Goal: Task Accomplishment & Management: Manage account settings

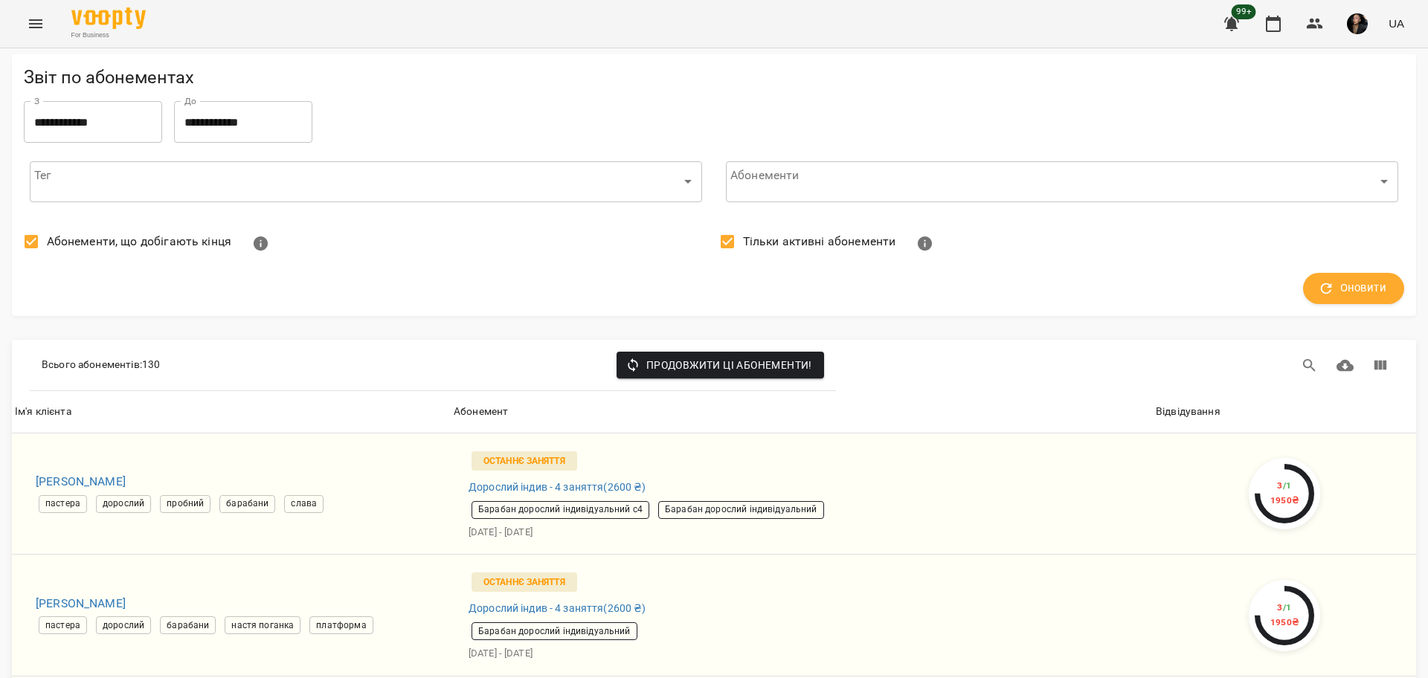
scroll to position [5391, 0]
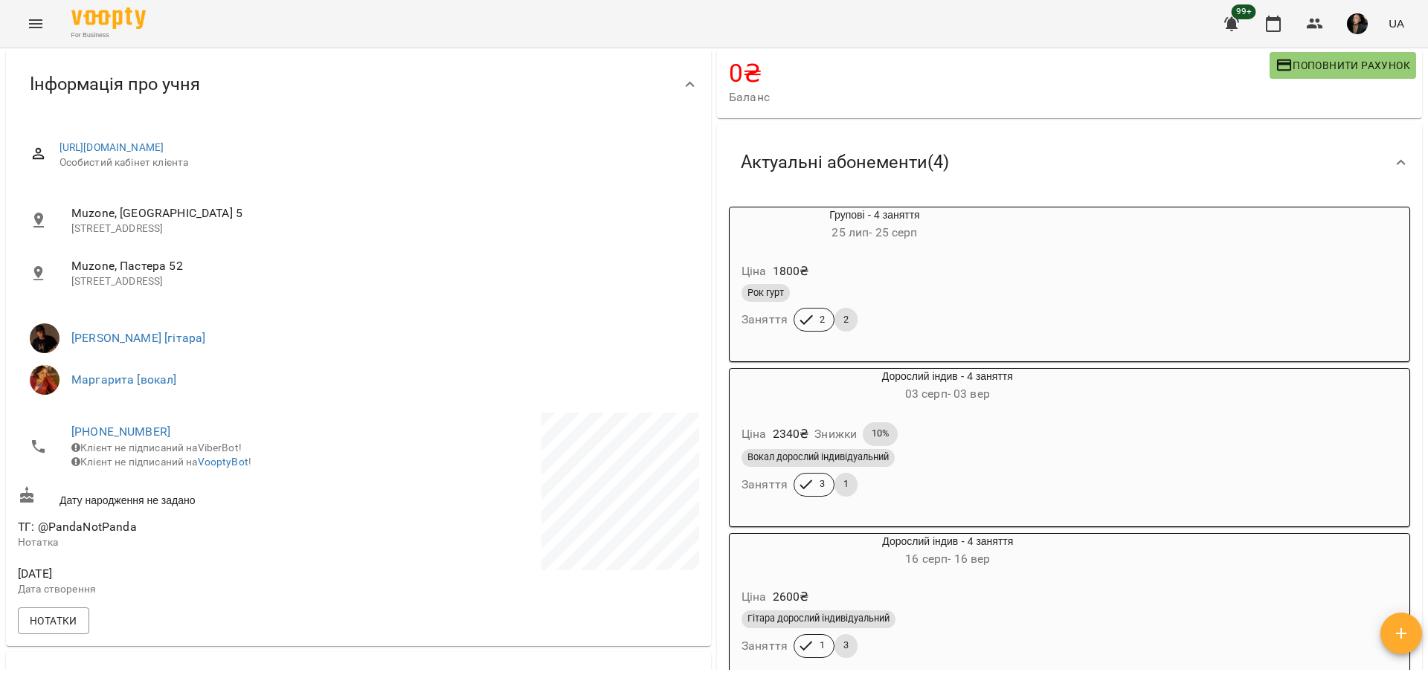
scroll to position [279, 0]
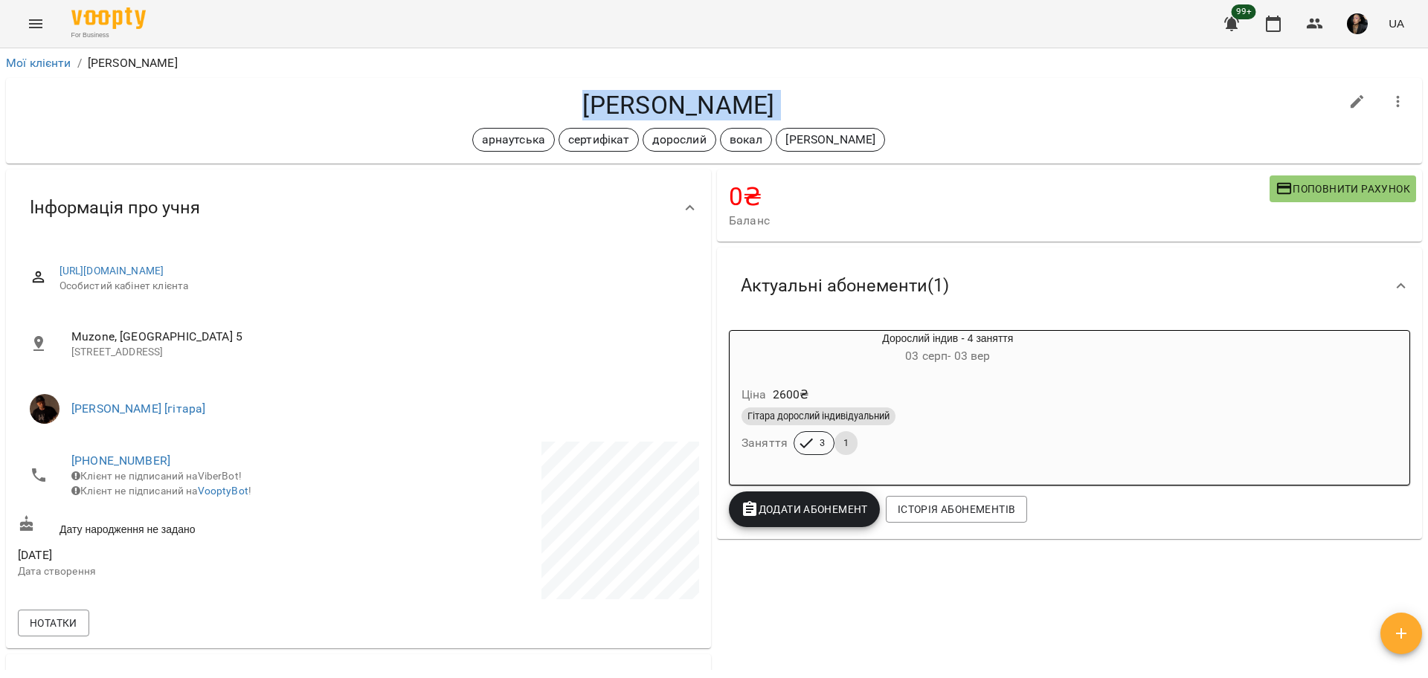
drag, startPoint x: 527, startPoint y: 91, endPoint x: 913, endPoint y: 123, distance: 387.2
click at [913, 123] on div "[PERSON_NAME] сертифікат дорослий вокал [PERSON_NAME]" at bounding box center [678, 121] width 1321 height 62
copy div "Масалова Марина арнаутська сертифікат дорослий вокал антон"
click at [973, 438] on div "Гітара дорослий індивідуальний Заняття 3 1" at bounding box center [947, 432] width 419 height 54
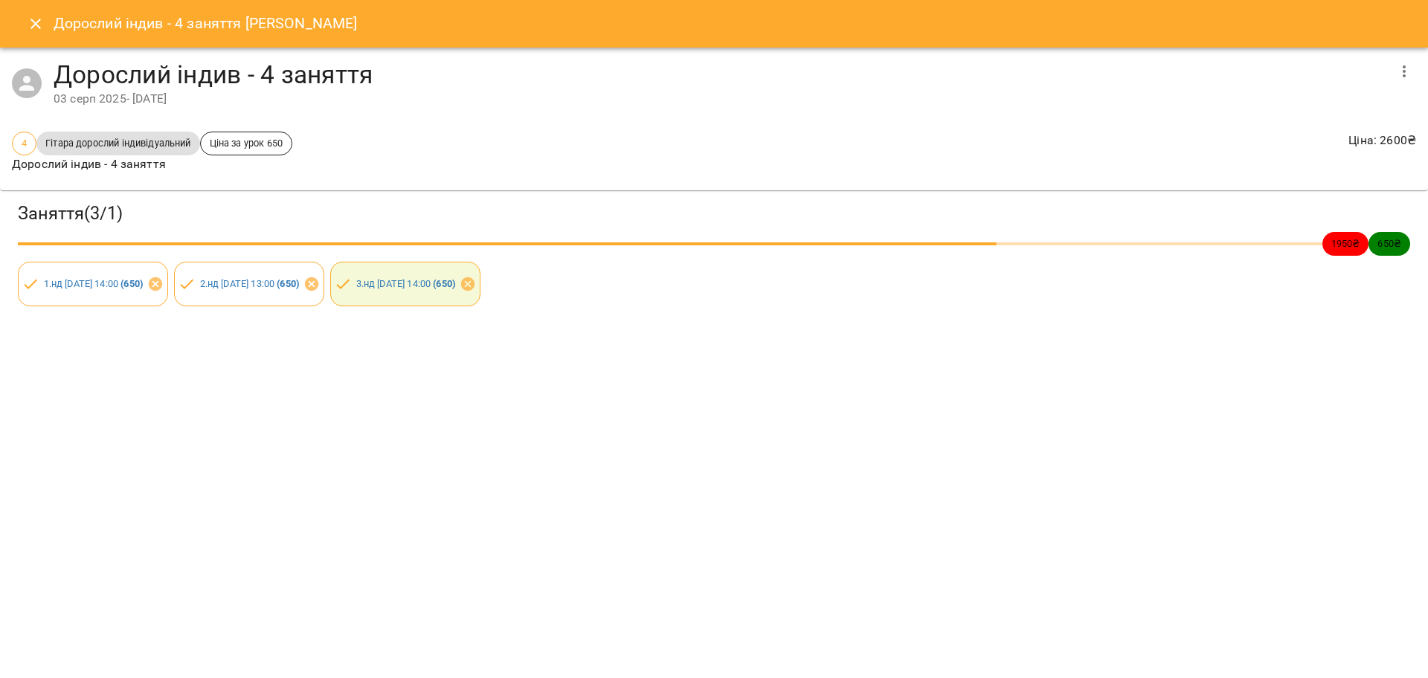
click at [854, 558] on div "Дорослий індив - 4 заняття Масалова Марина Дорослий індив - 4 заняття 03 серп 2…" at bounding box center [714, 339] width 1428 height 678
click at [35, 24] on icon "Close" at bounding box center [35, 24] width 10 height 10
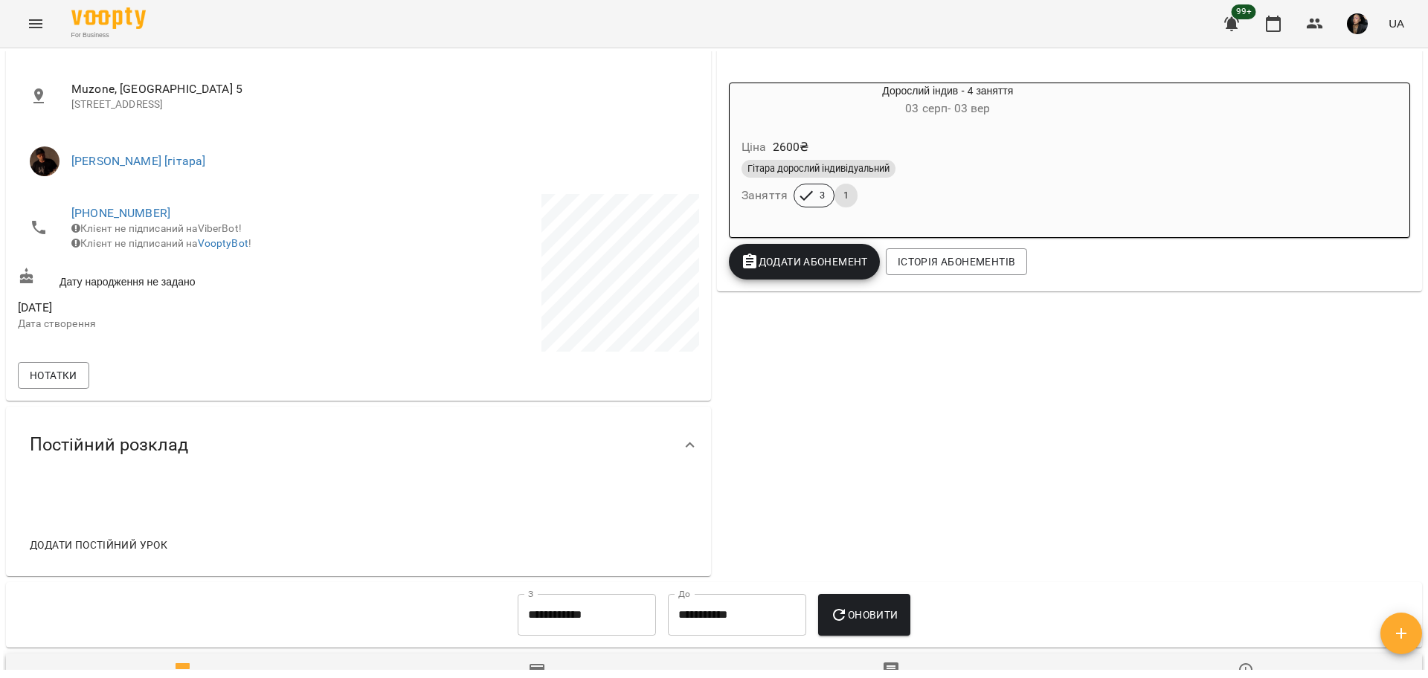
scroll to position [244, 0]
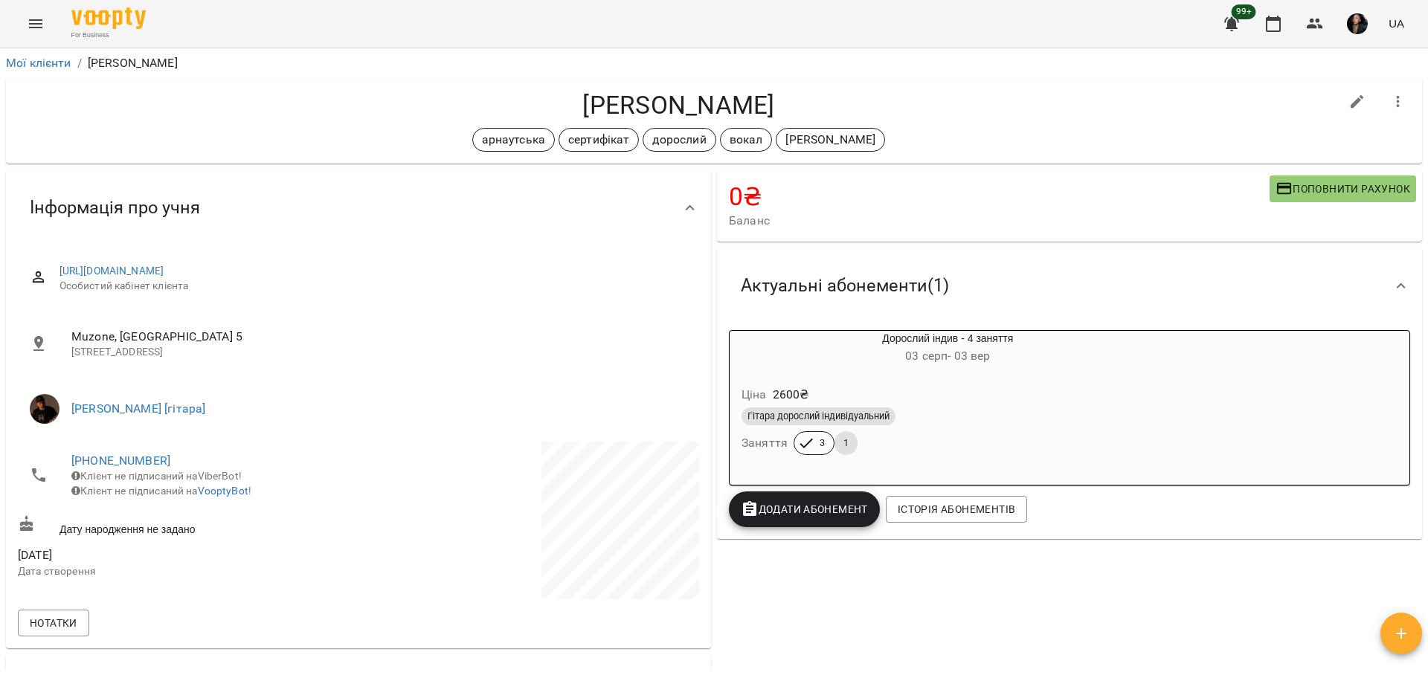
click at [1348, 102] on icon "button" at bounding box center [1357, 102] width 18 height 18
select select "**"
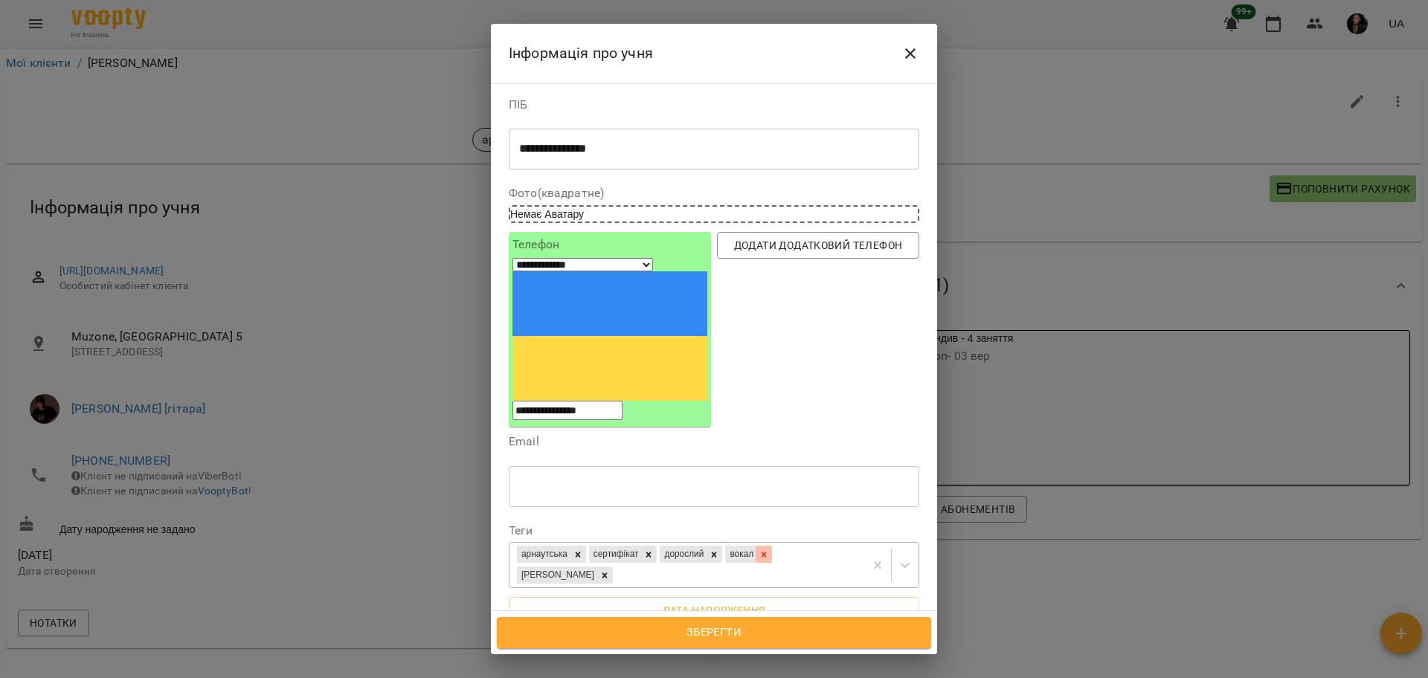
click at [772, 546] on div at bounding box center [763, 554] width 16 height 17
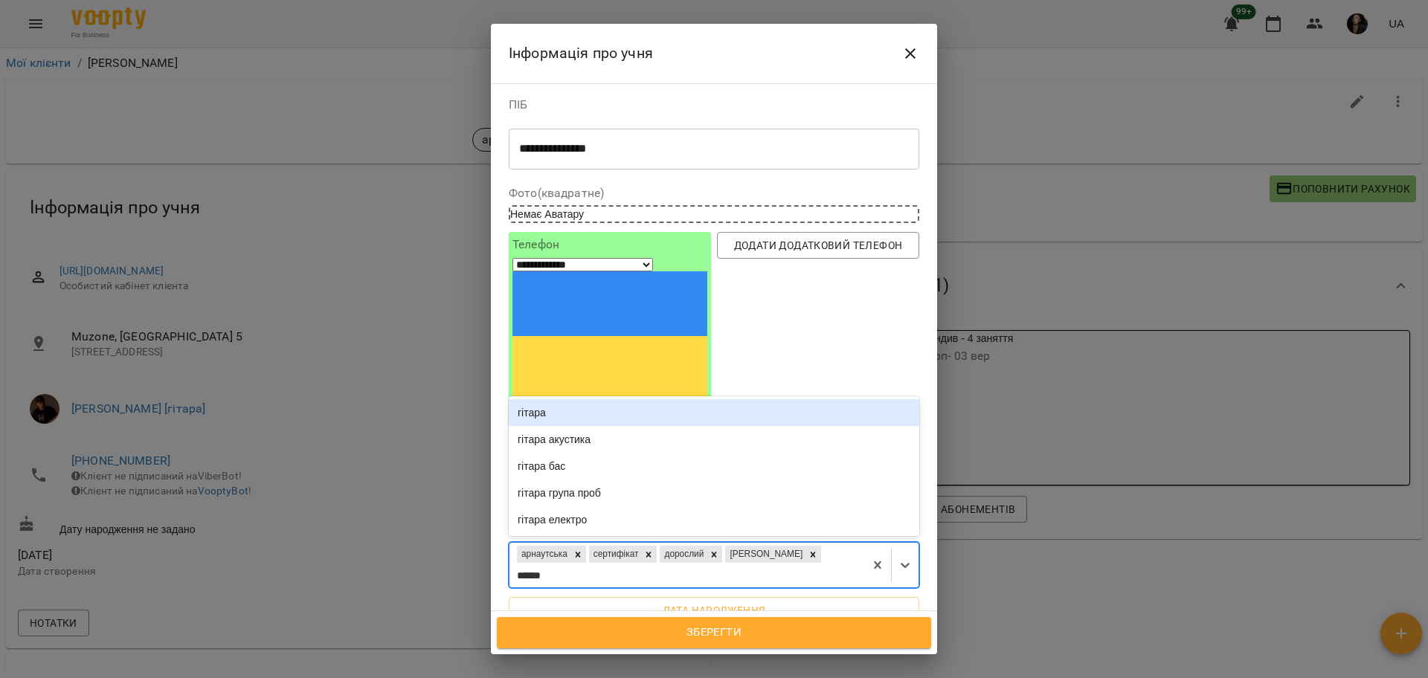
type input "******"
click at [831, 623] on span "Зберегти" at bounding box center [714, 632] width 402 height 19
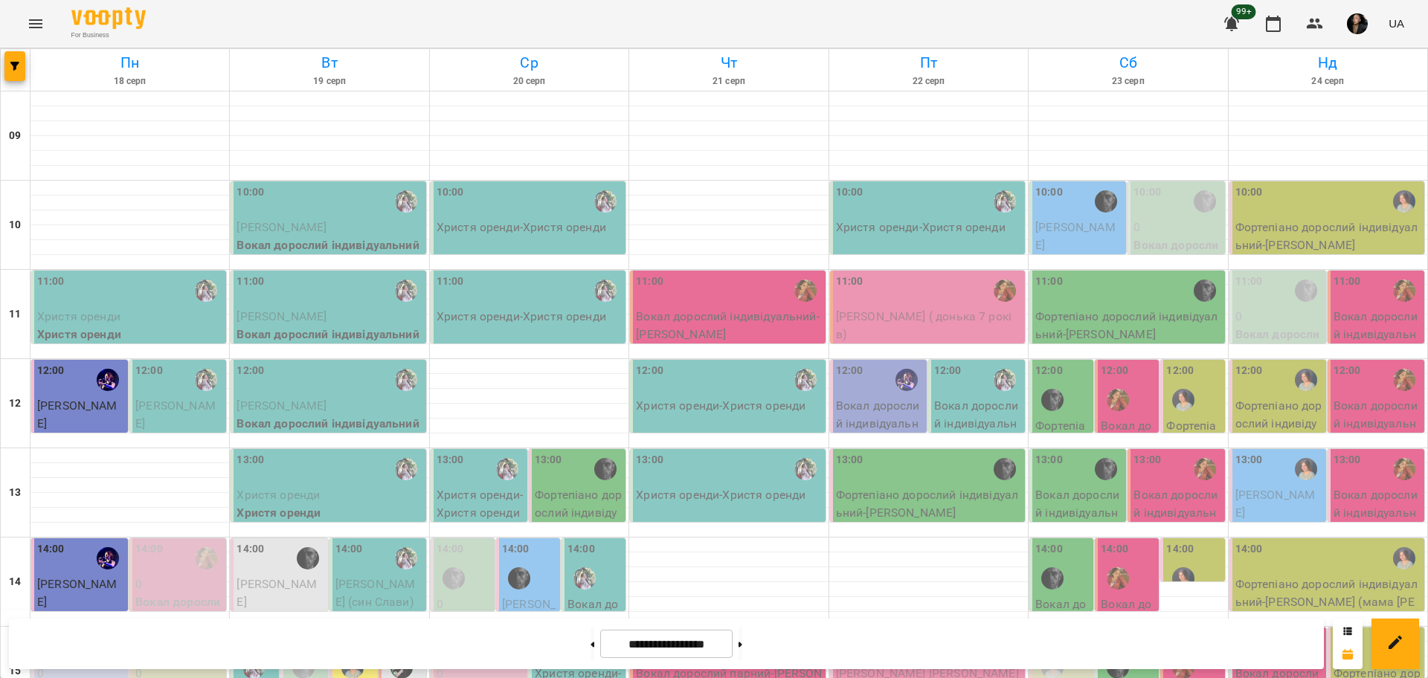
scroll to position [186, 0]
drag, startPoint x: 13, startPoint y: 84, endPoint x: 15, endPoint y: 99, distance: 15.0
click at [13, 84] on div at bounding box center [16, 70] width 30 height 42
click at [10, 77] on button "button" at bounding box center [14, 66] width 21 height 30
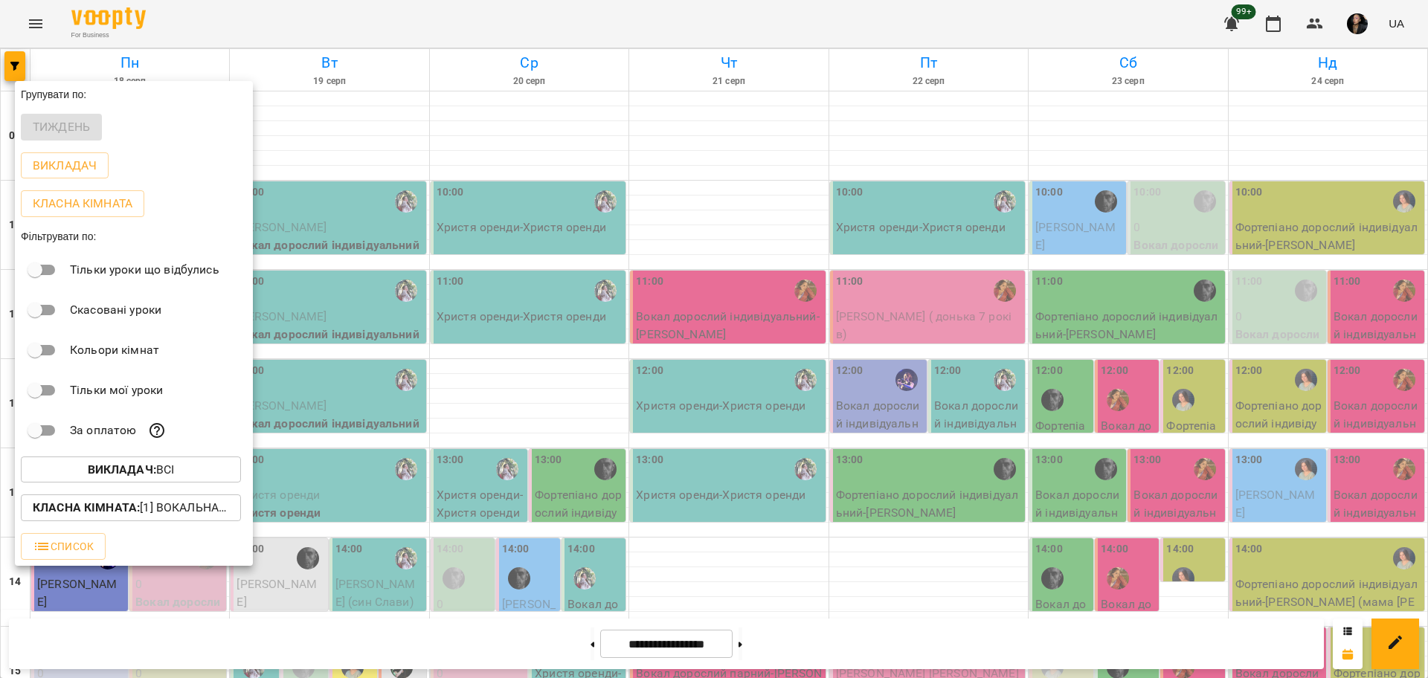
click at [183, 483] on button "Викладач : Всі" at bounding box center [131, 470] width 220 height 27
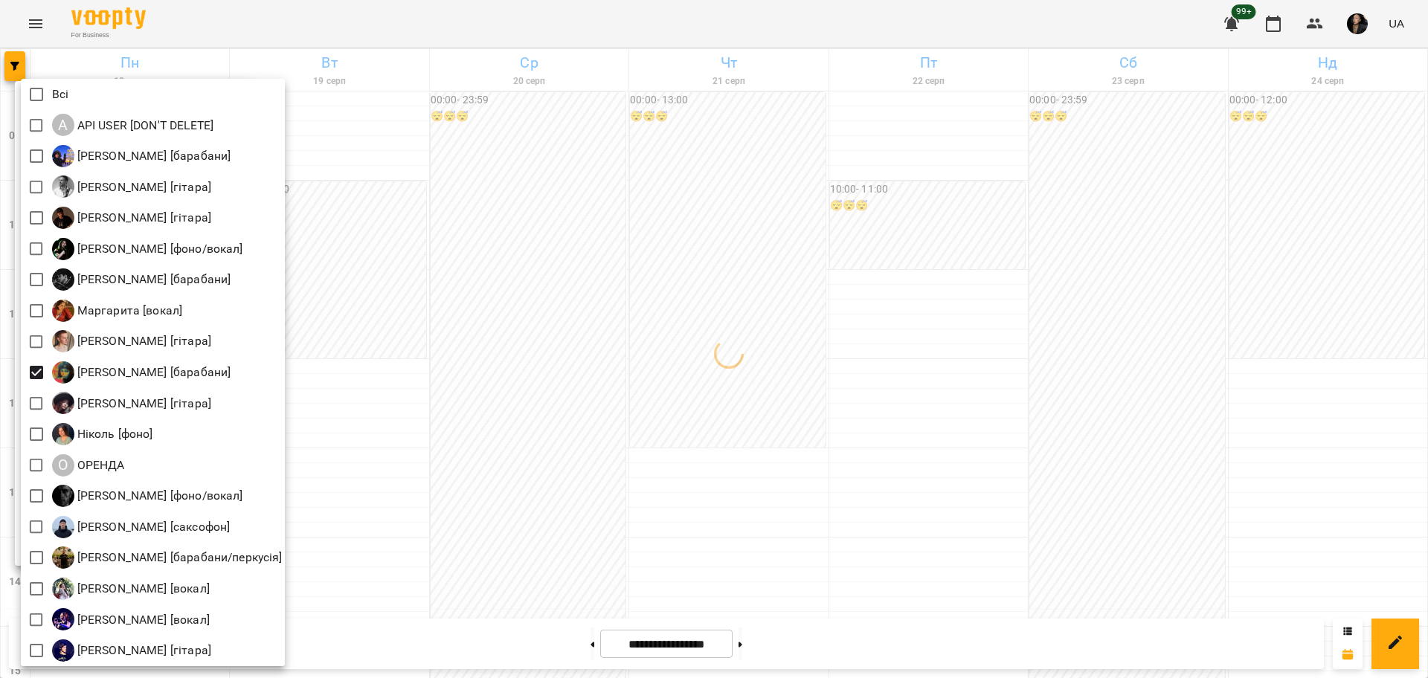
click at [505, 410] on div at bounding box center [714, 339] width 1428 height 678
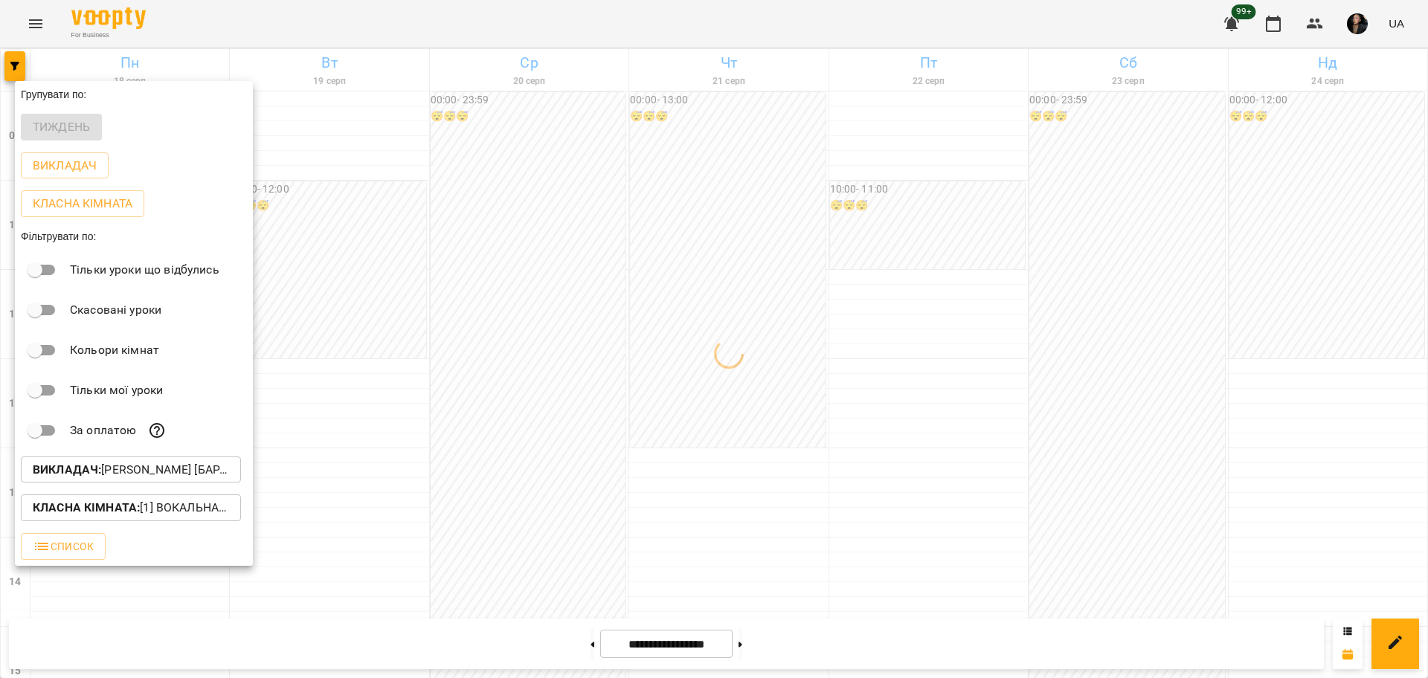
click at [162, 508] on p "Класна кімната : [1] Вокальна велика,[2] Вокальна мала,[7] Kids Фоно/Вокал,Кіно…" at bounding box center [131, 508] width 196 height 18
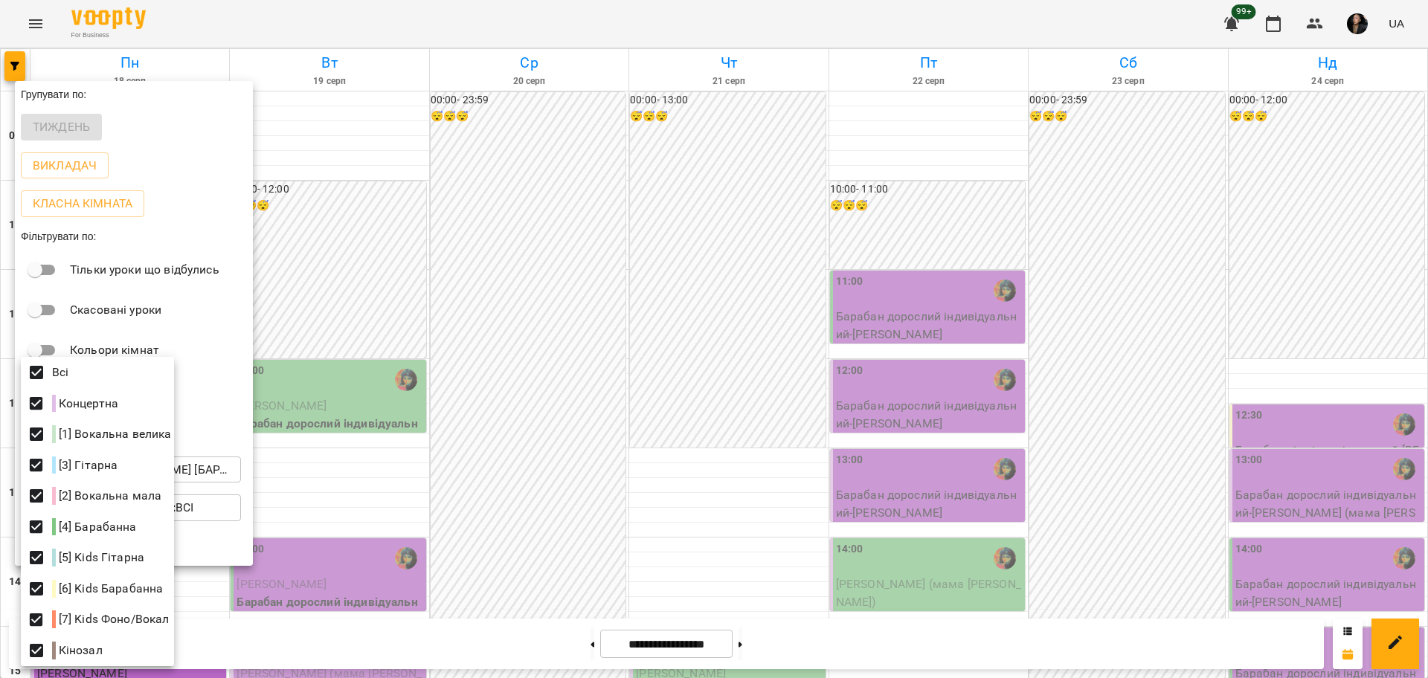
click at [728, 187] on div at bounding box center [714, 339] width 1428 height 678
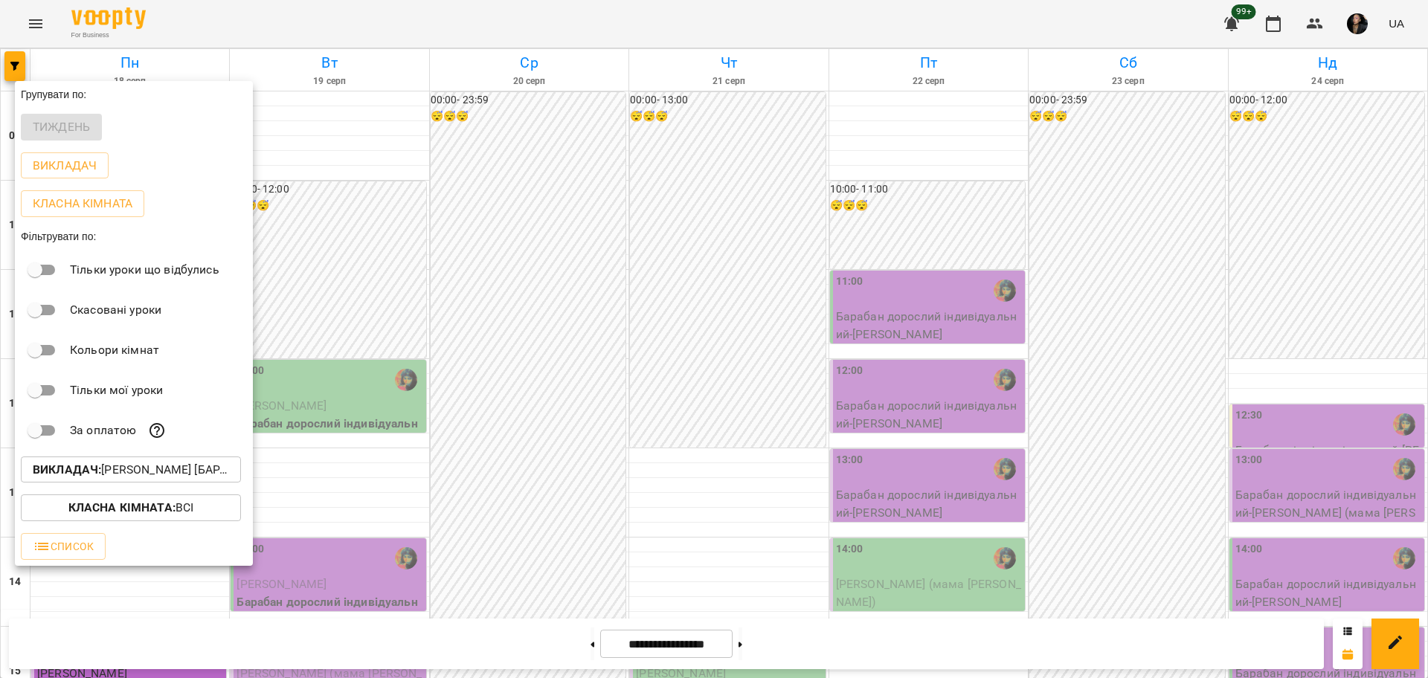
click at [471, 351] on div at bounding box center [714, 339] width 1428 height 678
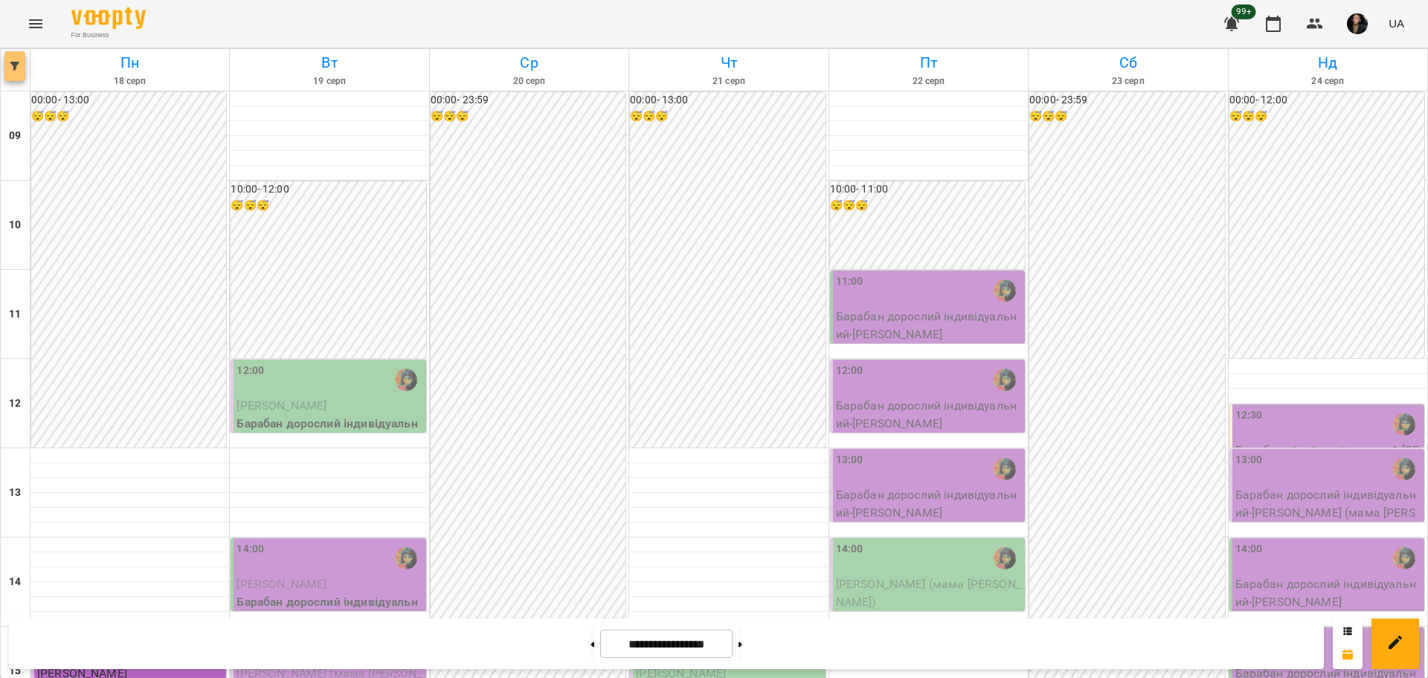
click at [19, 68] on icon "button" at bounding box center [14, 66] width 9 height 9
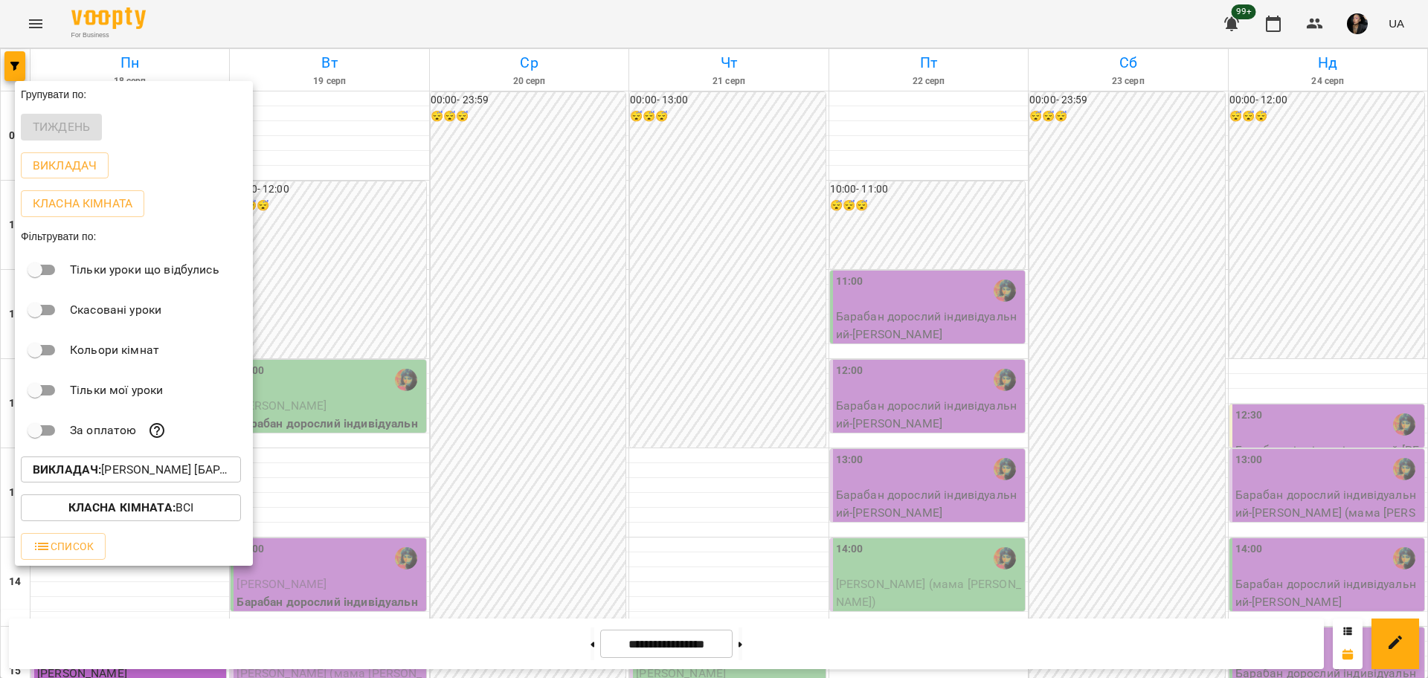
click at [173, 468] on p "Викладач : [PERSON_NAME] [барабани]" at bounding box center [131, 470] width 196 height 18
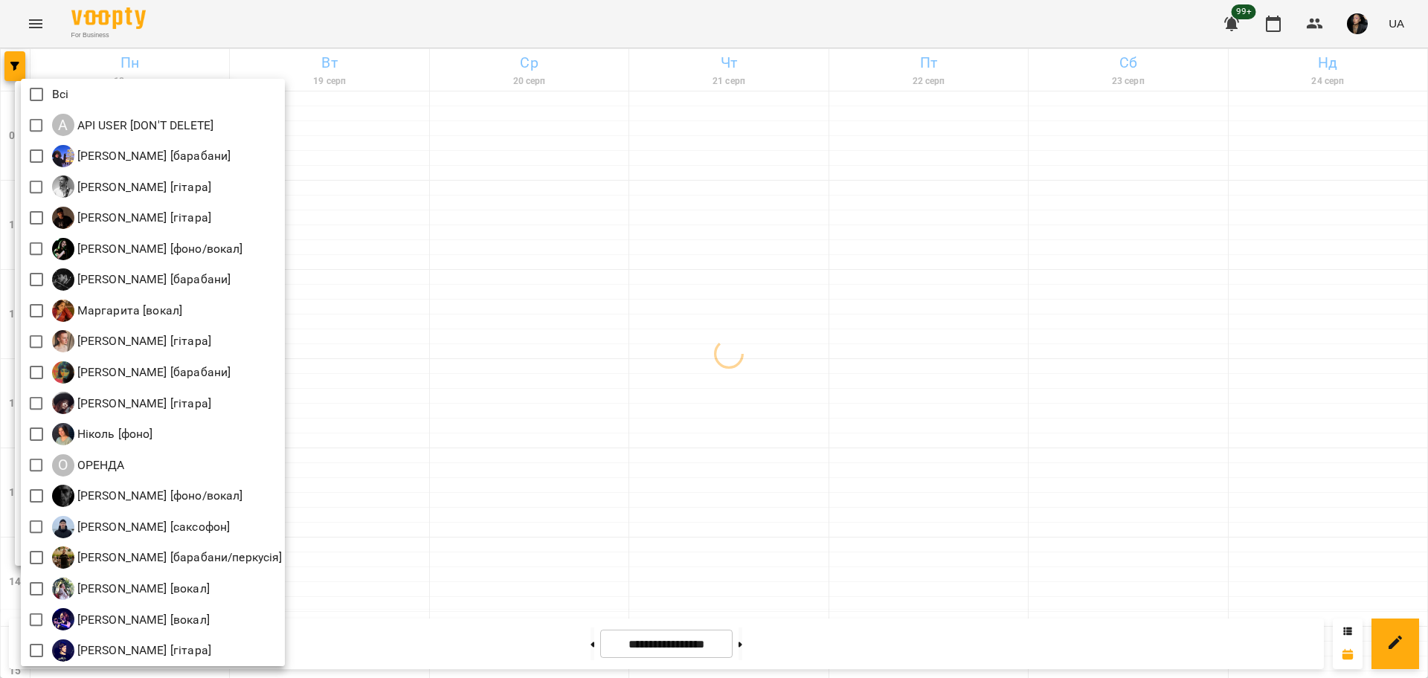
click at [1334, 30] on div at bounding box center [714, 339] width 1428 height 678
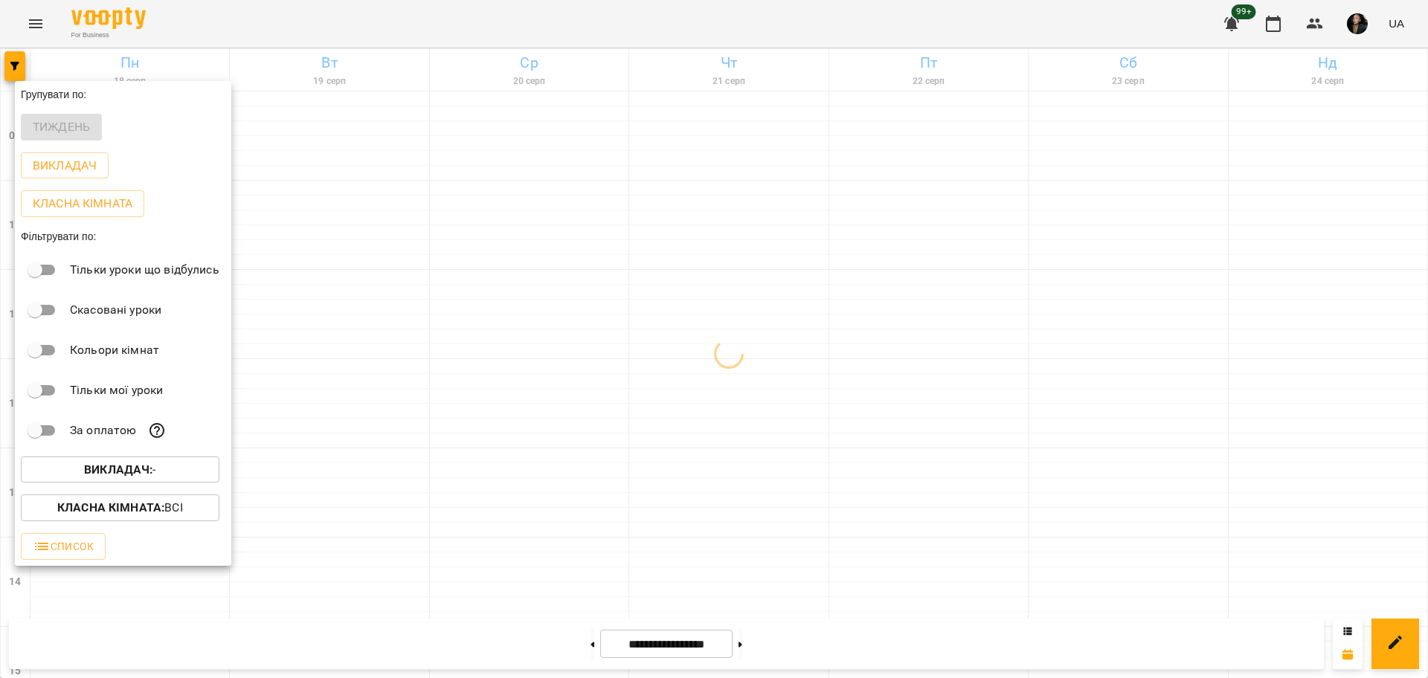
click at [1309, 25] on div "Всі A API USER [DON'T DELETE] [PERSON_NAME] [барабани] [PERSON_NAME] [гітара] […" at bounding box center [714, 339] width 1428 height 678
click at [1309, 25] on div at bounding box center [714, 339] width 1428 height 678
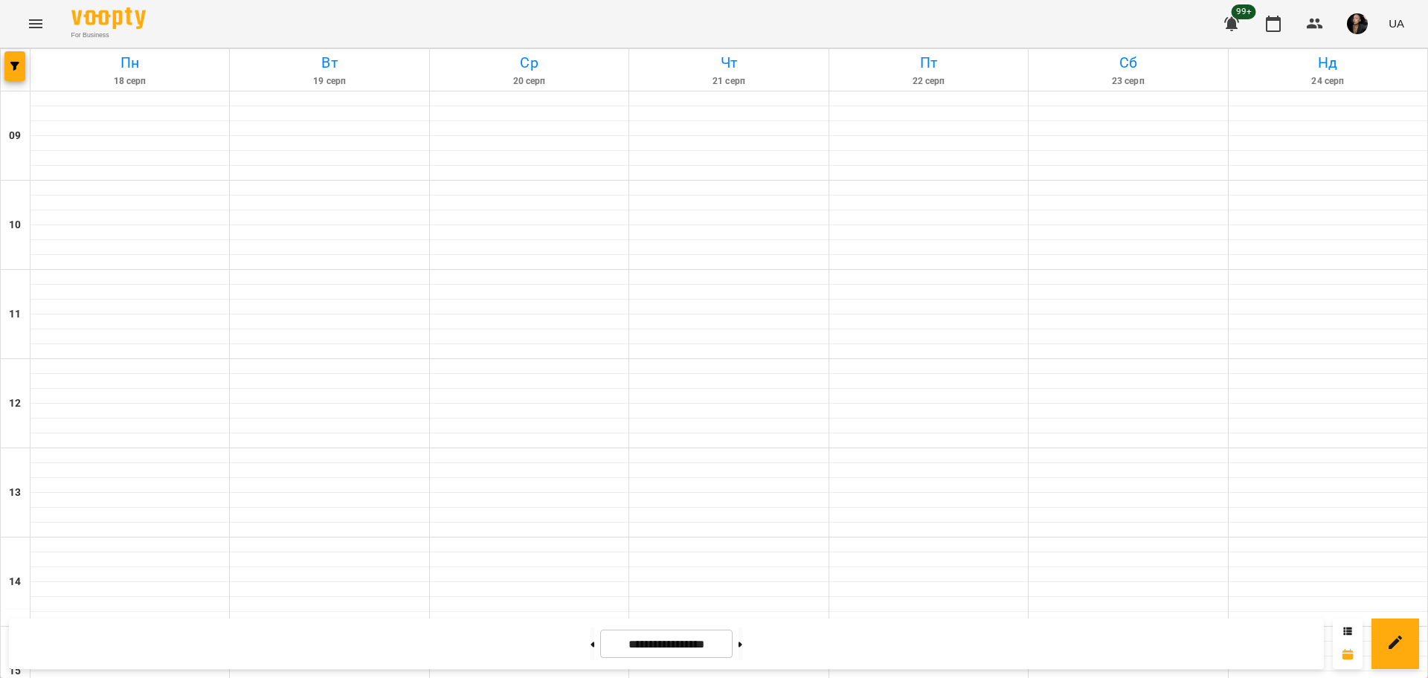
click at [1314, 23] on div "Групувати по: Тиждень Викладач Класна кімната Фільтрувати по: Тільки уроки що в…" at bounding box center [714, 339] width 1428 height 678
click at [1314, 23] on icon "button" at bounding box center [1315, 24] width 18 height 18
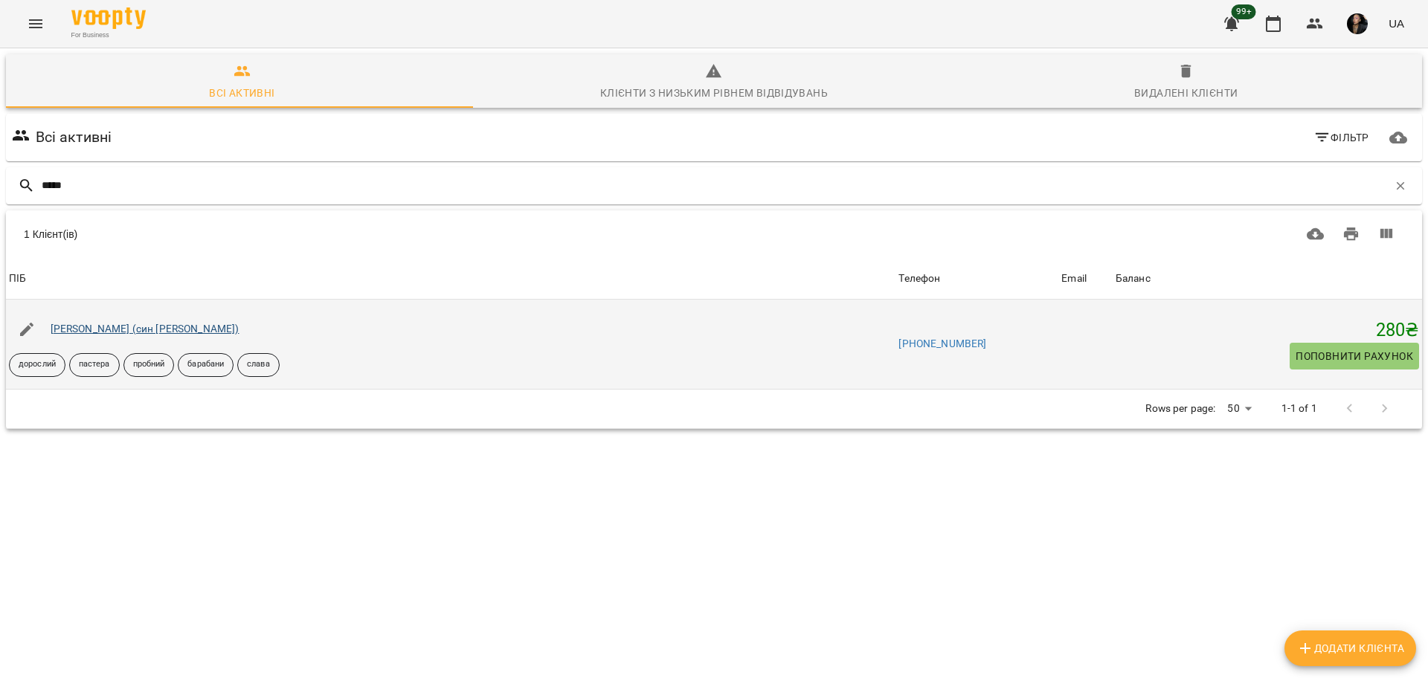
type input "*****"
click at [168, 331] on link "[PERSON_NAME] (син [PERSON_NAME])" at bounding box center [145, 329] width 189 height 12
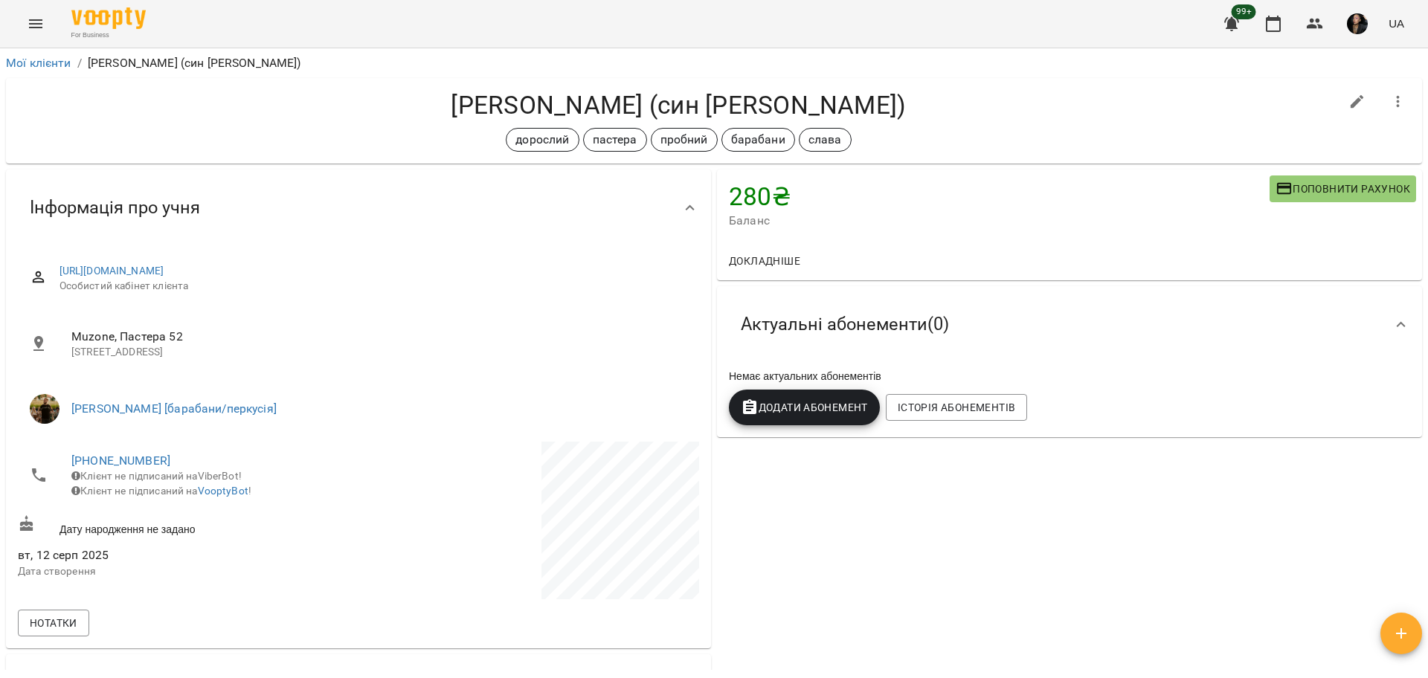
click at [994, 471] on div "280 ₴ Баланс Поповнити рахунок Докладніше 280 ₴ Разові Відвідування 280 ₴ пробн…" at bounding box center [1069, 497] width 711 height 660
click at [1089, 392] on div "Немає актуальних абонементів Додати Абонемент Історія абонементів" at bounding box center [1069, 397] width 687 height 62
click at [1216, 159] on div "Сулакова Марина (син Іван) дорослий пастера пробний барабани слава" at bounding box center [714, 121] width 1416 height 86
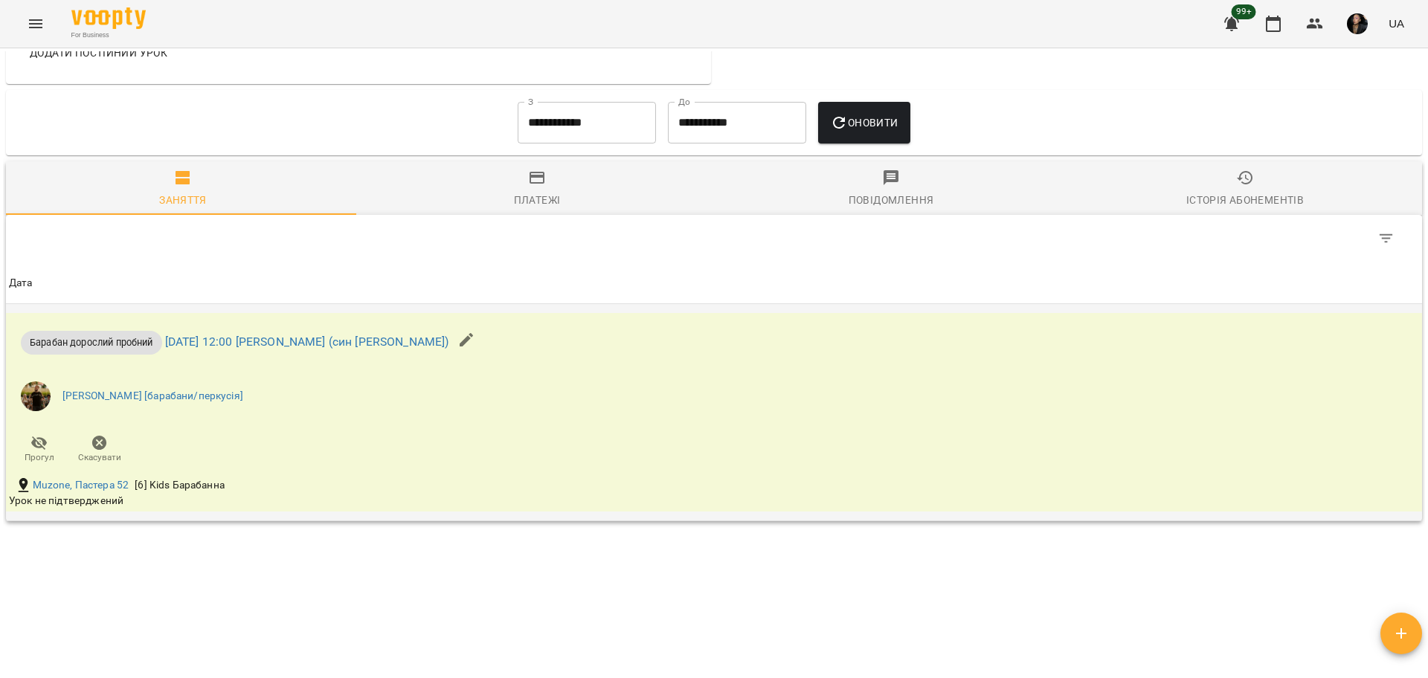
scroll to position [773, 0]
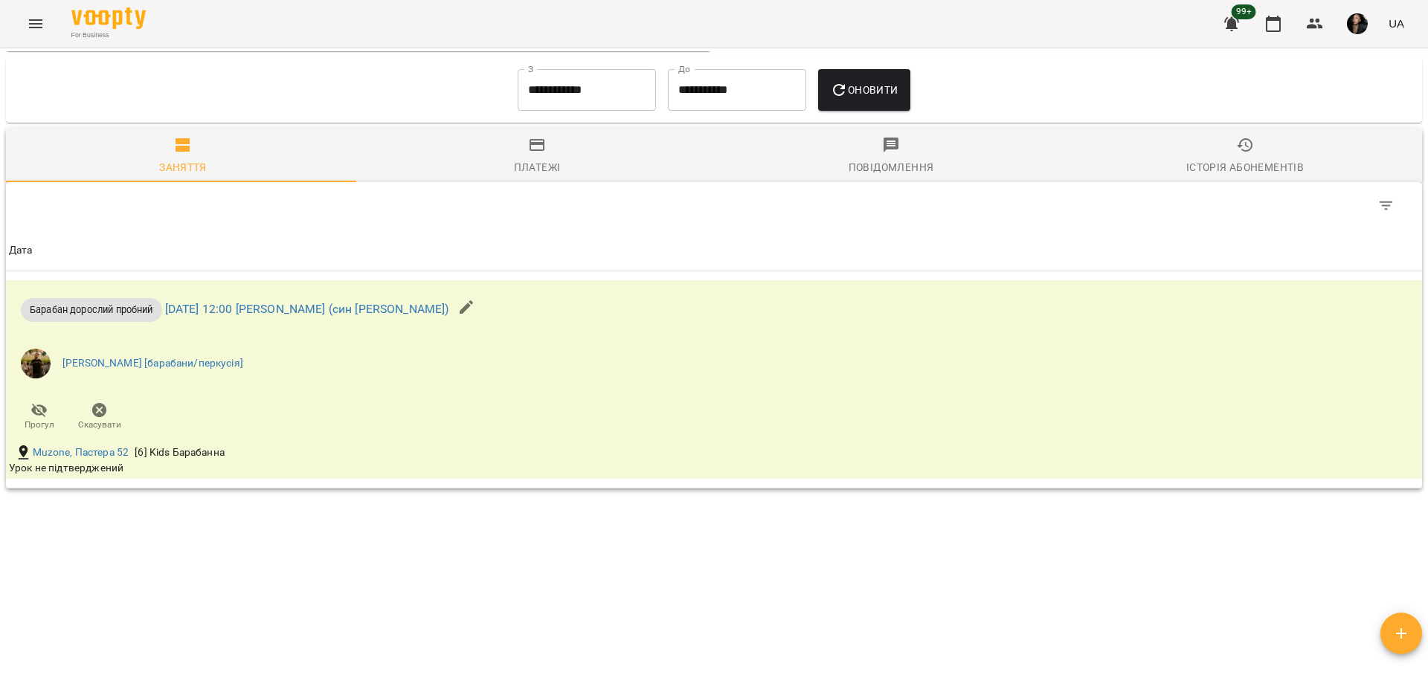
click at [23, 14] on button "Menu" at bounding box center [36, 24] width 36 height 36
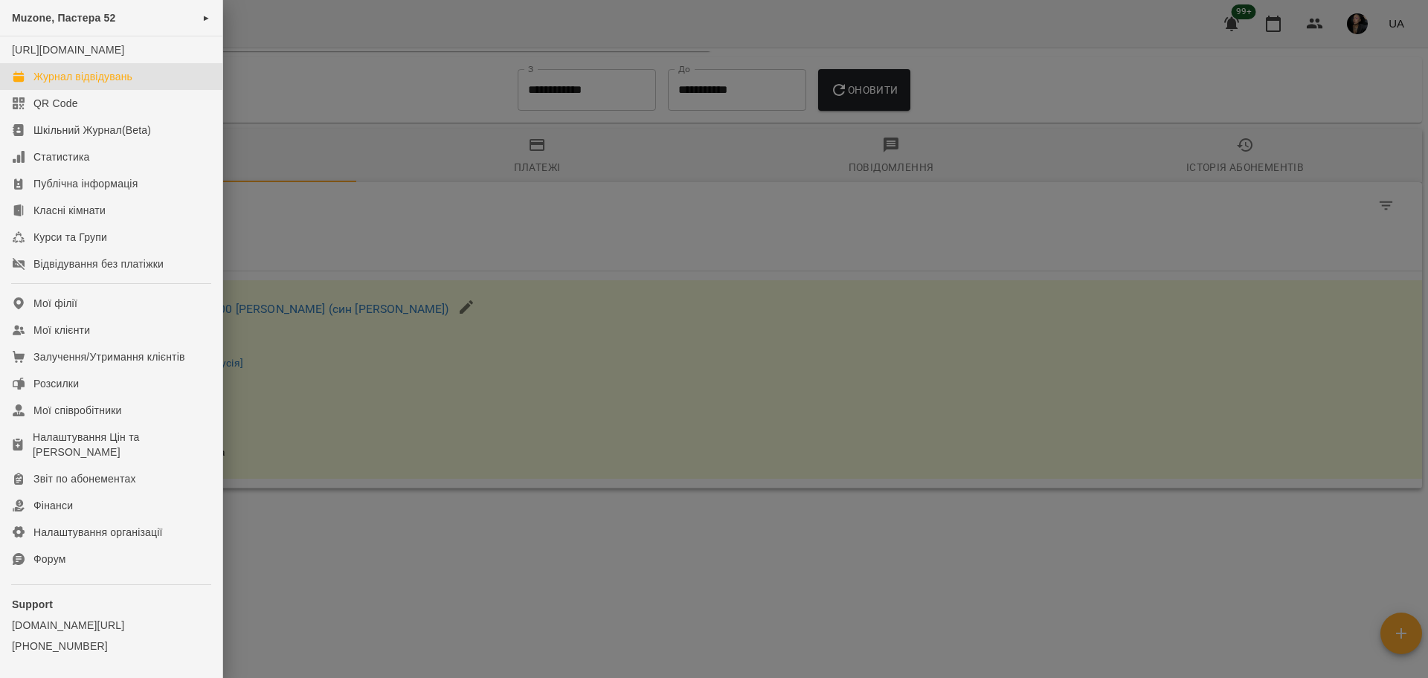
click at [94, 84] on div "Журнал відвідувань" at bounding box center [82, 76] width 99 height 15
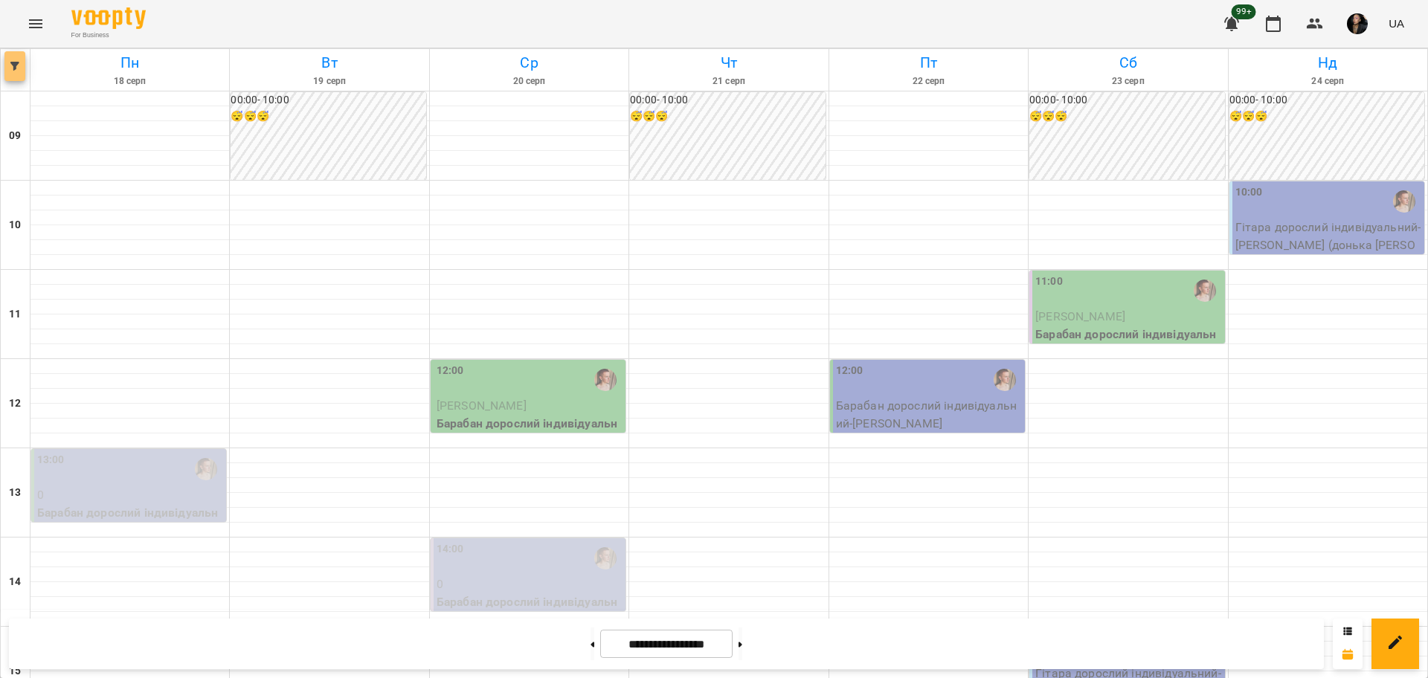
click at [15, 60] on button "button" at bounding box center [14, 66] width 21 height 30
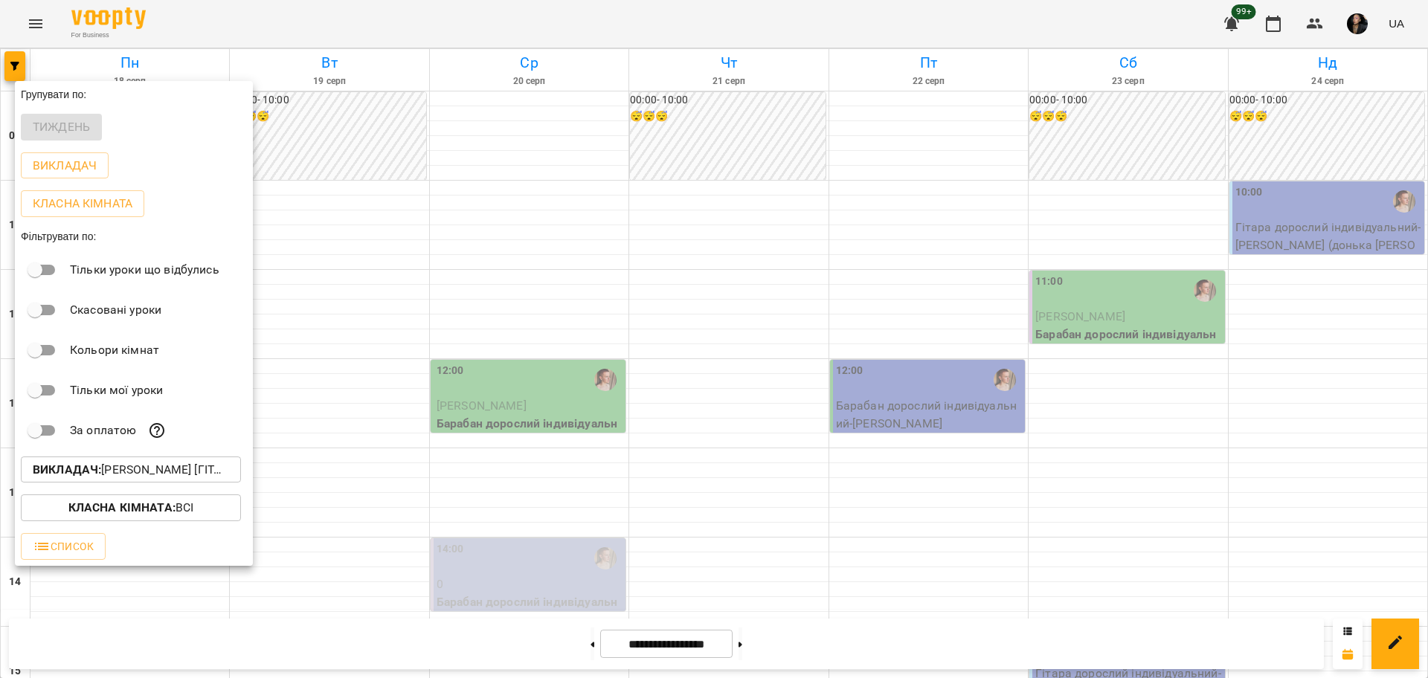
click at [173, 479] on p "Викладач : Михайло [гітара]" at bounding box center [131, 470] width 196 height 18
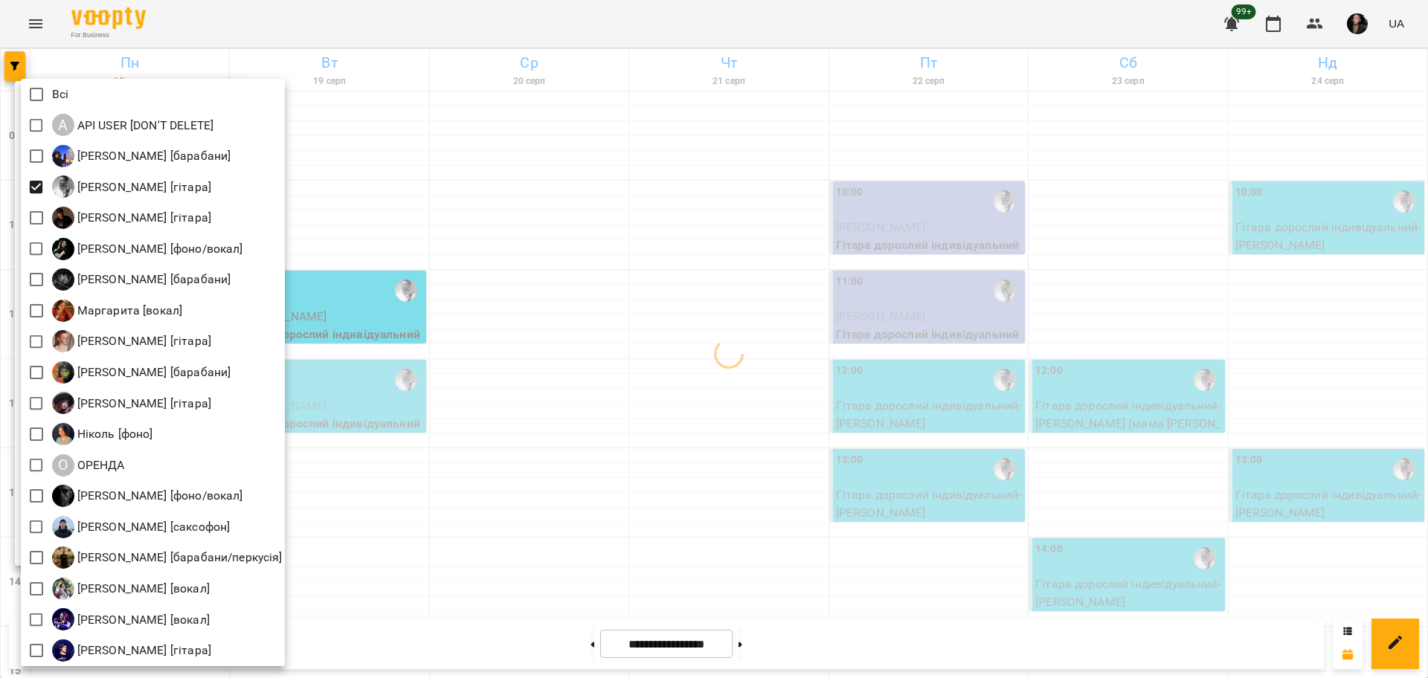
click at [562, 382] on div at bounding box center [714, 339] width 1428 height 678
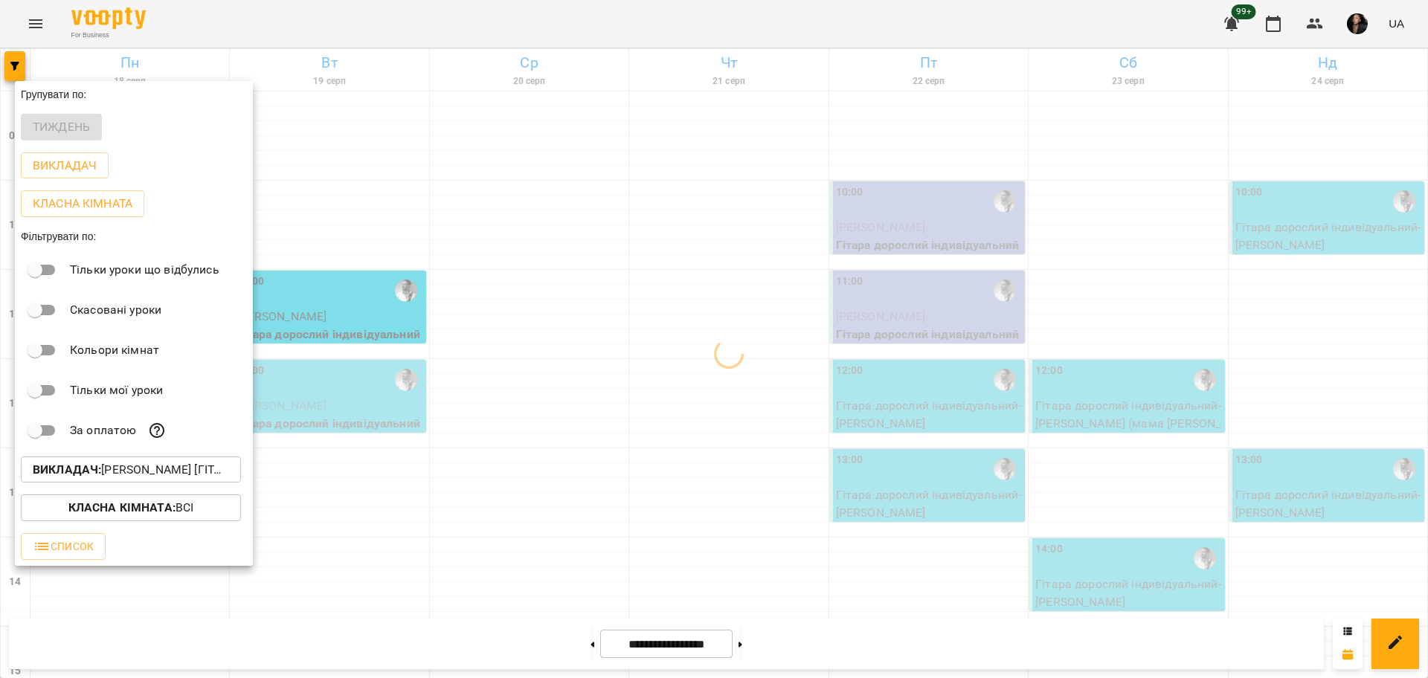
click at [161, 507] on b "Класна кімната :" at bounding box center [121, 507] width 107 height 14
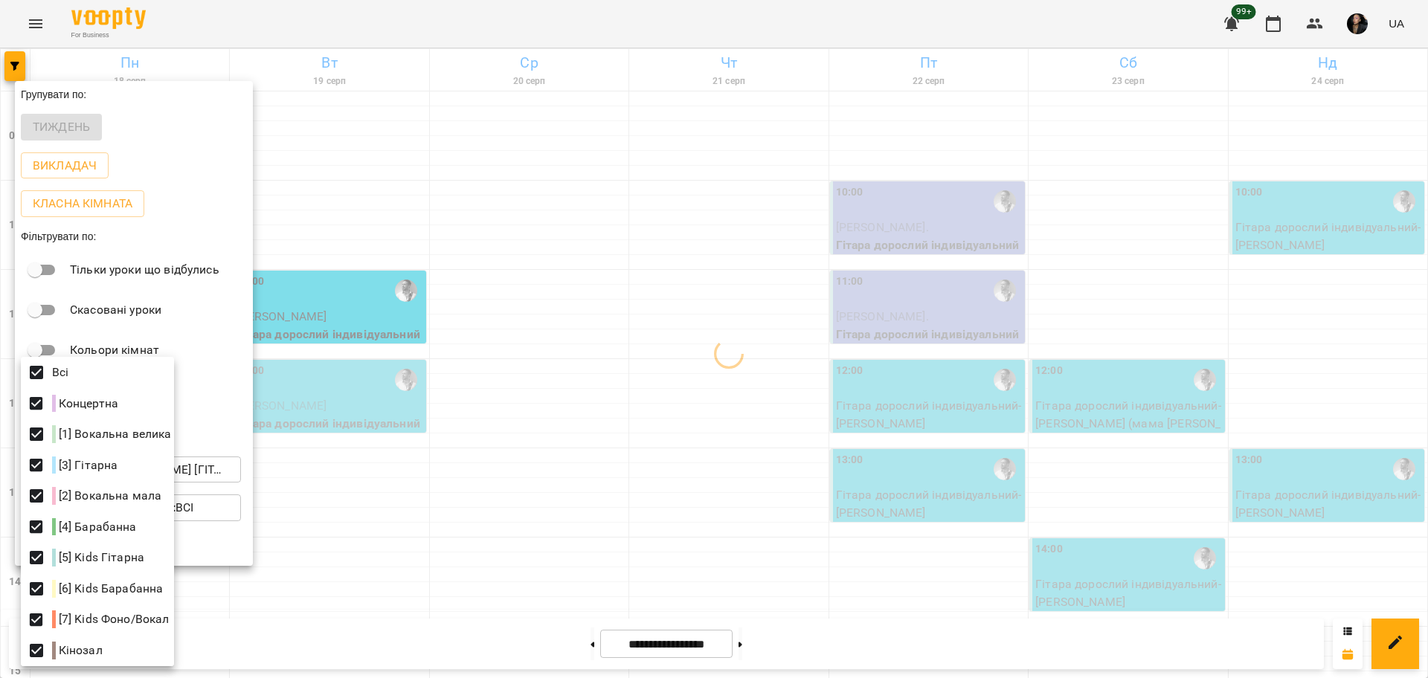
click at [701, 434] on div at bounding box center [714, 339] width 1428 height 678
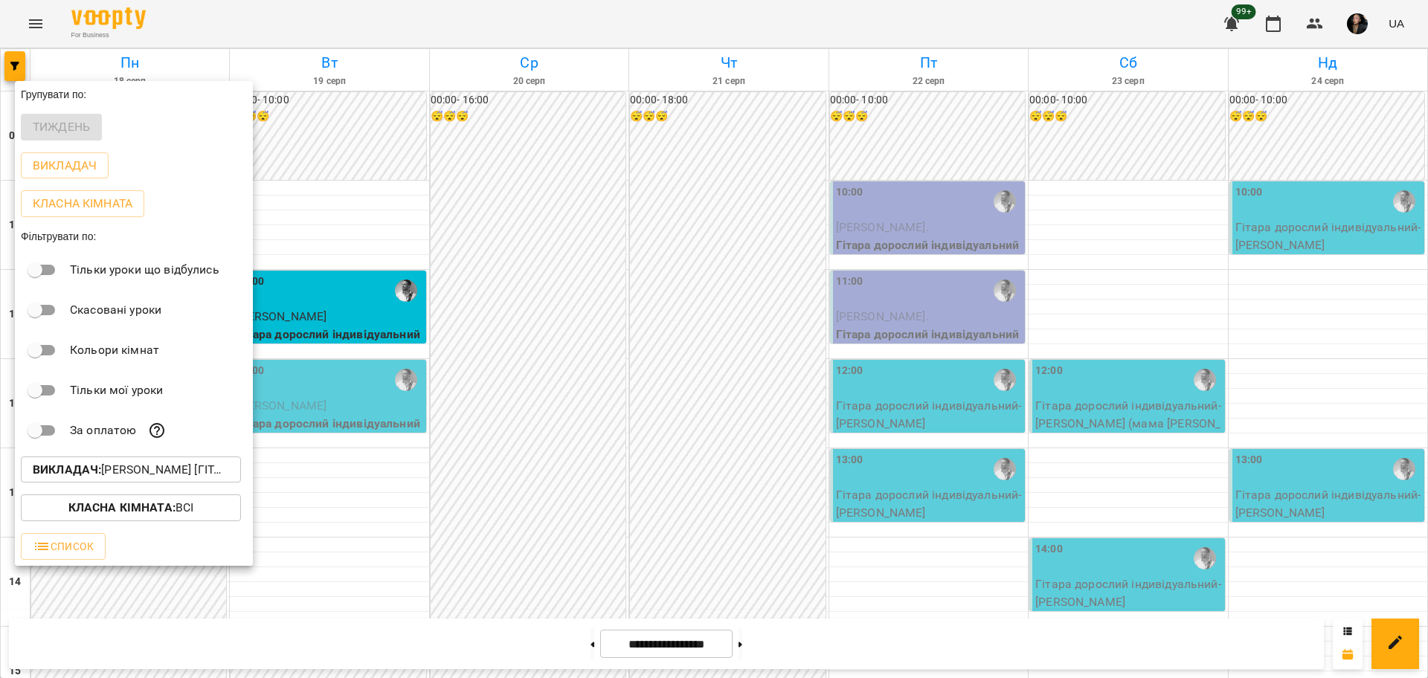
click at [700, 465] on div at bounding box center [714, 339] width 1428 height 678
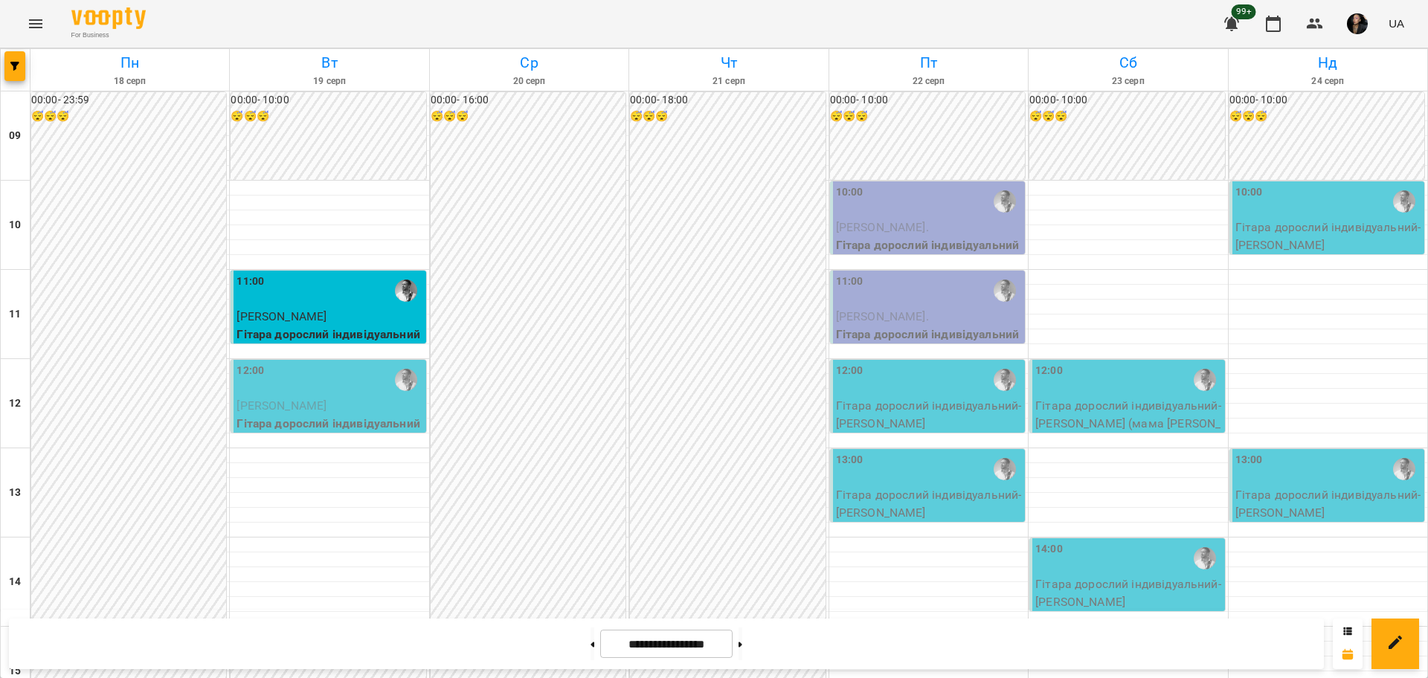
scroll to position [558, 0]
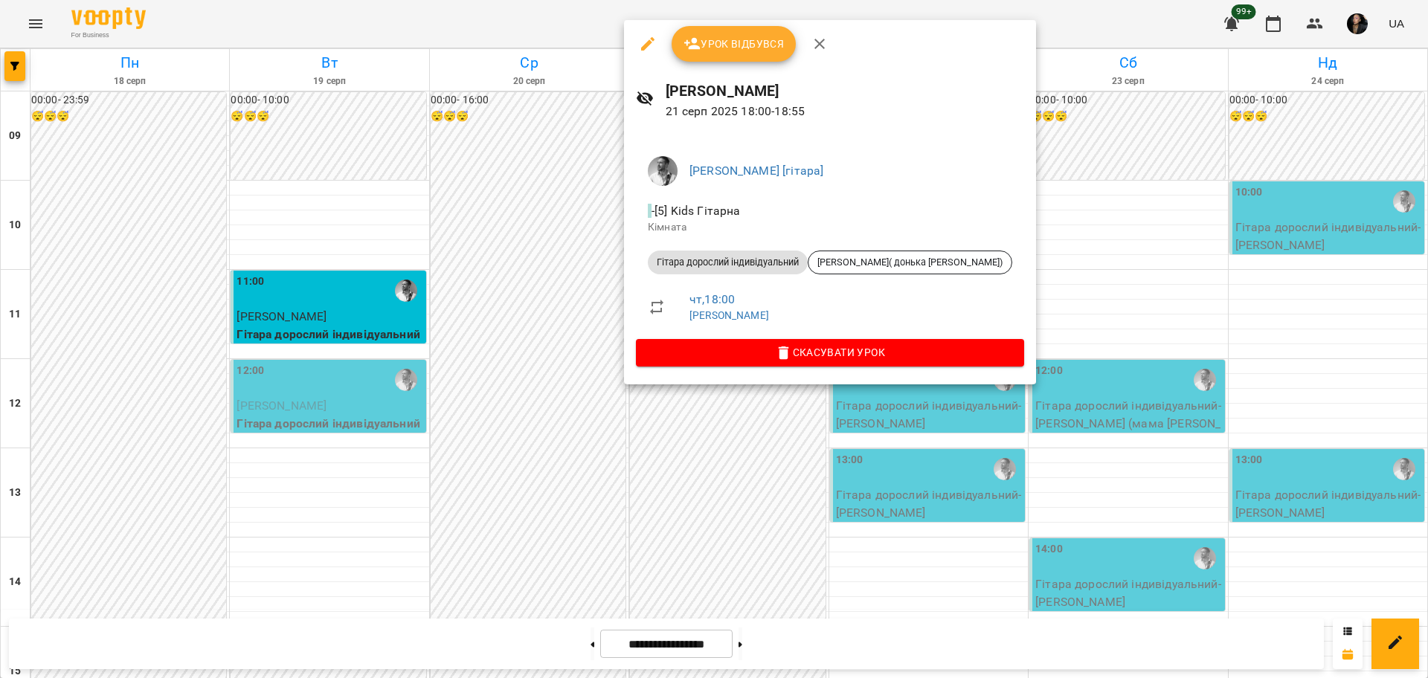
click at [886, 470] on div at bounding box center [714, 339] width 1428 height 678
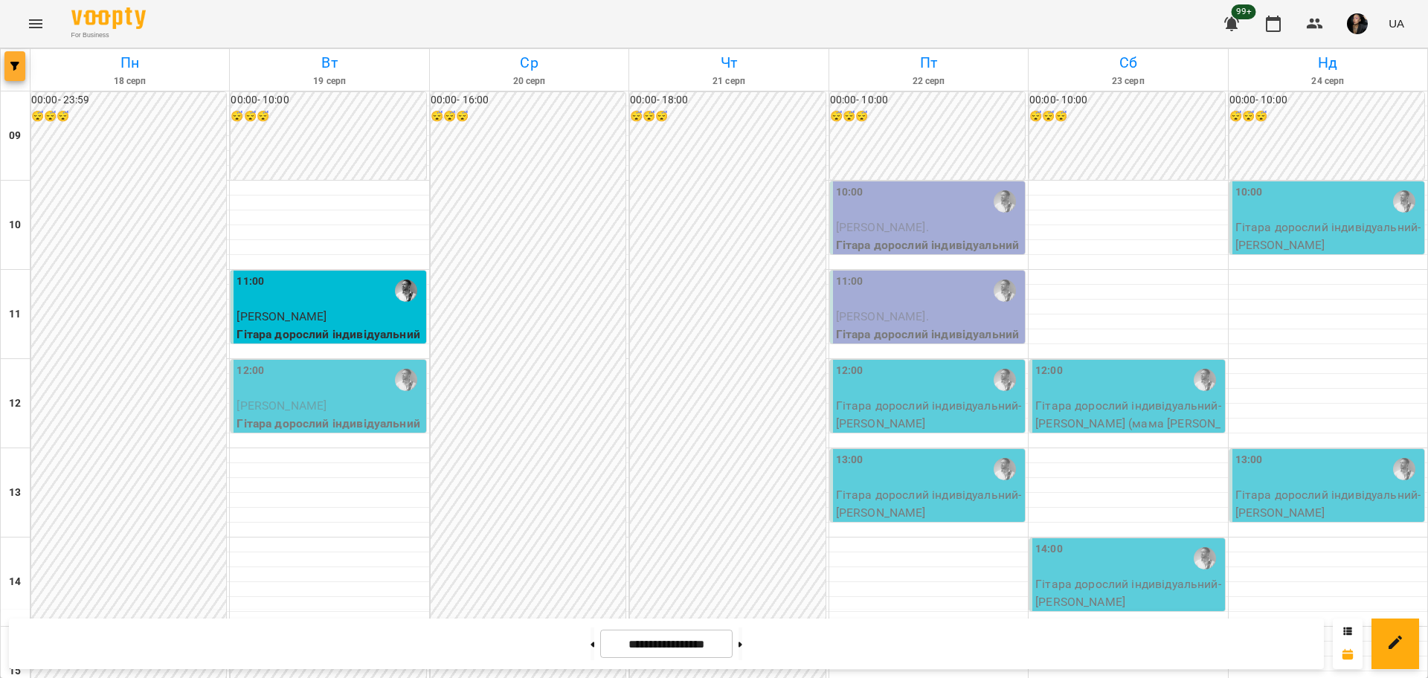
click at [17, 70] on icon "button" at bounding box center [14, 66] width 9 height 9
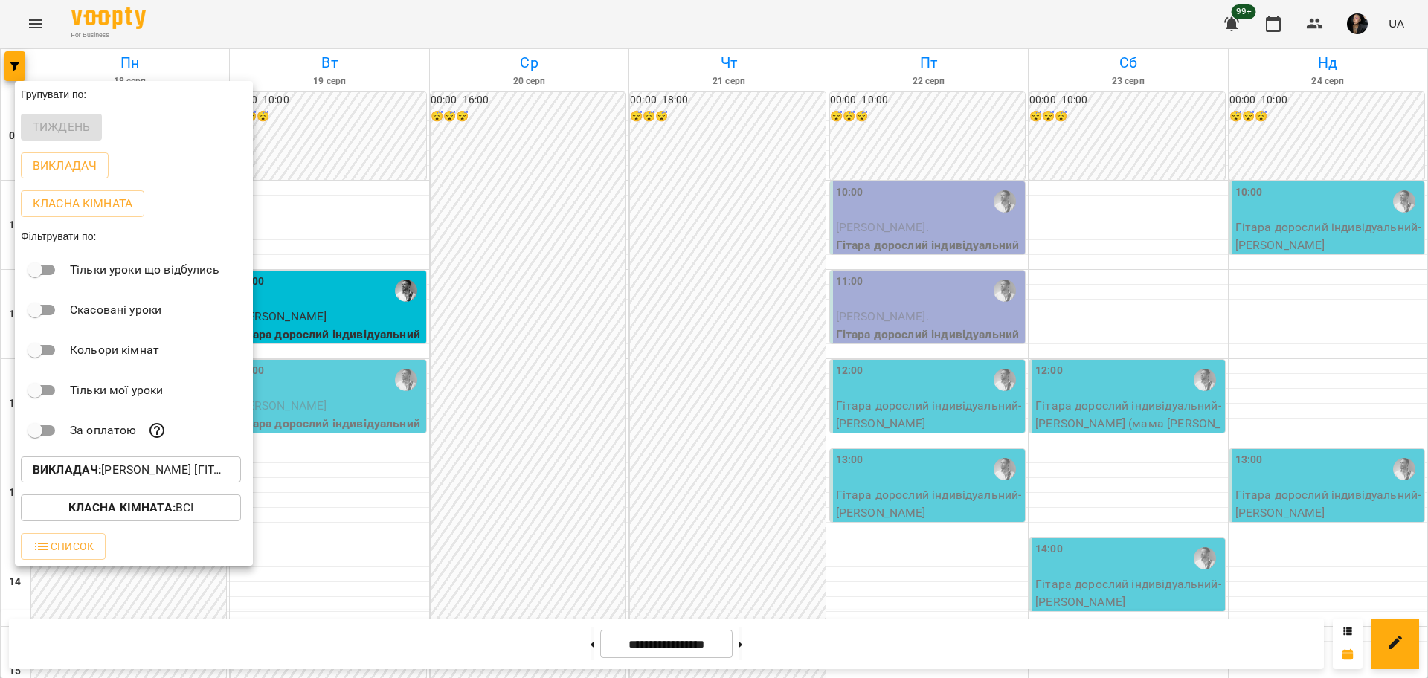
click at [161, 470] on p "Викладач : [PERSON_NAME] [гітара]" at bounding box center [131, 470] width 196 height 18
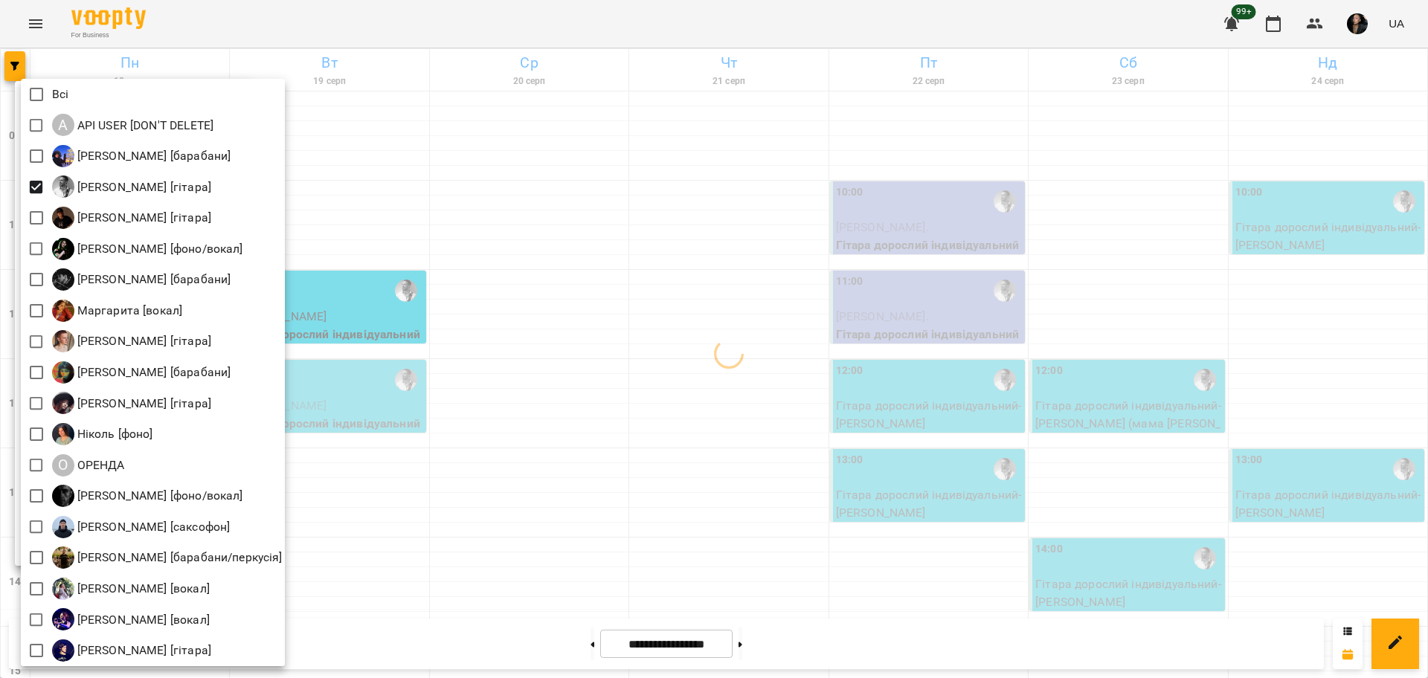
click at [657, 367] on div at bounding box center [714, 339] width 1428 height 678
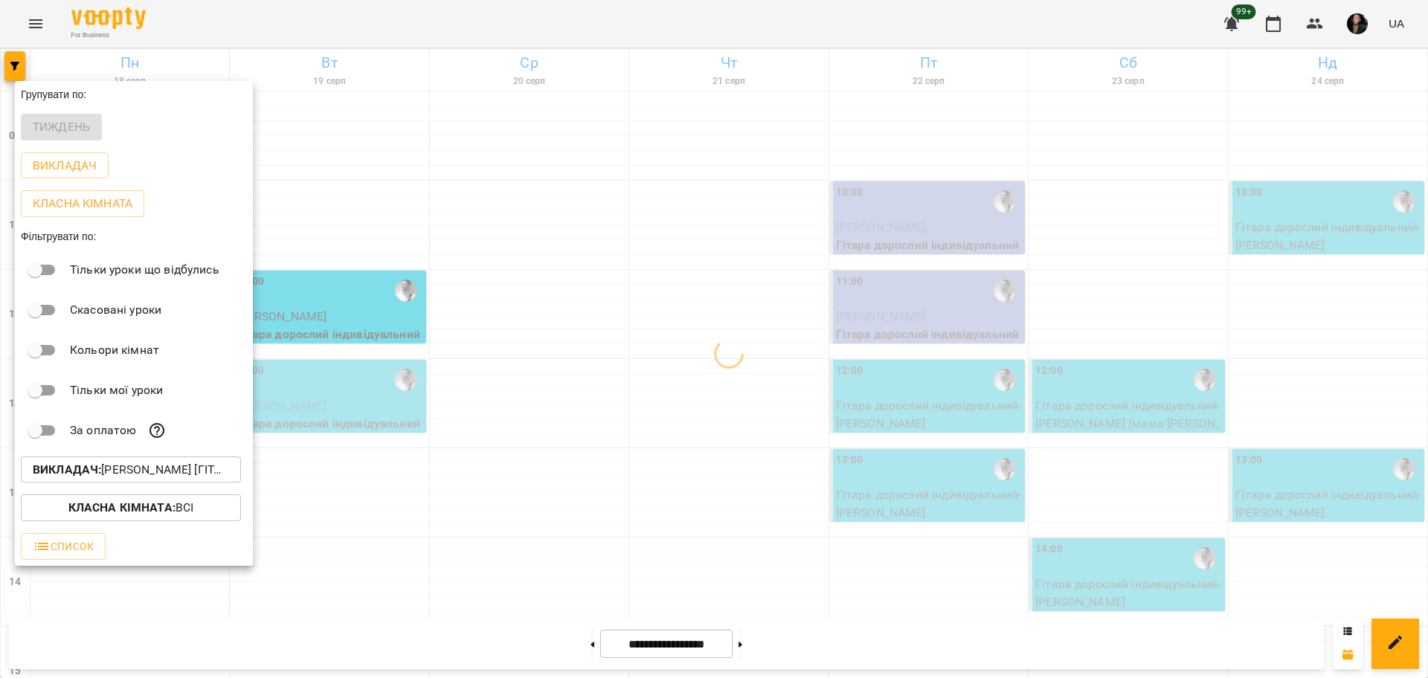
click at [204, 457] on div "Викладач : [PERSON_NAME] [гітара]" at bounding box center [134, 470] width 238 height 39
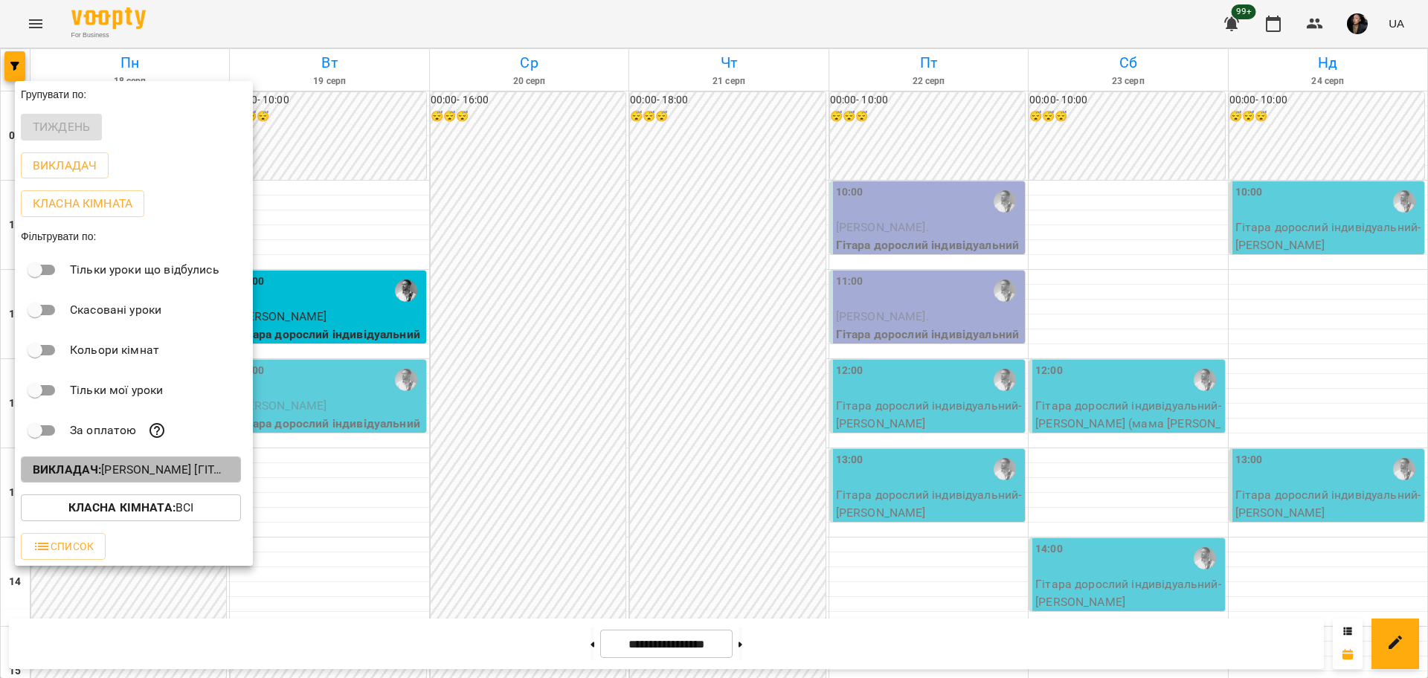
click at [194, 466] on p "Викладач : [PERSON_NAME] [гітара]" at bounding box center [131, 470] width 196 height 18
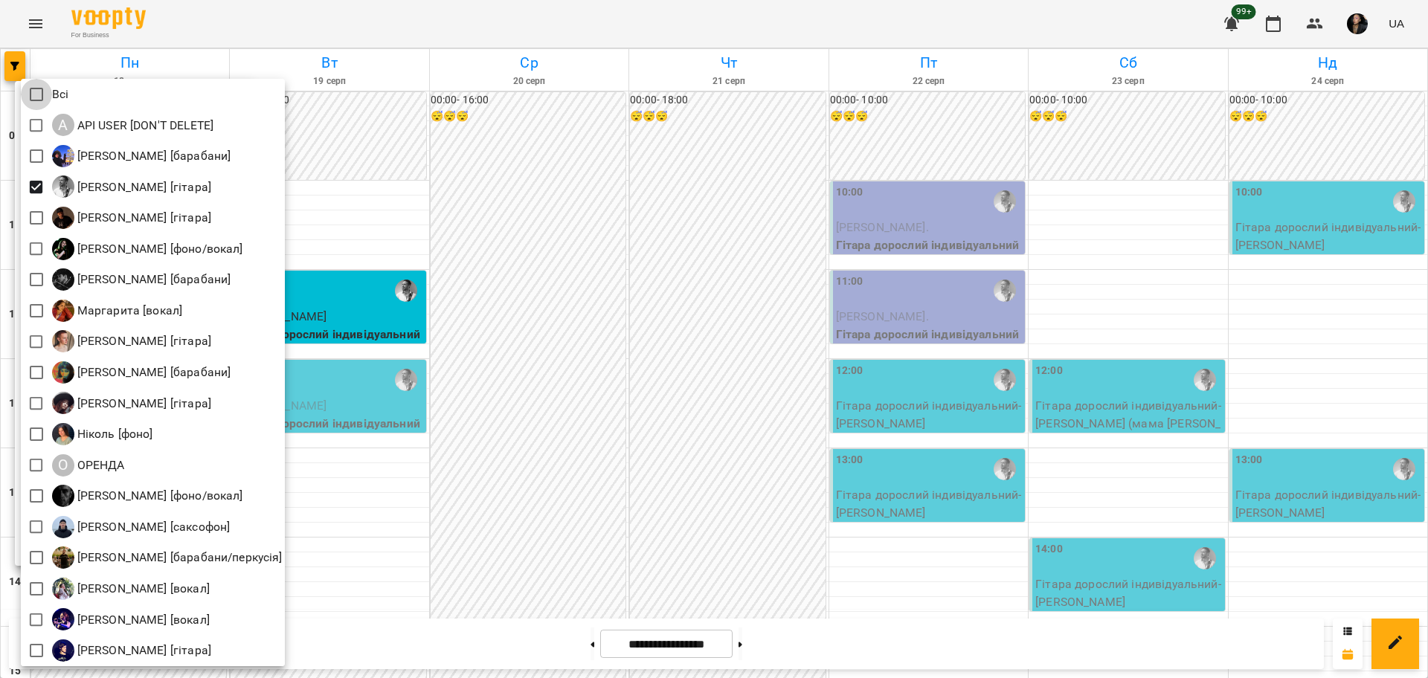
click at [491, 370] on div at bounding box center [714, 339] width 1428 height 678
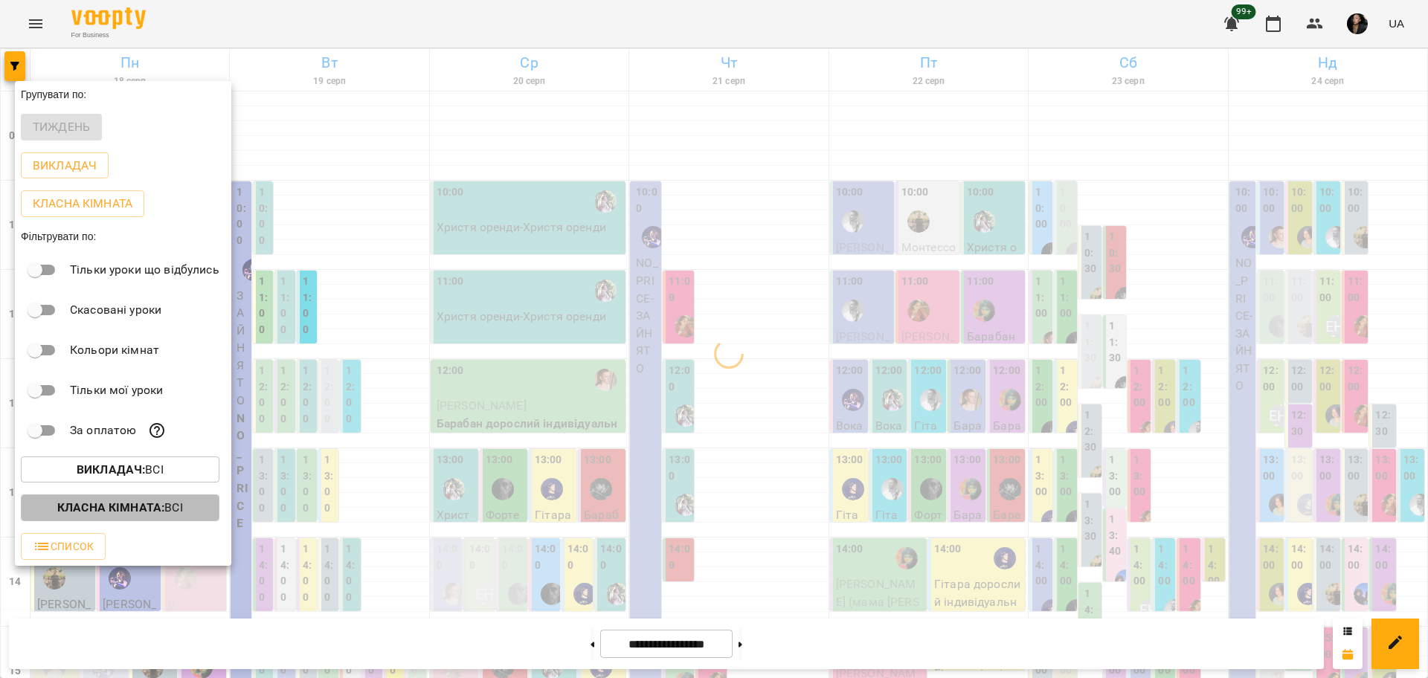
click at [201, 512] on span "Класна кімната : Всі" at bounding box center [120, 508] width 175 height 18
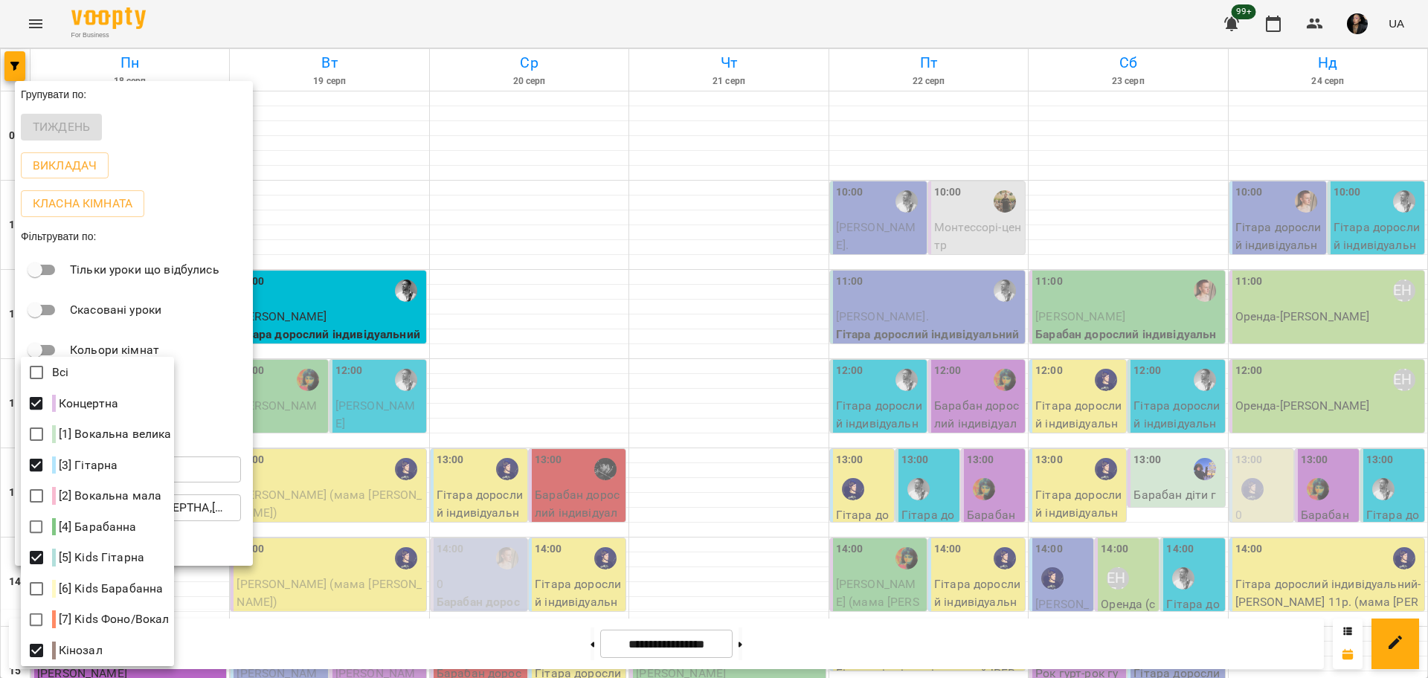
click at [700, 602] on div at bounding box center [714, 339] width 1428 height 678
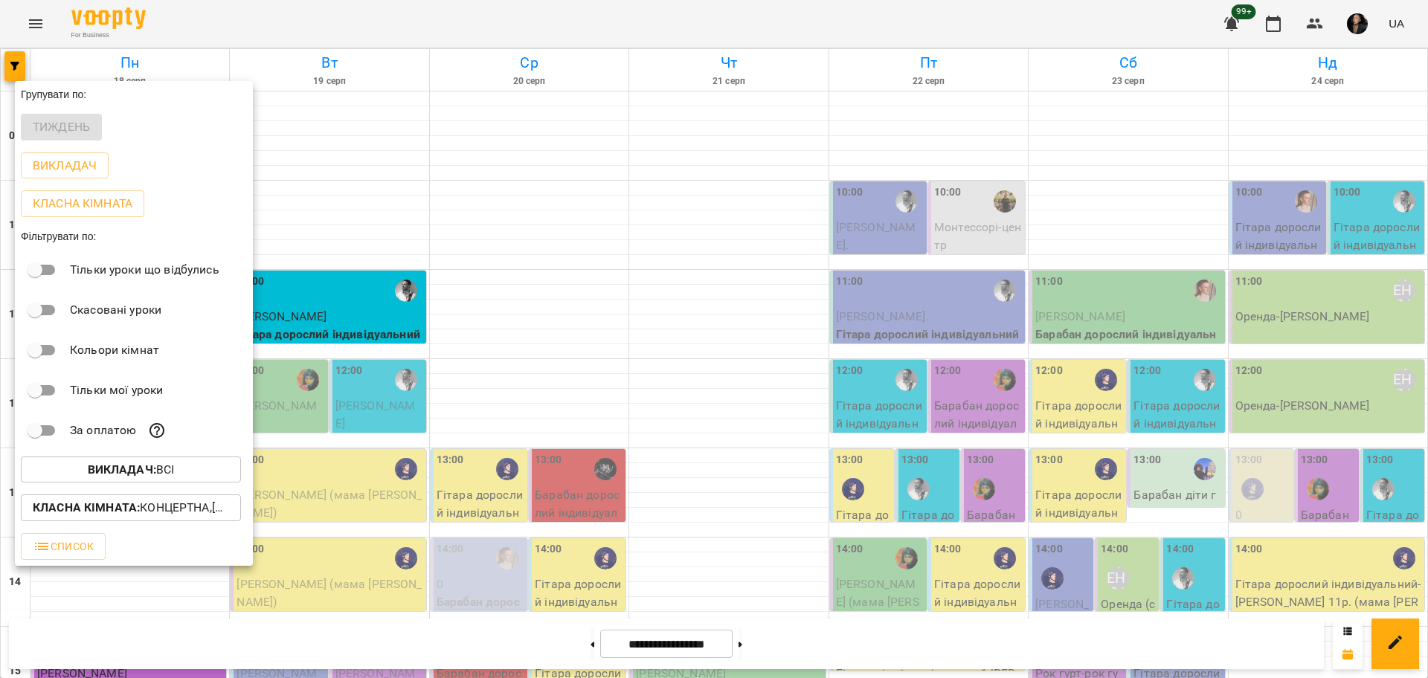
click at [767, 573] on div at bounding box center [714, 339] width 1428 height 678
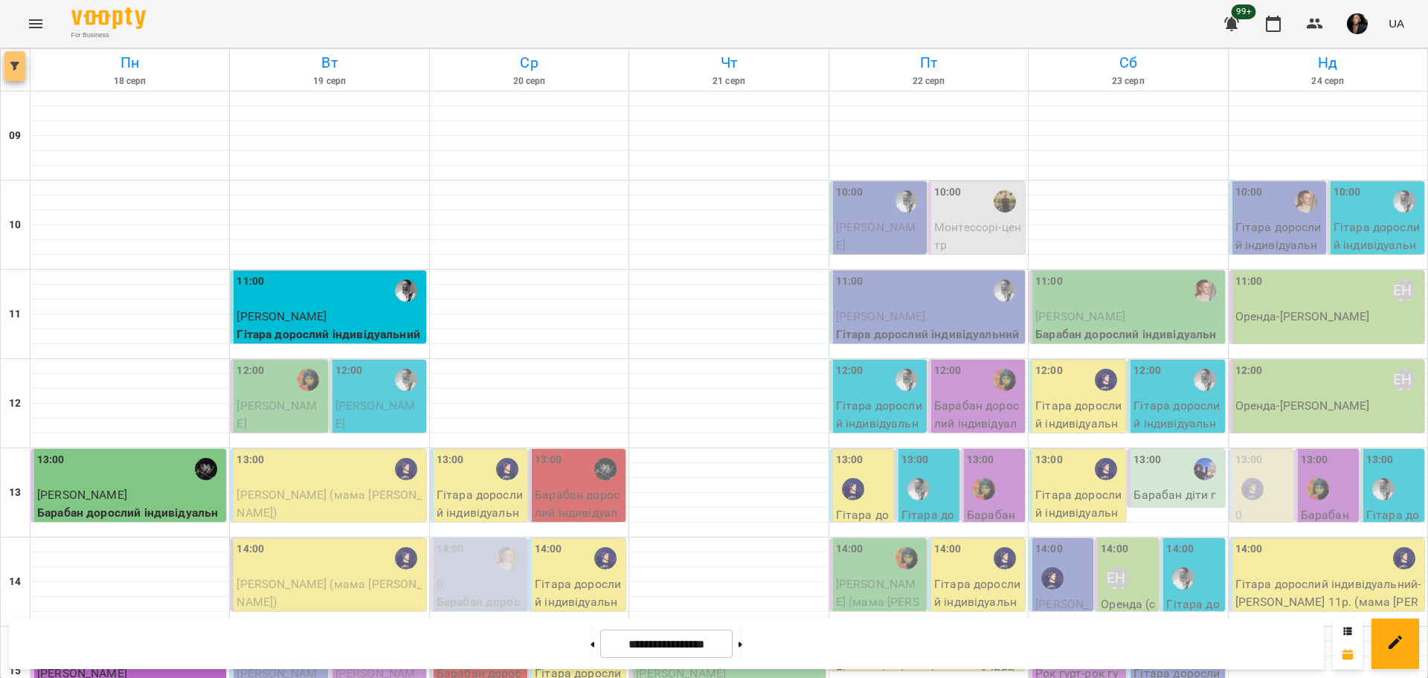
click at [18, 65] on icon "button" at bounding box center [14, 66] width 9 height 9
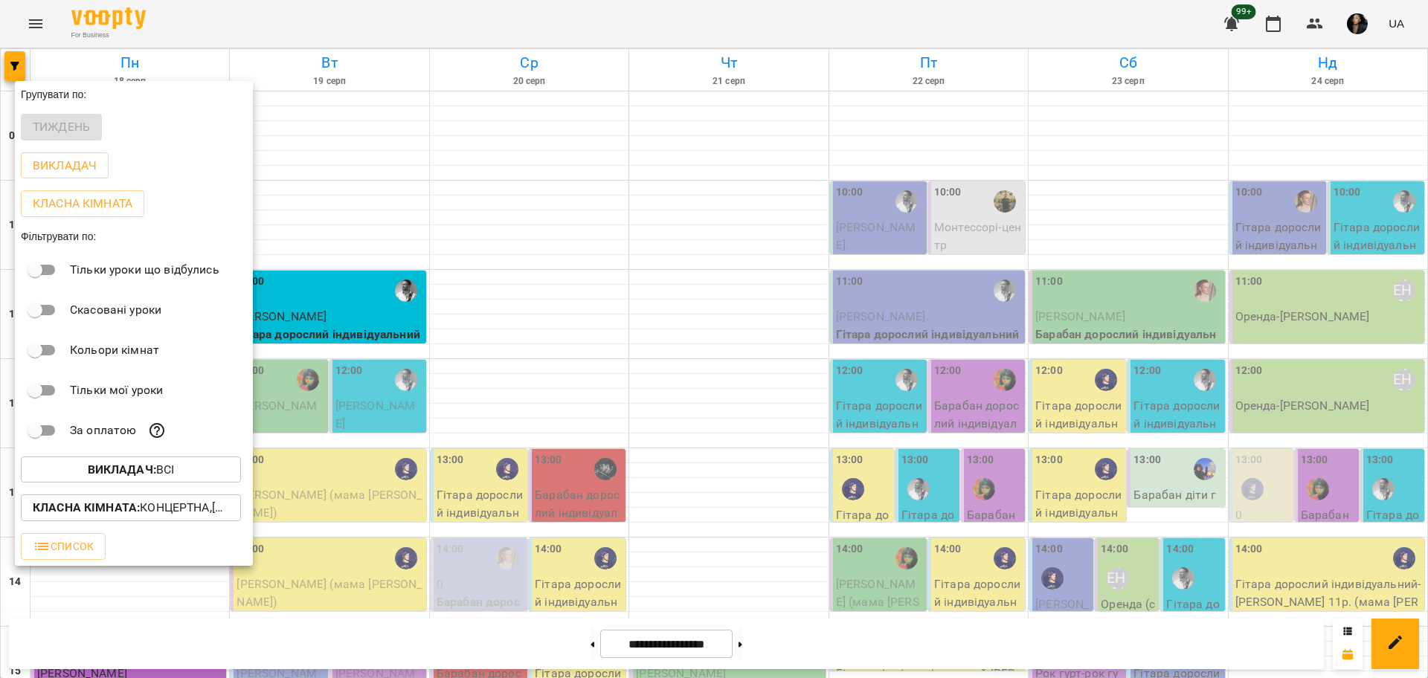
click at [126, 464] on button "Викладач : Всі" at bounding box center [131, 470] width 220 height 27
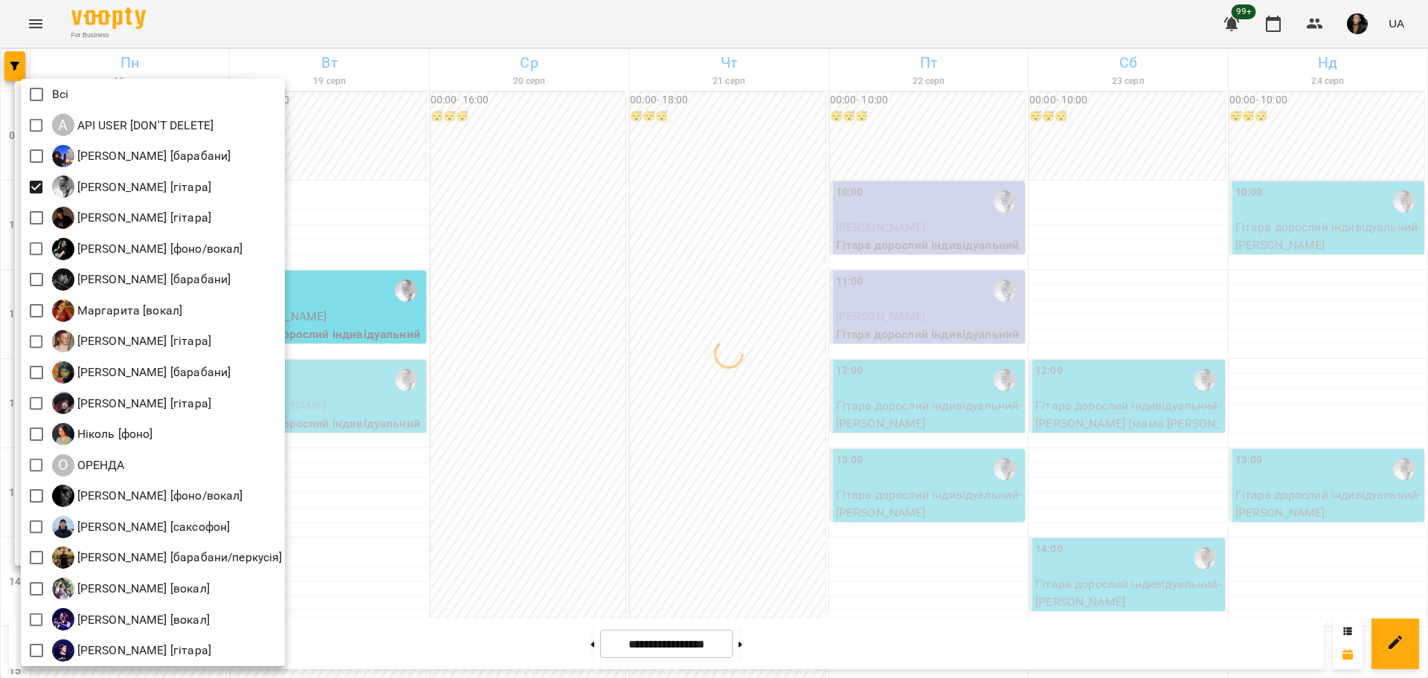
click at [654, 402] on div at bounding box center [714, 339] width 1428 height 678
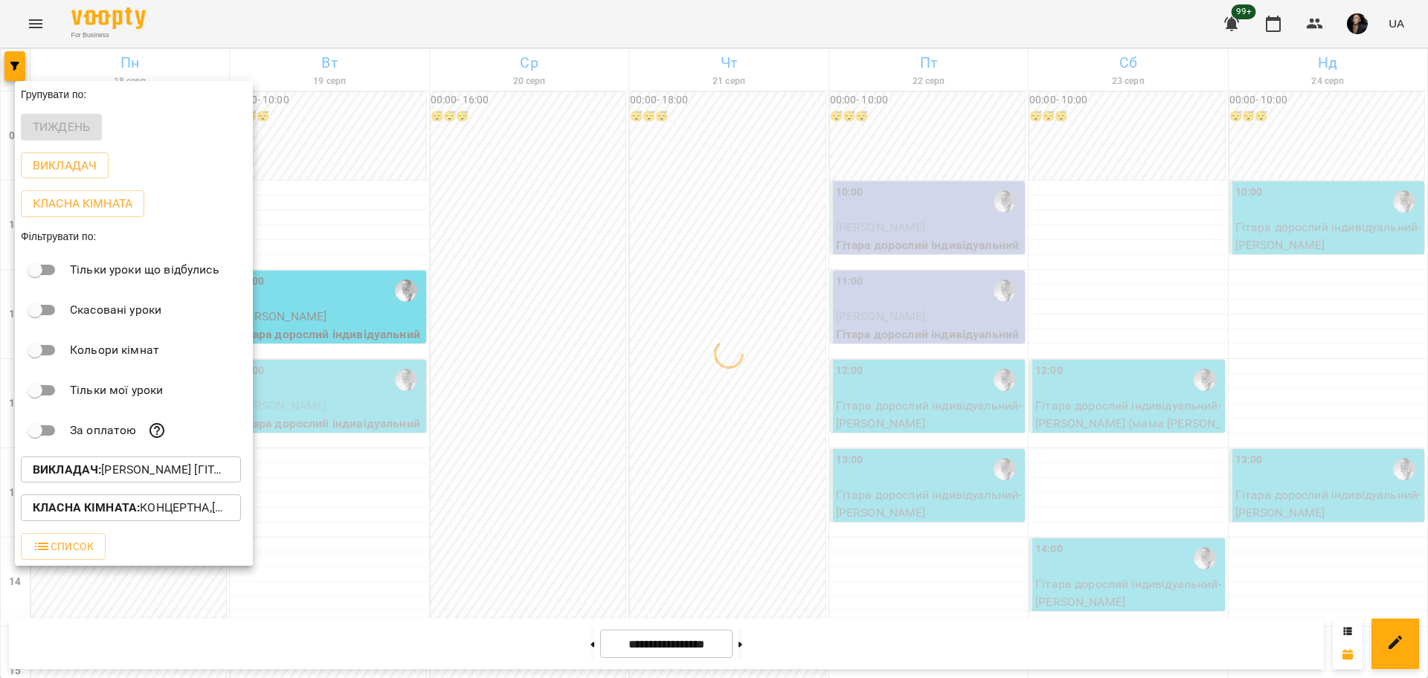
click at [296, 518] on div at bounding box center [714, 339] width 1428 height 678
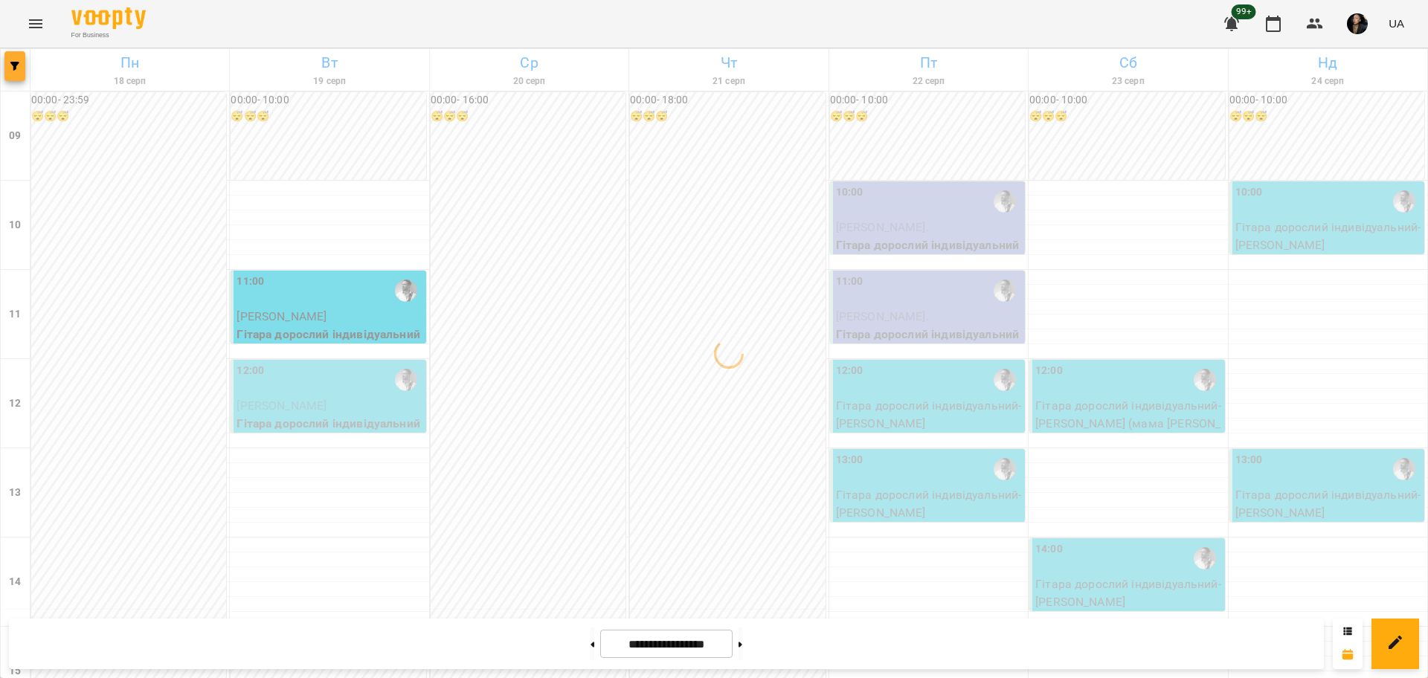
click at [23, 63] on span "button" at bounding box center [14, 66] width 21 height 9
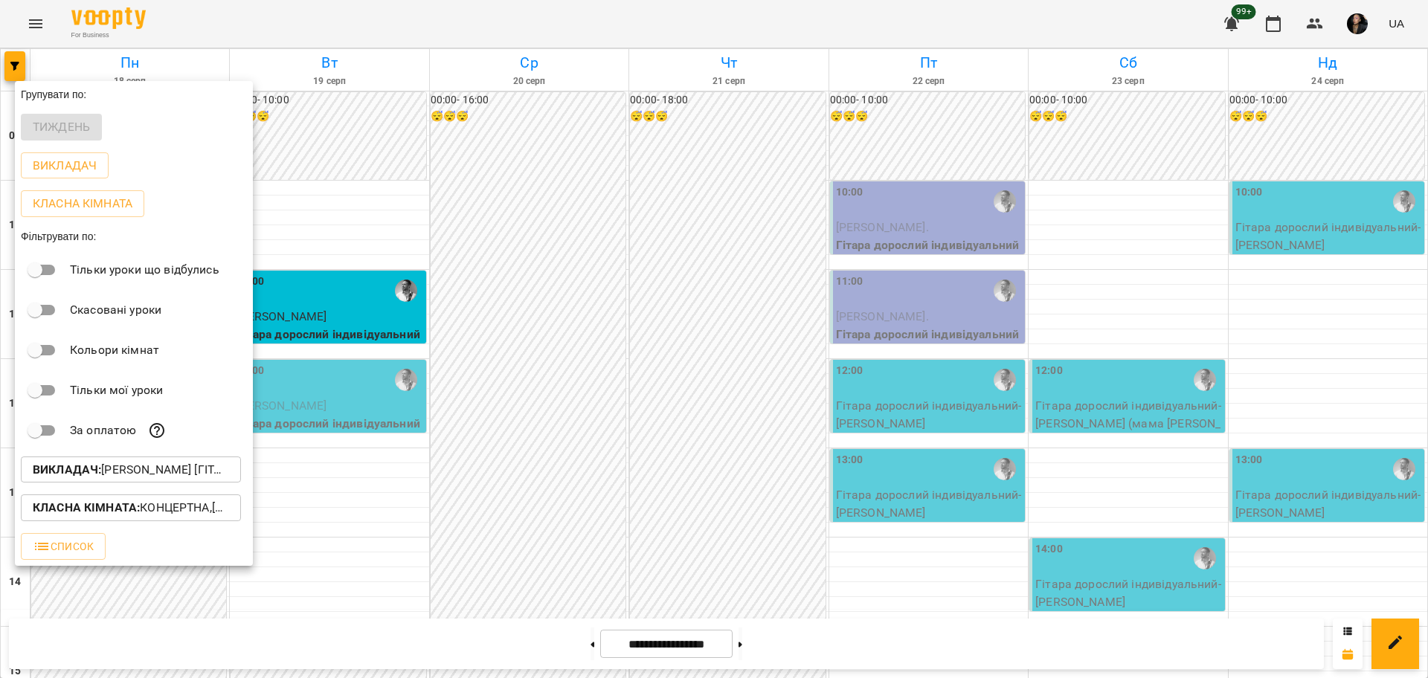
click at [146, 513] on p "Класна кімната : Концертна,[3] Гітарна,[5] Kids Гітарна,Кінозал" at bounding box center [131, 508] width 196 height 18
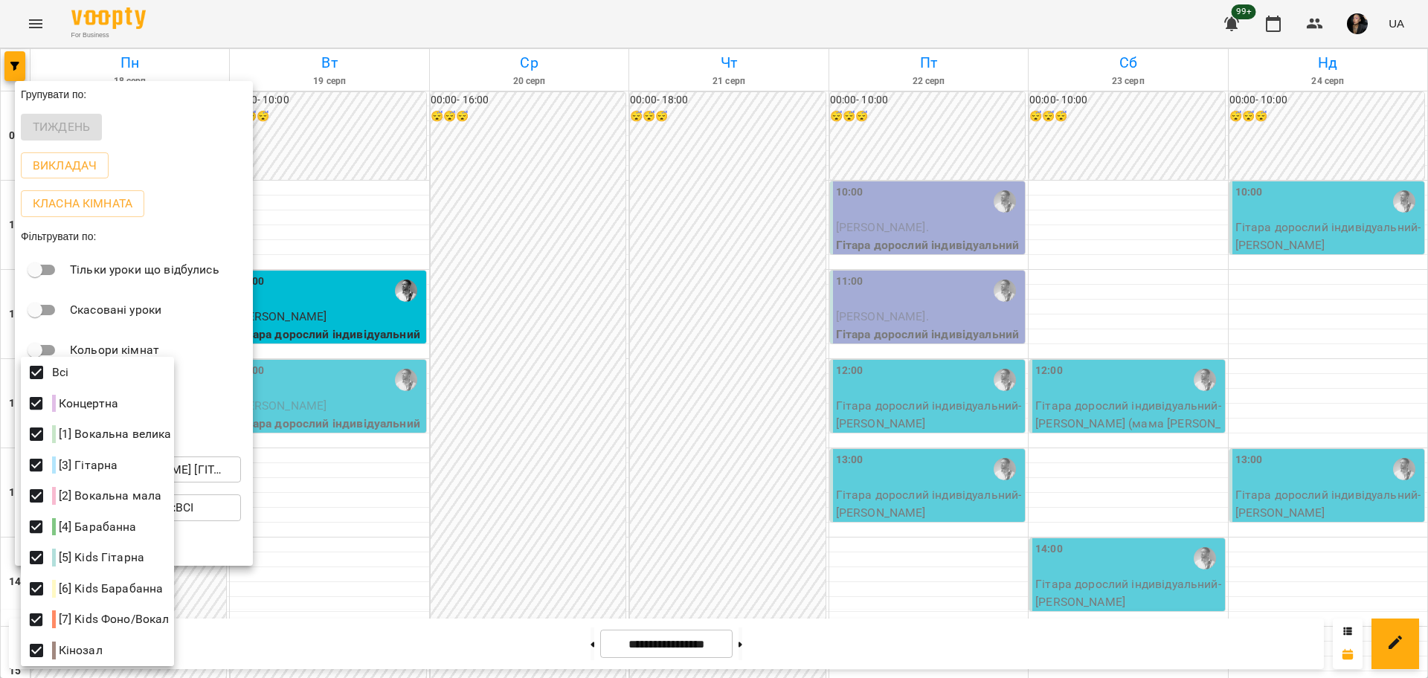
click at [507, 600] on div at bounding box center [714, 339] width 1428 height 678
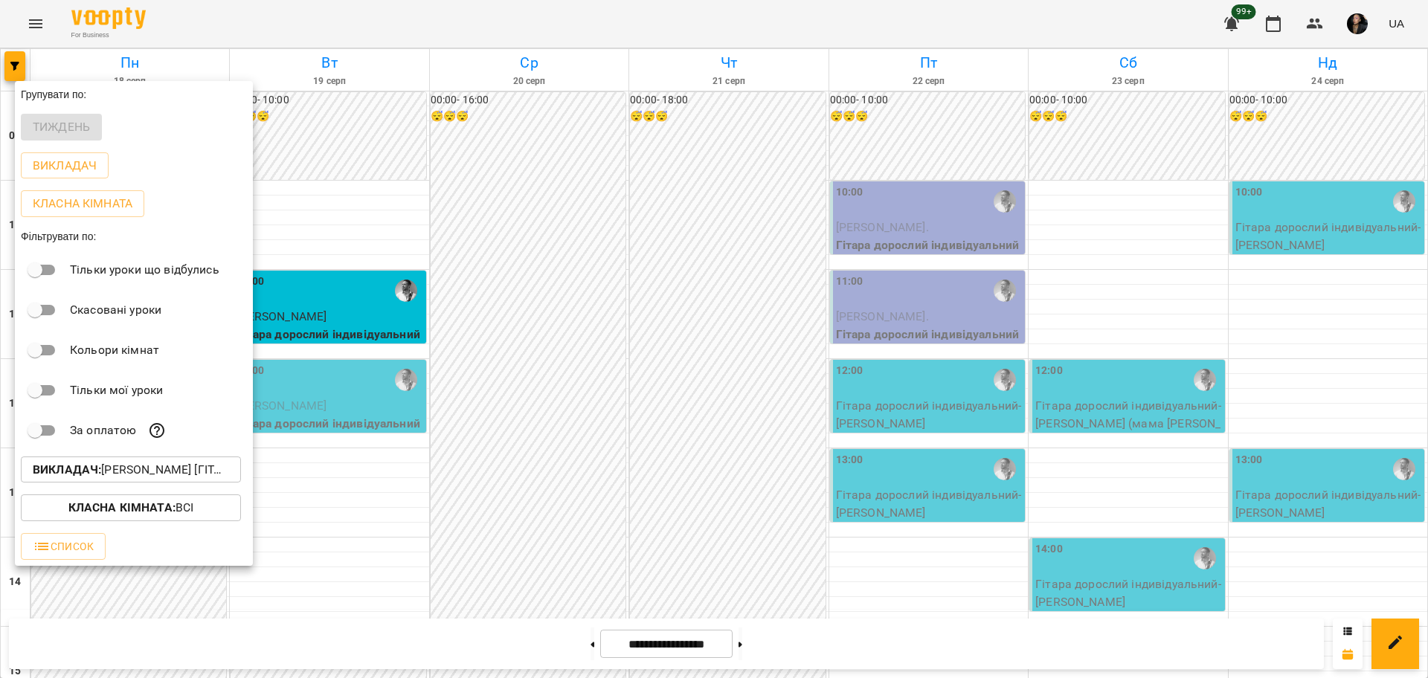
click at [410, 538] on div at bounding box center [714, 339] width 1428 height 678
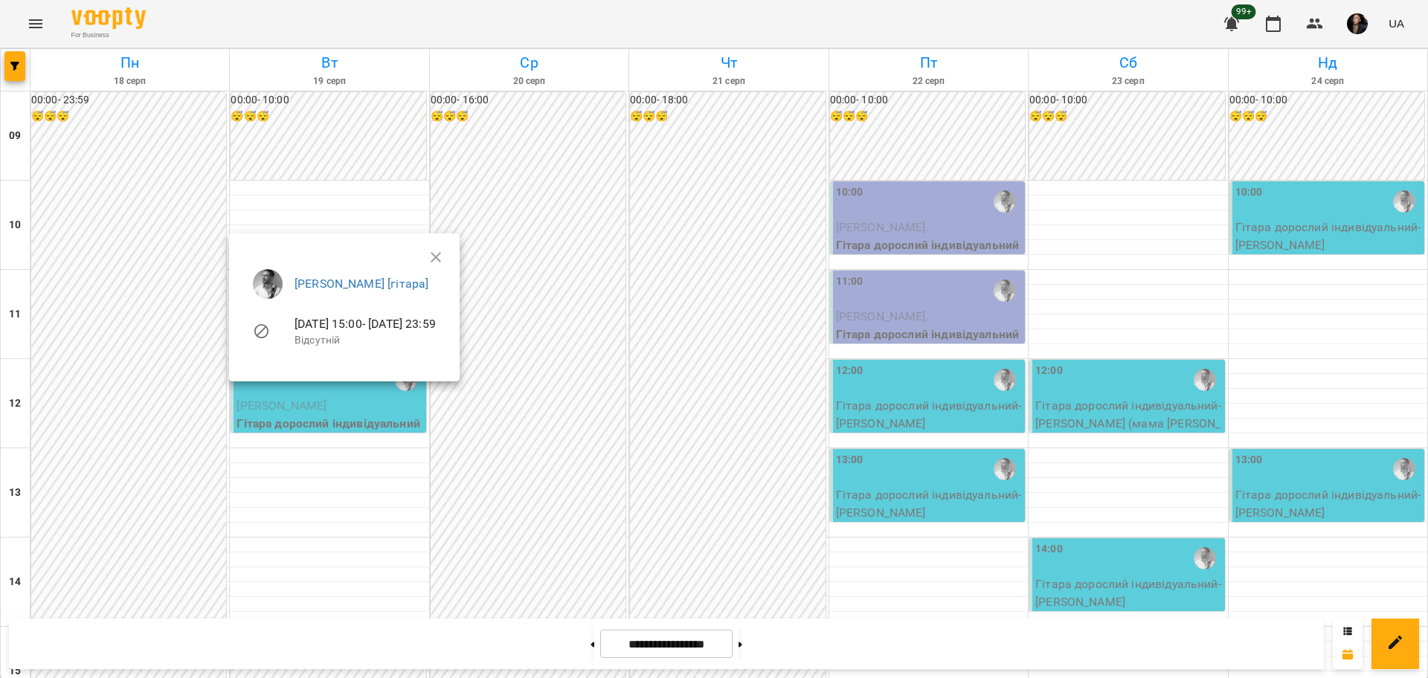
click at [341, 565] on div at bounding box center [714, 339] width 1428 height 678
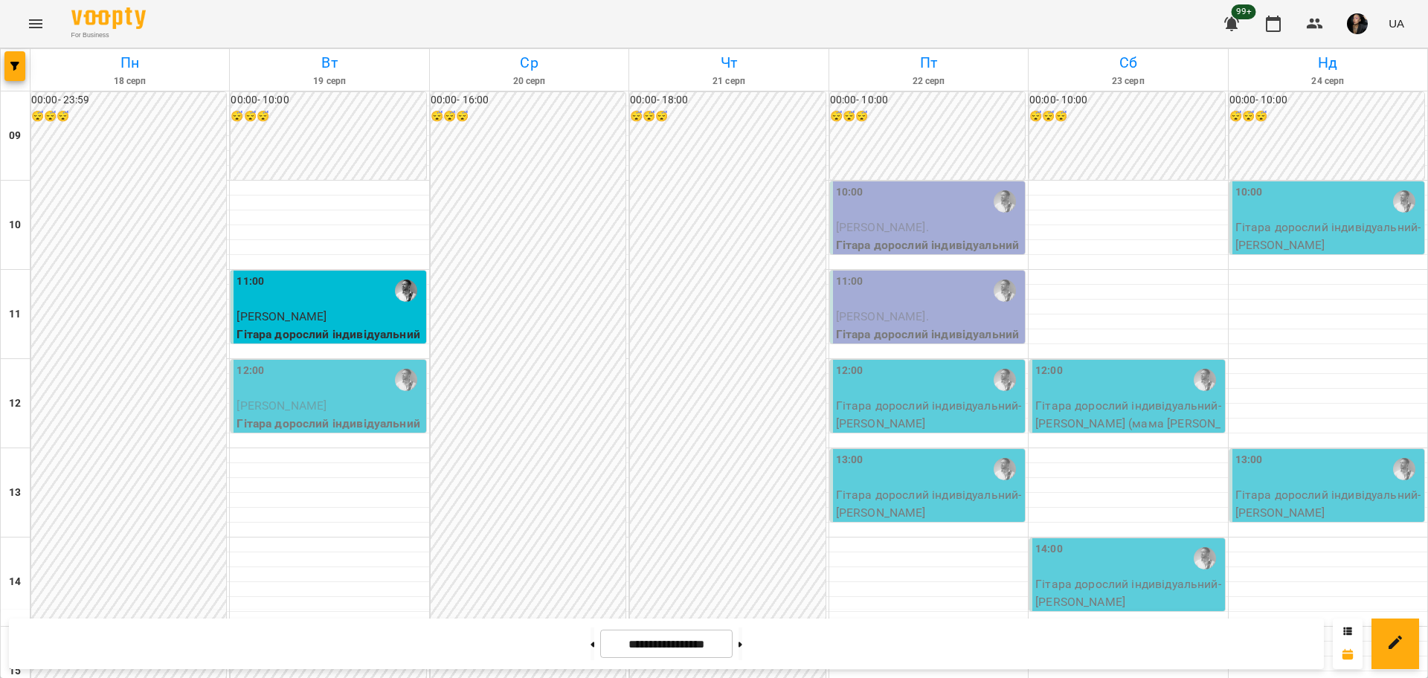
scroll to position [640, 0]
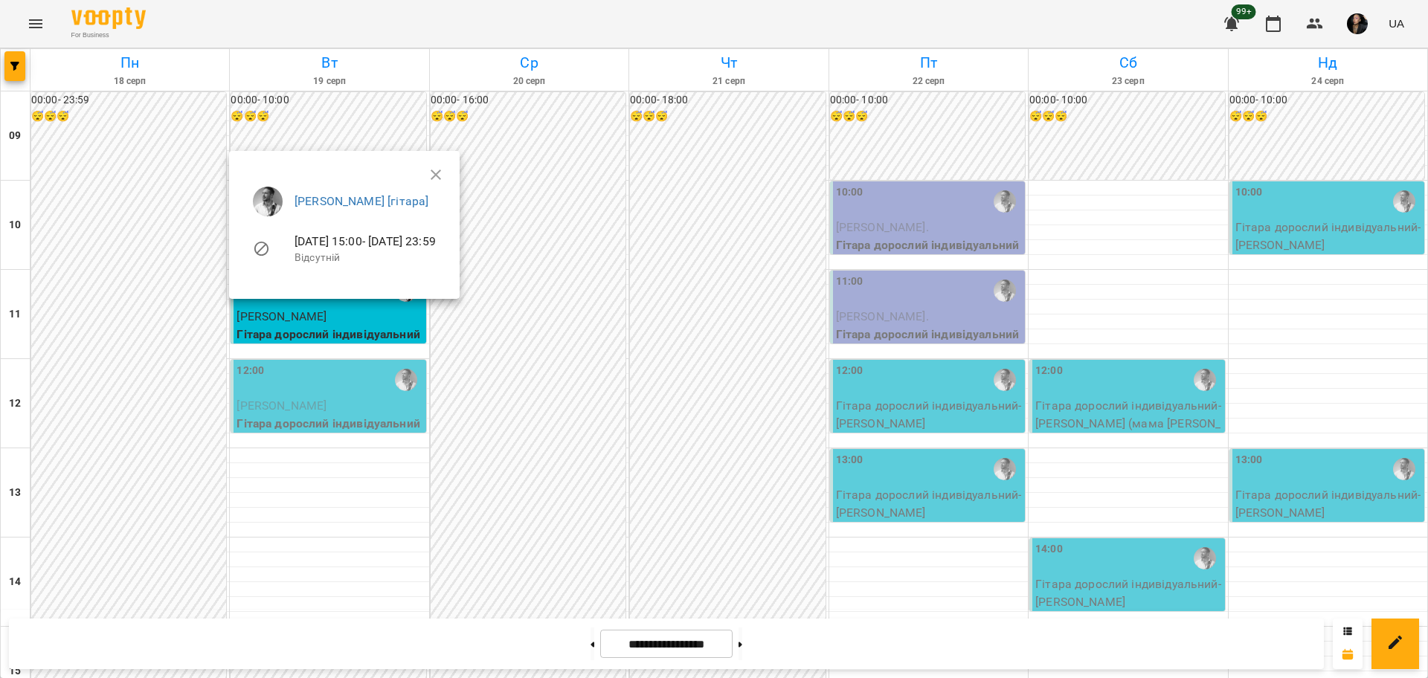
click at [289, 486] on div at bounding box center [714, 339] width 1428 height 678
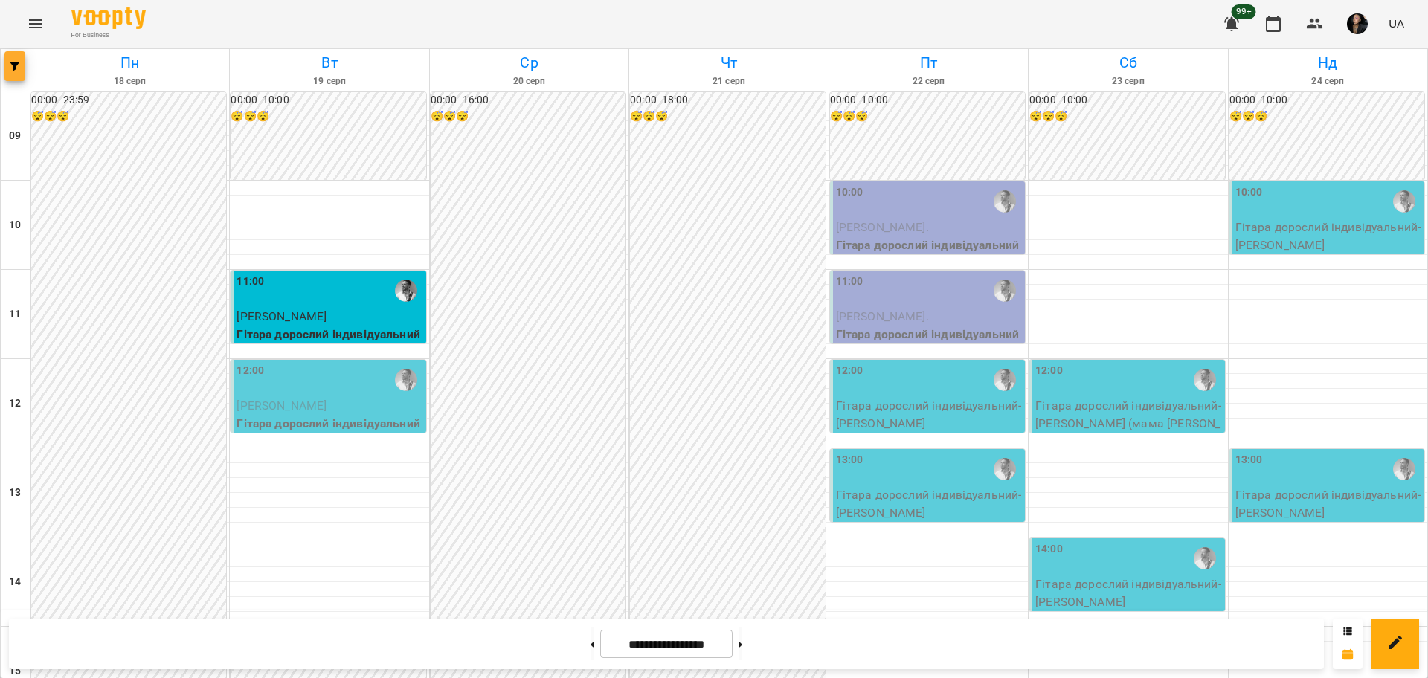
click at [23, 67] on span "button" at bounding box center [14, 66] width 21 height 9
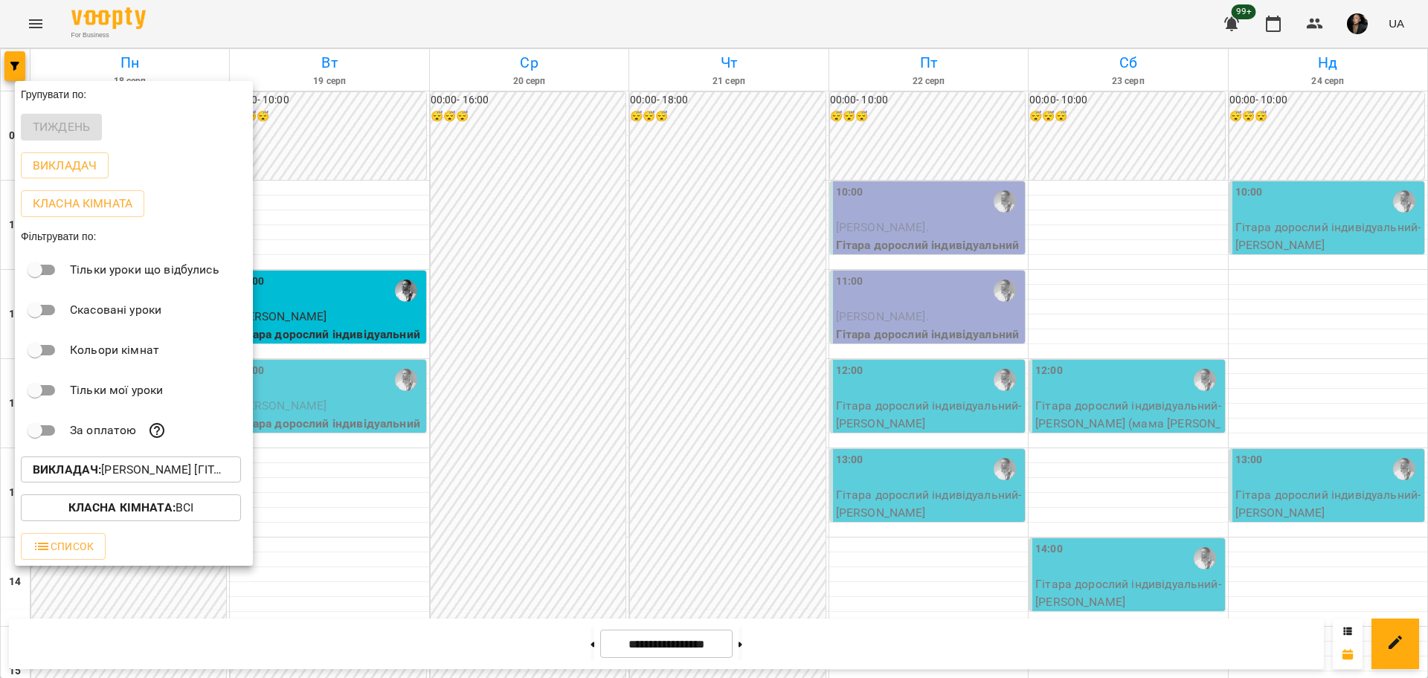
click at [388, 499] on div at bounding box center [714, 339] width 1428 height 678
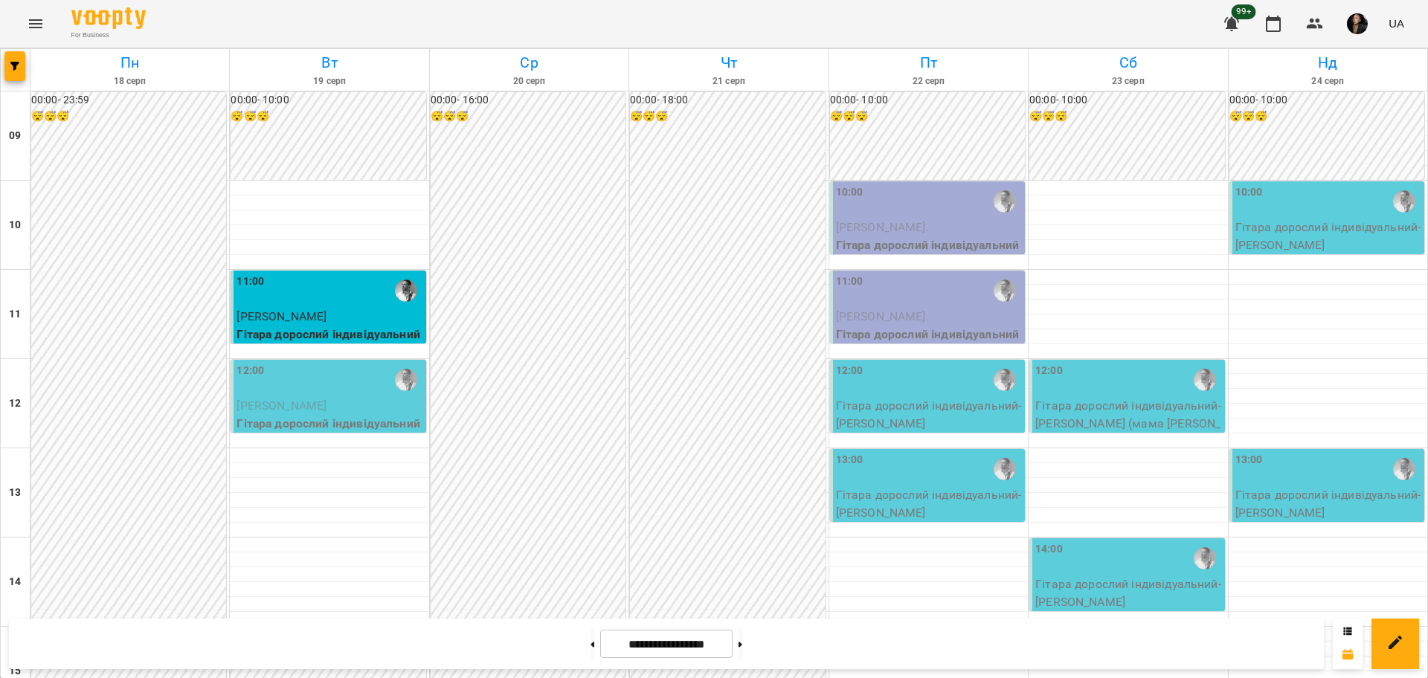
scroll to position [0, 0]
click at [379, 391] on div "12:00" at bounding box center [329, 380] width 186 height 34
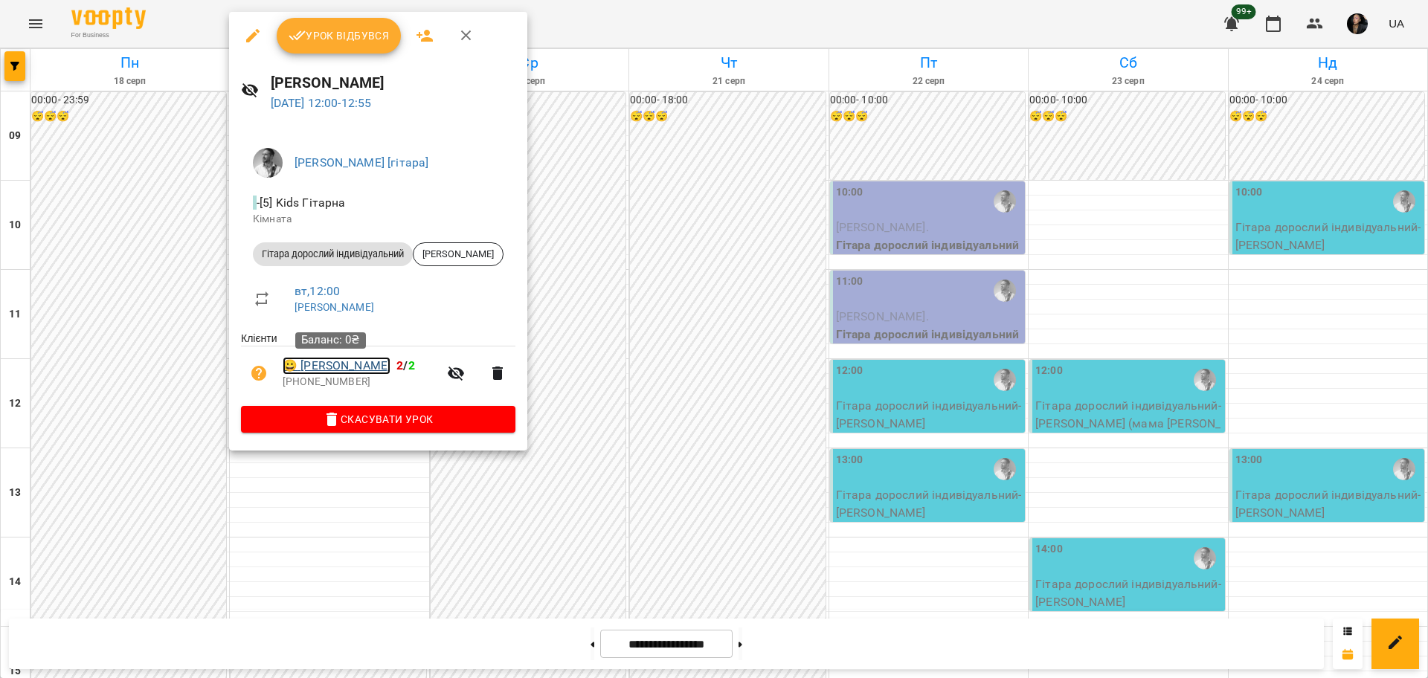
click at [352, 364] on link "😀 Максим Свіщ" at bounding box center [337, 366] width 108 height 18
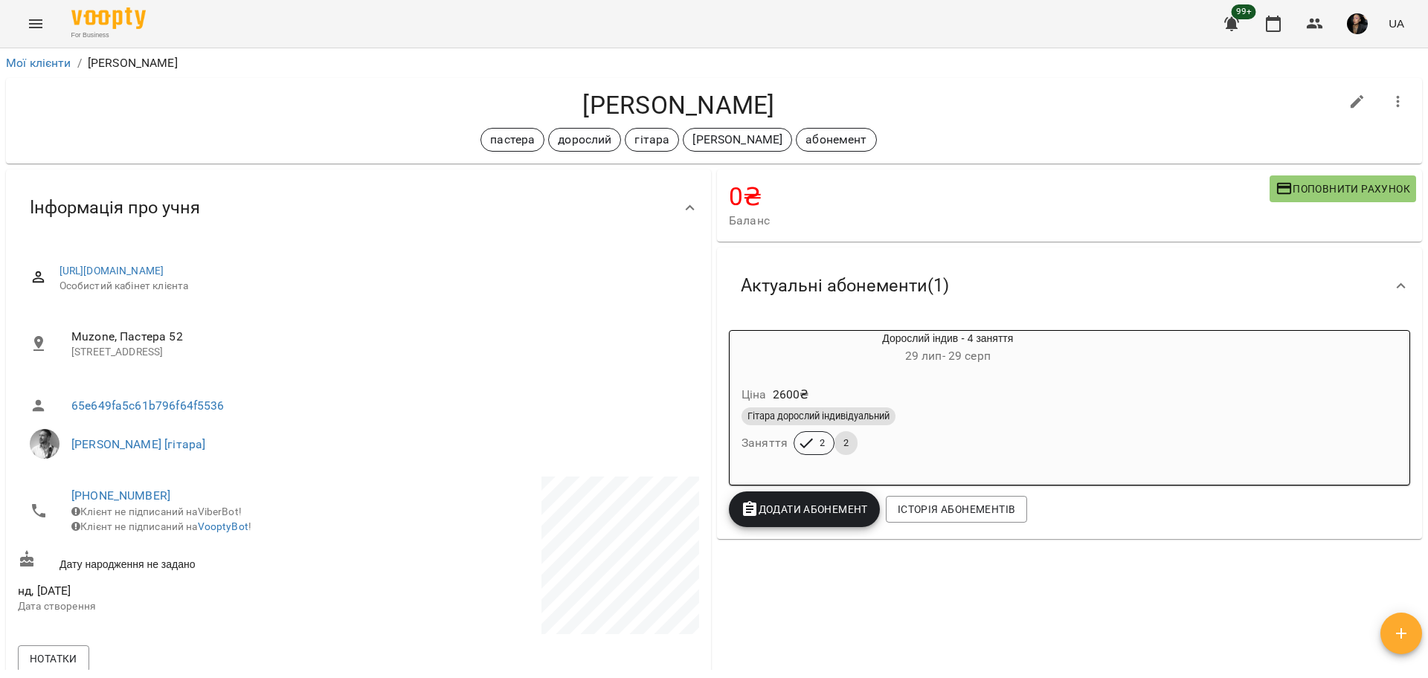
click at [1061, 634] on div "0 ₴ Баланс Поповнити рахунок 9860 ₴ Разові Відвідування 0 ₴ Гітара дорослий інд…" at bounding box center [1069, 569] width 711 height 805
click at [1302, 21] on button "button" at bounding box center [1315, 24] width 36 height 36
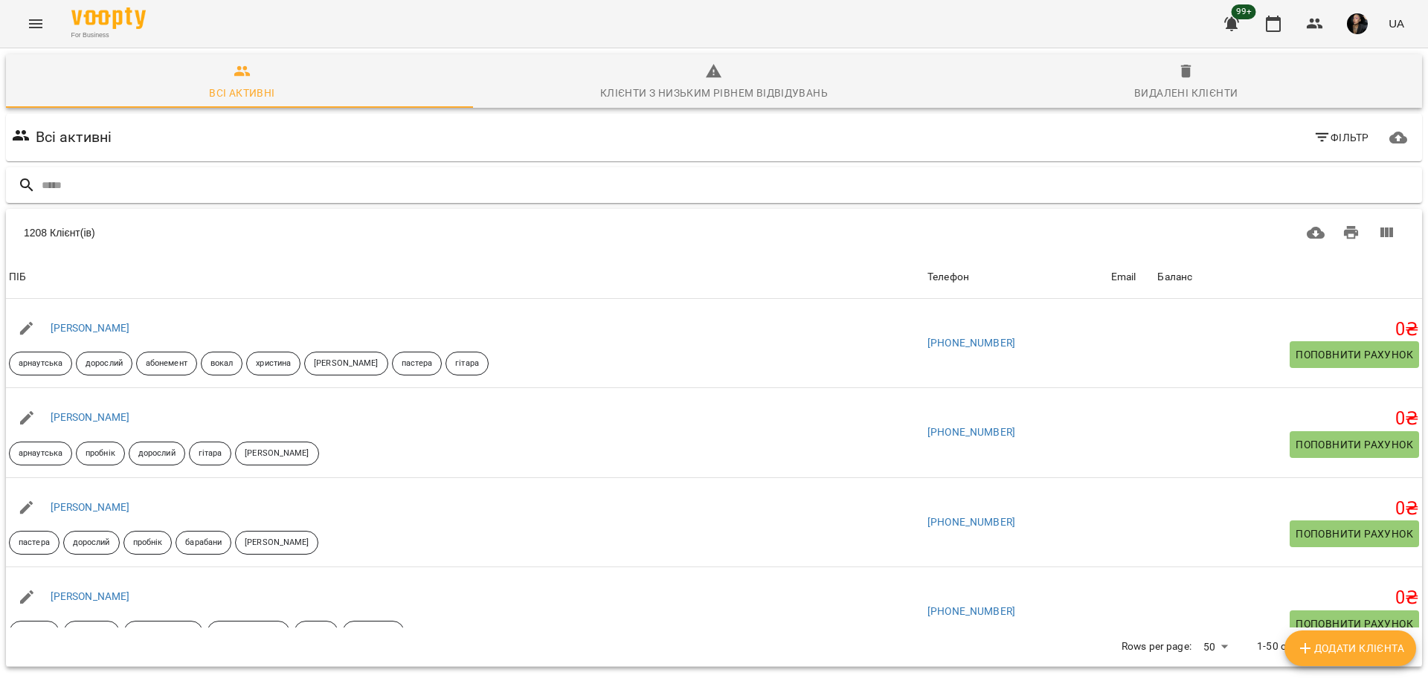
click at [558, 184] on input "text" at bounding box center [729, 185] width 1374 height 25
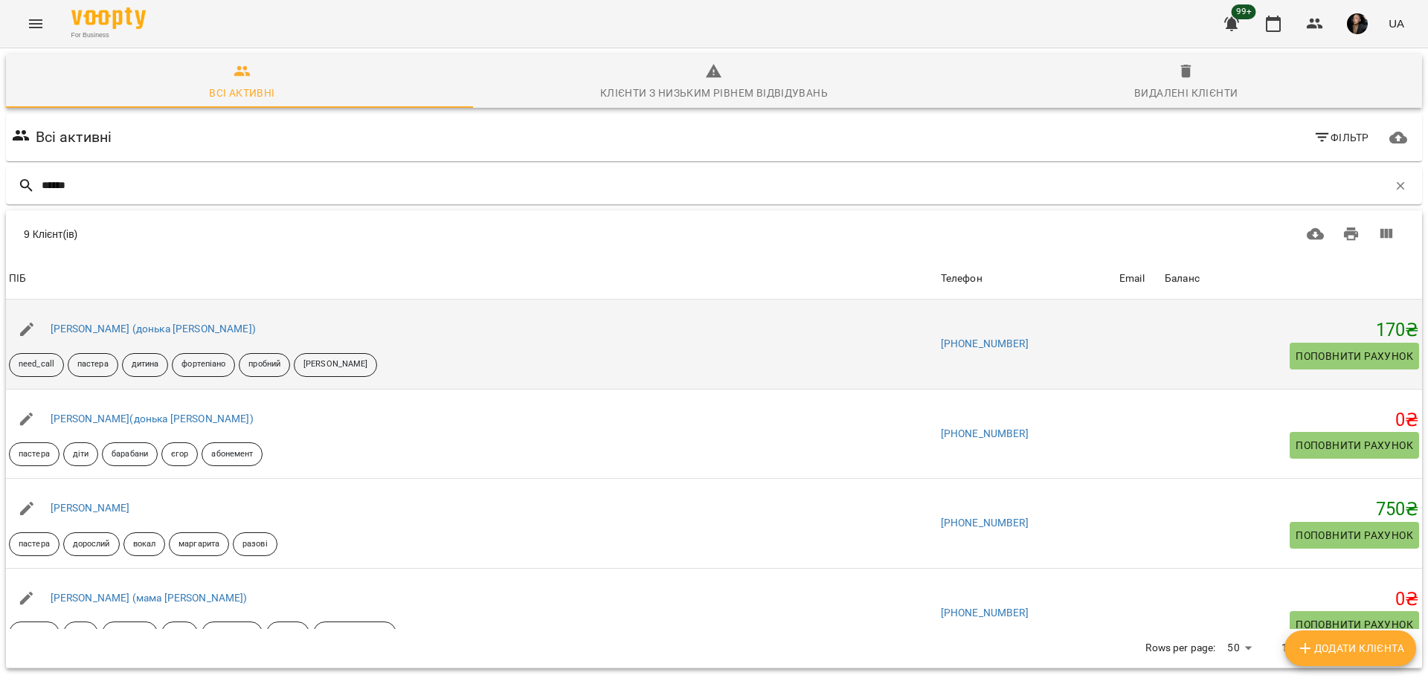
type input "*******"
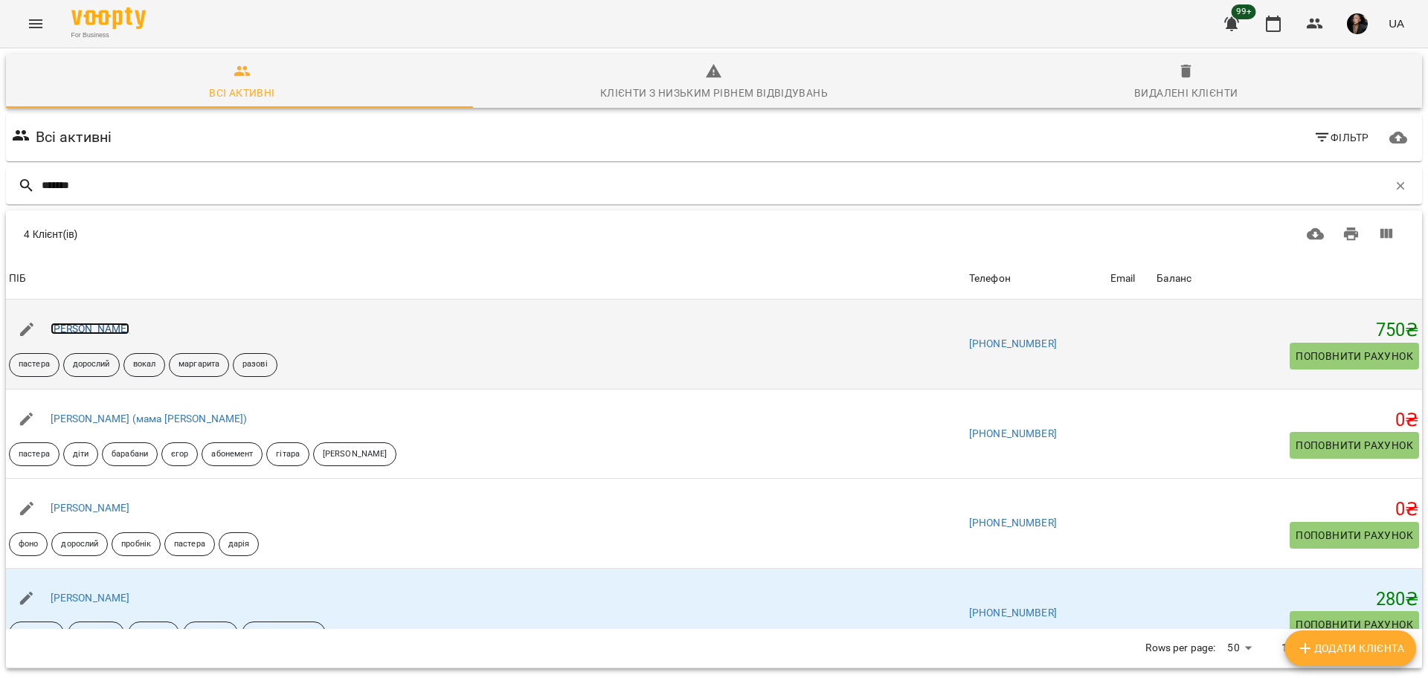
click at [115, 328] on link "[PERSON_NAME]" at bounding box center [91, 329] width 80 height 12
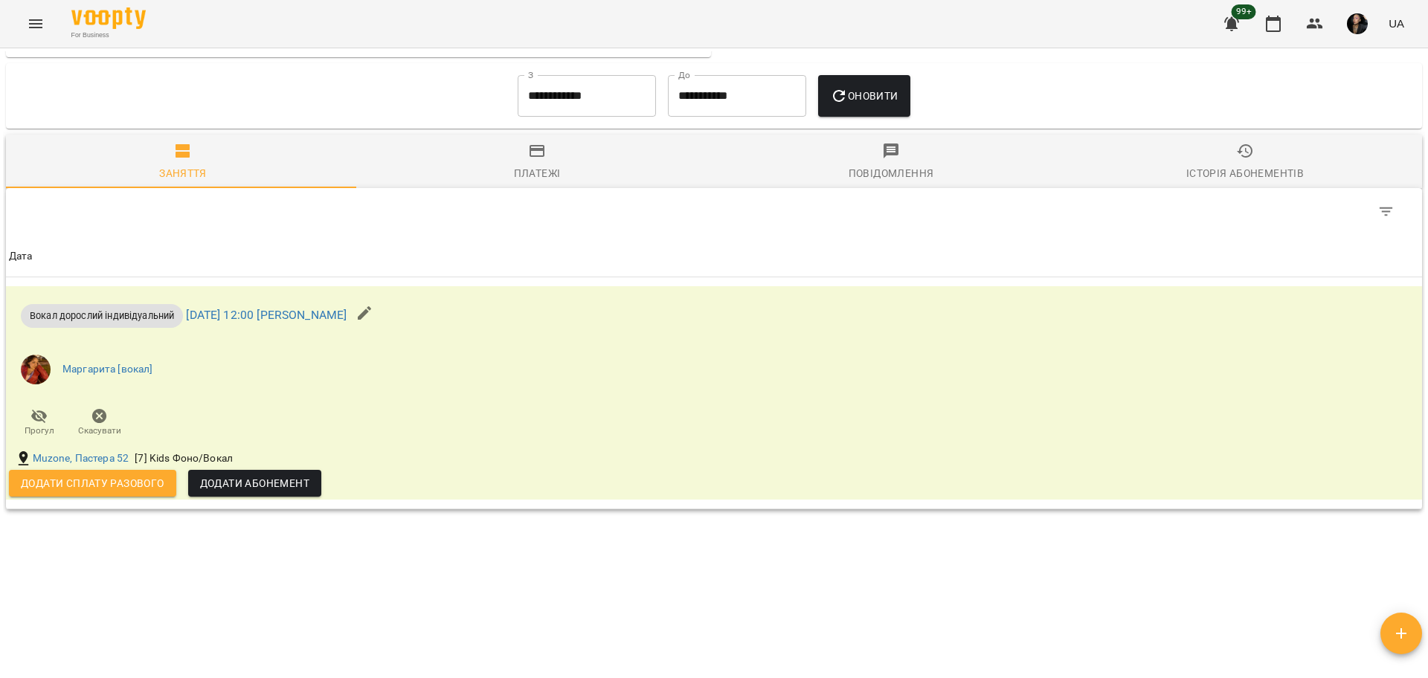
scroll to position [787, 0]
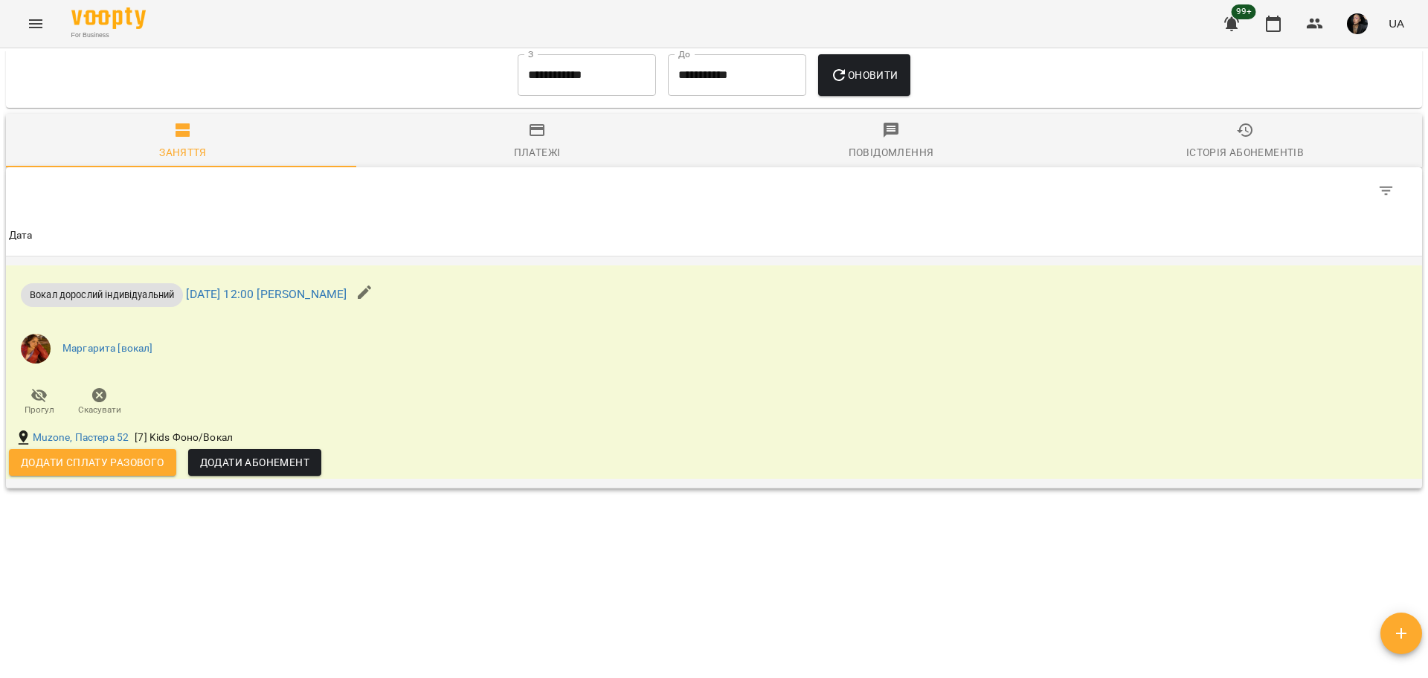
click at [115, 466] on span "Додати сплату разового" at bounding box center [93, 463] width 144 height 18
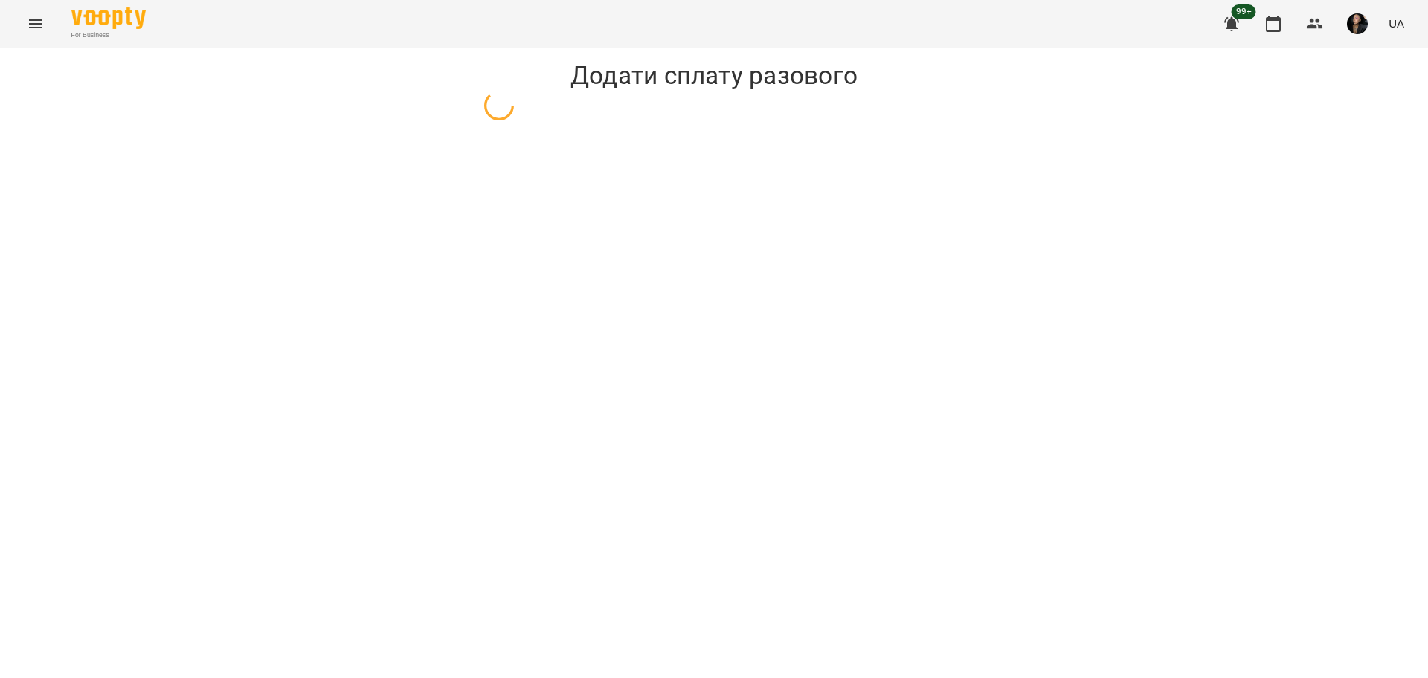
select select "**********"
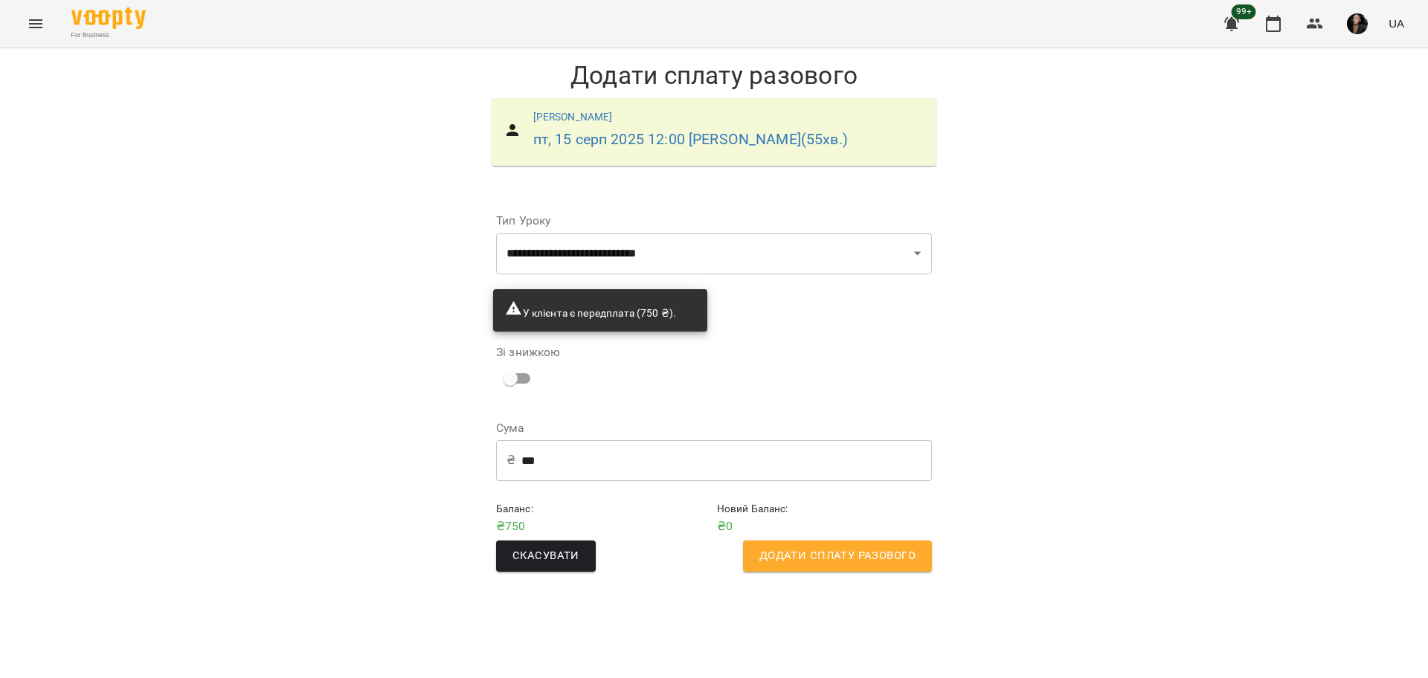
click at [800, 559] on span "Додати сплату разового" at bounding box center [837, 556] width 156 height 19
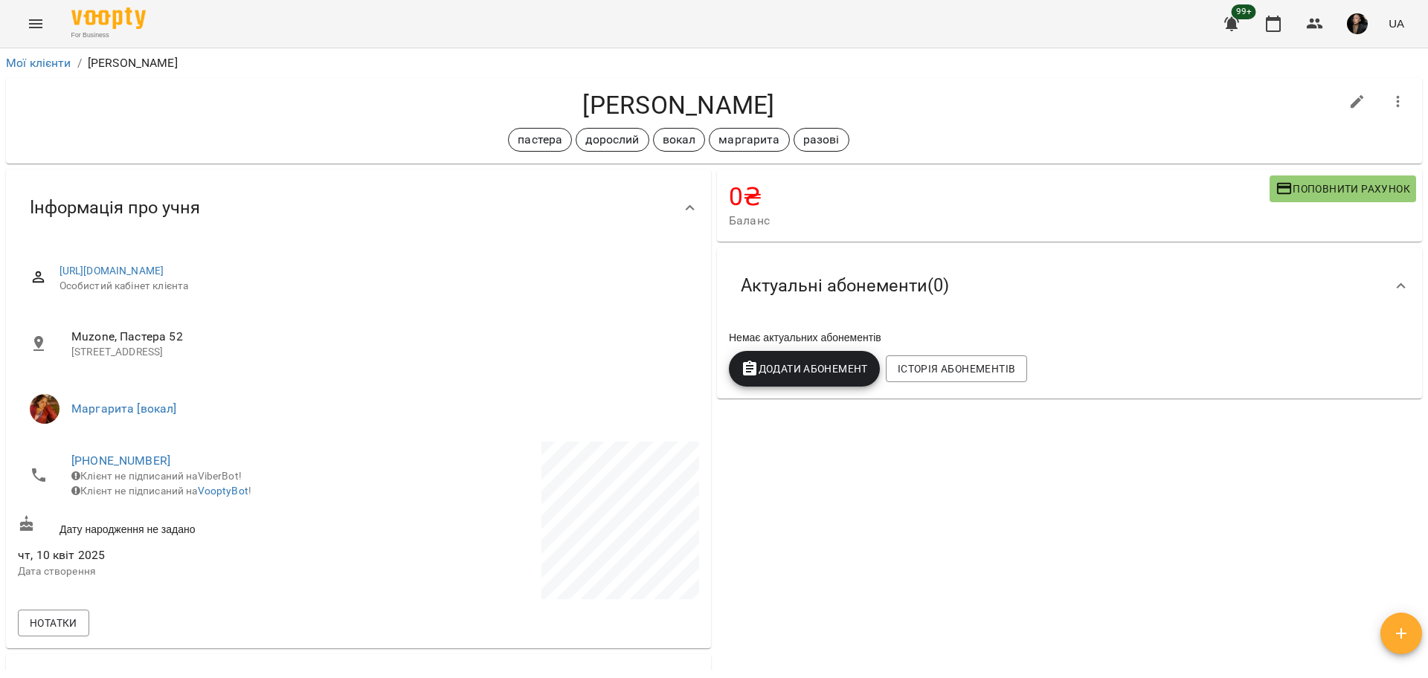
click at [34, 22] on icon "Menu" at bounding box center [36, 24] width 18 height 18
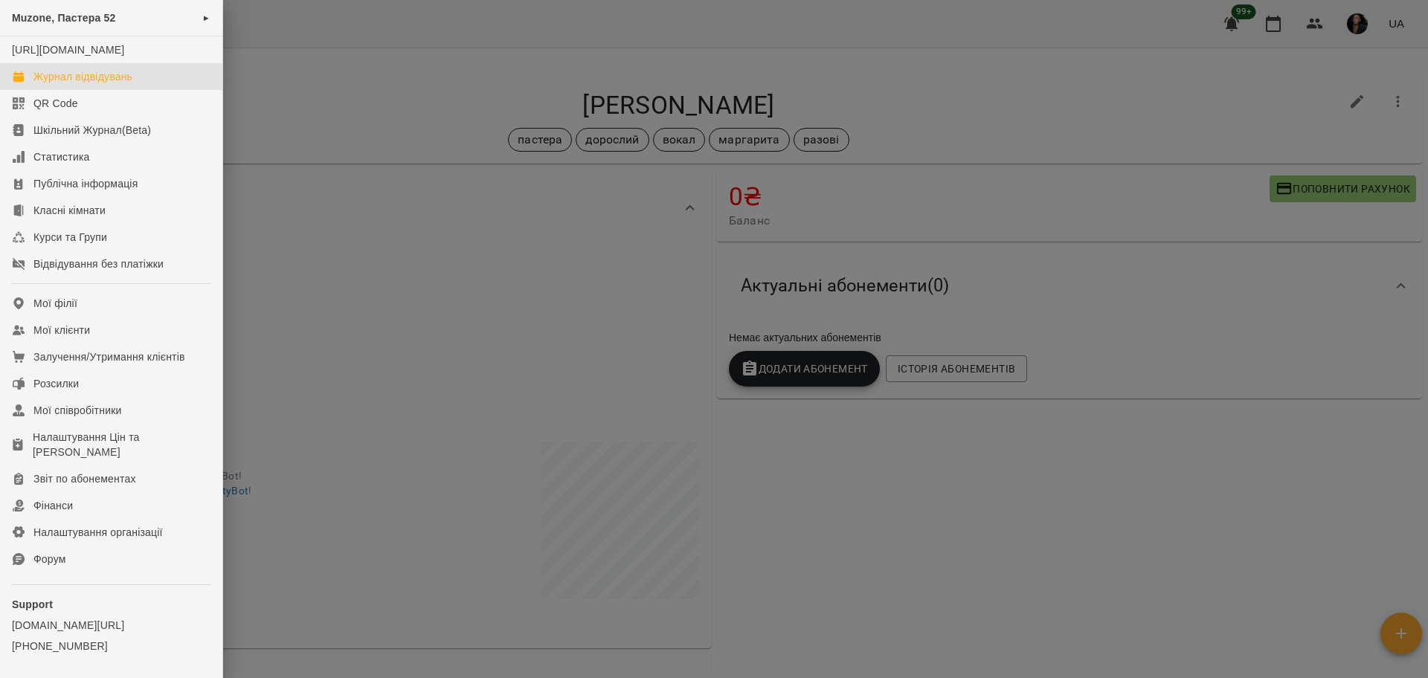
click at [80, 83] on link "Журнал відвідувань" at bounding box center [111, 76] width 222 height 27
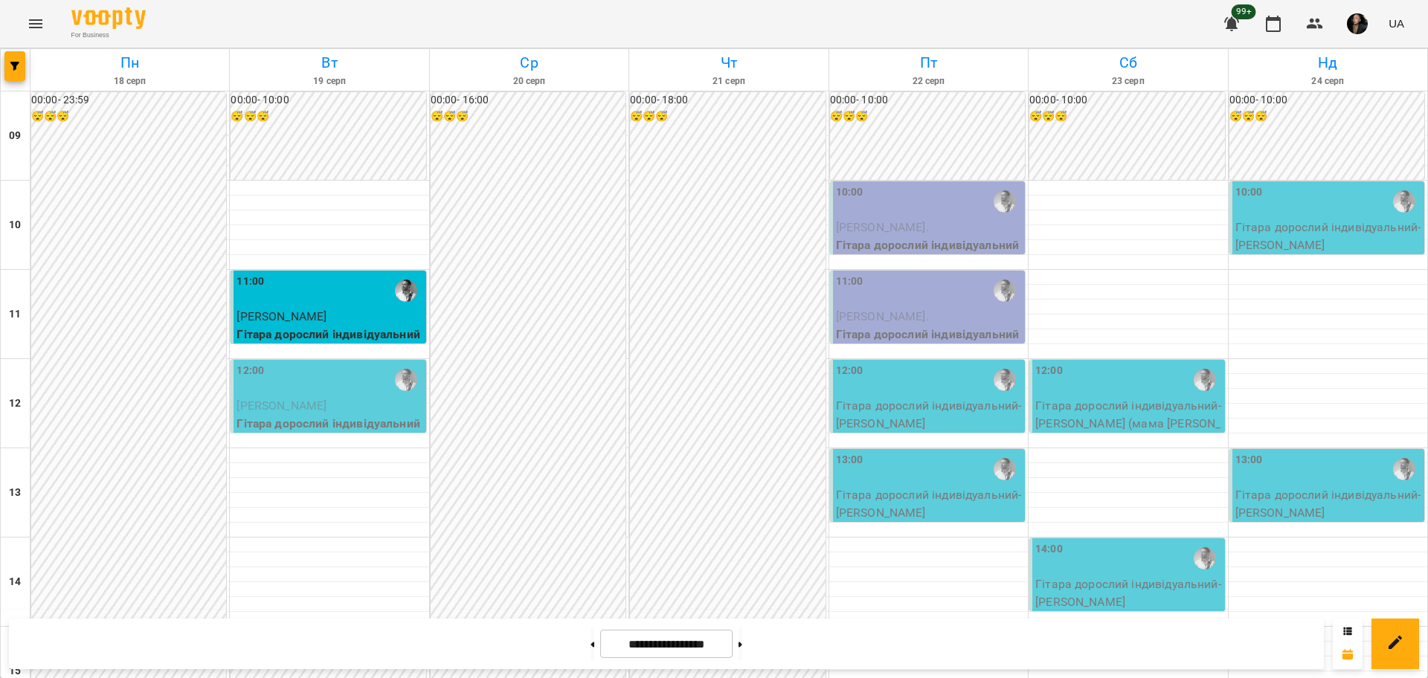
scroll to position [558, 0]
click at [17, 72] on button "button" at bounding box center [14, 66] width 21 height 30
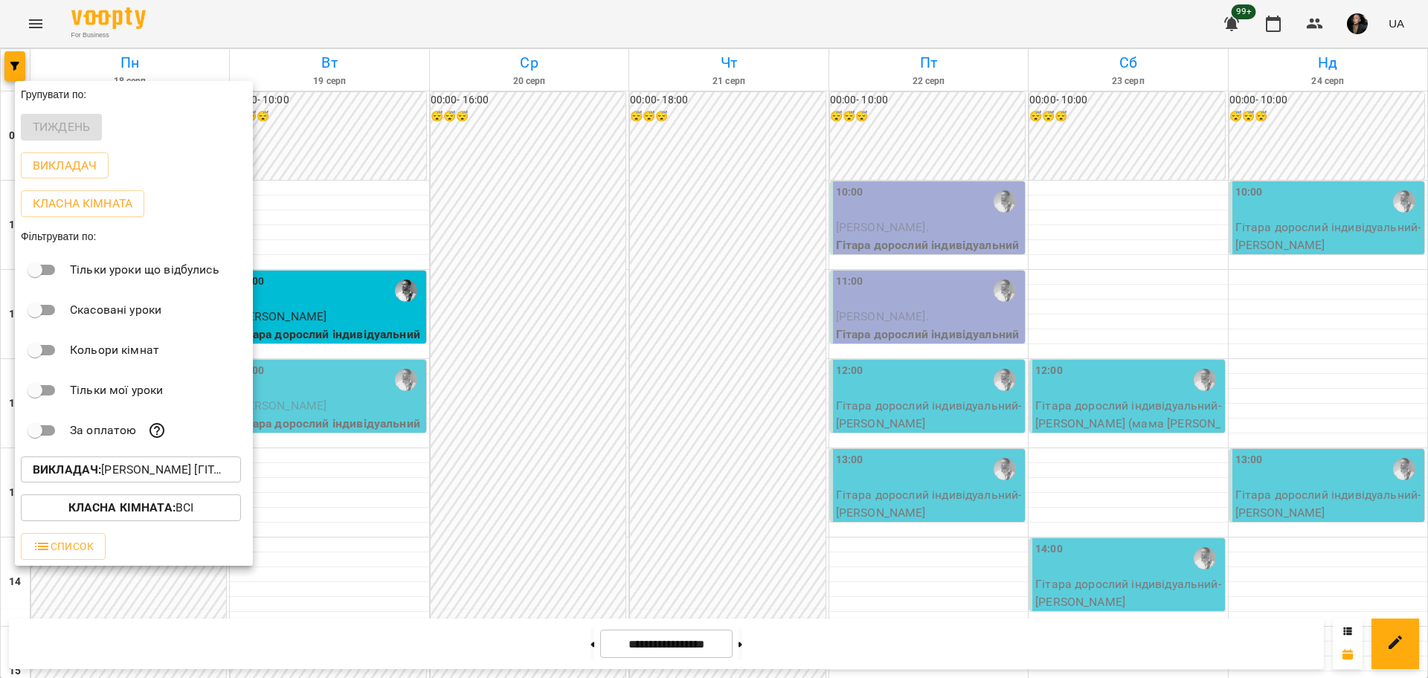
click at [173, 479] on p "Викладач : [PERSON_NAME] [гітара]" at bounding box center [131, 470] width 196 height 18
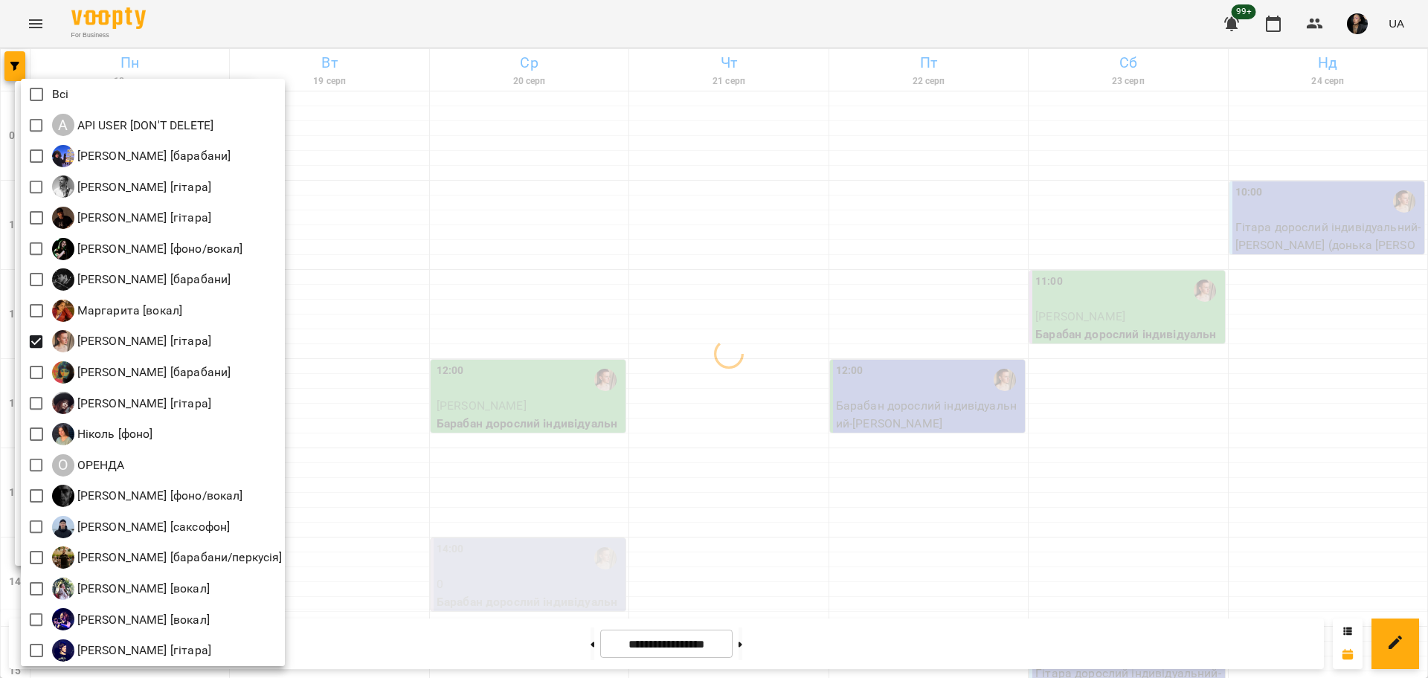
click at [716, 459] on div at bounding box center [714, 339] width 1428 height 678
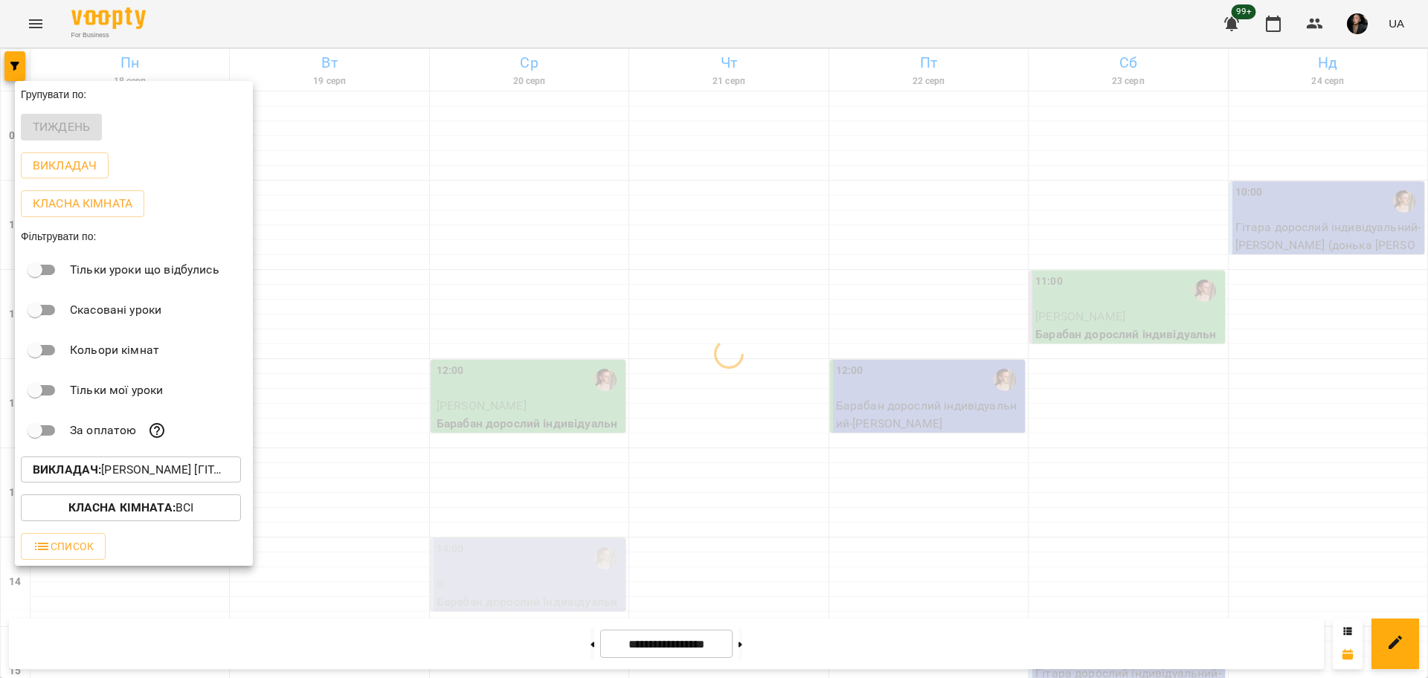
click at [333, 419] on div at bounding box center [714, 339] width 1428 height 678
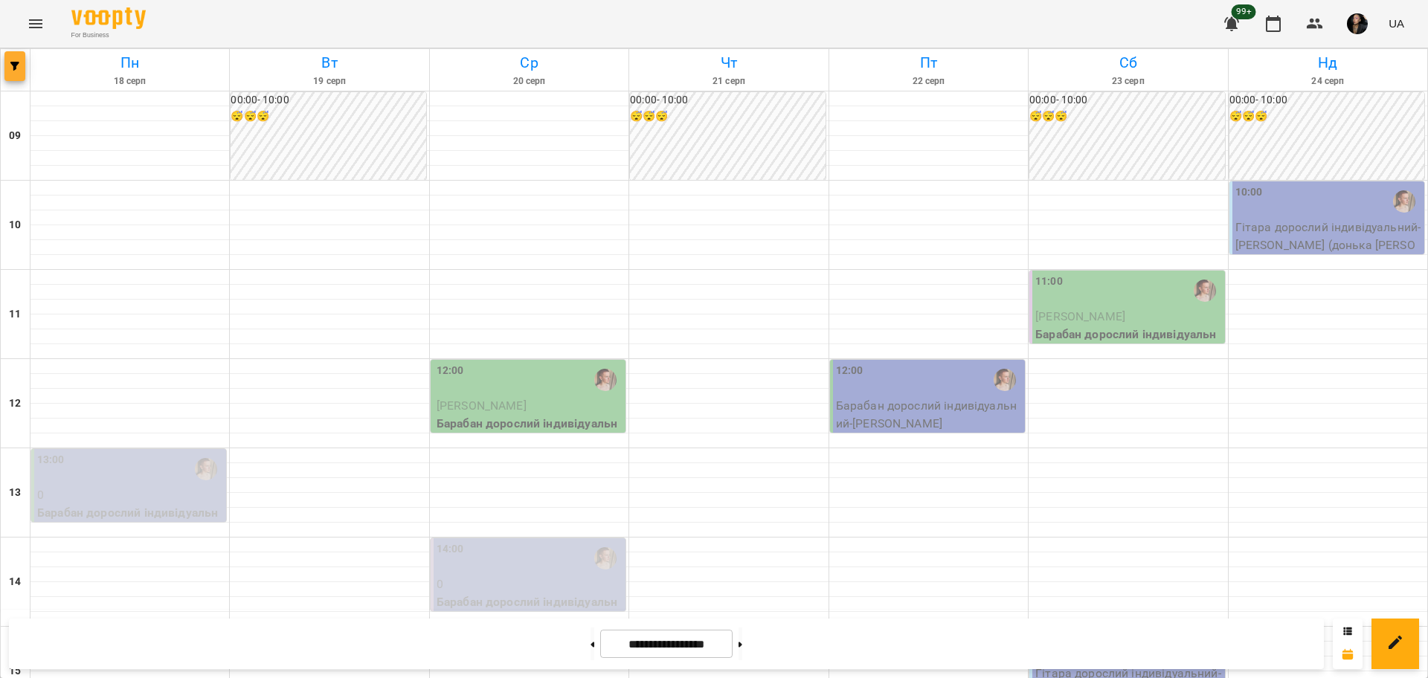
click at [12, 66] on icon "button" at bounding box center [14, 66] width 9 height 9
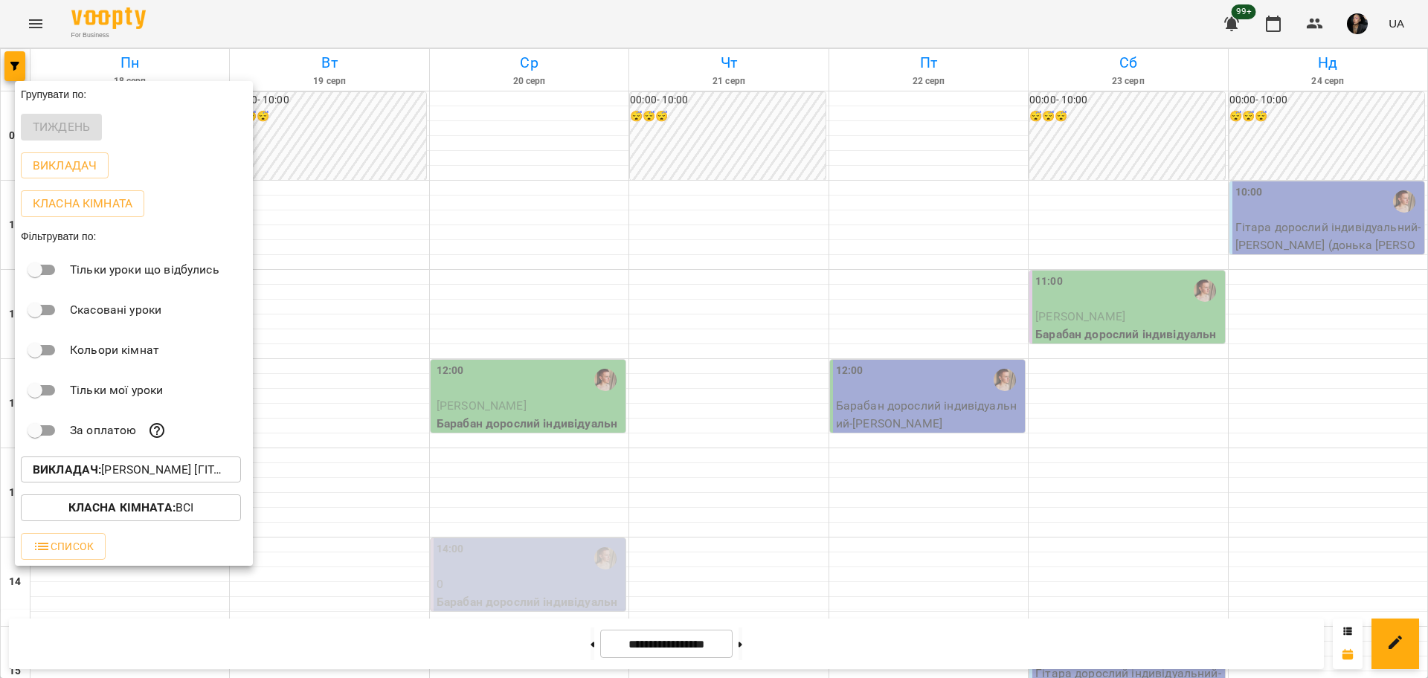
click at [666, 311] on div at bounding box center [714, 339] width 1428 height 678
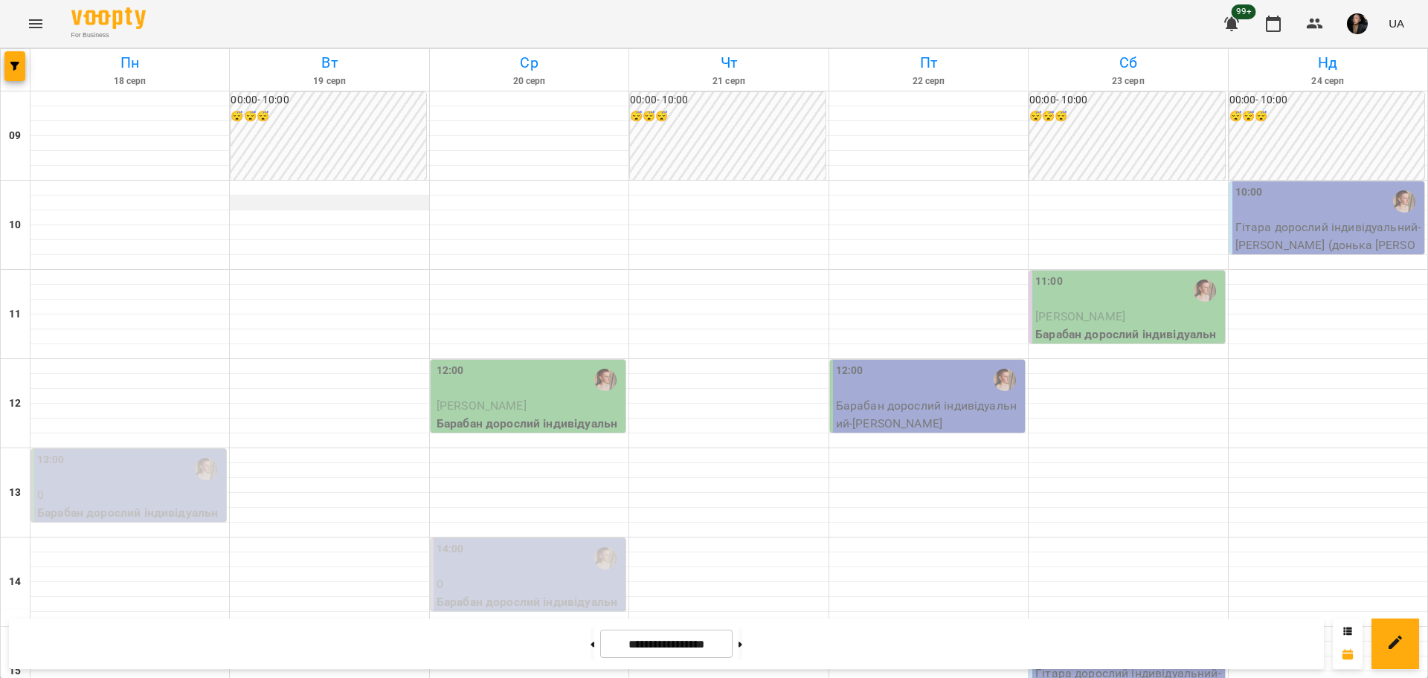
scroll to position [0, 0]
click at [7, 57] on button "button" at bounding box center [14, 66] width 21 height 30
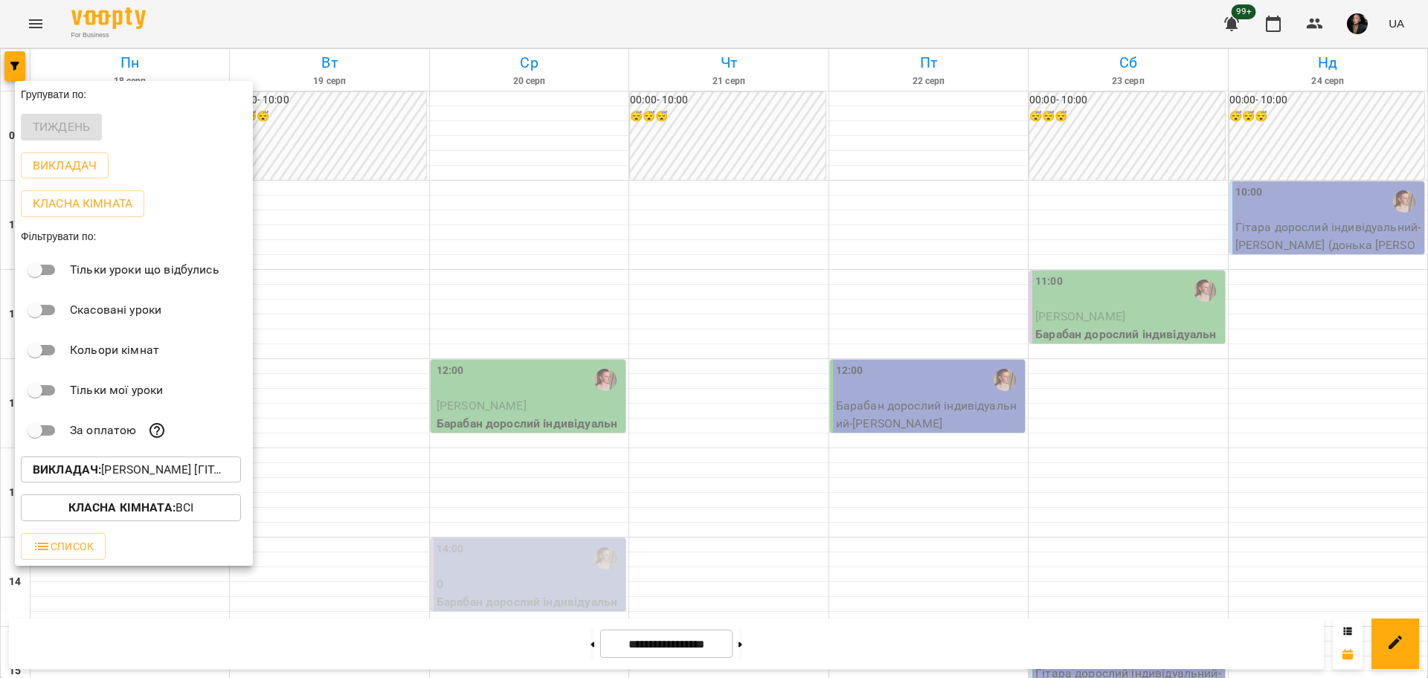
click at [172, 476] on p "Викладач : Михайло [гітара]" at bounding box center [131, 470] width 196 height 18
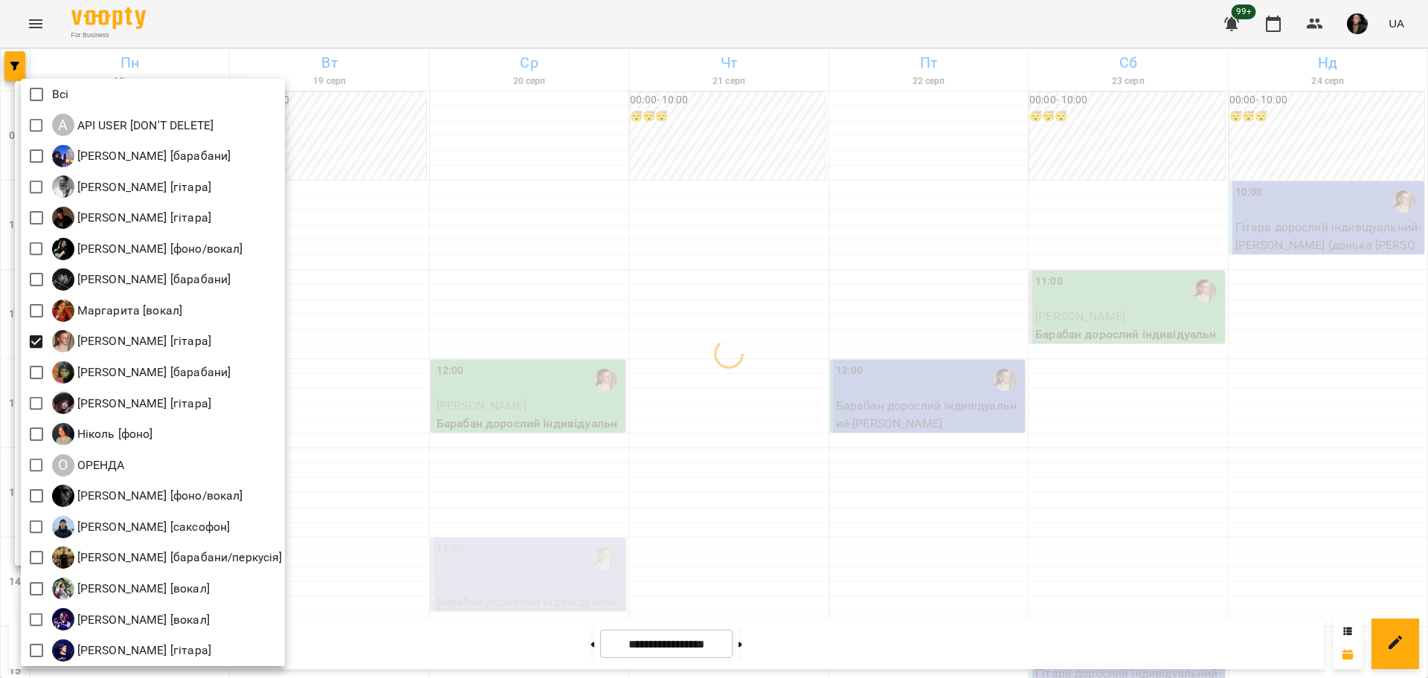
click at [312, 376] on div at bounding box center [714, 339] width 1428 height 678
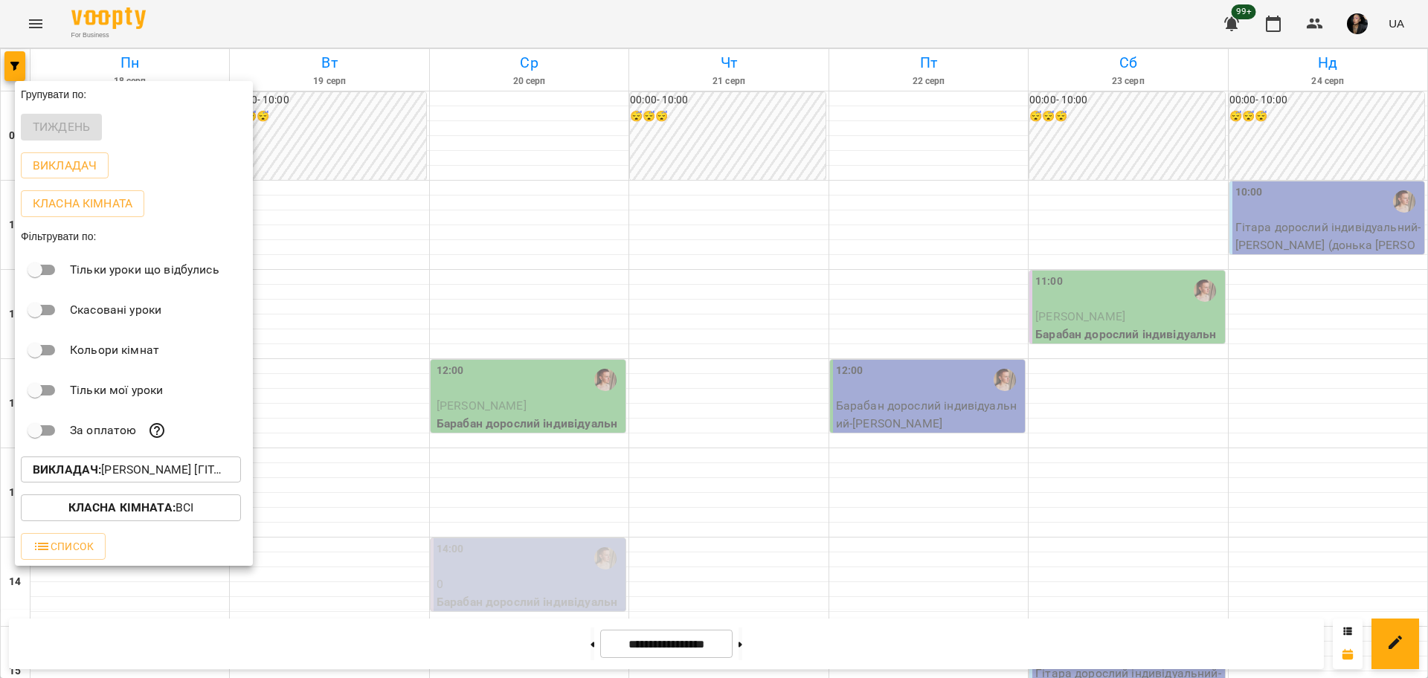
click at [191, 506] on span "Класна кімната : Всі" at bounding box center [131, 508] width 196 height 18
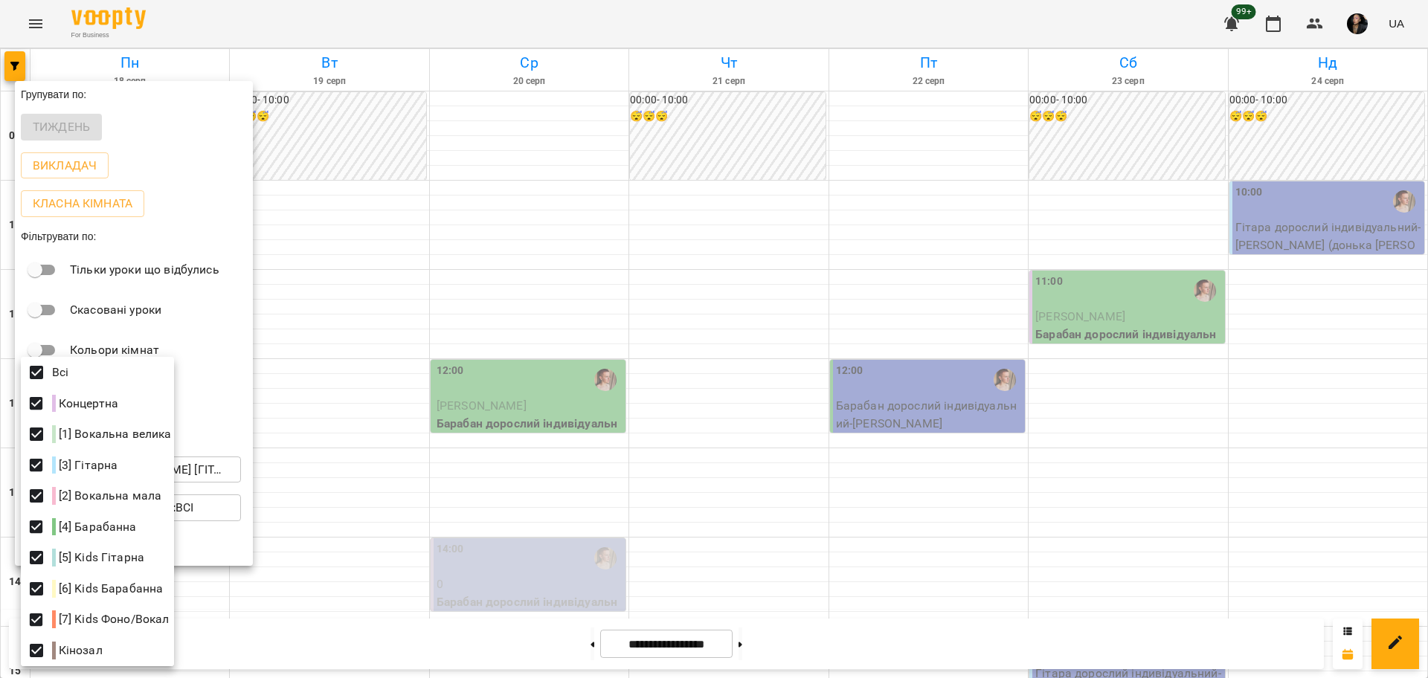
click at [365, 500] on div at bounding box center [714, 339] width 1428 height 678
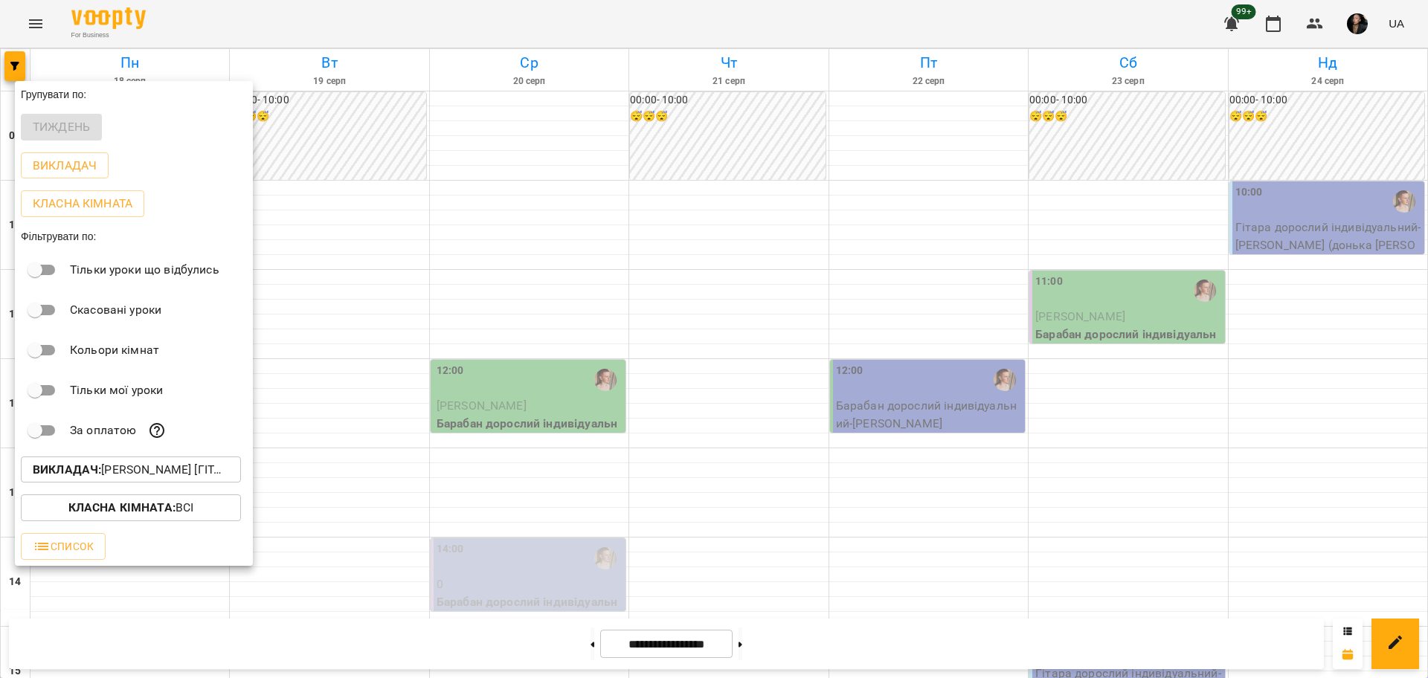
click at [349, 419] on div at bounding box center [714, 339] width 1428 height 678
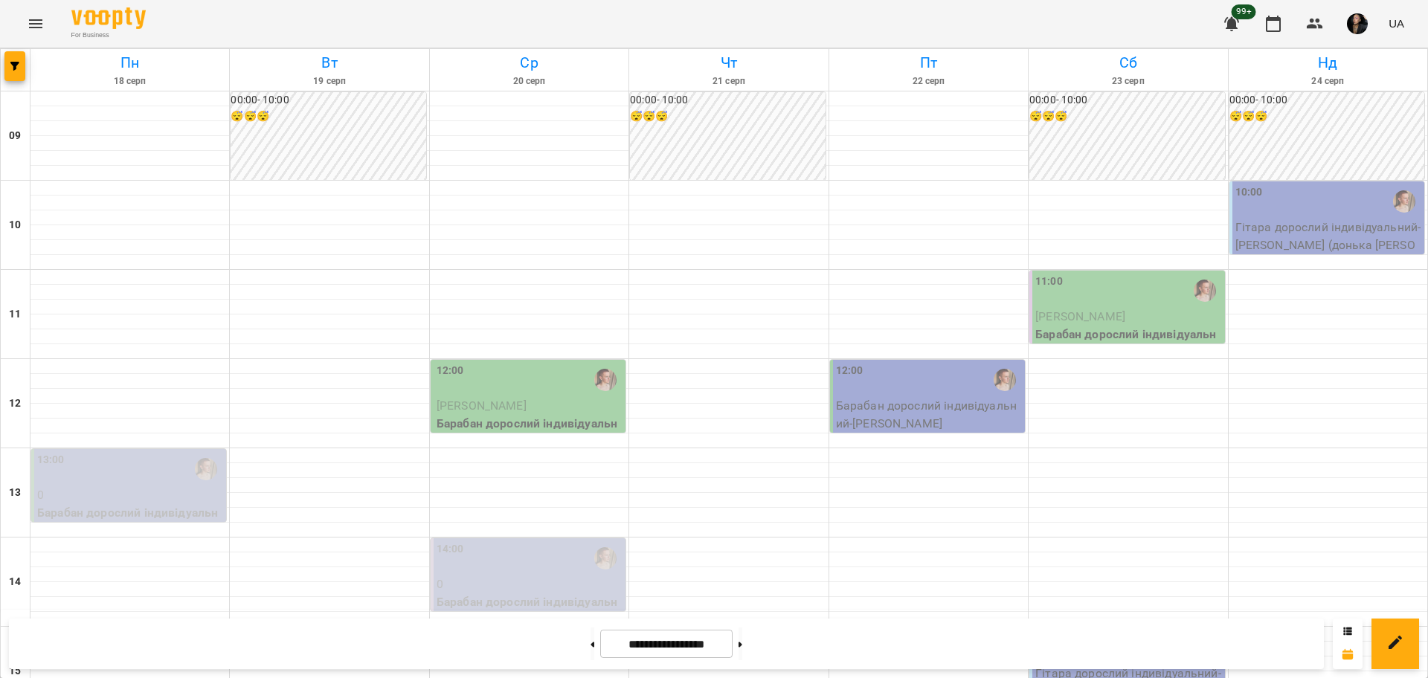
click at [365, 132] on div "00:00 - 10:00 😴😴😴" at bounding box center [328, 136] width 195 height 88
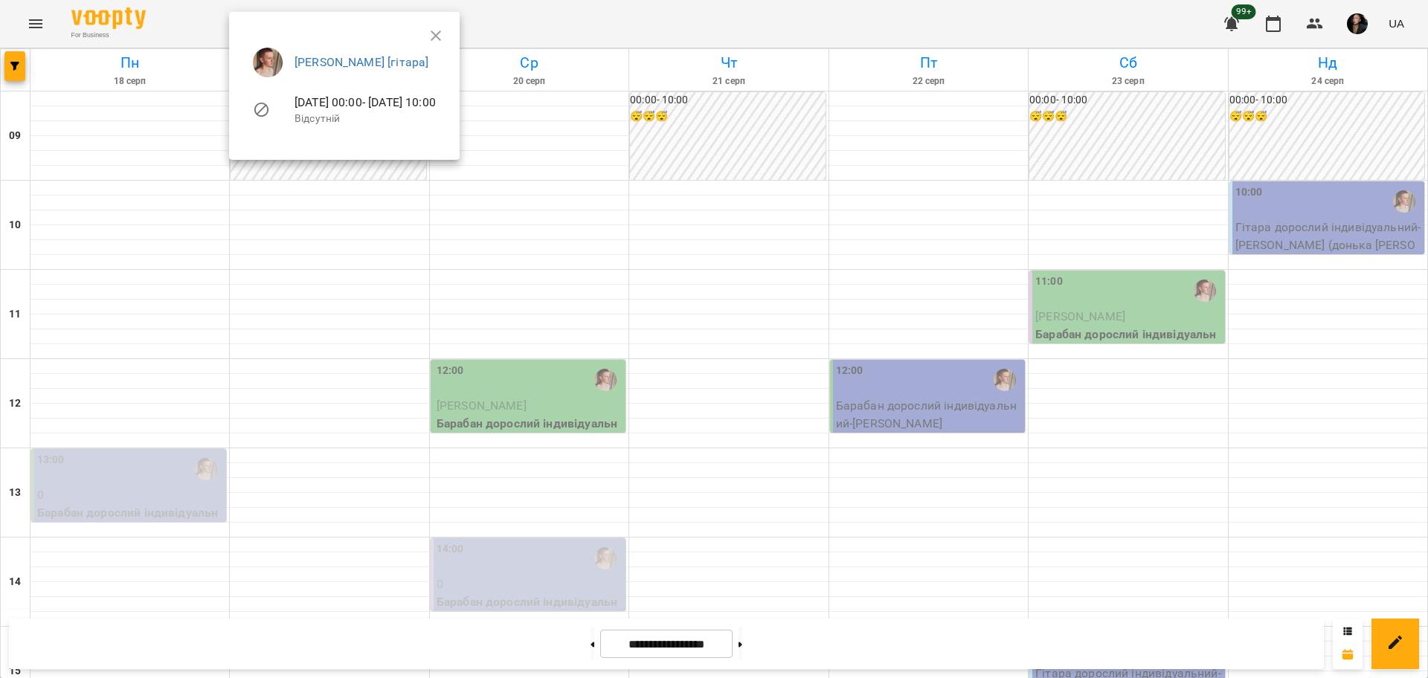
click at [171, 210] on div at bounding box center [714, 339] width 1428 height 678
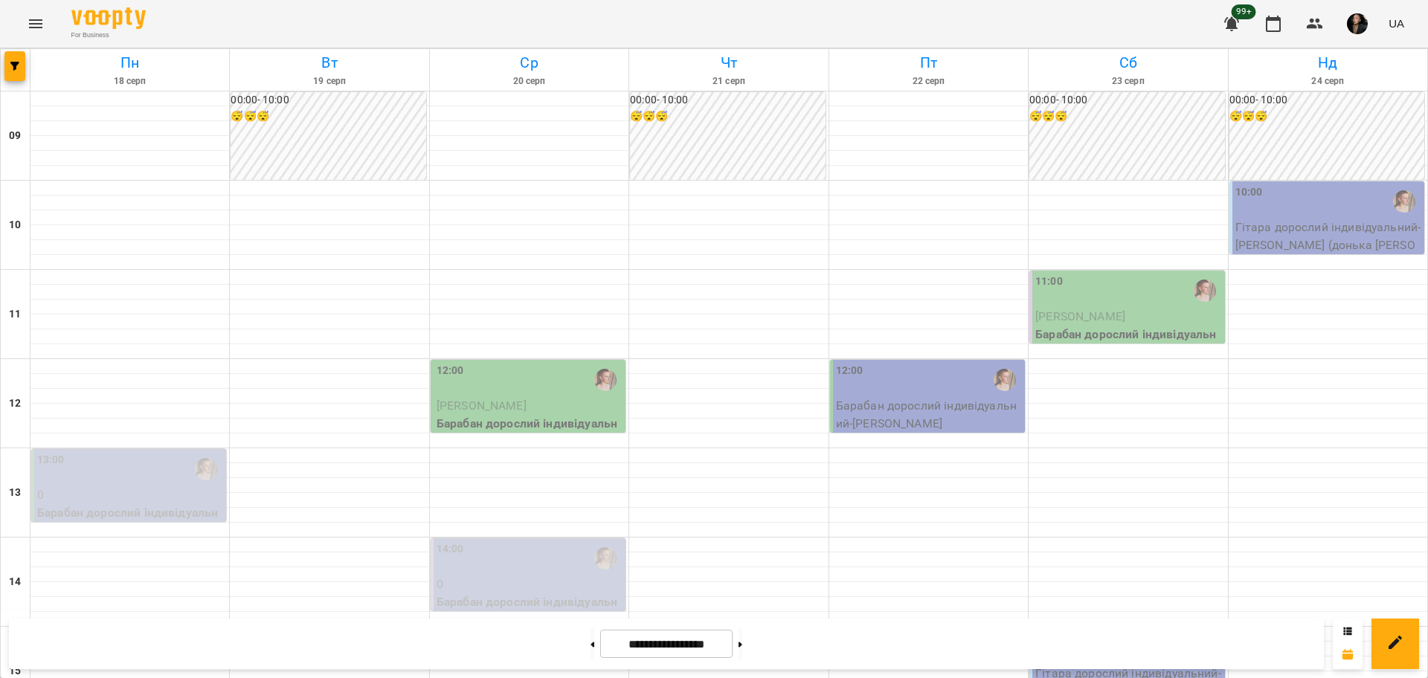
click at [800, 649] on div "**********" at bounding box center [666, 644] width 1315 height 51
click at [18, 62] on icon "button" at bounding box center [14, 66] width 9 height 9
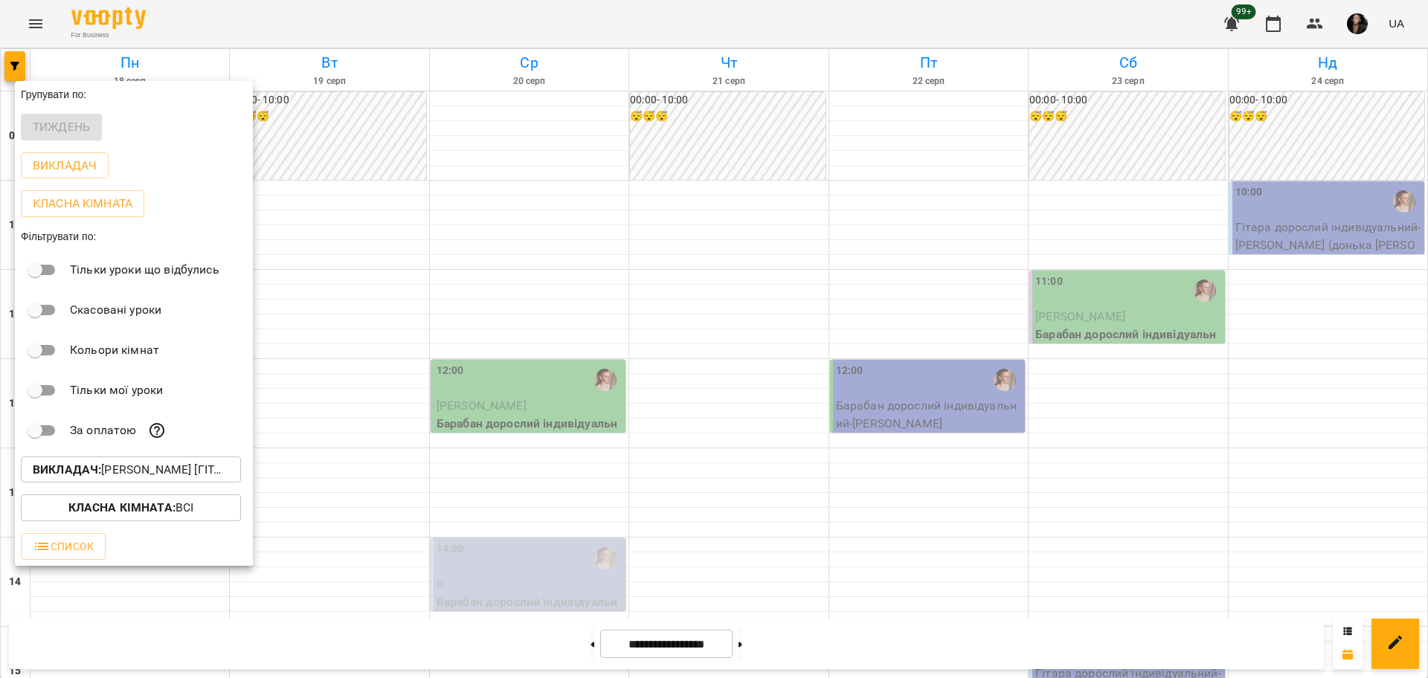
click at [106, 471] on p "Викладач : Михайло [гітара]" at bounding box center [131, 470] width 196 height 18
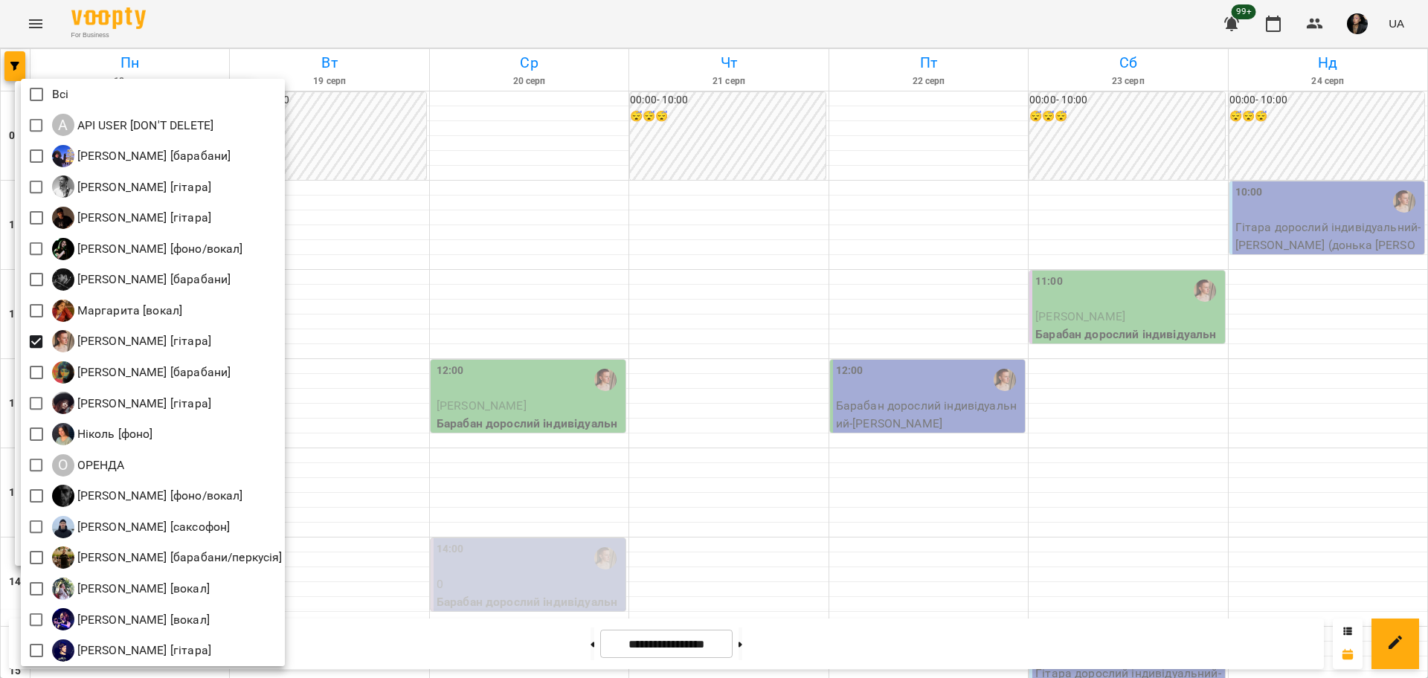
drag, startPoint x: 357, startPoint y: 368, endPoint x: 242, endPoint y: 425, distance: 128.0
click at [358, 368] on div at bounding box center [714, 339] width 1428 height 678
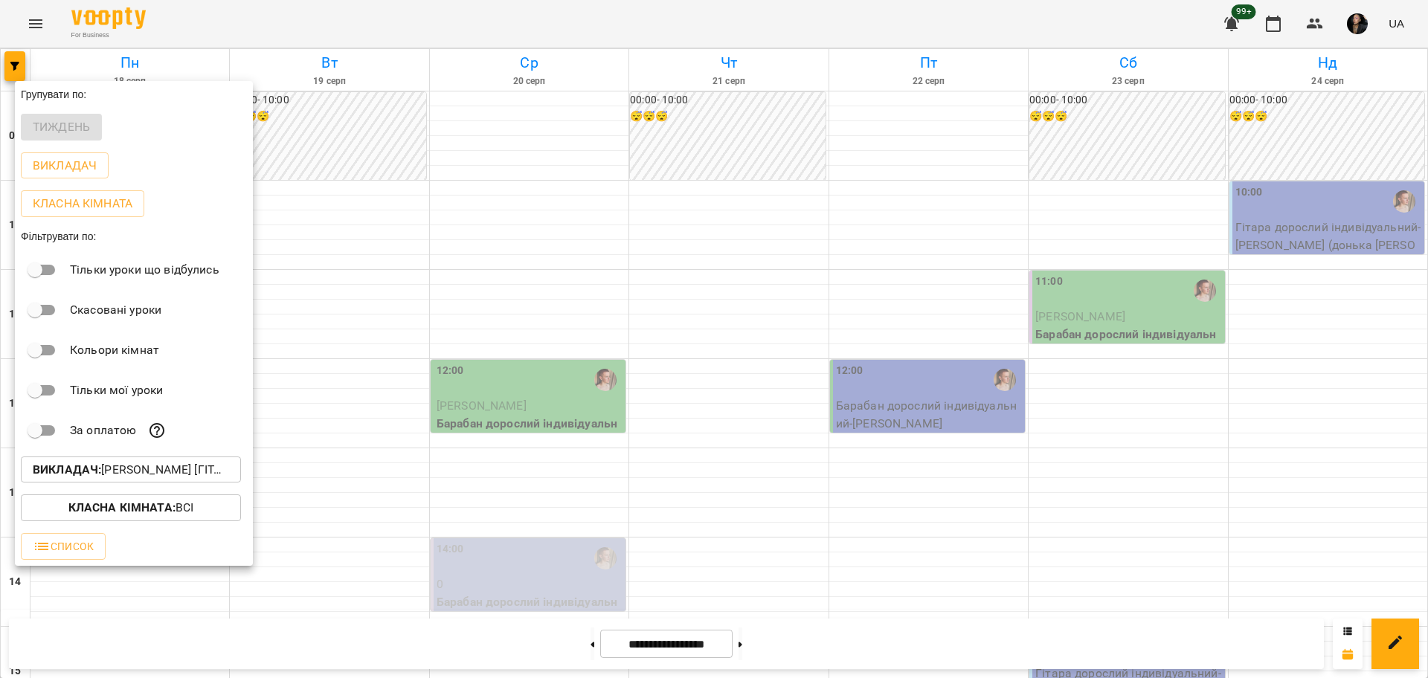
click at [161, 512] on b "Класна кімната :" at bounding box center [121, 507] width 107 height 14
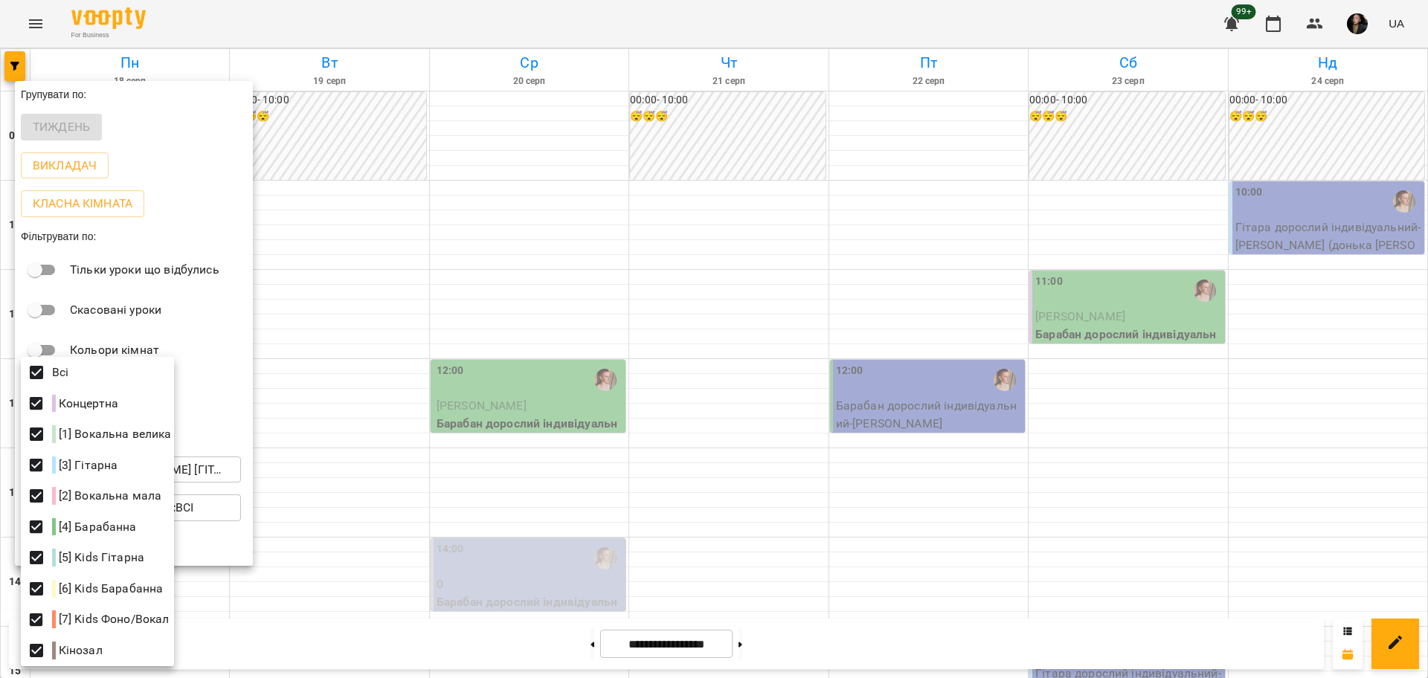
click at [383, 379] on div at bounding box center [714, 339] width 1428 height 678
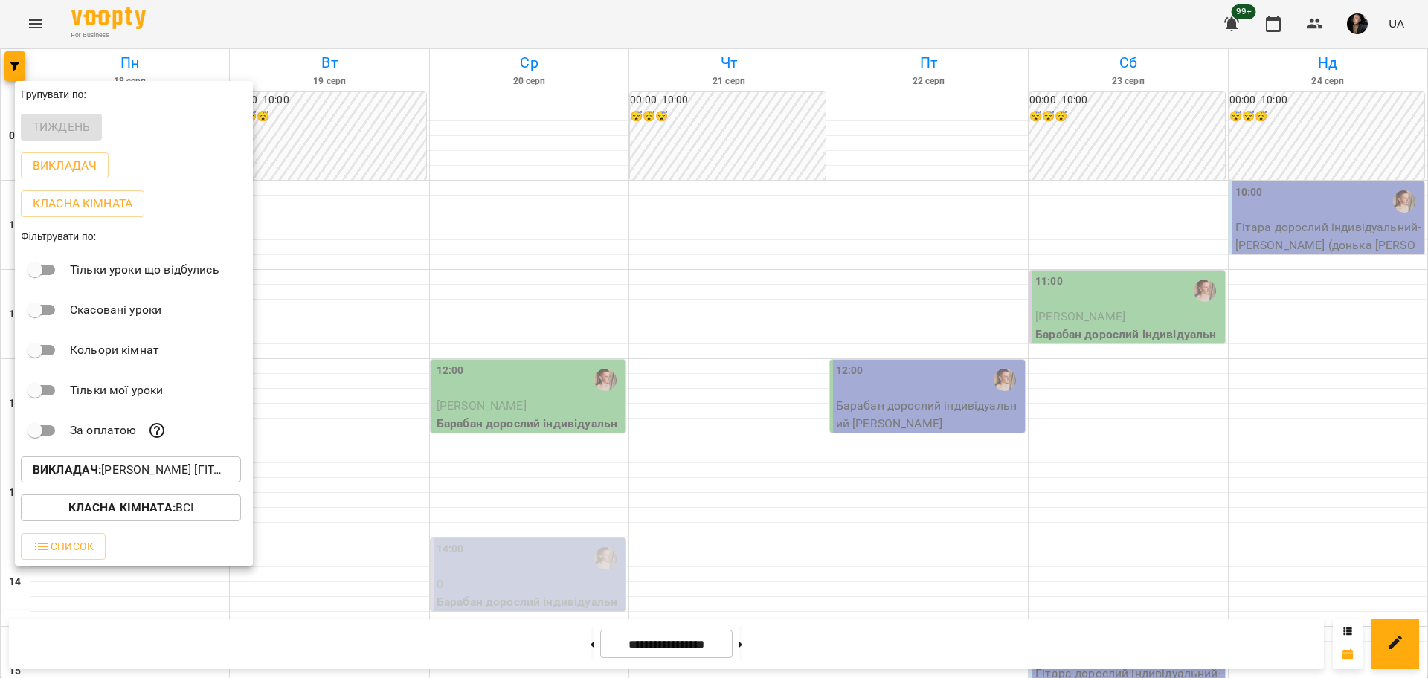
click at [385, 407] on div at bounding box center [714, 339] width 1428 height 678
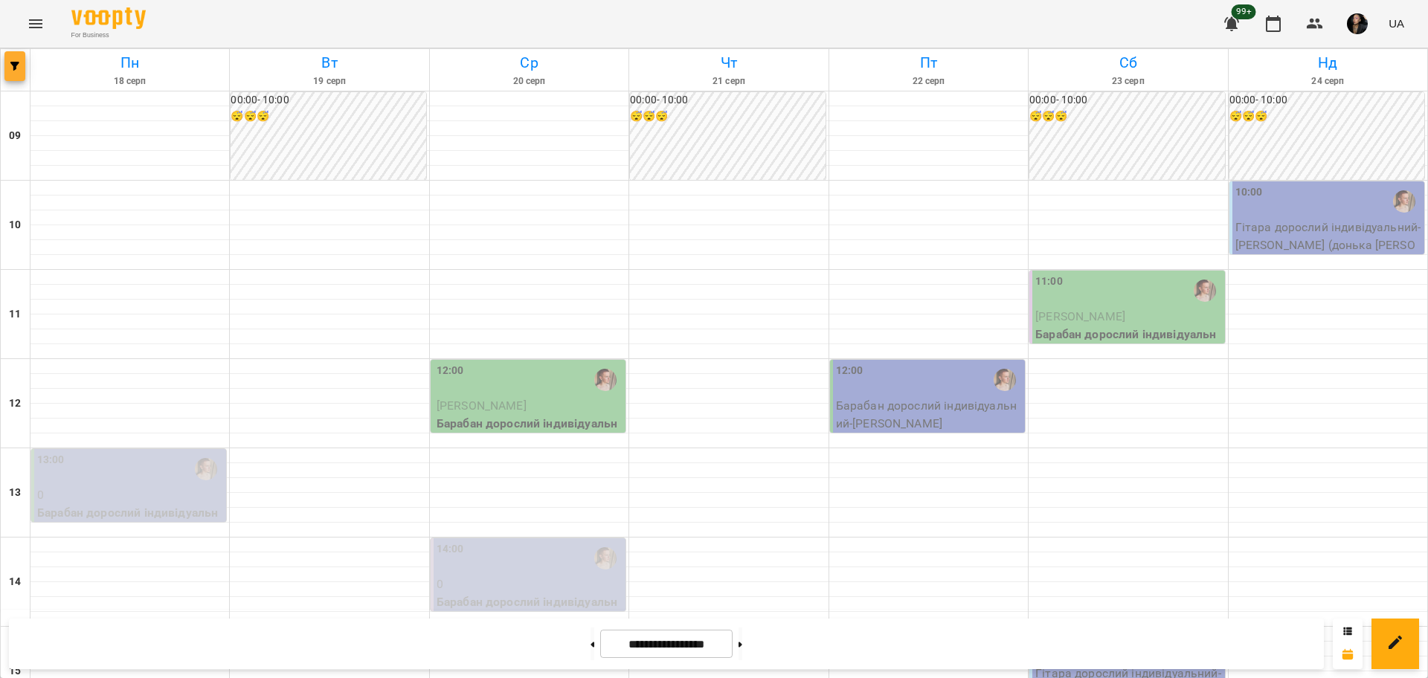
click at [24, 69] on span "button" at bounding box center [14, 66] width 21 height 9
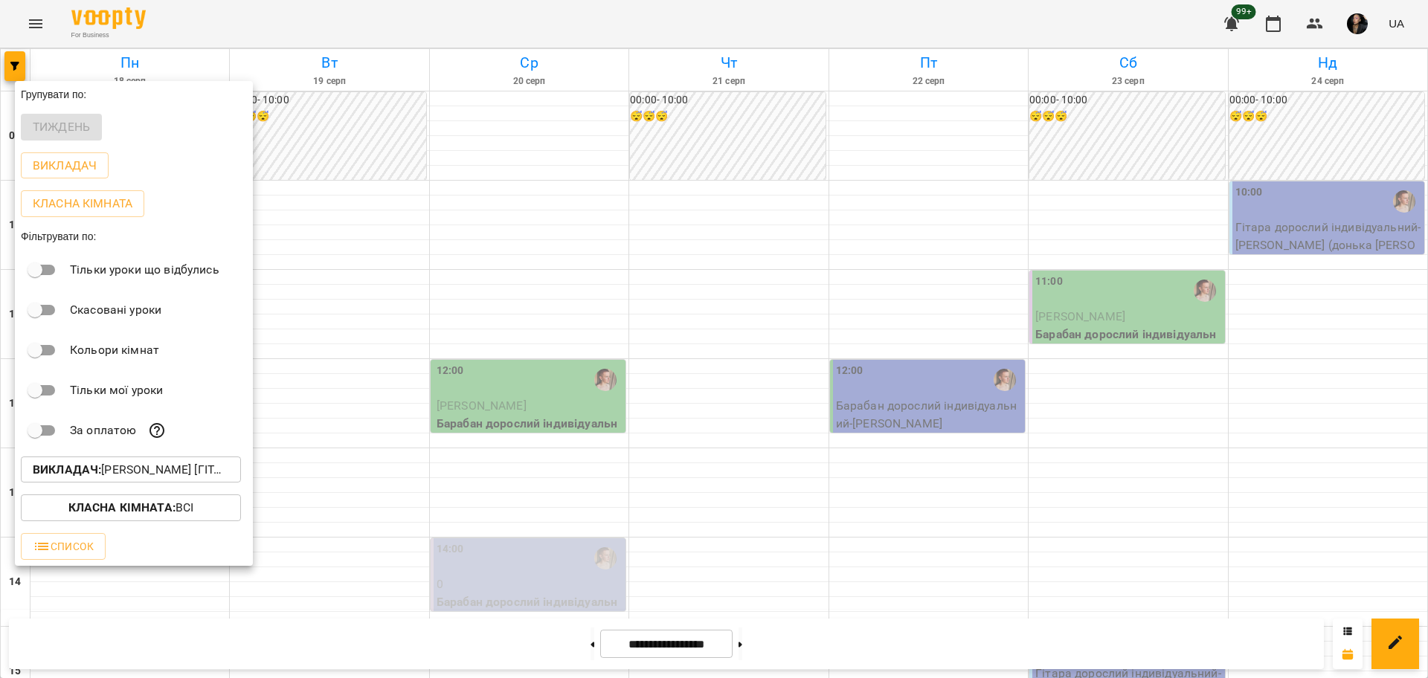
click at [167, 471] on p "Викладач : Михайло [гітара]" at bounding box center [131, 470] width 196 height 18
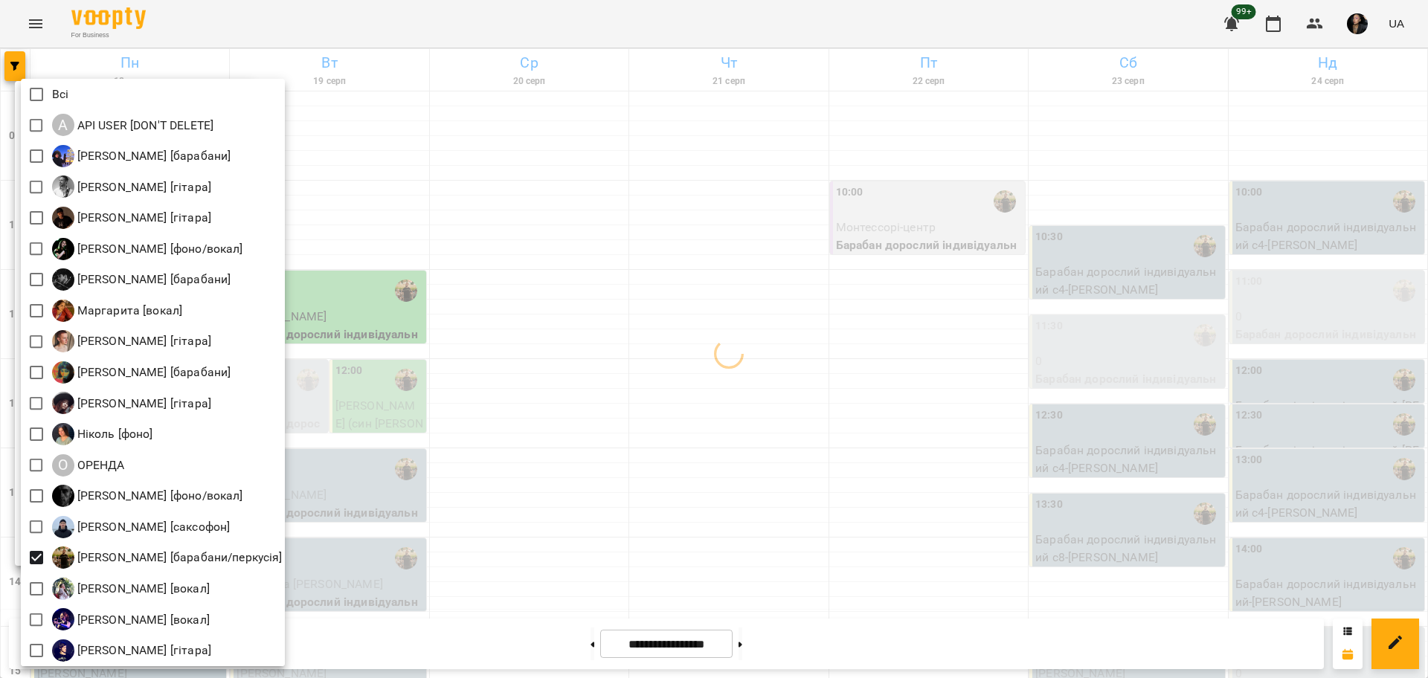
click at [674, 499] on div at bounding box center [714, 339] width 1428 height 678
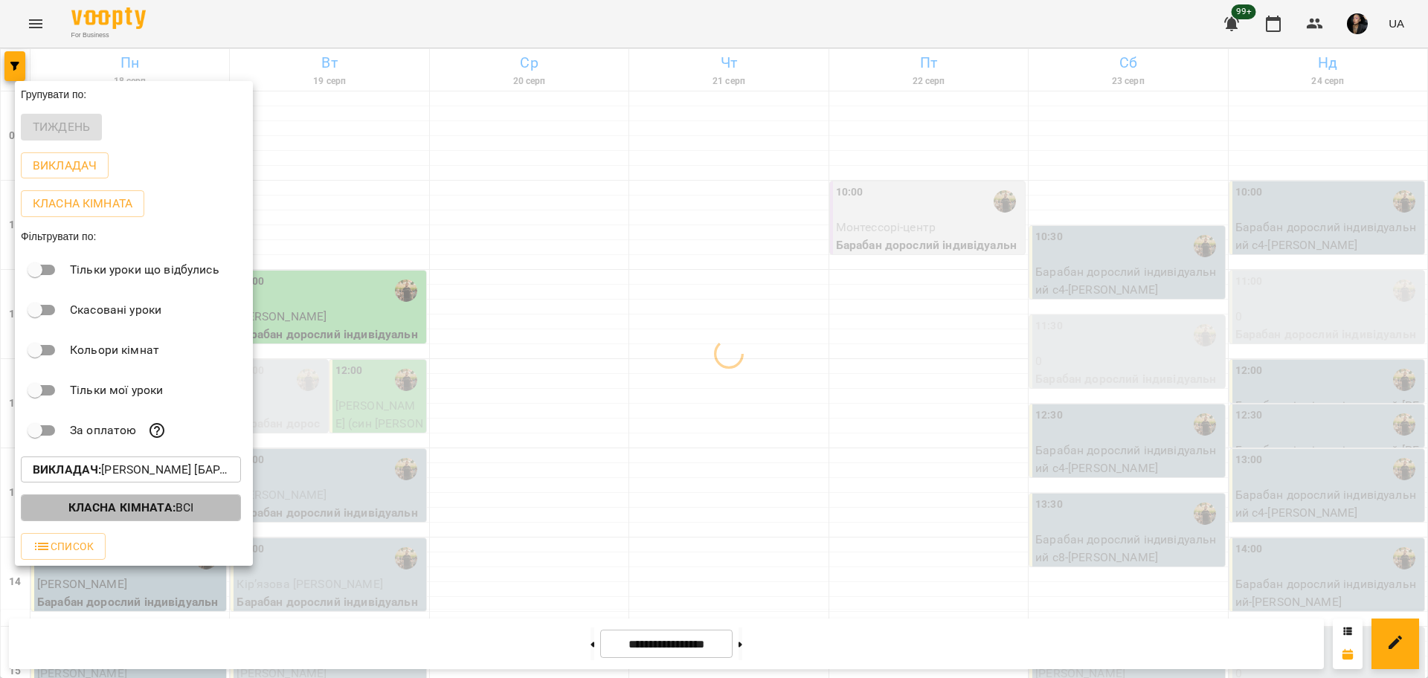
click at [193, 510] on p "Класна кімната : Всі" at bounding box center [131, 508] width 126 height 18
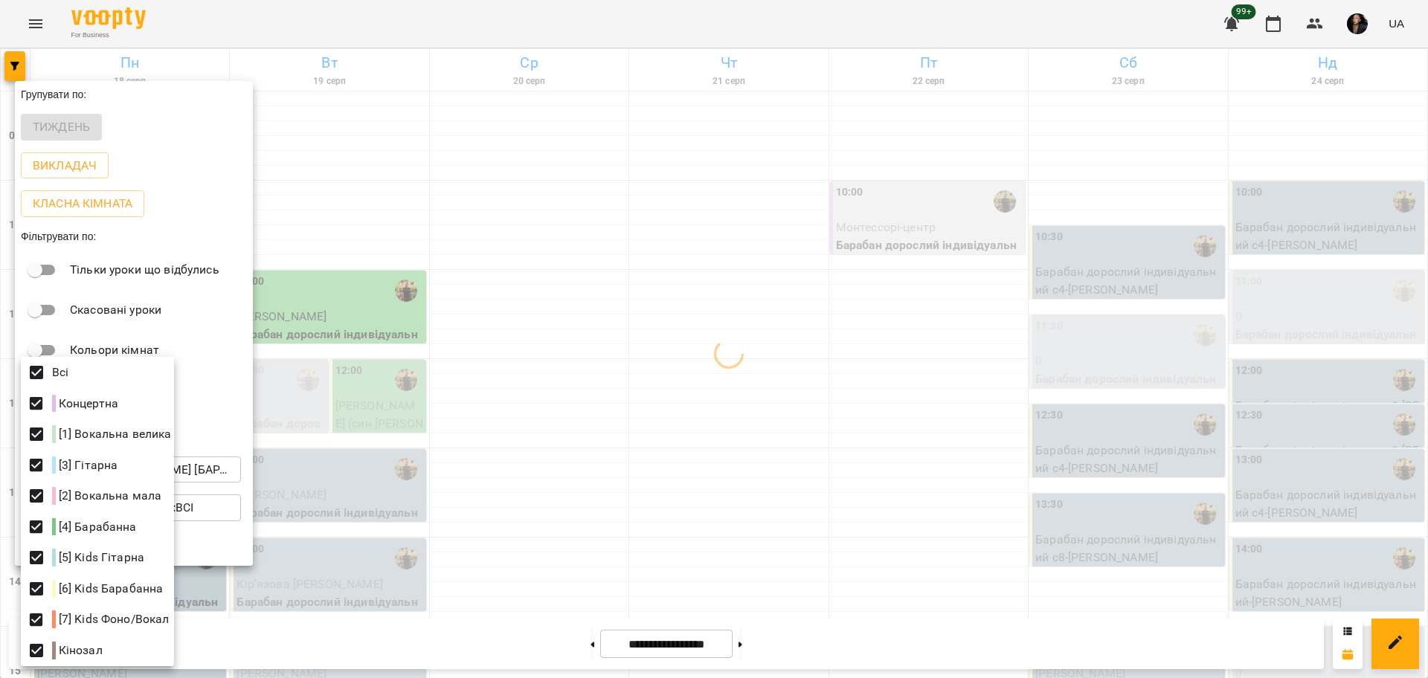
click at [680, 468] on div at bounding box center [714, 339] width 1428 height 678
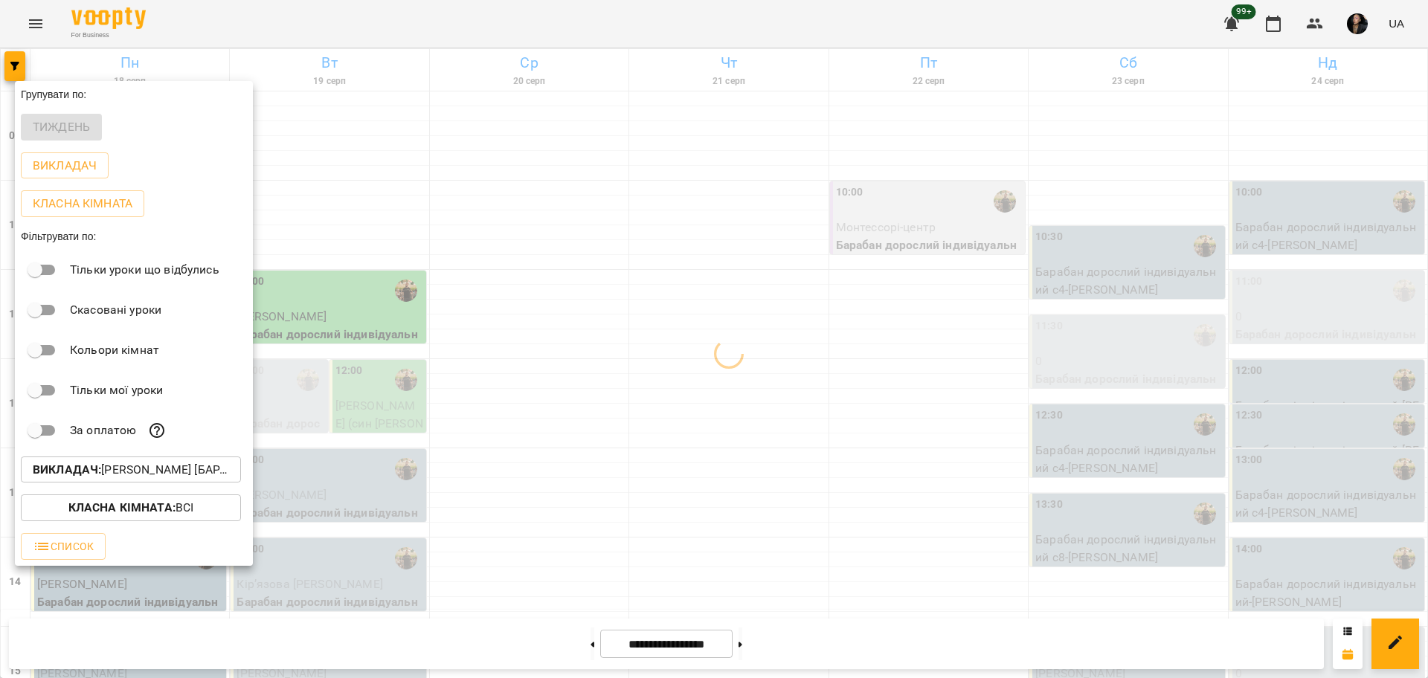
click at [677, 475] on div at bounding box center [714, 339] width 1428 height 678
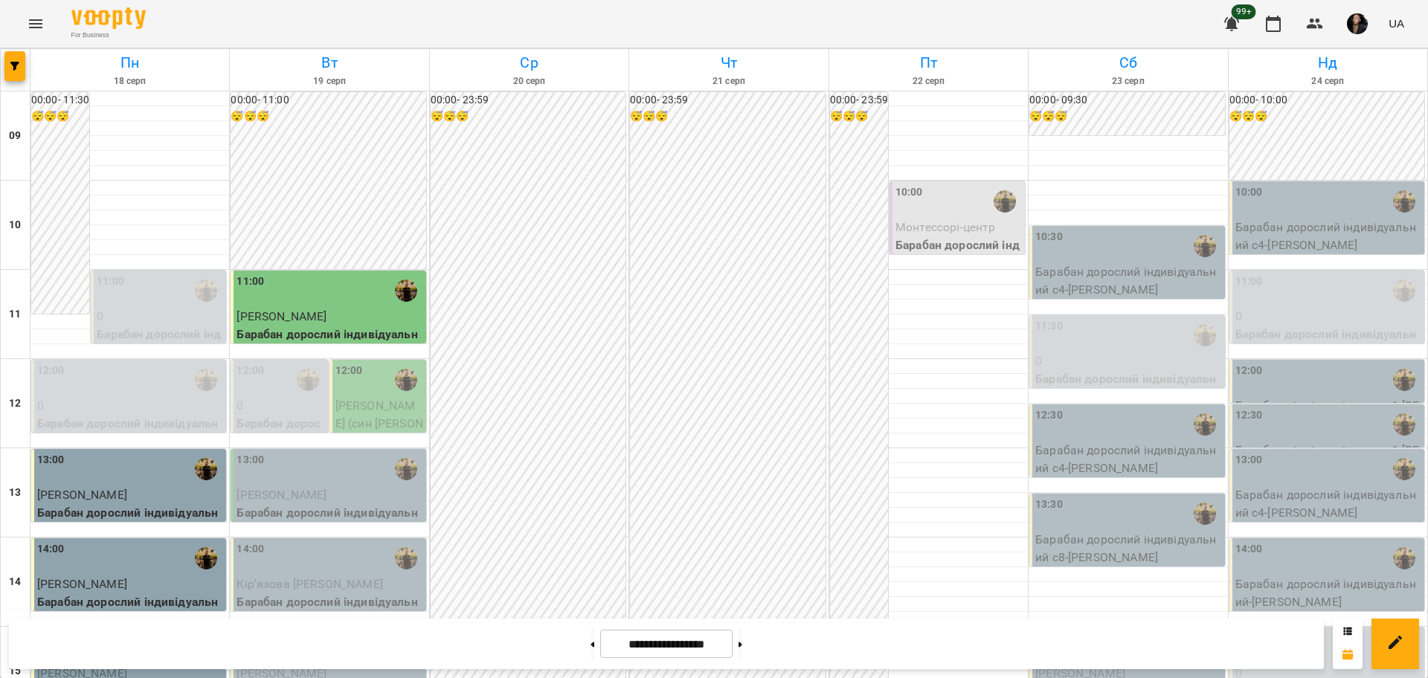
scroll to position [93, 0]
click at [842, 347] on div "00:00 - 23:59 😴😴😴" at bounding box center [859, 671] width 58 height 1158
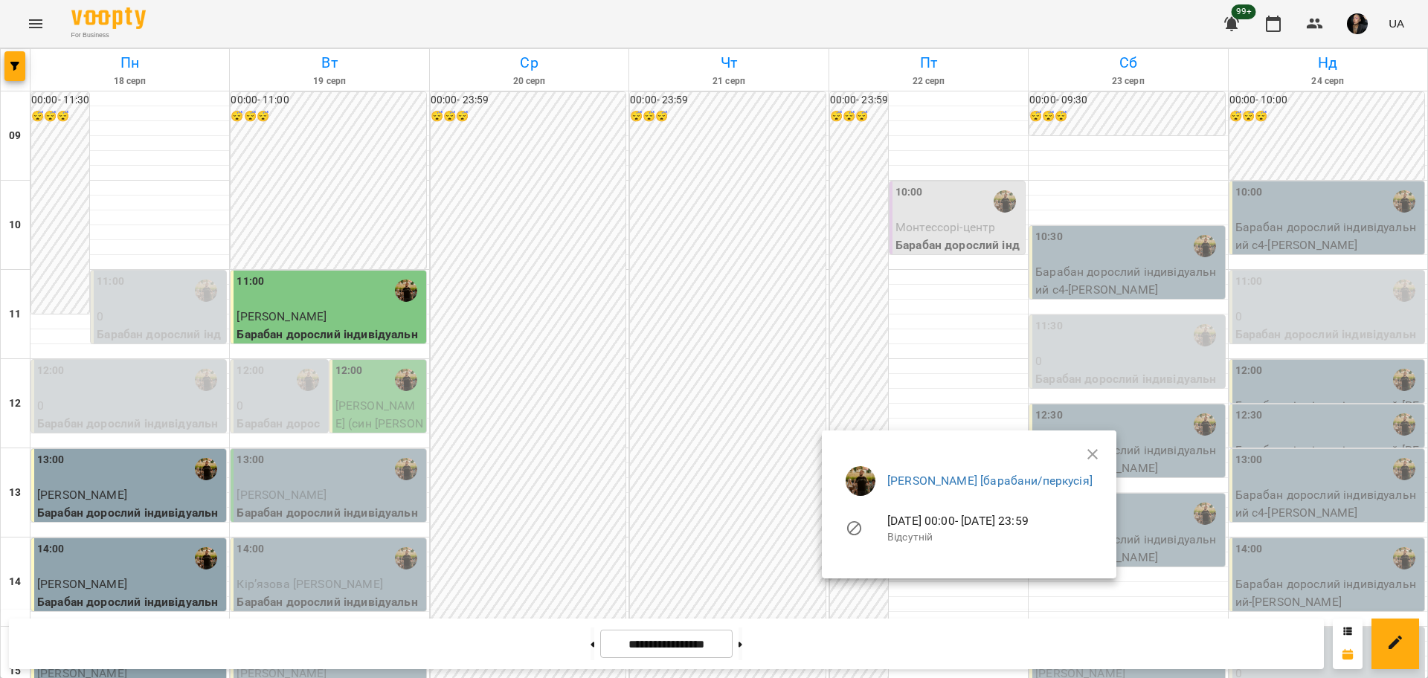
click at [625, 344] on div at bounding box center [714, 339] width 1428 height 678
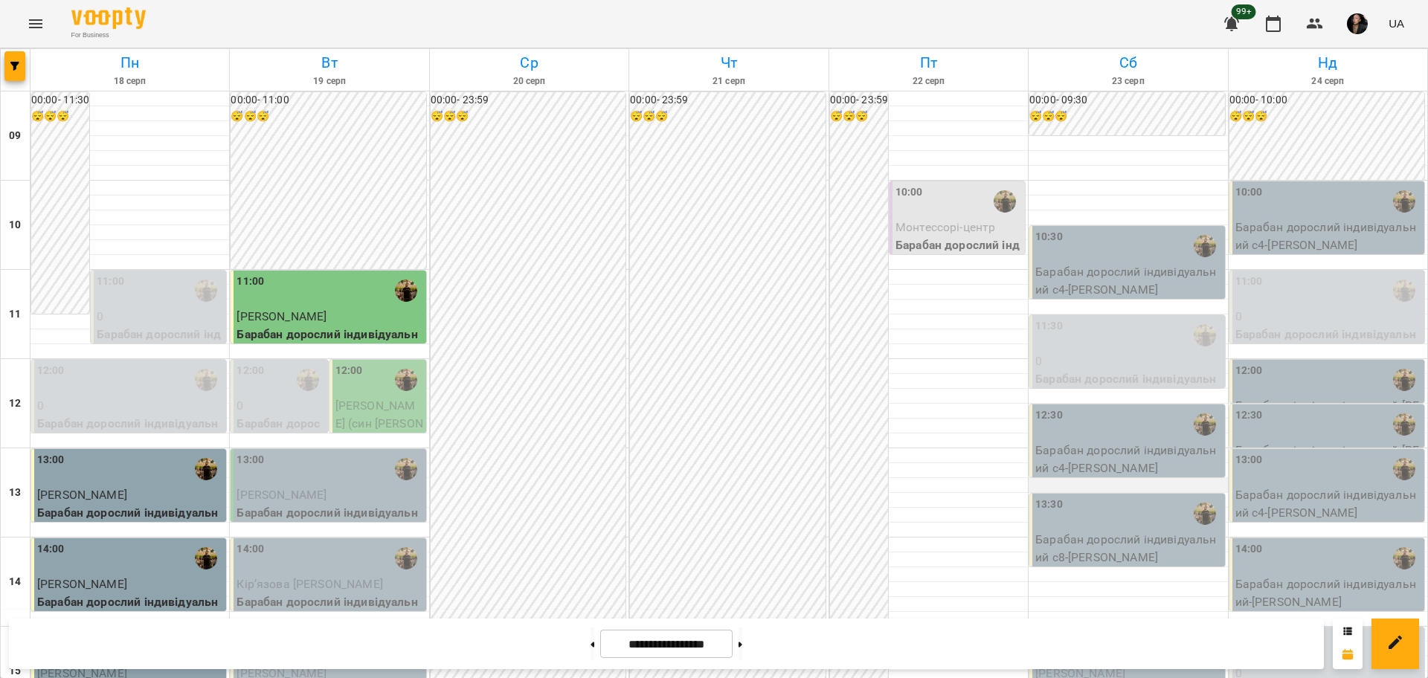
scroll to position [0, 0]
click at [402, 416] on span "[PERSON_NAME] (син [PERSON_NAME])" at bounding box center [379, 423] width 88 height 49
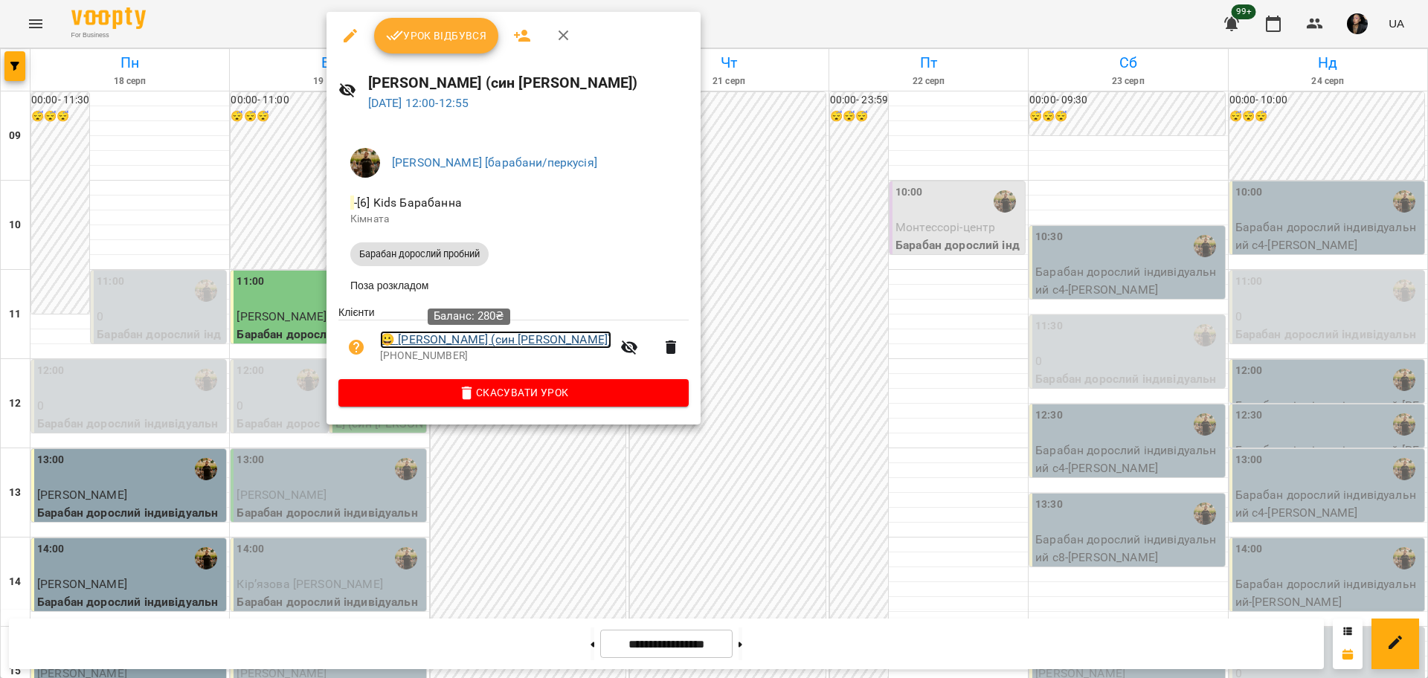
click at [500, 346] on link "😀 Сулакова Марина (син Іван)" at bounding box center [495, 340] width 231 height 18
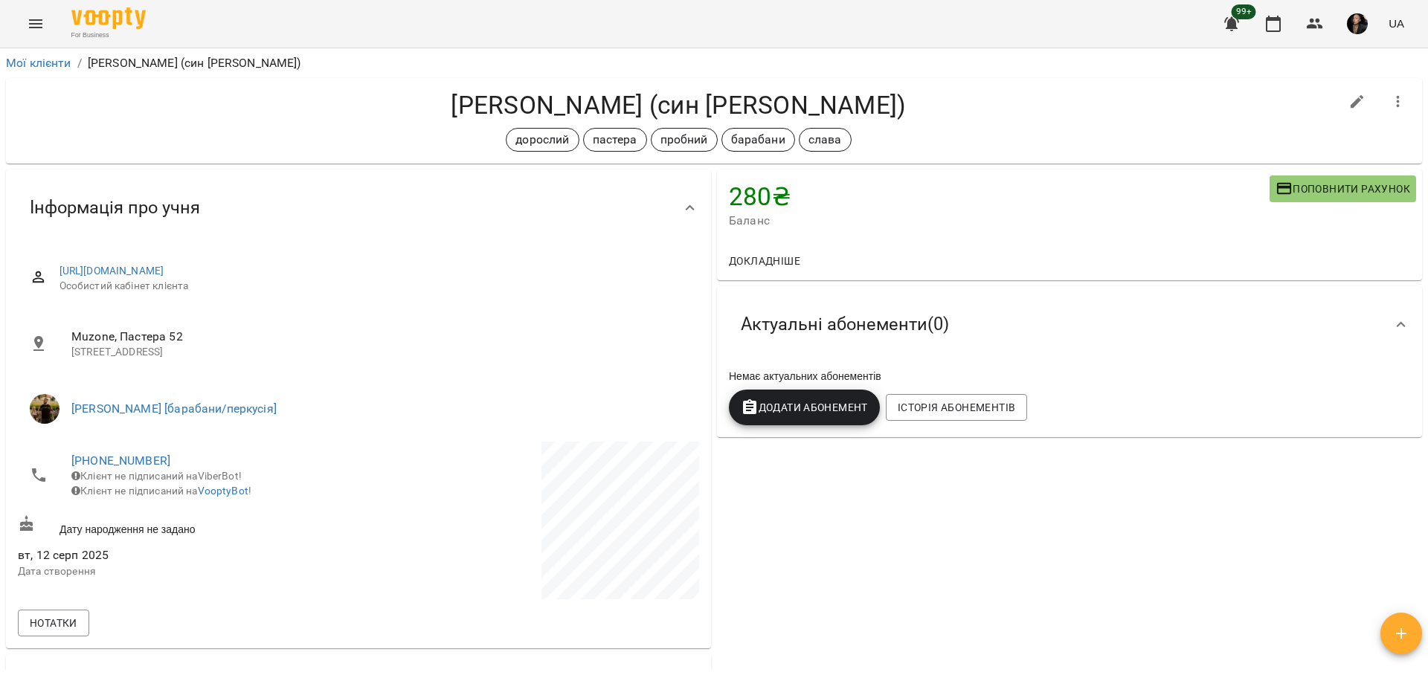
click at [1289, 184] on span "Поповнити рахунок" at bounding box center [1342, 189] width 135 height 18
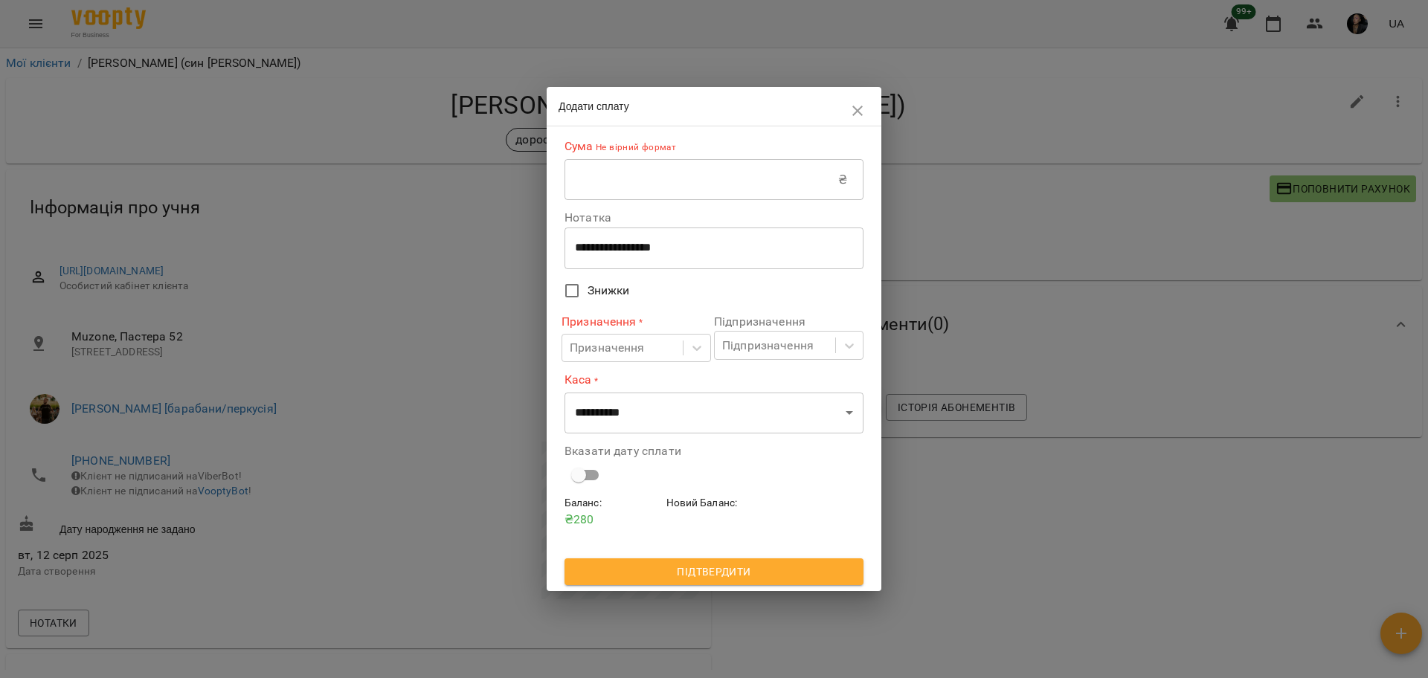
click at [722, 196] on input "text" at bounding box center [701, 180] width 274 height 42
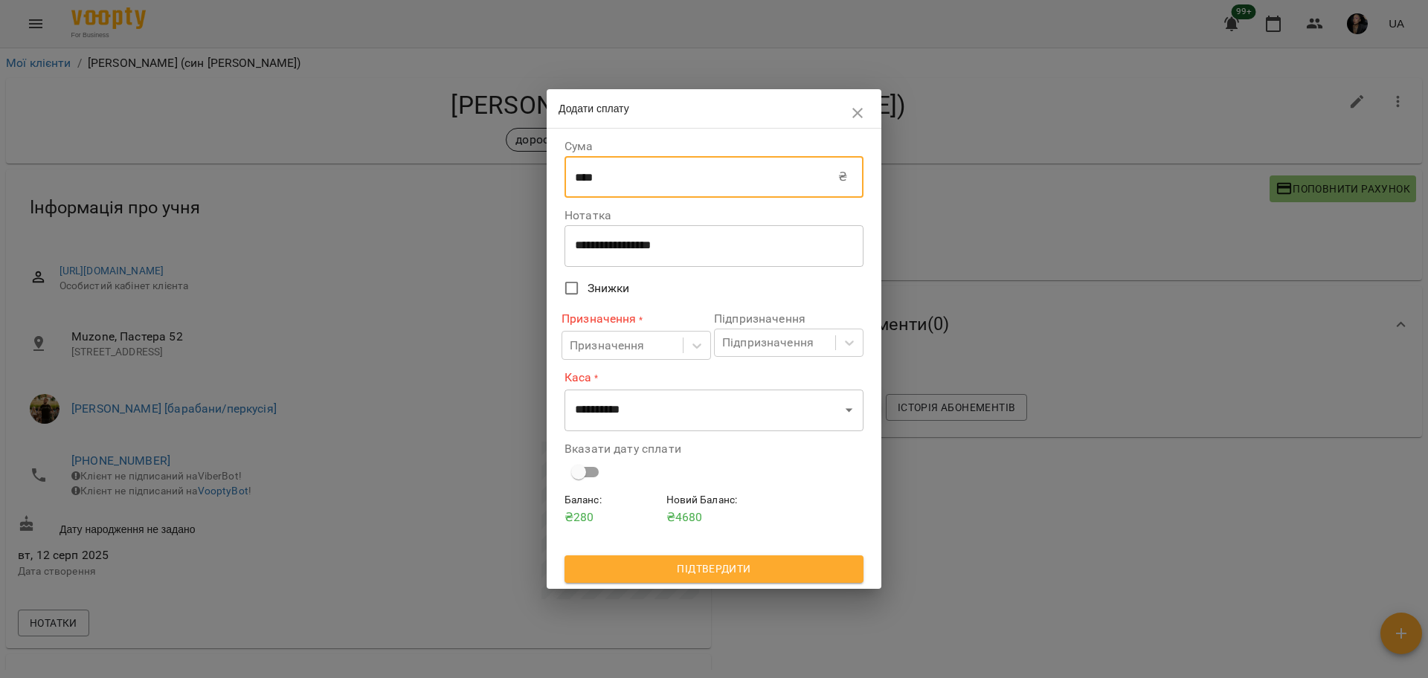
type input "****"
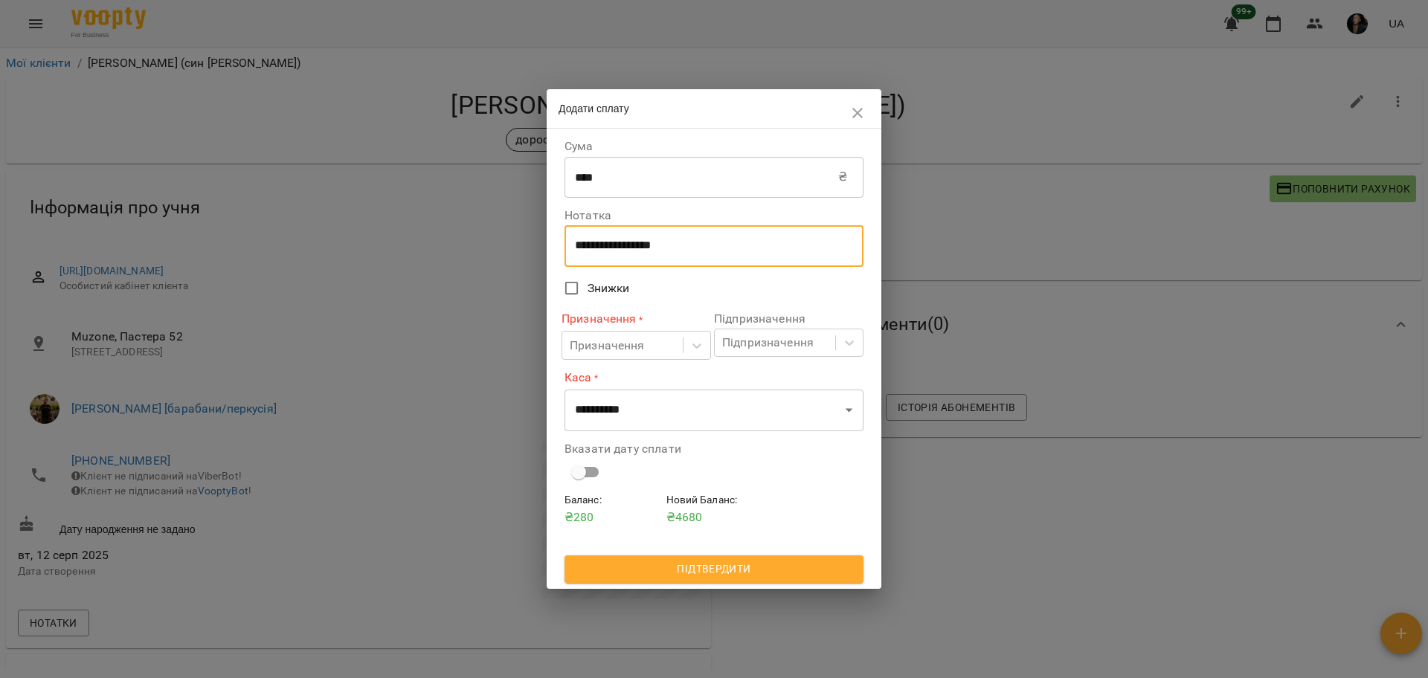
drag, startPoint x: 695, startPoint y: 240, endPoint x: 540, endPoint y: 235, distance: 155.5
click at [540, 235] on div "**********" at bounding box center [714, 339] width 1428 height 678
type textarea "****"
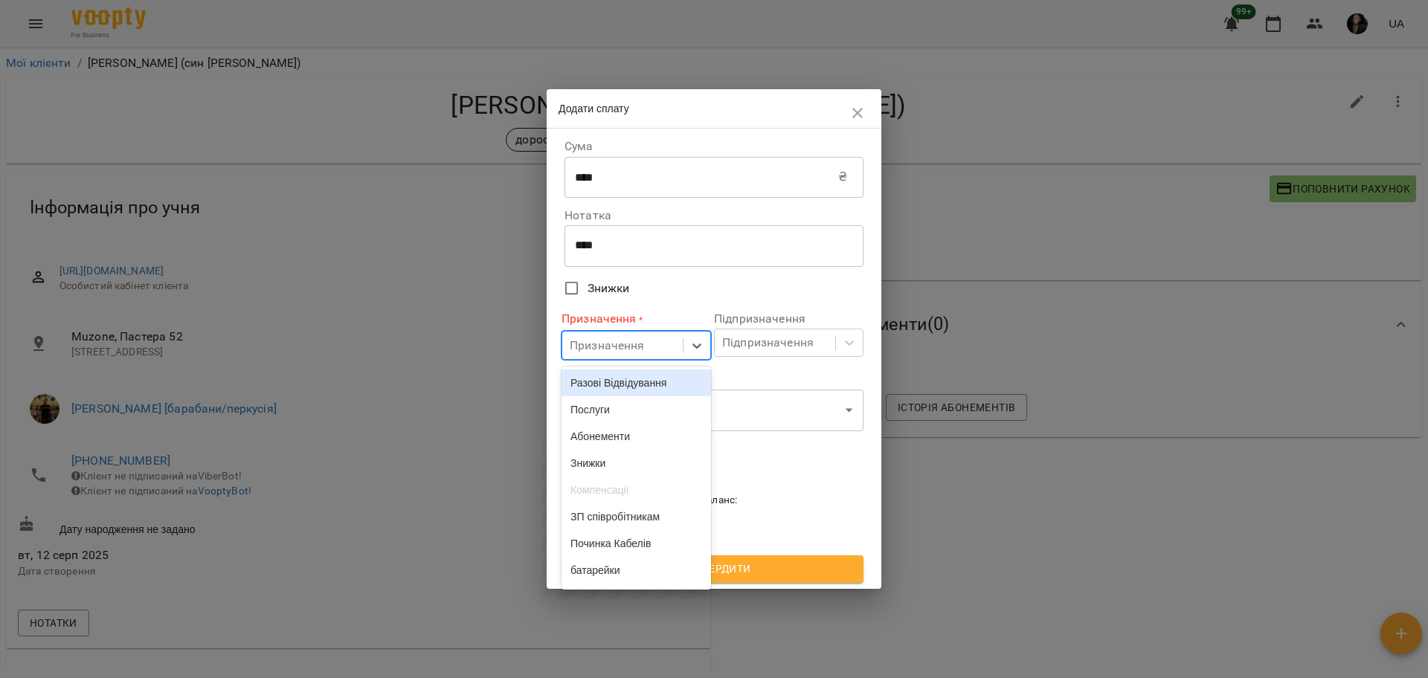
click at [655, 337] on div "Призначення" at bounding box center [622, 346] width 120 height 28
click at [663, 374] on div "Разові Відвідування" at bounding box center [635, 383] width 149 height 27
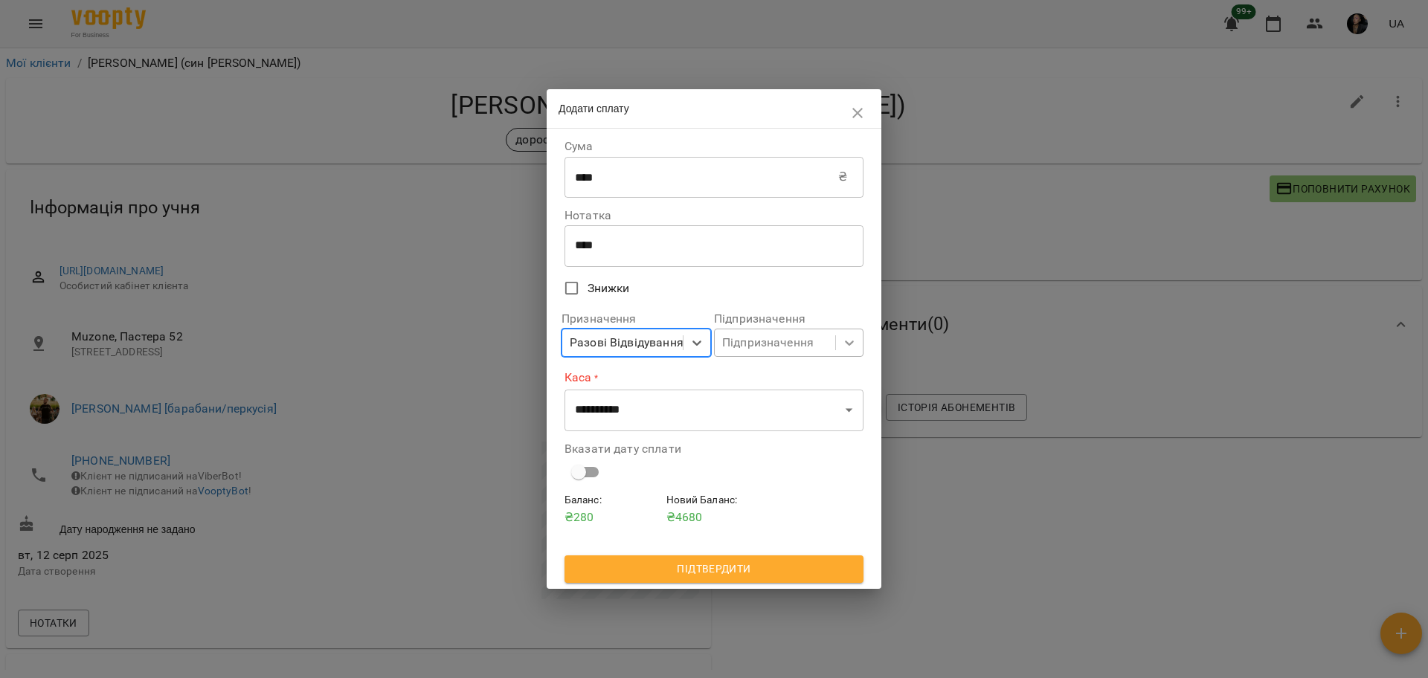
click at [839, 341] on div at bounding box center [849, 342] width 27 height 27
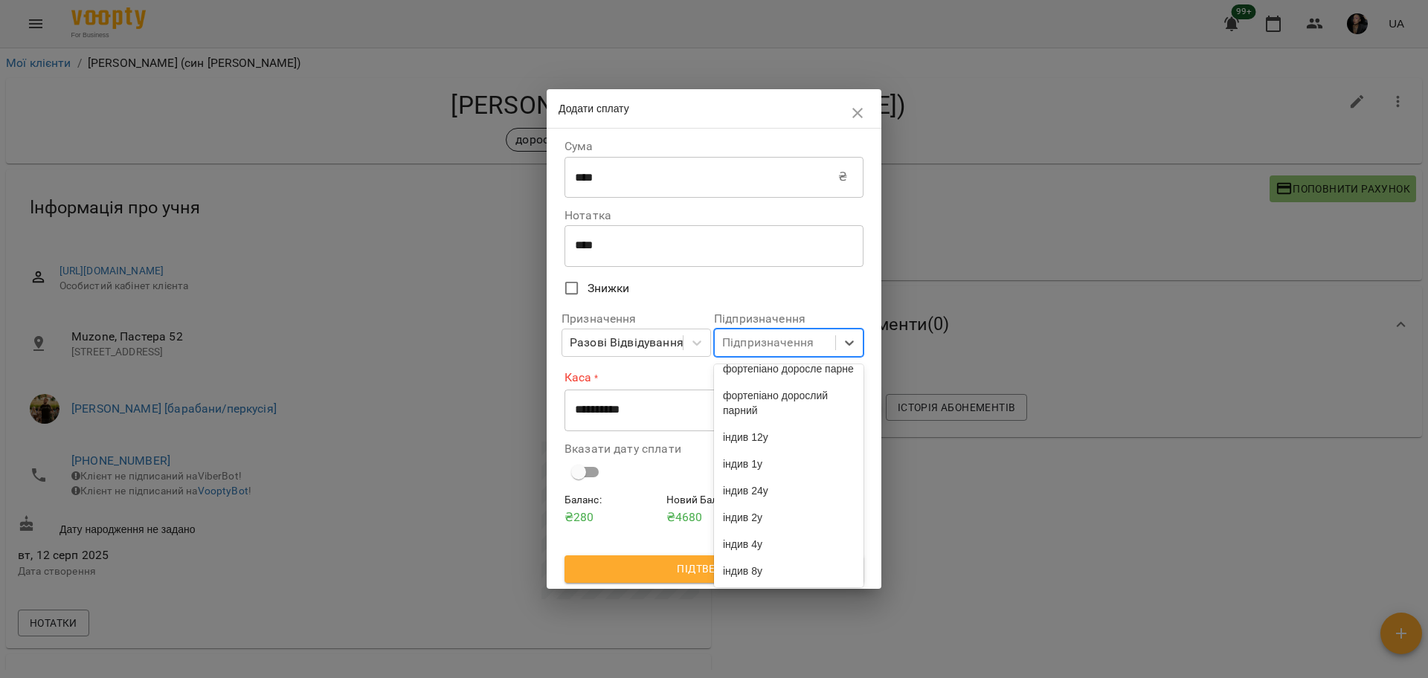
scroll to position [3867, 0]
click at [809, 567] on div "індив 8у" at bounding box center [788, 571] width 149 height 27
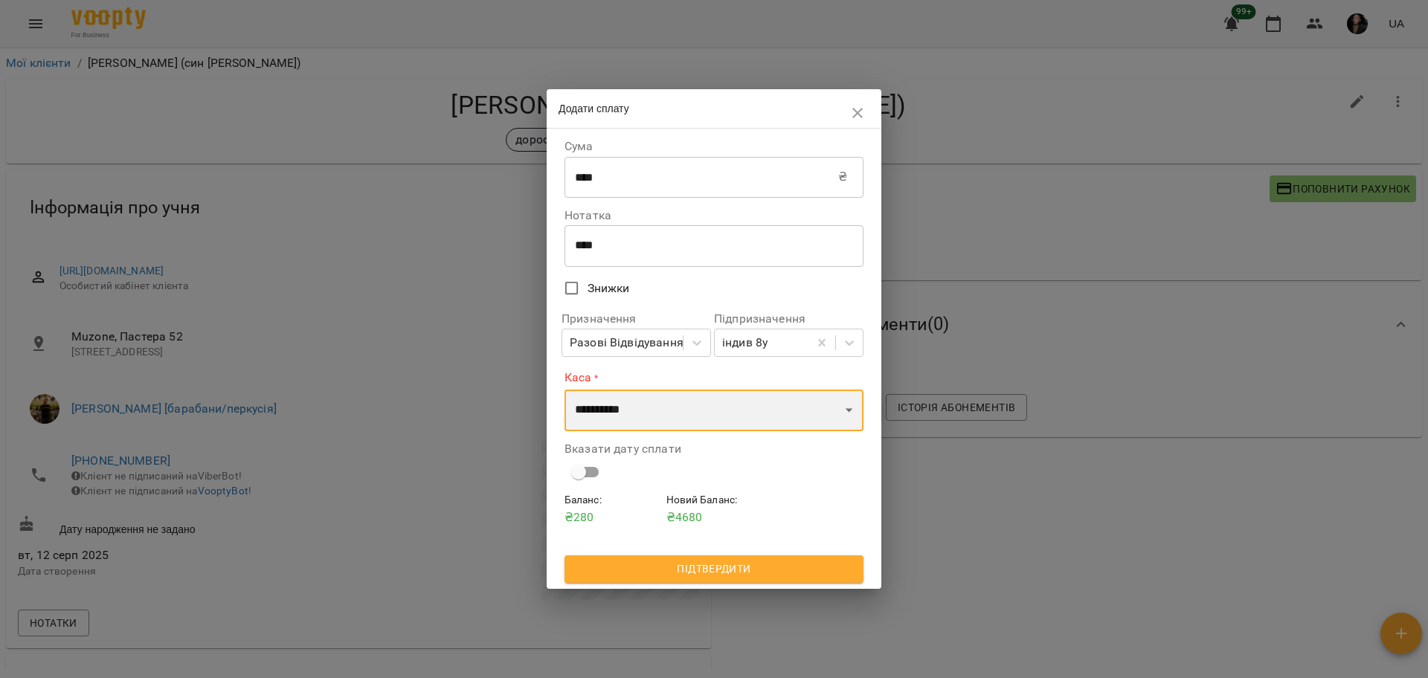
click at [660, 425] on select "**********" at bounding box center [713, 411] width 299 height 42
select select "****"
click at [564, 390] on select "**********" at bounding box center [713, 411] width 299 height 42
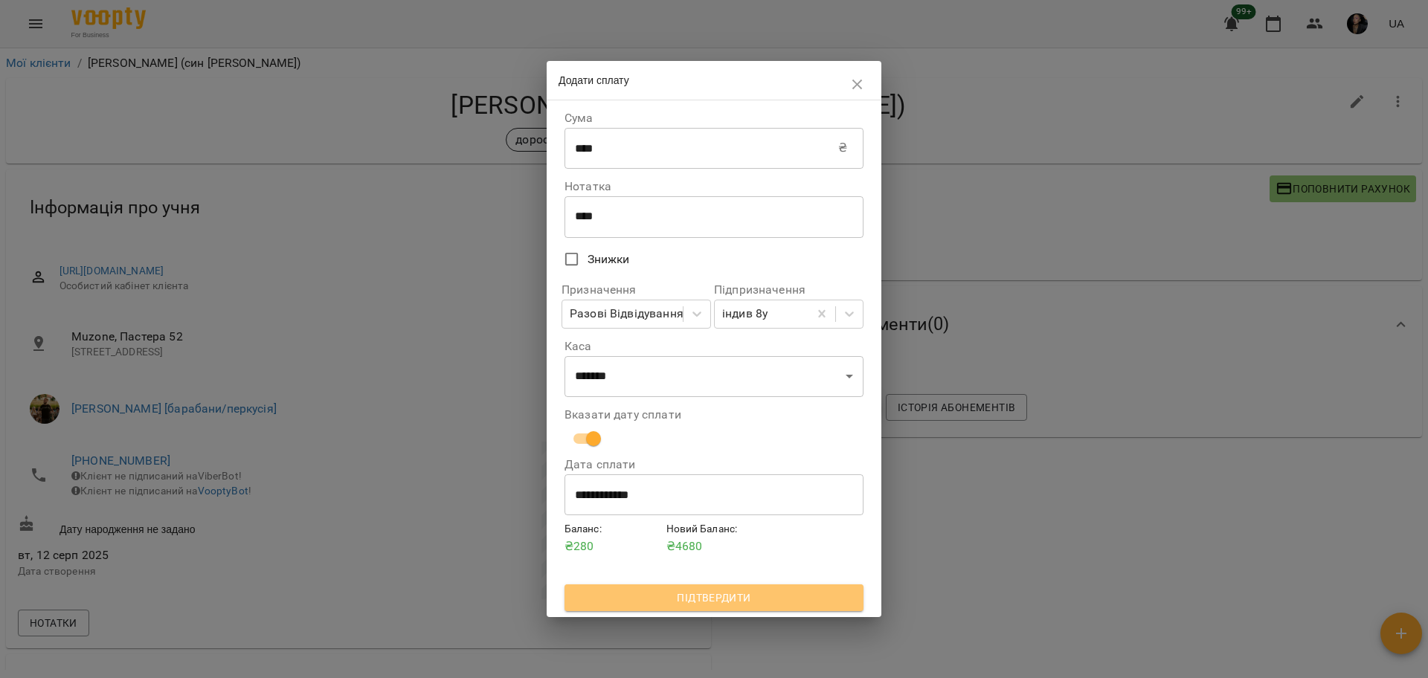
click at [711, 590] on span "Підтвердити" at bounding box center [713, 598] width 275 height 18
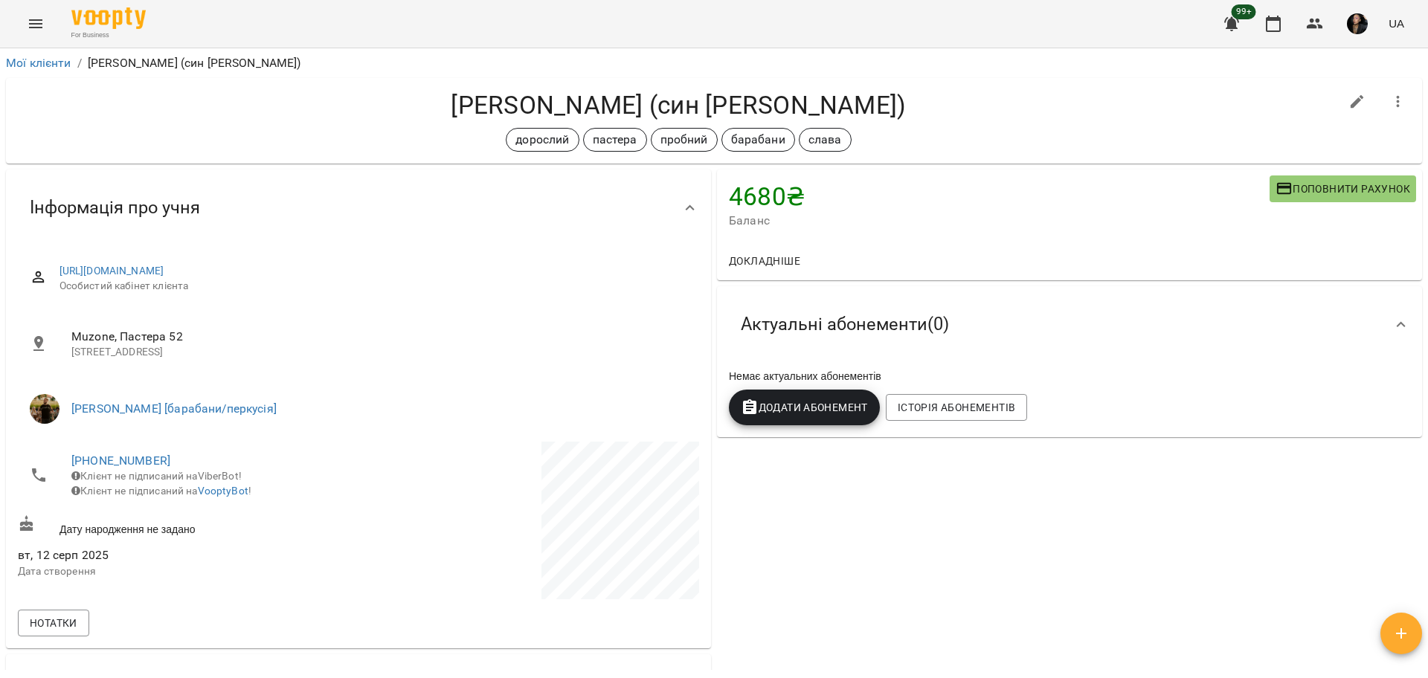
click at [767, 415] on span "Додати Абонемент" at bounding box center [804, 408] width 127 height 18
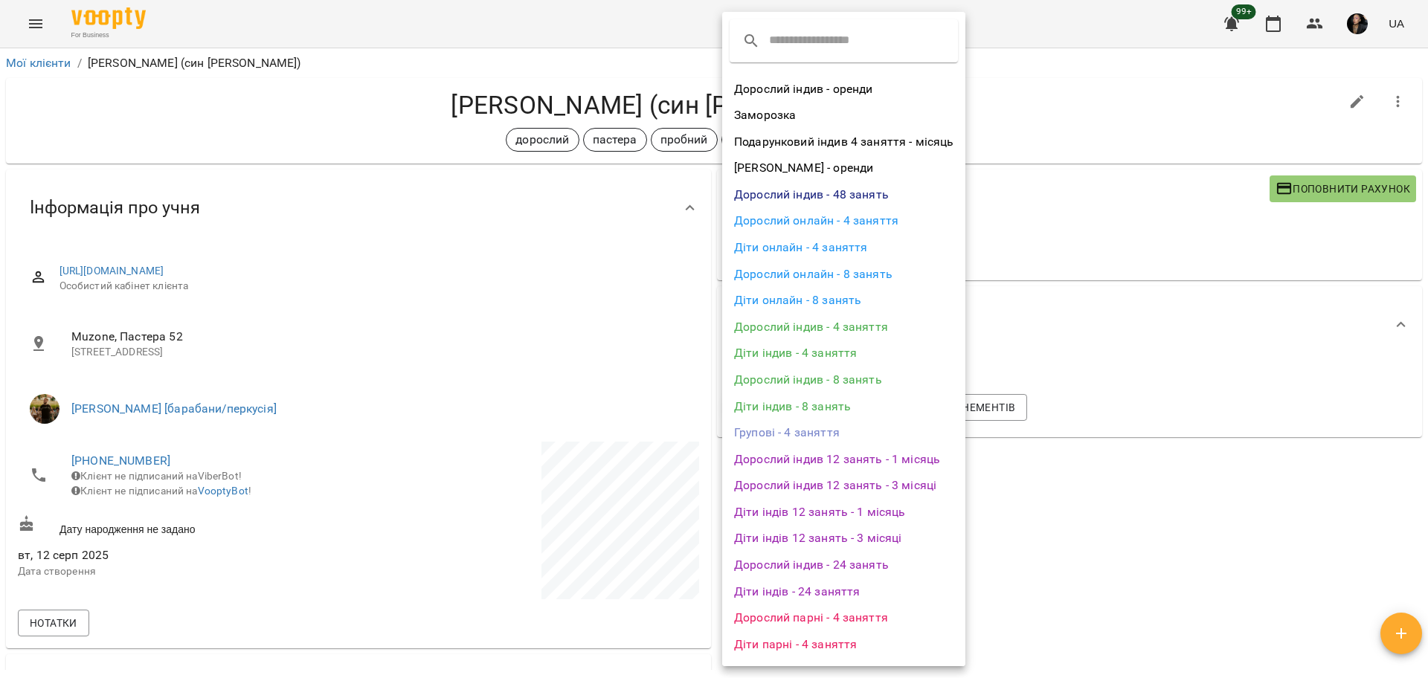
click at [1122, 479] on div at bounding box center [714, 339] width 1428 height 678
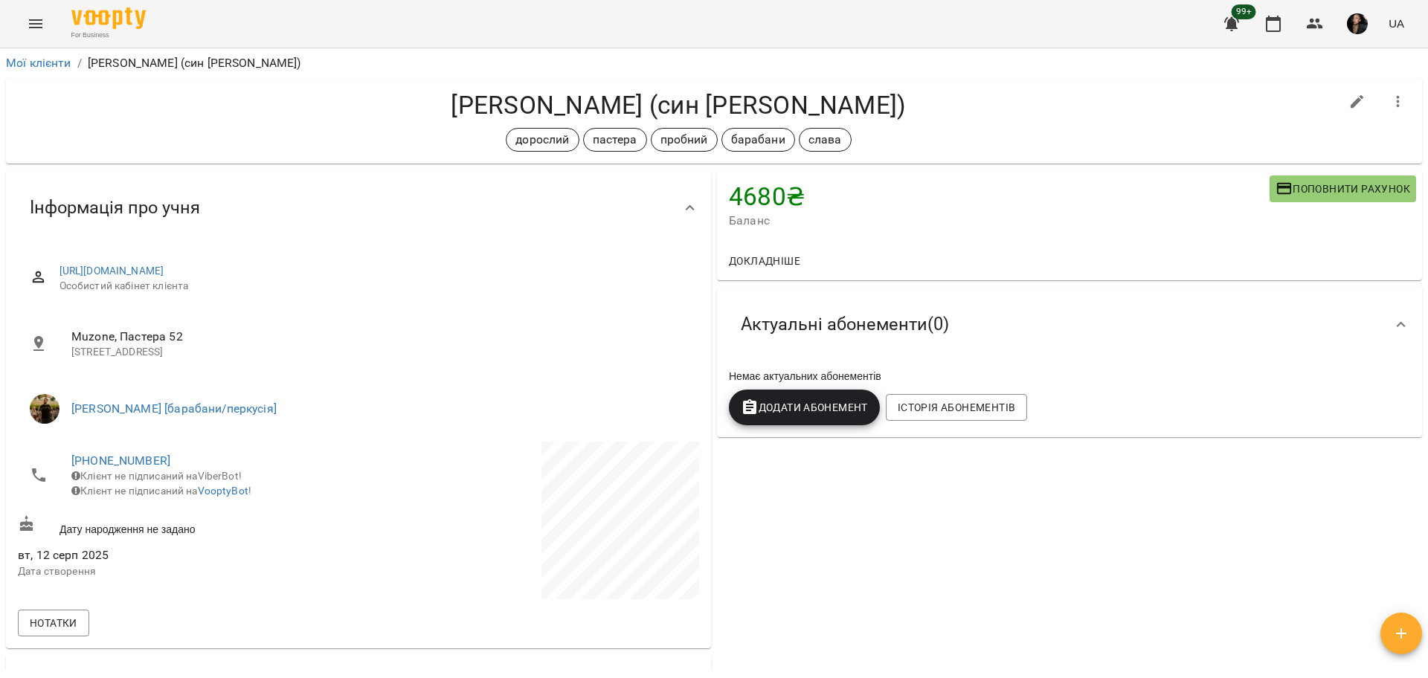
click at [834, 399] on button "Додати Абонемент" at bounding box center [804, 408] width 151 height 36
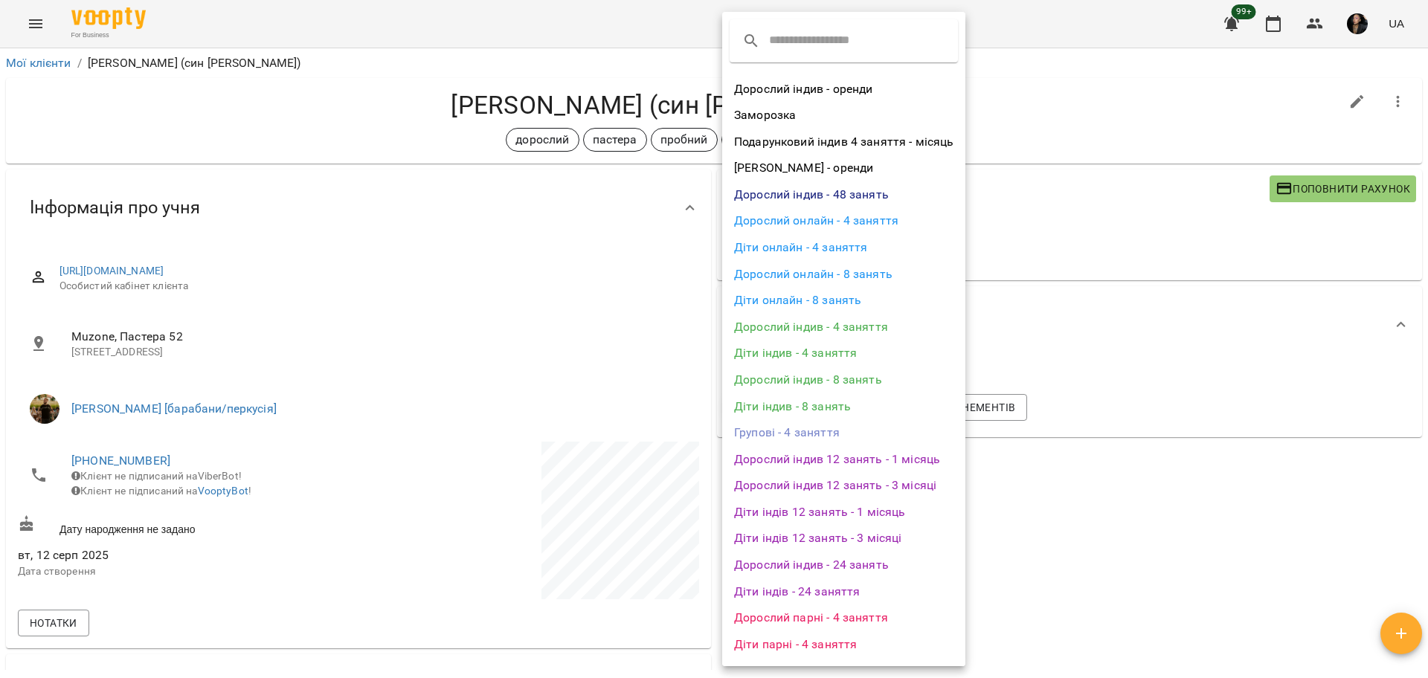
click at [872, 410] on li "Діти індив - 8 занять" at bounding box center [843, 406] width 243 height 27
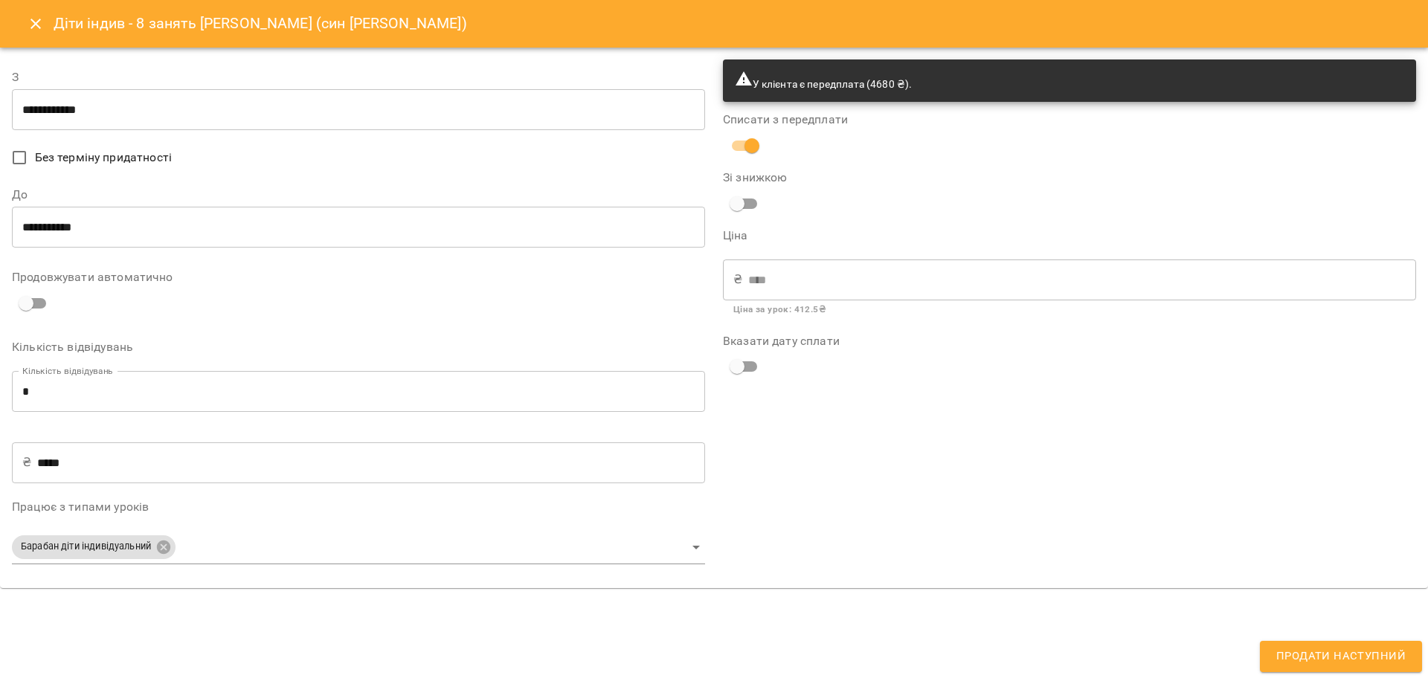
click at [24, 25] on button "Close" at bounding box center [36, 24] width 36 height 36
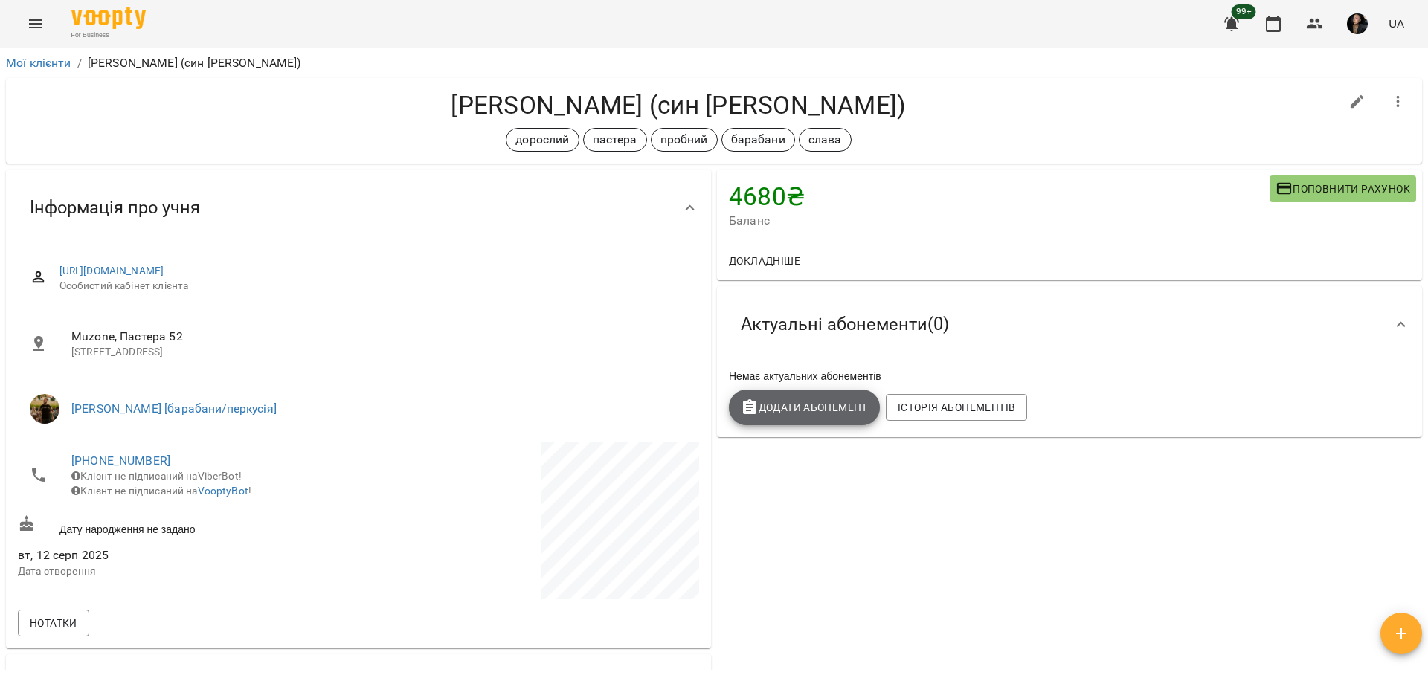
click at [857, 411] on span "Додати Абонемент" at bounding box center [804, 408] width 127 height 18
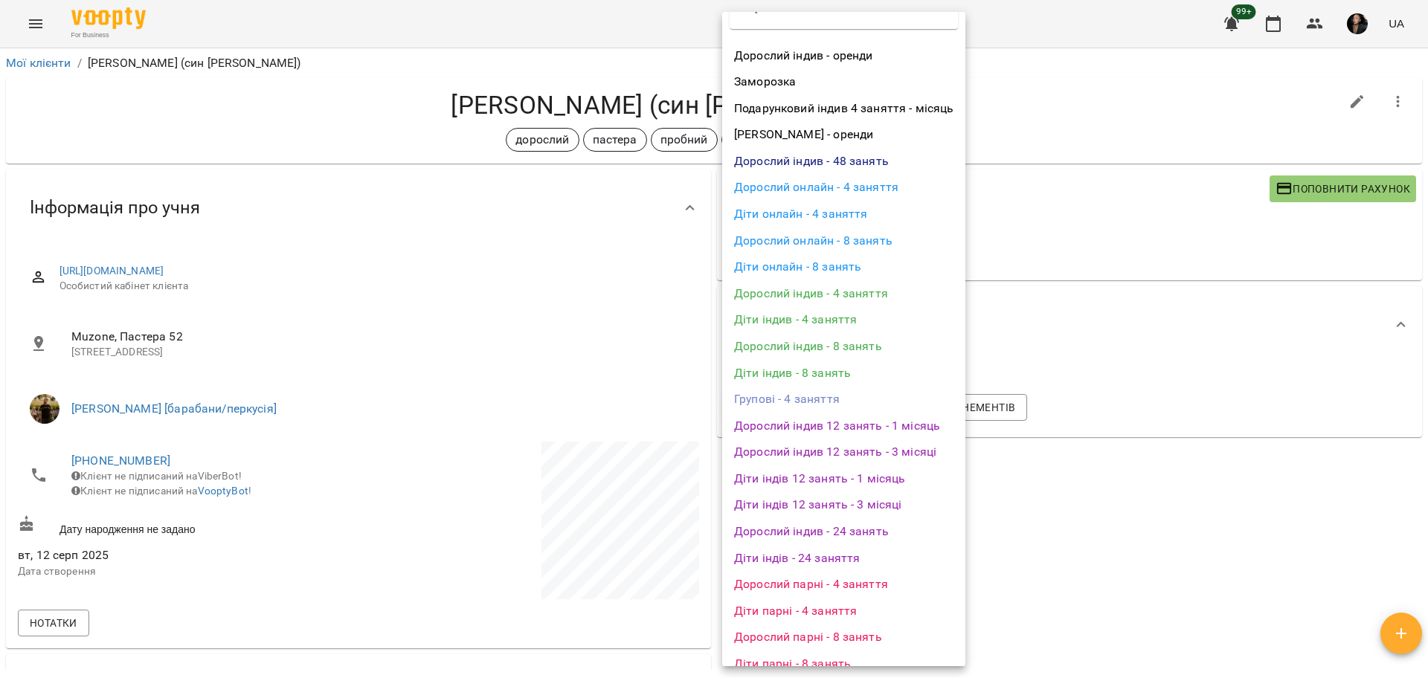
scroll to position [0, 0]
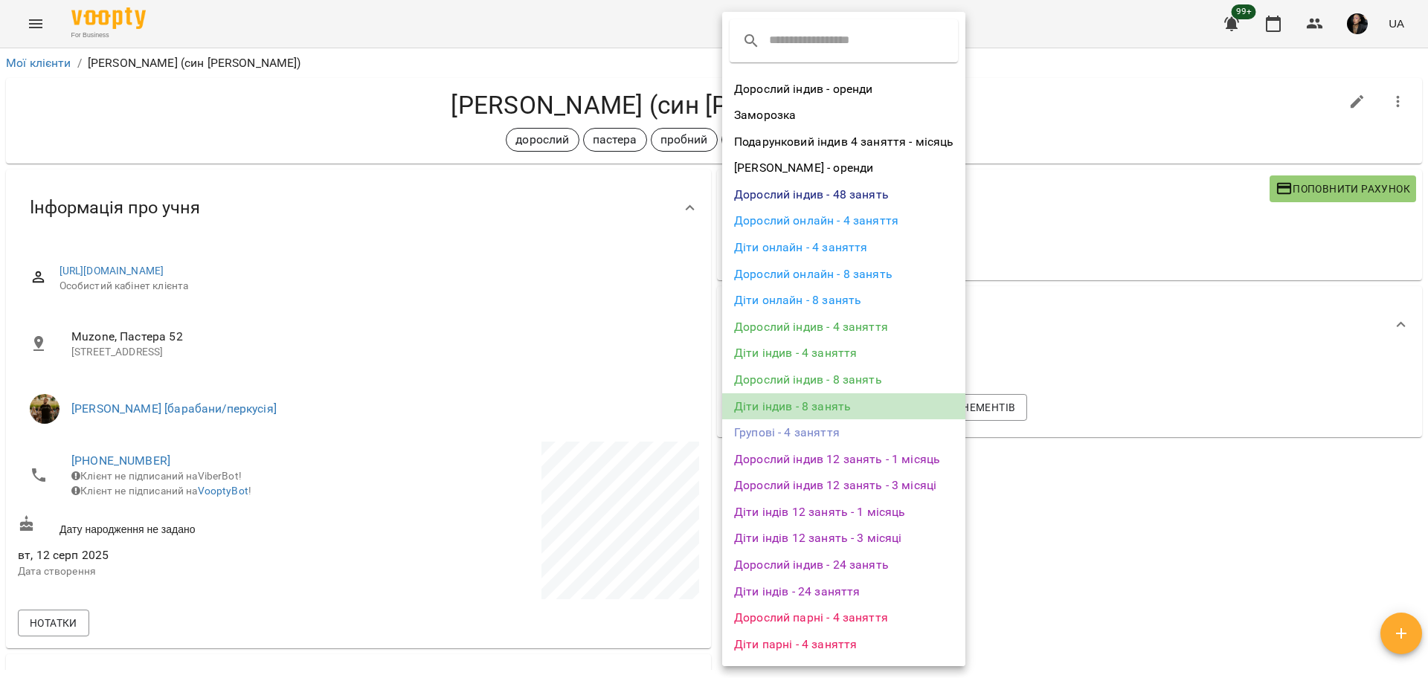
click at [844, 399] on li "Діти індив - 8 занять" at bounding box center [843, 406] width 243 height 27
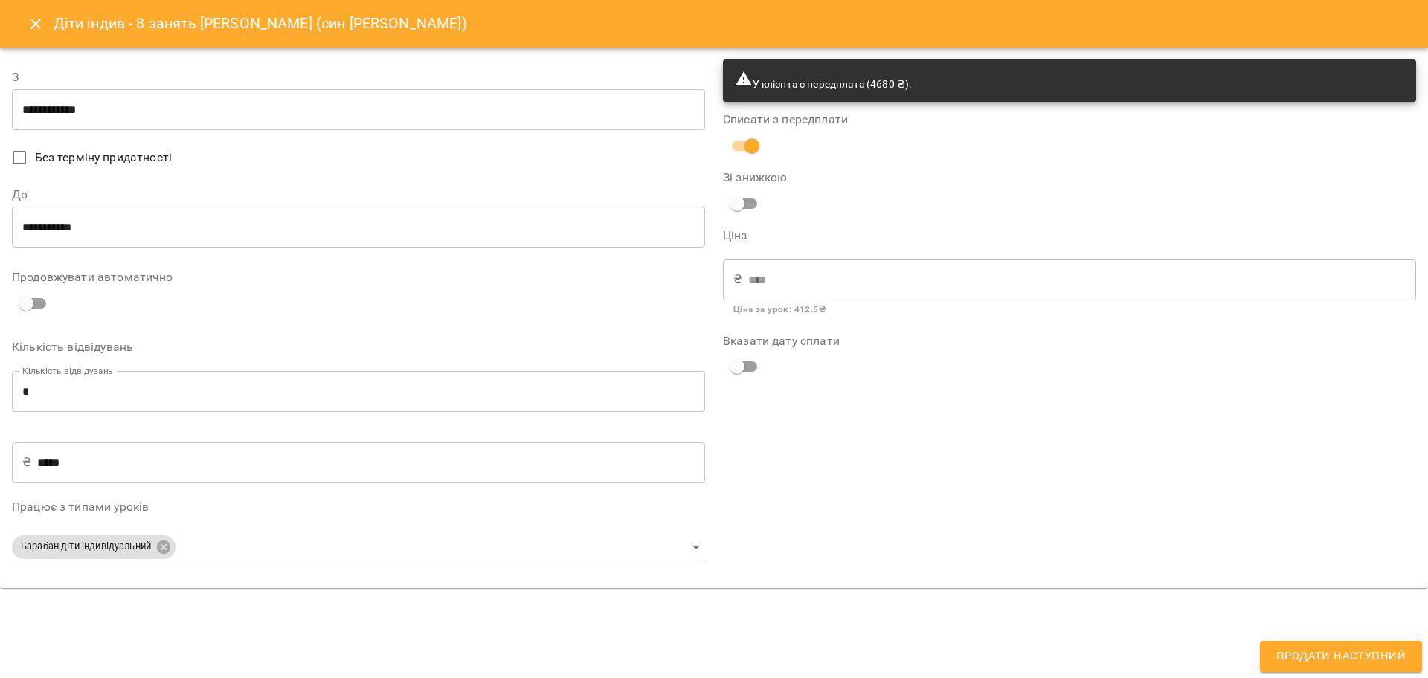
click at [741, 282] on div "₴ **** ​" at bounding box center [1069, 280] width 693 height 42
click at [172, 552] on body "For Business 99+ UA Мої клієнти / [PERSON_NAME] (син [PERSON_NAME]) [PERSON_NAM…" at bounding box center [714, 363] width 1428 height 726
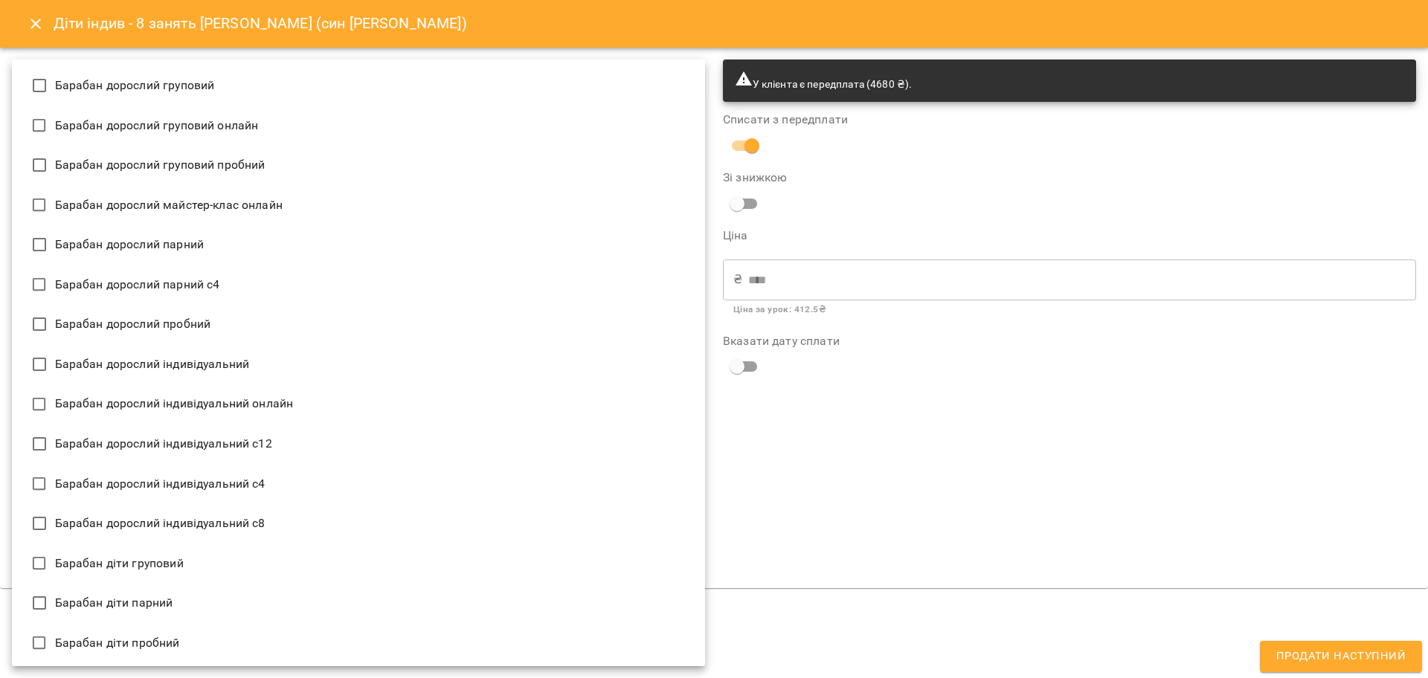
scroll to position [360, 0]
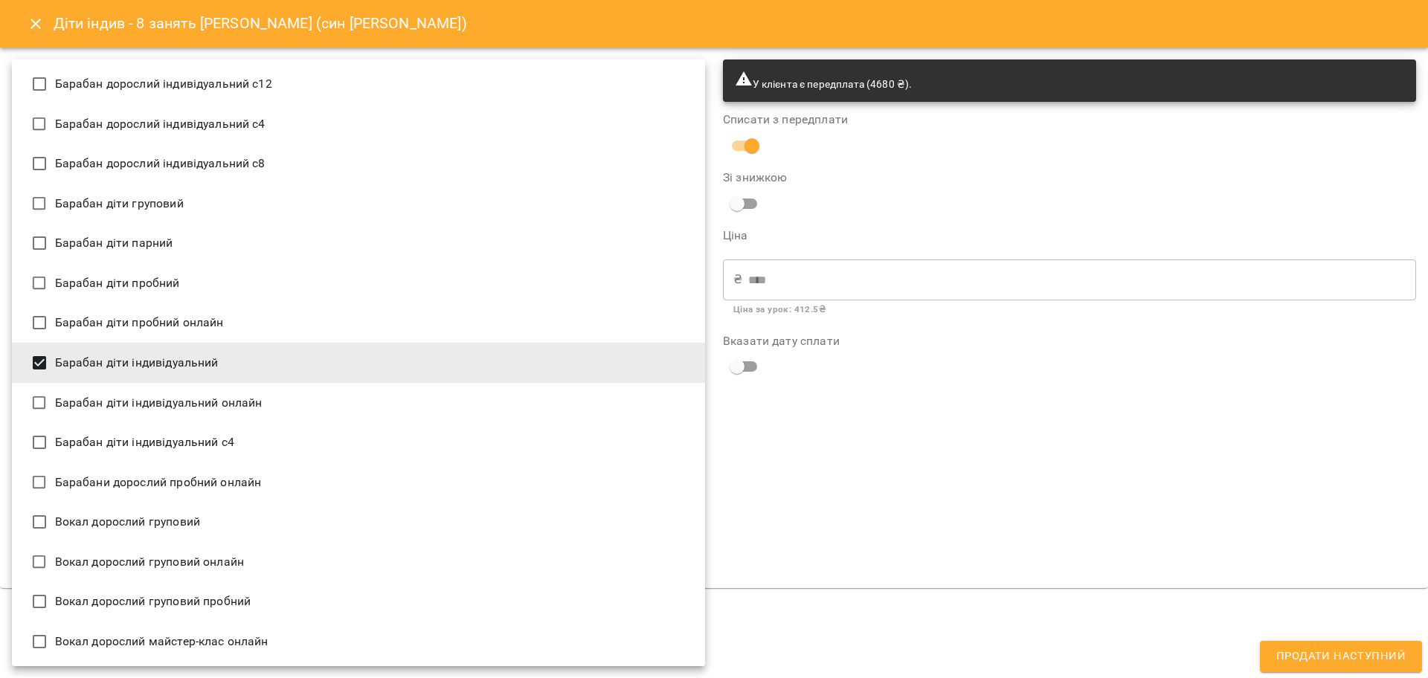
click at [856, 474] on div at bounding box center [714, 339] width 1428 height 678
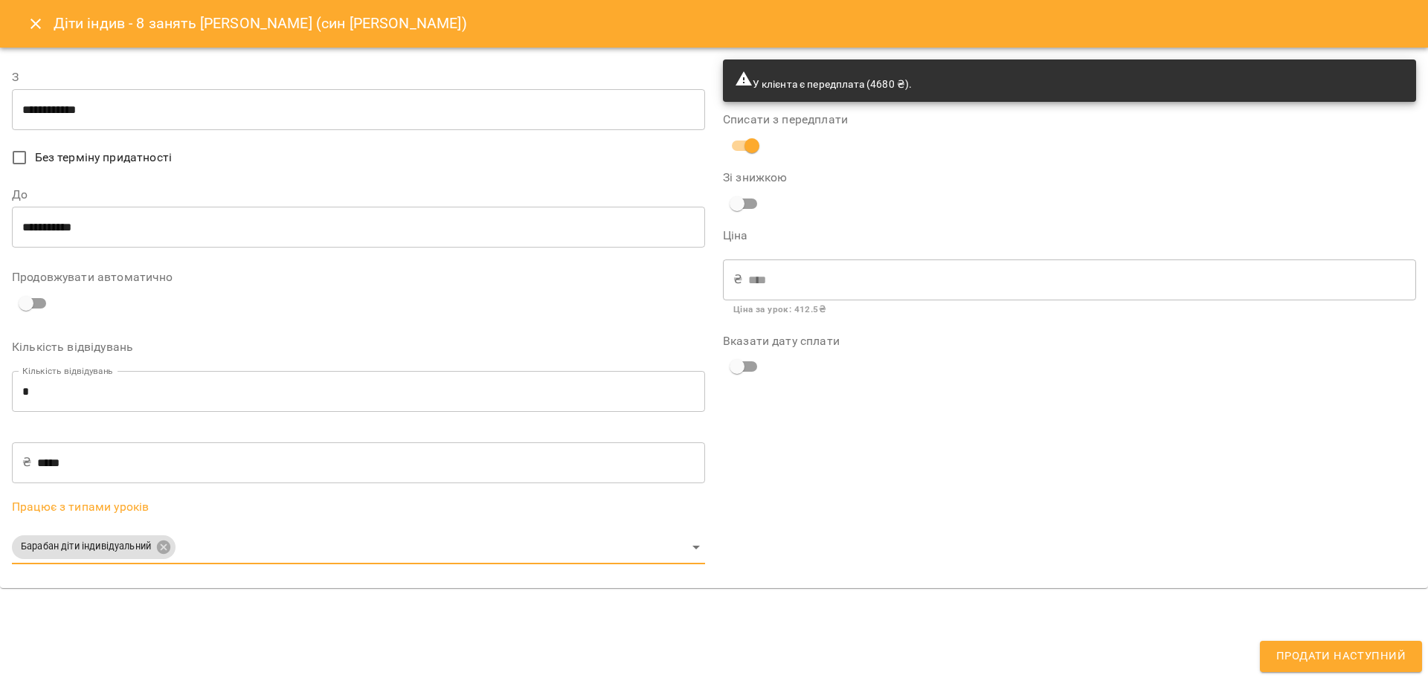
click at [913, 461] on div "У клієнта є передплата (4680 ₴). Списати з передплати Зі знижкою Ціна ₴ **** ​ …" at bounding box center [1069, 318] width 711 height 535
click at [51, 107] on input "**********" at bounding box center [358, 110] width 693 height 42
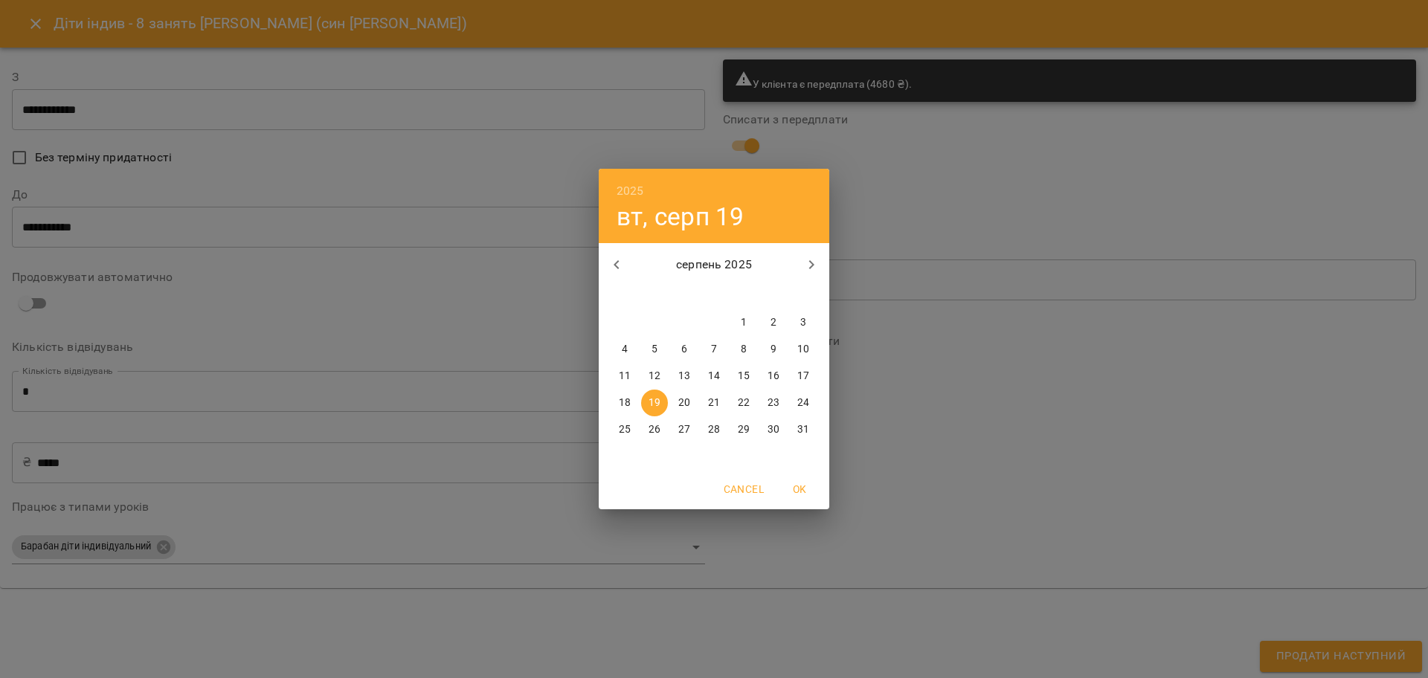
click at [880, 448] on div "2025 вт, серп 19 серпень 2025 пн вт ср чт пт сб нд 28 29 30 31 1 2 3 4 5 6 7 8 …" at bounding box center [714, 339] width 1428 height 678
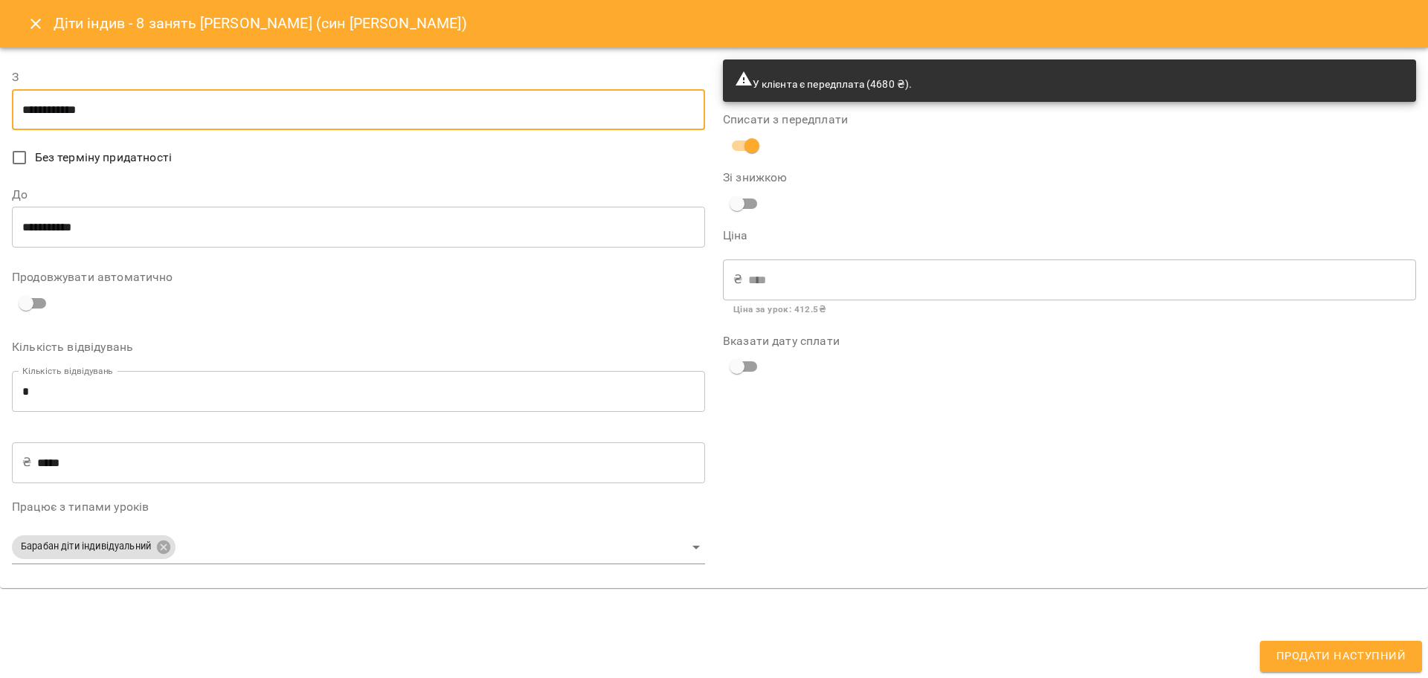
click at [41, 112] on input "**********" at bounding box center [358, 110] width 693 height 42
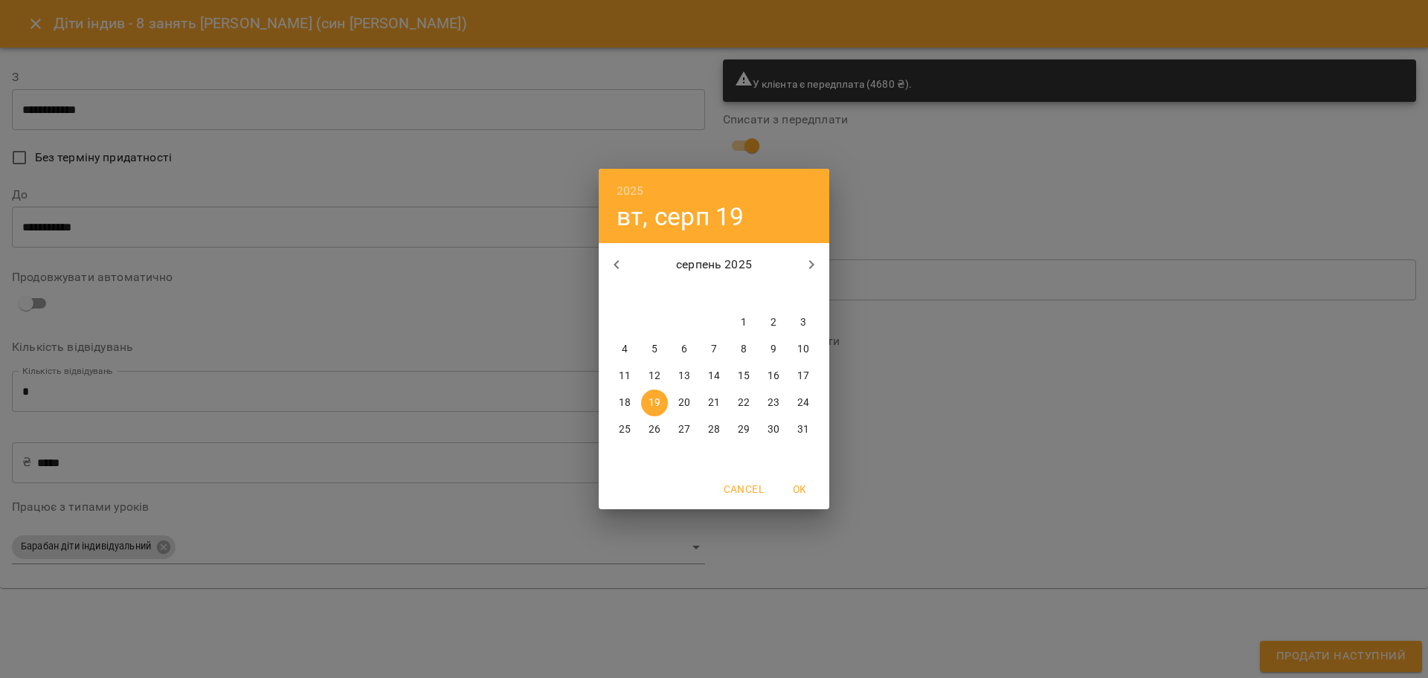
click at [972, 444] on div "2025 вт, серп 19 серпень 2025 пн вт ср чт пт сб нд 28 29 30 31 1 2 3 4 5 6 7 8 …" at bounding box center [714, 339] width 1428 height 678
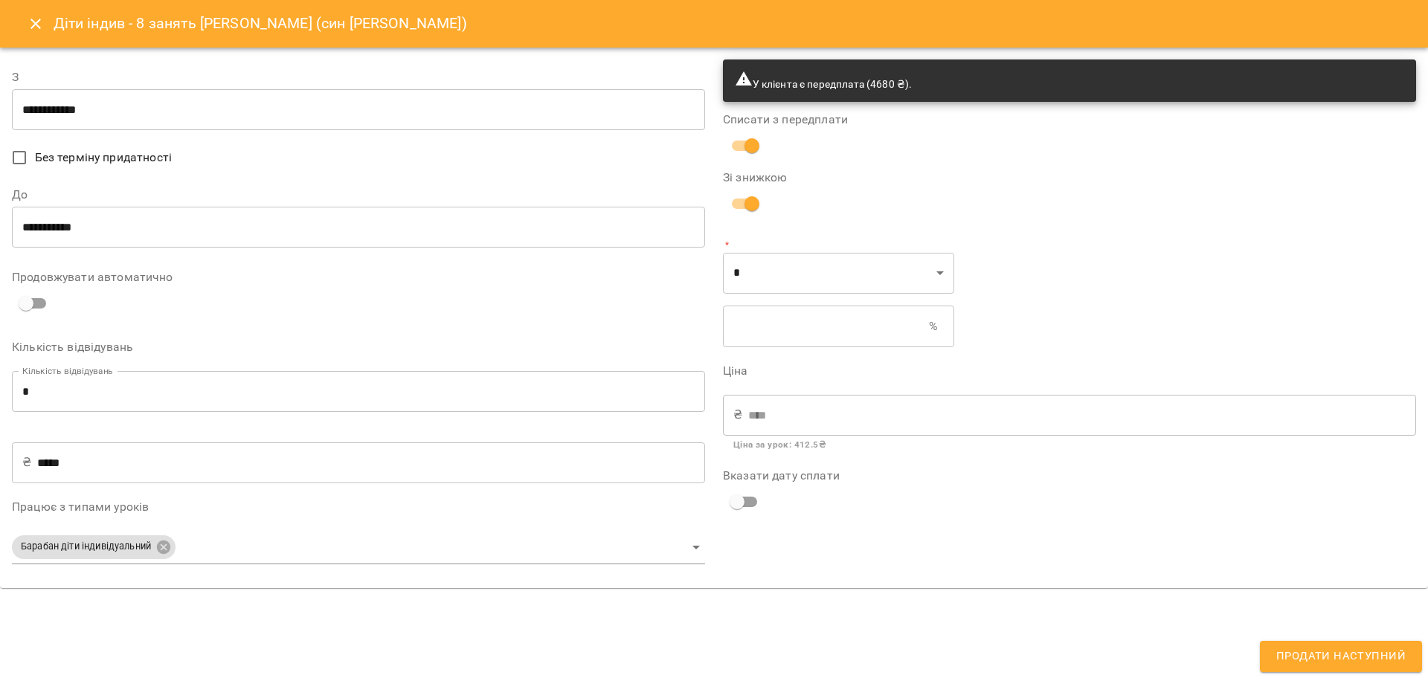
drag, startPoint x: 1042, startPoint y: 279, endPoint x: 1022, endPoint y: 297, distance: 26.9
click at [1043, 280] on div "У клієнта є передплата (4680 ₴). Списати з передплати Зі знижкою * * * ​ % ​ Ці…" at bounding box center [1069, 318] width 711 height 535
click at [742, 412] on div "₴ **** ​" at bounding box center [1069, 415] width 693 height 42
click at [742, 411] on div "₴ **** ​" at bounding box center [1069, 415] width 693 height 42
click at [740, 419] on div "₴ **** ​" at bounding box center [1069, 415] width 693 height 42
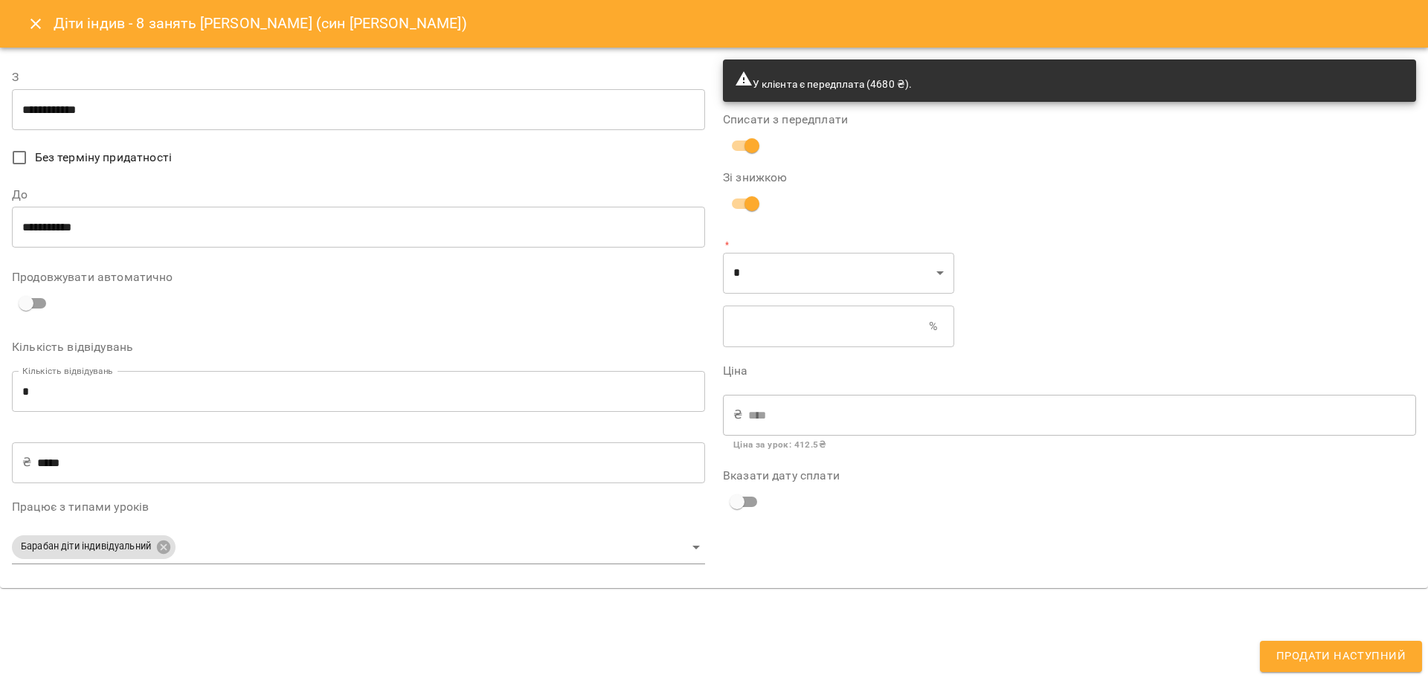
click at [868, 448] on p "Ціна за урок : 412.5 ₴" at bounding box center [1069, 445] width 672 height 15
click at [741, 419] on div "₴ **** ​" at bounding box center [1069, 415] width 693 height 42
click at [34, 22] on icon "Close" at bounding box center [35, 24] width 10 height 10
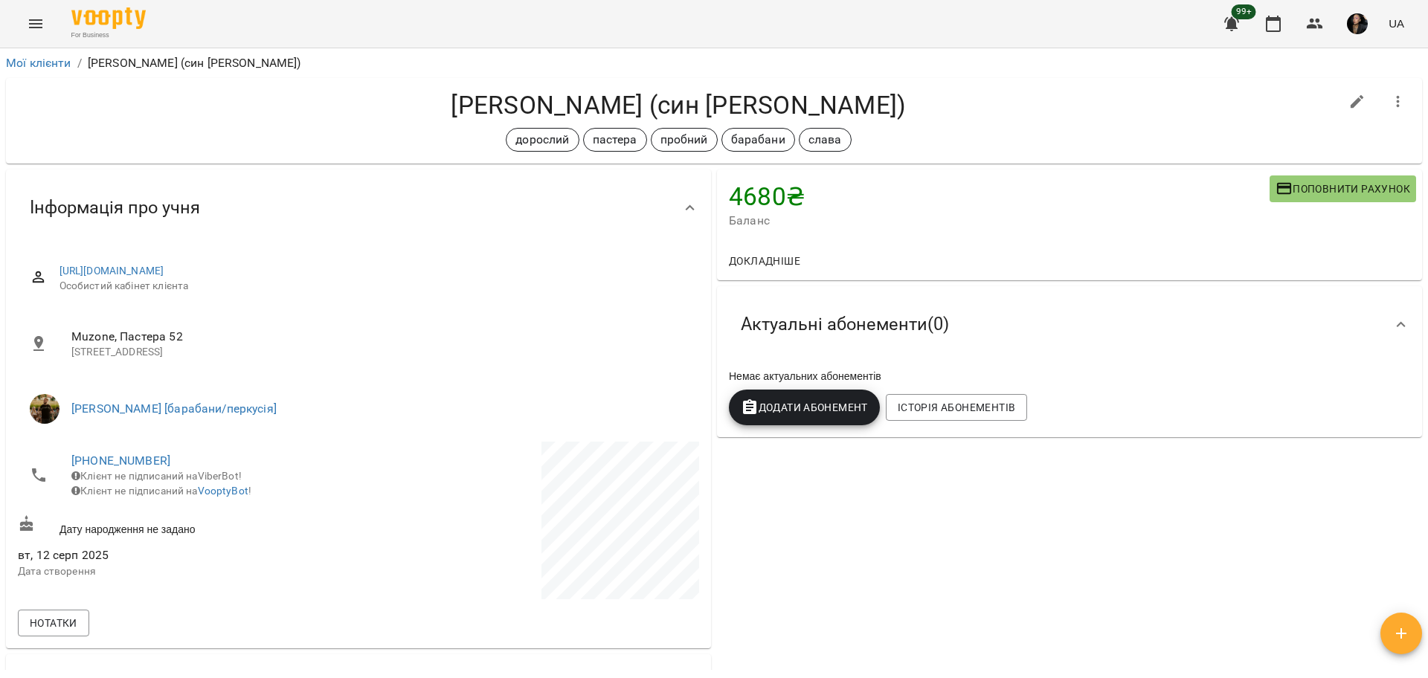
click at [873, 253] on div "Докладніше" at bounding box center [1069, 261] width 705 height 39
click at [1339, 100] on button "button" at bounding box center [1357, 102] width 36 height 36
select select "**"
click at [794, 411] on span "Додати Абонемент" at bounding box center [804, 408] width 127 height 18
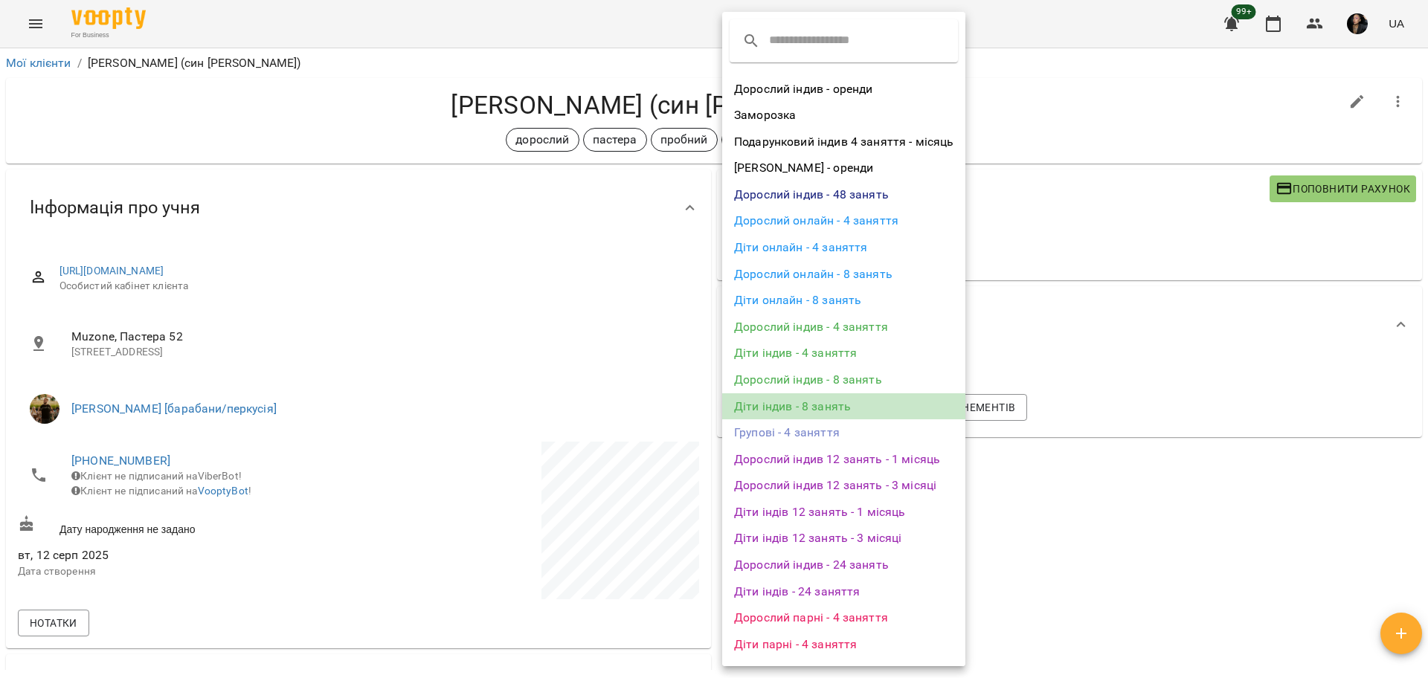
click at [863, 413] on li "Діти індив - 8 занять" at bounding box center [843, 406] width 243 height 27
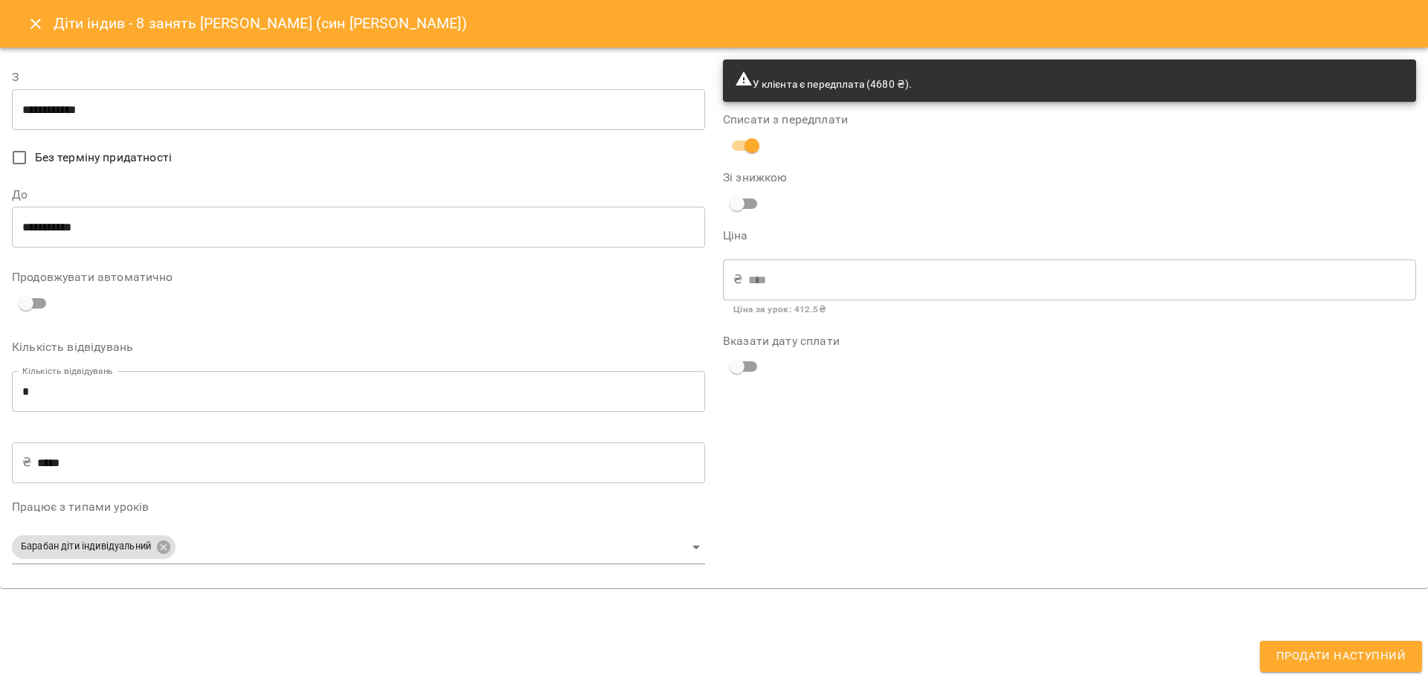
click at [735, 276] on p "₴" at bounding box center [737, 280] width 9 height 18
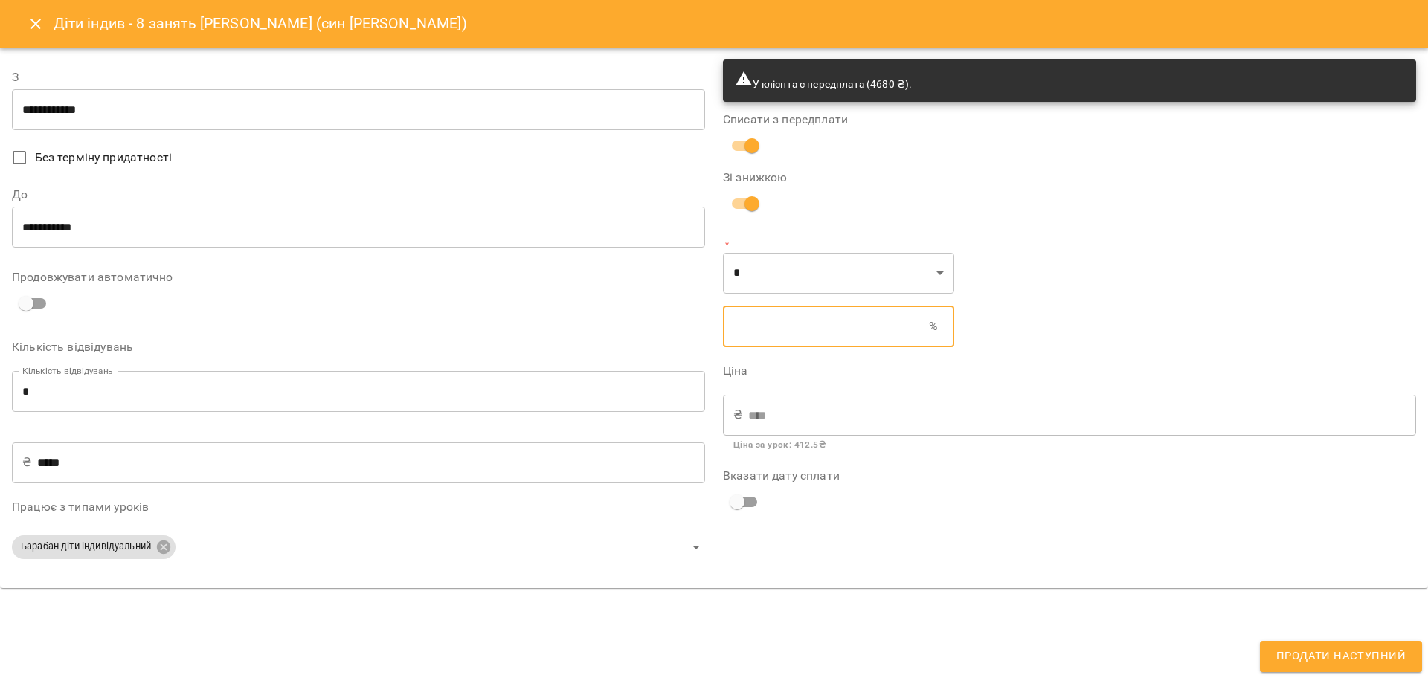
click at [789, 326] on input "text" at bounding box center [826, 327] width 206 height 42
click at [764, 325] on input "text" at bounding box center [826, 327] width 206 height 42
click at [1103, 226] on div "У клієнта є передплата (4680 ₴). Списати з передплати Зі знижкою * * * ​ % ​ Ці…" at bounding box center [1069, 318] width 711 height 535
click at [59, 465] on input "*****" at bounding box center [371, 463] width 668 height 42
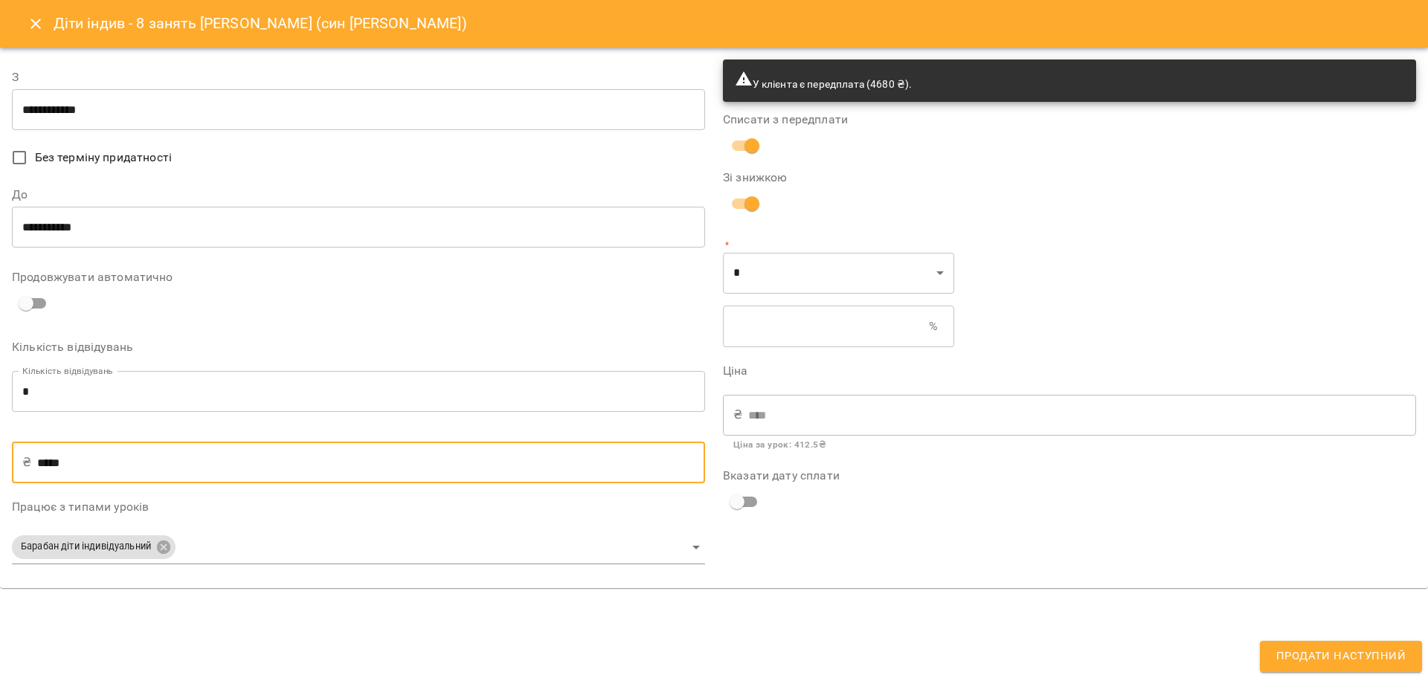
drag, startPoint x: 100, startPoint y: 466, endPoint x: 77, endPoint y: 463, distance: 23.2
click at [77, 463] on input "*****" at bounding box center [371, 463] width 668 height 42
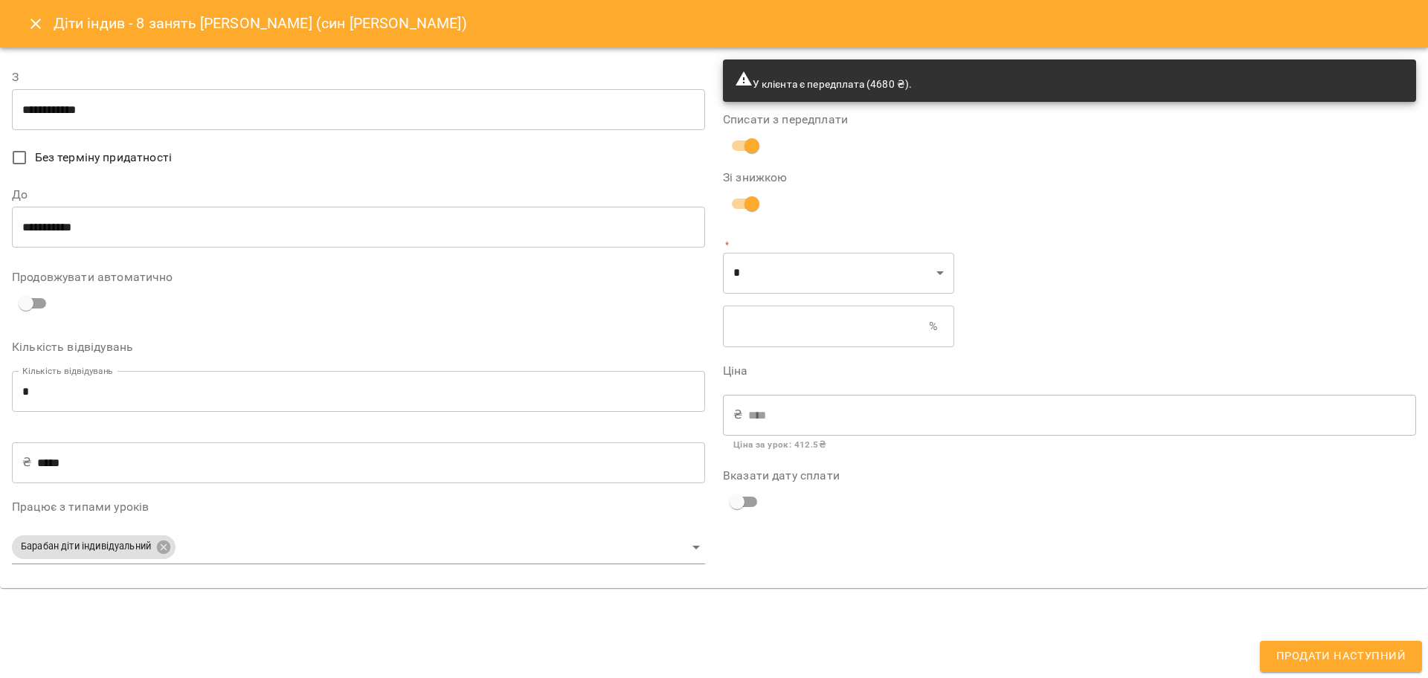
click at [212, 524] on div "**********" at bounding box center [358, 532] width 693 height 63
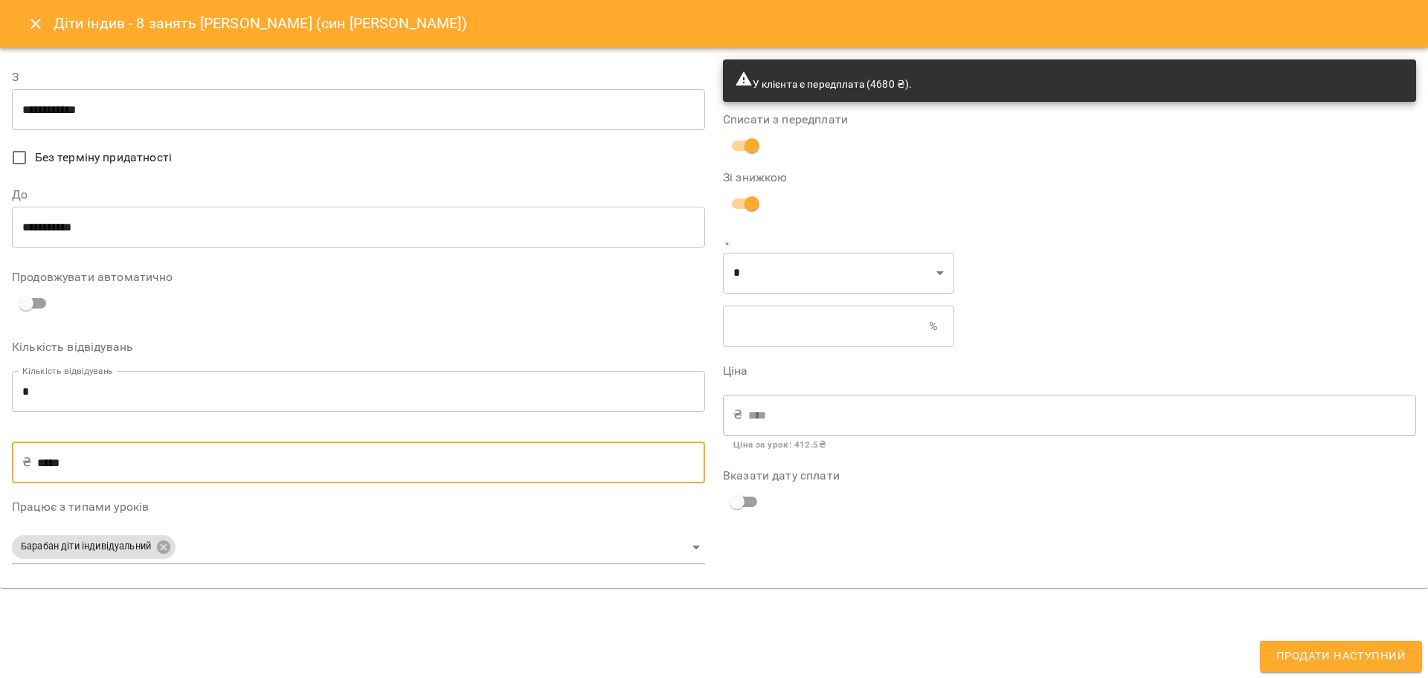
click at [51, 463] on input "*****" at bounding box center [371, 463] width 668 height 42
click at [73, 464] on input "*****" at bounding box center [371, 463] width 668 height 42
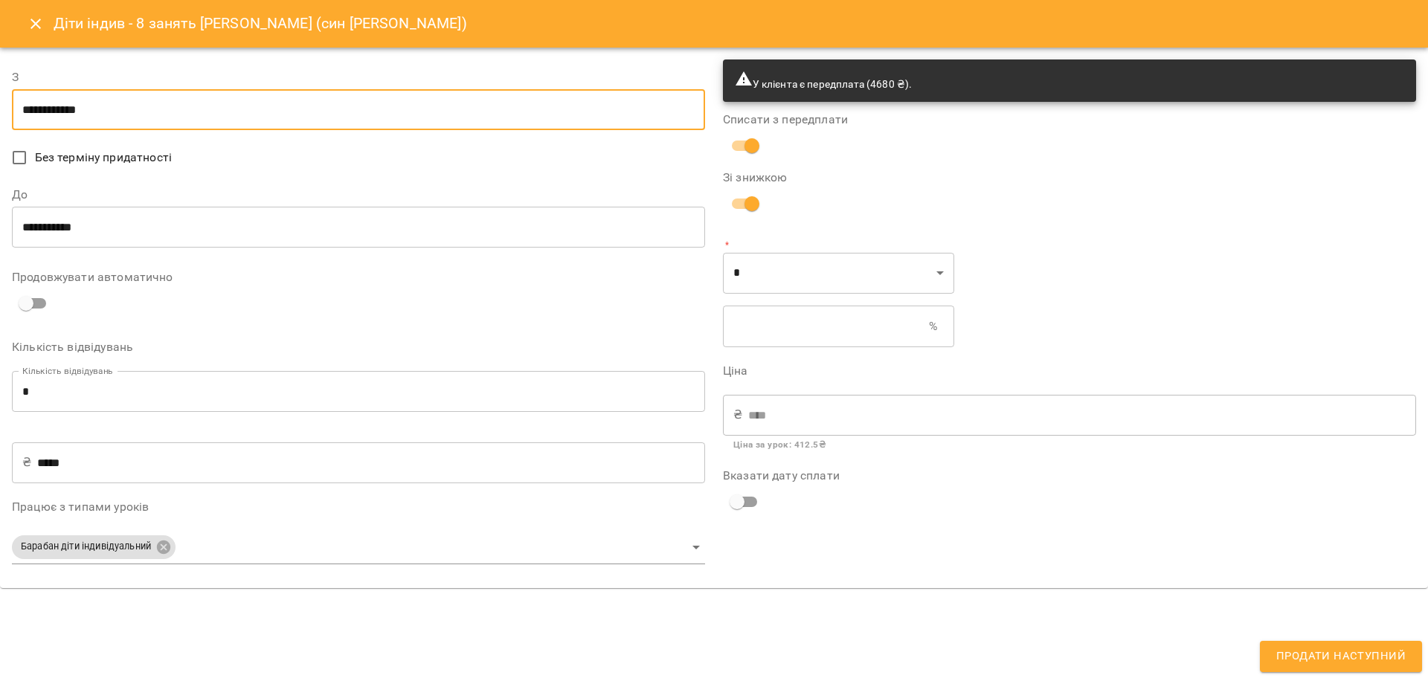
click at [59, 115] on input "**********" at bounding box center [358, 110] width 693 height 42
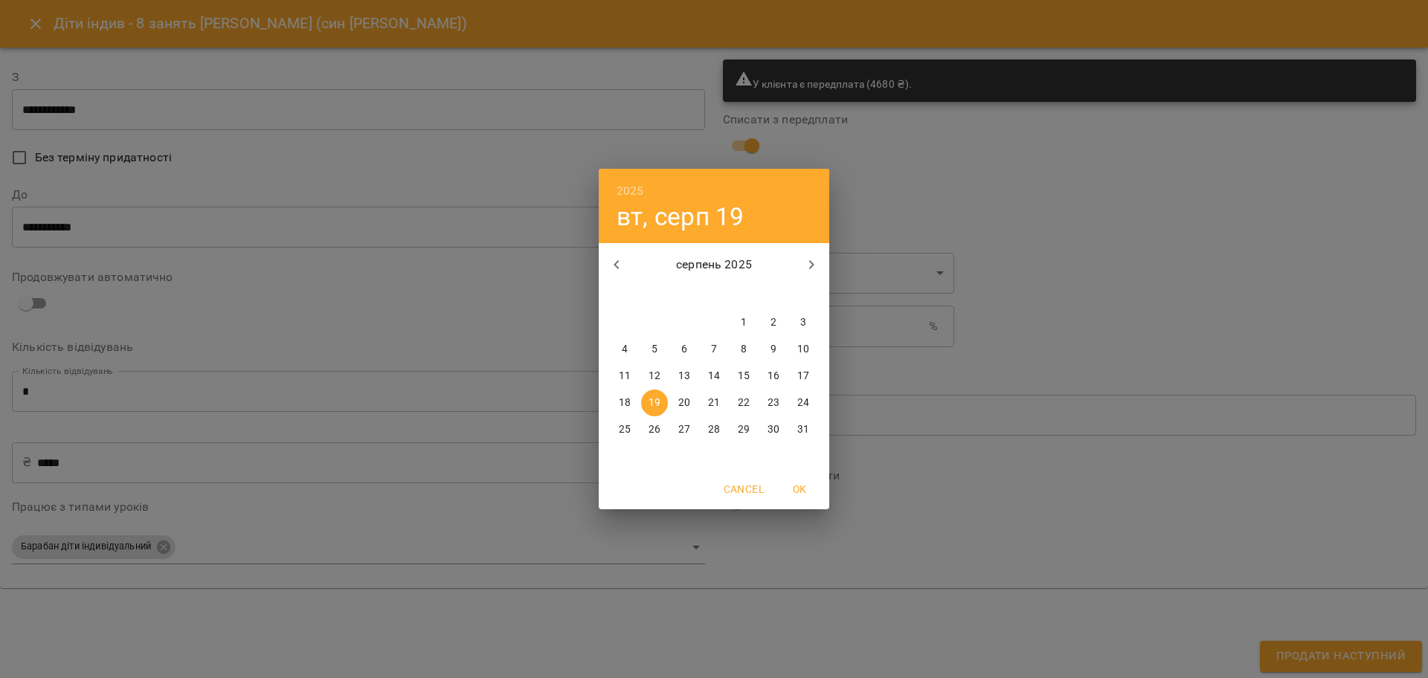
click at [779, 405] on span "23" at bounding box center [773, 403] width 27 height 15
type input "**********"
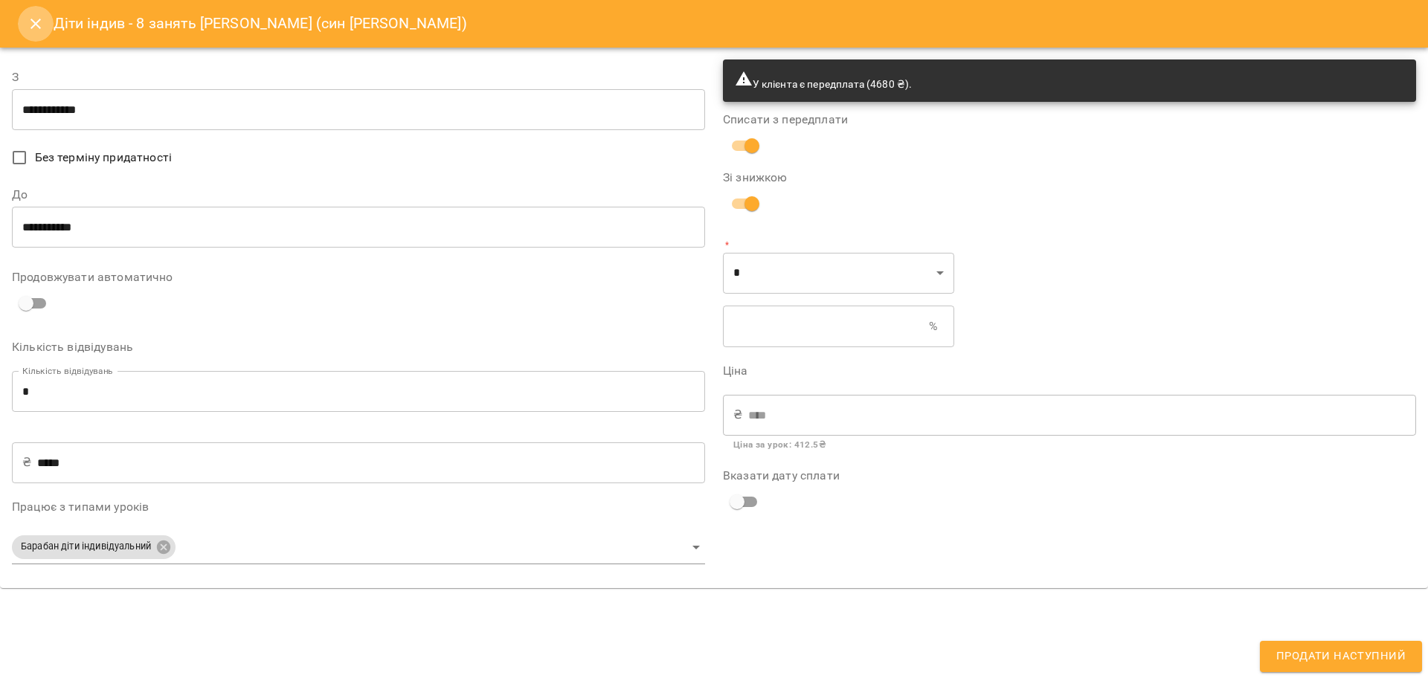
click at [36, 24] on icon "Close" at bounding box center [35, 24] width 10 height 10
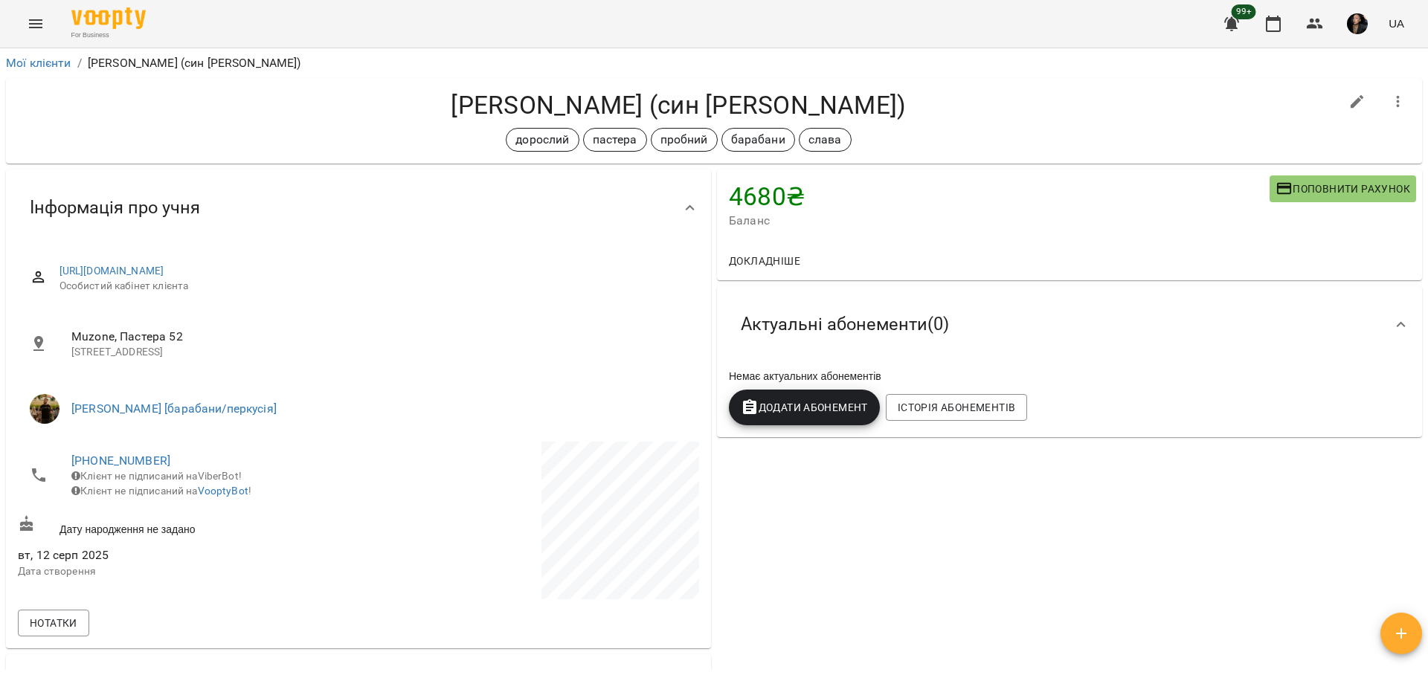
click at [883, 558] on div "4680 ₴ Баланс Поповнити рахунок Докладніше 4680 ₴ Разові Відвідування 280 ₴ про…" at bounding box center [1069, 497] width 711 height 660
click at [877, 561] on div "4680 ₴ Баланс Поповнити рахунок Докладніше 4680 ₴ Разові Відвідування 280 ₴ про…" at bounding box center [1069, 497] width 711 height 660
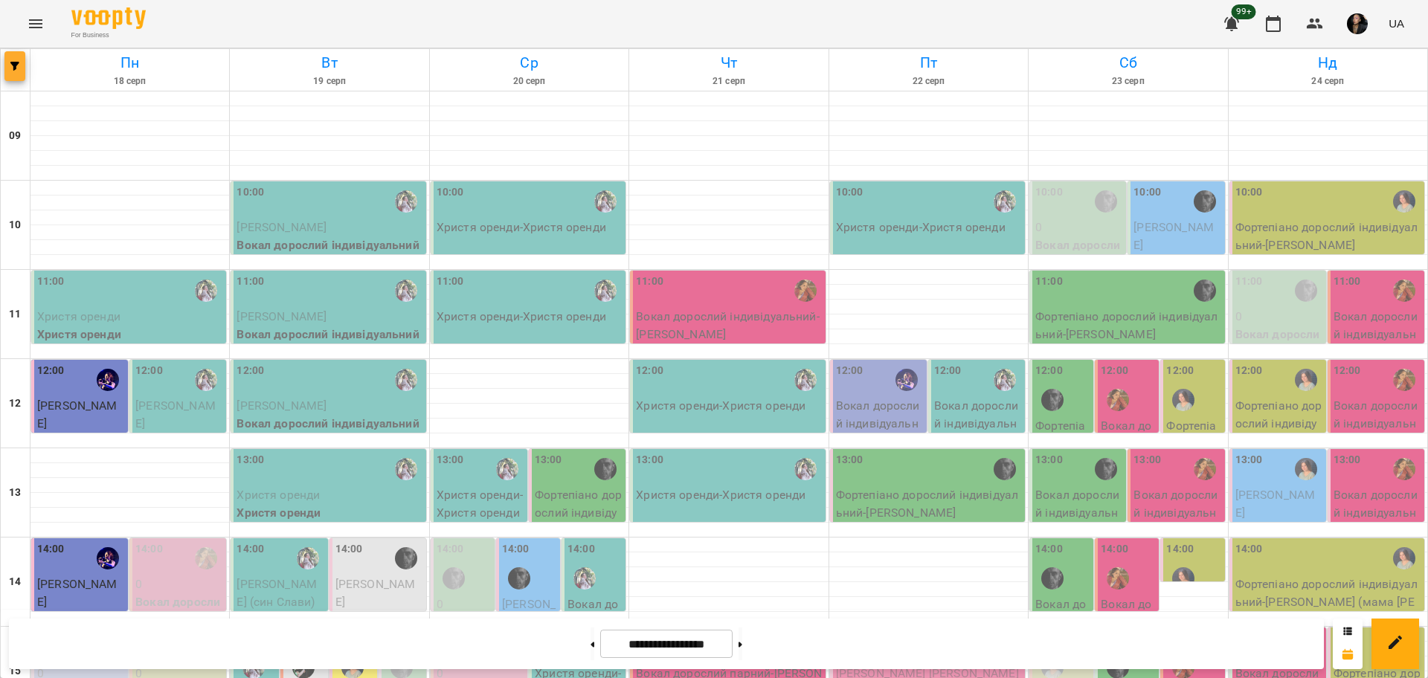
click at [21, 62] on span "button" at bounding box center [14, 66] width 21 height 9
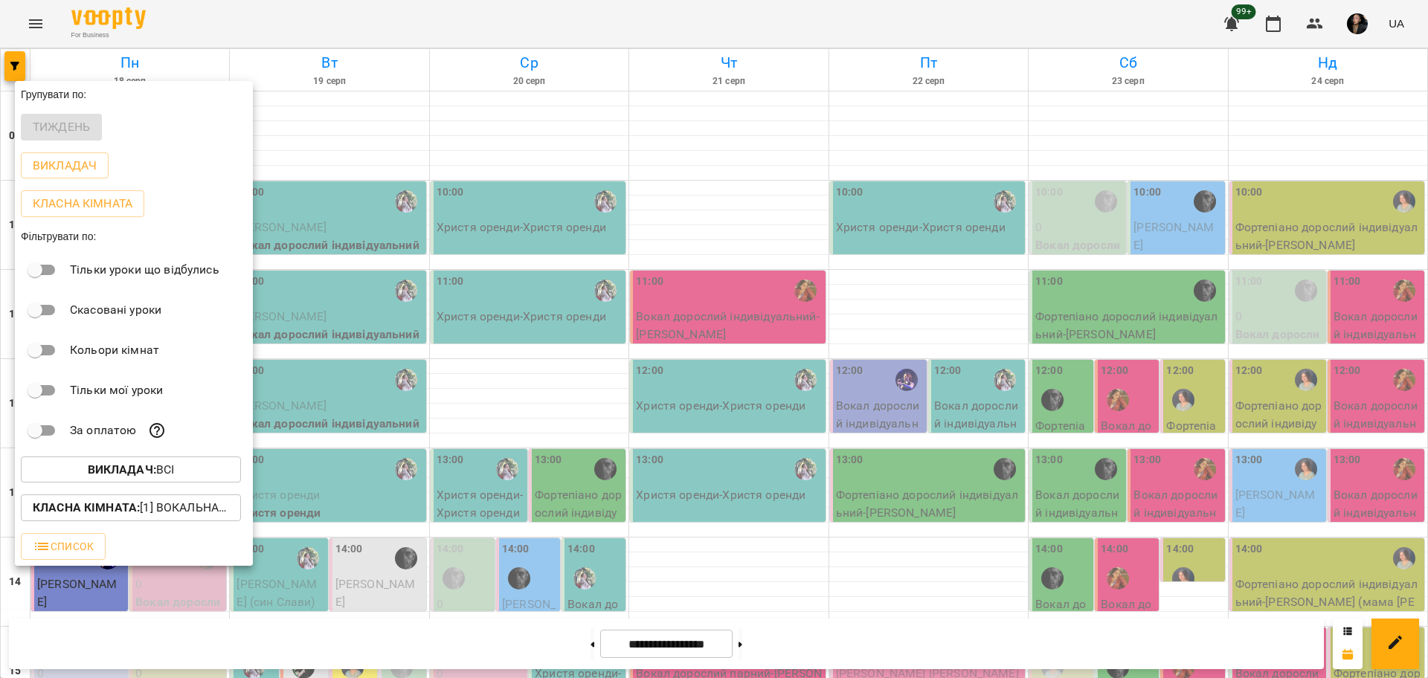
click at [163, 467] on p "Викладач : Всі" at bounding box center [131, 470] width 87 height 18
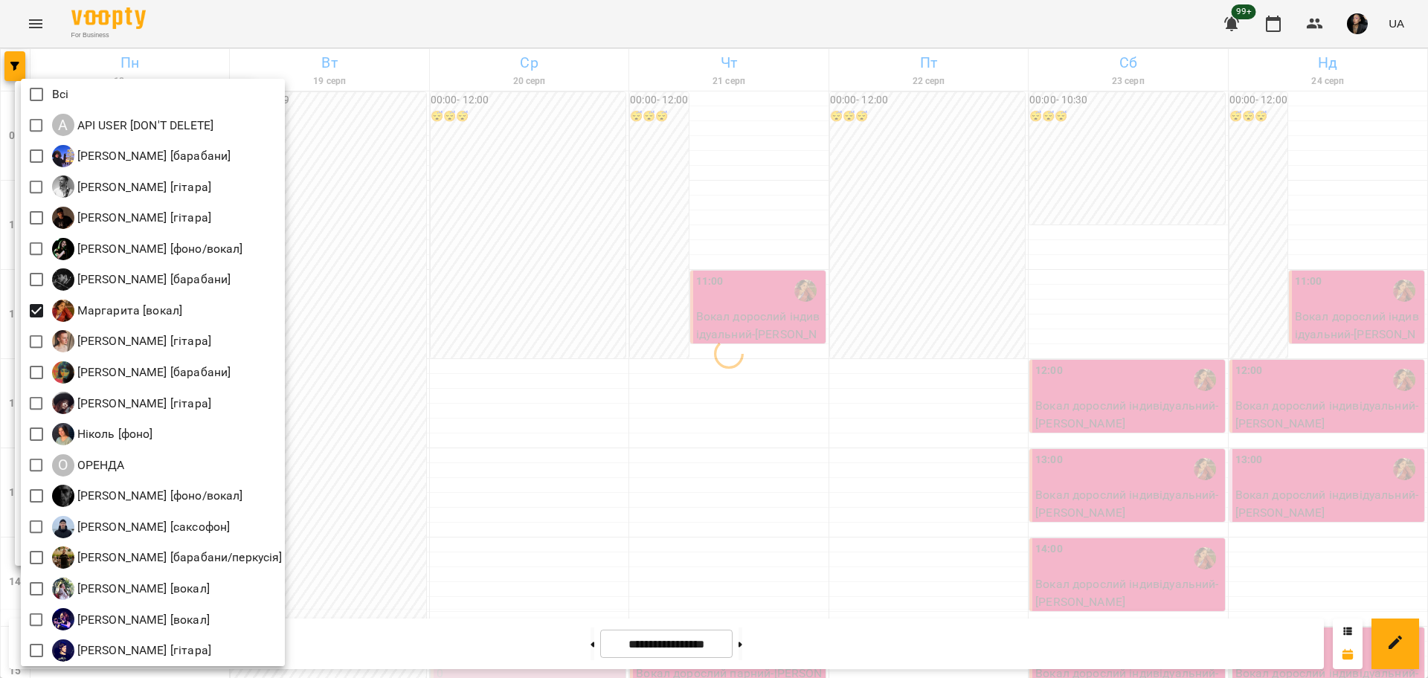
click at [498, 418] on div at bounding box center [714, 339] width 1428 height 678
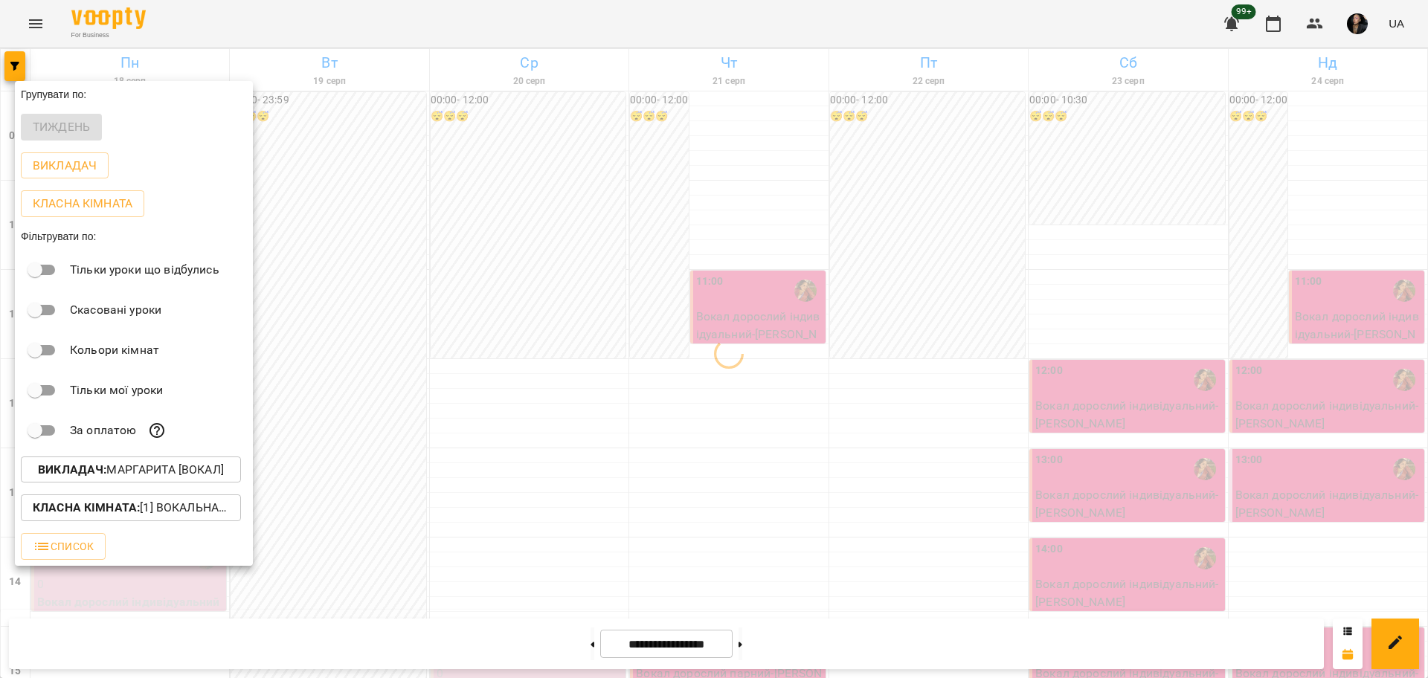
click at [172, 507] on p "Класна кімната : [1] Вокальна велика,[2] Вокальна мала,[7] Kids Фоно/Вокал,Кіно…" at bounding box center [131, 508] width 196 height 18
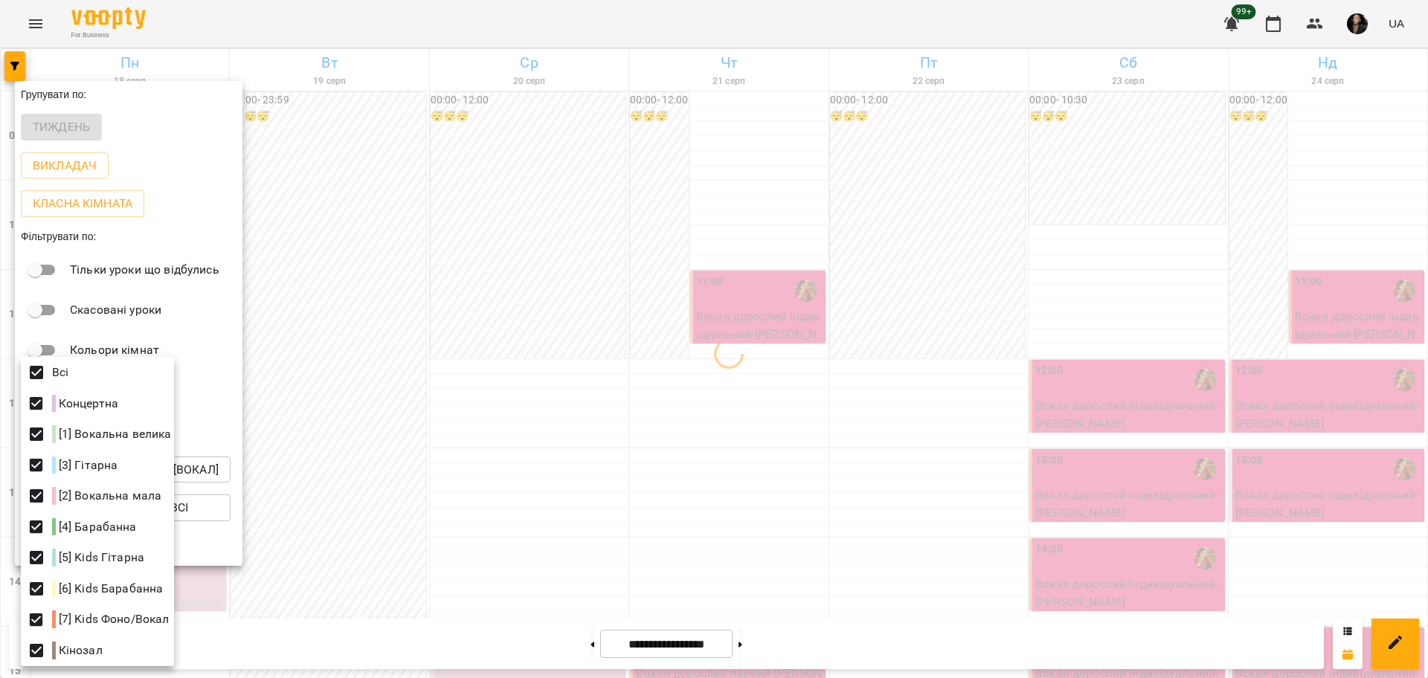
click at [906, 232] on div at bounding box center [714, 339] width 1428 height 678
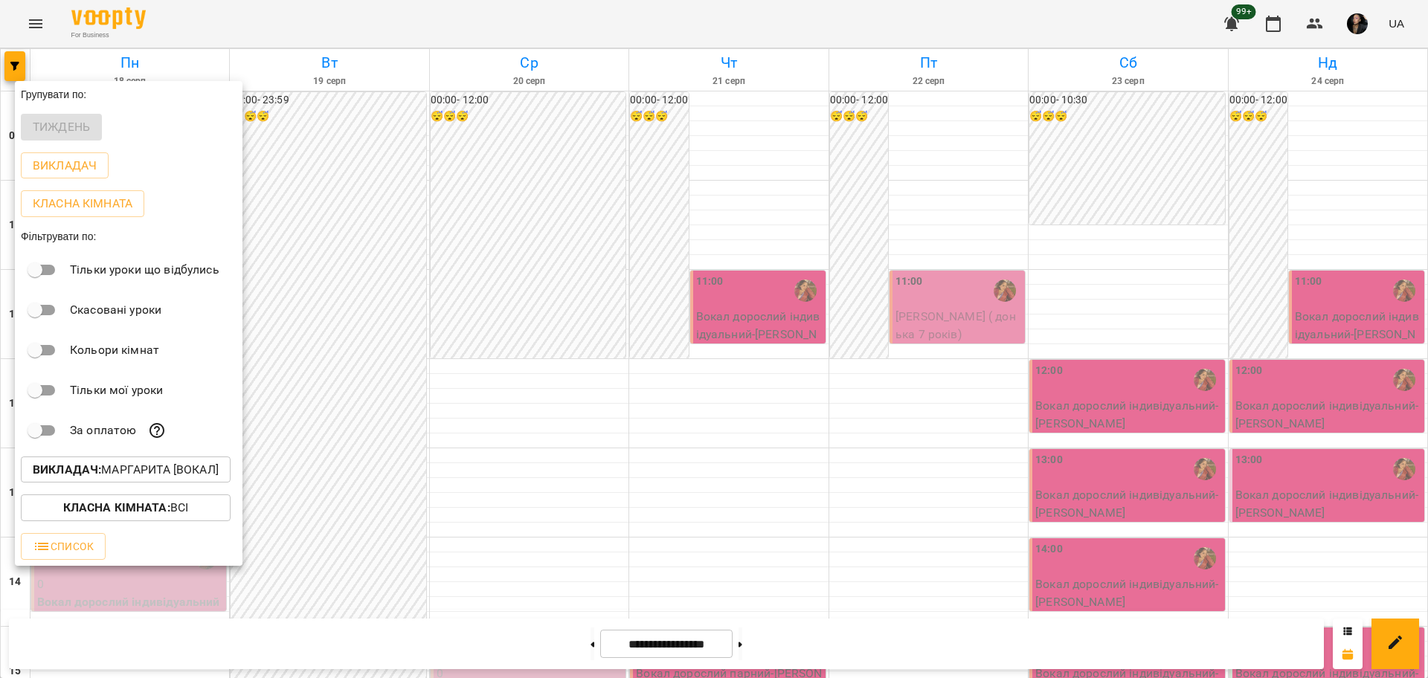
click at [772, 645] on div at bounding box center [714, 339] width 1428 height 678
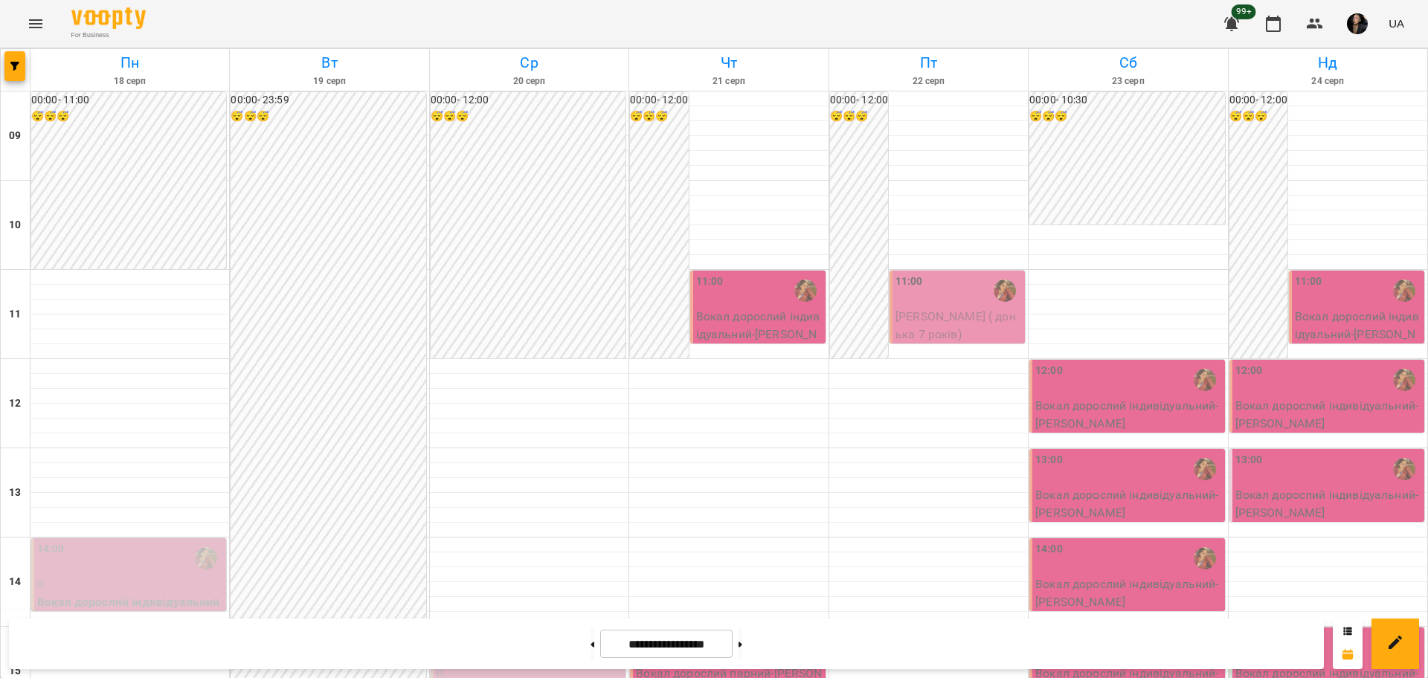
click at [749, 646] on div "Групувати по: Тиждень Викладач Класна кімната Фільтрувати по: Тільки уроки що в…" at bounding box center [714, 339] width 1428 height 678
click at [742, 645] on button at bounding box center [740, 644] width 4 height 33
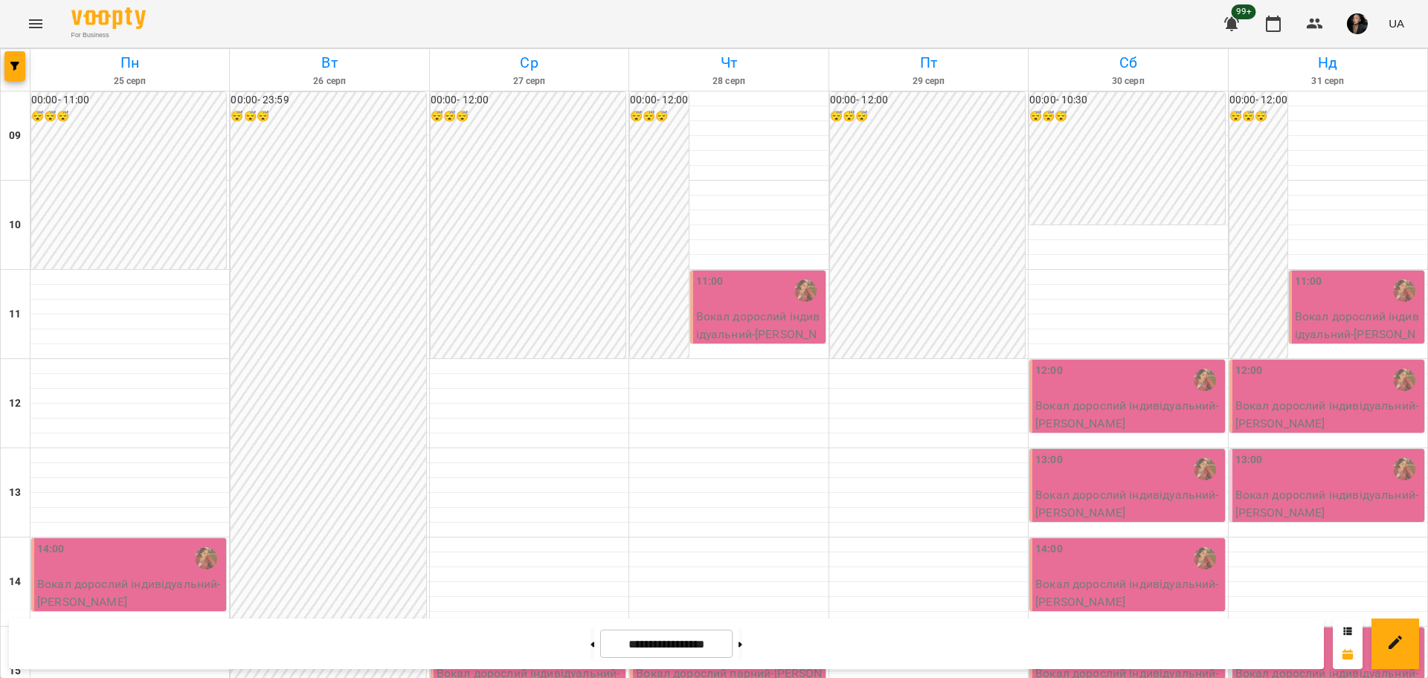
scroll to position [465, 0]
click at [13, 67] on icon "button" at bounding box center [14, 66] width 9 height 9
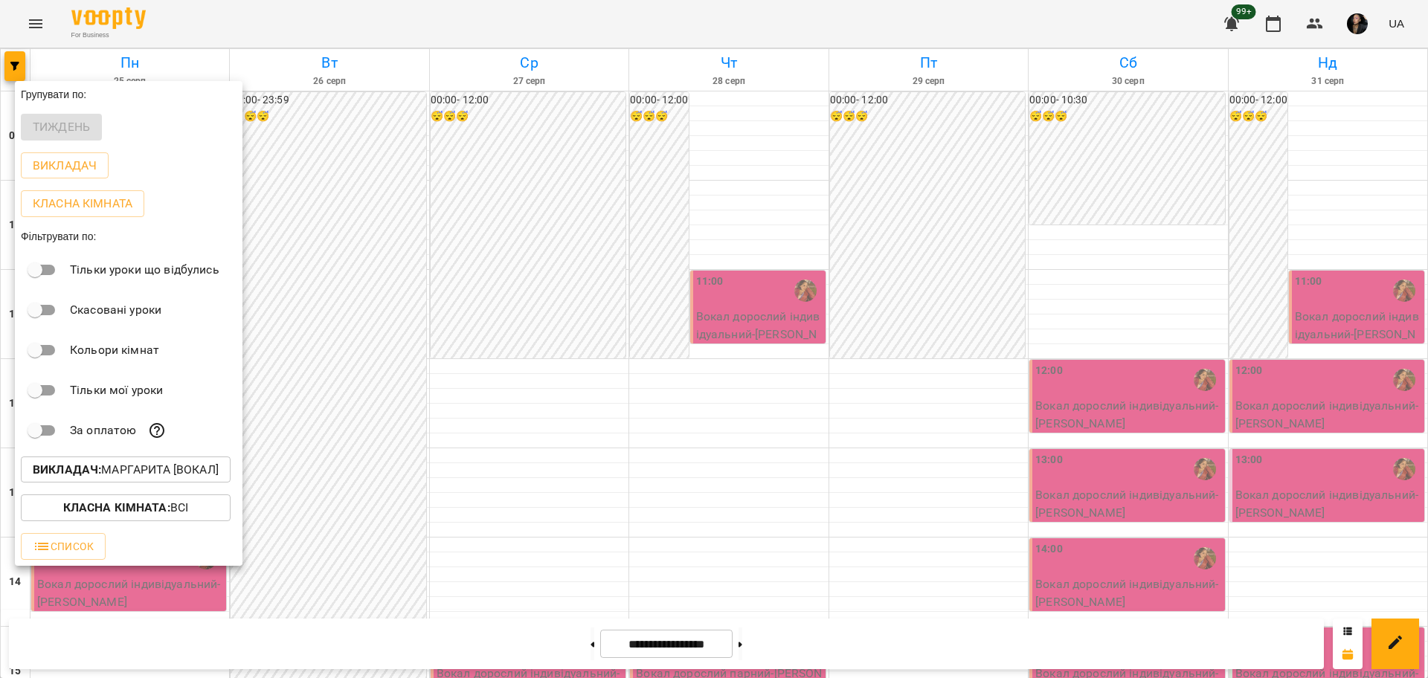
click at [126, 512] on b "Класна кімната :" at bounding box center [116, 507] width 107 height 14
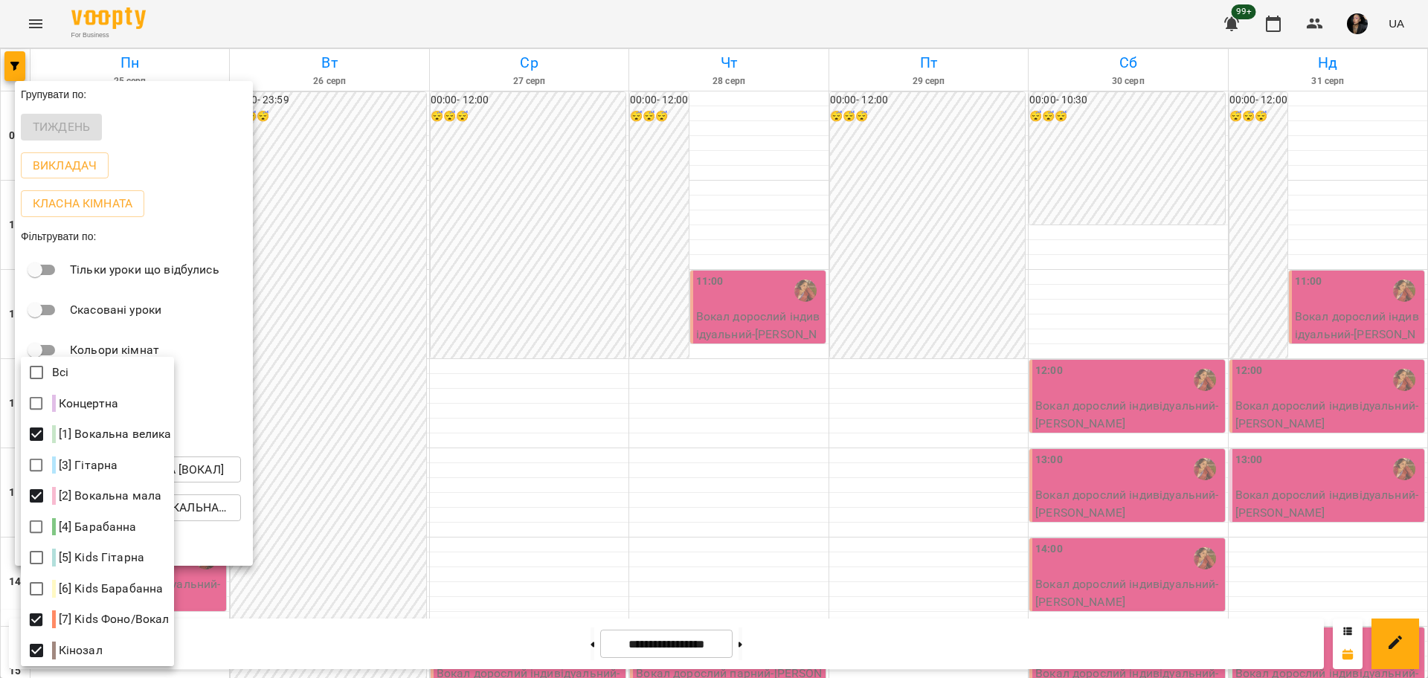
click at [426, 503] on div at bounding box center [714, 339] width 1428 height 678
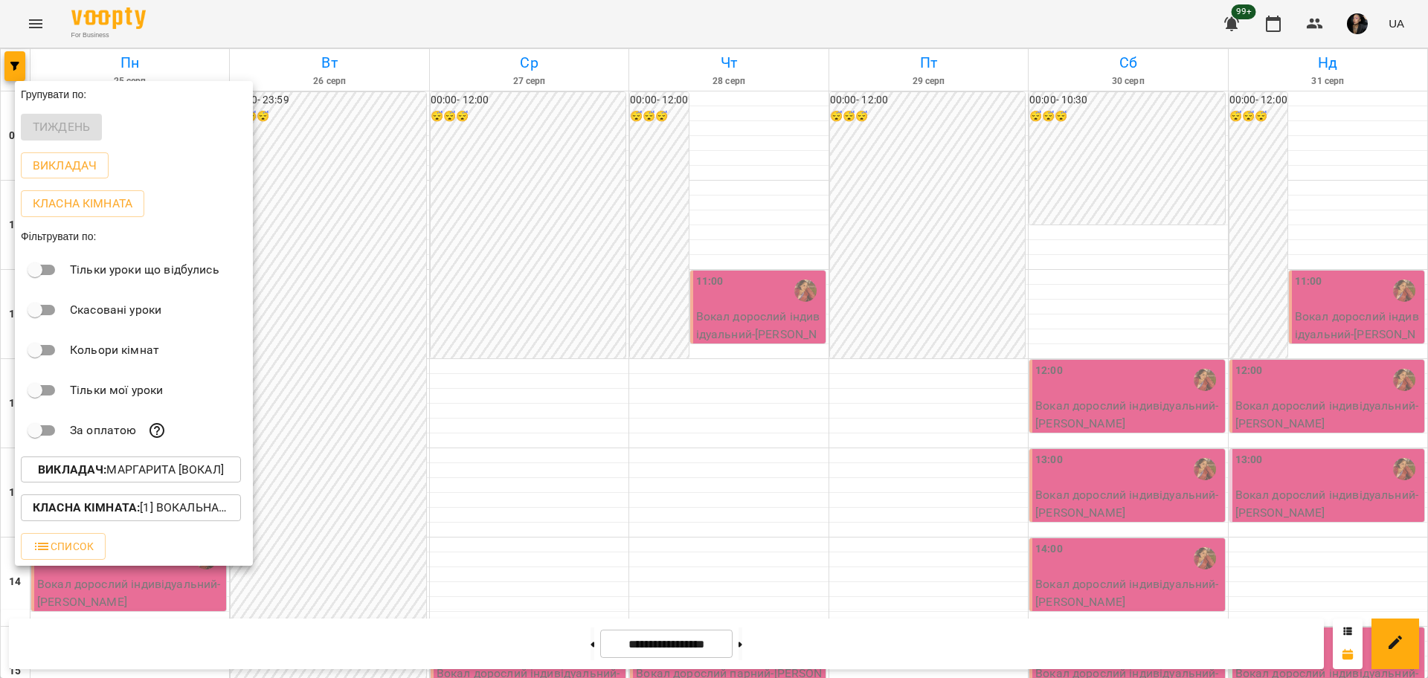
click at [213, 477] on p "Викладач : Маргарита [вокал]" at bounding box center [131, 470] width 186 height 18
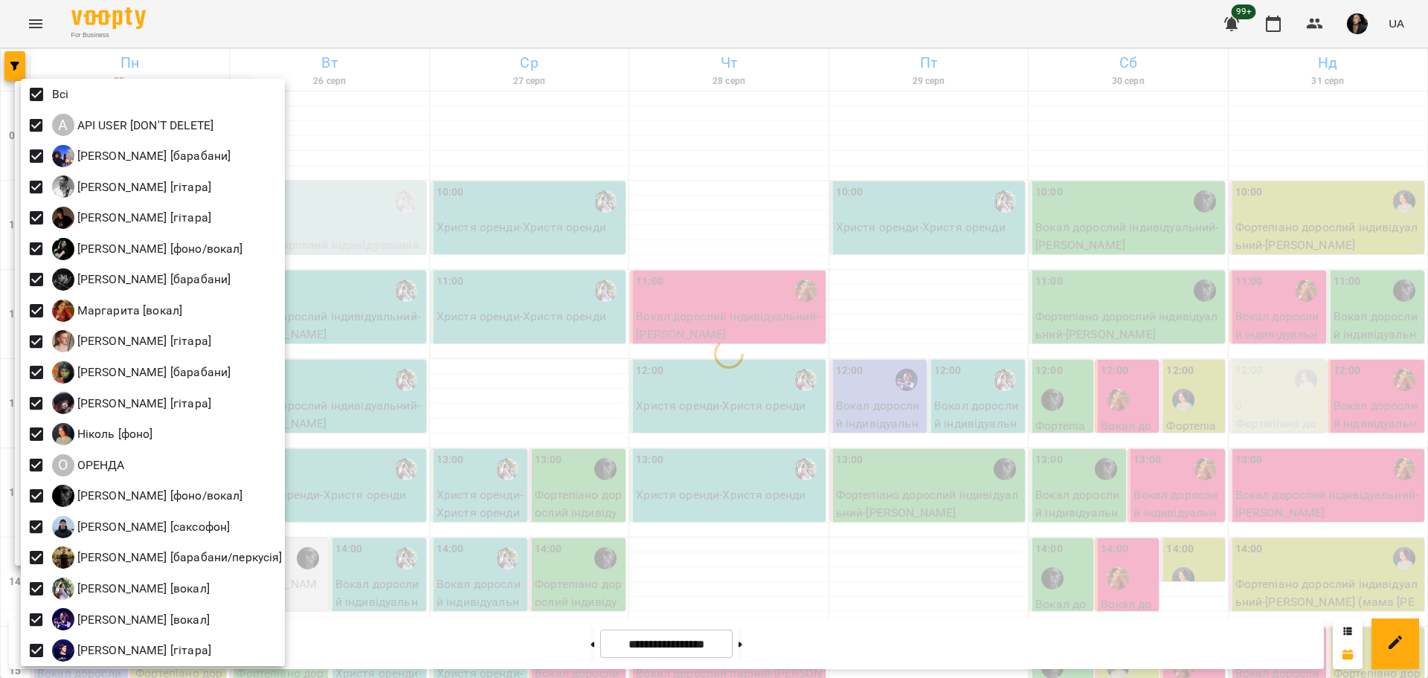
click at [448, 260] on div at bounding box center [714, 339] width 1428 height 678
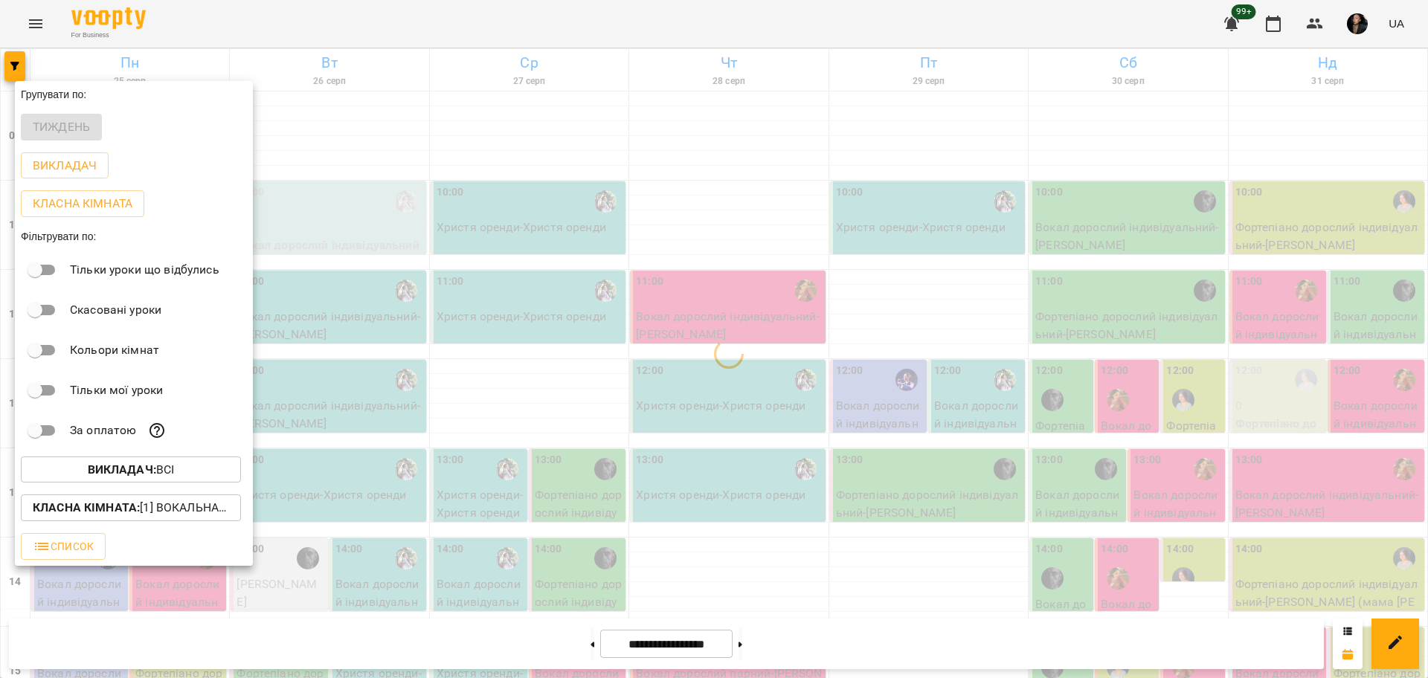
click at [370, 410] on div at bounding box center [714, 339] width 1428 height 678
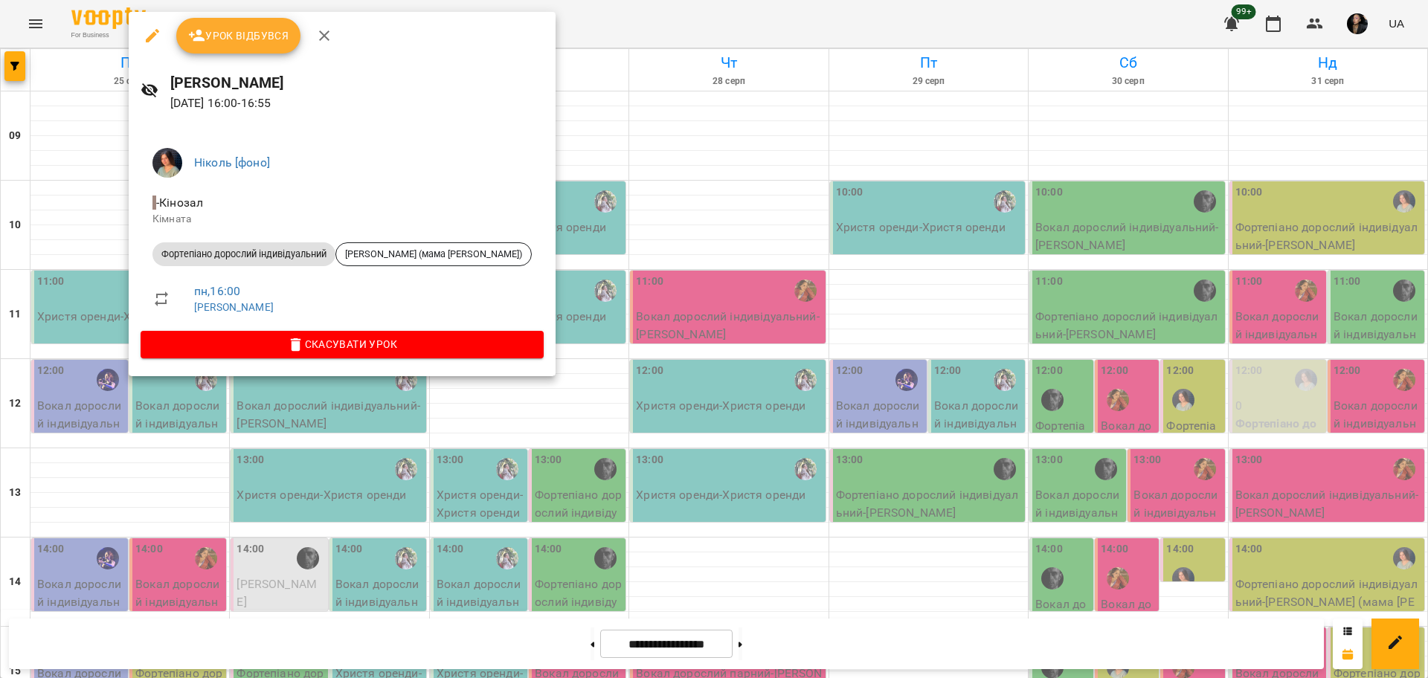
click at [468, 523] on div at bounding box center [714, 339] width 1428 height 678
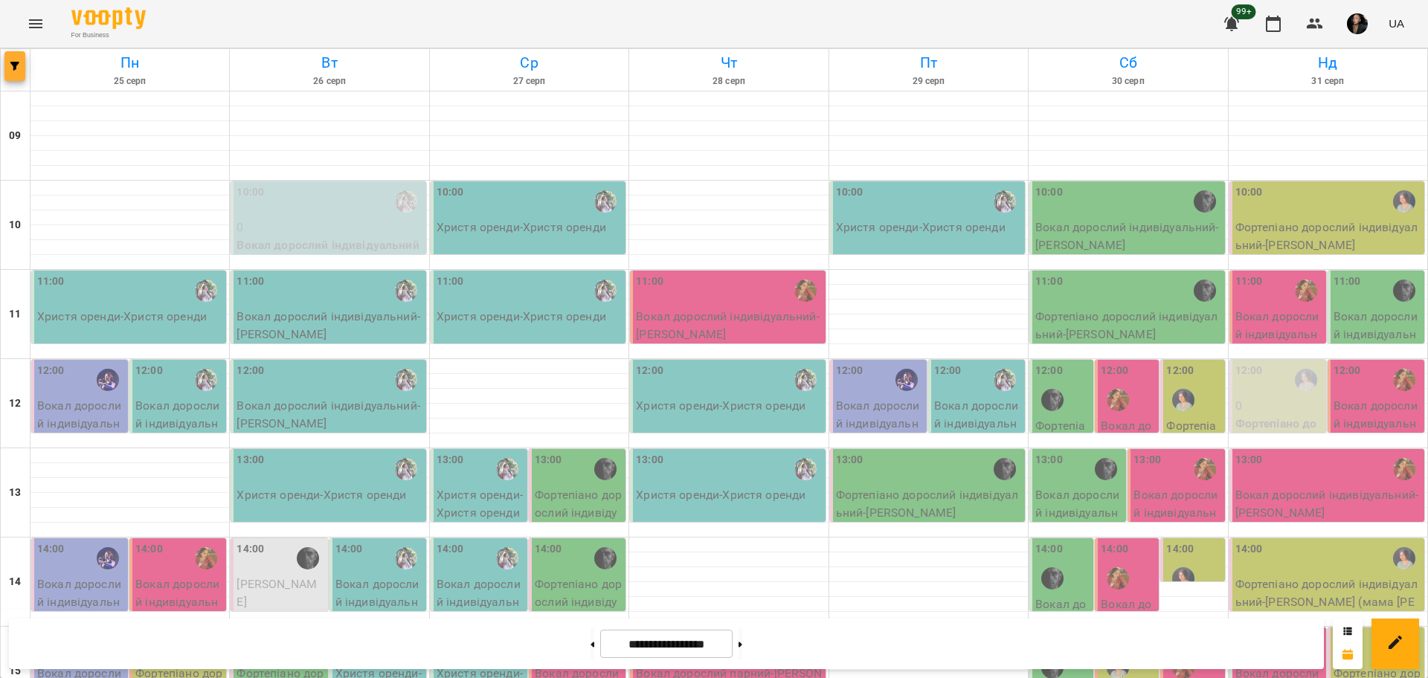
click at [25, 62] on span "button" at bounding box center [14, 66] width 21 height 9
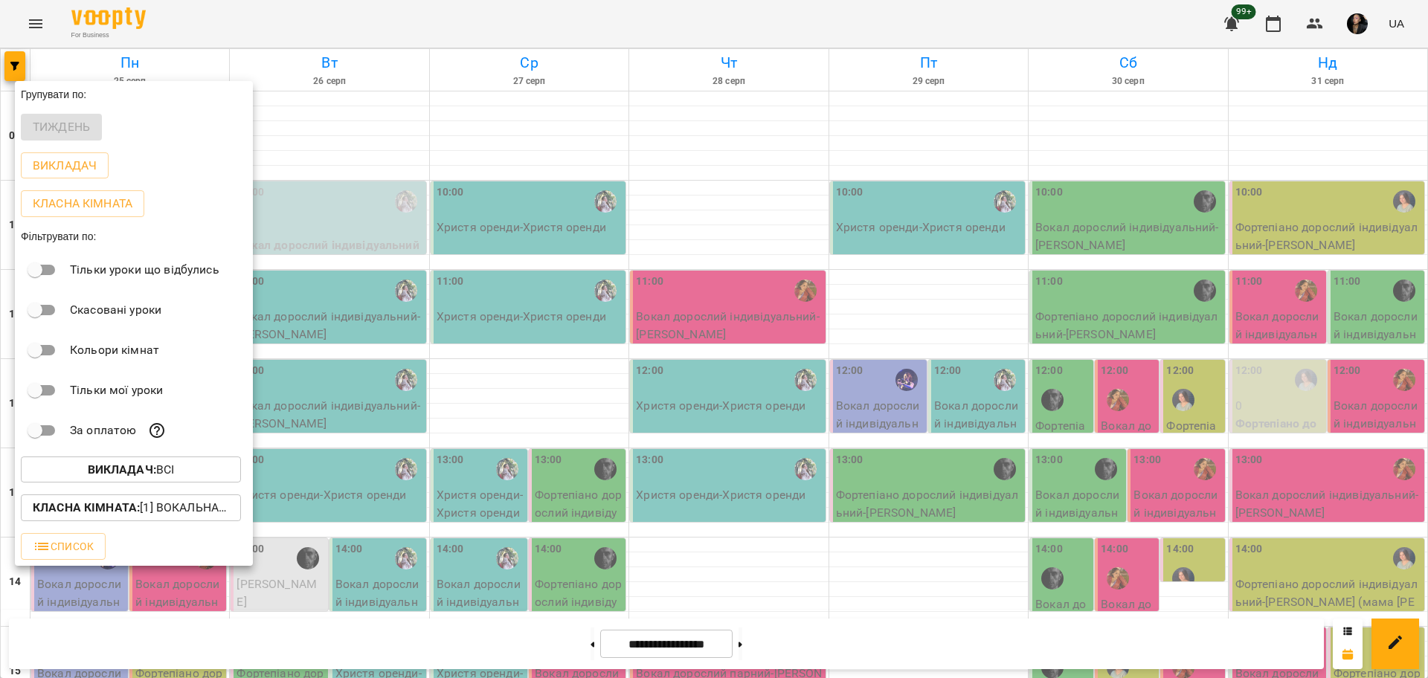
click at [155, 477] on b "Викладач :" at bounding box center [122, 470] width 68 height 14
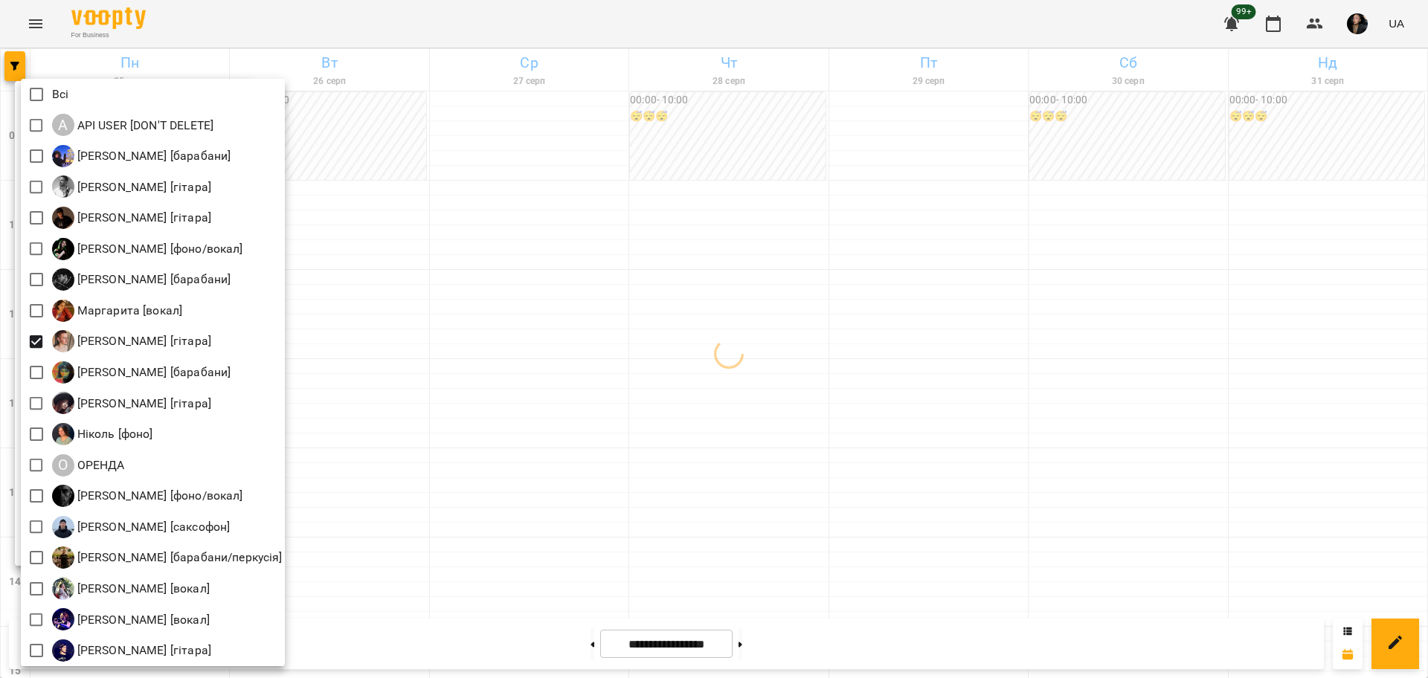
click at [386, 373] on div at bounding box center [714, 339] width 1428 height 678
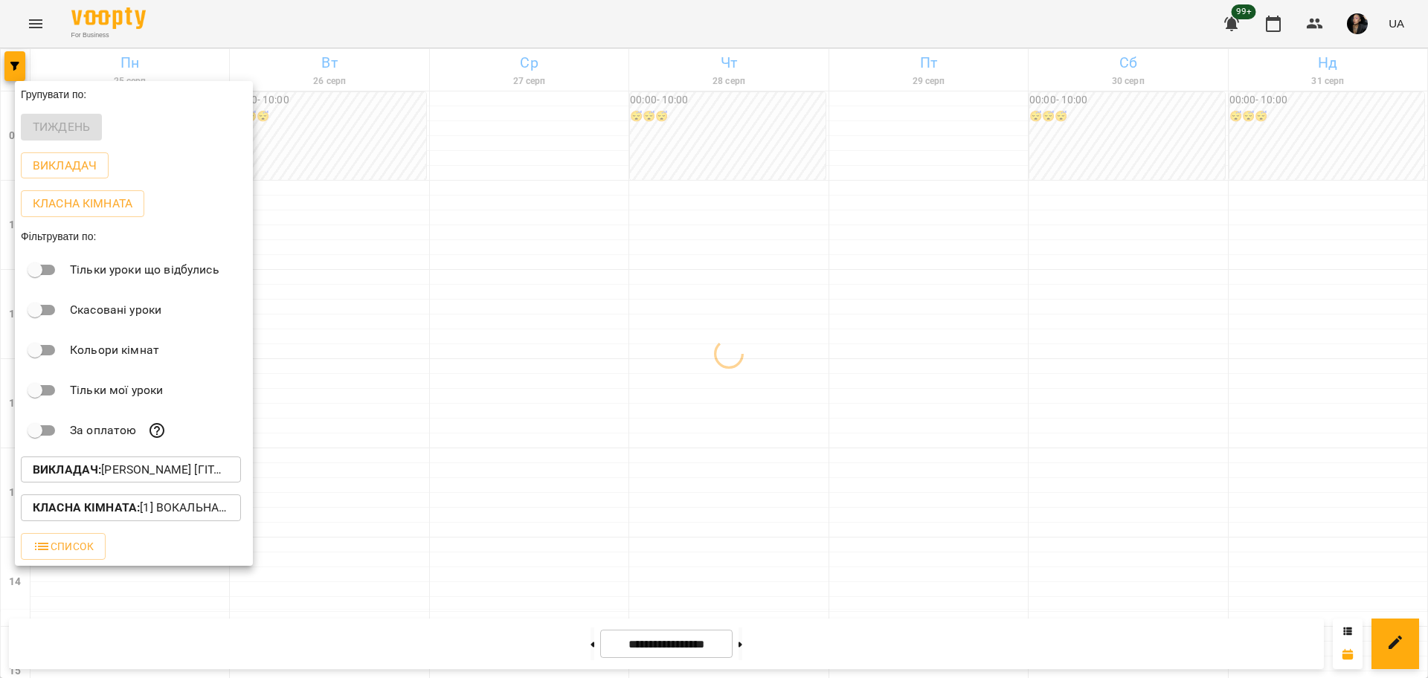
click at [119, 512] on b "Класна кімната :" at bounding box center [86, 507] width 107 height 14
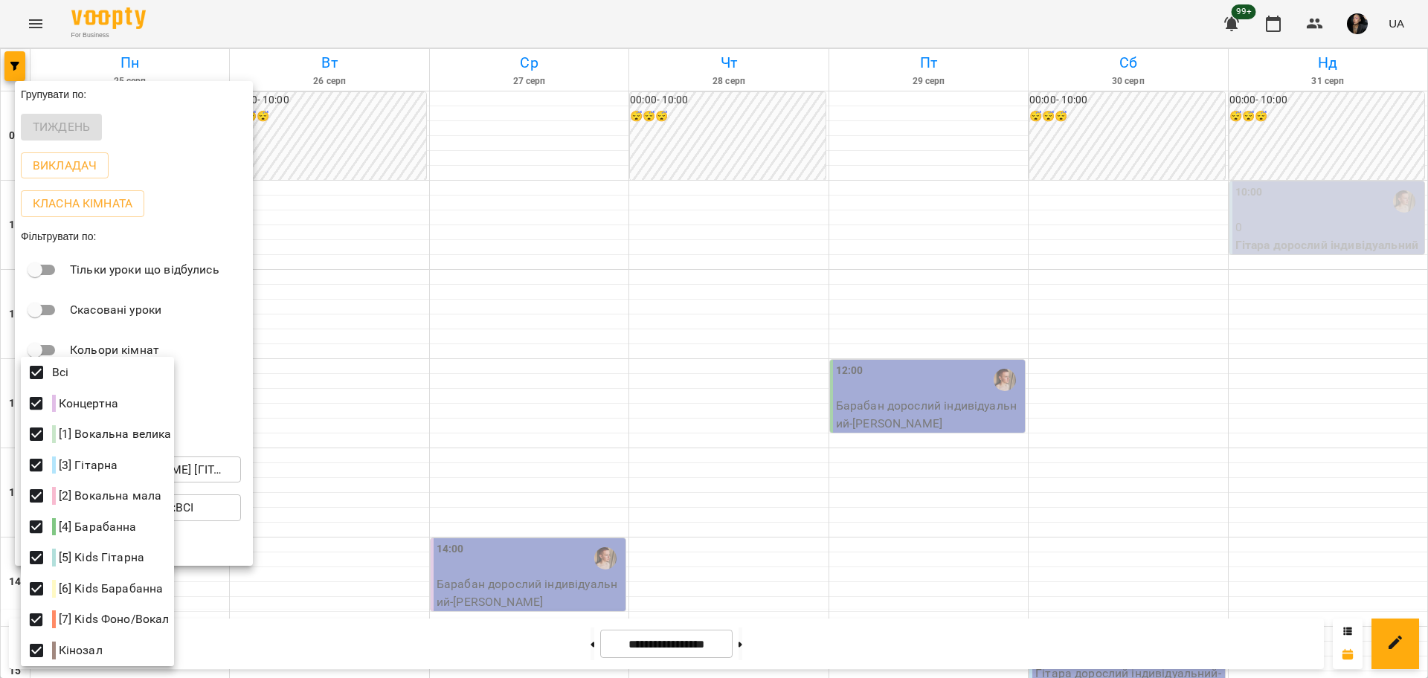
click at [699, 291] on div at bounding box center [714, 339] width 1428 height 678
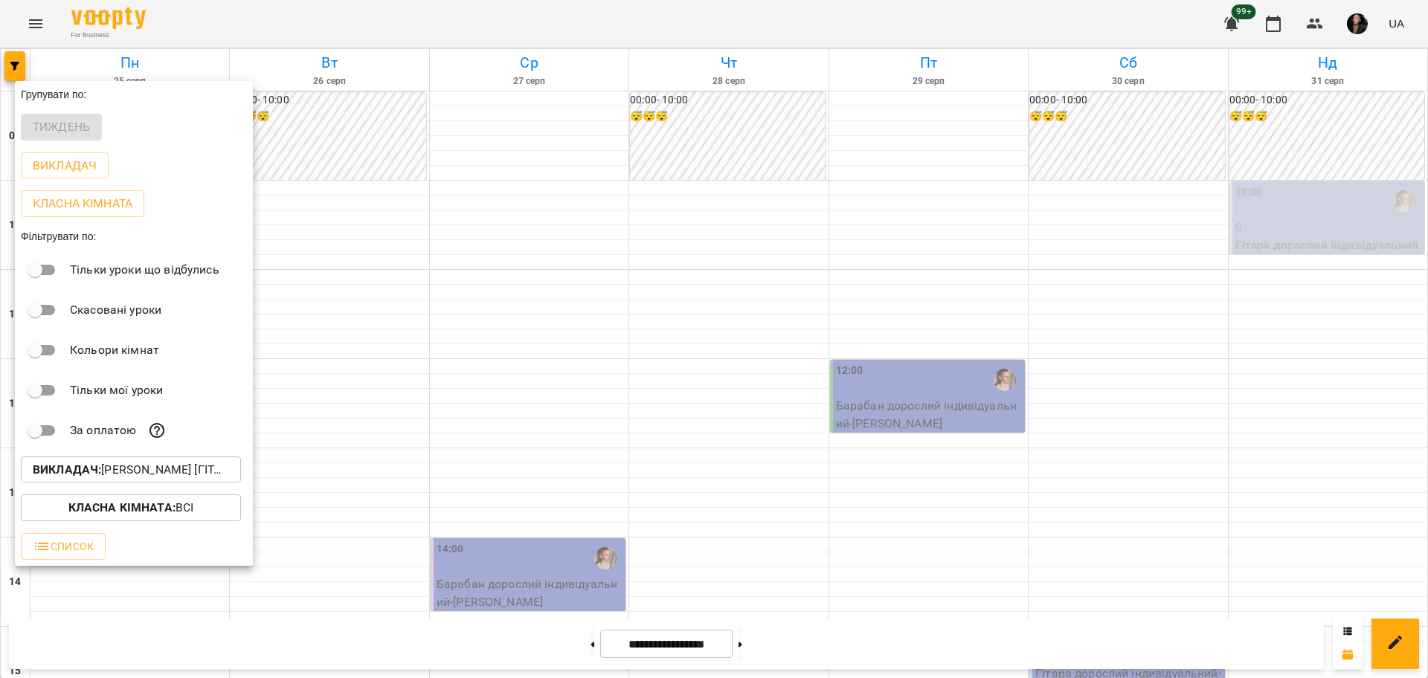
click at [714, 286] on div at bounding box center [714, 339] width 1428 height 678
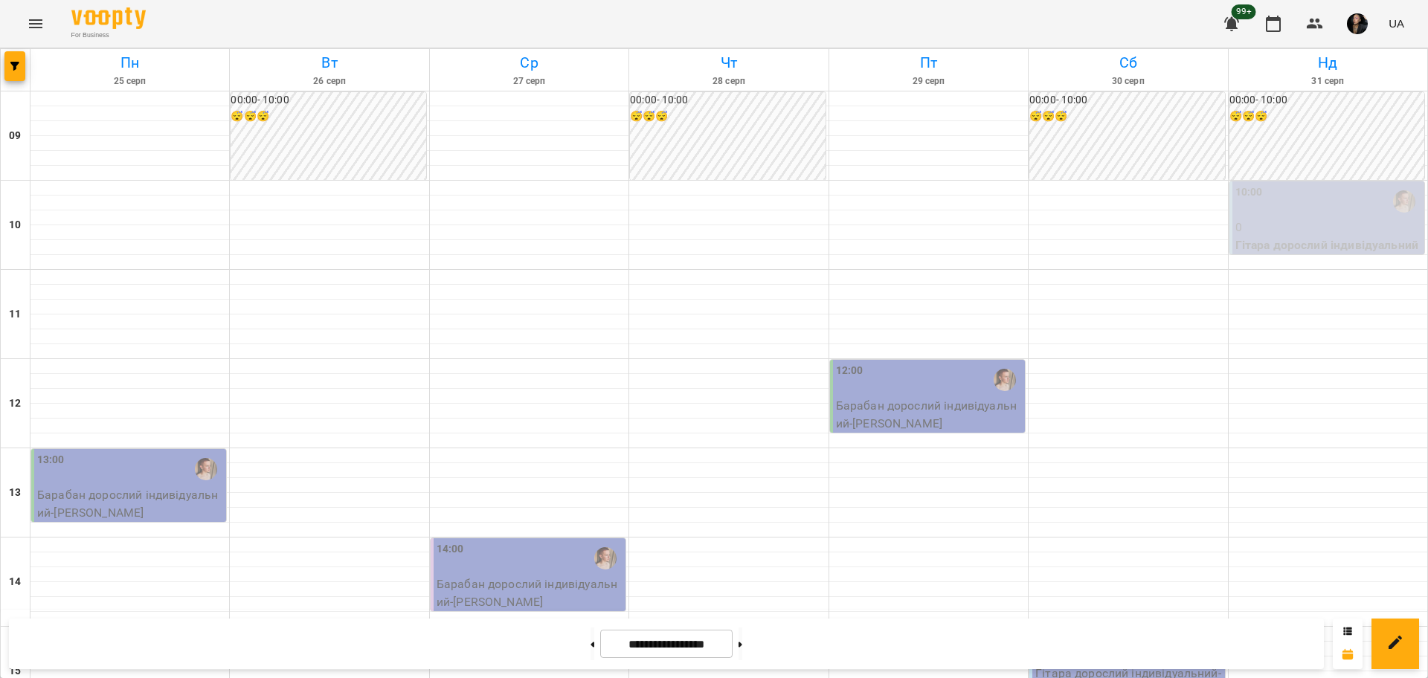
scroll to position [186, 0]
click at [590, 654] on button at bounding box center [592, 644] width 4 height 33
type input "**********"
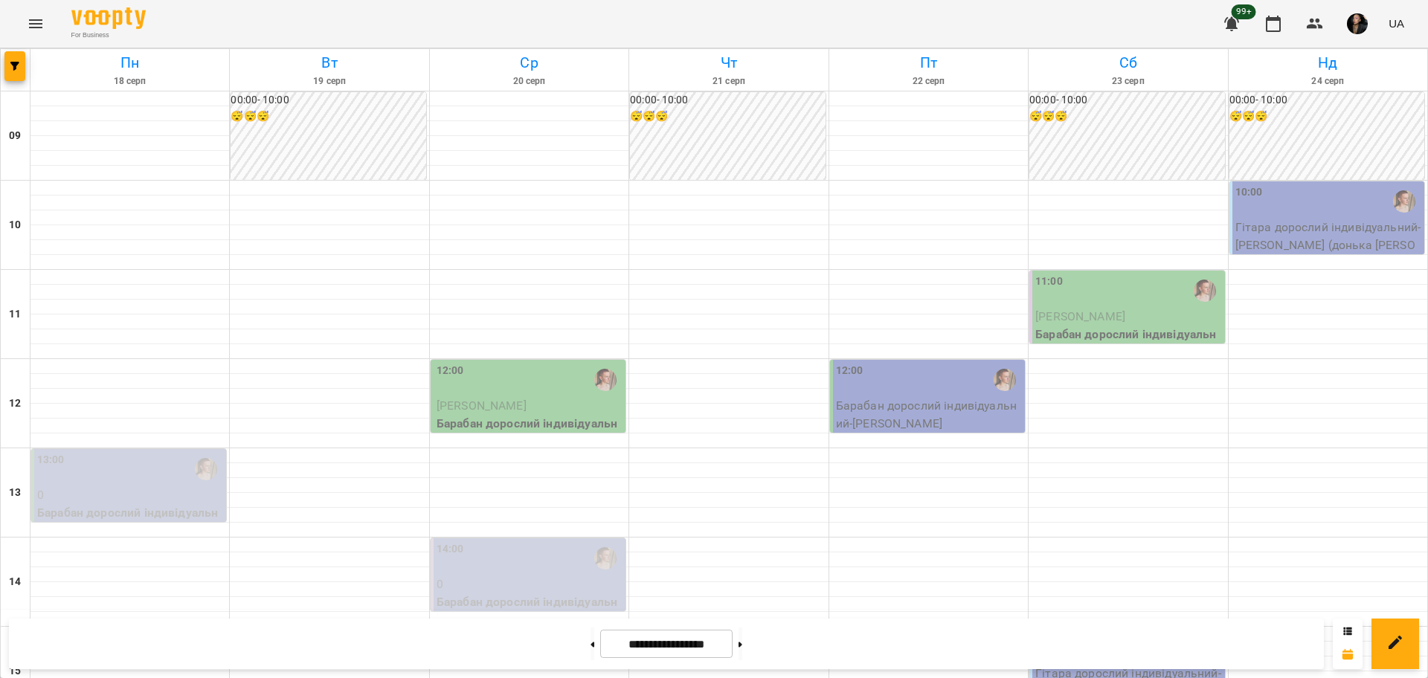
click at [552, 363] on div "12:00" at bounding box center [529, 380] width 186 height 34
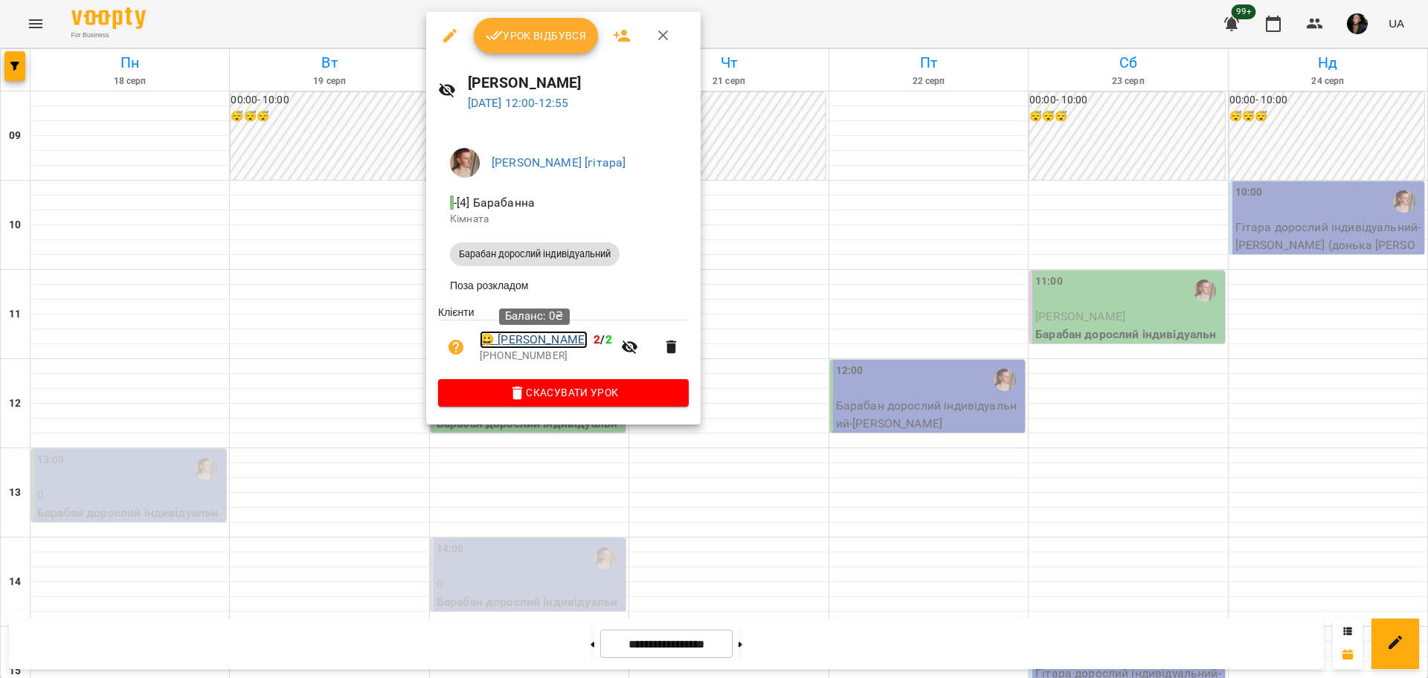
click at [540, 346] on link "😀 Минаева Ирина" at bounding box center [534, 340] width 108 height 18
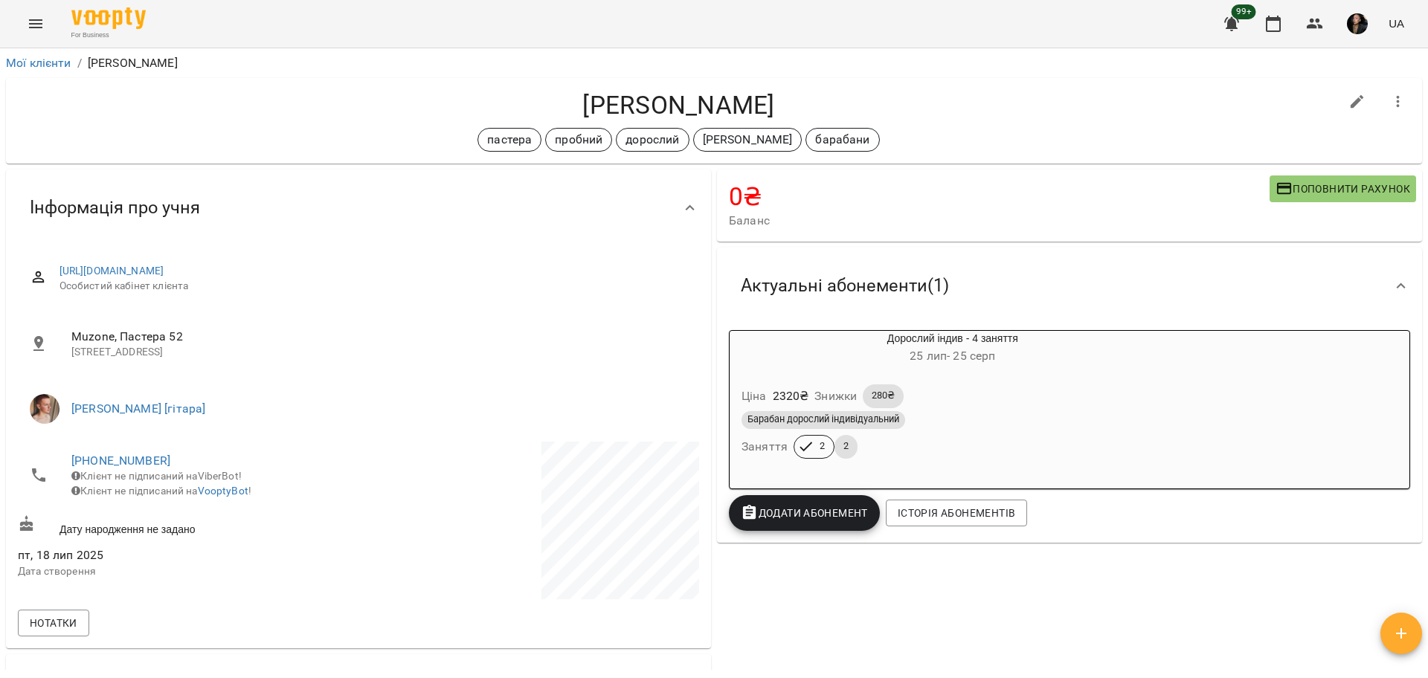
click at [1361, 100] on div at bounding box center [1357, 102] width 42 height 42
click at [1350, 96] on icon "button" at bounding box center [1356, 101] width 13 height 13
select select "**"
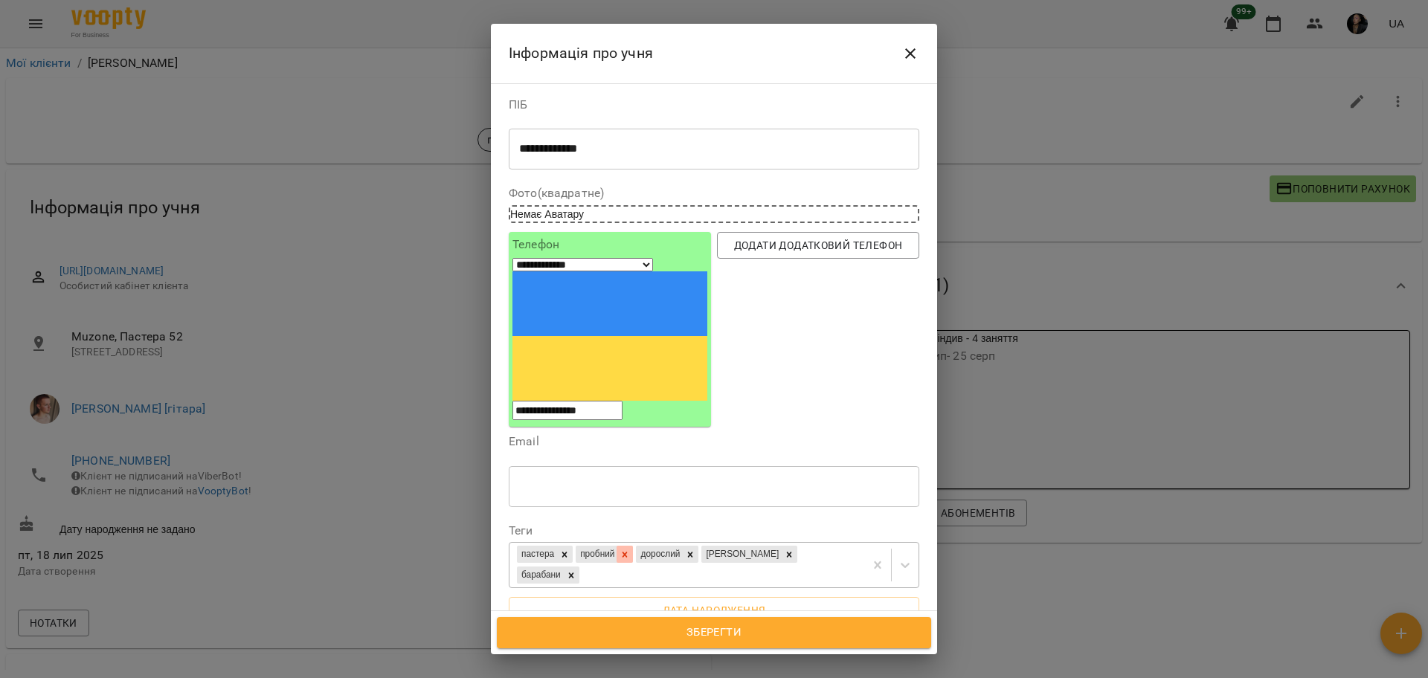
click at [630, 550] on icon at bounding box center [624, 555] width 10 height 10
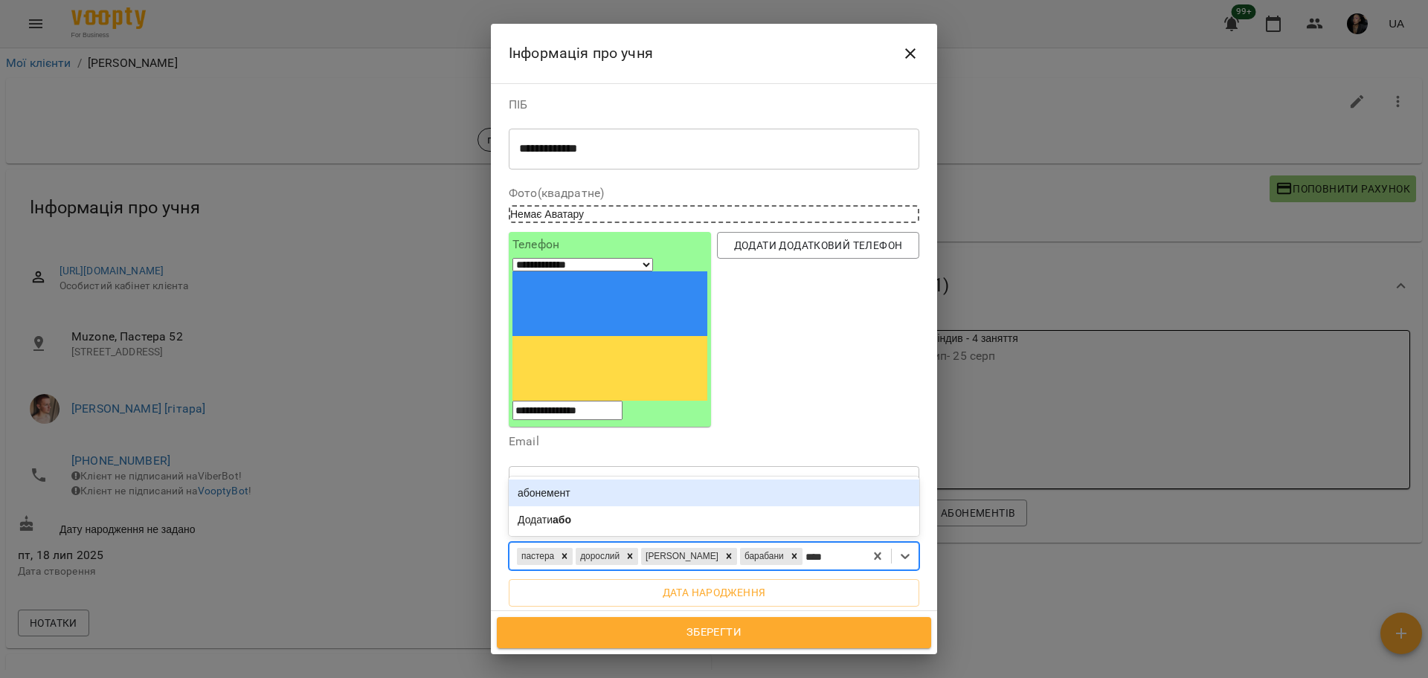
type input "*****"
click at [706, 480] on div "абонемент" at bounding box center [714, 493] width 410 height 27
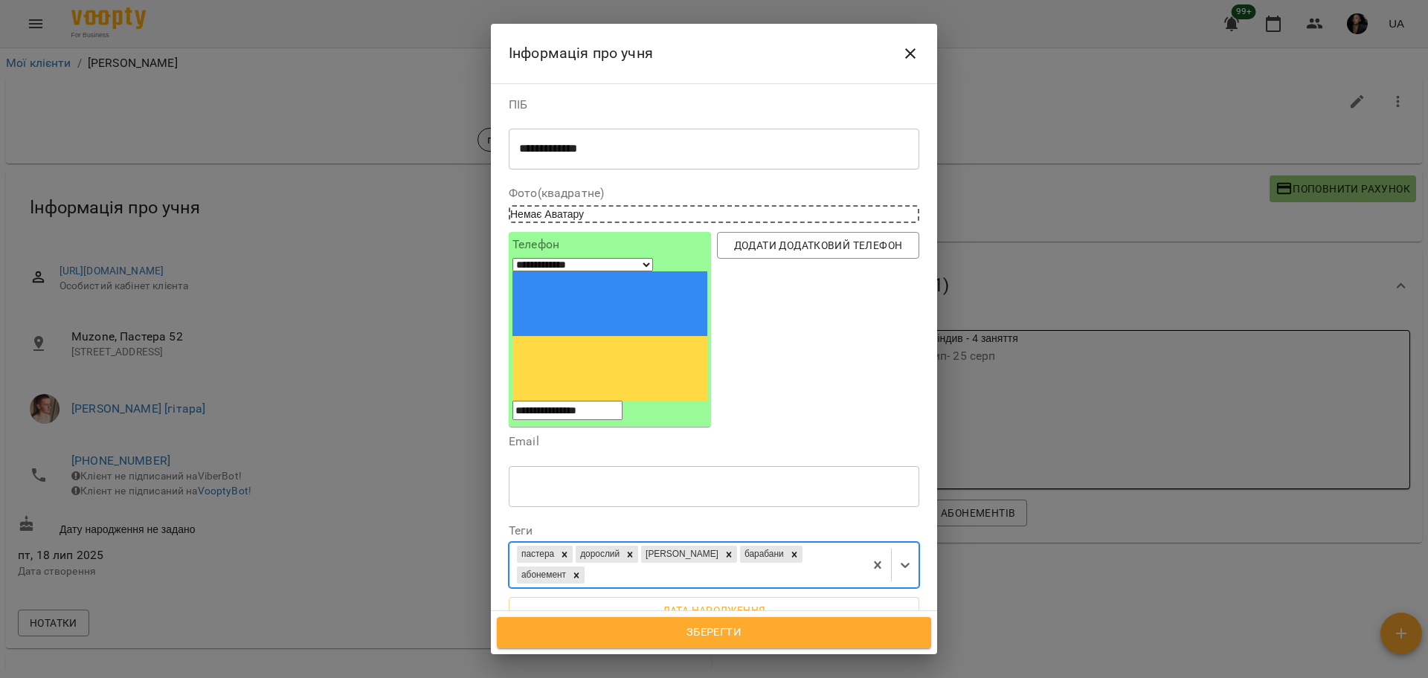
click at [783, 620] on button "Зберегти" at bounding box center [714, 632] width 434 height 31
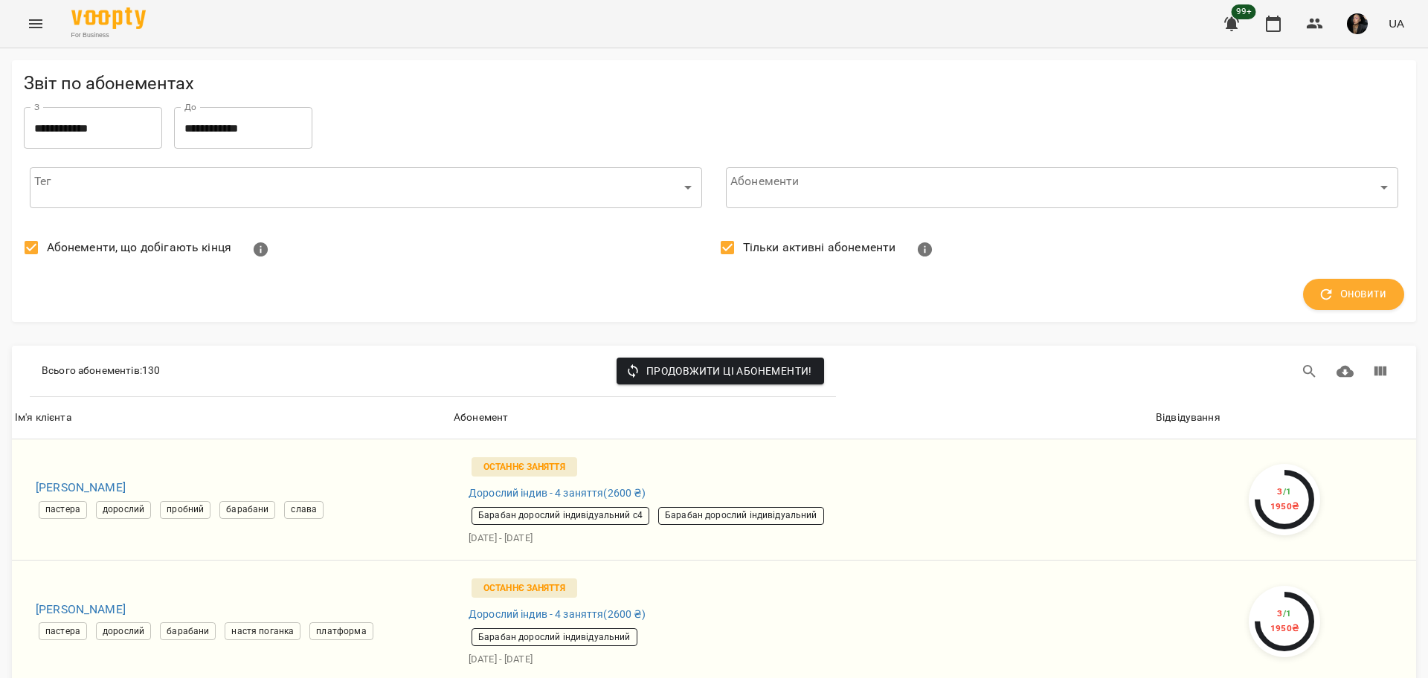
scroll to position [5670, 0]
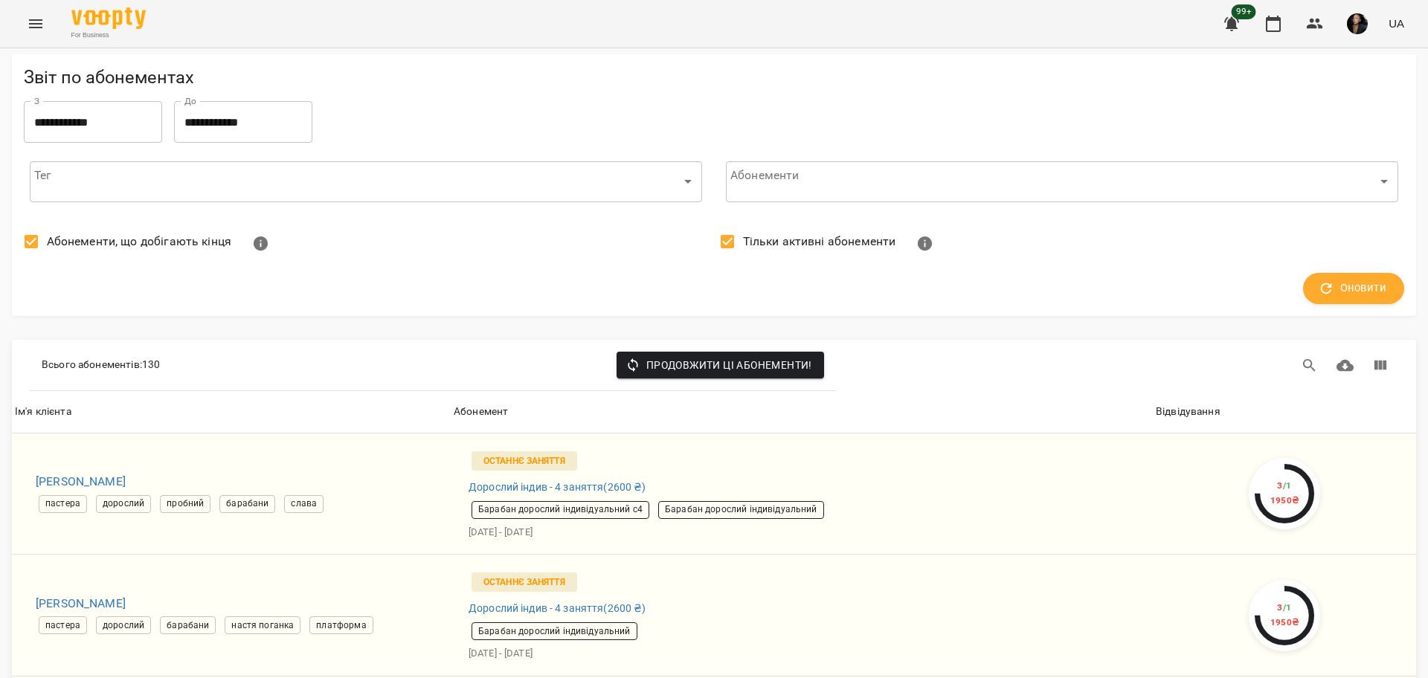
click at [42, 23] on icon "Menu" at bounding box center [35, 23] width 13 height 9
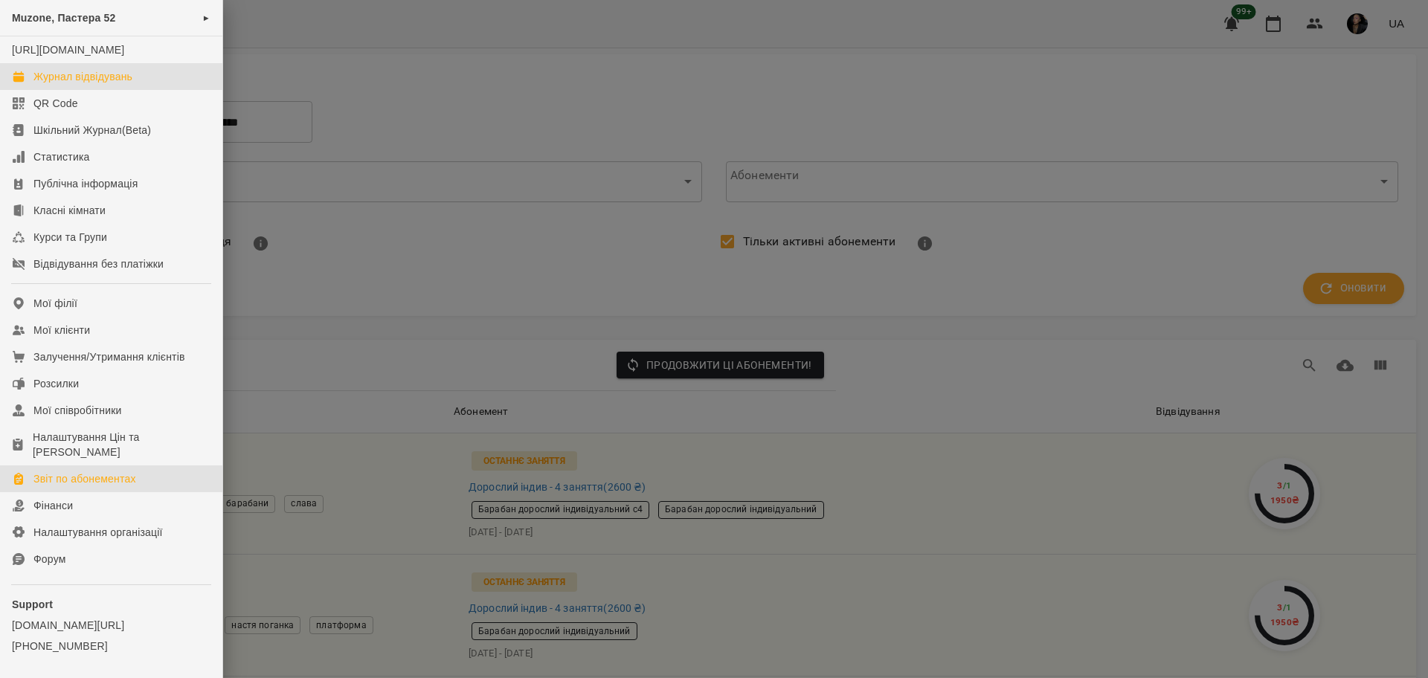
click at [89, 84] on div "Журнал відвідувань" at bounding box center [82, 76] width 99 height 15
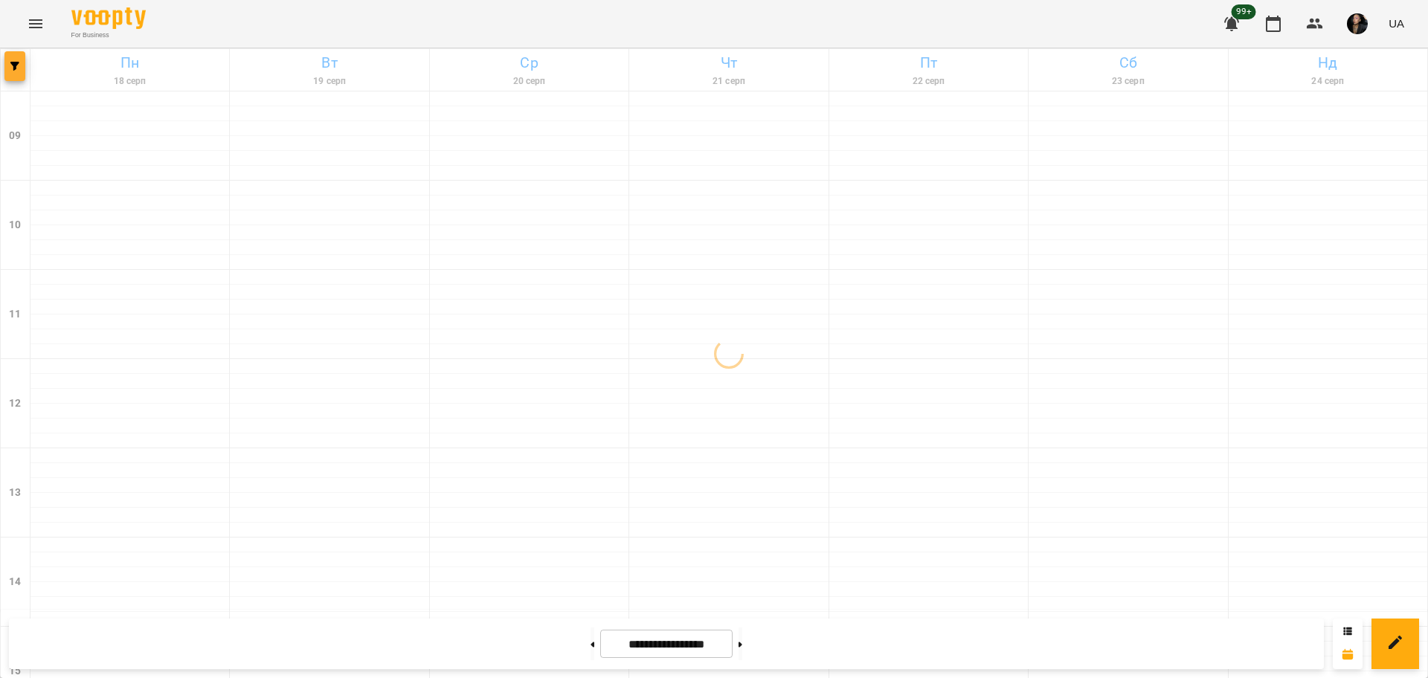
click at [15, 71] on button "button" at bounding box center [14, 66] width 21 height 30
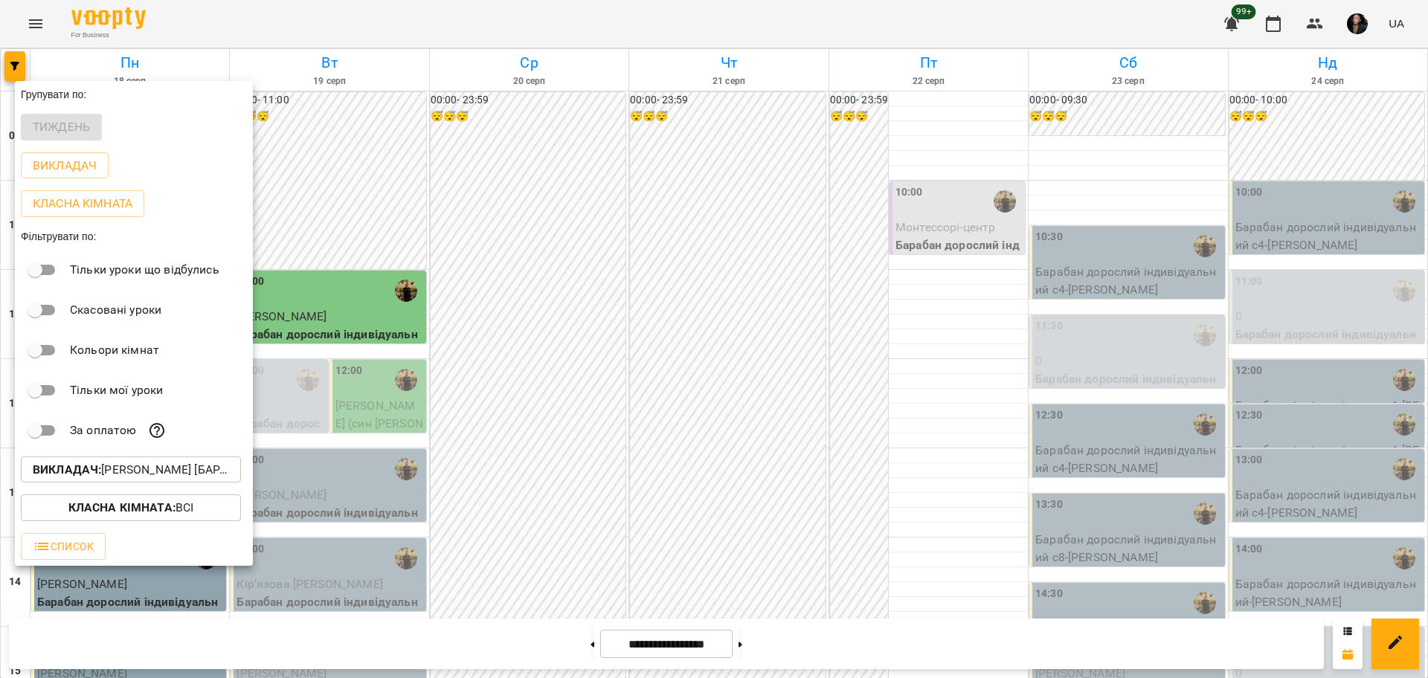
click at [110, 483] on button "Викладач : [PERSON_NAME] [барабани/перкусія]" at bounding box center [131, 470] width 220 height 27
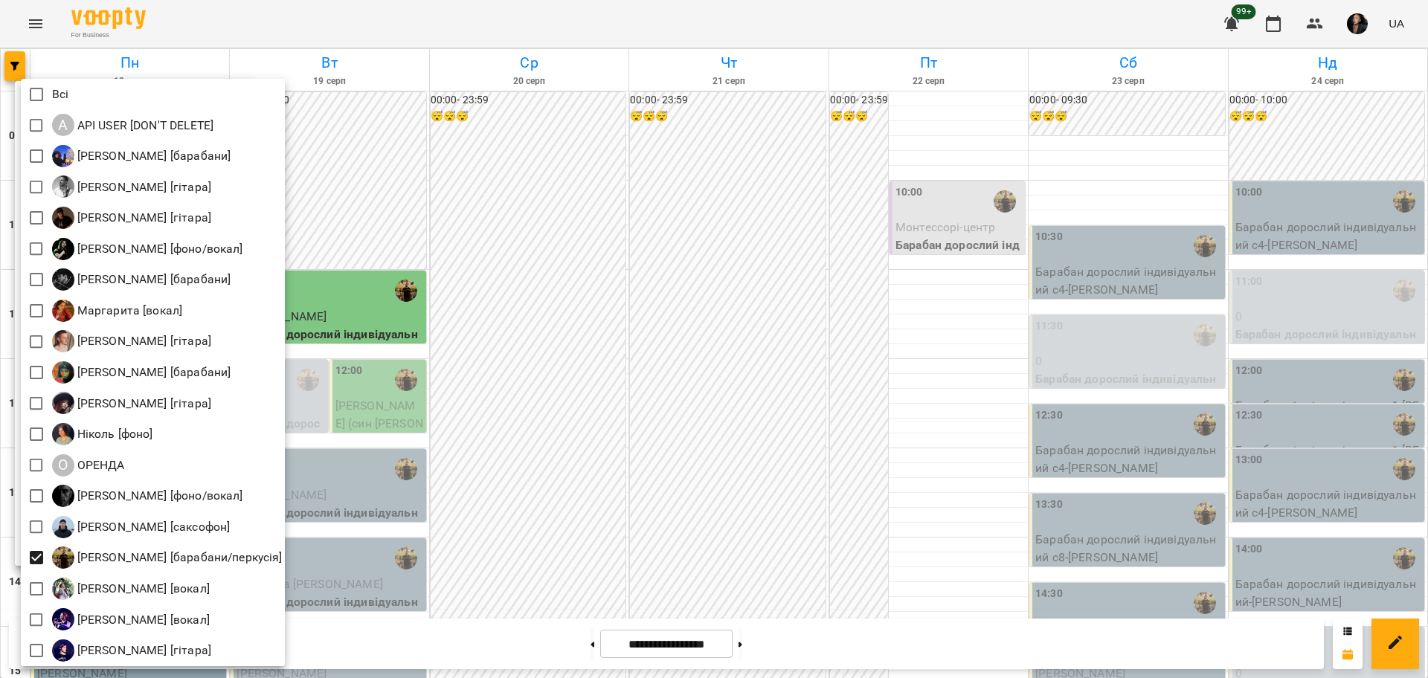
click at [652, 404] on div at bounding box center [714, 339] width 1428 height 678
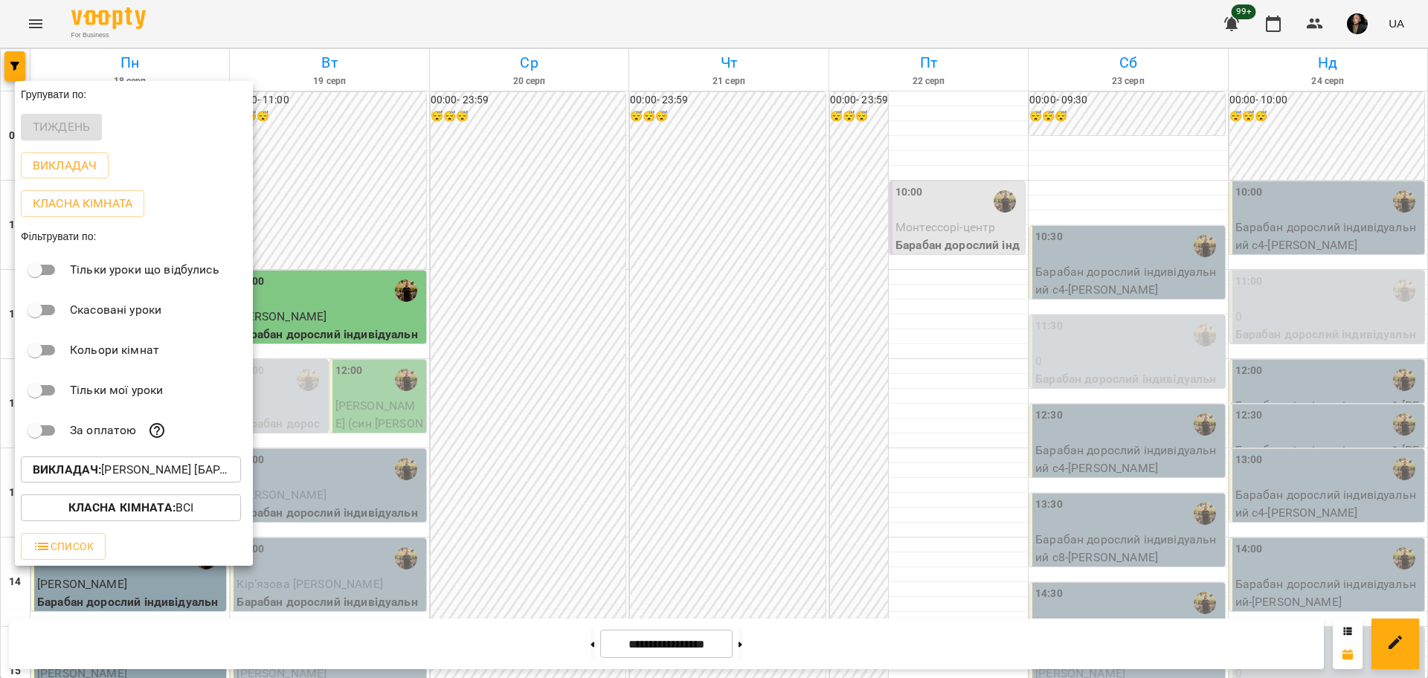
click at [757, 399] on div at bounding box center [714, 339] width 1428 height 678
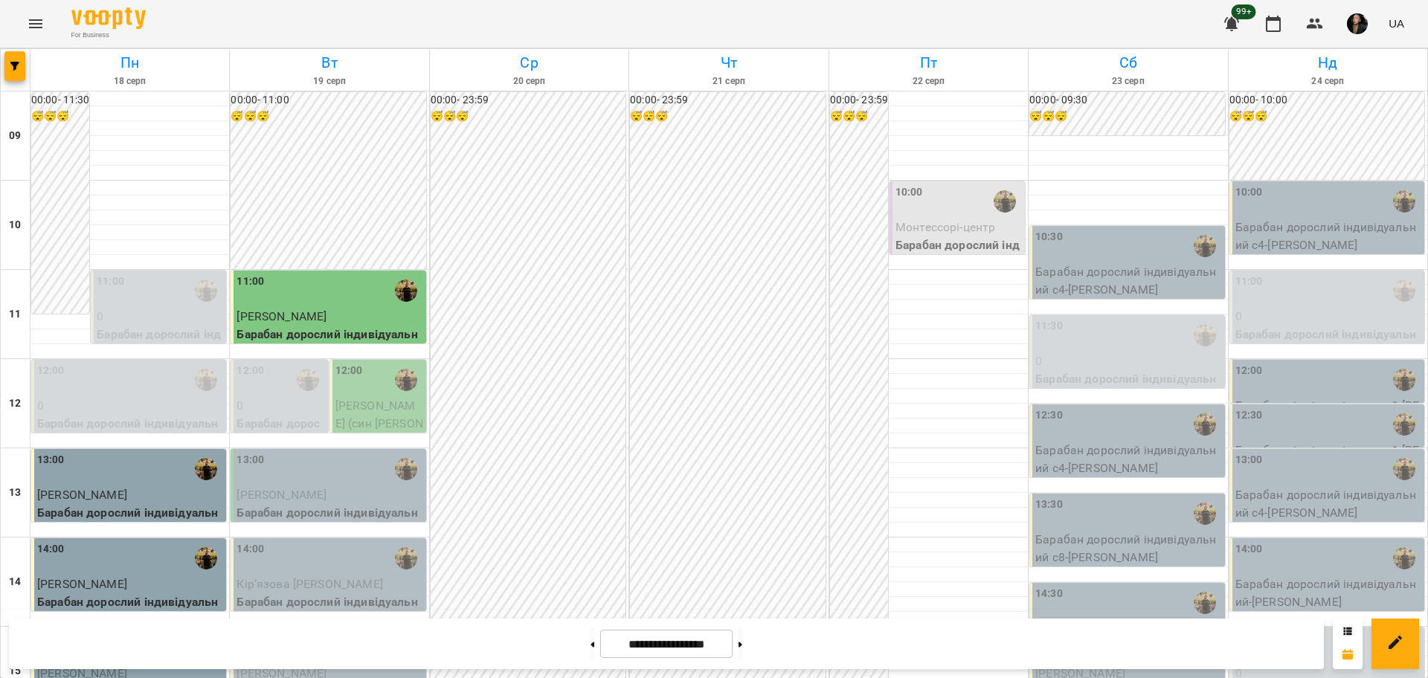
scroll to position [372, 0]
click at [1084, 531] on p "Барабан дорослий індивідуальний с8 - Петрів Маргарита" at bounding box center [1128, 548] width 186 height 35
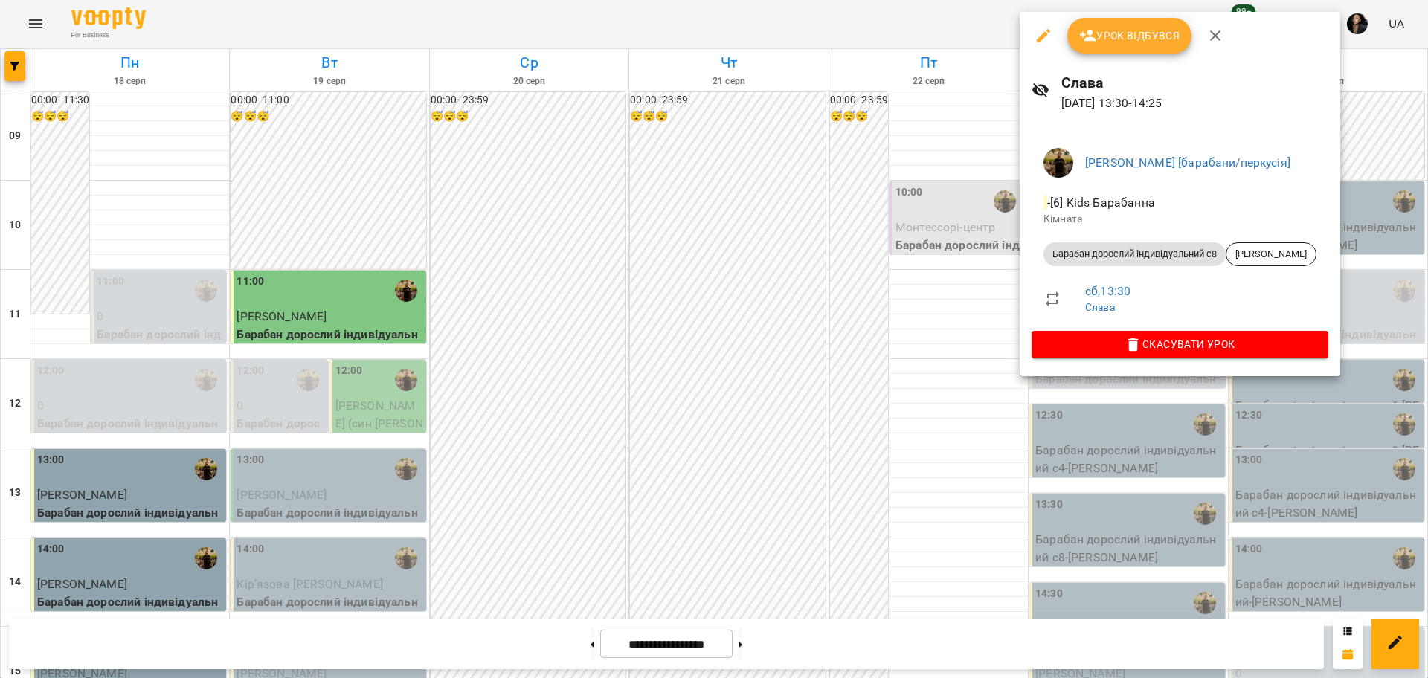
click at [758, 313] on div at bounding box center [714, 339] width 1428 height 678
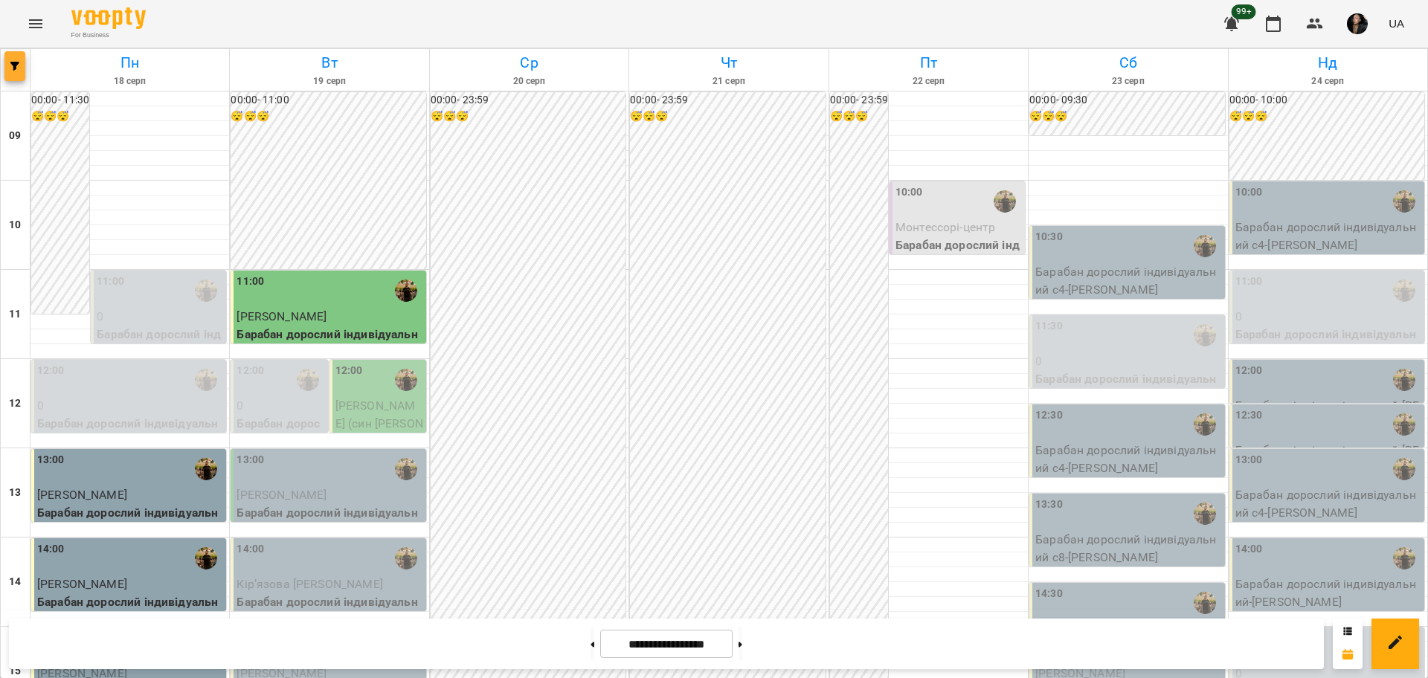
click at [14, 63] on icon "button" at bounding box center [14, 66] width 9 height 9
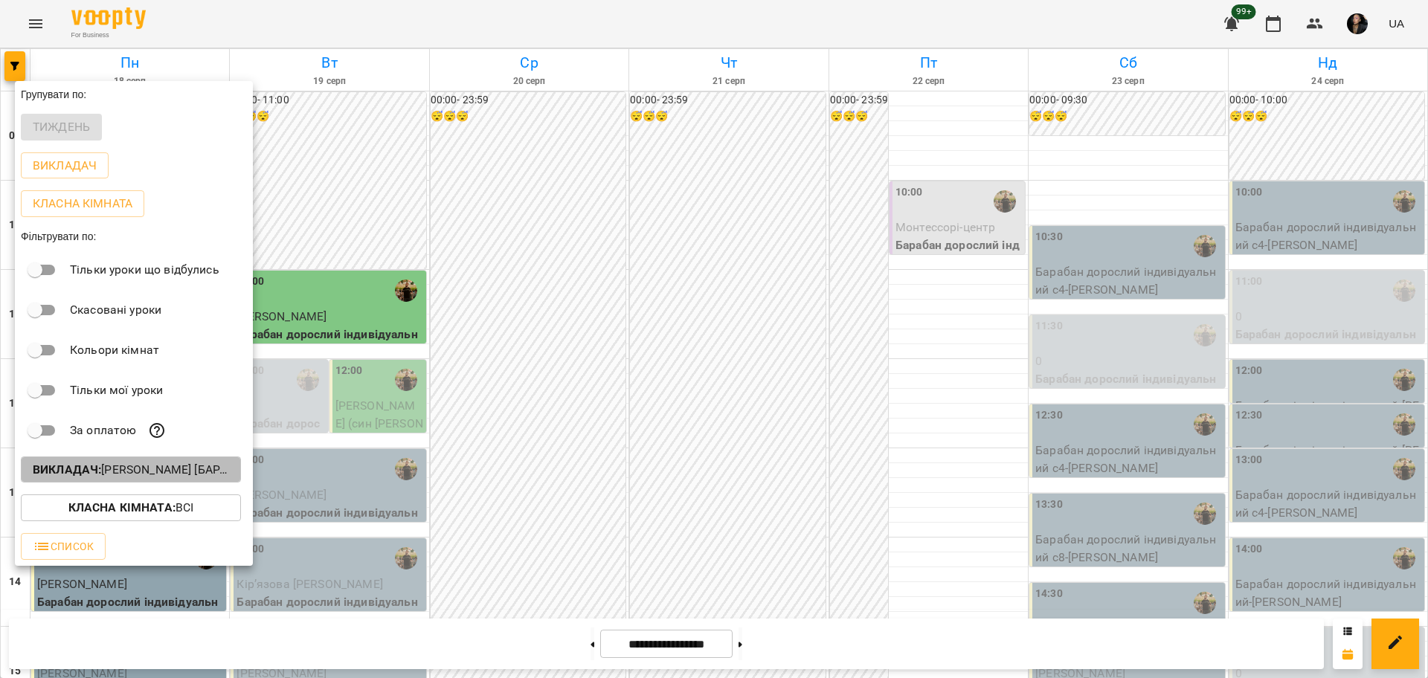
click at [163, 472] on p "Викладач : [PERSON_NAME] [барабани/перкусія]" at bounding box center [131, 470] width 196 height 18
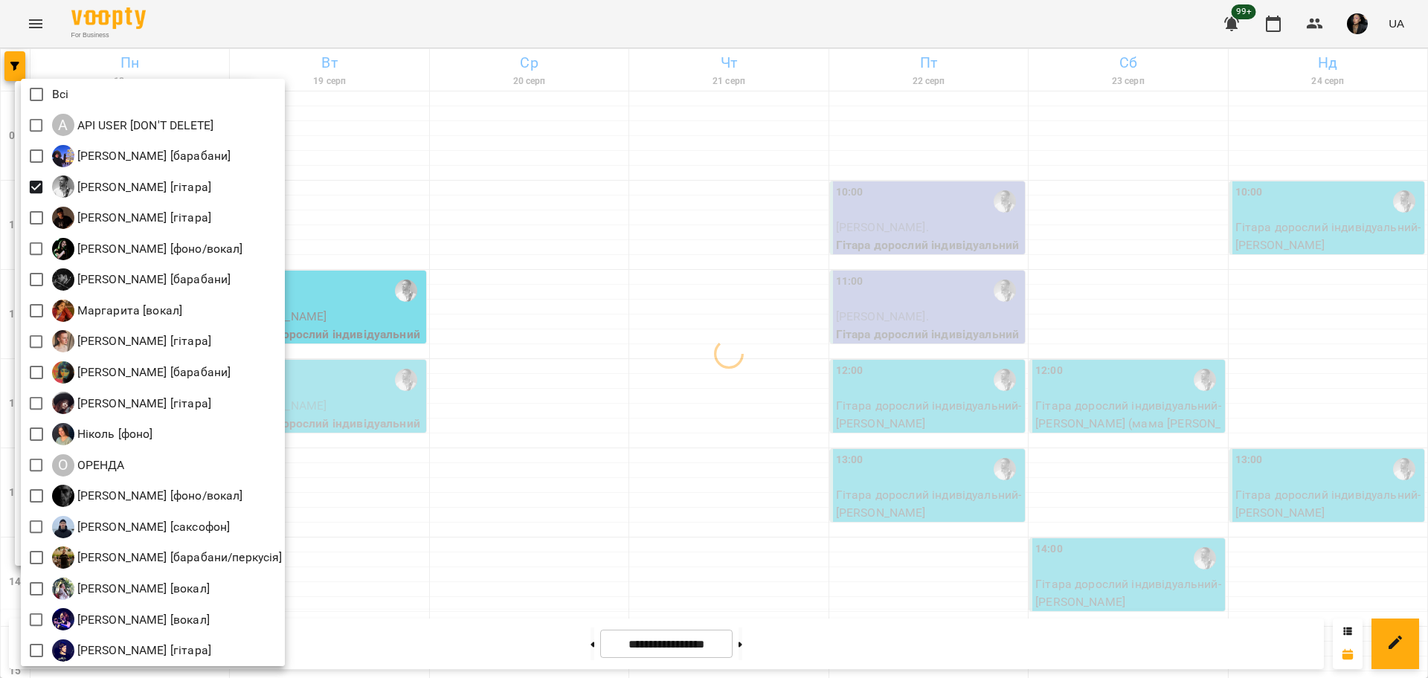
click at [687, 362] on div at bounding box center [714, 339] width 1428 height 678
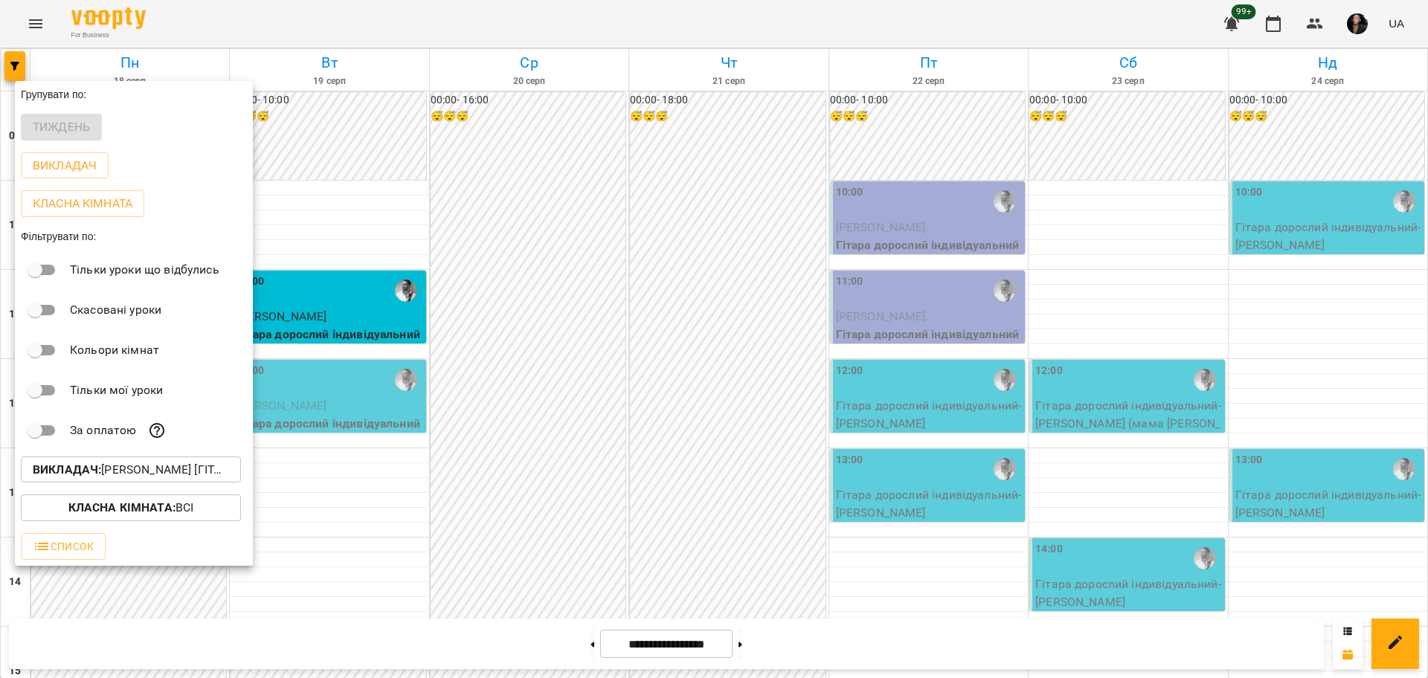
click at [717, 478] on div at bounding box center [714, 339] width 1428 height 678
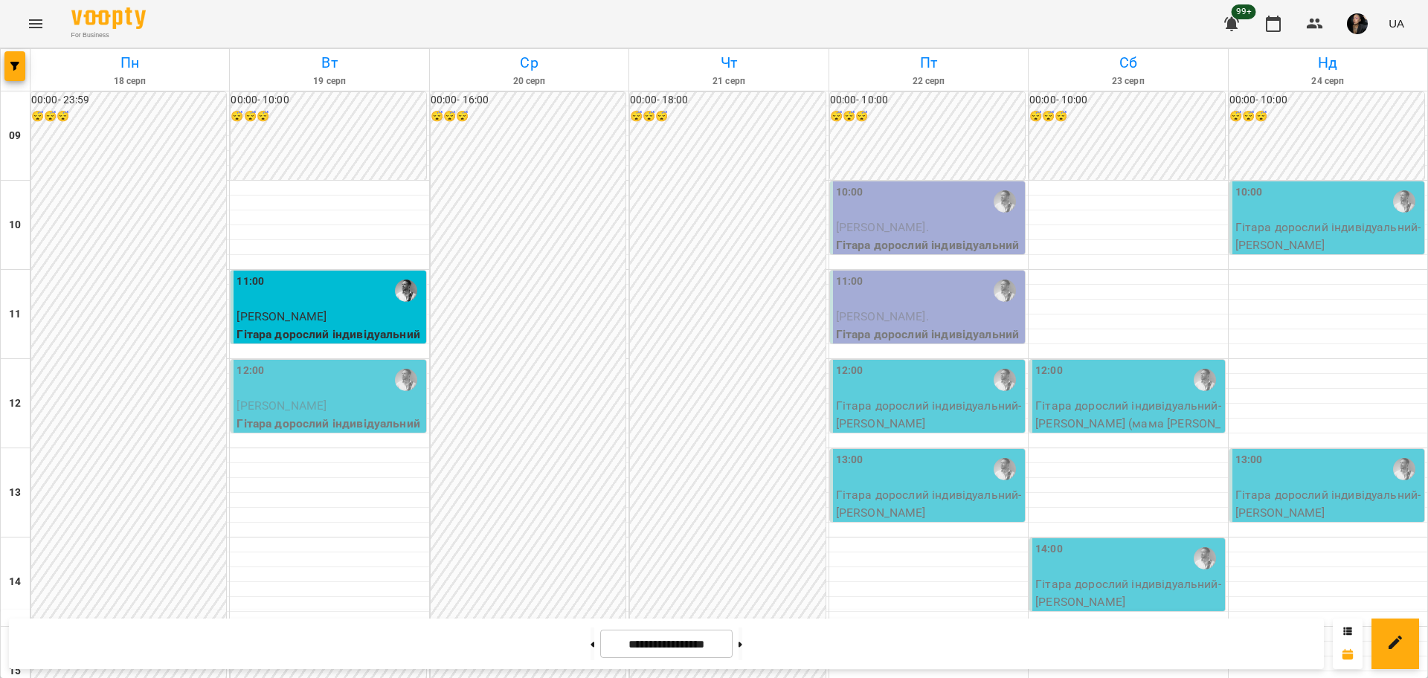
scroll to position [640, 0]
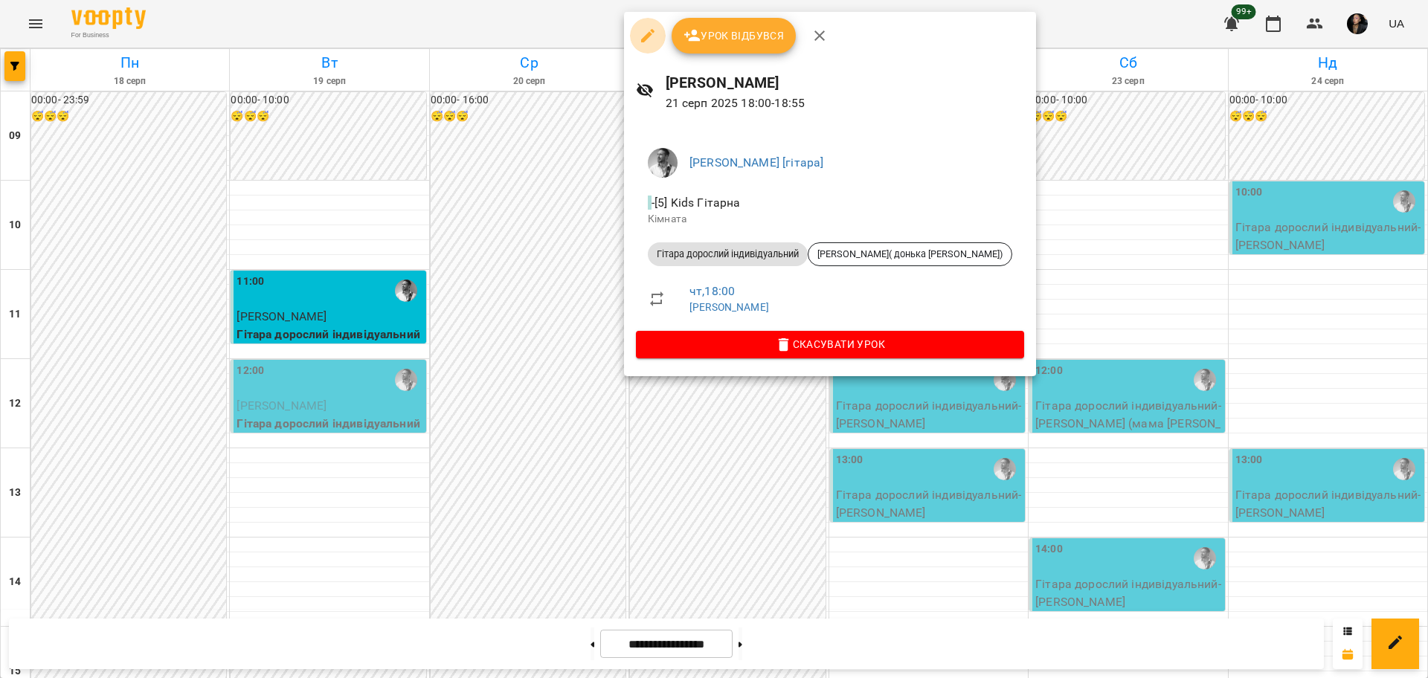
click at [644, 41] on icon "button" at bounding box center [647, 35] width 13 height 13
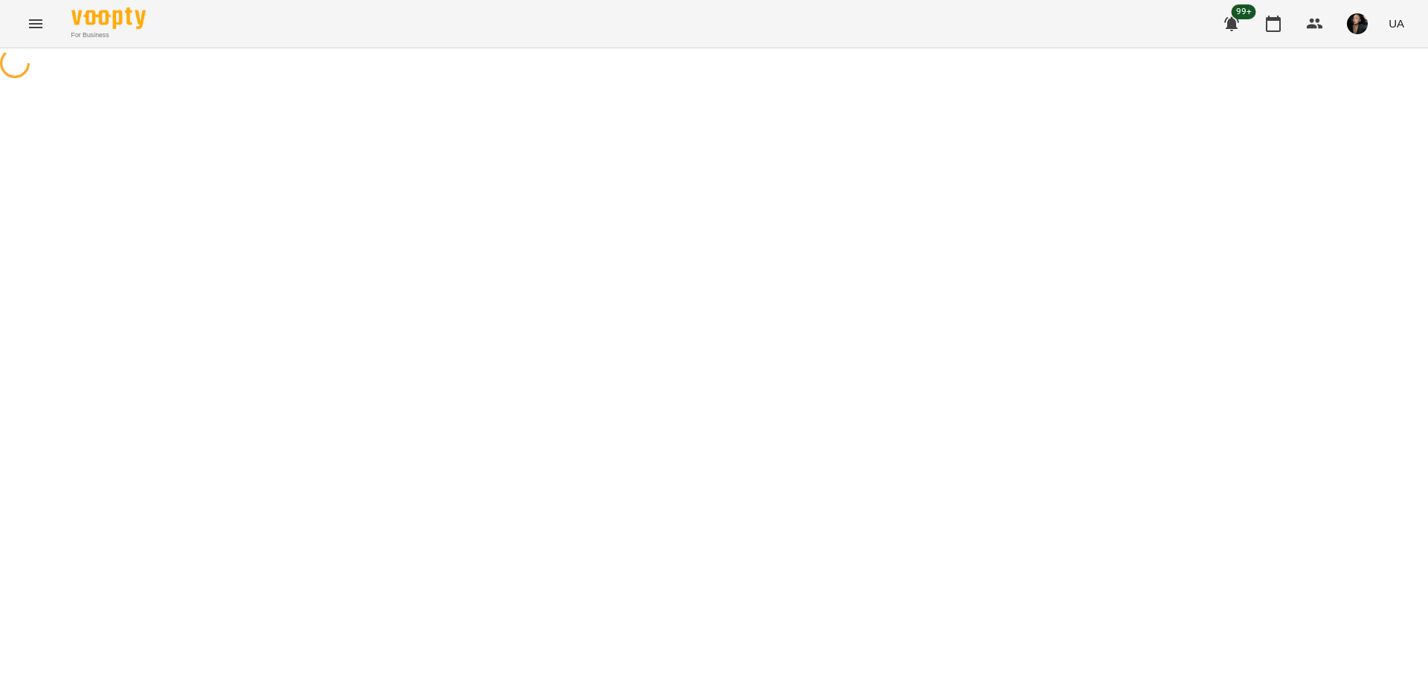
select select "**********"
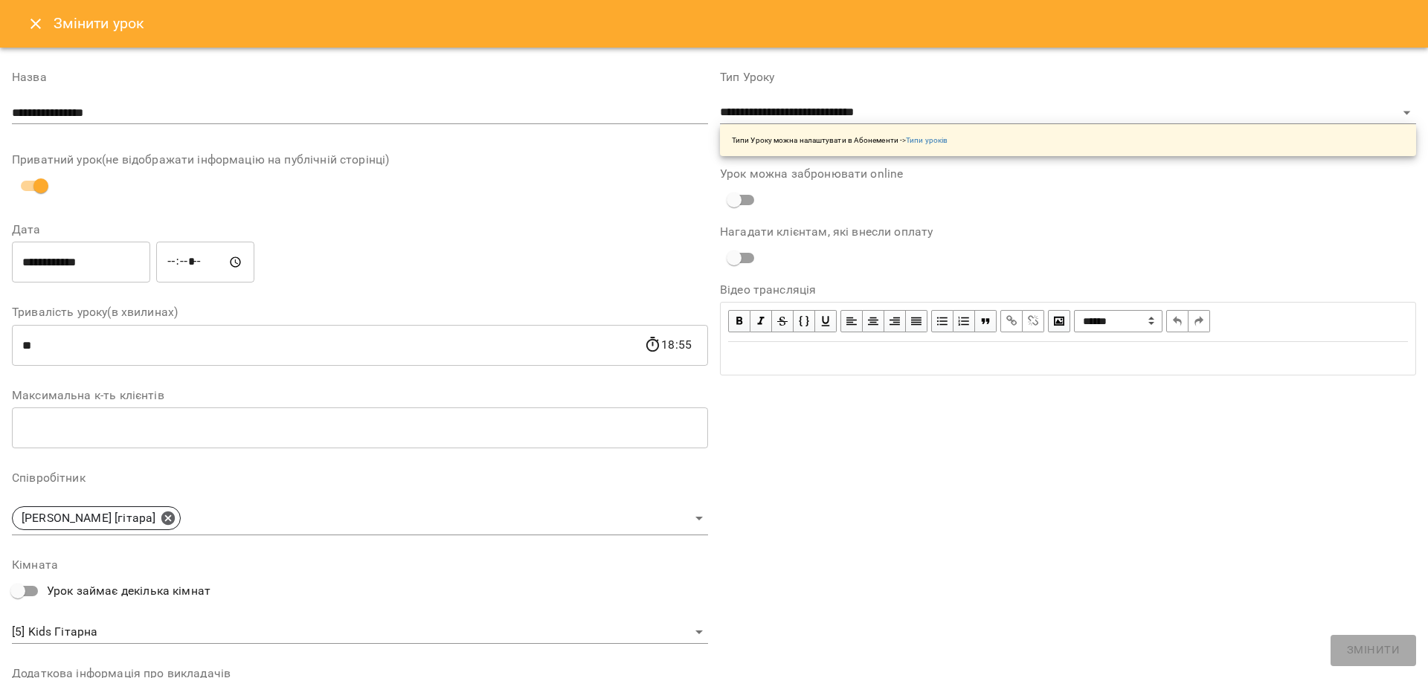
click at [186, 262] on input "*****" at bounding box center [205, 263] width 98 height 42
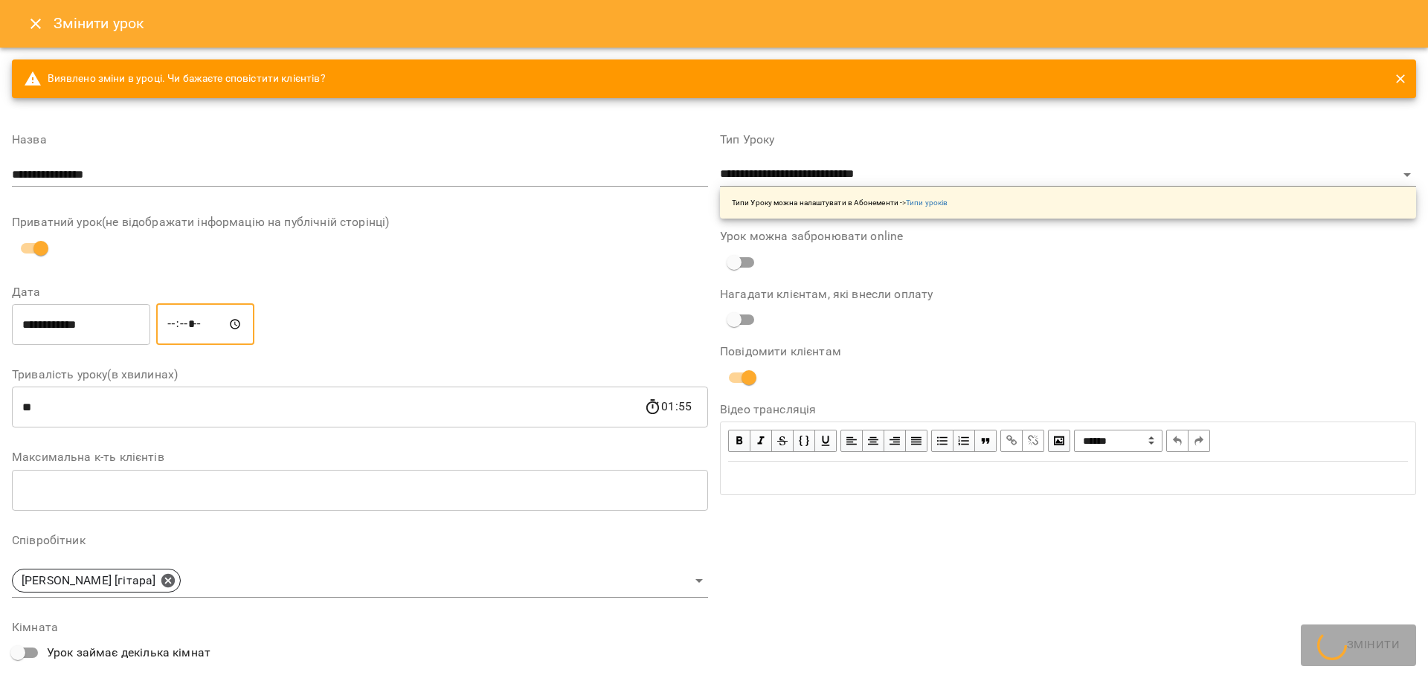
type input "*****"
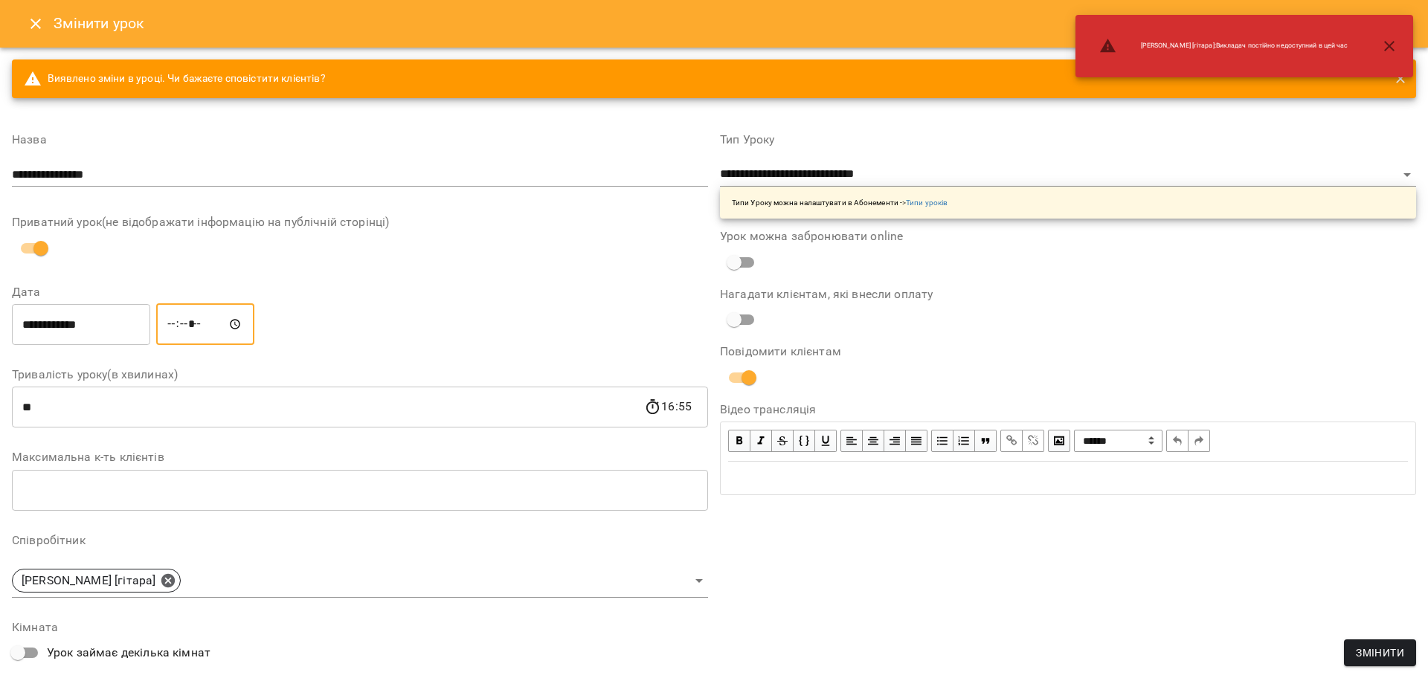
click at [1367, 644] on span "Змінити" at bounding box center [1380, 653] width 48 height 18
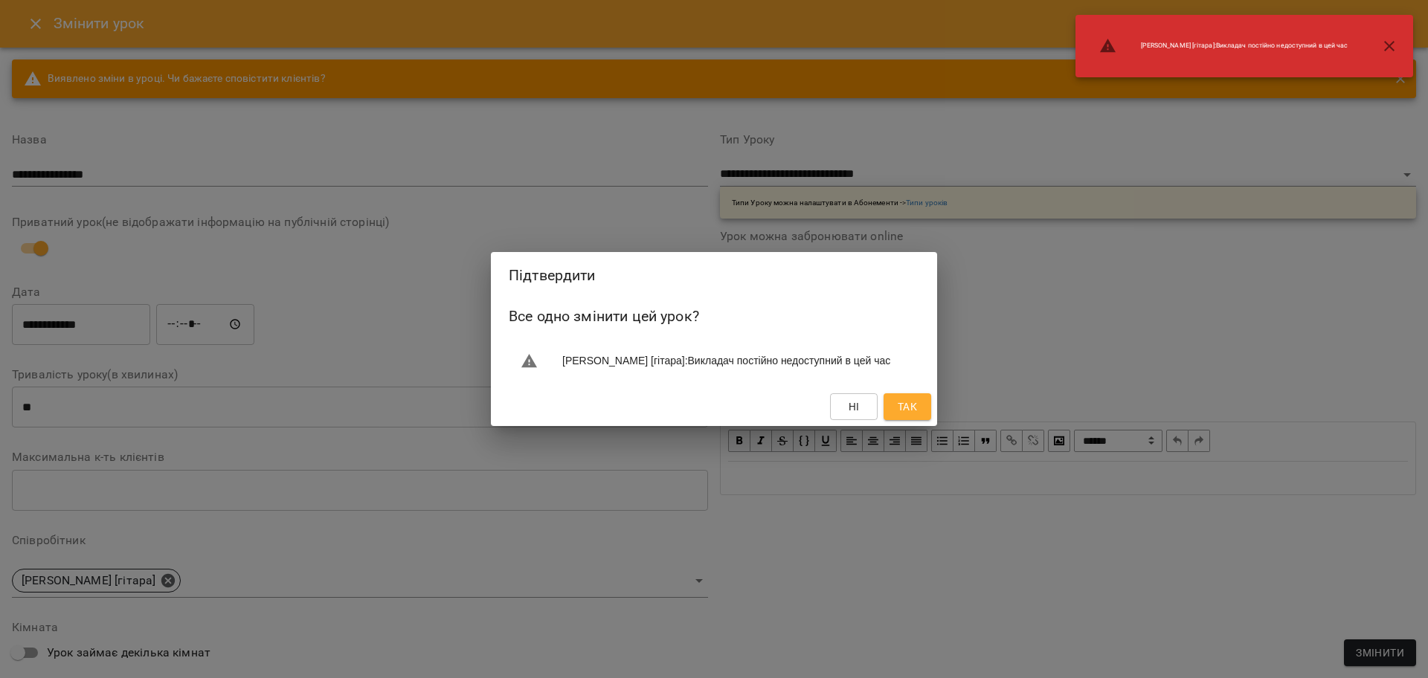
click at [926, 413] on button "Так" at bounding box center [907, 406] width 48 height 27
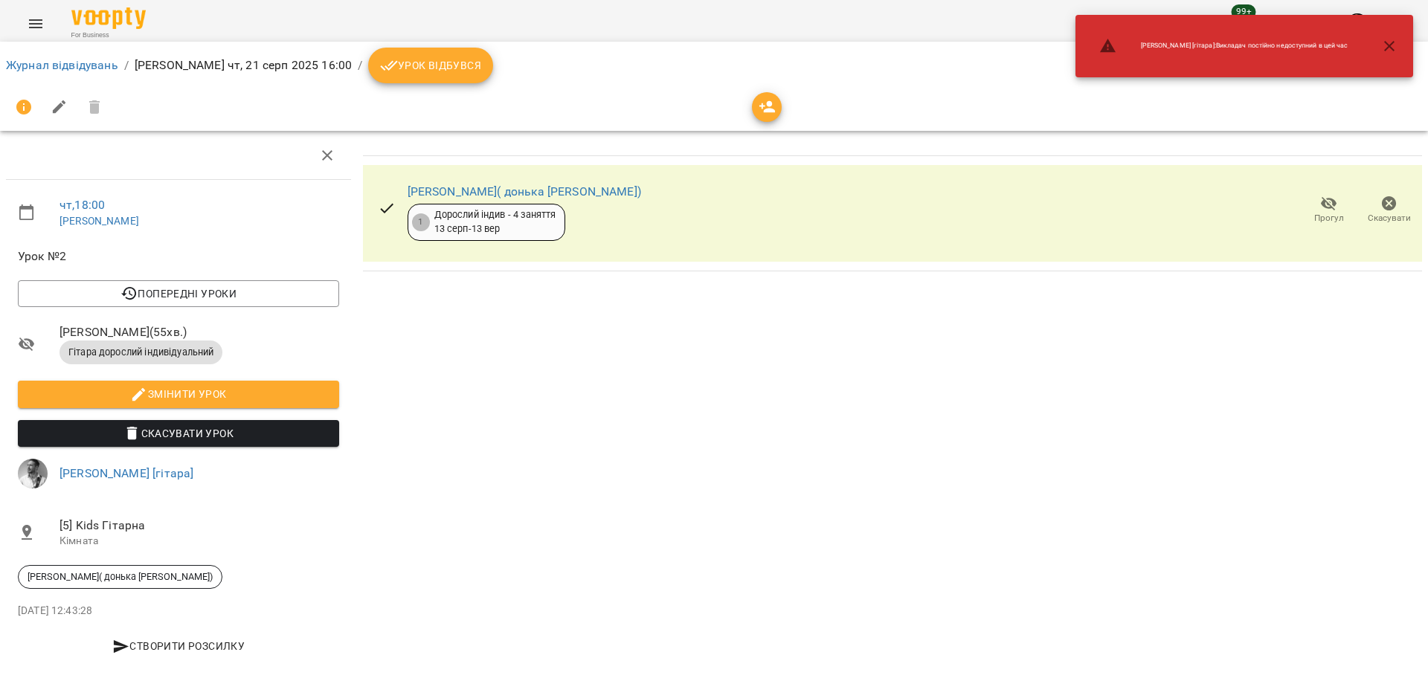
click at [84, 55] on ol "Журнал відвідувань / Андрей Головерда чт, 21 серп 2025 16:00 / Урок відбувся" at bounding box center [714, 66] width 1416 height 36
click at [82, 65] on link "Журнал відвідувань" at bounding box center [62, 65] width 112 height 14
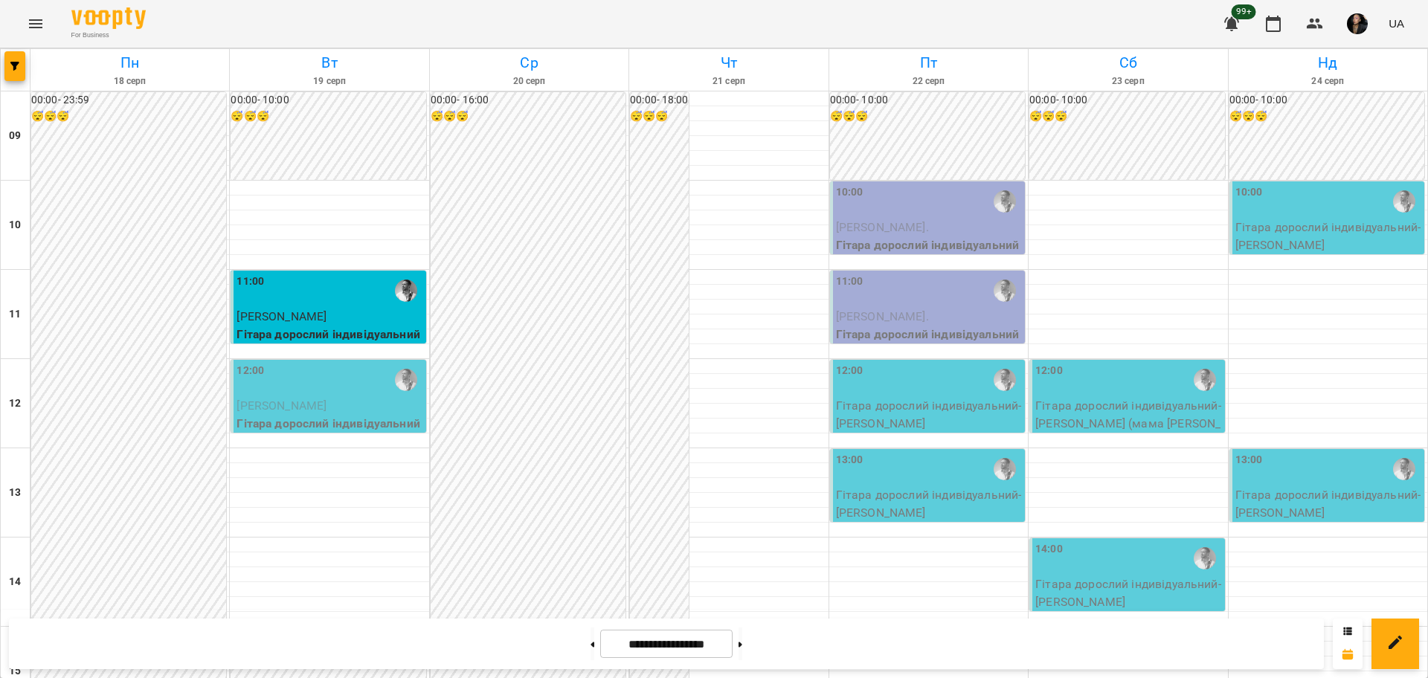
click at [351, 390] on div "12:00" at bounding box center [329, 380] width 186 height 34
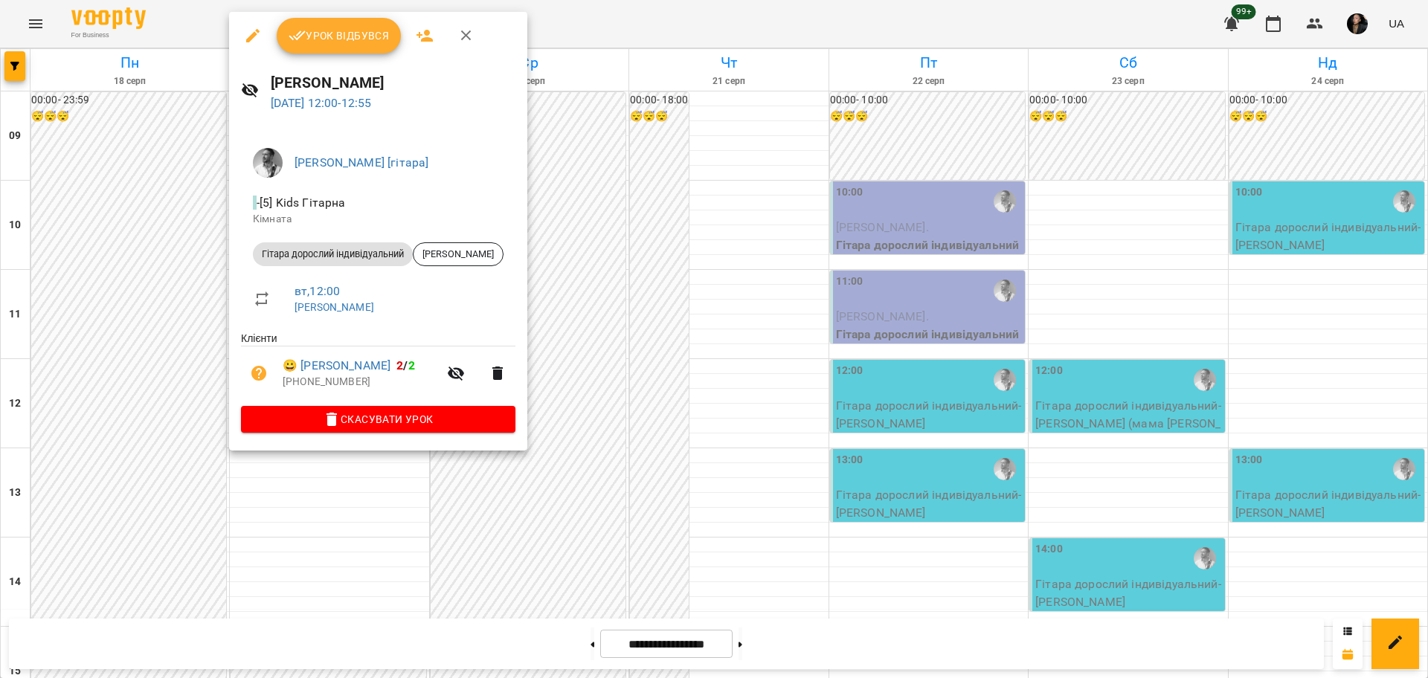
click at [605, 256] on div at bounding box center [714, 339] width 1428 height 678
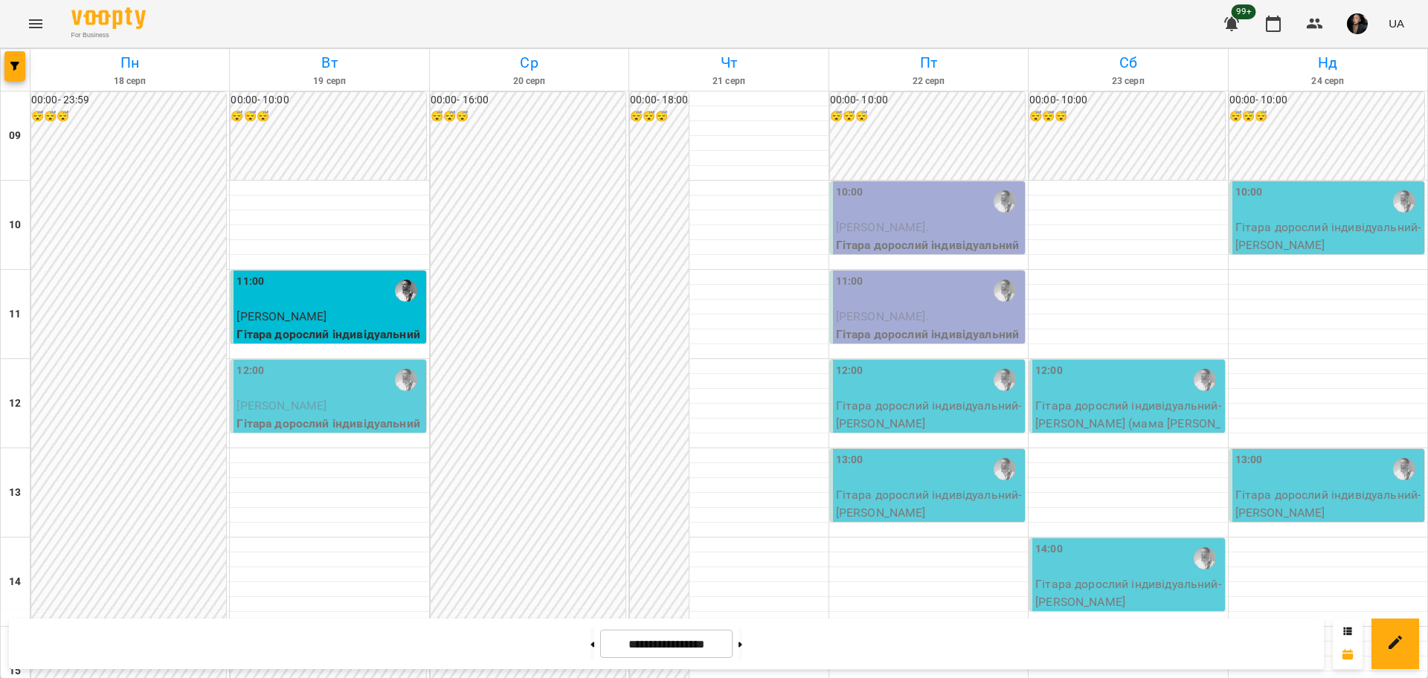
click at [323, 390] on div "12:00" at bounding box center [329, 380] width 186 height 34
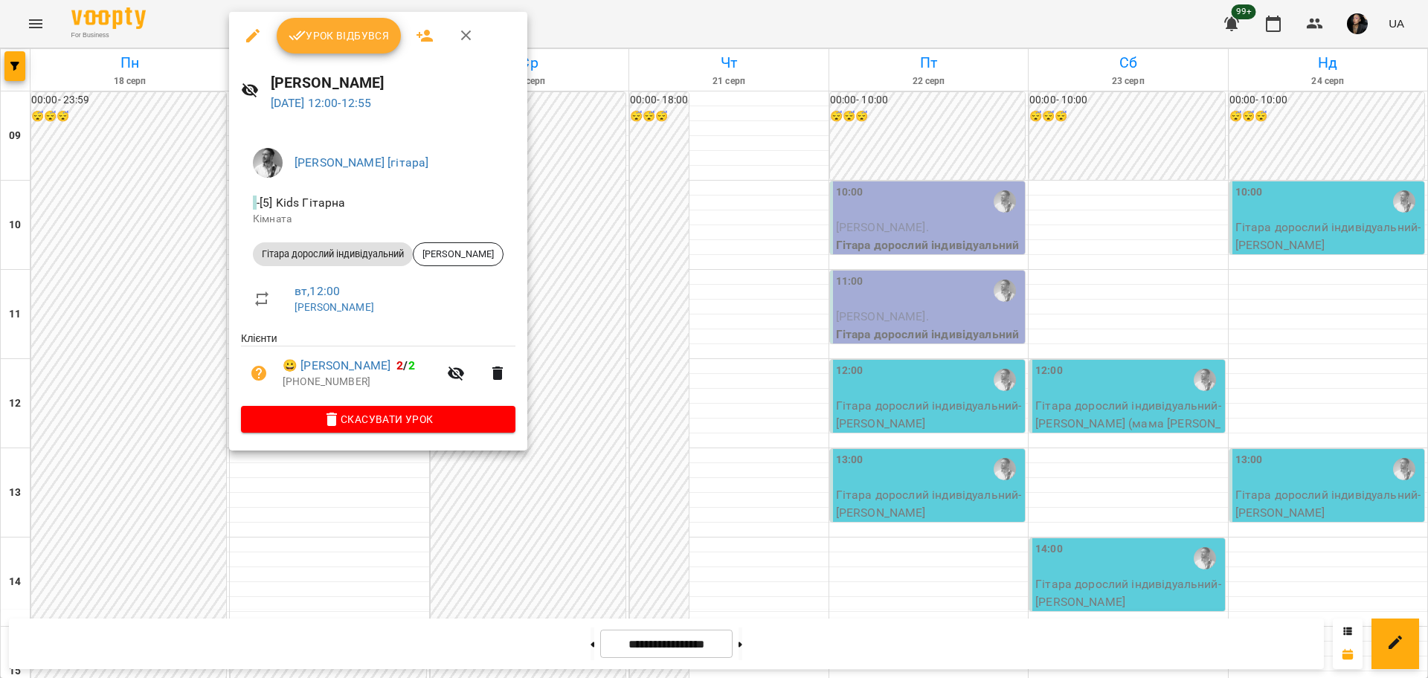
click at [326, 38] on span "Урок відбувся" at bounding box center [339, 36] width 101 height 18
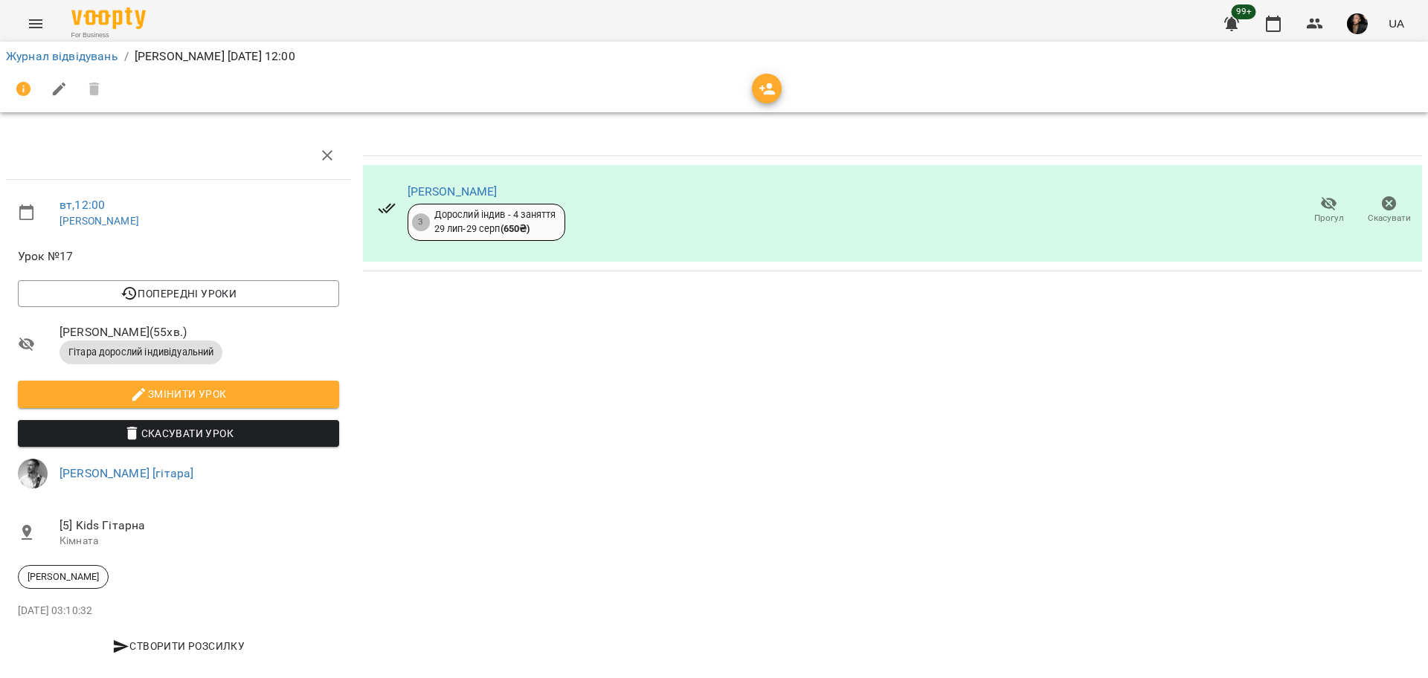
click at [1314, 212] on span "Прогул" at bounding box center [1329, 218] width 30 height 13
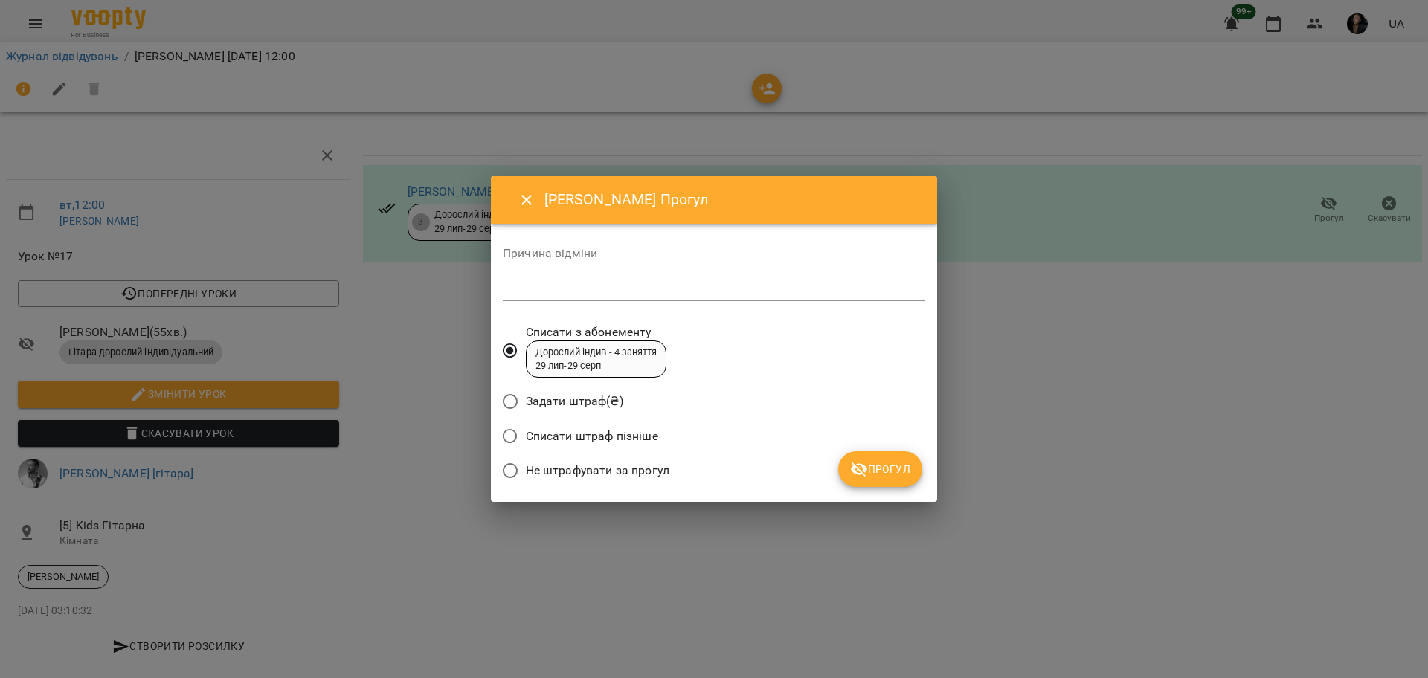
click at [649, 468] on span "Не штрафувати за прогул" at bounding box center [598, 471] width 144 height 18
click at [860, 460] on icon "submit" at bounding box center [859, 469] width 18 height 18
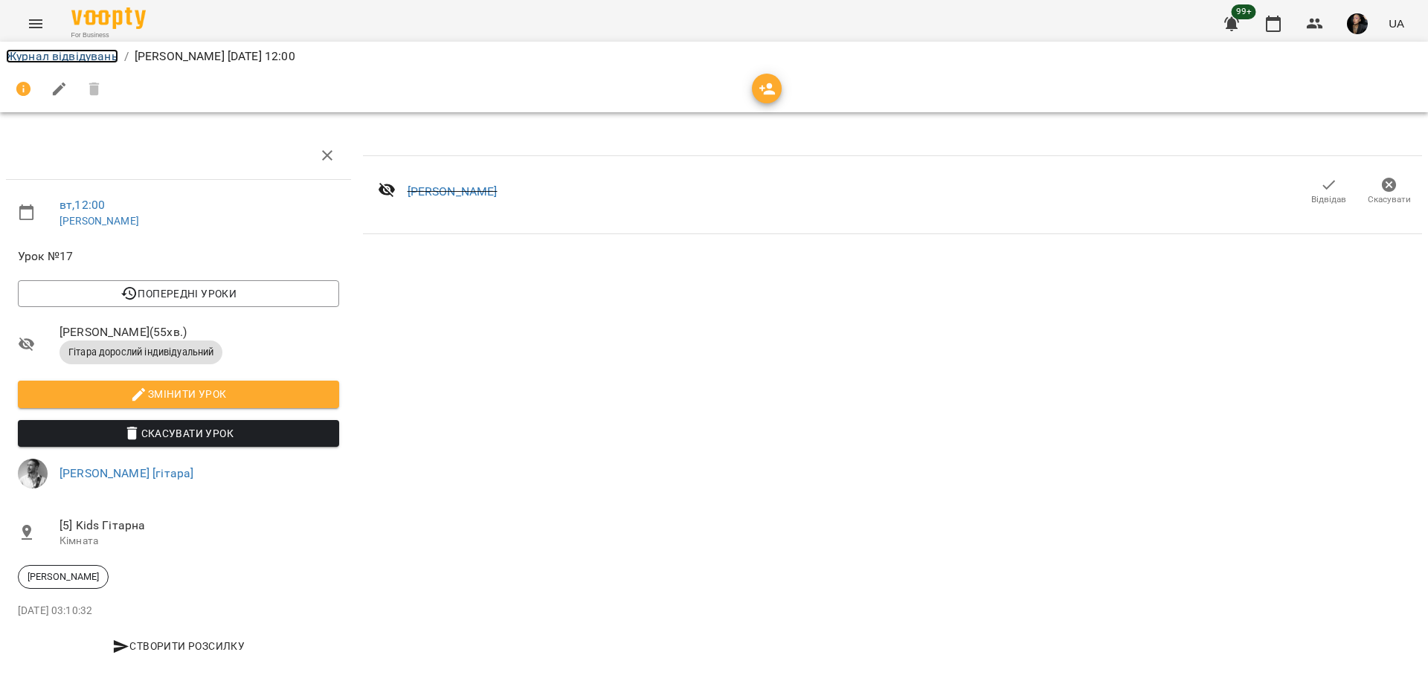
click at [77, 51] on link "Журнал відвідувань" at bounding box center [62, 56] width 112 height 14
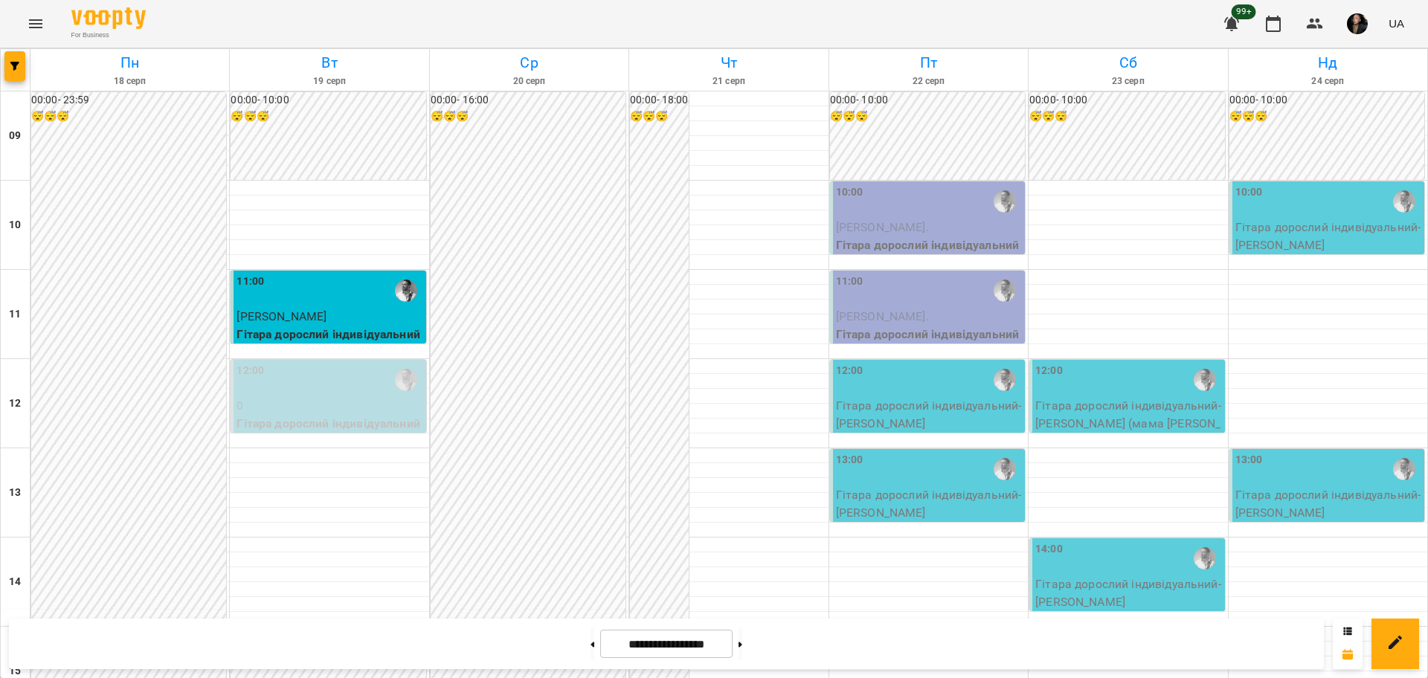
scroll to position [558, 0]
click at [32, 25] on icon "Menu" at bounding box center [36, 24] width 18 height 18
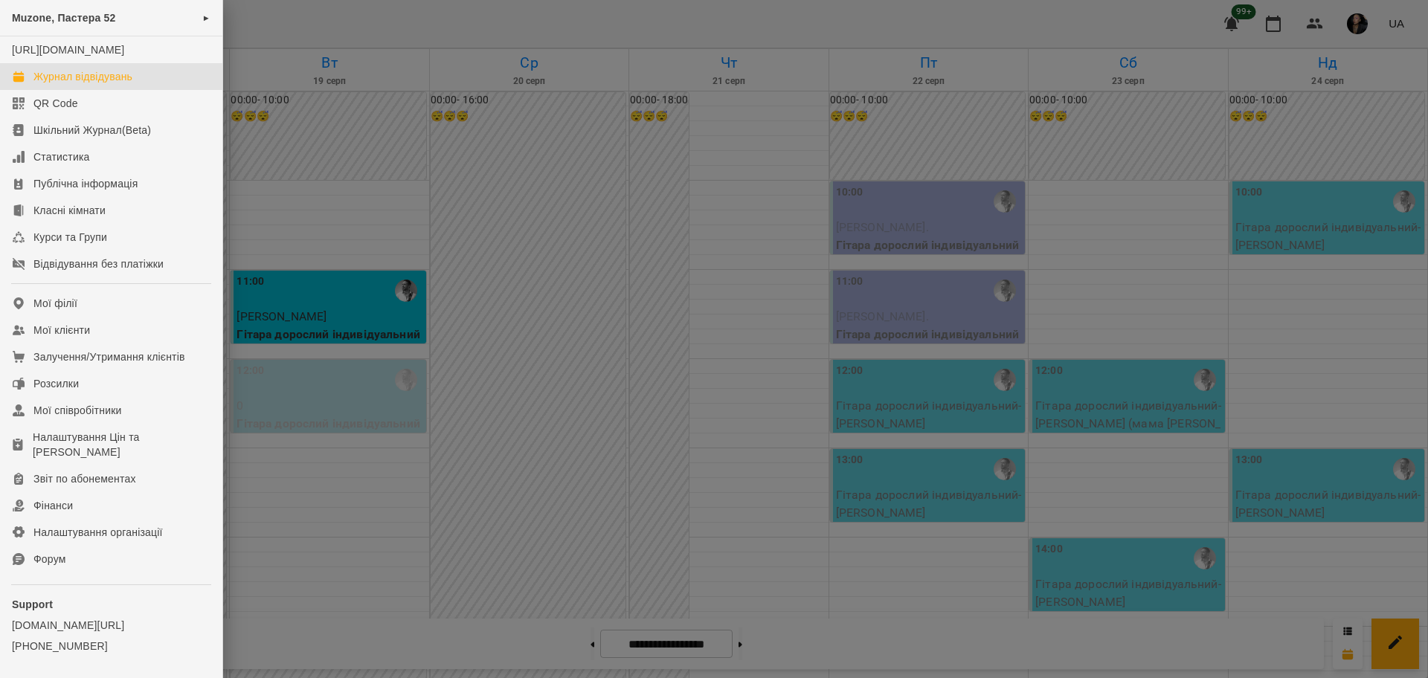
click at [95, 84] on div "Журнал відвідувань" at bounding box center [82, 76] width 99 height 15
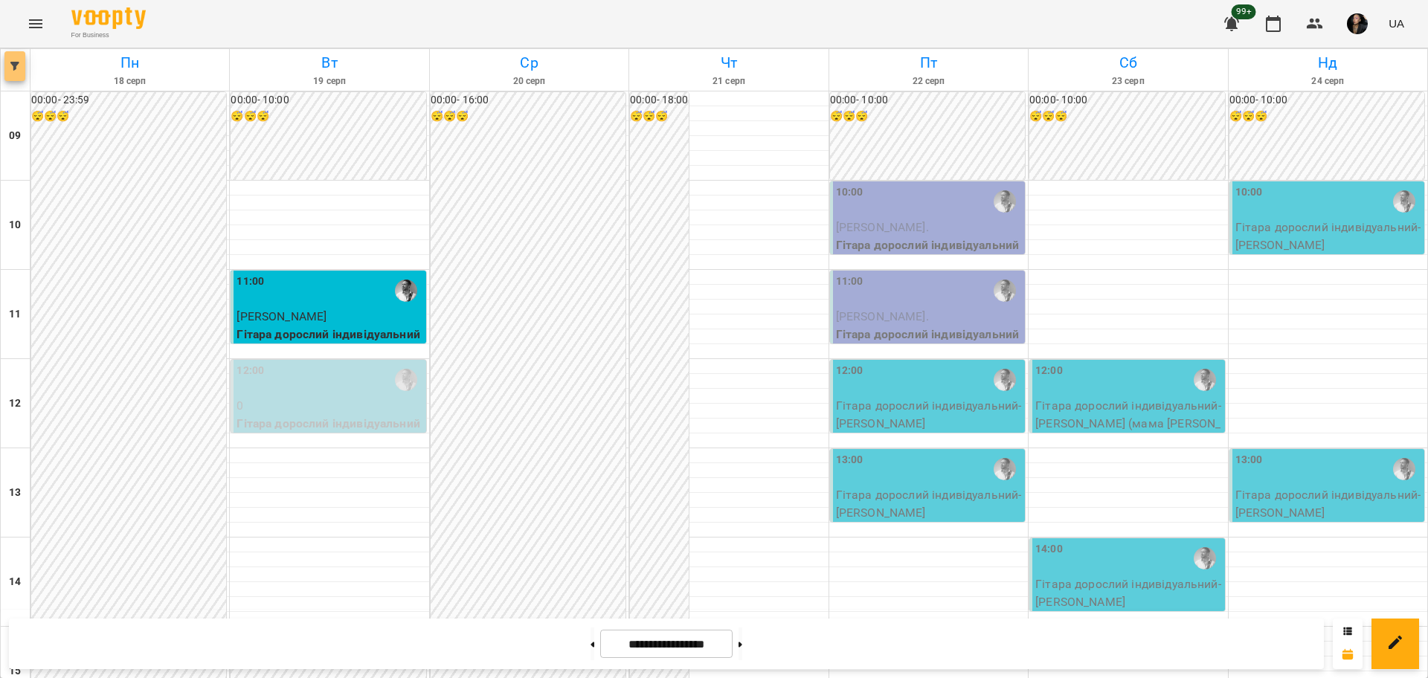
click at [10, 60] on button "button" at bounding box center [14, 66] width 21 height 30
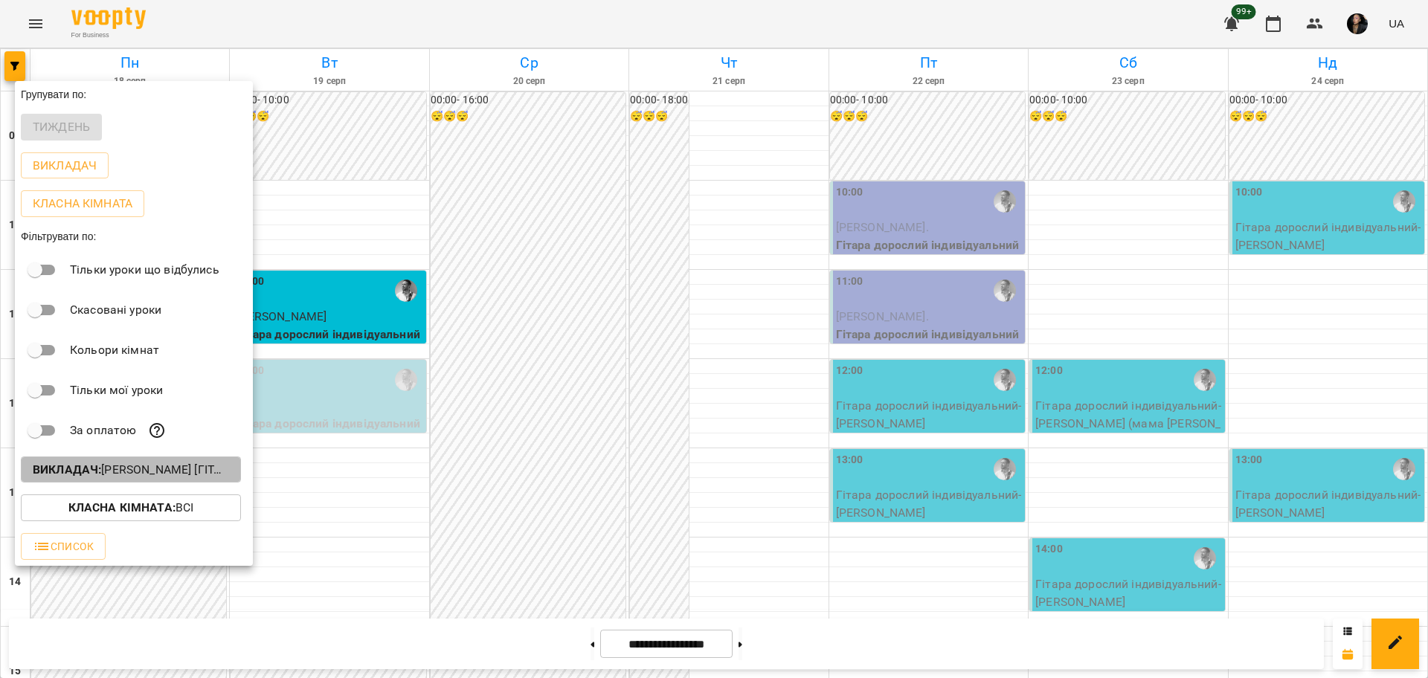
click at [92, 467] on b "Викладач :" at bounding box center [67, 470] width 68 height 14
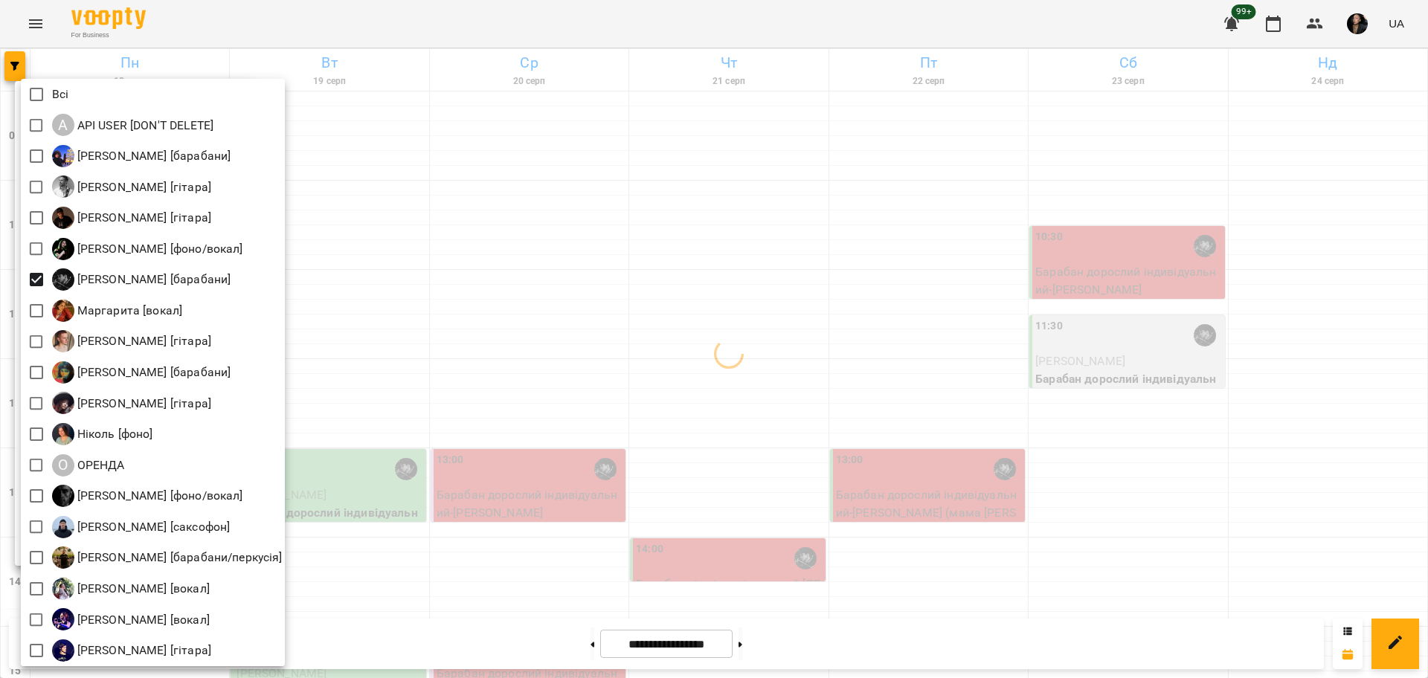
click at [526, 342] on div at bounding box center [714, 339] width 1428 height 678
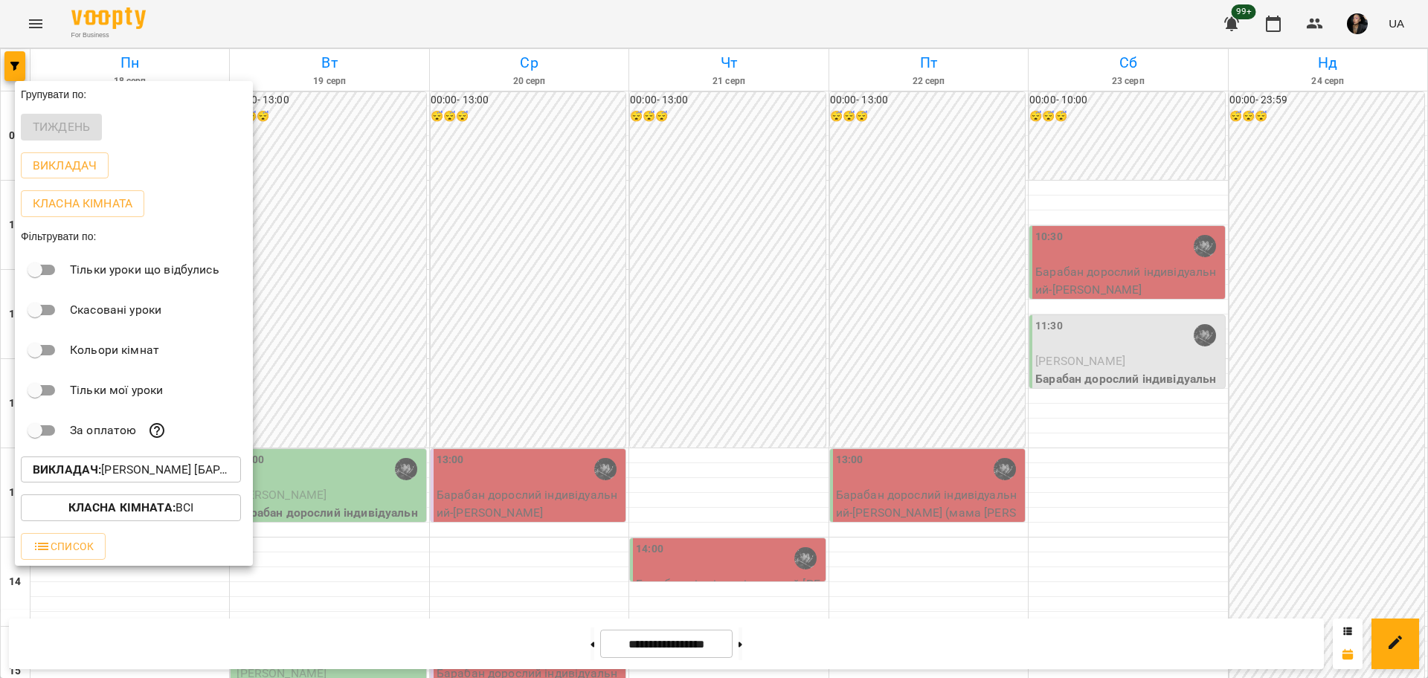
click at [657, 391] on div at bounding box center [714, 339] width 1428 height 678
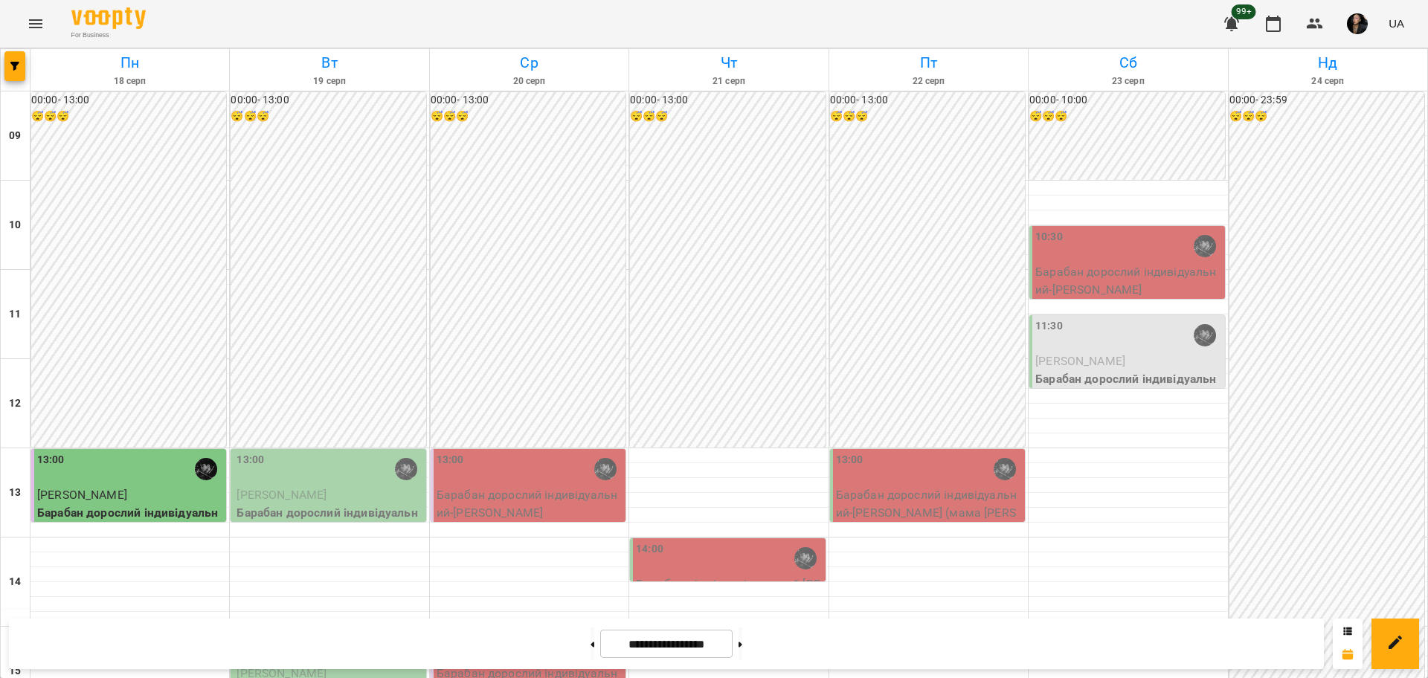
click at [352, 460] on div "13:00" at bounding box center [329, 469] width 186 height 34
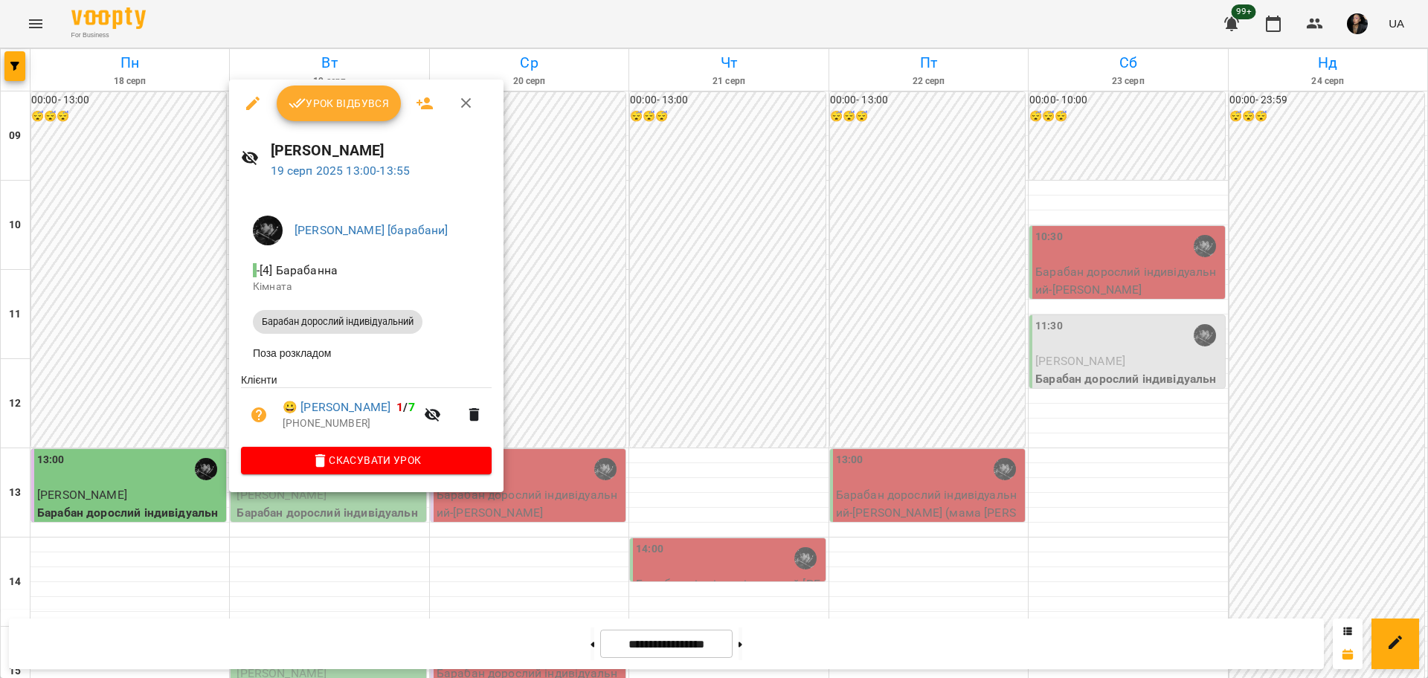
click at [647, 326] on div at bounding box center [714, 339] width 1428 height 678
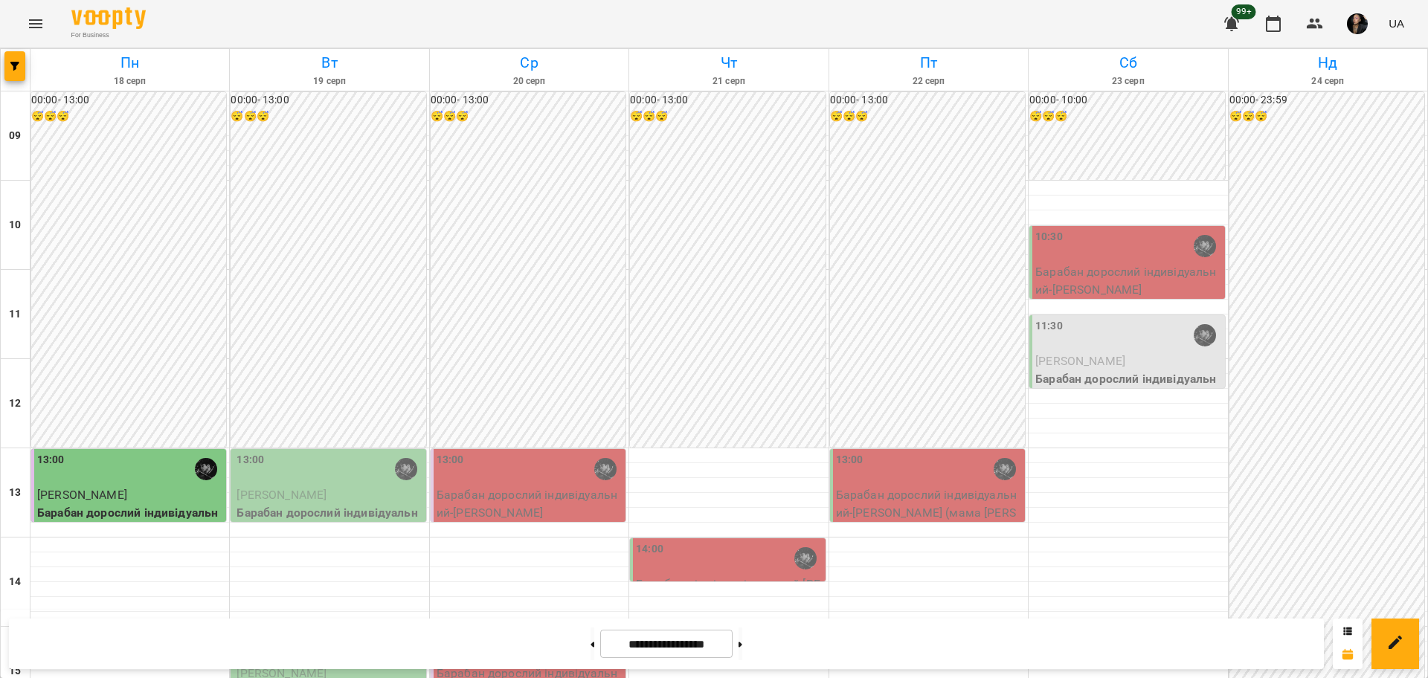
scroll to position [279, 0]
click at [343, 665] on p "[PERSON_NAME]" at bounding box center [329, 674] width 186 height 18
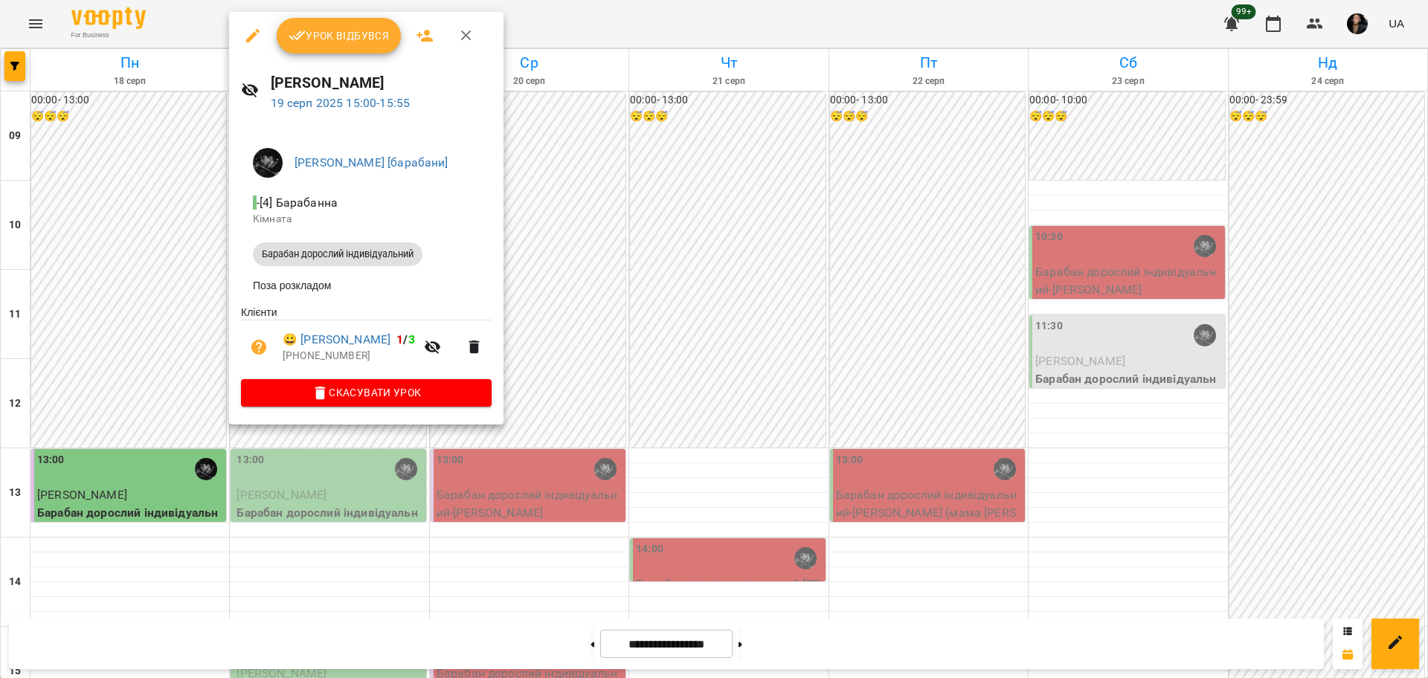
click at [501, 517] on div at bounding box center [714, 339] width 1428 height 678
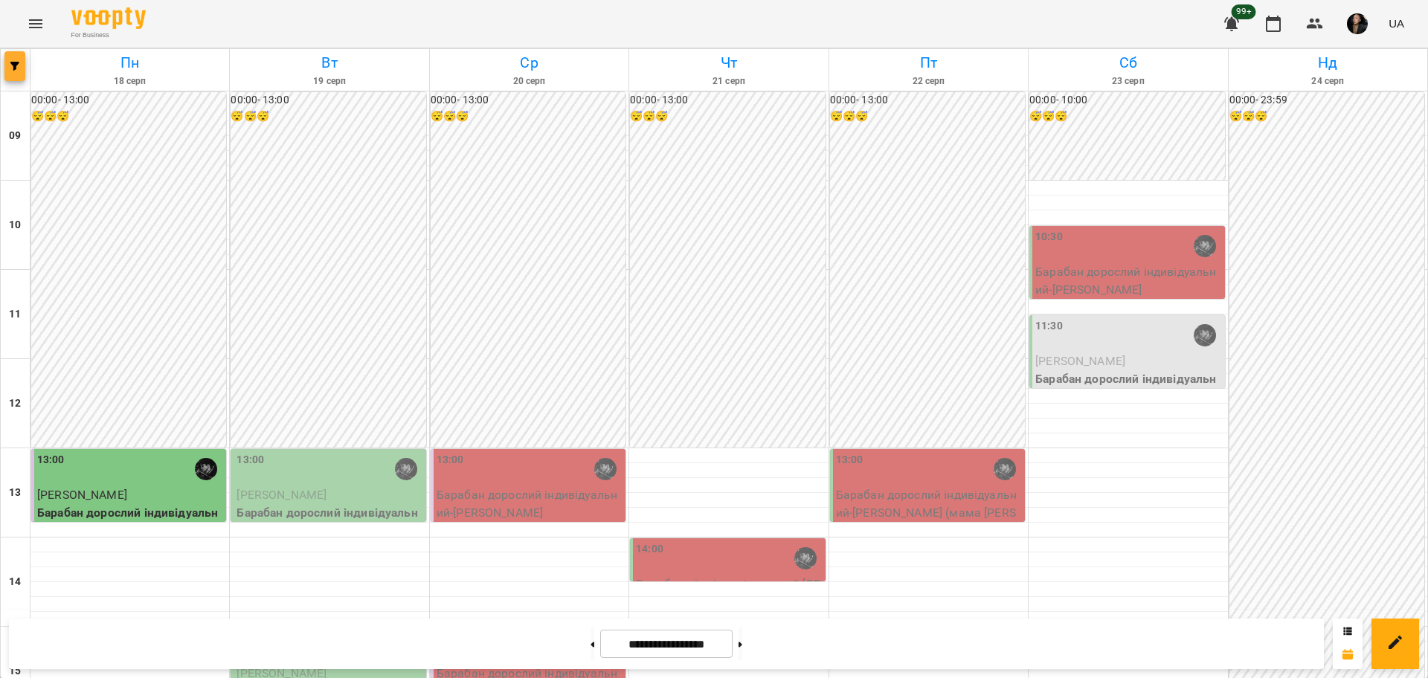
click at [22, 76] on button "button" at bounding box center [14, 66] width 21 height 30
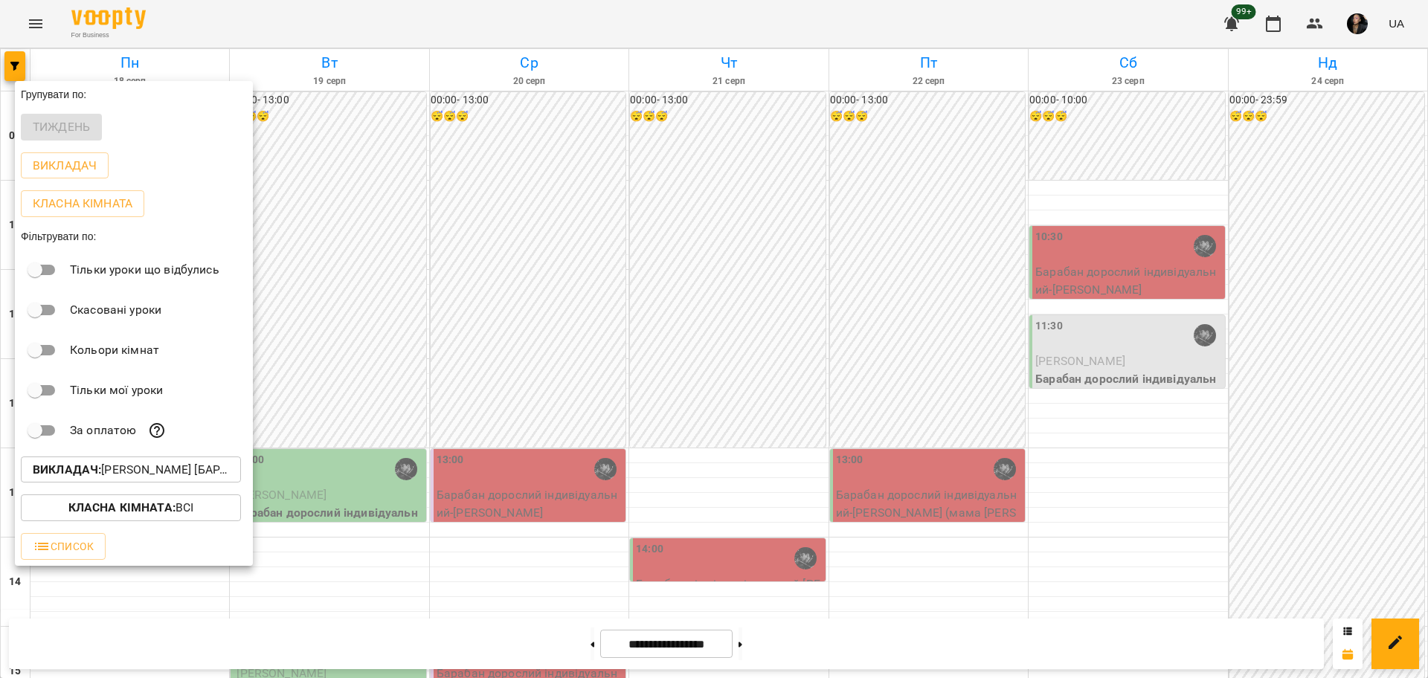
click at [148, 469] on p "Викладач : [PERSON_NAME] [барабани]" at bounding box center [131, 470] width 196 height 18
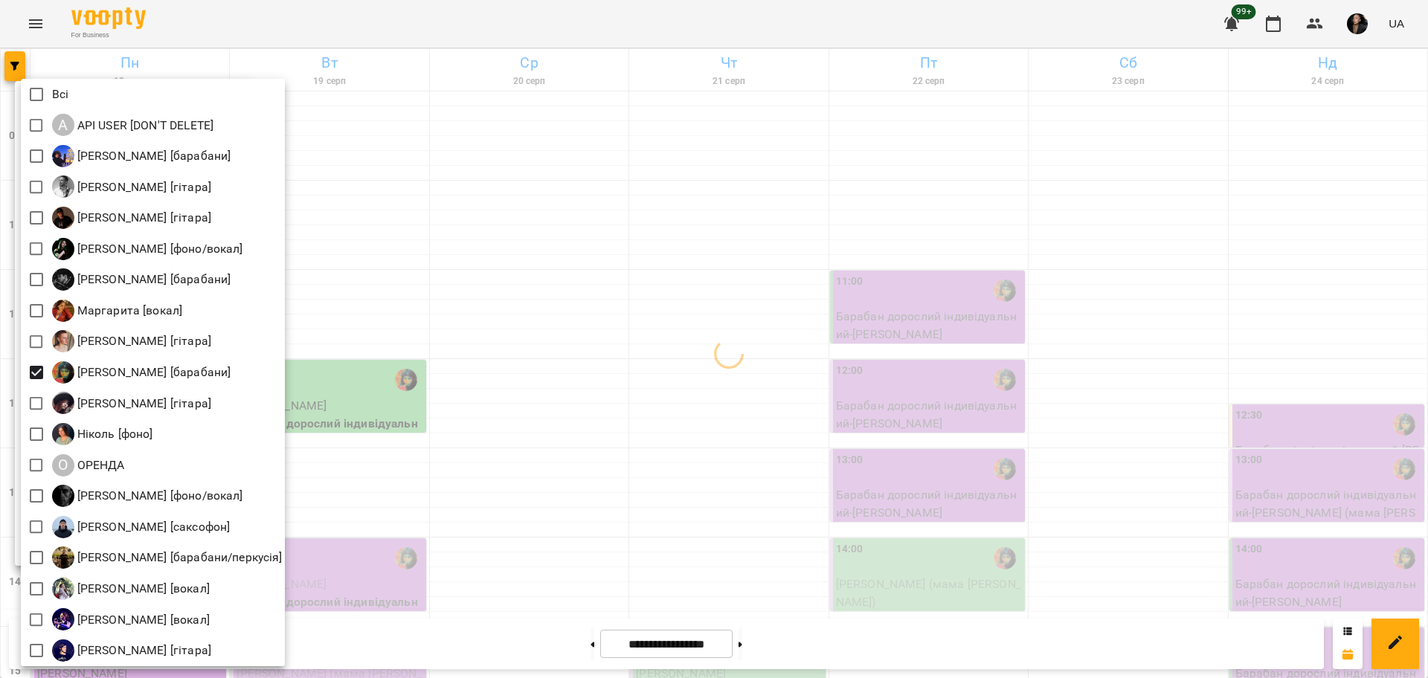
click at [518, 373] on div at bounding box center [714, 339] width 1428 height 678
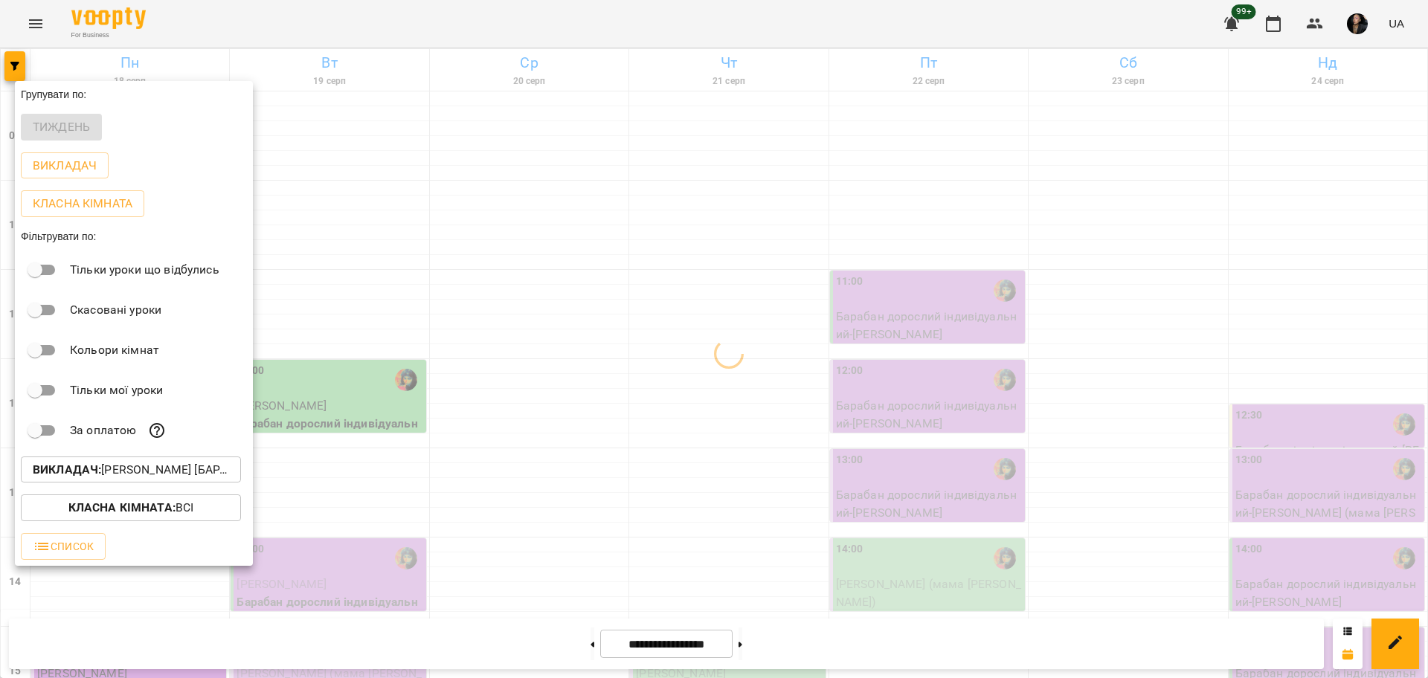
click at [538, 229] on div at bounding box center [714, 339] width 1428 height 678
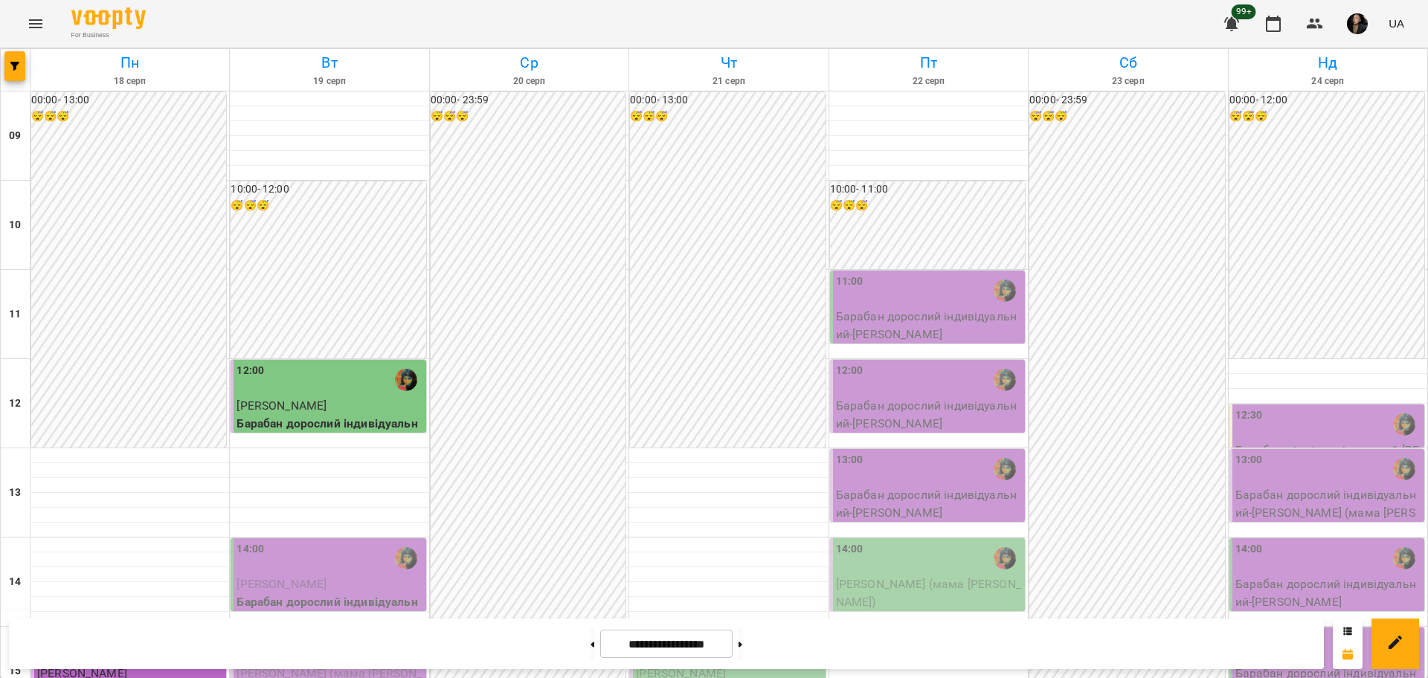
scroll to position [465, 0]
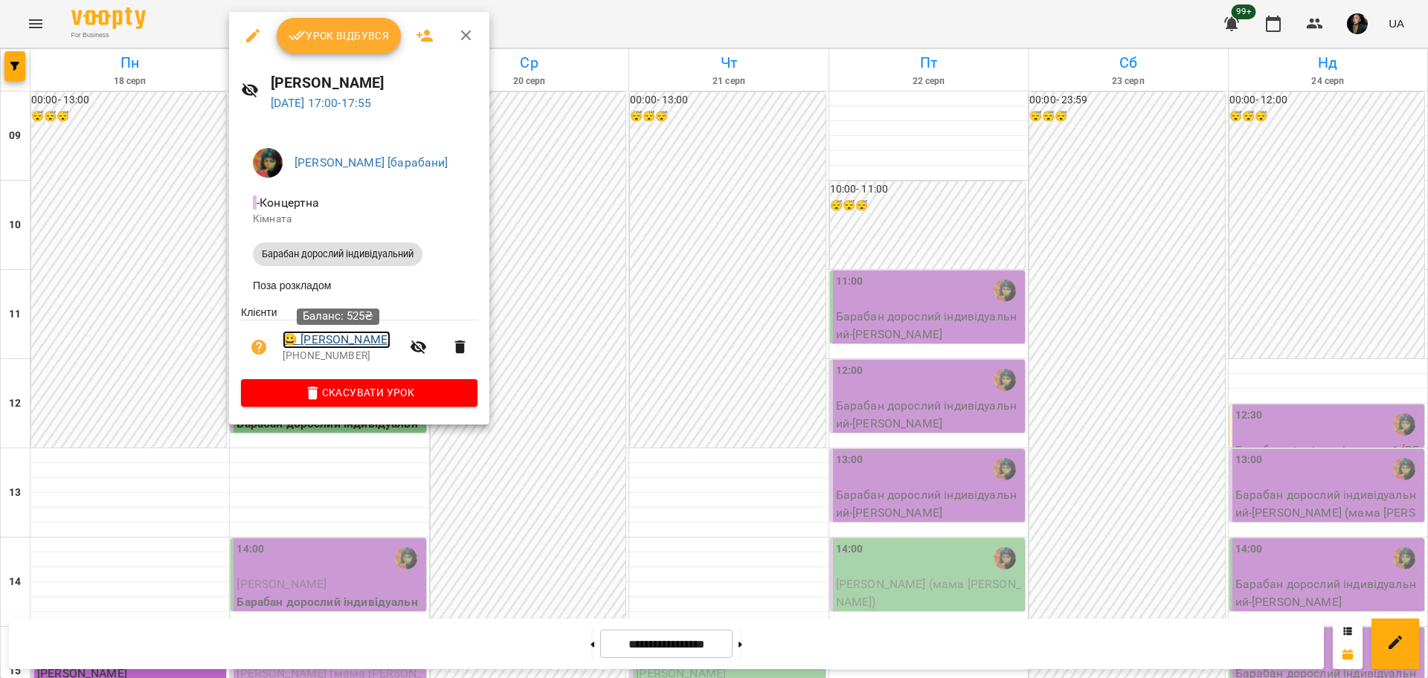
click at [328, 344] on link "😀 [PERSON_NAME]" at bounding box center [337, 340] width 108 height 18
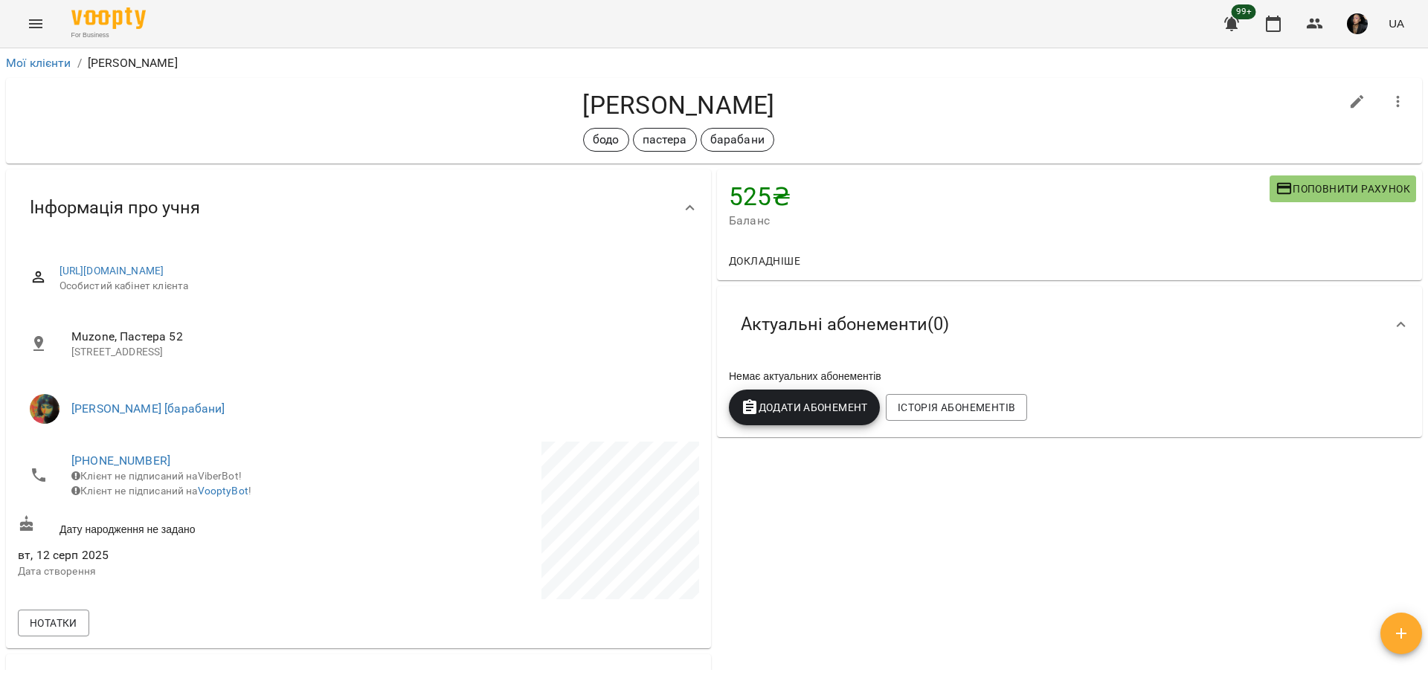
drag, startPoint x: 522, startPoint y: 135, endPoint x: 854, endPoint y: 138, distance: 331.6
click at [854, 138] on div "бодо пастера барабани" at bounding box center [678, 140] width 1321 height 24
click at [1320, 28] on icon "button" at bounding box center [1314, 24] width 16 height 10
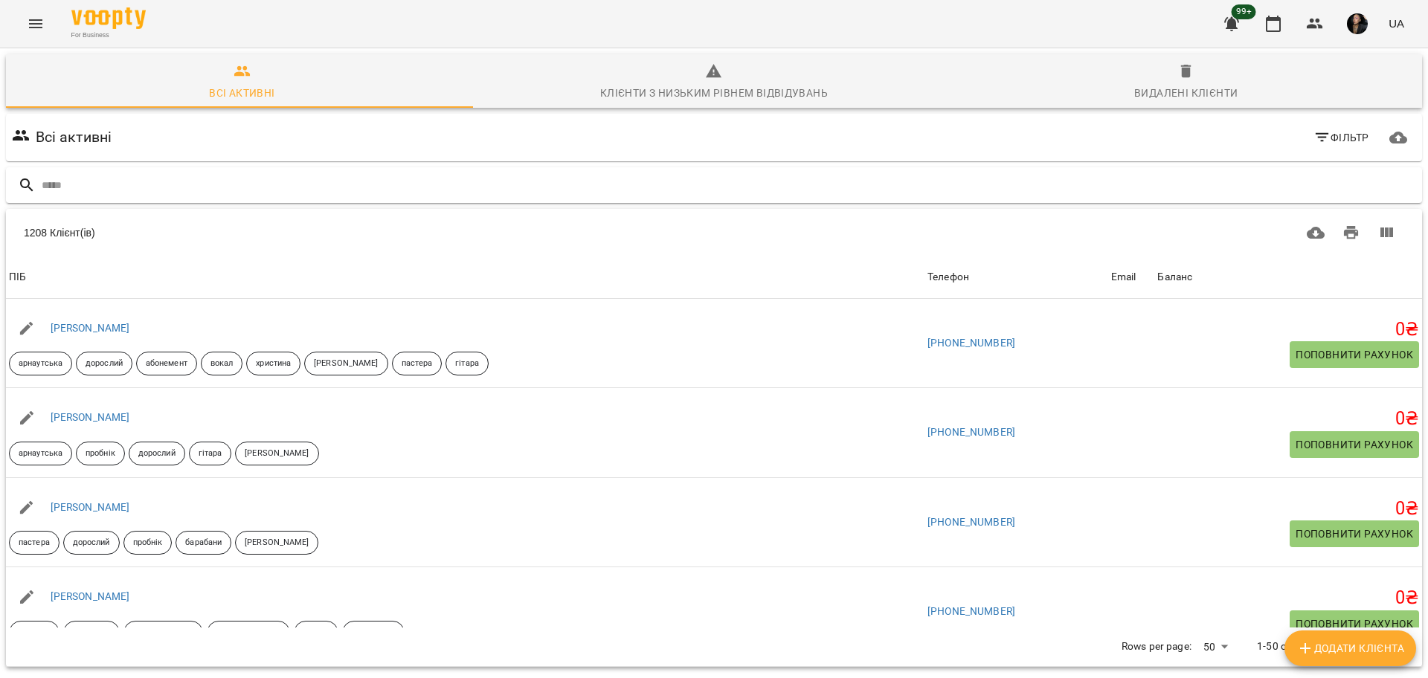
click at [403, 178] on input "text" at bounding box center [729, 185] width 1374 height 25
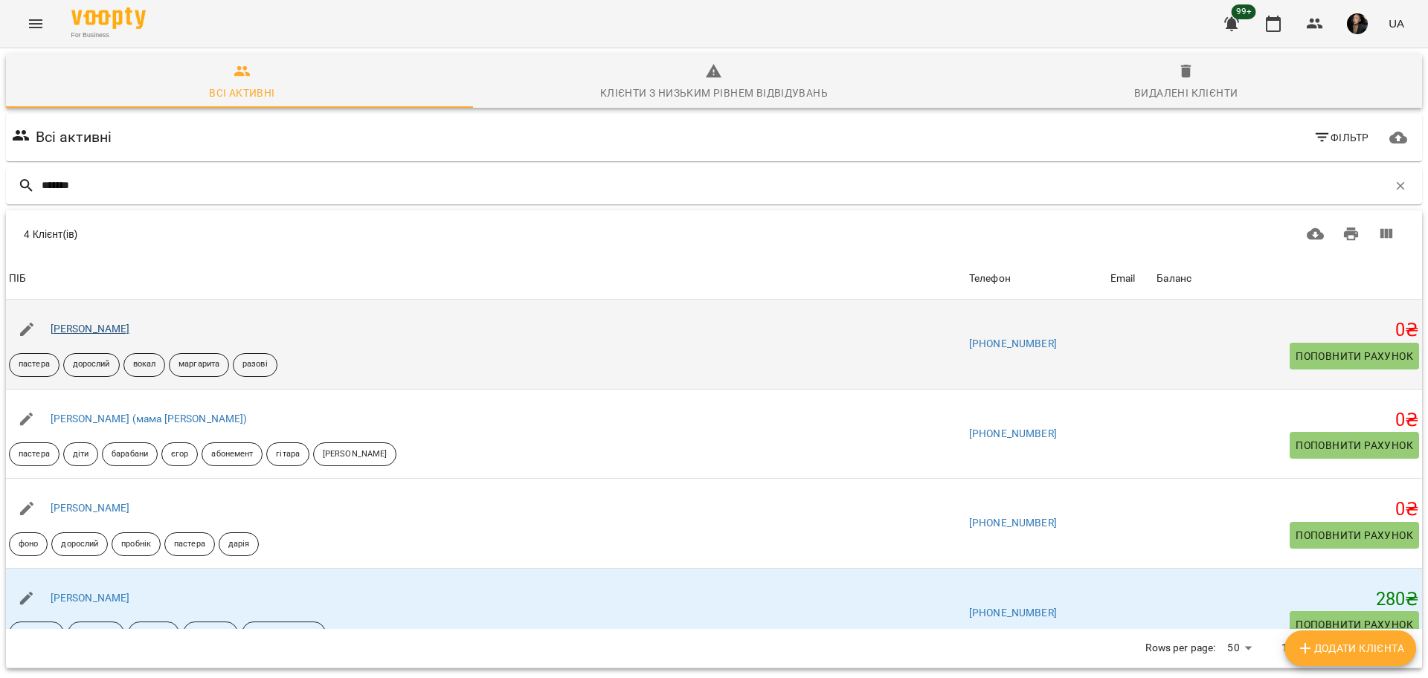
type input "*******"
click at [130, 326] on link "[PERSON_NAME]" at bounding box center [91, 329] width 80 height 12
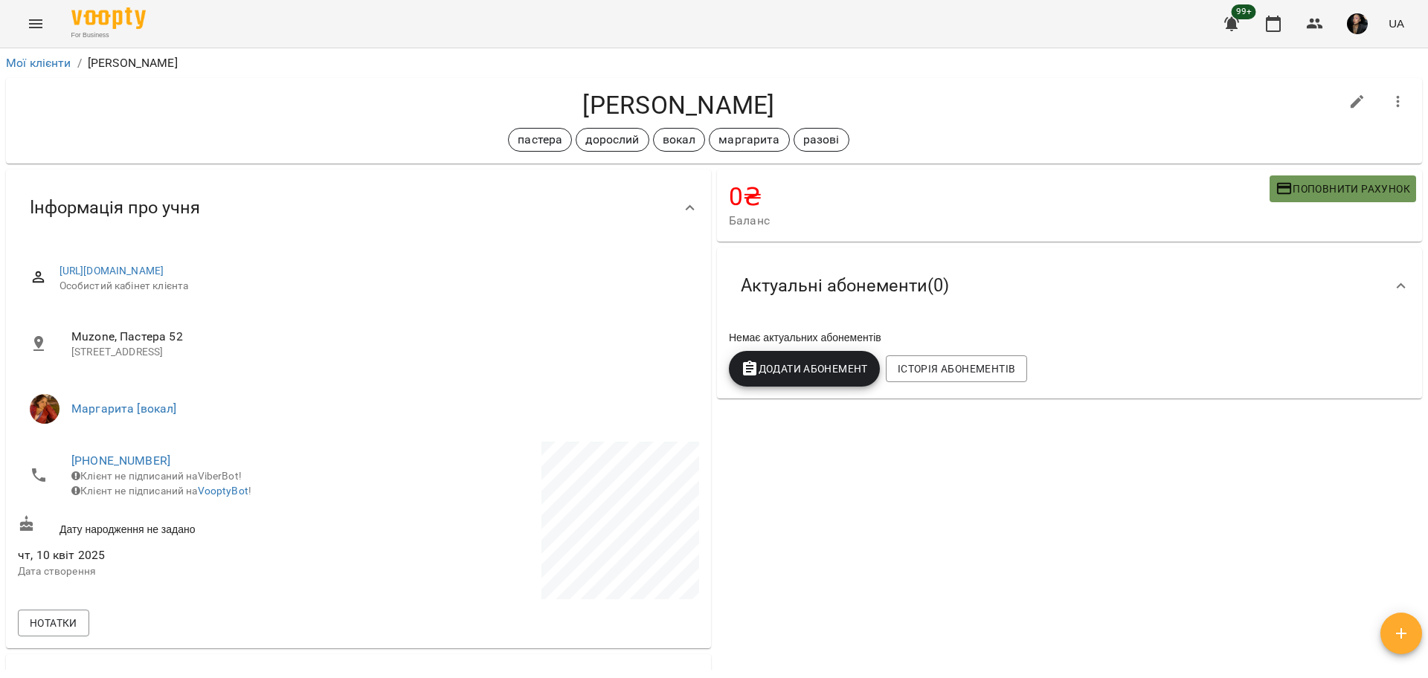
click at [1300, 186] on span "Поповнити рахунок" at bounding box center [1342, 189] width 135 height 18
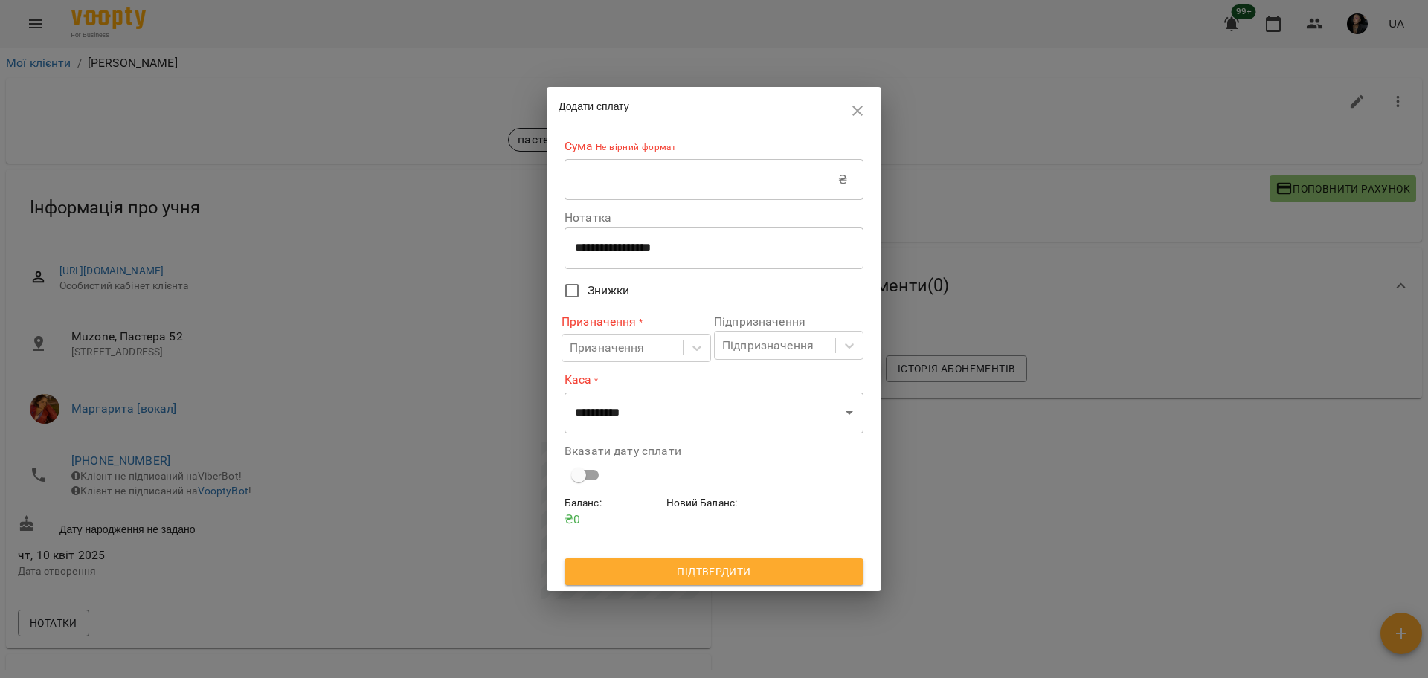
click at [749, 189] on input "text" at bounding box center [701, 180] width 274 height 42
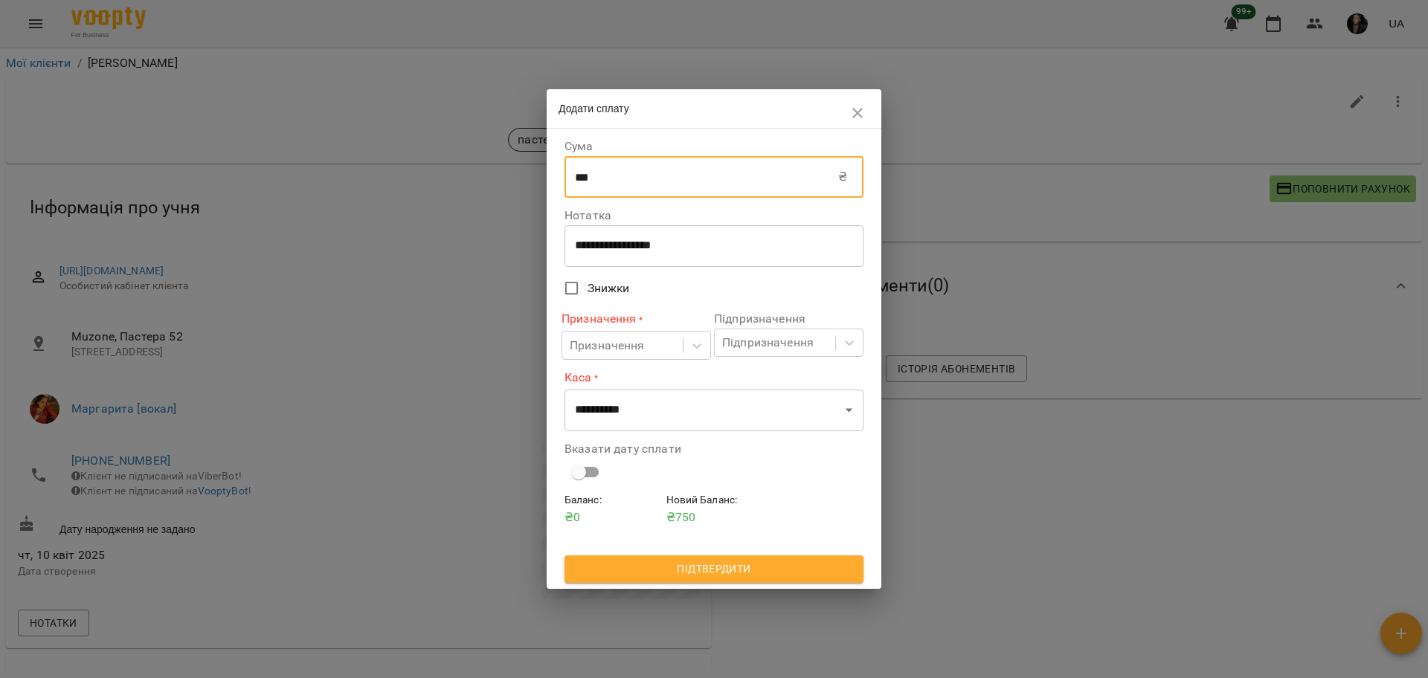
type input "***"
click at [612, 236] on div "**********" at bounding box center [713, 246] width 299 height 42
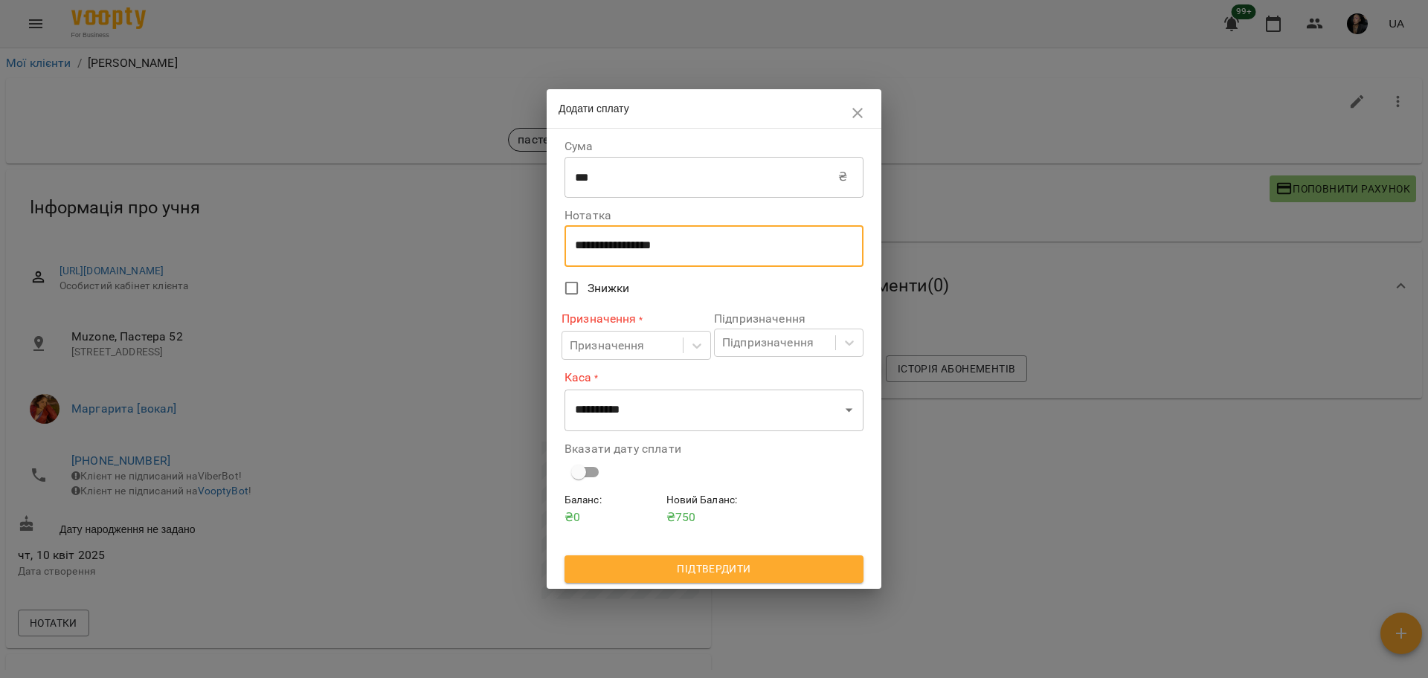
drag, startPoint x: 694, startPoint y: 251, endPoint x: 487, endPoint y: 234, distance: 207.4
click at [487, 239] on div "**********" at bounding box center [714, 339] width 1428 height 678
type textarea "*"
type textarea "****"
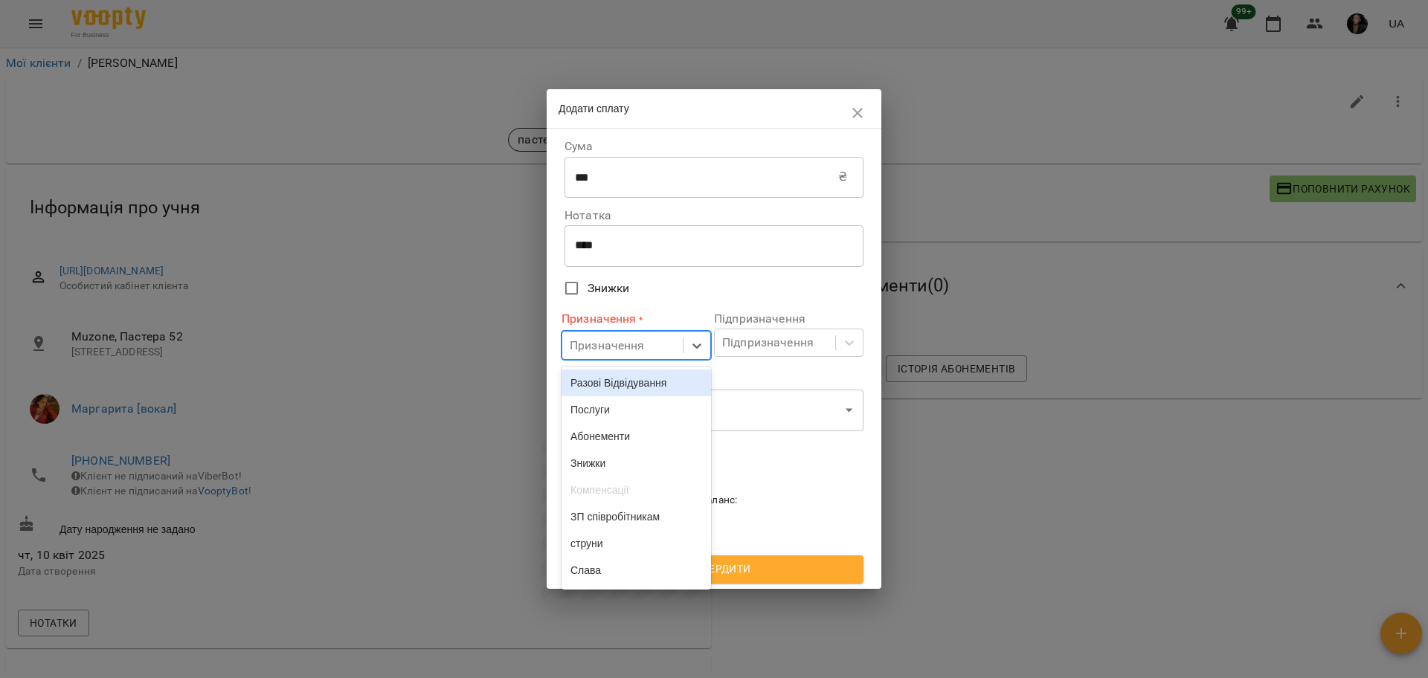
click at [610, 348] on div "Призначення" at bounding box center [607, 346] width 75 height 18
click at [606, 387] on div "Разові Відвідування" at bounding box center [635, 383] width 149 height 27
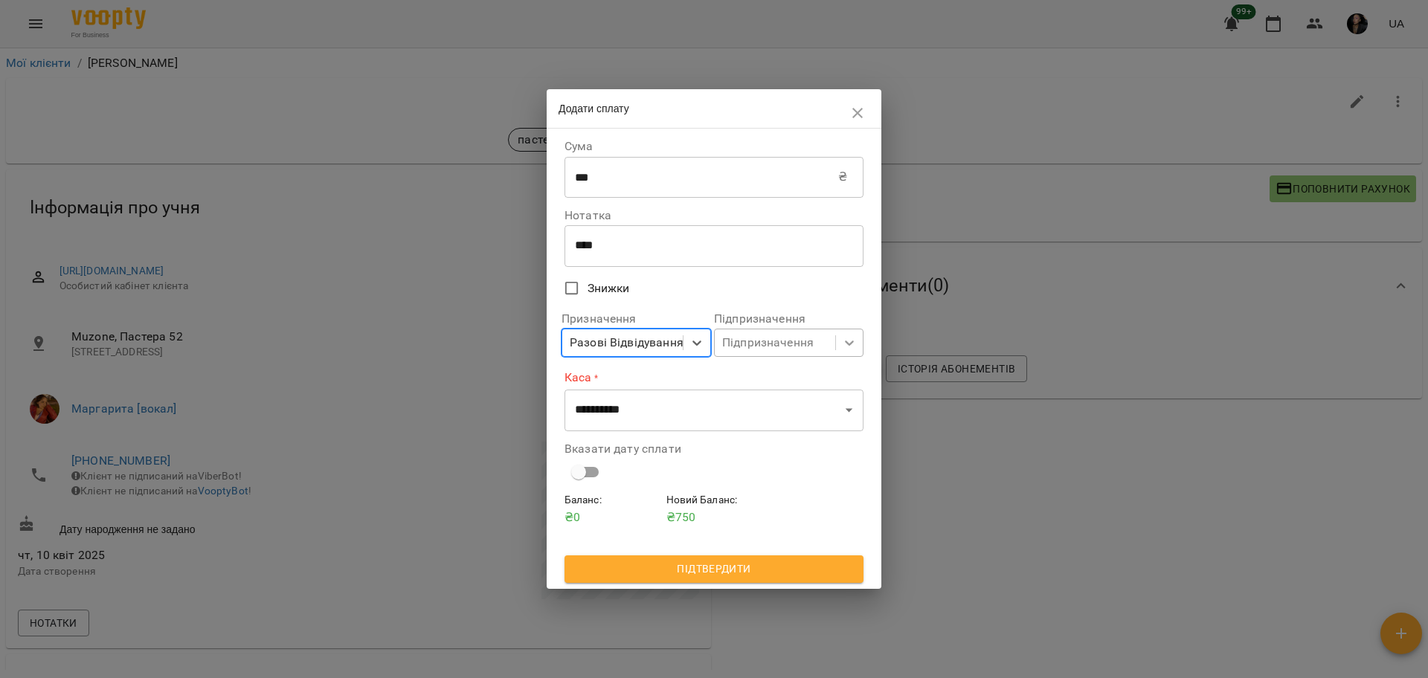
click at [851, 352] on div at bounding box center [849, 342] width 27 height 27
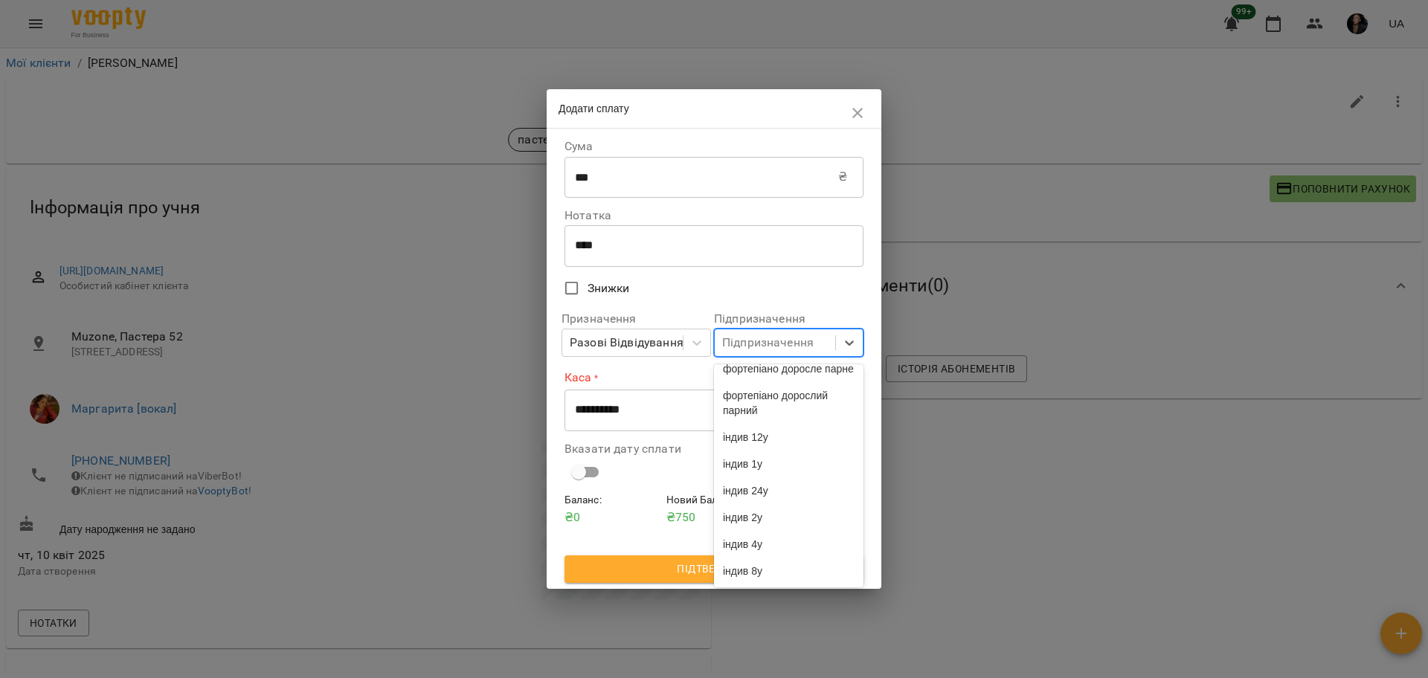
scroll to position [3867, 0]
drag, startPoint x: 787, startPoint y: 455, endPoint x: 779, endPoint y: 451, distance: 9.3
click at [787, 455] on div "індив 1у" at bounding box center [788, 464] width 149 height 27
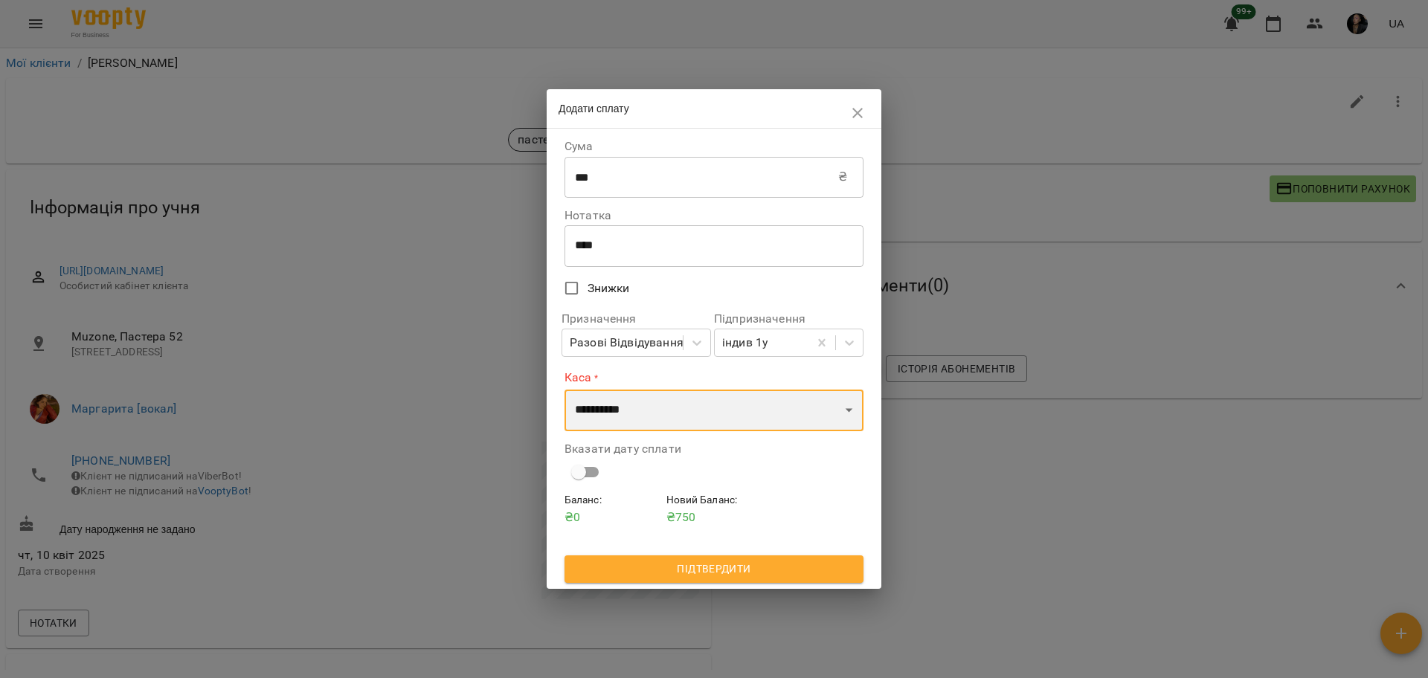
drag, startPoint x: 671, startPoint y: 413, endPoint x: 669, endPoint y: 430, distance: 17.2
click at [671, 413] on select "**********" at bounding box center [713, 411] width 299 height 42
select select "****"
click at [564, 390] on select "**********" at bounding box center [713, 411] width 299 height 42
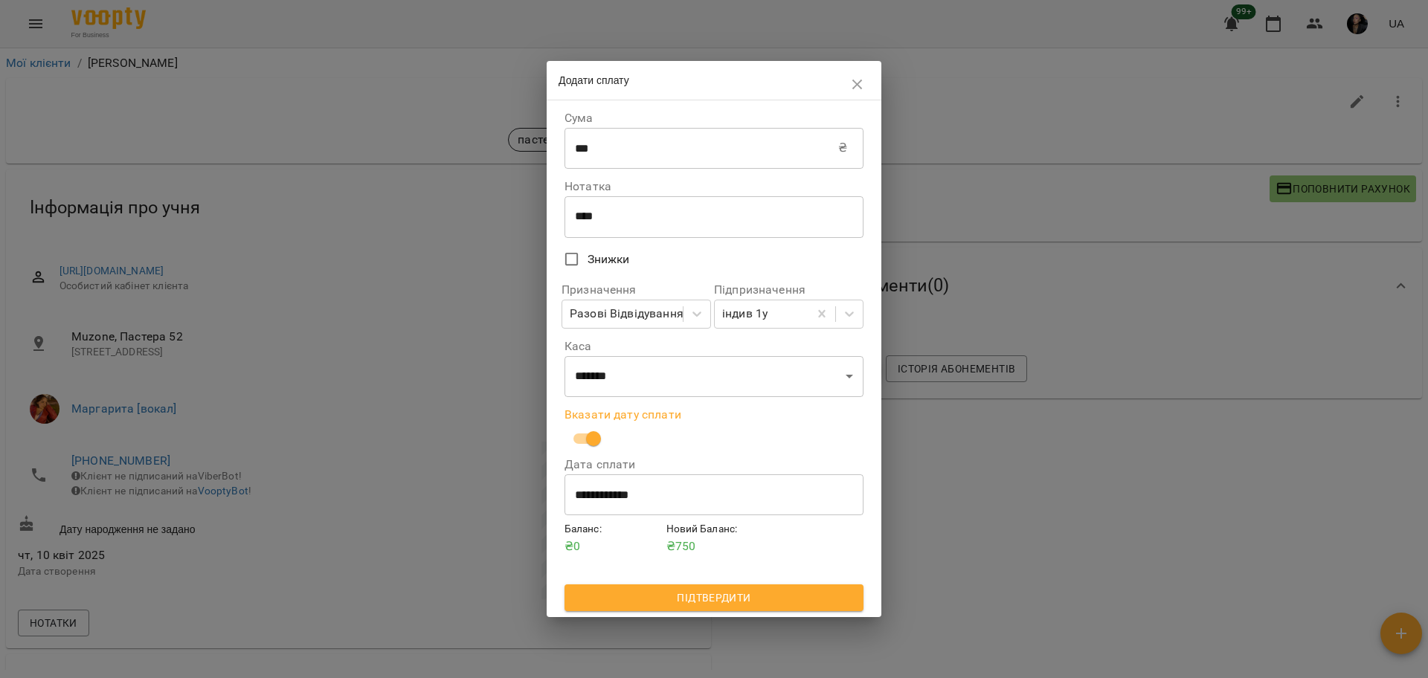
click at [787, 610] on button "Підтвердити" at bounding box center [713, 597] width 299 height 27
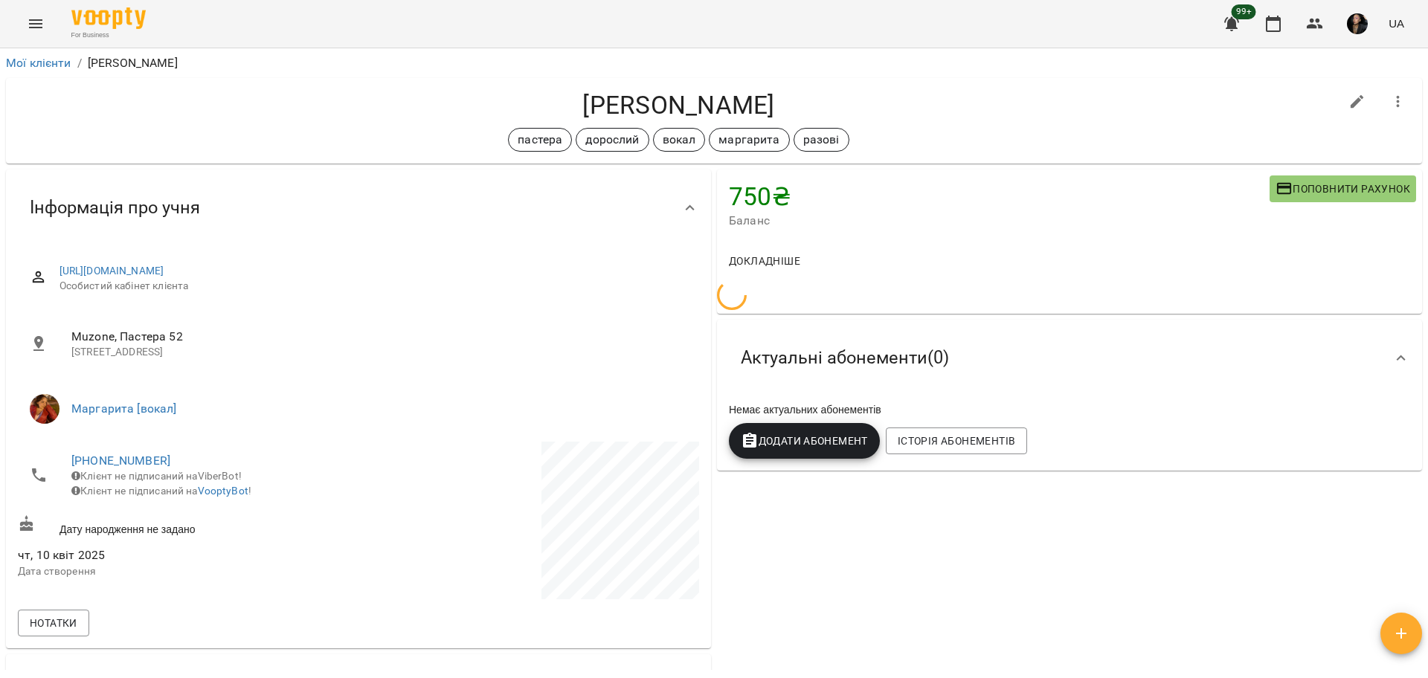
click at [1023, 544] on div "750 ₴ Баланс Поповнити рахунок Докладніше Актуальні абонементи ( 0 ) Немає акту…" at bounding box center [1069, 497] width 711 height 660
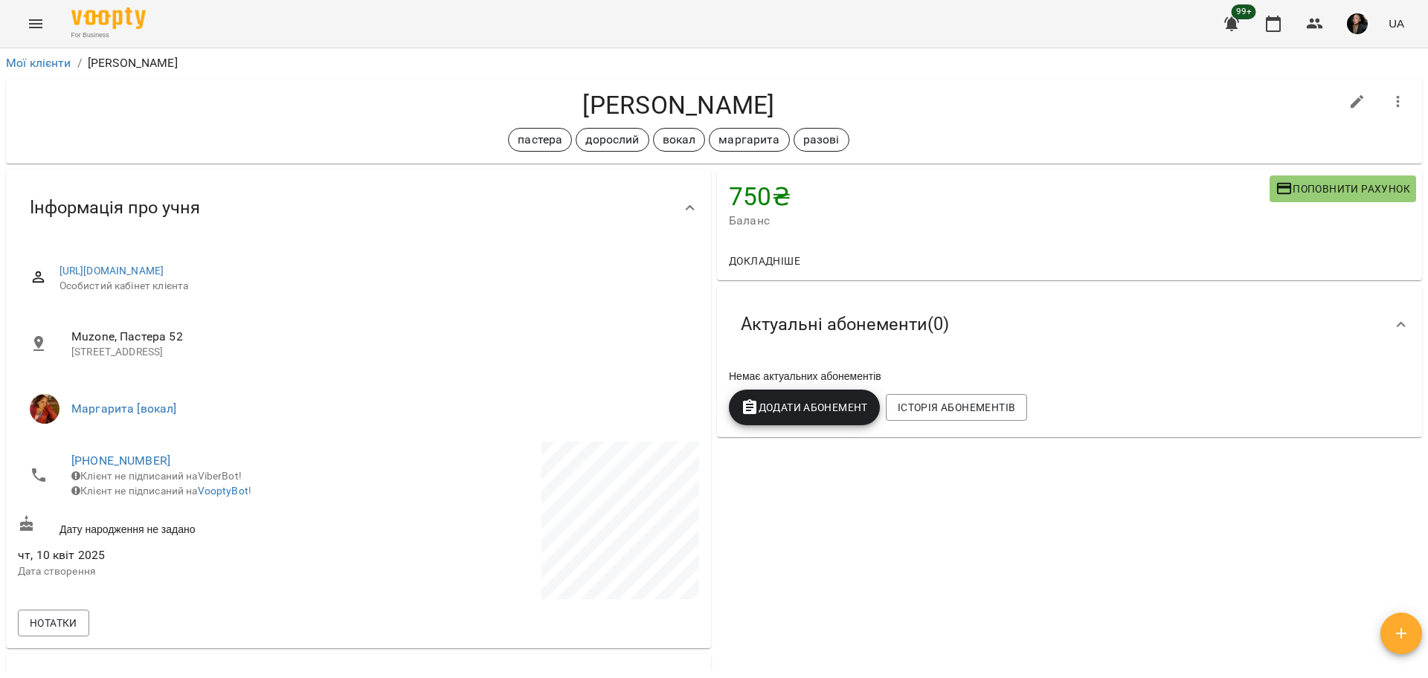
click at [24, 25] on button "Menu" at bounding box center [36, 24] width 36 height 36
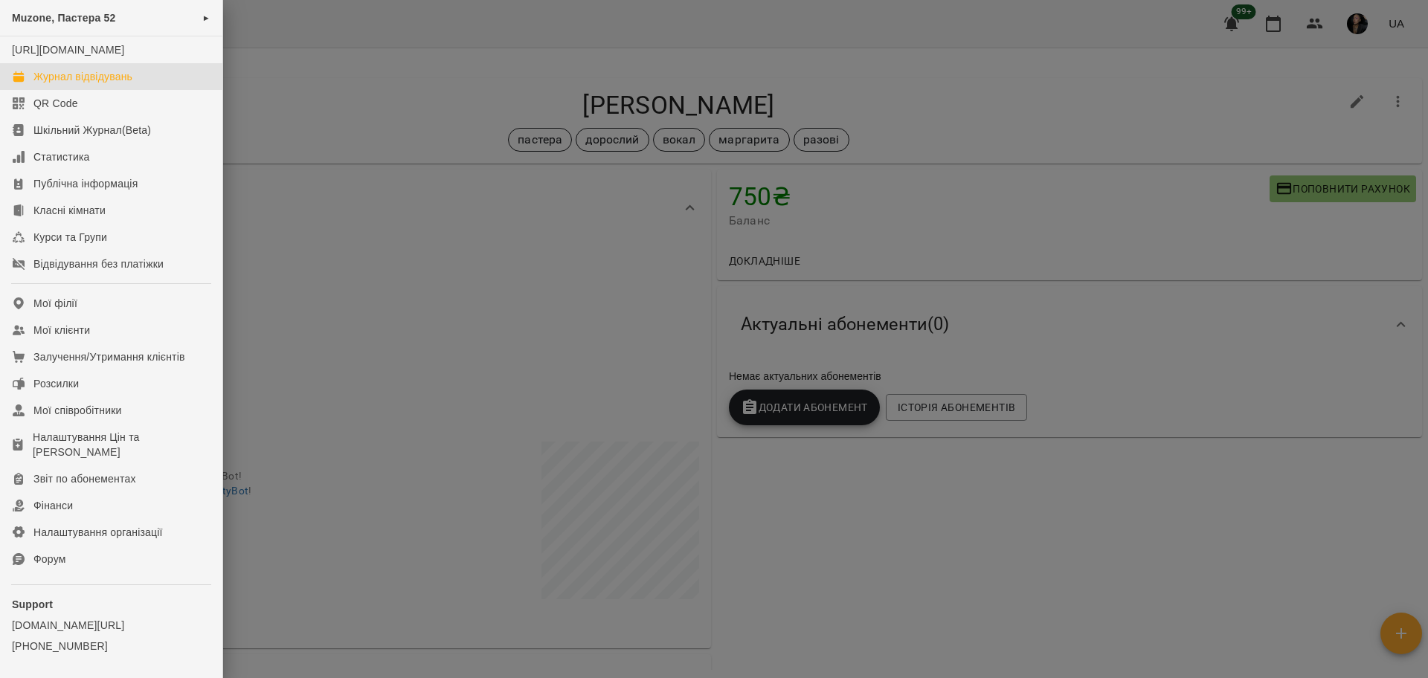
click at [77, 84] on div "Журнал відвідувань" at bounding box center [82, 76] width 99 height 15
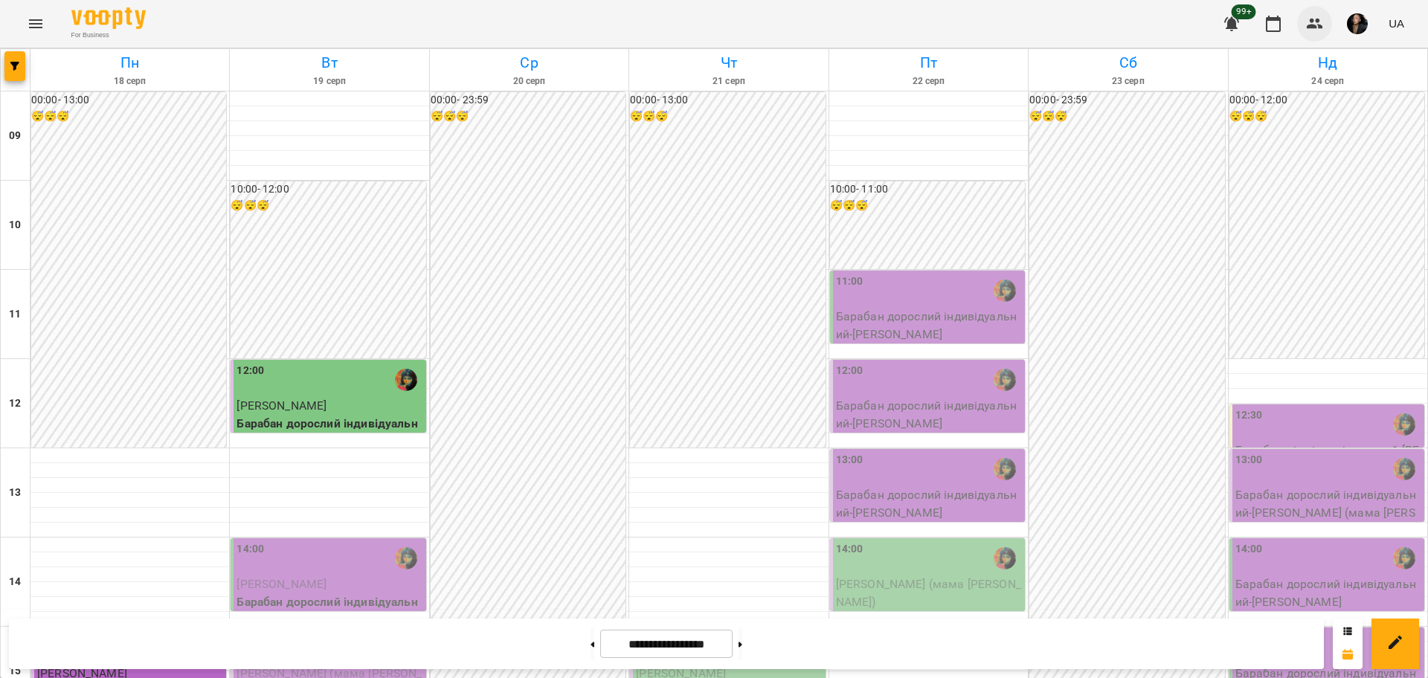
click at [1300, 28] on button "button" at bounding box center [1315, 24] width 36 height 36
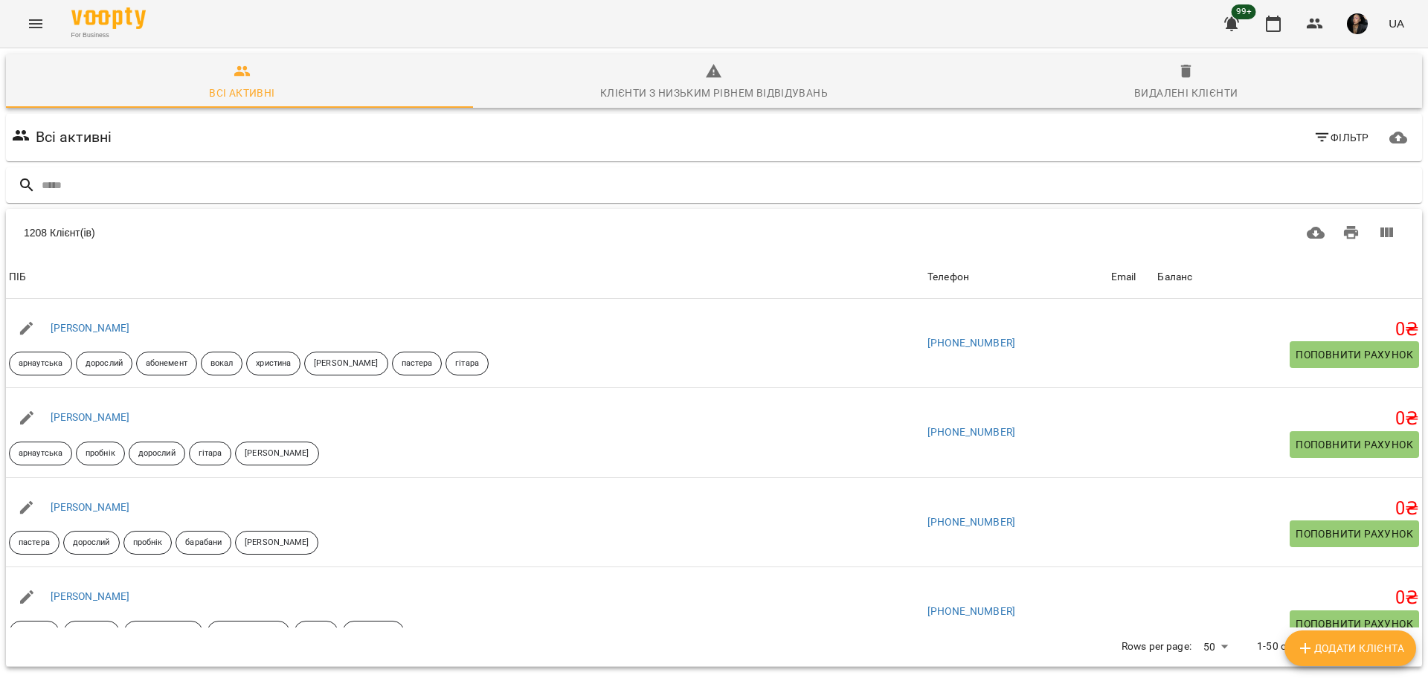
click at [565, 162] on div "Всі активні Фільтр" at bounding box center [714, 138] width 1422 height 54
click at [550, 181] on input "text" at bounding box center [729, 185] width 1374 height 25
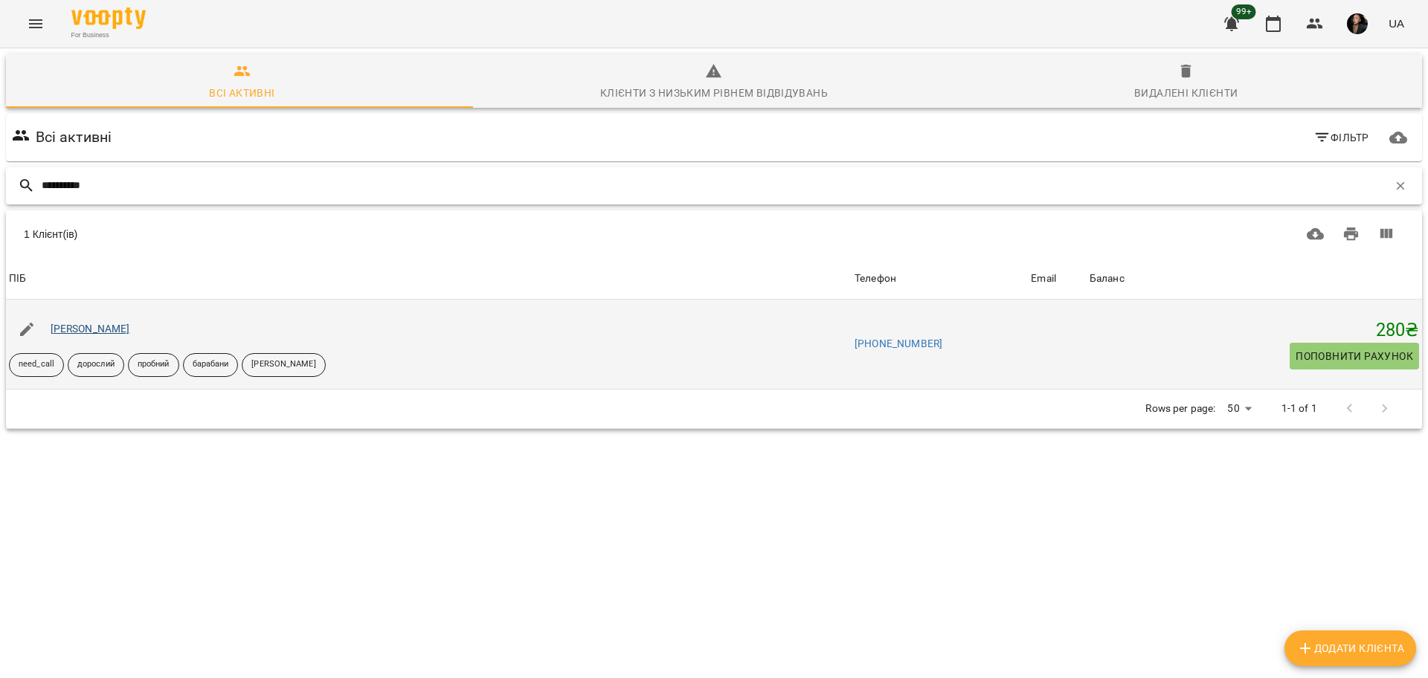
type input "**********"
click at [85, 331] on link "[PERSON_NAME]" at bounding box center [91, 329] width 80 height 12
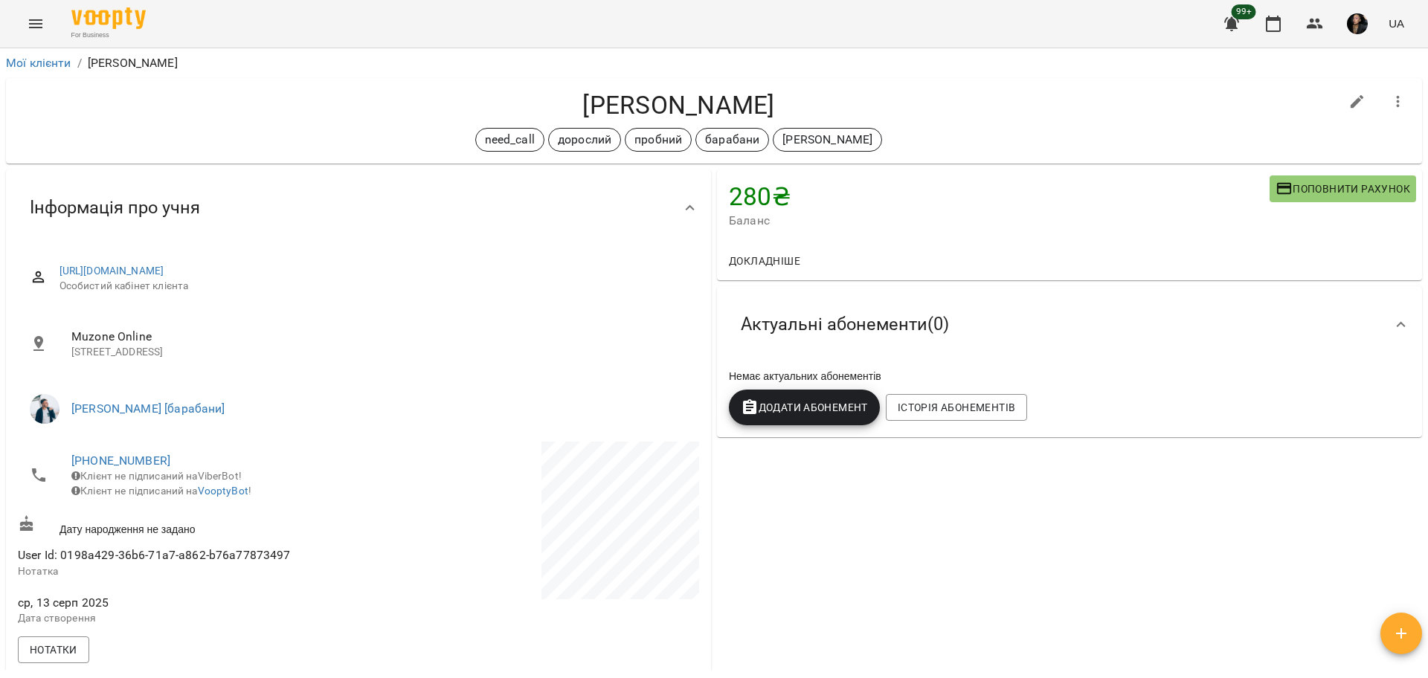
click at [1298, 186] on span "Поповнити рахунок" at bounding box center [1342, 189] width 135 height 18
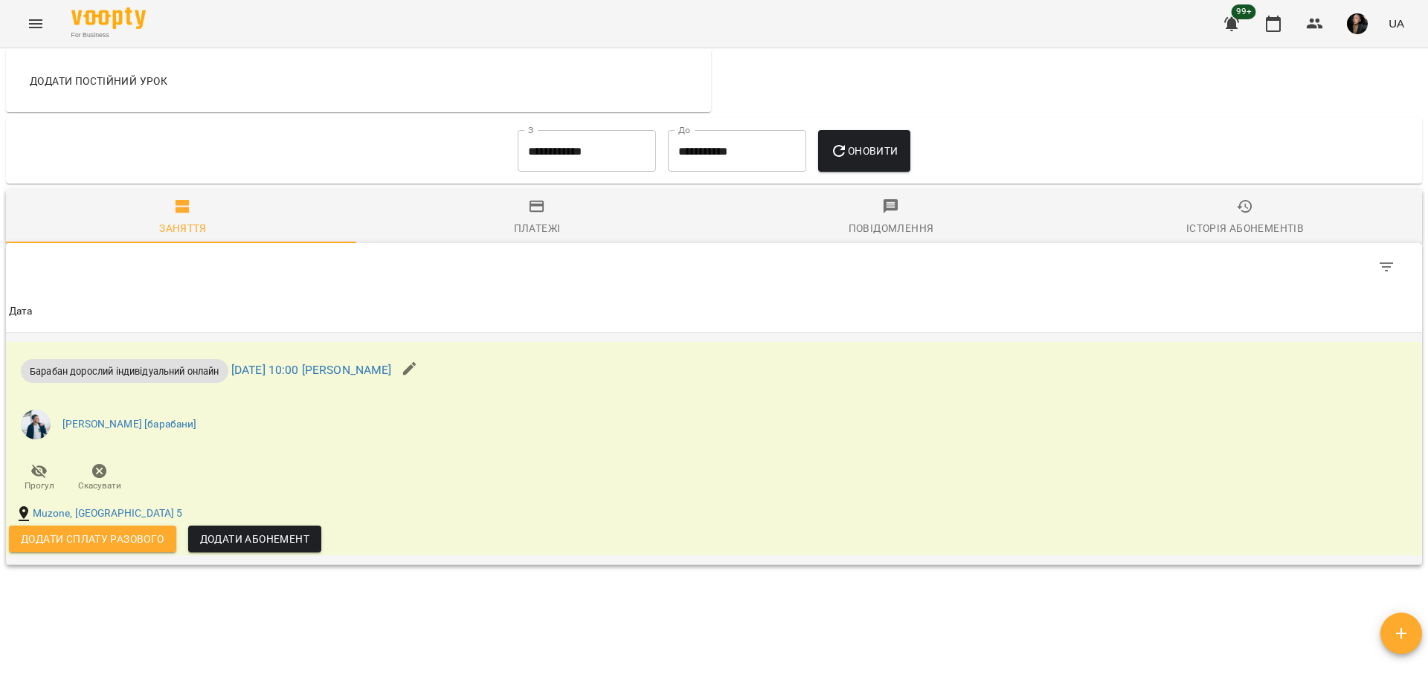
scroll to position [744, 0]
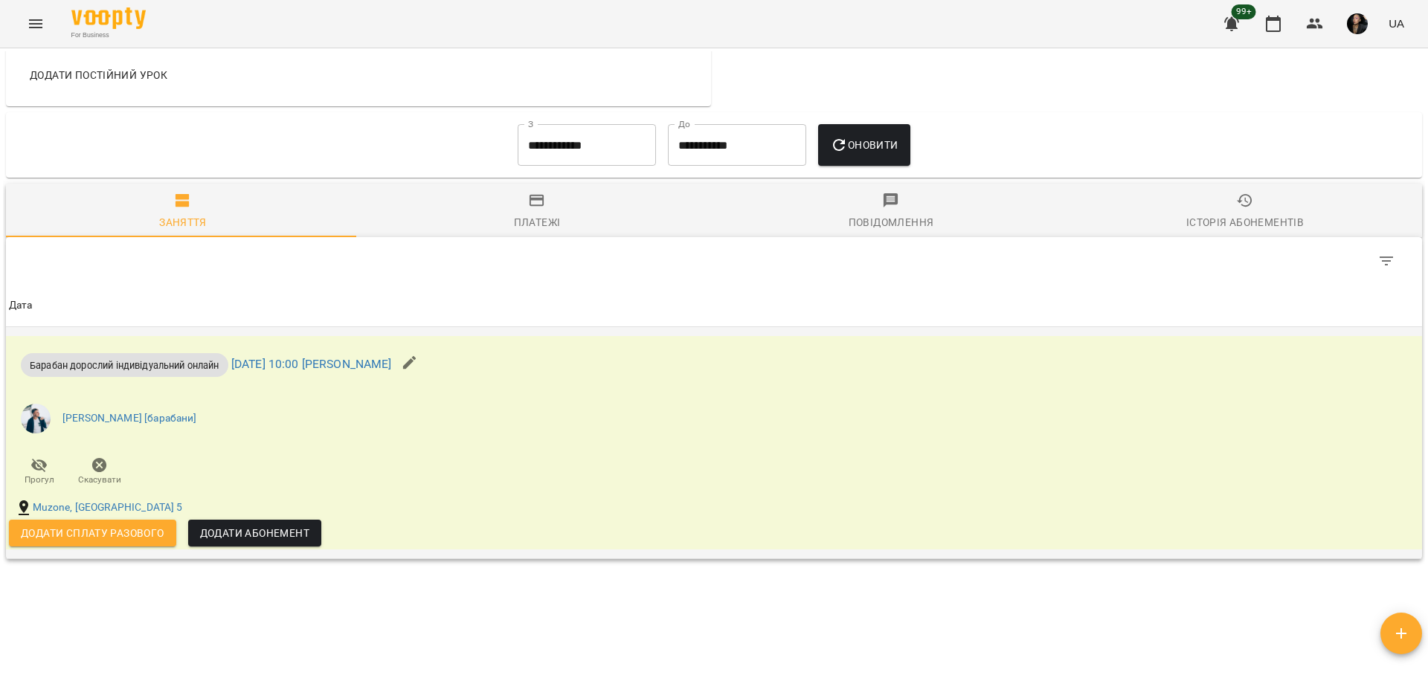
click at [364, 479] on div "Барабан дорослий індивідуальний онлайн пт 15 серп 2025 10:00 Христина Ніколаєва…" at bounding box center [478, 416] width 944 height 161
click at [474, 439] on li "Євген [барабани]" at bounding box center [478, 419] width 938 height 42
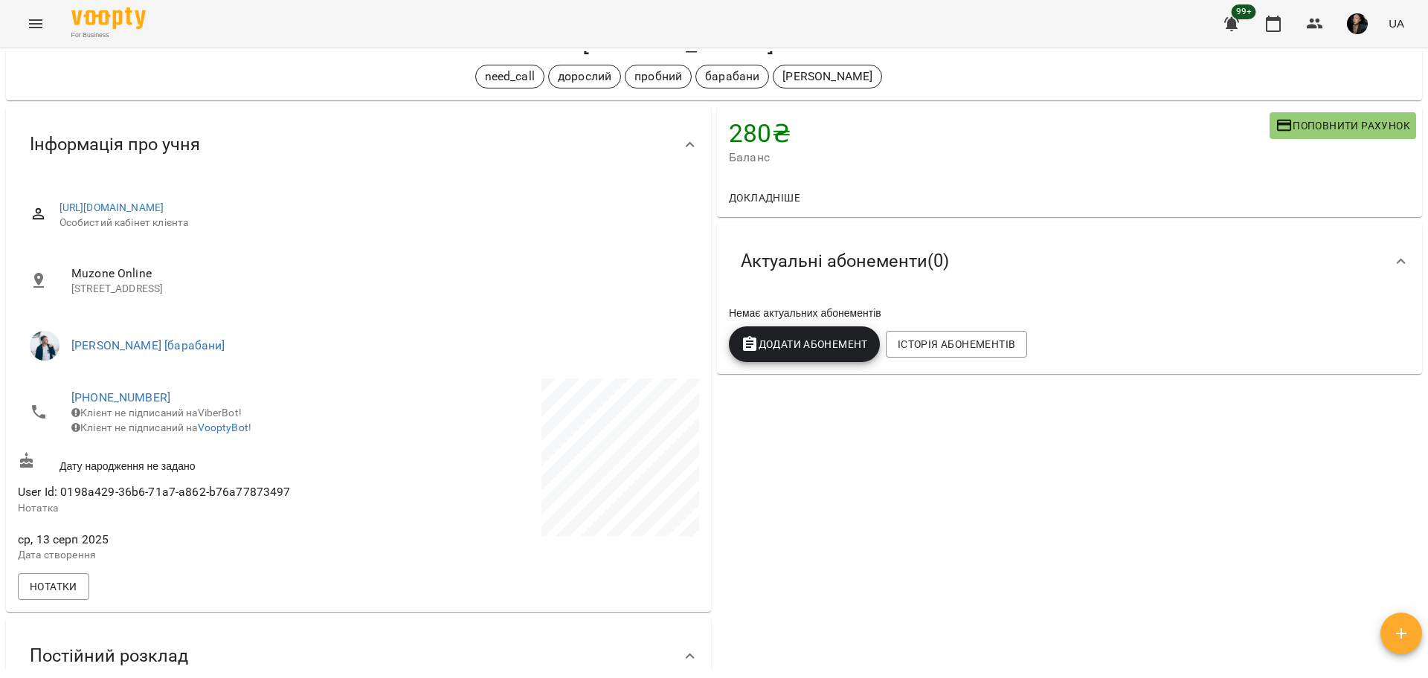
scroll to position [0, 0]
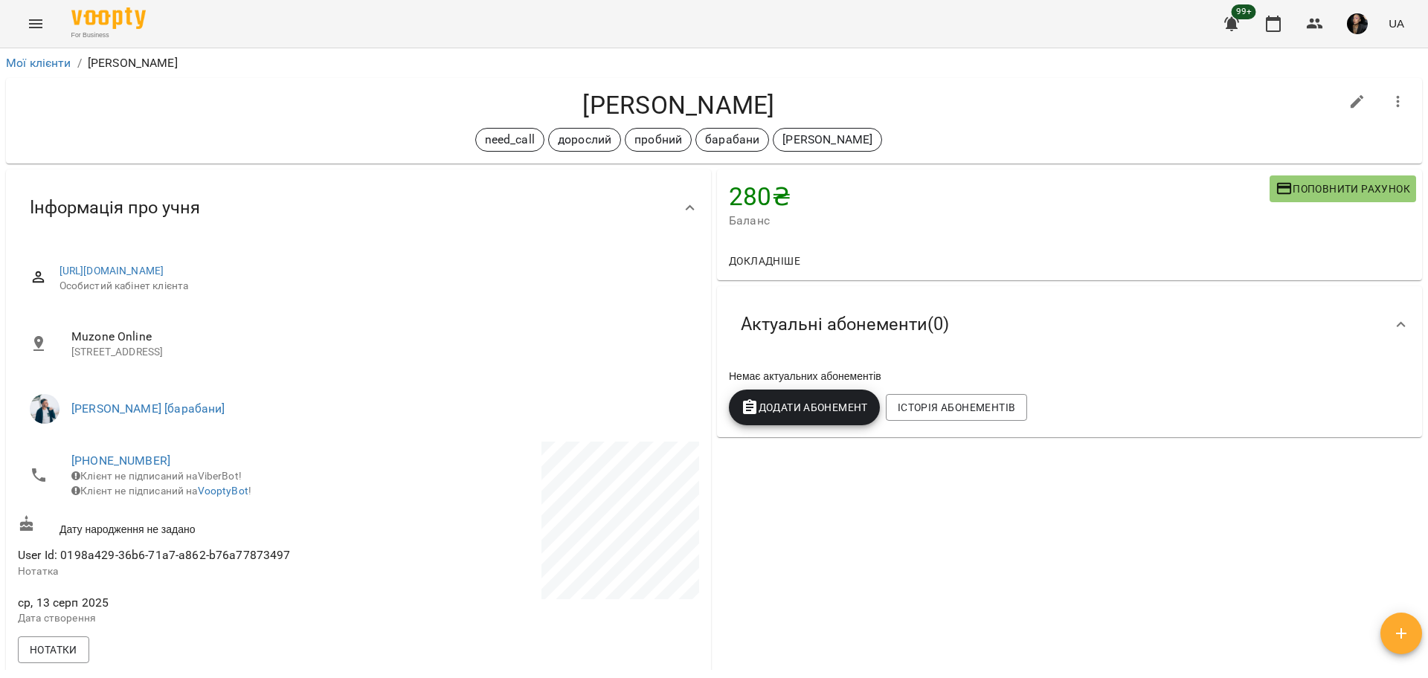
click at [1276, 181] on icon "button" at bounding box center [1284, 189] width 18 height 18
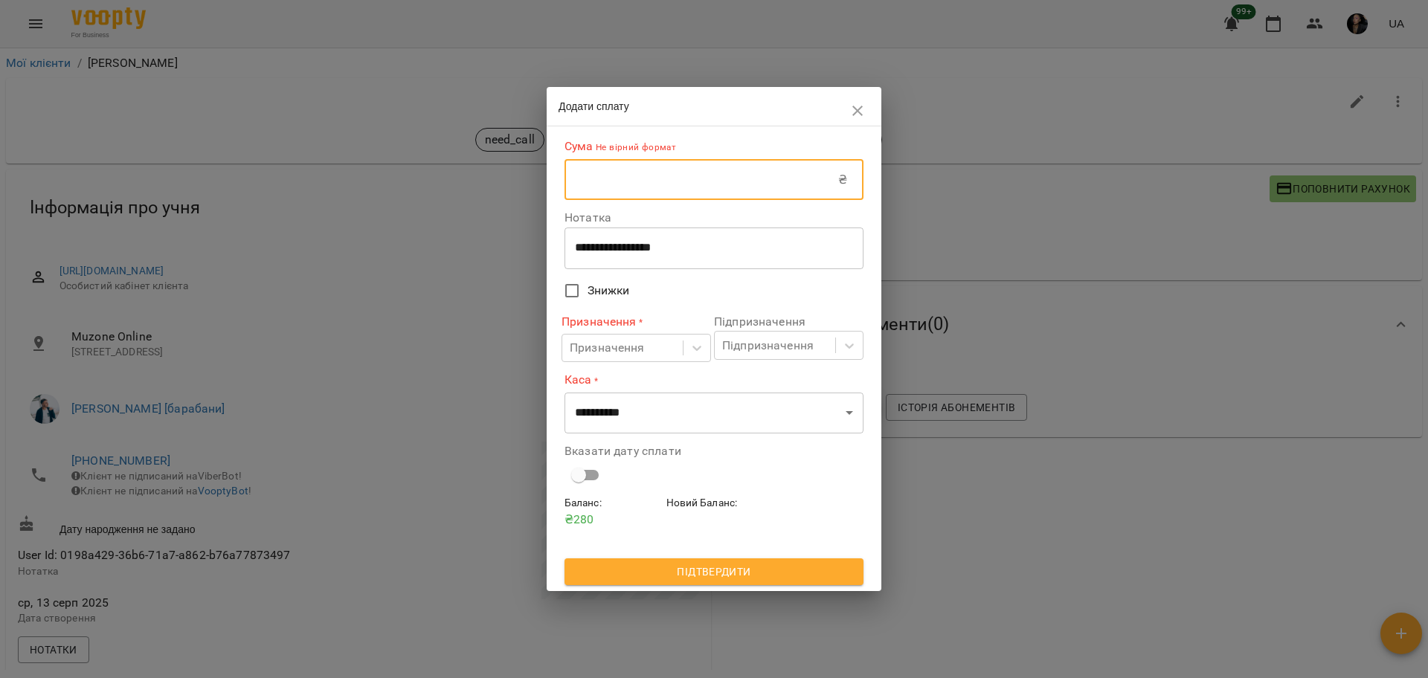
click at [729, 164] on input "text" at bounding box center [701, 180] width 274 height 42
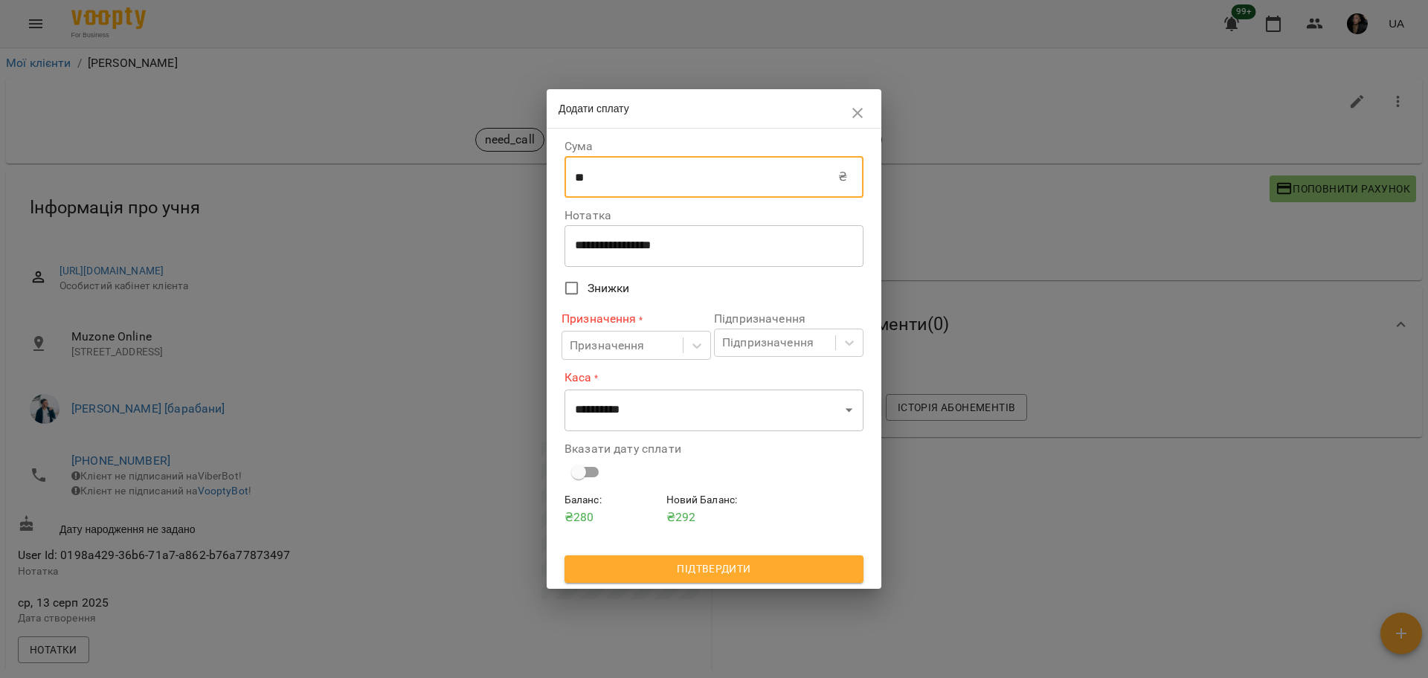
type input "*"
type input "***"
click at [625, 246] on textarea "**********" at bounding box center [714, 246] width 278 height 14
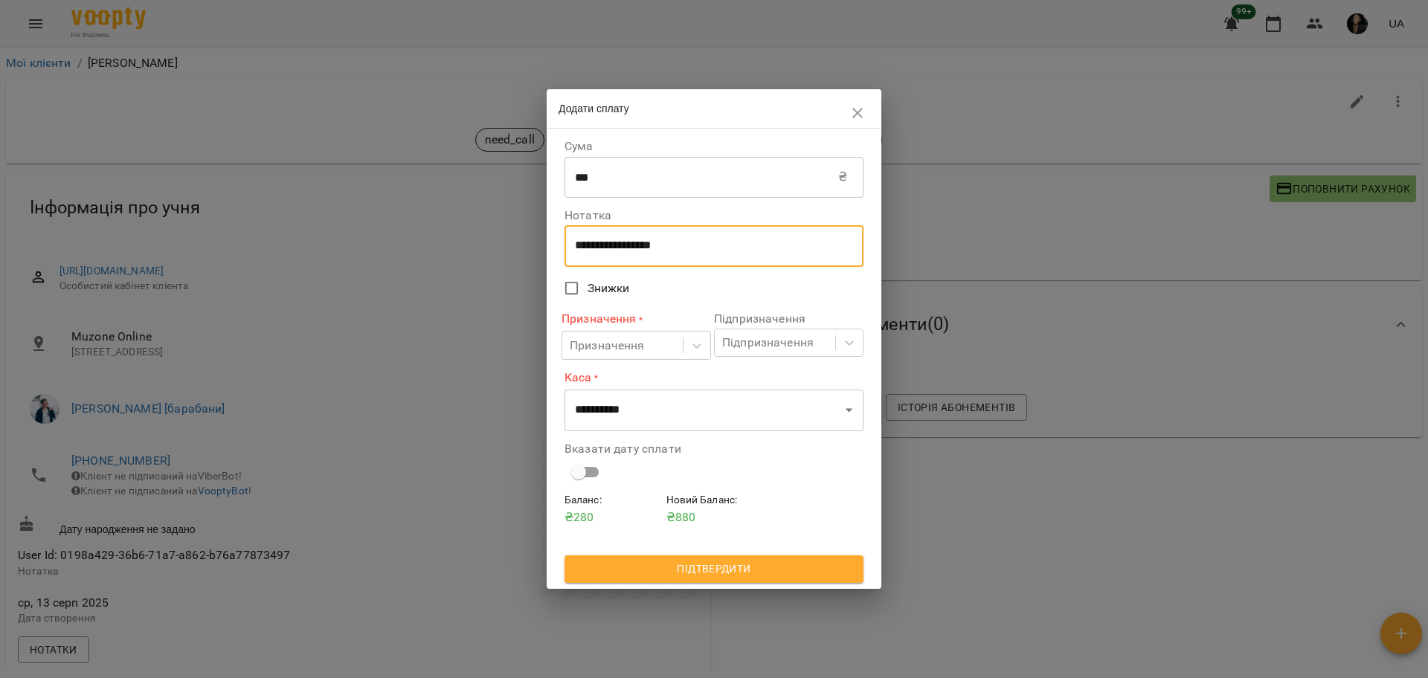
drag, startPoint x: 715, startPoint y: 250, endPoint x: 558, endPoint y: 248, distance: 156.9
click at [558, 248] on div "**********" at bounding box center [714, 359] width 335 height 460
type textarea "****"
click at [613, 336] on div "Призначення" at bounding box center [622, 346] width 120 height 28
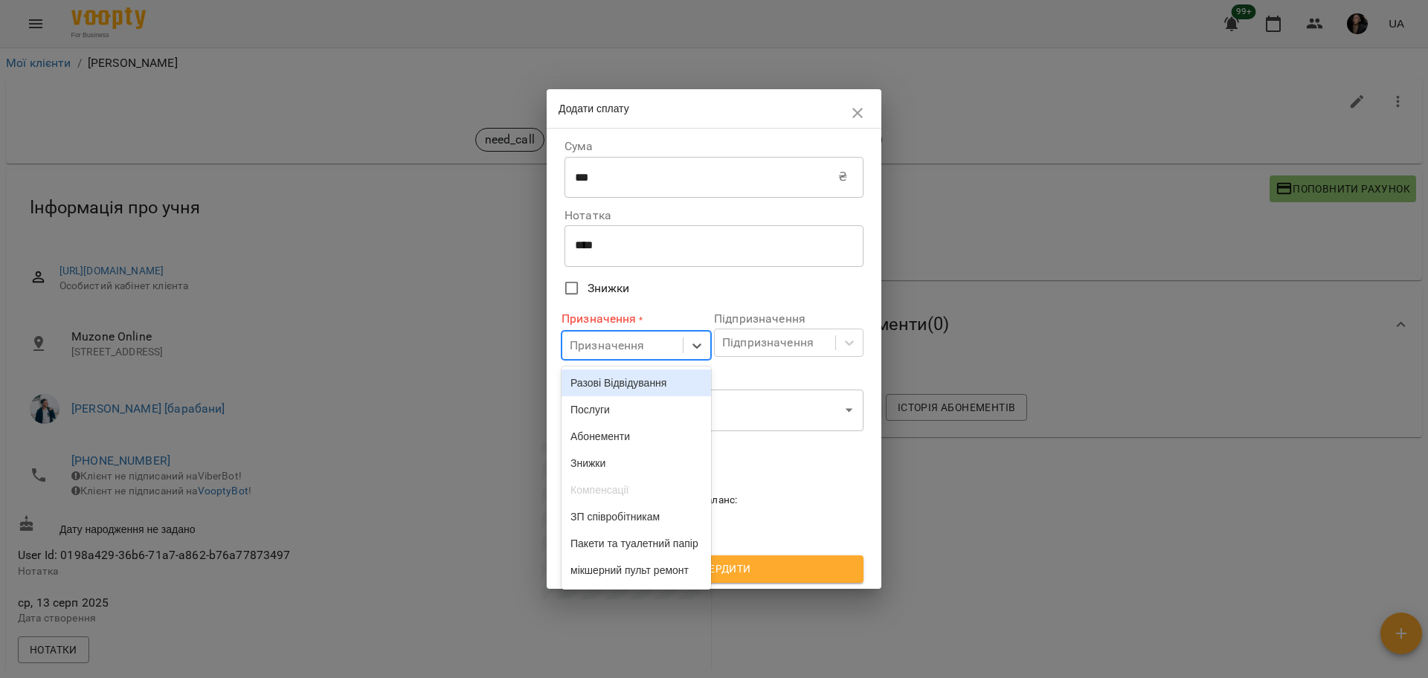
click at [625, 376] on div "Разові Відвідування" at bounding box center [635, 383] width 149 height 27
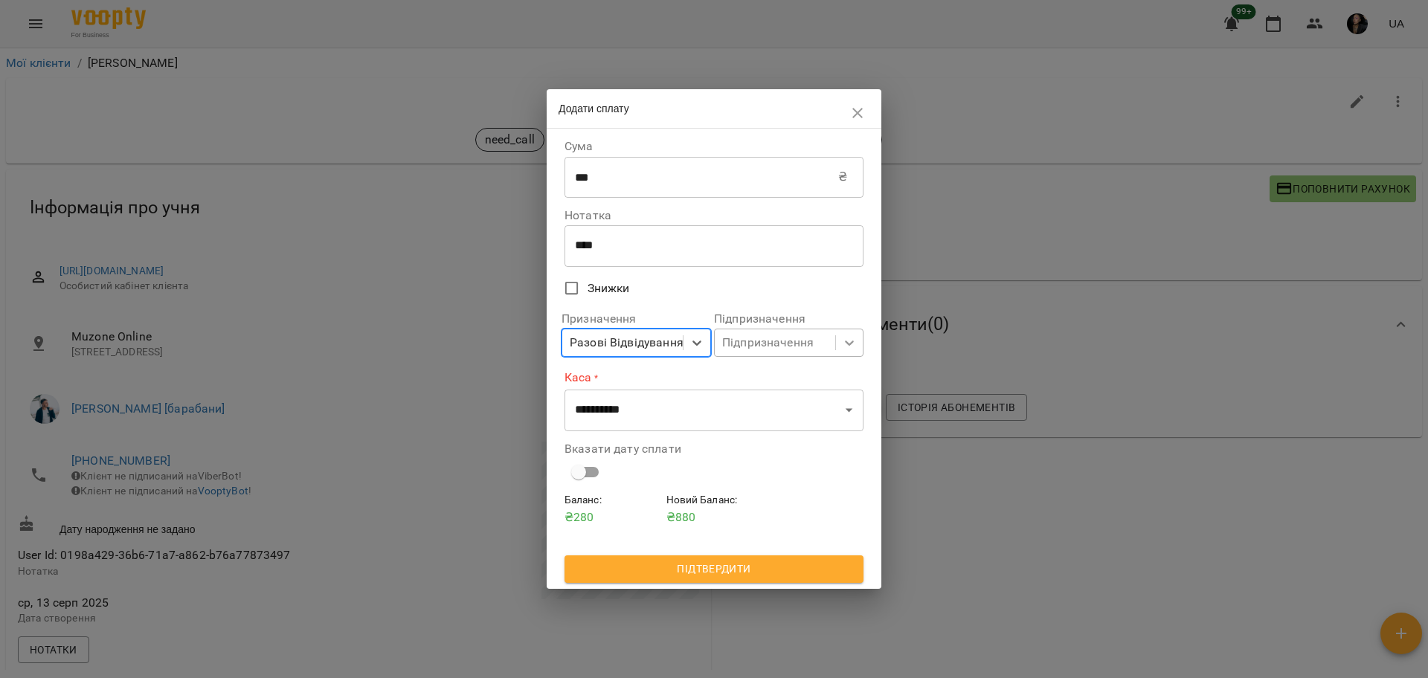
click at [836, 348] on div at bounding box center [849, 342] width 27 height 27
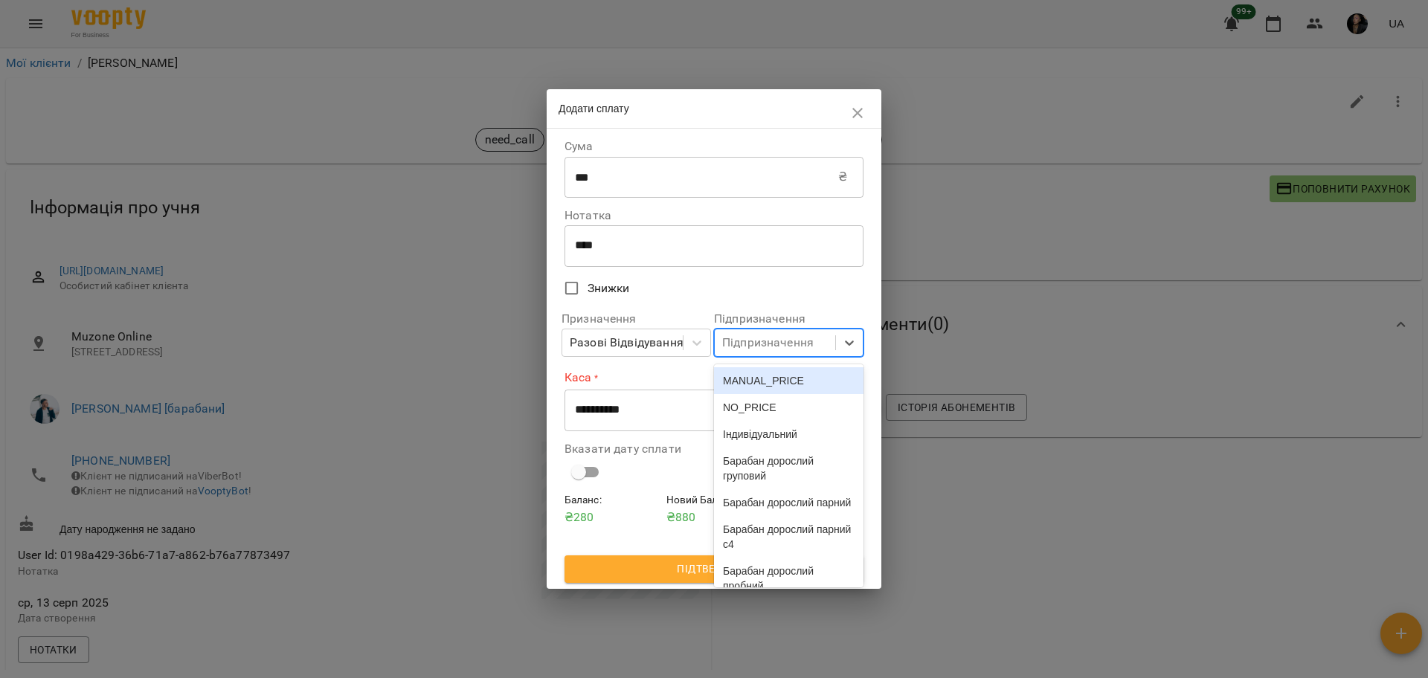
scroll to position [3867, 0]
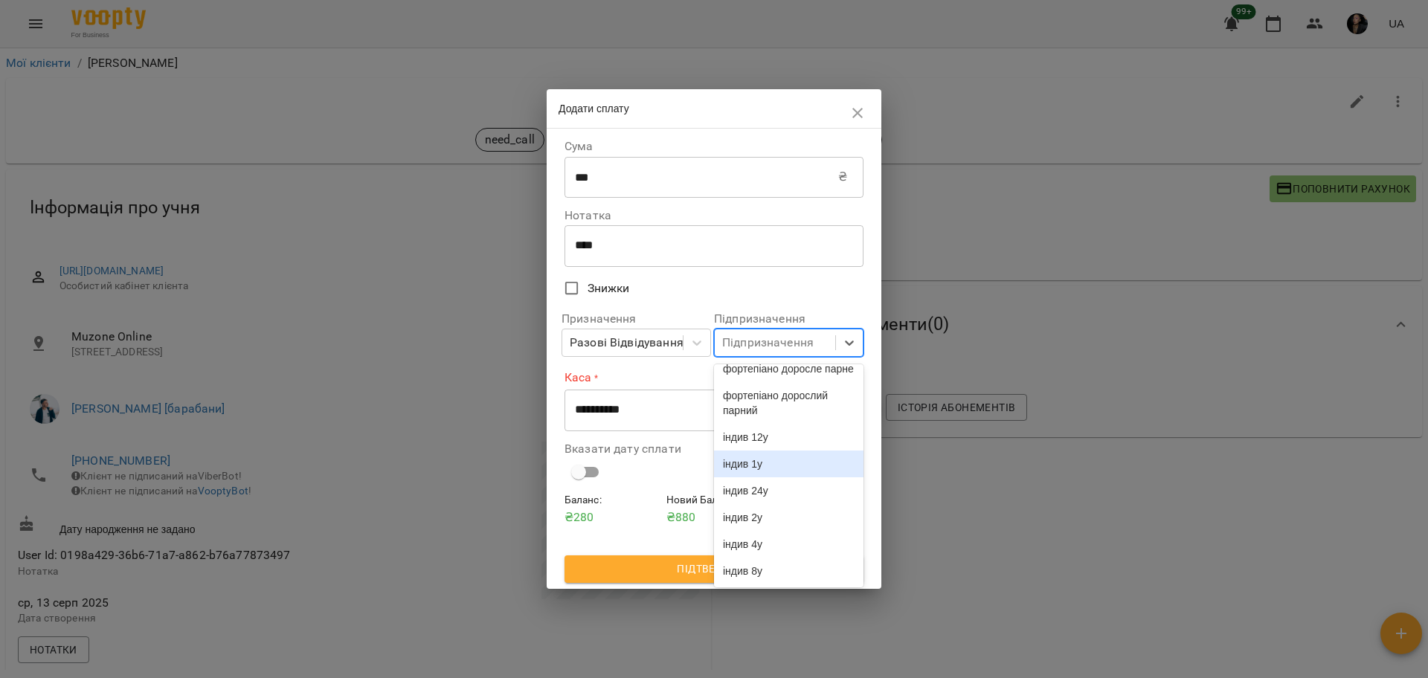
drag, startPoint x: 798, startPoint y: 496, endPoint x: 813, endPoint y: 454, distance: 44.2
click at [813, 454] on div "MANUAL_PRICE NO_PRICE Індивідуальний Барабан дорослий груповий Барабан дорослий…" at bounding box center [788, 475] width 149 height 223
click at [813, 454] on div "індив 1у" at bounding box center [788, 464] width 149 height 27
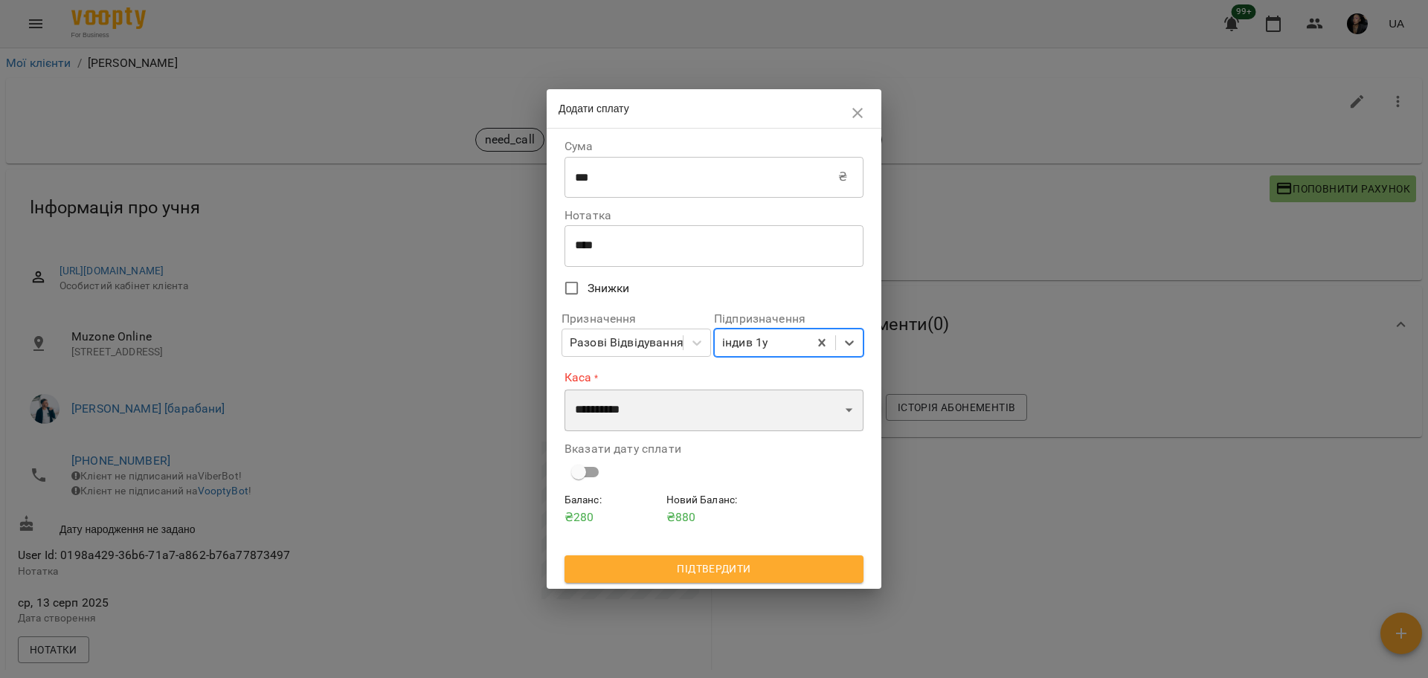
click at [654, 402] on select "**********" at bounding box center [713, 411] width 299 height 42
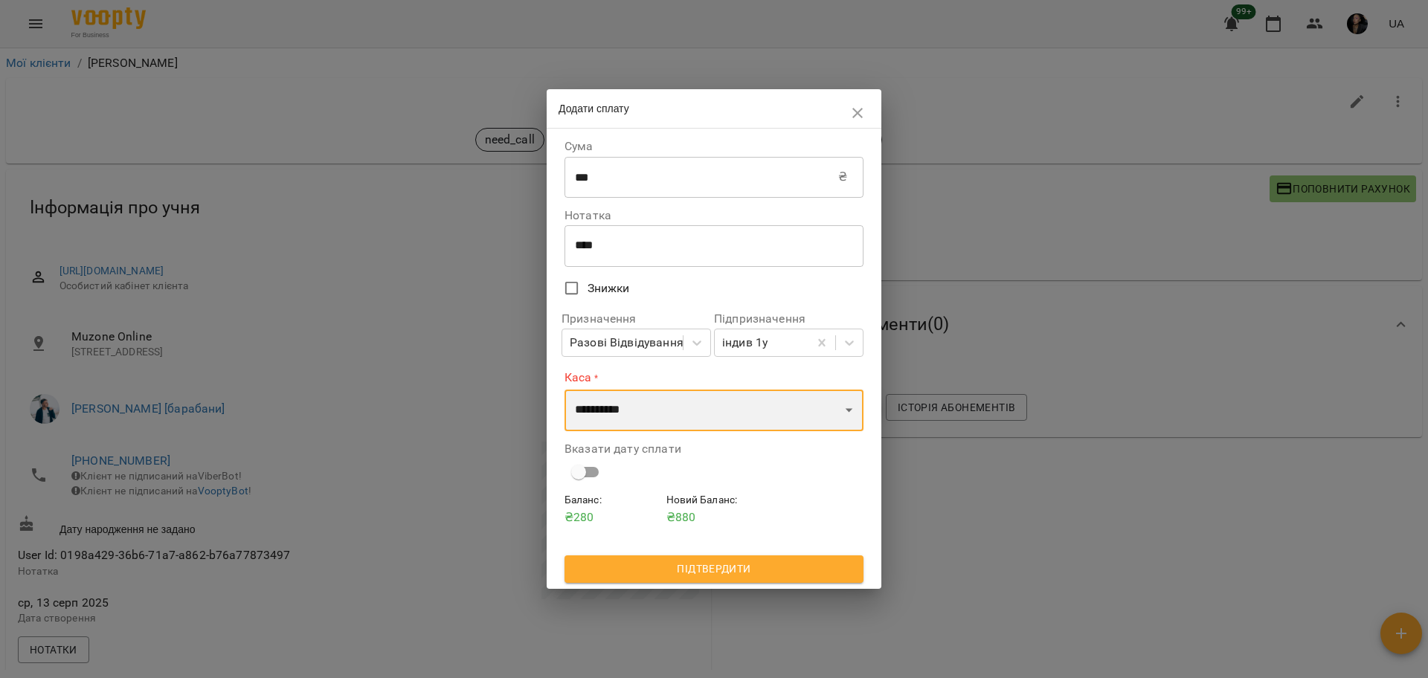
select select "****"
click at [564, 390] on select "**********" at bounding box center [713, 411] width 299 height 42
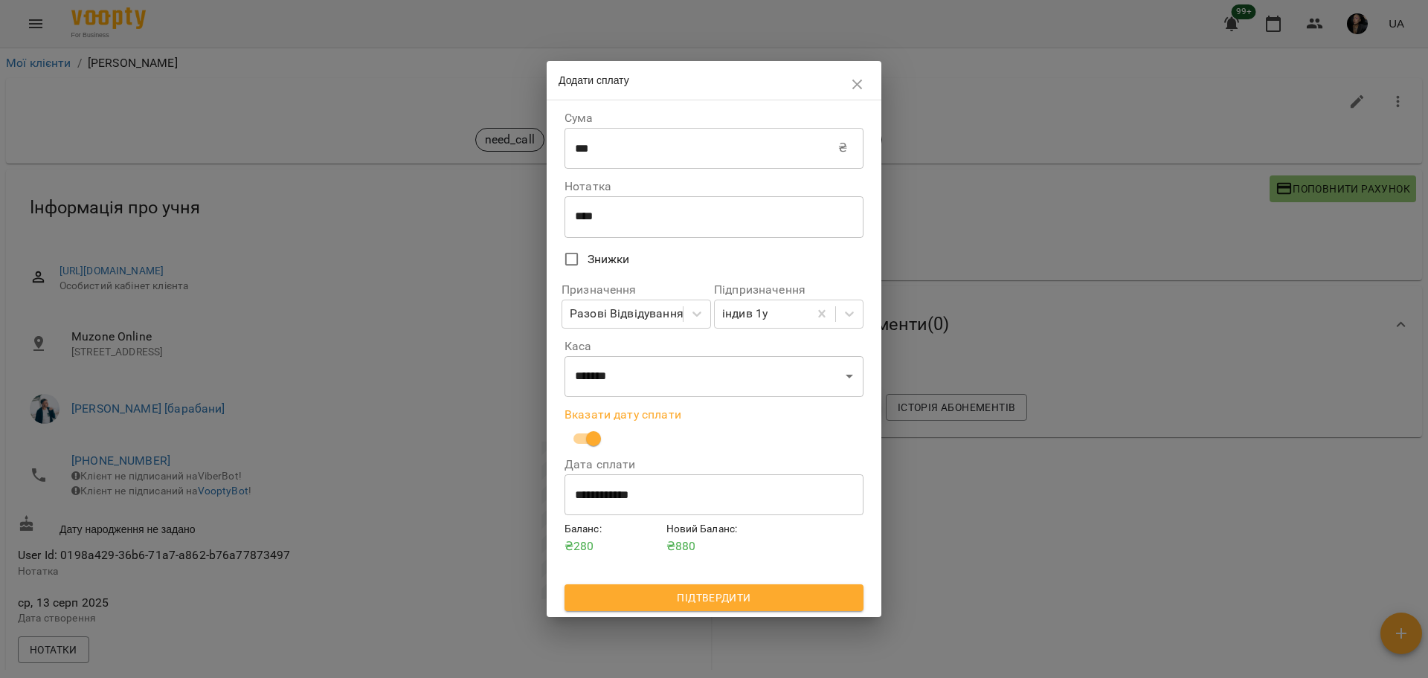
click at [759, 600] on span "Підтвердити" at bounding box center [713, 598] width 275 height 18
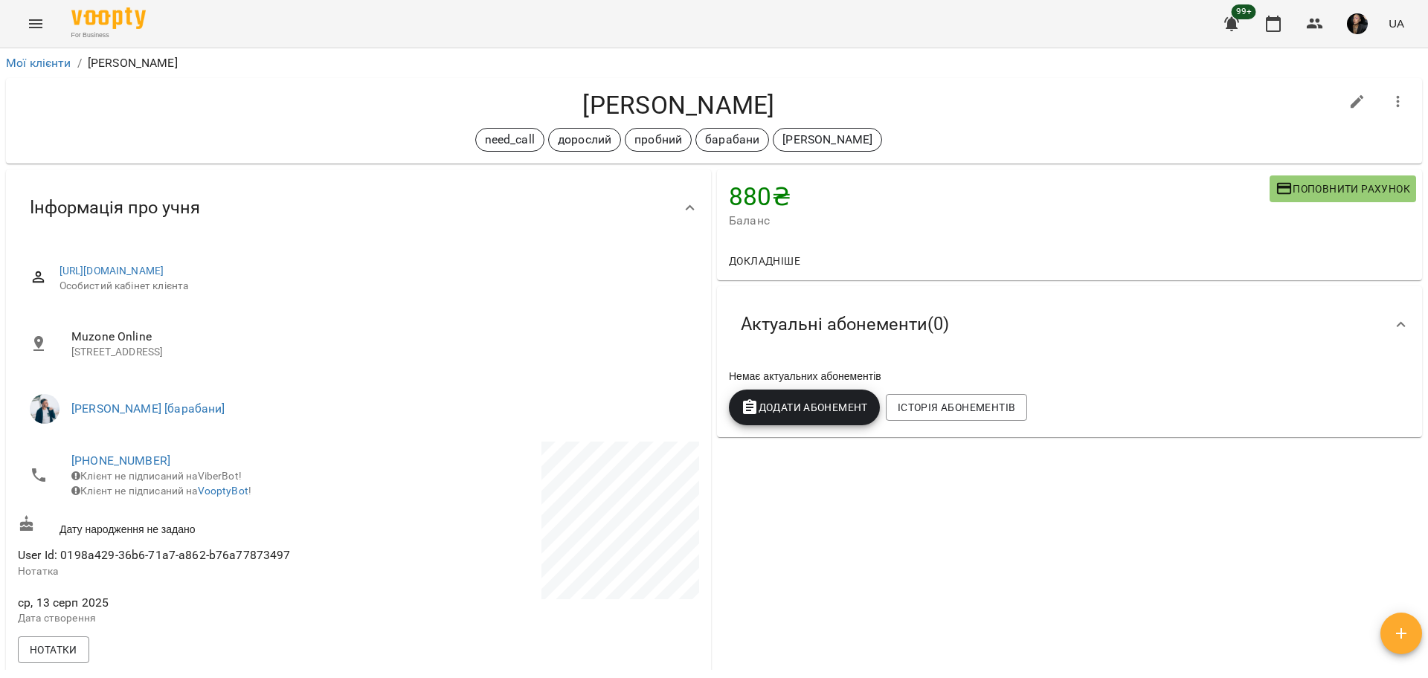
click at [1326, 181] on span "Поповнити рахунок" at bounding box center [1342, 189] width 135 height 18
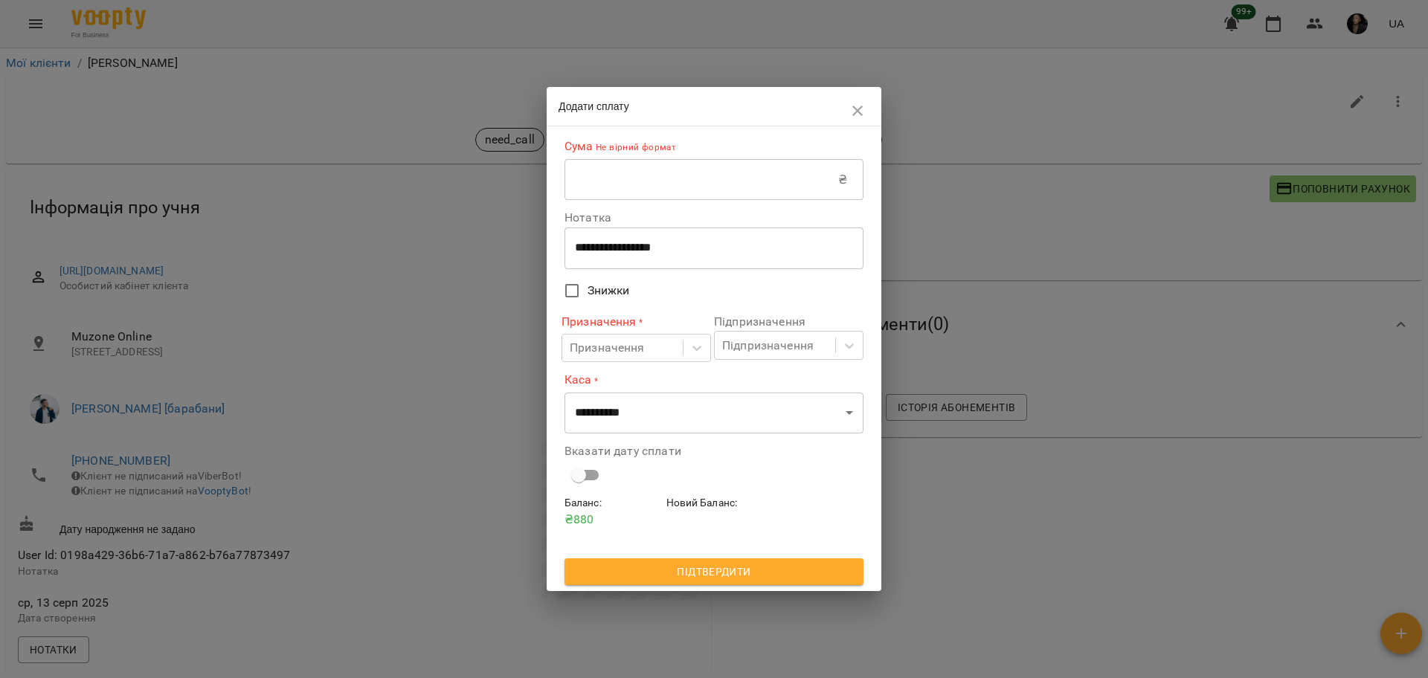
click at [735, 202] on div "**********" at bounding box center [713, 313] width 299 height 363
click at [746, 176] on input "text" at bounding box center [701, 180] width 274 height 42
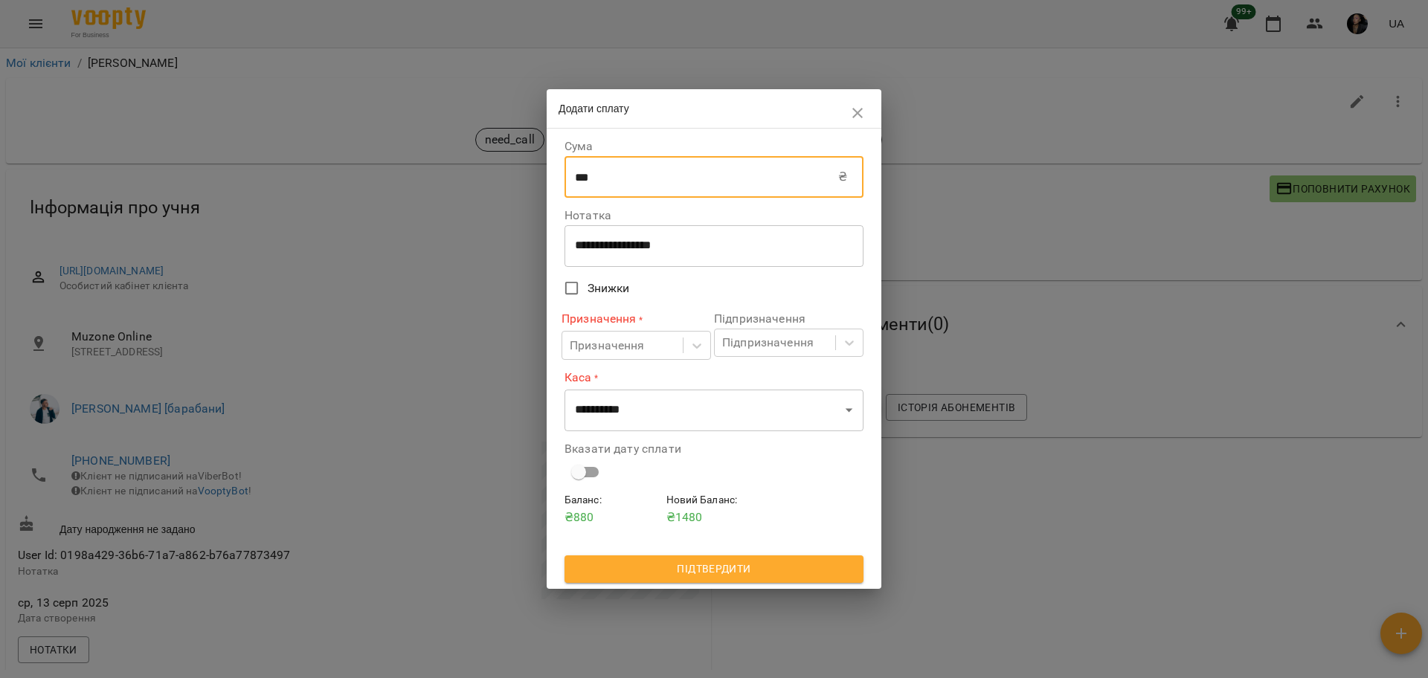
type input "***"
click at [587, 222] on label "Нотатка" at bounding box center [713, 216] width 299 height 12
click at [622, 251] on textarea "**********" at bounding box center [714, 246] width 278 height 14
drag, startPoint x: 659, startPoint y: 238, endPoint x: 563, endPoint y: 239, distance: 95.9
click at [563, 239] on div "**********" at bounding box center [713, 359] width 305 height 454
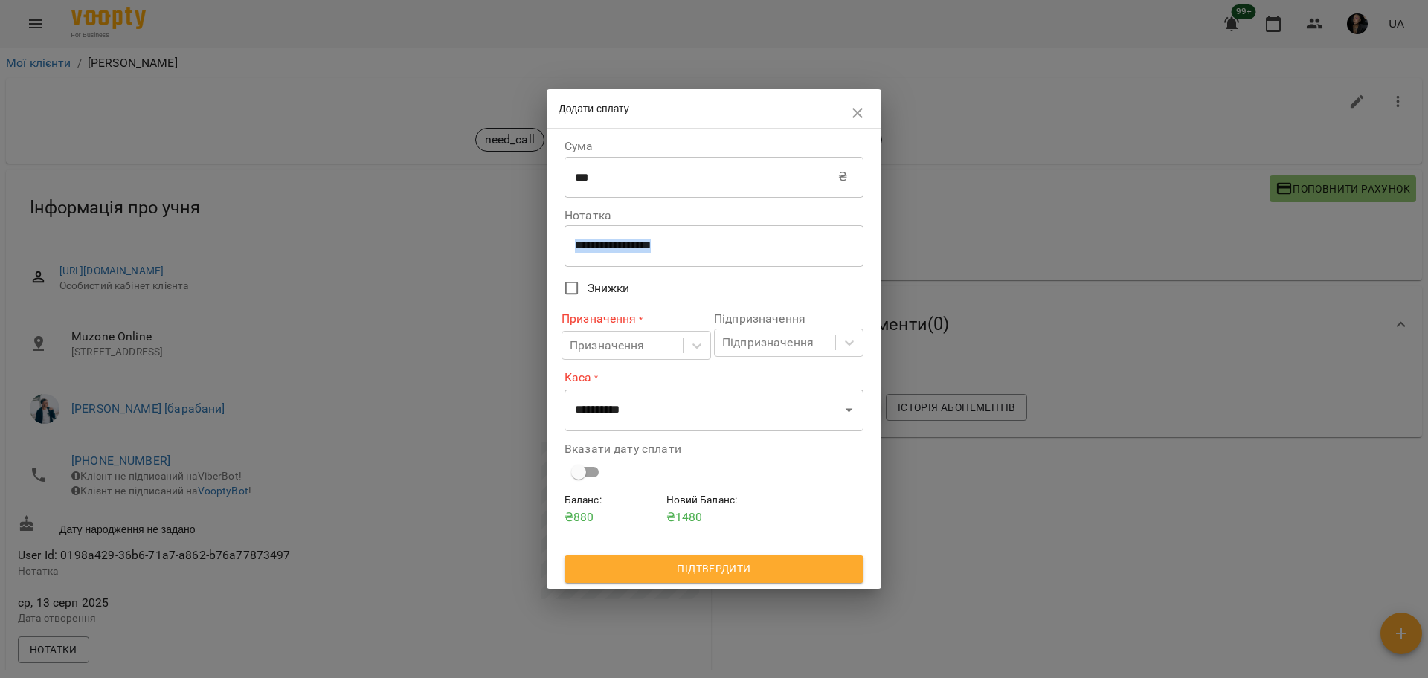
click at [719, 249] on textarea "**********" at bounding box center [714, 246] width 278 height 14
drag, startPoint x: 720, startPoint y: 249, endPoint x: 536, endPoint y: 248, distance: 183.7
click at [536, 248] on div "**********" at bounding box center [714, 339] width 1428 height 678
type textarea "****"
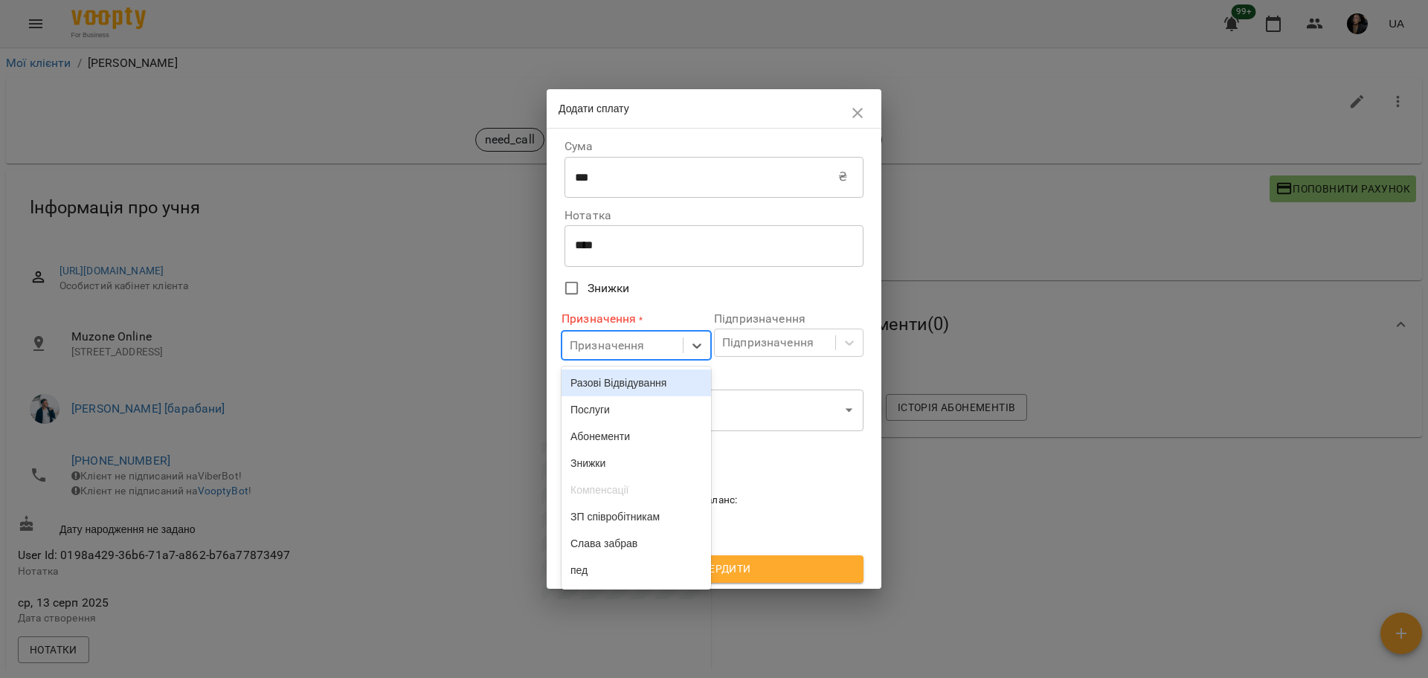
click at [650, 345] on div "Призначення" at bounding box center [622, 346] width 120 height 28
click at [651, 386] on div "Разові Відвідування" at bounding box center [635, 383] width 149 height 27
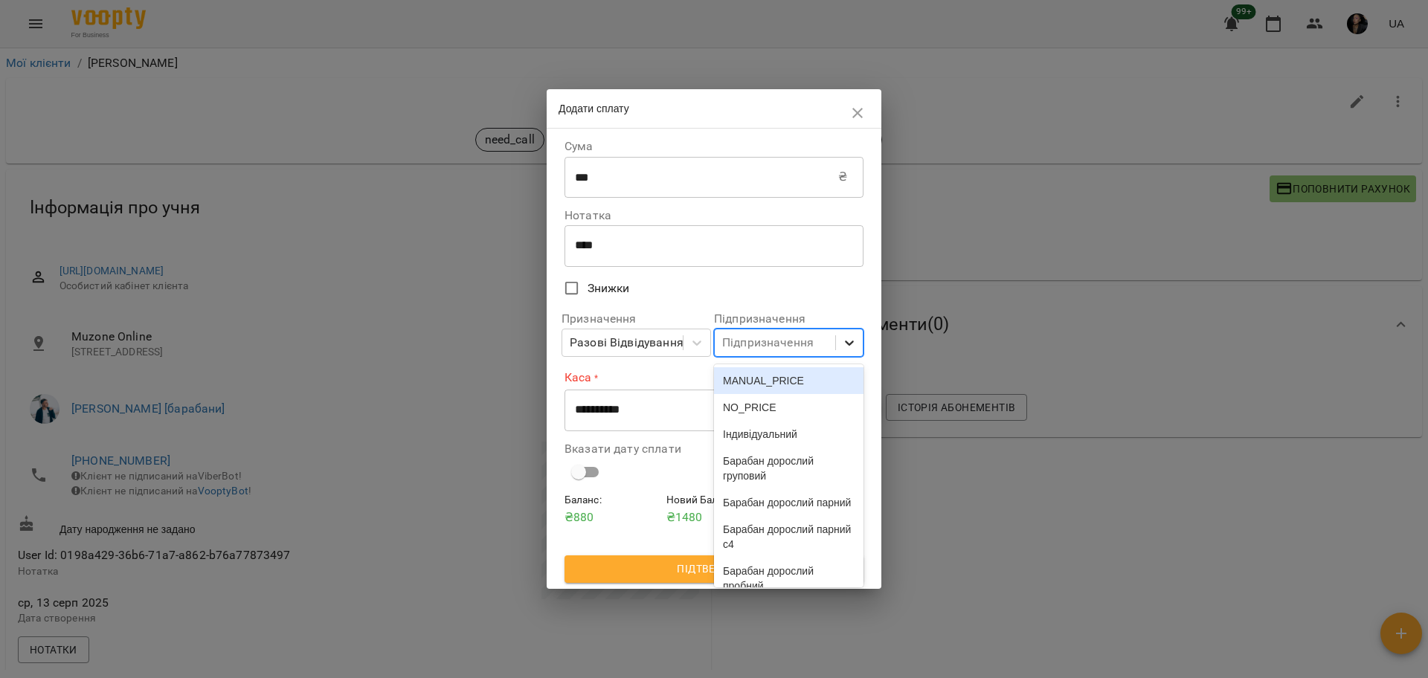
click at [836, 344] on div at bounding box center [849, 342] width 27 height 27
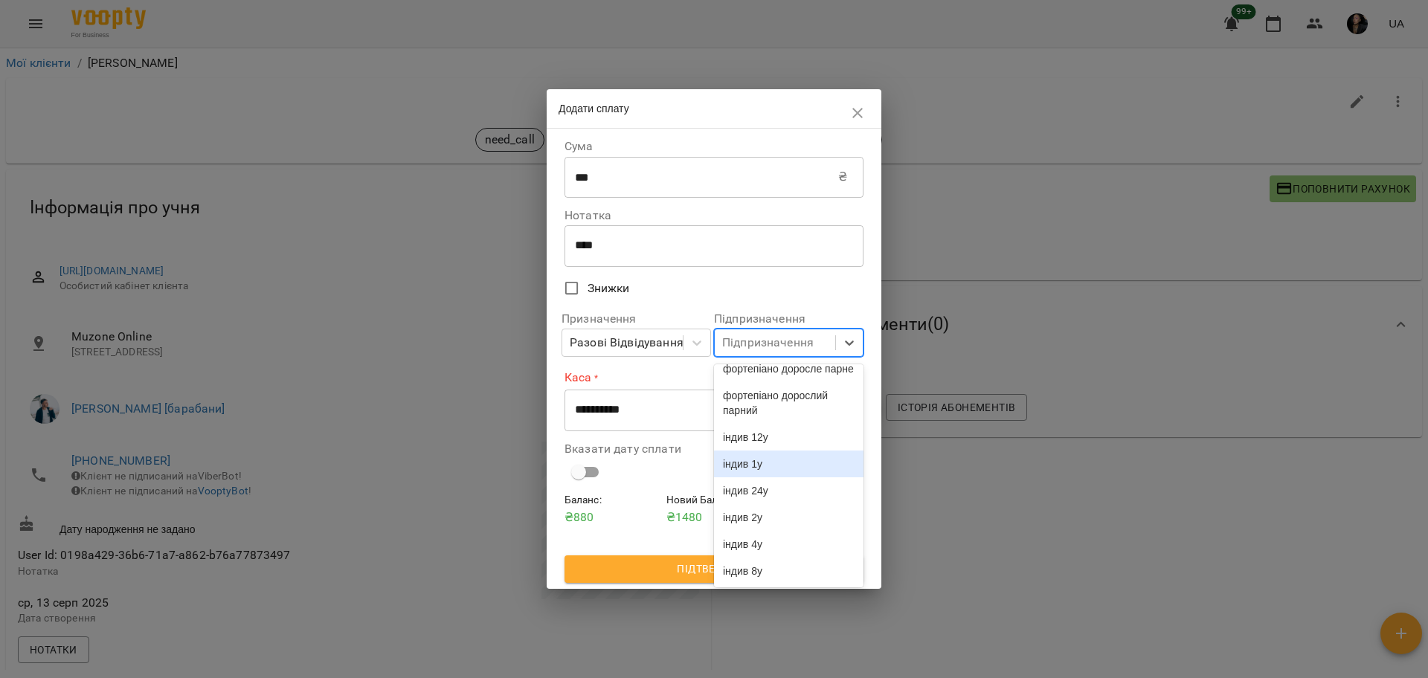
click at [798, 452] on div "індив 1у" at bounding box center [788, 464] width 149 height 27
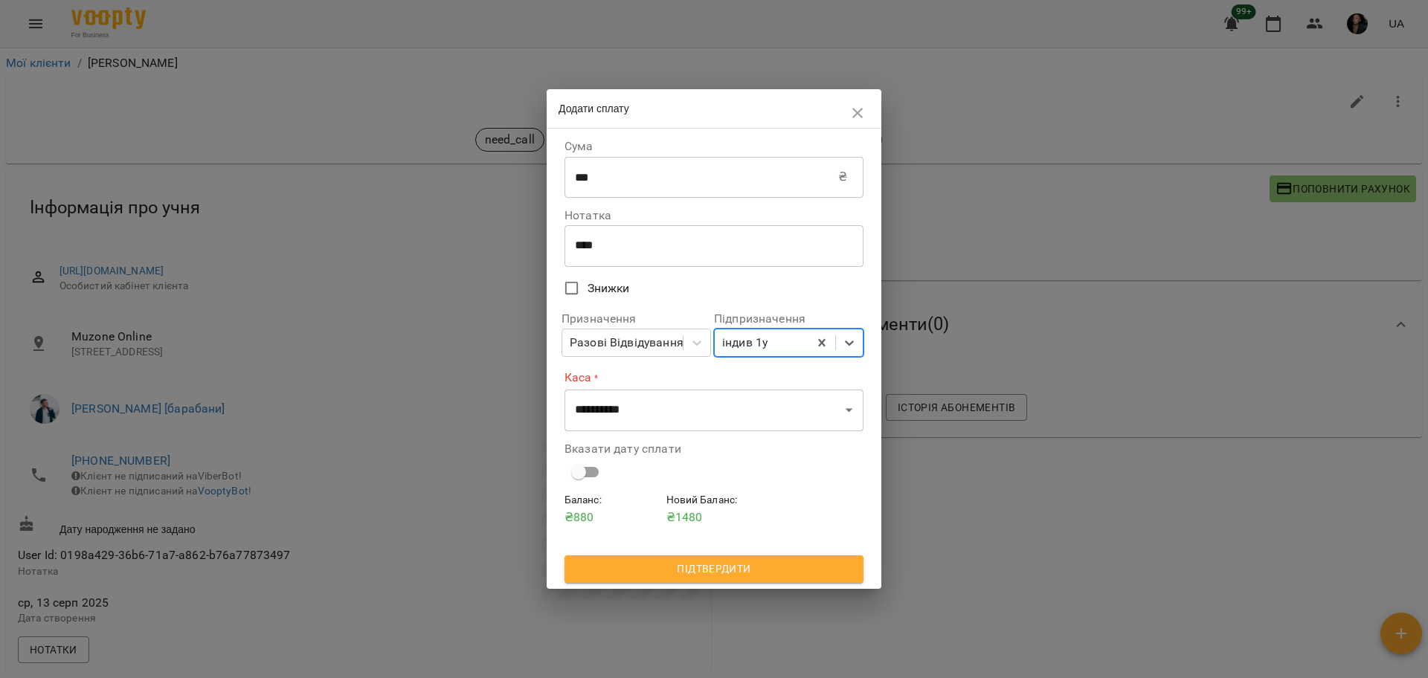
click at [718, 442] on div "Вказати дату сплати" at bounding box center [713, 465] width 305 height 62
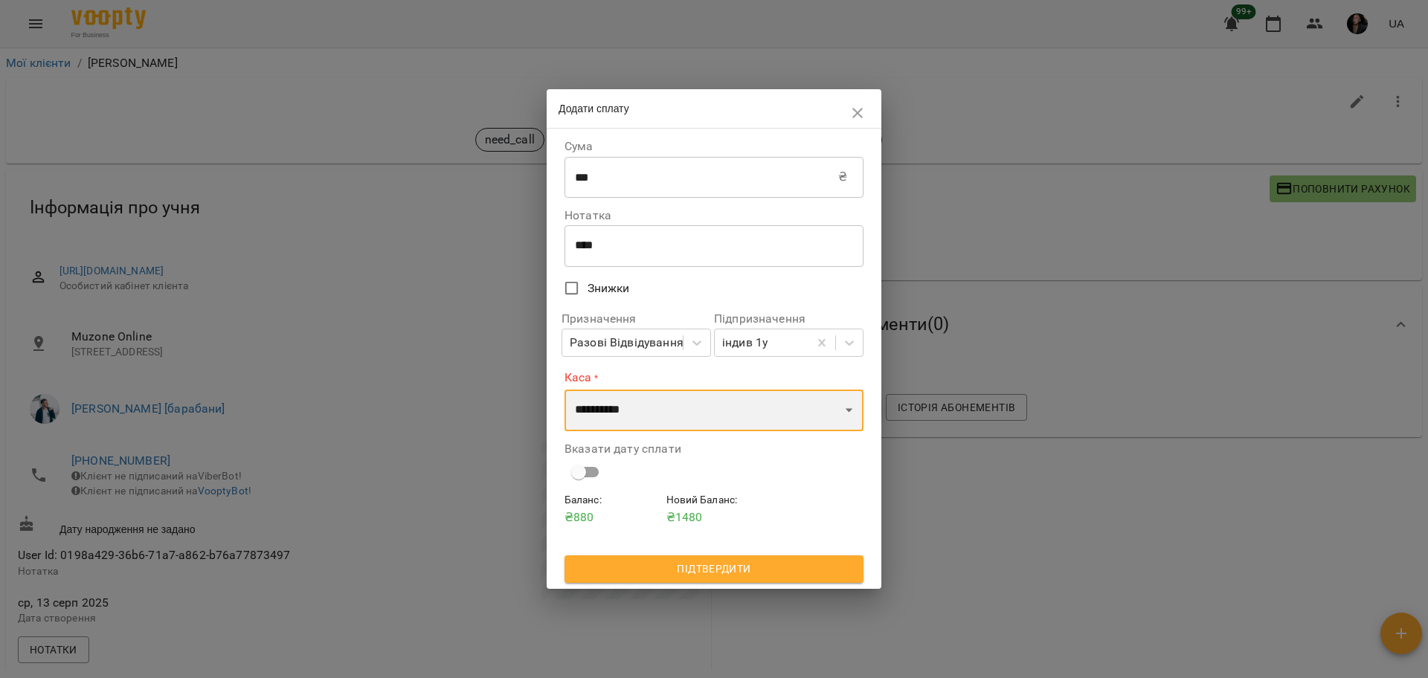
click at [720, 423] on select "**********" at bounding box center [713, 411] width 299 height 42
select select "****"
click at [564, 390] on select "**********" at bounding box center [713, 411] width 299 height 42
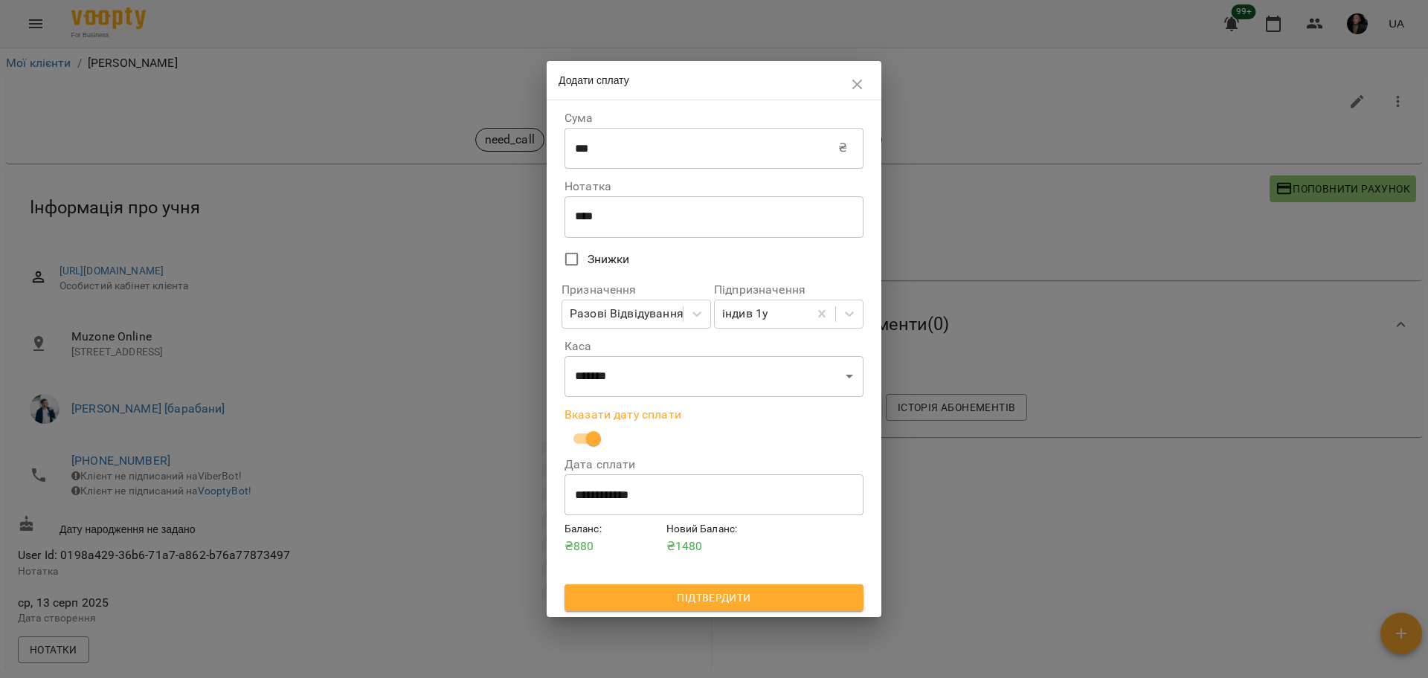
click at [768, 604] on span "Підтвердити" at bounding box center [713, 598] width 275 height 18
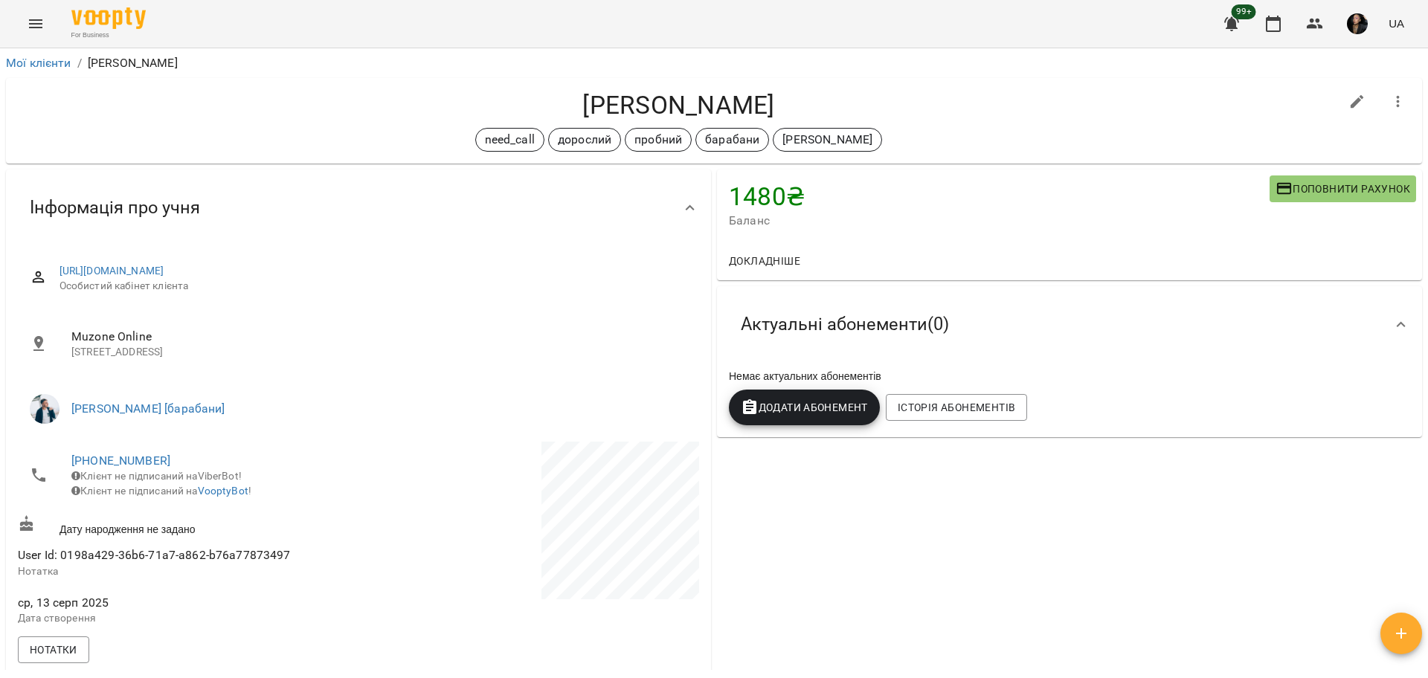
scroll to position [279, 0]
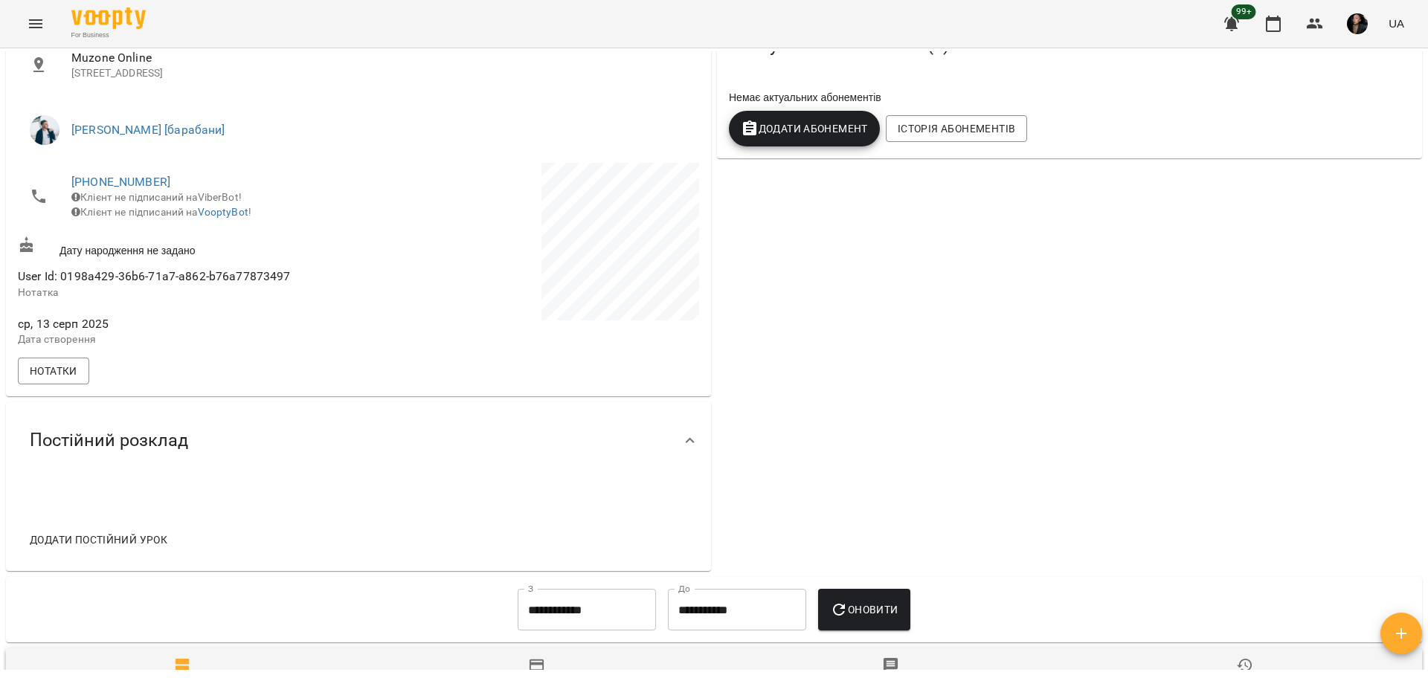
click at [24, 10] on button "Menu" at bounding box center [36, 24] width 36 height 36
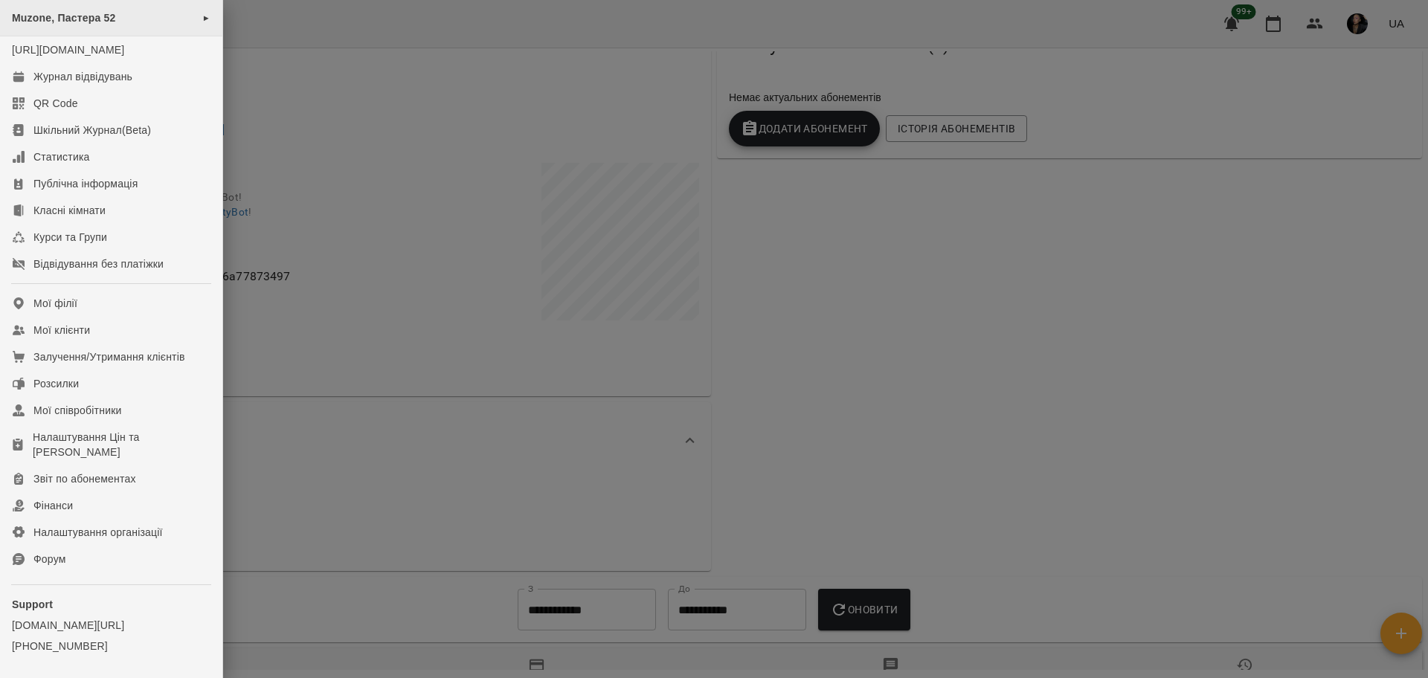
click at [76, 18] on span "Muzone, Пастера 52" at bounding box center [64, 18] width 104 height 12
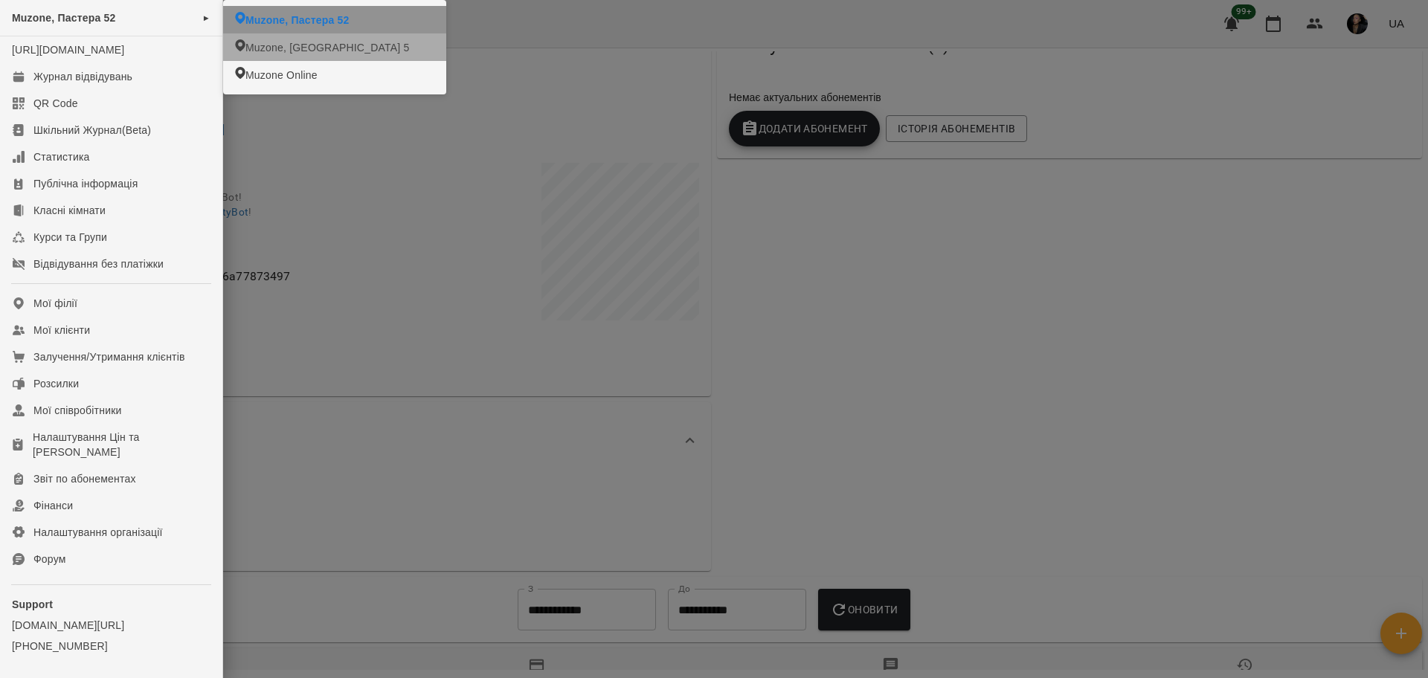
click at [271, 40] on li "Muzone, [GEOGRAPHIC_DATA] 5" at bounding box center [334, 47] width 223 height 28
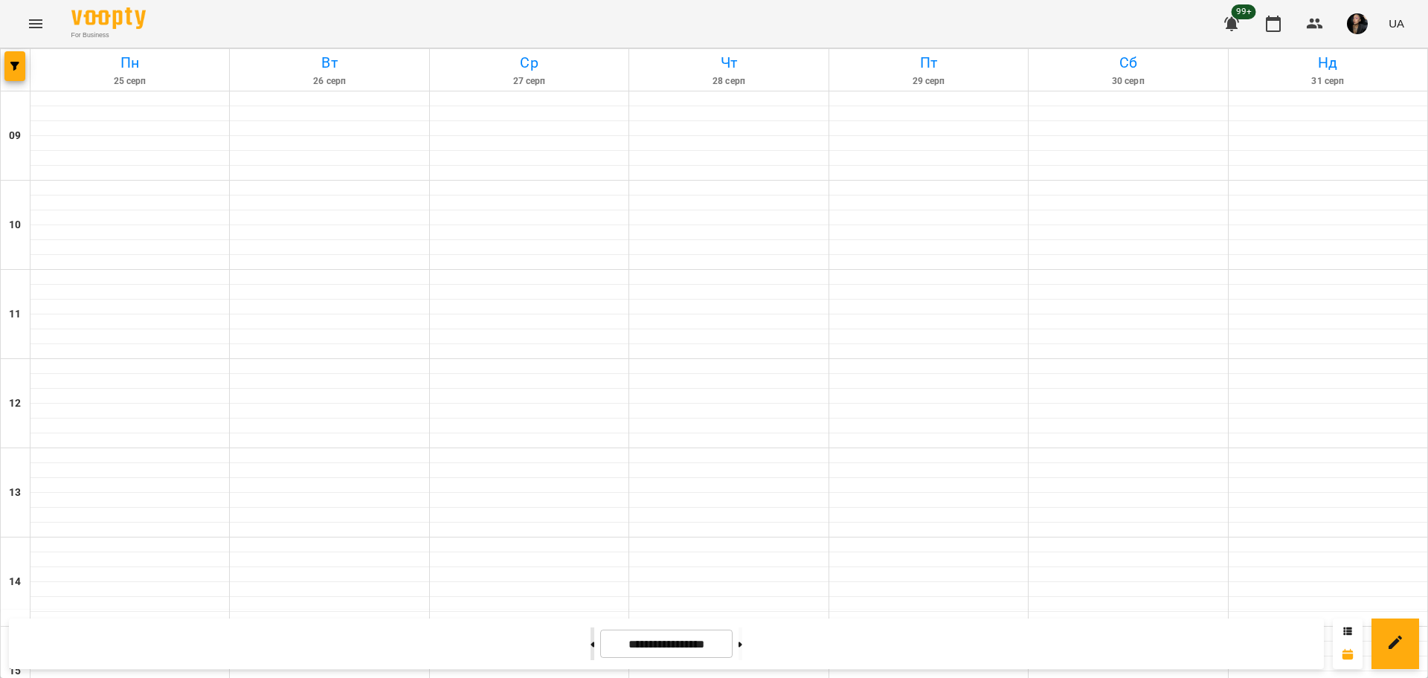
click at [590, 648] on button at bounding box center [592, 644] width 4 height 33
type input "**********"
click at [14, 74] on button "button" at bounding box center [14, 66] width 21 height 30
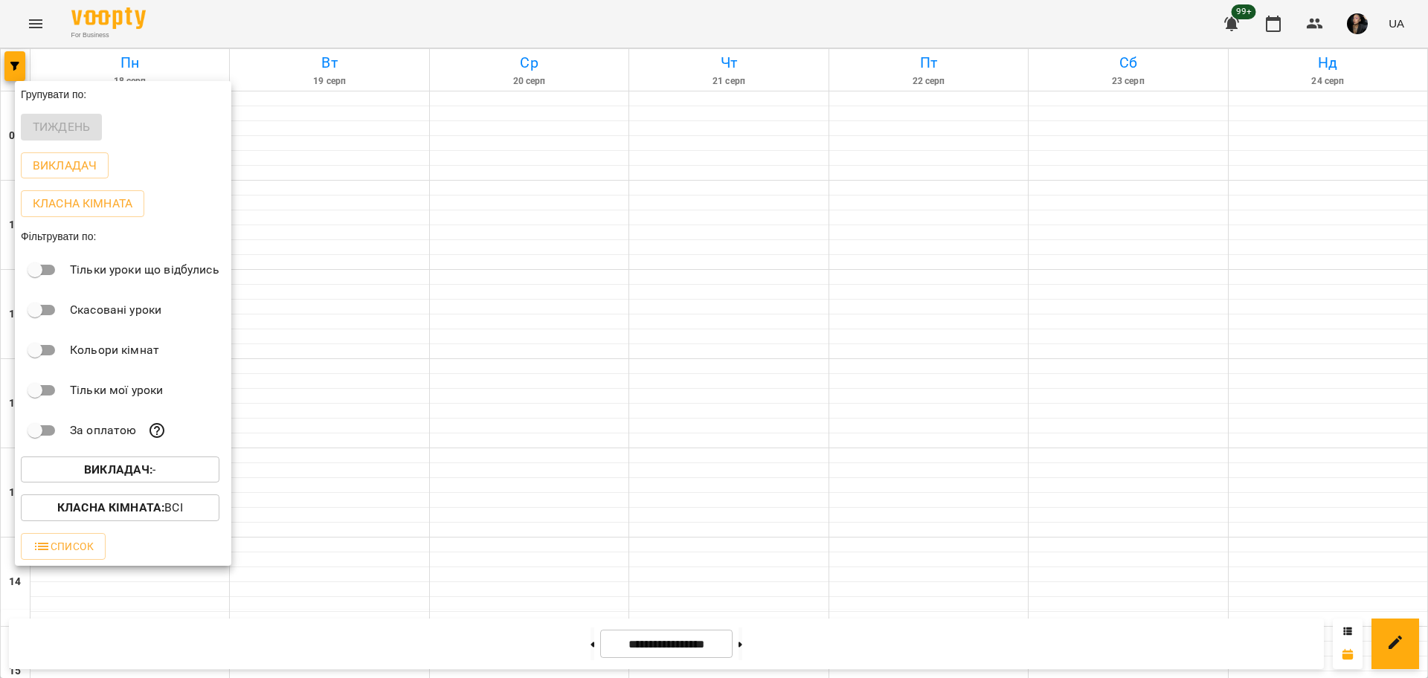
click at [125, 467] on b "Викладач :" at bounding box center [118, 470] width 68 height 14
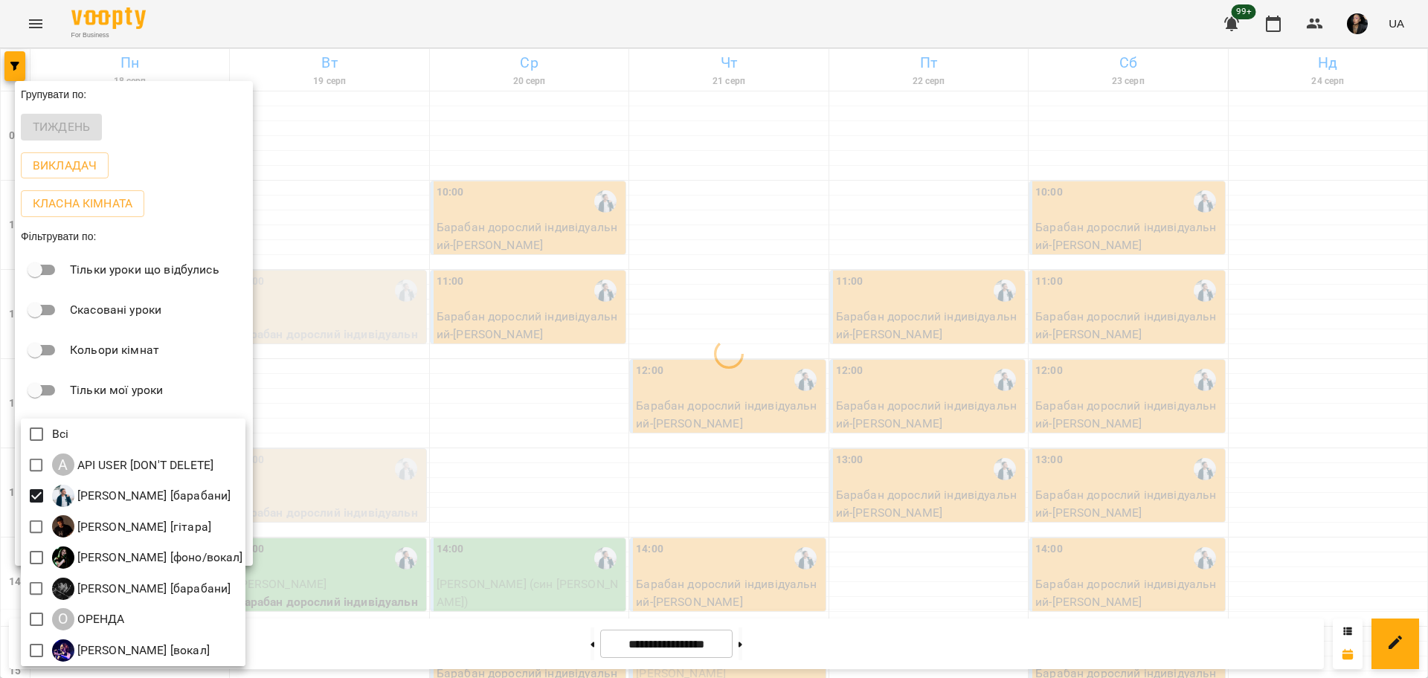
click at [454, 480] on div at bounding box center [714, 339] width 1428 height 678
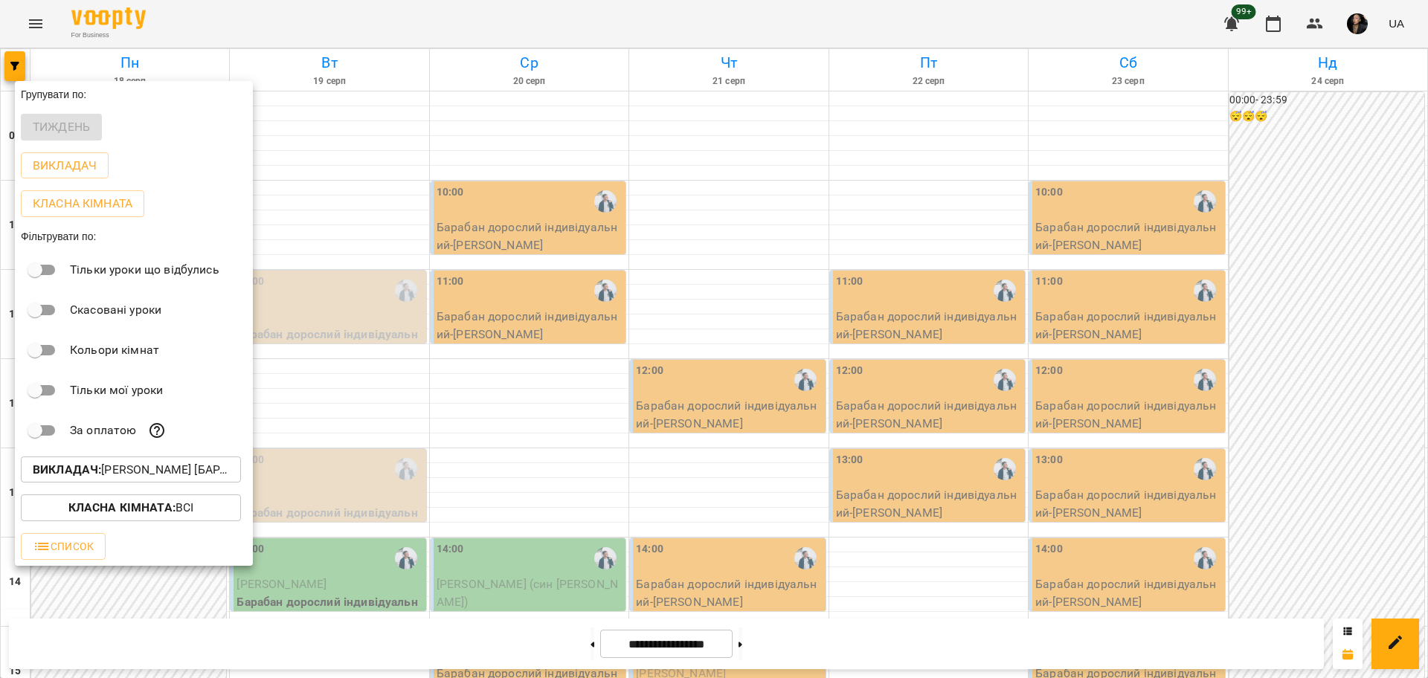
click at [792, 236] on div at bounding box center [714, 339] width 1428 height 678
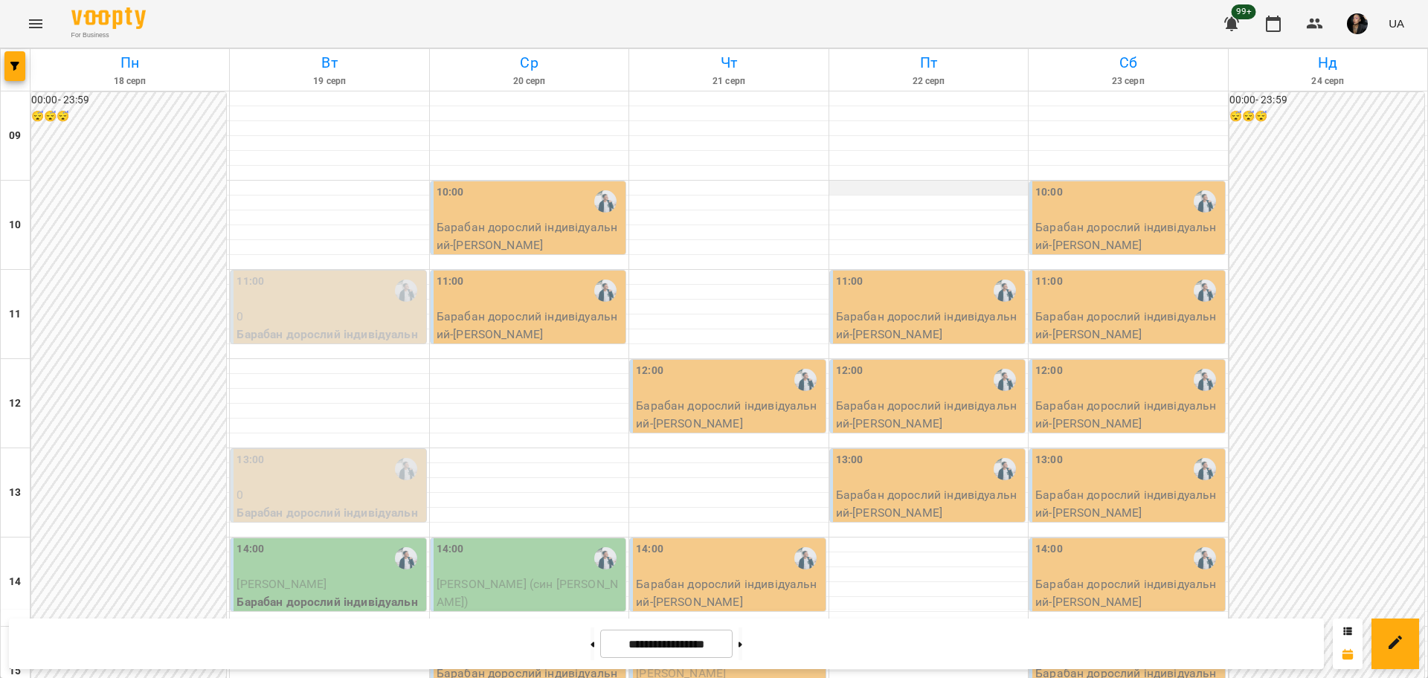
click at [883, 193] on div at bounding box center [928, 188] width 199 height 15
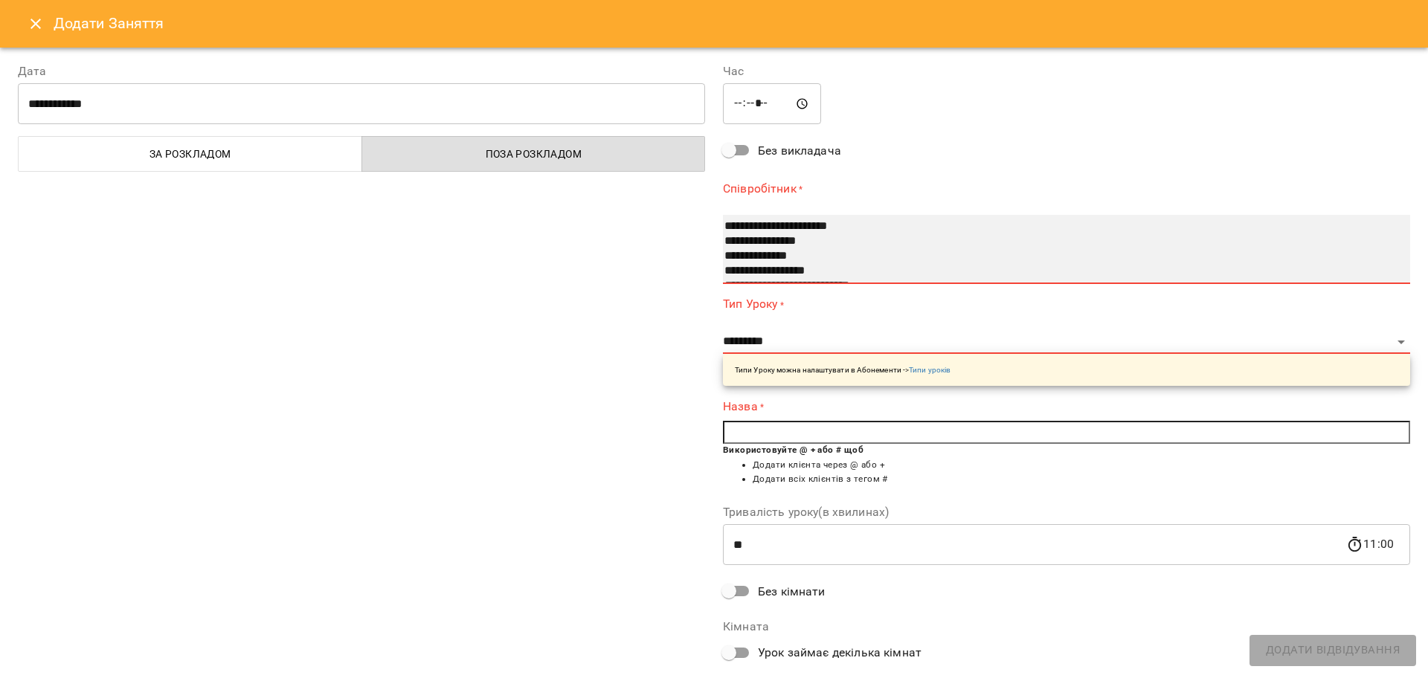
select select "**********"
click at [763, 242] on option "**********" at bounding box center [1047, 241] width 648 height 15
select select "**********"
type input "**"
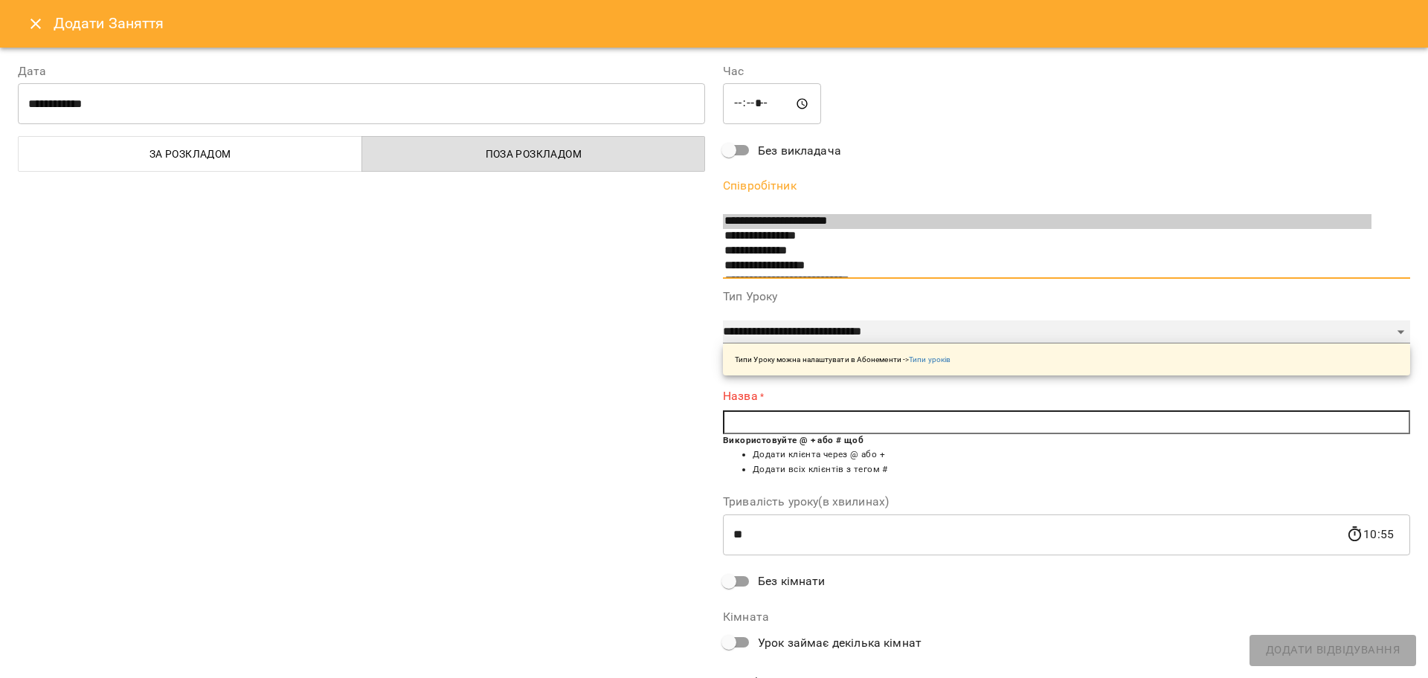
click at [787, 335] on select "**********" at bounding box center [1066, 332] width 687 height 24
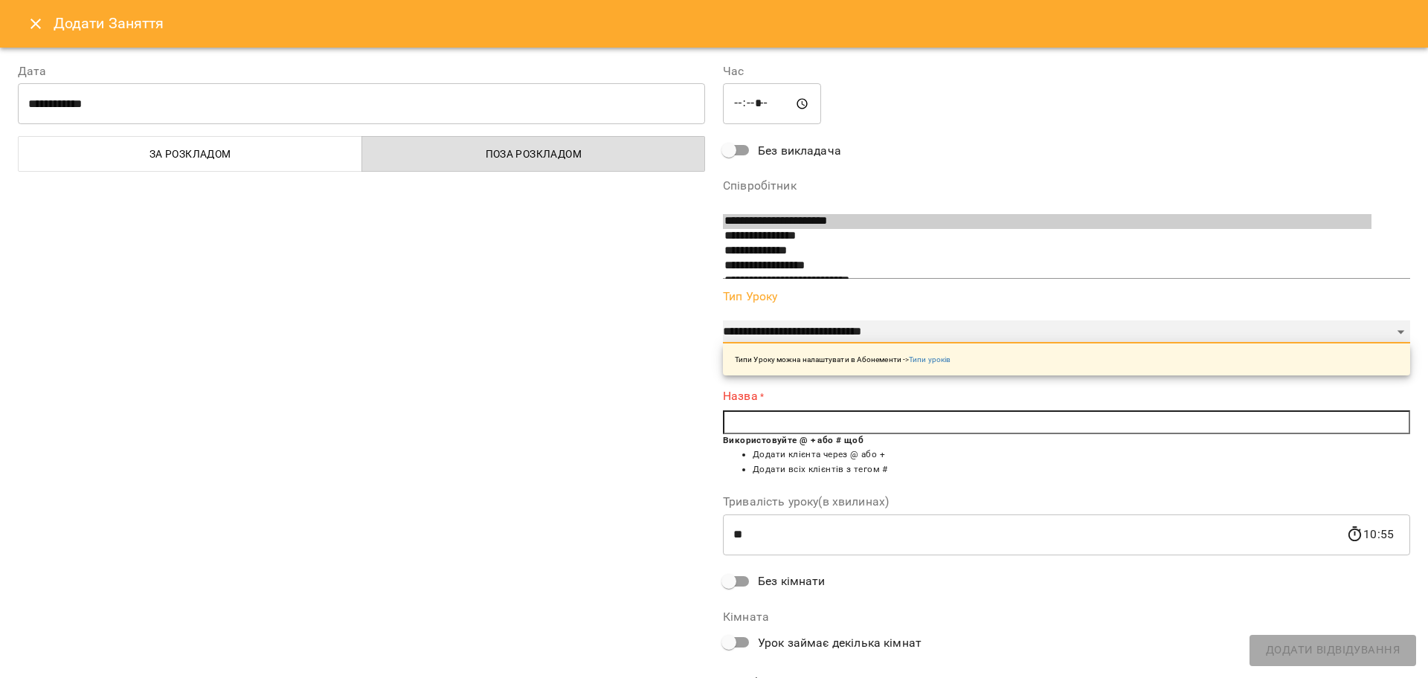
select select "**********"
click at [723, 320] on select "**********" at bounding box center [1066, 332] width 687 height 24
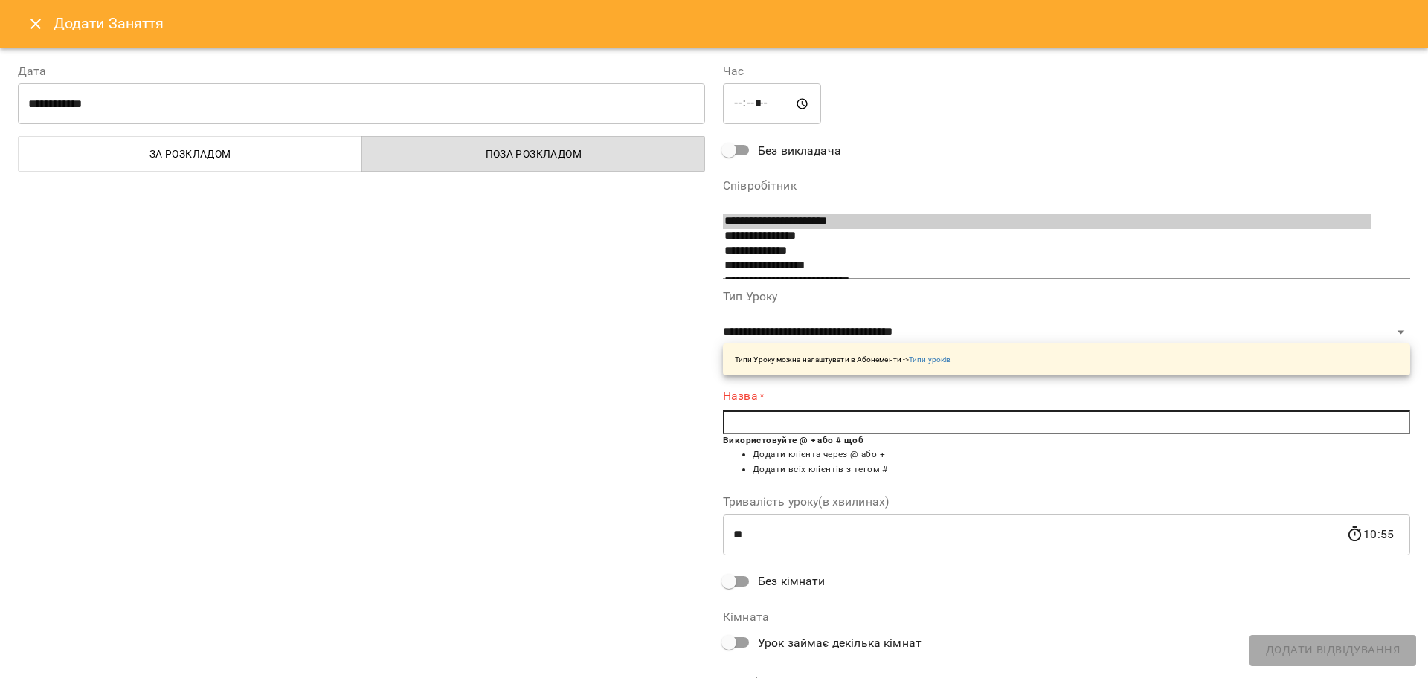
click at [792, 421] on input "text" at bounding box center [1066, 422] width 687 height 24
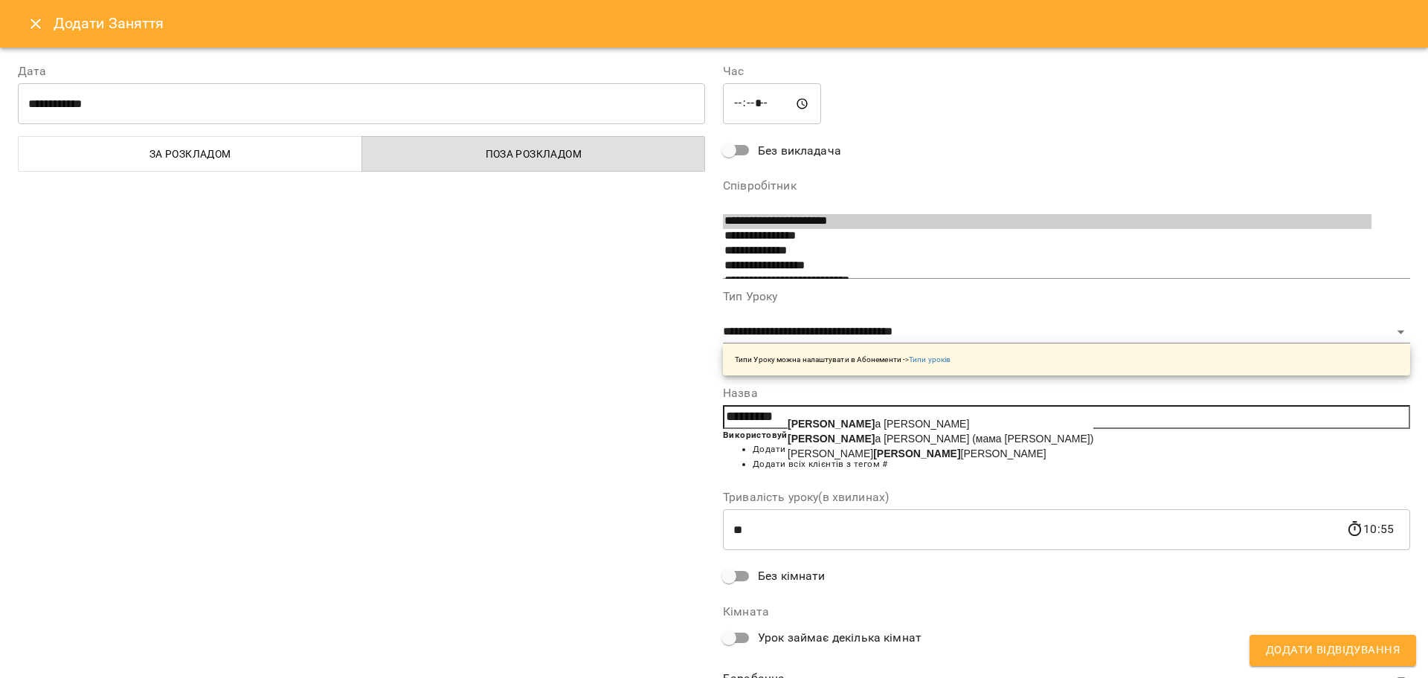
click at [873, 460] on b "[PERSON_NAME]" at bounding box center [916, 454] width 87 height 12
type input "**********"
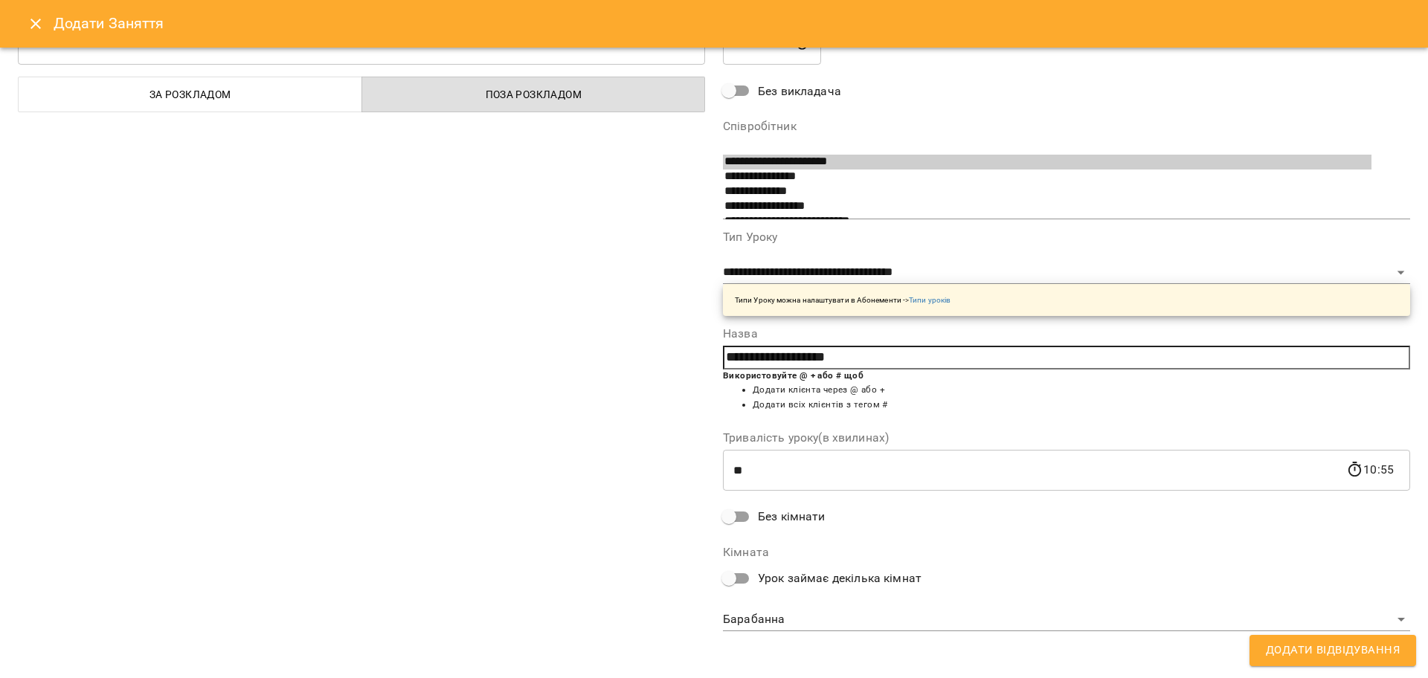
scroll to position [63, 0]
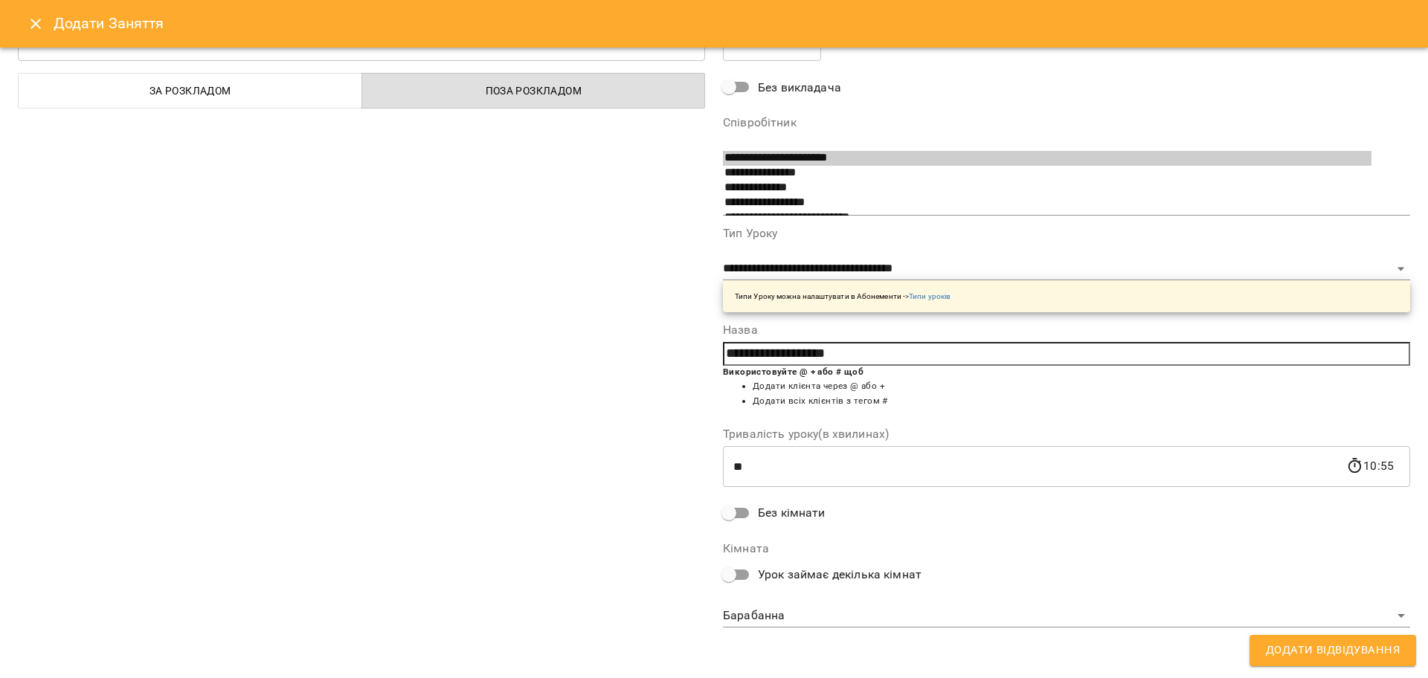
click at [839, 617] on body "For Business 99+ UA Пн 18 серп Вт 19 серп Ср 20 серп Чт 21 серп Пт 22 серп Сб 2…" at bounding box center [714, 659] width 1428 height 1318
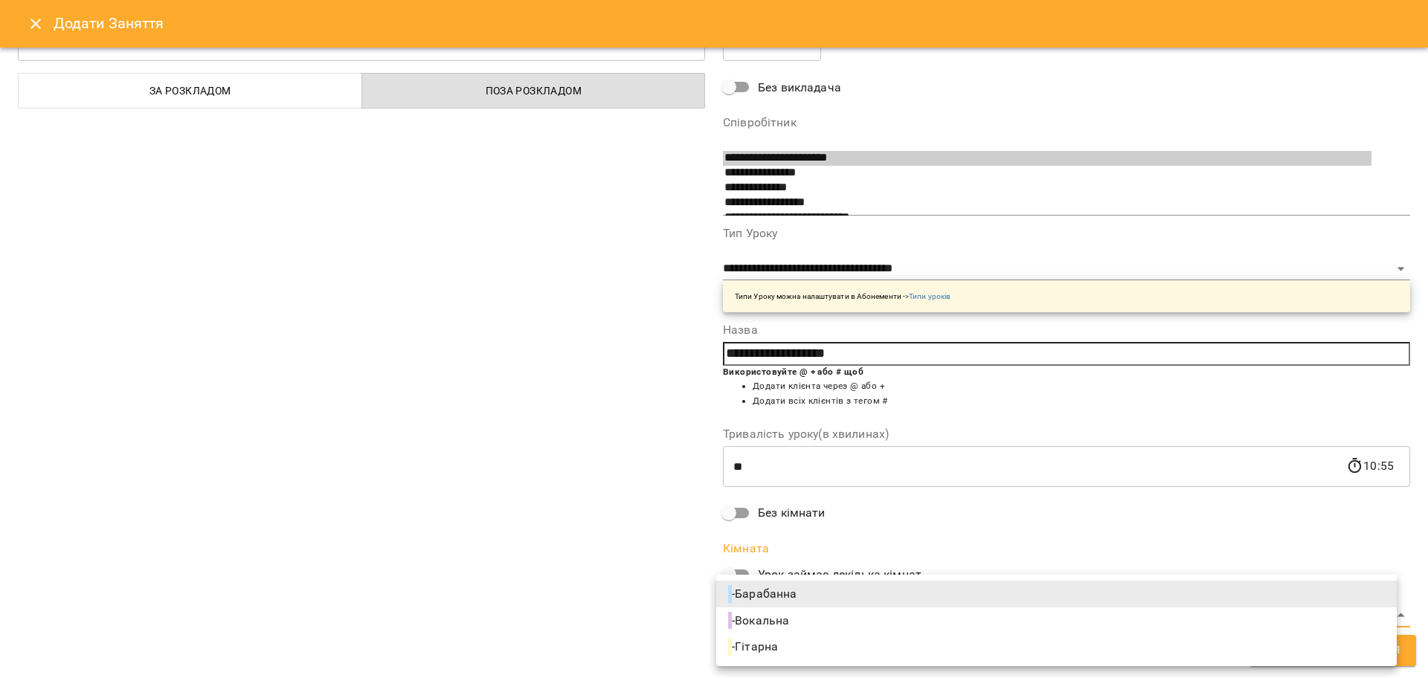
click at [300, 464] on div at bounding box center [714, 339] width 1428 height 678
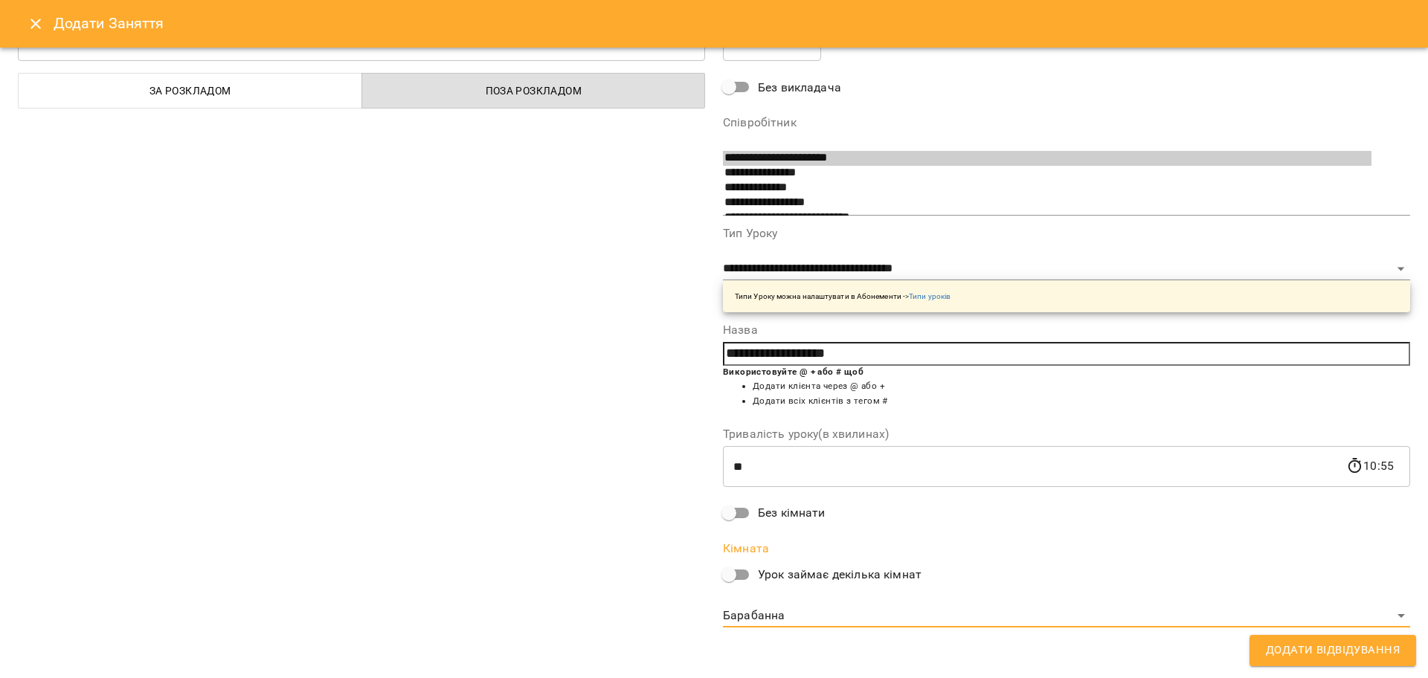
click at [1319, 650] on span "Додати Відвідування" at bounding box center [1333, 650] width 134 height 19
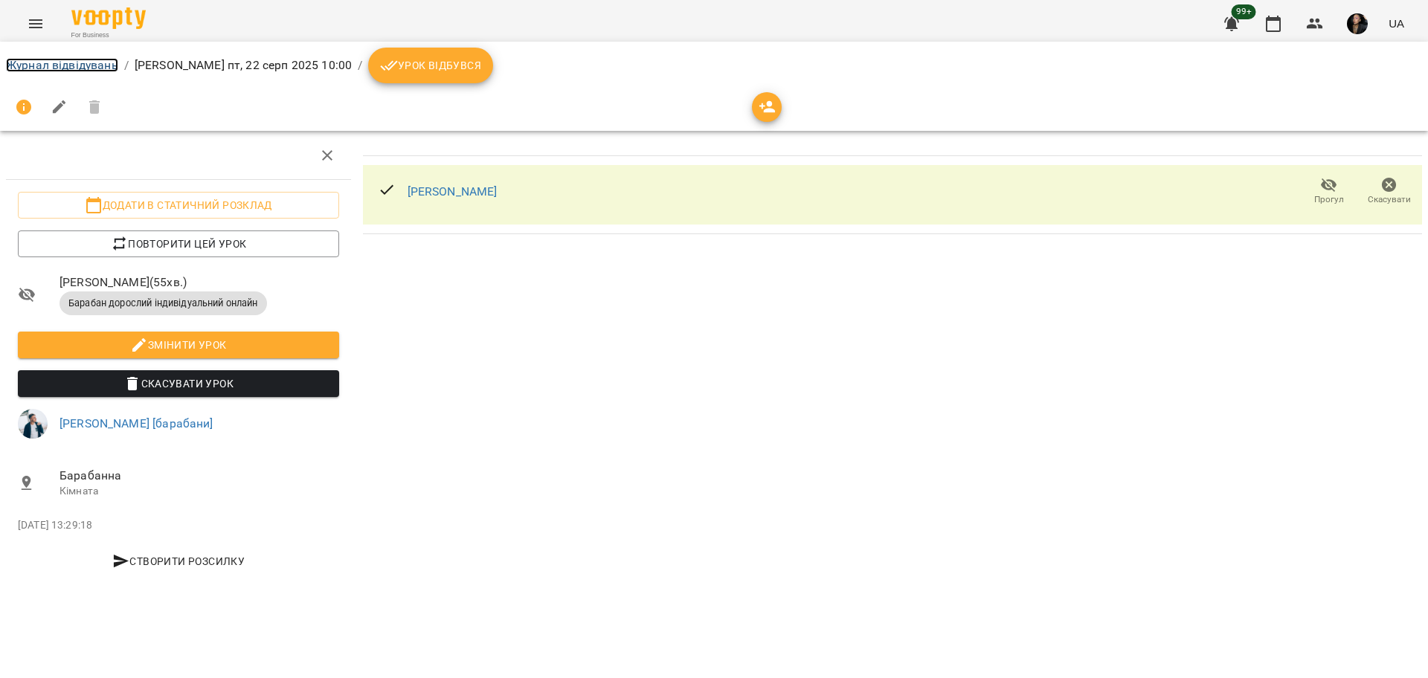
click at [94, 69] on link "Журнал відвідувань" at bounding box center [62, 65] width 112 height 14
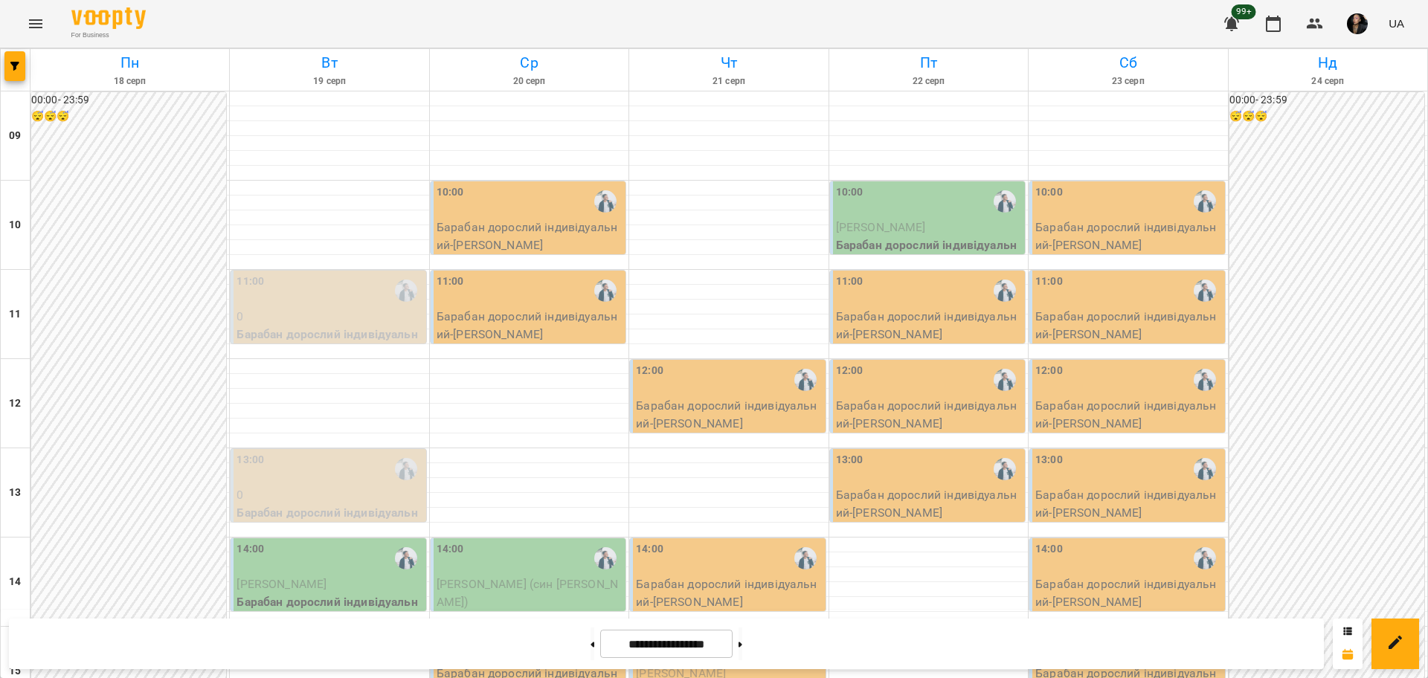
click at [920, 213] on div "10:00" at bounding box center [929, 201] width 186 height 34
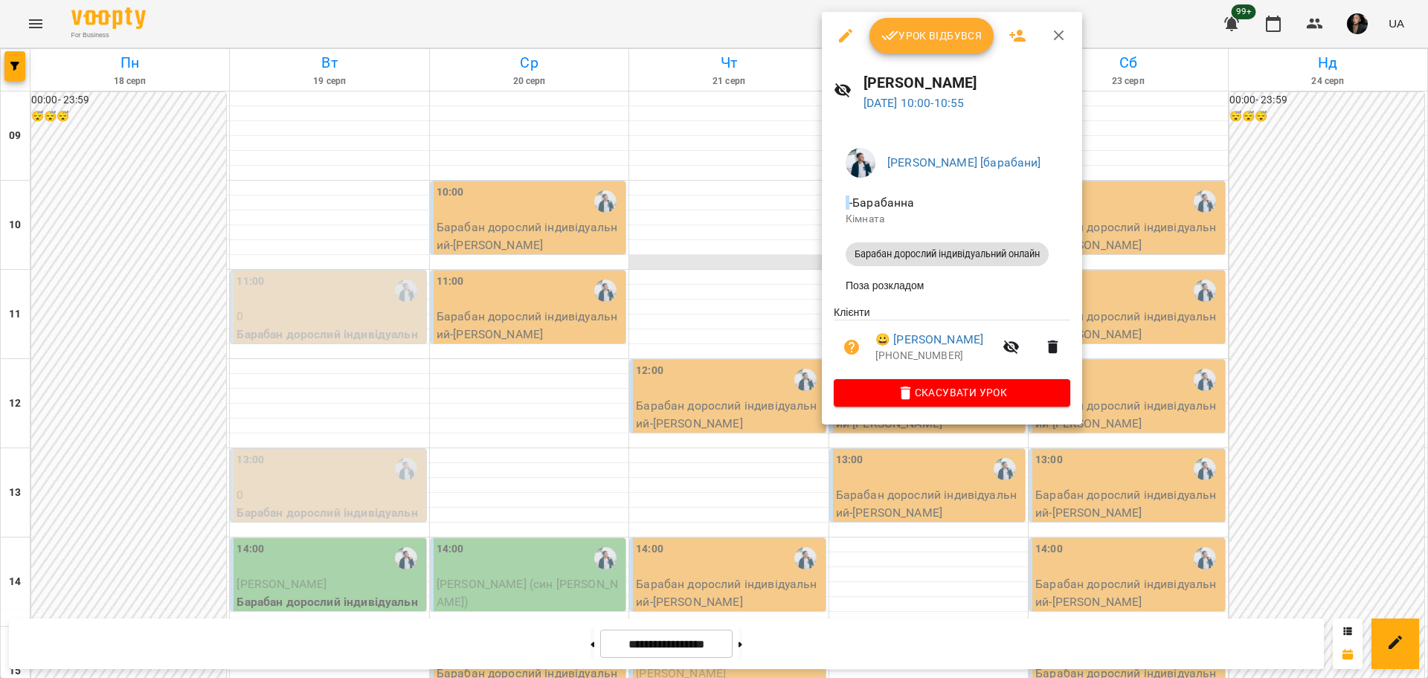
click at [715, 260] on div at bounding box center [714, 339] width 1428 height 678
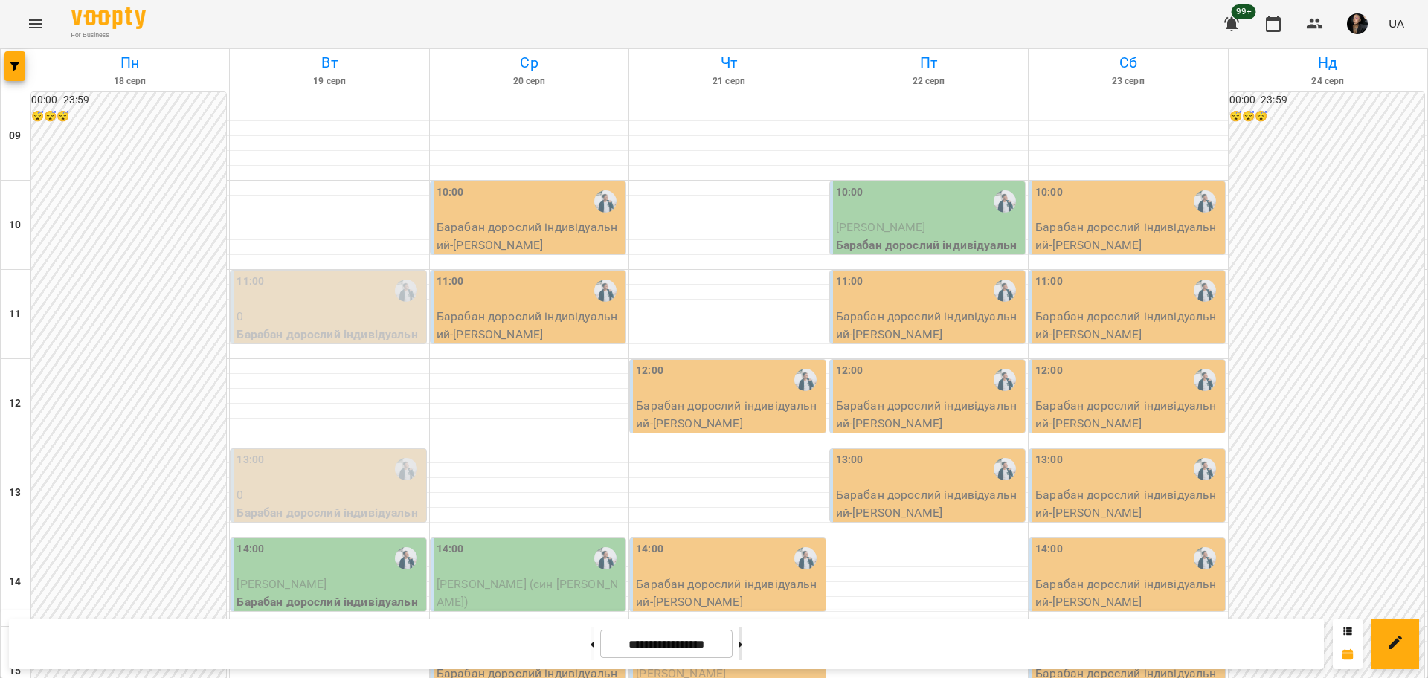
click at [742, 640] on button at bounding box center [740, 644] width 4 height 33
type input "**********"
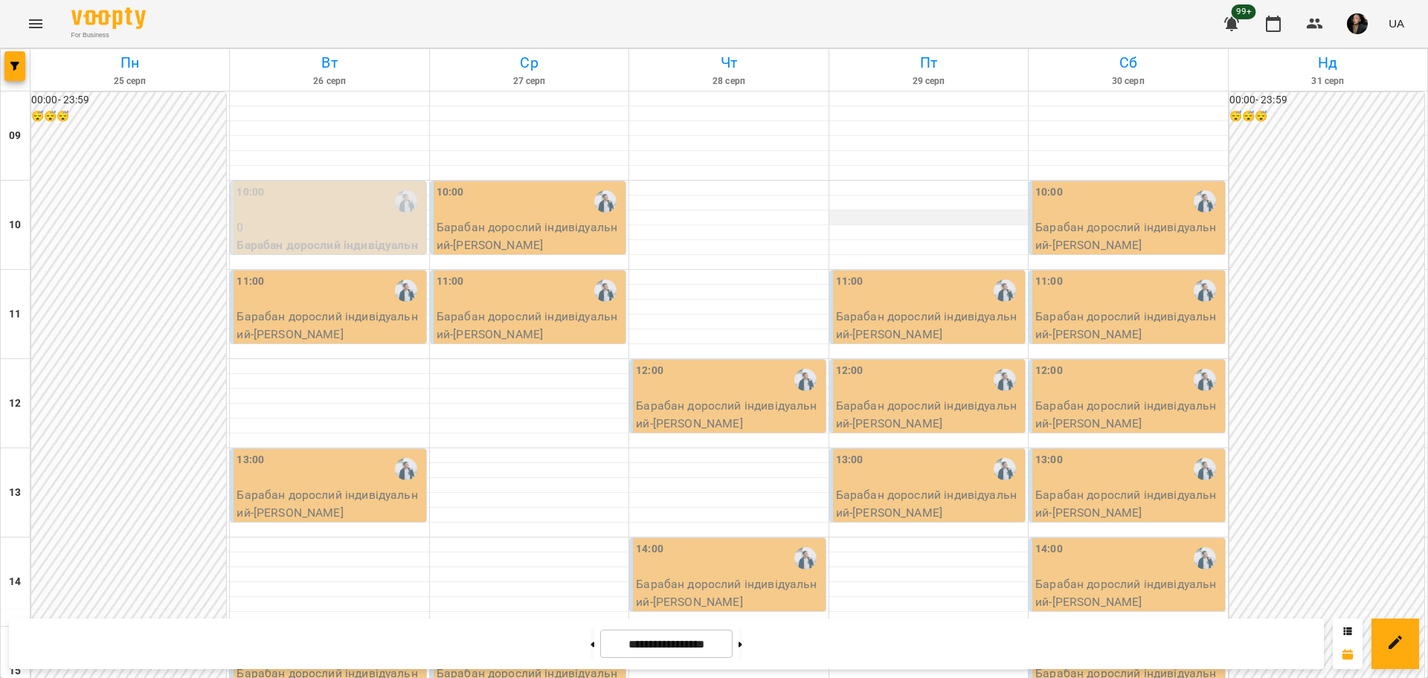
click at [910, 212] on div at bounding box center [928, 217] width 199 height 15
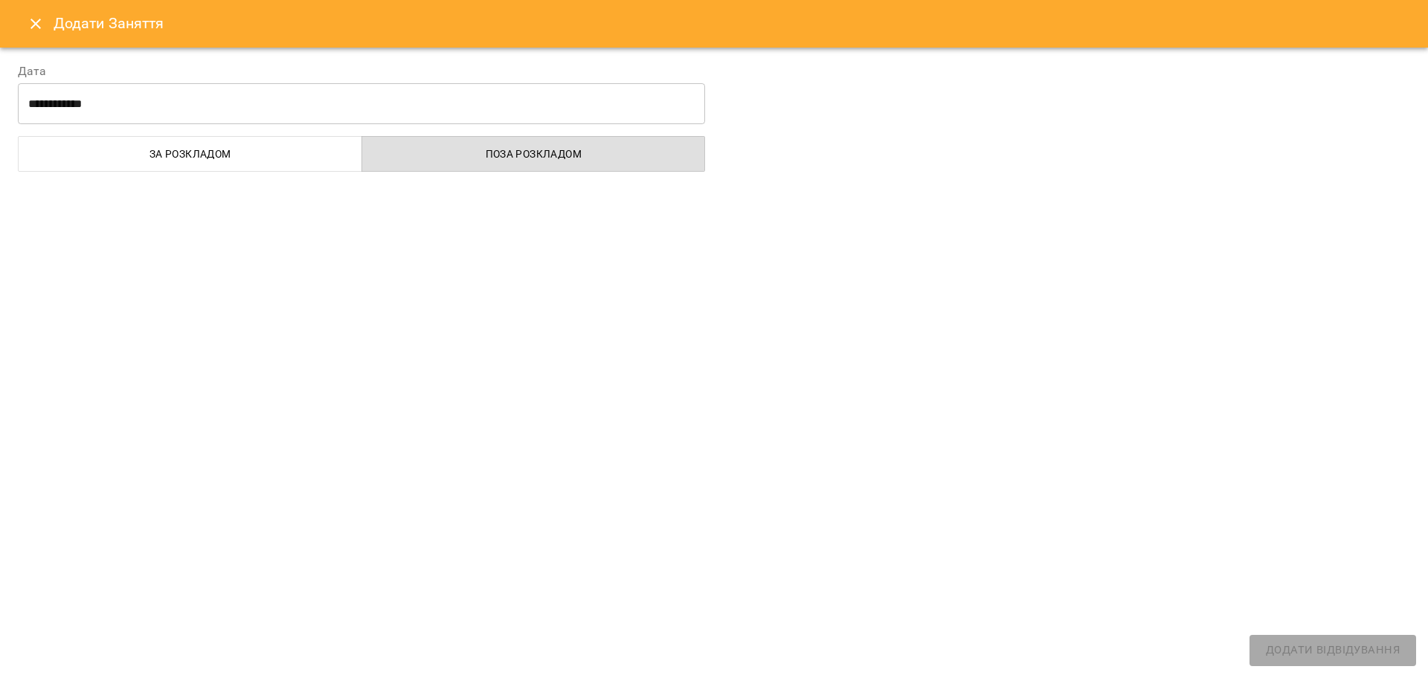
select select
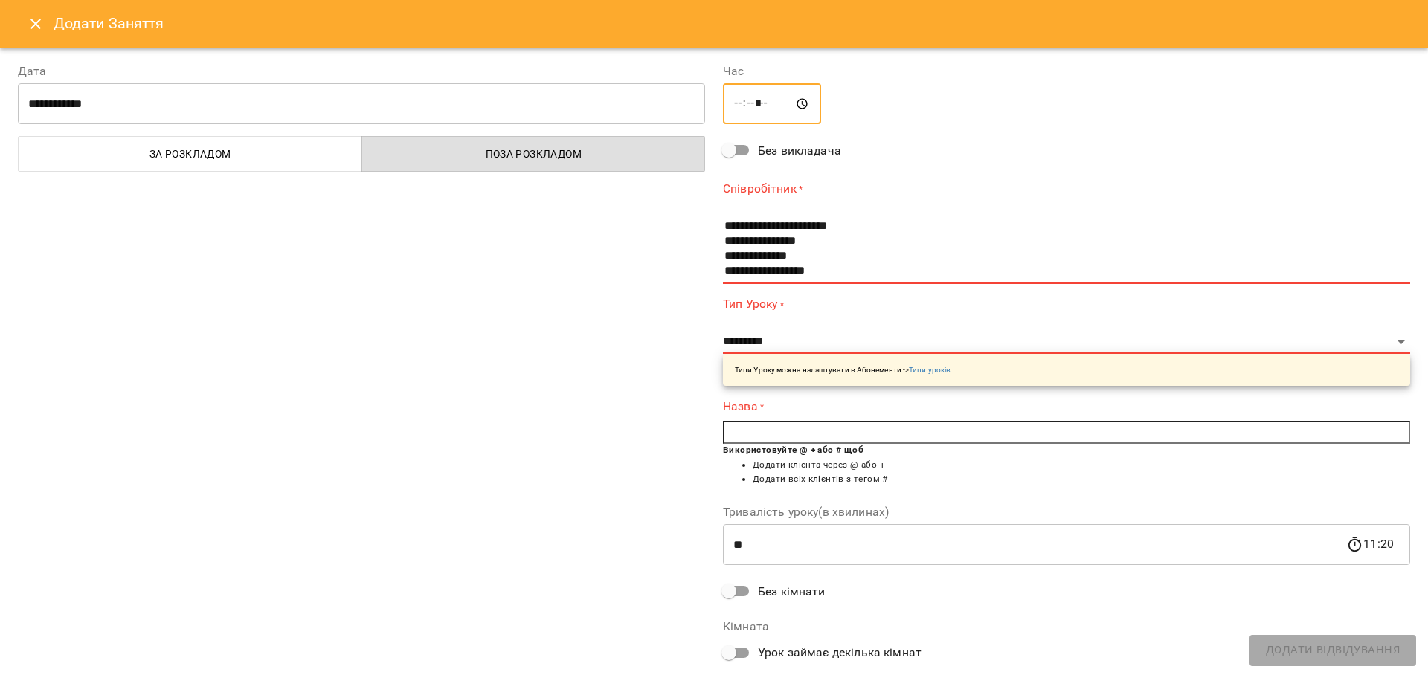
click at [753, 99] on input "*****" at bounding box center [772, 104] width 98 height 42
type input "*****"
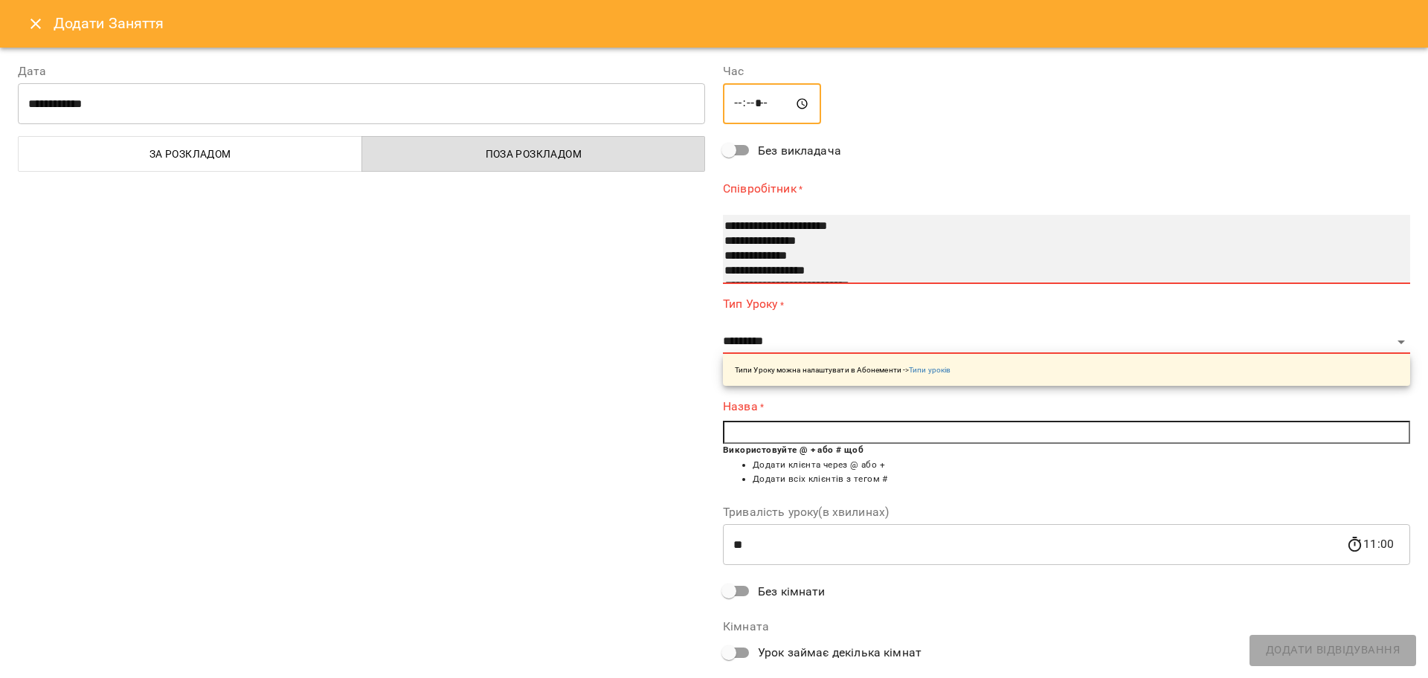
select select "**********"
click at [781, 242] on option "**********" at bounding box center [1047, 241] width 648 height 15
select select "**********"
type input "**"
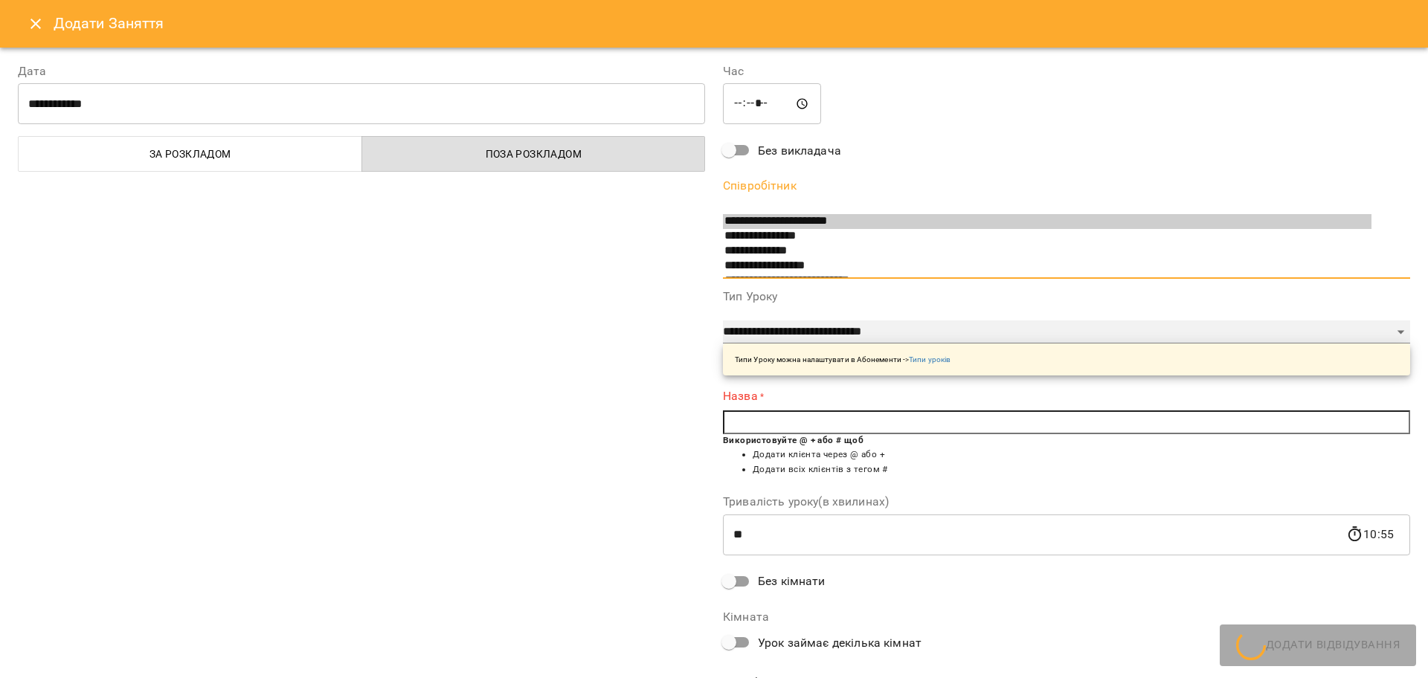
click at [890, 332] on select "**********" at bounding box center [1066, 332] width 687 height 24
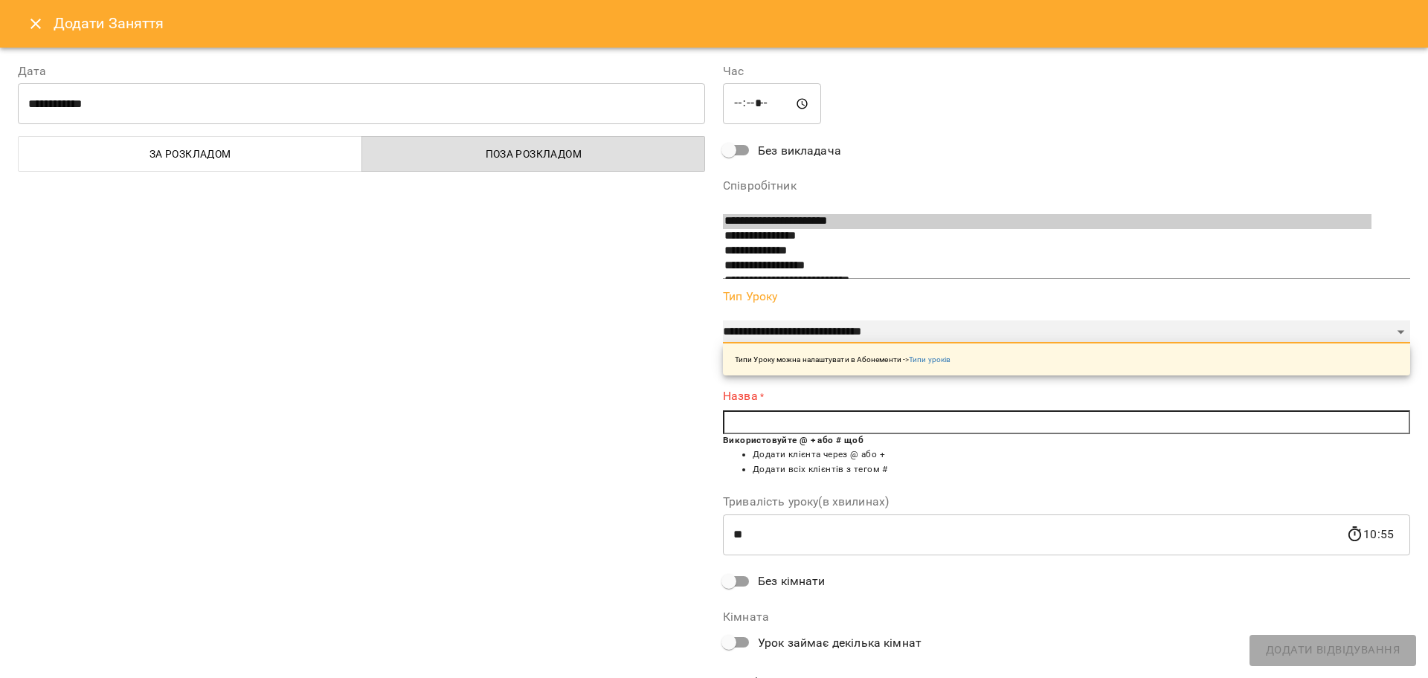
select select "**********"
click at [723, 320] on select "**********" at bounding box center [1066, 332] width 687 height 24
click at [839, 418] on input "text" at bounding box center [1066, 422] width 687 height 24
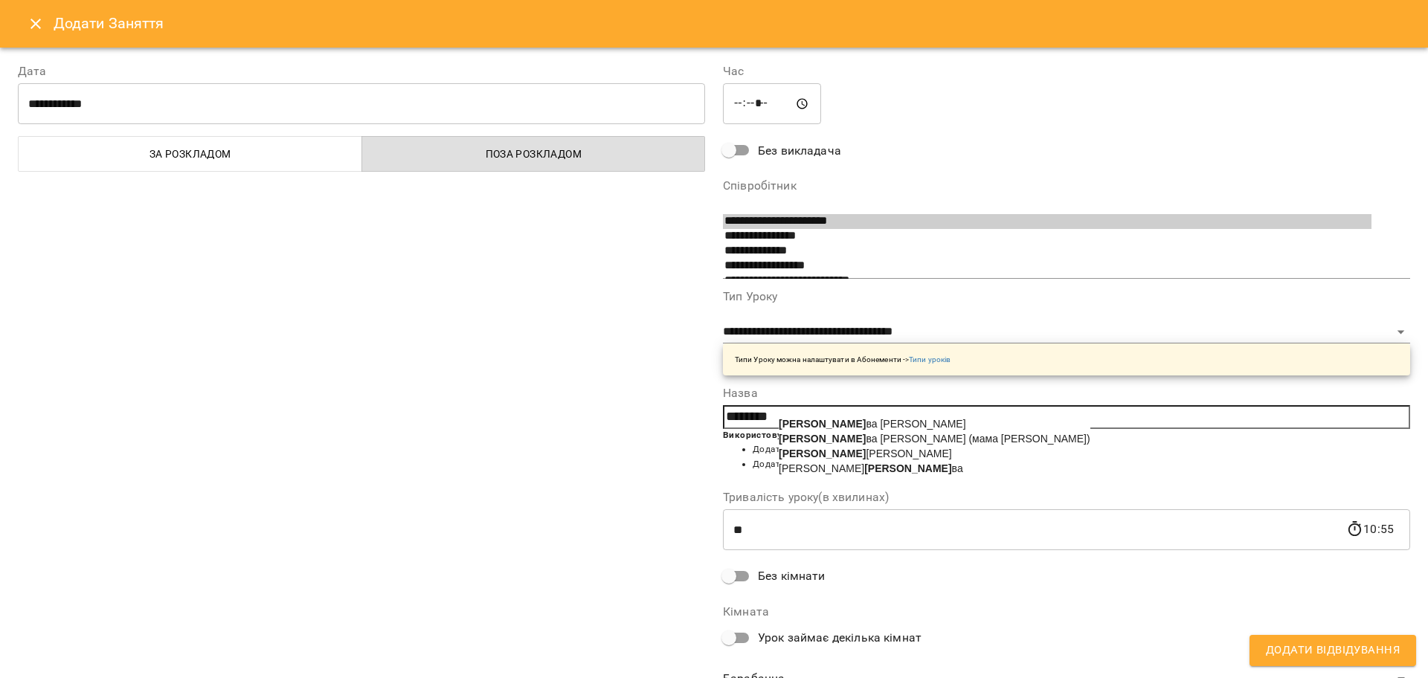
click at [864, 474] on b "[PERSON_NAME]" at bounding box center [907, 469] width 87 height 12
type input "**********"
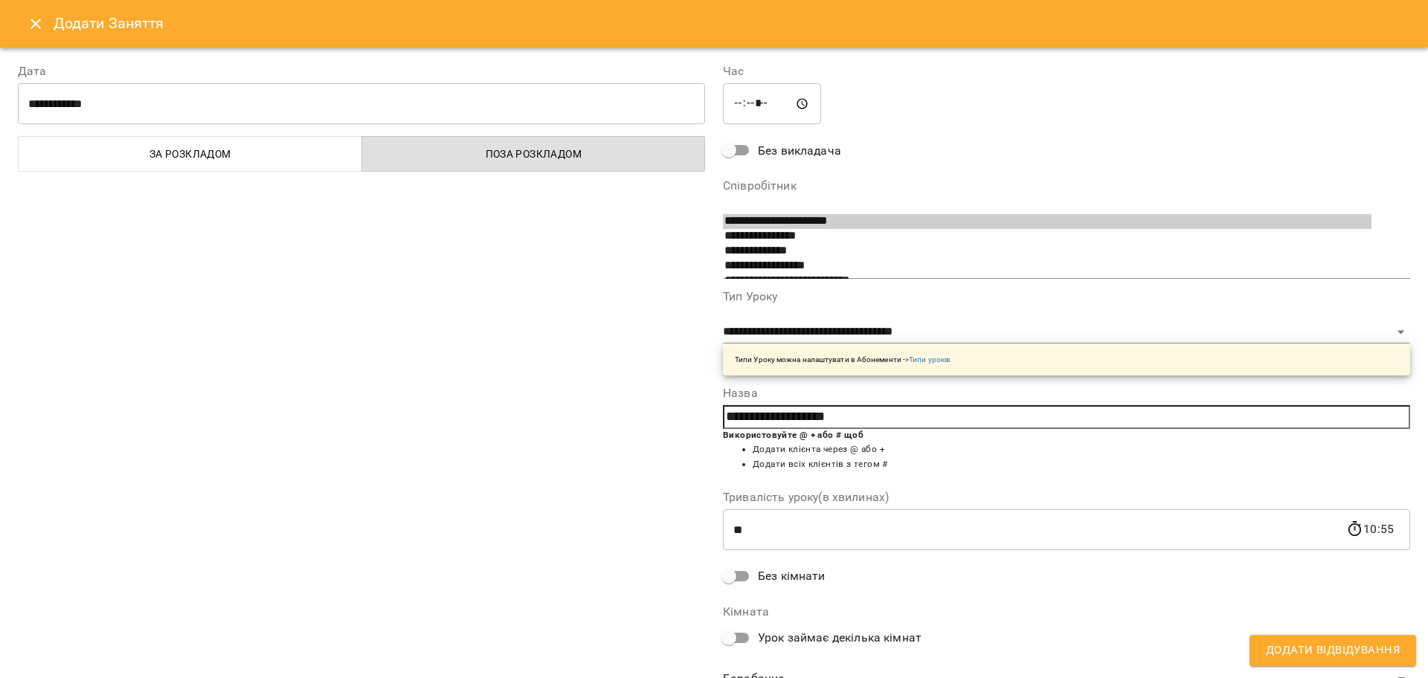
click at [1321, 653] on span "Додати Відвідування" at bounding box center [1333, 650] width 134 height 19
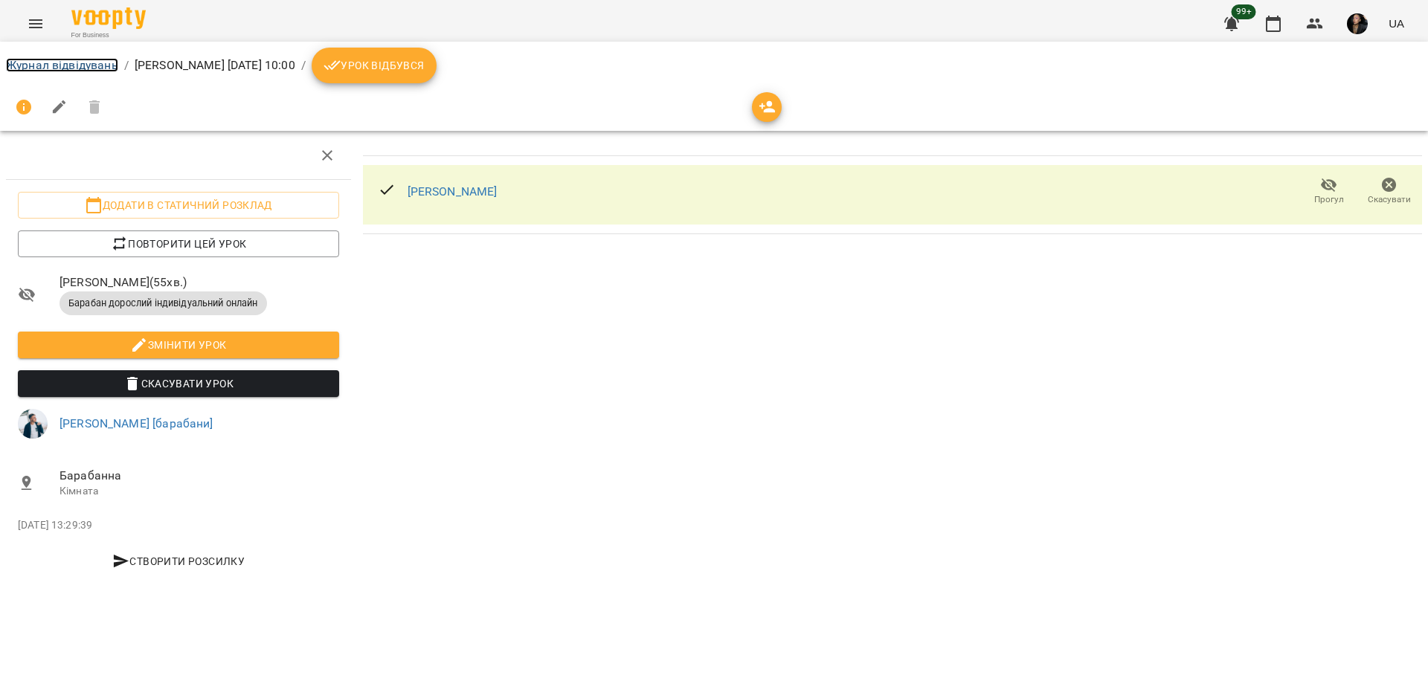
click at [48, 67] on link "Журнал відвідувань" at bounding box center [62, 65] width 112 height 14
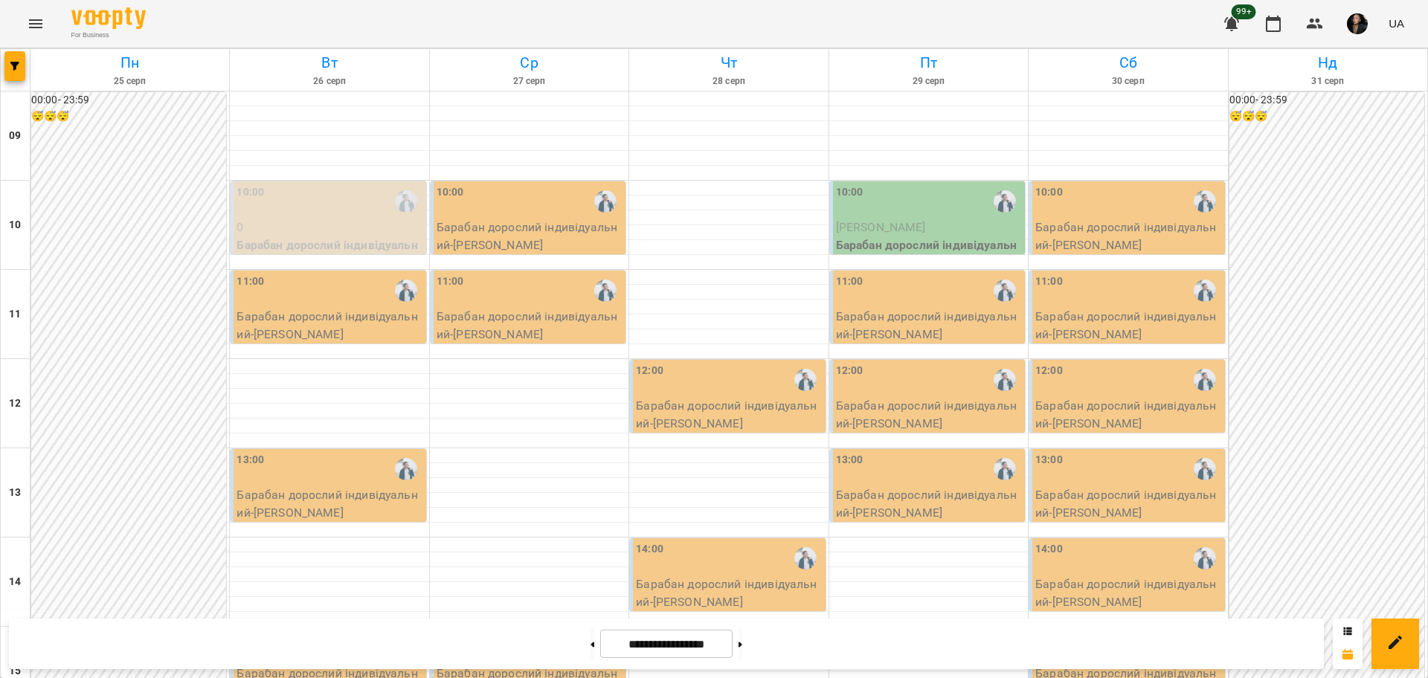
click at [894, 215] on div "10:00" at bounding box center [929, 201] width 186 height 34
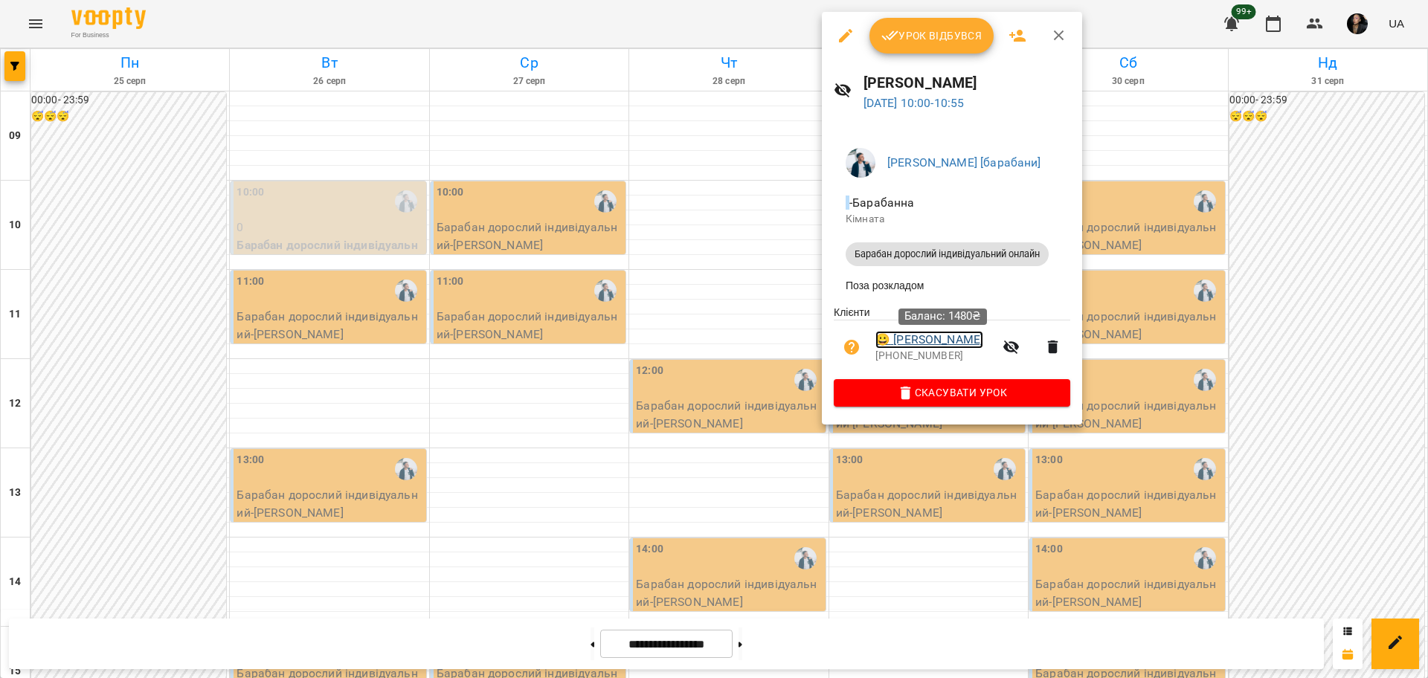
click at [976, 341] on link "😀 Христина Ніколаєва" at bounding box center [929, 340] width 108 height 18
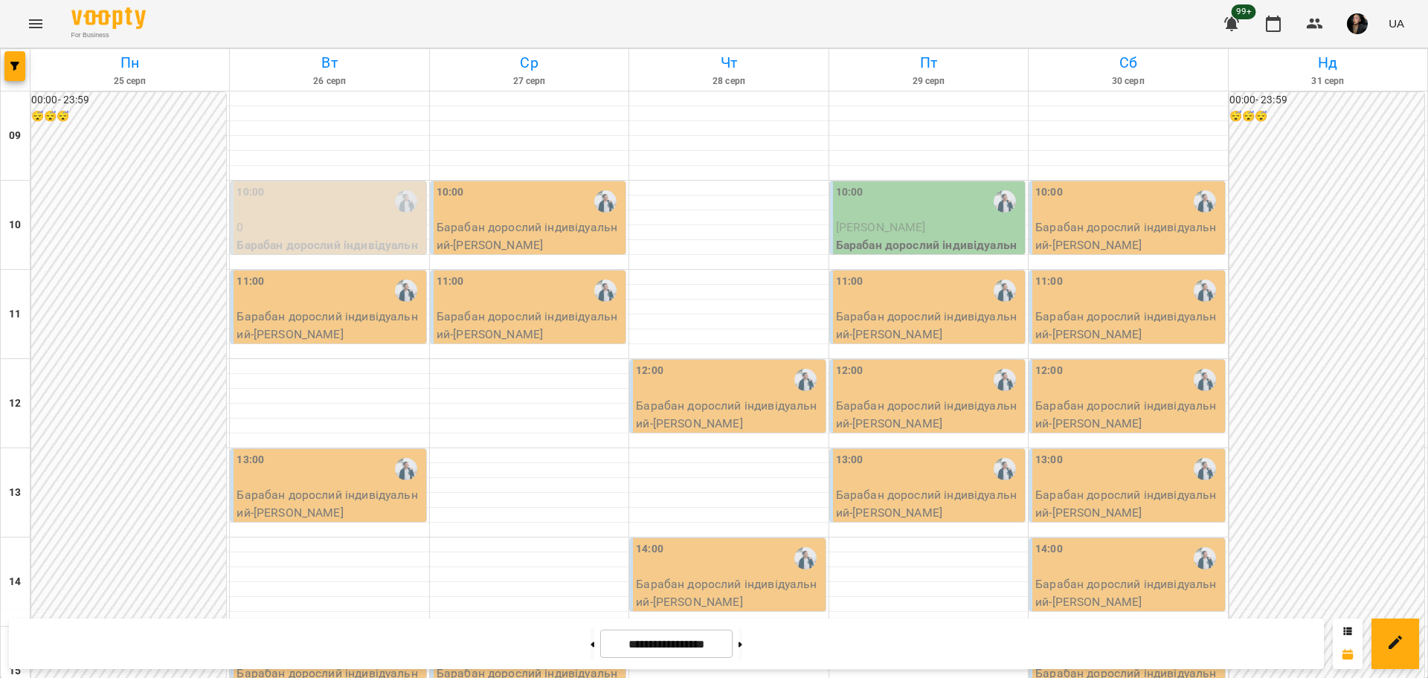
click at [965, 225] on p "[PERSON_NAME]" at bounding box center [929, 228] width 186 height 18
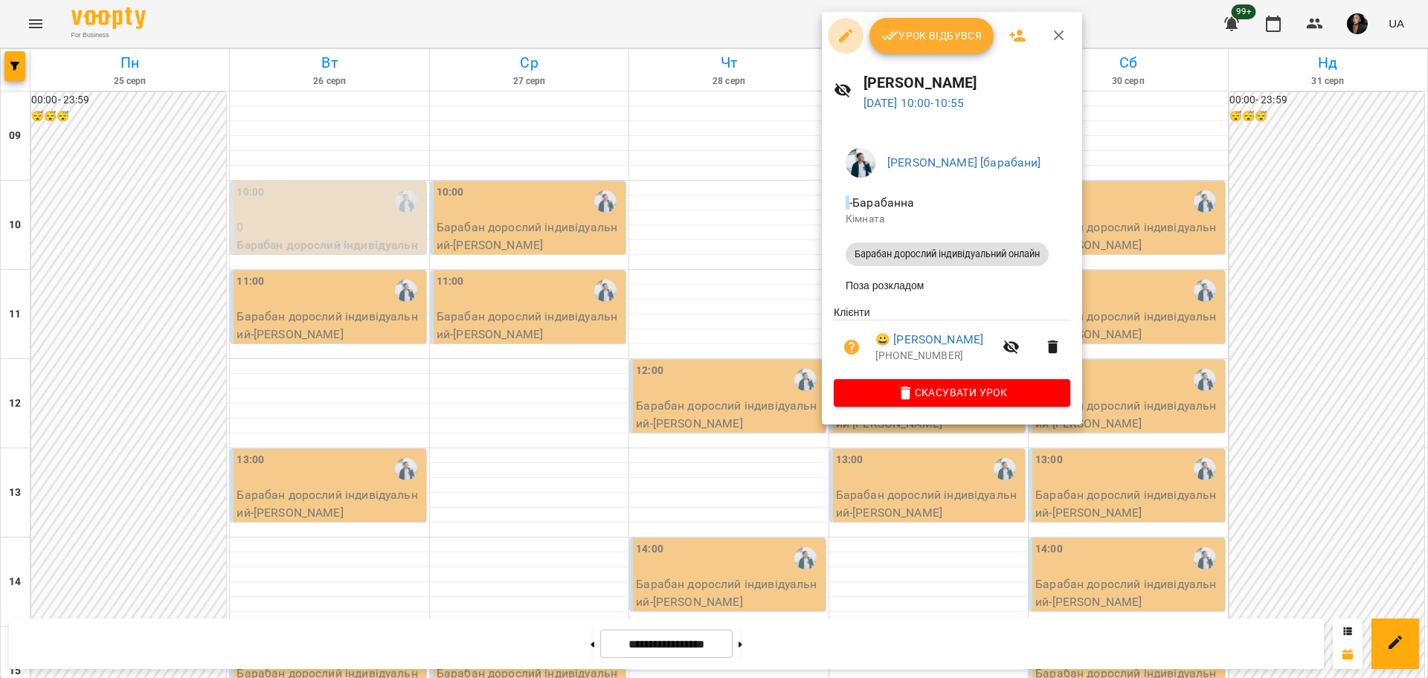
click at [843, 30] on icon "button" at bounding box center [846, 36] width 18 height 18
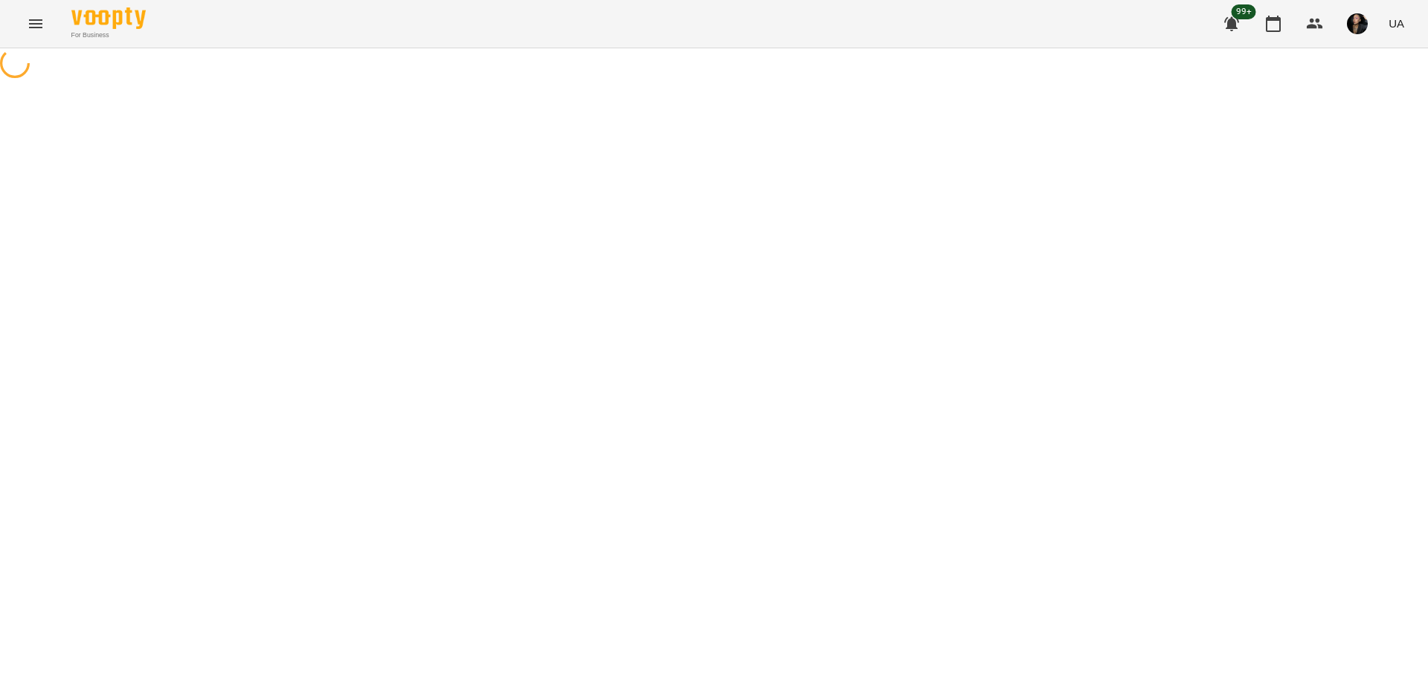
select select "**********"
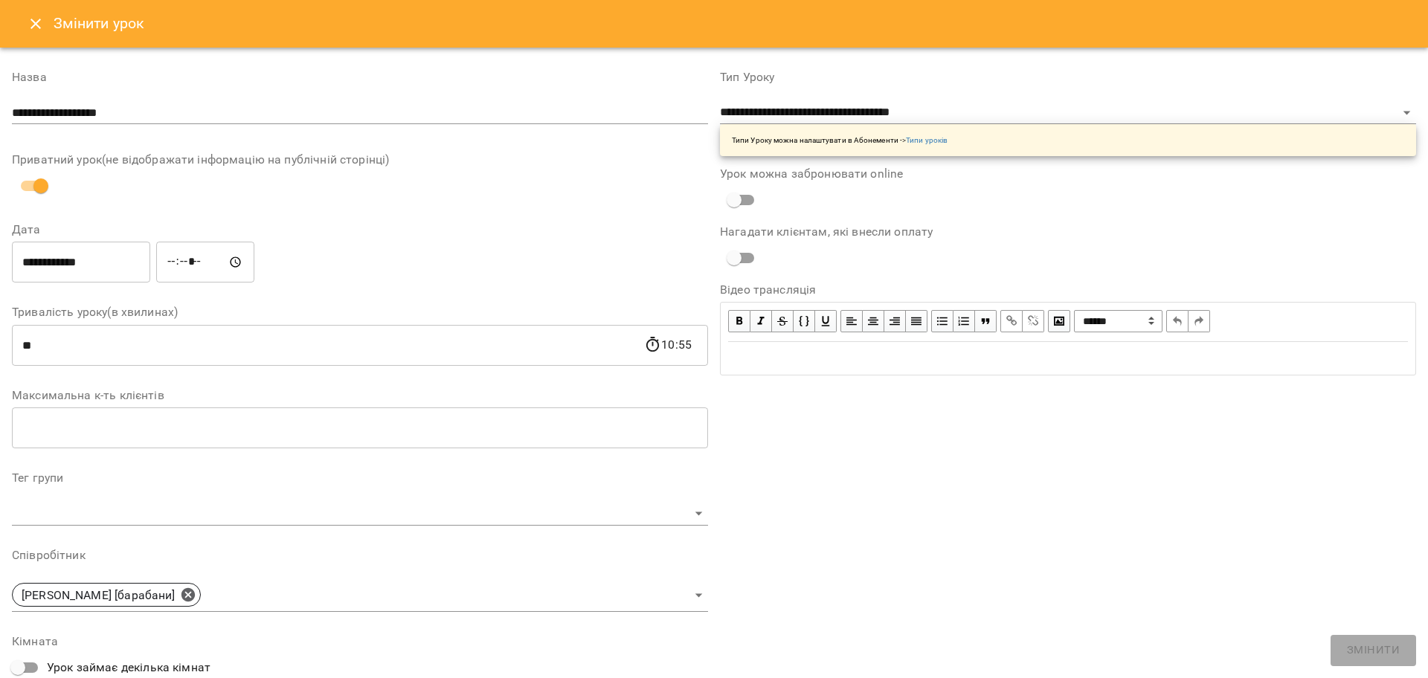
click at [25, 20] on button "Close" at bounding box center [36, 24] width 36 height 36
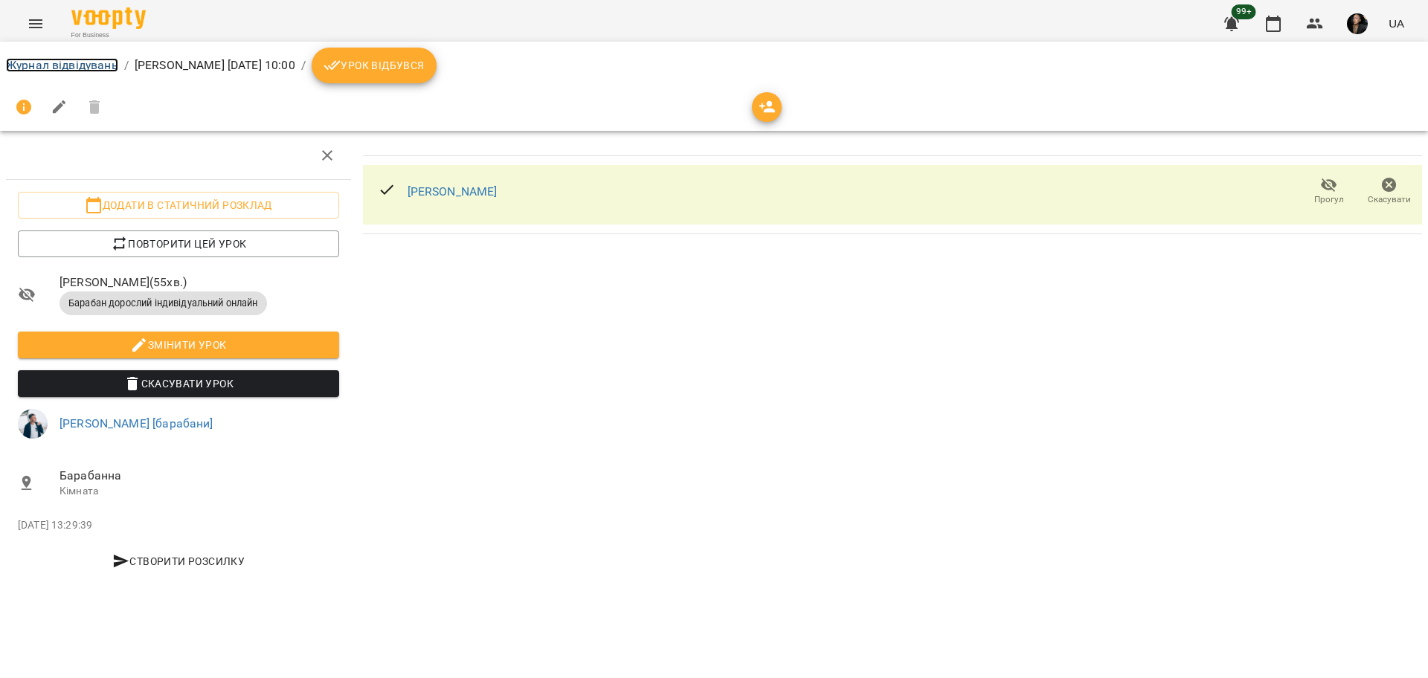
click at [79, 70] on link "Журнал відвідувань" at bounding box center [62, 65] width 112 height 14
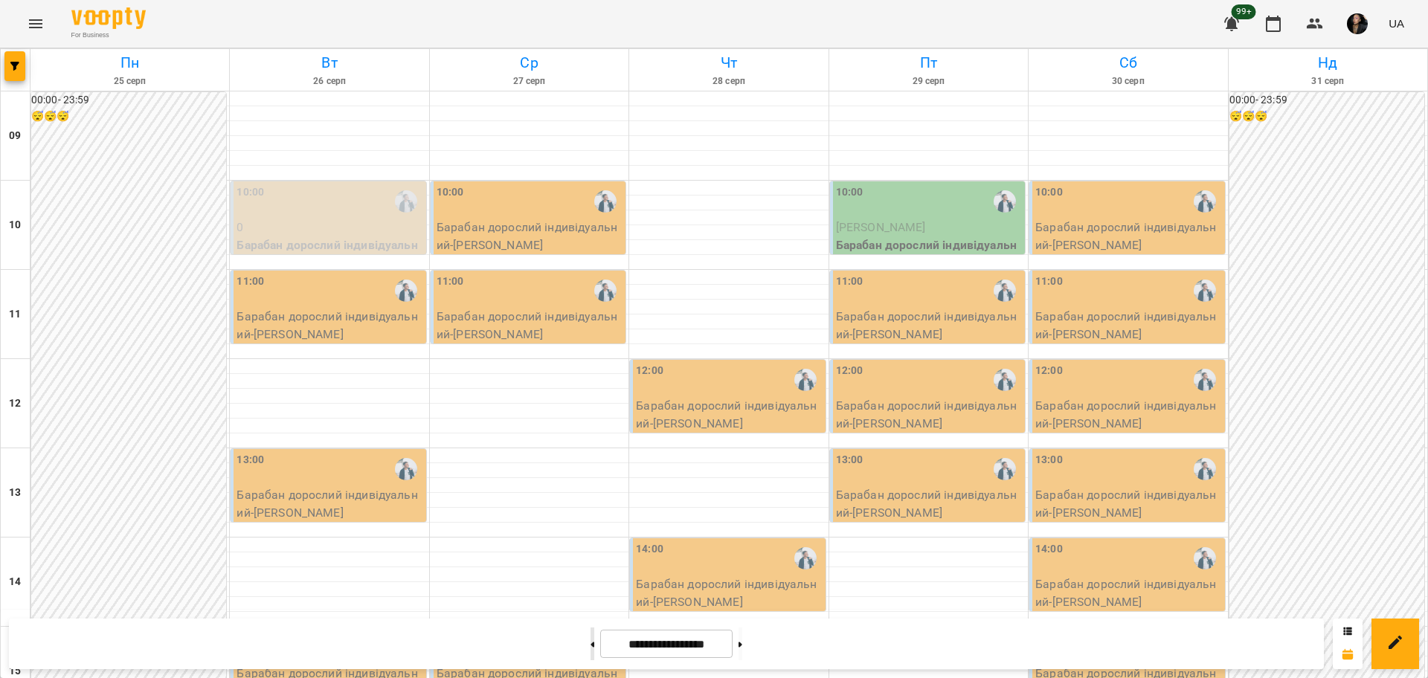
click at [590, 649] on button at bounding box center [592, 644] width 4 height 33
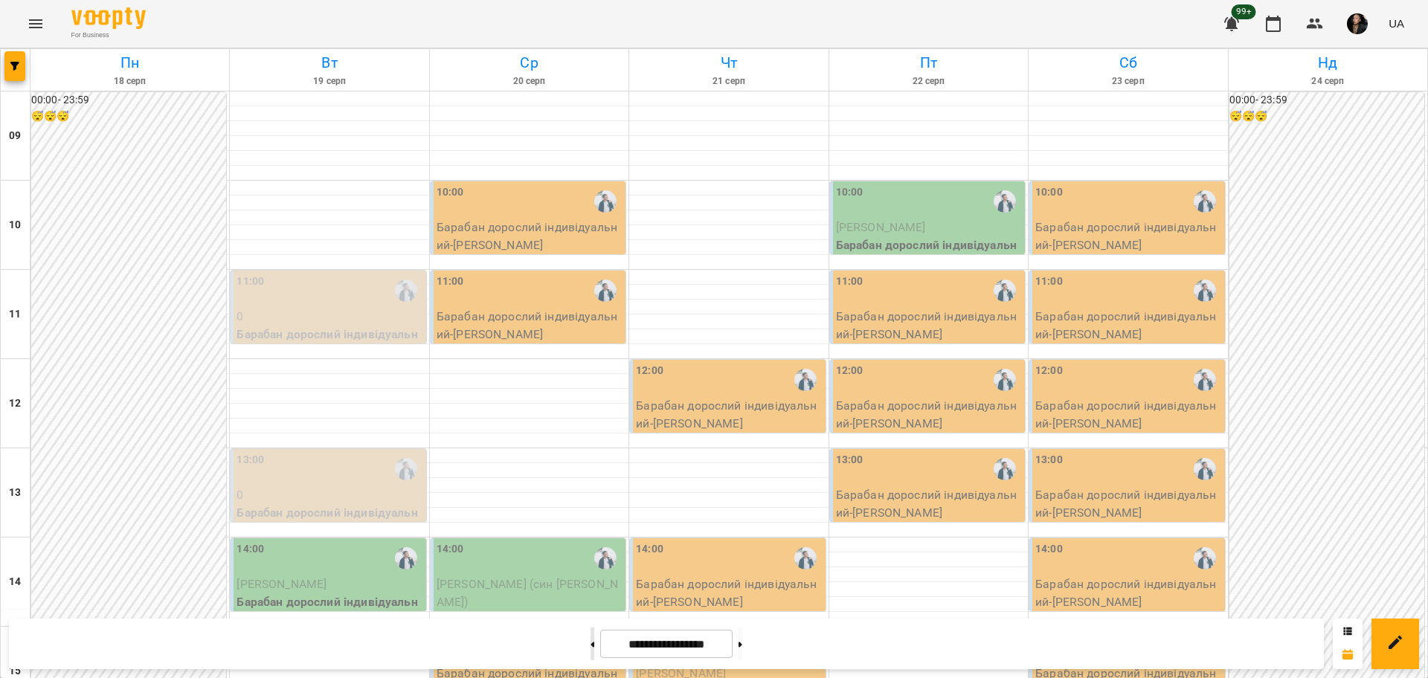
click at [590, 649] on button at bounding box center [592, 644] width 4 height 33
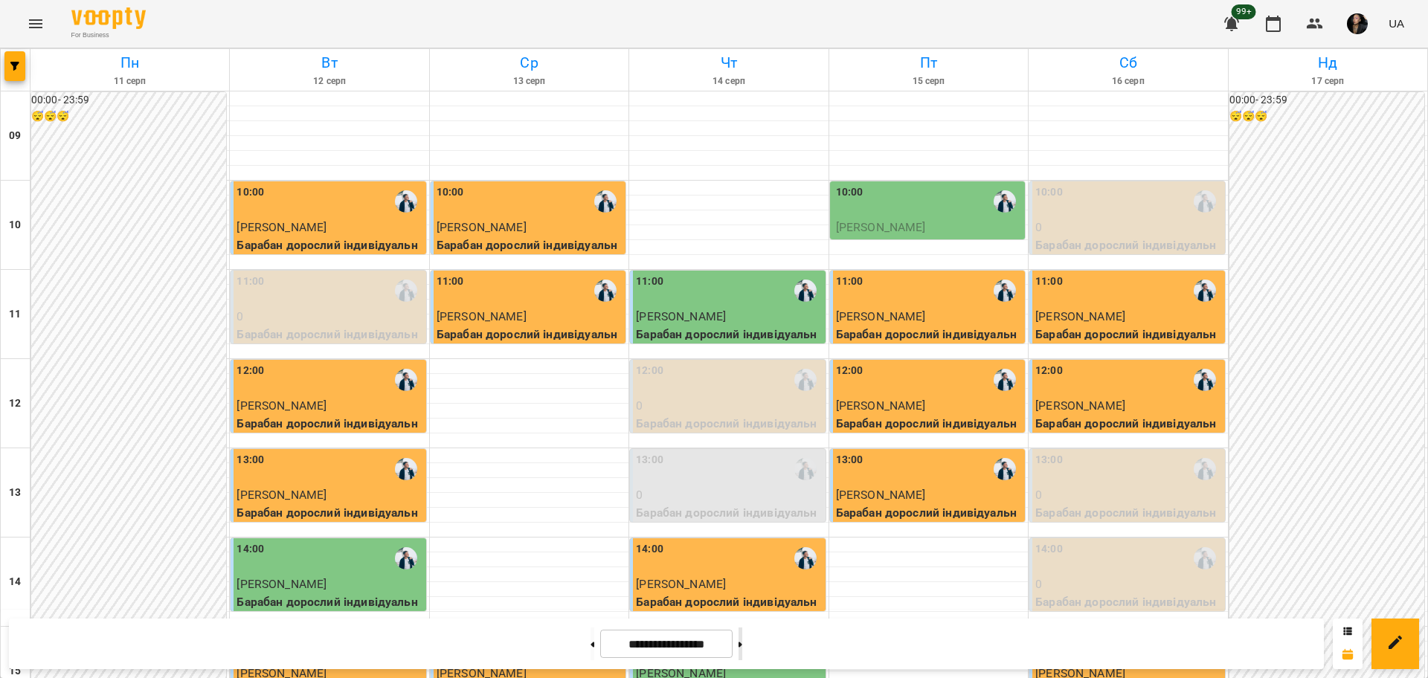
click at [742, 653] on button at bounding box center [740, 644] width 4 height 33
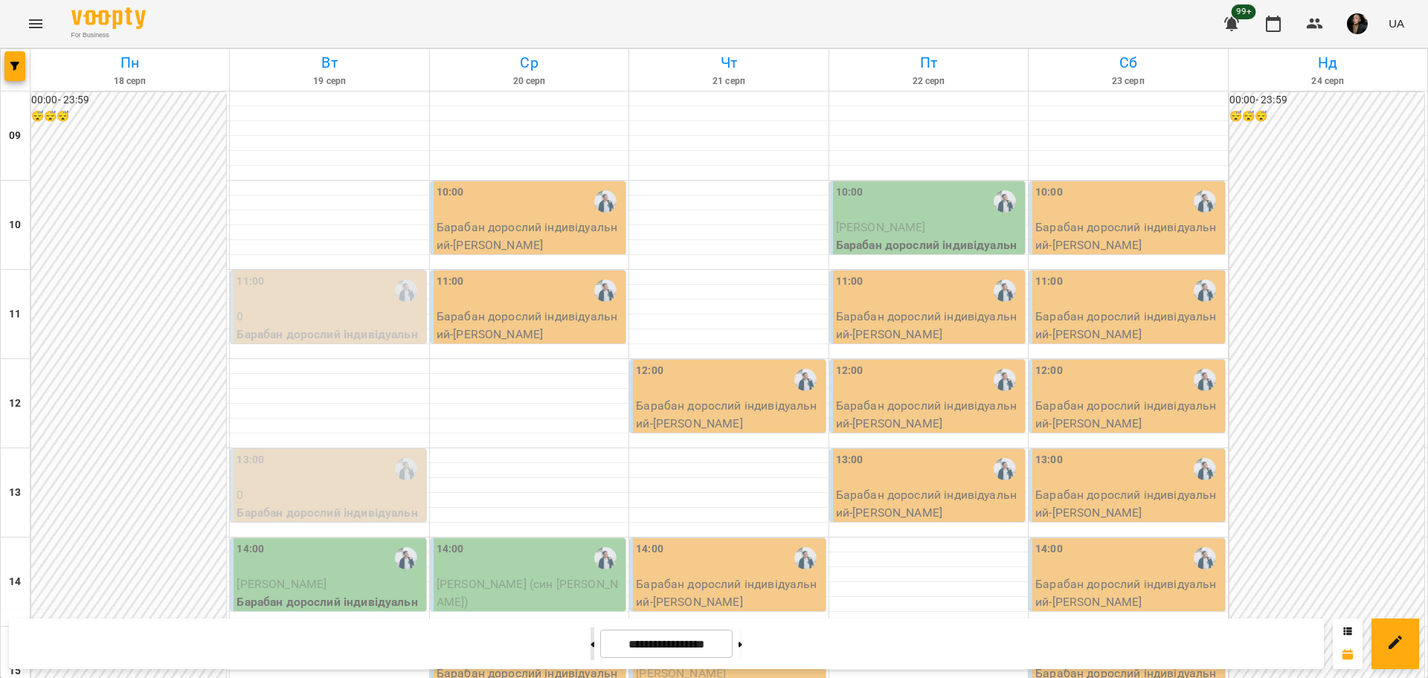
click at [590, 640] on button at bounding box center [592, 644] width 4 height 33
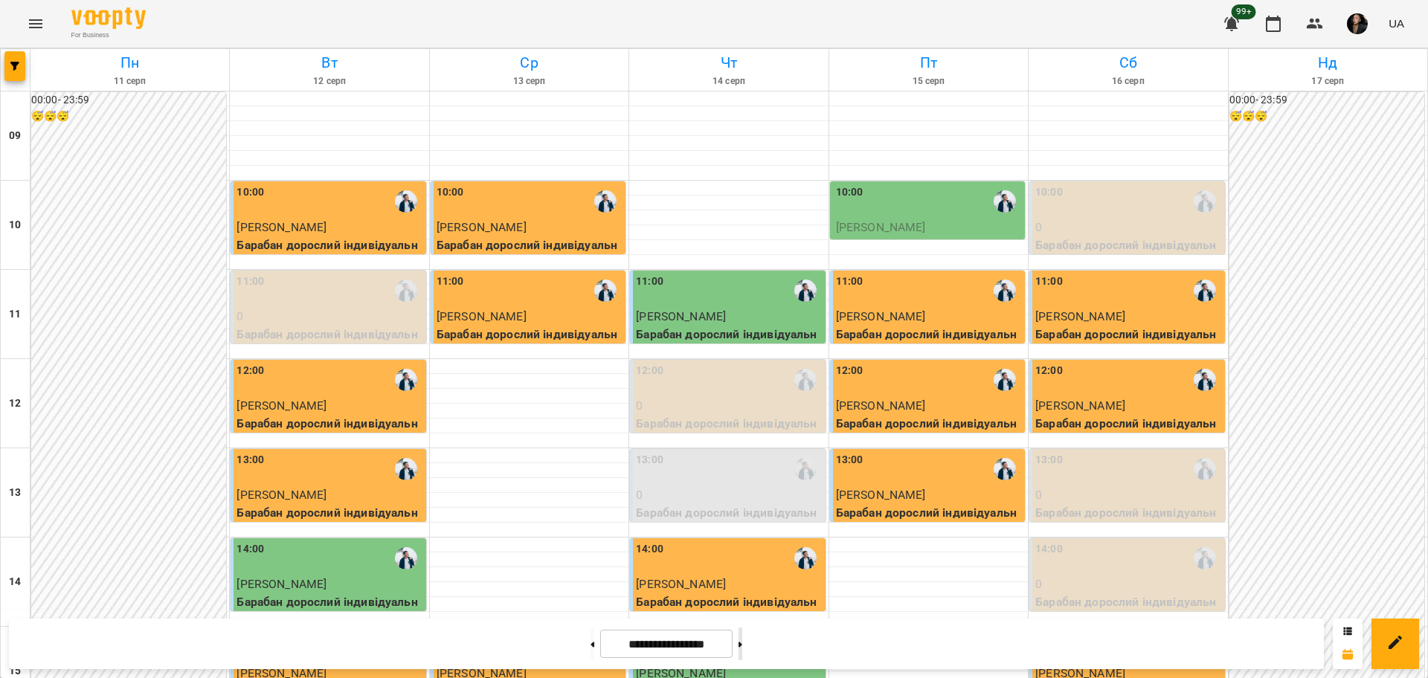
click at [742, 631] on button at bounding box center [740, 644] width 4 height 33
type input "**********"
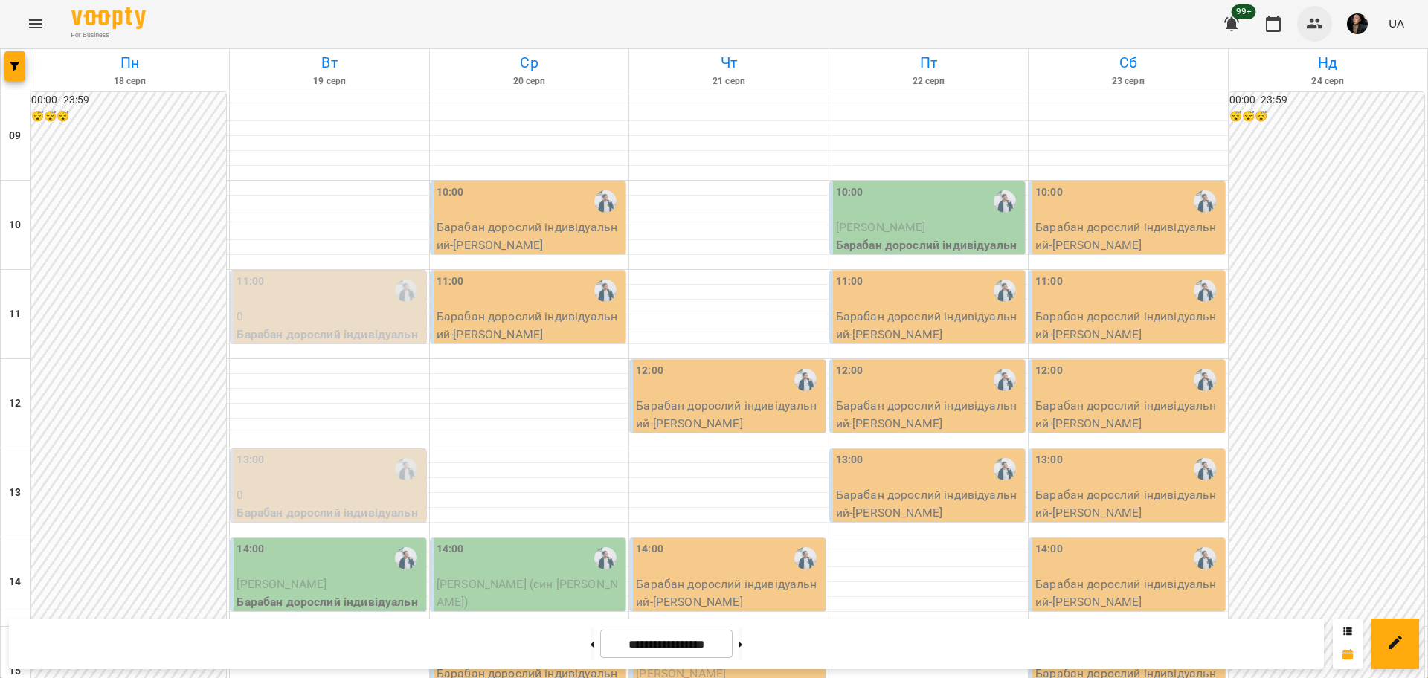
click at [1315, 22] on icon "button" at bounding box center [1315, 24] width 18 height 18
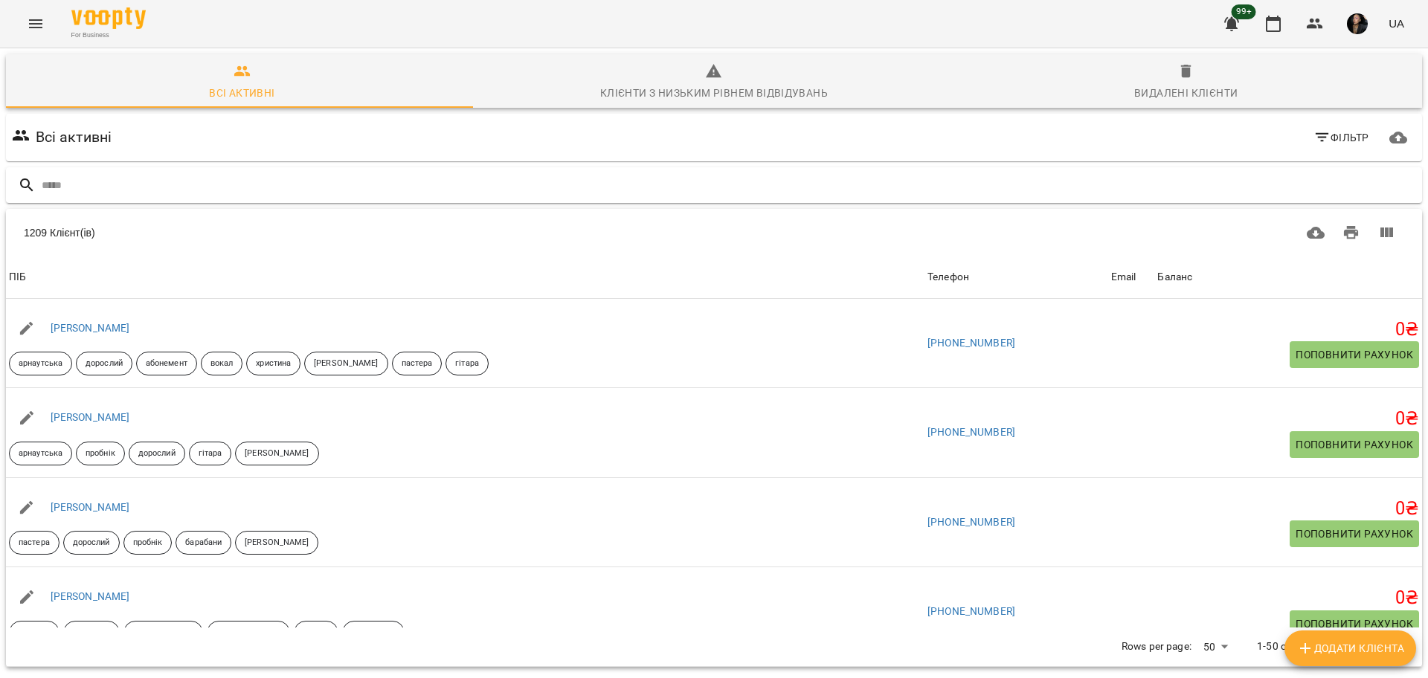
click at [586, 177] on input "text" at bounding box center [729, 185] width 1374 height 25
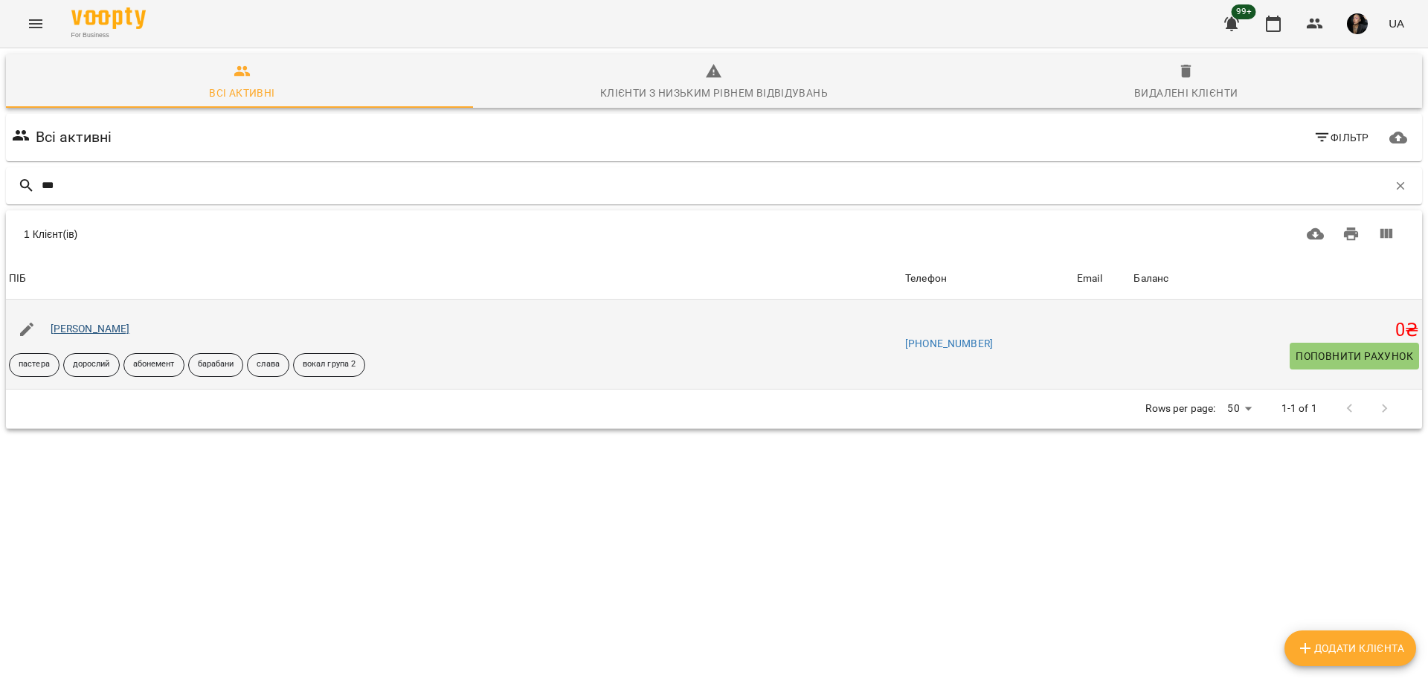
type input "***"
click at [119, 329] on link "[PERSON_NAME]" at bounding box center [91, 329] width 80 height 12
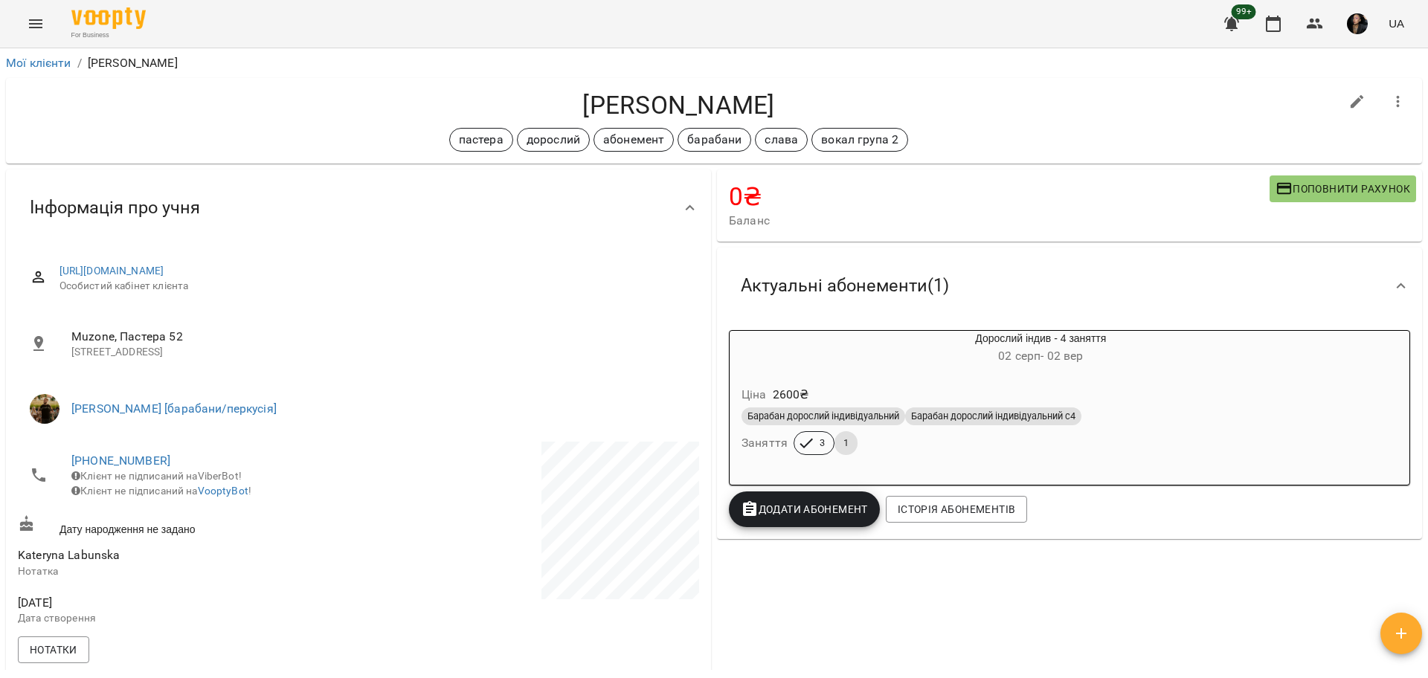
click at [1138, 433] on div "Барабан дорослий індивідуальний Барабан дорослий індивідуальний с4 Заняття 3 1" at bounding box center [1040, 432] width 605 height 54
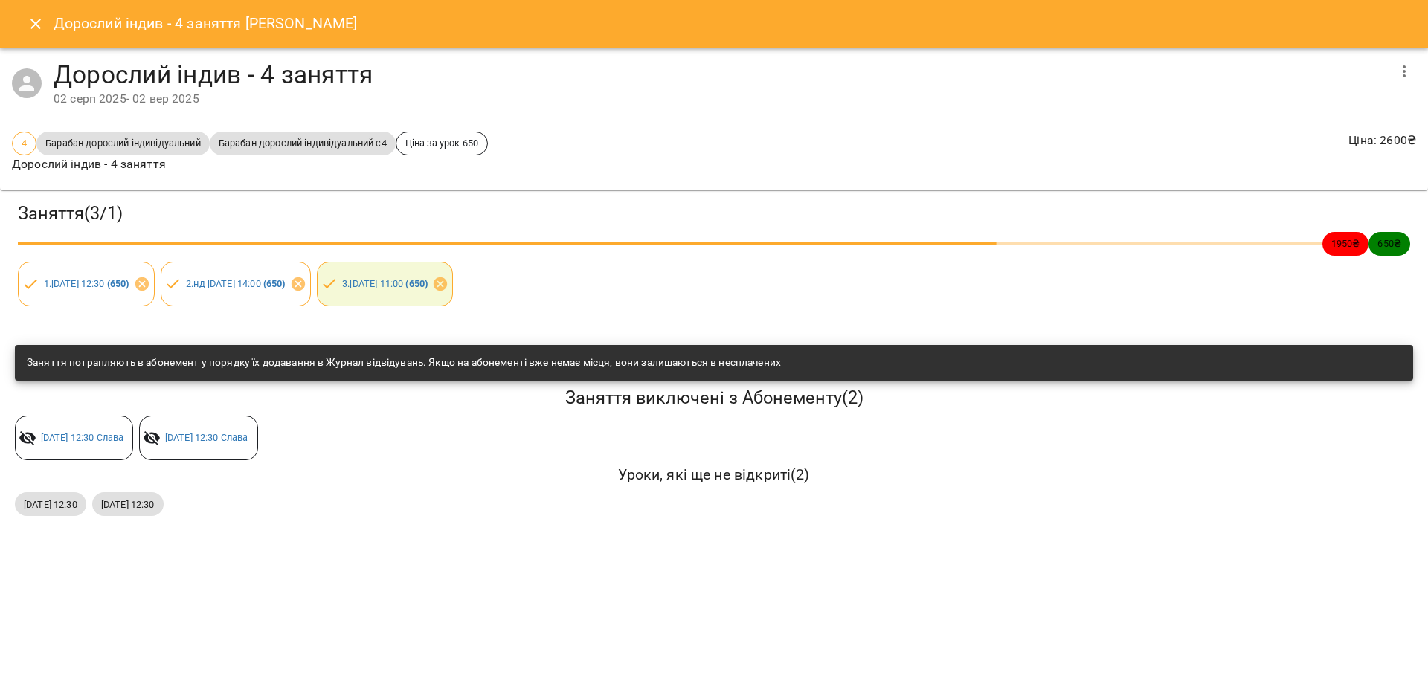
click at [42, 36] on button "Close" at bounding box center [36, 24] width 36 height 36
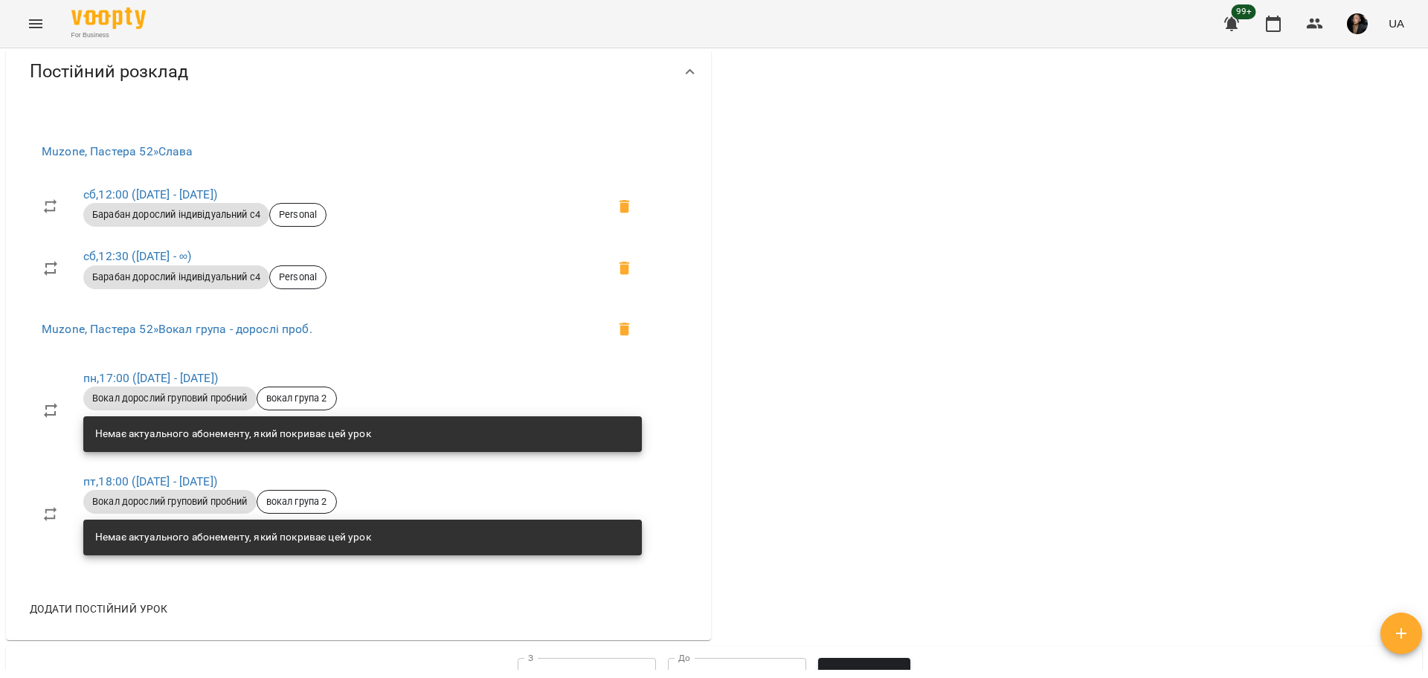
scroll to position [651, 0]
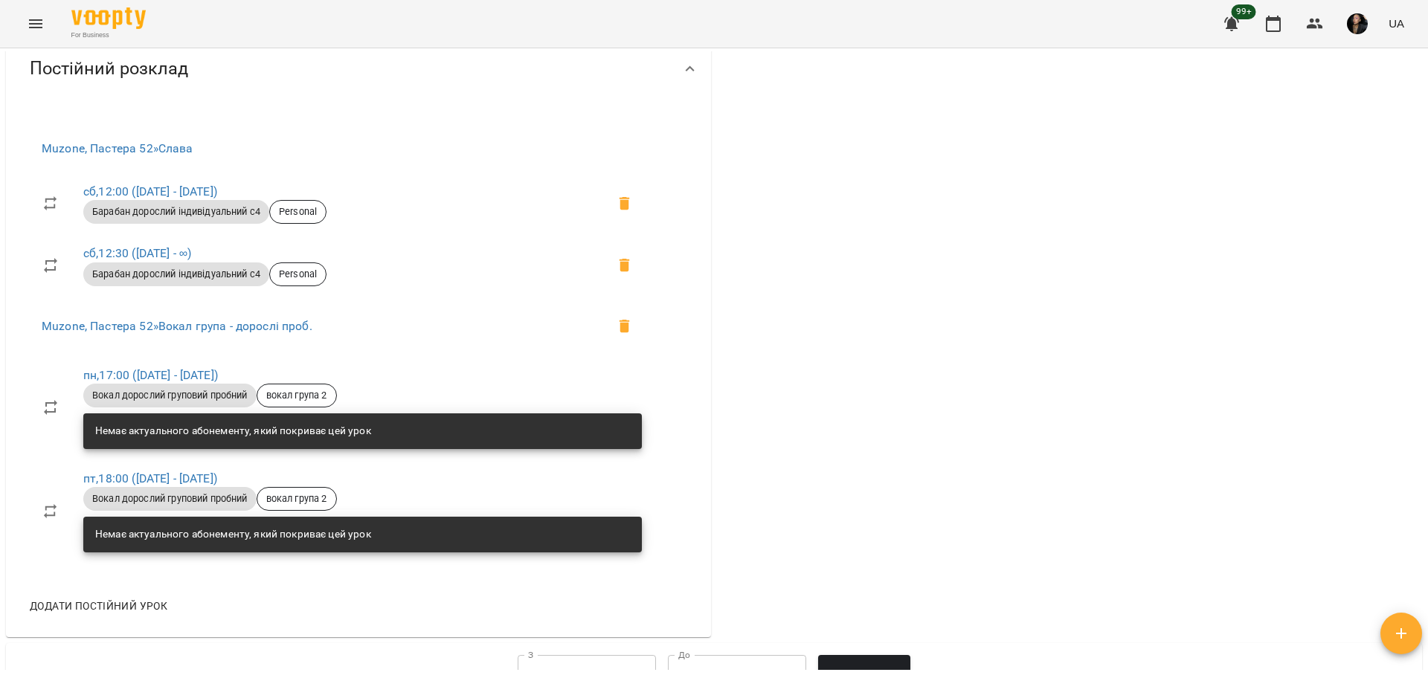
click at [29, 8] on button "Menu" at bounding box center [36, 24] width 36 height 36
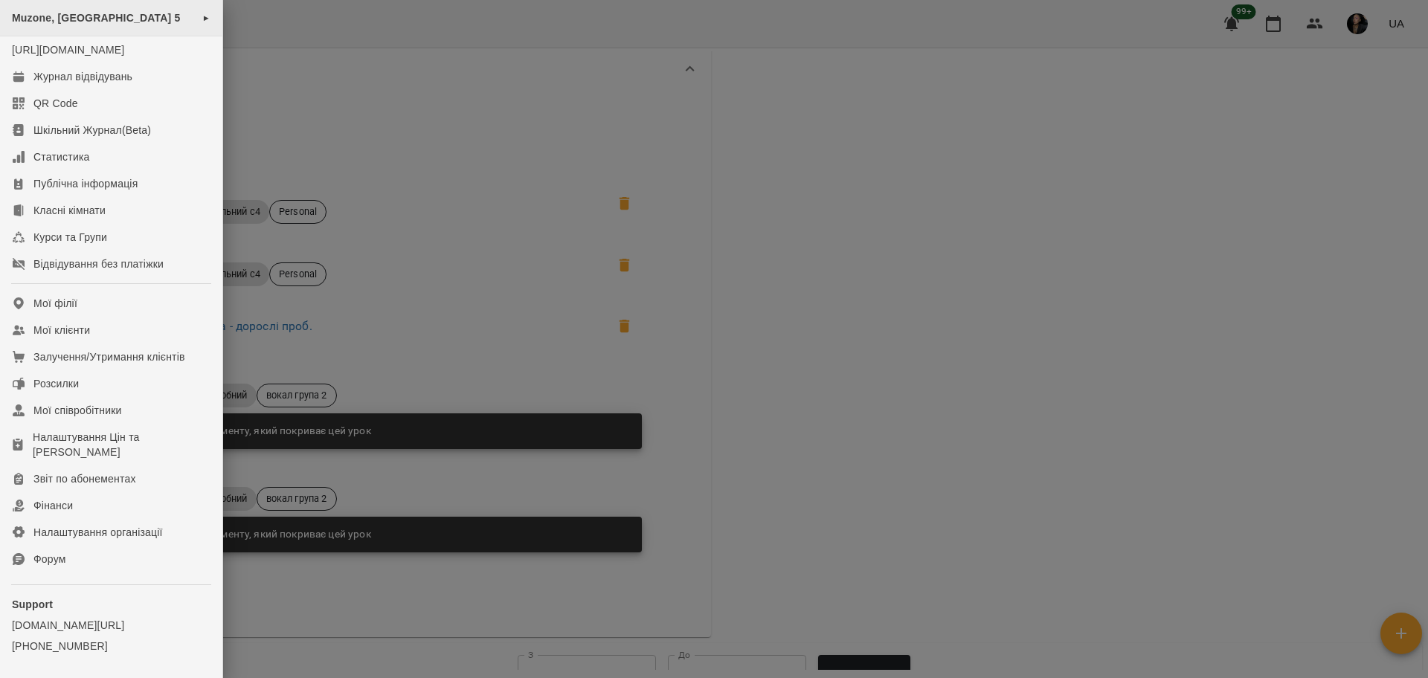
click at [141, 23] on span "Muzone, [GEOGRAPHIC_DATA] 5" at bounding box center [96, 18] width 169 height 12
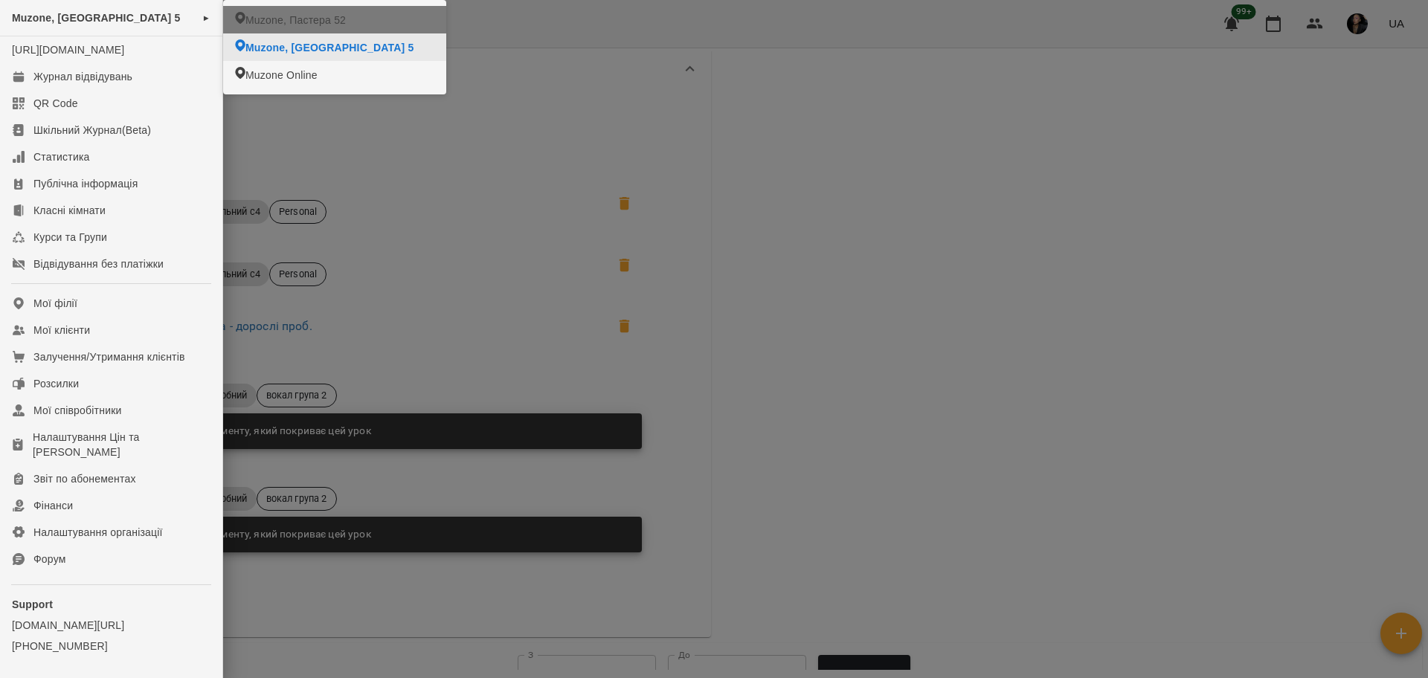
click at [278, 19] on span "Muzone, Пастера 52" at bounding box center [295, 20] width 100 height 15
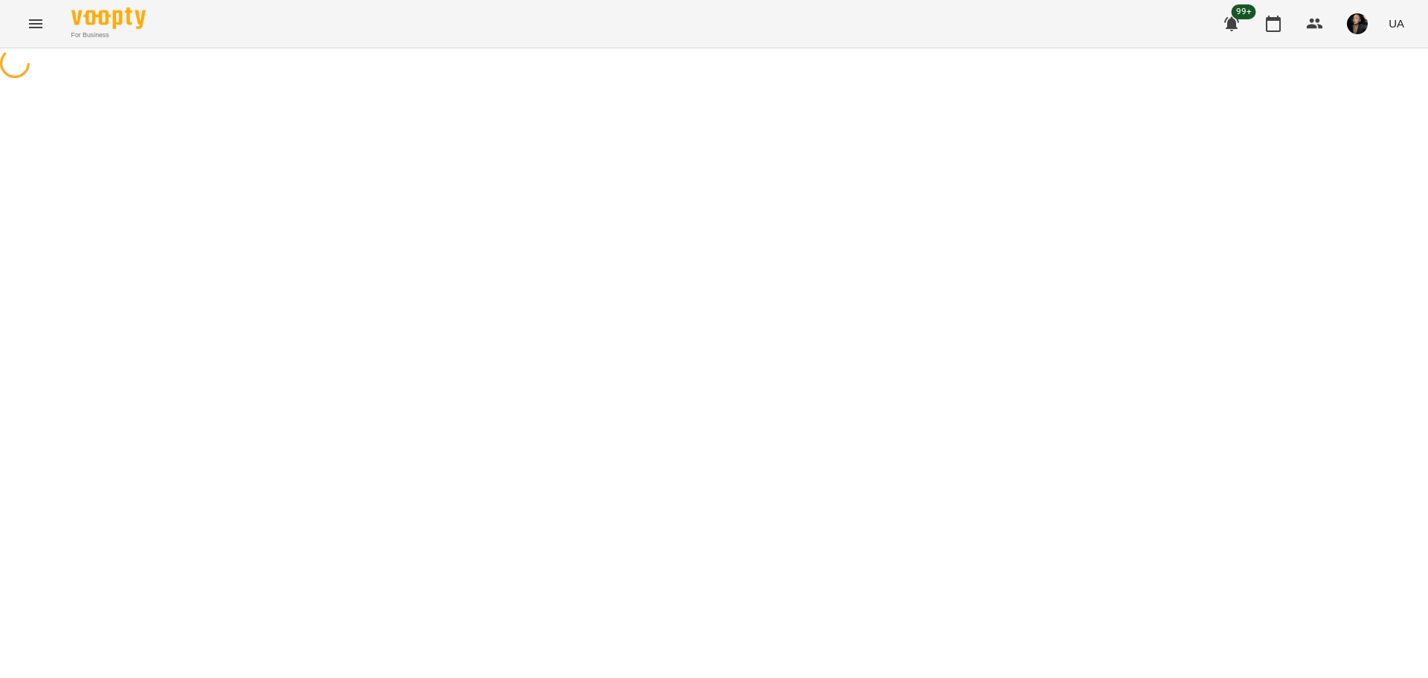
click at [19, 65] on icon at bounding box center [15, 63] width 42 height 42
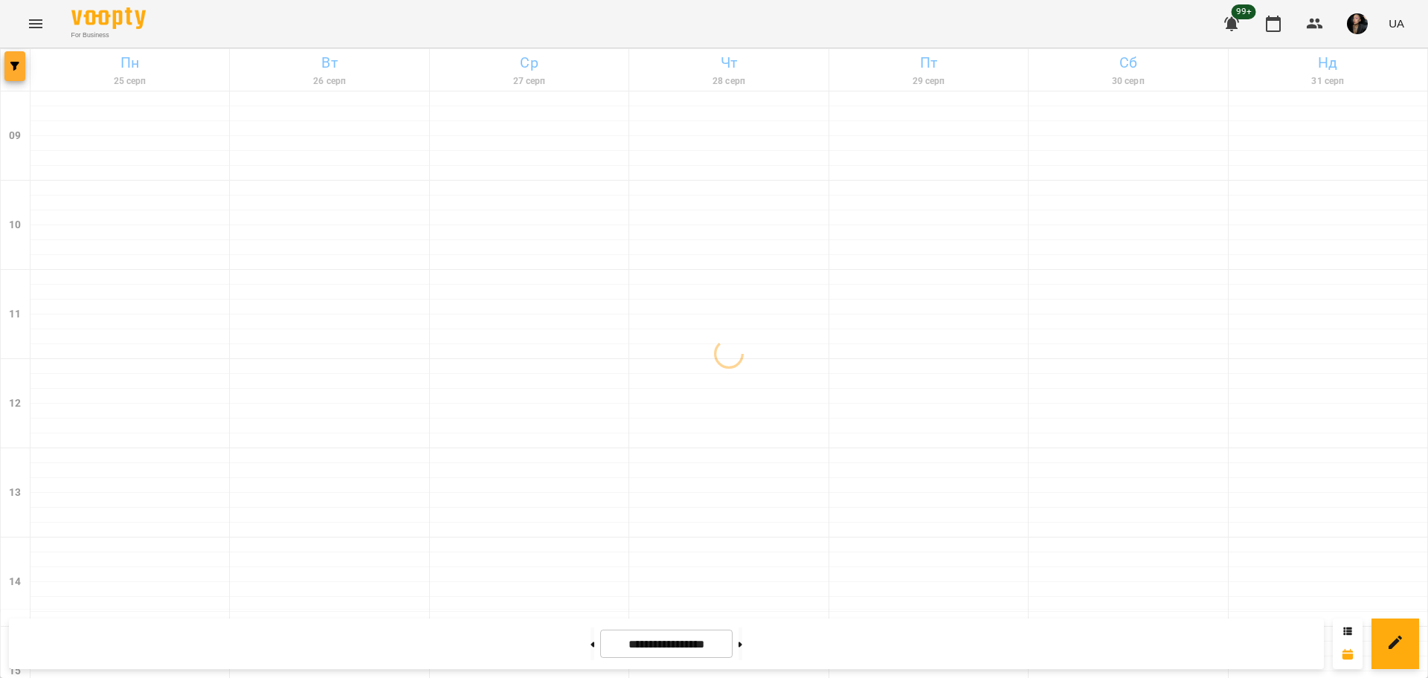
click at [20, 68] on span "button" at bounding box center [14, 66] width 21 height 9
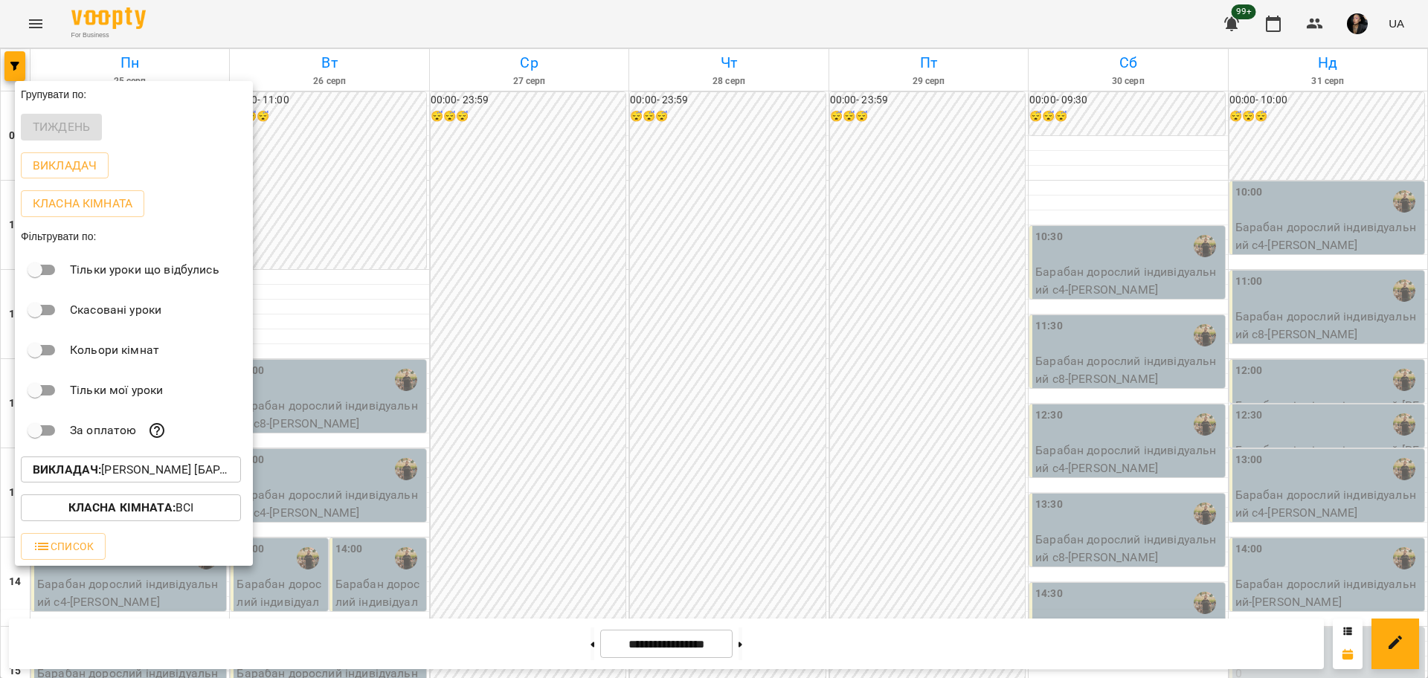
click at [173, 497] on div "Класна кімната : Всі" at bounding box center [134, 508] width 238 height 39
click at [178, 476] on p "Викладач : [PERSON_NAME] [барабани/перкусія]" at bounding box center [131, 470] width 196 height 18
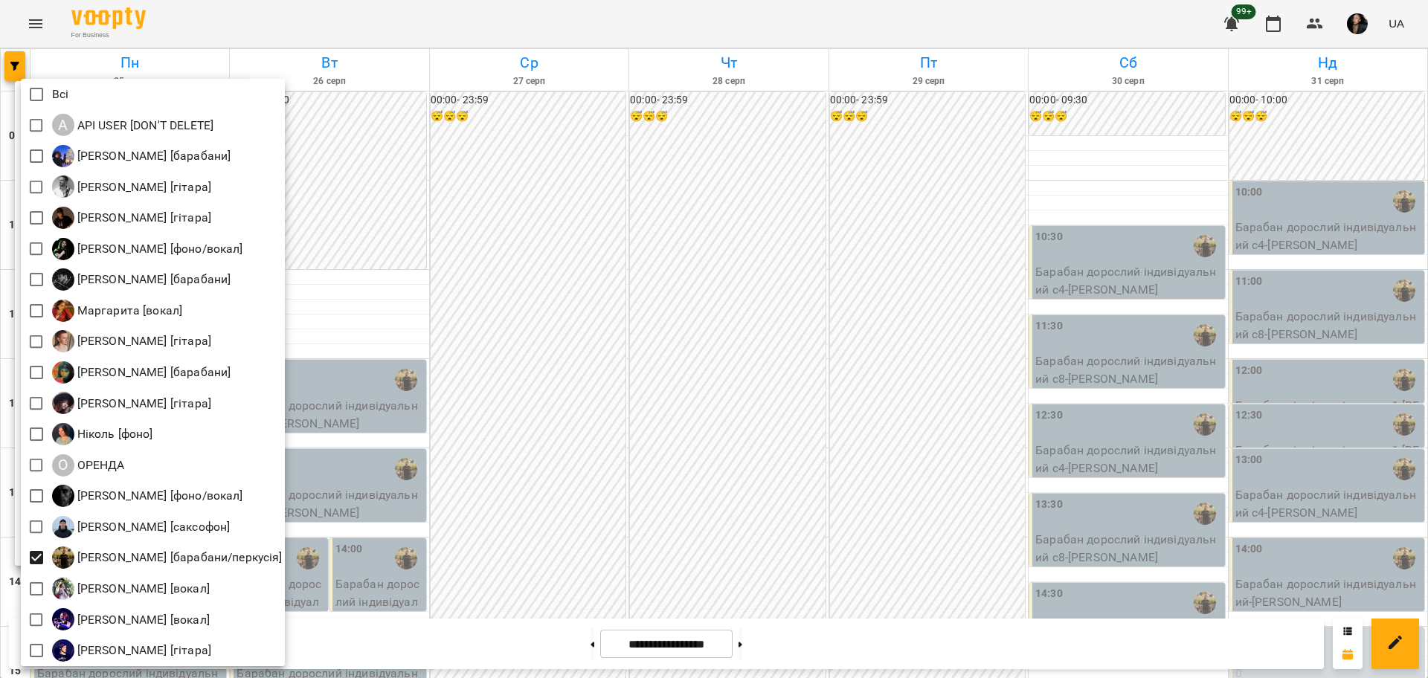
click at [808, 544] on div at bounding box center [714, 339] width 1428 height 678
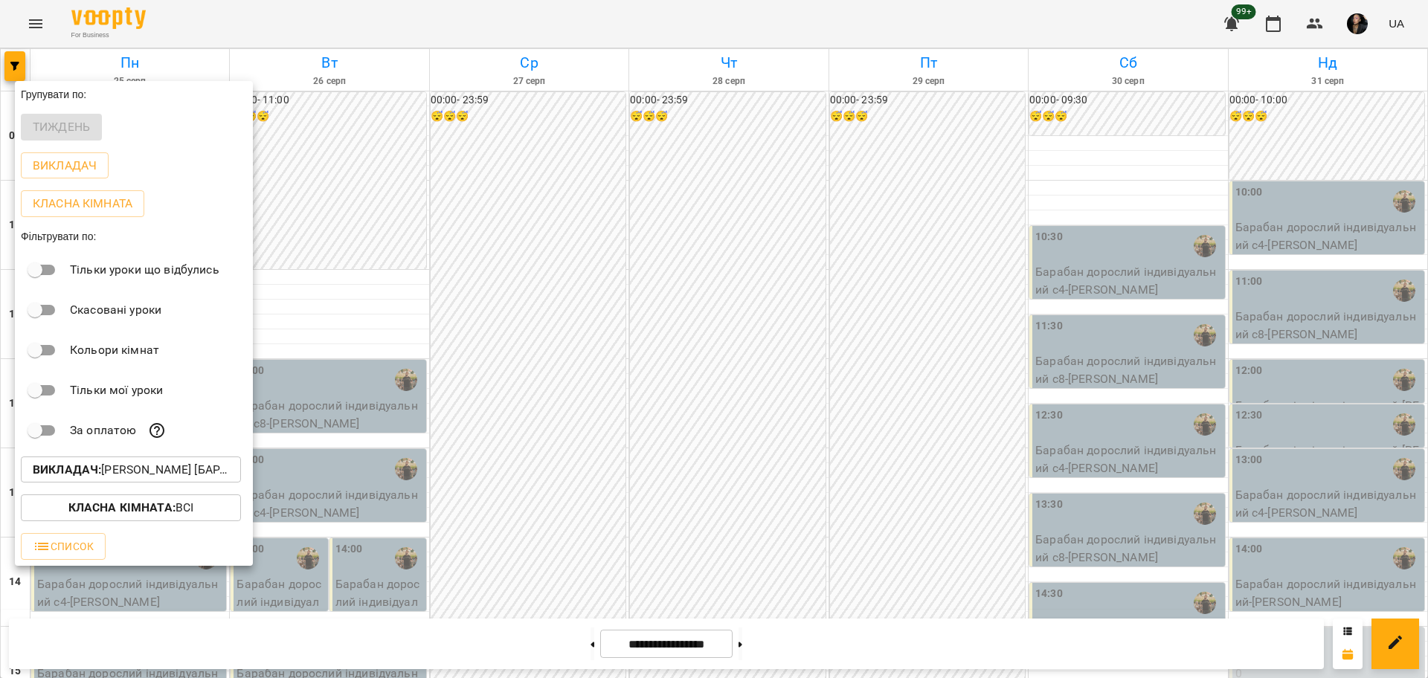
click at [501, 428] on div at bounding box center [714, 339] width 1428 height 678
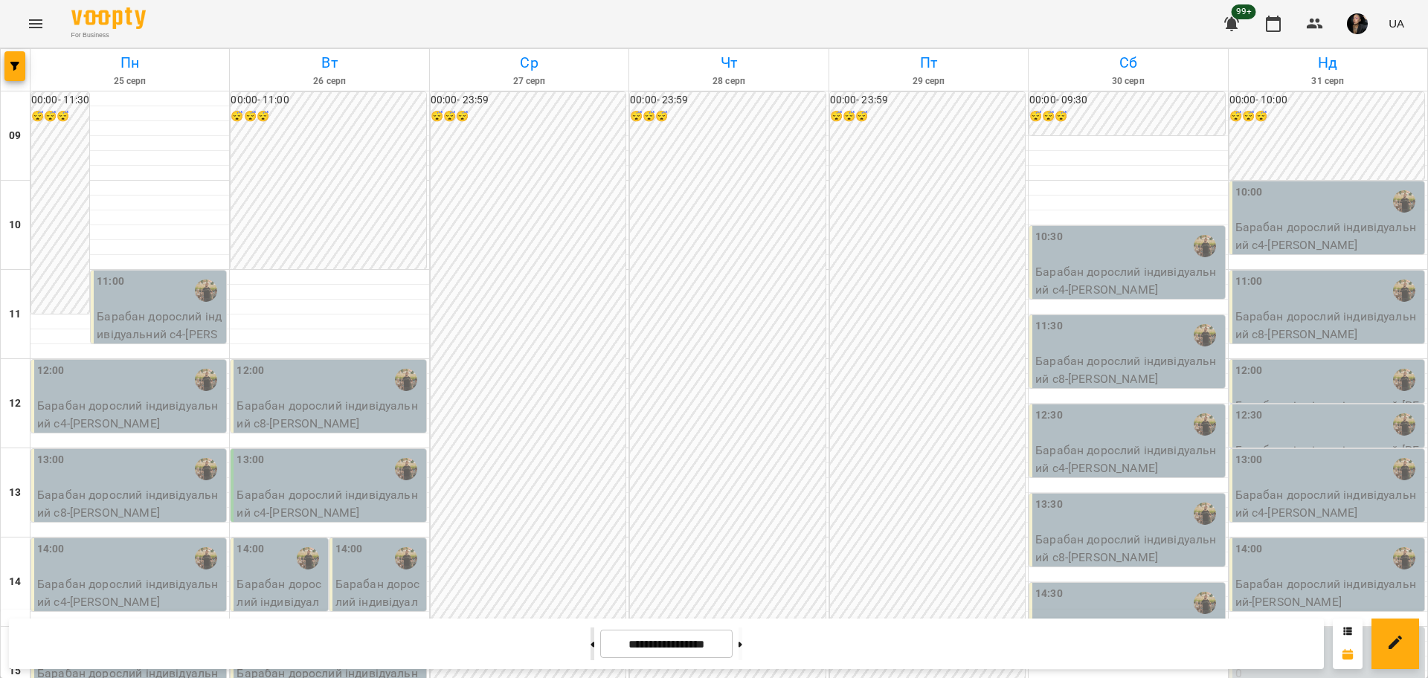
click at [590, 646] on button at bounding box center [592, 644] width 4 height 33
type input "**********"
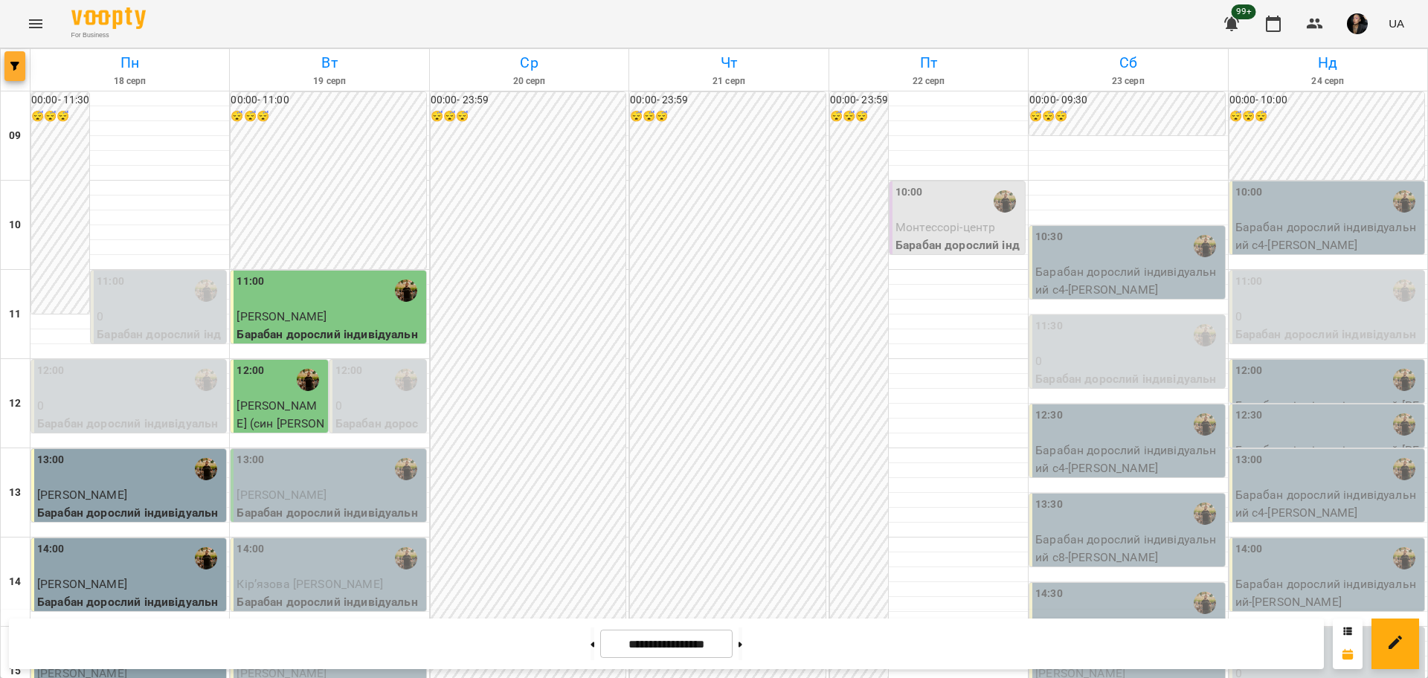
click at [17, 65] on icon "button" at bounding box center [14, 66] width 9 height 9
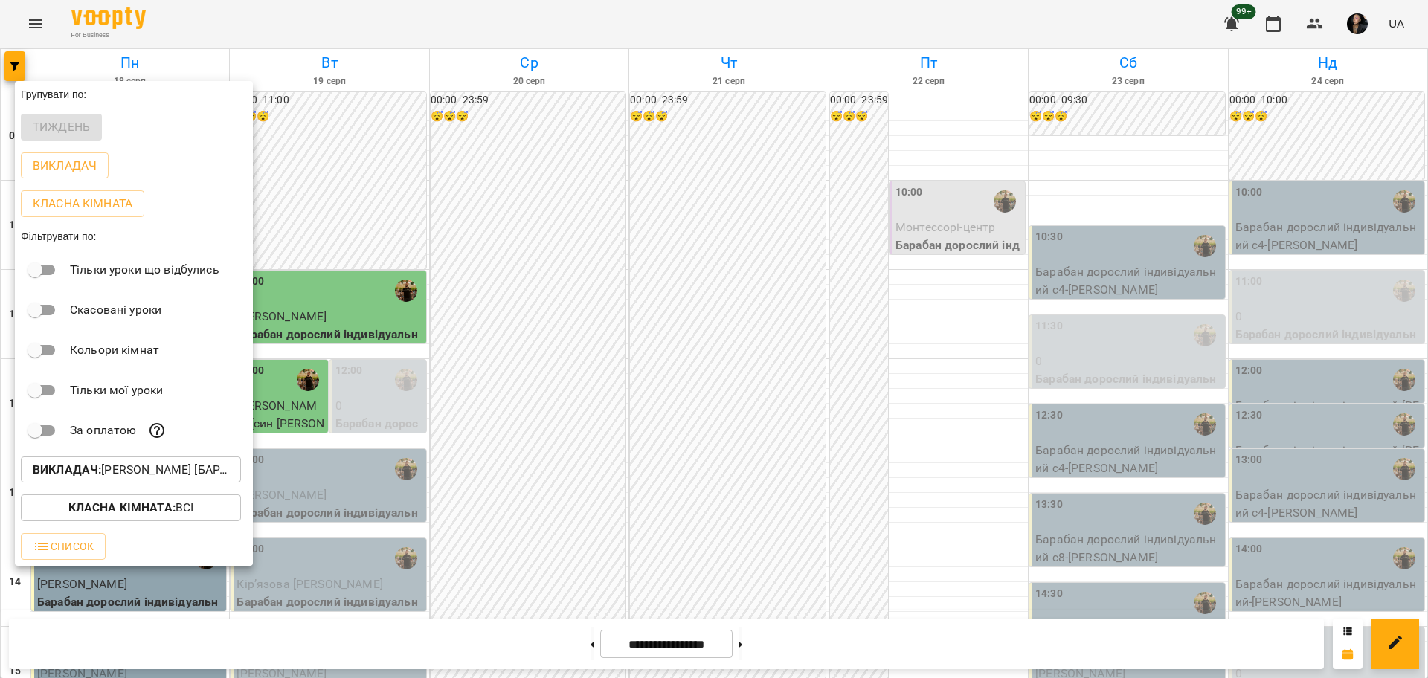
click at [184, 468] on p "Викладач : [PERSON_NAME] [барабани/перкусія]" at bounding box center [131, 470] width 196 height 18
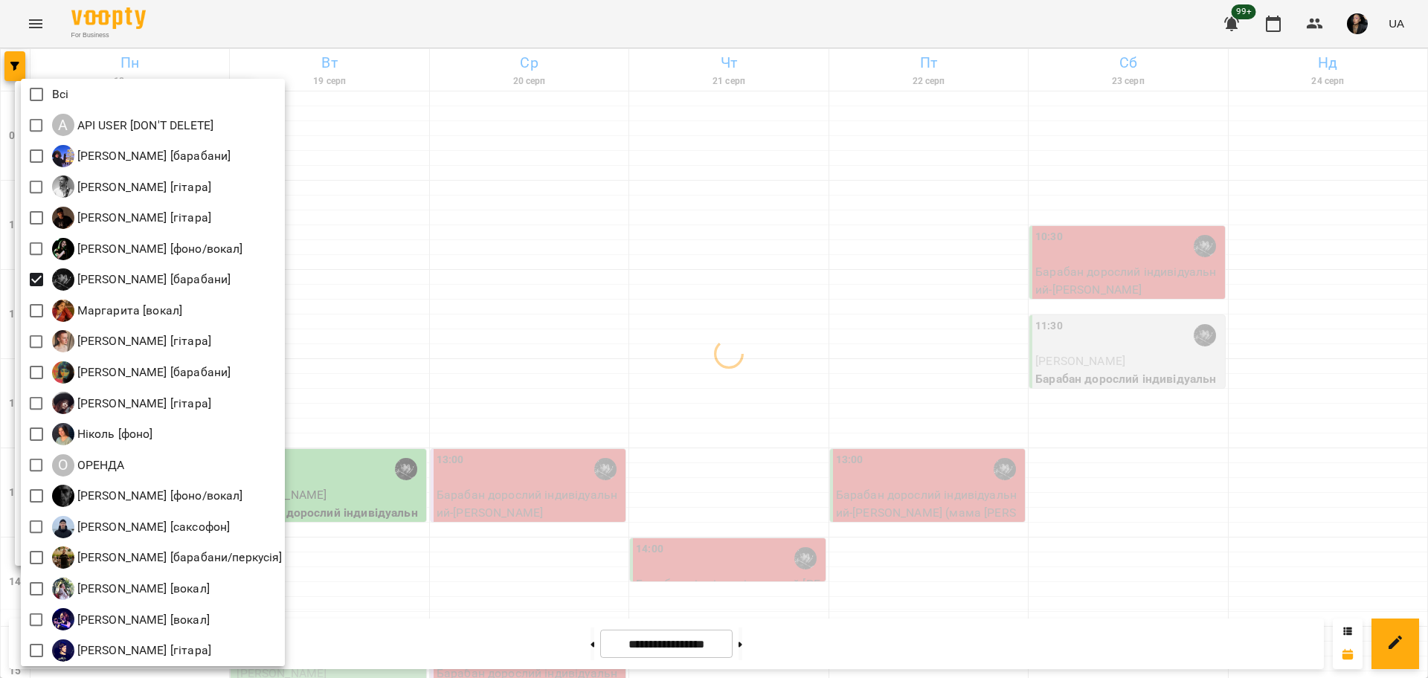
click at [655, 432] on div at bounding box center [714, 339] width 1428 height 678
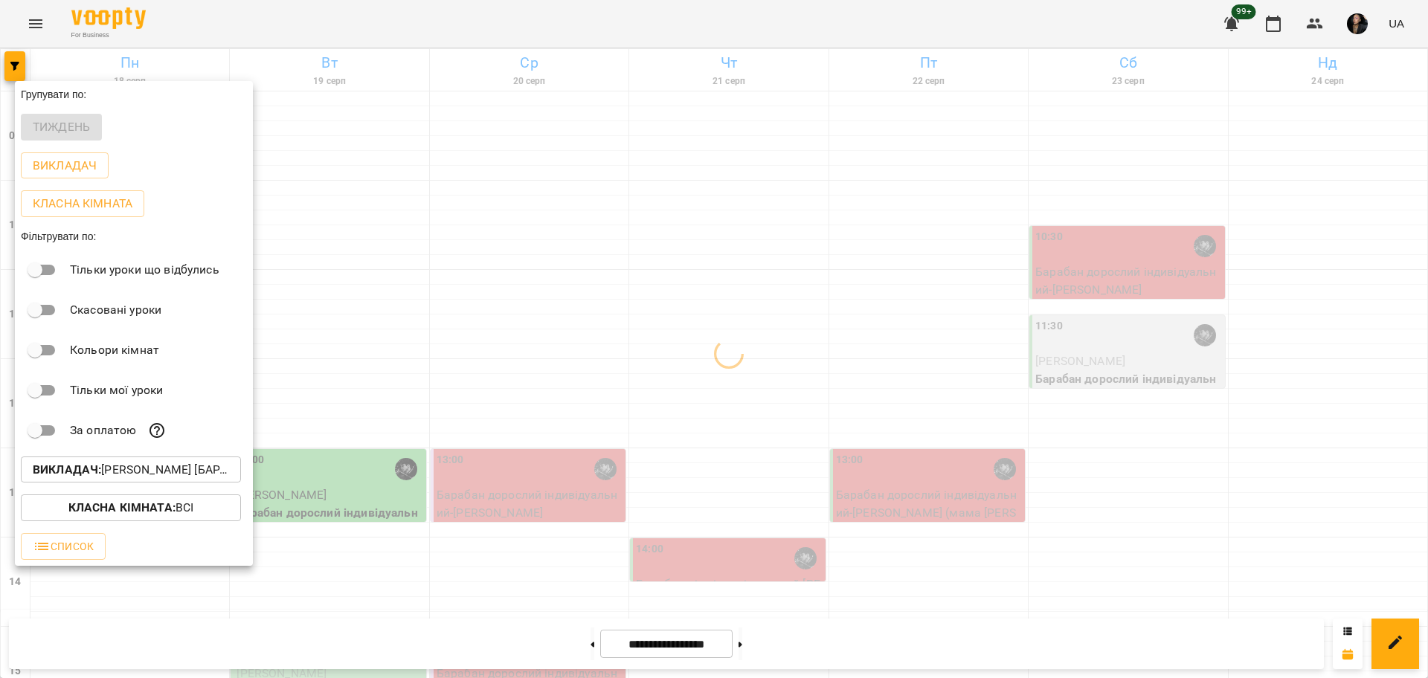
click at [465, 573] on div at bounding box center [714, 339] width 1428 height 678
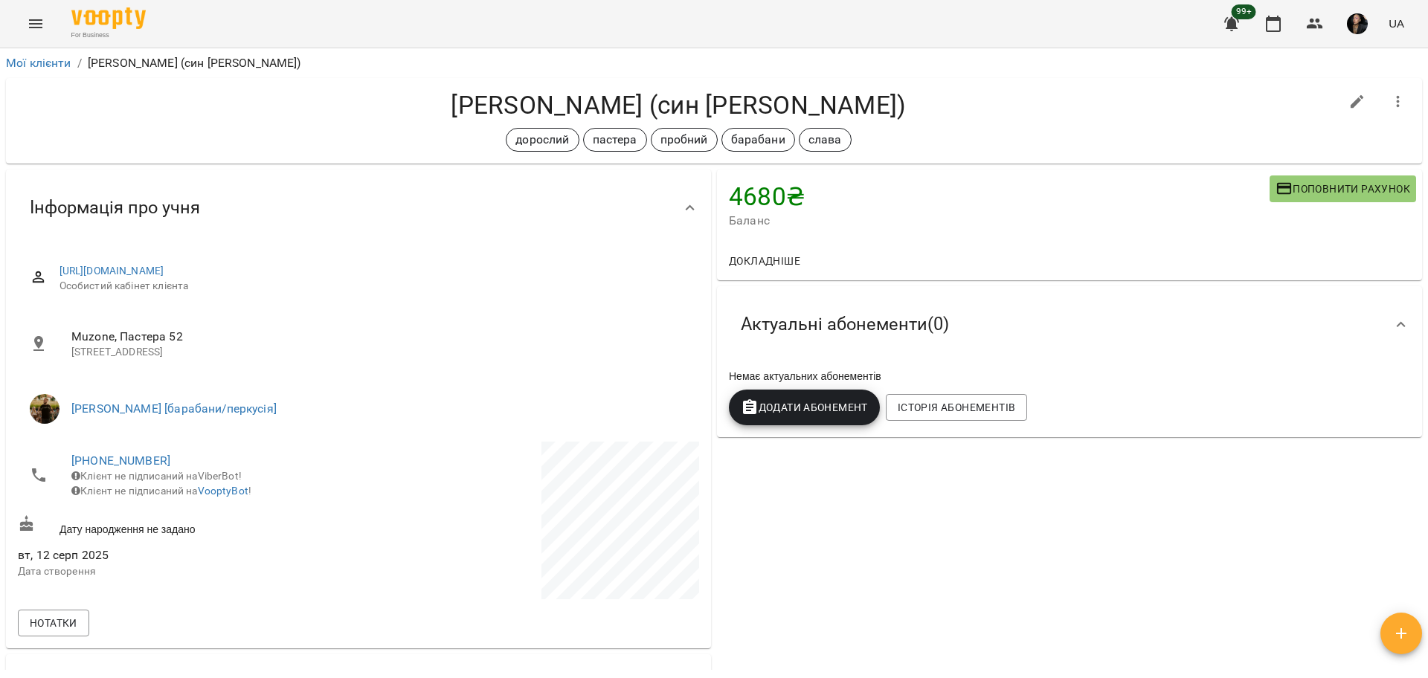
click at [806, 399] on button "Додати Абонемент" at bounding box center [804, 408] width 151 height 36
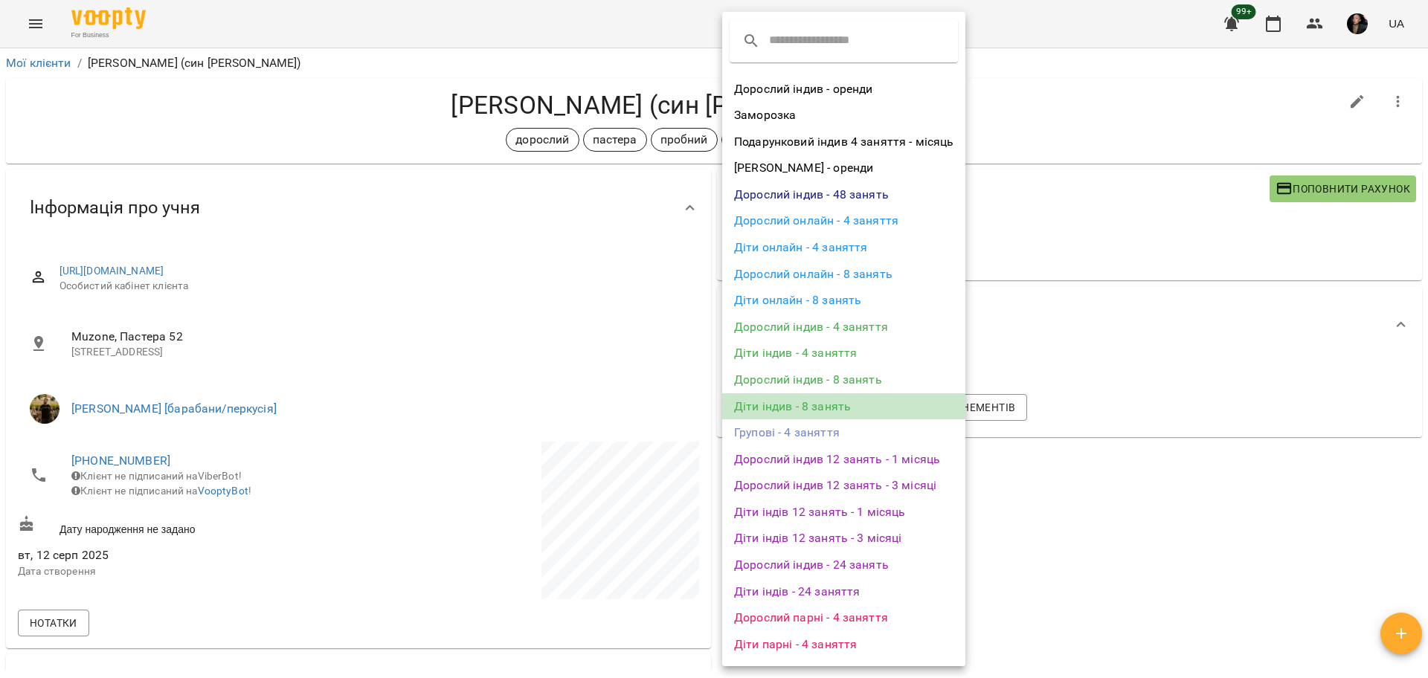
click at [877, 407] on li "Діти індив - 8 занять" at bounding box center [843, 406] width 243 height 27
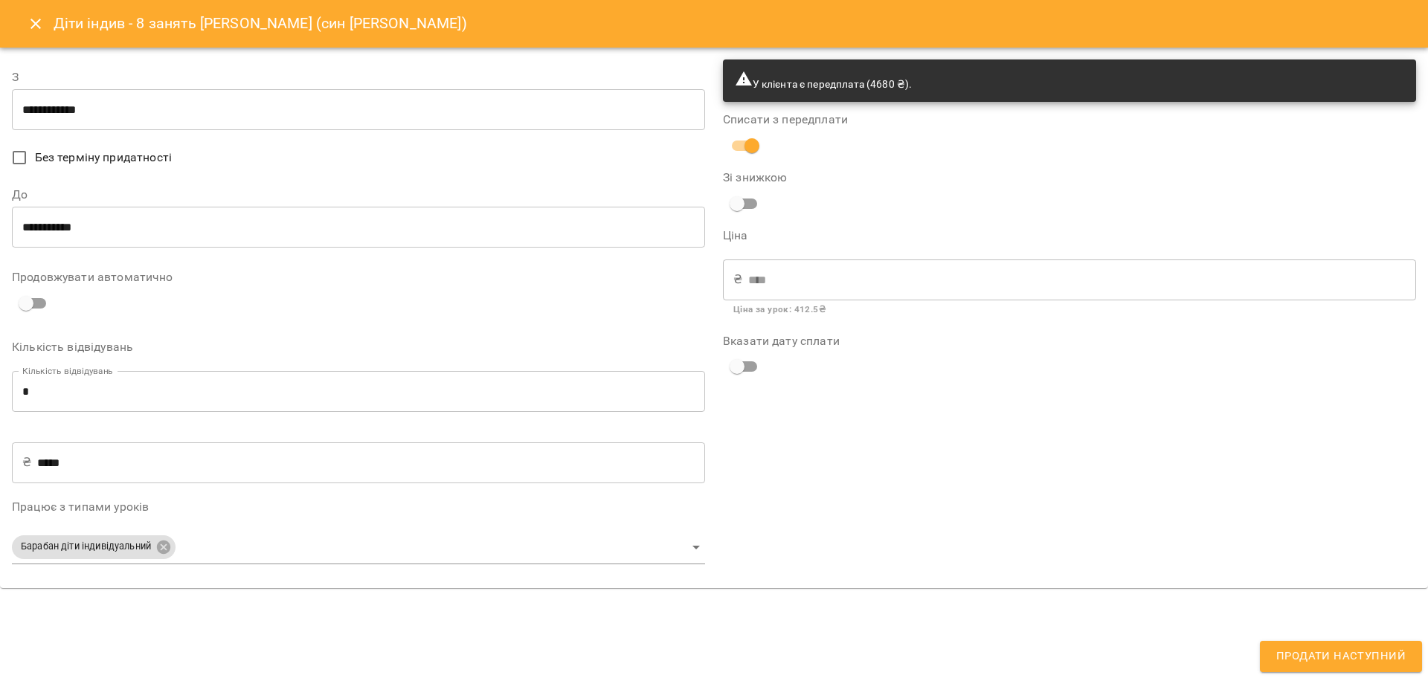
click at [913, 402] on div "У клієнта є передплата (4680 ₴). Списати з передплати Зі знижкою Ціна ₴ **** ​ …" at bounding box center [1069, 318] width 711 height 535
click at [910, 341] on label "Вказати дату сплати" at bounding box center [1069, 341] width 693 height 12
click at [882, 83] on span "У клієнта є передплата (4680 ₴)." at bounding box center [823, 84] width 177 height 12
click at [739, 280] on div "₴ **** ​" at bounding box center [1069, 280] width 693 height 42
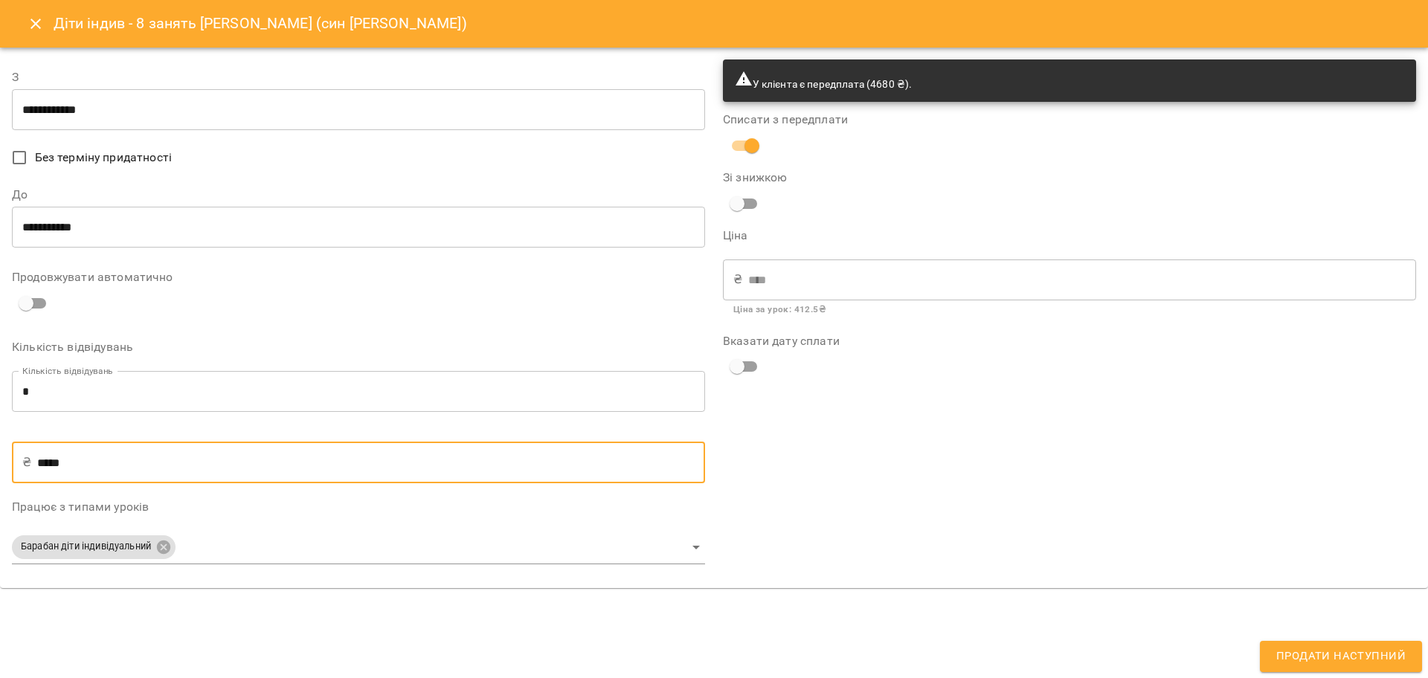
click at [67, 465] on input "*****" at bounding box center [371, 463] width 668 height 42
type input "****"
type input "**"
type input "***"
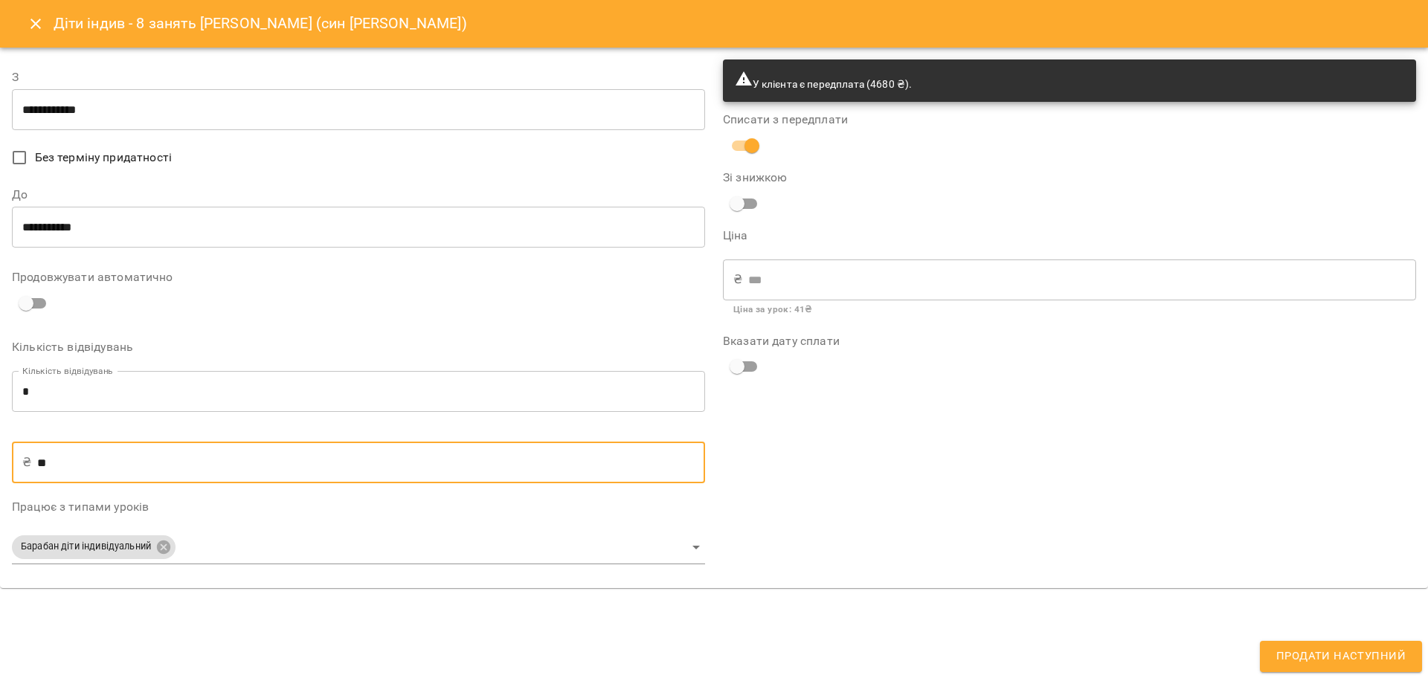
type input "*"
type input "**"
type input "*"
type input "**"
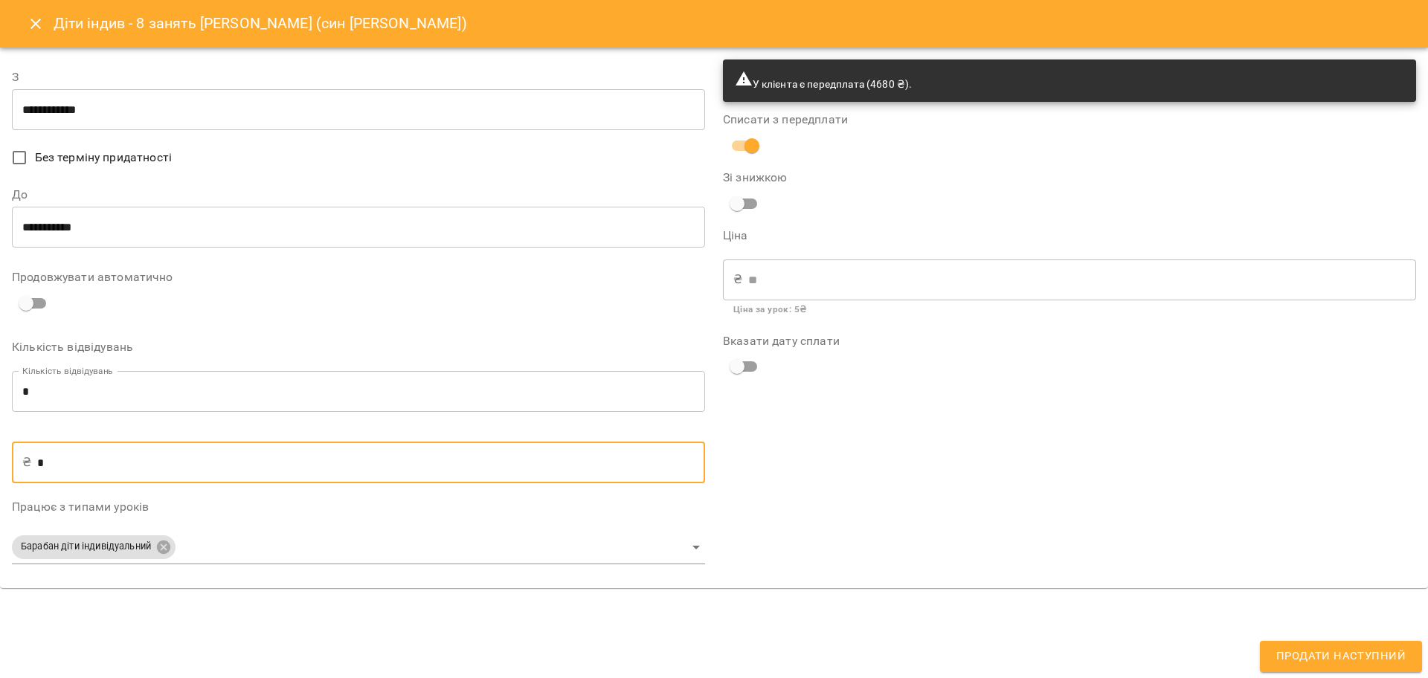
type input "***"
type input "****"
type input "***"
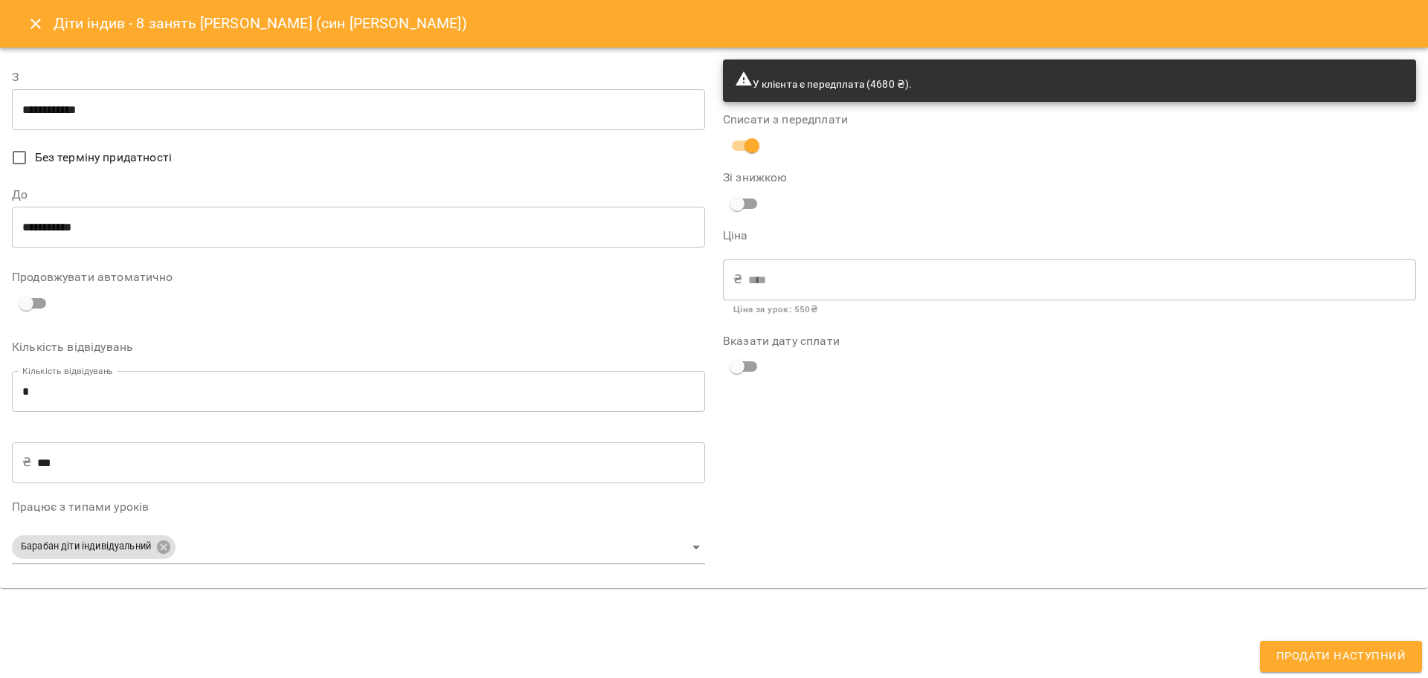
click at [845, 451] on div "У клієнта є передплата (4680 ₴). Списати з передплати Зі знижкою Ціна ₴ **** ​ …" at bounding box center [1069, 318] width 711 height 535
click at [59, 119] on input "**********" at bounding box center [358, 110] width 693 height 42
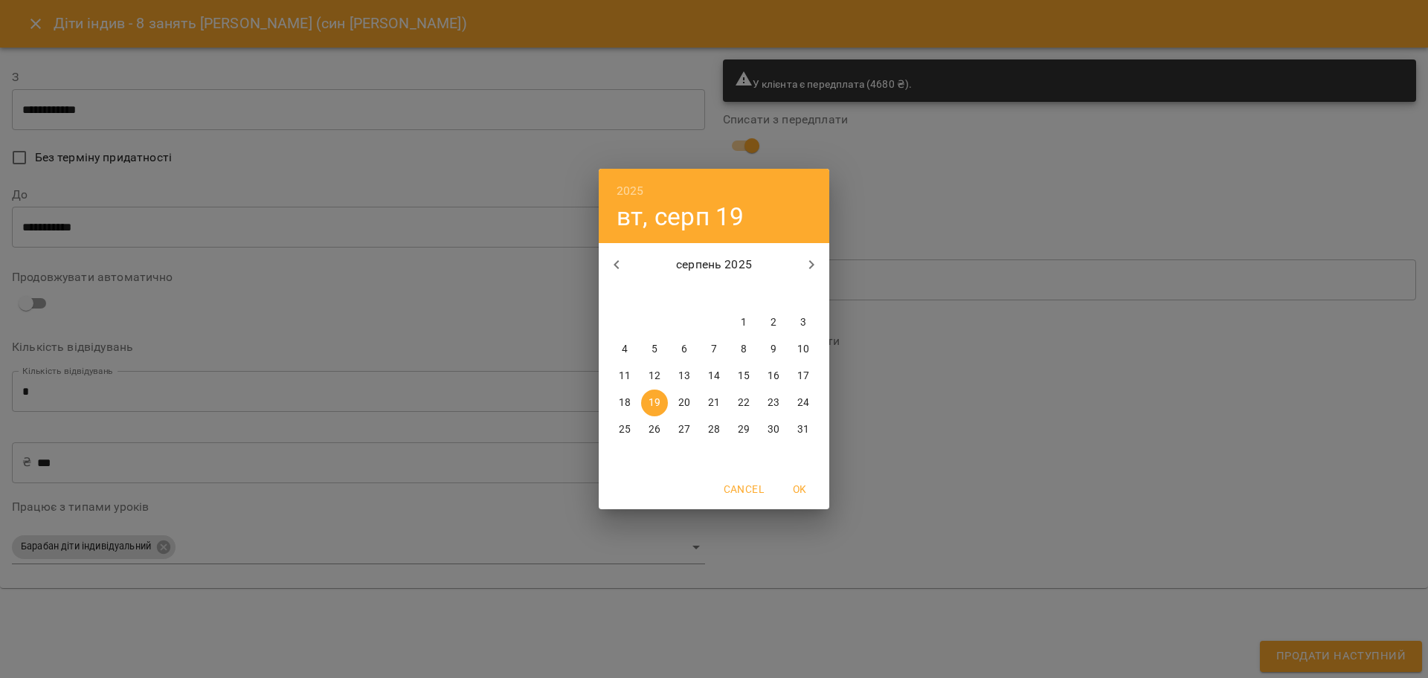
click at [771, 400] on p "23" at bounding box center [773, 403] width 12 height 15
type input "**********"
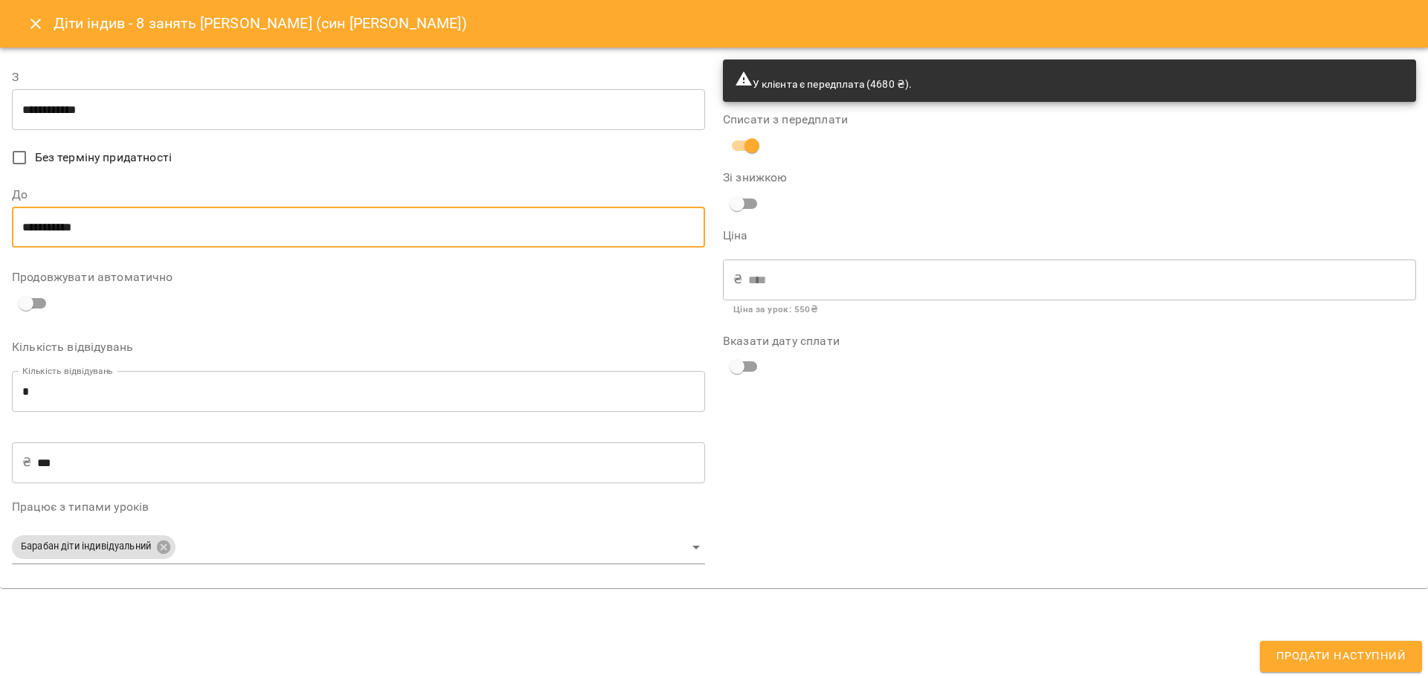
click at [59, 231] on input "**********" at bounding box center [358, 228] width 693 height 42
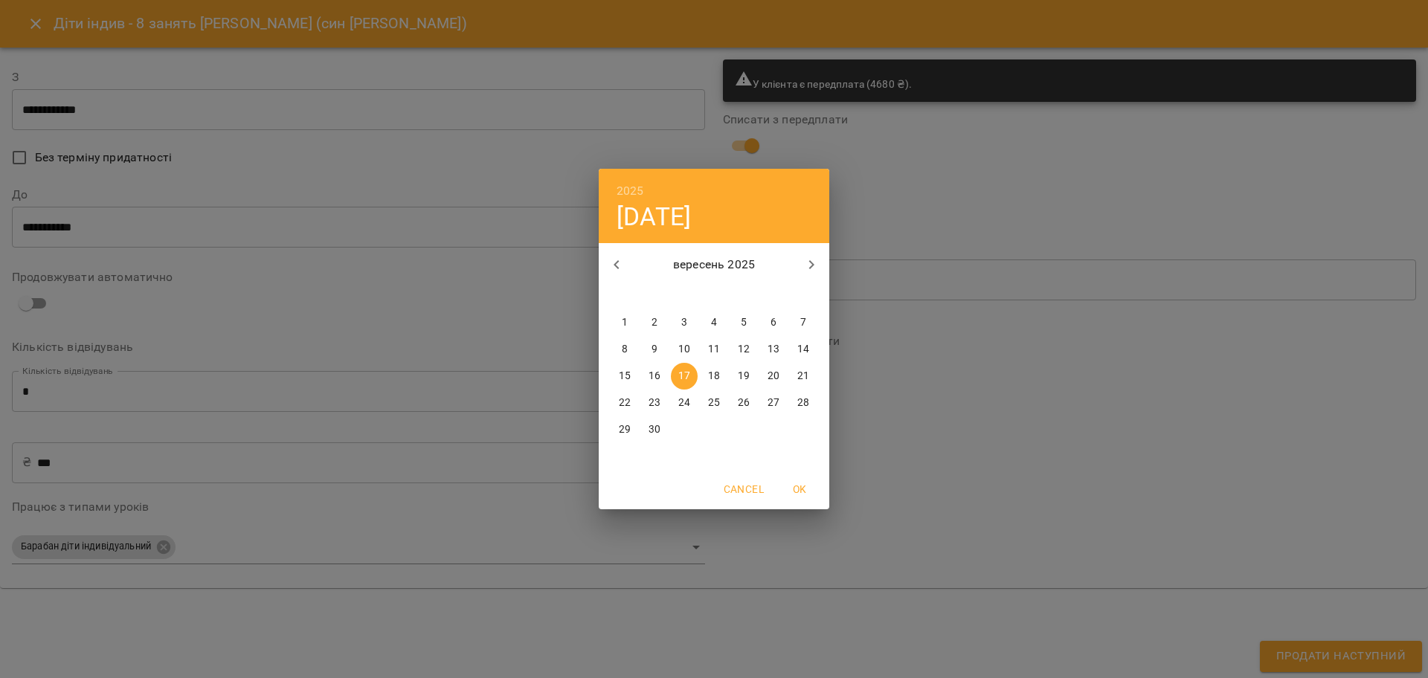
click at [633, 398] on span "22" at bounding box center [624, 403] width 27 height 15
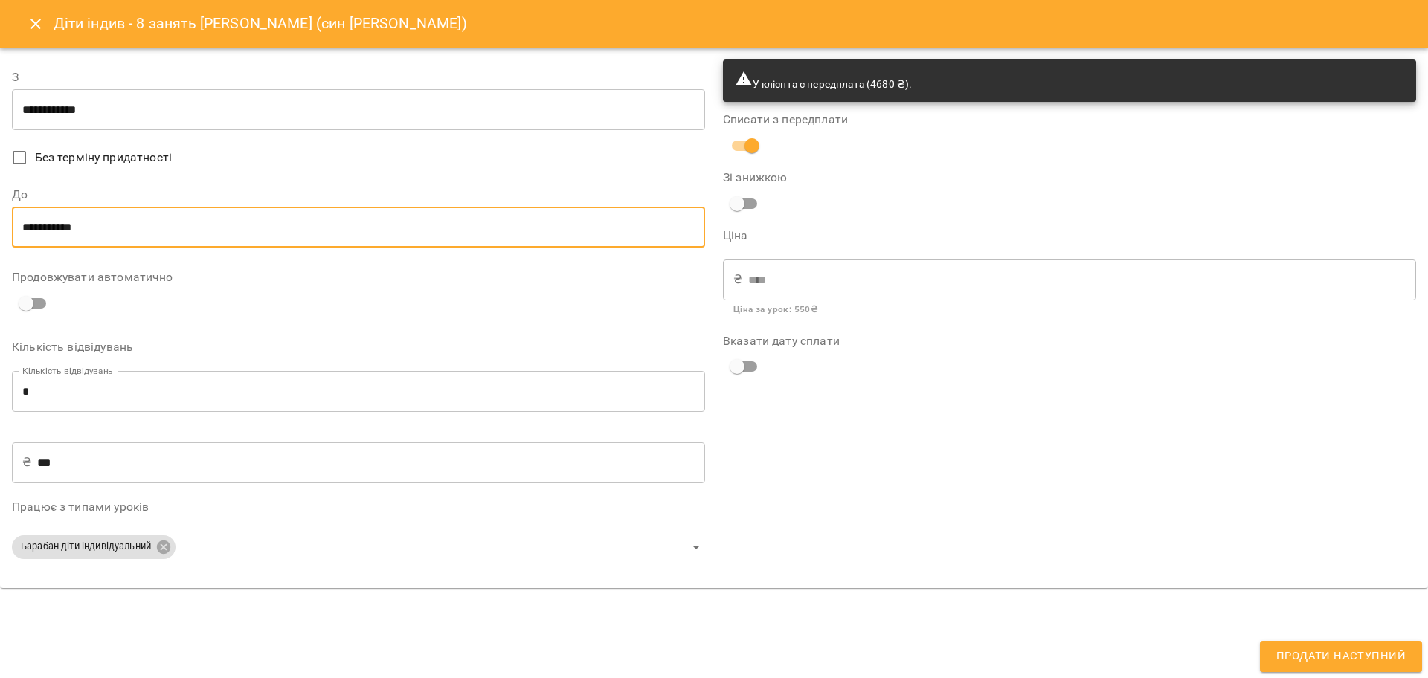
click at [33, 224] on input "**********" at bounding box center [358, 228] width 693 height 42
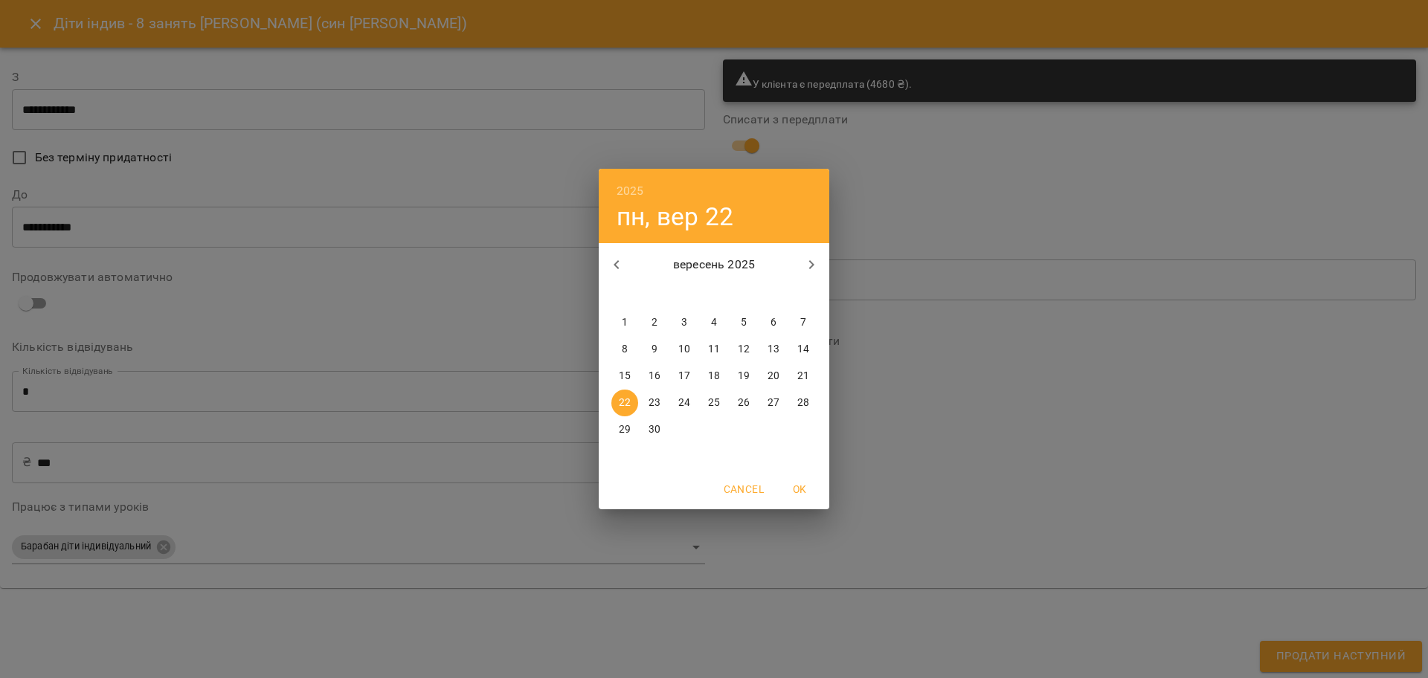
click at [647, 402] on span "23" at bounding box center [654, 403] width 27 height 15
type input "**********"
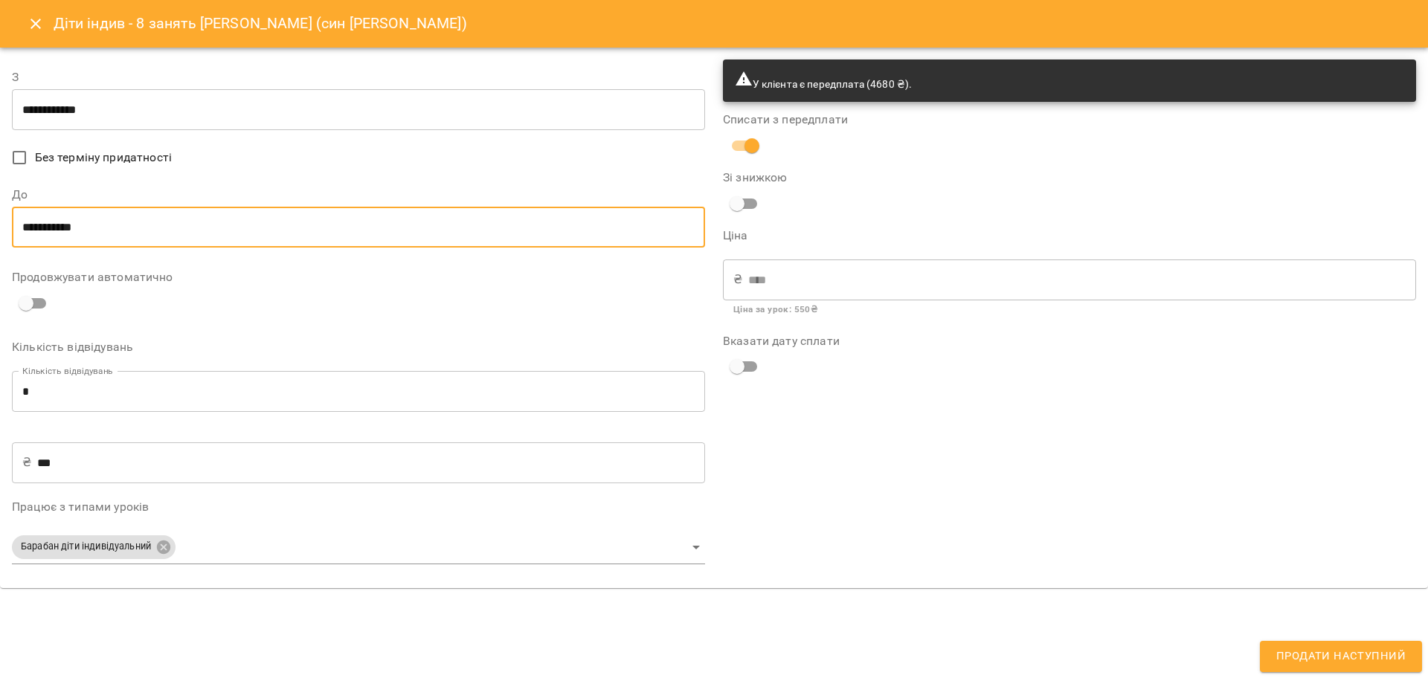
click at [679, 550] on body "For Business 99+ UA Мої клієнти / [PERSON_NAME] (син [PERSON_NAME]) [PERSON_NAM…" at bounding box center [714, 363] width 1428 height 726
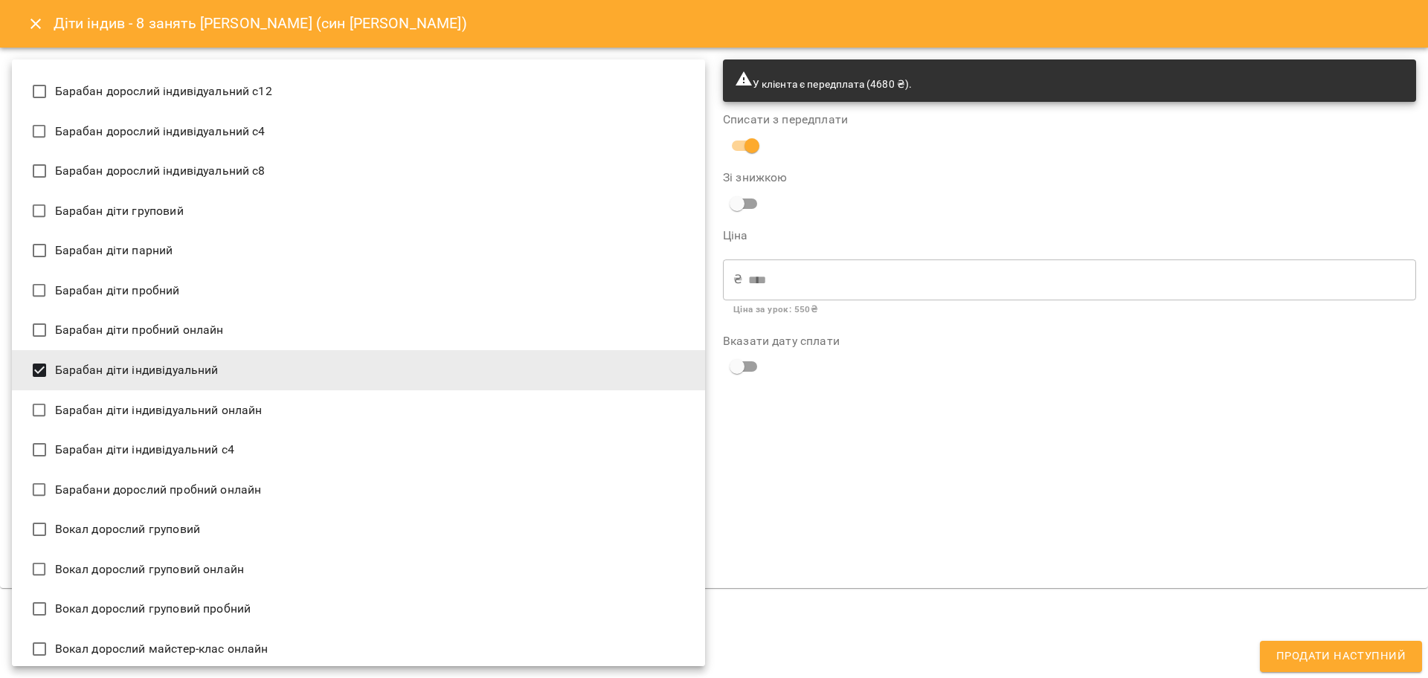
scroll to position [360, 0]
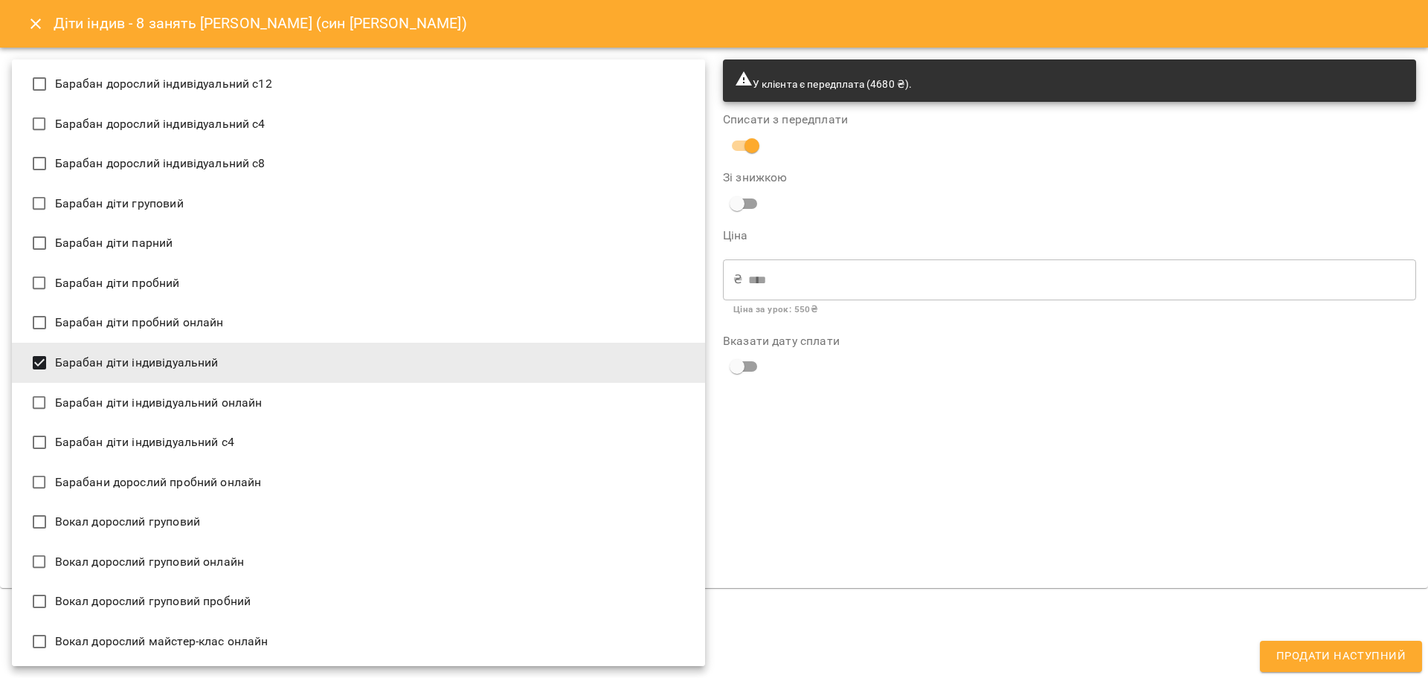
click at [851, 460] on div at bounding box center [714, 339] width 1428 height 678
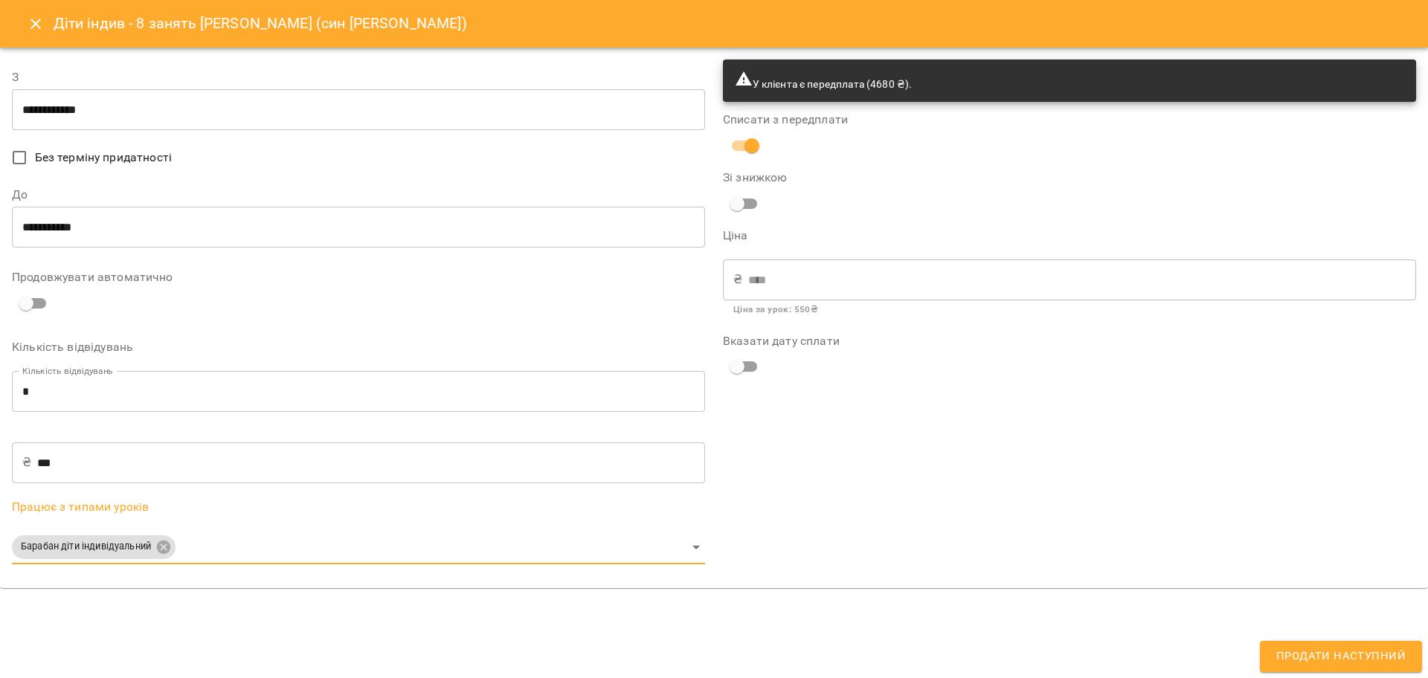
click at [1323, 652] on span "Продати наступний" at bounding box center [1340, 656] width 129 height 19
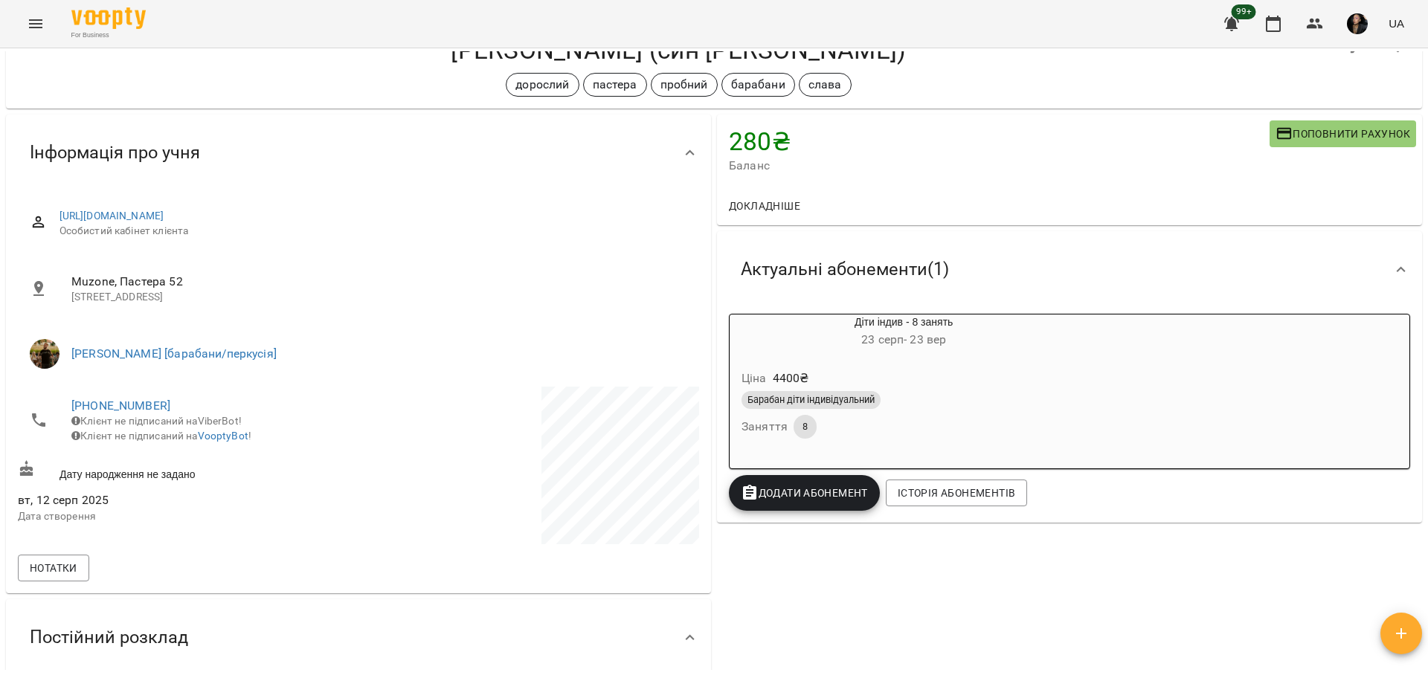
scroll to position [372, 0]
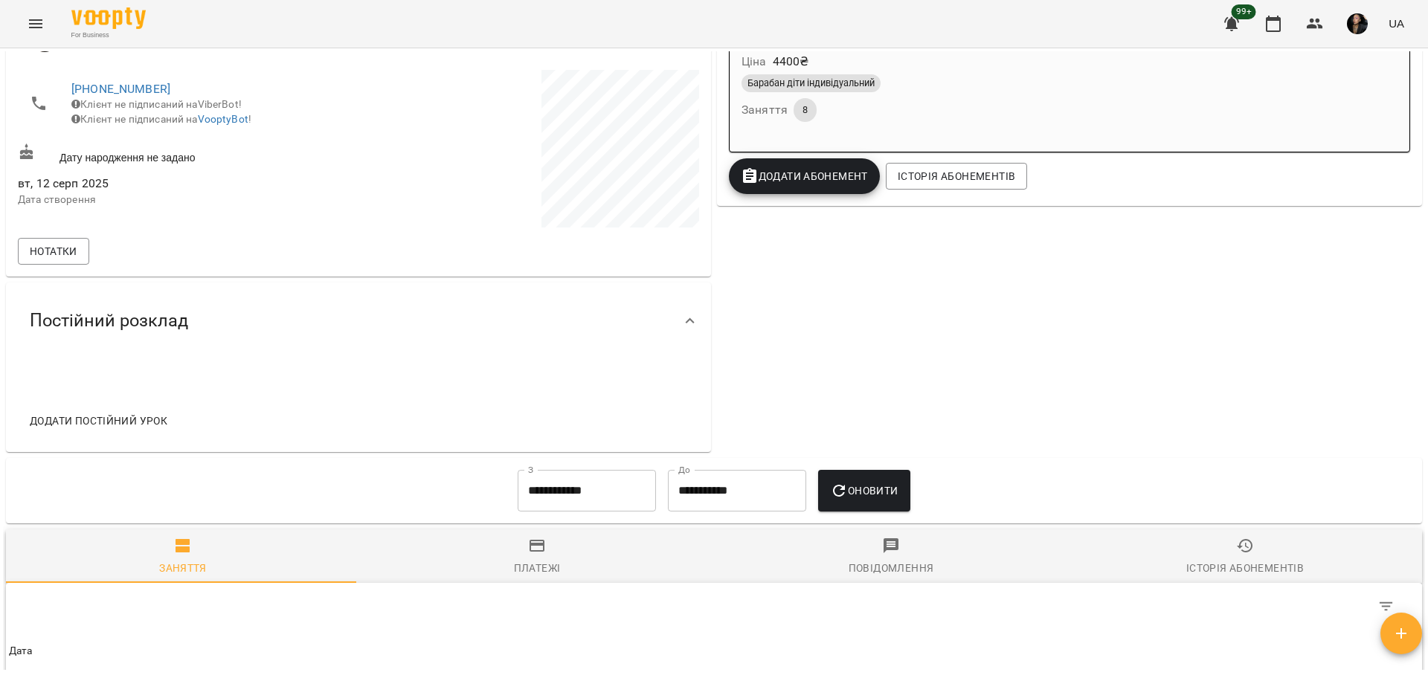
click at [116, 428] on span "Додати постійний урок" at bounding box center [99, 421] width 138 height 18
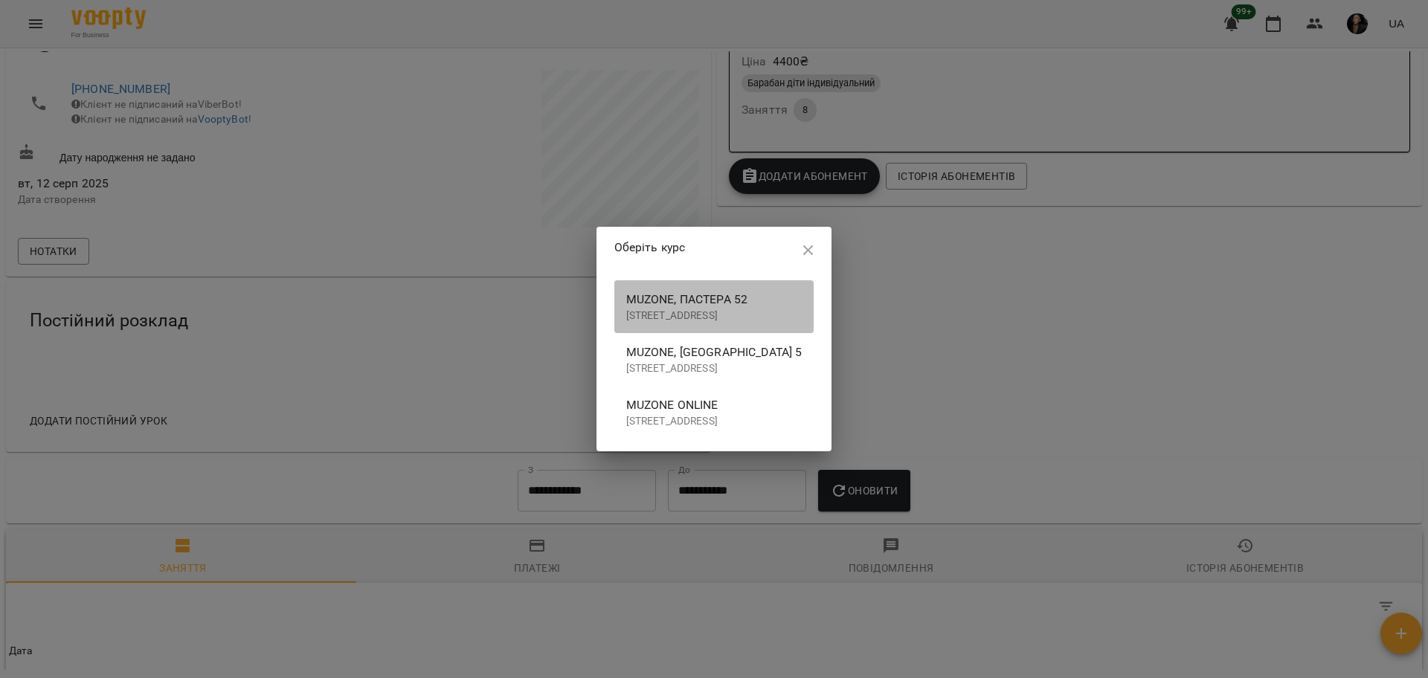
click at [629, 306] on span "Muzone, Пастера 52" at bounding box center [714, 300] width 176 height 18
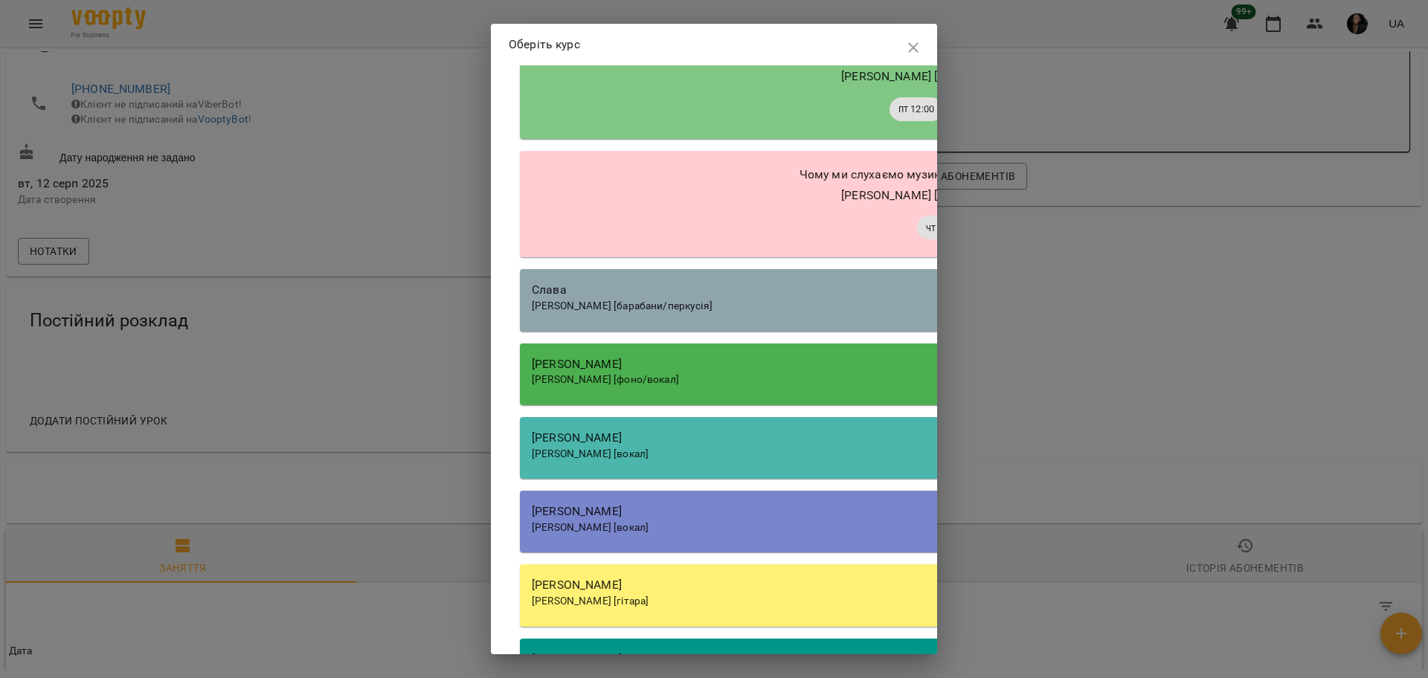
scroll to position [1364, 0]
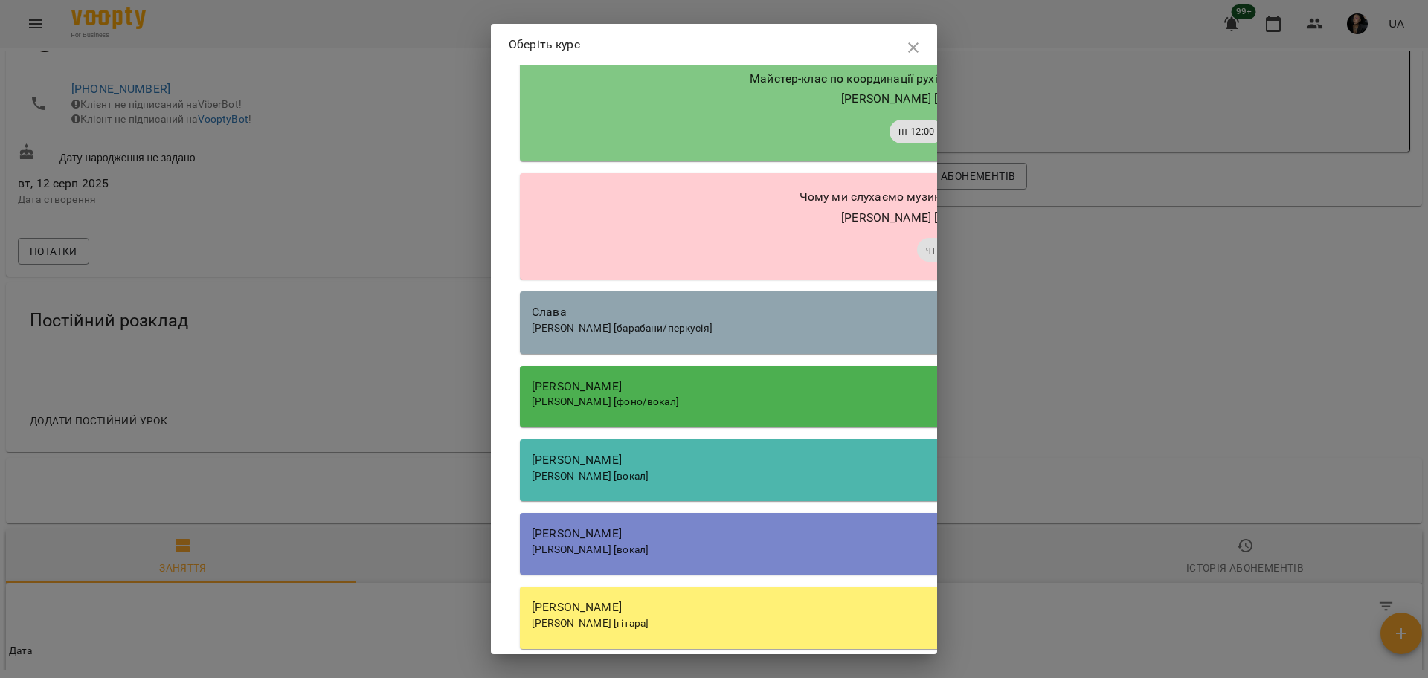
click at [669, 321] on div "Слава" at bounding box center [944, 312] width 824 height 18
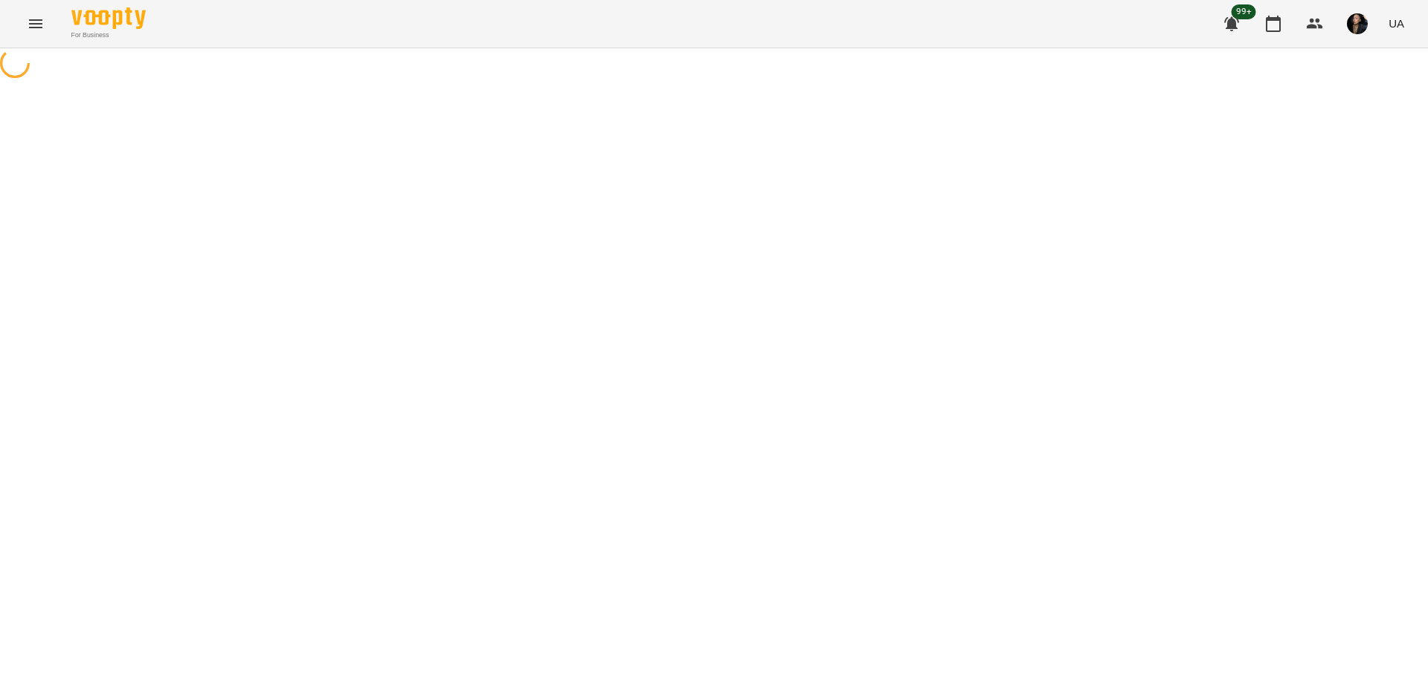
select select "**********"
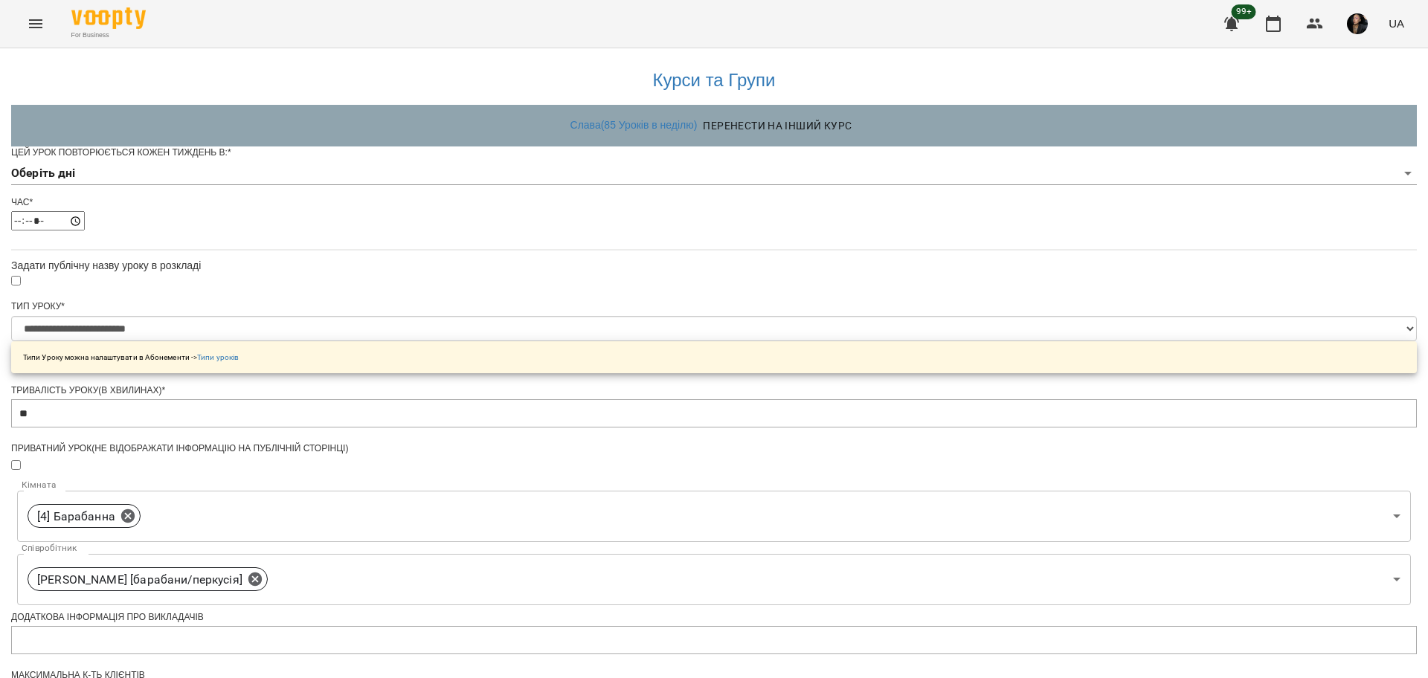
click at [585, 195] on body "**********" at bounding box center [714, 479] width 1428 height 958
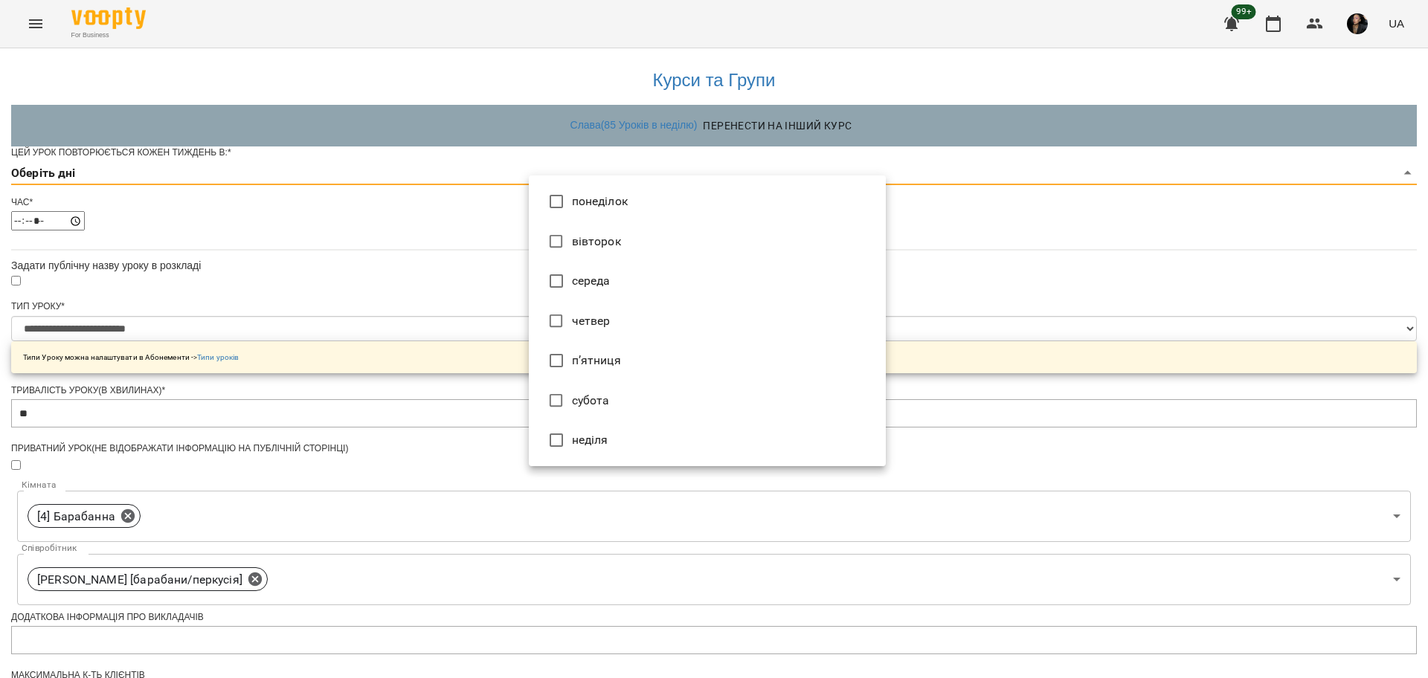
type input "*"
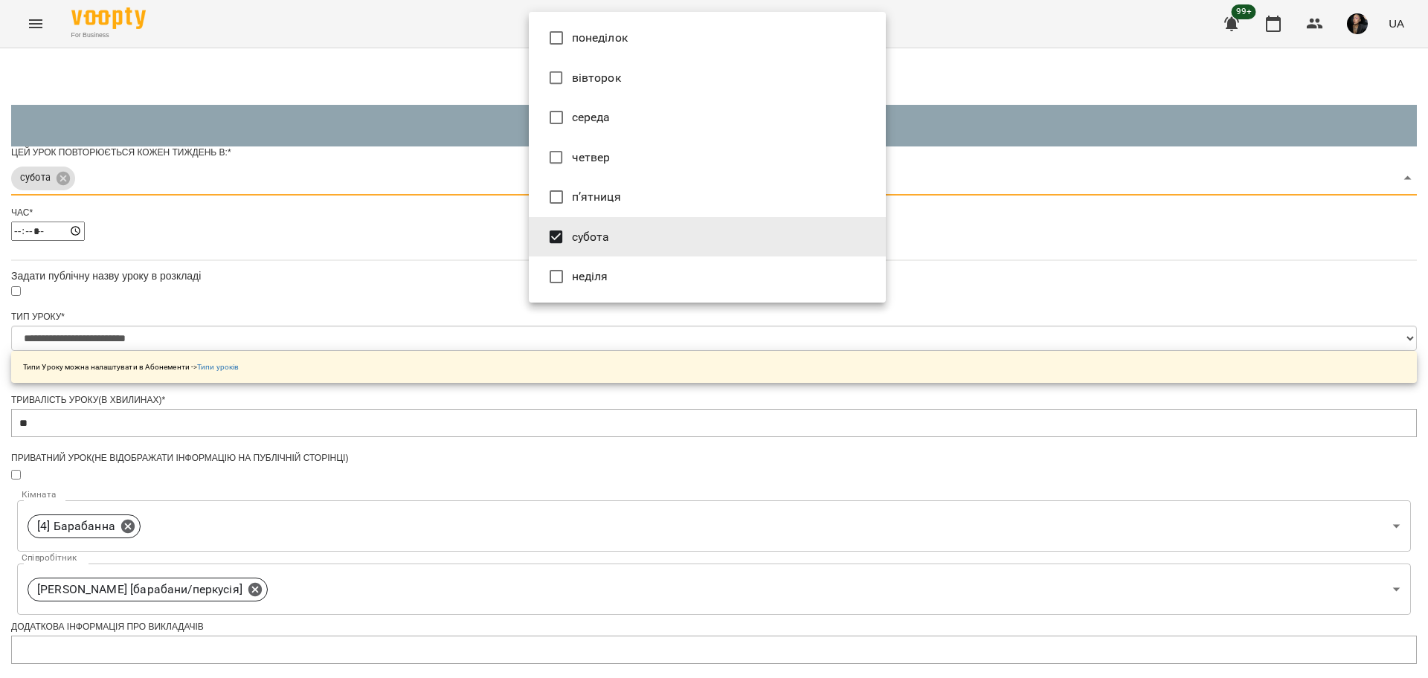
click at [1177, 368] on div at bounding box center [714, 339] width 1428 height 678
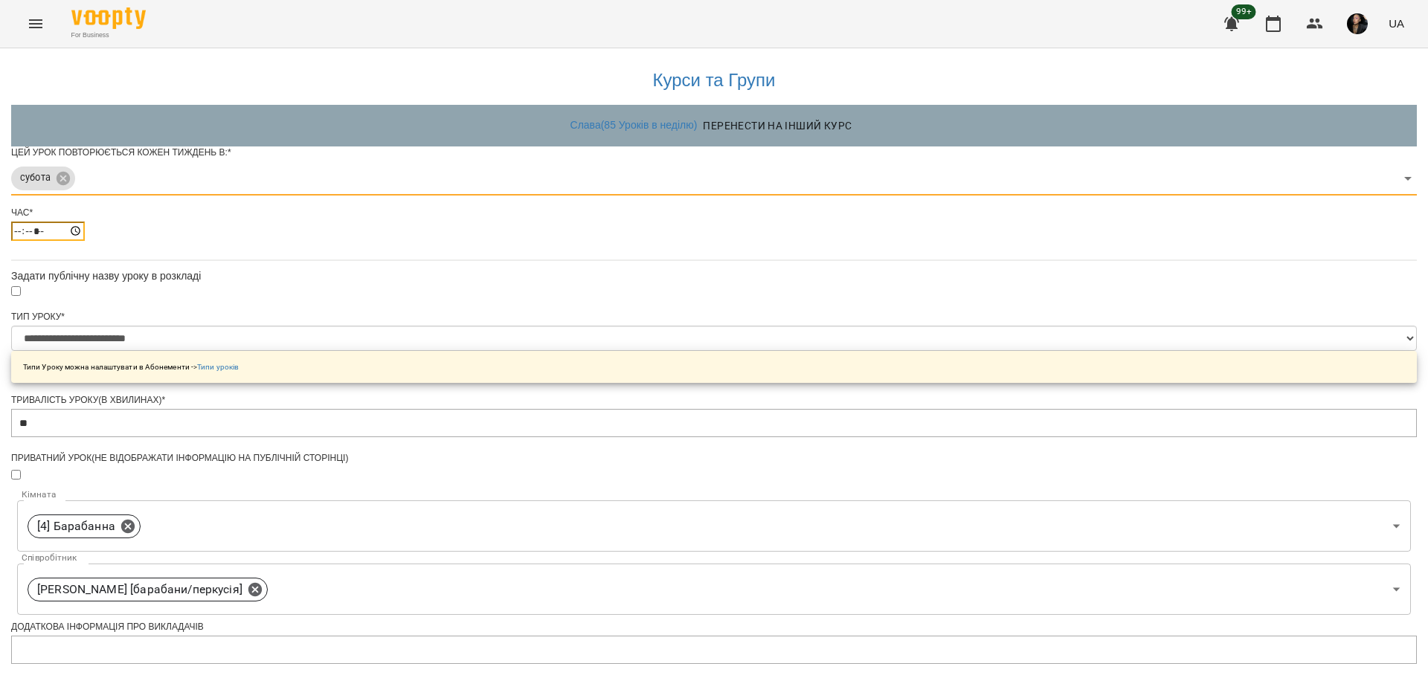
click at [85, 241] on input "*****" at bounding box center [48, 231] width 74 height 19
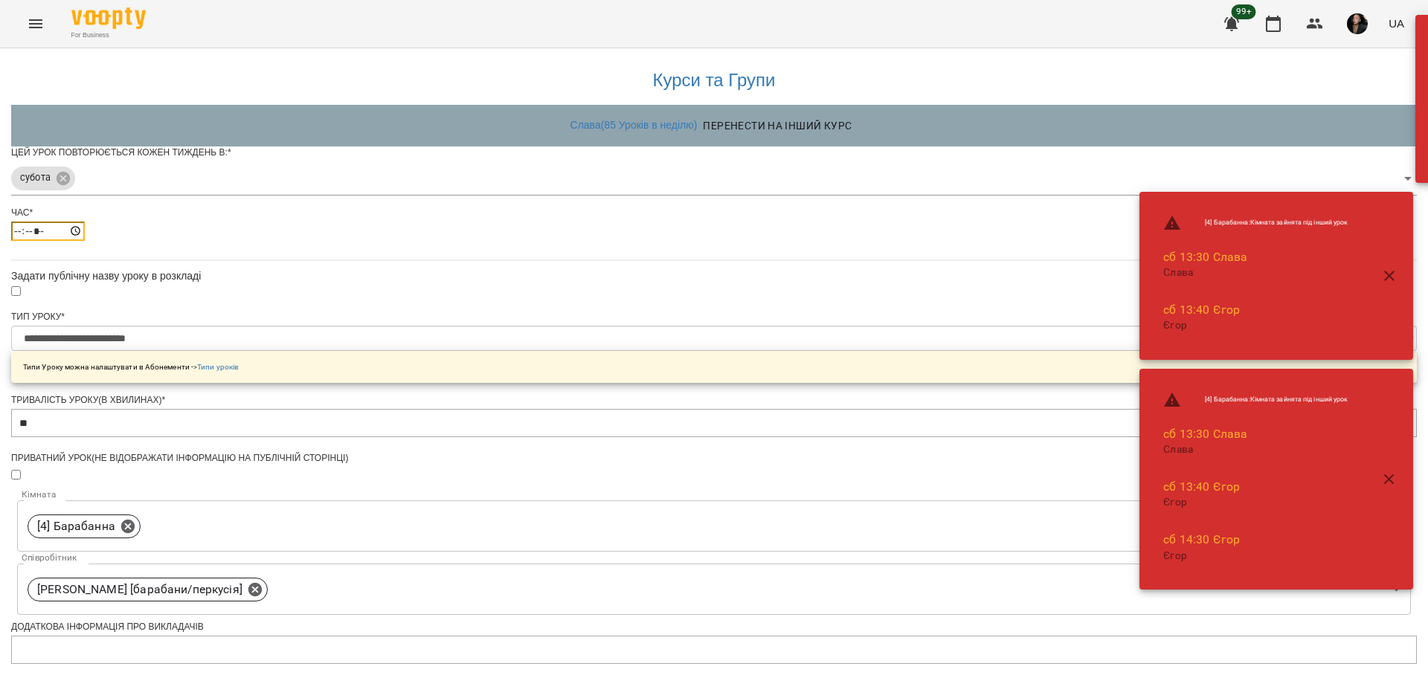
type input "*****"
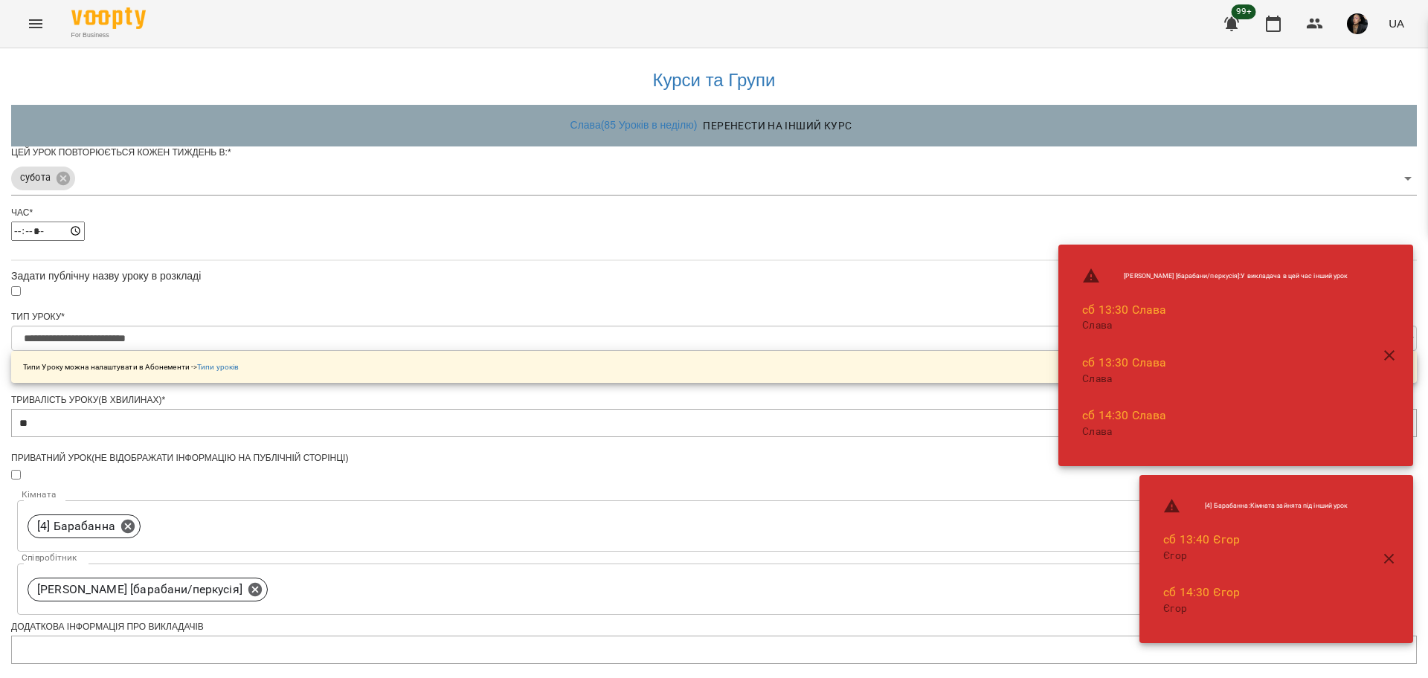
click at [952, 321] on div "**********" at bounding box center [713, 510] width 1405 height 924
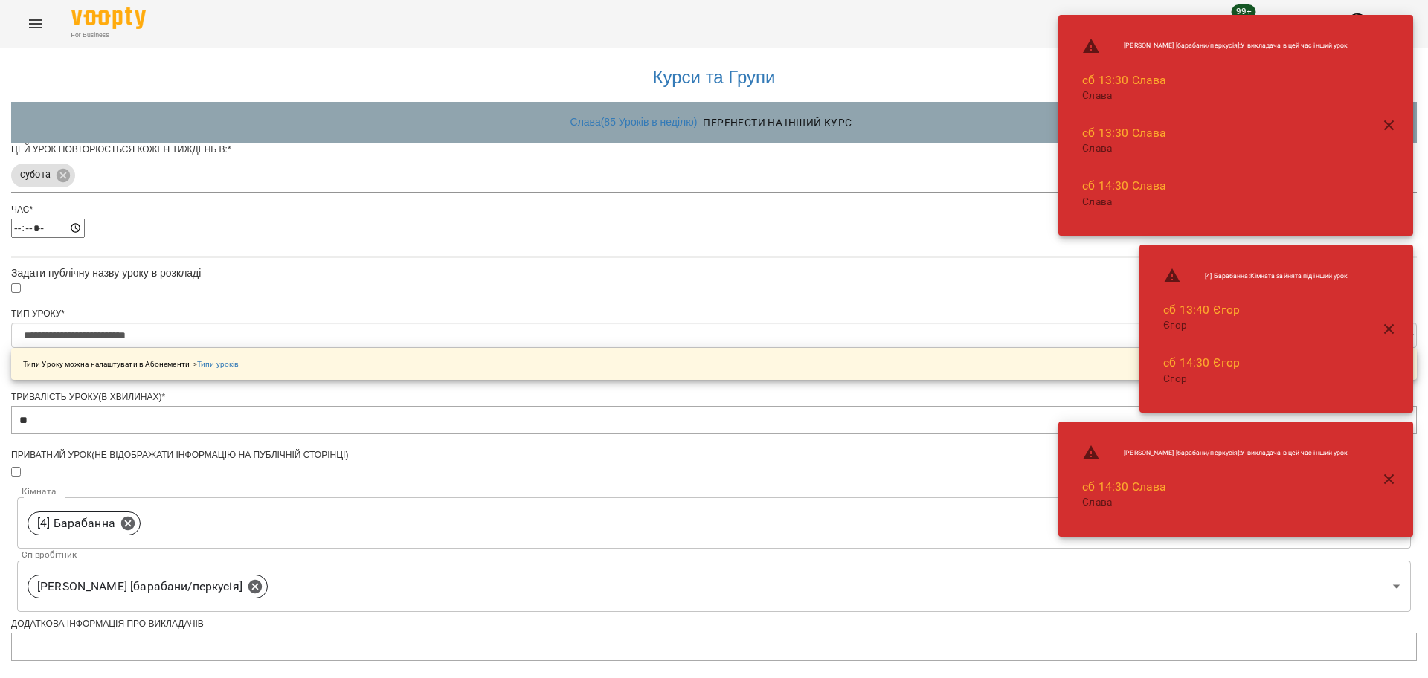
scroll to position [93, 0]
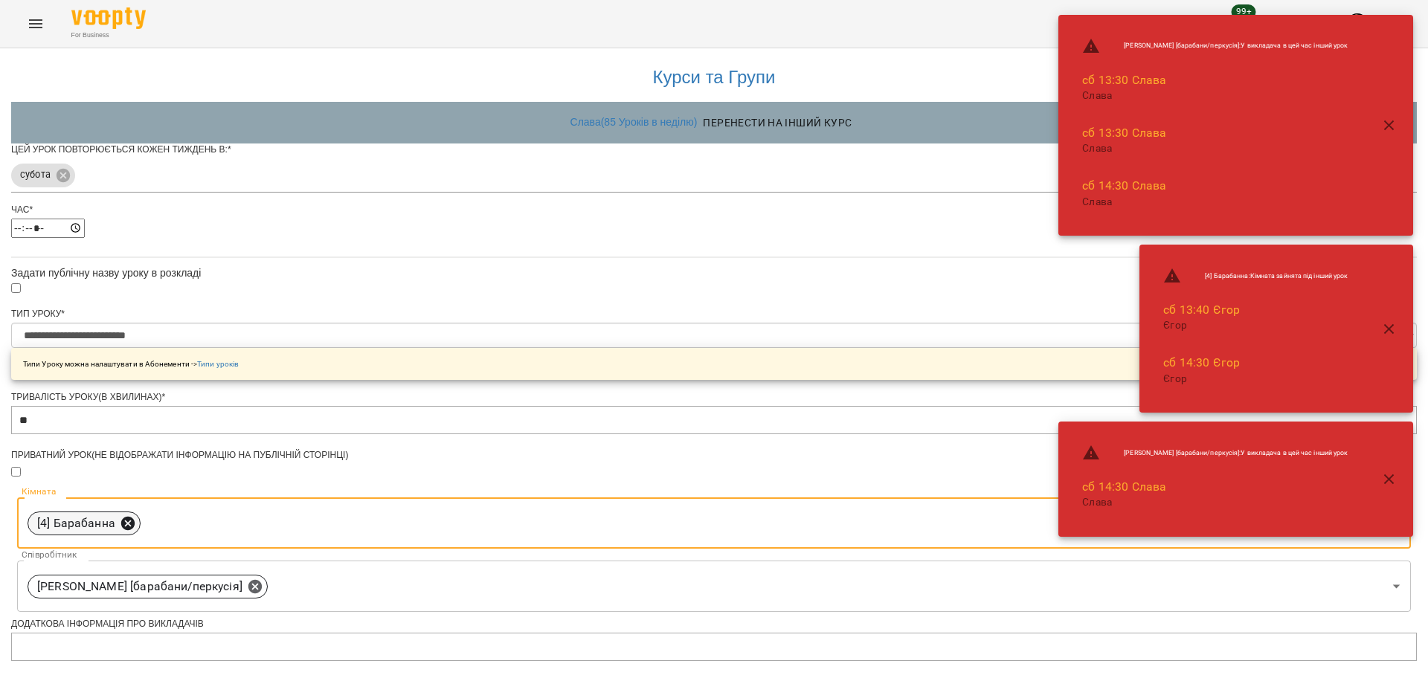
click at [135, 516] on icon at bounding box center [127, 522] width 13 height 13
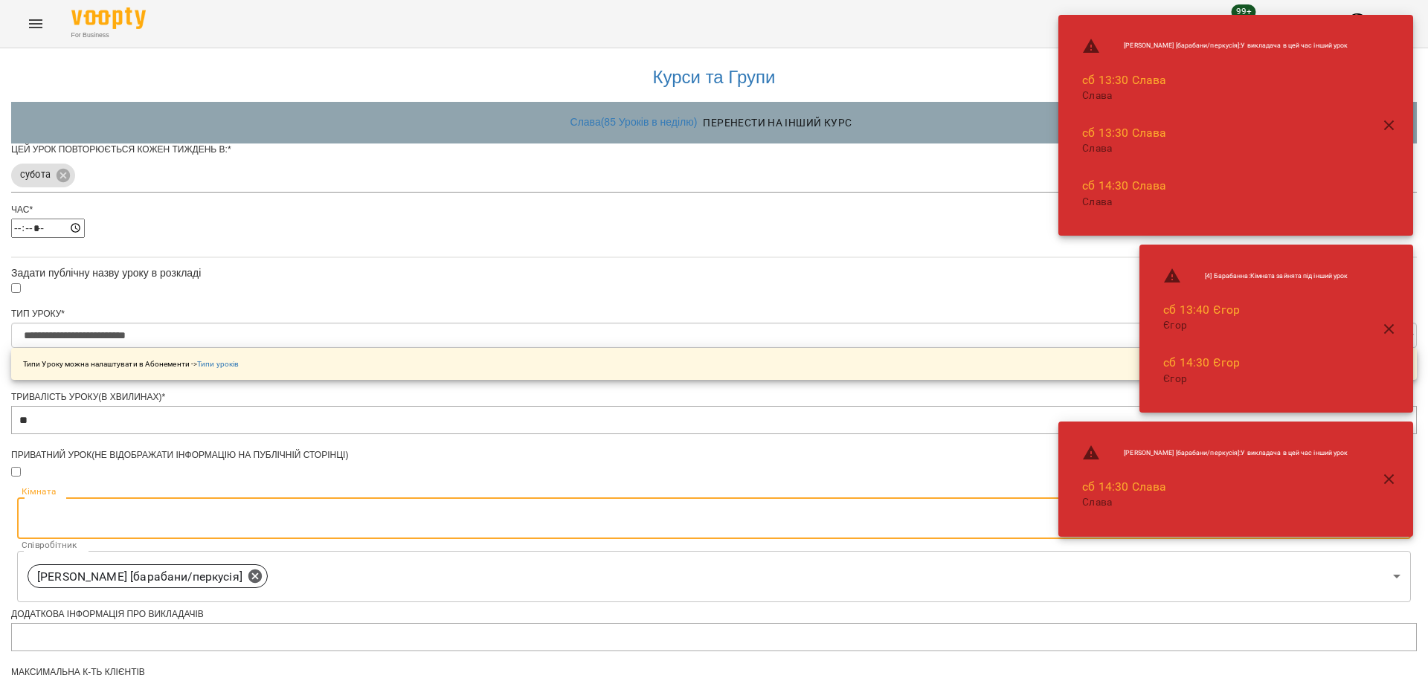
click at [602, 475] on body "**********" at bounding box center [714, 479] width 1428 height 958
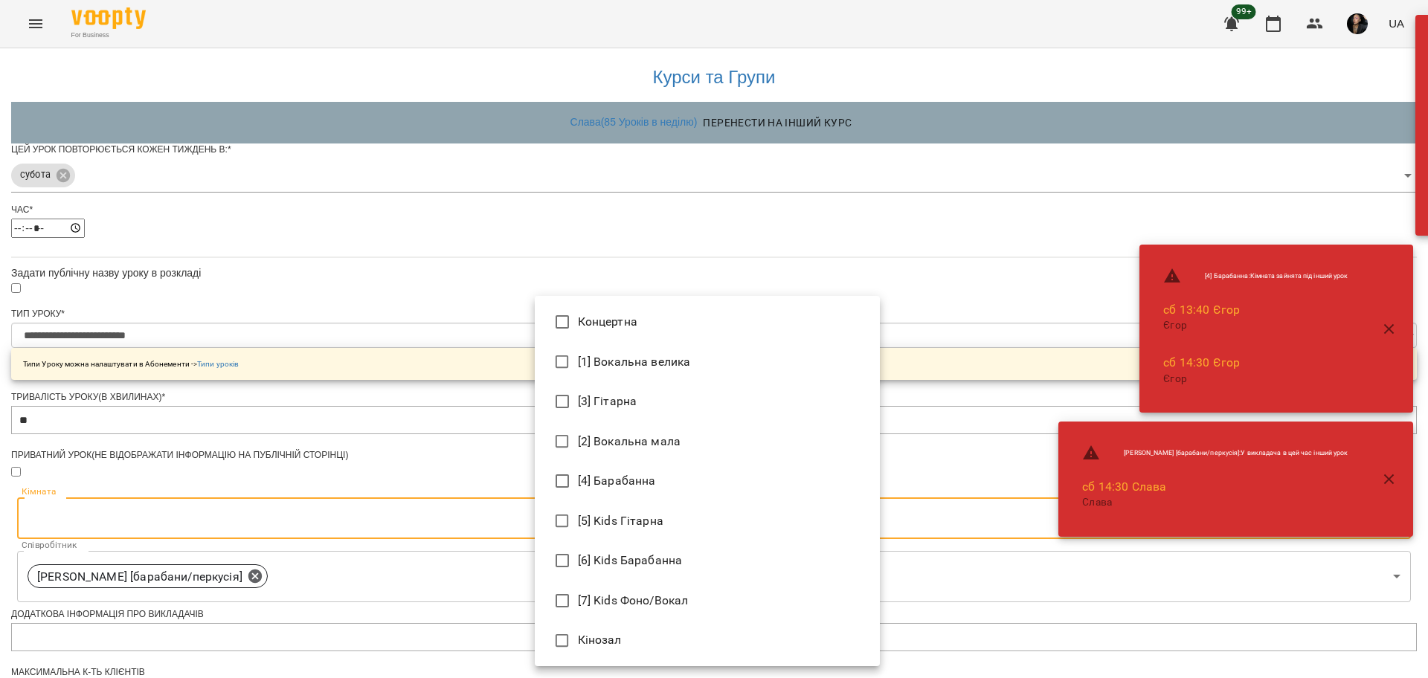
type input "**********"
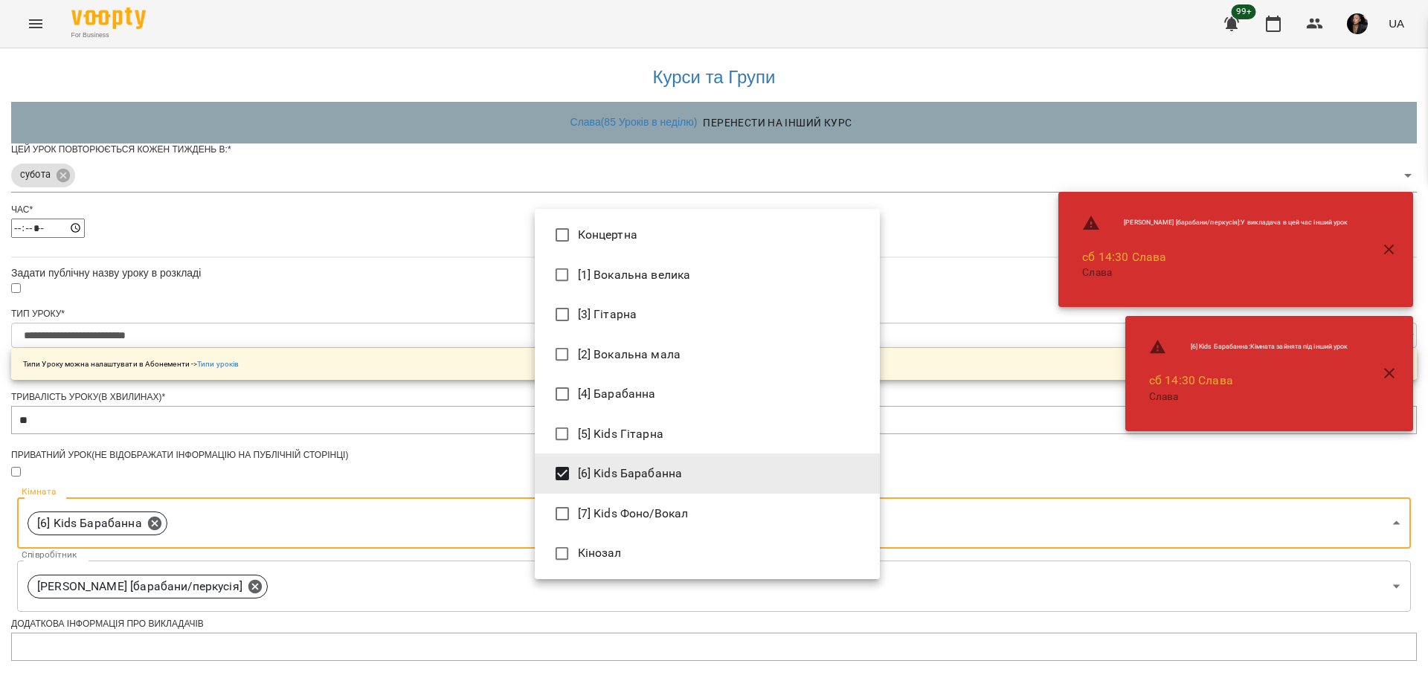
click at [959, 457] on div at bounding box center [714, 339] width 1428 height 678
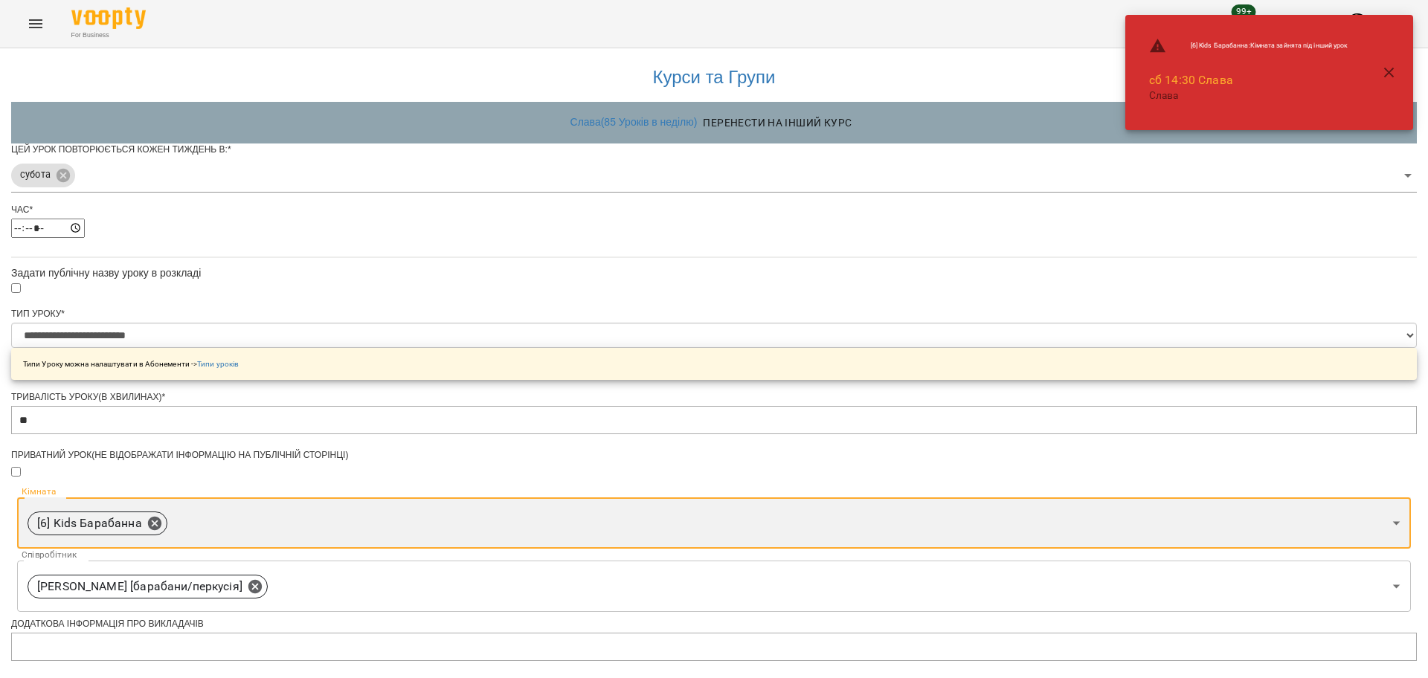
scroll to position [372, 0]
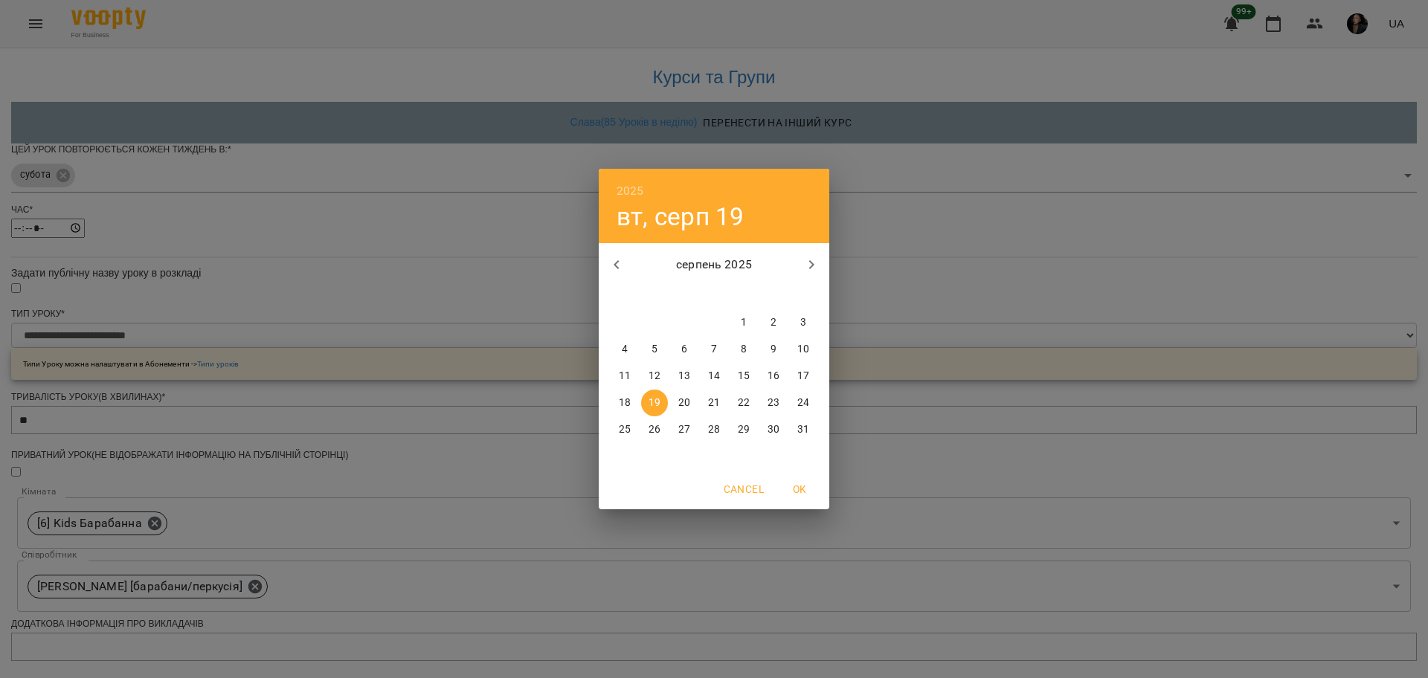
click at [779, 400] on p "23" at bounding box center [773, 403] width 12 height 15
type input "**********"
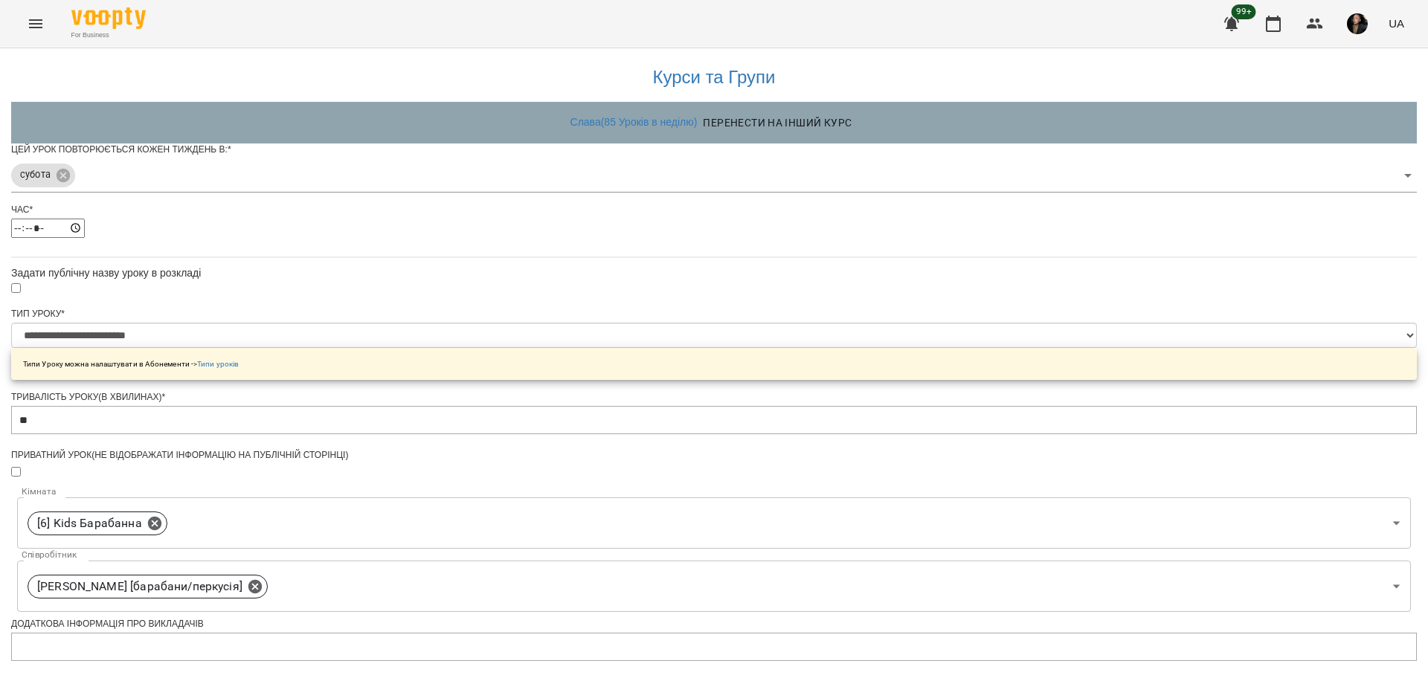
click at [1035, 483] on div "**********" at bounding box center [713, 527] width 1405 height 964
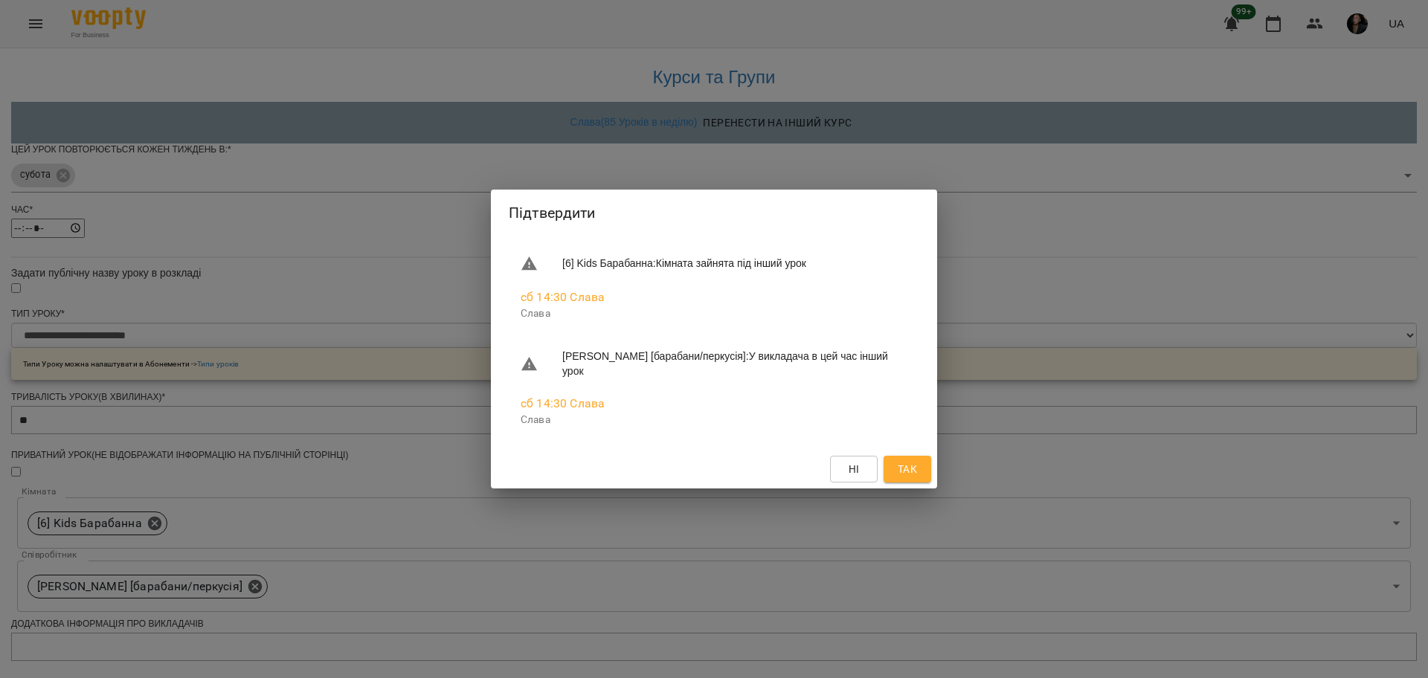
click at [904, 472] on span "Так" at bounding box center [906, 469] width 19 height 18
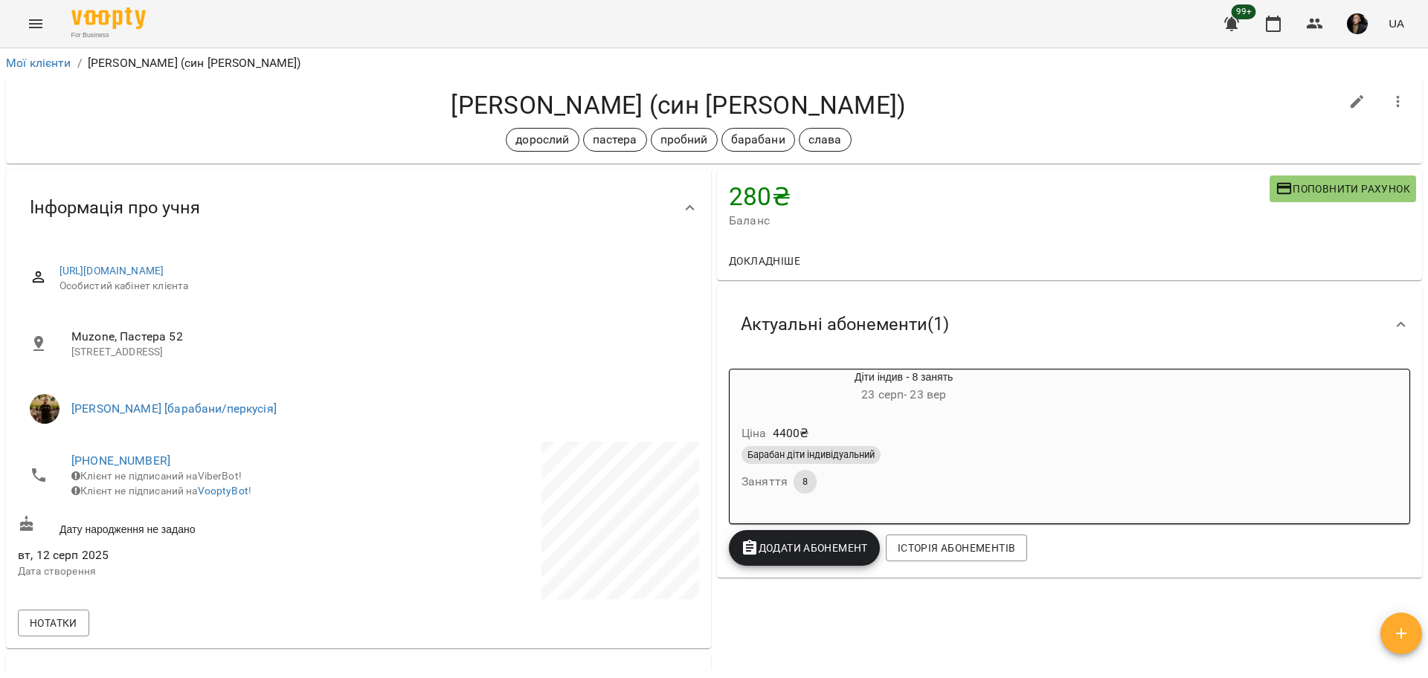
drag, startPoint x: 14, startPoint y: 28, endPoint x: 36, endPoint y: 52, distance: 32.7
click at [14, 28] on div "For Business 99+ UA" at bounding box center [714, 24] width 1428 height 48
click at [18, 12] on div "For Business 99+ UA" at bounding box center [714, 24] width 1428 height 48
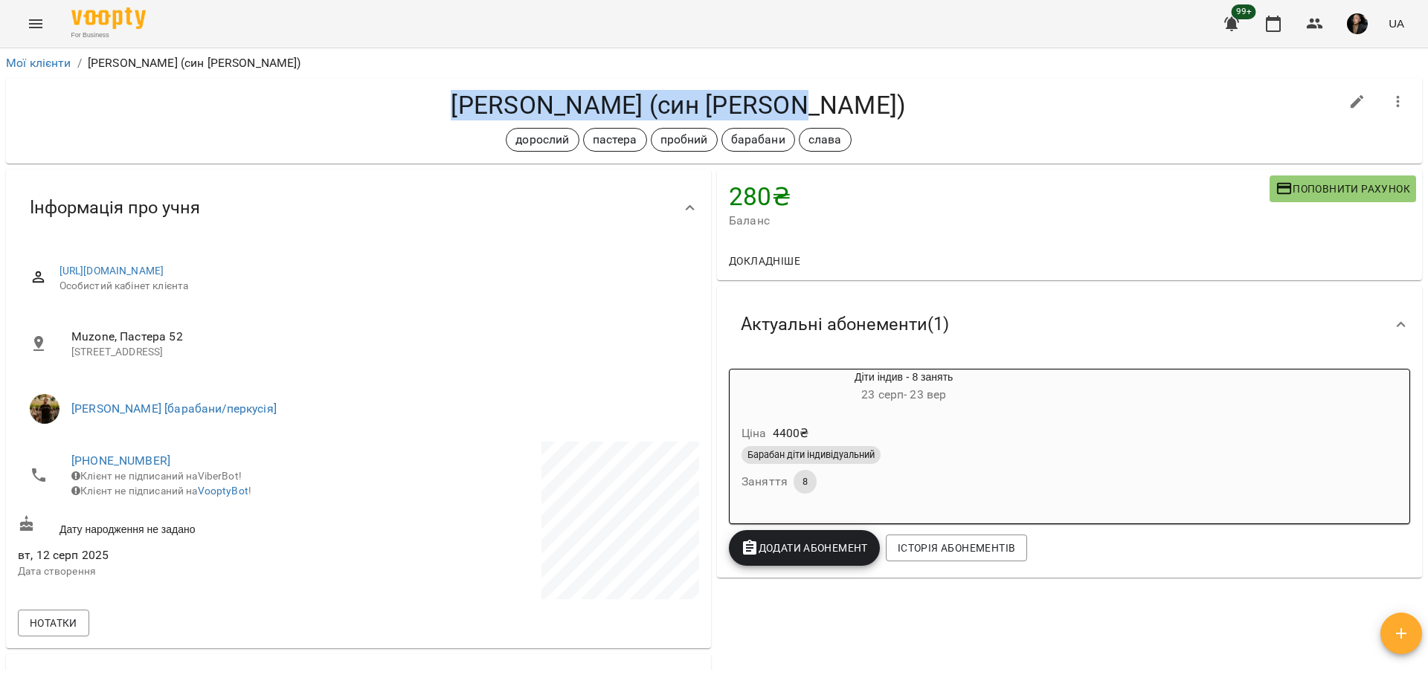
drag, startPoint x: 474, startPoint y: 94, endPoint x: 857, endPoint y: 119, distance: 383.8
click at [857, 119] on h4 "[PERSON_NAME] (син [PERSON_NAME])" at bounding box center [678, 105] width 1321 height 30
copy h4 "[PERSON_NAME] (син [PERSON_NAME])"
click at [31, 22] on icon "Menu" at bounding box center [36, 24] width 18 height 18
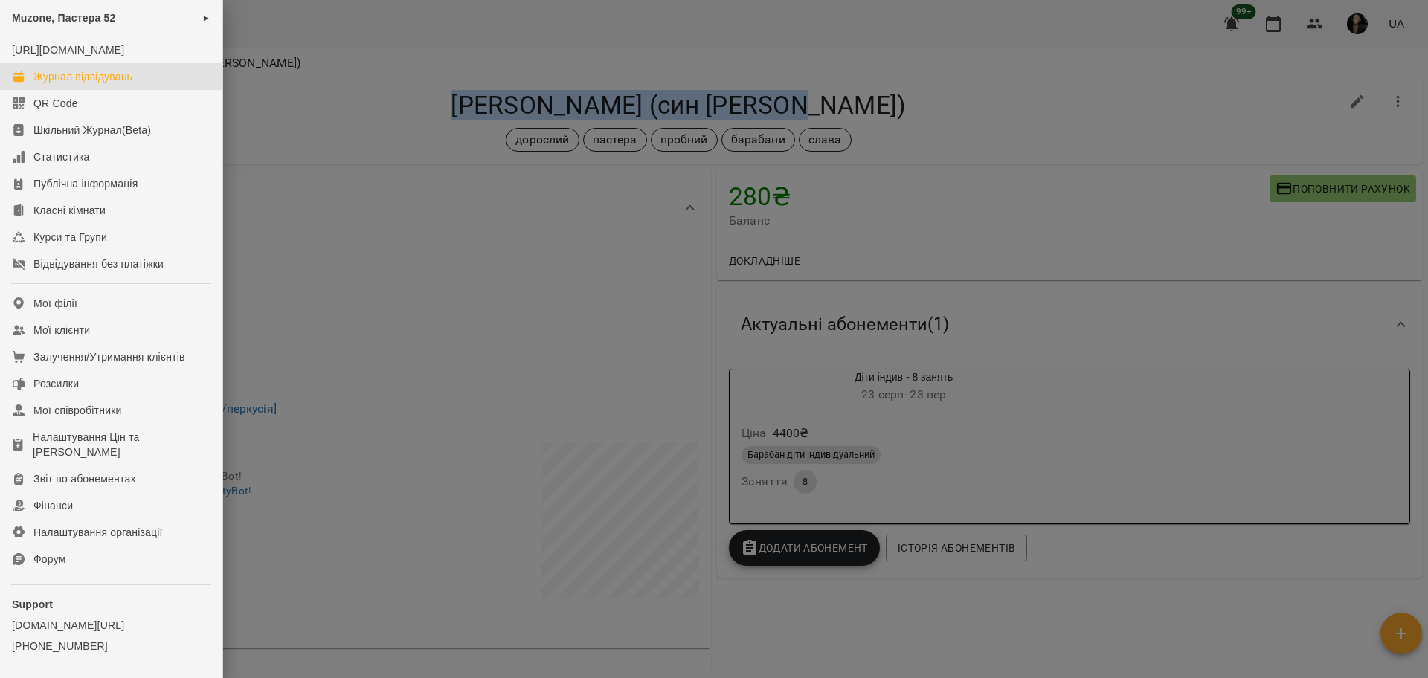
click at [82, 84] on div "Журнал відвідувань" at bounding box center [82, 76] width 99 height 15
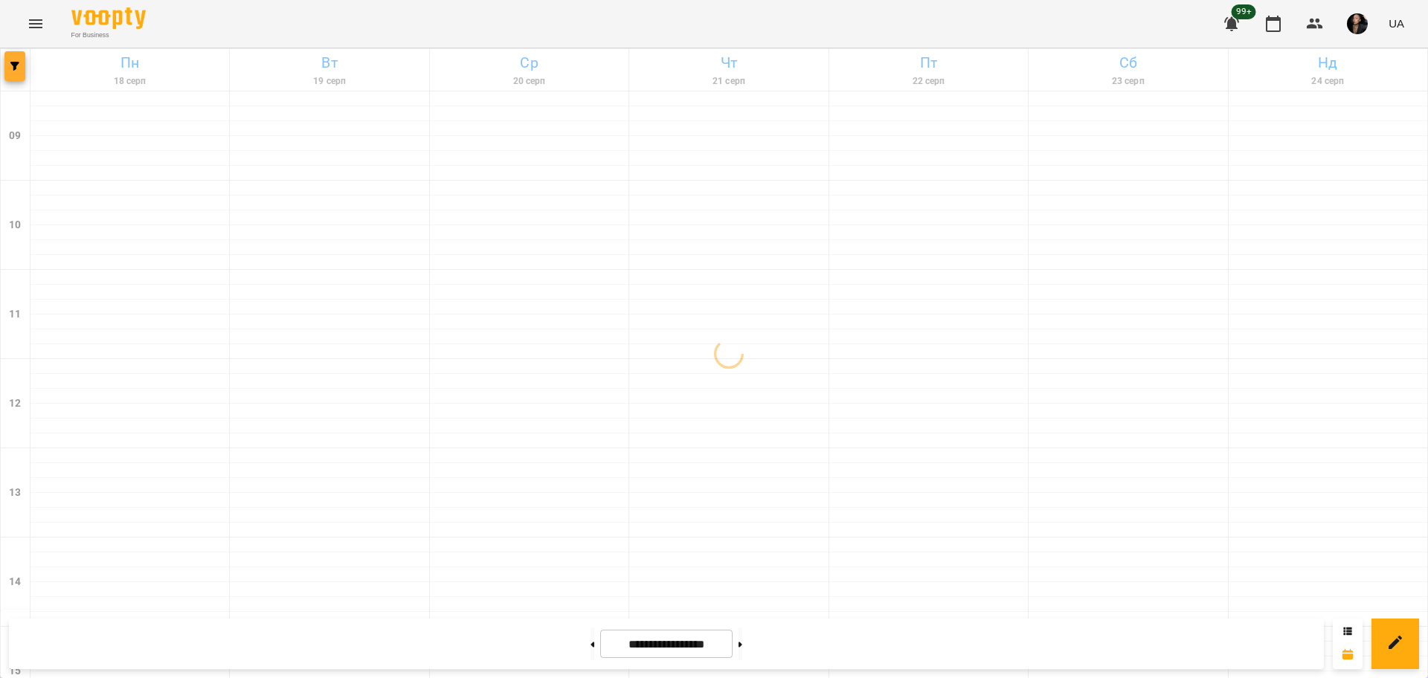
click at [22, 68] on span "button" at bounding box center [14, 66] width 21 height 9
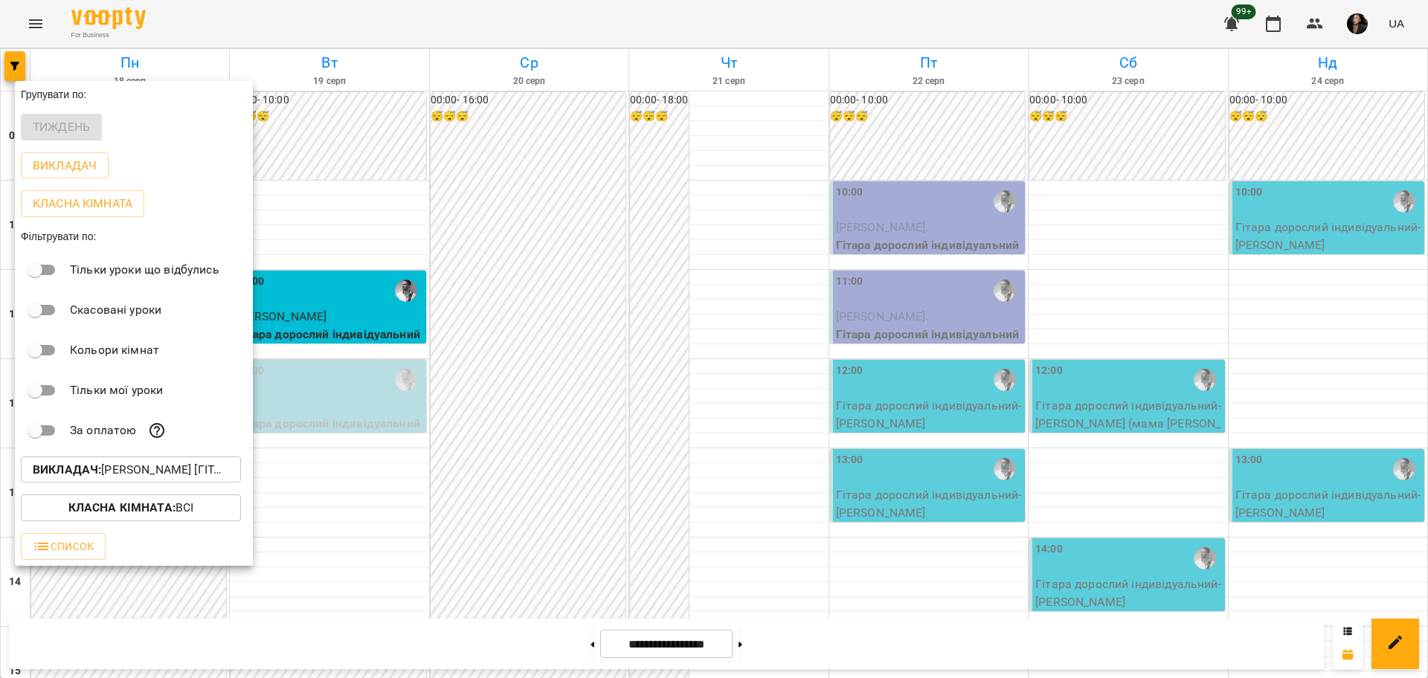
click at [153, 470] on p "Викладач : [PERSON_NAME] [гітара]" at bounding box center [131, 470] width 196 height 18
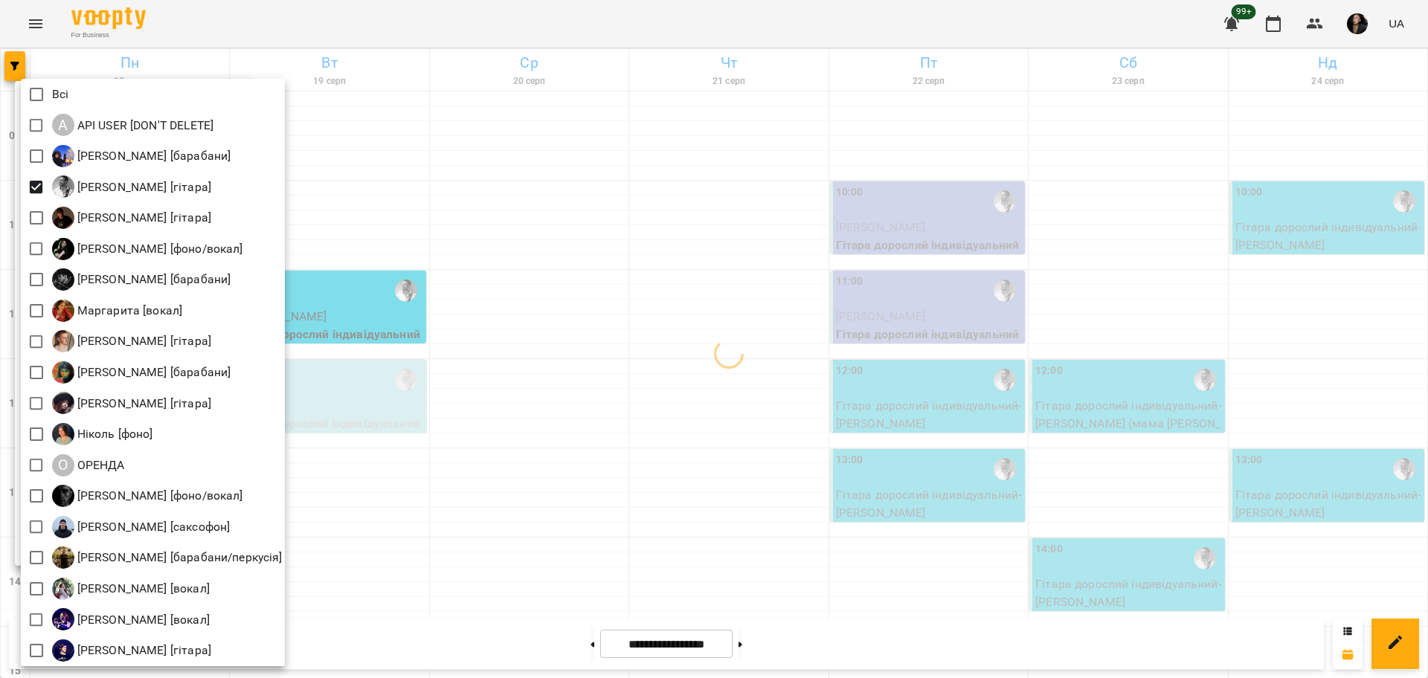
click at [514, 300] on div at bounding box center [714, 339] width 1428 height 678
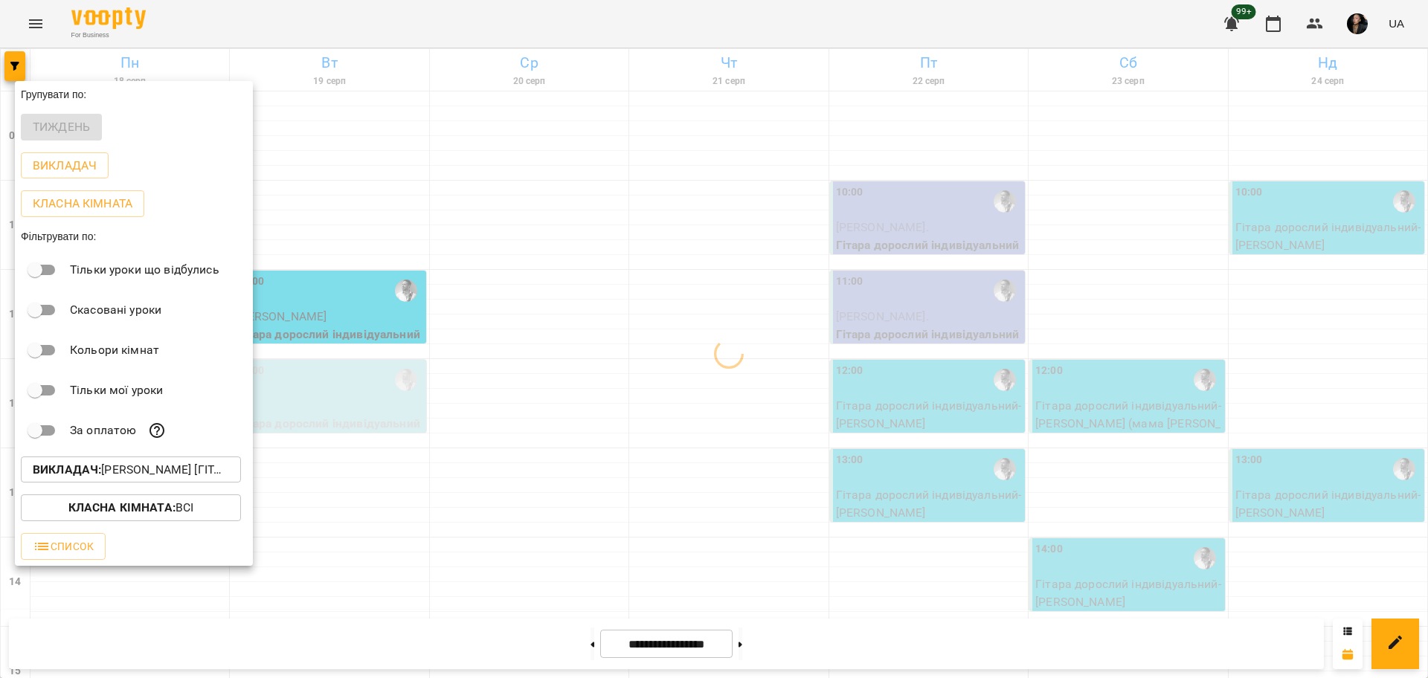
click at [500, 469] on div at bounding box center [714, 339] width 1428 height 678
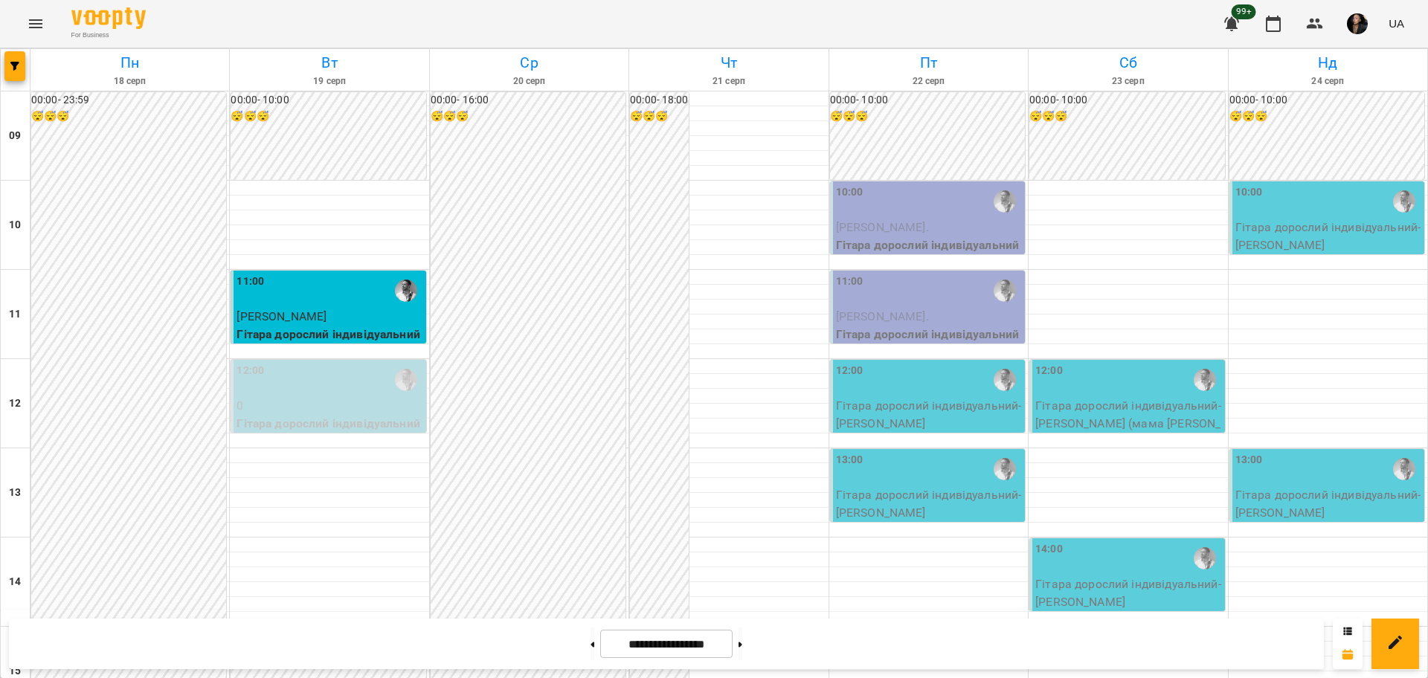
click at [323, 399] on p "0" at bounding box center [329, 406] width 186 height 18
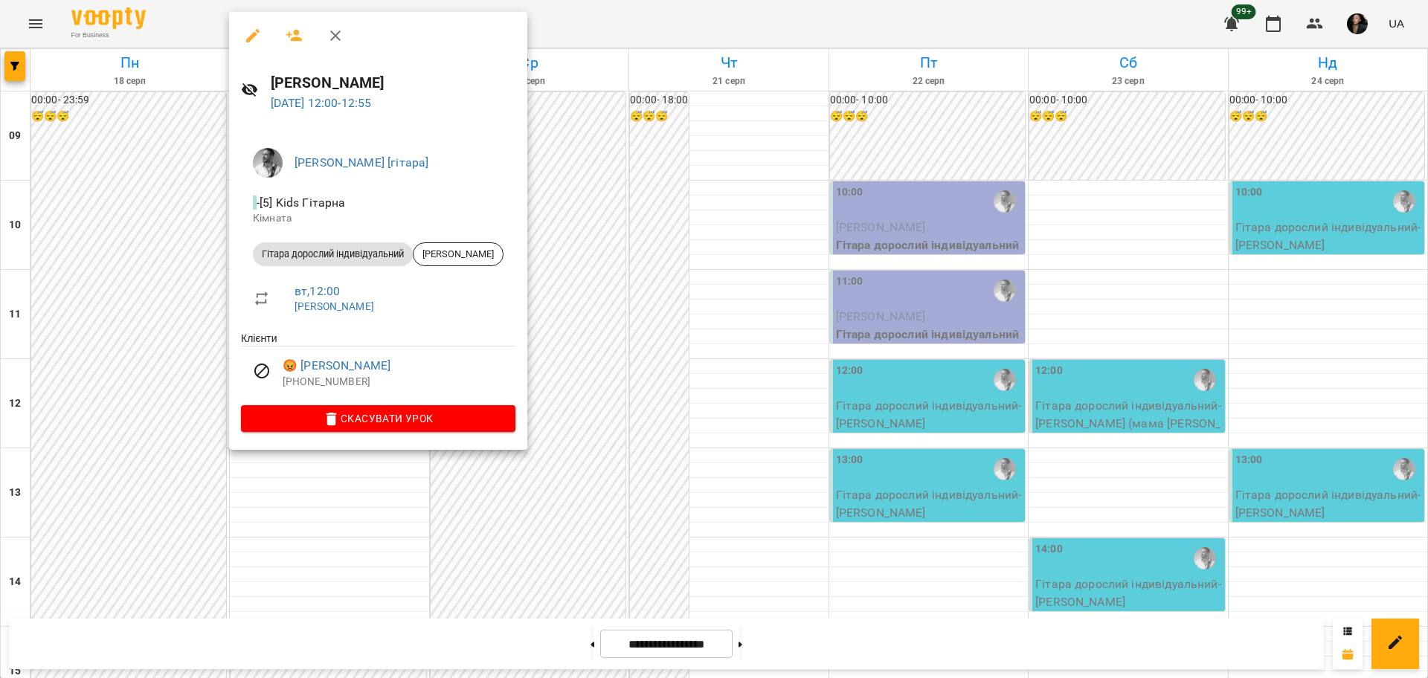
click at [509, 523] on div at bounding box center [714, 339] width 1428 height 678
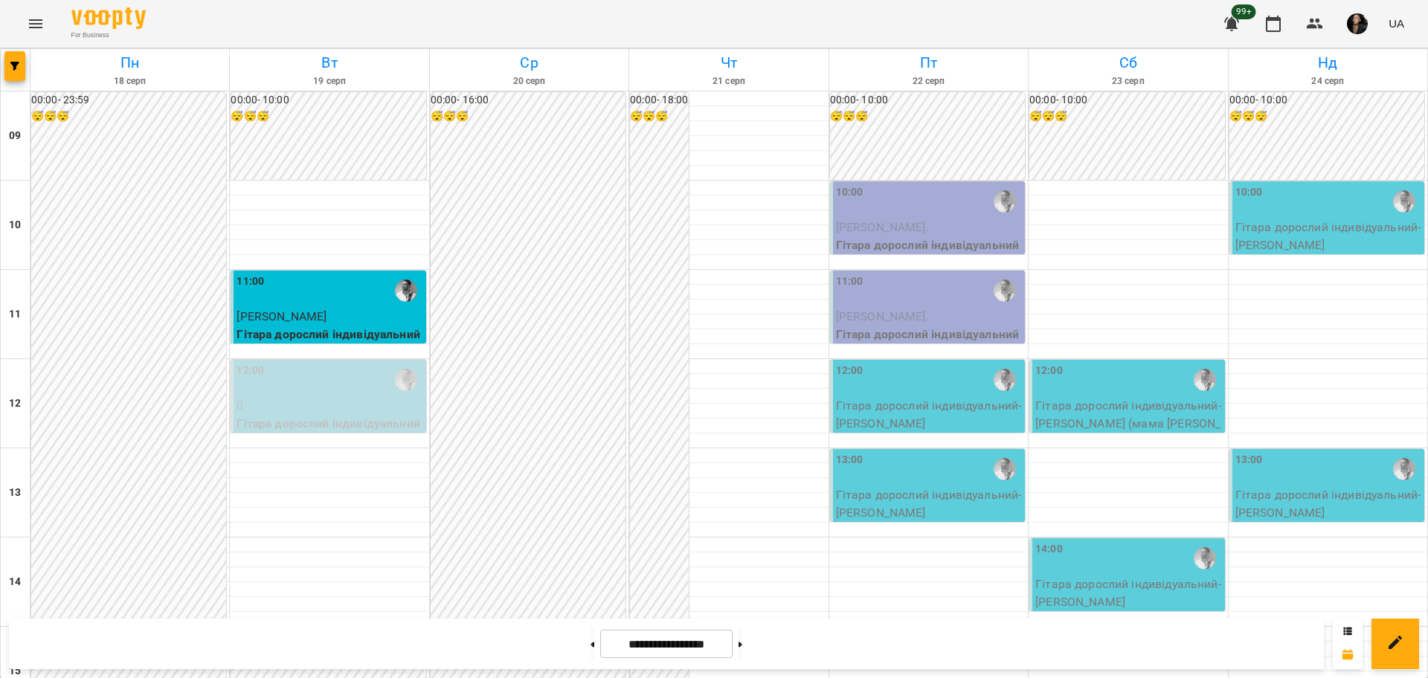
click at [297, 387] on div "12:00" at bounding box center [329, 380] width 186 height 34
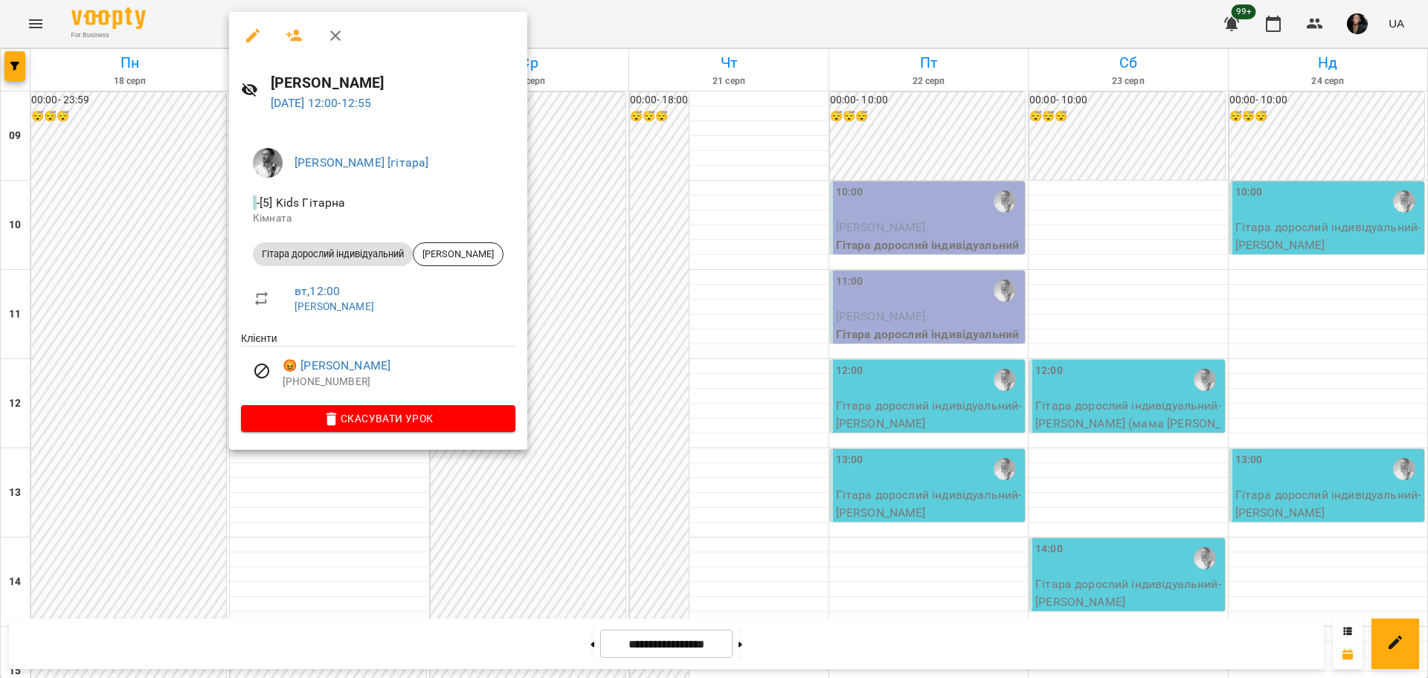
click at [646, 306] on div at bounding box center [714, 339] width 1428 height 678
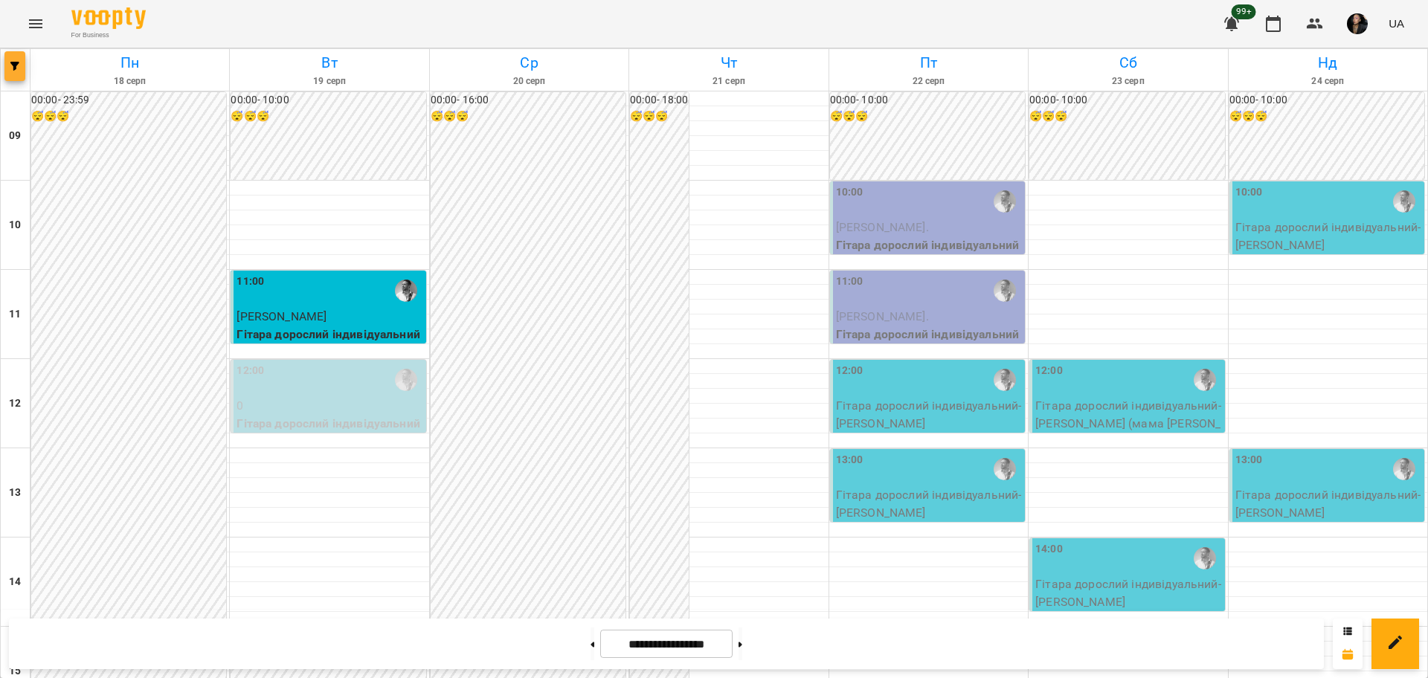
click at [11, 71] on button "button" at bounding box center [14, 66] width 21 height 30
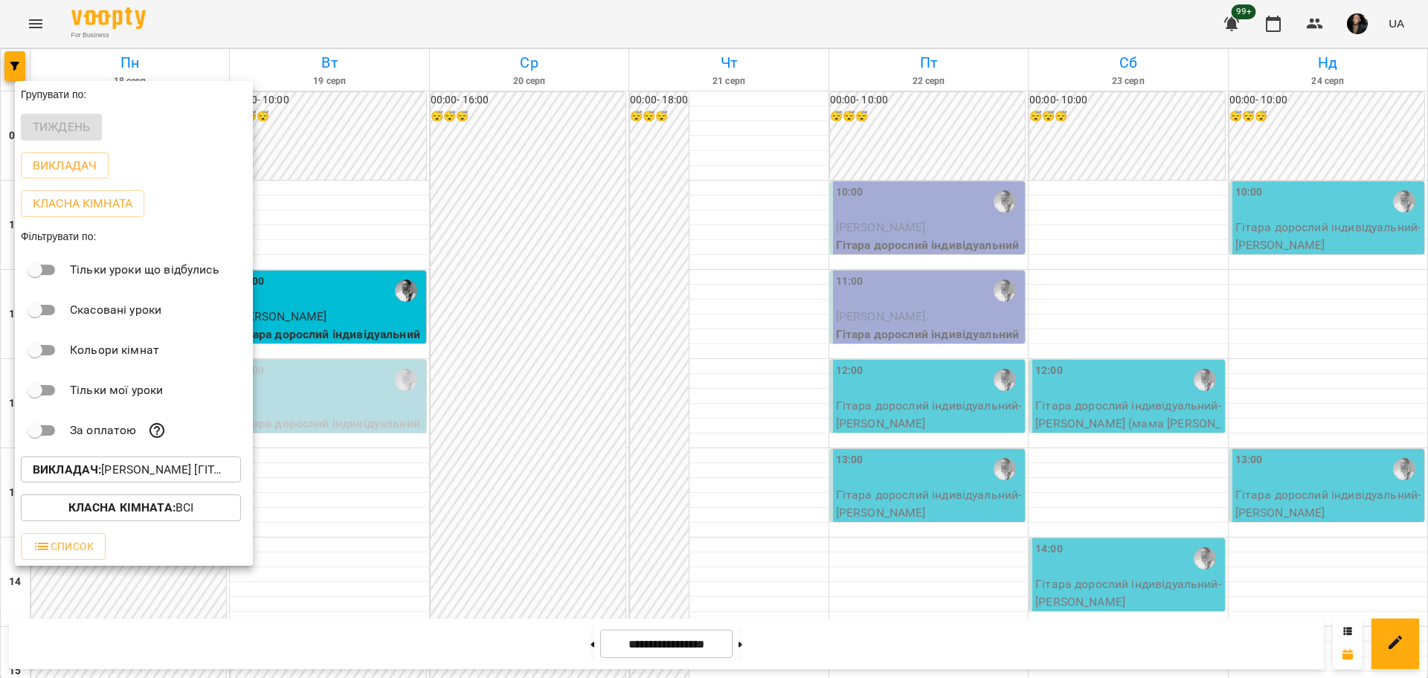
click at [153, 475] on p "Викладач : [PERSON_NAME] [гітара]" at bounding box center [131, 470] width 196 height 18
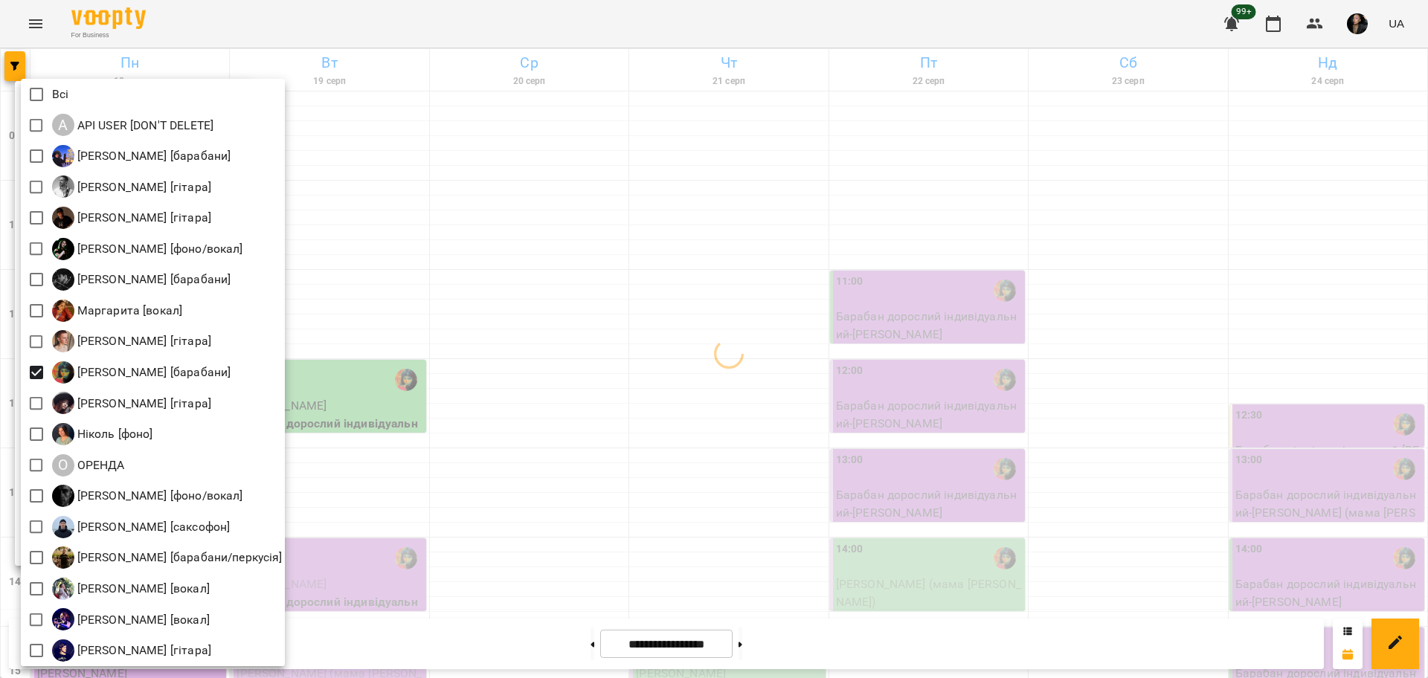
click at [477, 448] on div at bounding box center [714, 339] width 1428 height 678
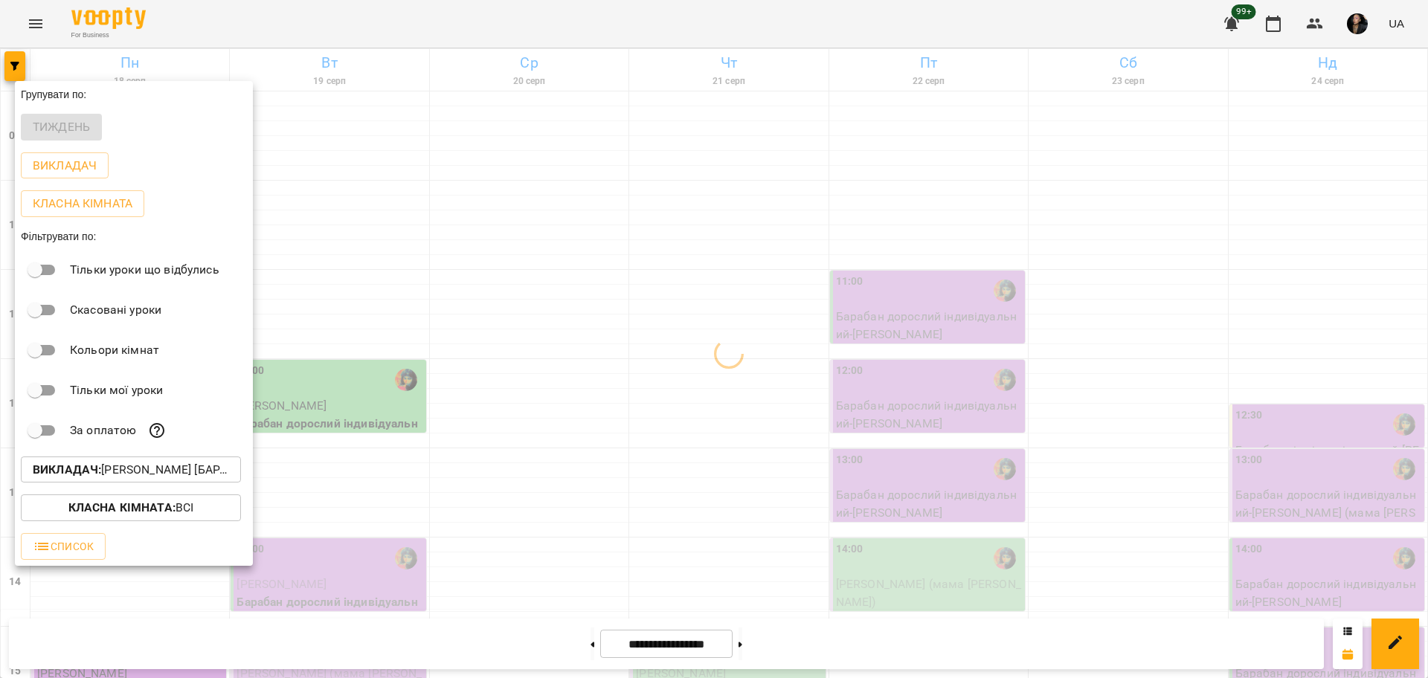
click at [206, 507] on span "Класна кімната : Всі" at bounding box center [131, 508] width 196 height 18
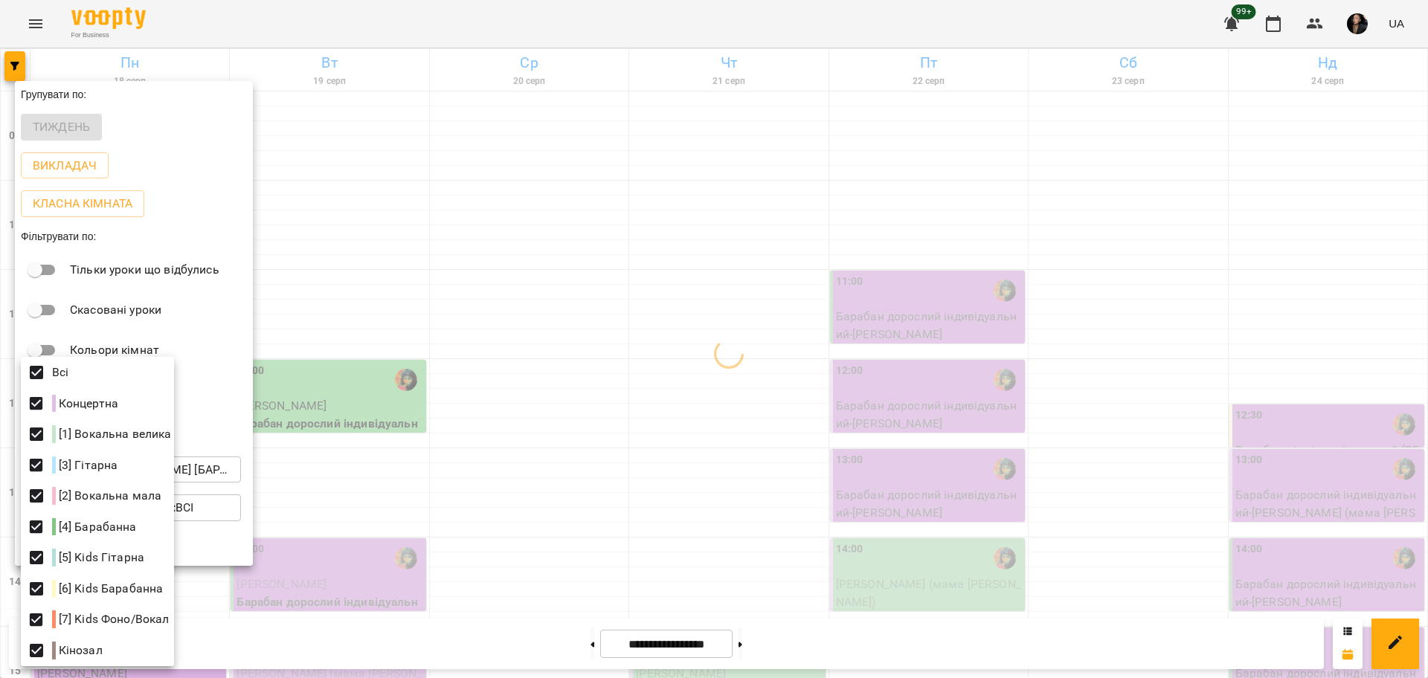
click at [660, 402] on div at bounding box center [714, 339] width 1428 height 678
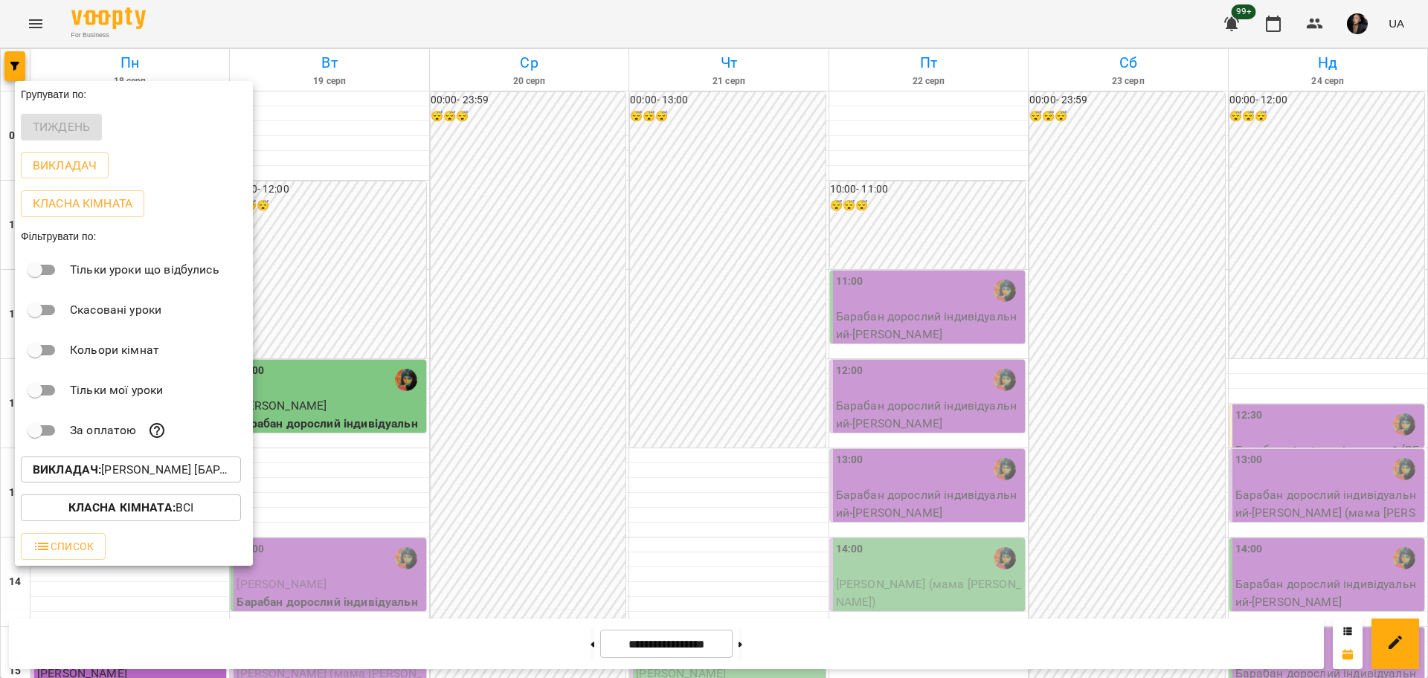
click at [642, 406] on div at bounding box center [714, 339] width 1428 height 678
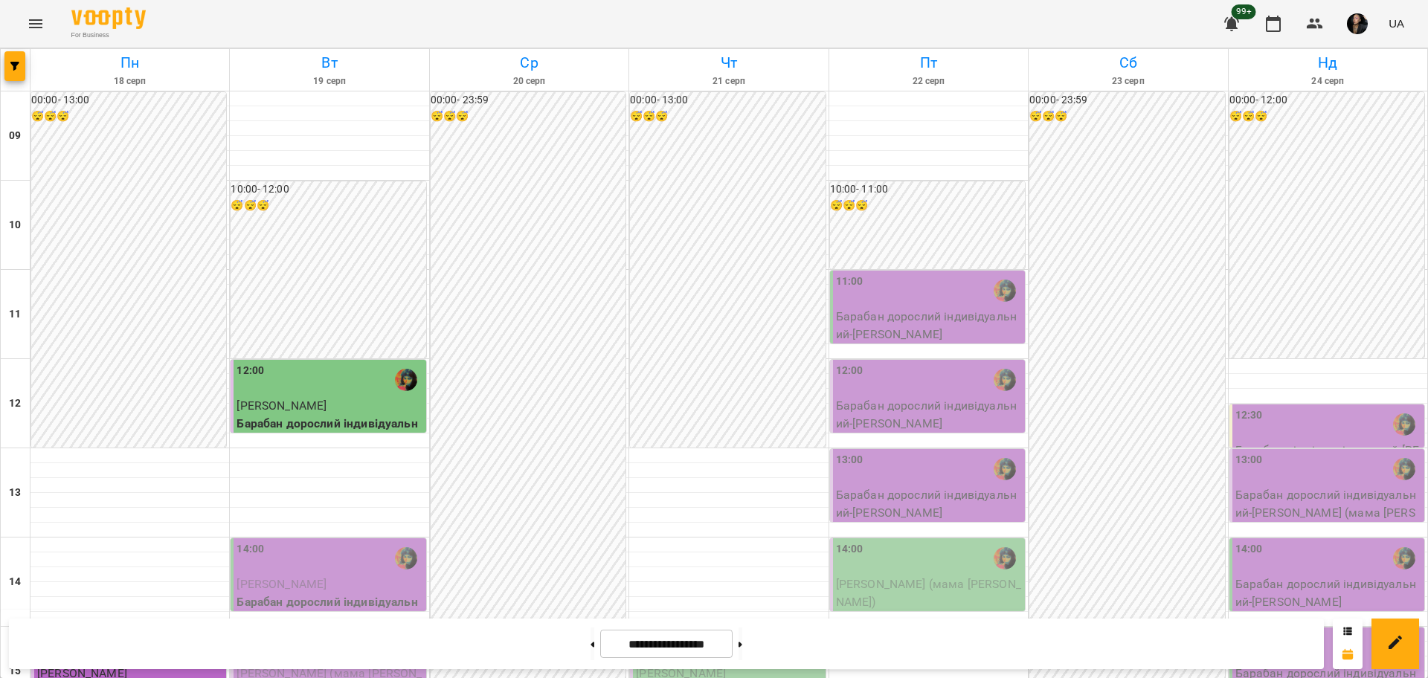
click at [572, 422] on div "00:00 - 23:59 😴😴😴" at bounding box center [528, 671] width 195 height 1158
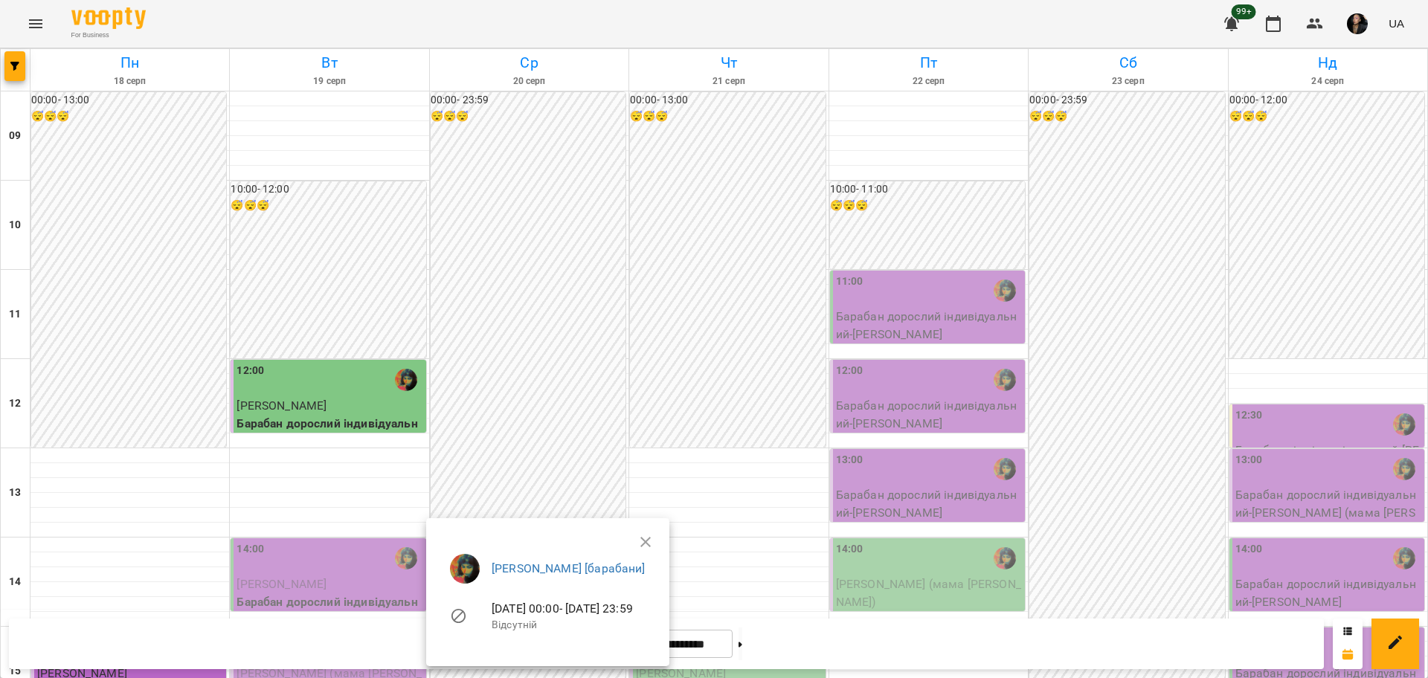
click at [570, 447] on div at bounding box center [714, 339] width 1428 height 678
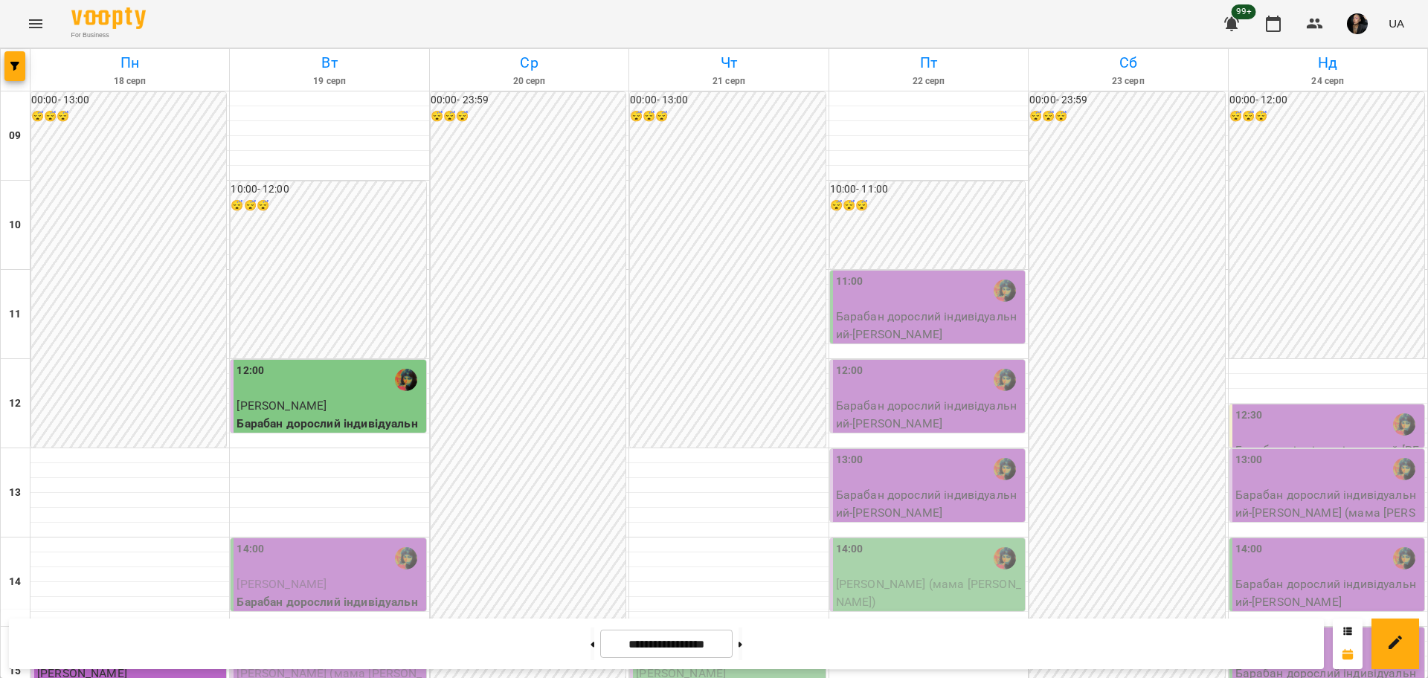
scroll to position [465, 0]
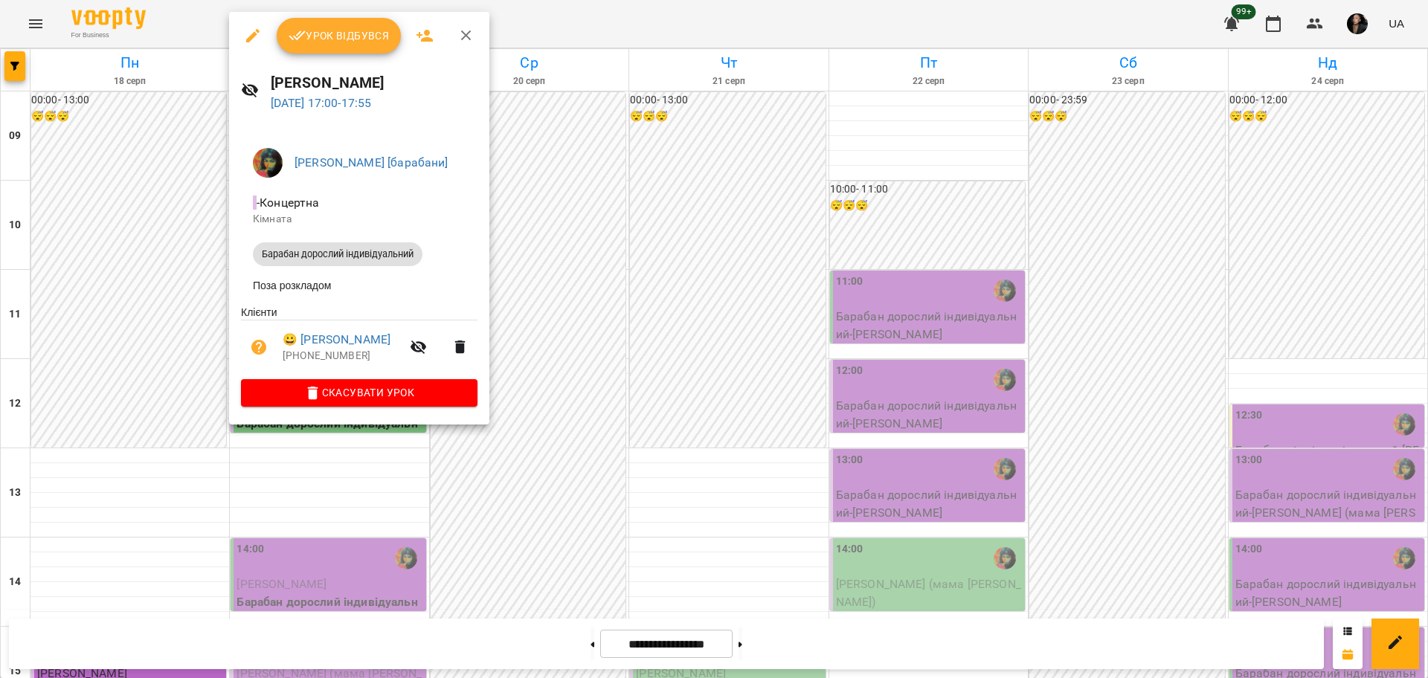
click at [359, 328] on li "😀 [PERSON_NAME] [PHONE_NUMBER]" at bounding box center [359, 346] width 236 height 53
click at [355, 339] on link "😀 [PERSON_NAME]" at bounding box center [337, 340] width 108 height 18
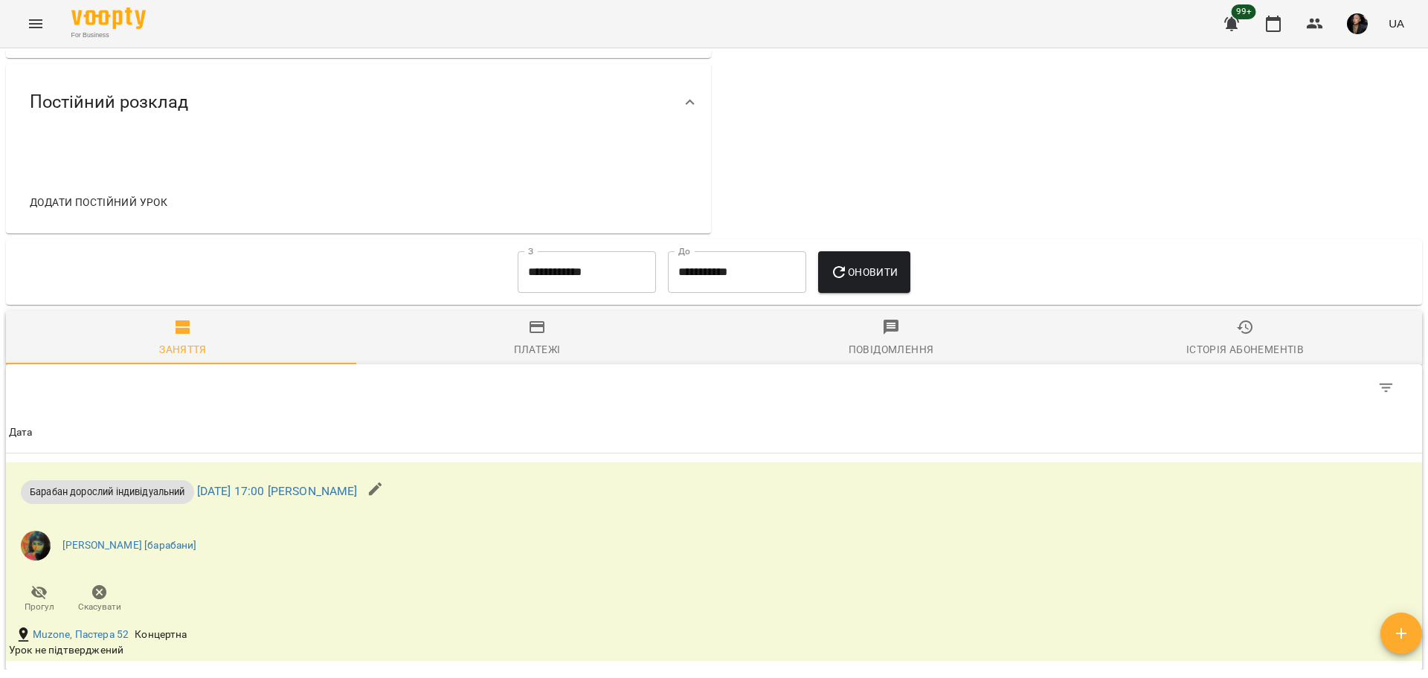
scroll to position [465, 0]
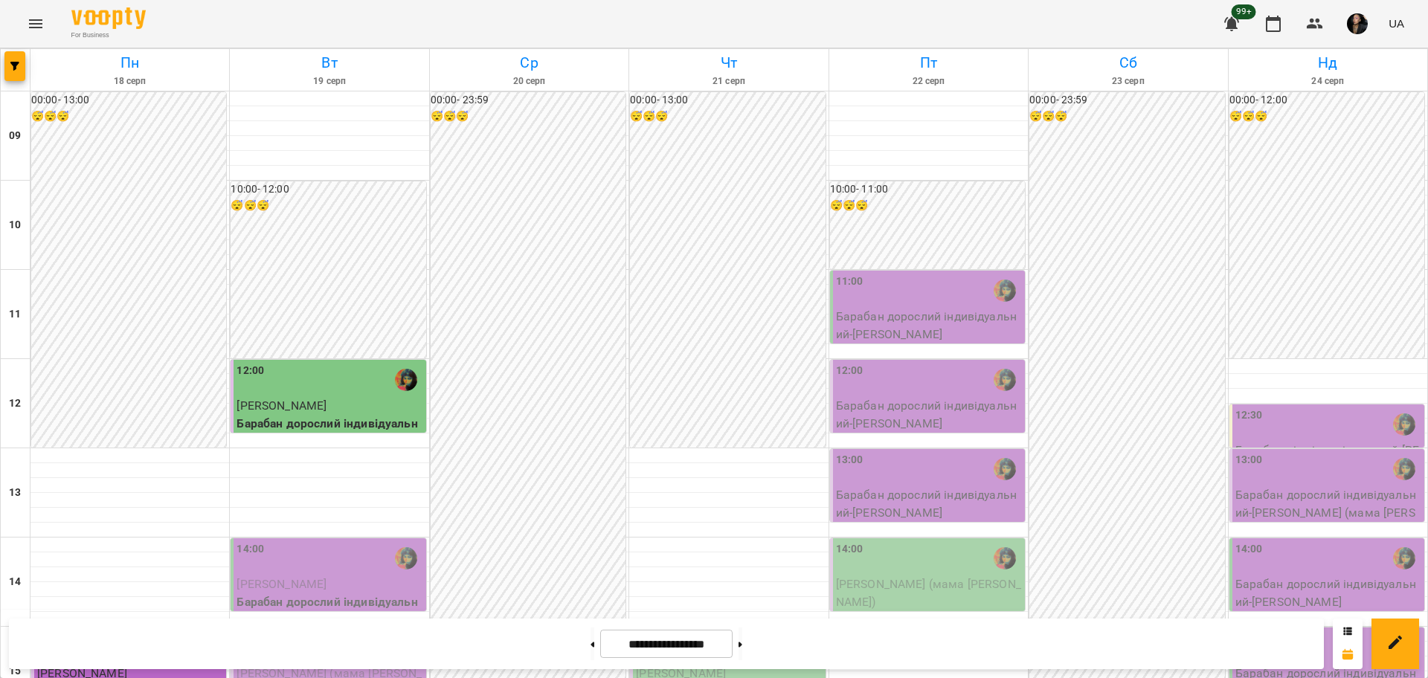
scroll to position [640, 0]
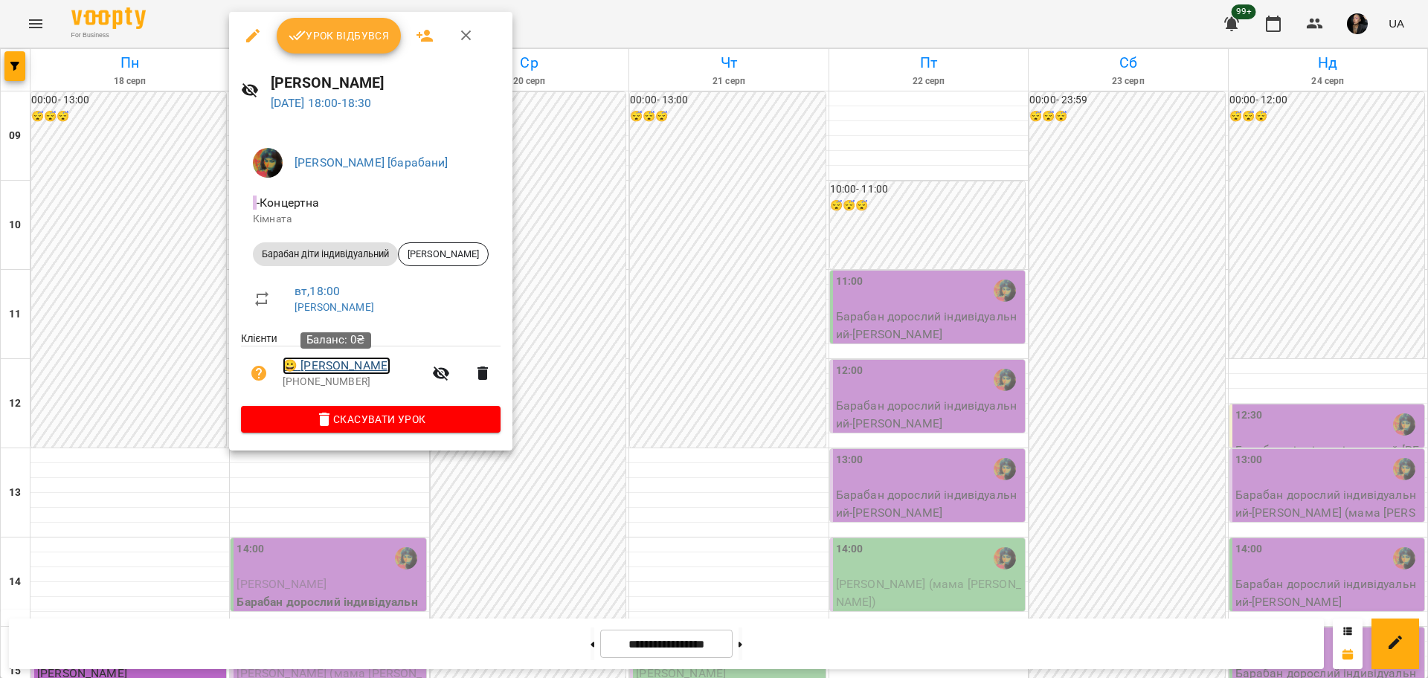
click at [359, 361] on link "😀 [PERSON_NAME]" at bounding box center [337, 366] width 108 height 18
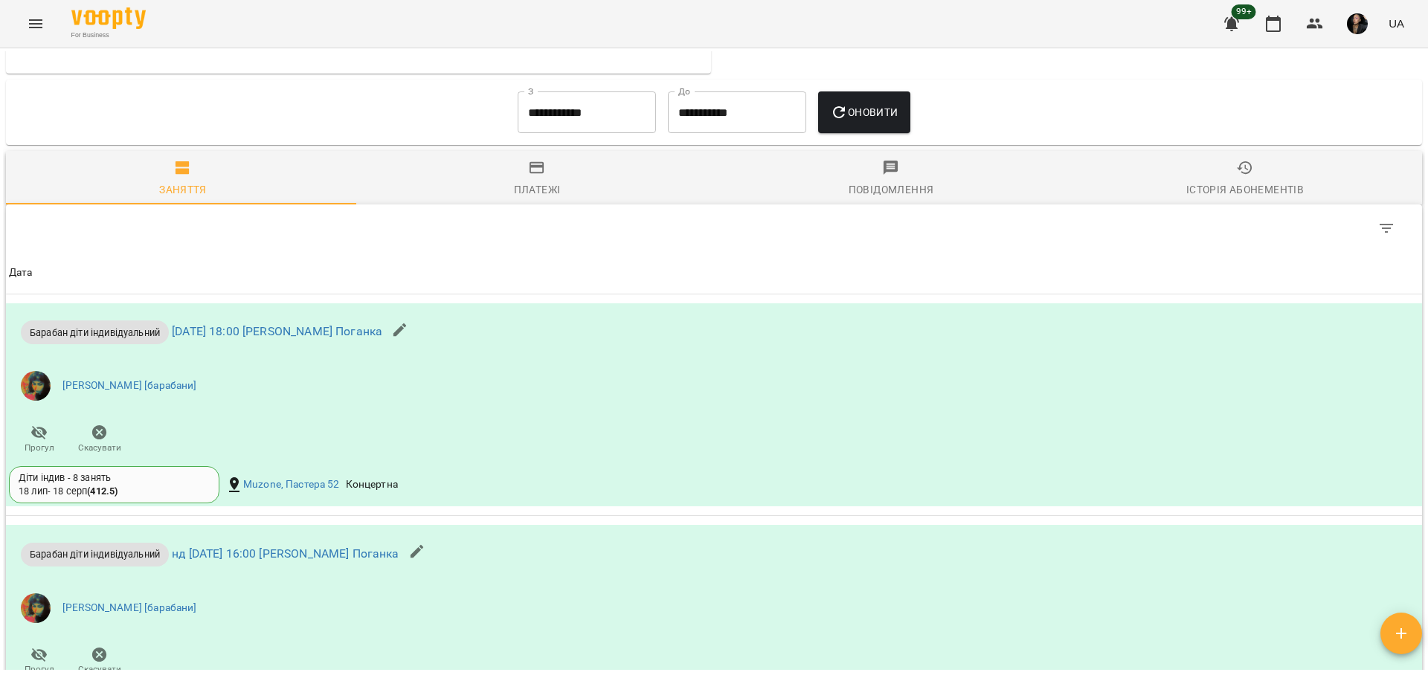
scroll to position [1146, 0]
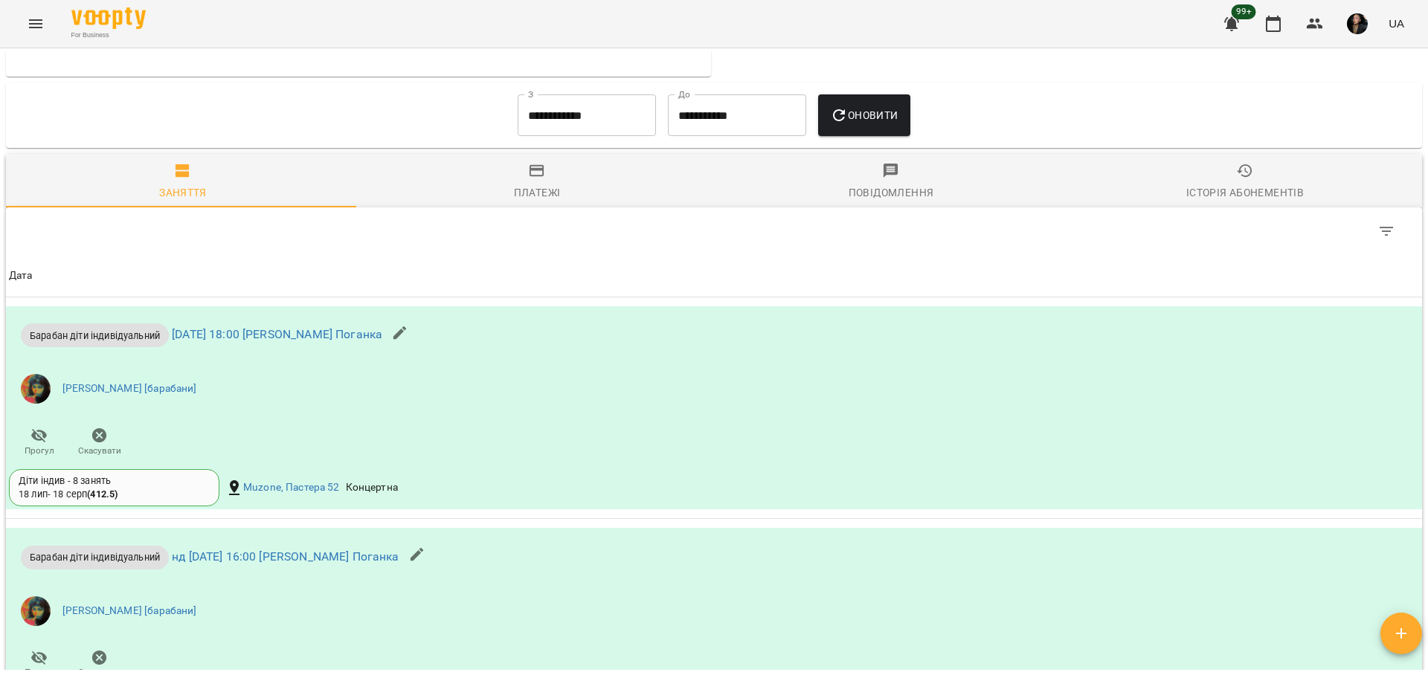
click at [520, 126] on input "**********" at bounding box center [587, 115] width 138 height 42
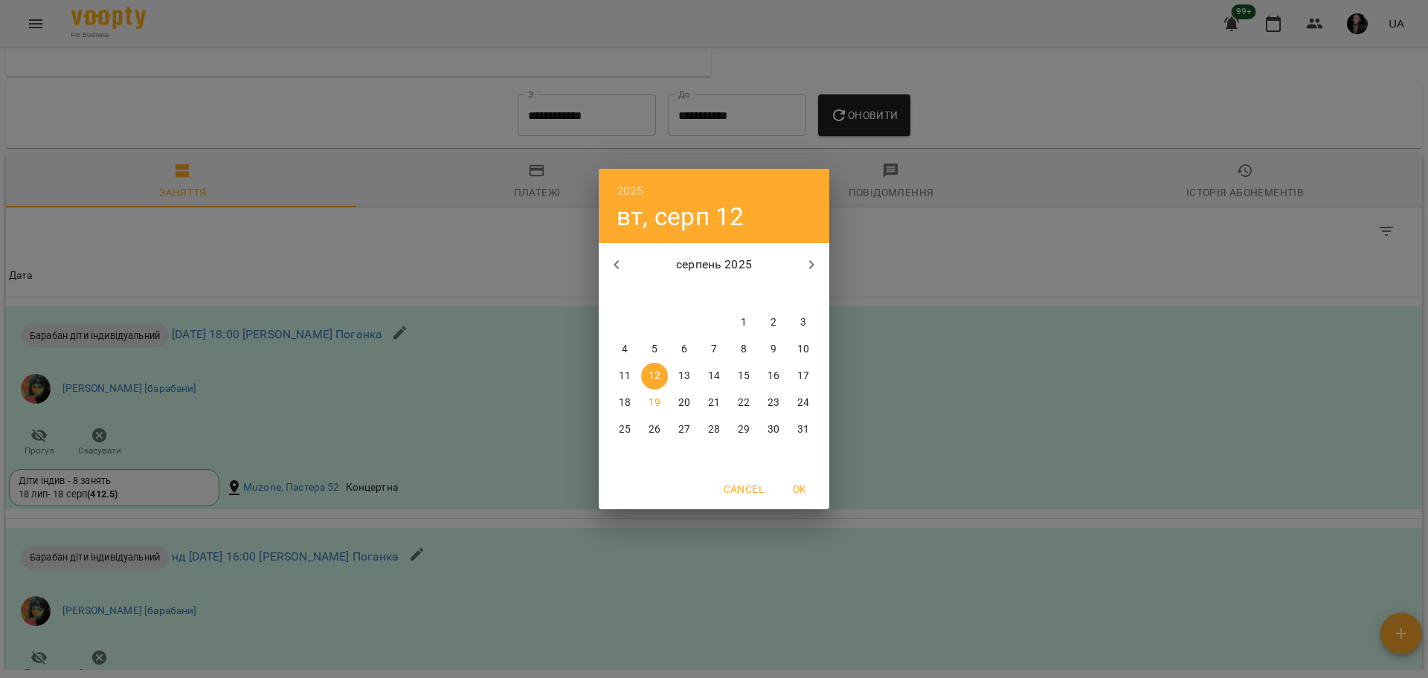
click at [621, 260] on icon "button" at bounding box center [617, 265] width 18 height 18
click at [799, 315] on button "6" at bounding box center [803, 322] width 27 height 27
type input "**********"
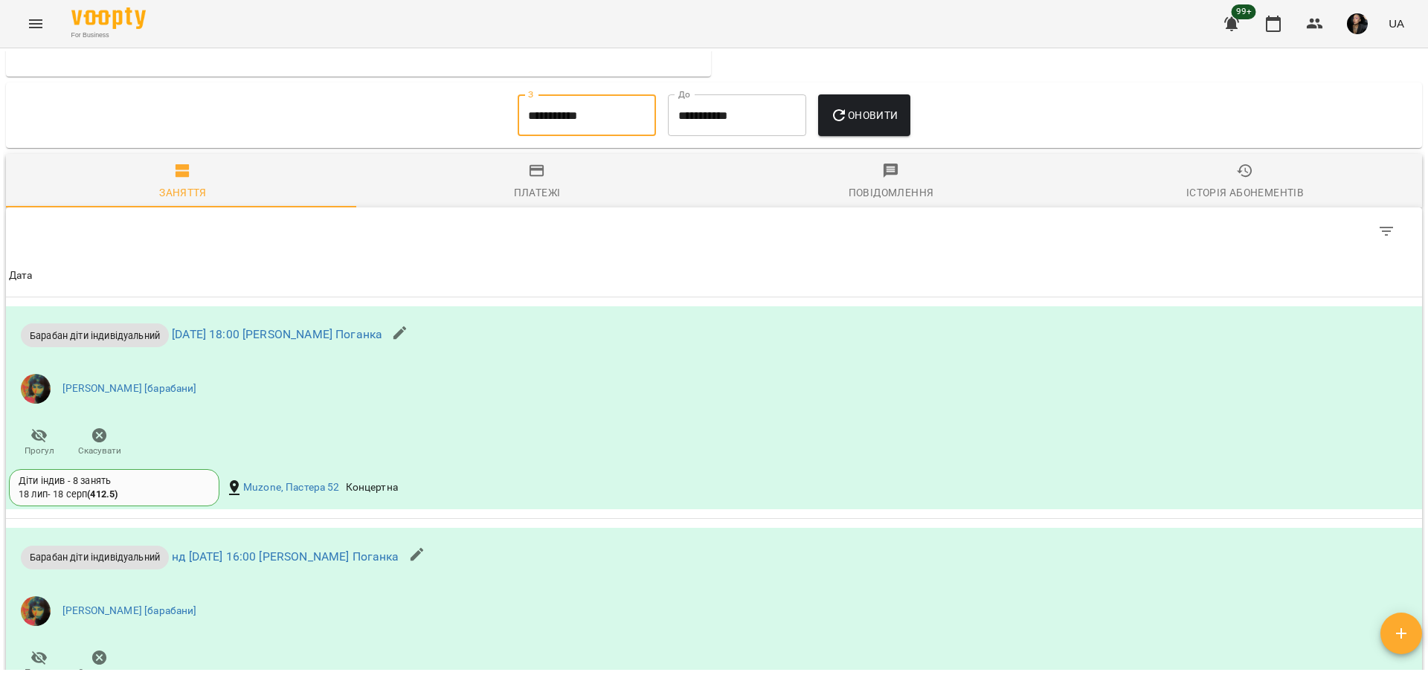
click at [852, 136] on button "Оновити" at bounding box center [863, 115] width 91 height 42
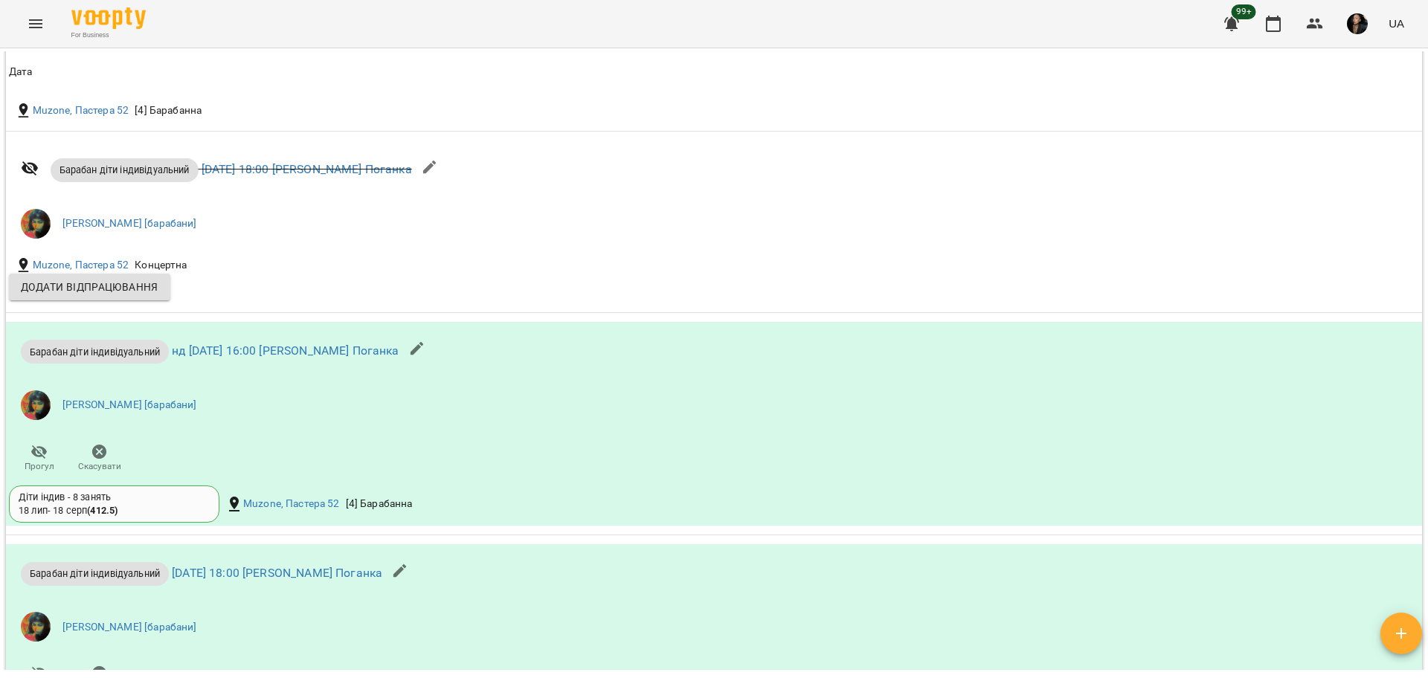
scroll to position [3377, 0]
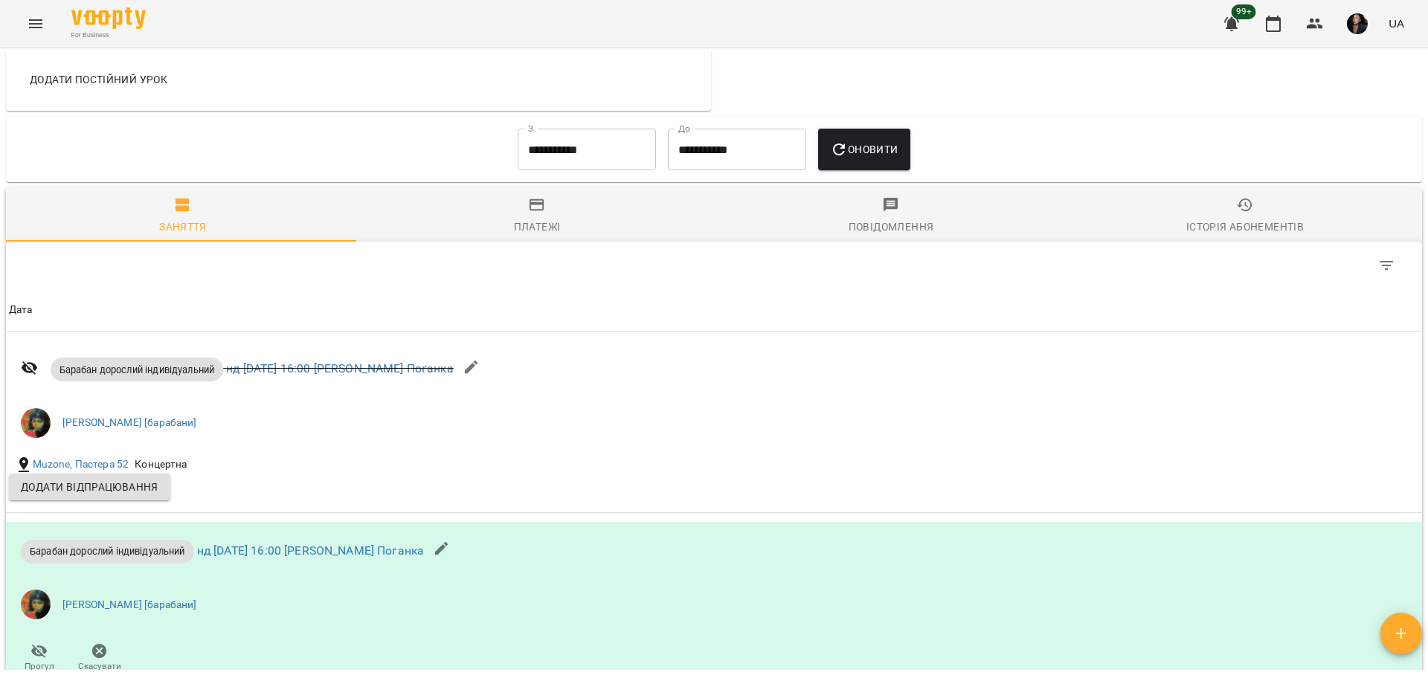
click at [1257, 233] on div "Історія абонементів" at bounding box center [1244, 227] width 117 height 18
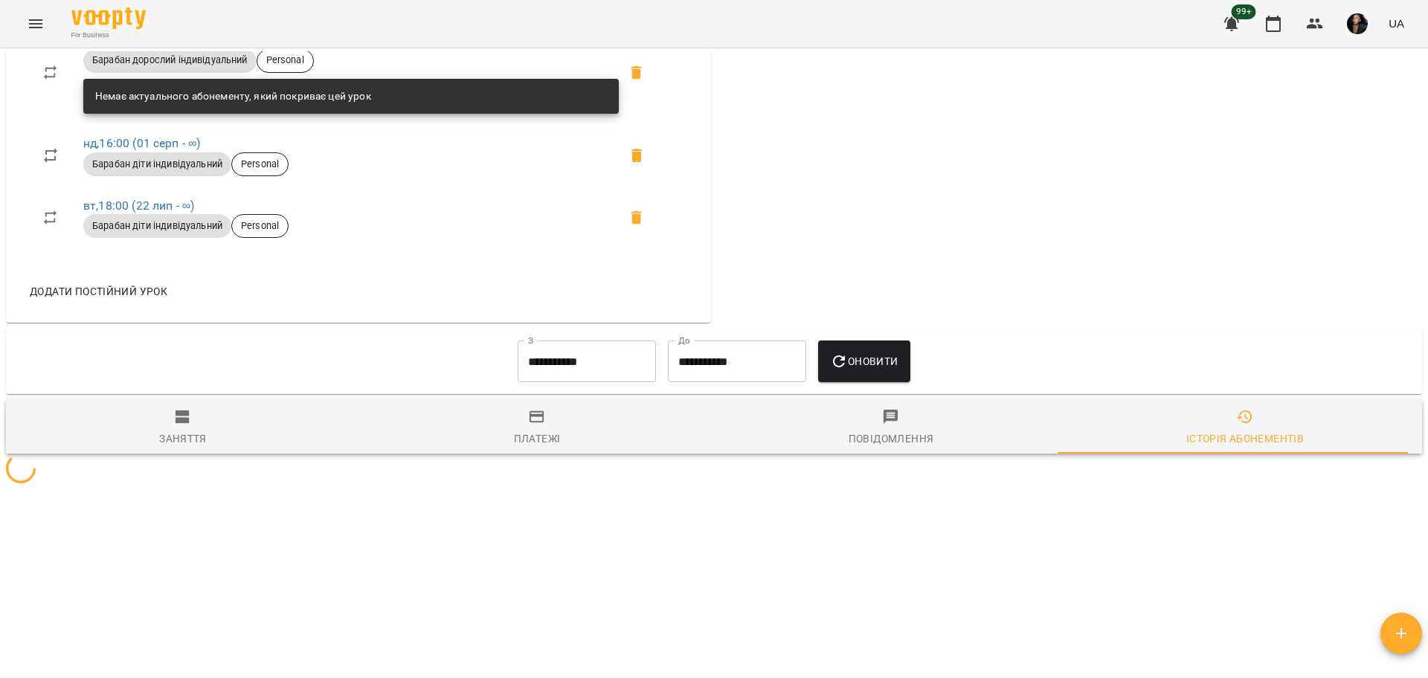
scroll to position [1066, 0]
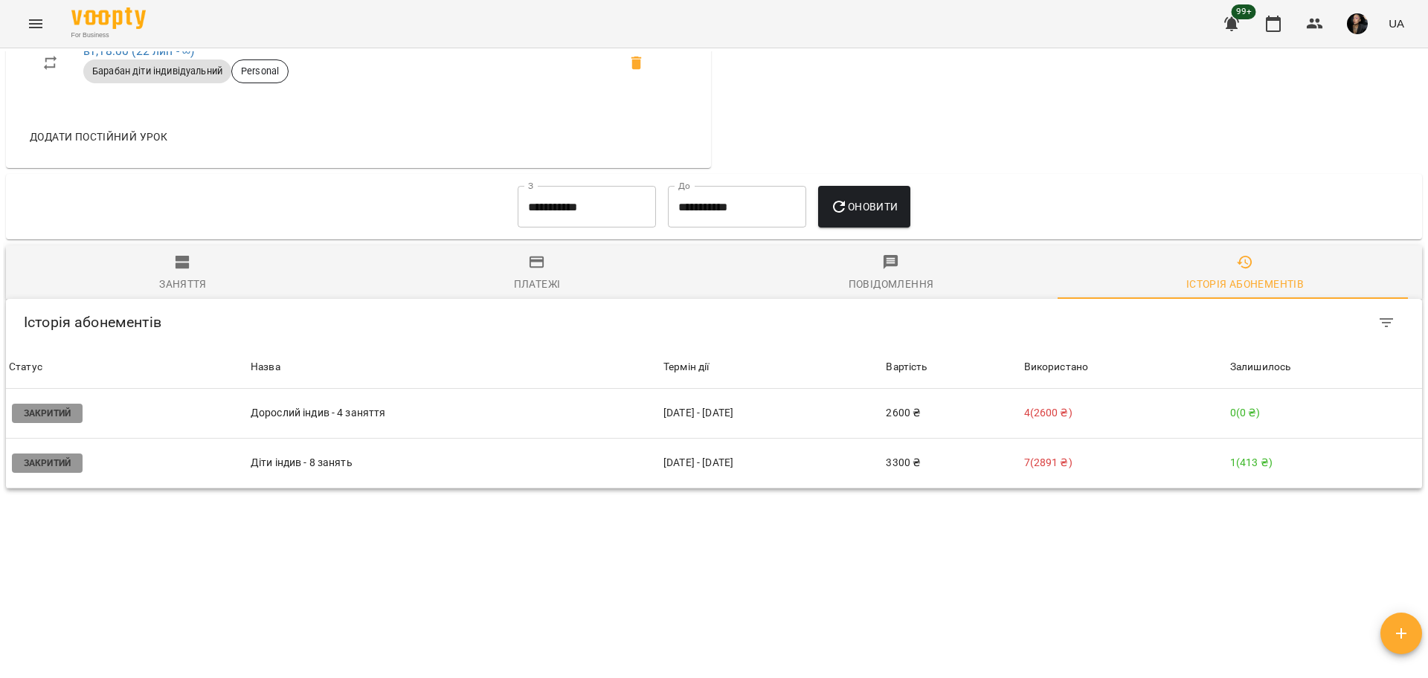
click at [646, 551] on div "Мої клієнти / [PERSON_NAME] [PERSON_NAME] барабани діти пастера абонемент [PERS…" at bounding box center [714, 360] width 1422 height 619
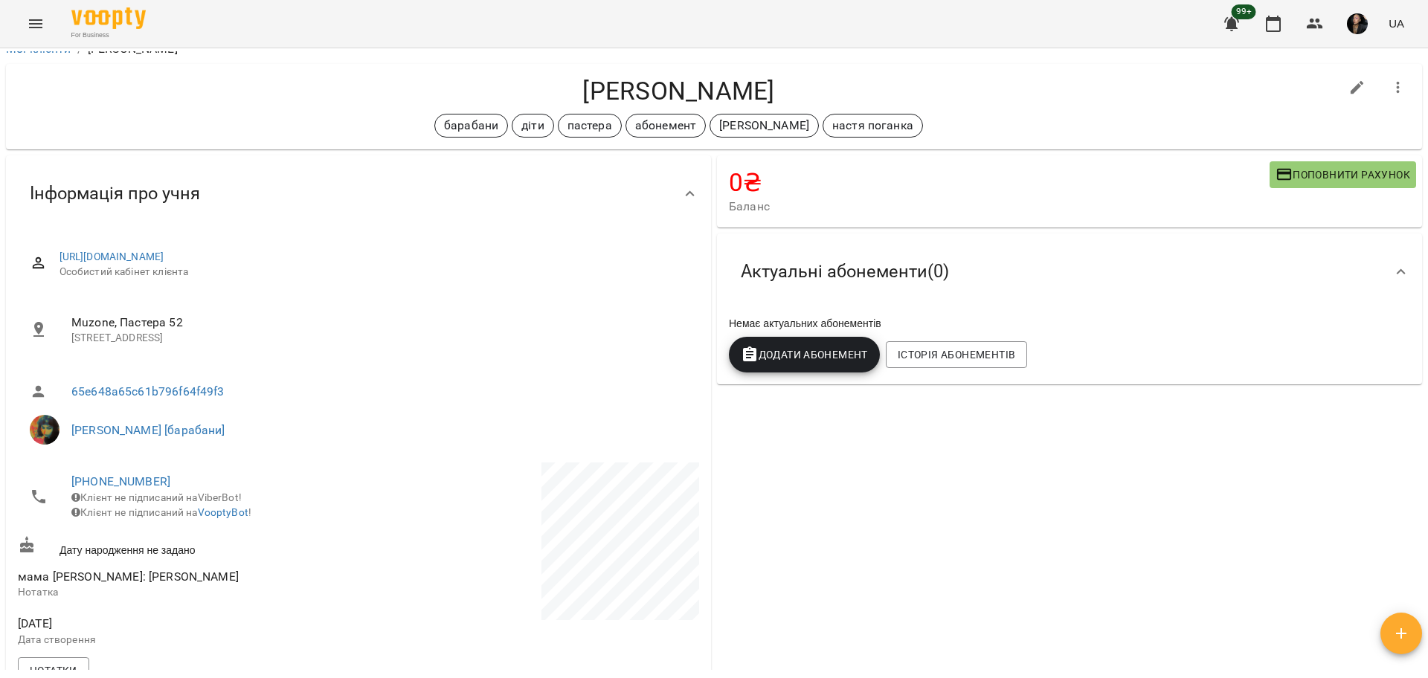
scroll to position [0, 0]
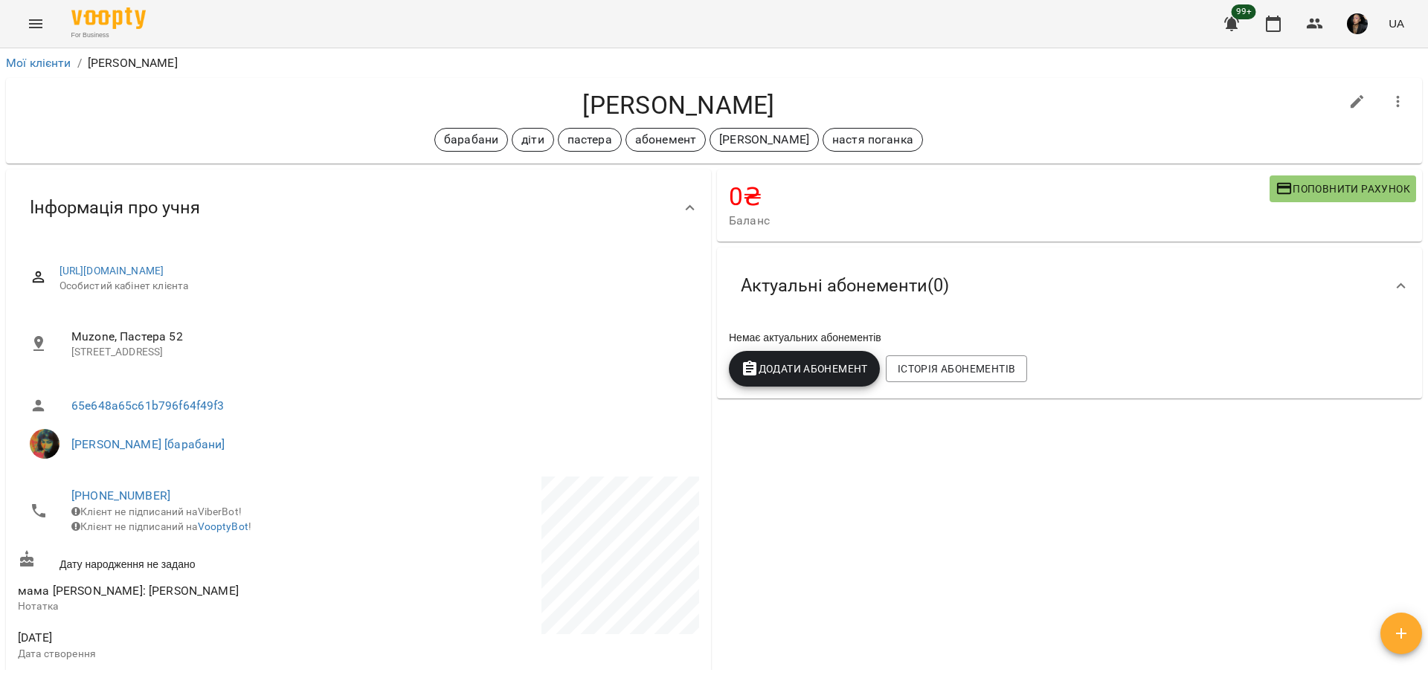
drag, startPoint x: 1426, startPoint y: 194, endPoint x: 1427, endPoint y: 303, distance: 109.3
click at [1427, 304] on div "Мої клієнти / [PERSON_NAME] [PERSON_NAME] барабани діти пастера абонемент [PERS…" at bounding box center [714, 387] width 1428 height 678
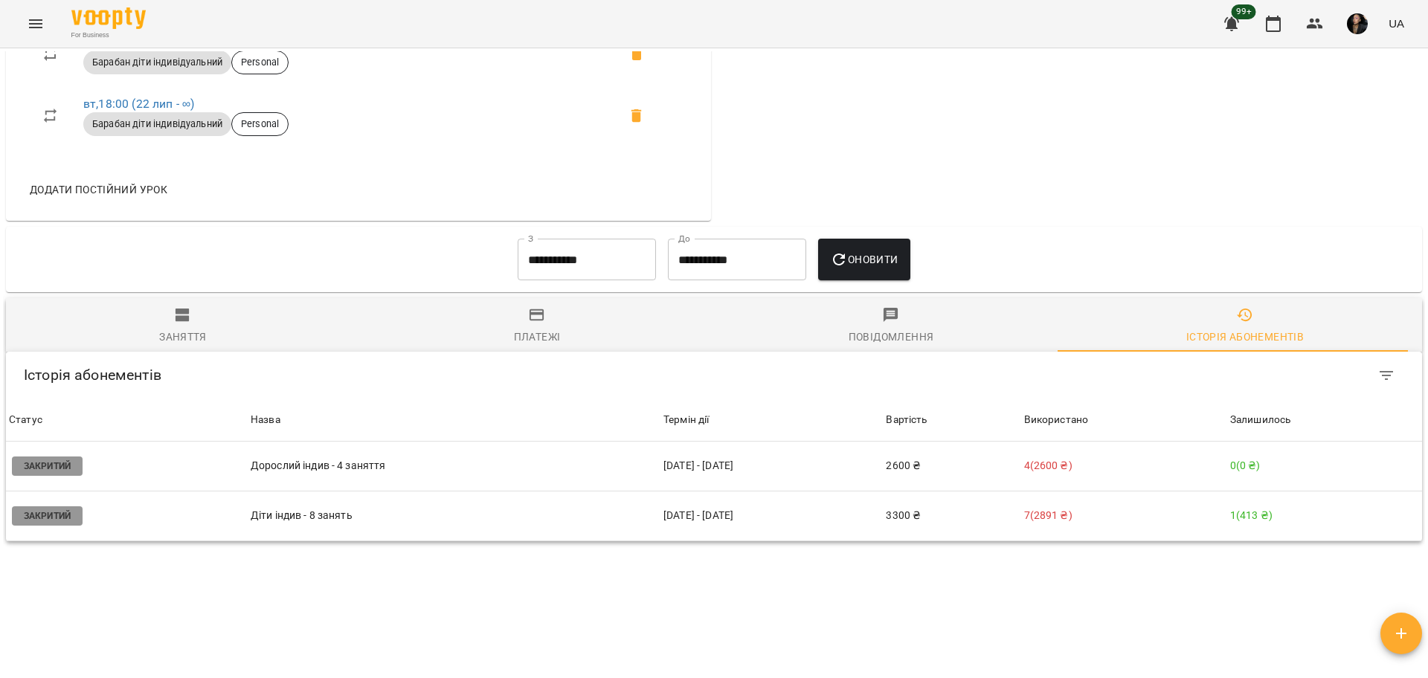
scroll to position [1066, 0]
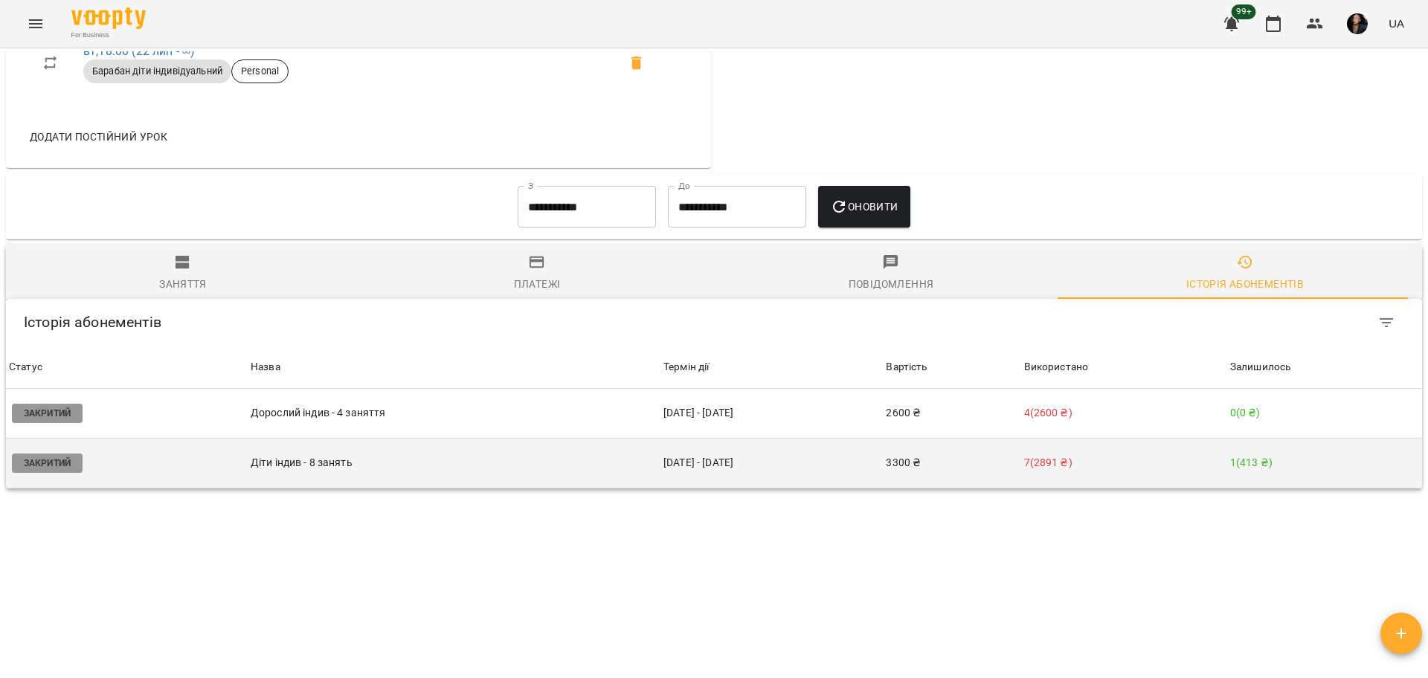
click at [1132, 471] on td "7 ( 2891 ₴ )" at bounding box center [1124, 463] width 206 height 50
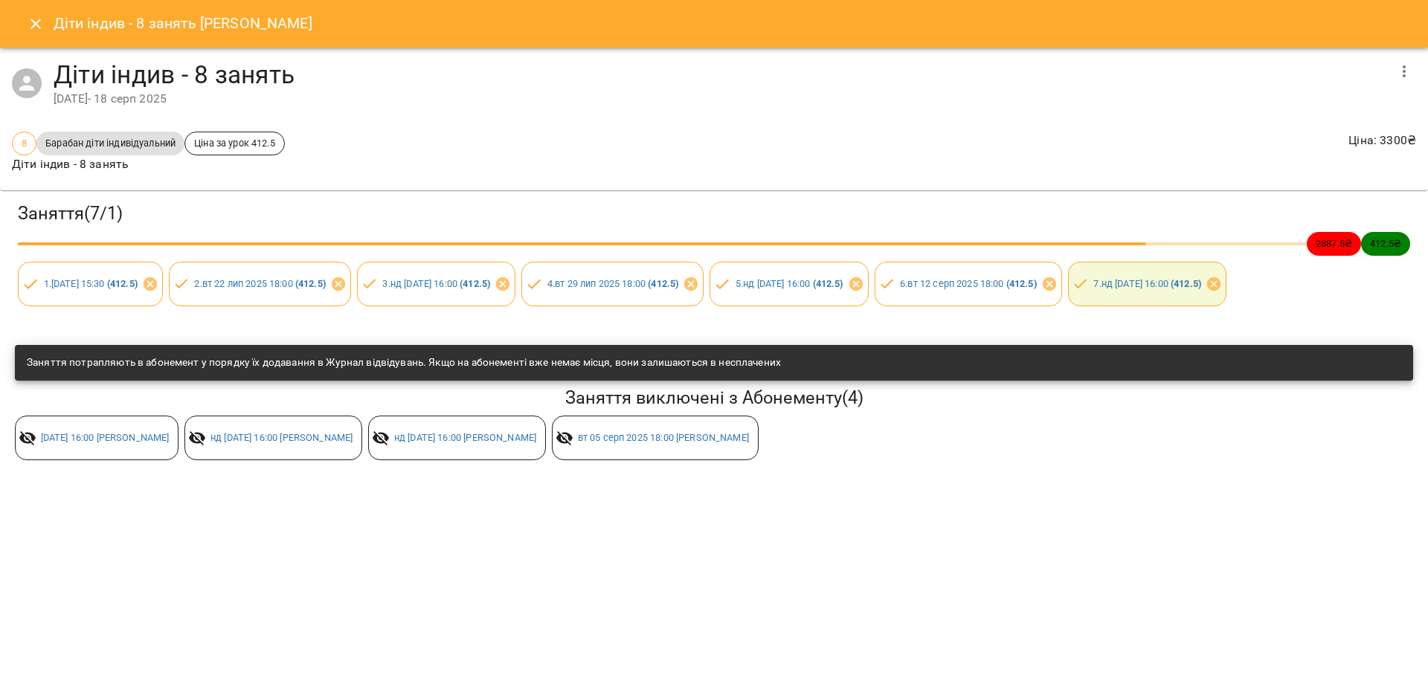
click at [40, 22] on icon "Close" at bounding box center [36, 24] width 18 height 18
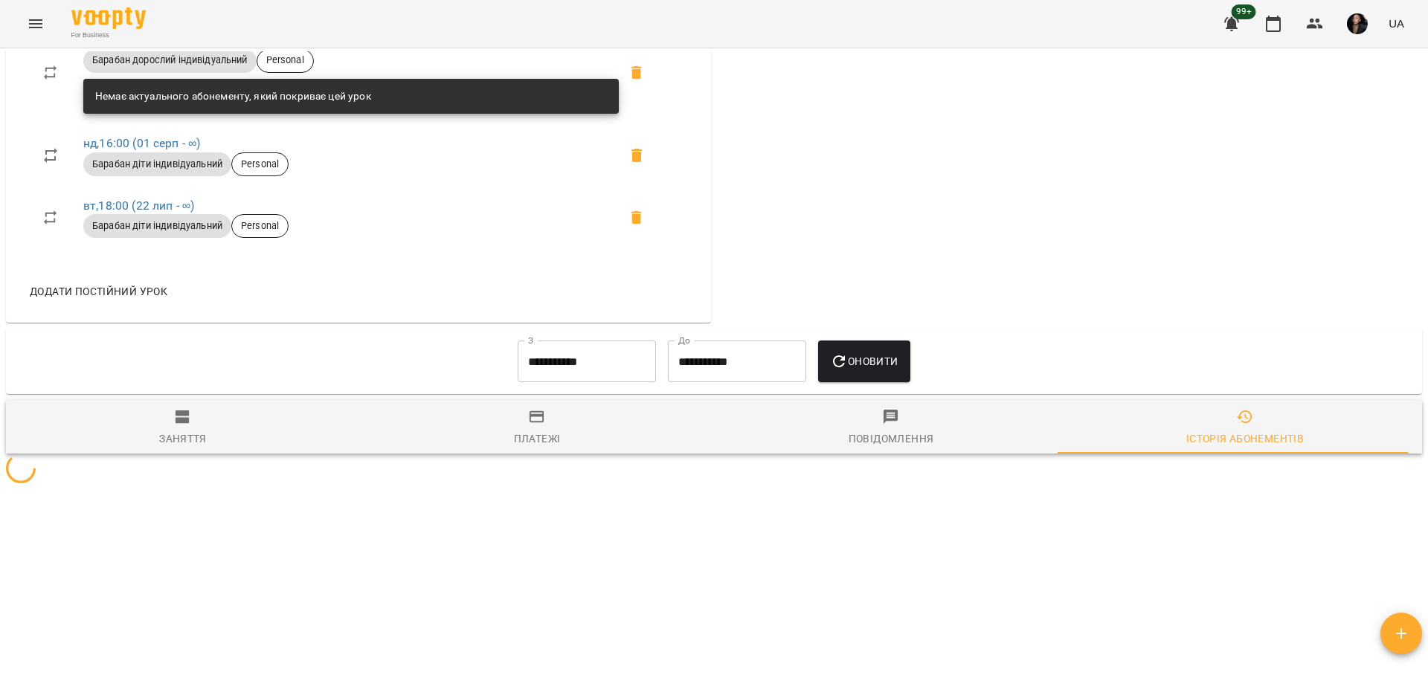
scroll to position [1024, 0]
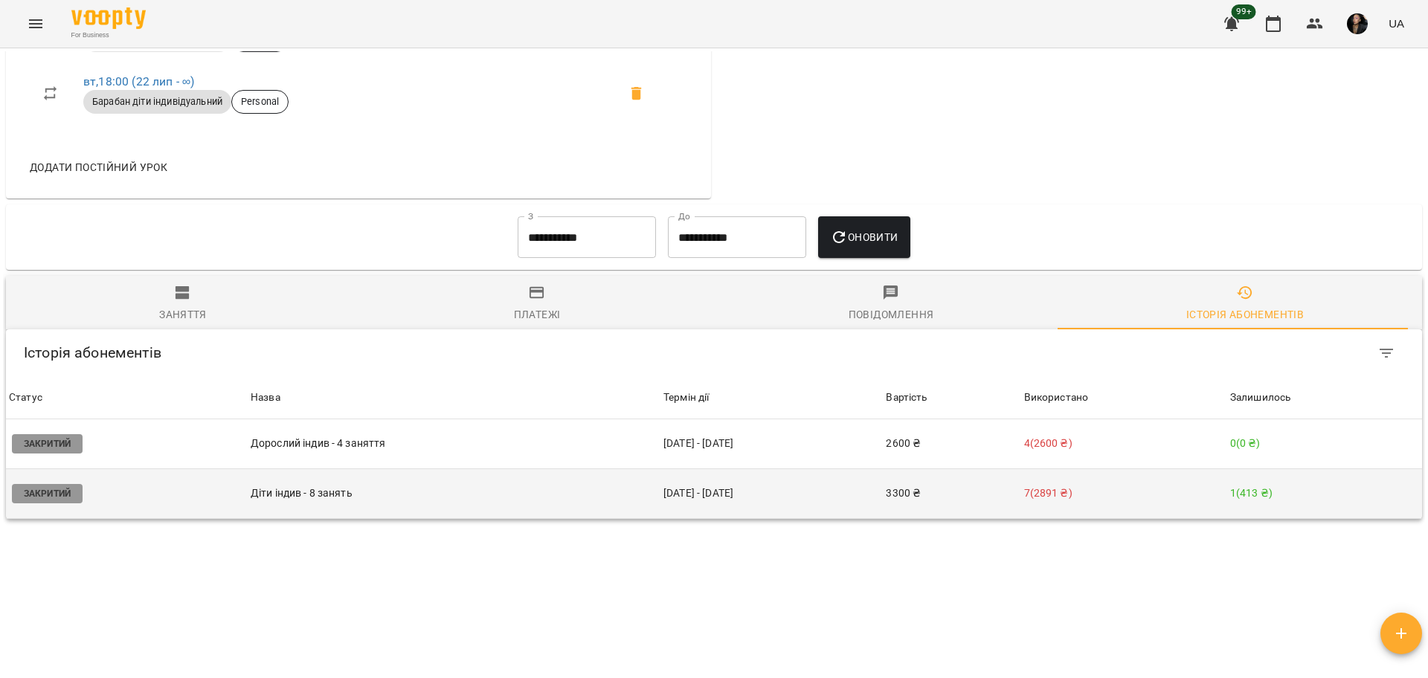
click at [1080, 501] on p "7 ( 2891 ₴ )" at bounding box center [1124, 494] width 200 height 16
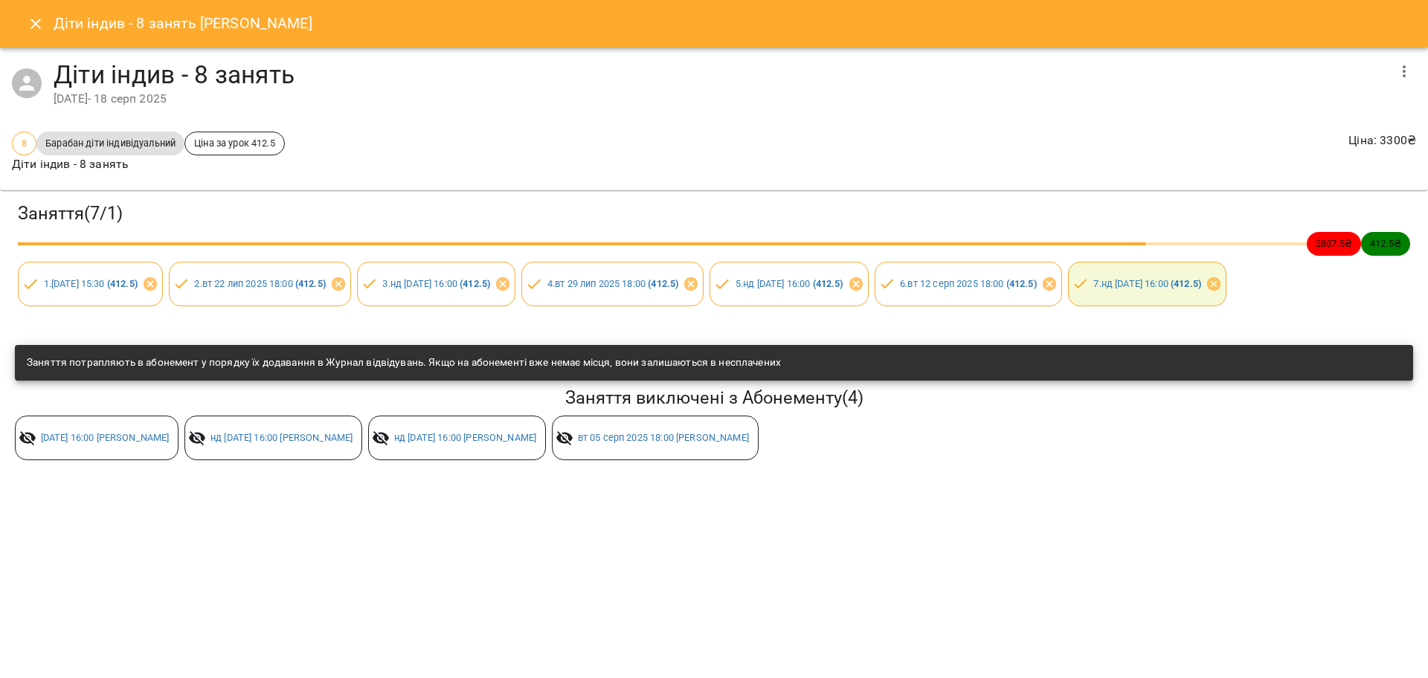
click at [1401, 69] on icon "button" at bounding box center [1404, 71] width 18 height 18
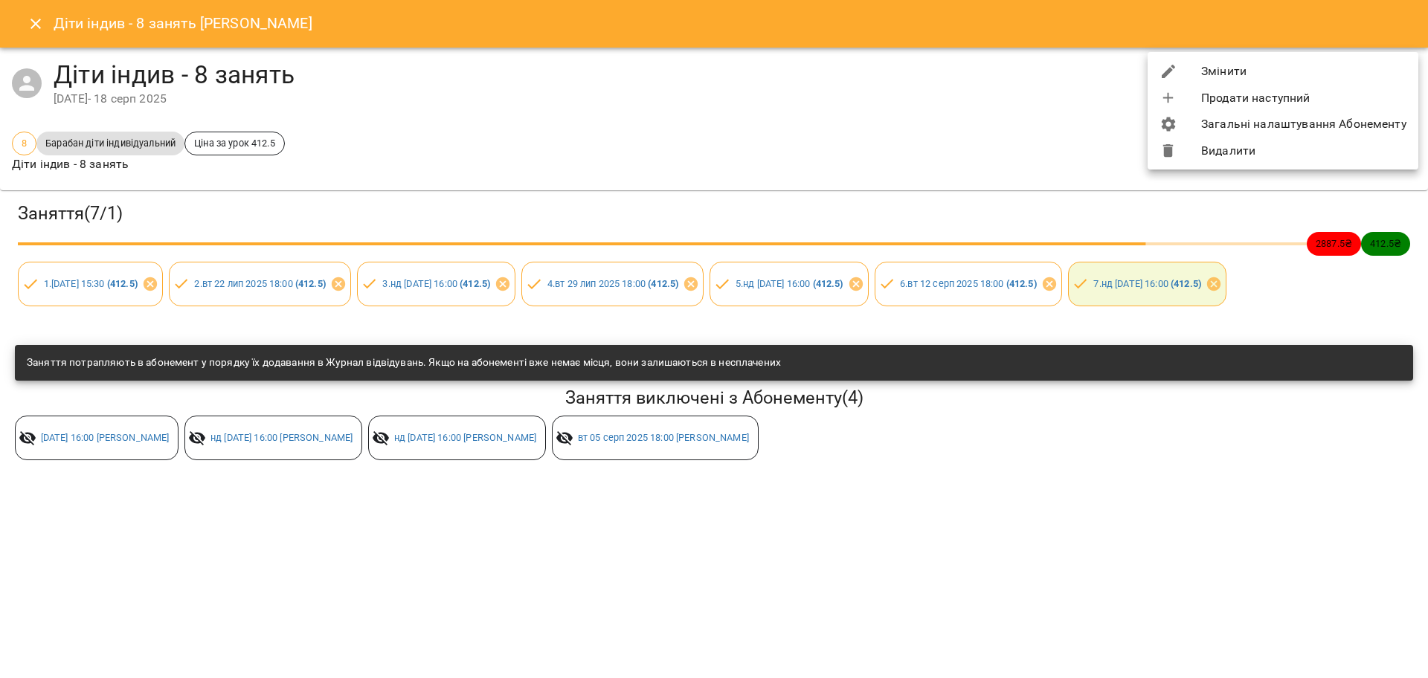
click at [1195, 74] on div at bounding box center [1180, 71] width 42 height 18
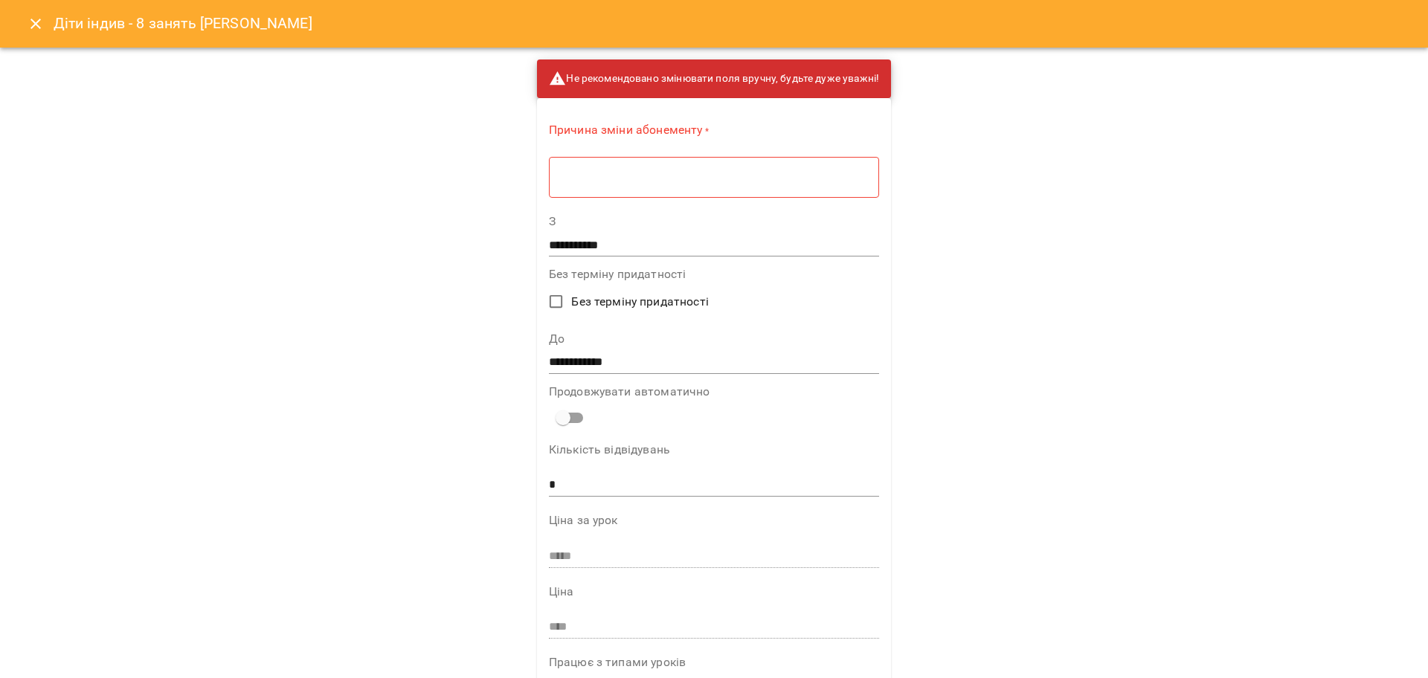
click at [677, 158] on div "* ​" at bounding box center [714, 177] width 330 height 42
click at [676, 172] on textarea at bounding box center [713, 177] width 309 height 14
type textarea "****"
click at [552, 348] on input "**********" at bounding box center [713, 358] width 331 height 24
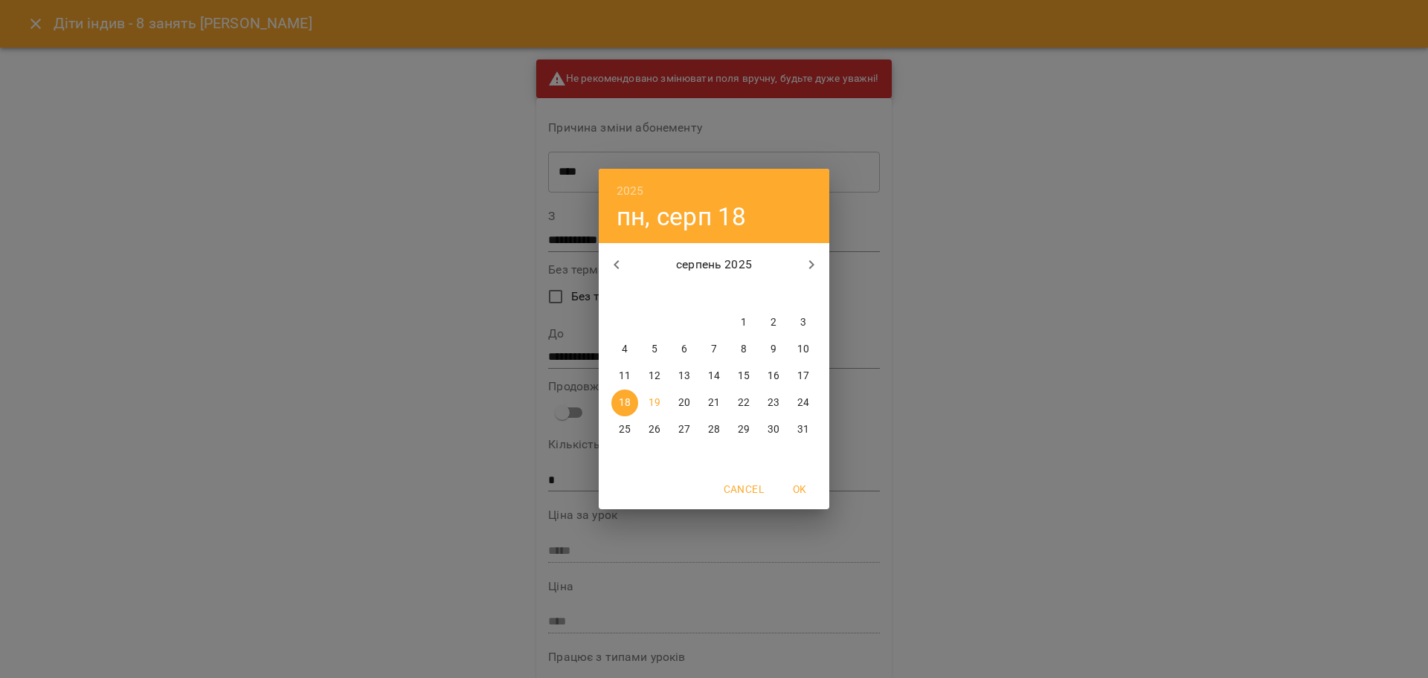
click at [806, 405] on p "24" at bounding box center [803, 403] width 12 height 15
type input "**********"
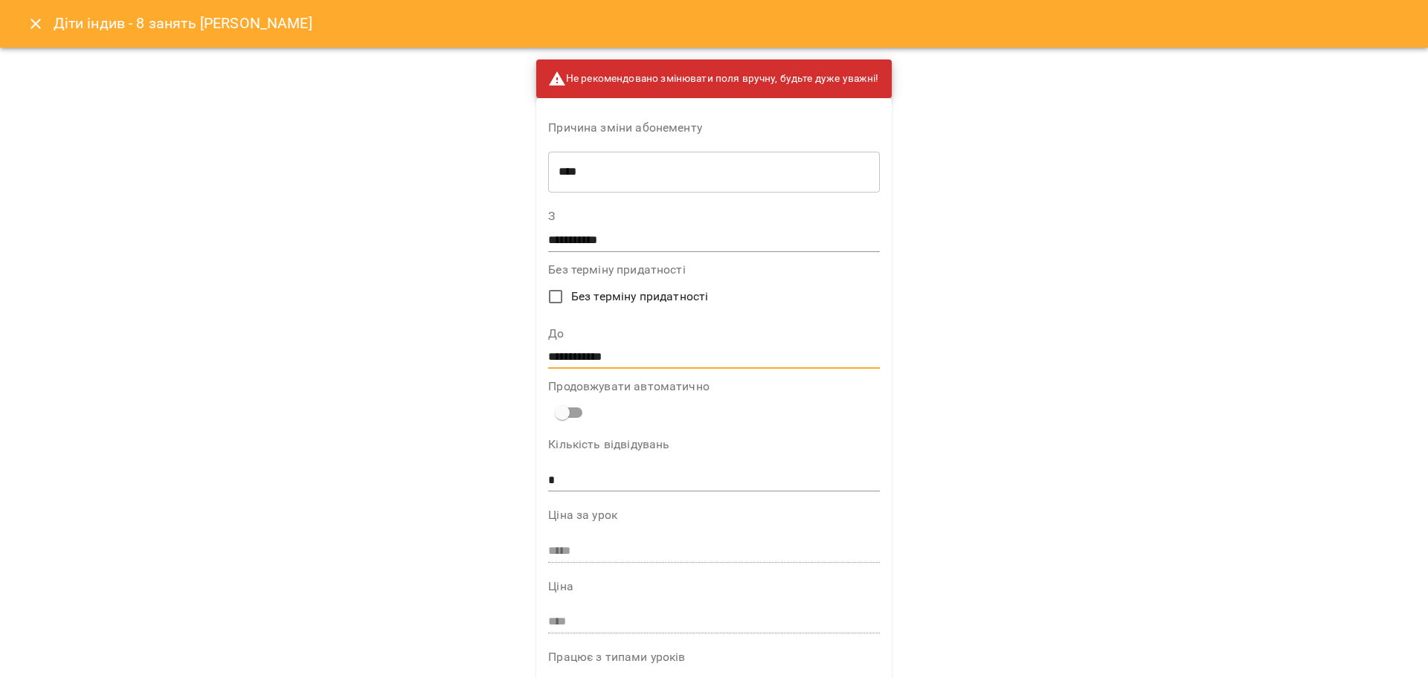
click at [1098, 425] on div "**********" at bounding box center [714, 339] width 1428 height 678
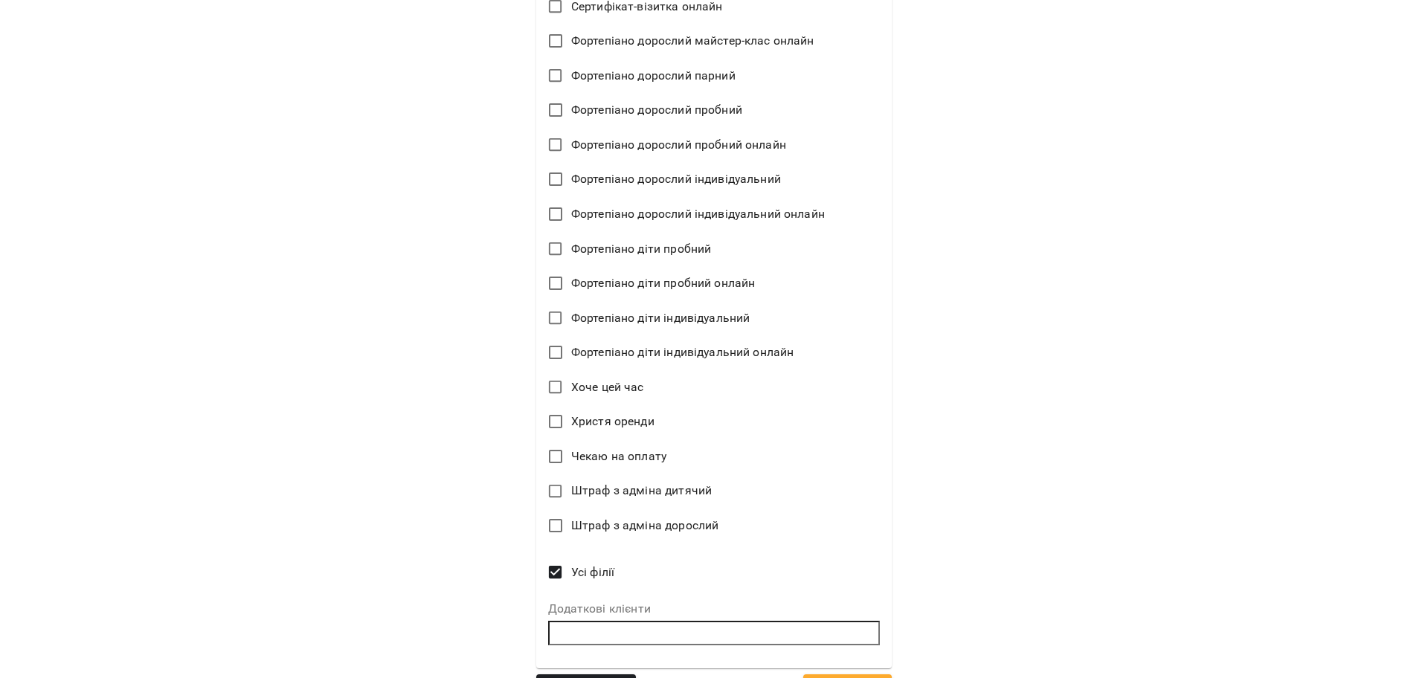
scroll to position [3349, 0]
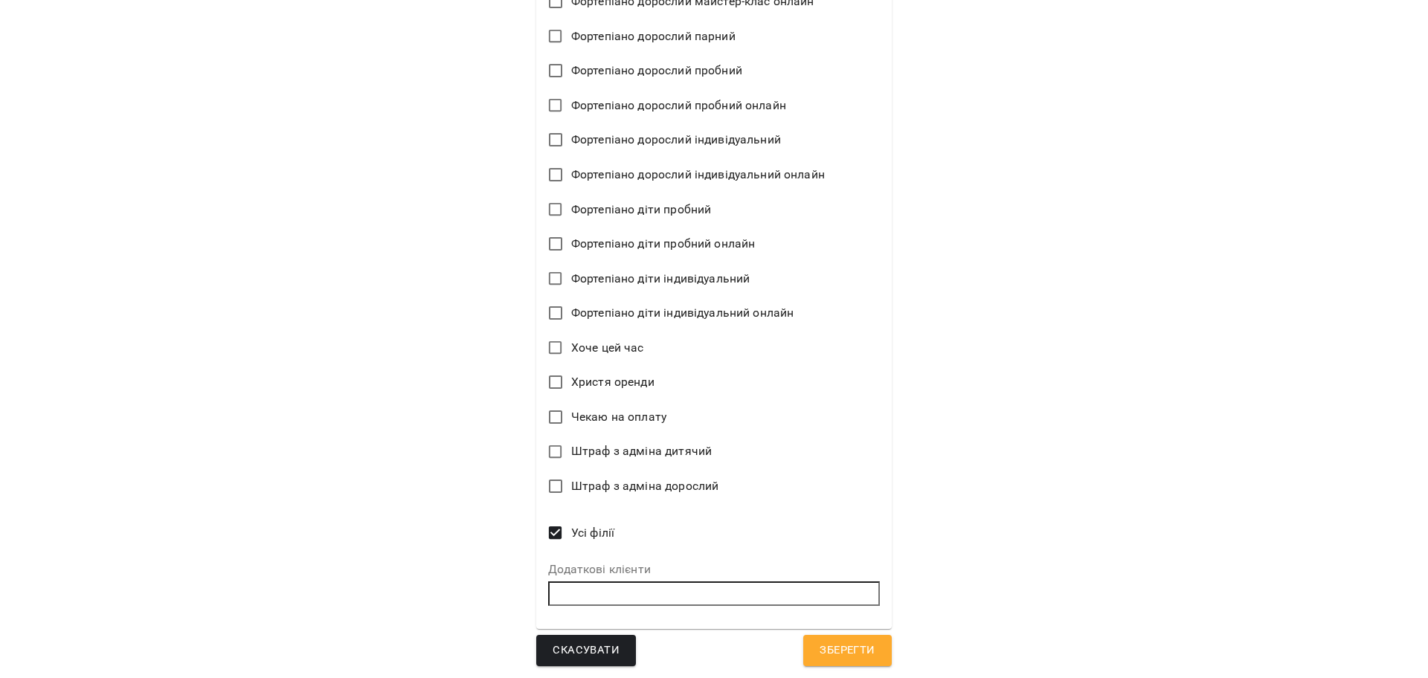
click at [838, 657] on span "Зберегти" at bounding box center [846, 650] width 55 height 19
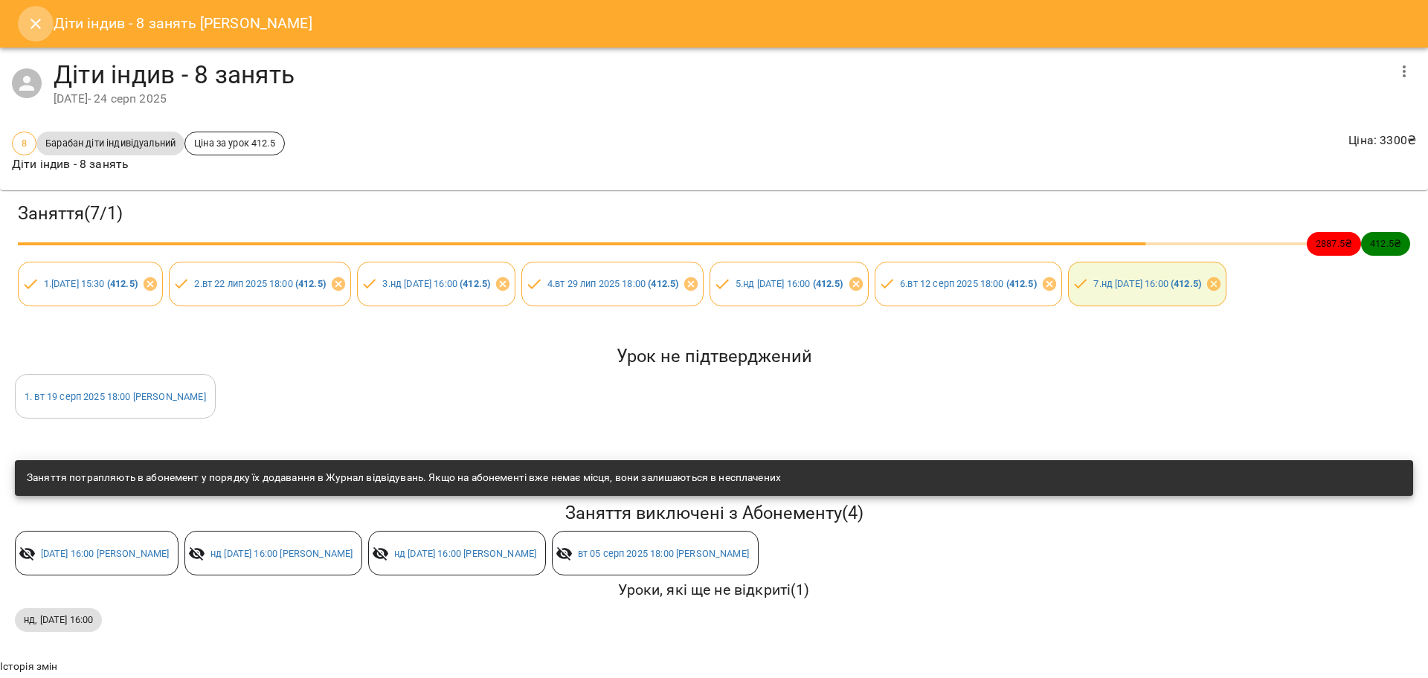
click at [36, 25] on icon "Close" at bounding box center [35, 24] width 10 height 10
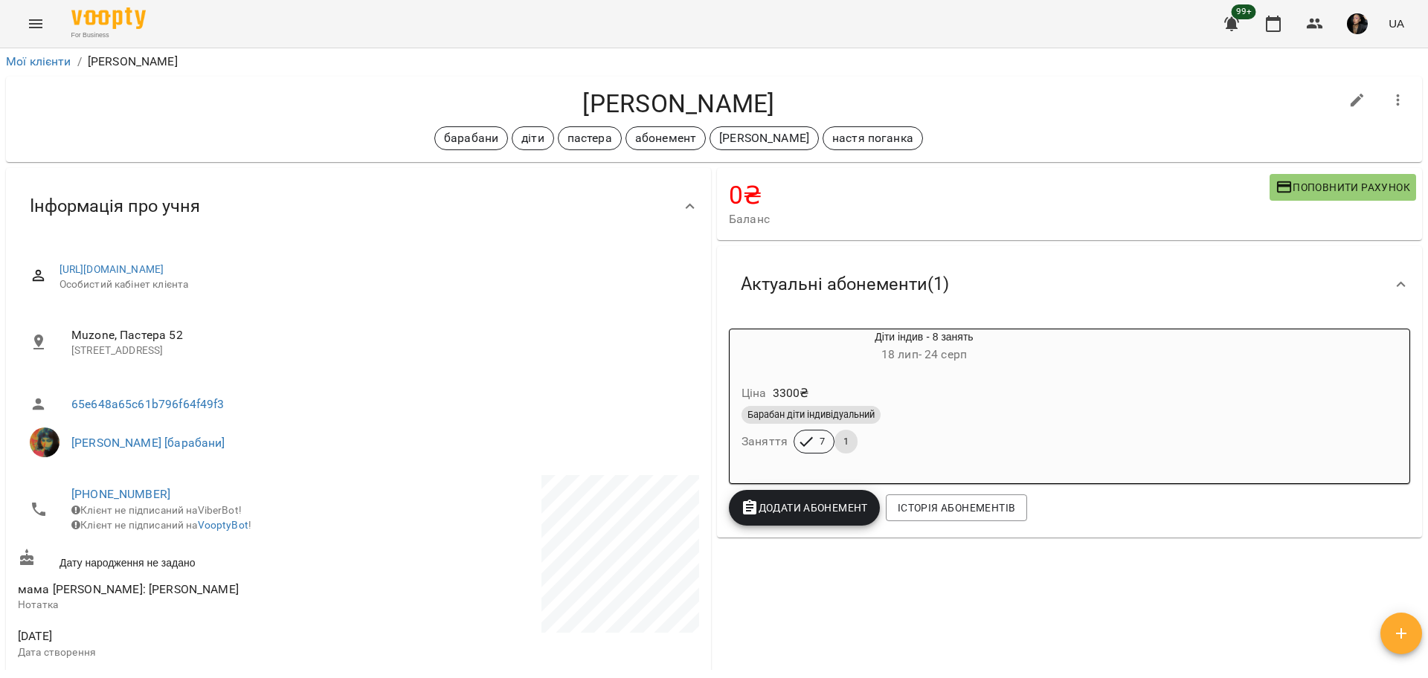
scroll to position [0, 0]
click at [1350, 15] on span "button" at bounding box center [1357, 23] width 21 height 21
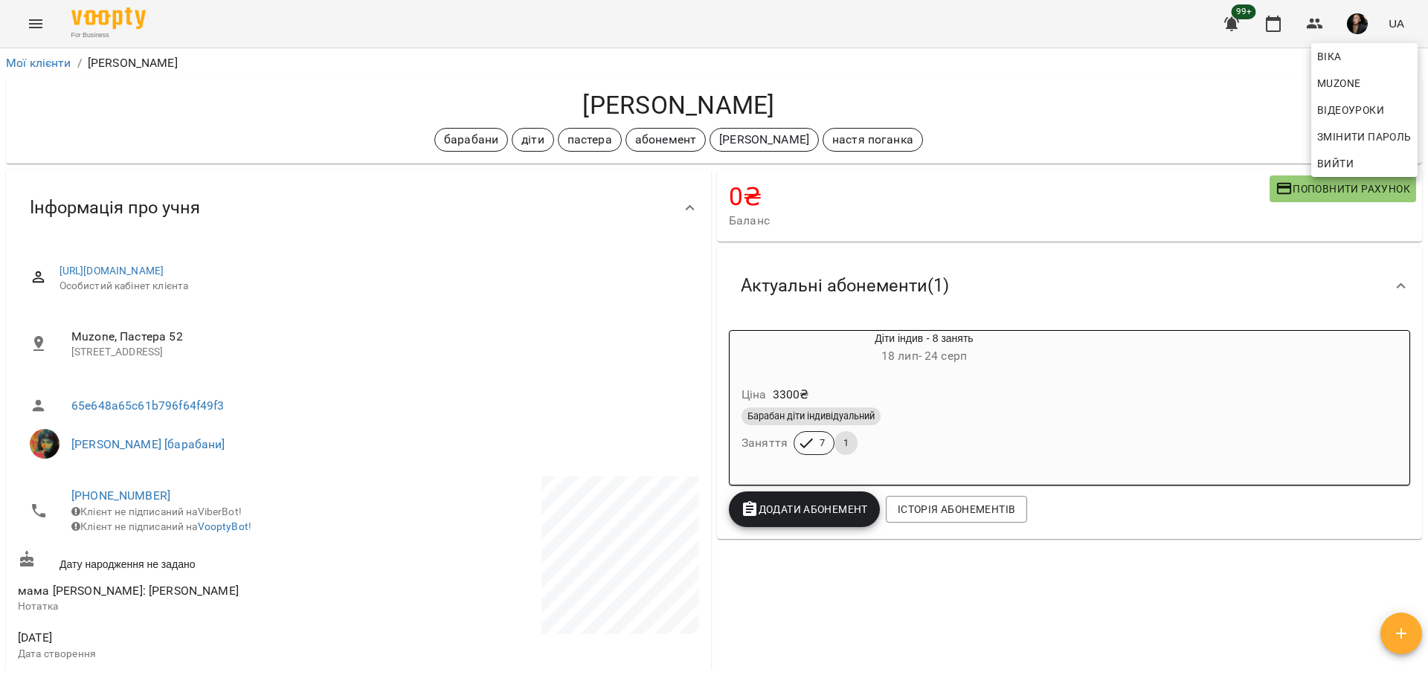
click at [1309, 27] on div at bounding box center [714, 339] width 1428 height 678
click at [1314, 25] on icon "button" at bounding box center [1314, 24] width 16 height 10
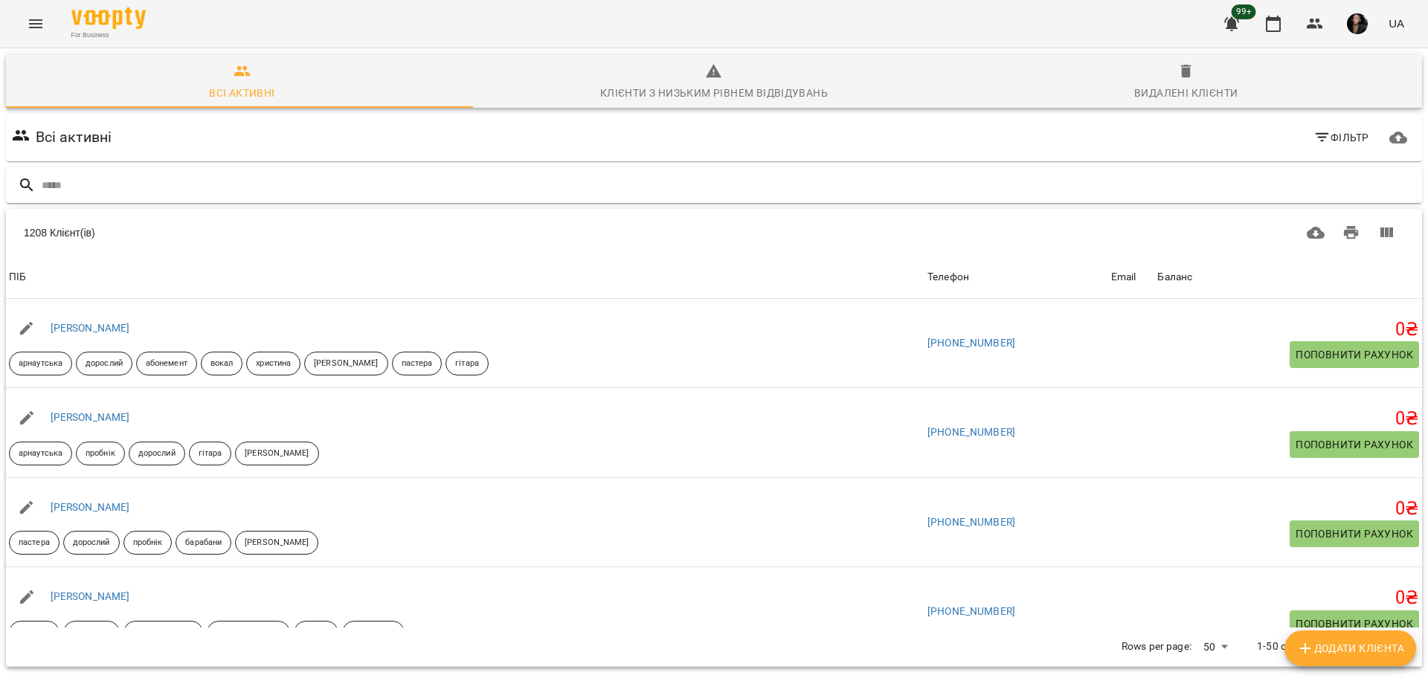
click at [646, 178] on input "text" at bounding box center [729, 185] width 1374 height 25
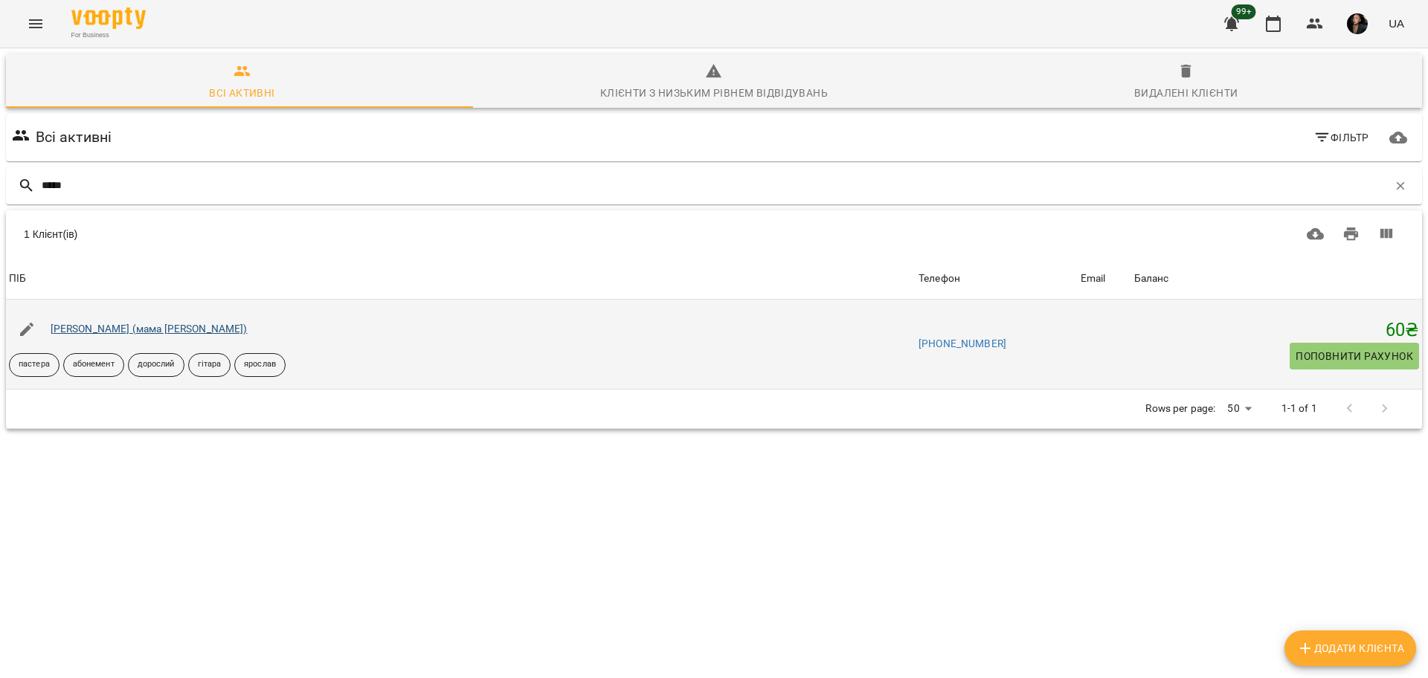
type input "*****"
click at [171, 332] on link "[PERSON_NAME] (мама [PERSON_NAME])" at bounding box center [149, 329] width 197 height 12
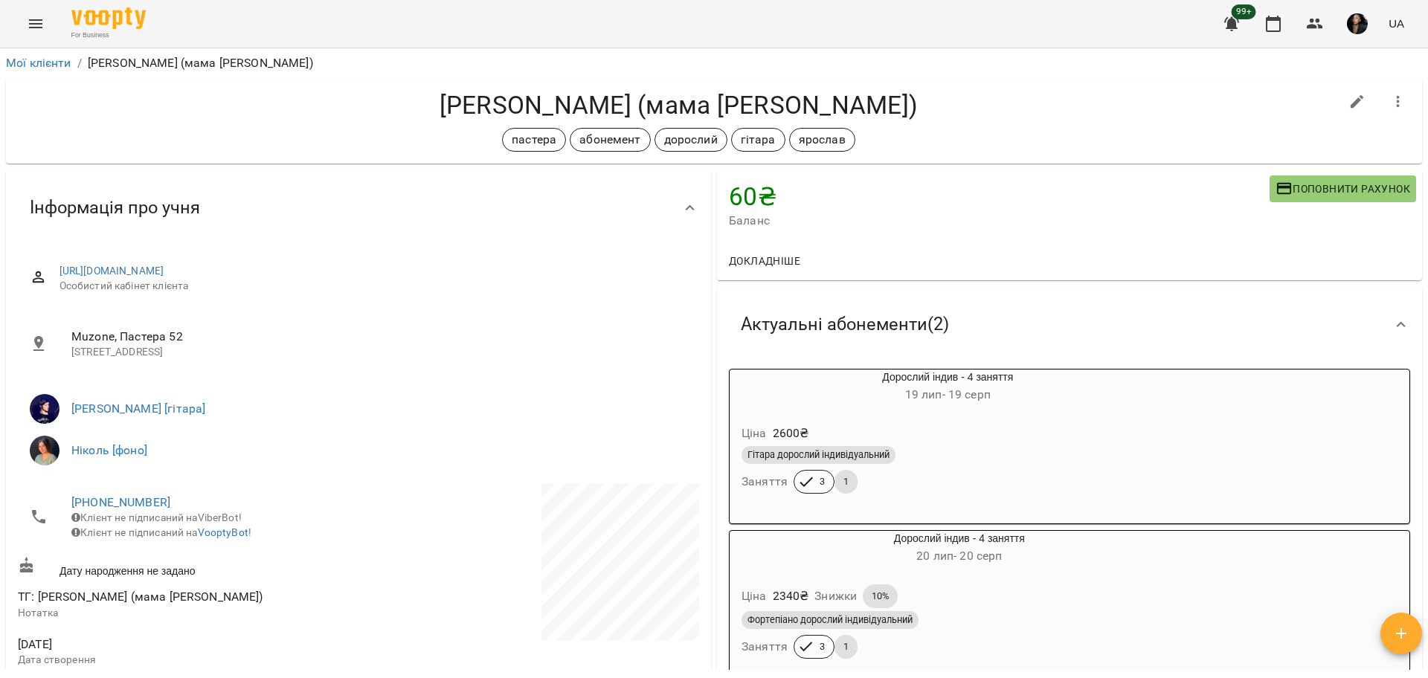
click at [1044, 121] on div "[PERSON_NAME] (мама [PERSON_NAME]) пастера абонемент дорослий гітара [PERSON_NA…" at bounding box center [678, 121] width 1321 height 62
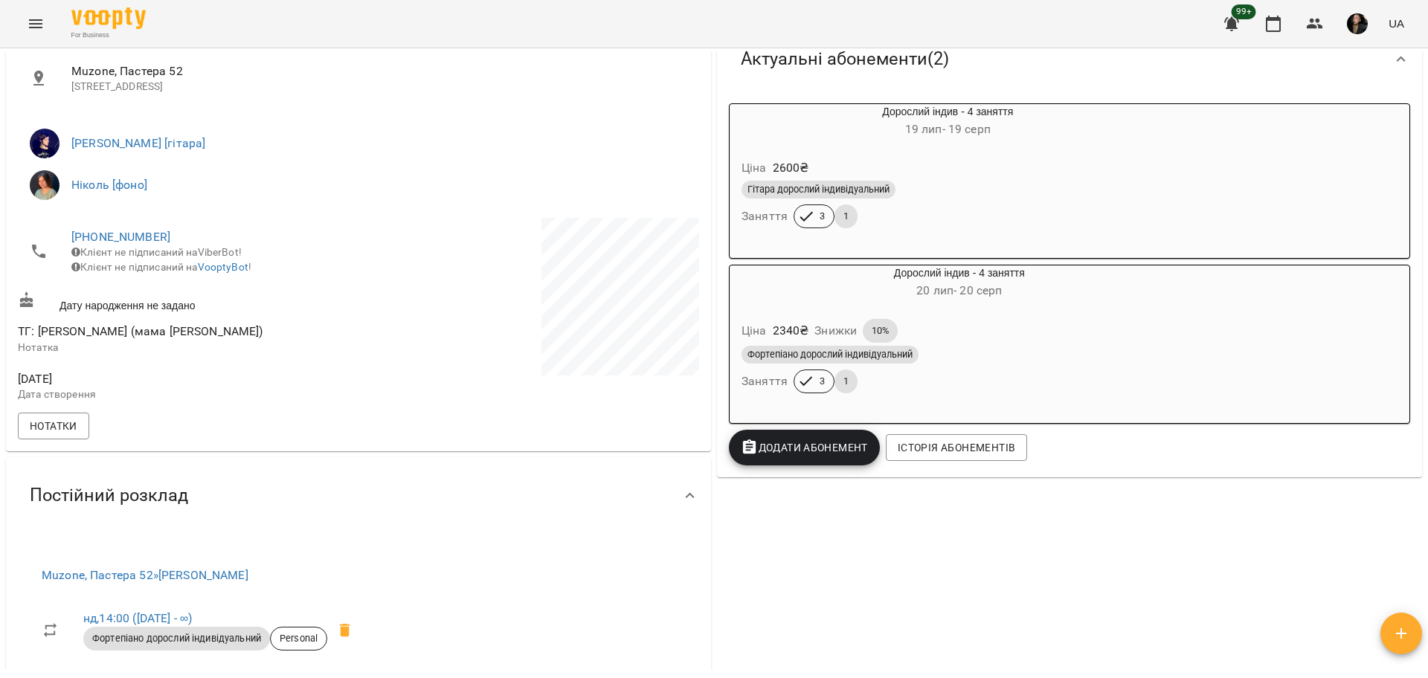
scroll to position [279, 0]
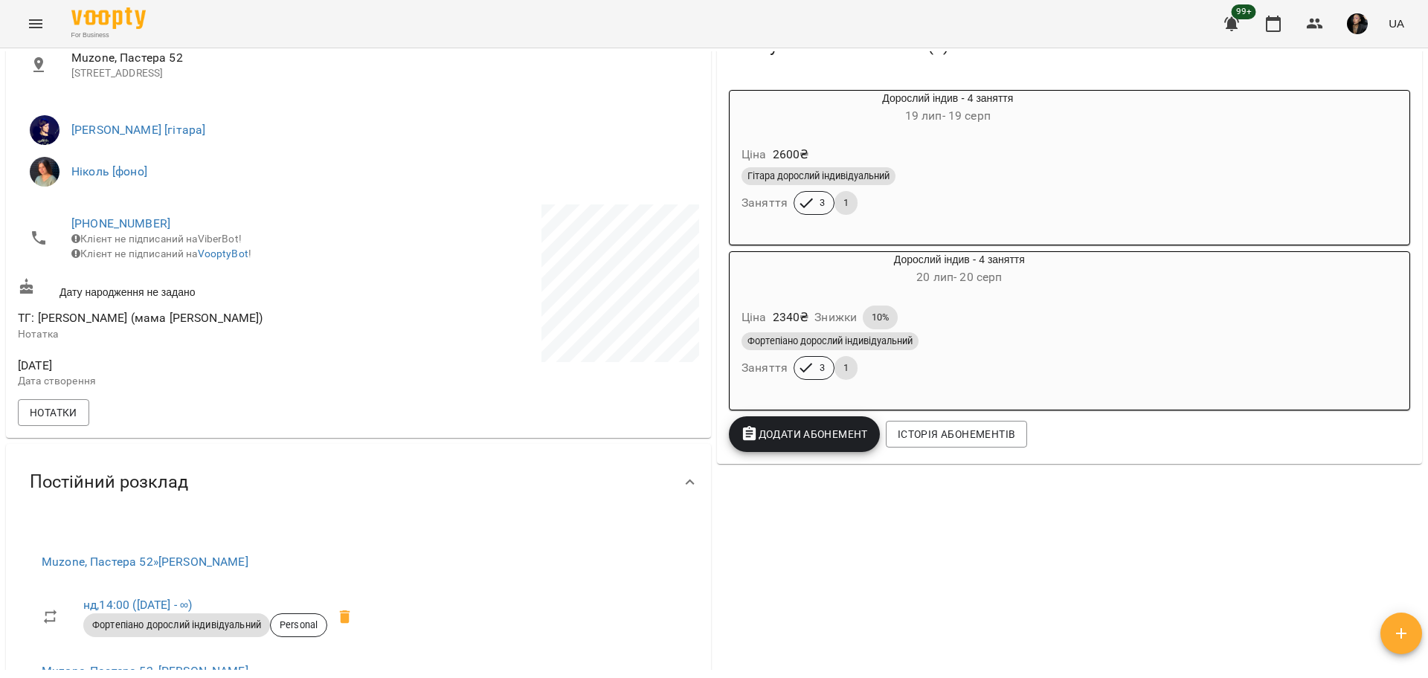
click at [945, 381] on div "Фортепіано дорослий індивідуальний Заняття 3 1" at bounding box center [959, 356] width 442 height 54
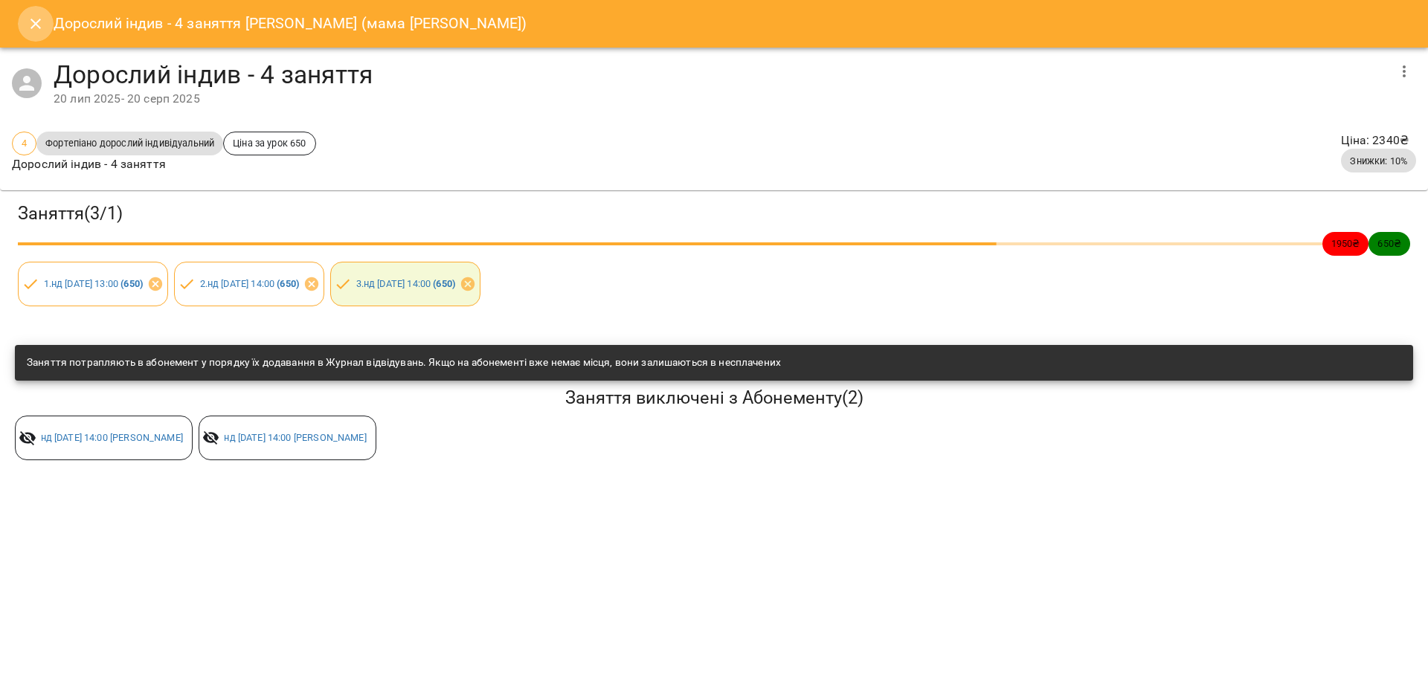
click at [22, 25] on button "Close" at bounding box center [36, 24] width 36 height 36
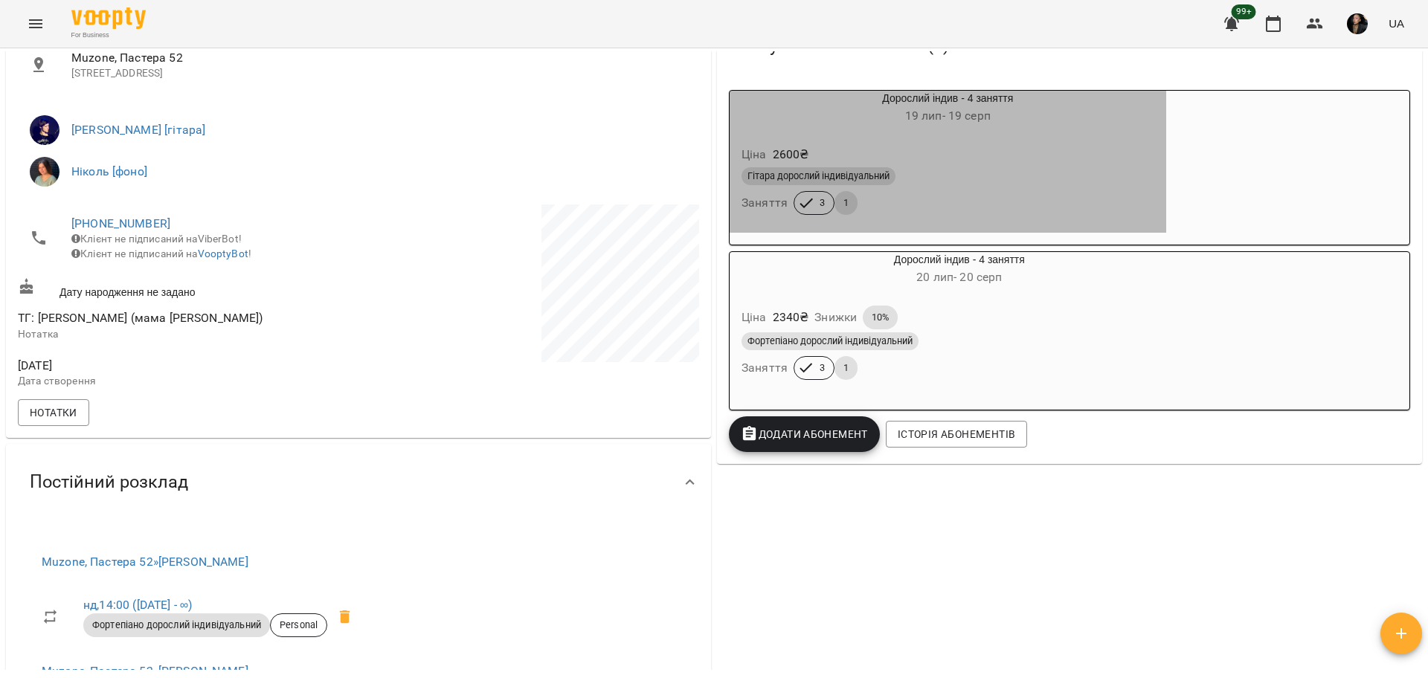
click at [1091, 213] on div "Гітара дорослий індивідуальний Заняття 3 1" at bounding box center [947, 191] width 419 height 54
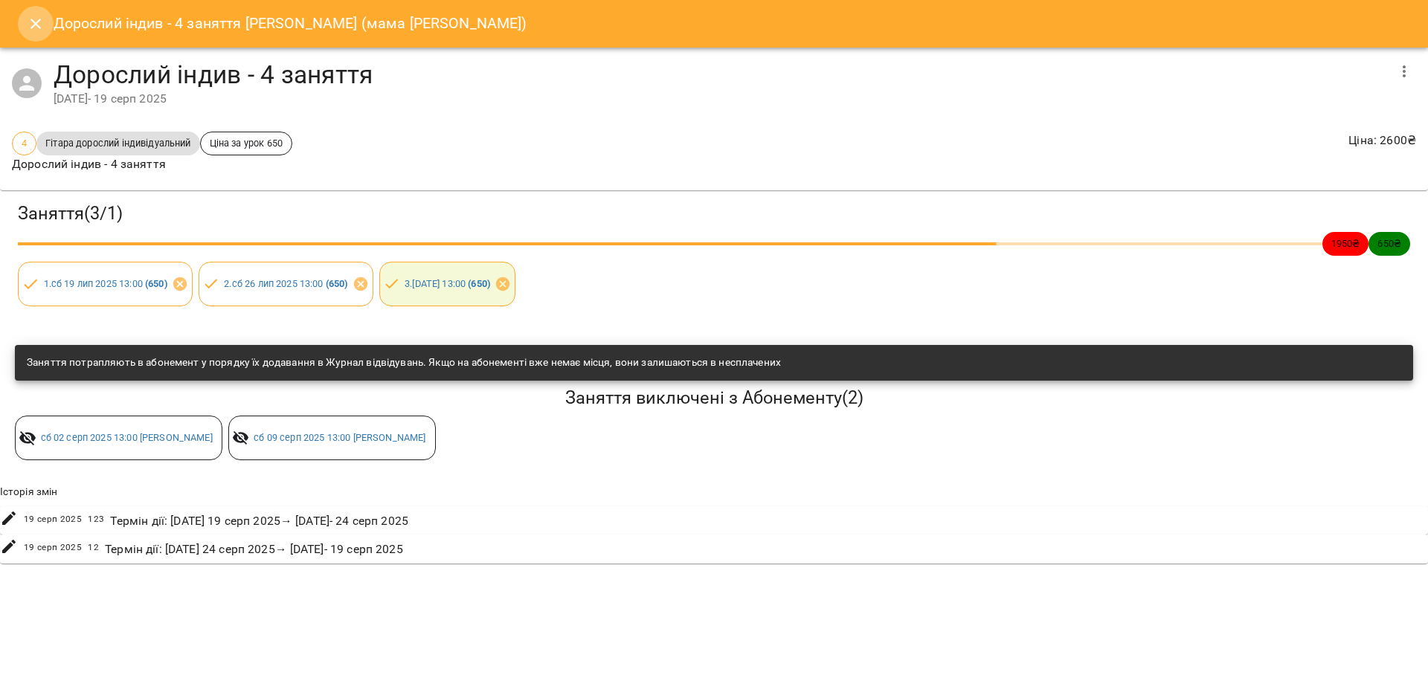
click at [32, 24] on icon "Close" at bounding box center [36, 24] width 18 height 18
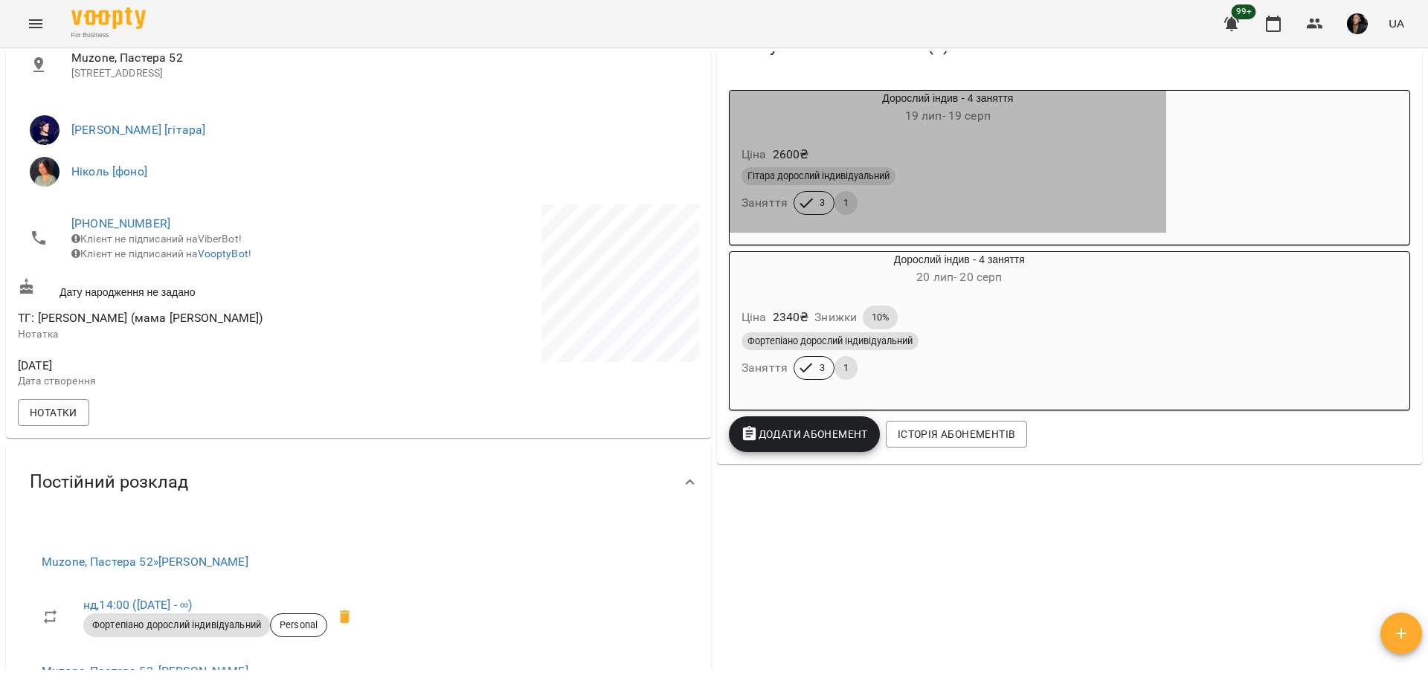
click at [946, 188] on div "Гітара дорослий індивідуальний" at bounding box center [947, 176] width 419 height 24
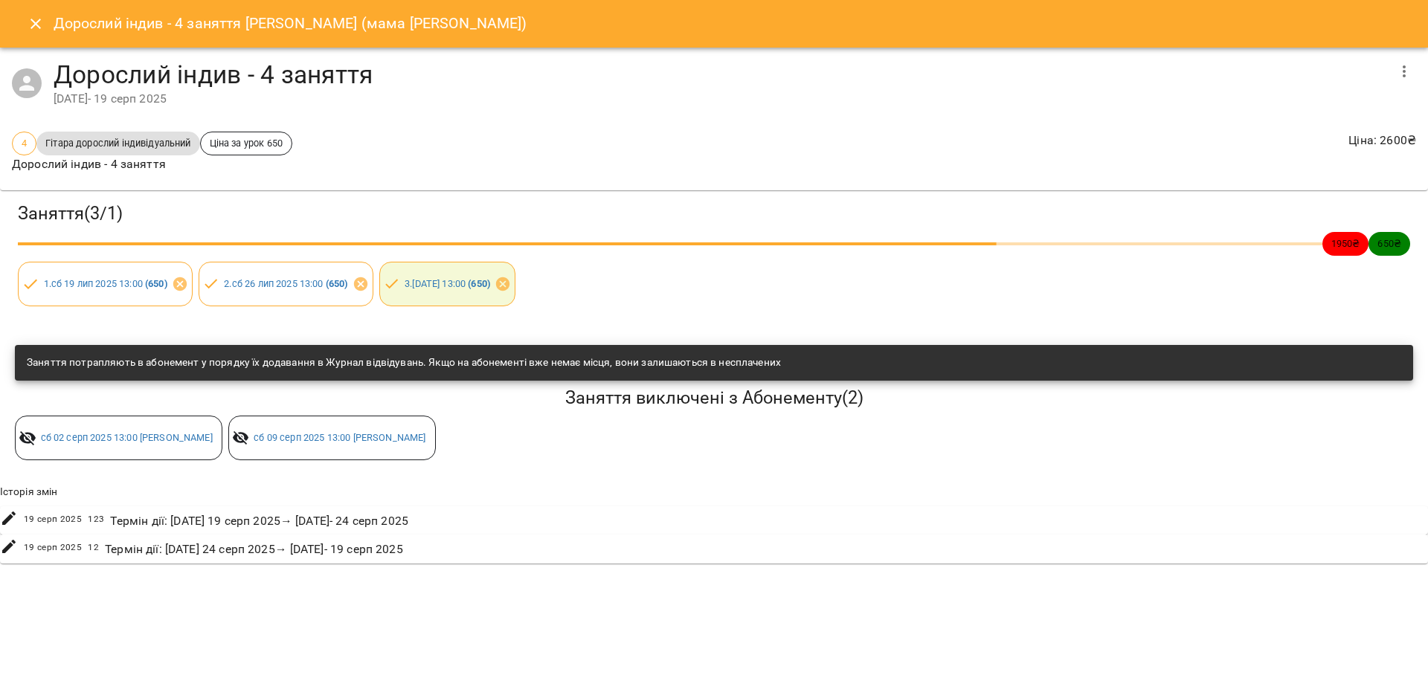
click at [36, 26] on icon "Close" at bounding box center [36, 24] width 18 height 18
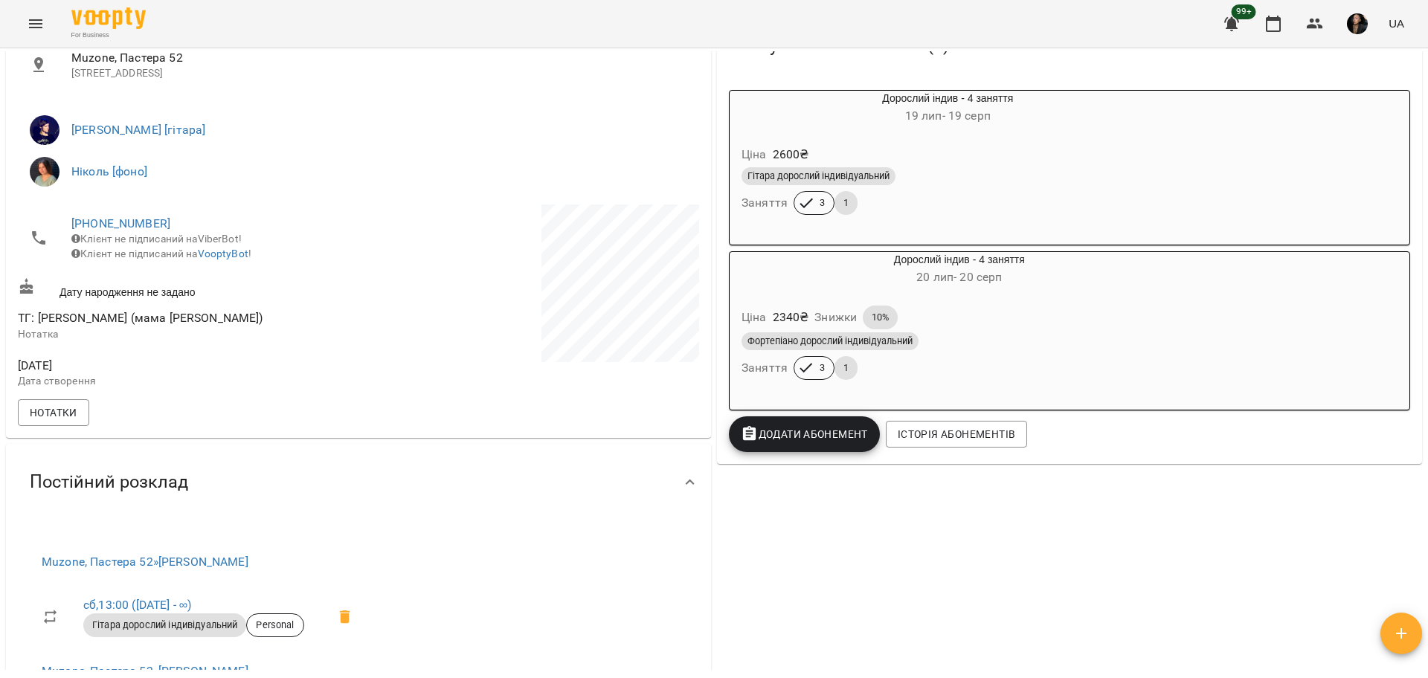
click at [891, 510] on div "60 ₴ Баланс Поповнити рахунок Докладніше 19780 ₴ Разові Відвідування 19780 ₴ ін…" at bounding box center [1069, 361] width 711 height 947
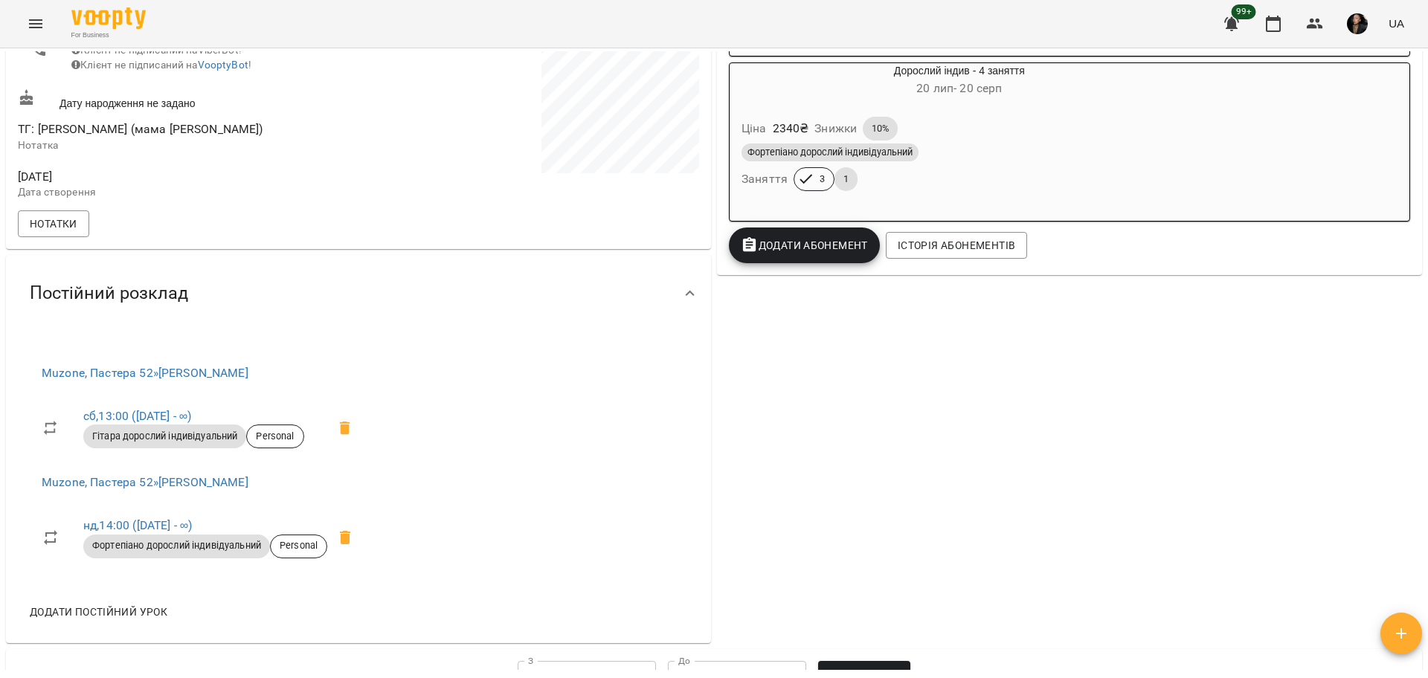
scroll to position [485, 0]
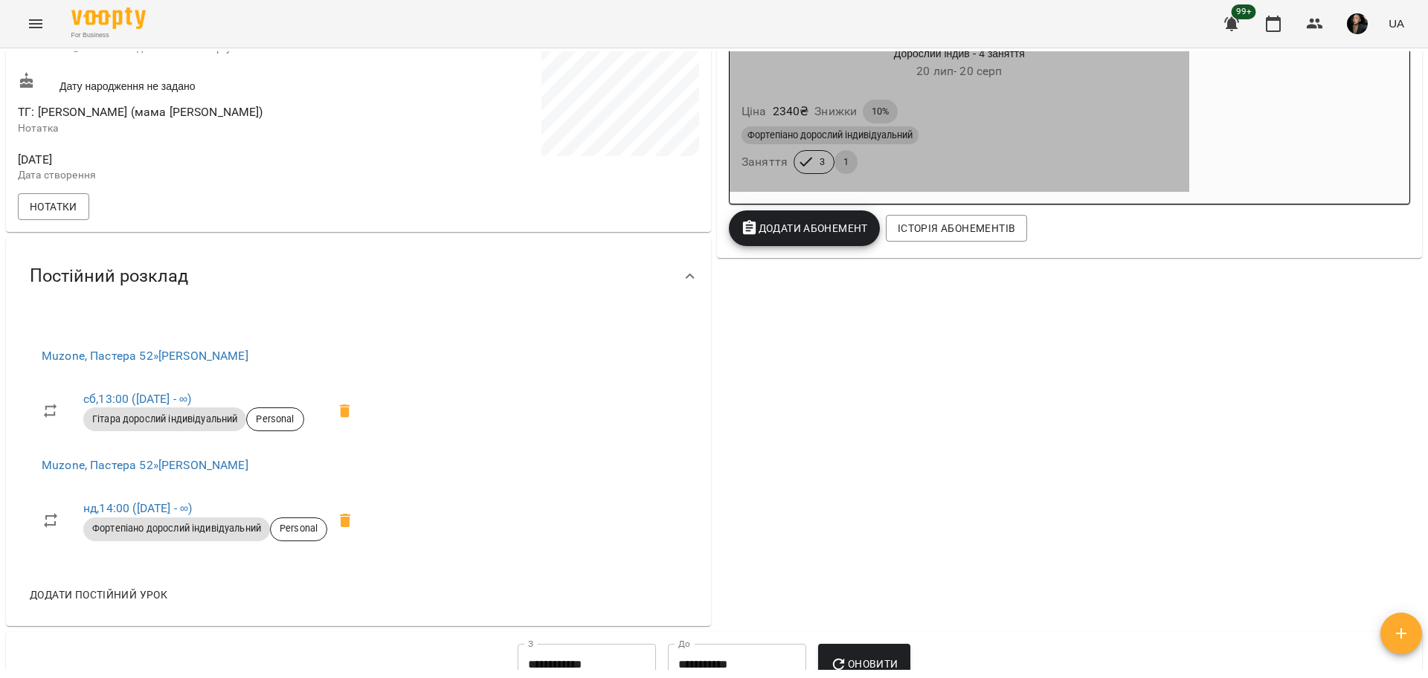
click at [968, 171] on div "Фортепіано дорослий індивідуальний Заняття 3 1" at bounding box center [959, 150] width 442 height 54
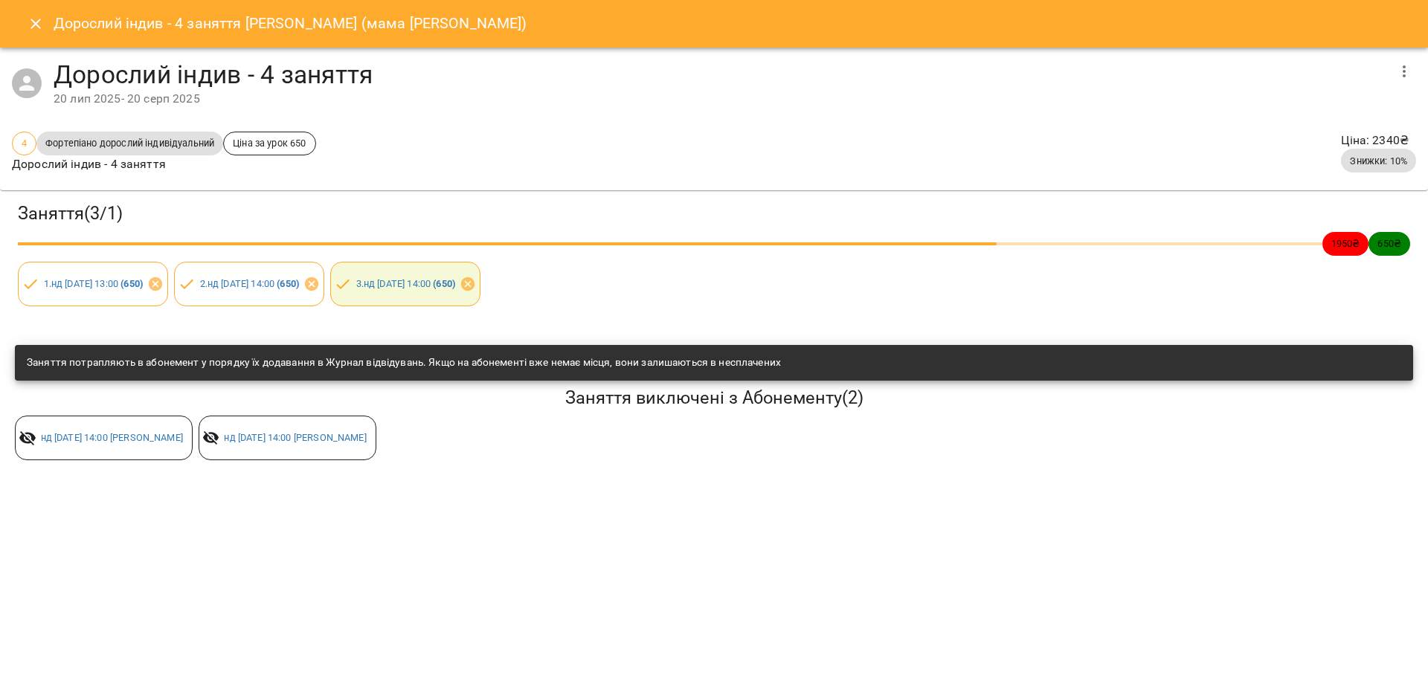
click at [41, 19] on icon "Close" at bounding box center [36, 24] width 18 height 18
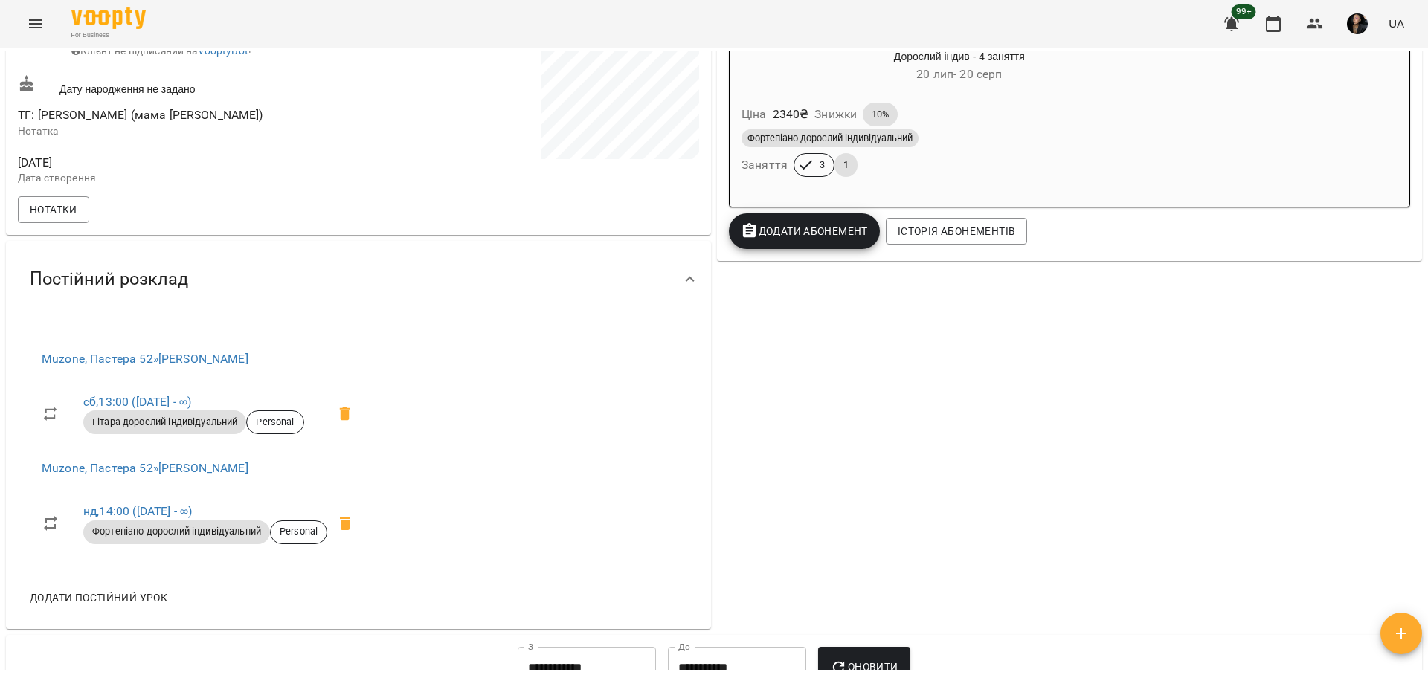
click at [37, 35] on button "Menu" at bounding box center [36, 24] width 36 height 36
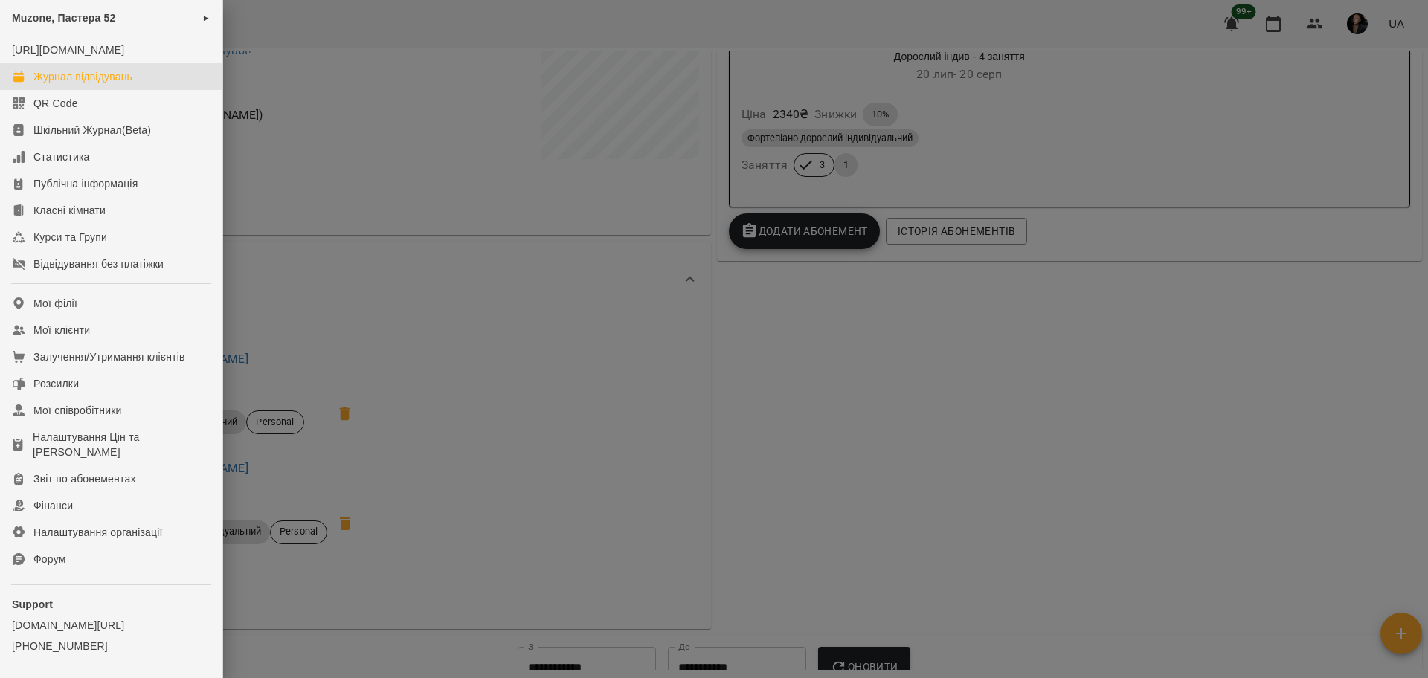
click at [83, 84] on div "Журнал відвідувань" at bounding box center [82, 76] width 99 height 15
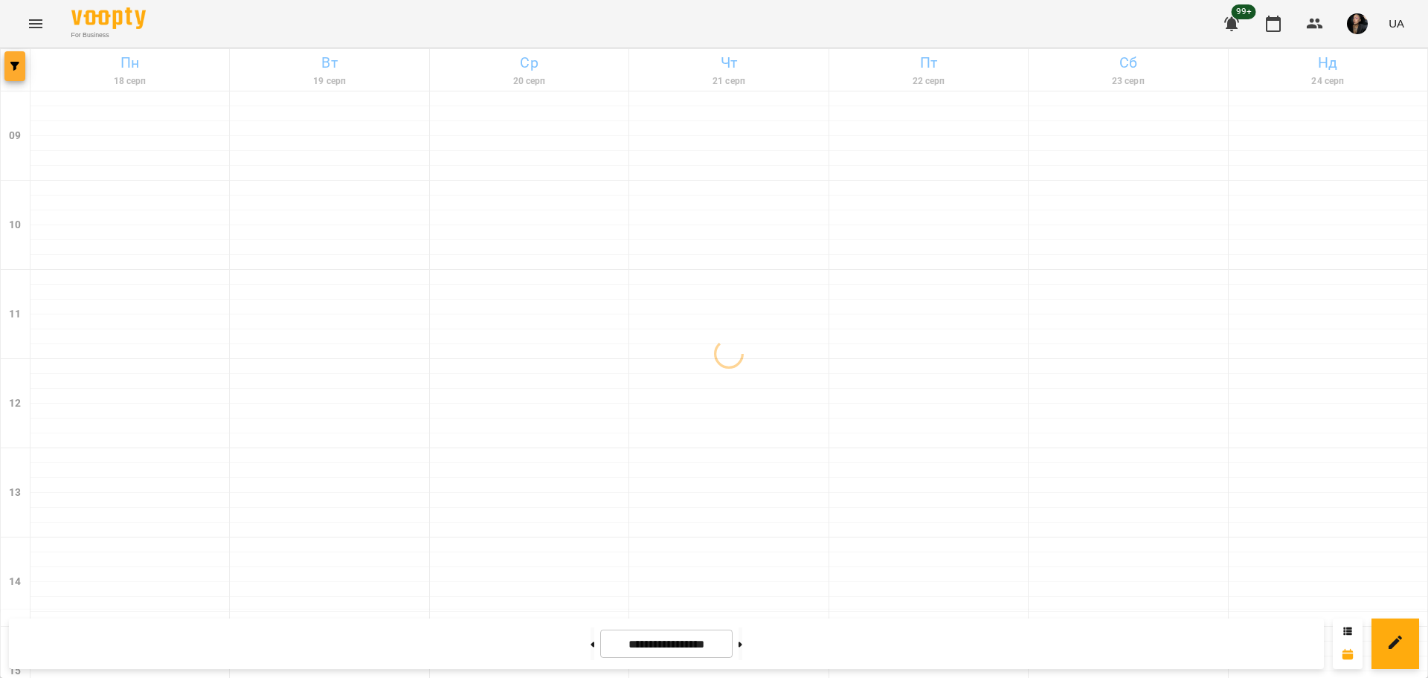
click at [21, 68] on span "button" at bounding box center [14, 66] width 21 height 9
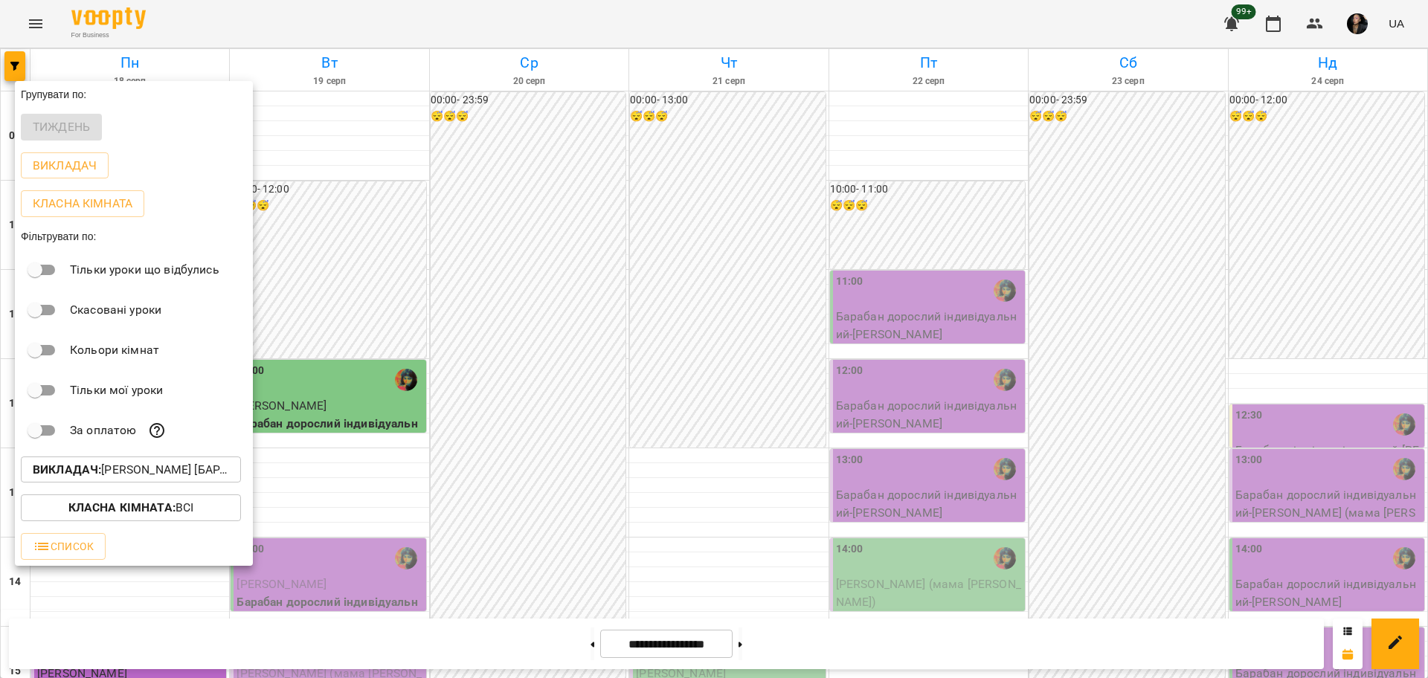
click at [154, 483] on button "Викладач : [PERSON_NAME] [барабани]" at bounding box center [131, 470] width 220 height 27
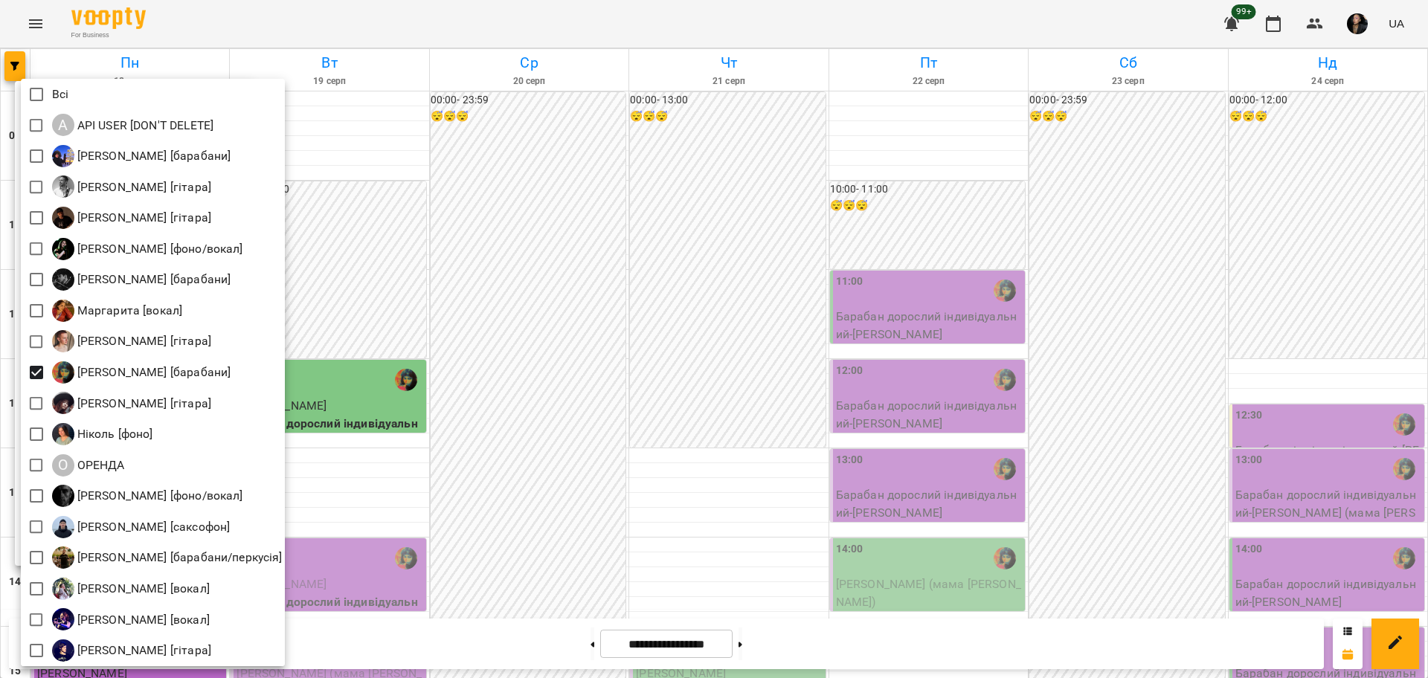
click at [181, 425] on div "Всі A API USER [DON'T DELETE] [PERSON_NAME] [барабани] [PERSON_NAME] [гітара] […" at bounding box center [153, 372] width 264 height 587
click at [550, 417] on div at bounding box center [714, 339] width 1428 height 678
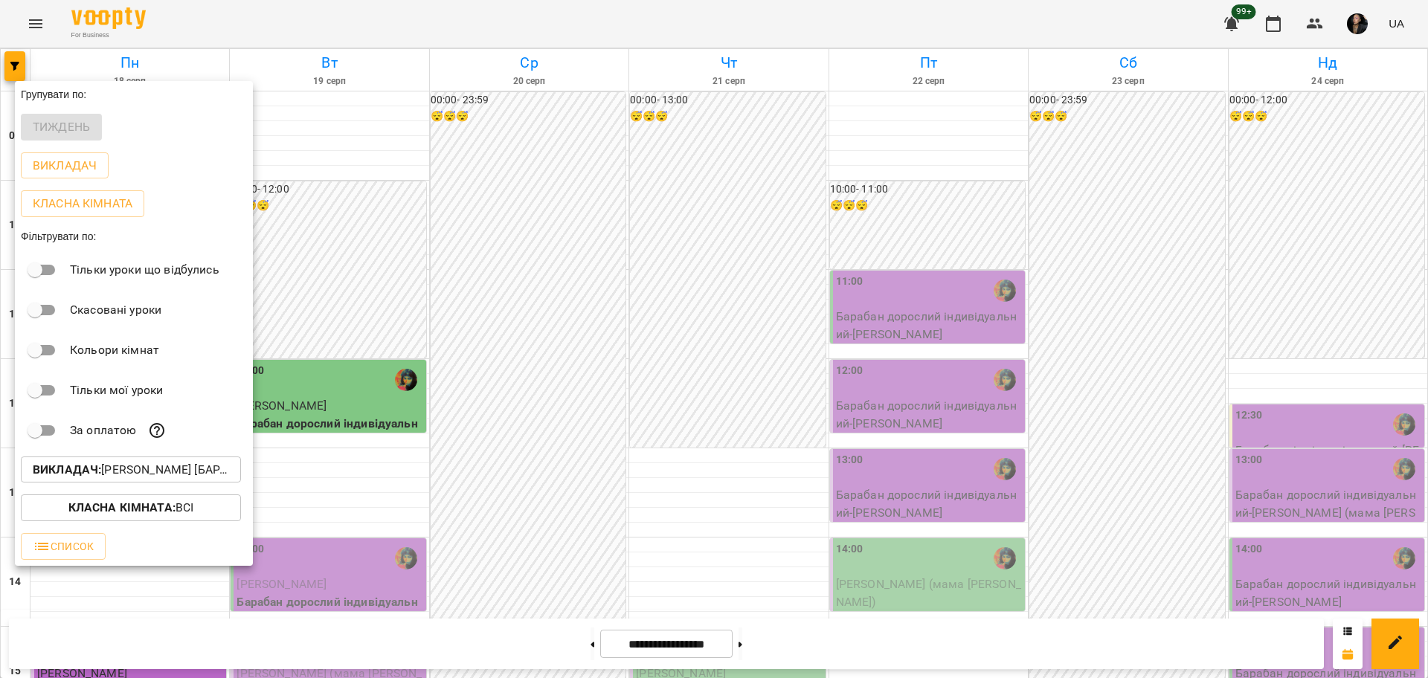
click at [457, 517] on div at bounding box center [714, 339] width 1428 height 678
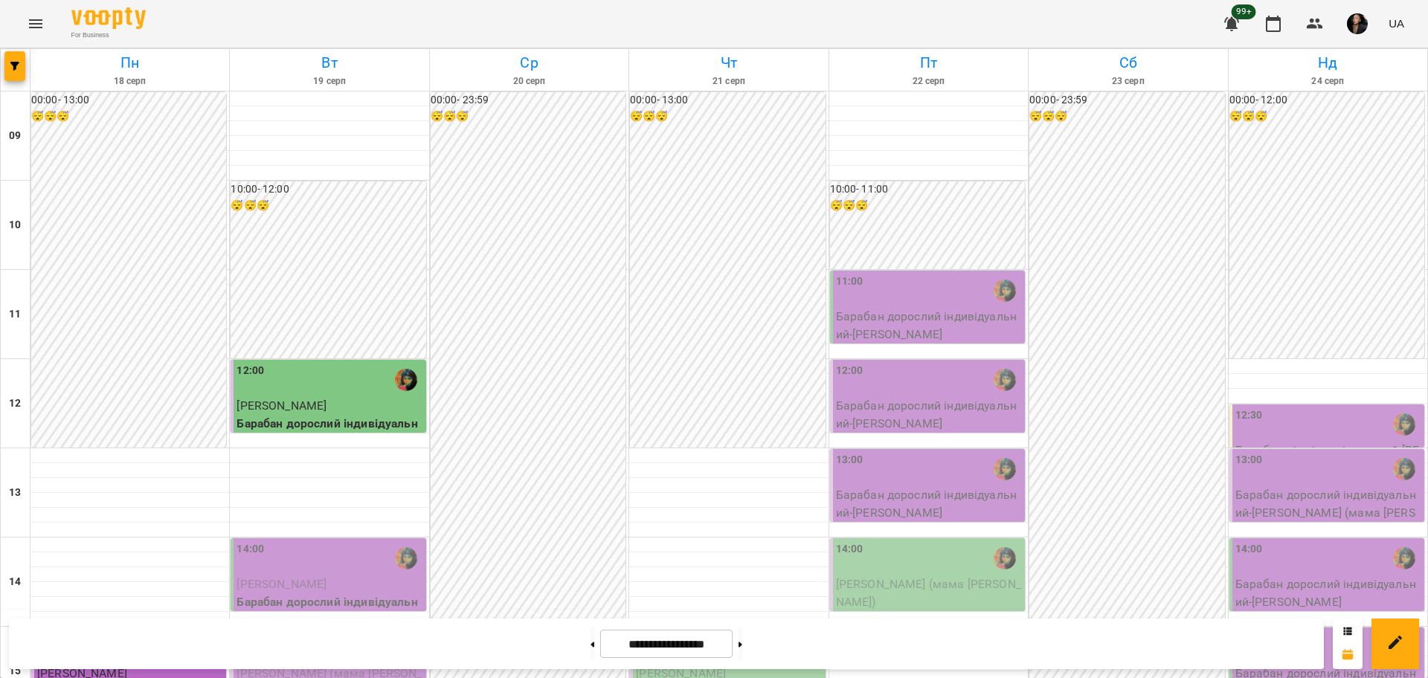
scroll to position [465, 0]
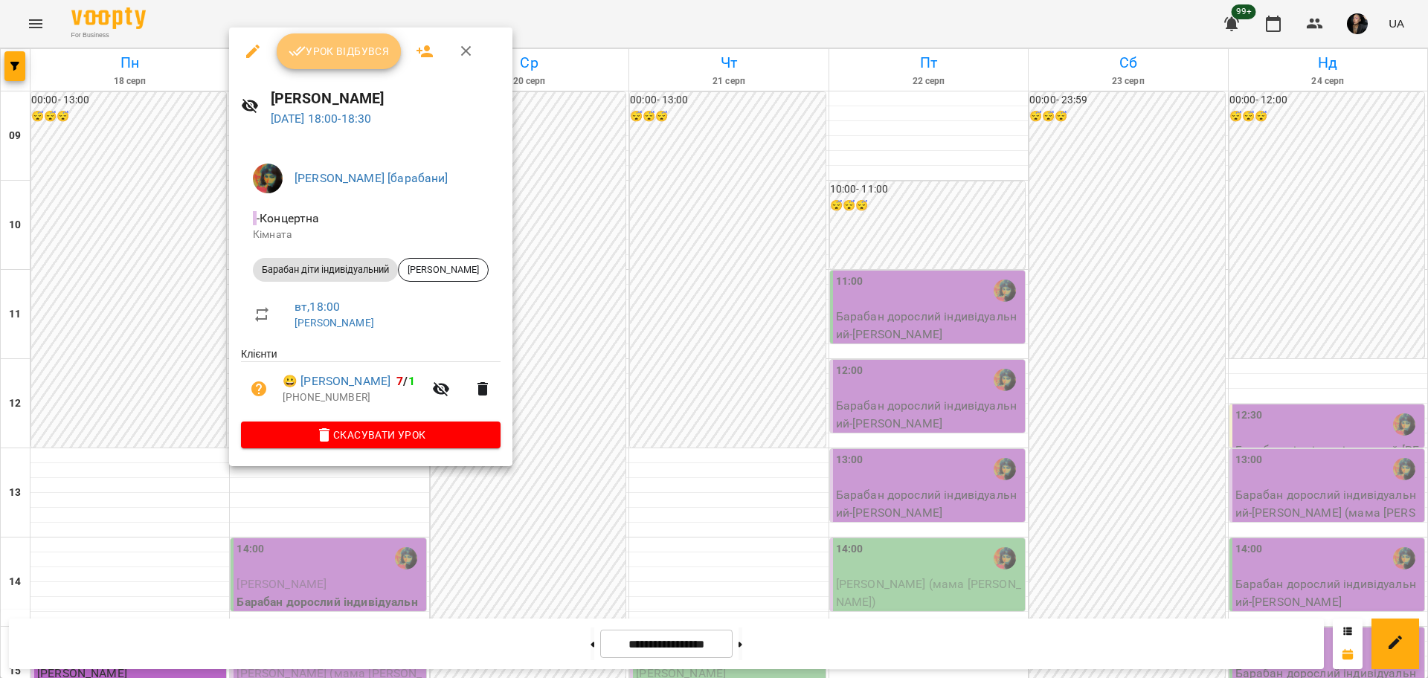
click at [364, 57] on span "Урок відбувся" at bounding box center [339, 51] width 101 height 18
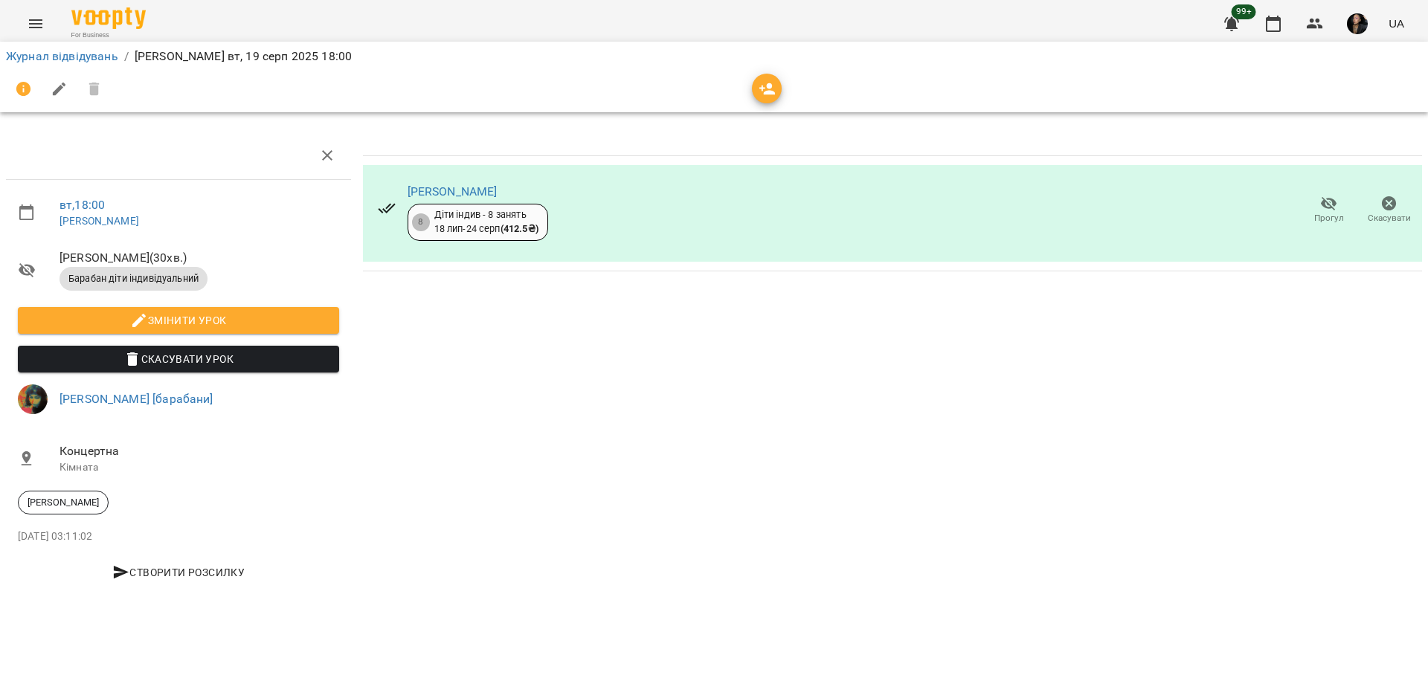
click at [1338, 214] on span "Прогул" at bounding box center [1329, 218] width 30 height 13
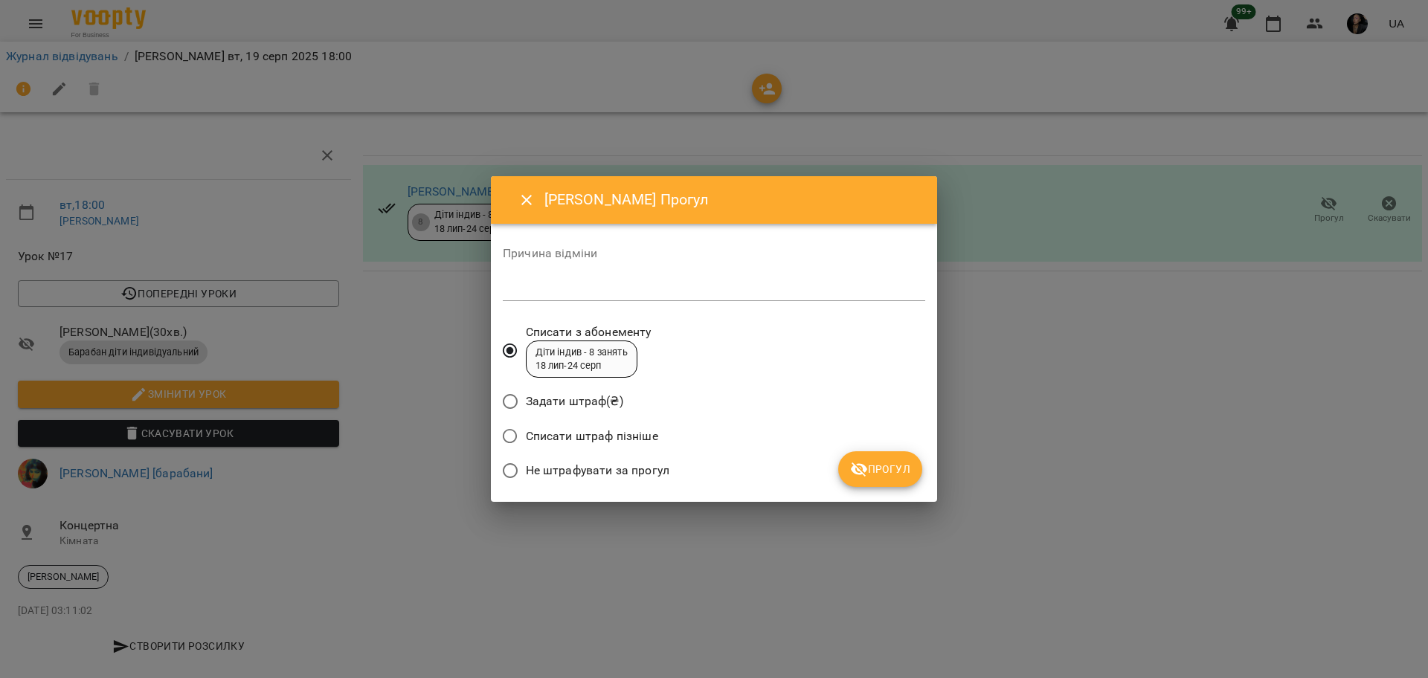
click at [620, 473] on span "Не штрафувати за прогул" at bounding box center [598, 471] width 144 height 18
click at [862, 466] on icon "submit" at bounding box center [859, 469] width 18 height 18
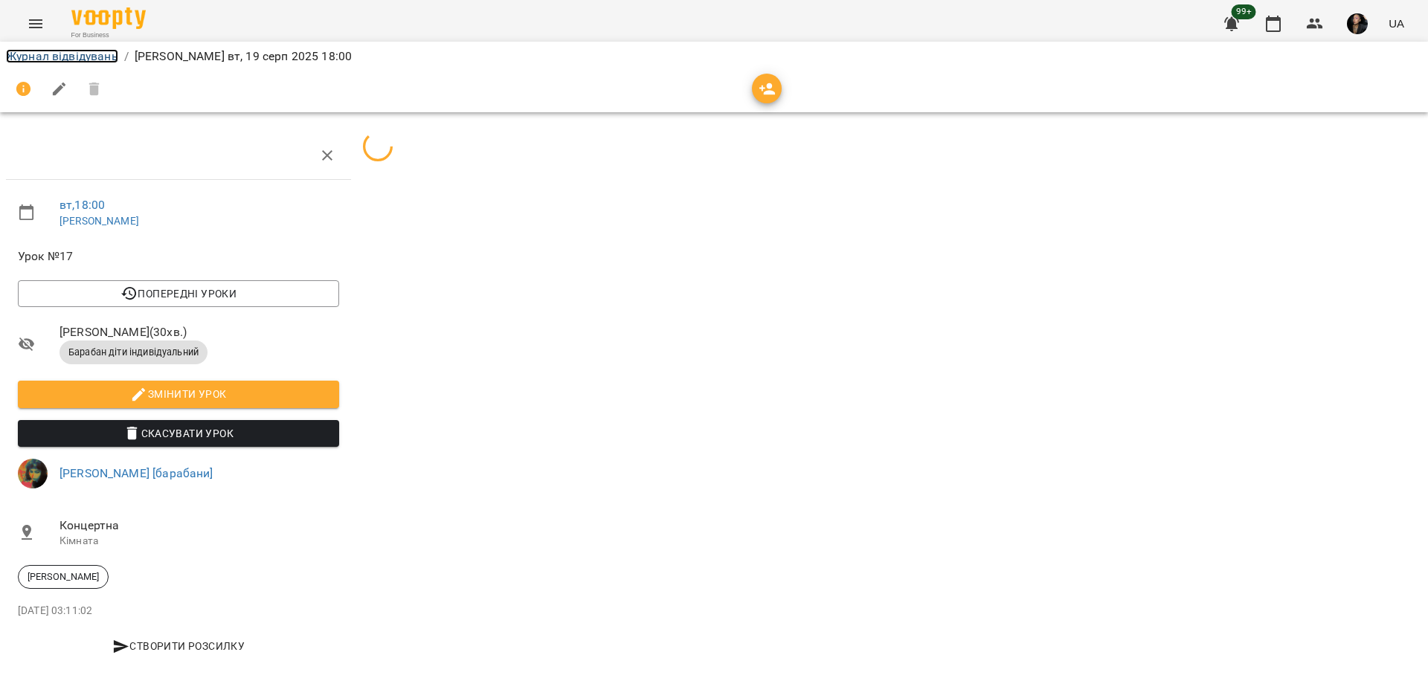
click at [38, 57] on link "Журнал відвідувань" at bounding box center [62, 56] width 112 height 14
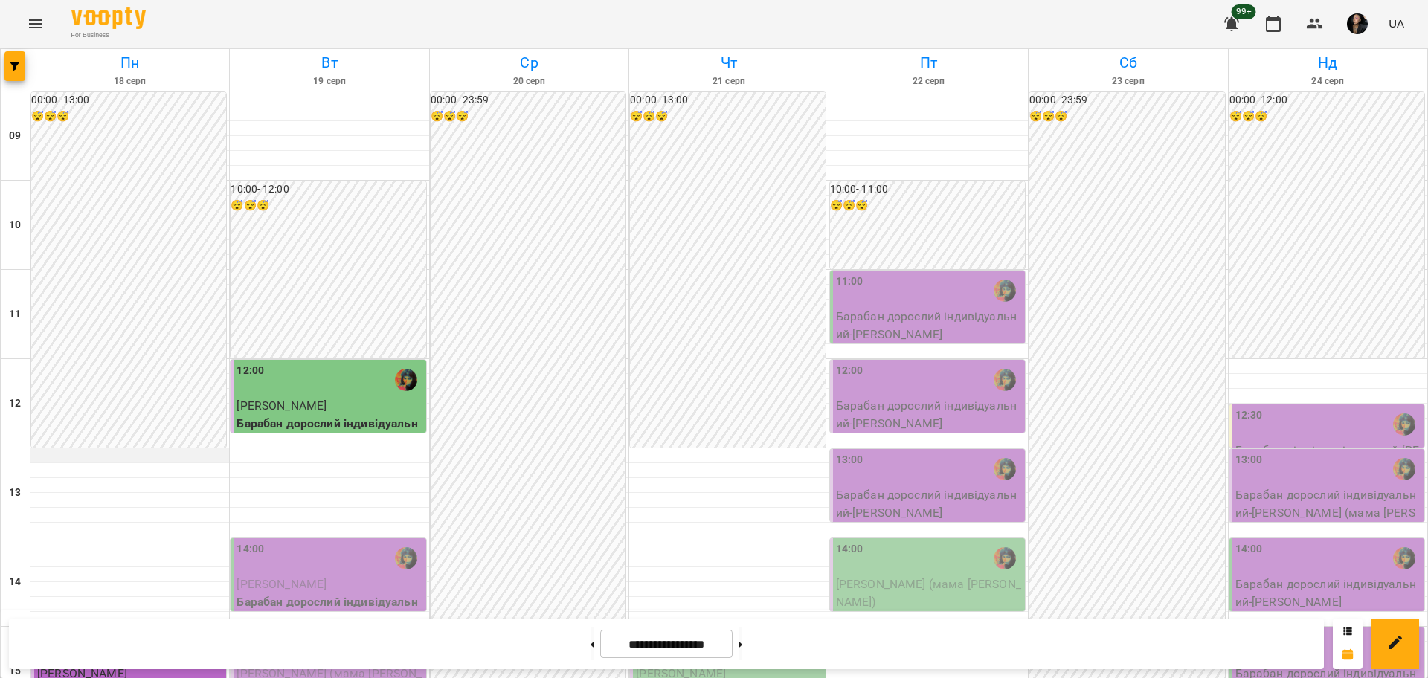
scroll to position [268, 0]
click at [22, 68] on span "button" at bounding box center [14, 66] width 21 height 9
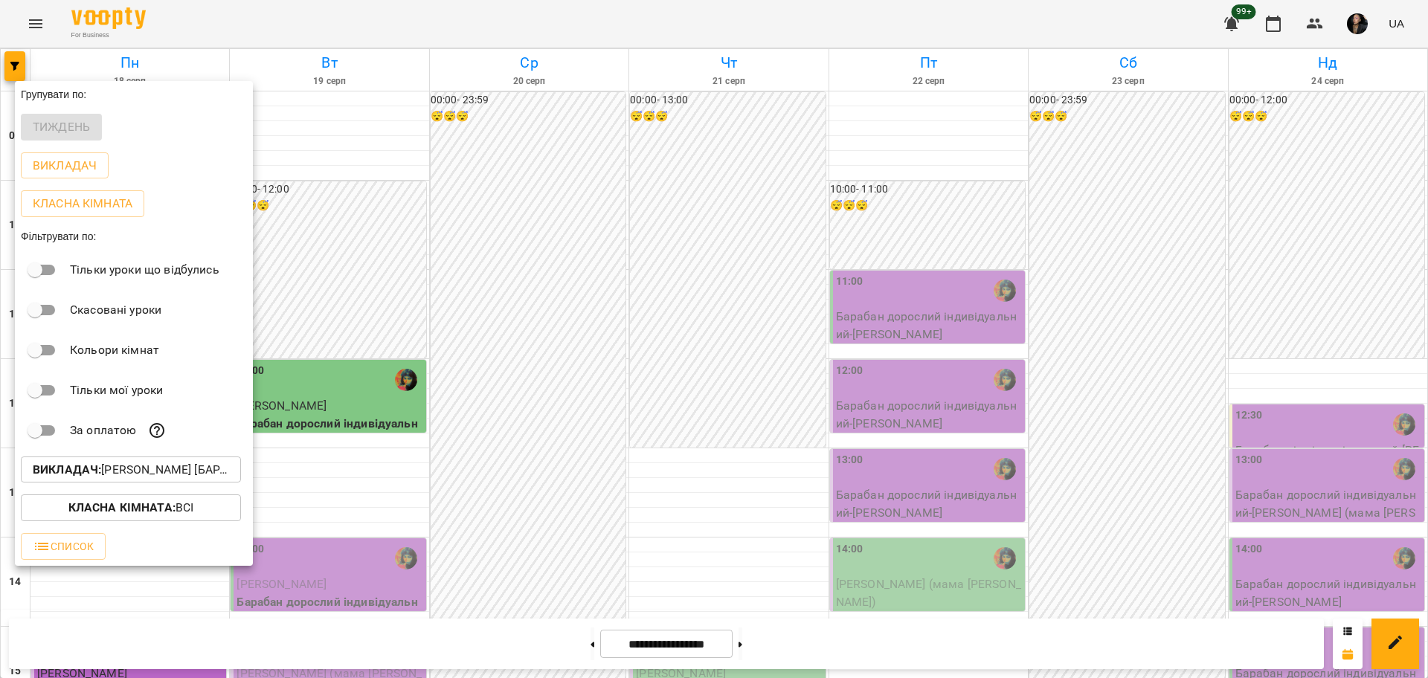
click at [159, 478] on p "Викладач : [PERSON_NAME] [барабани]" at bounding box center [131, 470] width 196 height 18
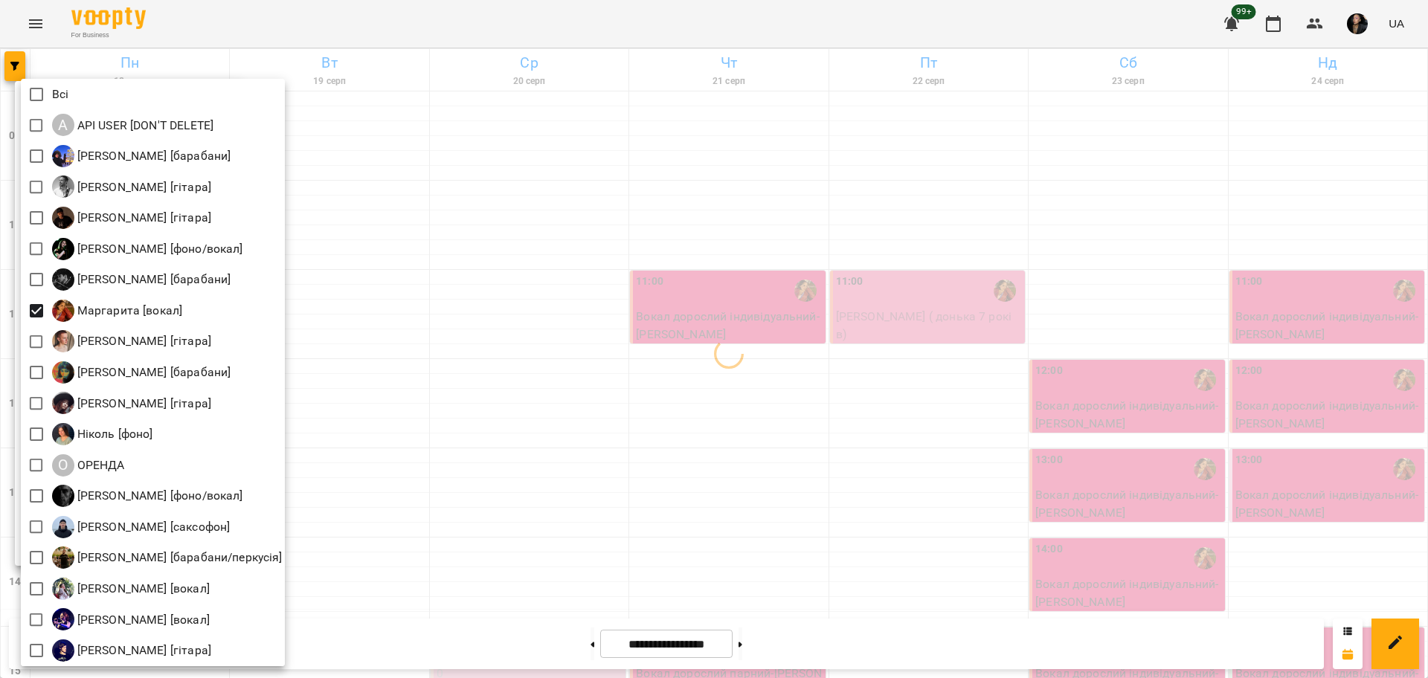
click at [608, 418] on div at bounding box center [714, 339] width 1428 height 678
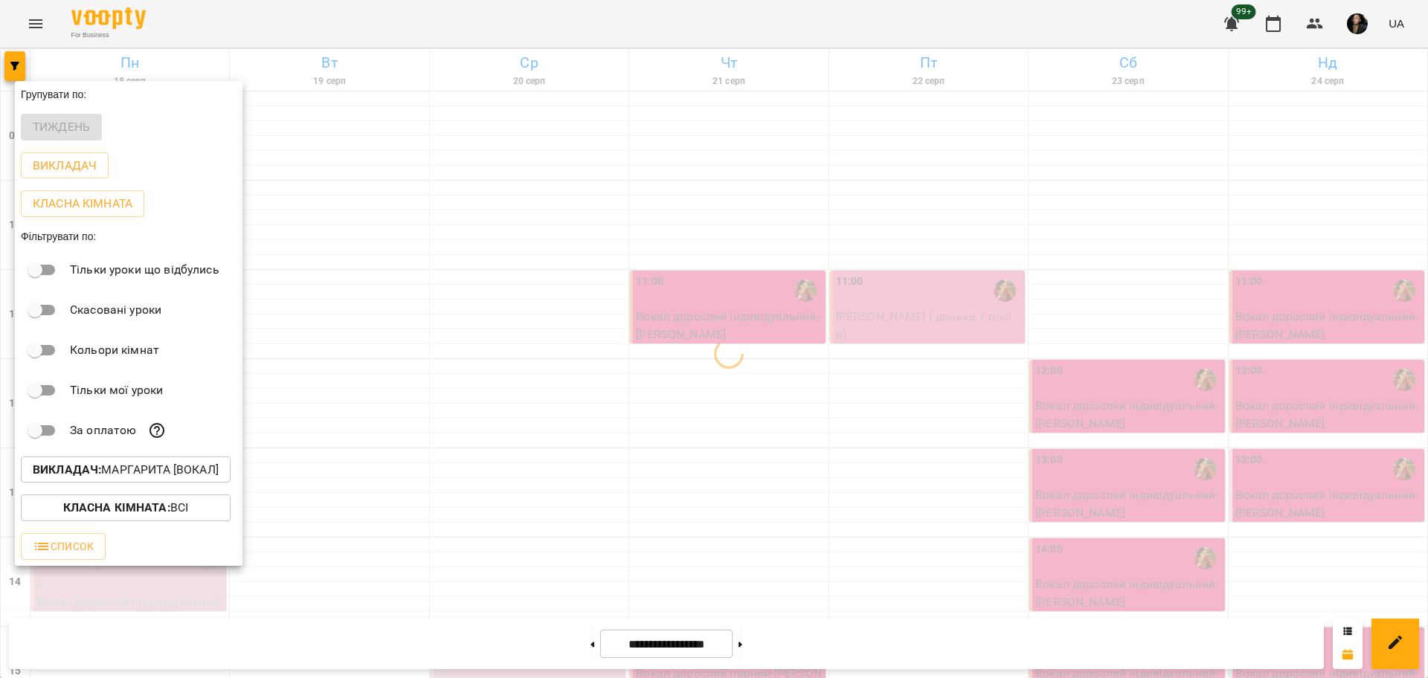
click at [155, 521] on button "Класна кімната : Всі" at bounding box center [126, 507] width 210 height 27
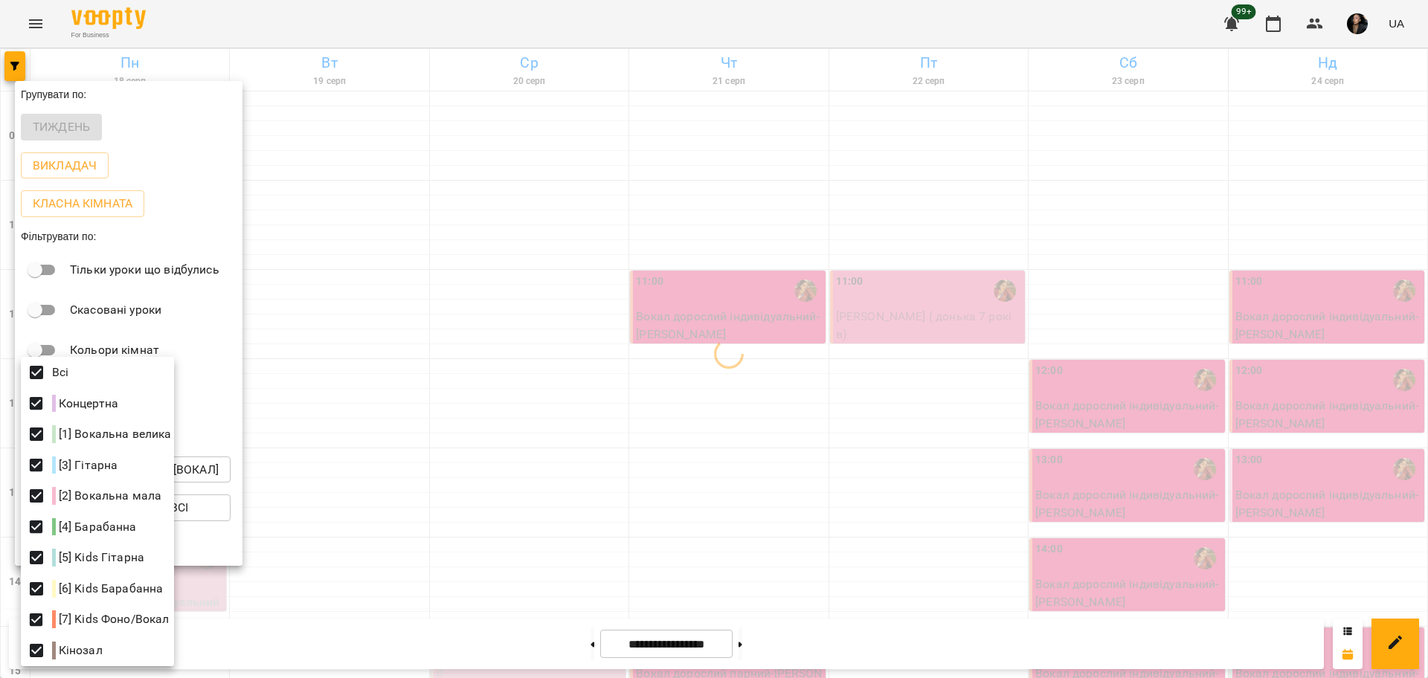
click at [612, 472] on div at bounding box center [714, 339] width 1428 height 678
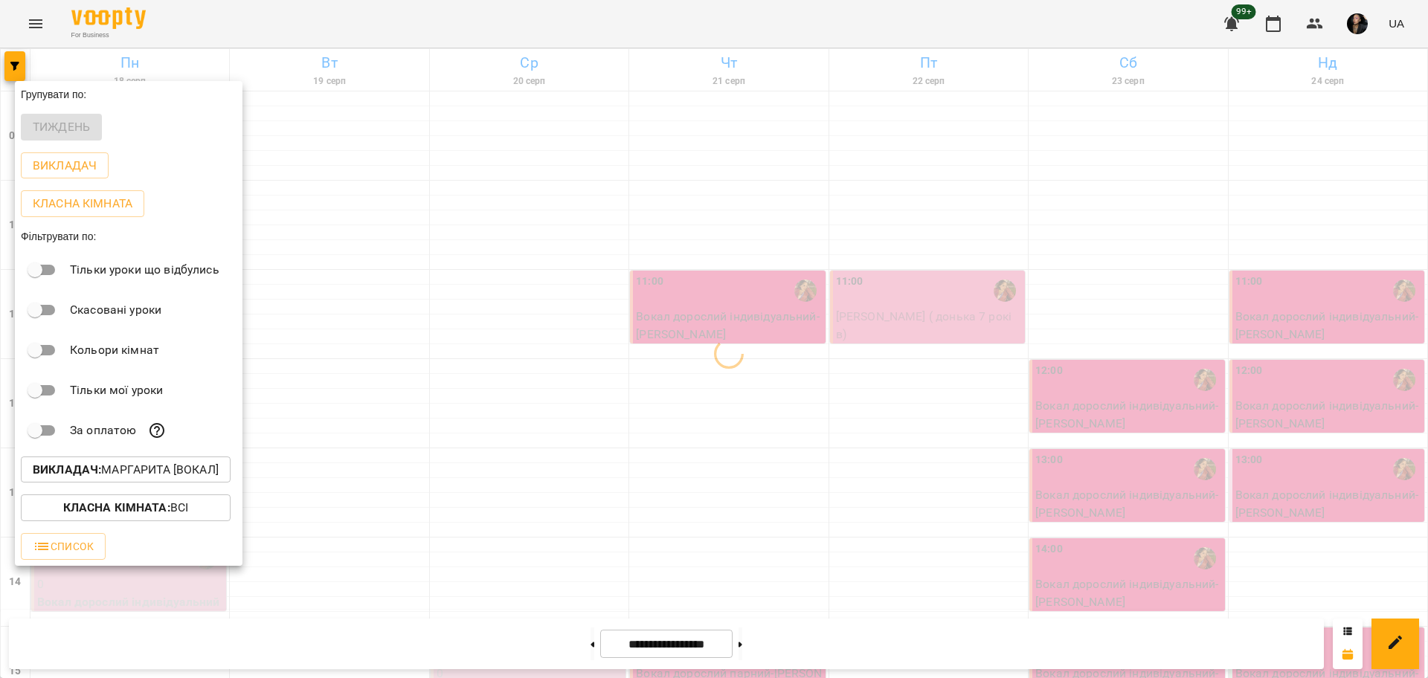
click at [536, 509] on div at bounding box center [714, 339] width 1428 height 678
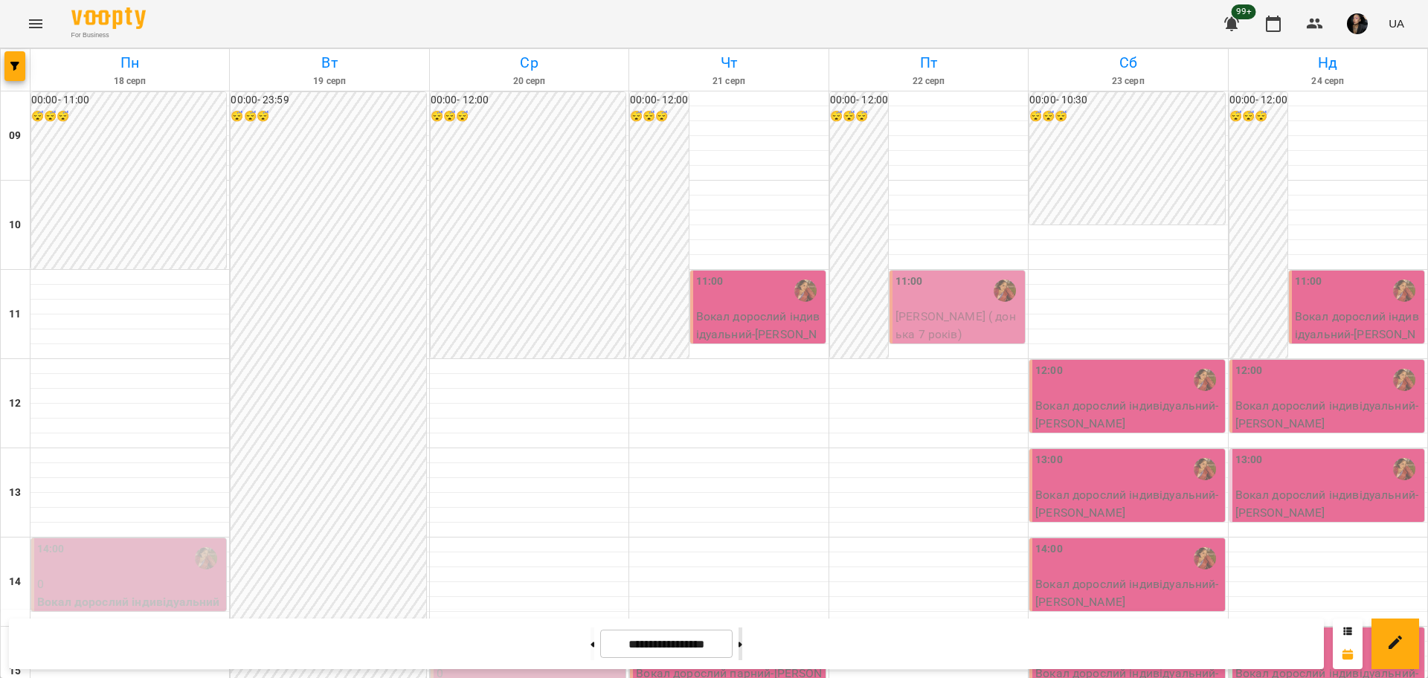
click at [742, 633] on button at bounding box center [740, 644] width 4 height 33
type input "**********"
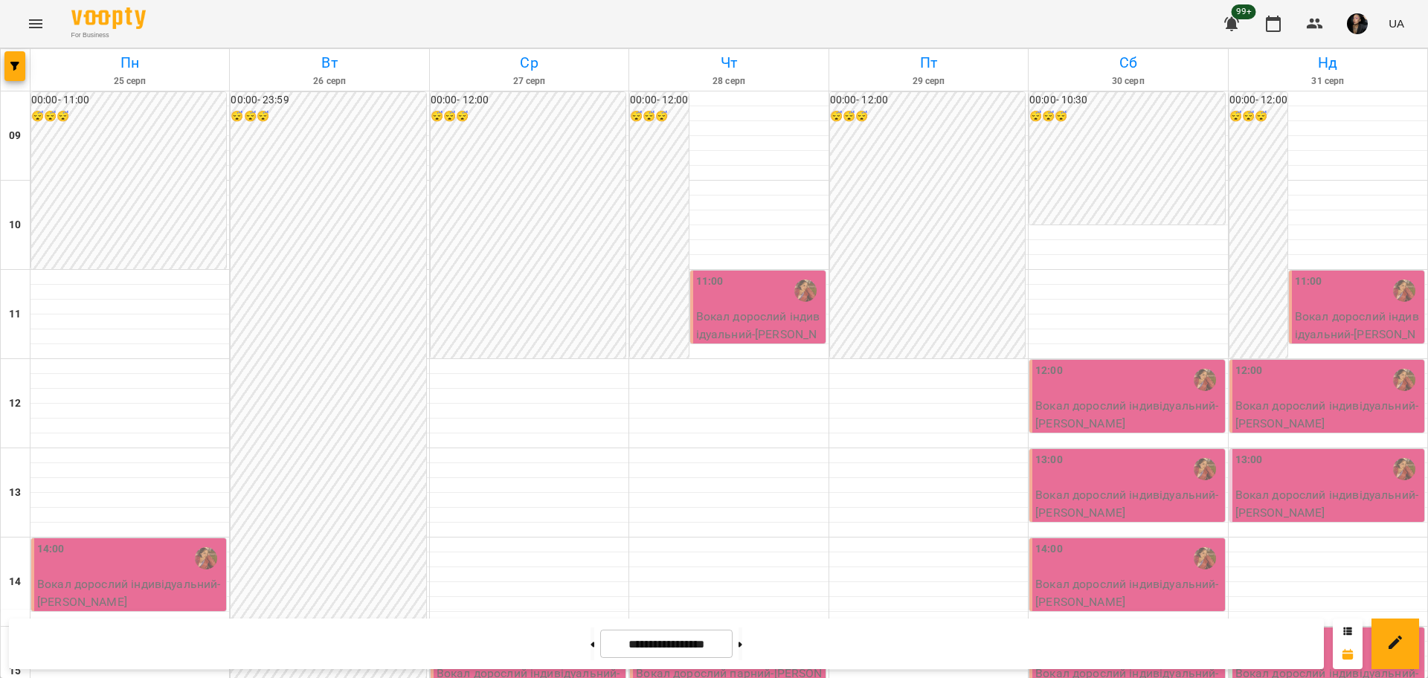
scroll to position [454, 0]
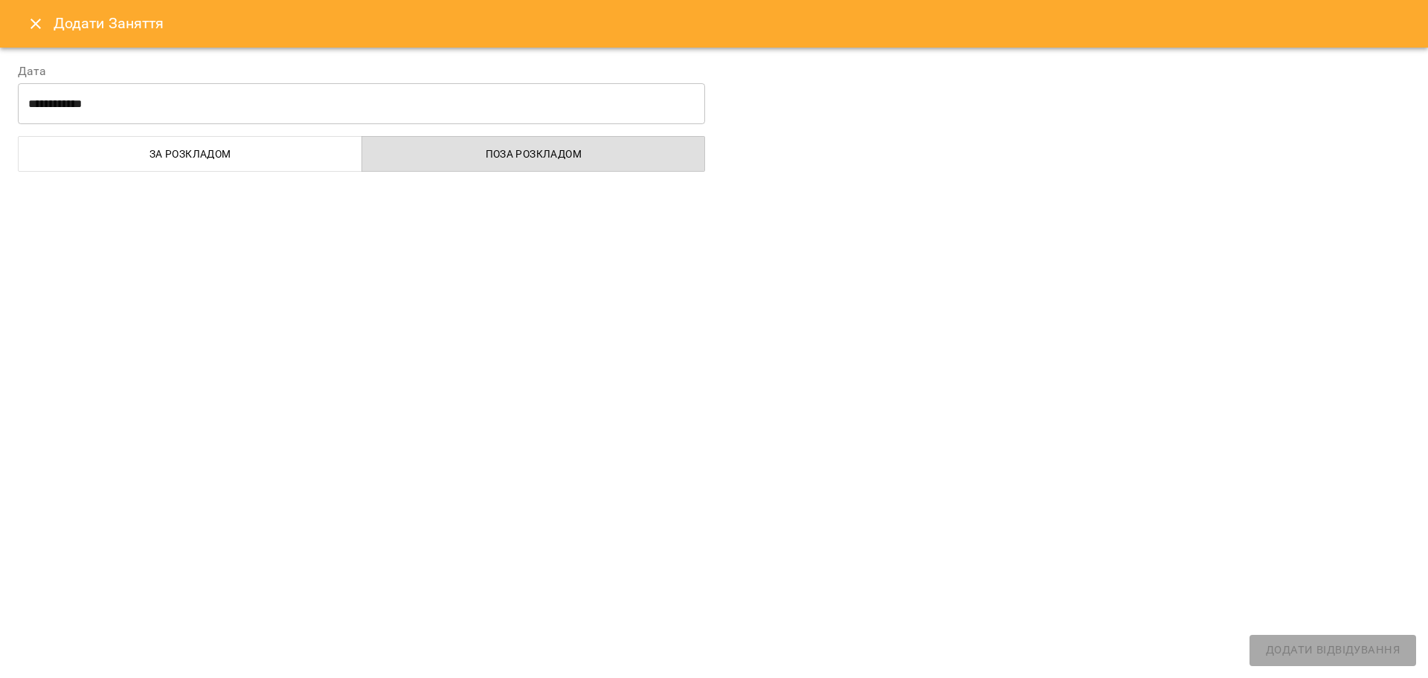
select select
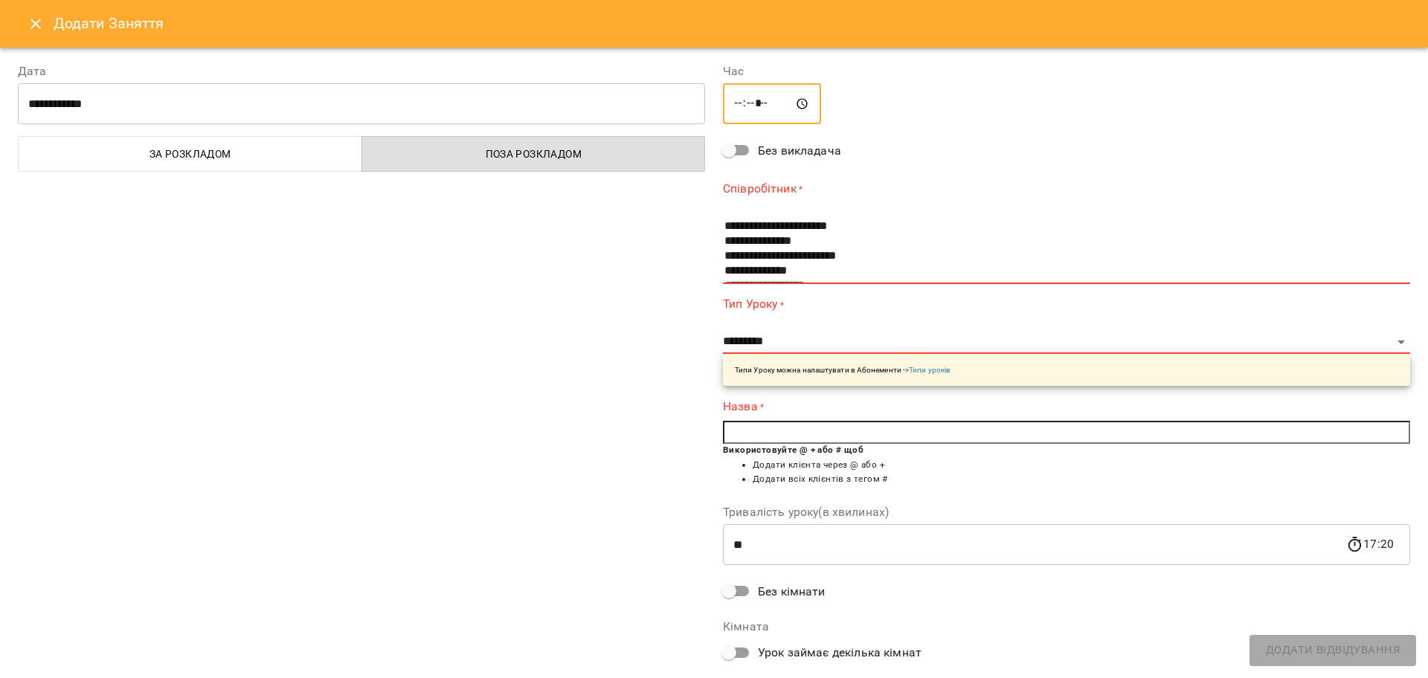
click at [753, 97] on input "*****" at bounding box center [772, 104] width 98 height 42
type input "*****"
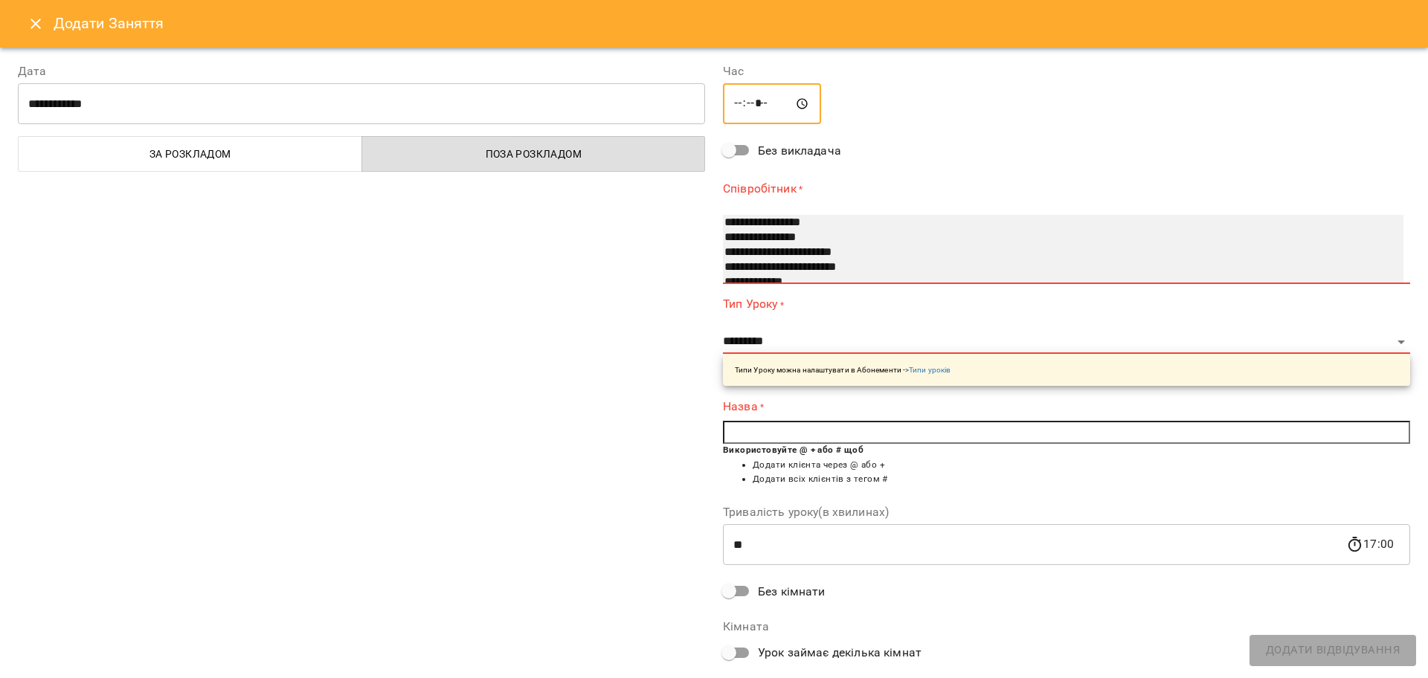
select select "**********"
click at [744, 225] on option "**********" at bounding box center [1047, 223] width 648 height 15
select select "**********"
type input "**"
type input "**********"
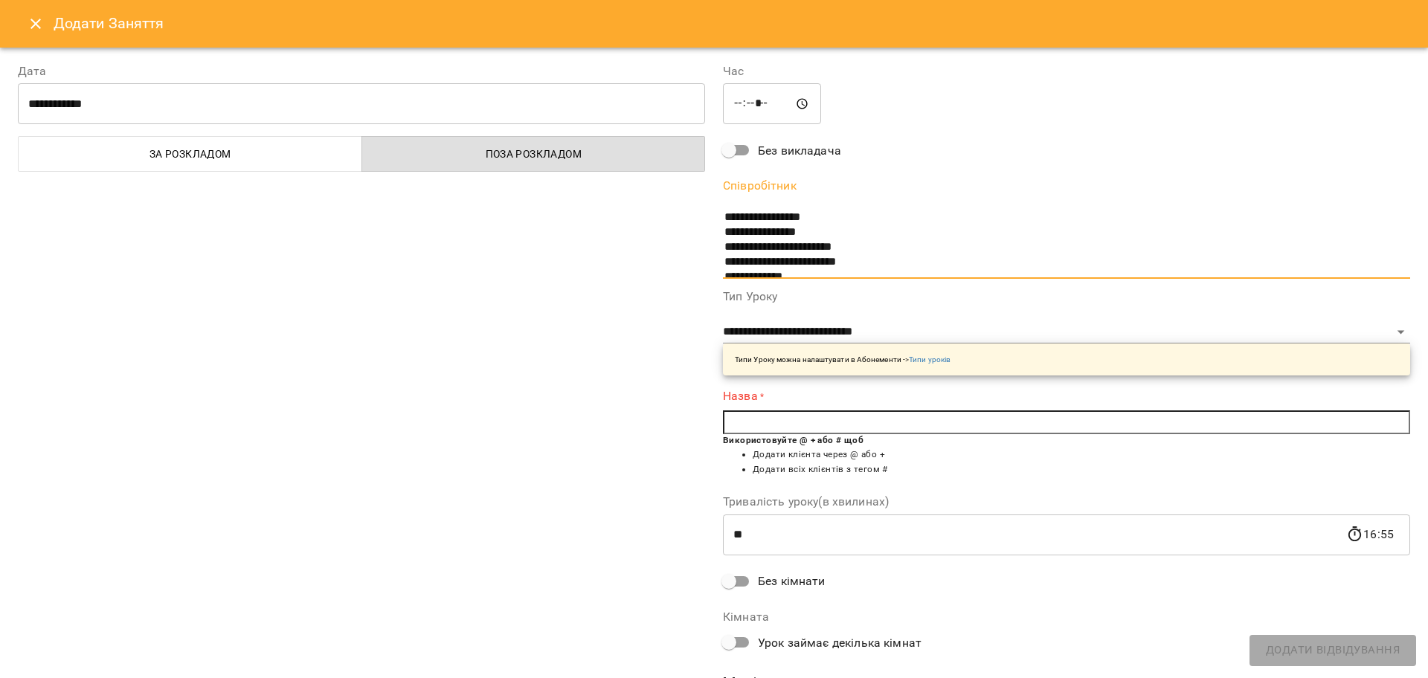
click at [764, 419] on input "text" at bounding box center [1066, 422] width 687 height 24
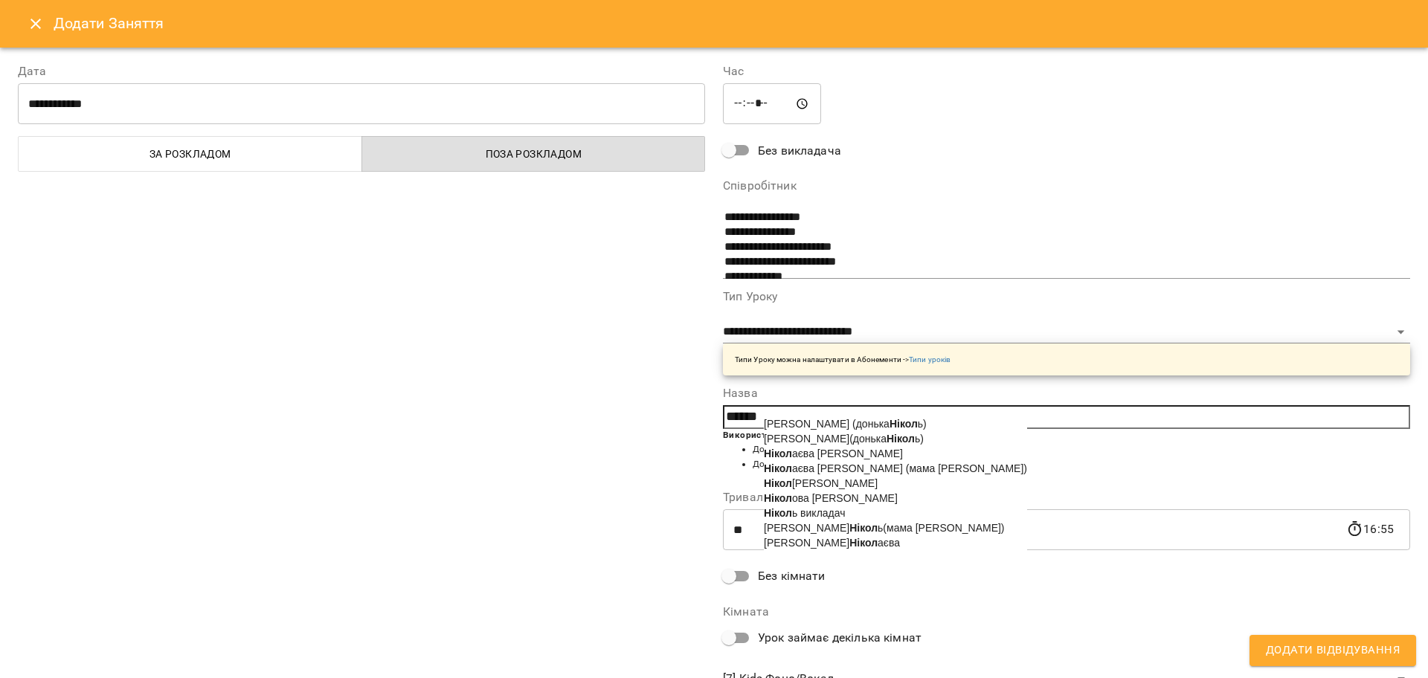
click at [745, 418] on input "******" at bounding box center [1066, 417] width 687 height 24
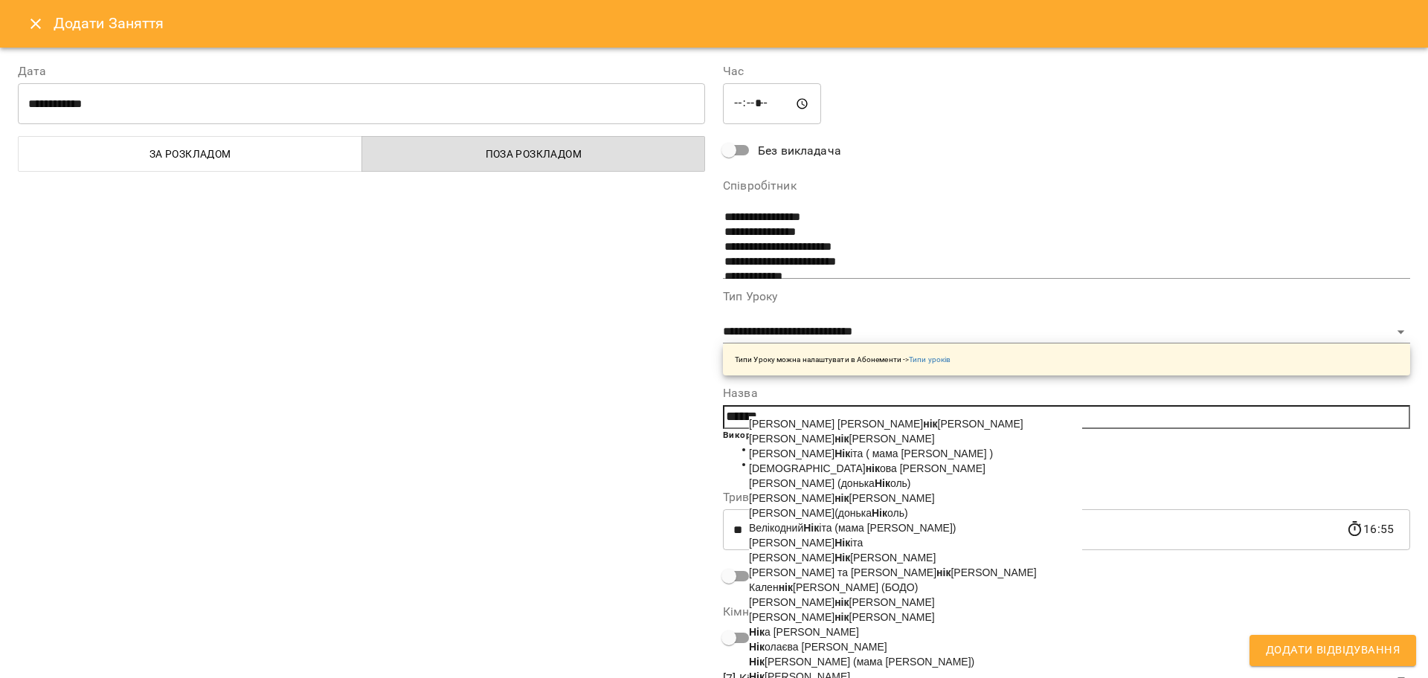
click at [773, 411] on input "******" at bounding box center [1066, 417] width 687 height 24
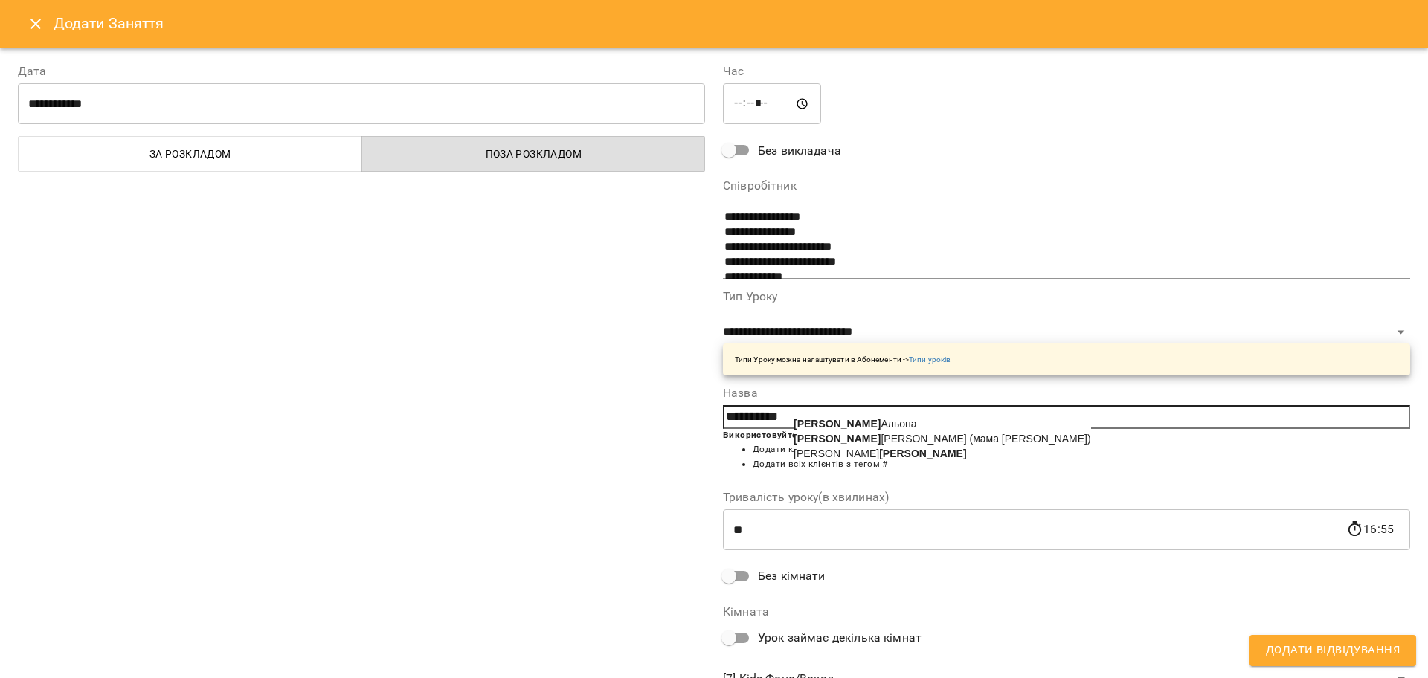
click at [857, 416] on li "[PERSON_NAME]" at bounding box center [941, 423] width 297 height 15
type input "**********"
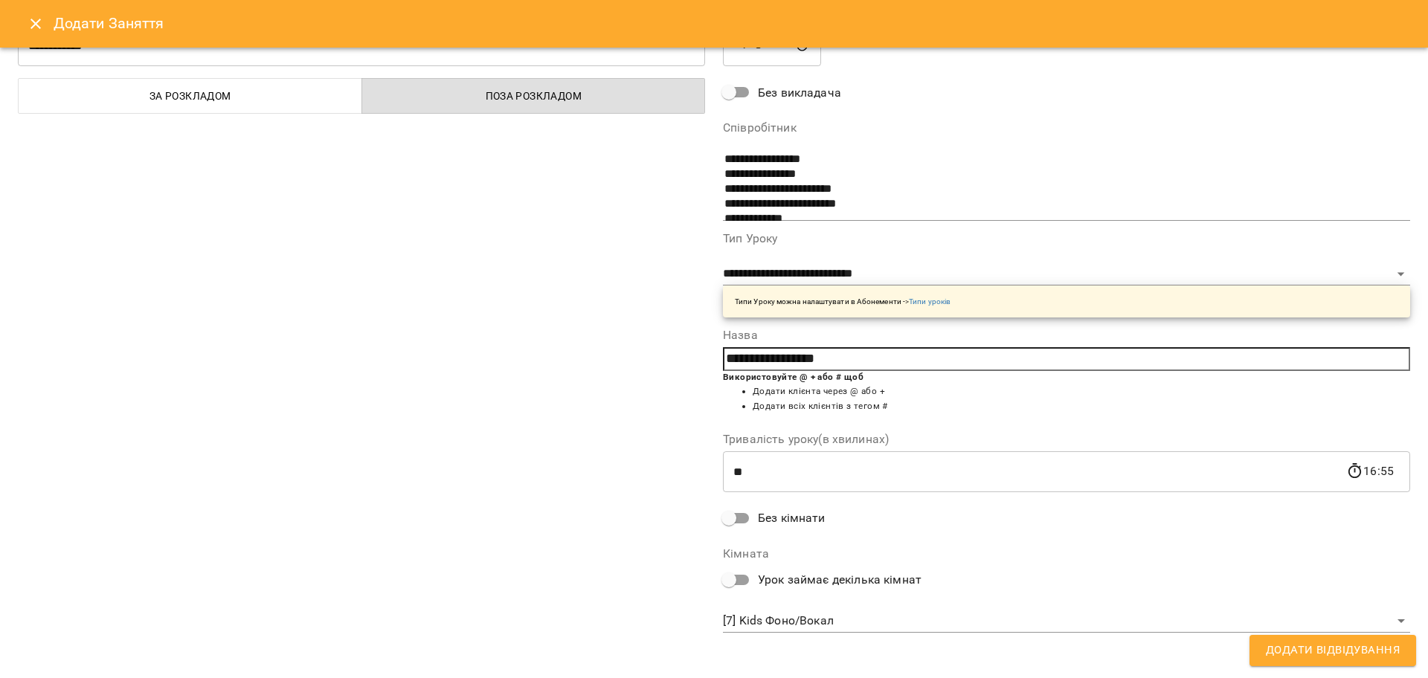
scroll to position [63, 0]
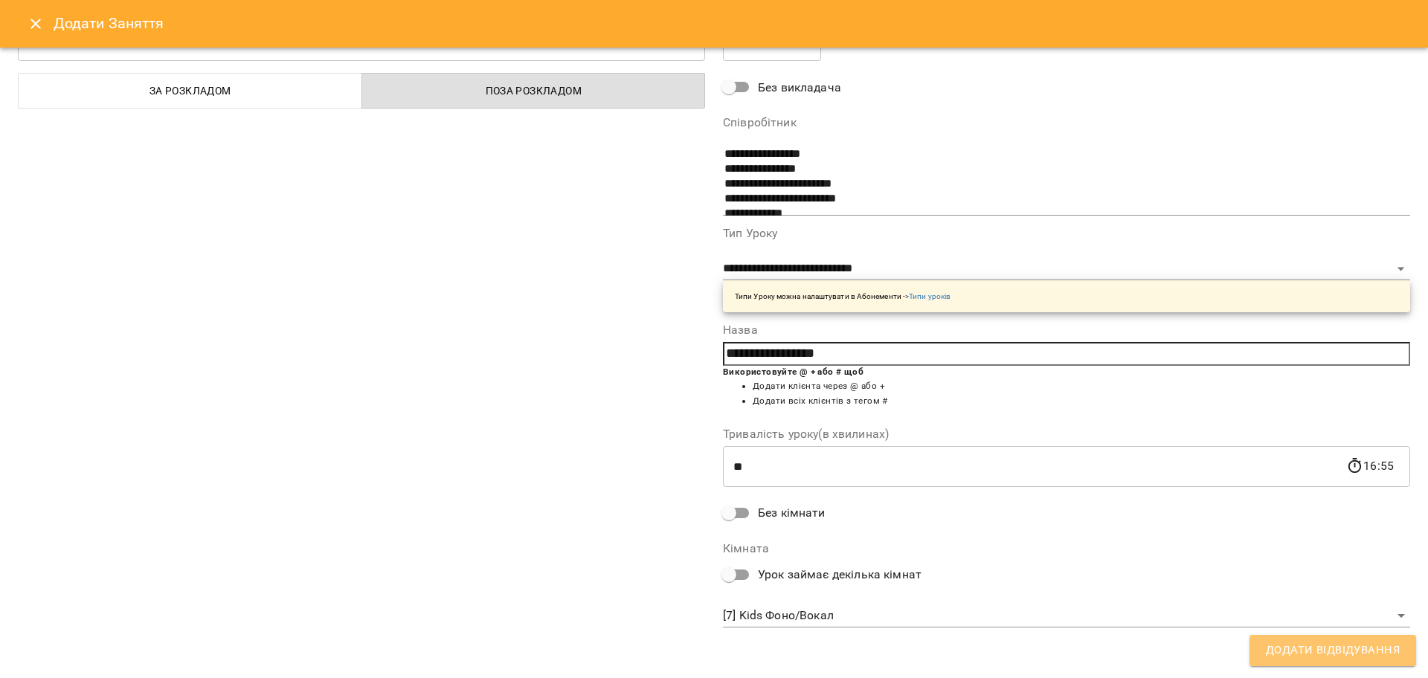
click at [1306, 643] on span "Додати Відвідування" at bounding box center [1333, 650] width 134 height 19
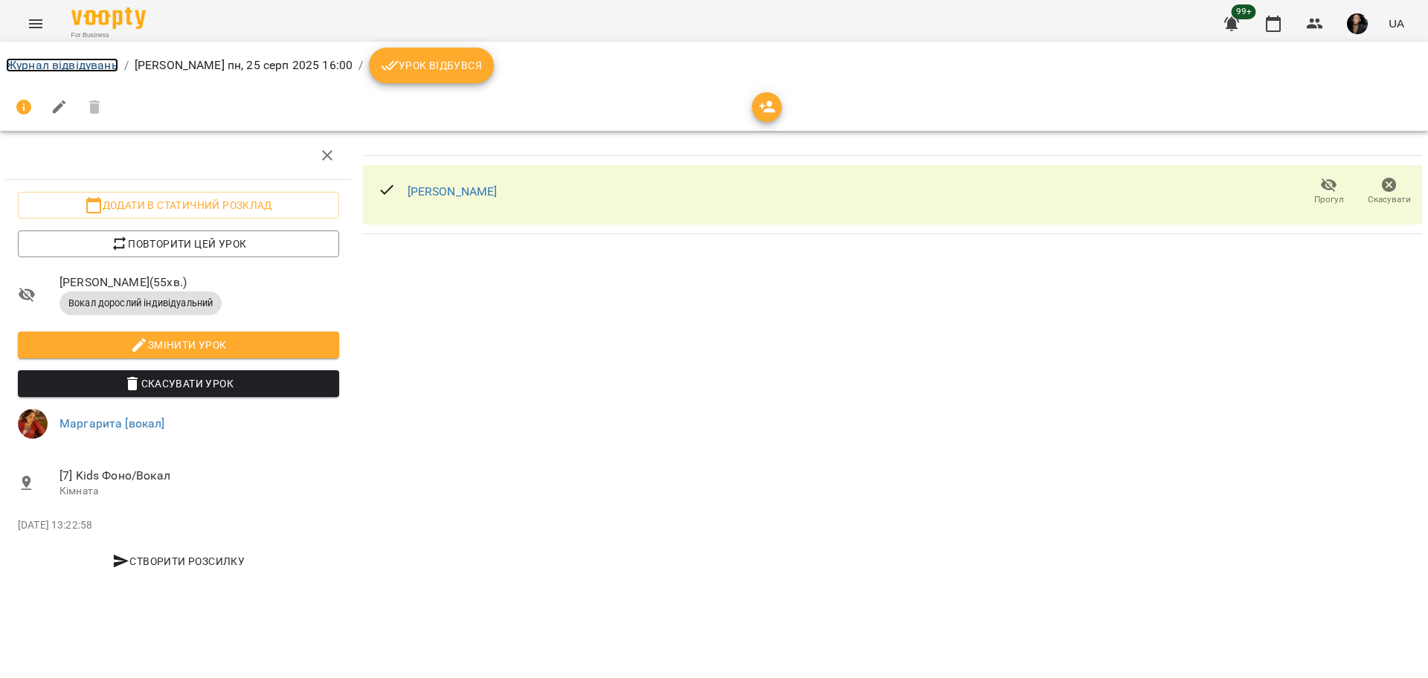
drag, startPoint x: 79, startPoint y: 66, endPoint x: 123, endPoint y: 93, distance: 52.0
click at [79, 66] on link "Журнал відвідувань" at bounding box center [62, 65] width 112 height 14
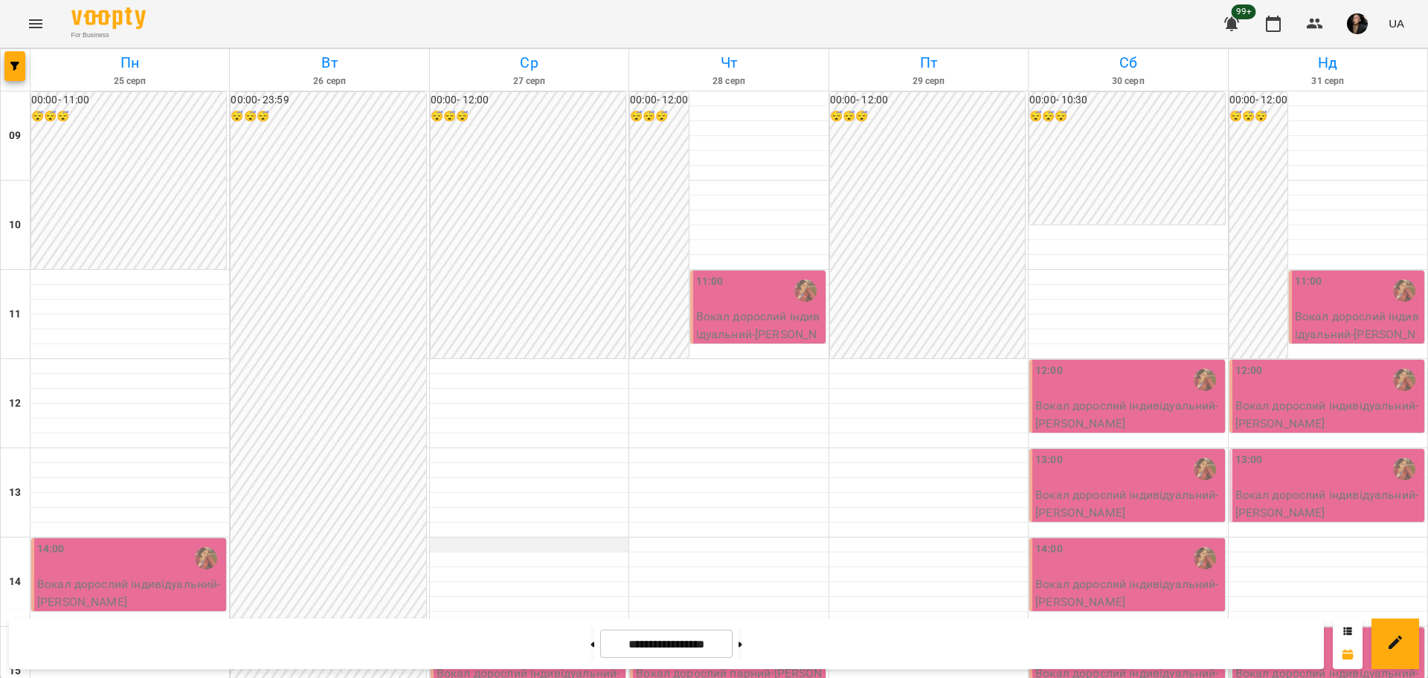
scroll to position [186, 0]
click at [1327, 22] on button "button" at bounding box center [1315, 24] width 36 height 36
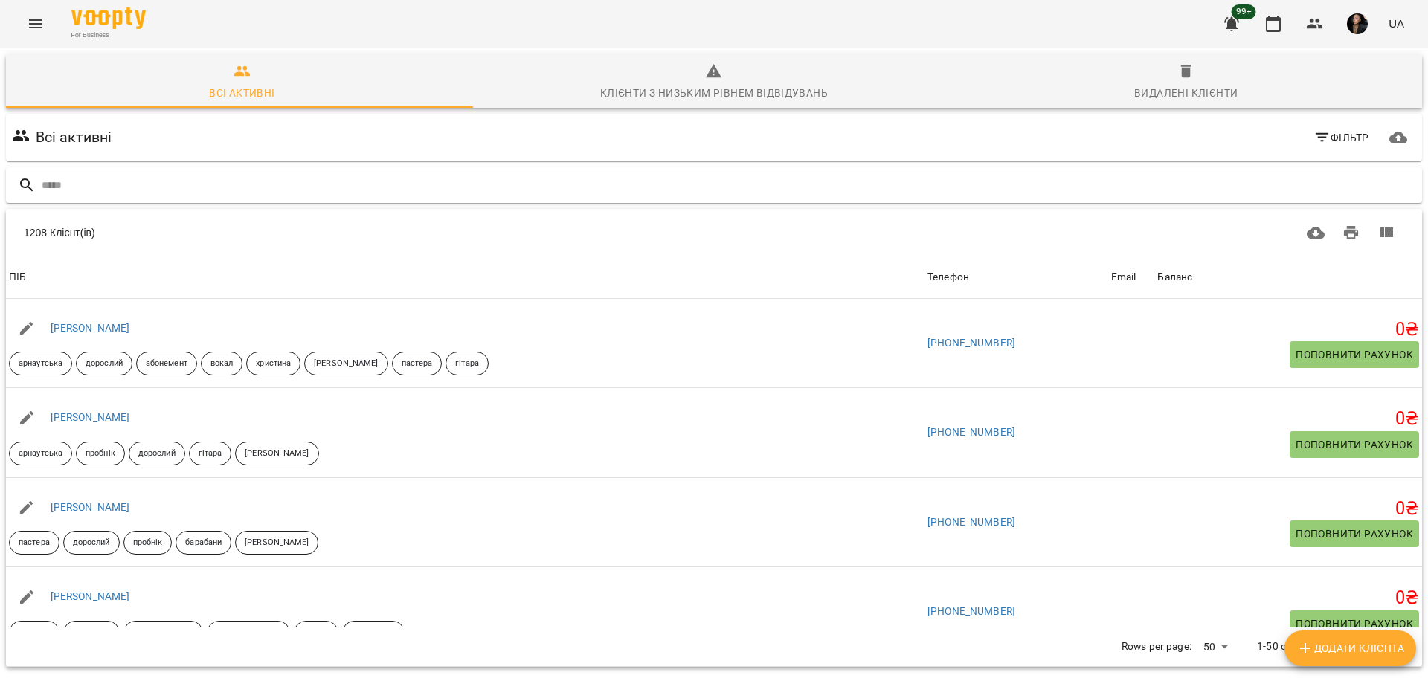
click at [148, 176] on input "text" at bounding box center [729, 185] width 1374 height 25
type input "******"
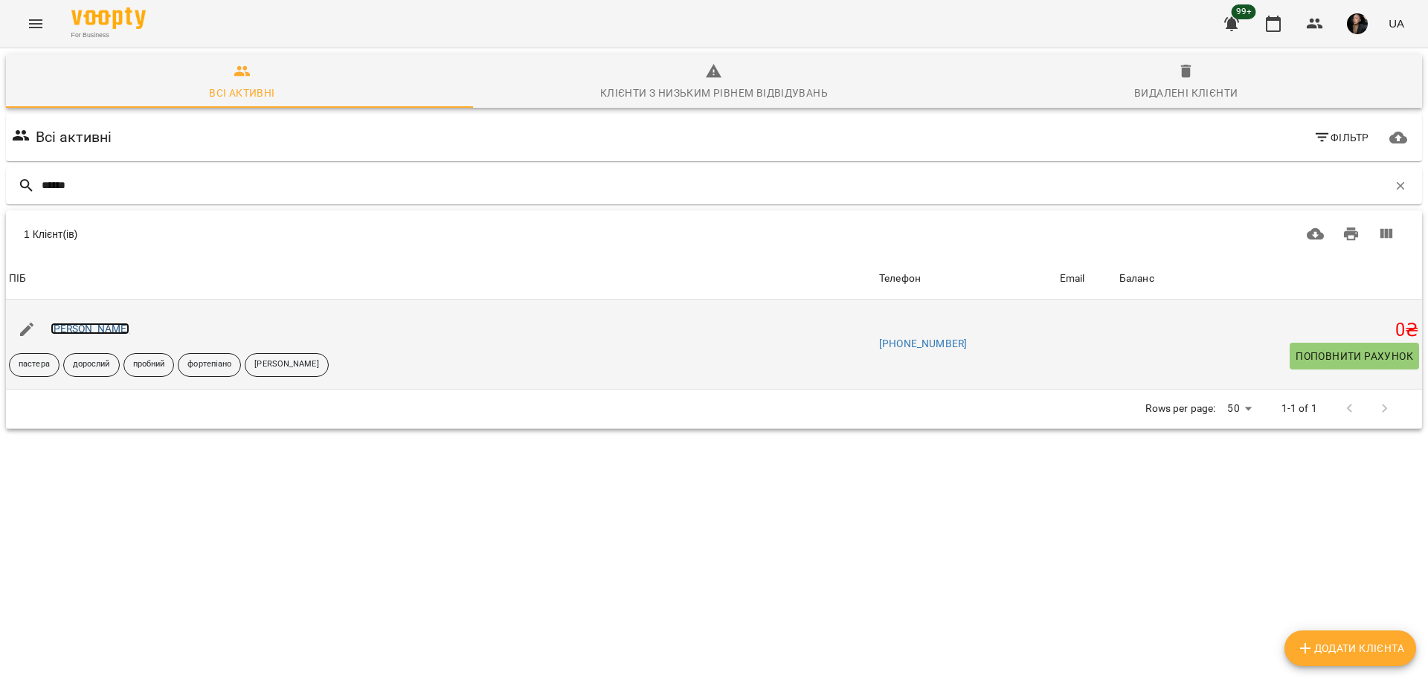
click at [79, 323] on link "[PERSON_NAME]" at bounding box center [91, 329] width 80 height 12
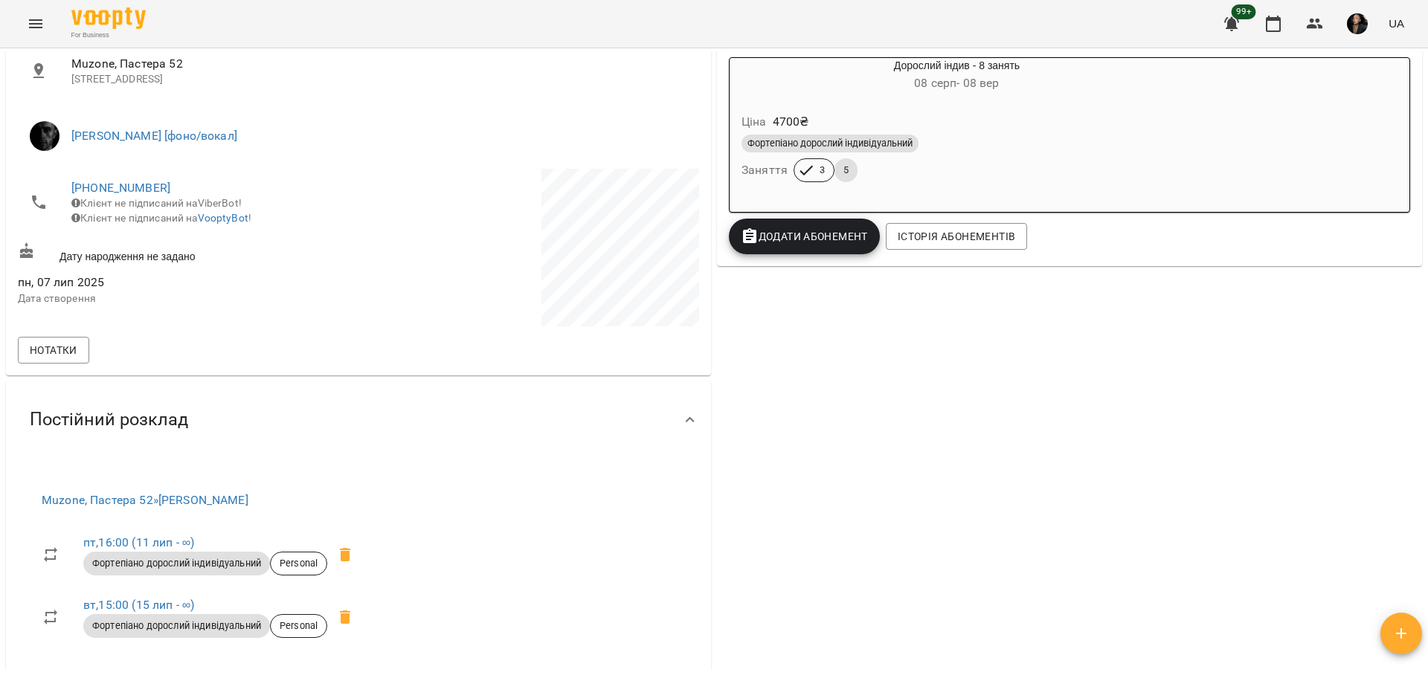
scroll to position [279, 0]
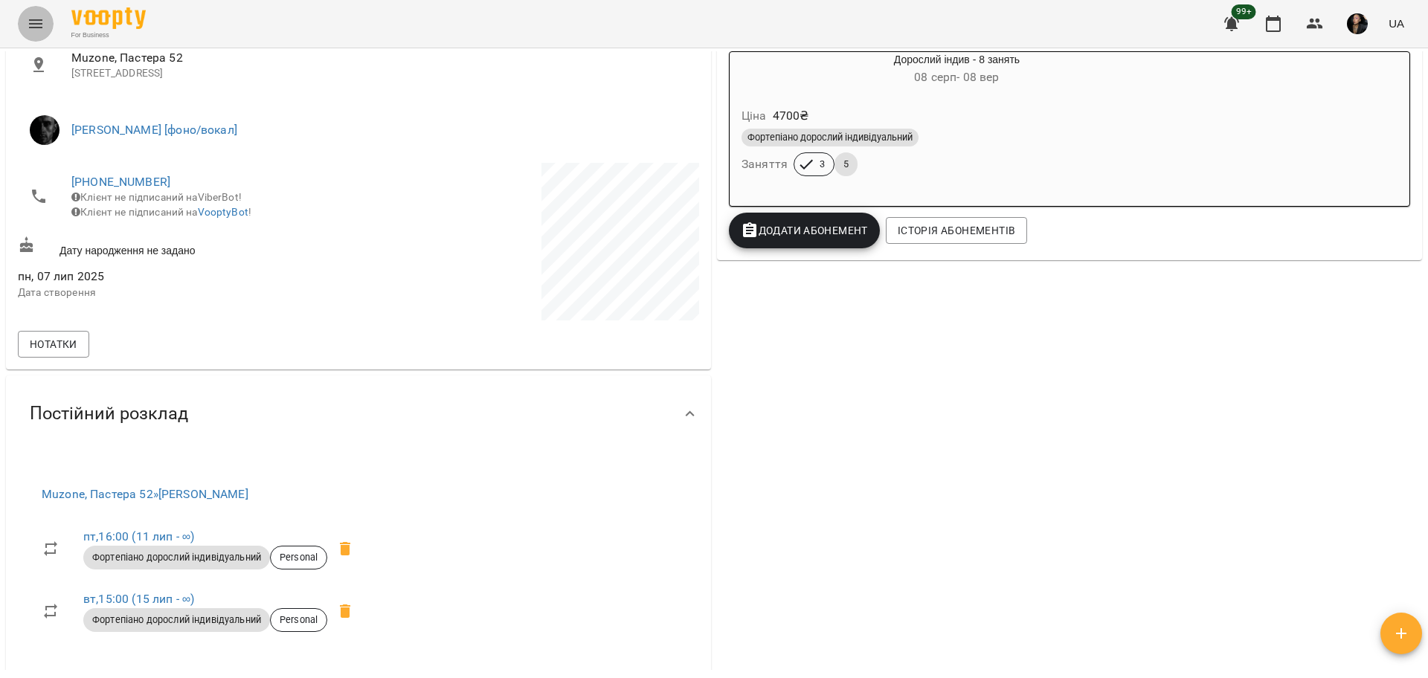
click at [24, 16] on button "Menu" at bounding box center [36, 24] width 36 height 36
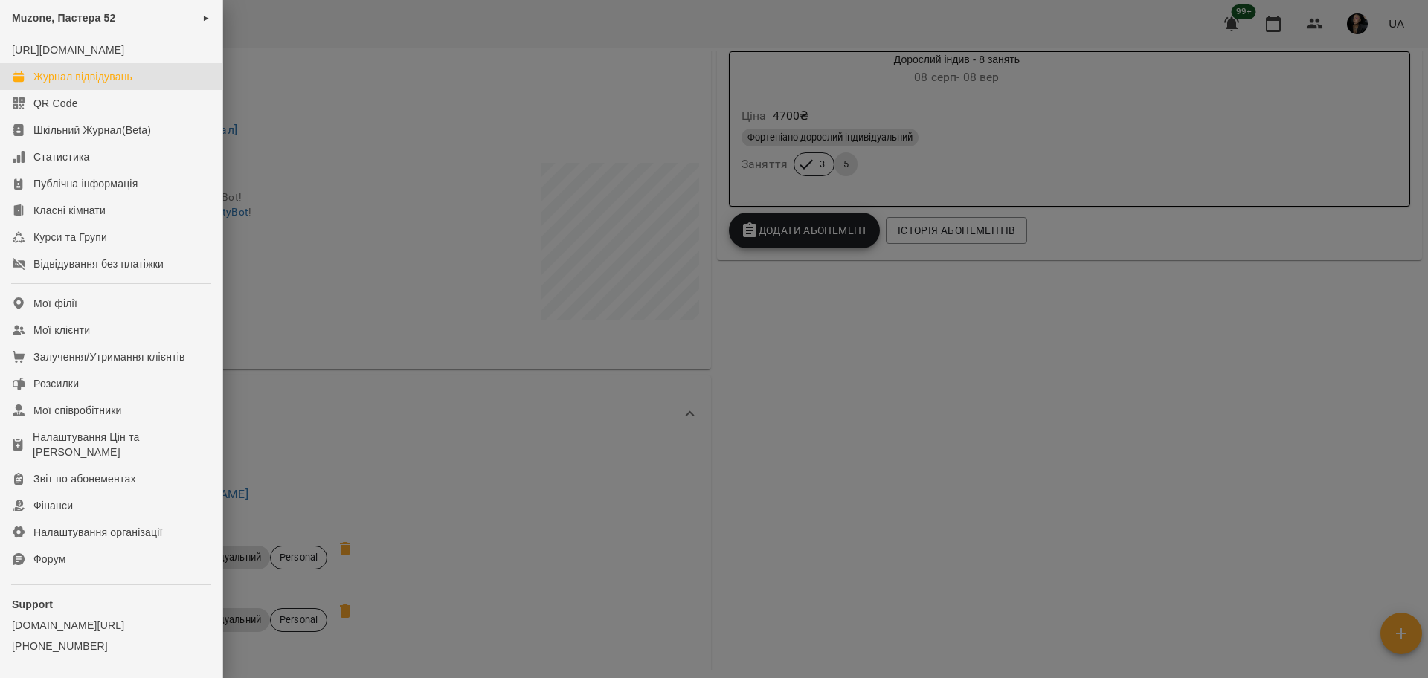
click at [79, 82] on link "Журнал відвідувань" at bounding box center [111, 76] width 222 height 27
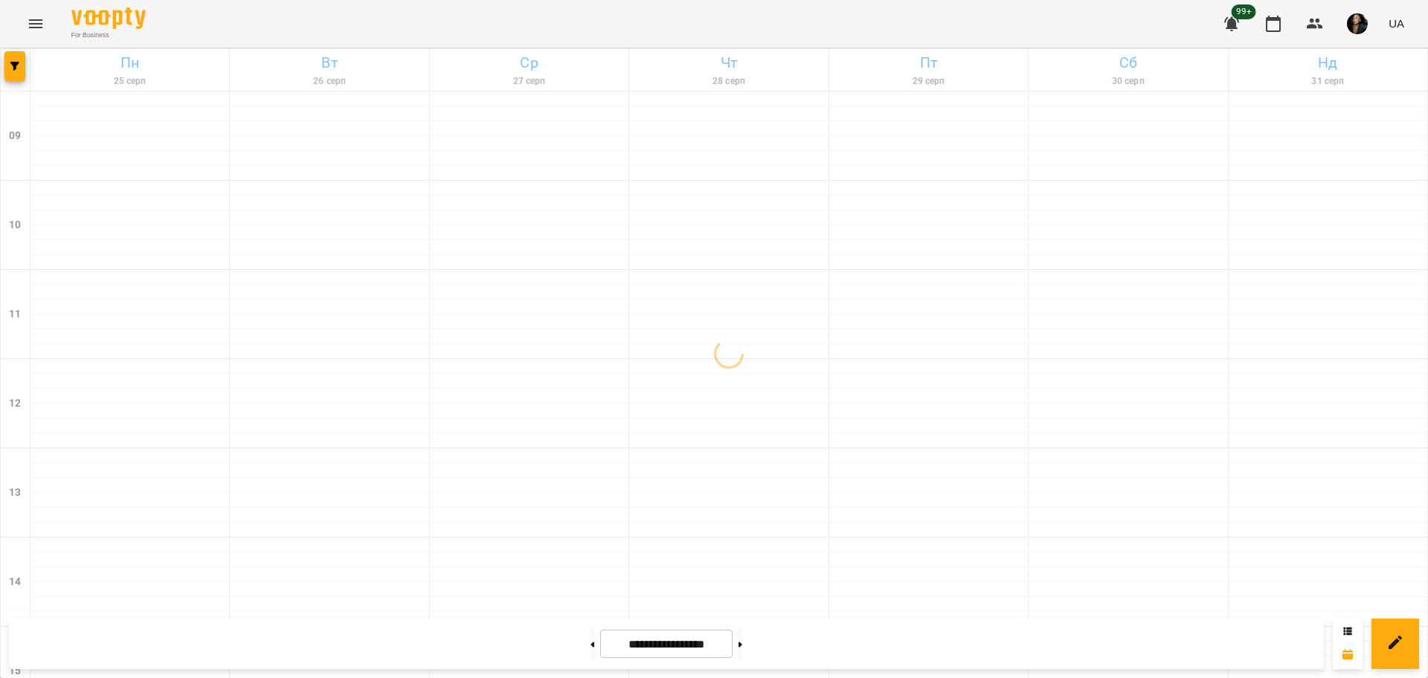
click at [0, 60] on div "[DATE] [DATE] [DATE] [DATE] [DATE] [DATE] Нд [DATE] 10 11 12 13 14 15 16 17 18 …" at bounding box center [714, 683] width 1428 height 1270
click at [9, 60] on button "button" at bounding box center [14, 66] width 21 height 30
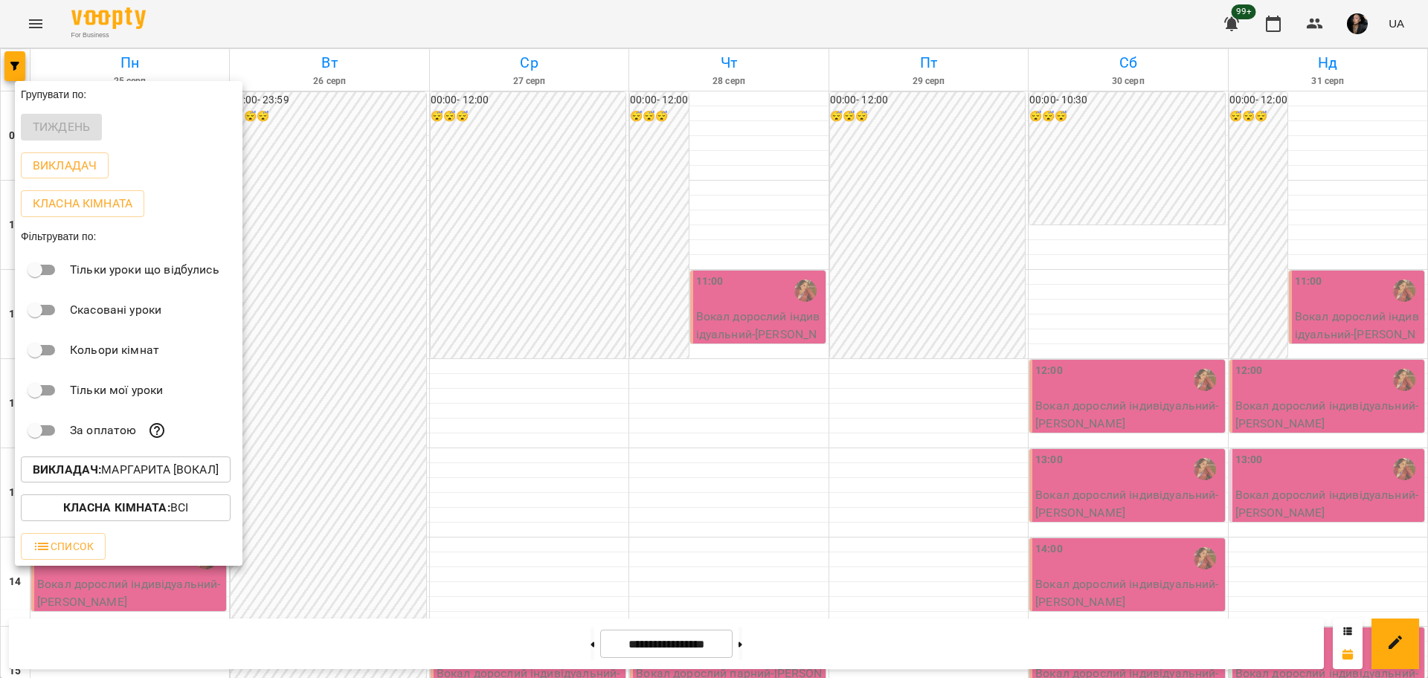
click at [165, 473] on p "Викладач : [PERSON_NAME] [вокал]" at bounding box center [126, 470] width 186 height 18
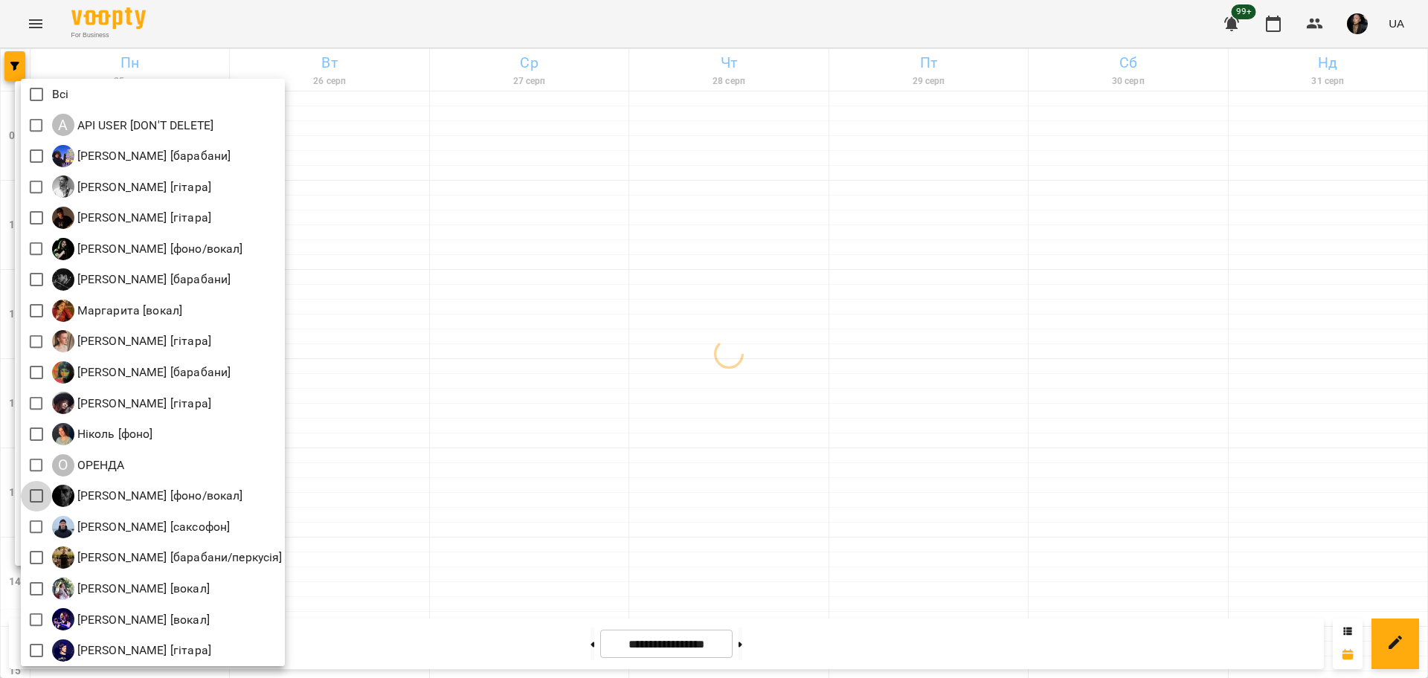
click at [477, 486] on div at bounding box center [714, 339] width 1428 height 678
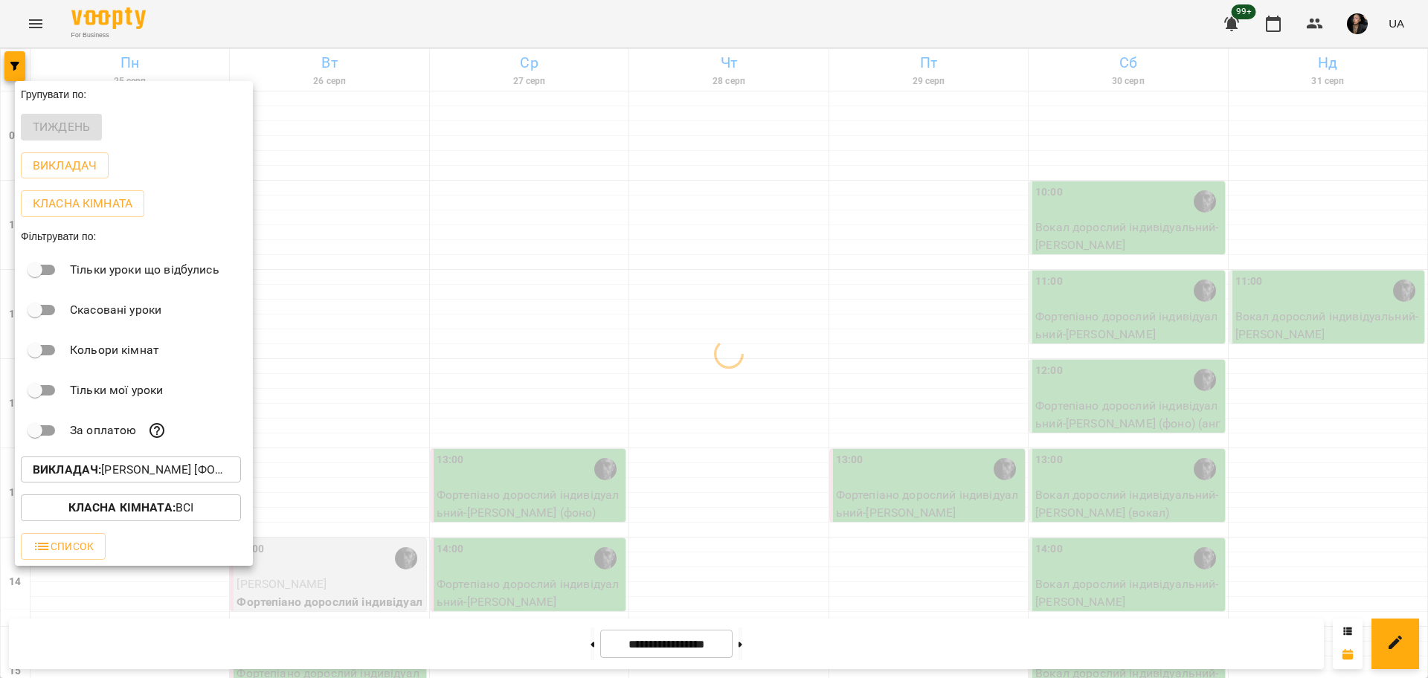
click at [419, 508] on div "Всі A API USER [DON'T DELETE] [PERSON_NAME] [барабани] [PERSON_NAME] [гітара] […" at bounding box center [714, 339] width 1428 height 678
click at [367, 497] on div at bounding box center [714, 339] width 1428 height 678
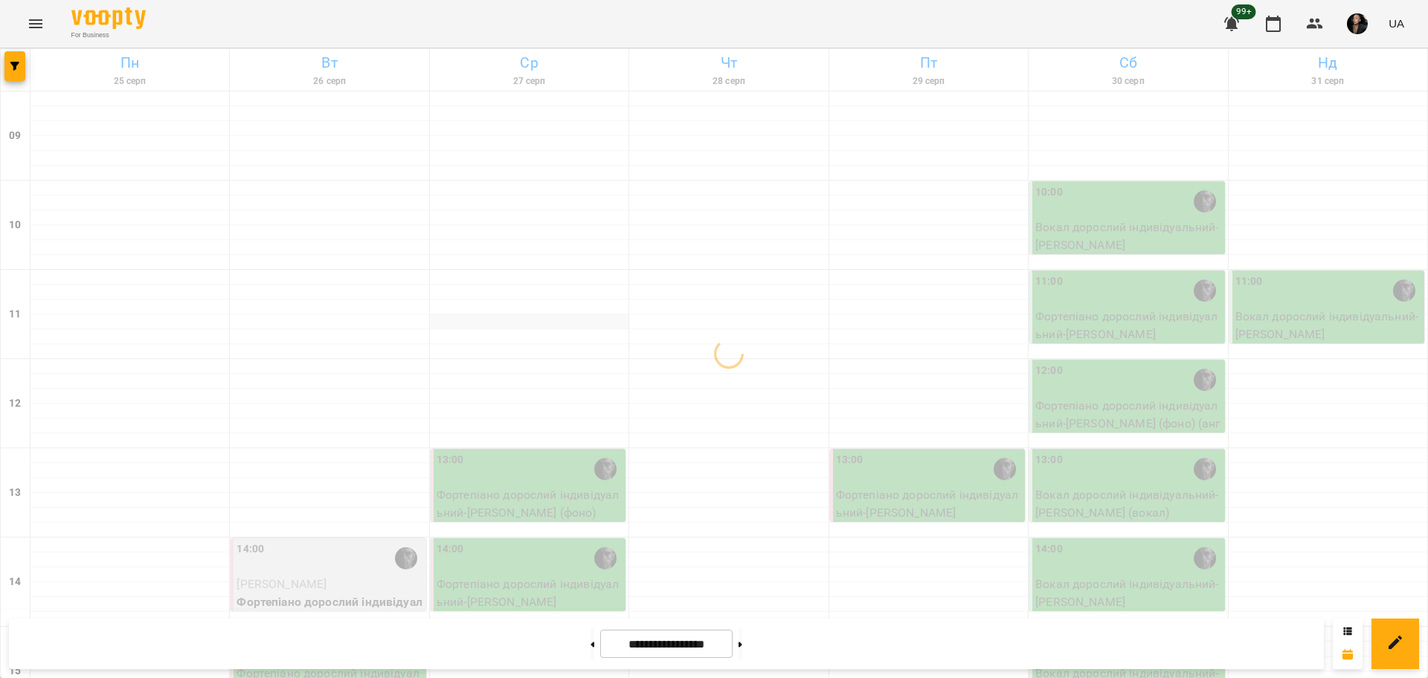
click at [591, 325] on div at bounding box center [529, 322] width 199 height 15
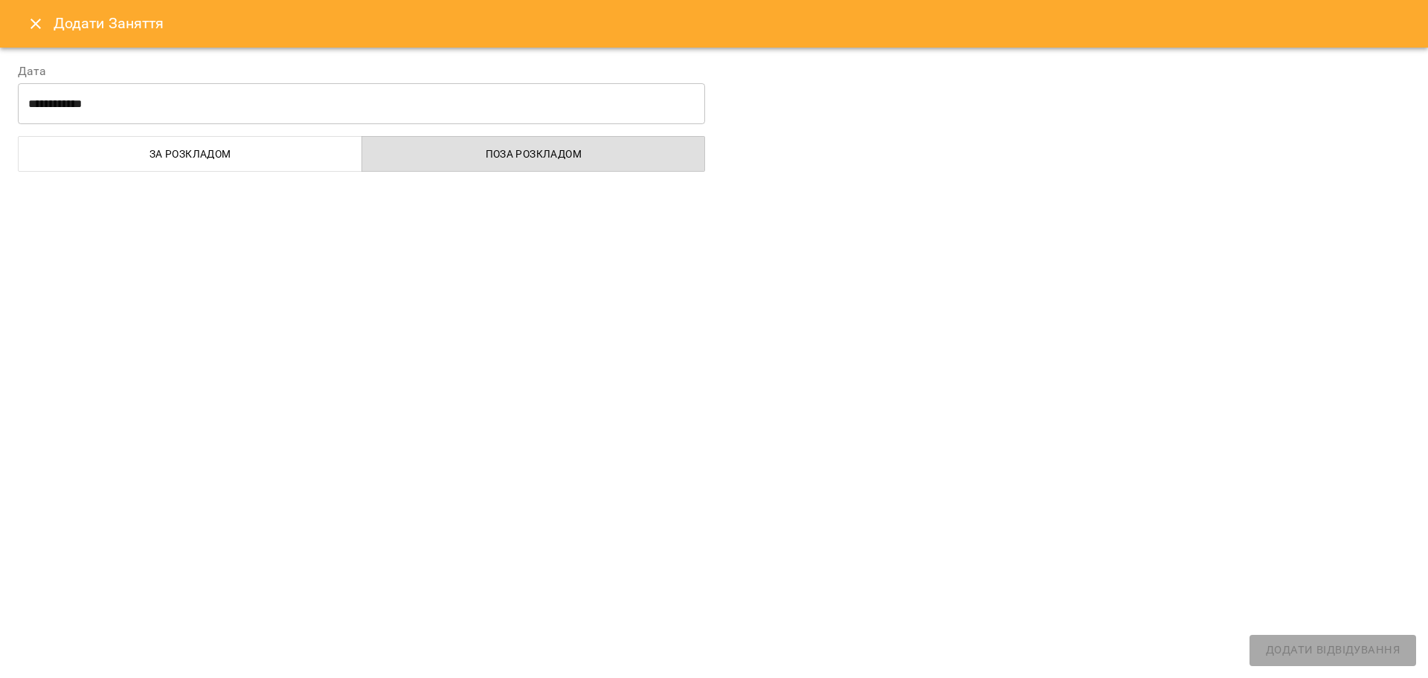
select select
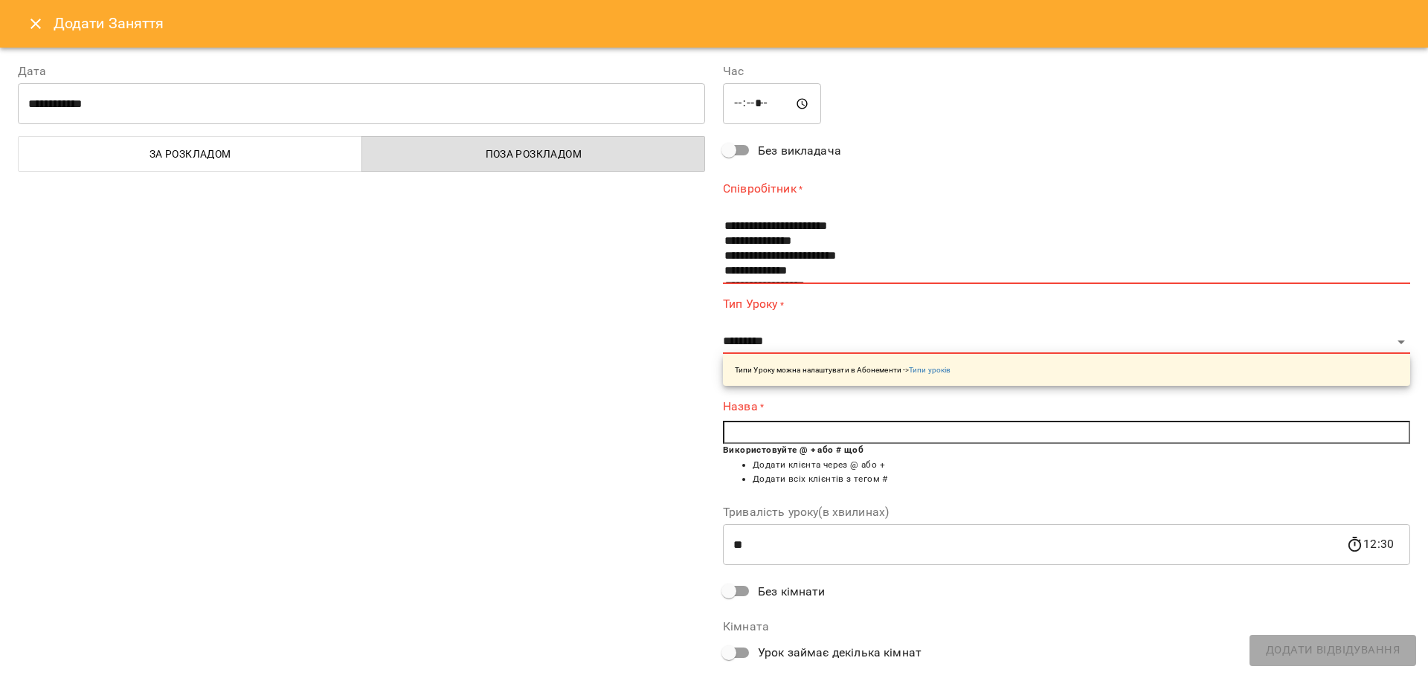
click at [30, 23] on icon "Close" at bounding box center [36, 24] width 18 height 18
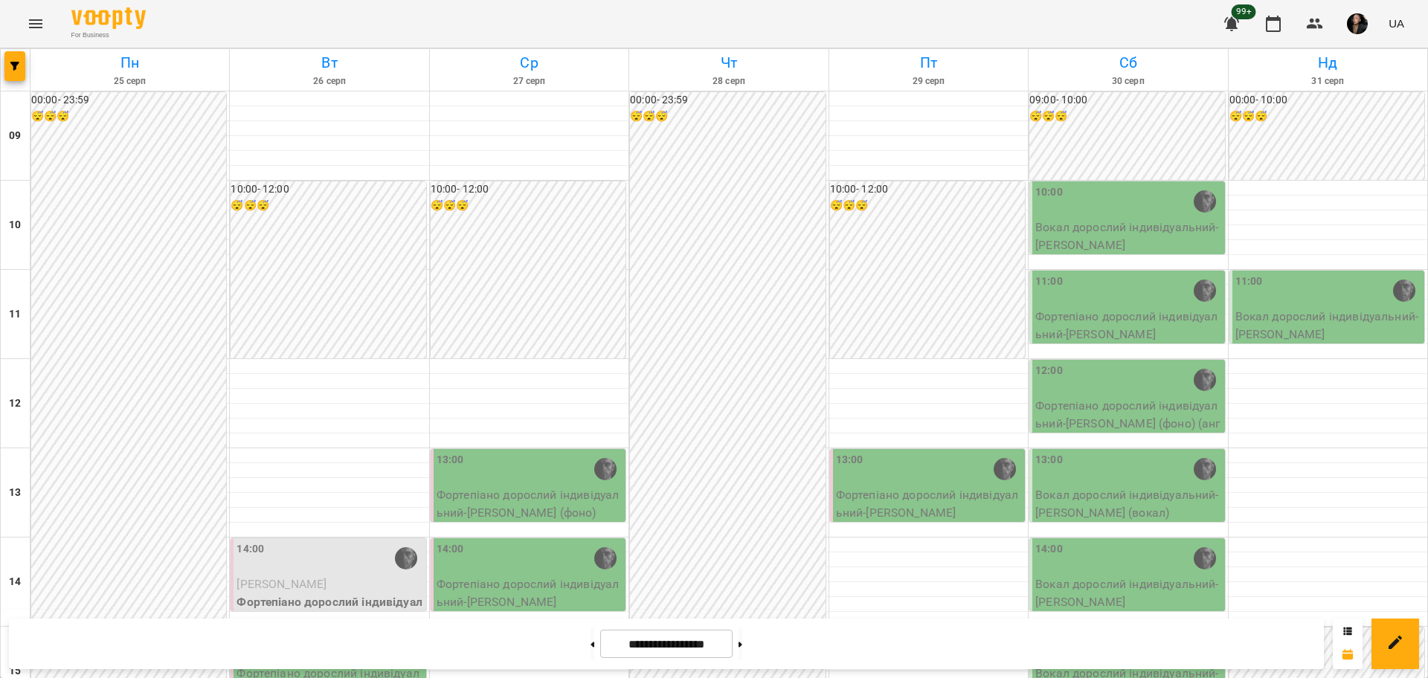
scroll to position [465, 0]
click at [295, 631] on div "15:00" at bounding box center [329, 648] width 186 height 34
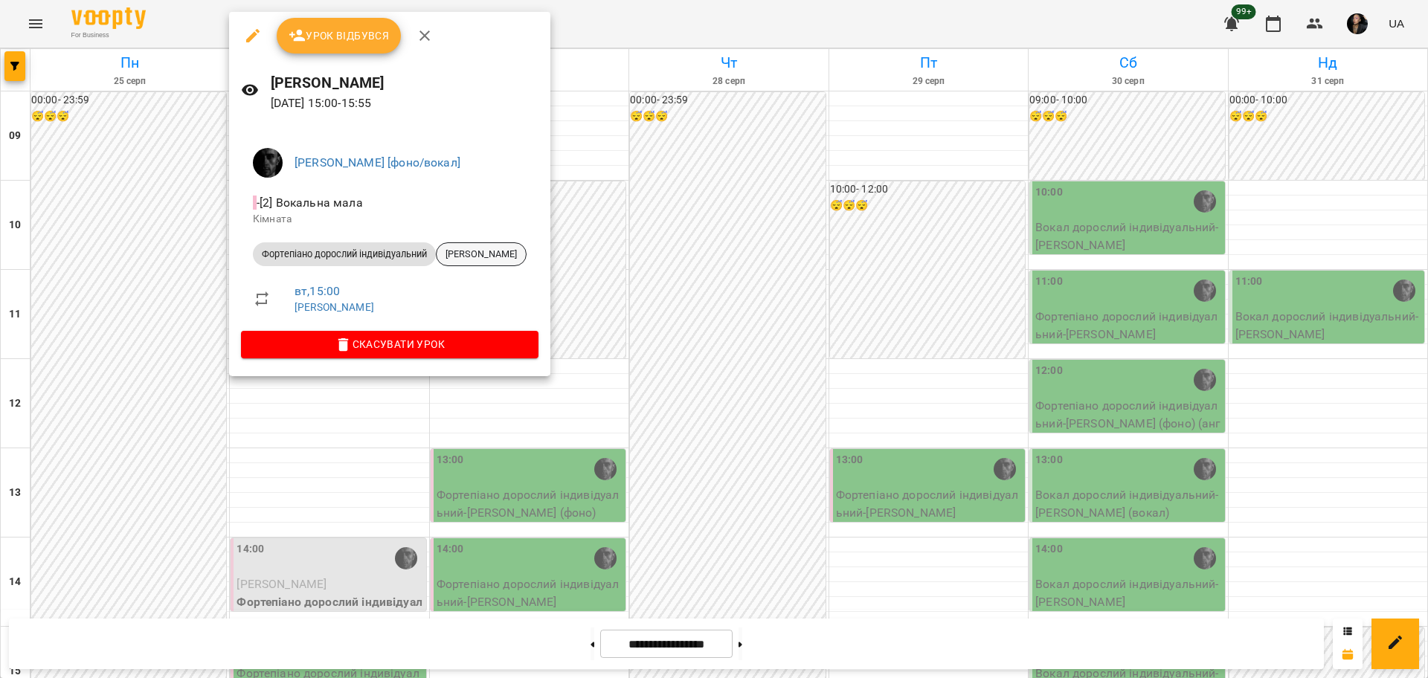
click at [466, 262] on div "[PERSON_NAME]" at bounding box center [481, 254] width 91 height 24
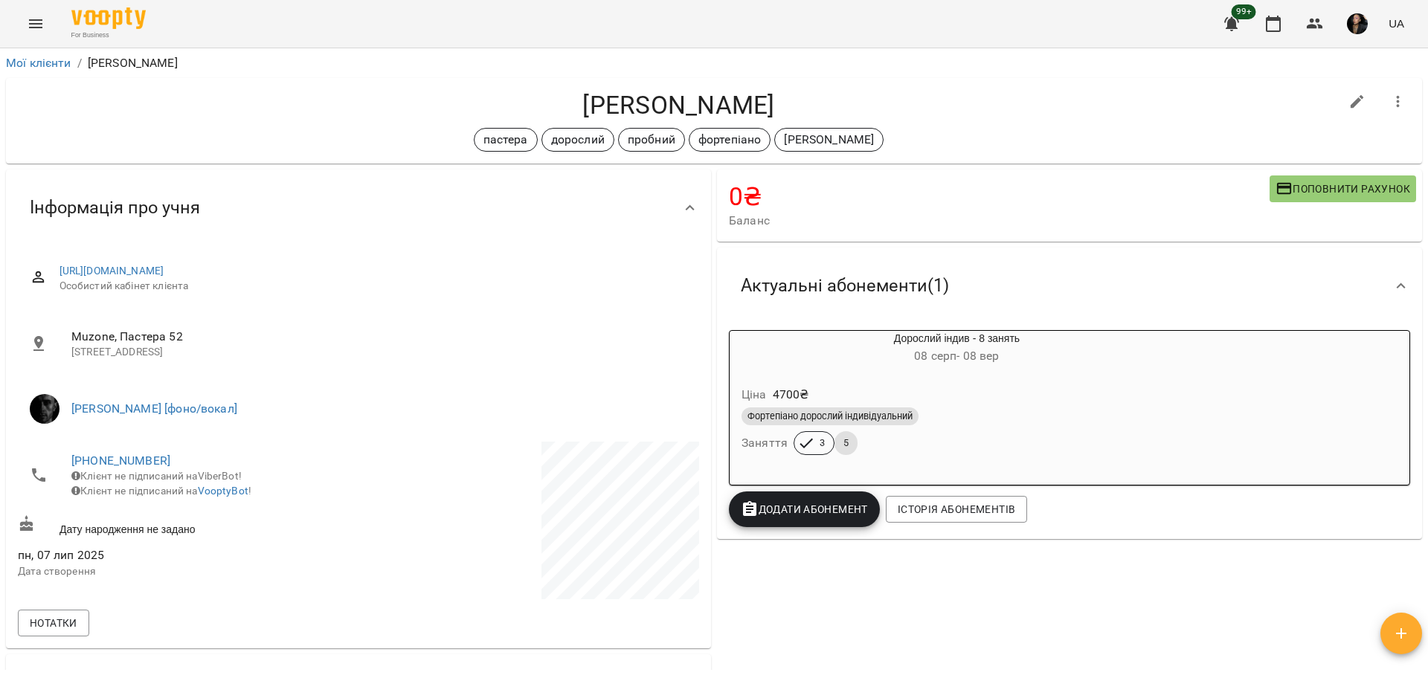
click at [935, 433] on div "Фортепіано дорослий індивідуальний Заняття 3 5" at bounding box center [956, 432] width 436 height 54
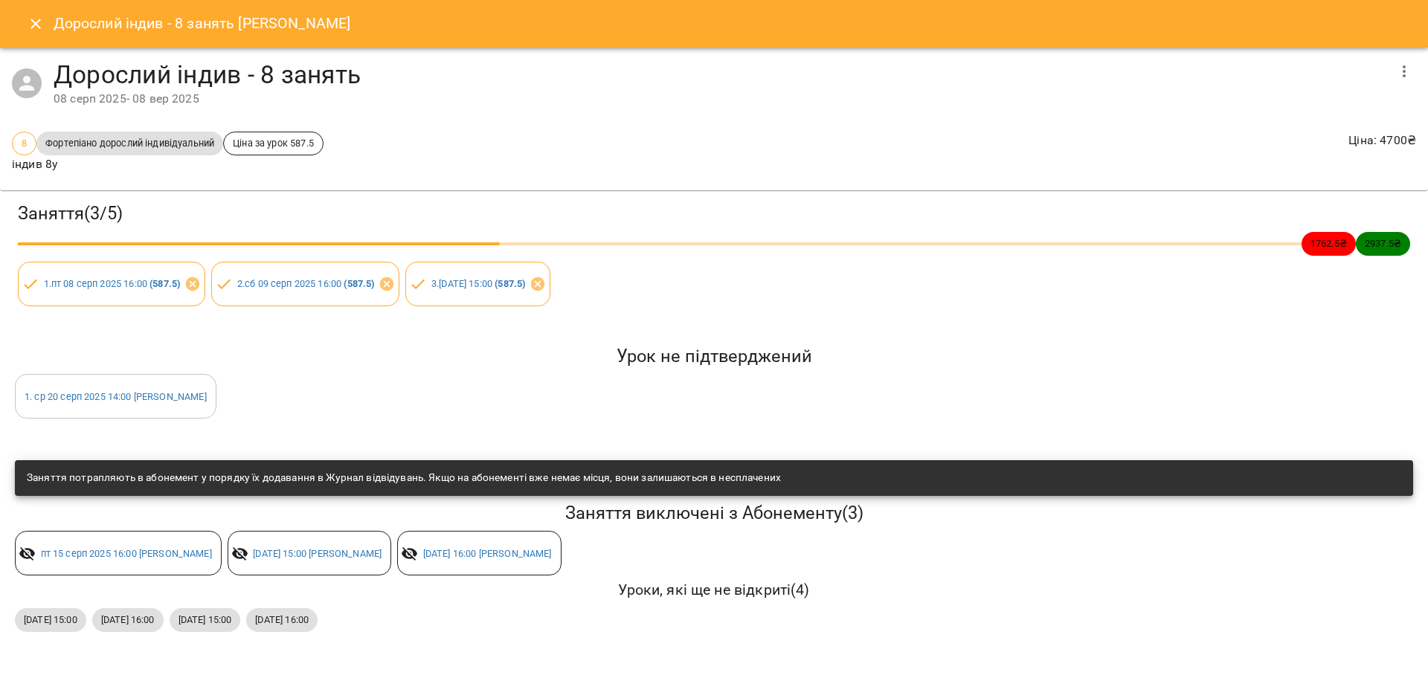
click at [31, 22] on icon "Close" at bounding box center [36, 24] width 18 height 18
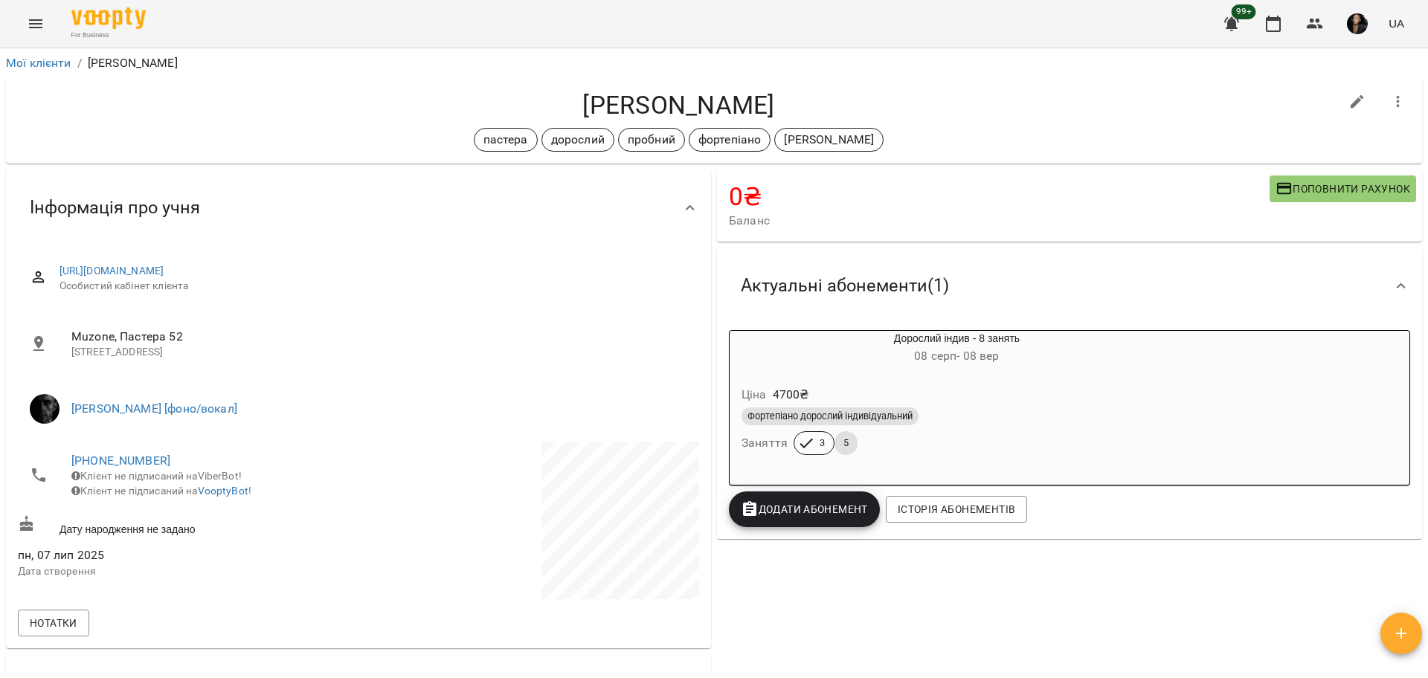
click at [32, 28] on icon "Menu" at bounding box center [36, 24] width 18 height 18
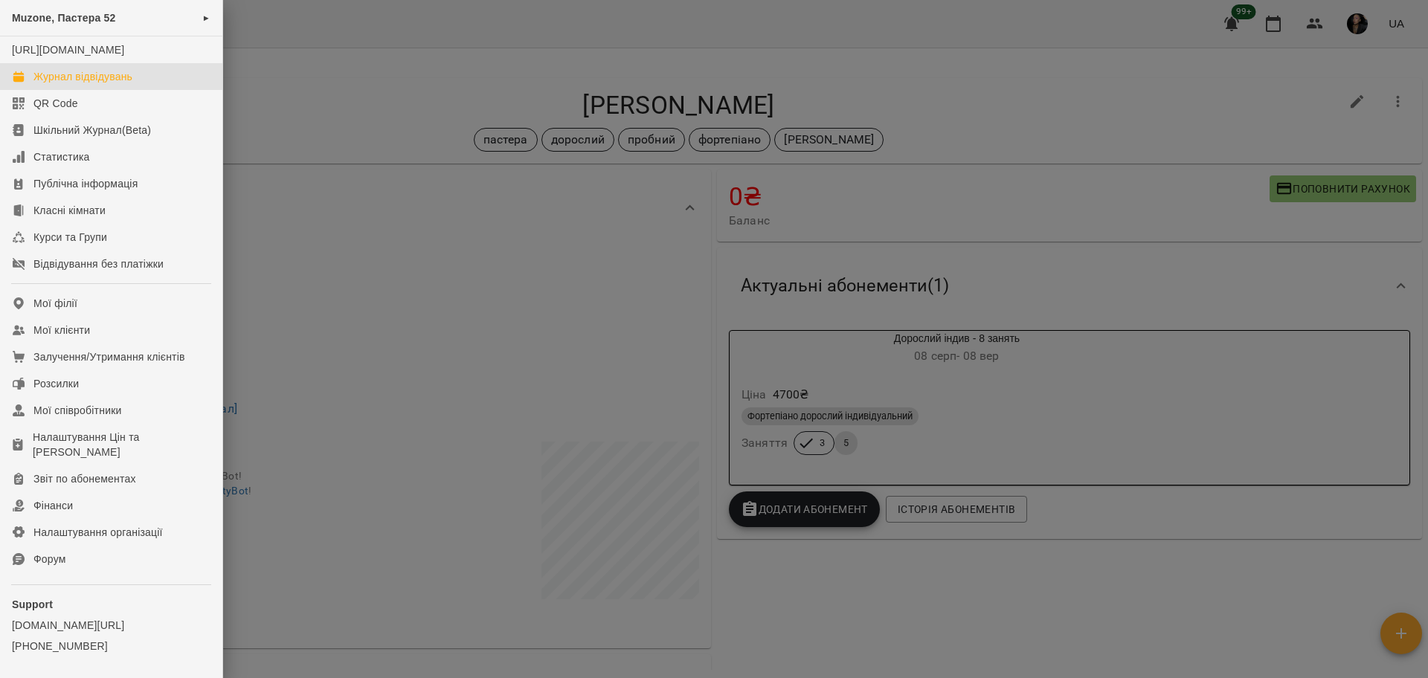
click at [74, 83] on link "Журнал відвідувань" at bounding box center [111, 76] width 222 height 27
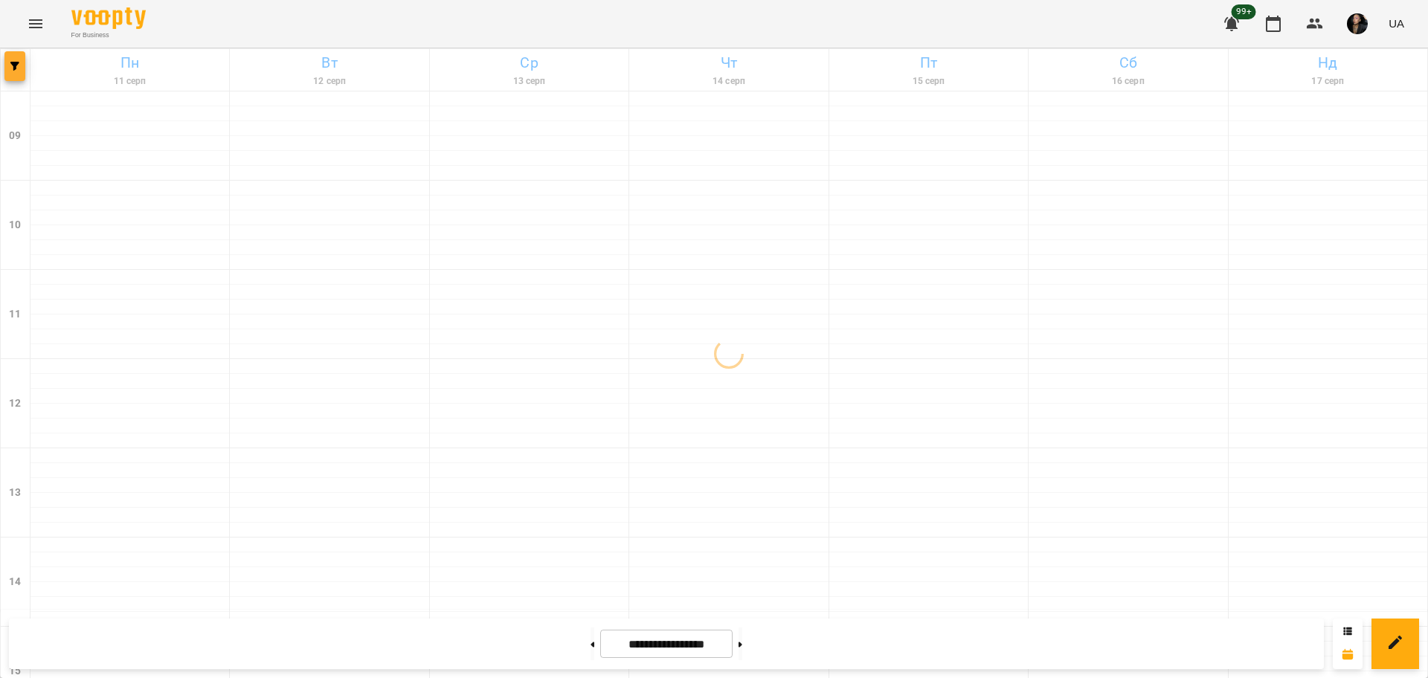
click at [16, 71] on button "button" at bounding box center [14, 66] width 21 height 30
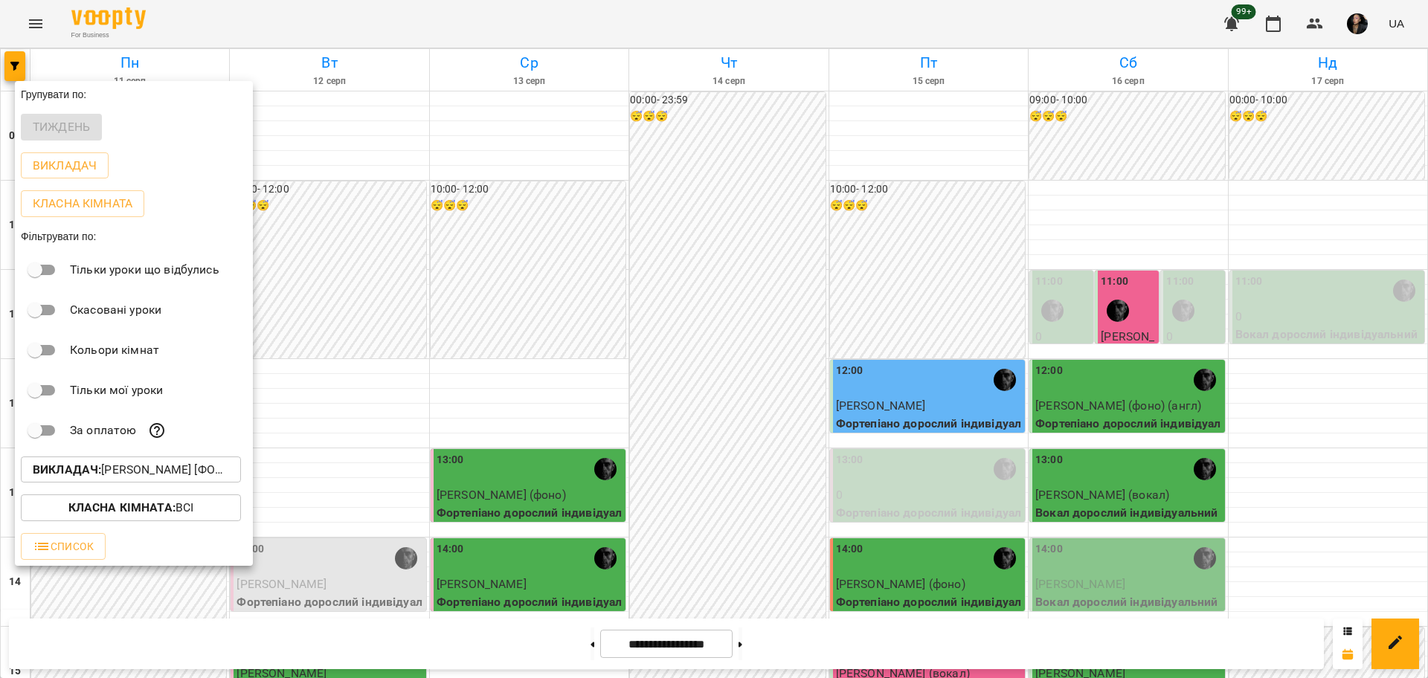
click at [1405, 436] on div at bounding box center [714, 339] width 1428 height 678
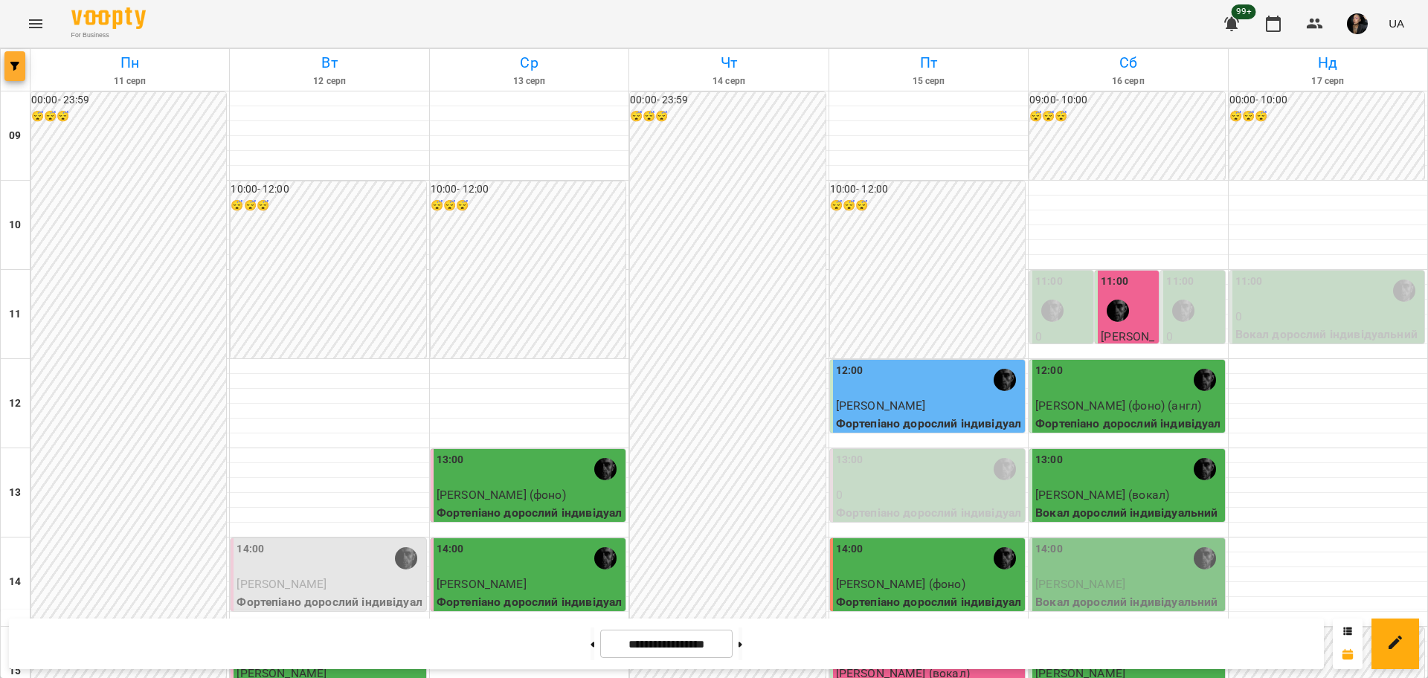
click at [15, 74] on button "button" at bounding box center [14, 66] width 21 height 30
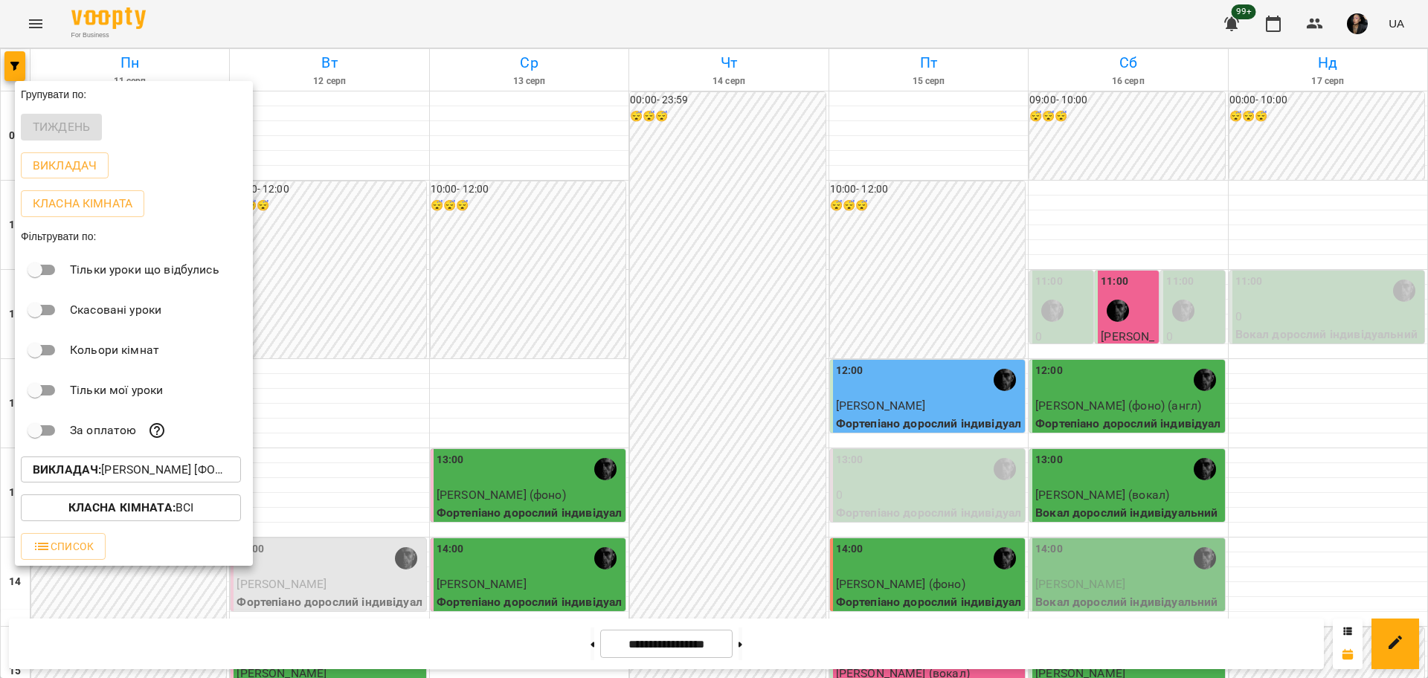
click at [182, 479] on p "Викладач : [PERSON_NAME] [фоно/вокал]" at bounding box center [131, 470] width 196 height 18
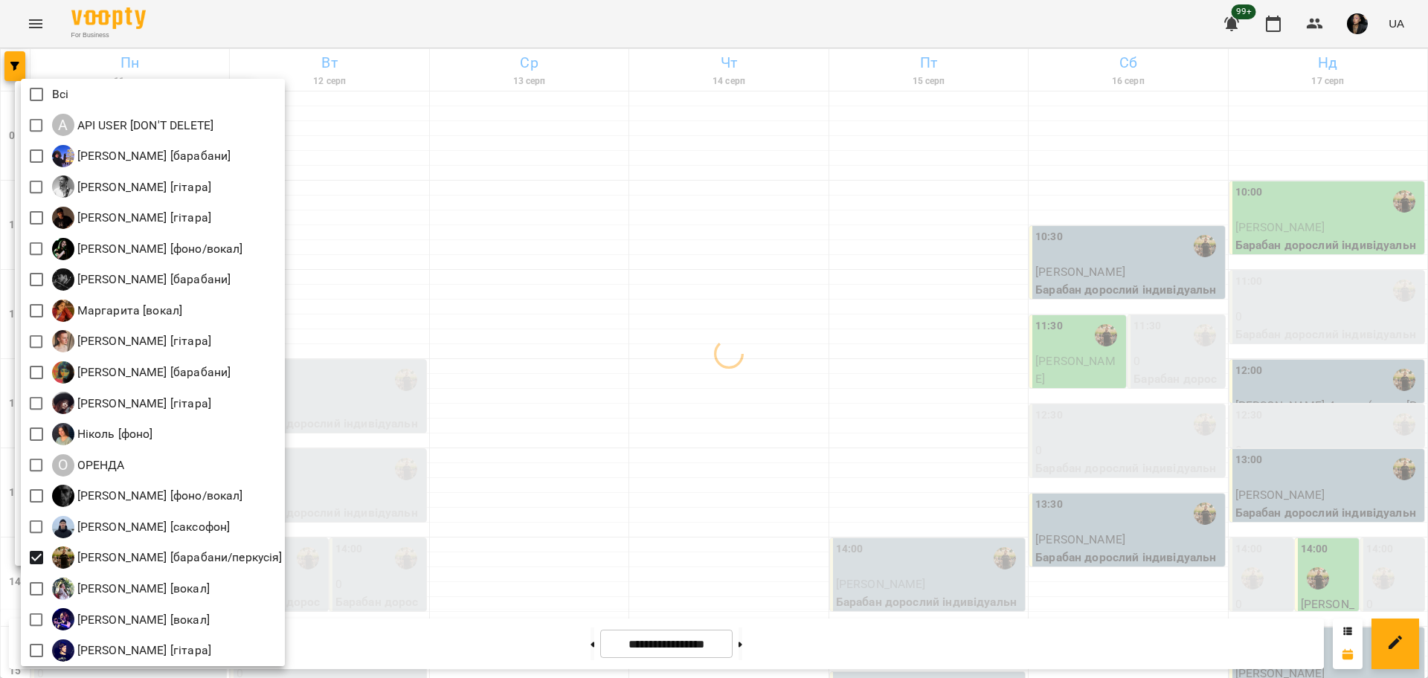
click at [499, 545] on div at bounding box center [714, 339] width 1428 height 678
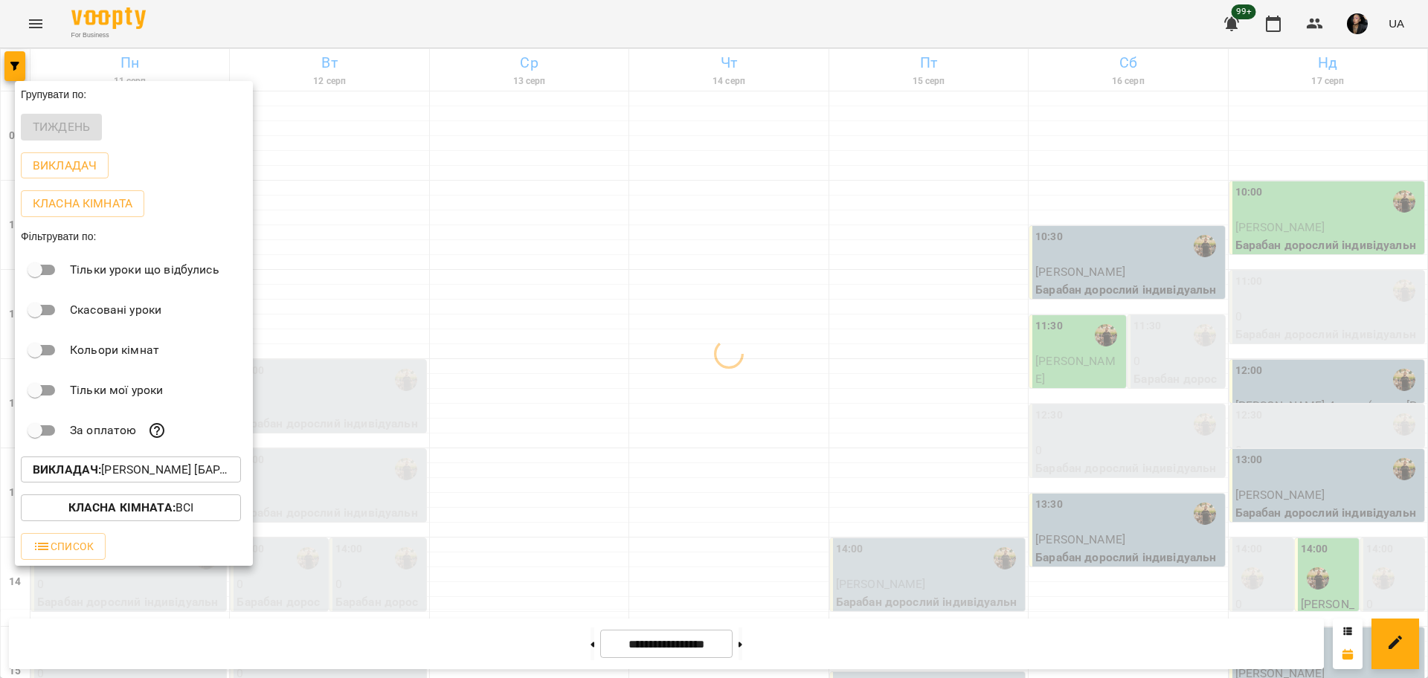
click at [887, 488] on div at bounding box center [714, 339] width 1428 height 678
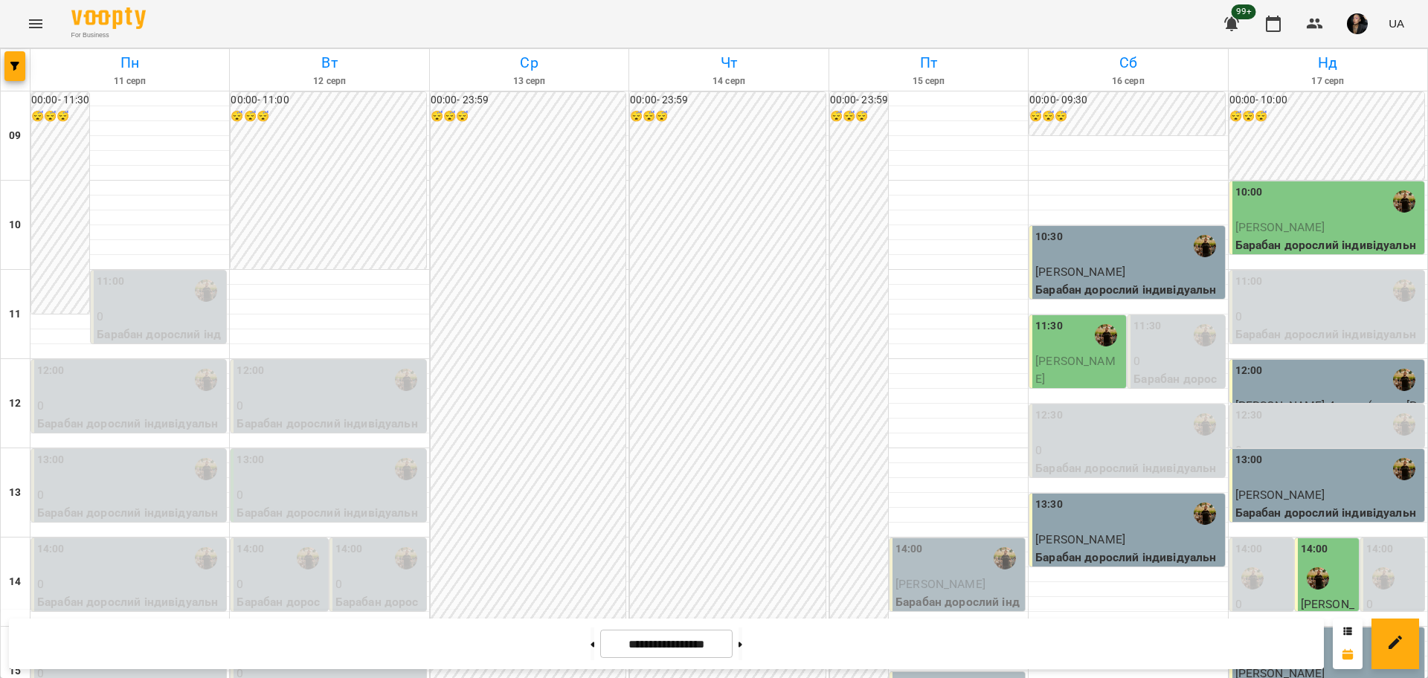
scroll to position [186, 0]
click at [15, 71] on button "button" at bounding box center [14, 66] width 21 height 30
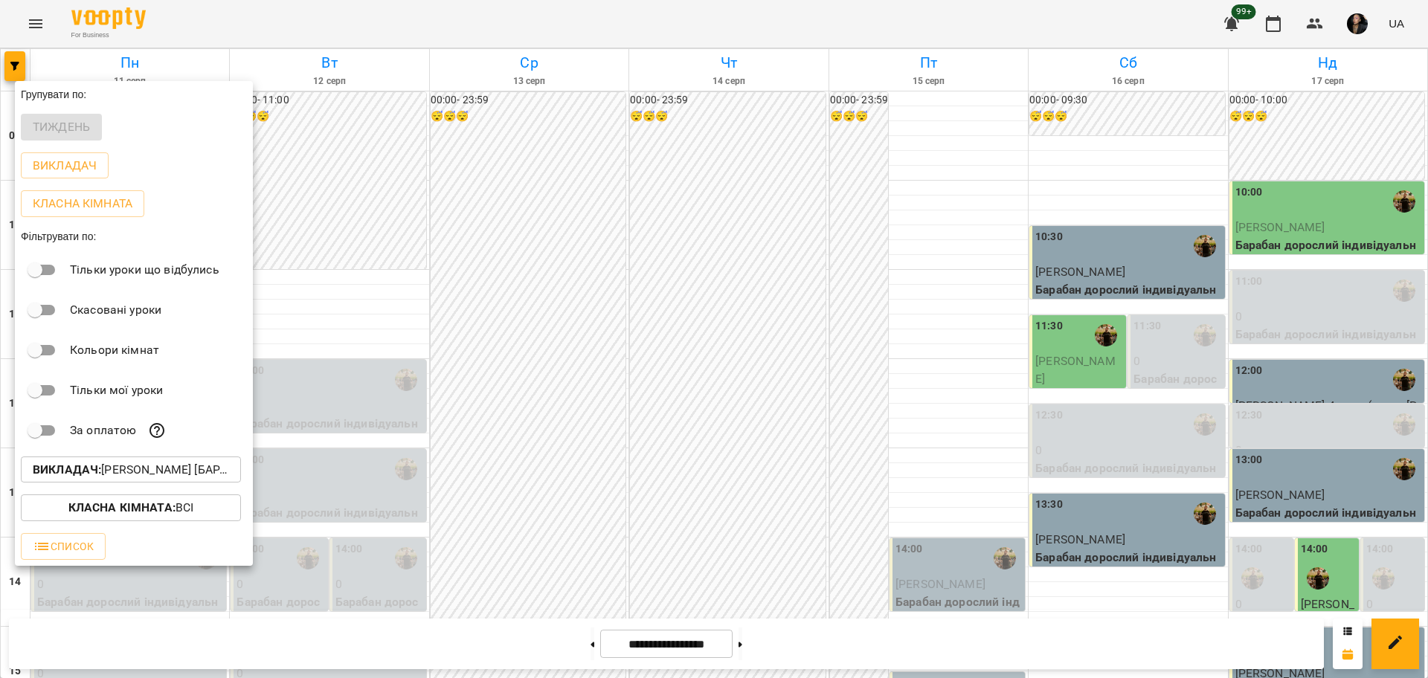
click at [880, 297] on div at bounding box center [714, 339] width 1428 height 678
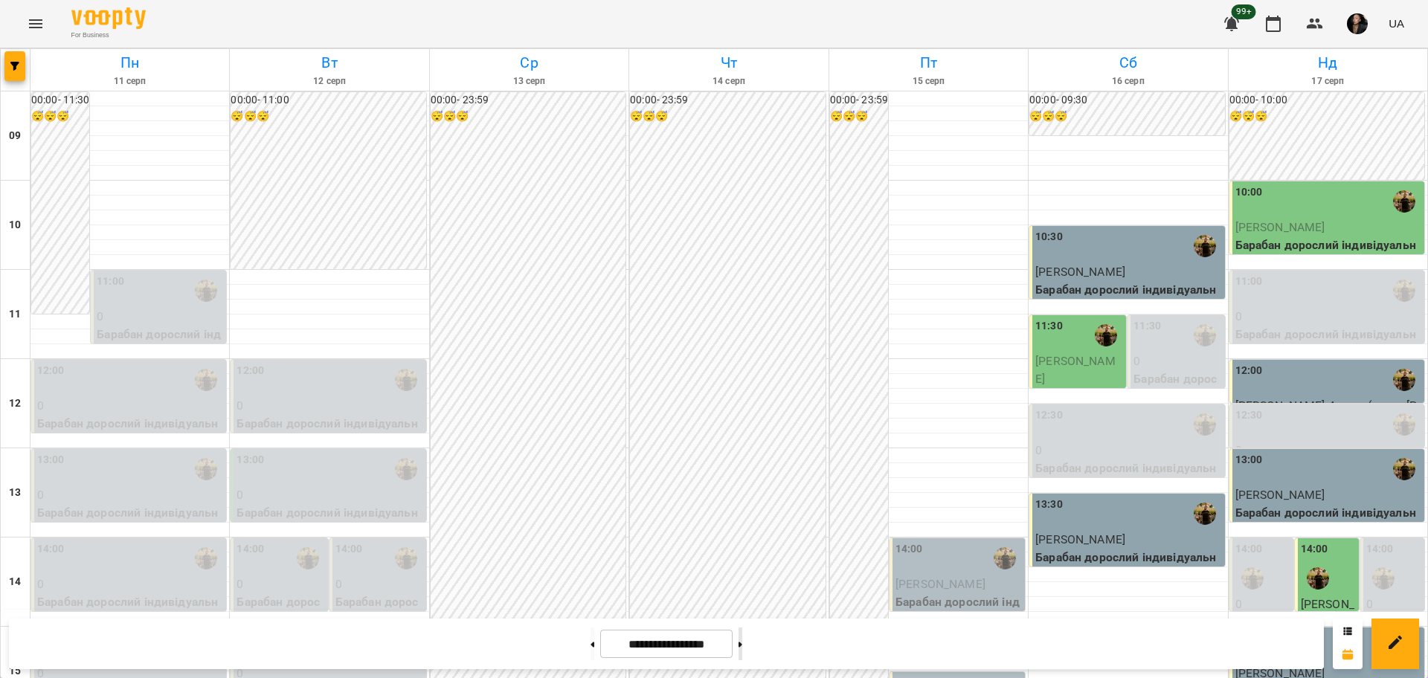
click at [742, 642] on button at bounding box center [740, 644] width 4 height 33
type input "**********"
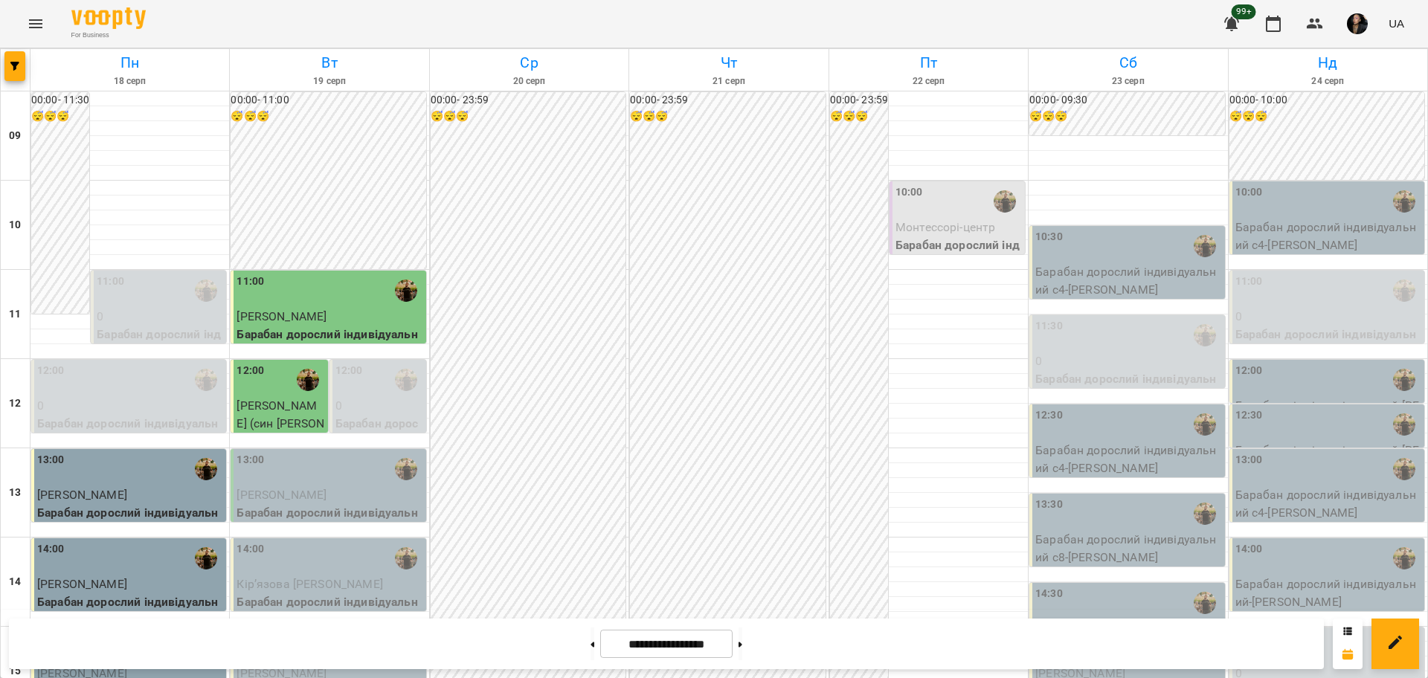
click at [1093, 586] on div "14:30" at bounding box center [1128, 603] width 186 height 34
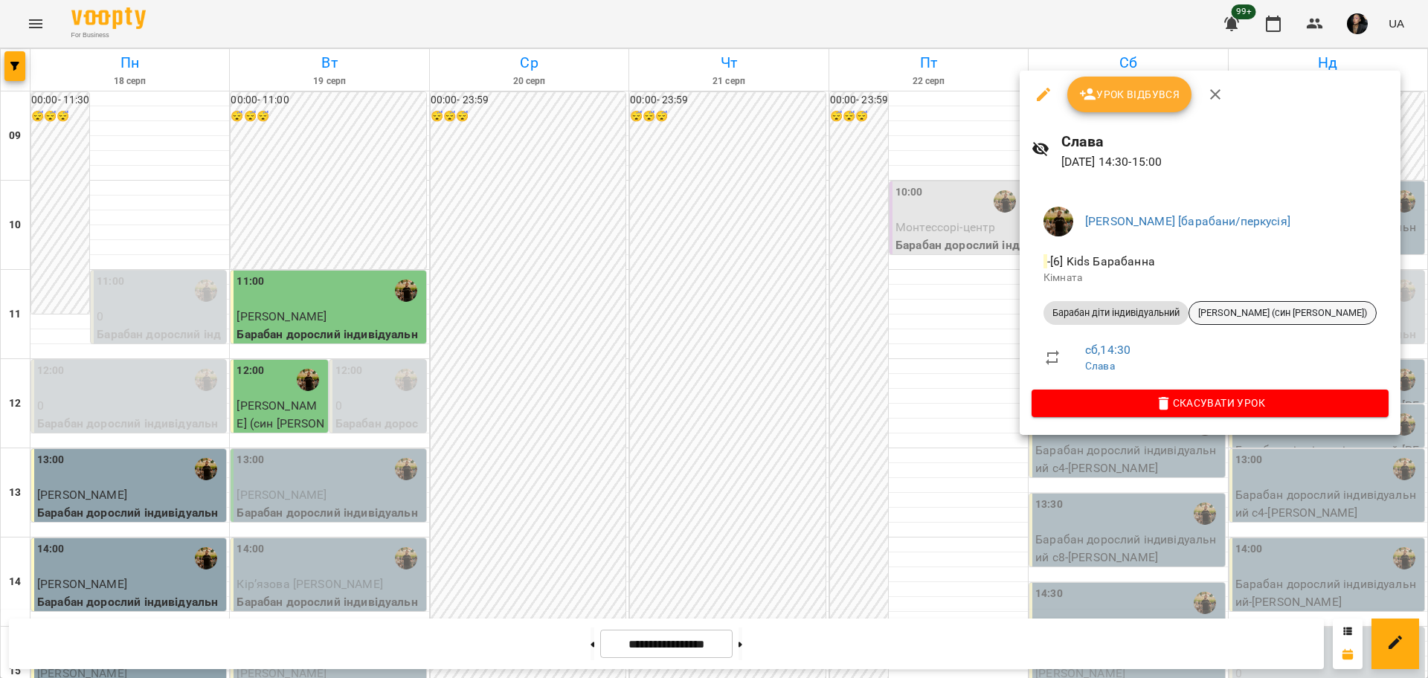
click at [1314, 315] on span "[PERSON_NAME] (син [PERSON_NAME])" at bounding box center [1282, 312] width 187 height 13
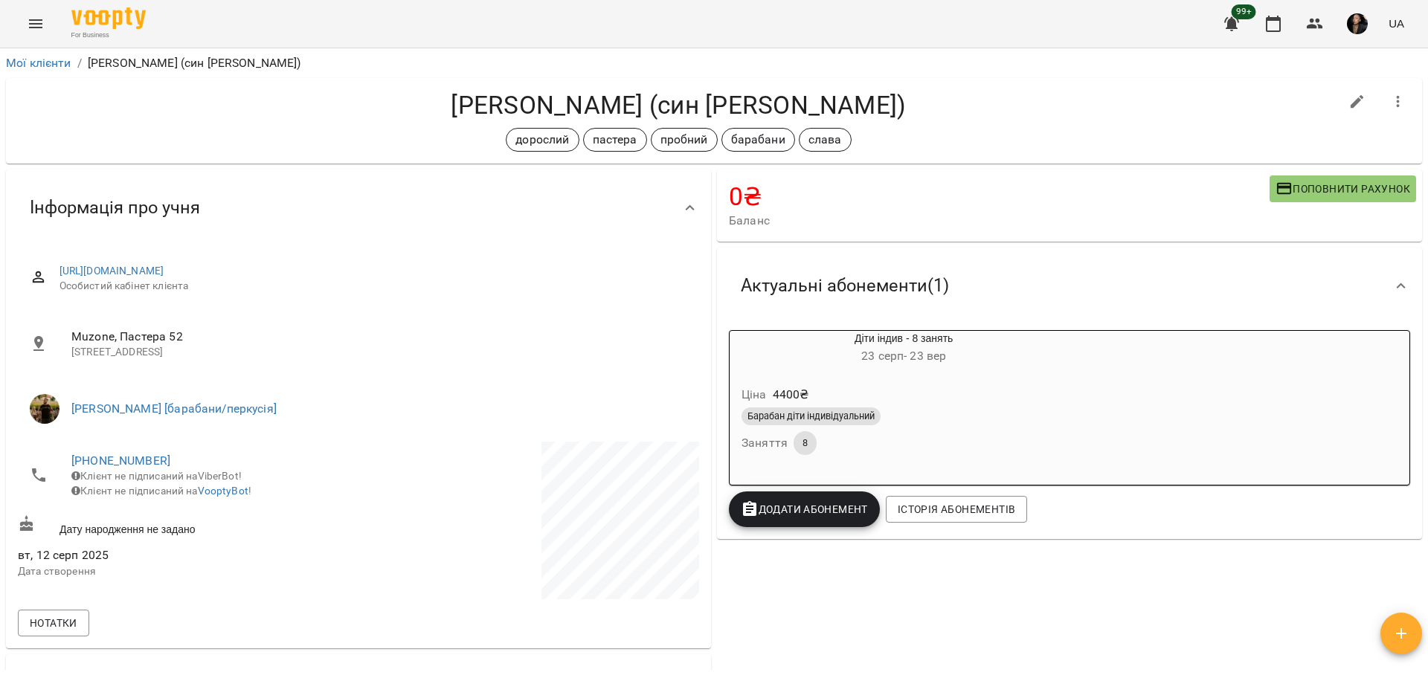
drag, startPoint x: 338, startPoint y: 97, endPoint x: 1062, endPoint y: 592, distance: 876.9
click at [1061, 592] on div "0 ₴ Баланс Поповнити рахунок -4400 ₴ Послуги -4400 ₴ Діти індив - 8 занять 4400…" at bounding box center [1069, 552] width 711 height 770
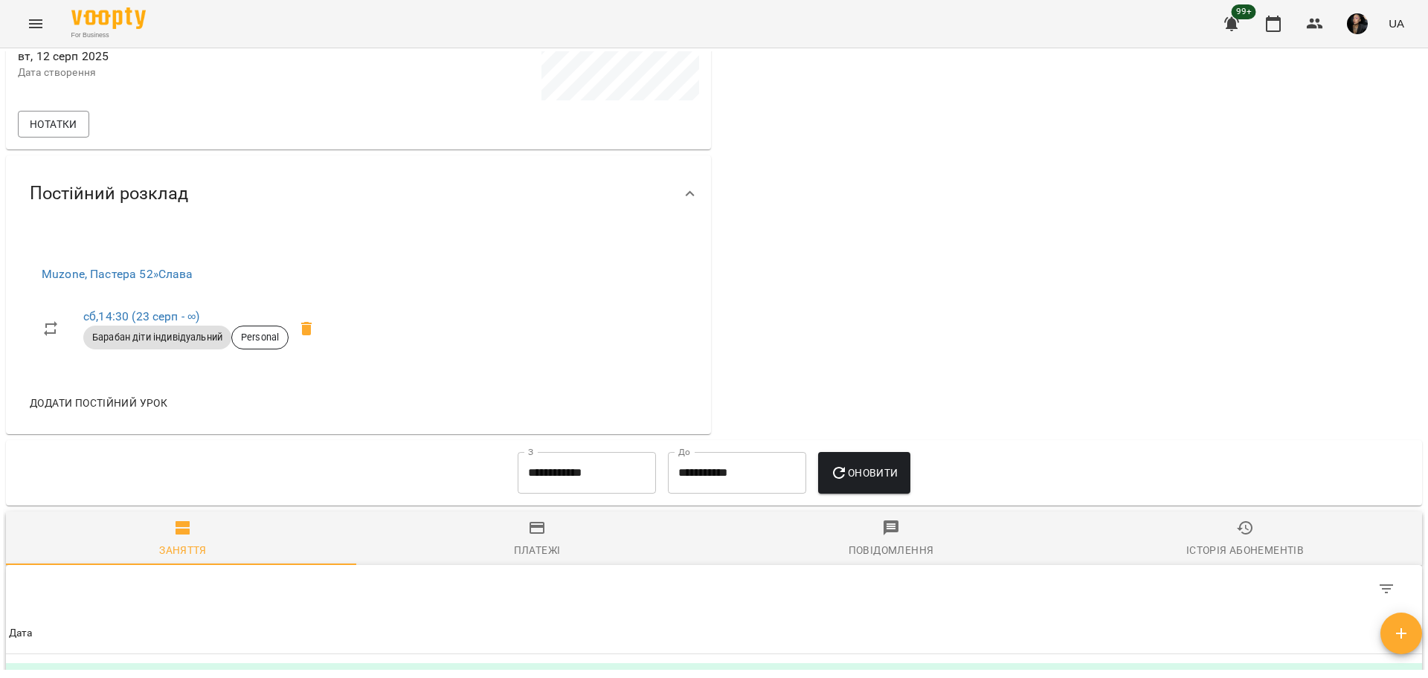
scroll to position [558, 0]
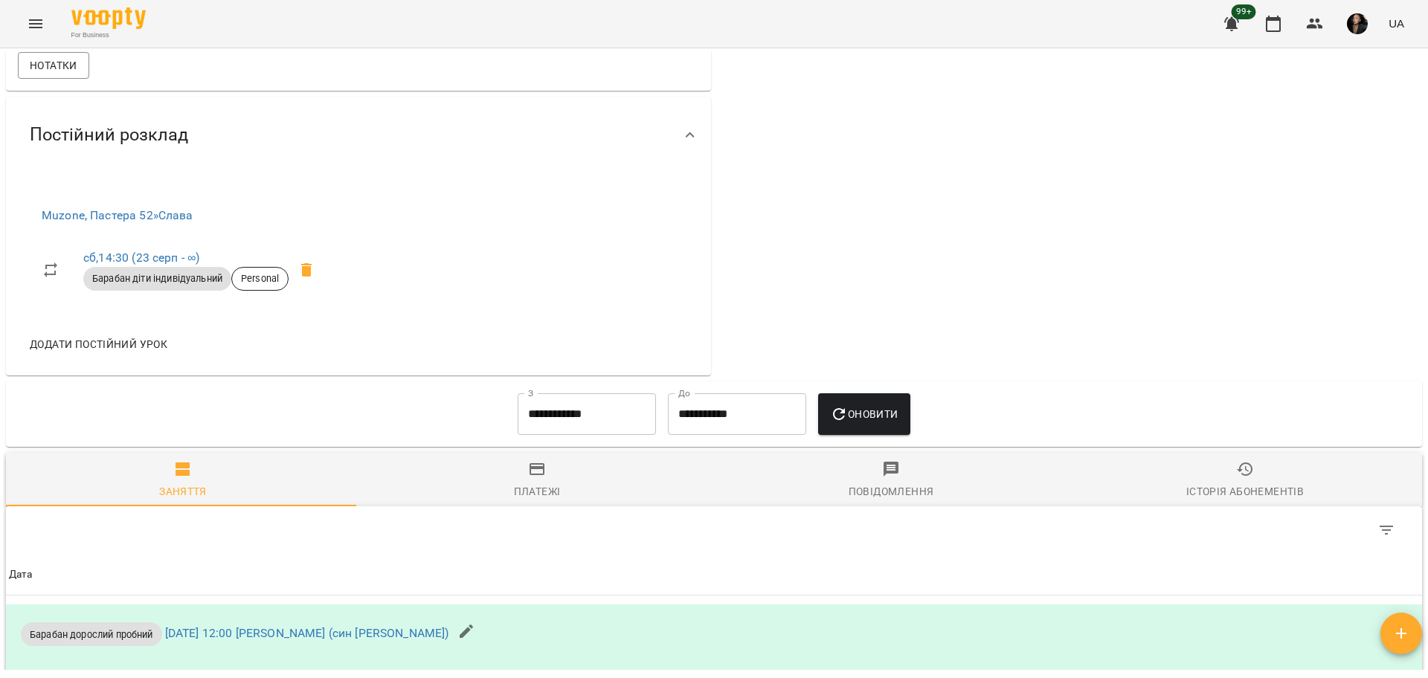
click at [21, 24] on button "Menu" at bounding box center [36, 24] width 36 height 36
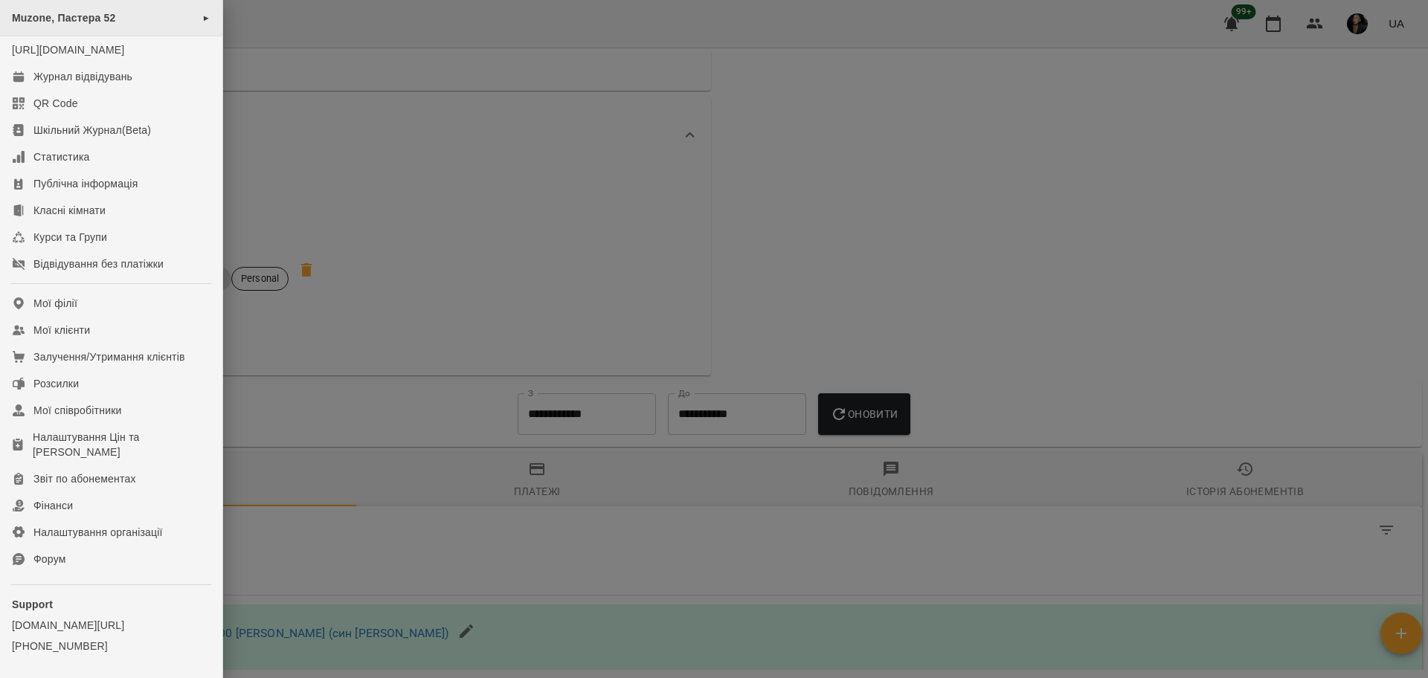
click at [142, 18] on div "Muzone, Пастера 52 ►" at bounding box center [111, 18] width 222 height 36
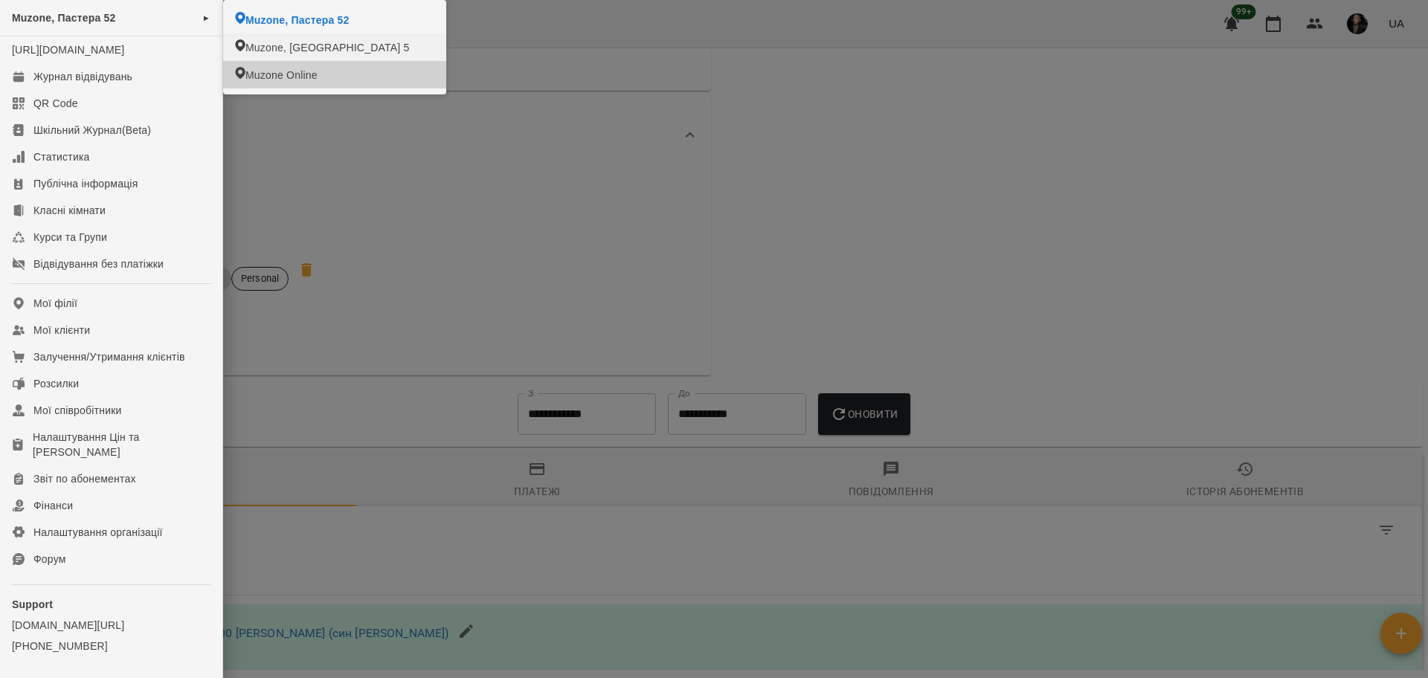
click at [338, 156] on div at bounding box center [714, 339] width 1428 height 678
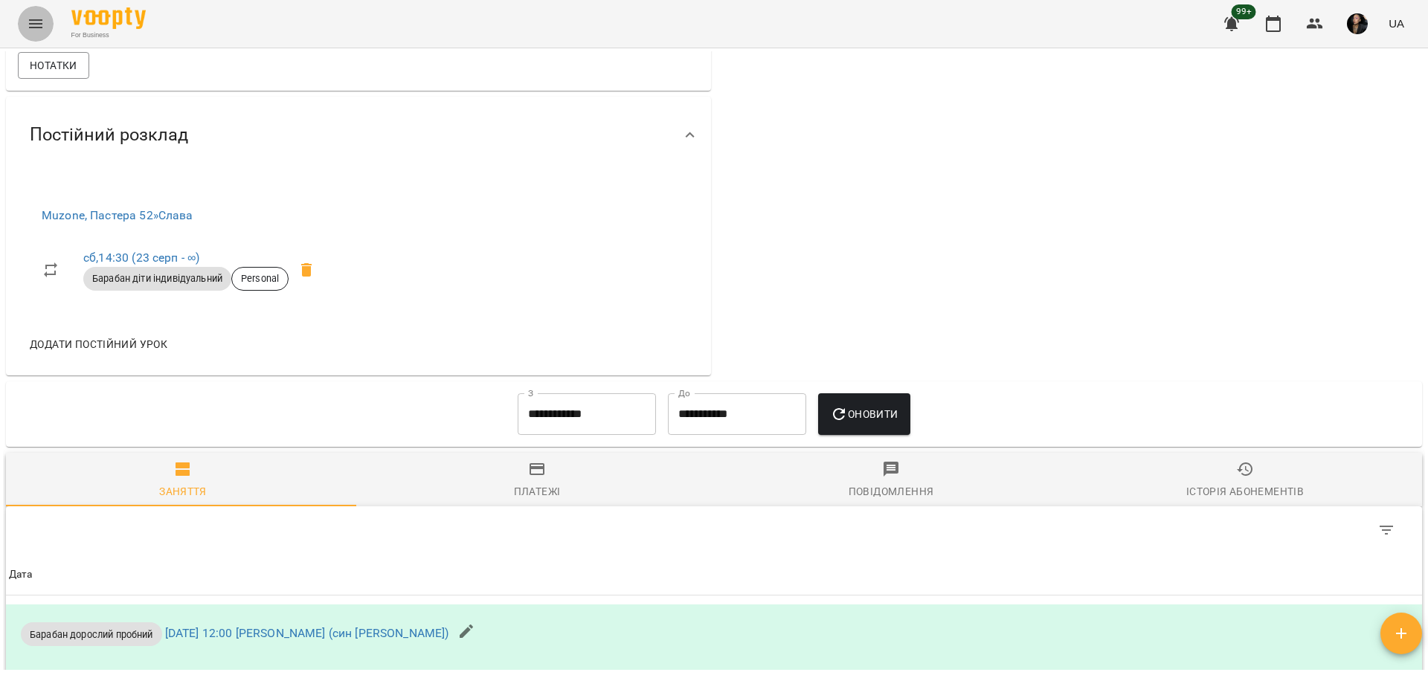
click at [33, 28] on icon "Menu" at bounding box center [36, 24] width 18 height 18
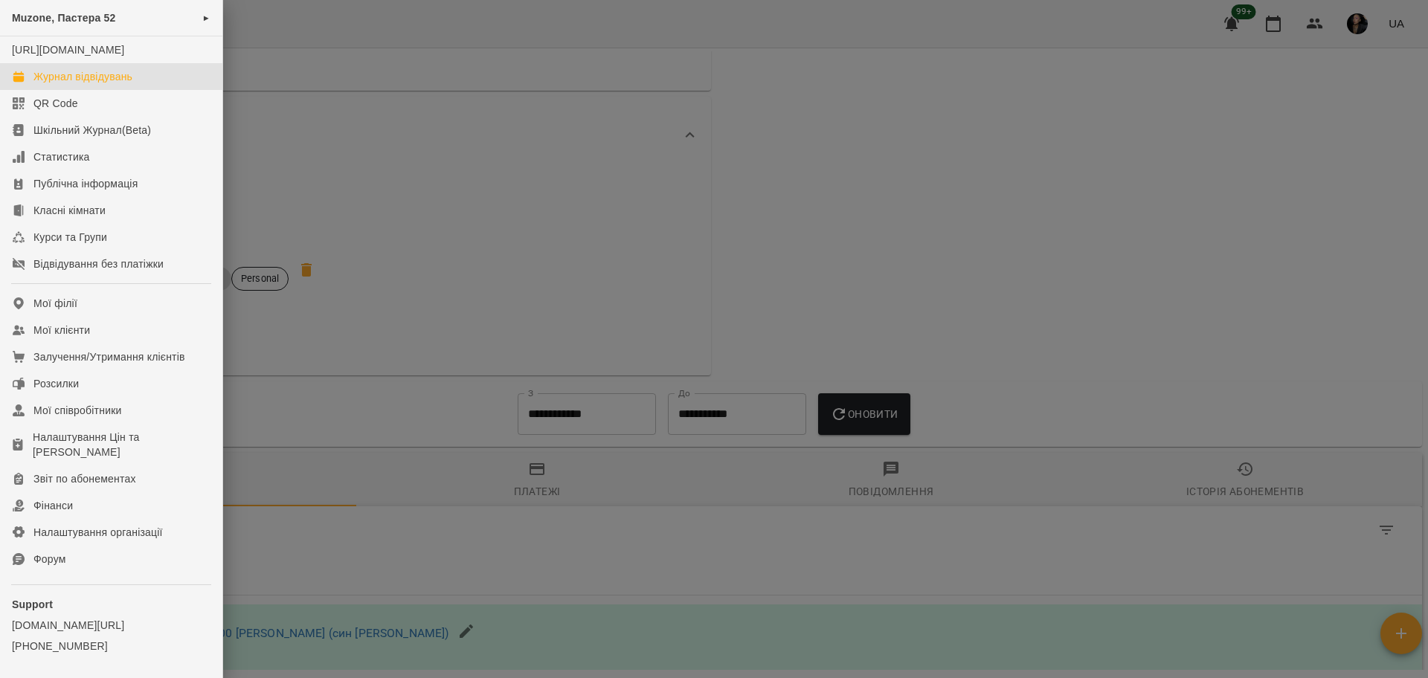
click at [94, 84] on div "Журнал відвідувань" at bounding box center [82, 76] width 99 height 15
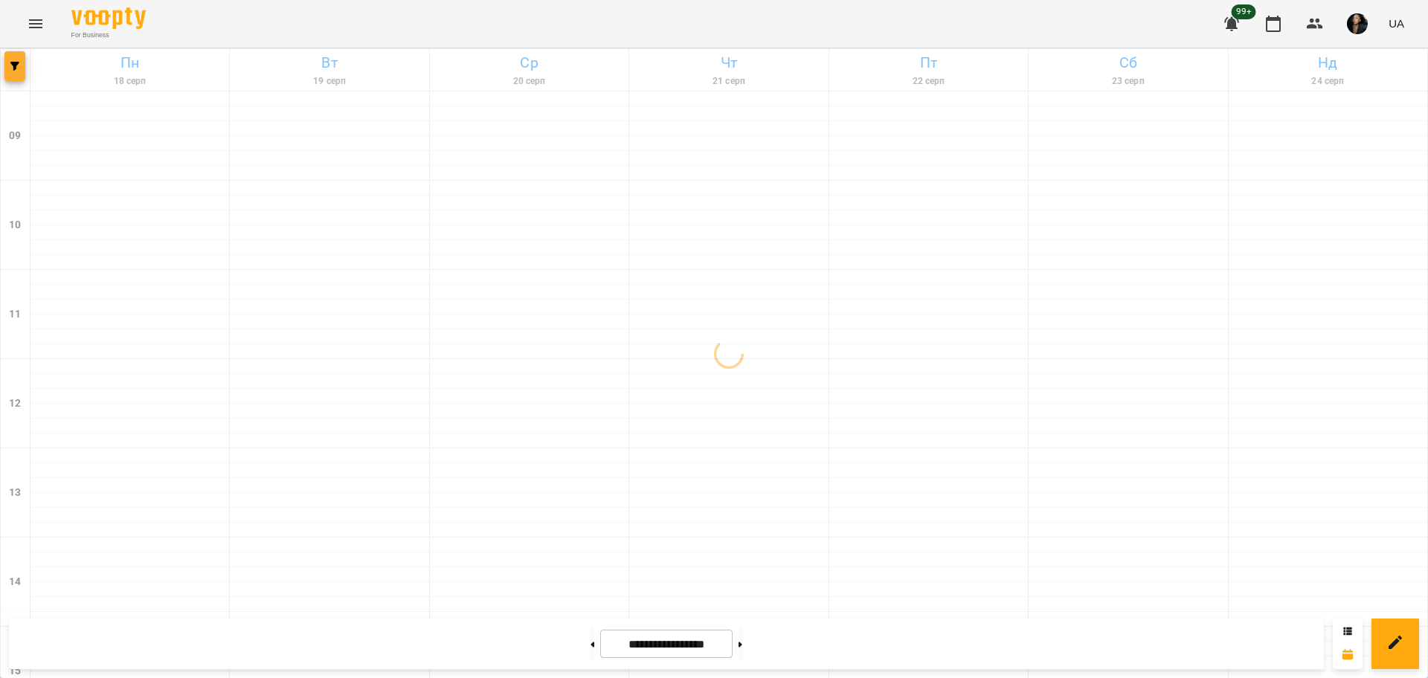
click at [7, 59] on button "button" at bounding box center [14, 66] width 21 height 30
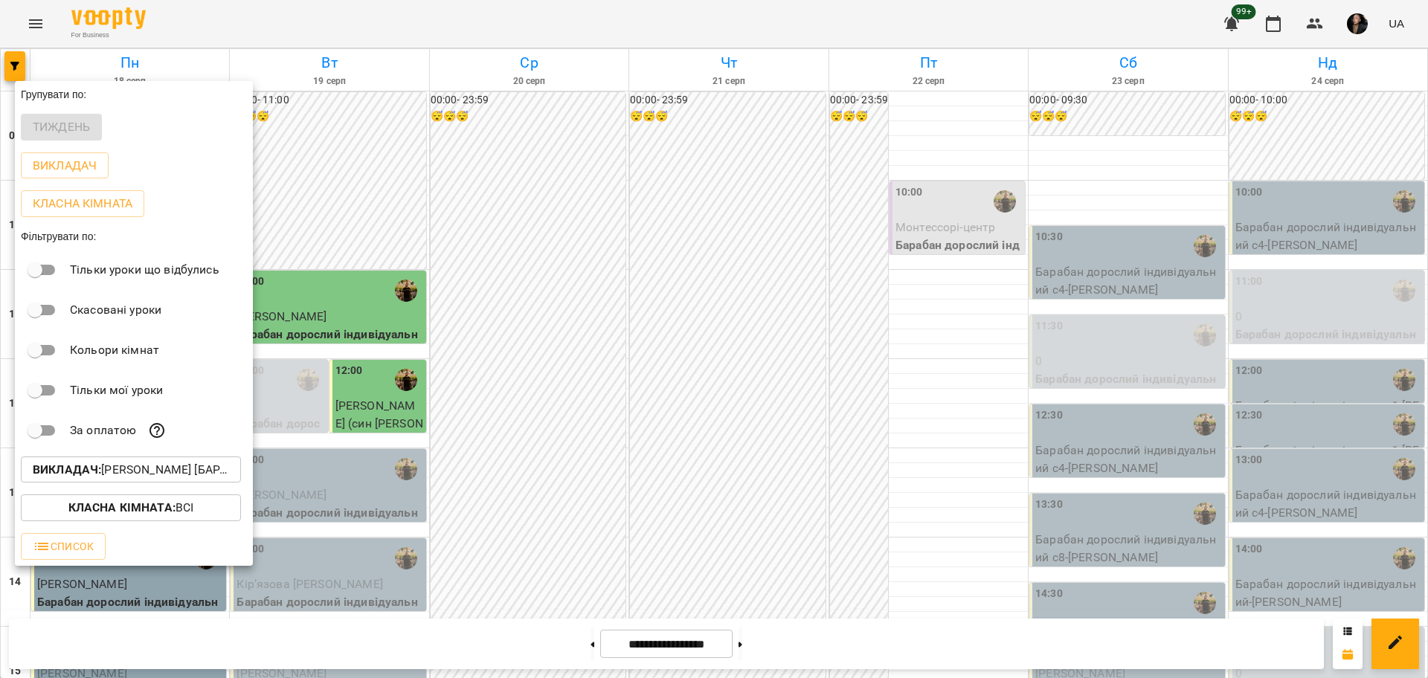
click at [170, 479] on p "Викладач : [PERSON_NAME] [барабани/перкусія]" at bounding box center [131, 470] width 196 height 18
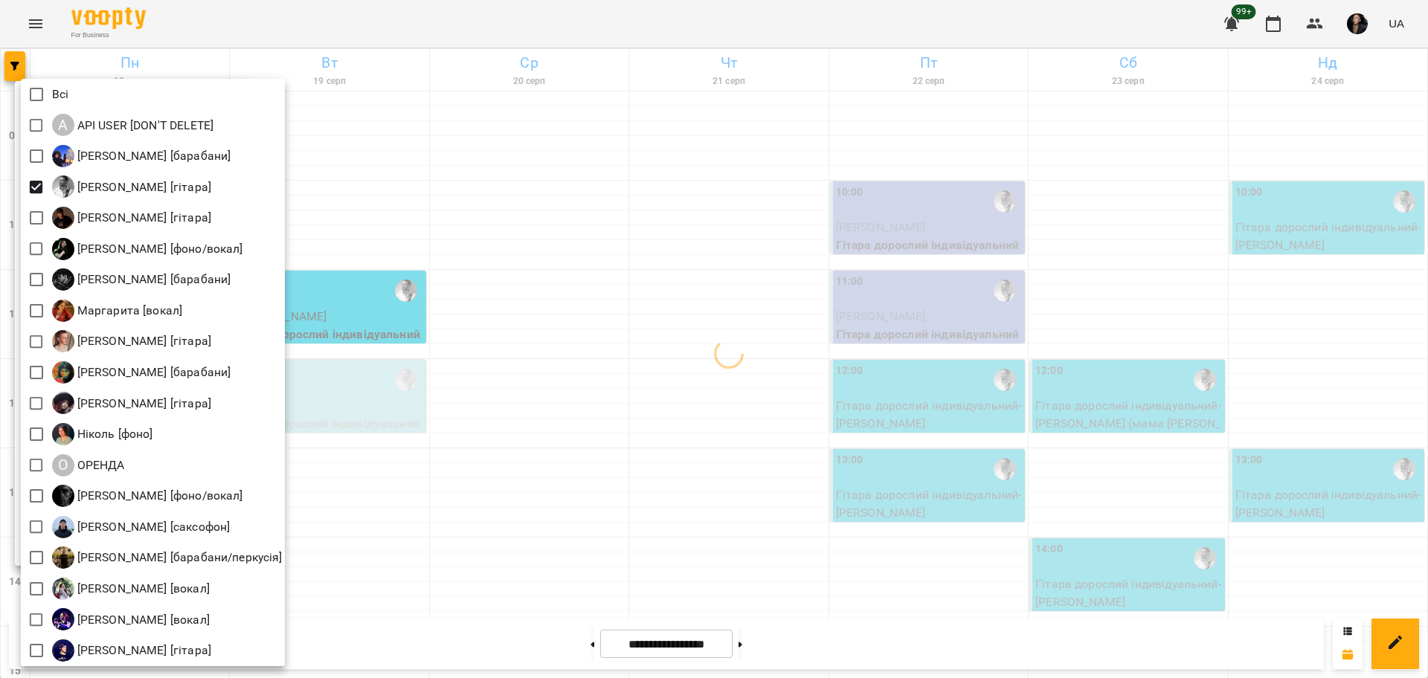
drag, startPoint x: 480, startPoint y: 345, endPoint x: 486, endPoint y: 355, distance: 11.0
click at [489, 347] on div at bounding box center [714, 339] width 1428 height 678
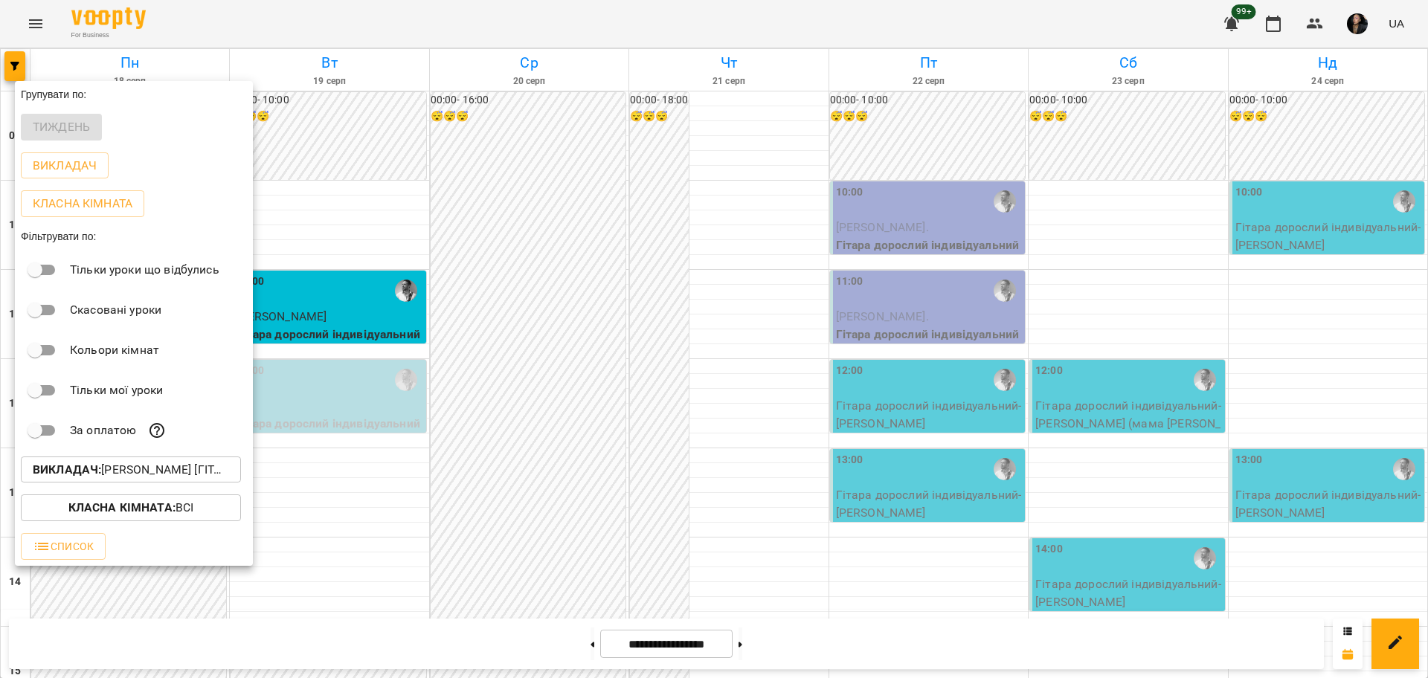
click at [465, 515] on div at bounding box center [714, 339] width 1428 height 678
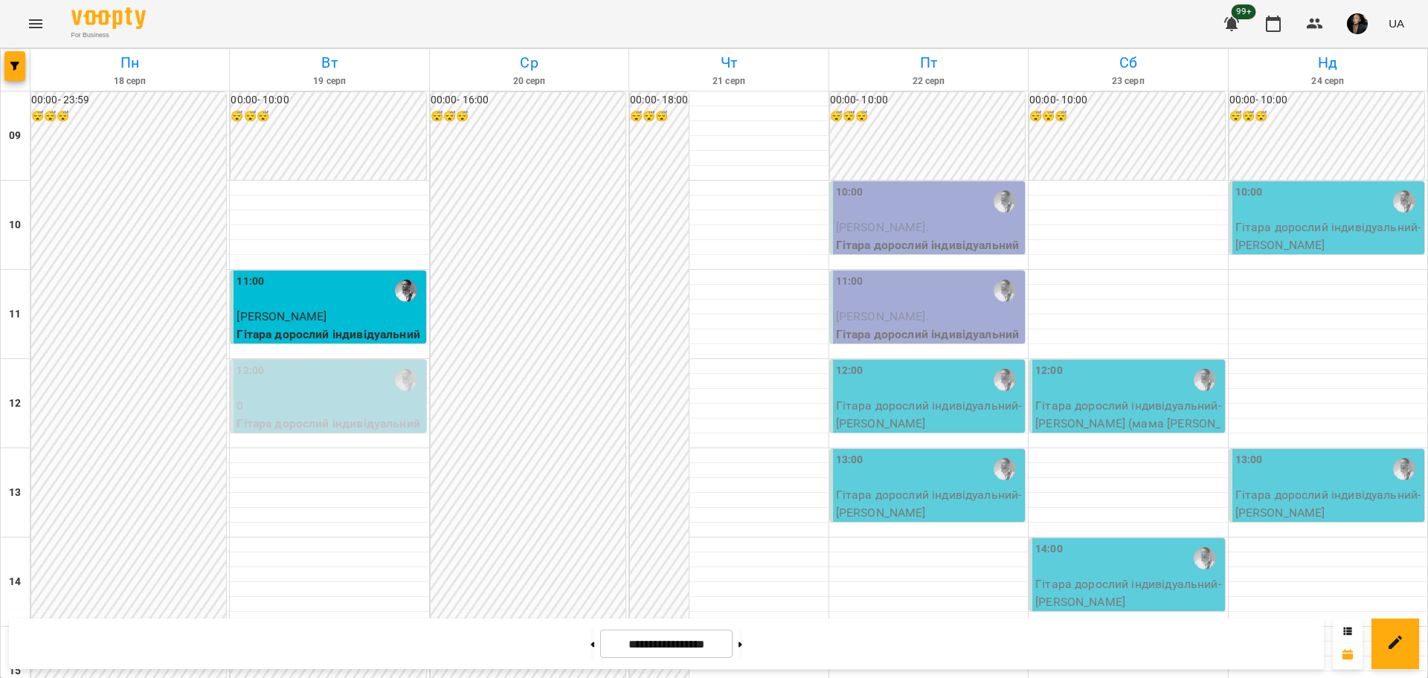
scroll to position [558, 0]
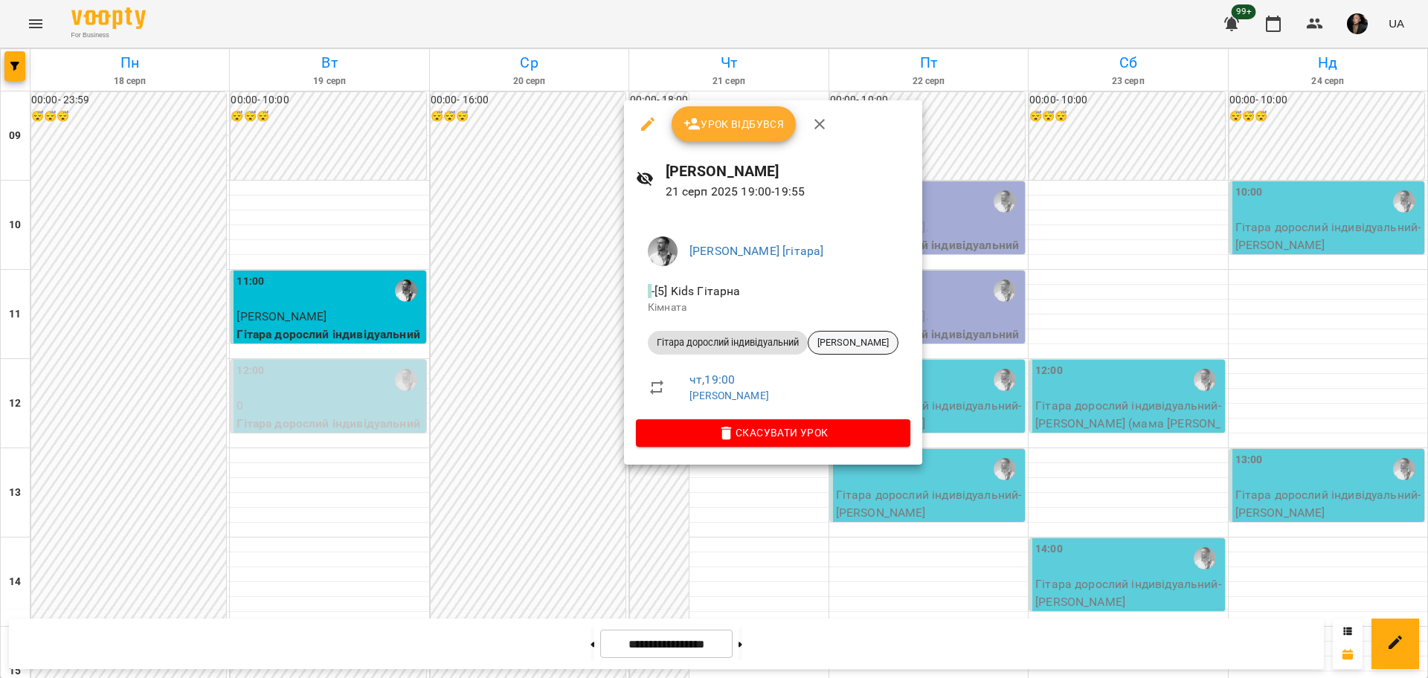
click at [897, 338] on span "[PERSON_NAME]" at bounding box center [852, 342] width 89 height 13
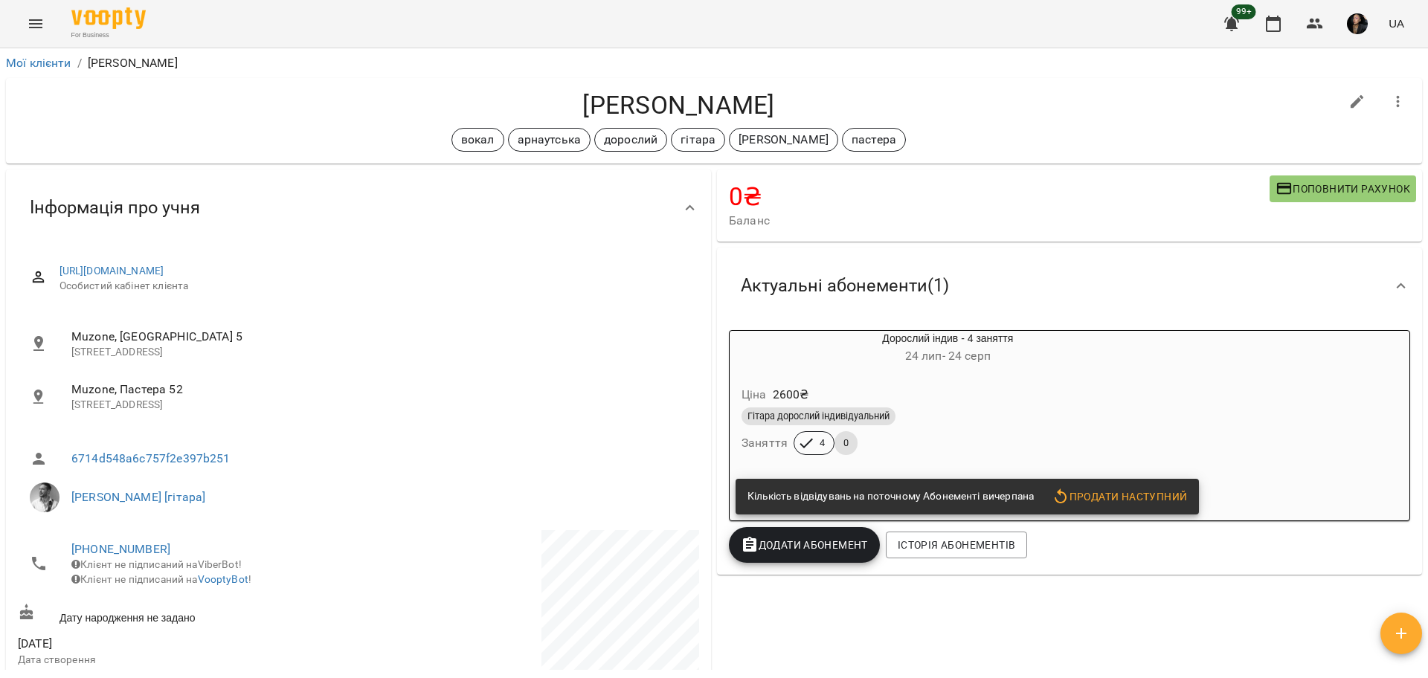
click at [947, 405] on div "Ціна 2600 ₴" at bounding box center [947, 394] width 419 height 27
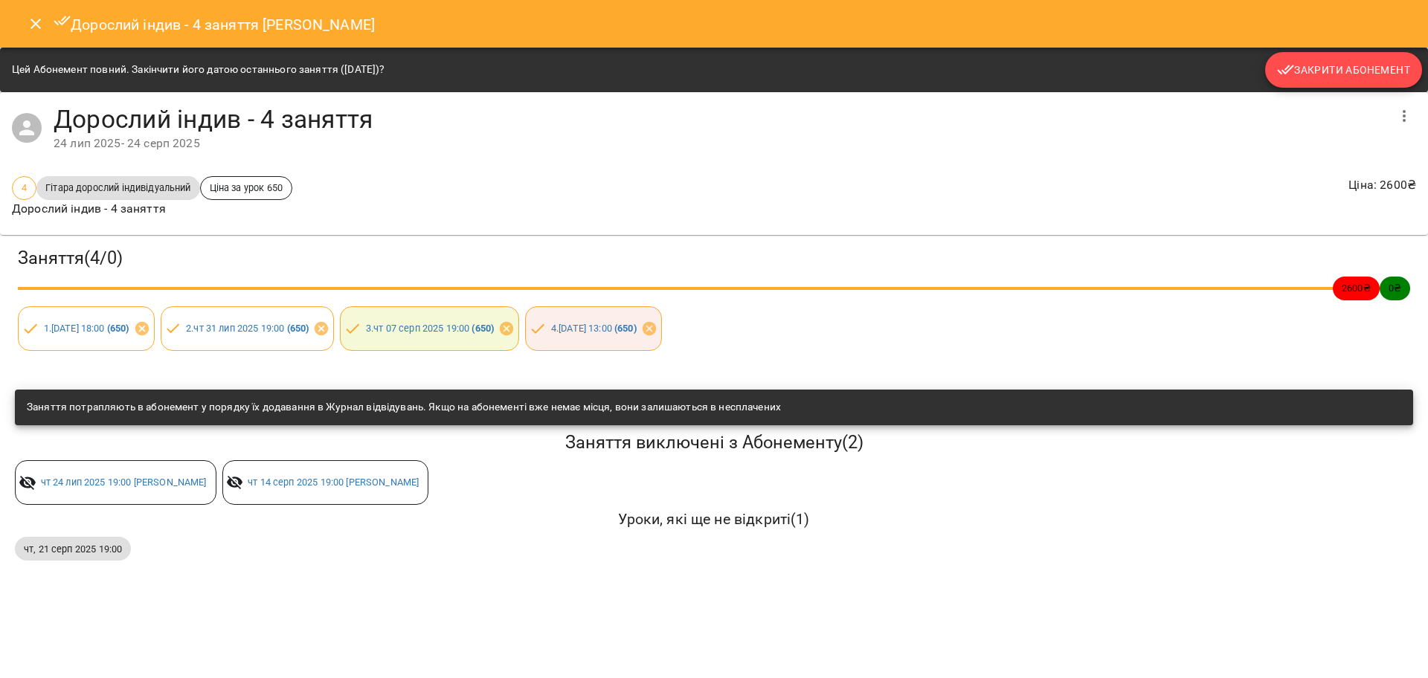
click at [1335, 72] on span "Закрити Абонемент" at bounding box center [1343, 70] width 133 height 18
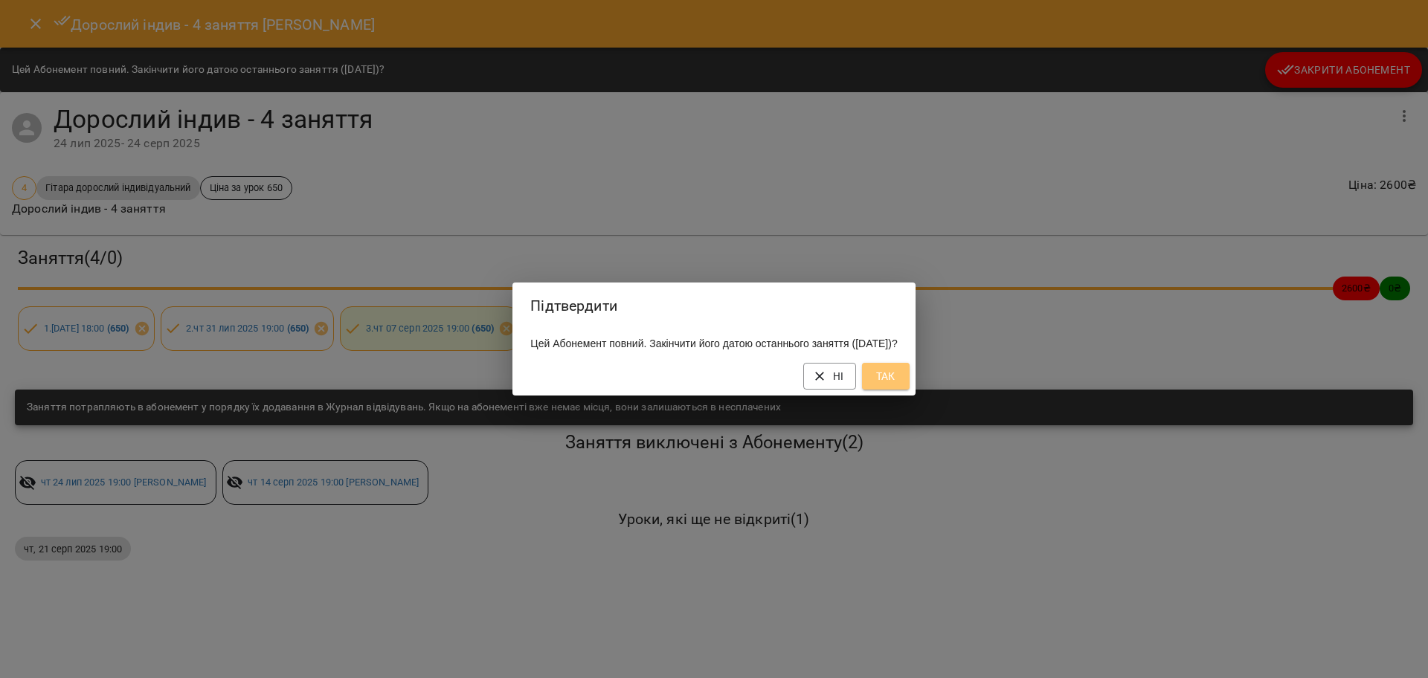
click at [897, 385] on span "Так" at bounding box center [886, 376] width 24 height 18
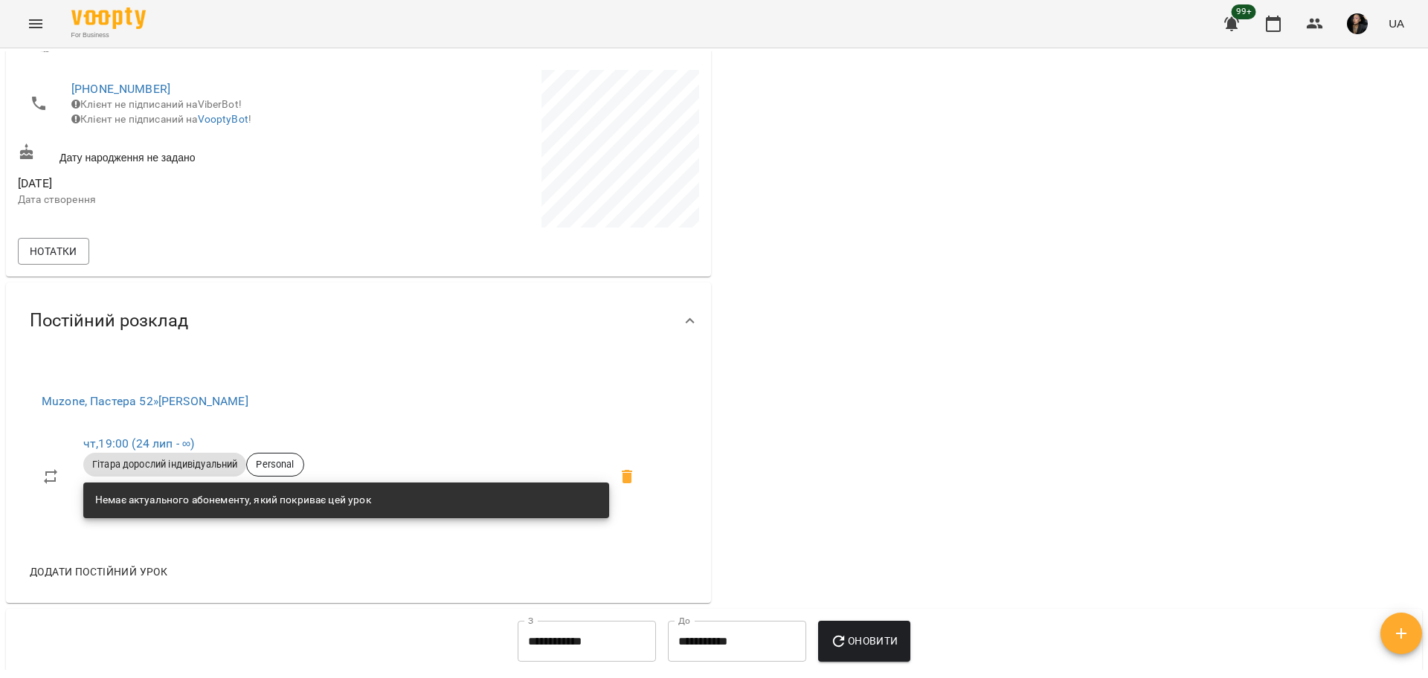
scroll to position [465, 0]
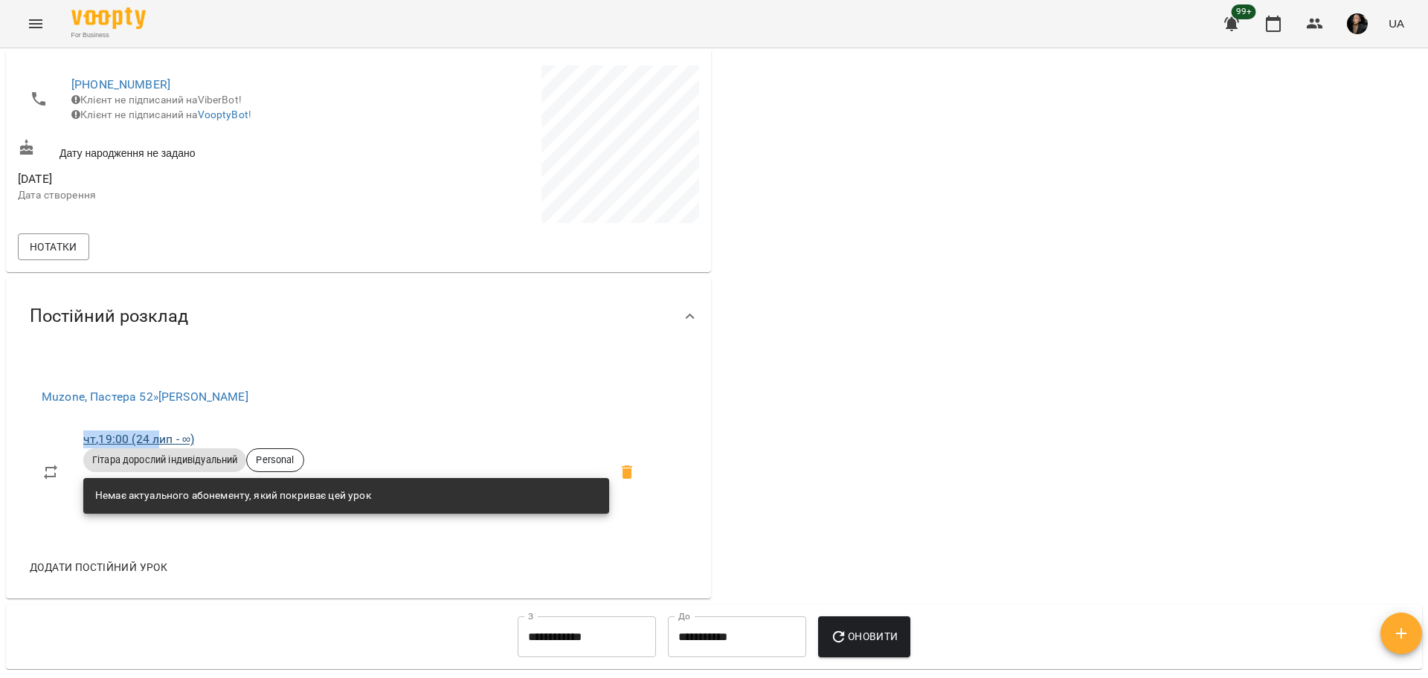
drag, startPoint x: 57, startPoint y: 436, endPoint x: 161, endPoint y: 434, distance: 104.1
click at [161, 434] on li "чт , 19:00 ([DATE] - ∞) Гітара дорослий індивідуальний Personal Немає актуально…" at bounding box center [343, 471] width 627 height 103
click at [992, 410] on div "0 ₴ Баланс Поповнити рахунок -2600 ₴ Послуги -2600 ₴ Дорослий індив - 4 заняття…" at bounding box center [1069, 152] width 711 height 900
click at [76, 445] on li "чт , 19:00 ([DATE] - ∞) Гітара дорослий індивідуальний Personal Немає актуально…" at bounding box center [343, 471] width 627 height 103
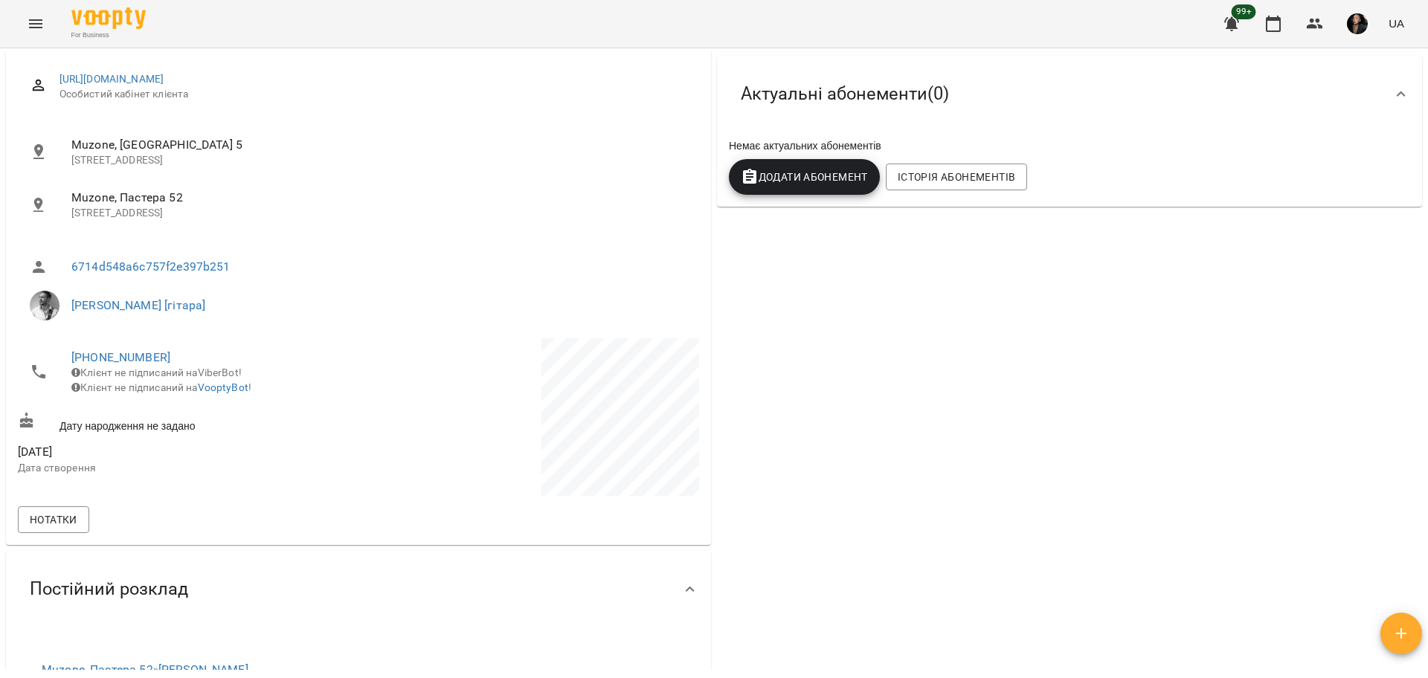
scroll to position [0, 0]
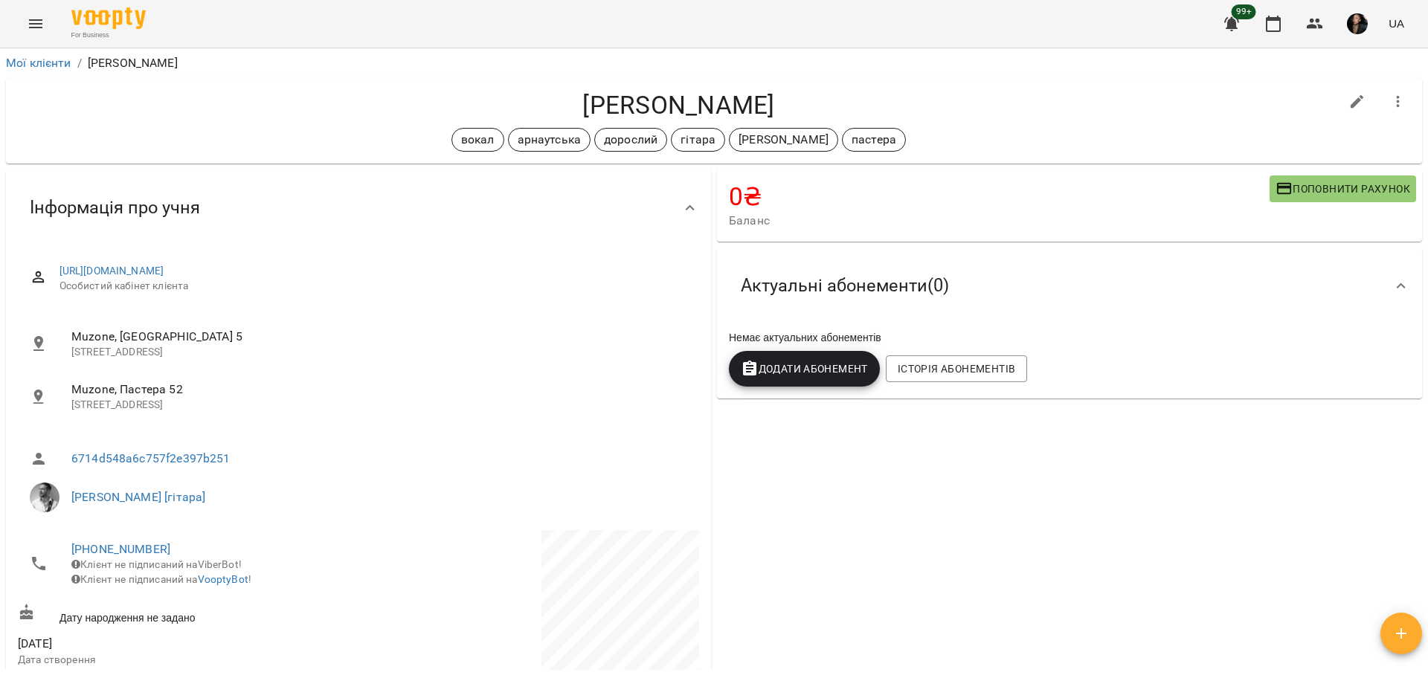
click at [1281, 344] on div "Немає актуальних абонементів" at bounding box center [1069, 337] width 687 height 21
click at [34, 35] on button "Menu" at bounding box center [36, 24] width 36 height 36
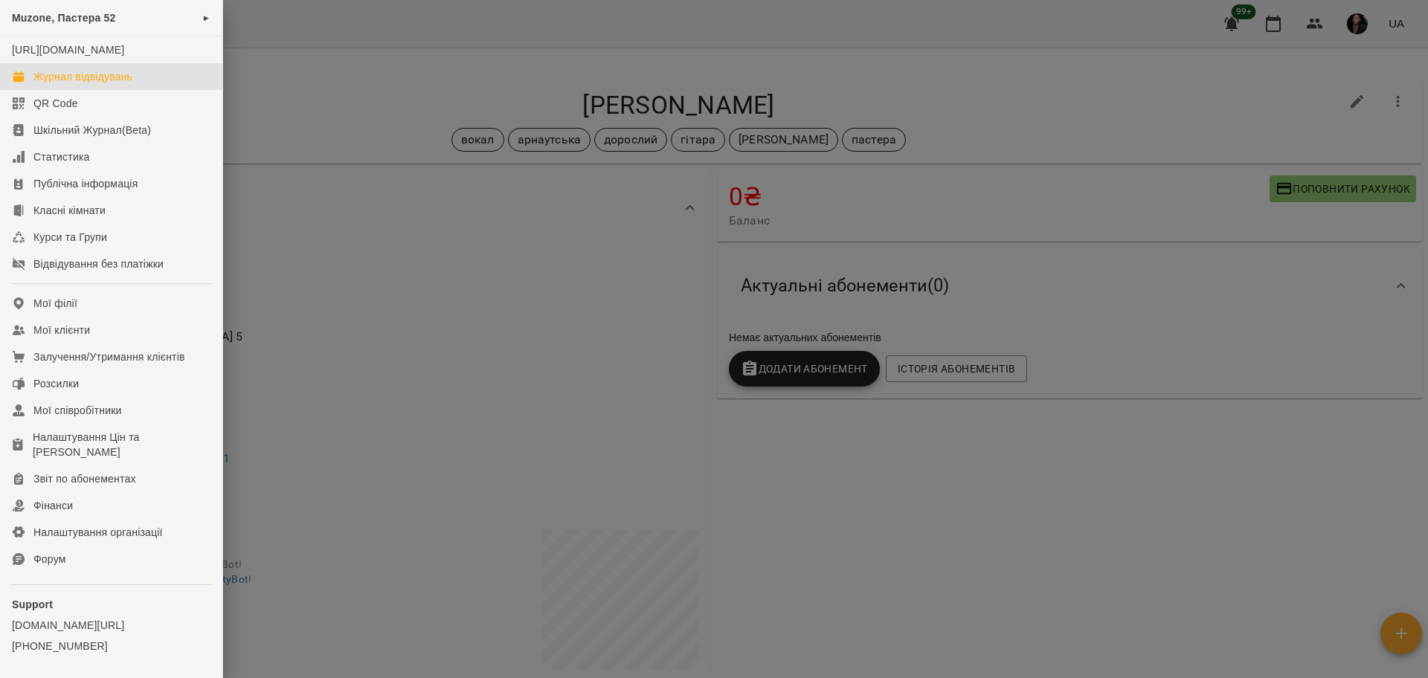
click at [55, 84] on div "Журнал відвідувань" at bounding box center [82, 76] width 99 height 15
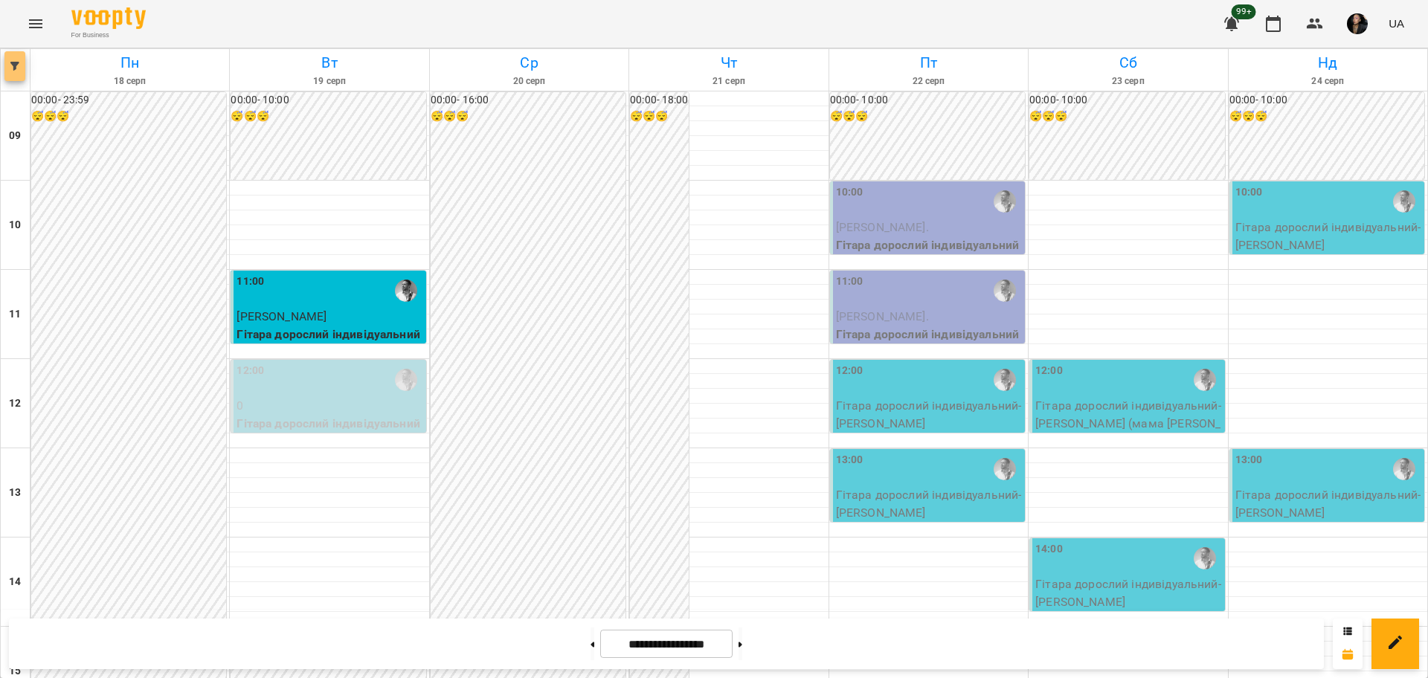
click at [11, 71] on button "button" at bounding box center [14, 66] width 21 height 30
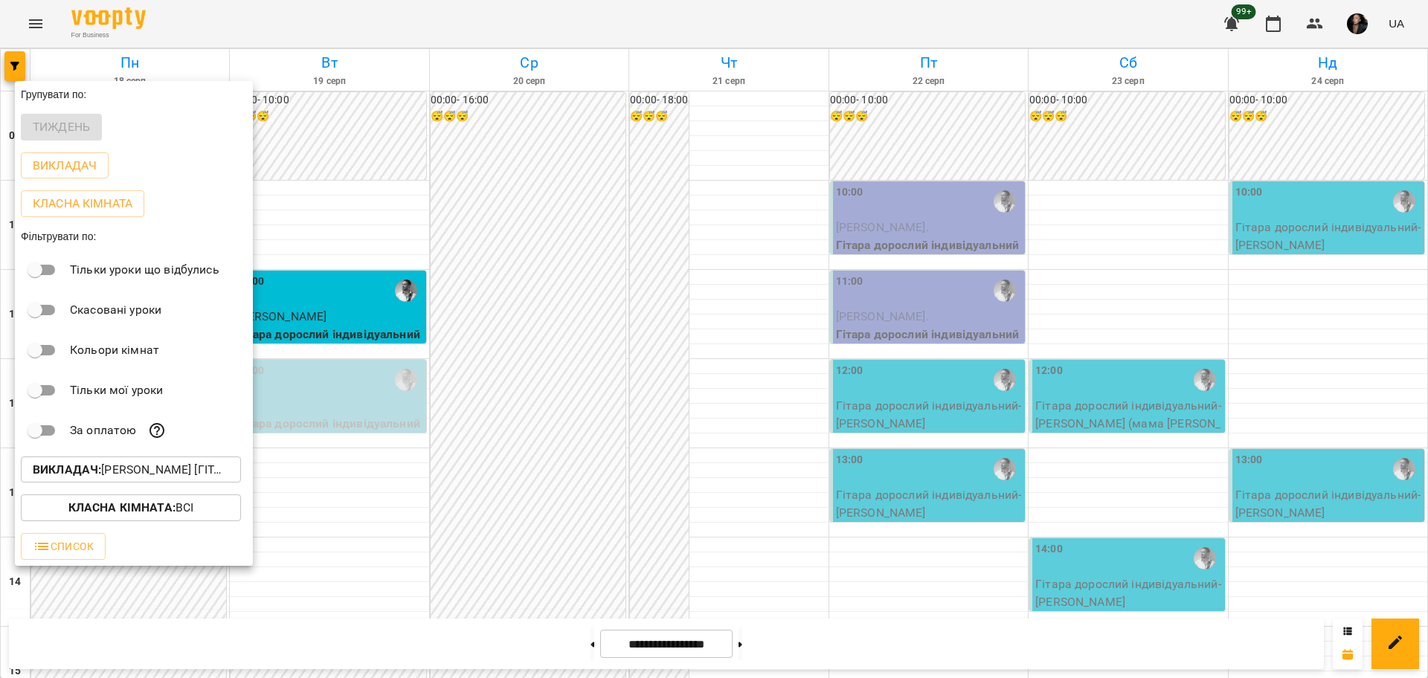
click at [101, 477] on b "Викладач :" at bounding box center [67, 470] width 68 height 14
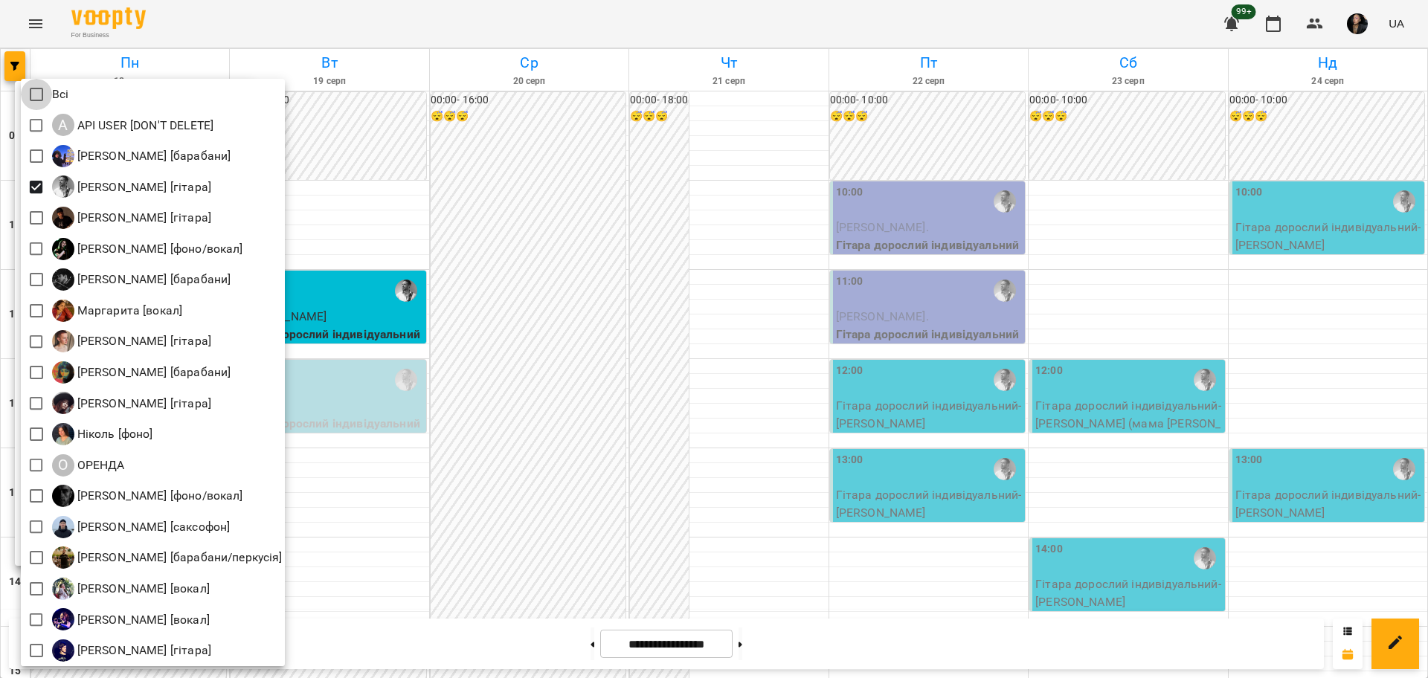
click at [625, 388] on div at bounding box center [714, 339] width 1428 height 678
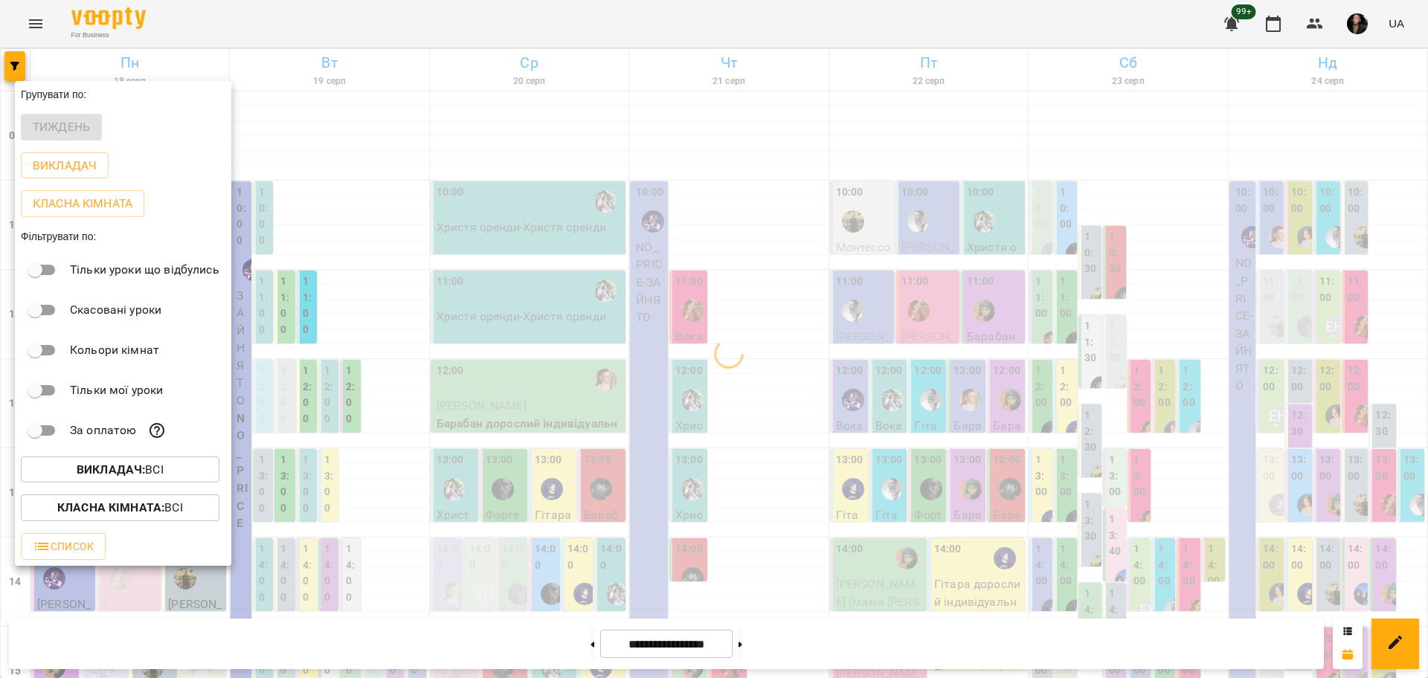
click at [177, 517] on p "Класна кімната : Всі" at bounding box center [120, 508] width 126 height 18
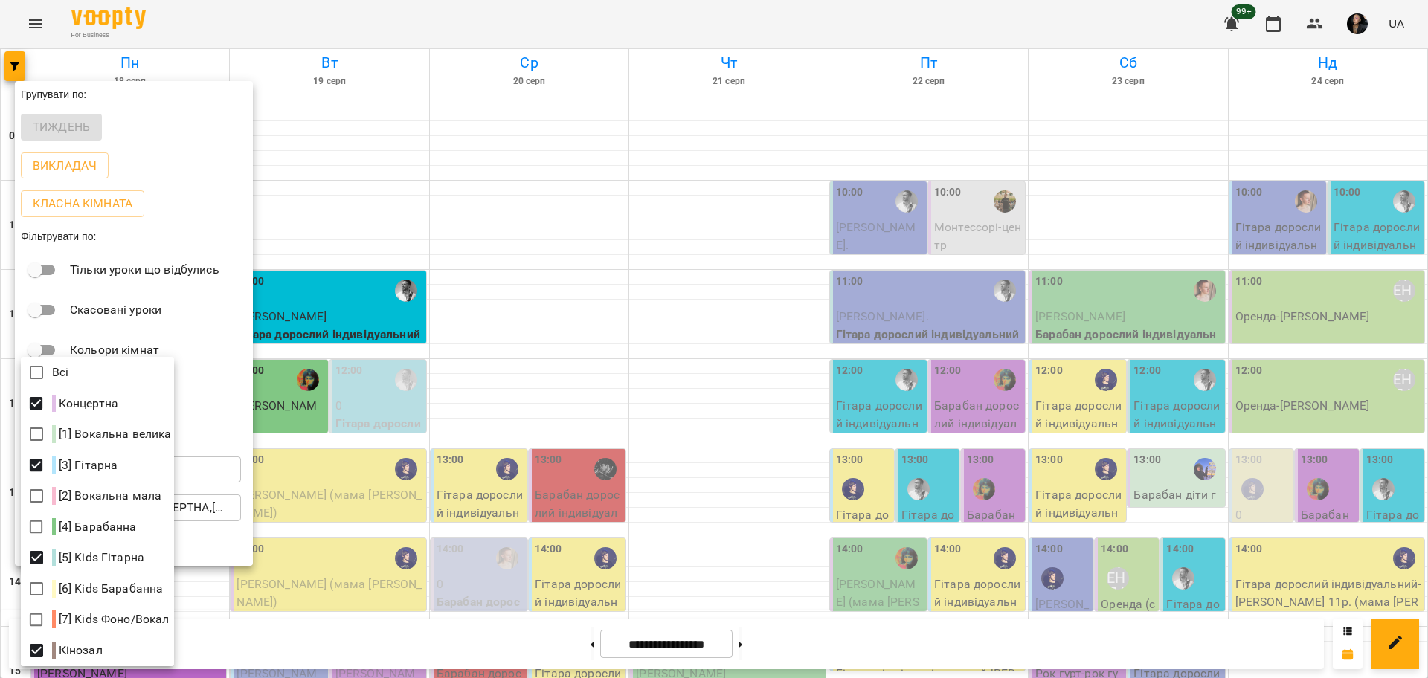
click at [743, 399] on div at bounding box center [714, 339] width 1428 height 678
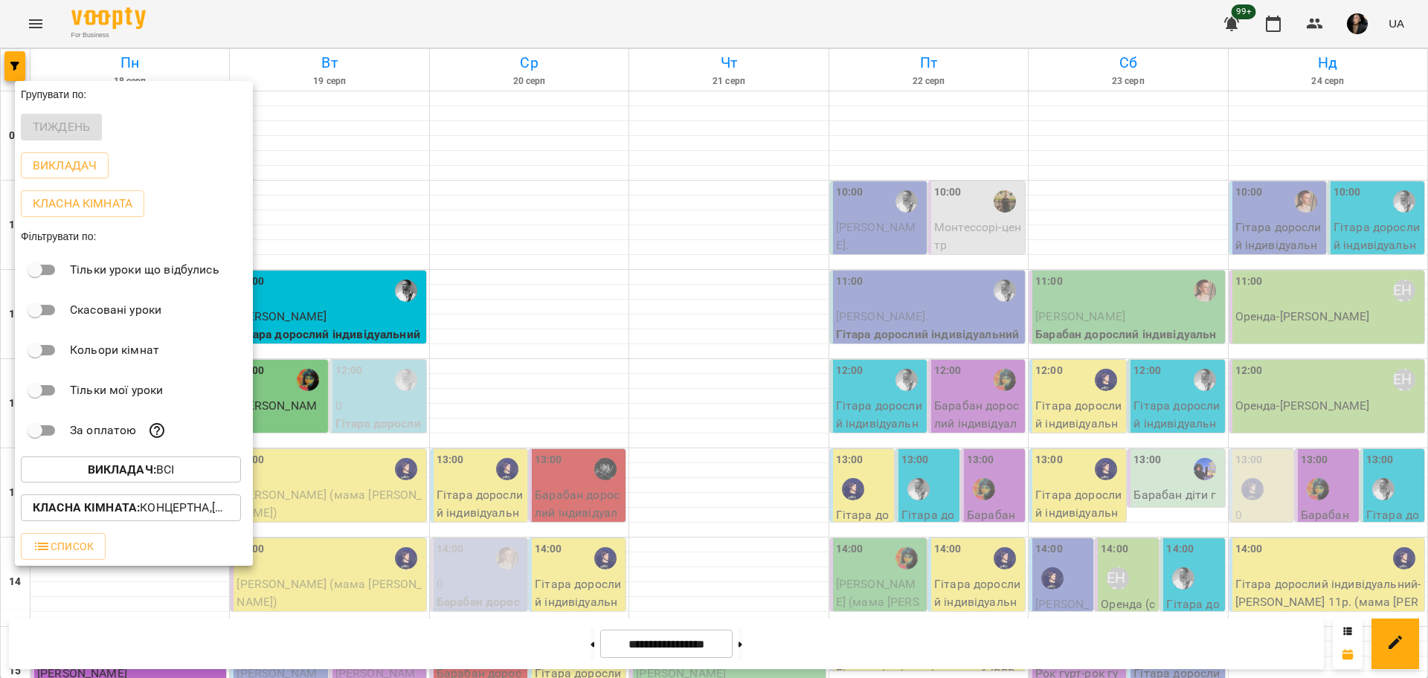
click at [1144, 490] on div at bounding box center [714, 339] width 1428 height 678
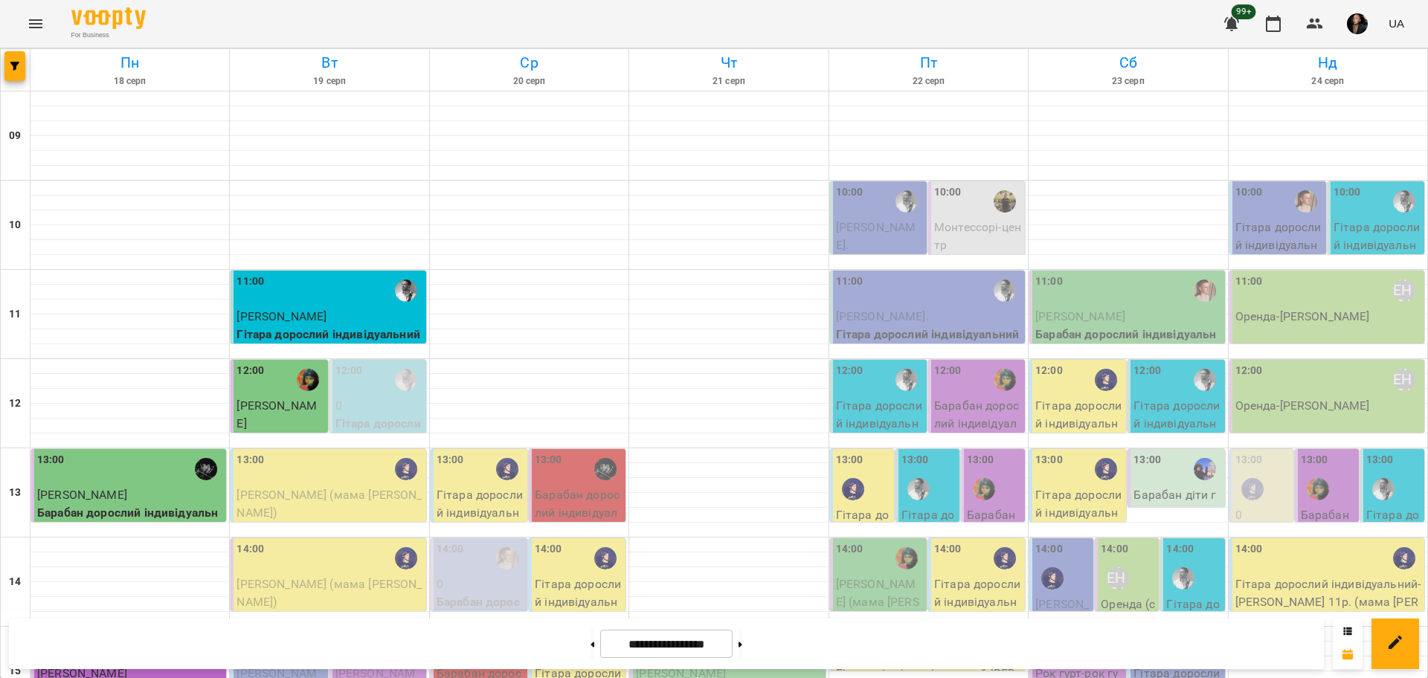
click at [1055, 492] on p "Гітара дорослий індивідуальний - [PERSON_NAME] (мама [PERSON_NAME])" at bounding box center [1079, 530] width 88 height 88
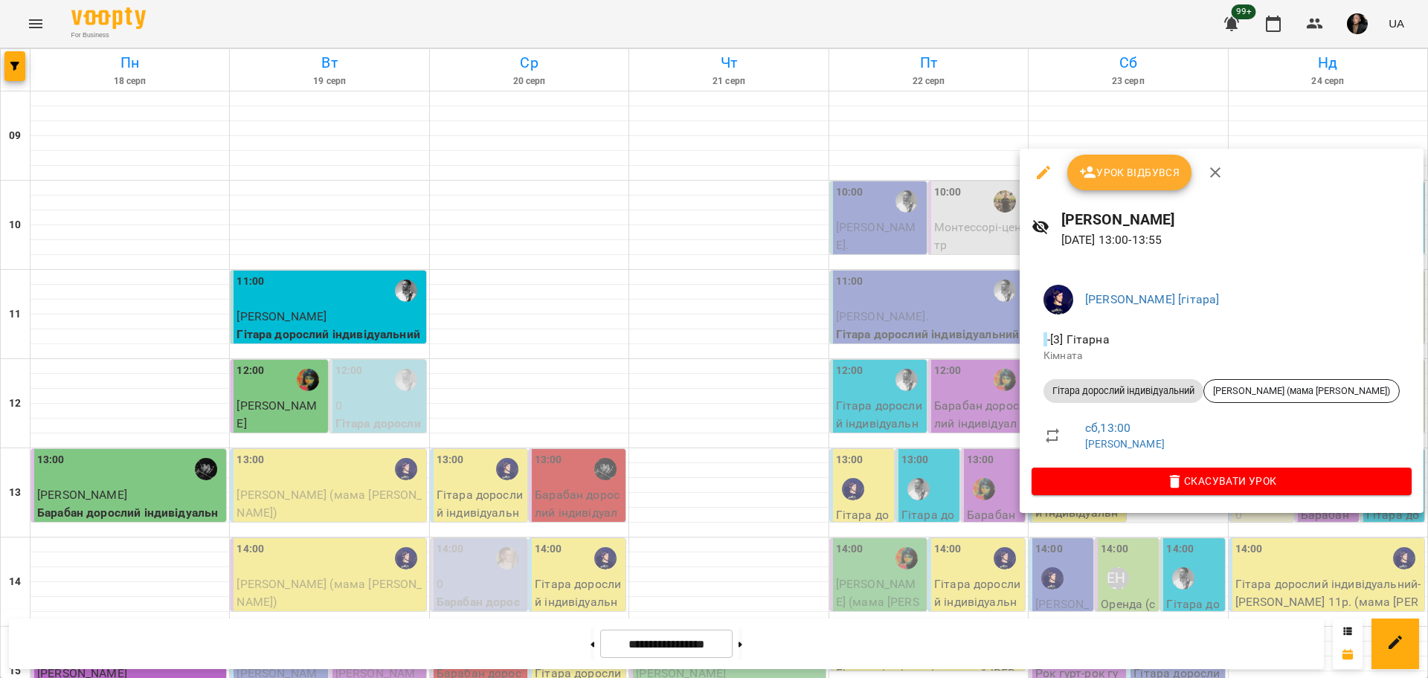
click at [1113, 554] on div at bounding box center [714, 339] width 1428 height 678
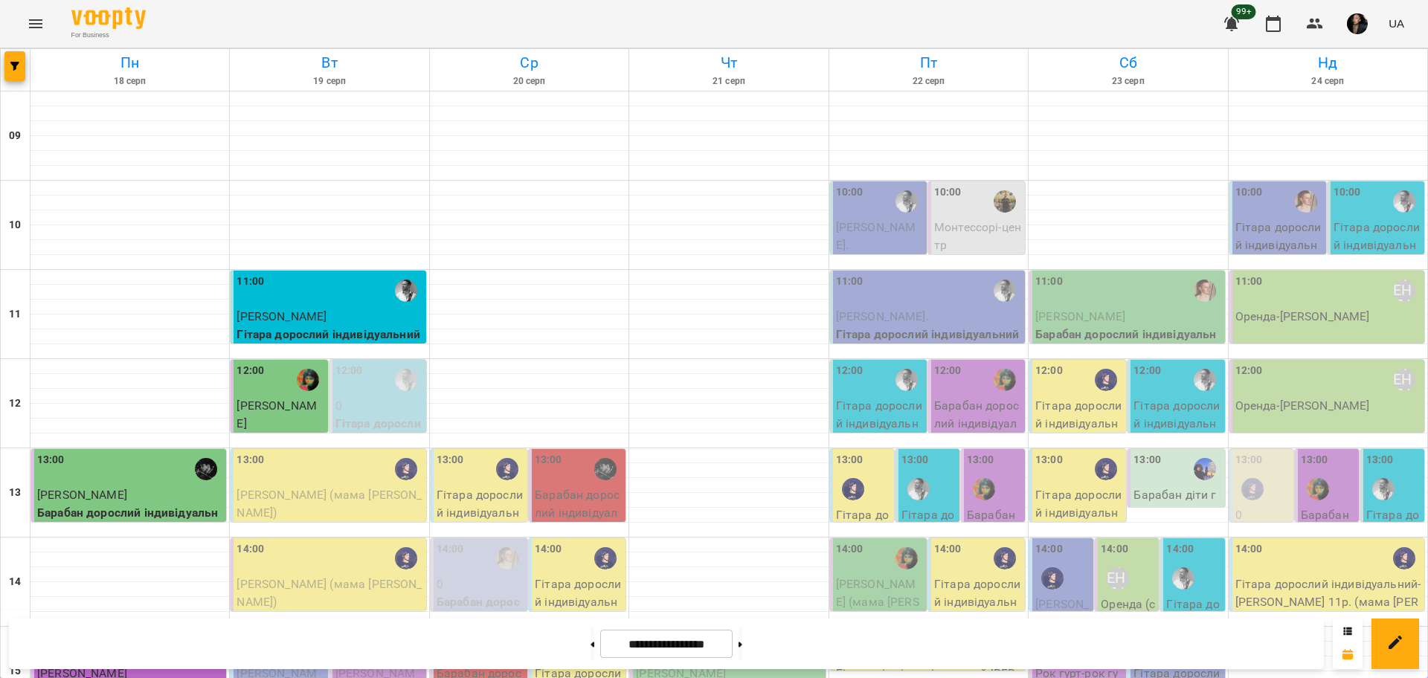
scroll to position [558, 0]
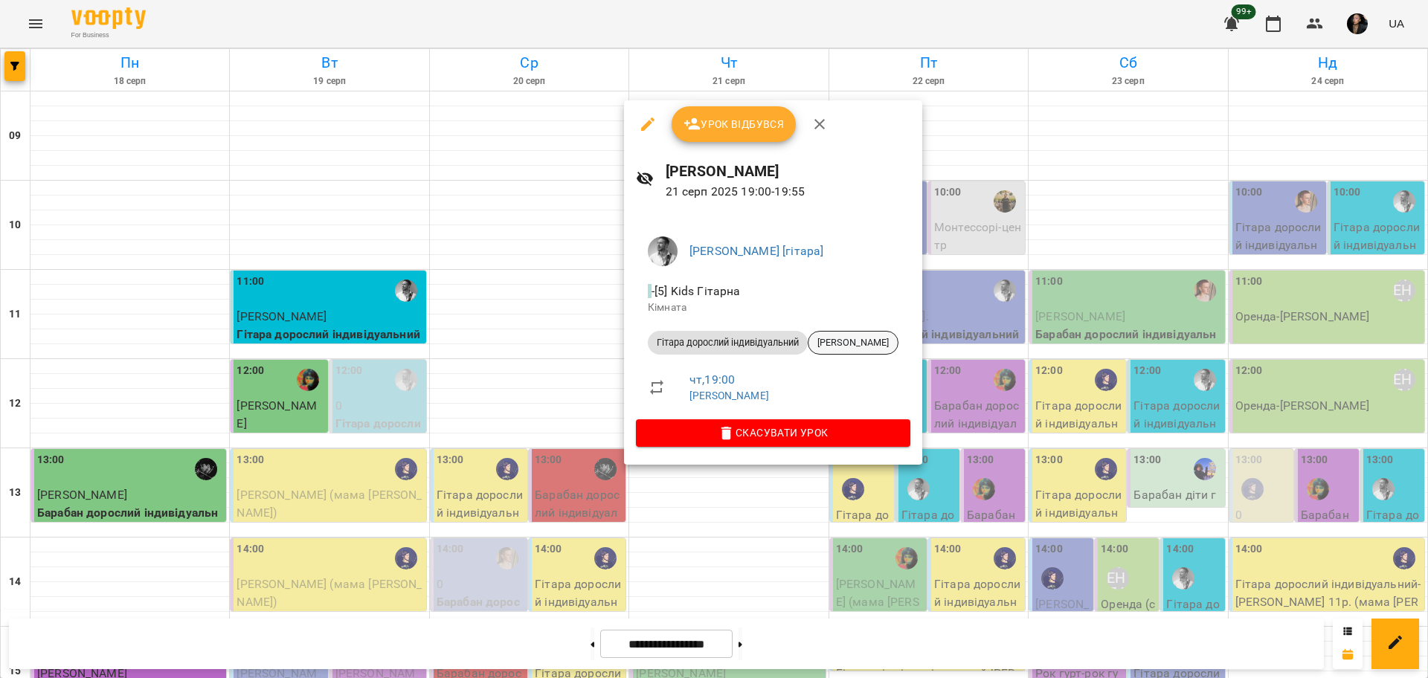
click at [839, 332] on div "[PERSON_NAME]" at bounding box center [853, 343] width 91 height 24
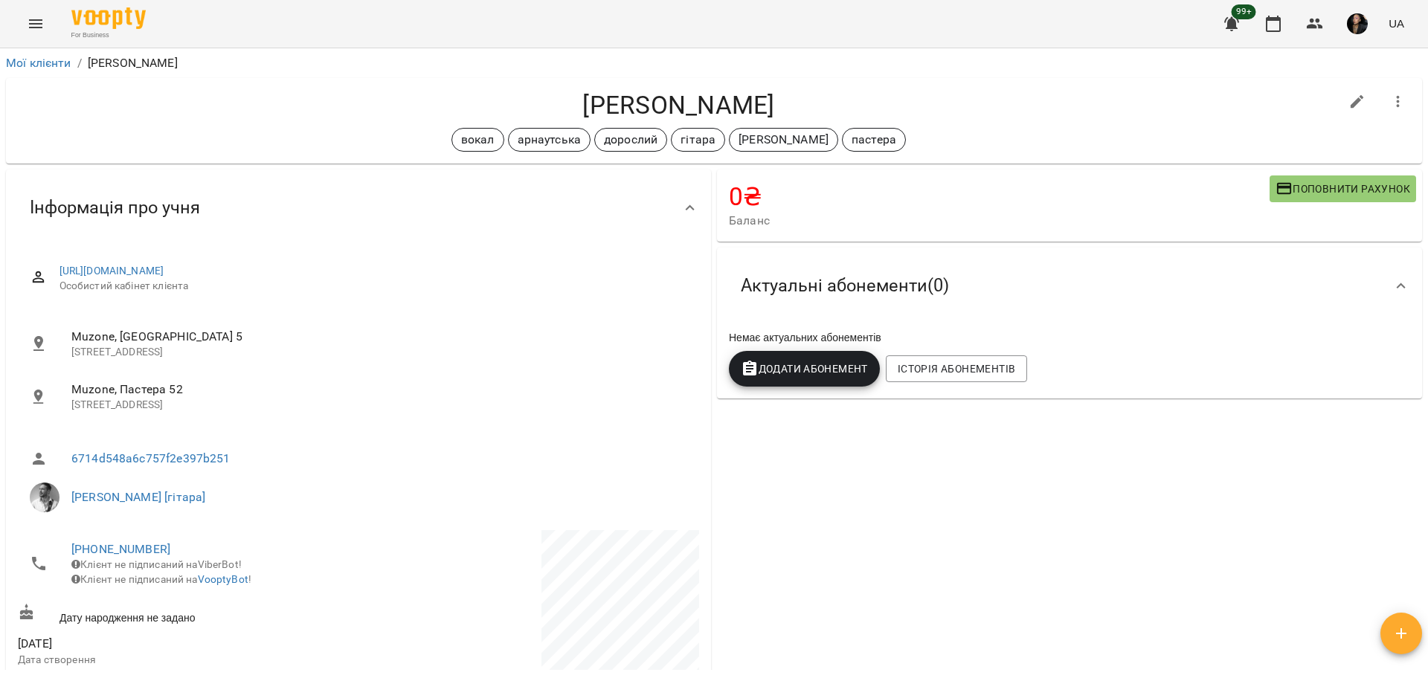
click at [380, 120] on h4 "[PERSON_NAME]" at bounding box center [678, 105] width 1321 height 30
click at [36, 28] on icon "Menu" at bounding box center [36, 24] width 18 height 18
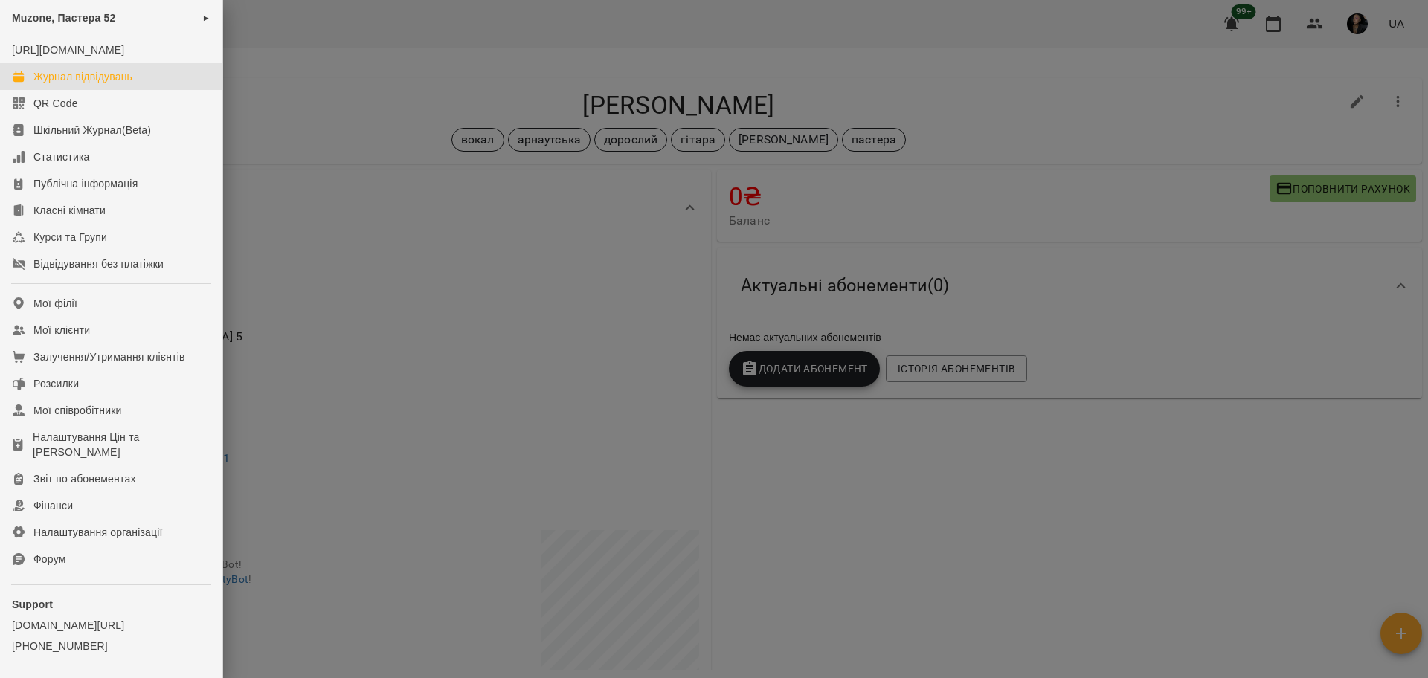
click at [107, 84] on div "Журнал відвідувань" at bounding box center [82, 76] width 99 height 15
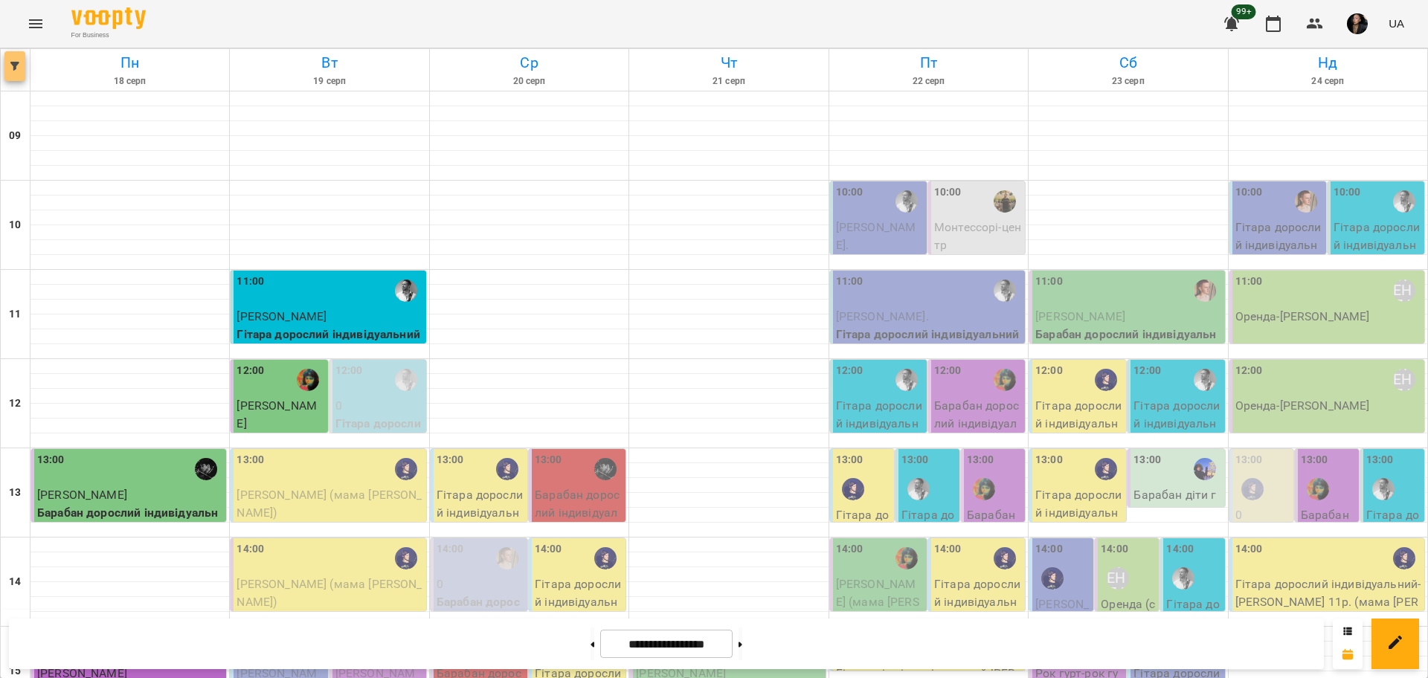
click at [10, 62] on icon "button" at bounding box center [14, 66] width 9 height 9
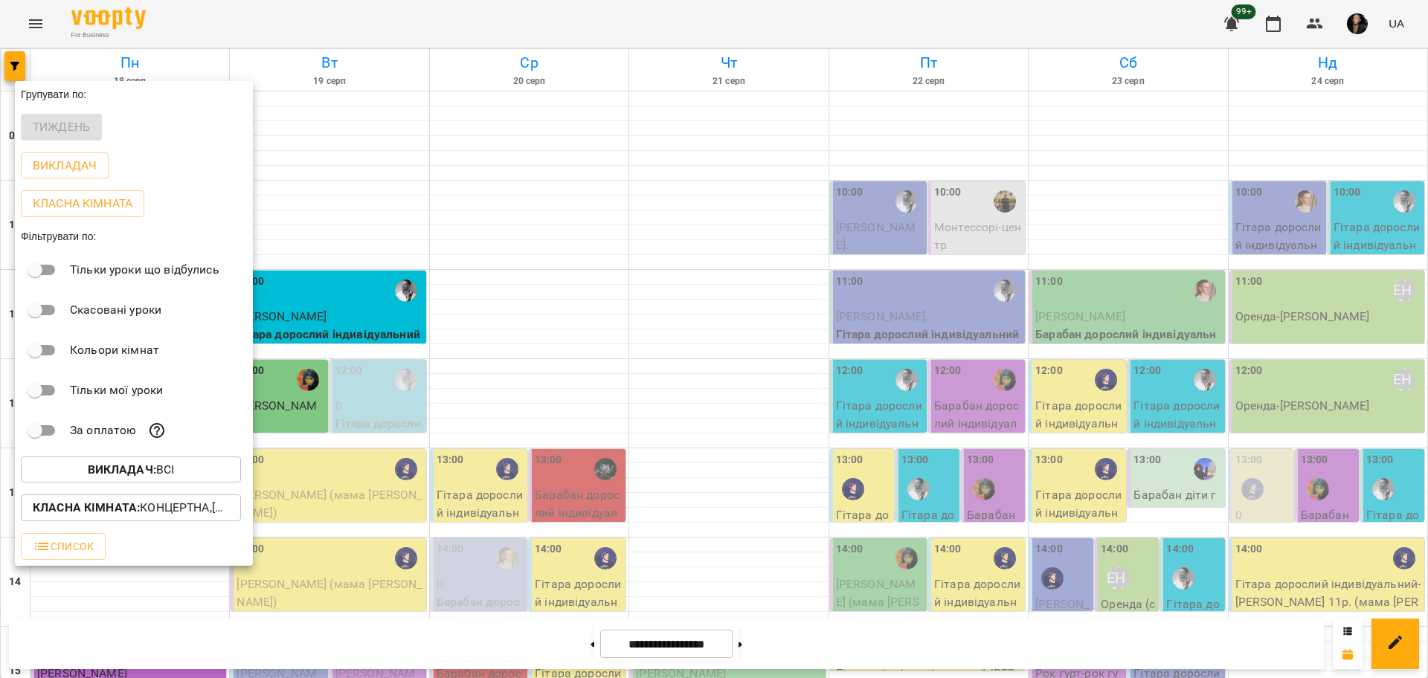
click at [193, 468] on span "Викладач : Всі" at bounding box center [131, 470] width 196 height 18
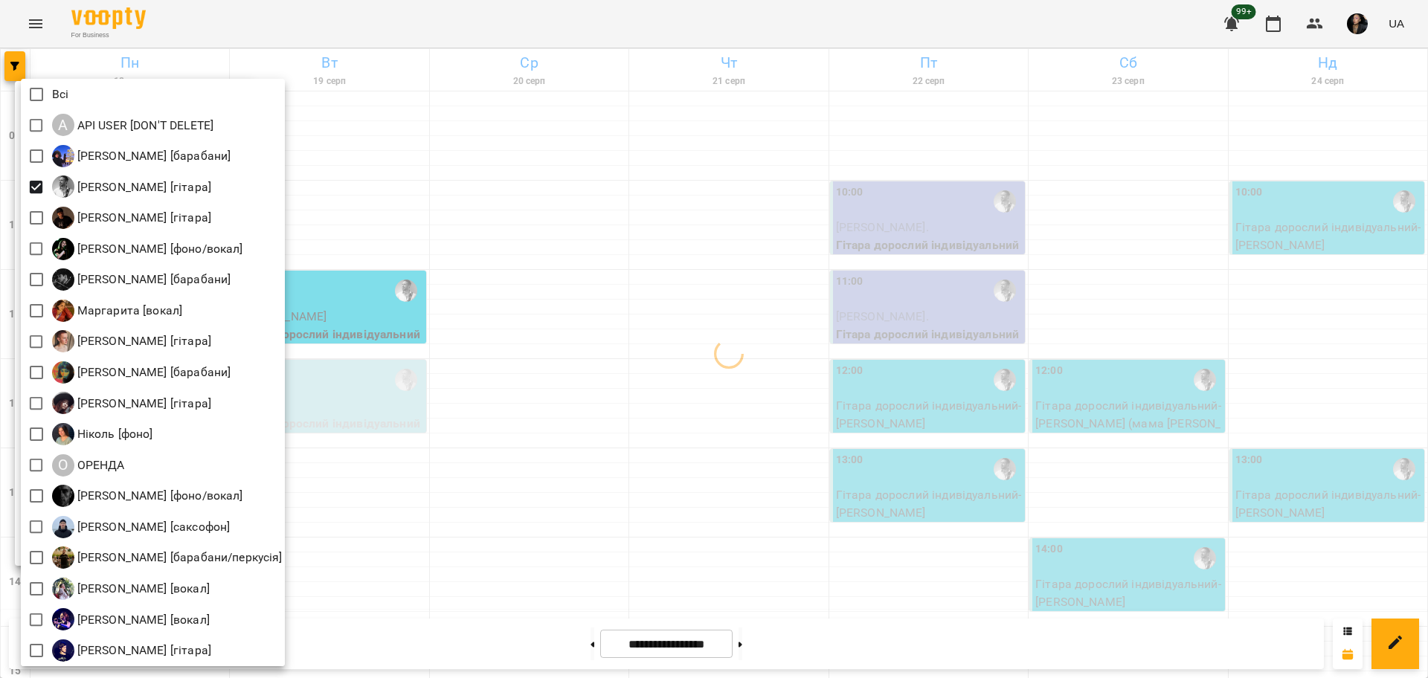
click at [507, 344] on div at bounding box center [714, 339] width 1428 height 678
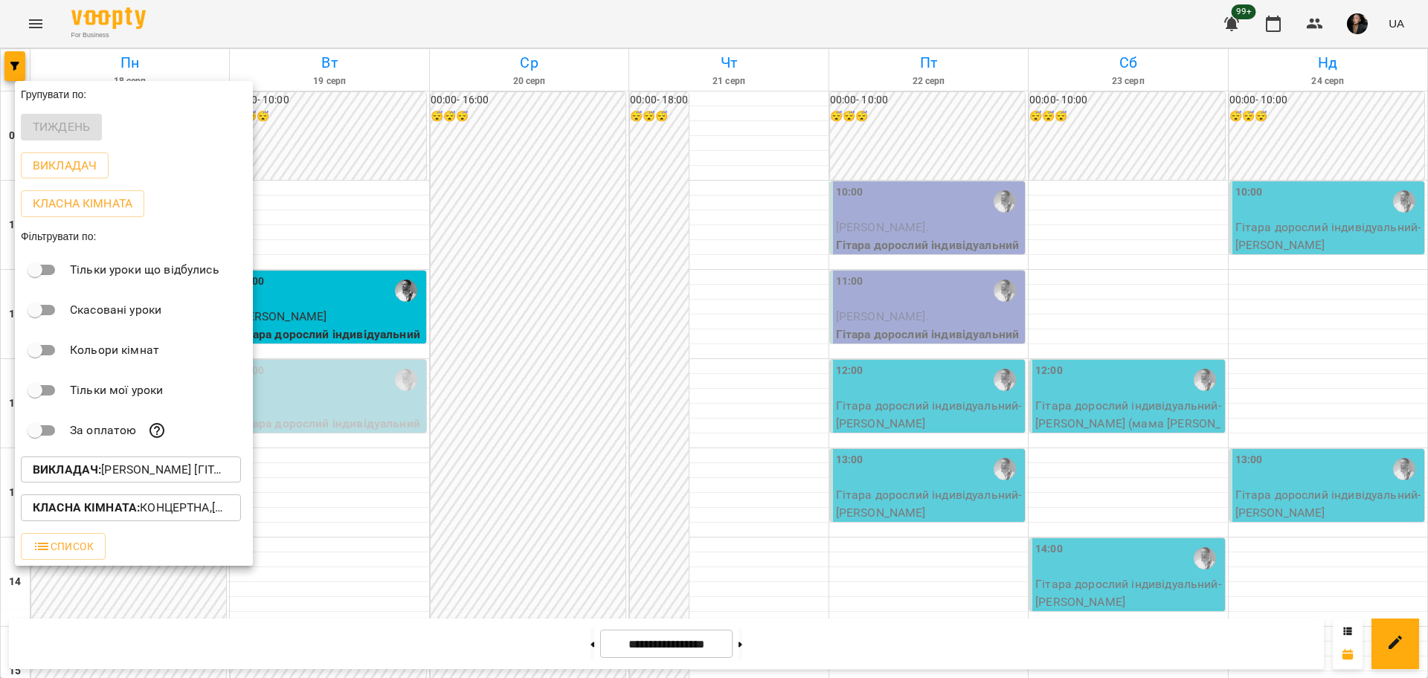
click at [519, 372] on div at bounding box center [714, 339] width 1428 height 678
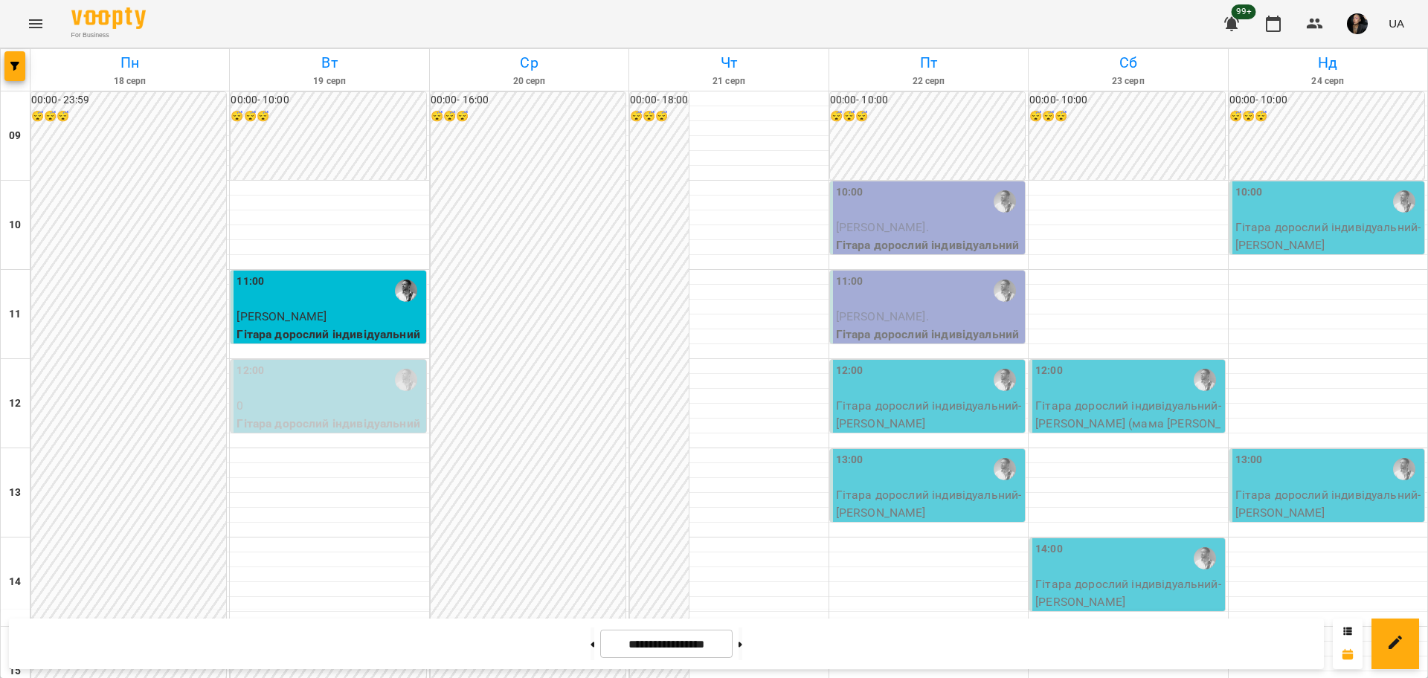
click at [516, 355] on div "00:00 - 16:00 😴😴😴" at bounding box center [528, 403] width 195 height 623
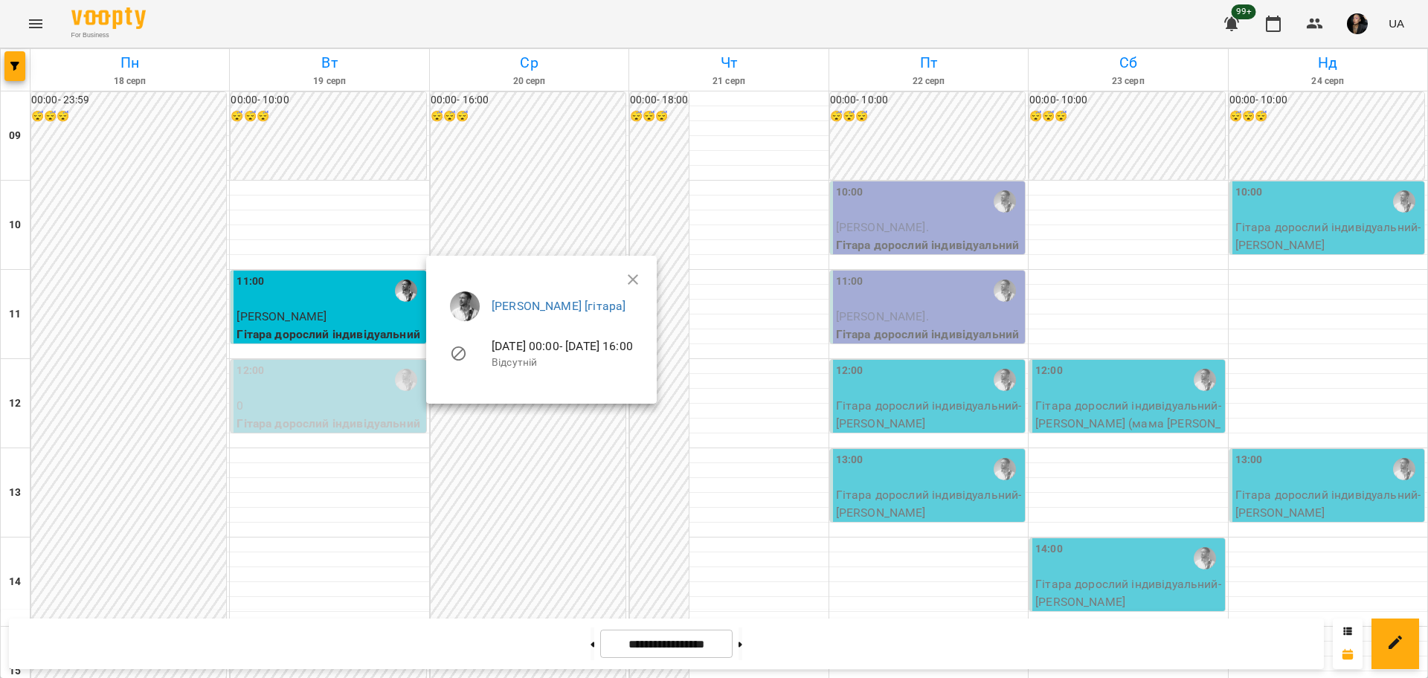
click at [569, 483] on div at bounding box center [714, 339] width 1428 height 678
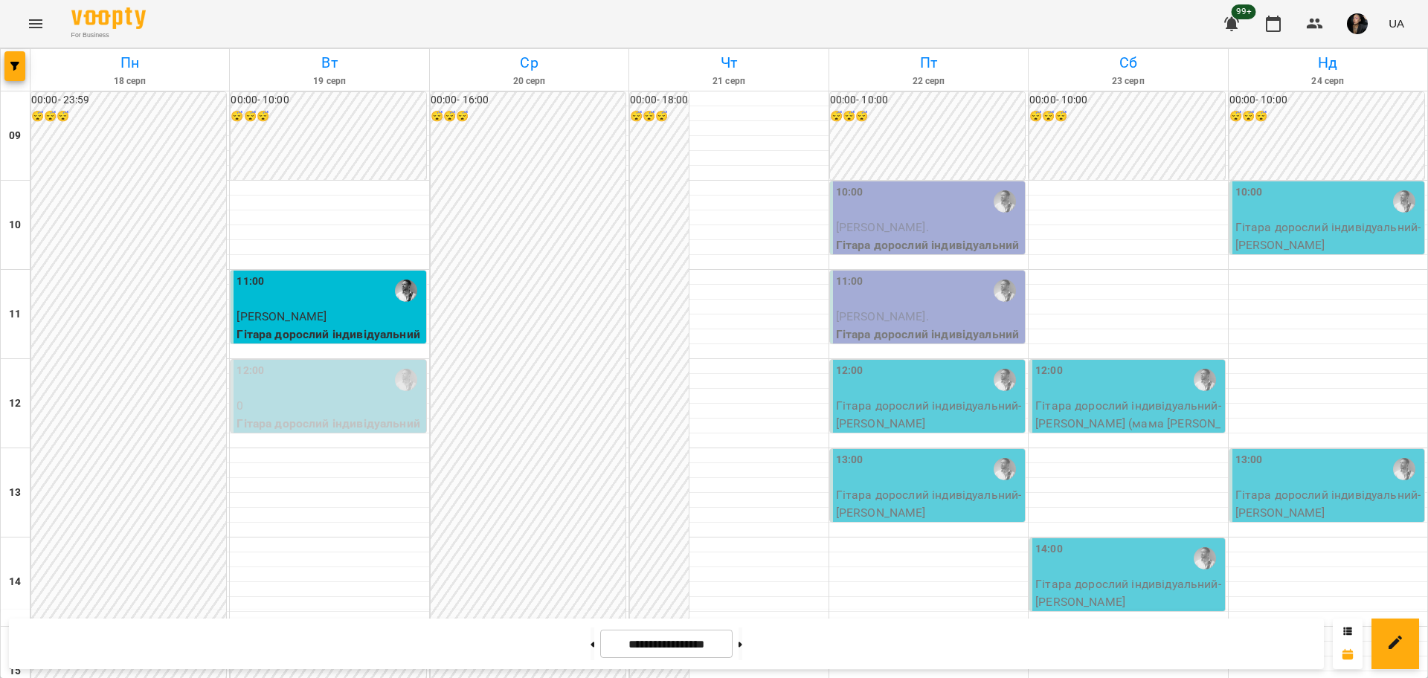
scroll to position [558, 0]
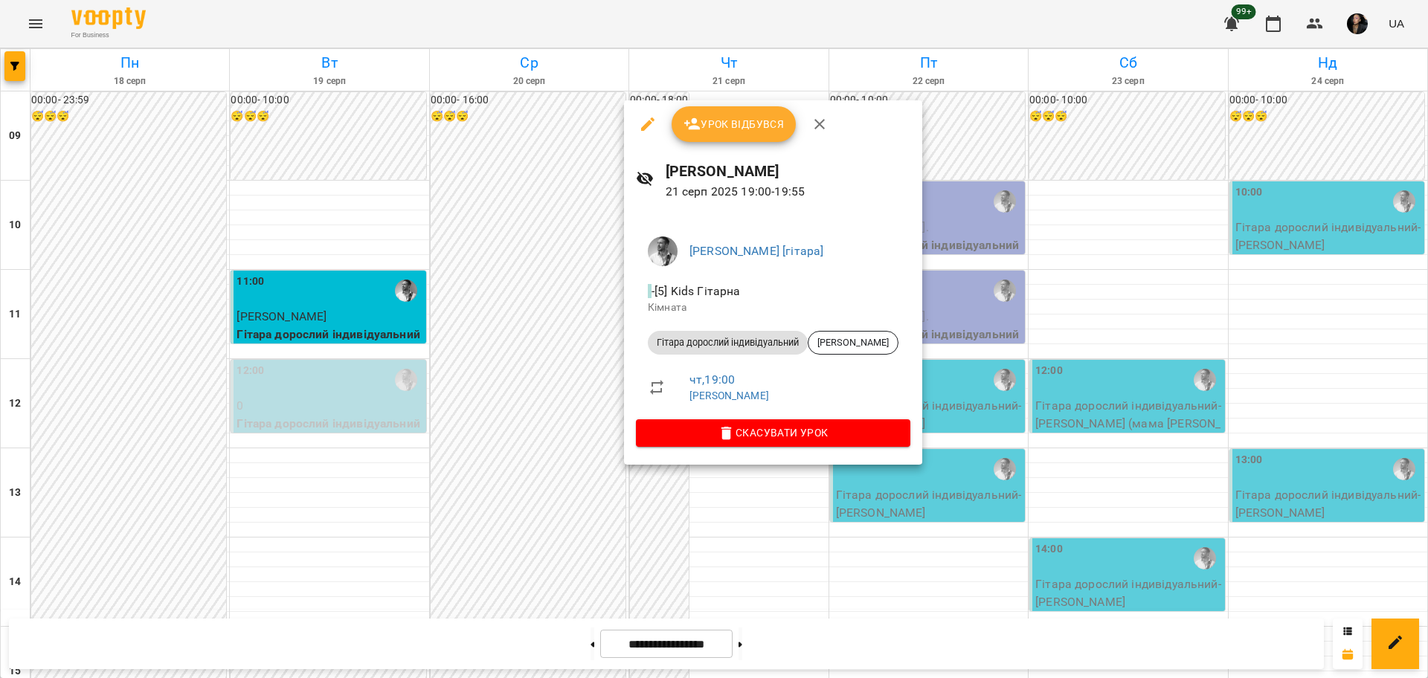
click at [647, 123] on icon "button" at bounding box center [647, 123] width 13 height 13
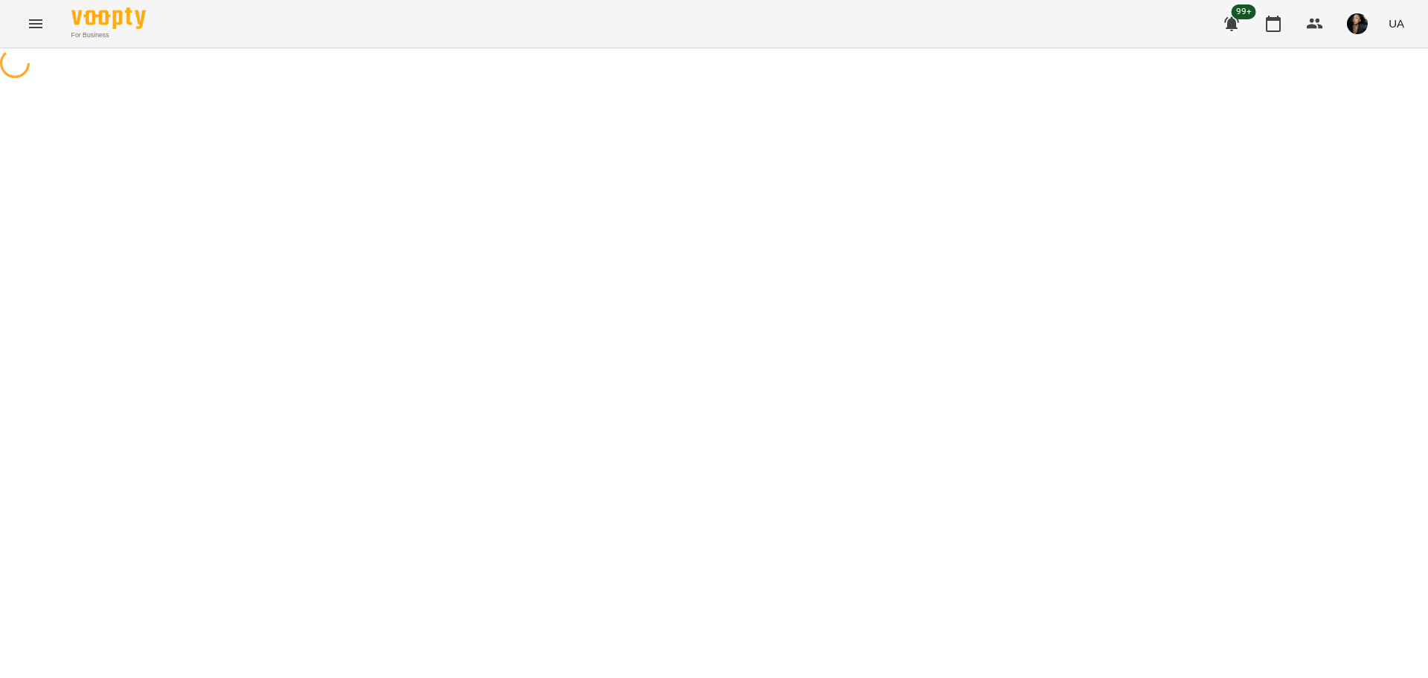
select select "**********"
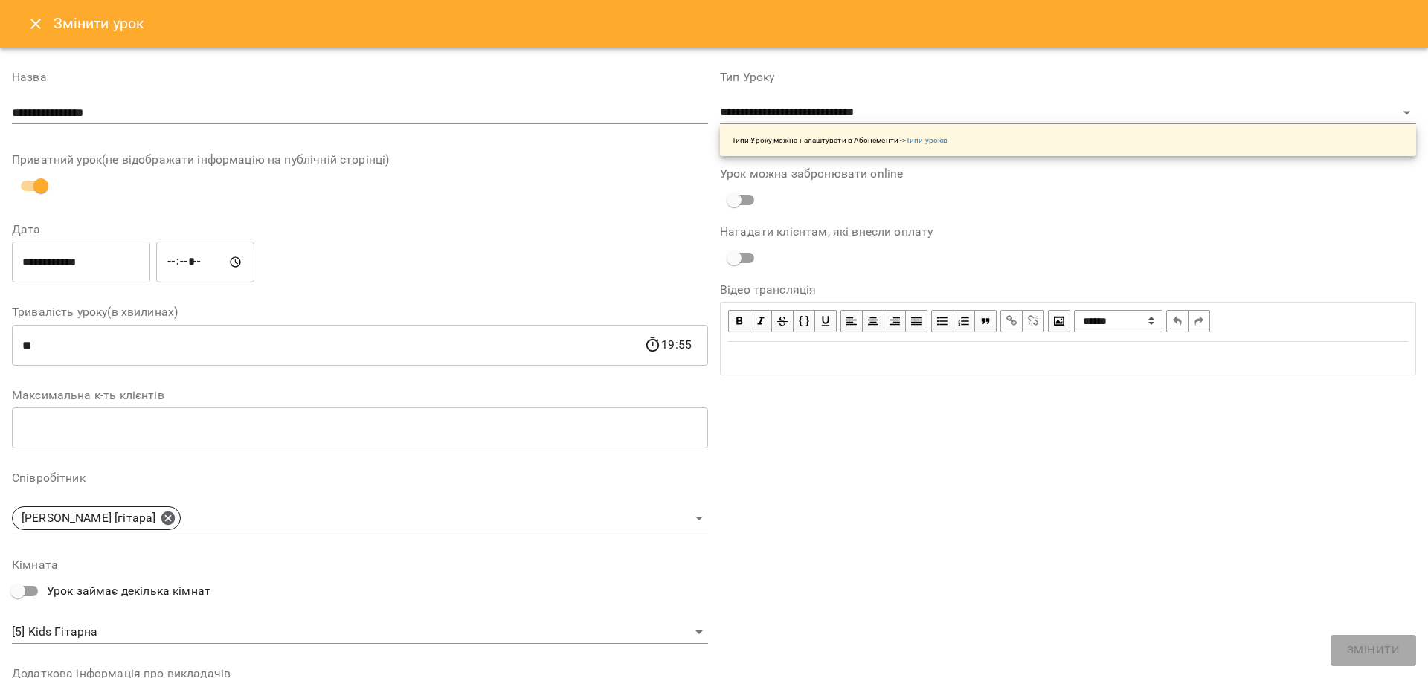
click at [38, 274] on input "**********" at bounding box center [81, 263] width 138 height 42
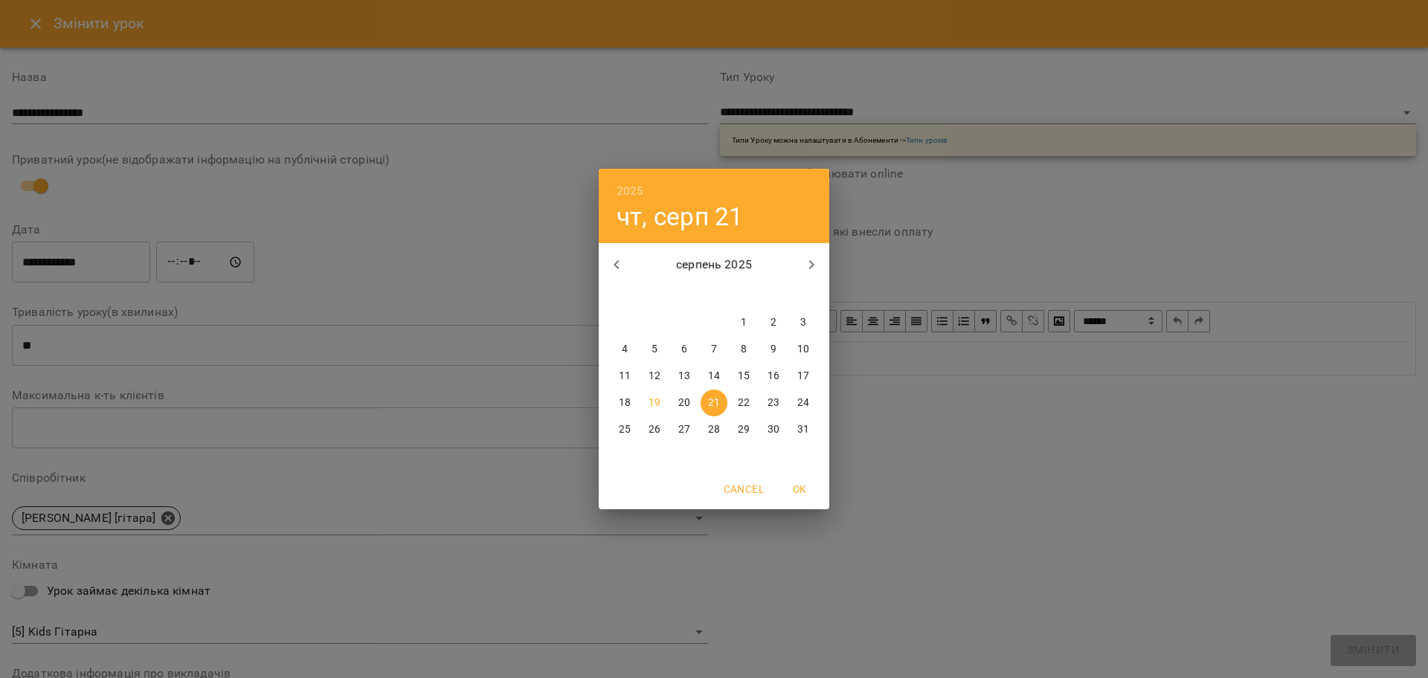
click at [767, 397] on p "23" at bounding box center [773, 403] width 12 height 15
type input "**********"
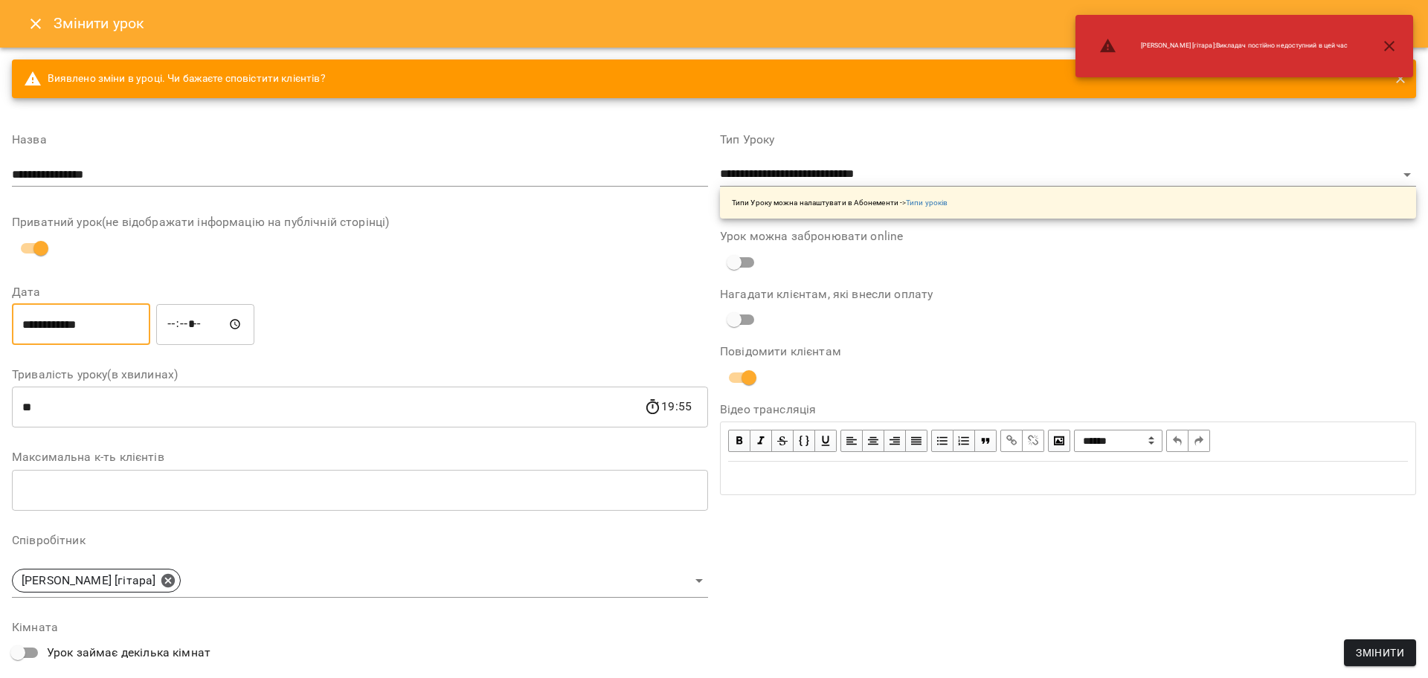
click at [174, 329] on input "*****" at bounding box center [205, 324] width 98 height 42
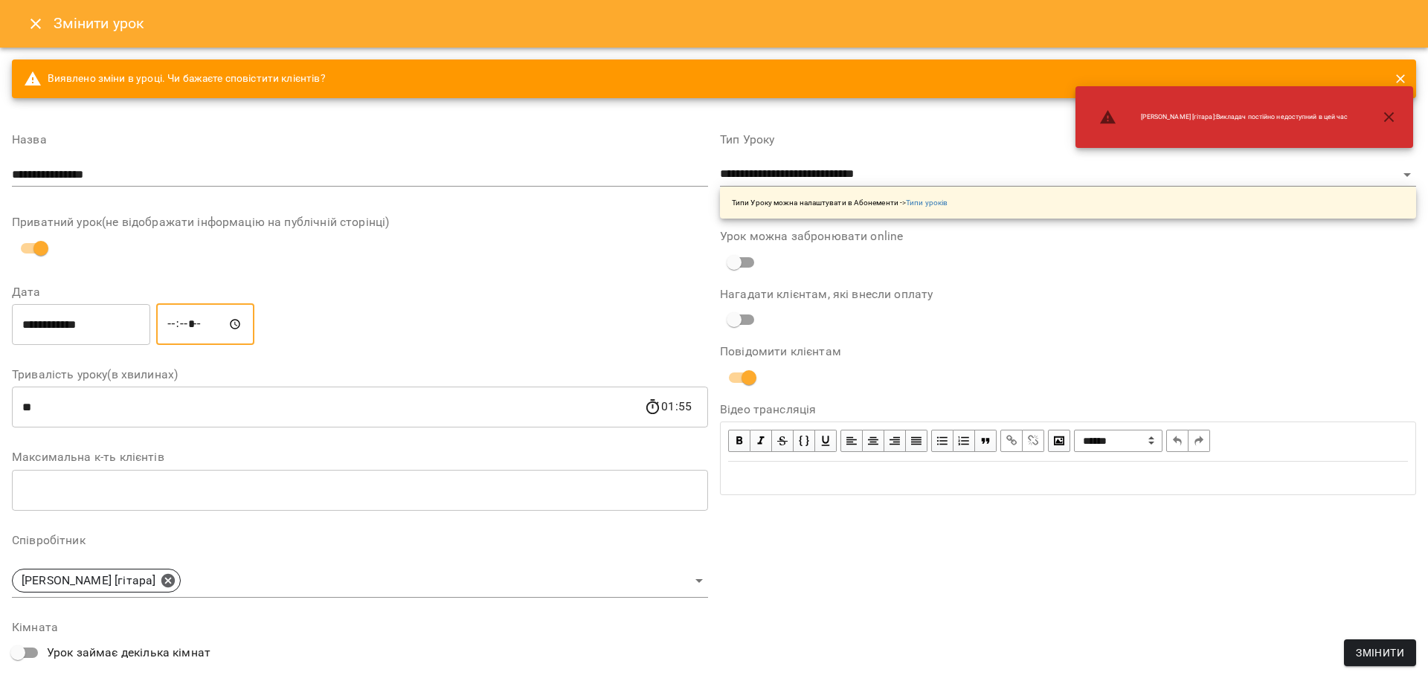
type input "*****"
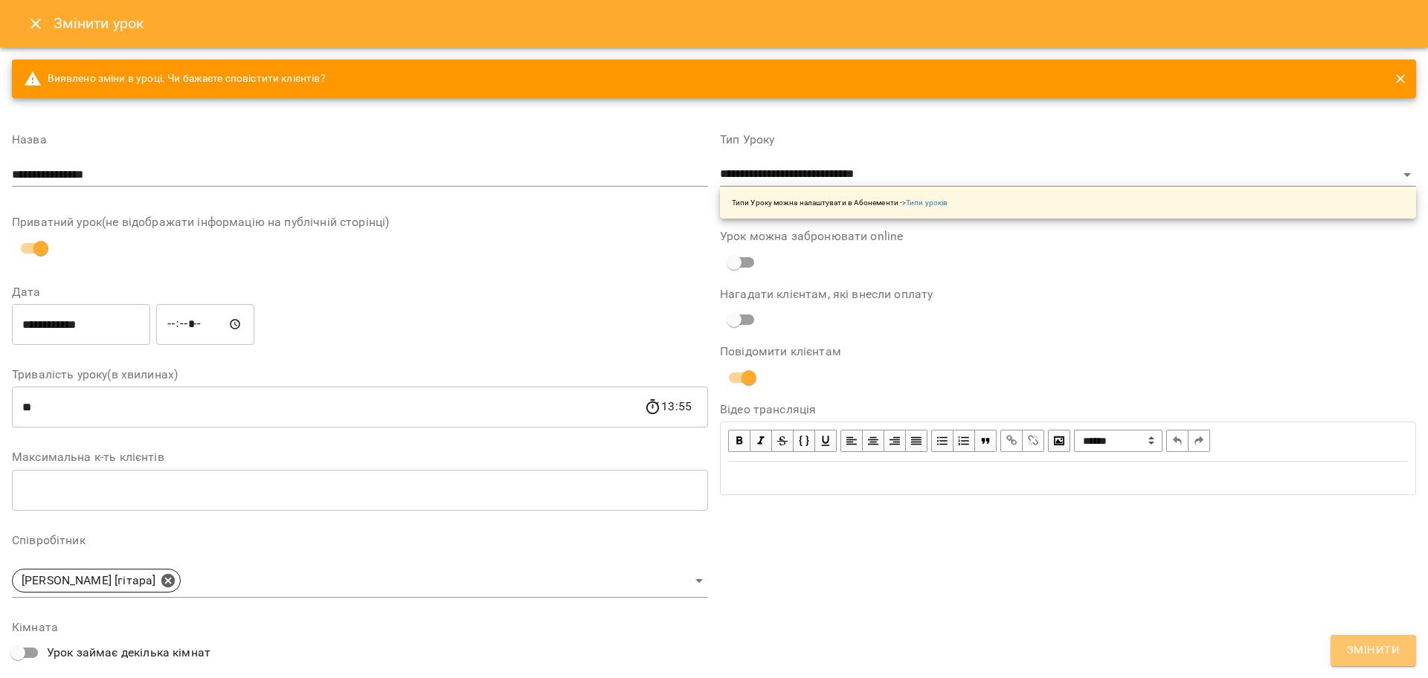
click at [1392, 652] on span "Змінити" at bounding box center [1373, 650] width 53 height 19
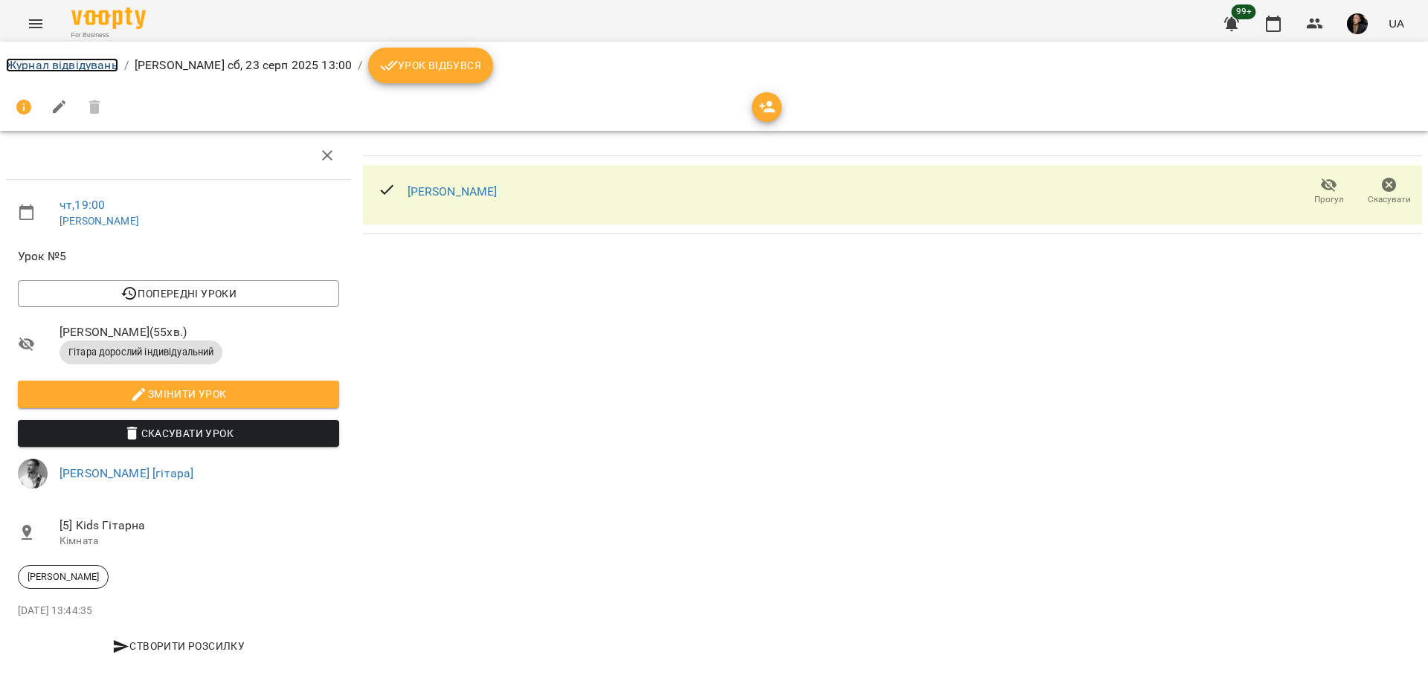
click at [26, 66] on link "Журнал відвідувань" at bounding box center [62, 65] width 112 height 14
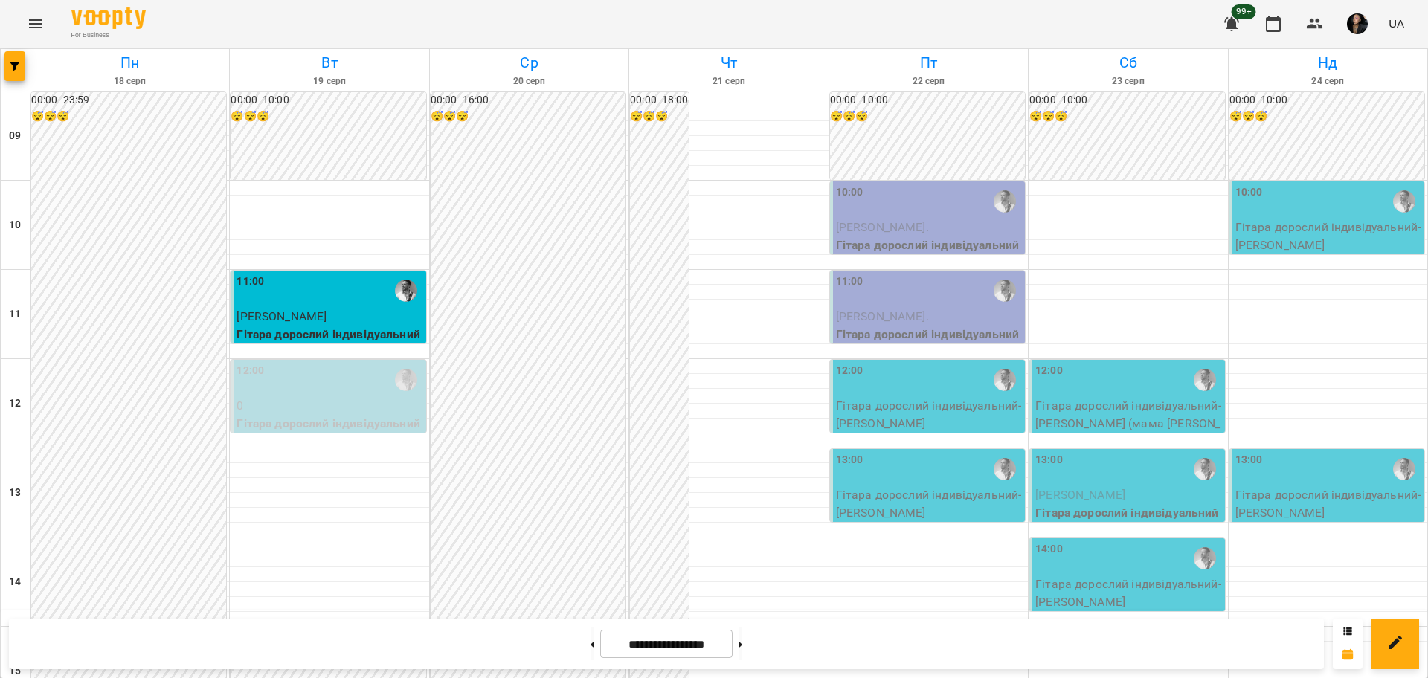
scroll to position [640, 0]
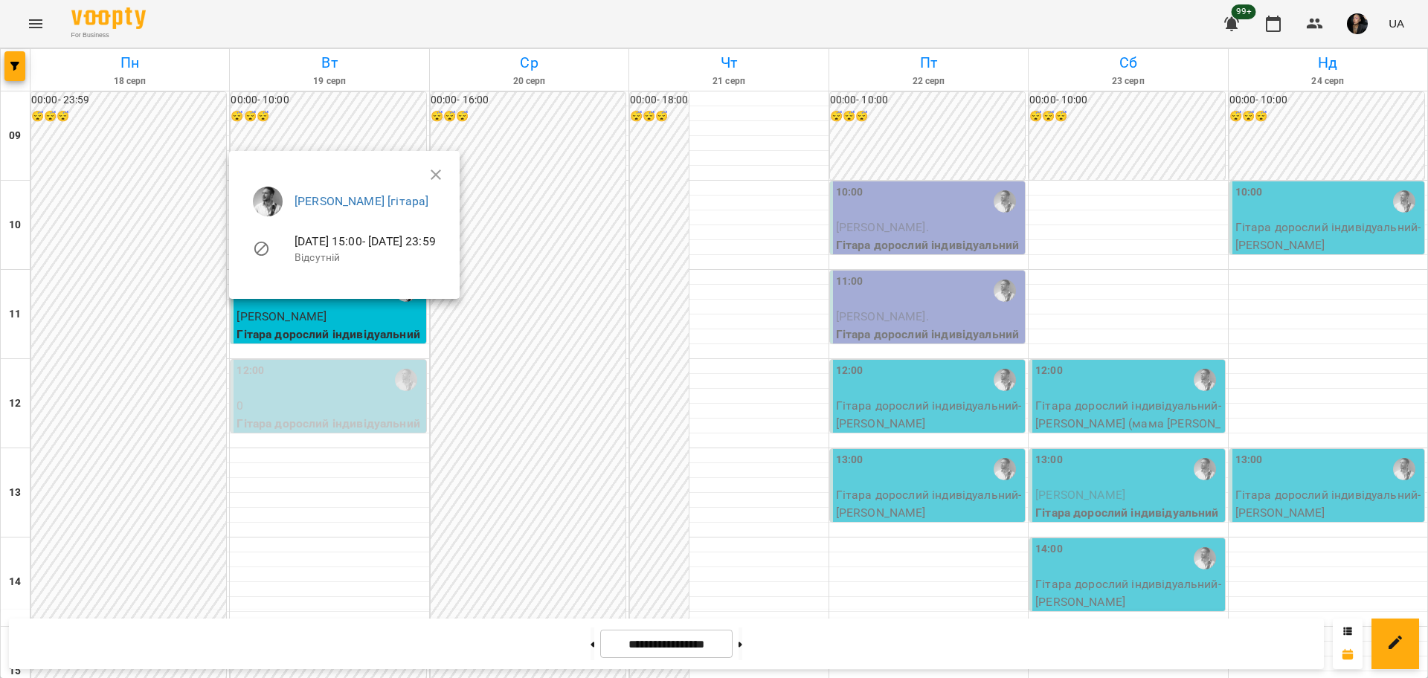
click at [372, 449] on div at bounding box center [714, 339] width 1428 height 678
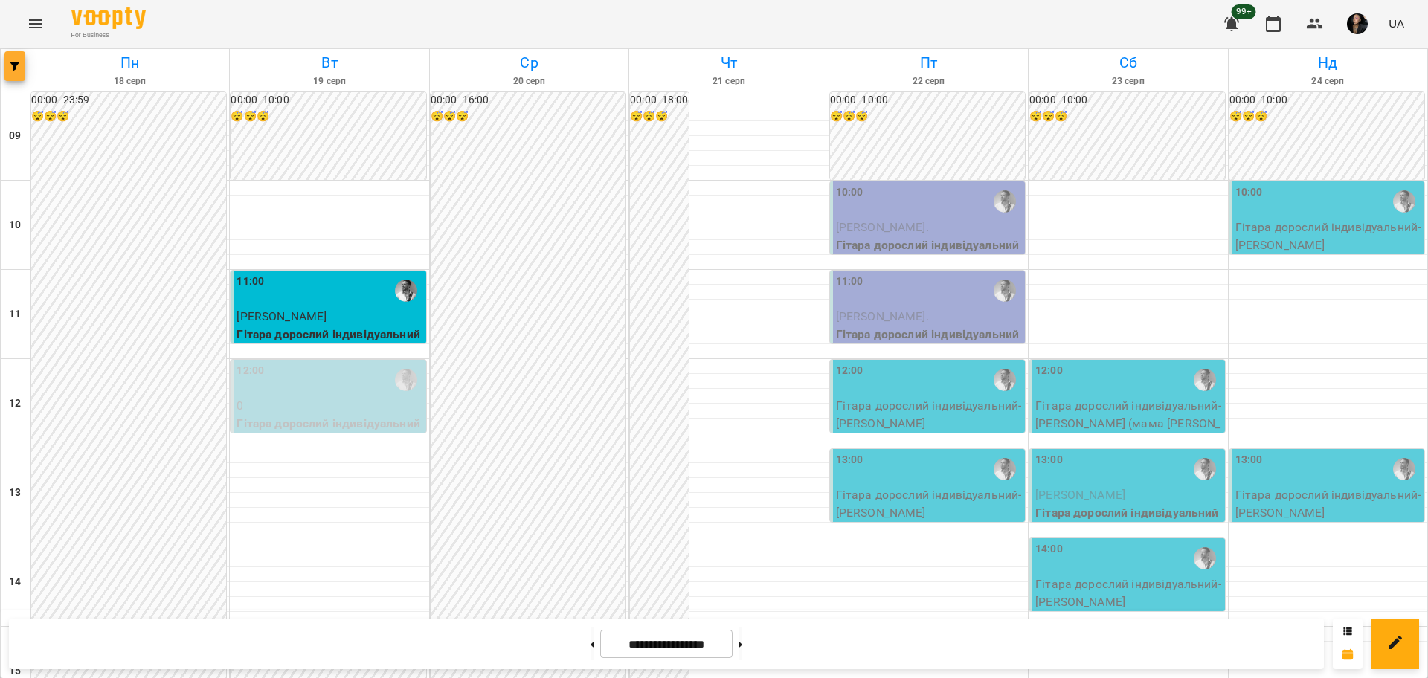
click at [16, 74] on button "button" at bounding box center [14, 66] width 21 height 30
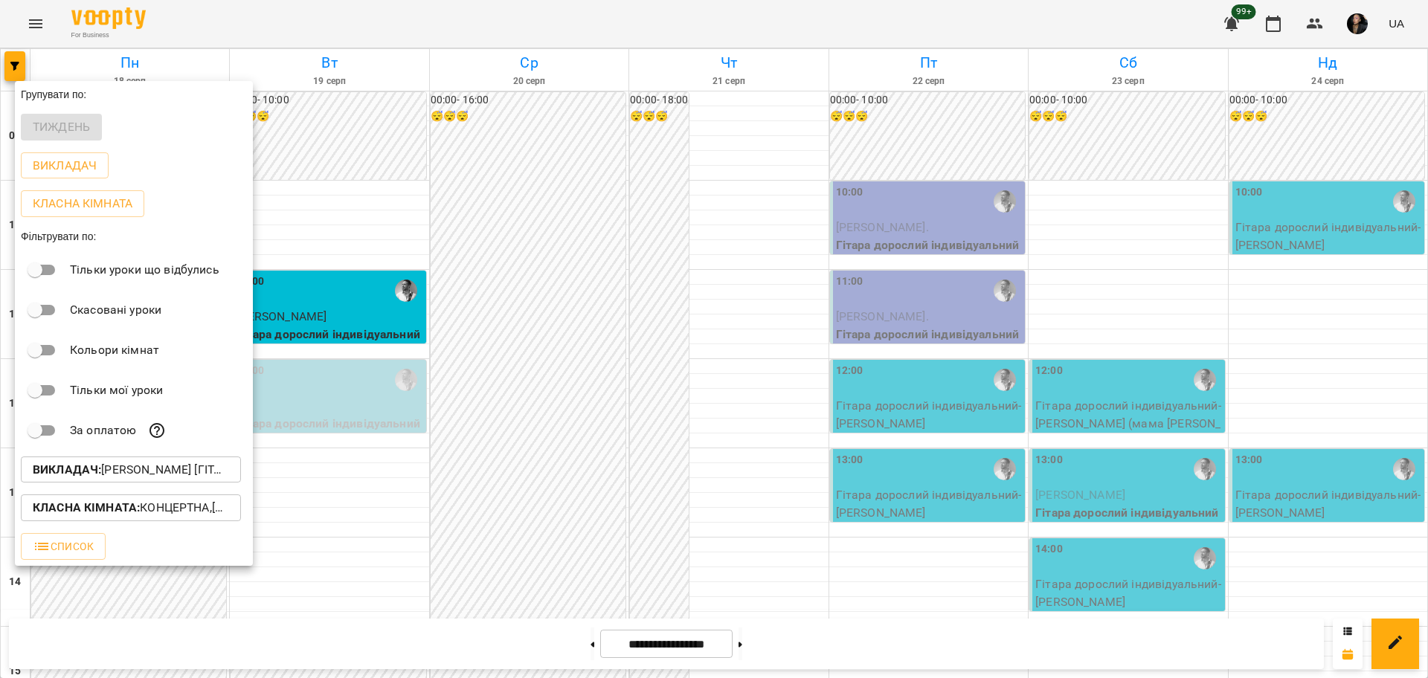
click at [200, 470] on p "Викладач : [PERSON_NAME] [гітара]" at bounding box center [131, 470] width 196 height 18
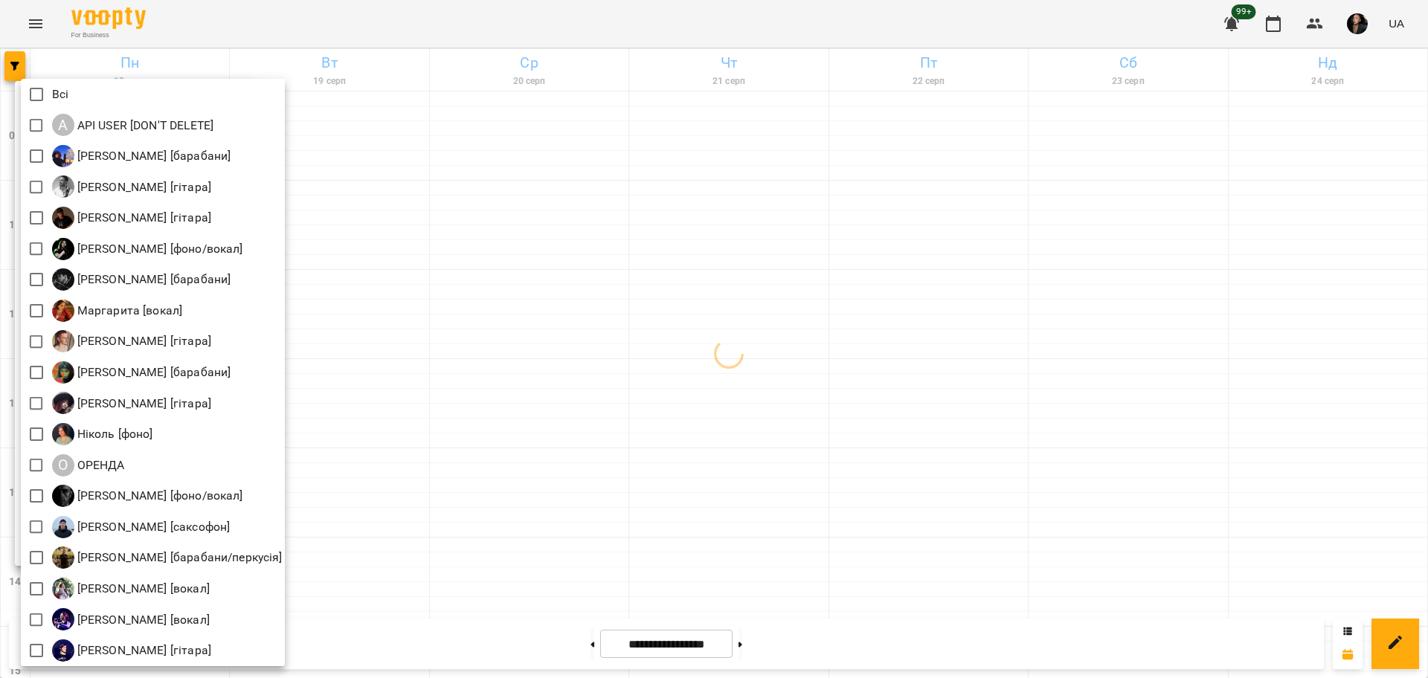
click at [371, 256] on div at bounding box center [714, 339] width 1428 height 678
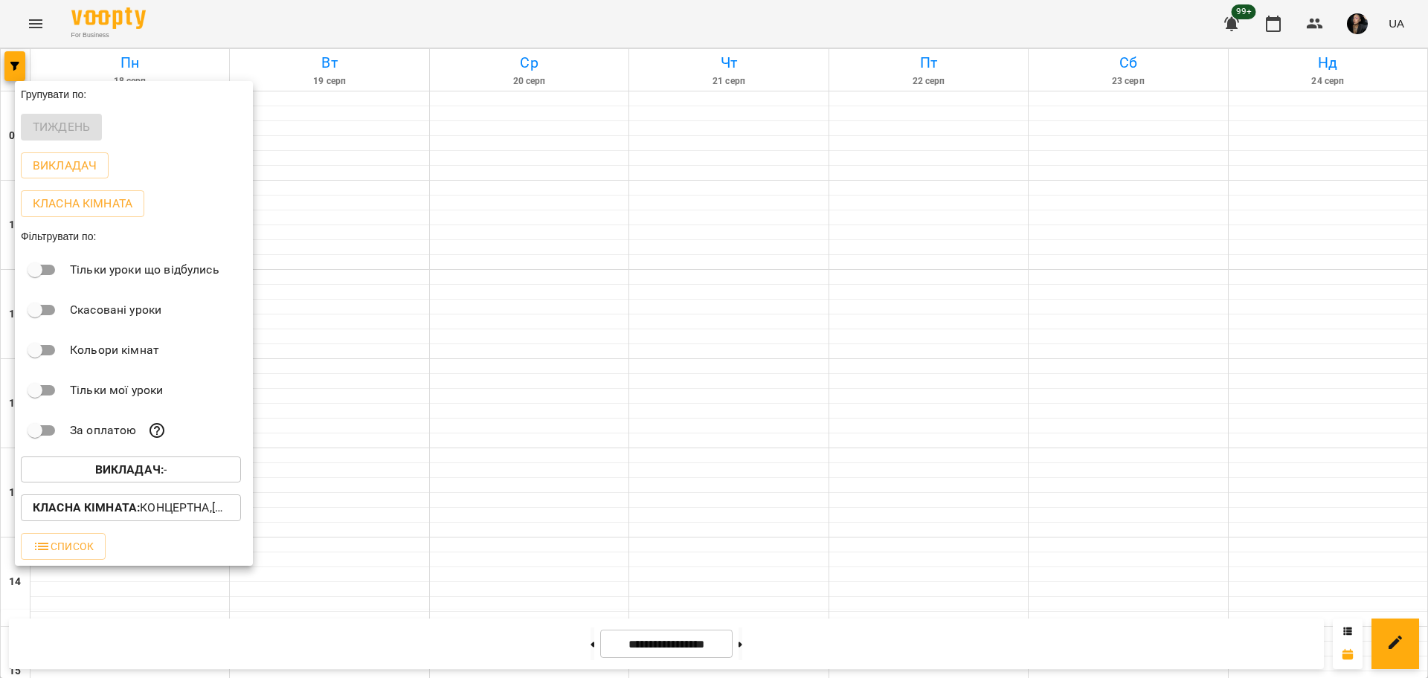
click at [376, 248] on div at bounding box center [714, 339] width 1428 height 678
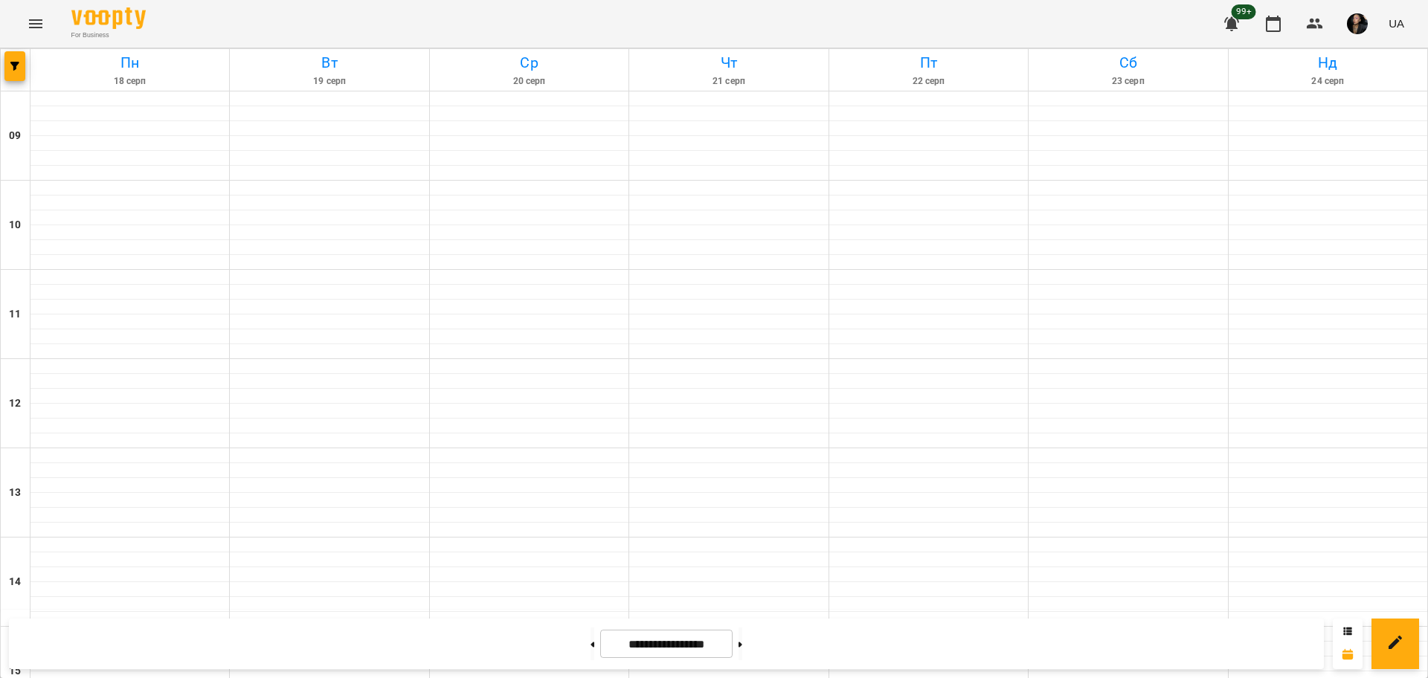
click at [35, 27] on icon "Menu" at bounding box center [35, 23] width 13 height 9
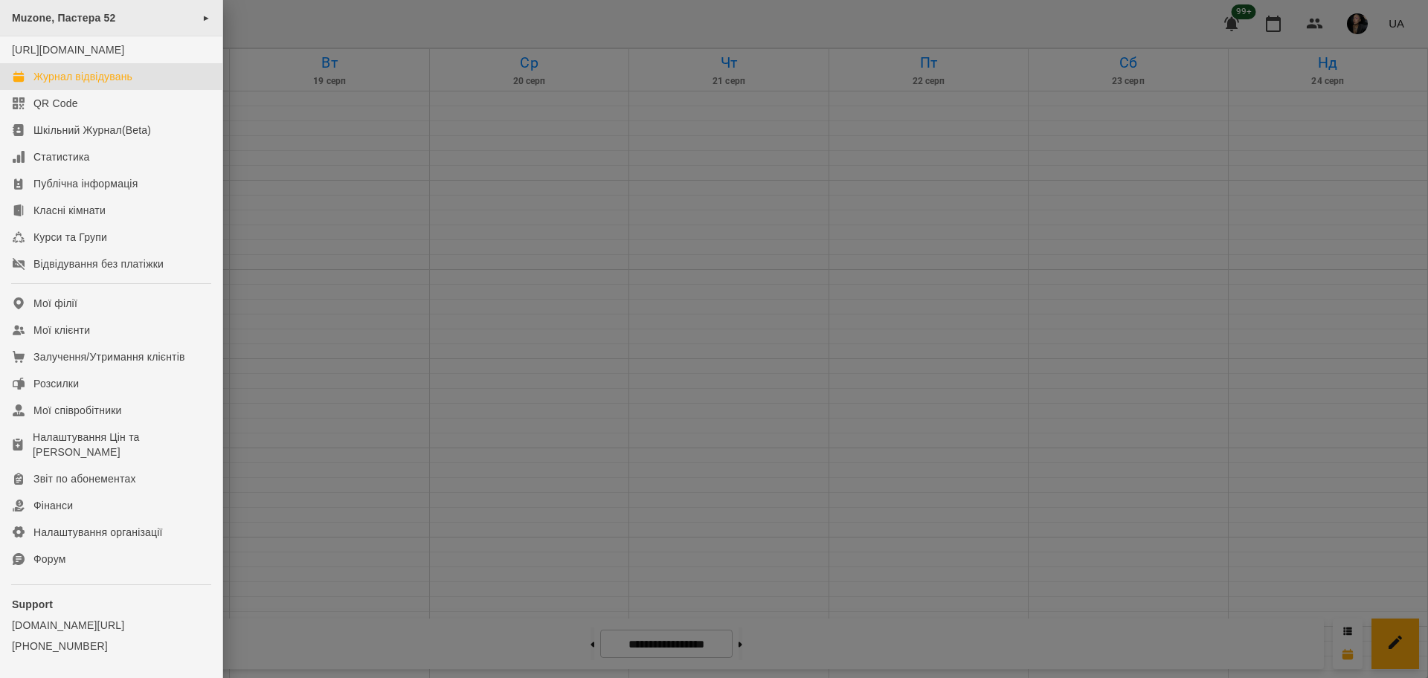
click at [100, 16] on span "Muzone, Пастера 52" at bounding box center [64, 18] width 104 height 12
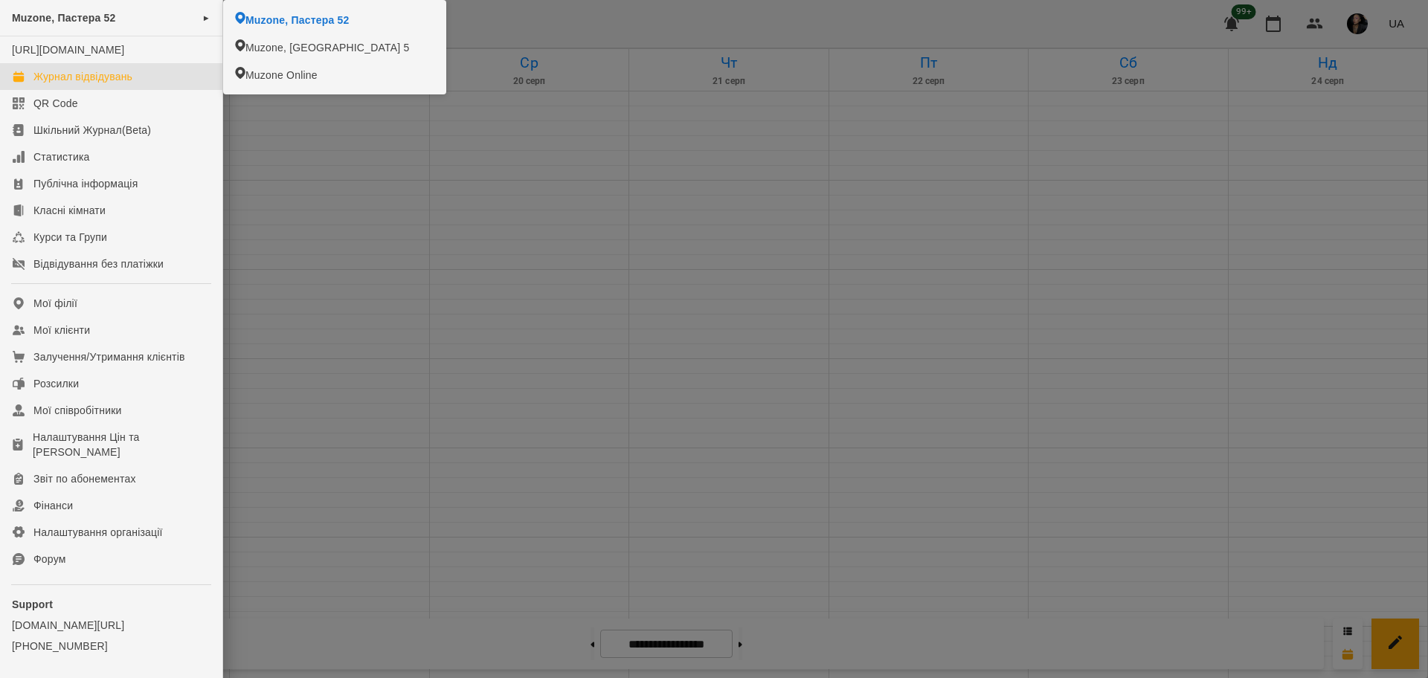
click at [436, 190] on div at bounding box center [714, 339] width 1428 height 678
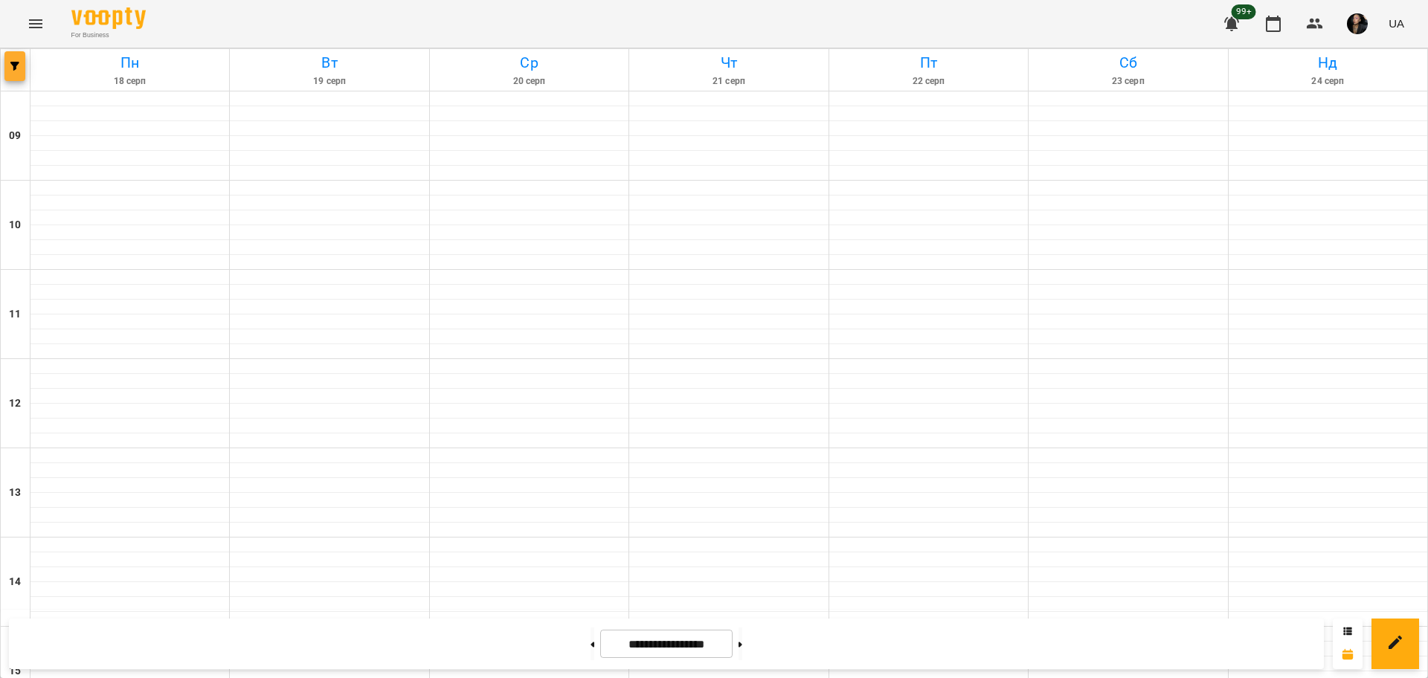
click at [18, 54] on button "button" at bounding box center [14, 66] width 21 height 30
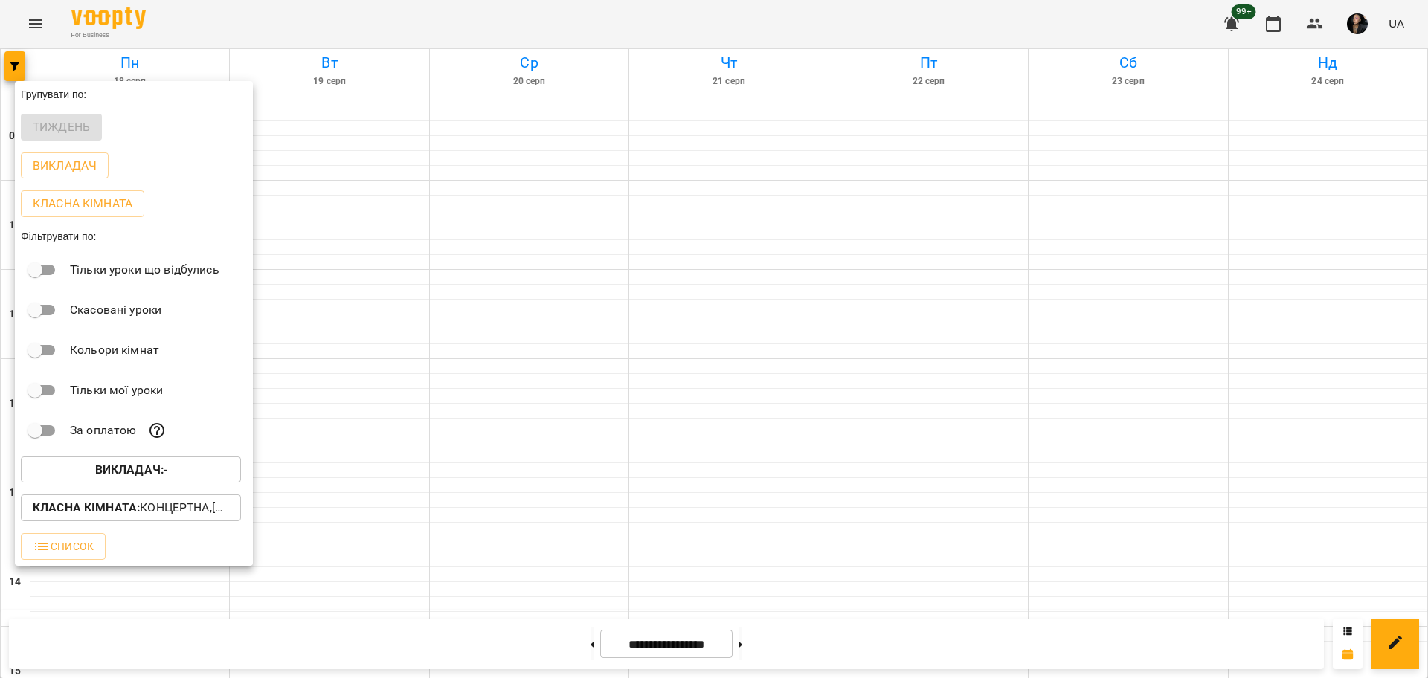
click at [129, 479] on p "Викладач : -" at bounding box center [131, 470] width 72 height 18
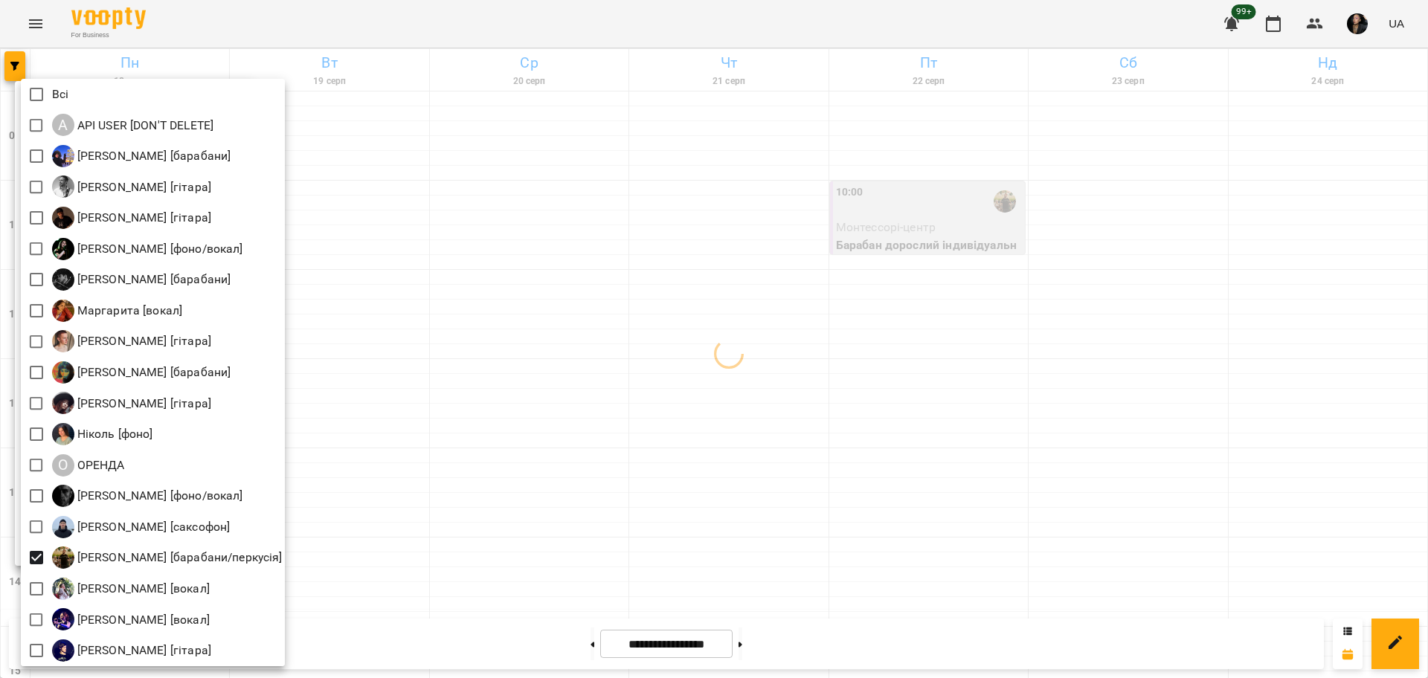
click at [463, 462] on div at bounding box center [714, 339] width 1428 height 678
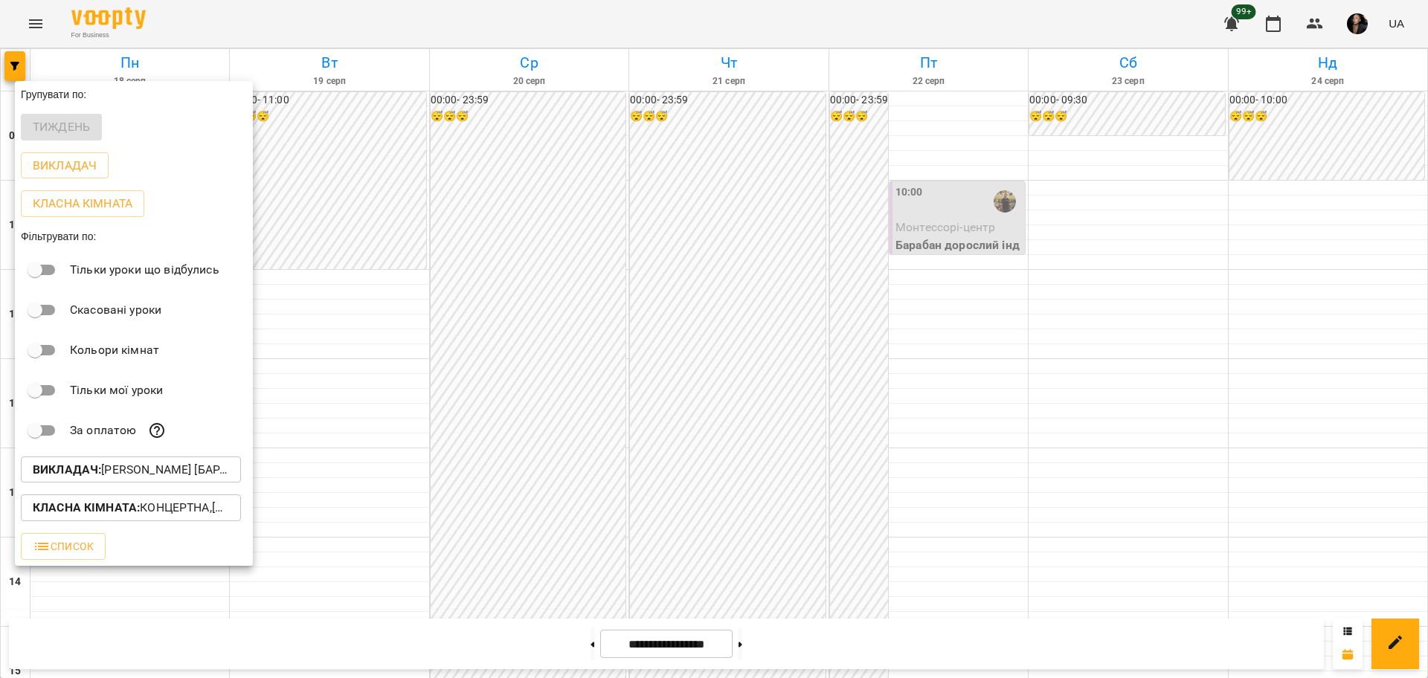
click at [101, 507] on b "Класна кімната :" at bounding box center [86, 507] width 107 height 14
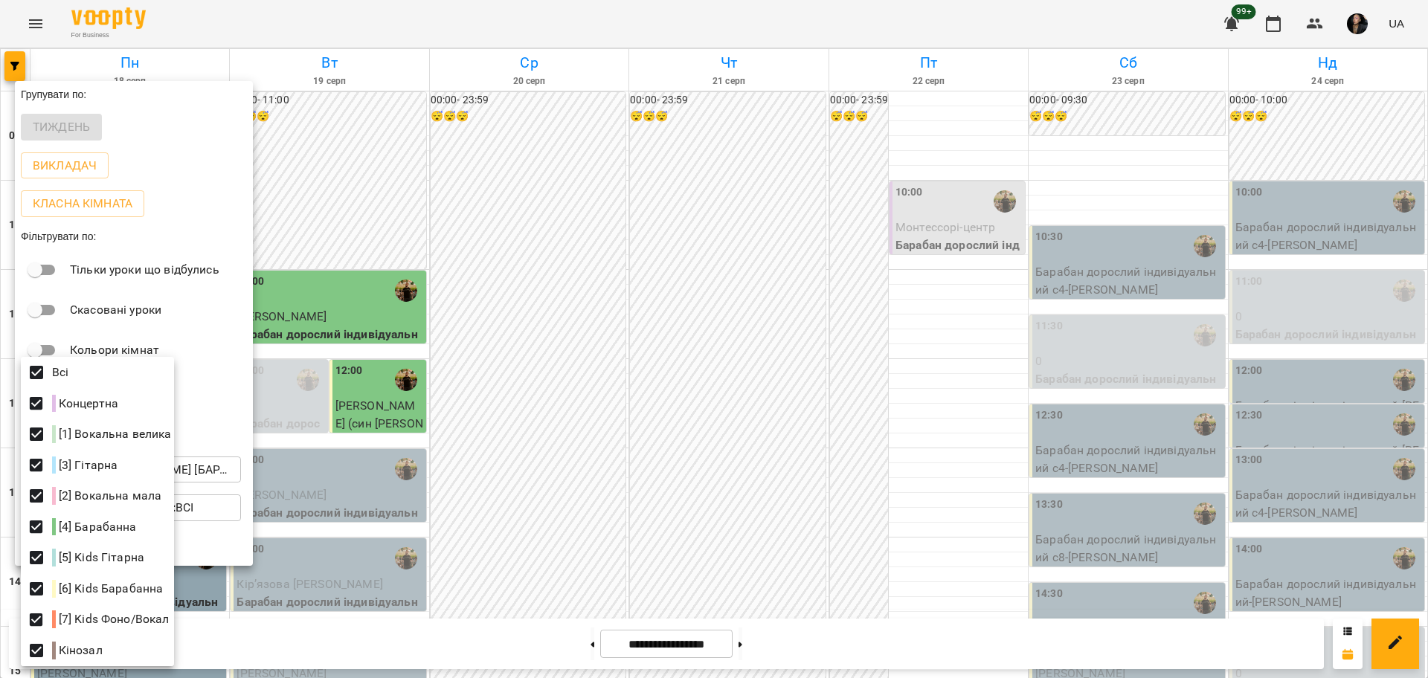
click at [625, 309] on div at bounding box center [714, 339] width 1428 height 678
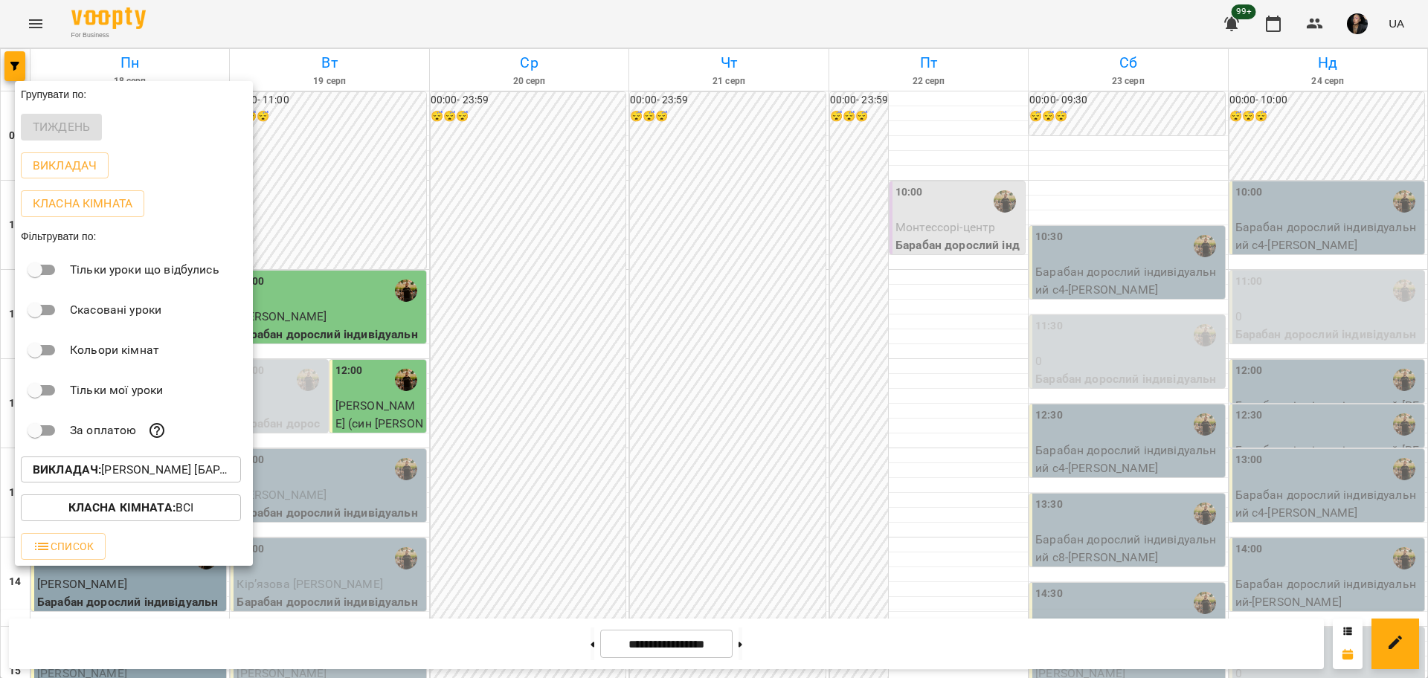
click at [661, 317] on div at bounding box center [714, 339] width 1428 height 678
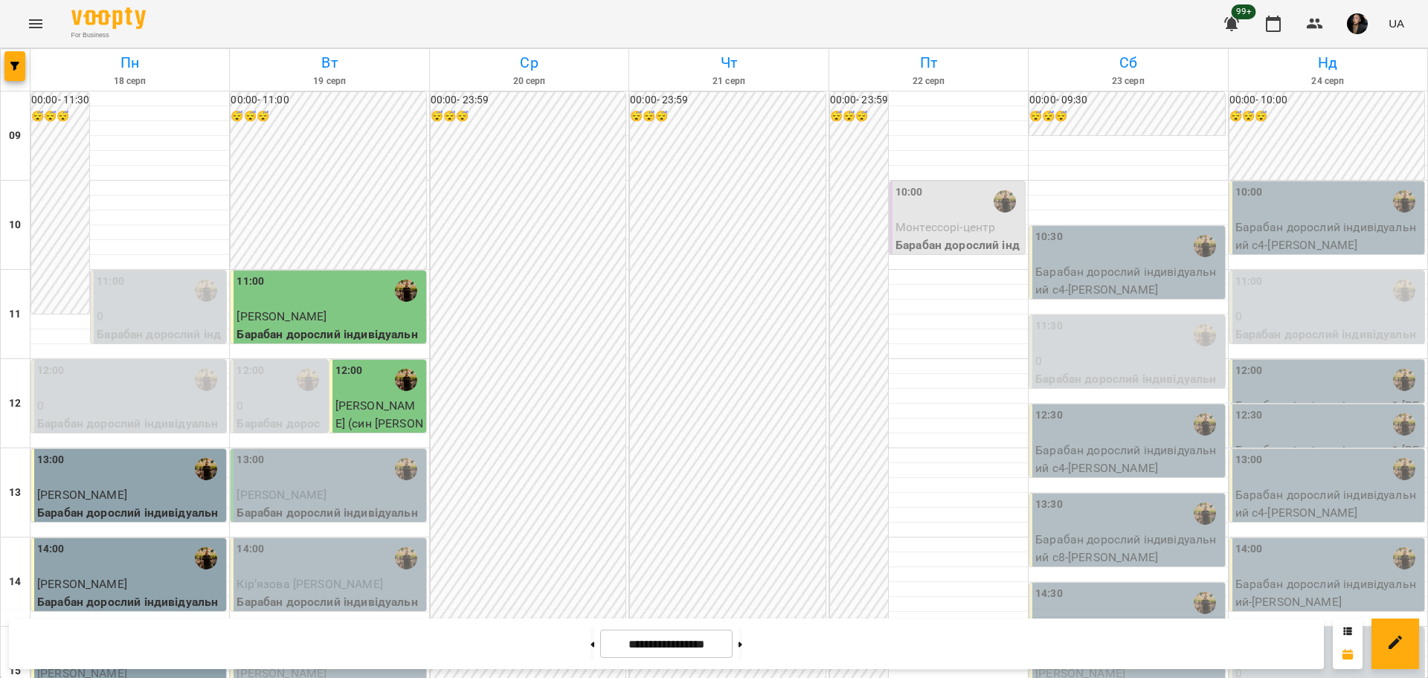
scroll to position [361, 0]
click at [1094, 620] on p "Барабан діти індивідуальний - [PERSON_NAME] (син [PERSON_NAME])" at bounding box center [1128, 646] width 186 height 53
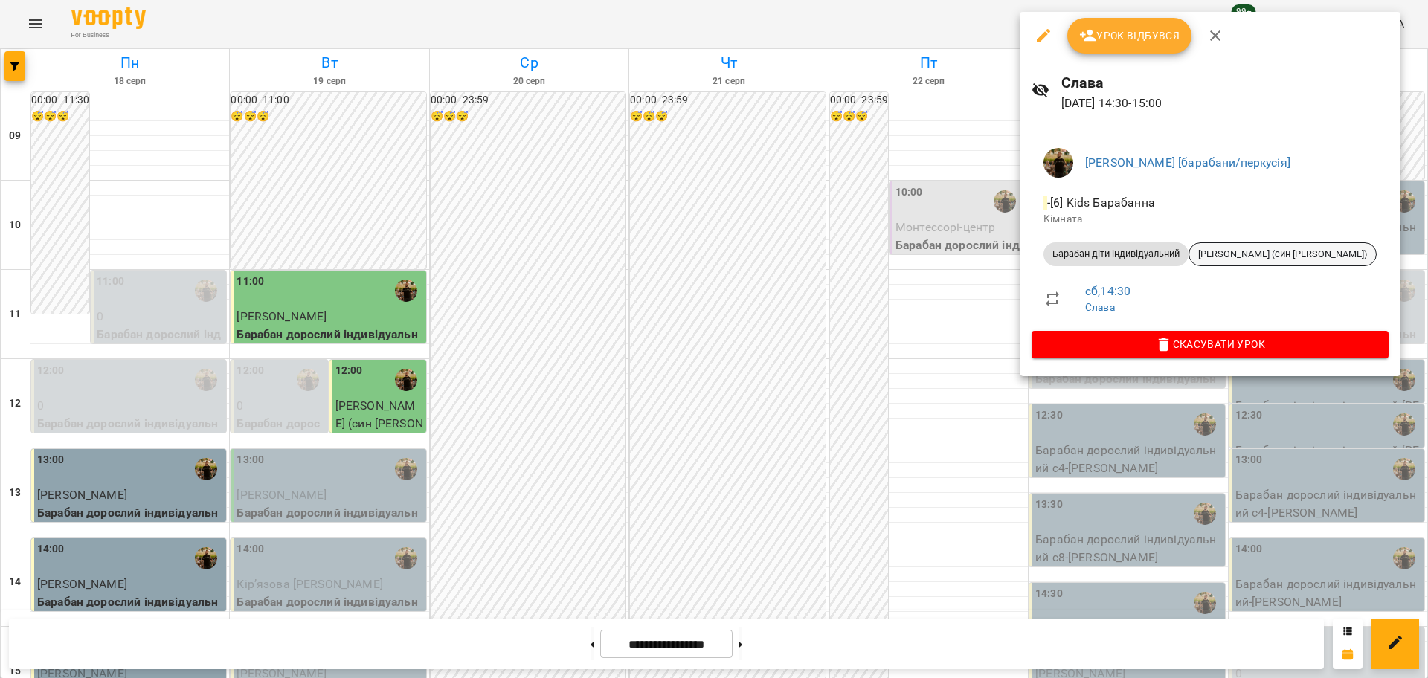
click at [1246, 259] on span "[PERSON_NAME] (син [PERSON_NAME])" at bounding box center [1282, 254] width 187 height 13
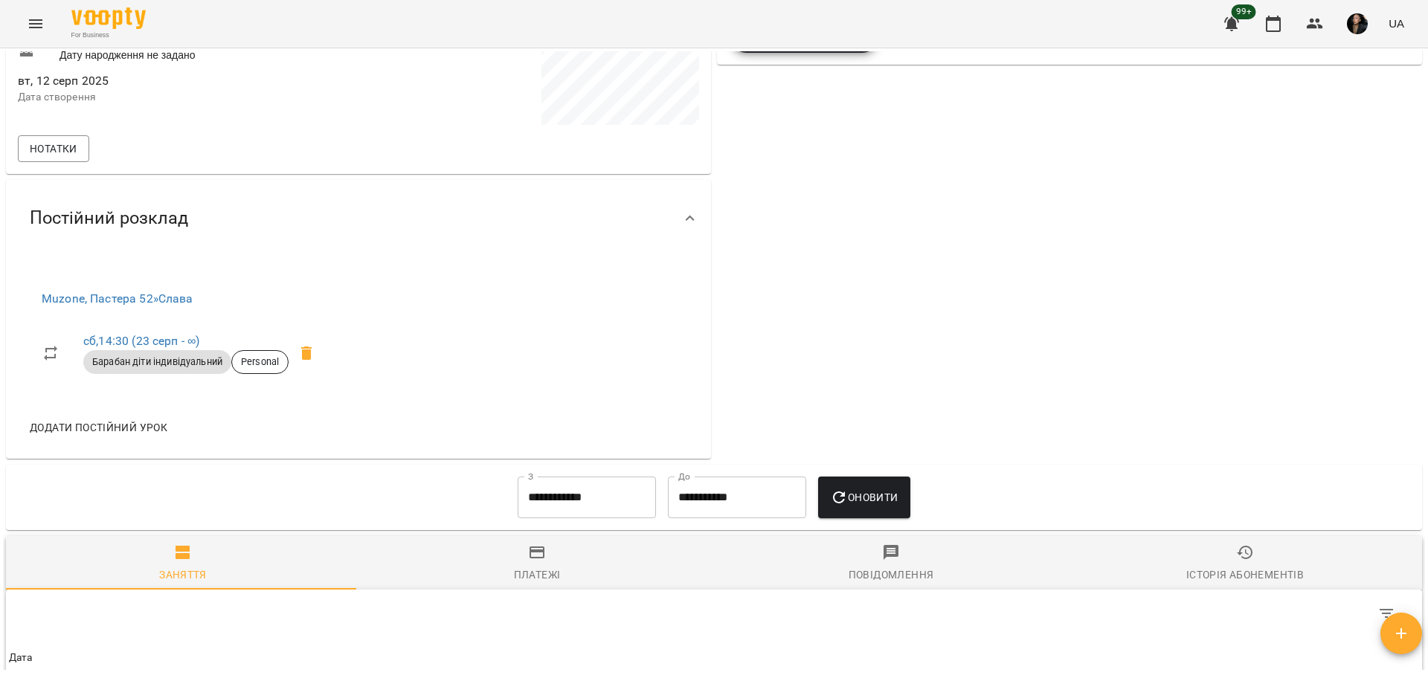
scroll to position [523, 0]
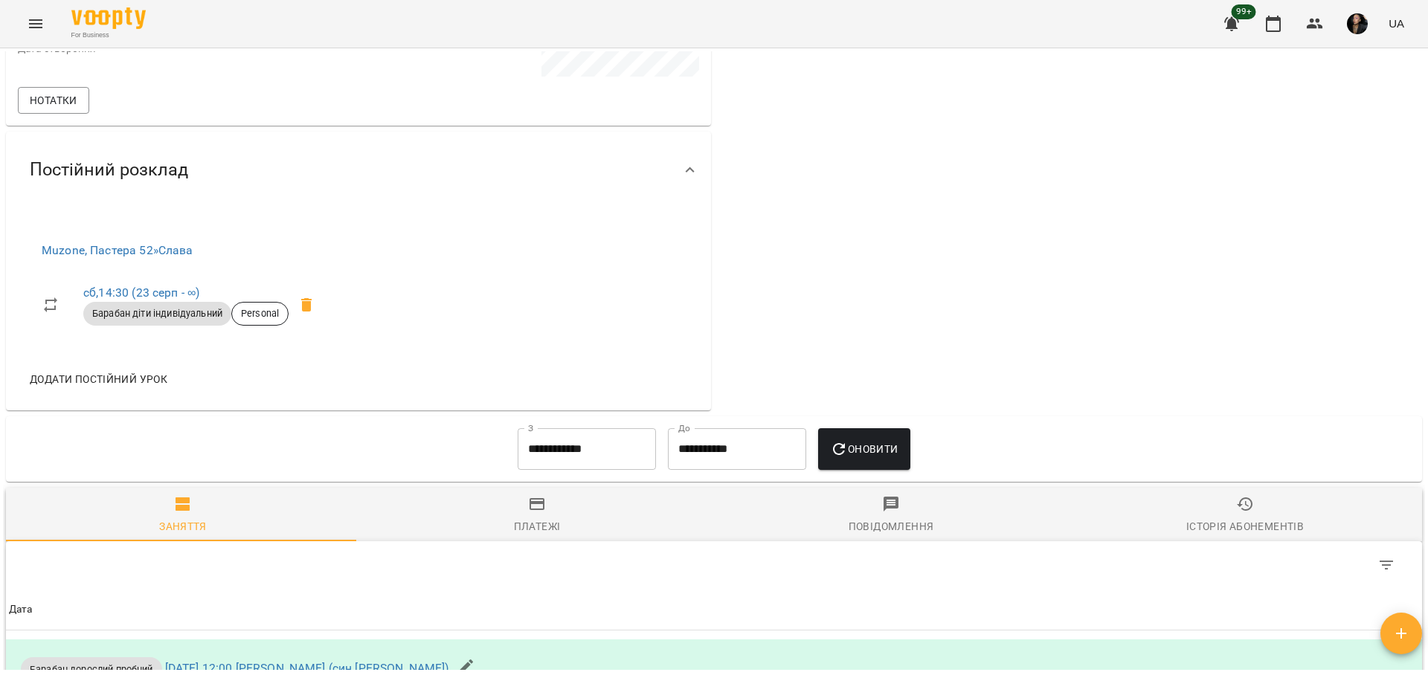
click at [103, 381] on span "Додати постійний урок" at bounding box center [99, 379] width 138 height 18
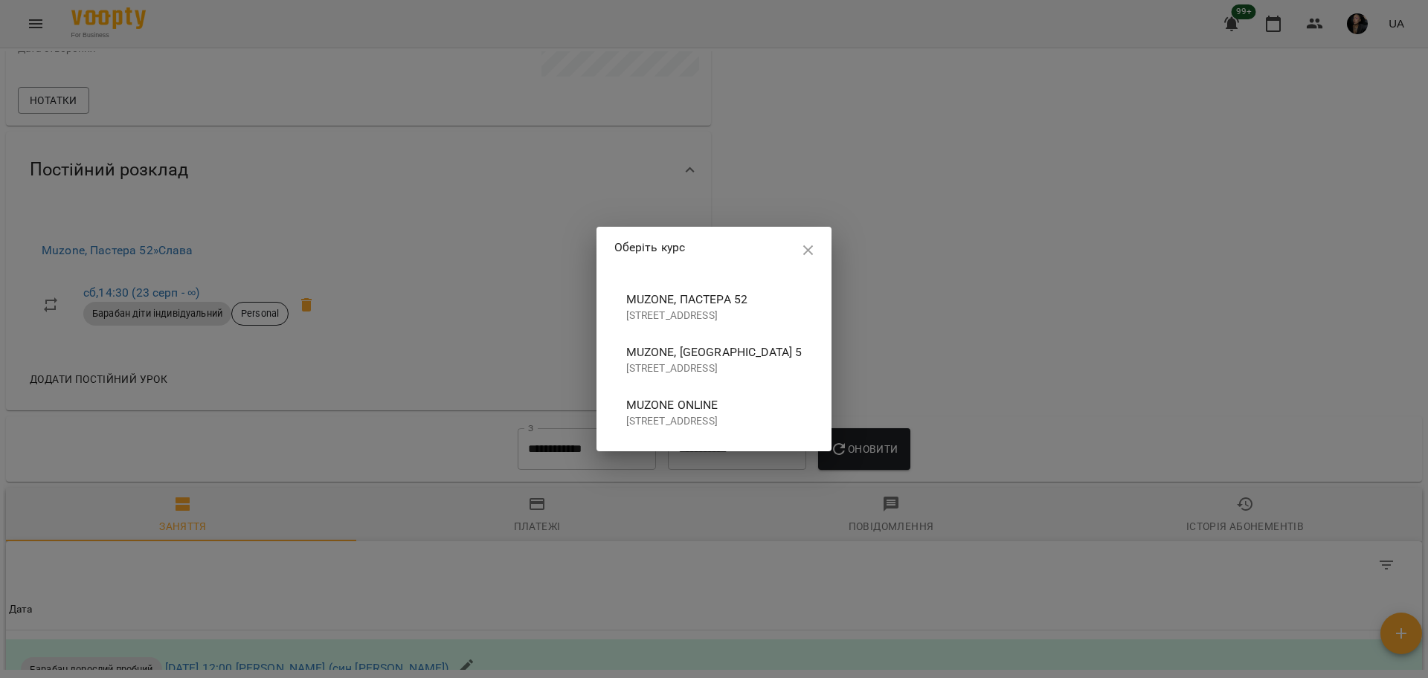
click at [645, 316] on p "[STREET_ADDRESS]" at bounding box center [714, 316] width 176 height 15
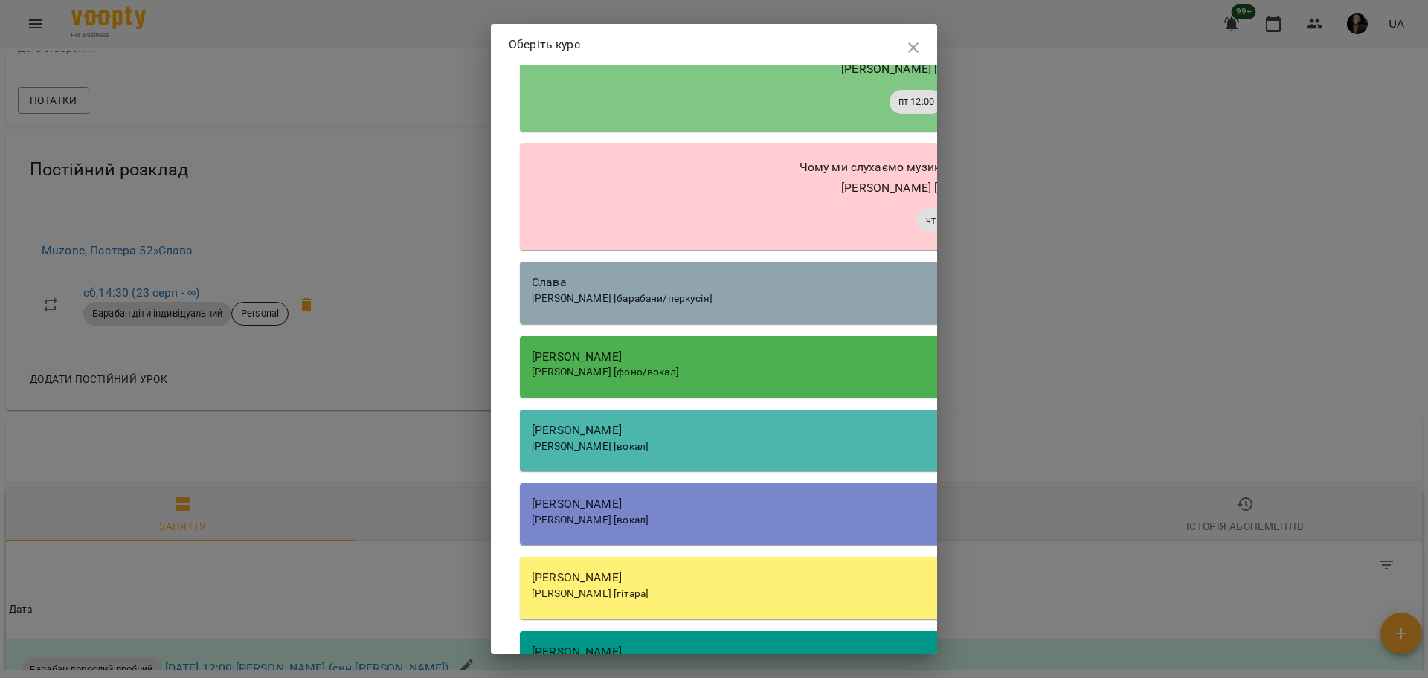
scroll to position [1394, 0]
click at [645, 291] on div "Слава" at bounding box center [944, 282] width 824 height 18
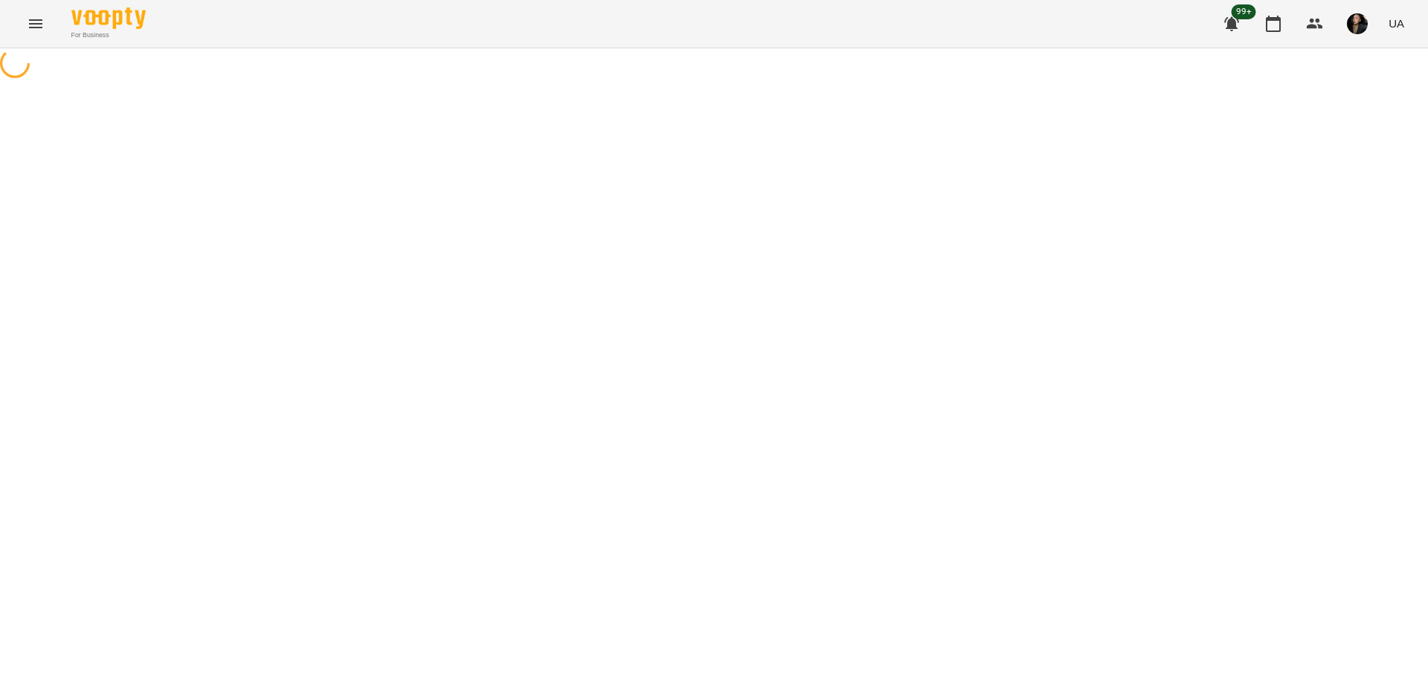
select select "**********"
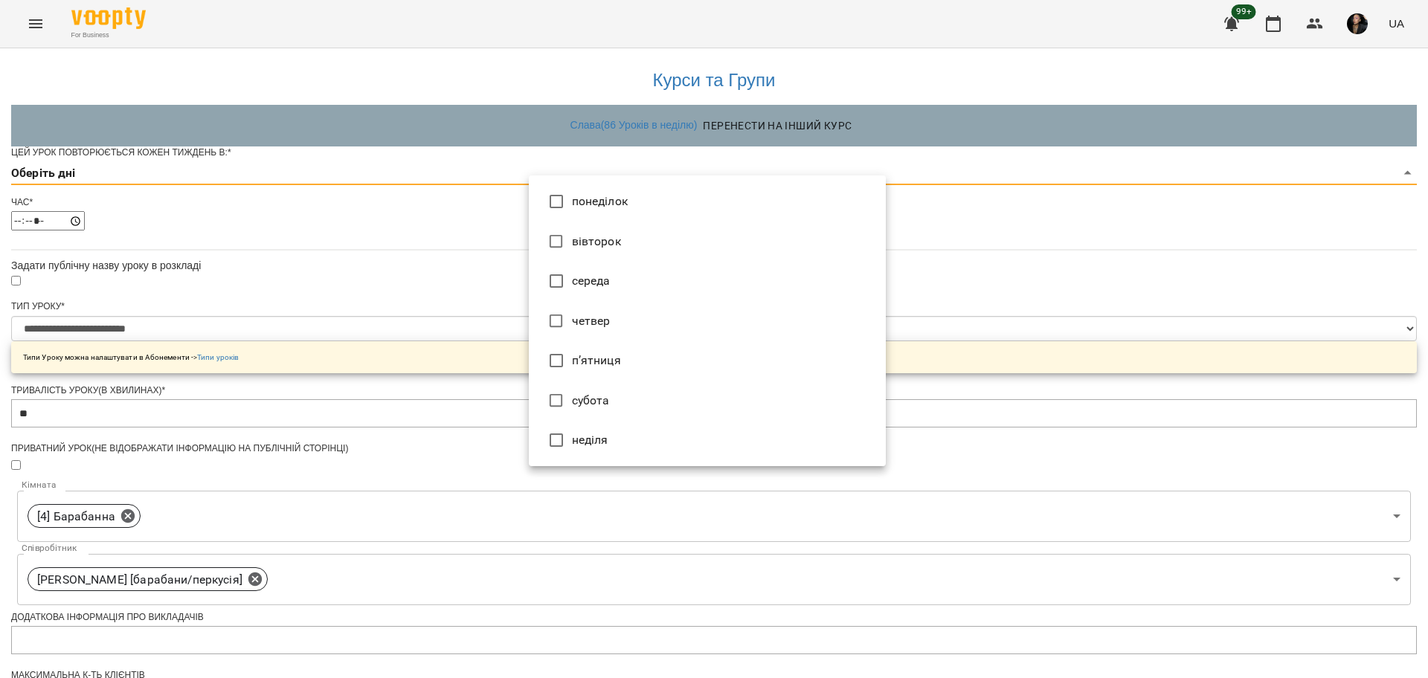
click at [555, 207] on body "**********" at bounding box center [714, 479] width 1428 height 958
type input "*"
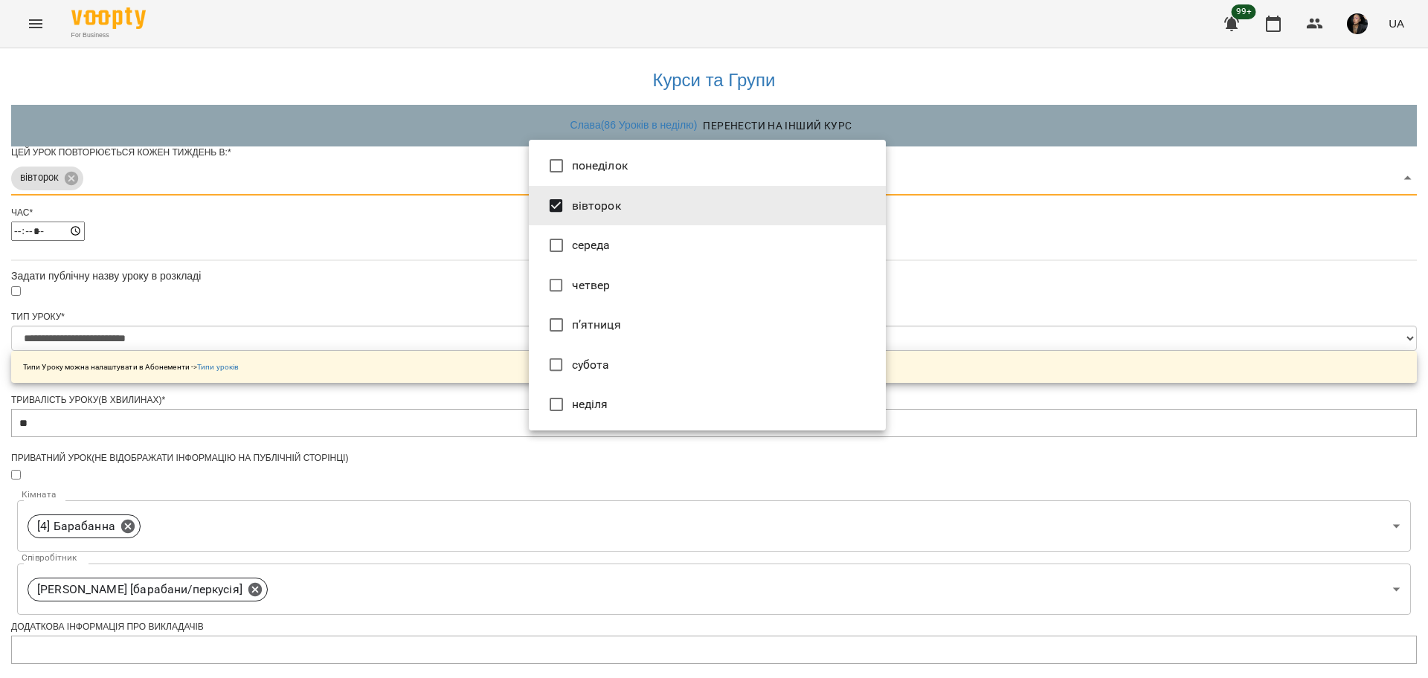
click at [1125, 383] on div at bounding box center [714, 339] width 1428 height 678
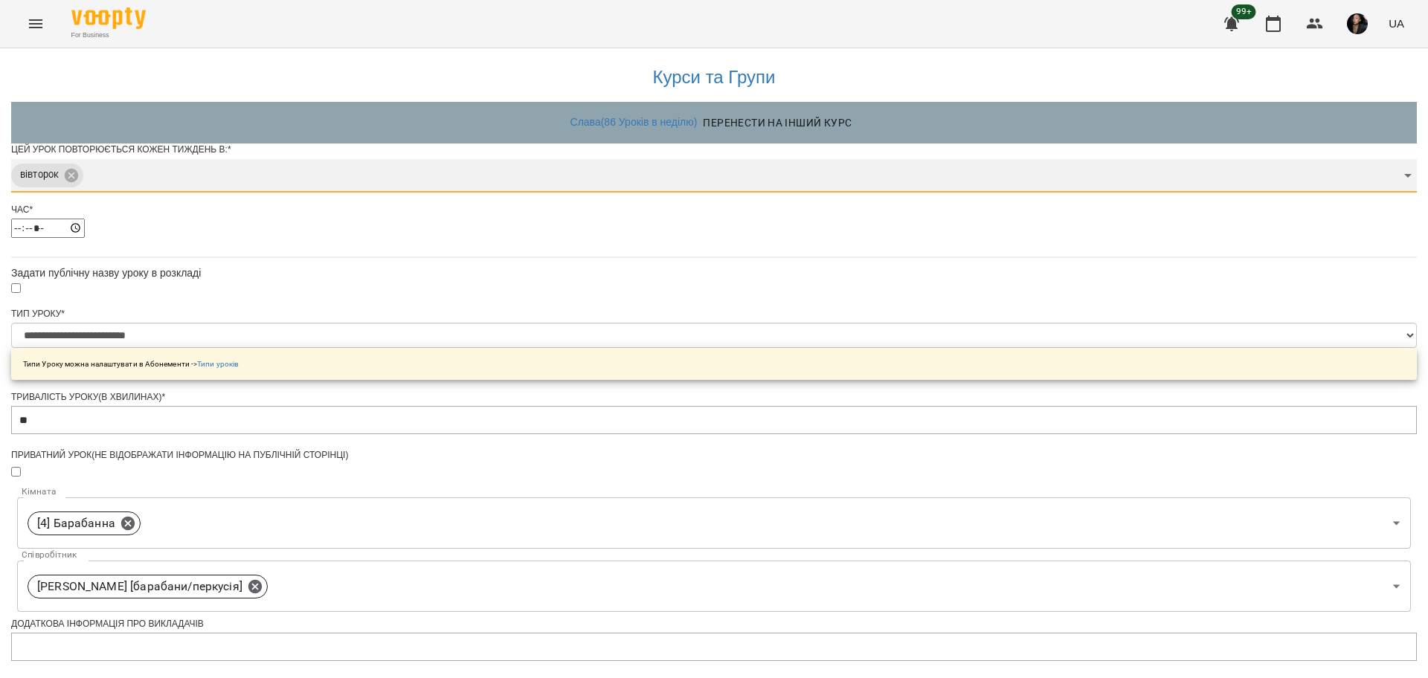
scroll to position [93, 0]
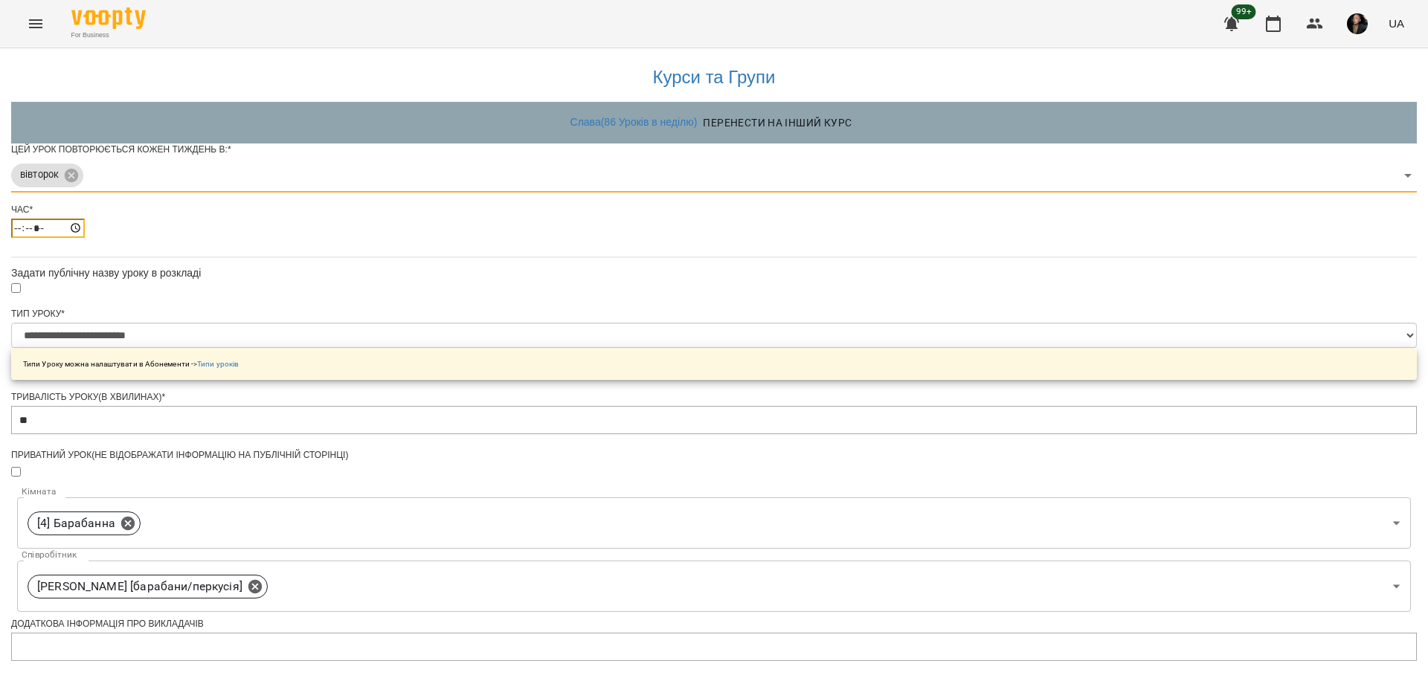
click at [85, 219] on input "*****" at bounding box center [48, 228] width 74 height 19
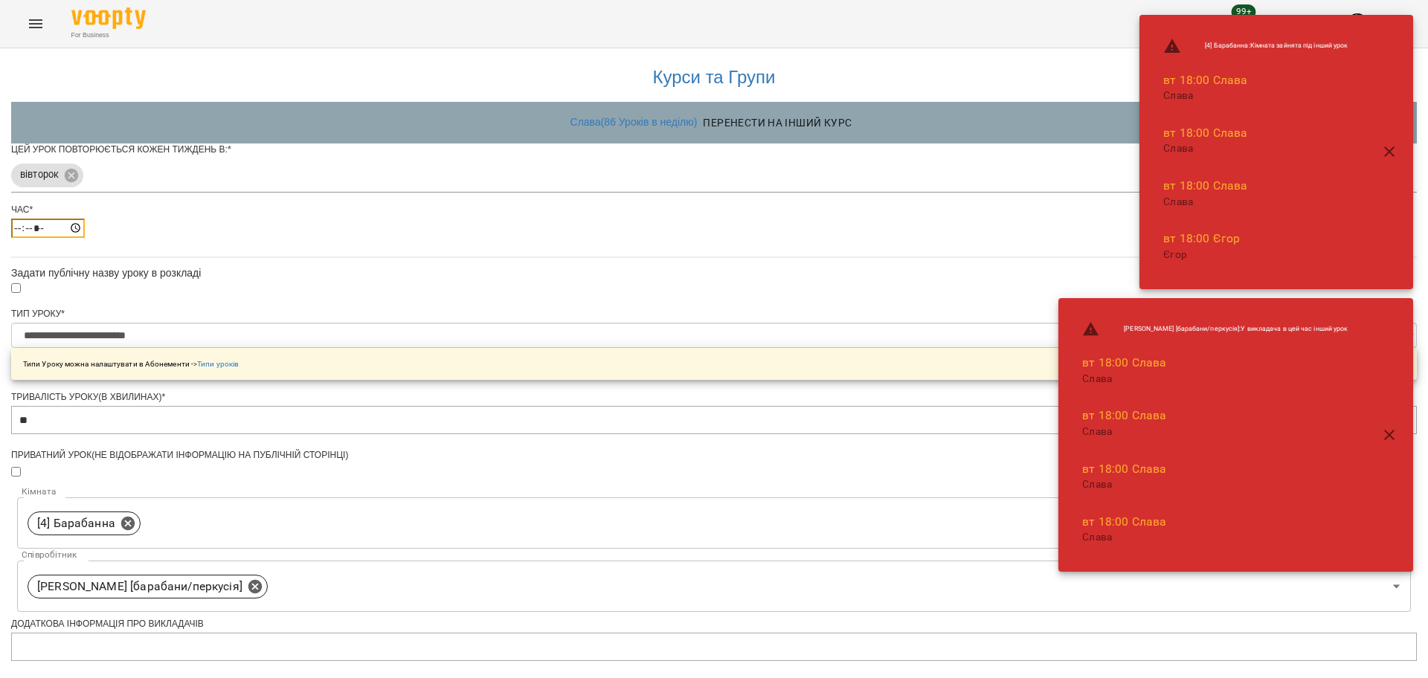
type input "*****"
click at [990, 309] on div "**********" at bounding box center [713, 507] width 1405 height 924
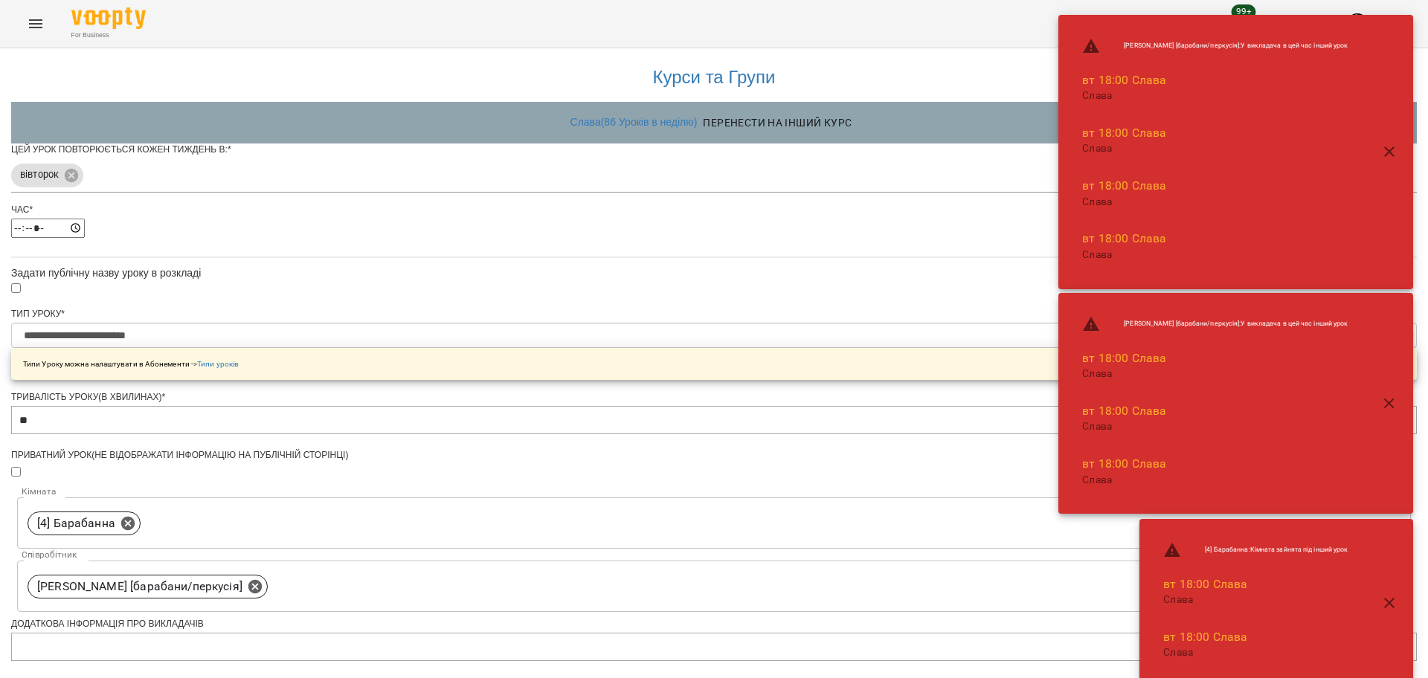
scroll to position [399, 0]
click at [135, 516] on icon at bounding box center [127, 522] width 13 height 13
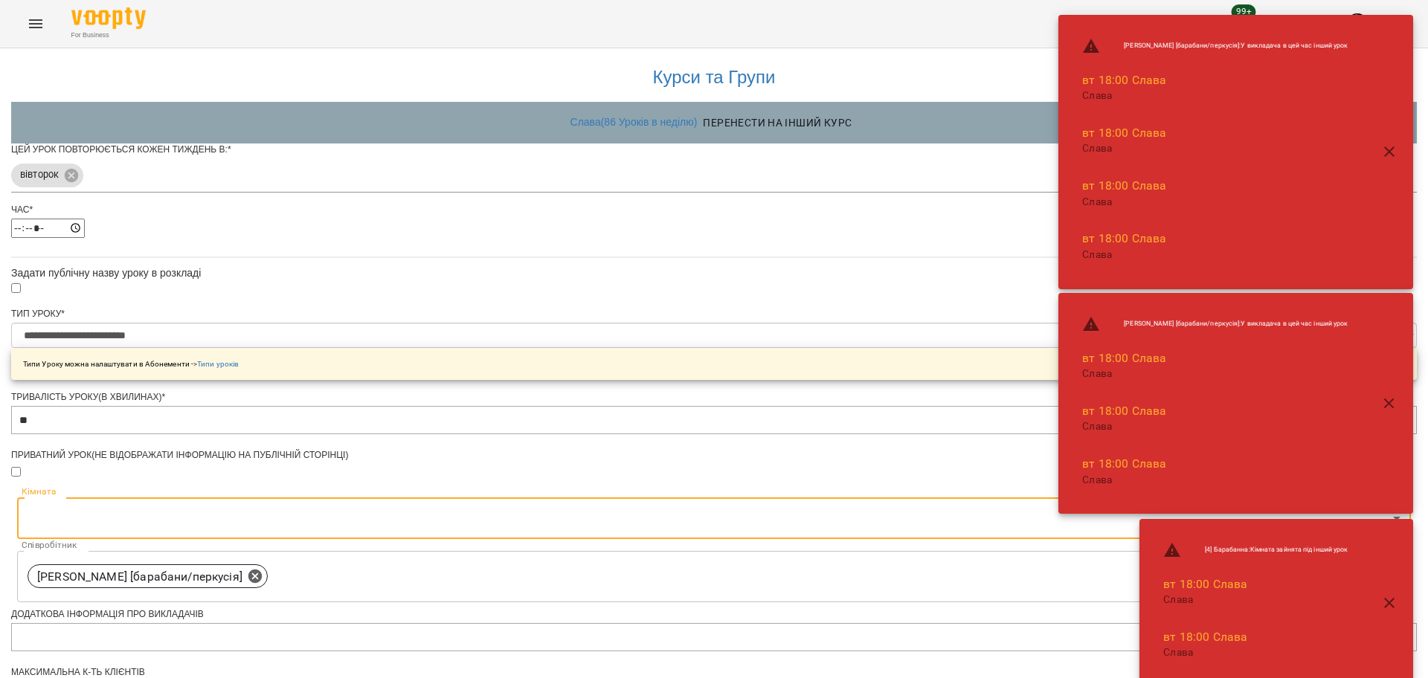
click at [606, 175] on body "**********" at bounding box center [714, 479] width 1428 height 958
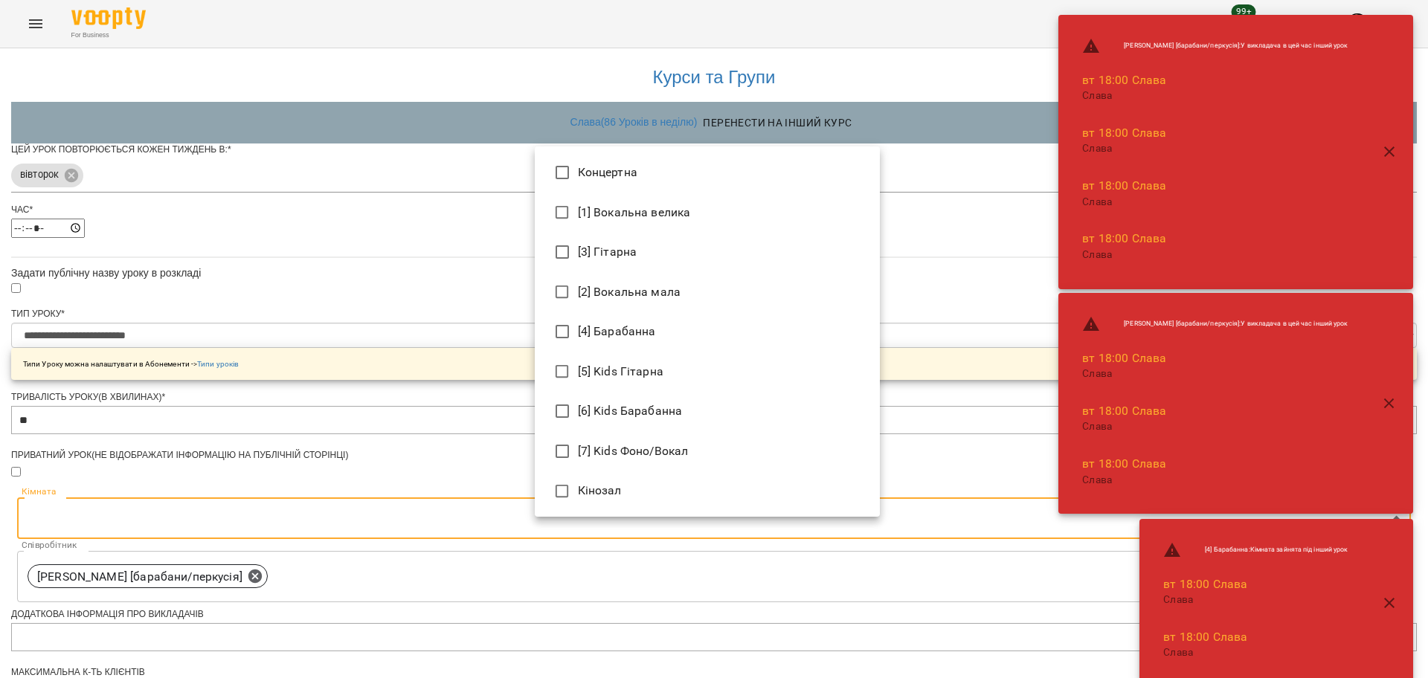
click at [642, 406] on li "[6] Kids Барабанна" at bounding box center [707, 411] width 345 height 40
type input "**********"
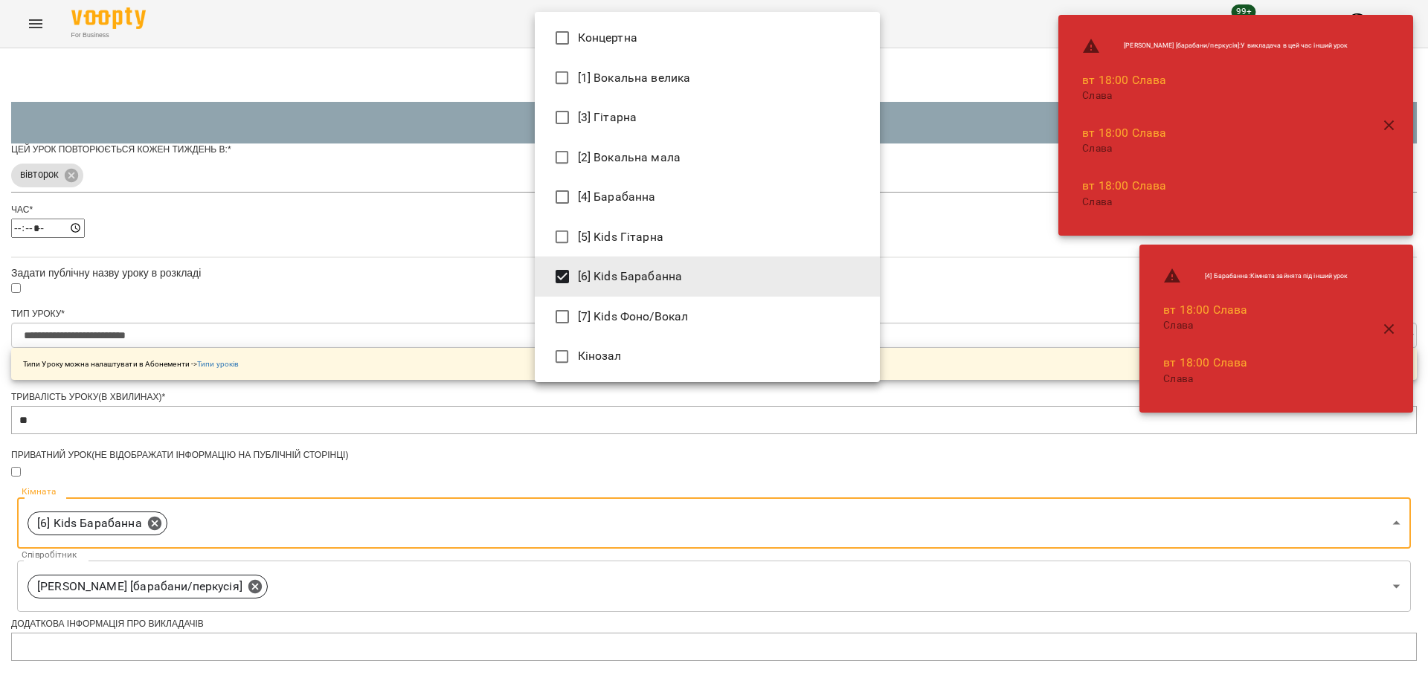
click at [1008, 328] on div at bounding box center [714, 339] width 1428 height 678
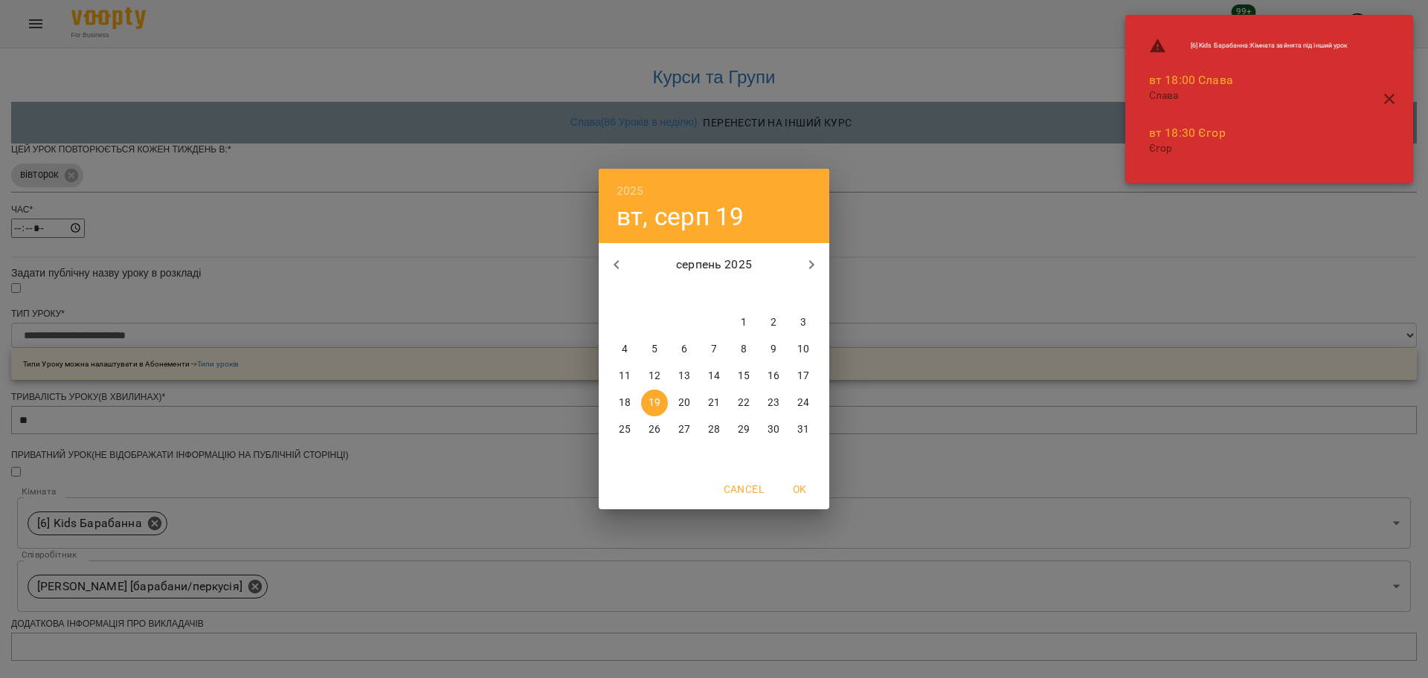
click at [653, 431] on p "26" at bounding box center [654, 429] width 12 height 15
type input "**********"
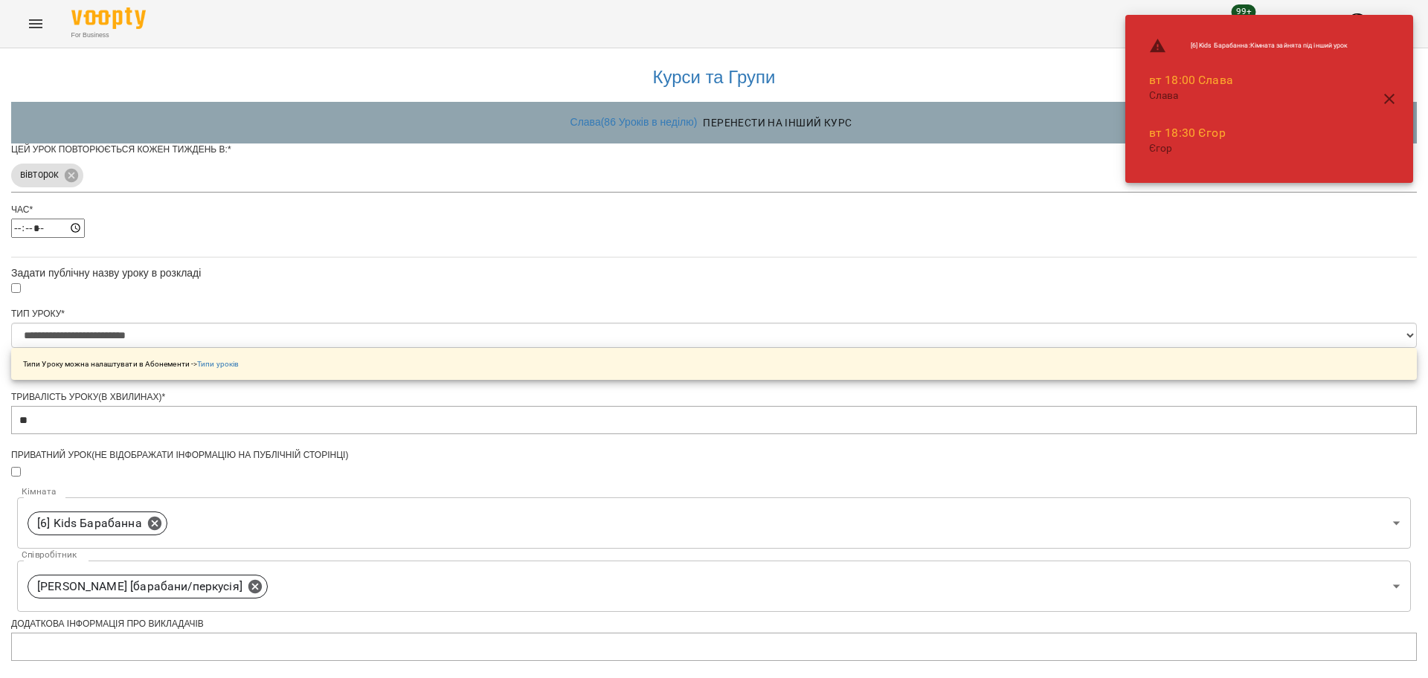
click at [1113, 484] on div "**********" at bounding box center [713, 527] width 1405 height 964
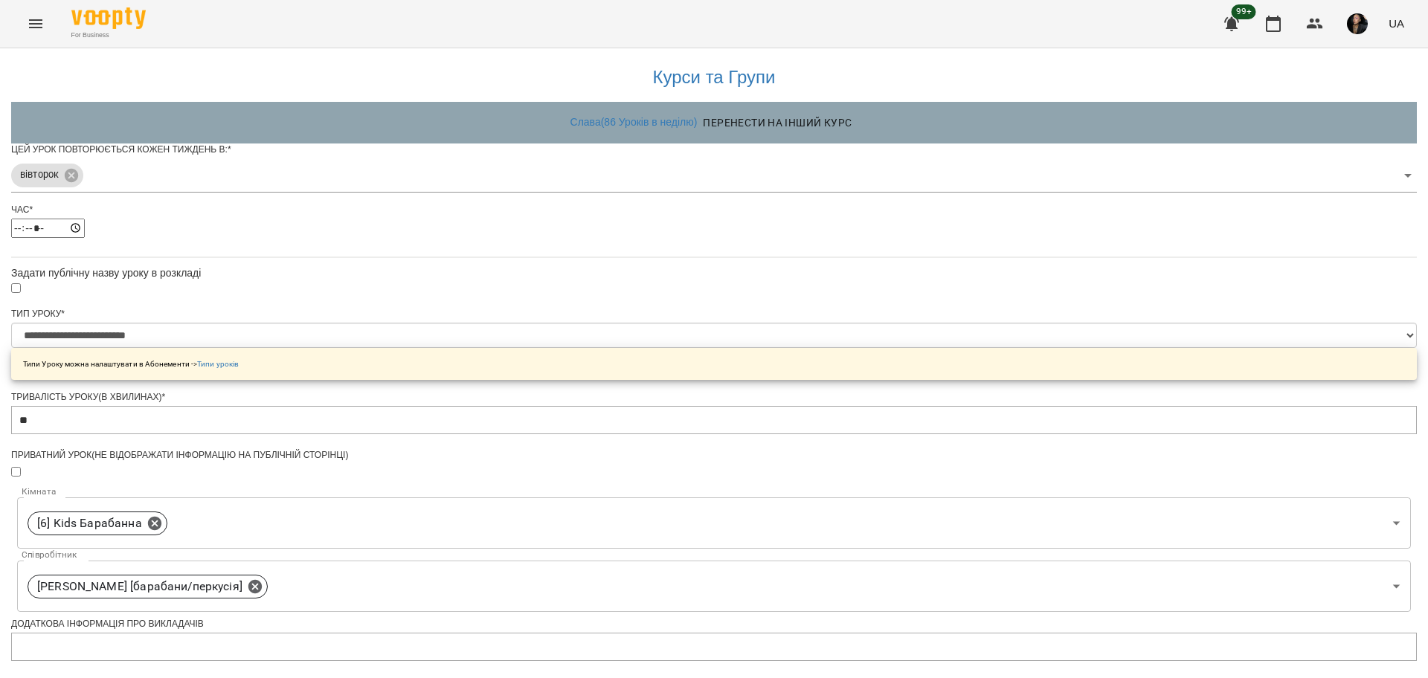
scroll to position [440, 0]
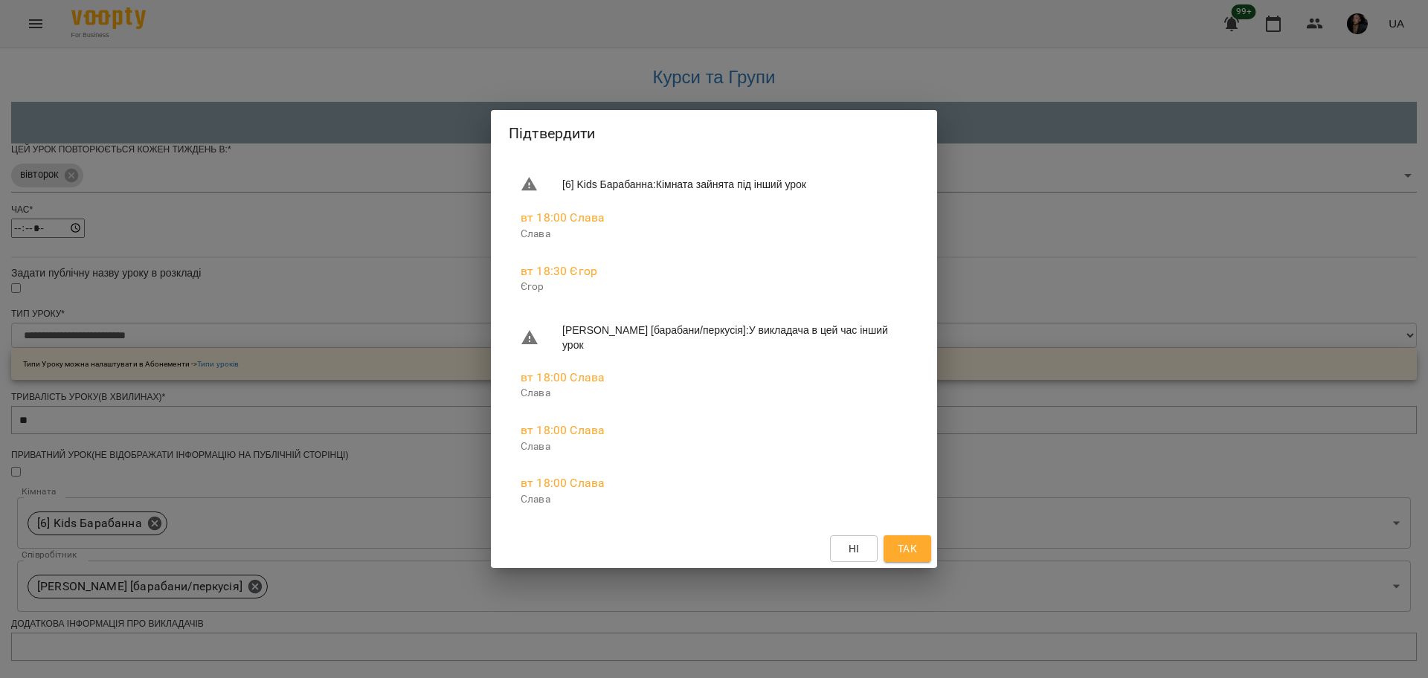
click at [913, 552] on span "Так" at bounding box center [906, 549] width 19 height 18
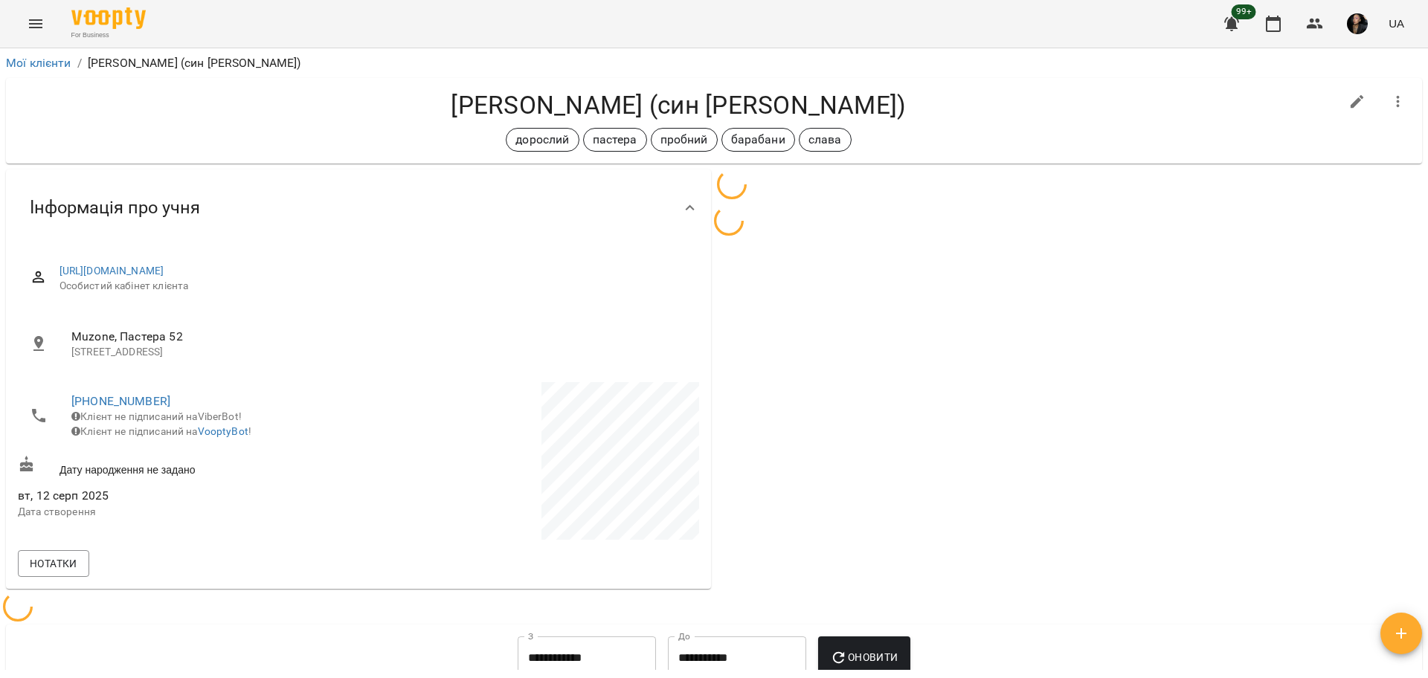
click at [44, 37] on button "Menu" at bounding box center [36, 24] width 36 height 36
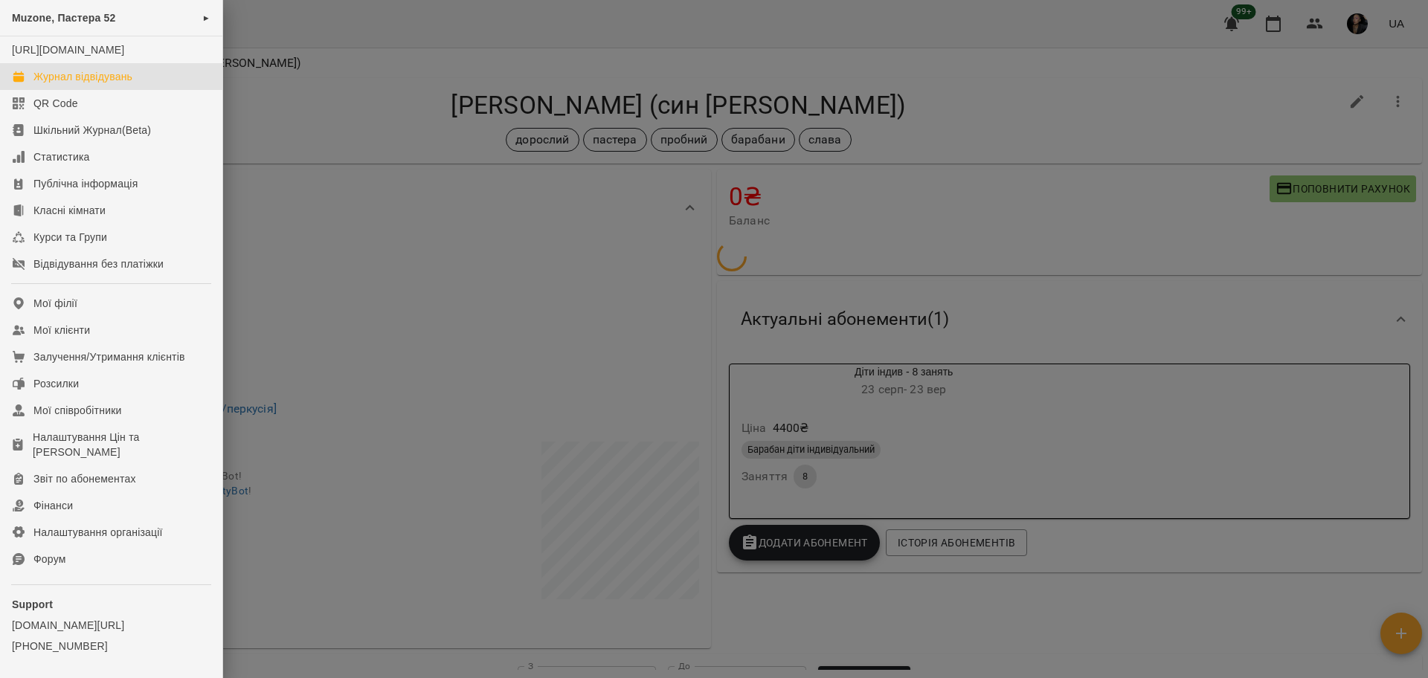
click at [69, 84] on div "Журнал відвідувань" at bounding box center [82, 76] width 99 height 15
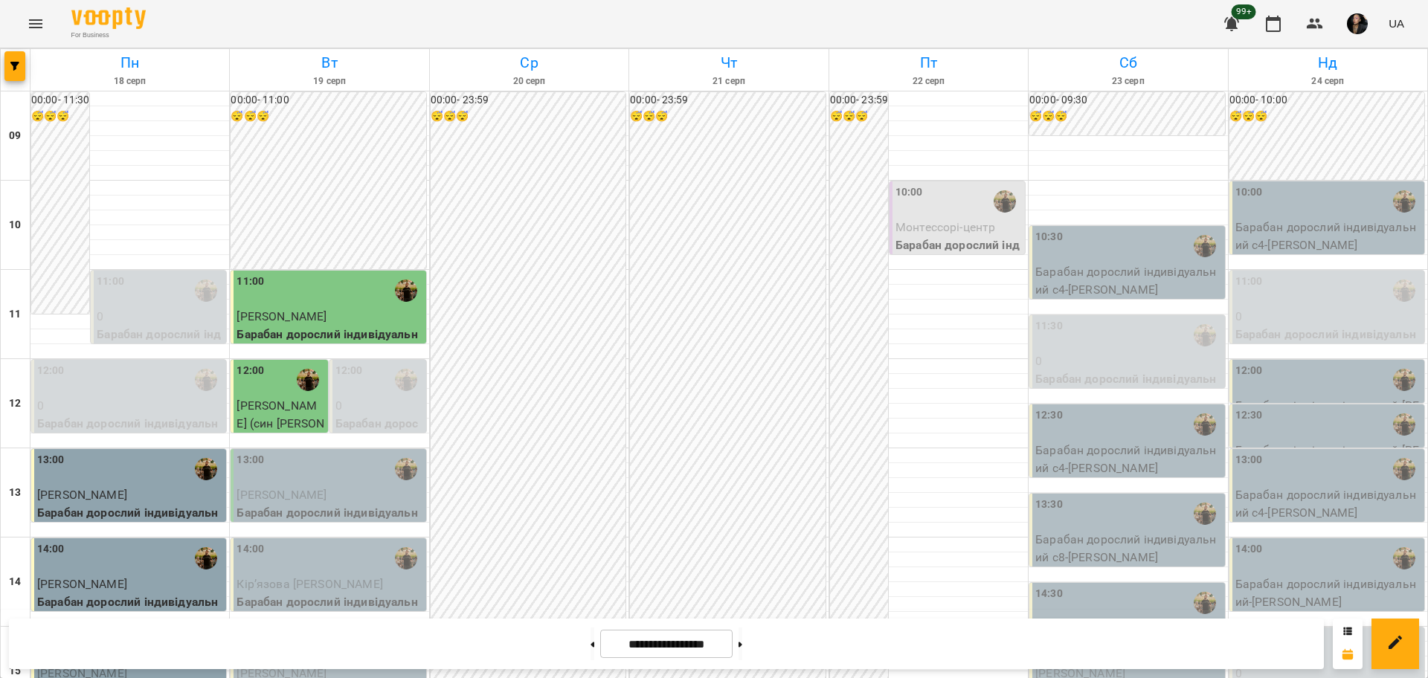
scroll to position [279, 0]
click at [742, 646] on button at bounding box center [740, 644] width 4 height 33
type input "**********"
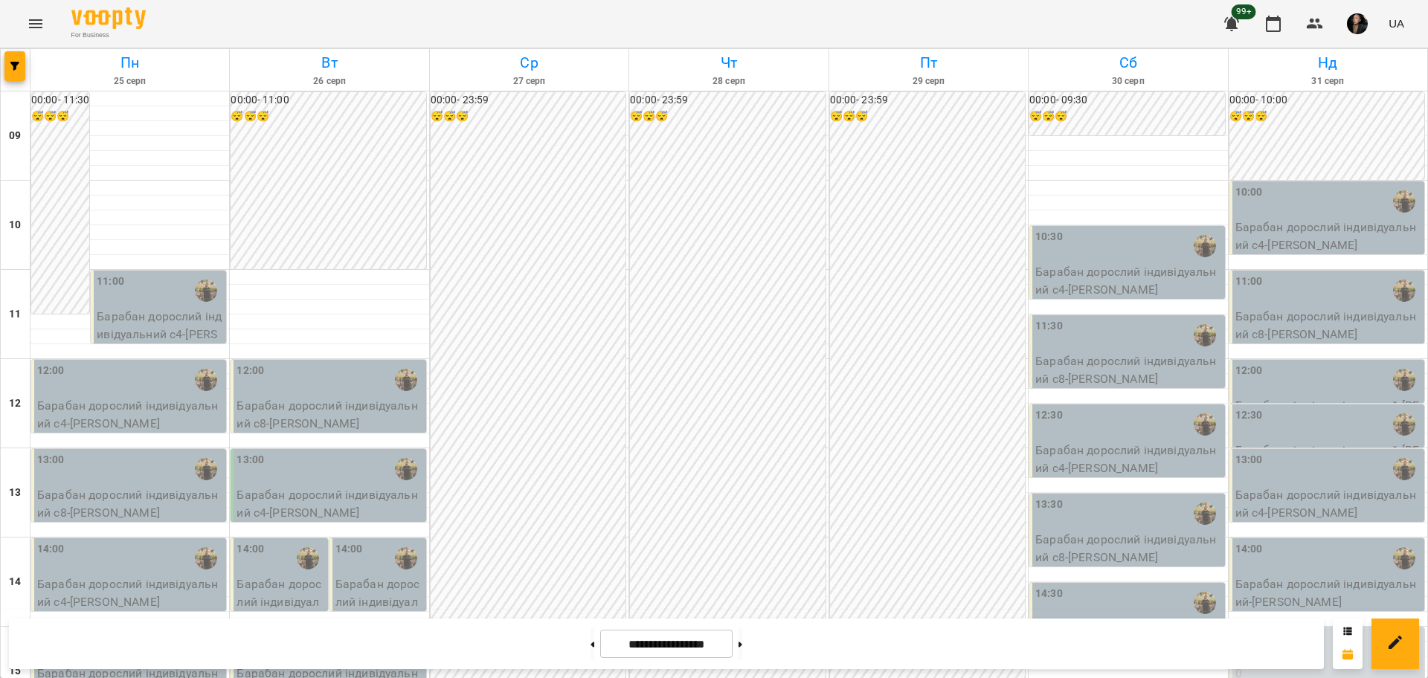
scroll to position [558, 0]
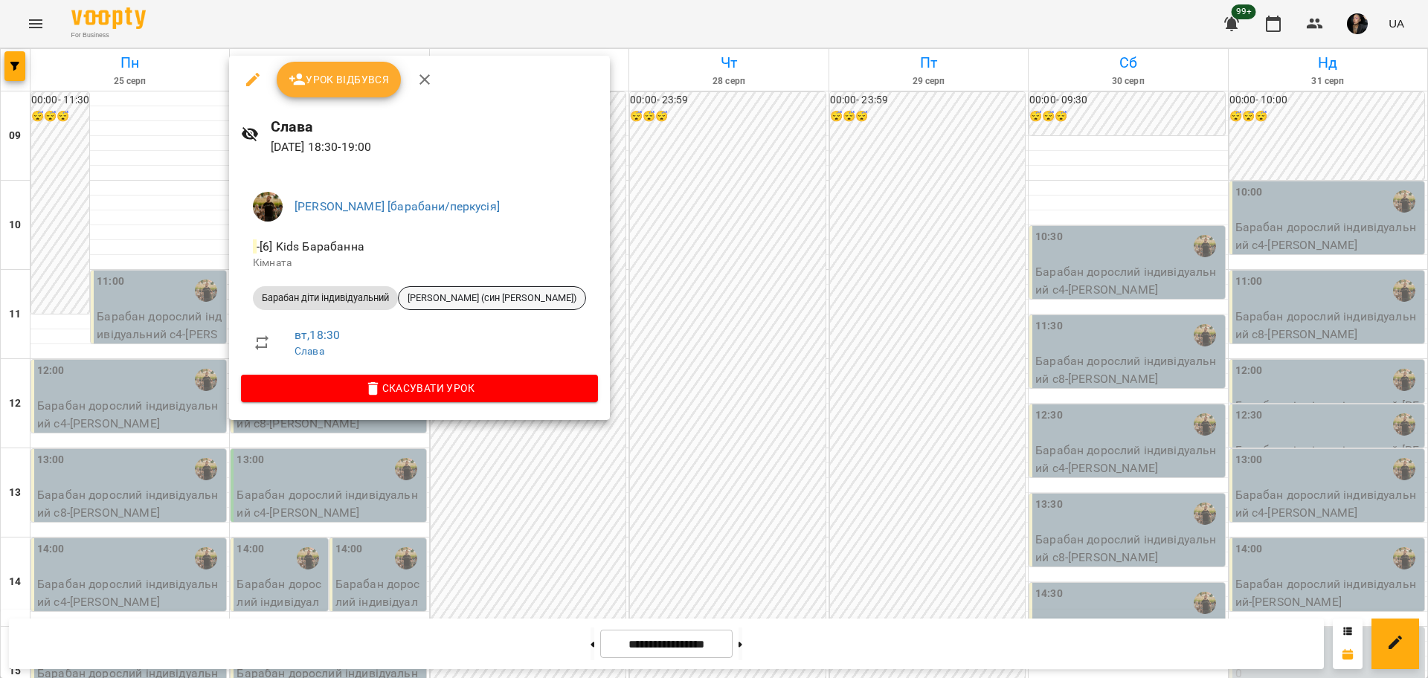
click at [492, 295] on span "[PERSON_NAME] (син [PERSON_NAME])" at bounding box center [492, 297] width 187 height 13
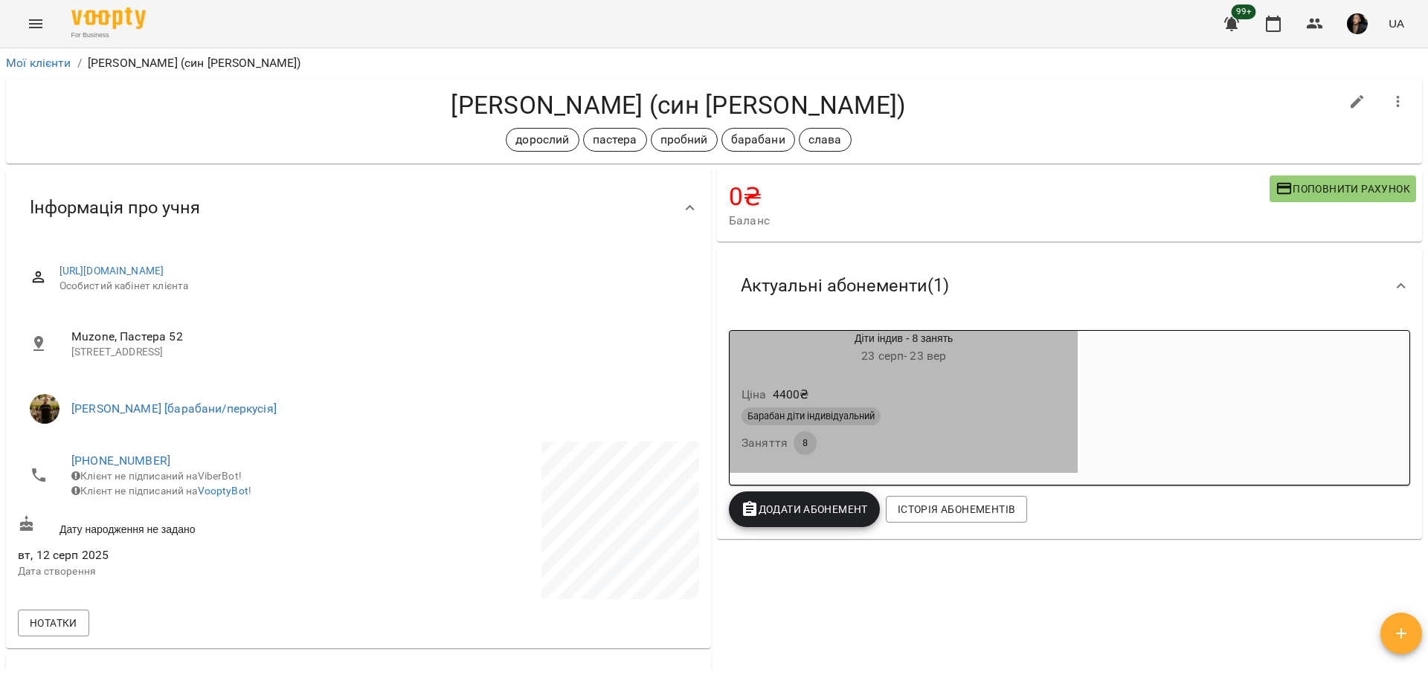
click at [1008, 465] on div "Ціна 4400 ₴ Барабан діти індивідуальний Заняття 8" at bounding box center [903, 423] width 348 height 101
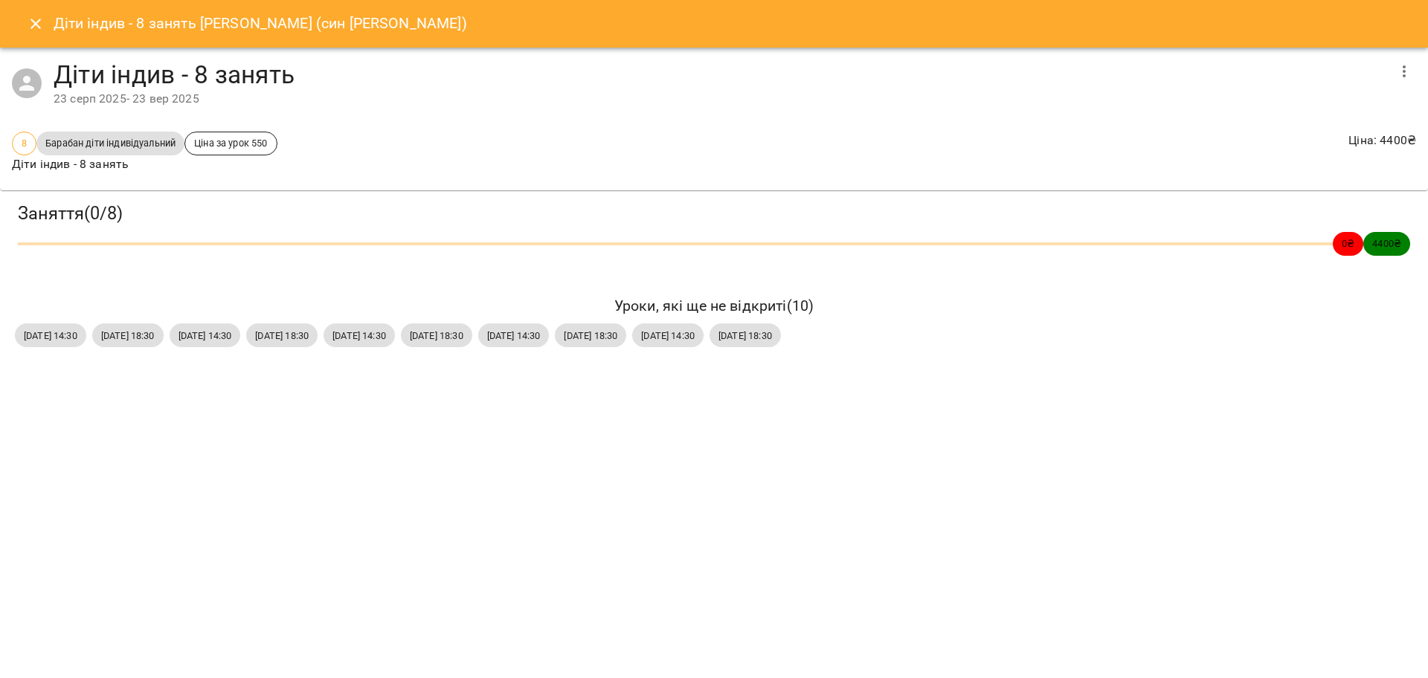
drag, startPoint x: 7, startPoint y: 339, endPoint x: 976, endPoint y: 336, distance: 968.9
click at [976, 336] on div "Заняття ( 0 / 8 ) 0 ₴ 4400 ₴ Уроки, які ще не відкриті ( 10 ) [DATE] 14:30 [DAT…" at bounding box center [714, 276] width 1440 height 184
copy div "[DATE] 14:30 [DATE] 18:30 [DATE] 14:30 [DATE] 18:30 [DATE] 14:30 [DATE] 18:30 […"
click at [28, 30] on icon "Close" at bounding box center [36, 24] width 18 height 18
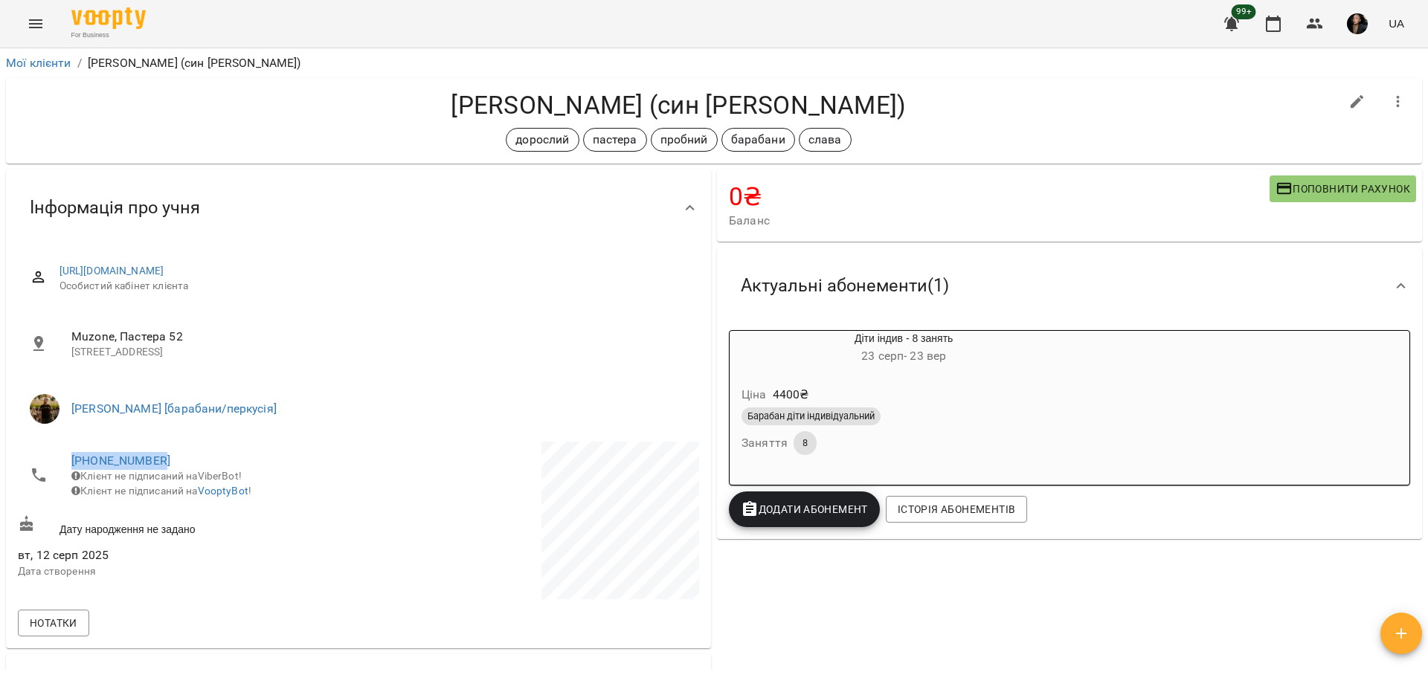
drag, startPoint x: 65, startPoint y: 458, endPoint x: 202, endPoint y: 456, distance: 137.6
click at [202, 456] on li "[PHONE_NUMBER] Клієнт не підписаний на ViberBot! Клієнт не підписаний на Voopty…" at bounding box center [187, 476] width 338 height 68
copy link "[PHONE_NUMBER]"
click at [947, 425] on div "Барабан діти індивідуальний" at bounding box center [903, 416] width 324 height 18
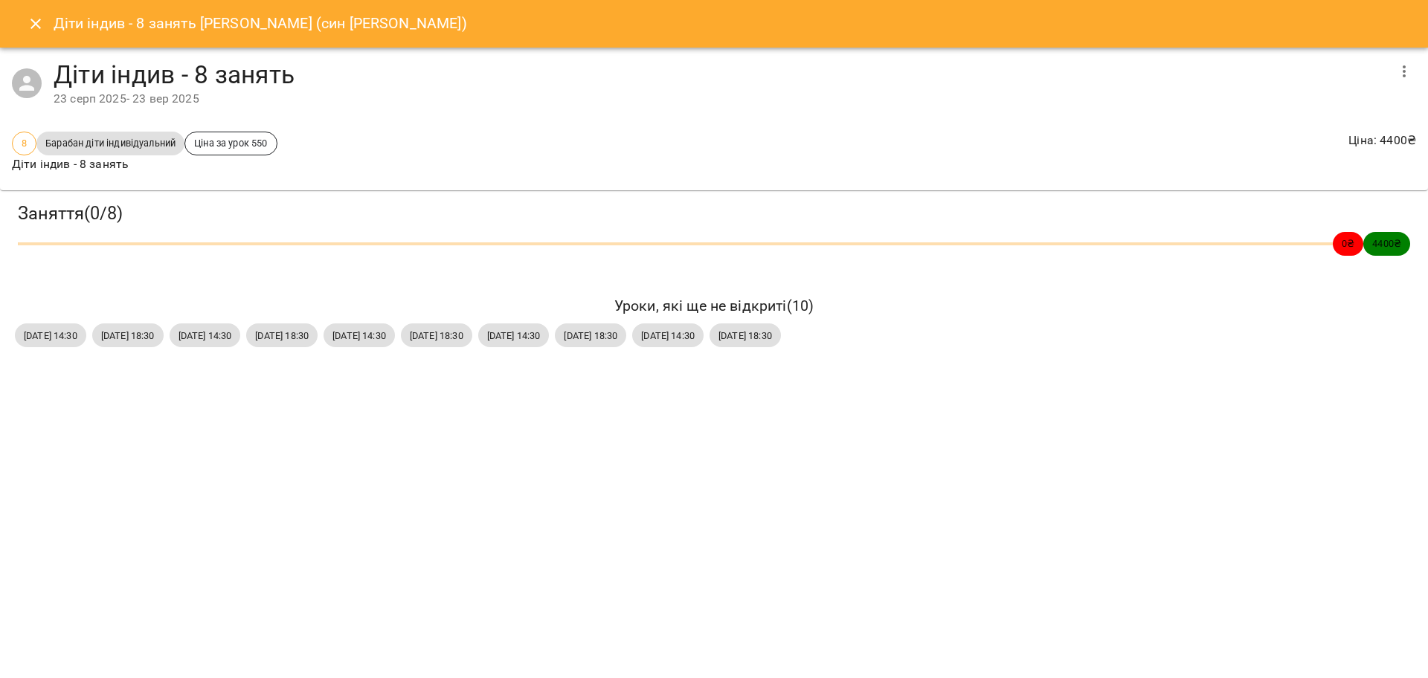
click at [48, 338] on span "[DATE] 14:30" at bounding box center [50, 336] width 71 height 14
drag, startPoint x: 32, startPoint y: 337, endPoint x: 471, endPoint y: 409, distance: 445.3
click at [553, 431] on div "Діти індив - 8 занять [PERSON_NAME] (син [PERSON_NAME]) Діти індив - 8 занять […" at bounding box center [714, 339] width 1428 height 678
drag, startPoint x: 214, startPoint y: 358, endPoint x: 112, endPoint y: 353, distance: 102.0
click at [213, 357] on div "Заняття ( 0 / 8 ) 0 ₴ 4400 ₴ Уроки, які ще не відкриті ( 10 ) [DATE] 14:30 [DAT…" at bounding box center [714, 276] width 1440 height 184
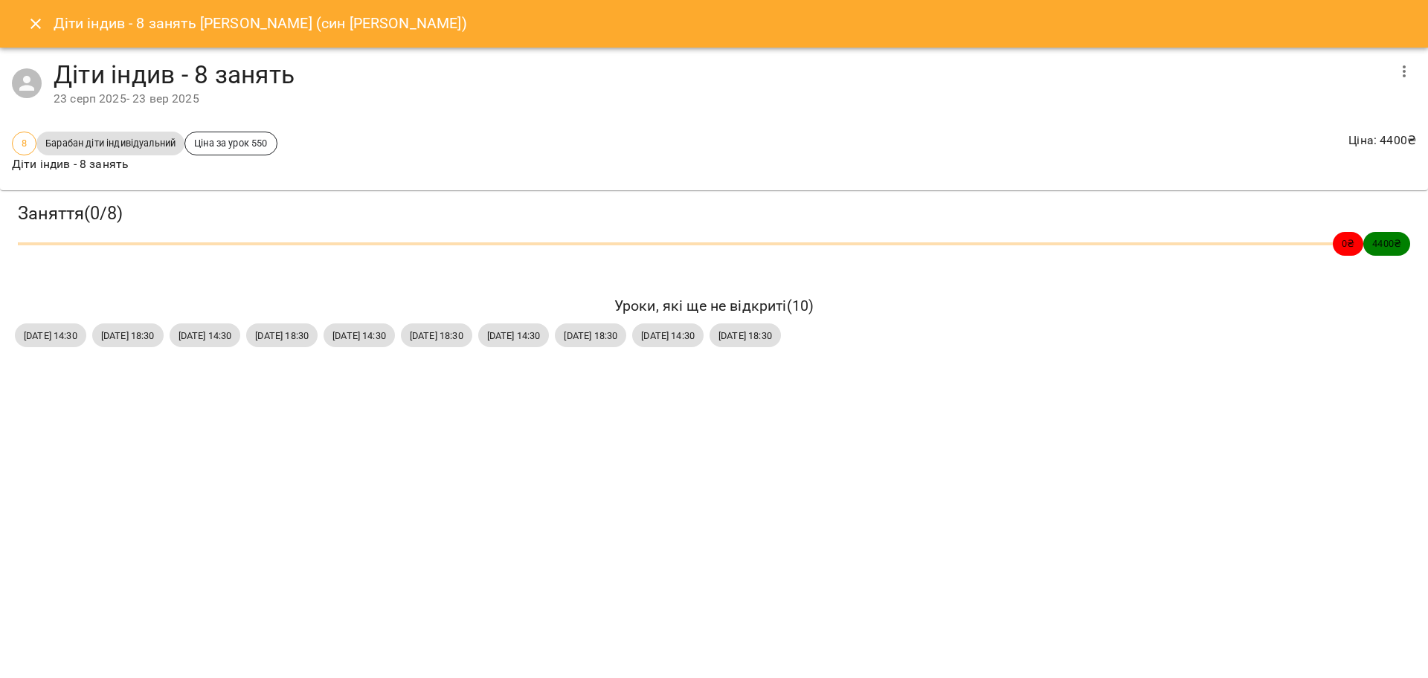
click at [48, 379] on div "Діти індив - 8 занять [PERSON_NAME] (син [PERSON_NAME]) Діти індив - 8 занять […" at bounding box center [714, 339] width 1428 height 678
drag, startPoint x: 19, startPoint y: 341, endPoint x: 976, endPoint y: 338, distance: 956.2
click at [976, 338] on div "[DATE] 14:30 [DATE] 18:30 [DATE] 14:30 [DATE] 18:30 [DATE] 14:30 [DATE] 18:30 […" at bounding box center [714, 335] width 1404 height 30
copy div "[DATE] 14:30 [DATE] 18:30 [DATE] 14:30 [DATE] 18:30 [DATE] 14:30 [DATE] 18:30 […"
click at [738, 547] on div "Діти індив - 8 занять [PERSON_NAME] (син [PERSON_NAME]) Діти індив - 8 занять […" at bounding box center [714, 339] width 1428 height 678
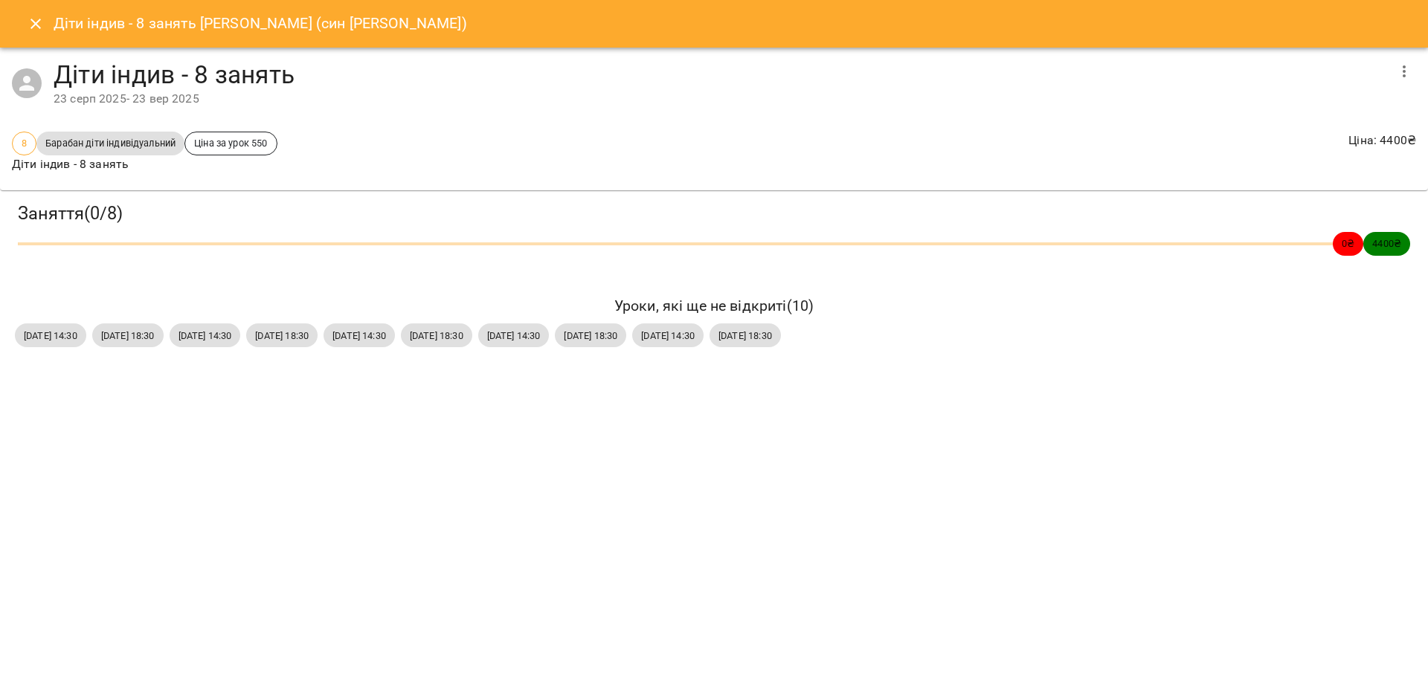
click at [39, 25] on icon "Close" at bounding box center [36, 24] width 18 height 18
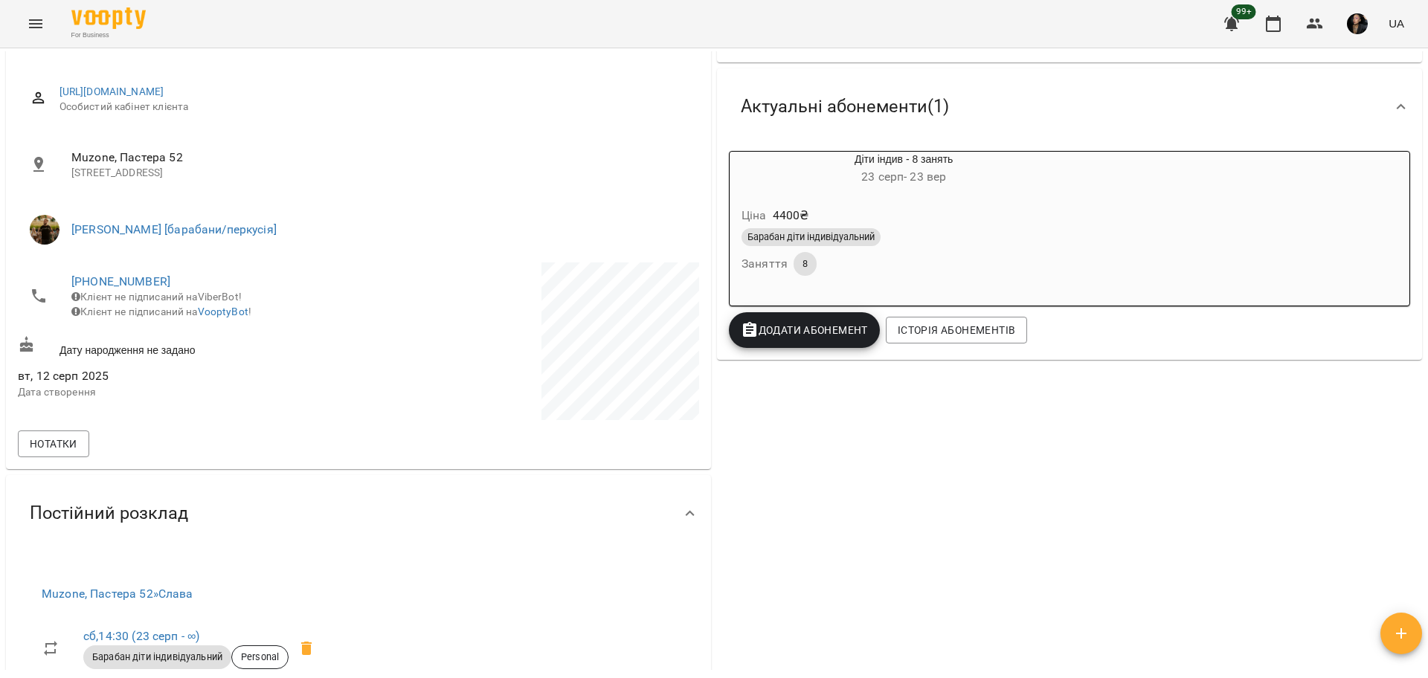
scroll to position [186, 0]
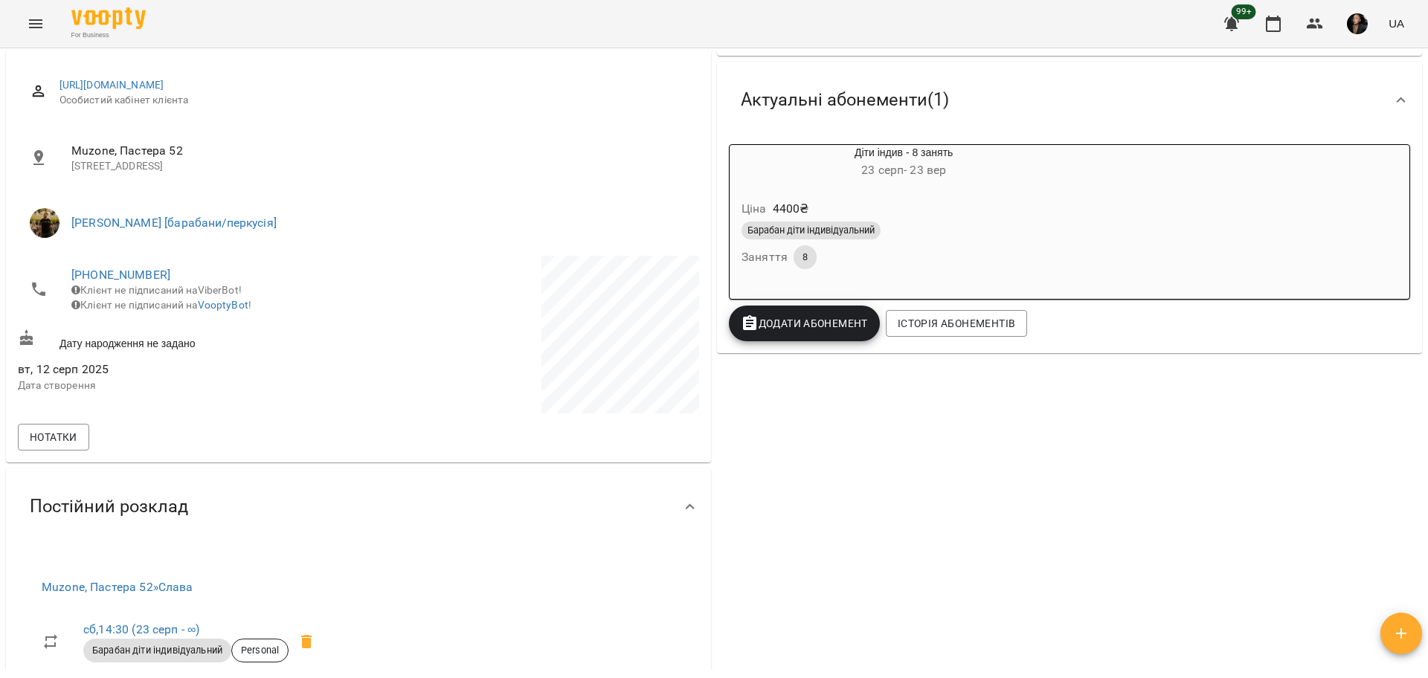
click at [36, 7] on button "Menu" at bounding box center [36, 24] width 36 height 36
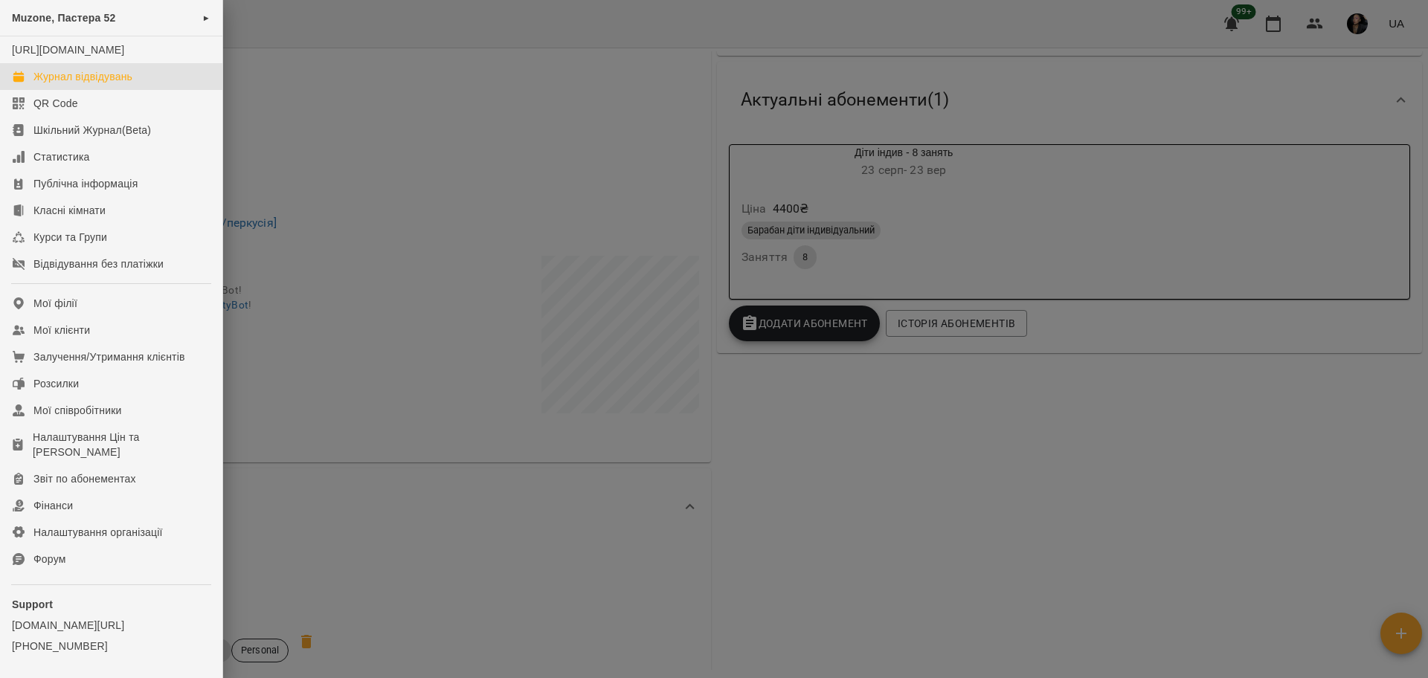
click at [106, 84] on div "Журнал відвідувань" at bounding box center [82, 76] width 99 height 15
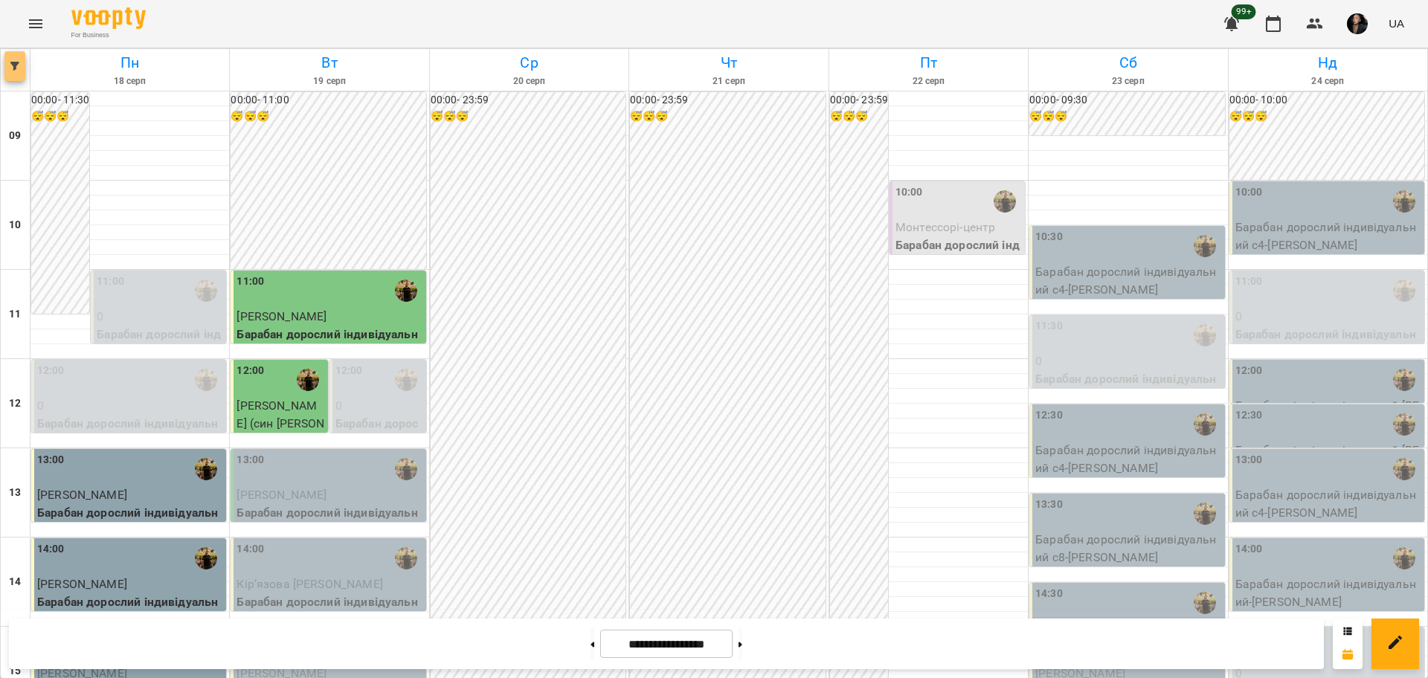
click at [22, 77] on button "button" at bounding box center [14, 66] width 21 height 30
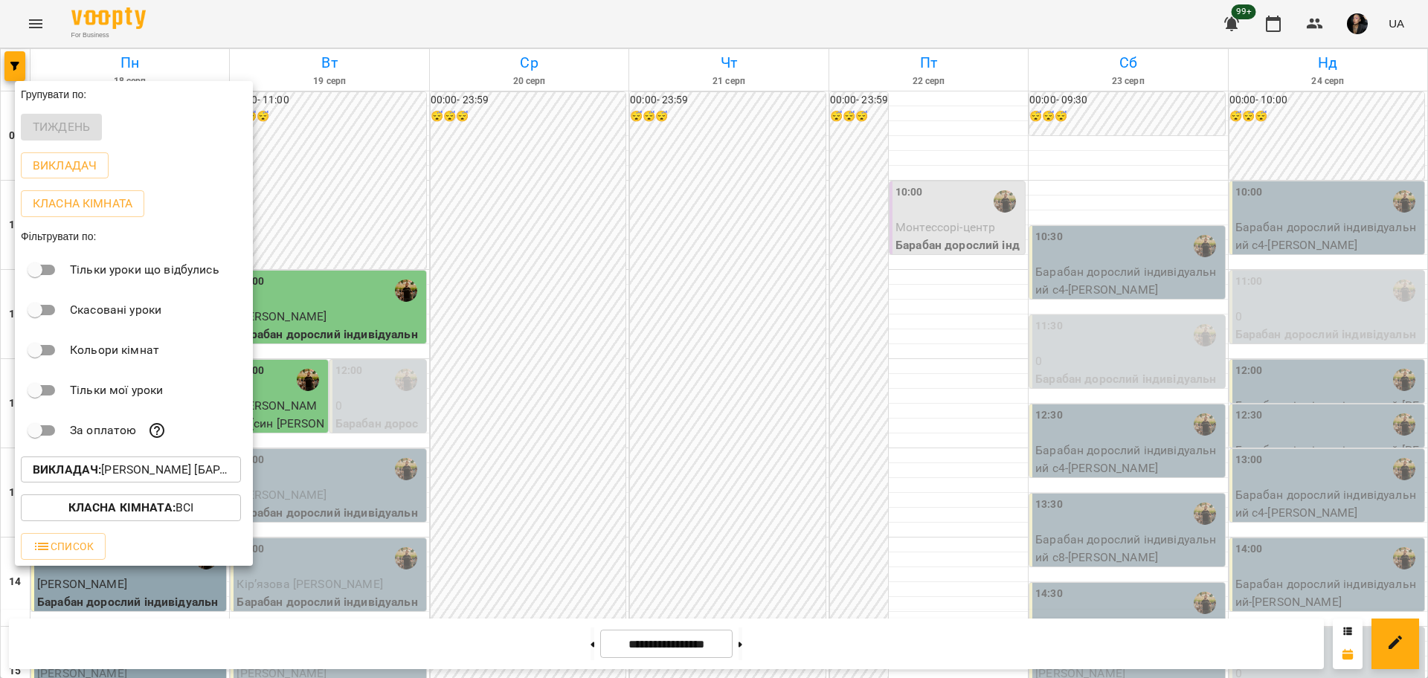
drag, startPoint x: 184, startPoint y: 453, endPoint x: 184, endPoint y: 475, distance: 22.3
click at [183, 451] on div "За оплатою" at bounding box center [134, 430] width 238 height 40
click at [184, 478] on p "Викладач : [PERSON_NAME] [барабани/перкусія]" at bounding box center [131, 470] width 196 height 18
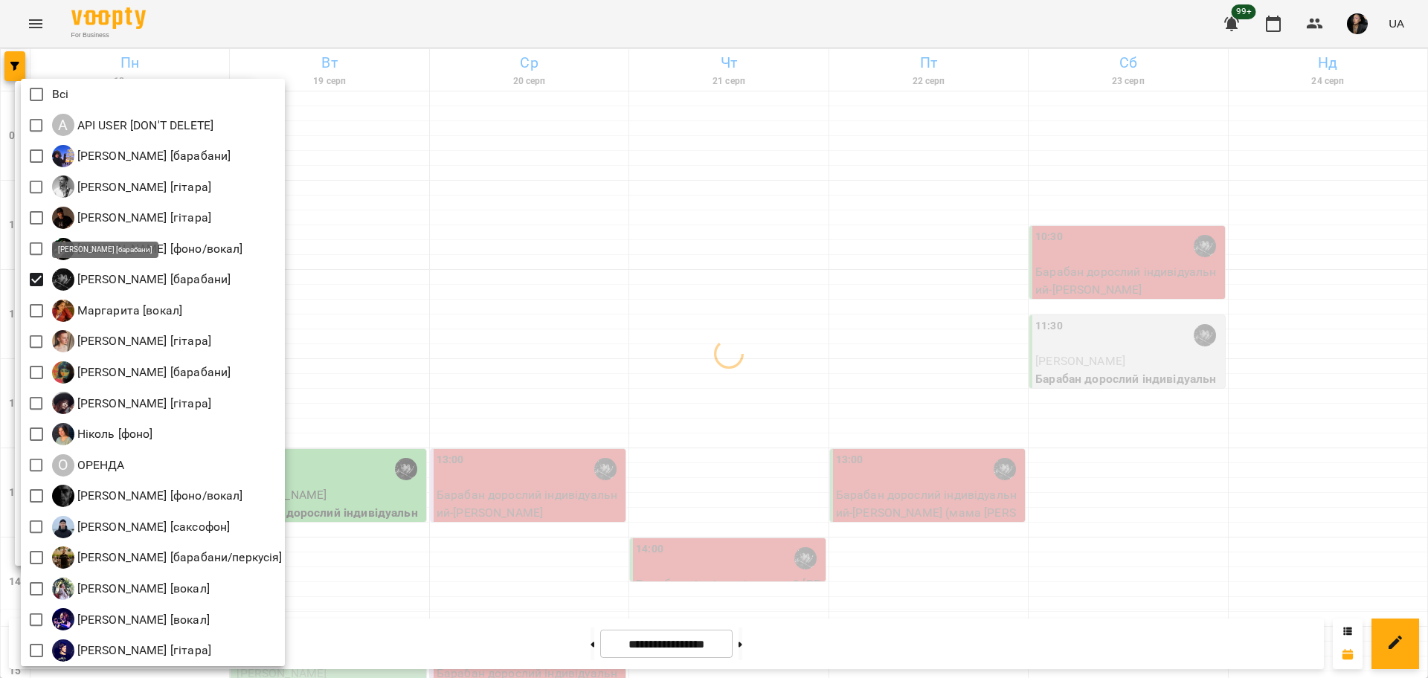
click at [902, 414] on div at bounding box center [714, 339] width 1428 height 678
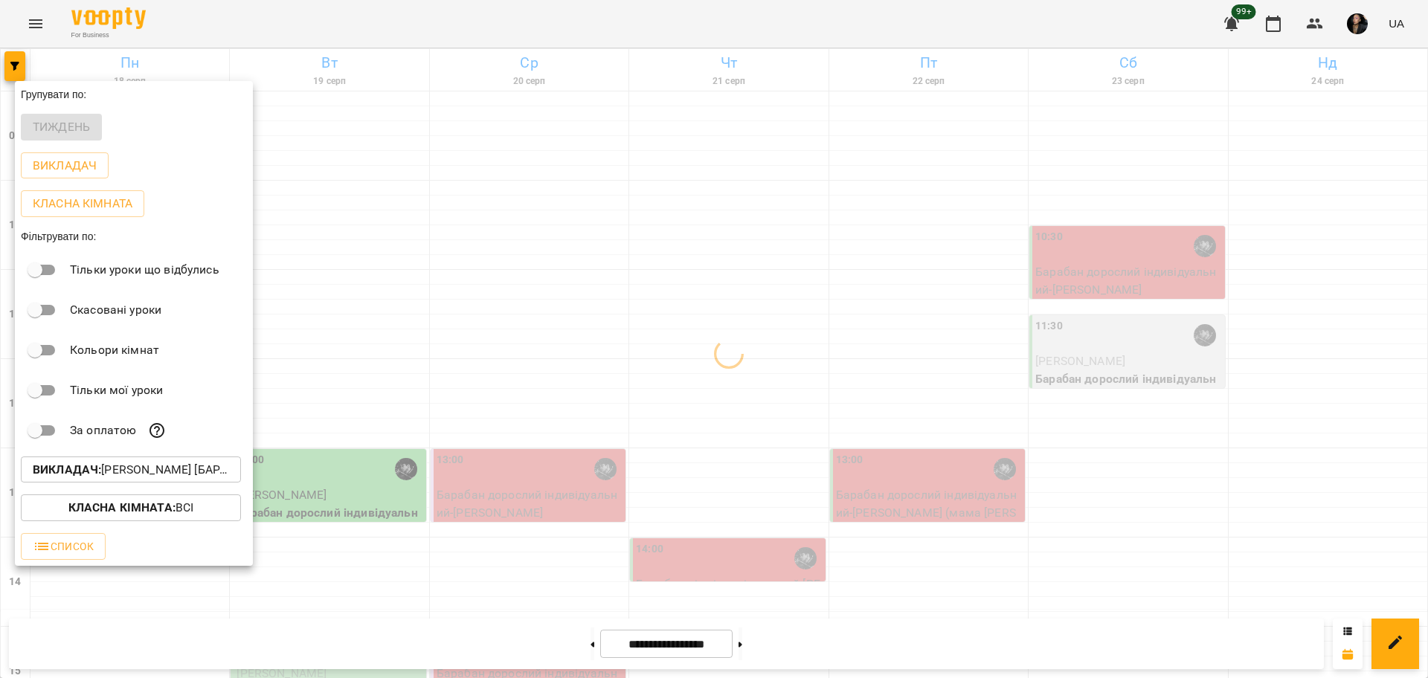
click at [683, 431] on div at bounding box center [714, 339] width 1428 height 678
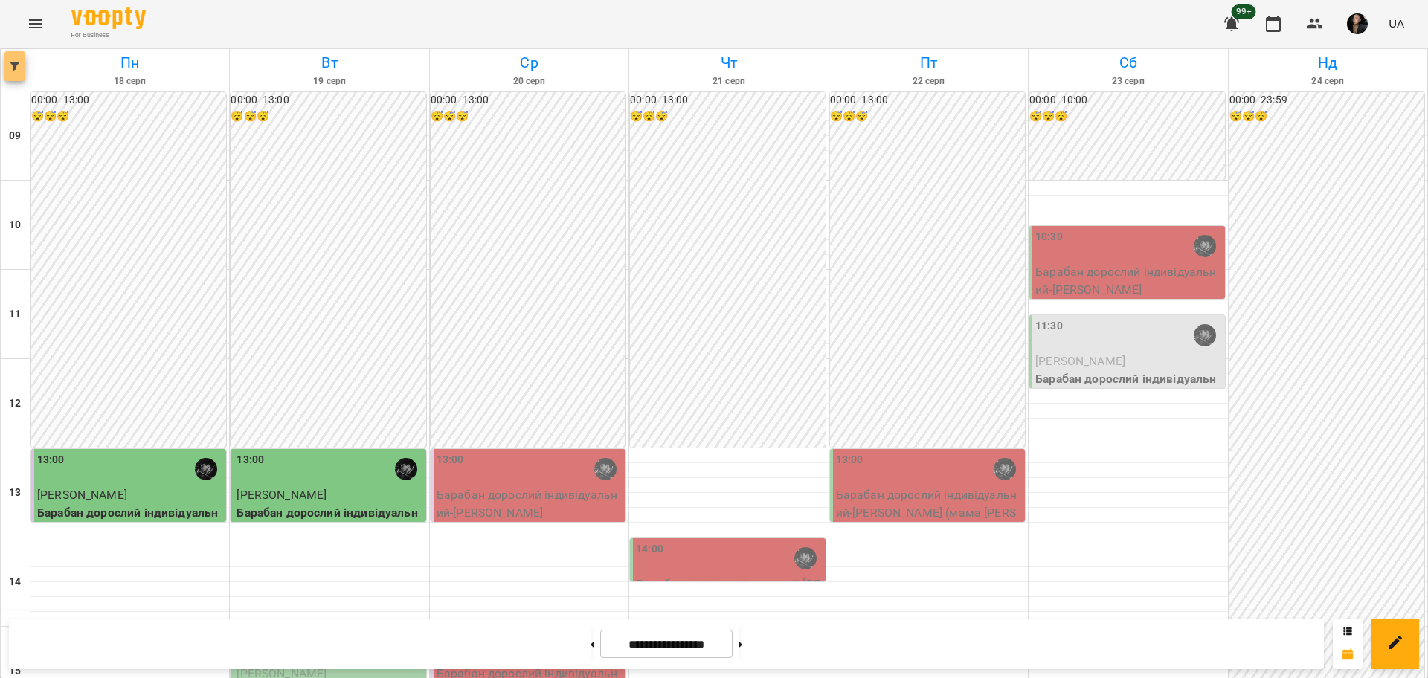
click at [22, 65] on span "button" at bounding box center [14, 66] width 21 height 9
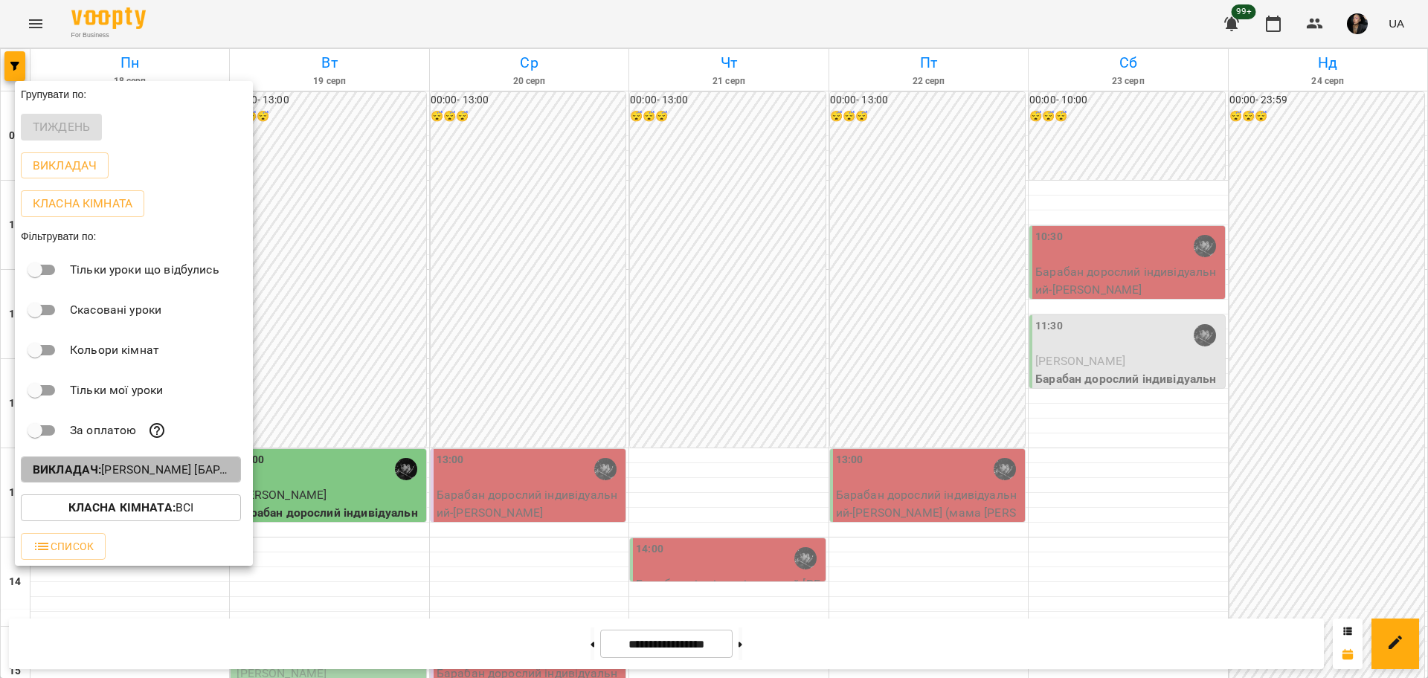
click at [140, 477] on p "Викладач : [PERSON_NAME] [барабани]" at bounding box center [131, 470] width 196 height 18
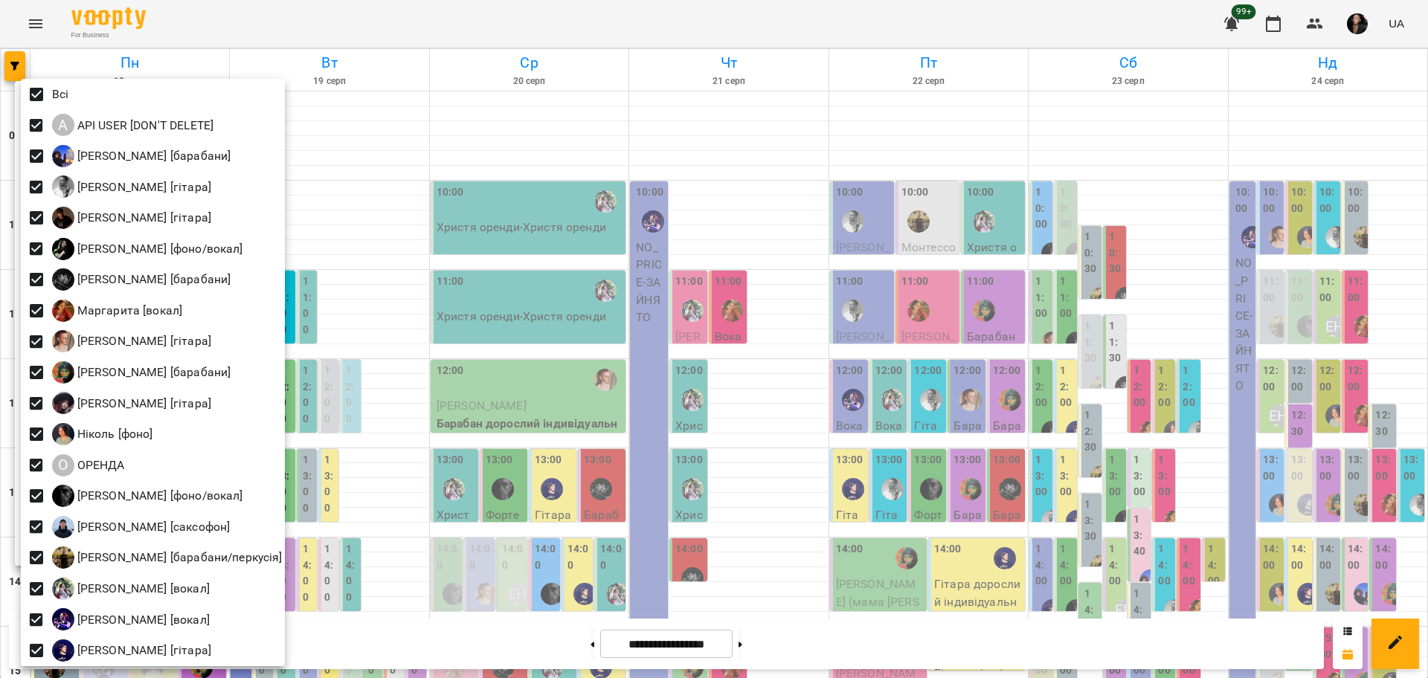
click at [280, 149] on div at bounding box center [714, 339] width 1428 height 678
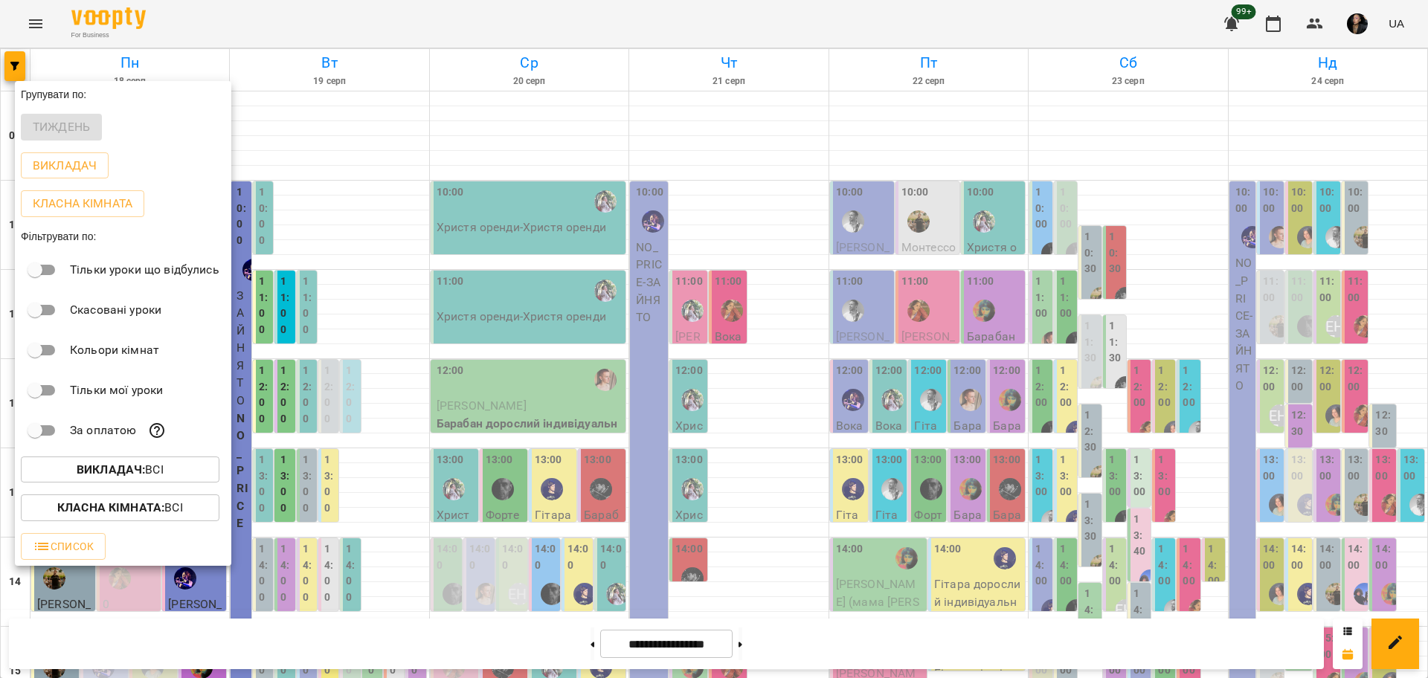
click at [133, 515] on b "Класна кімната :" at bounding box center [110, 507] width 107 height 14
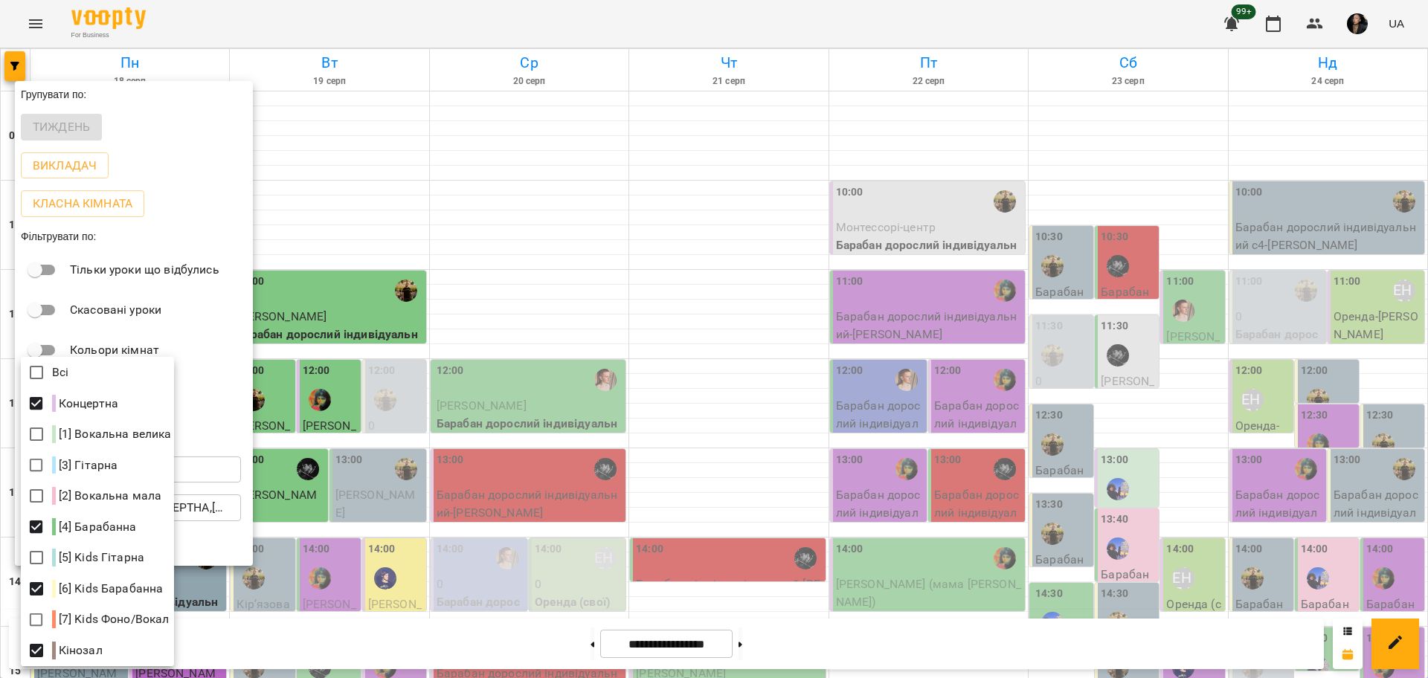
click at [470, 506] on div at bounding box center [714, 339] width 1428 height 678
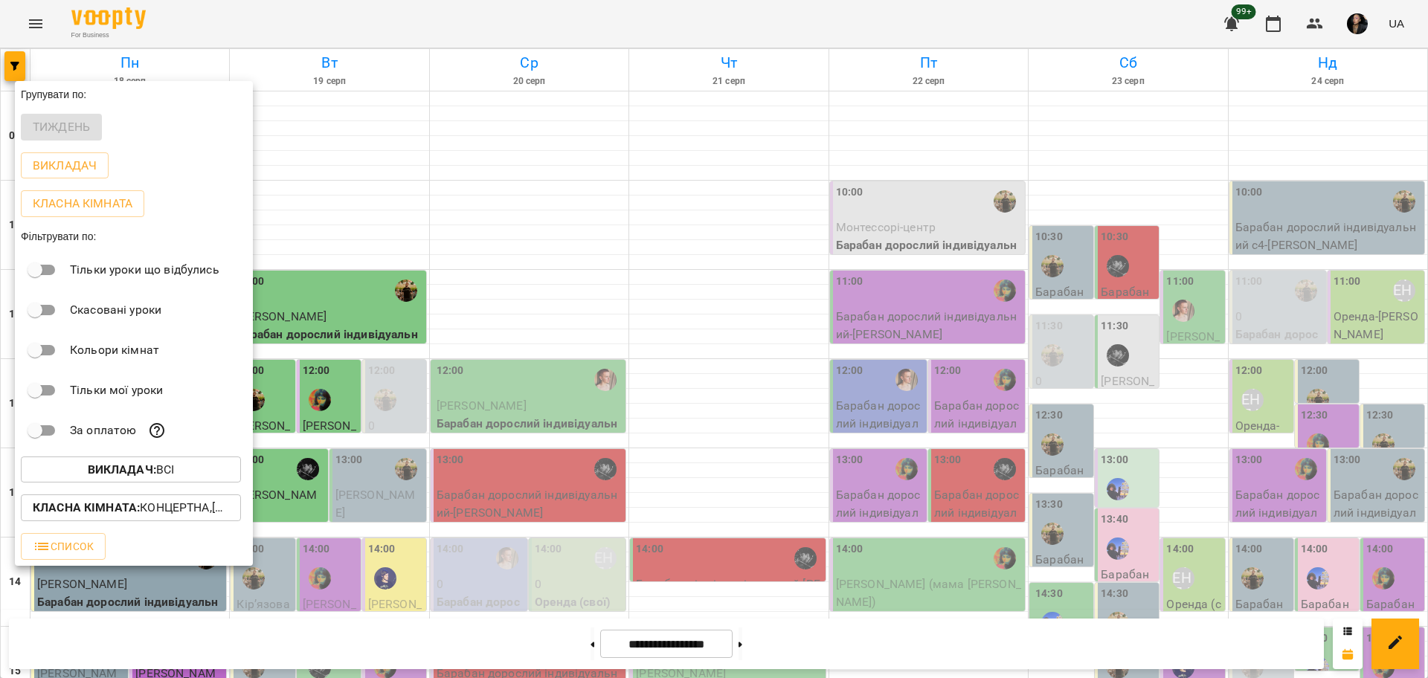
click at [184, 483] on button "Викладач : Всі" at bounding box center [131, 470] width 220 height 27
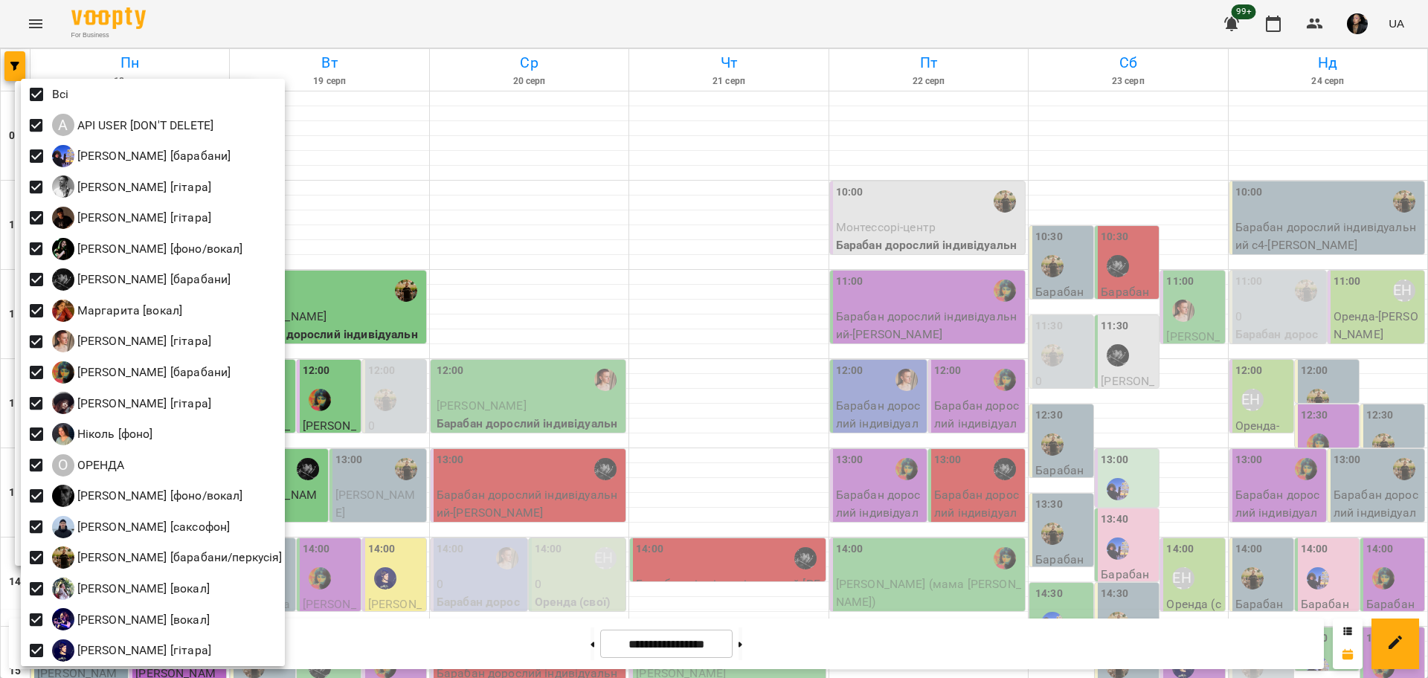
click at [732, 383] on div at bounding box center [714, 339] width 1428 height 678
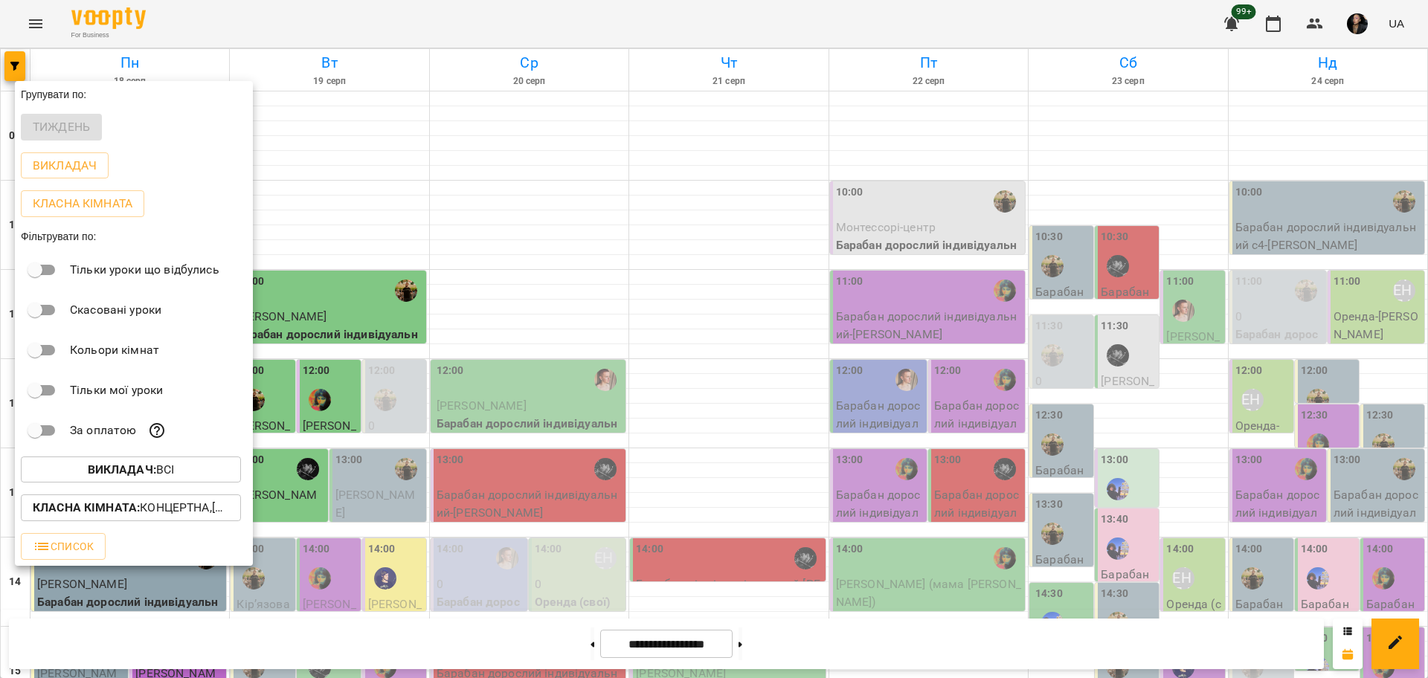
click at [1176, 407] on div at bounding box center [714, 339] width 1428 height 678
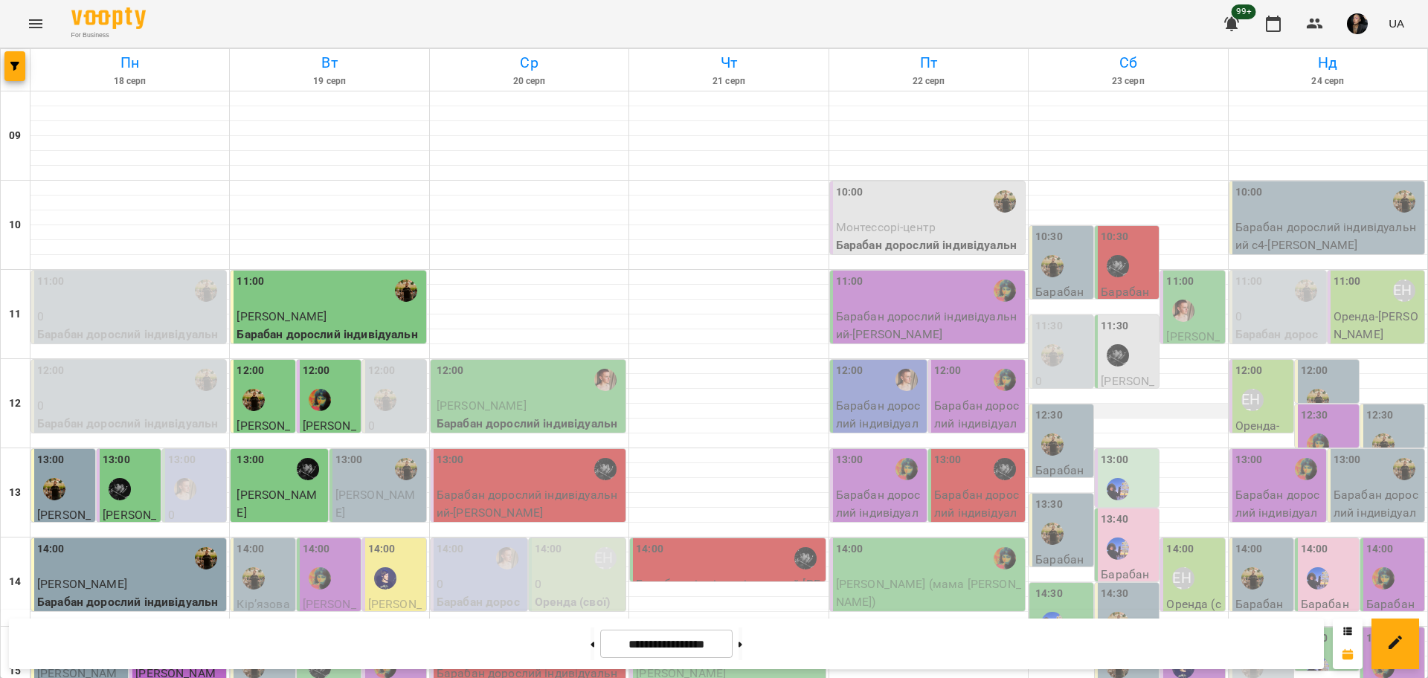
scroll to position [279, 0]
click at [23, 74] on button "button" at bounding box center [14, 66] width 21 height 30
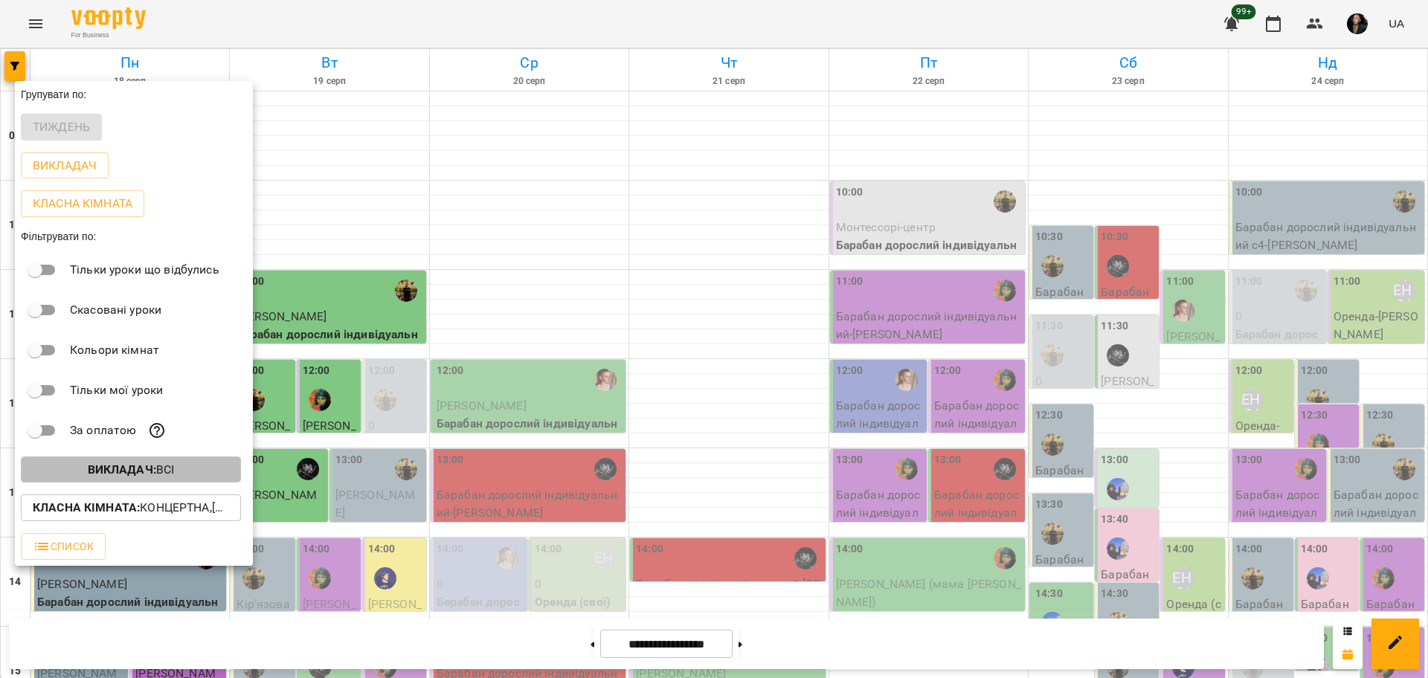
click at [127, 474] on b "Викладач :" at bounding box center [122, 470] width 68 height 14
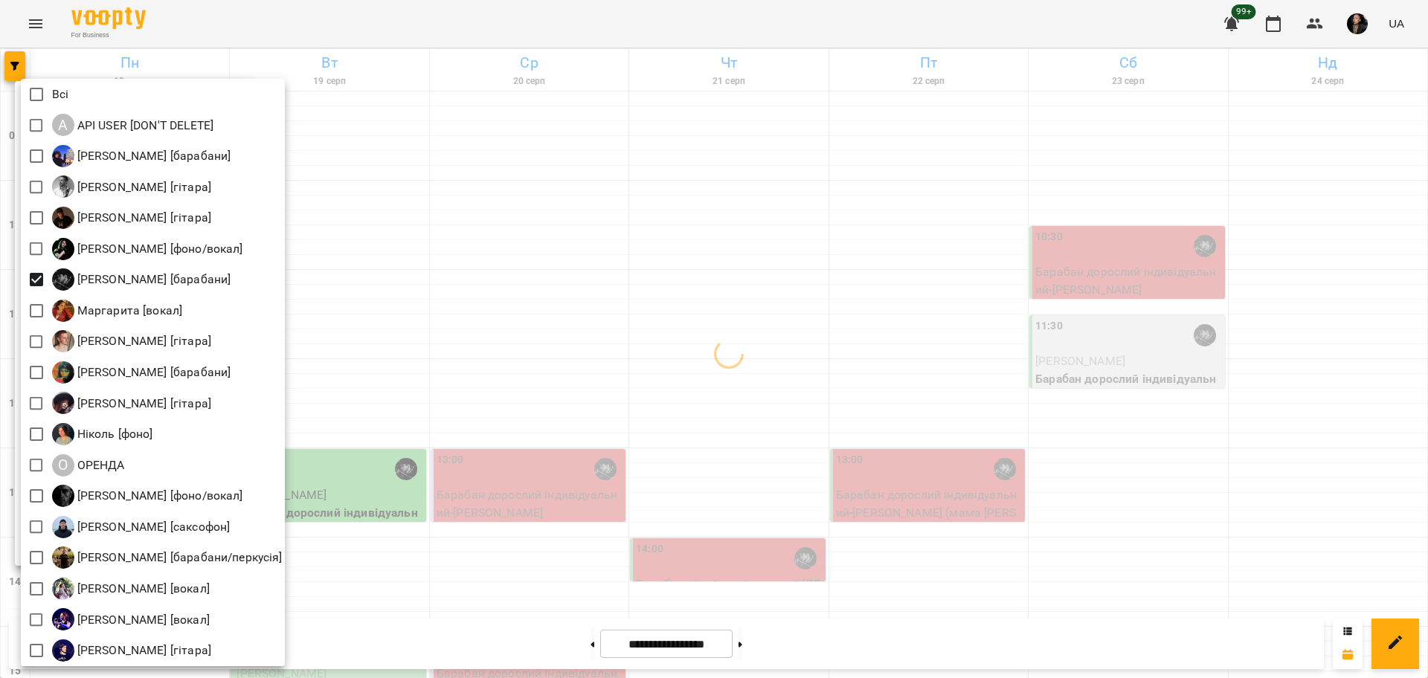
click at [729, 445] on div at bounding box center [714, 339] width 1428 height 678
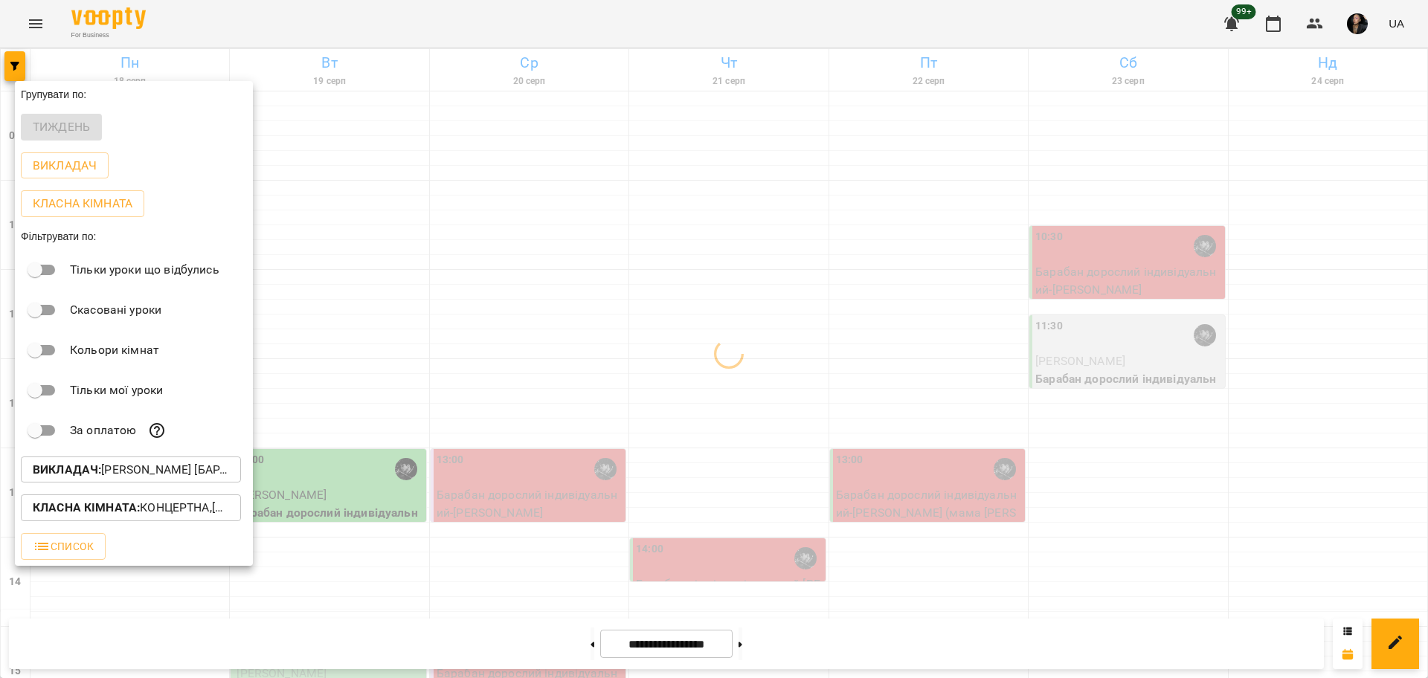
click at [822, 431] on div at bounding box center [714, 339] width 1428 height 678
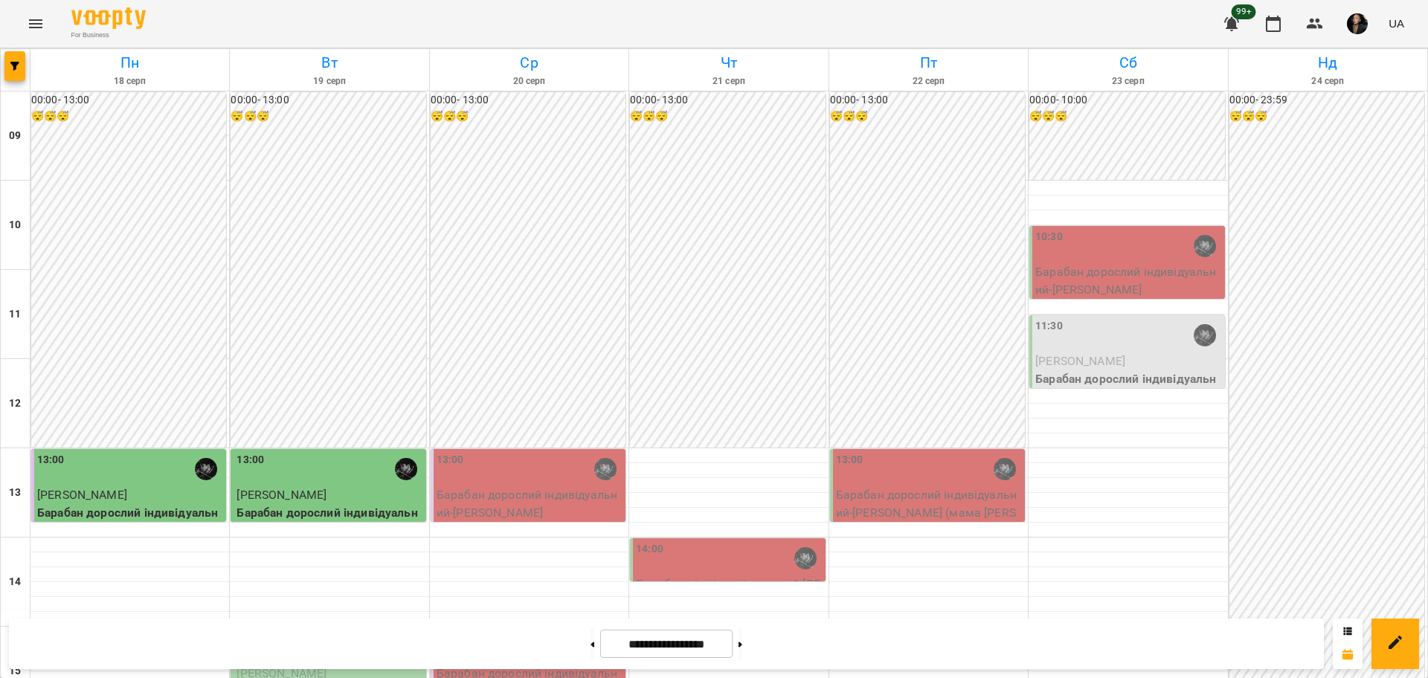
select select
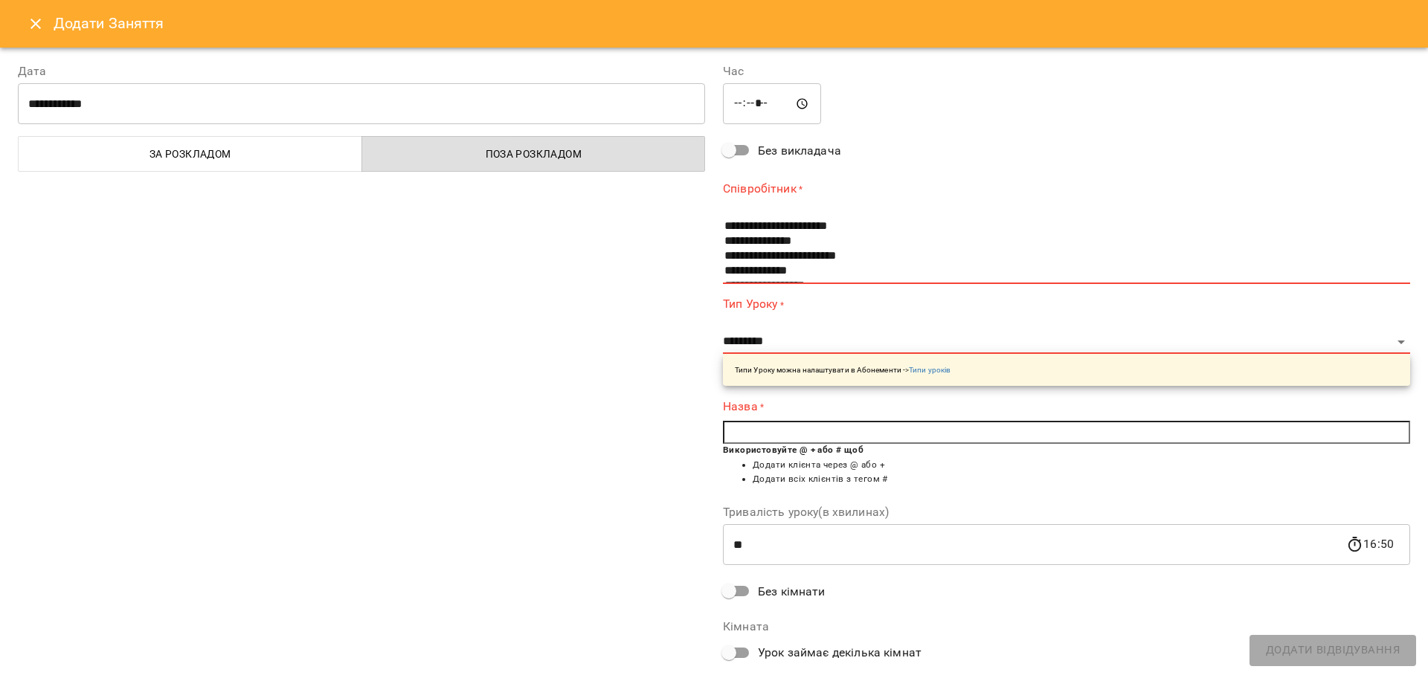
click at [35, 31] on icon "Close" at bounding box center [36, 24] width 18 height 18
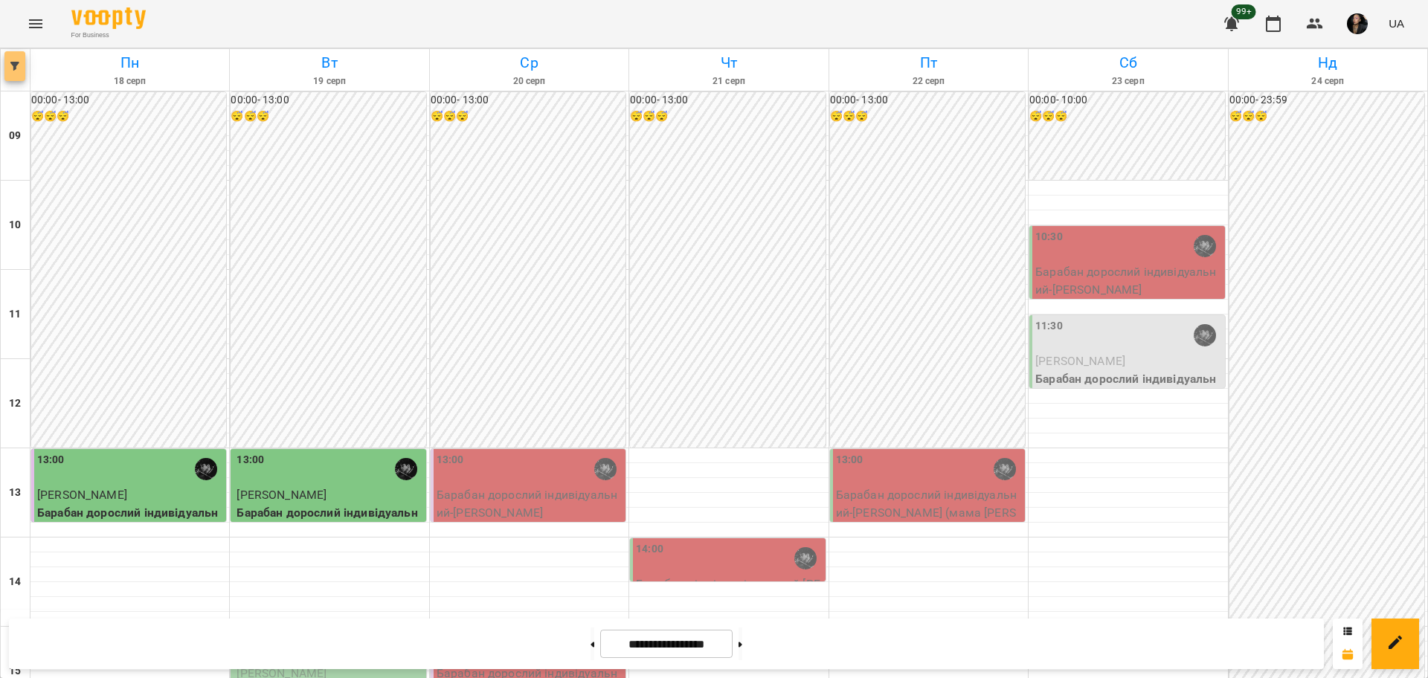
click at [18, 58] on button "button" at bounding box center [14, 66] width 21 height 30
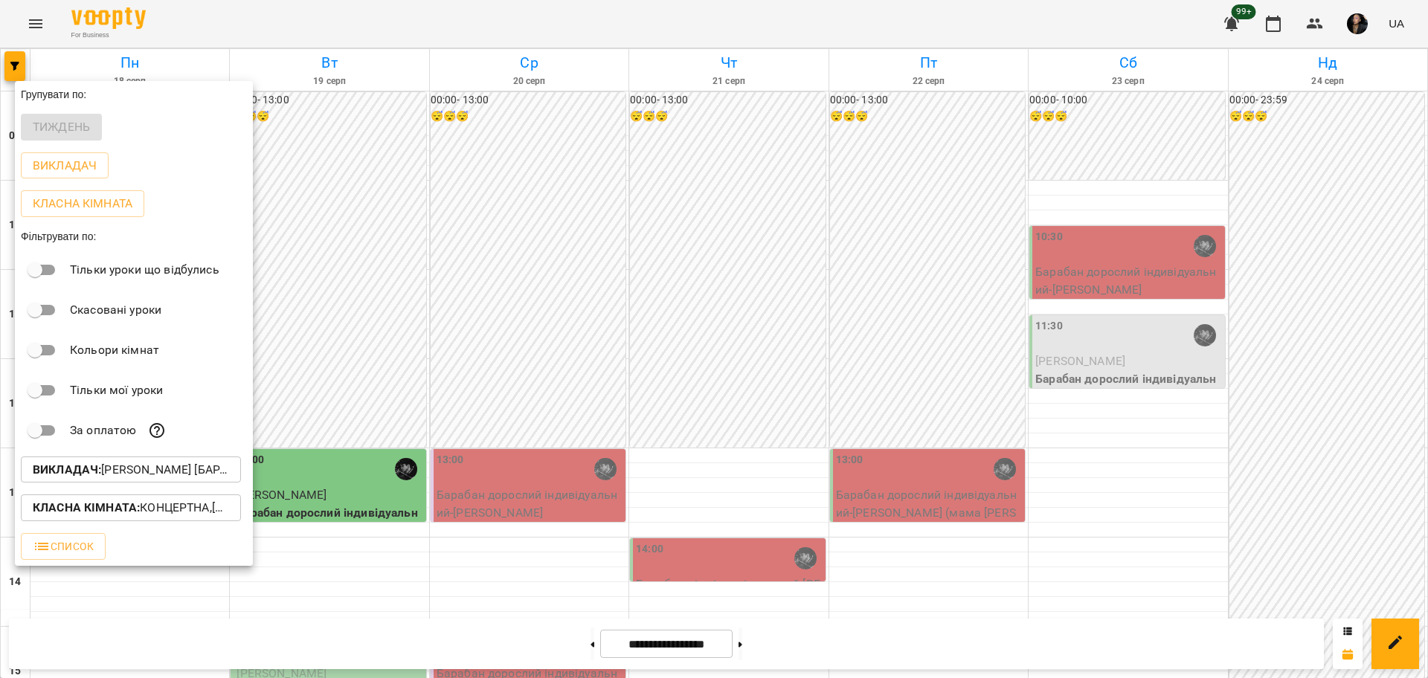
click at [128, 460] on div "Викладач : [PERSON_NAME] [барабани]" at bounding box center [134, 470] width 238 height 39
click at [131, 471] on p "Викладач : [PERSON_NAME] [барабани]" at bounding box center [131, 470] width 196 height 18
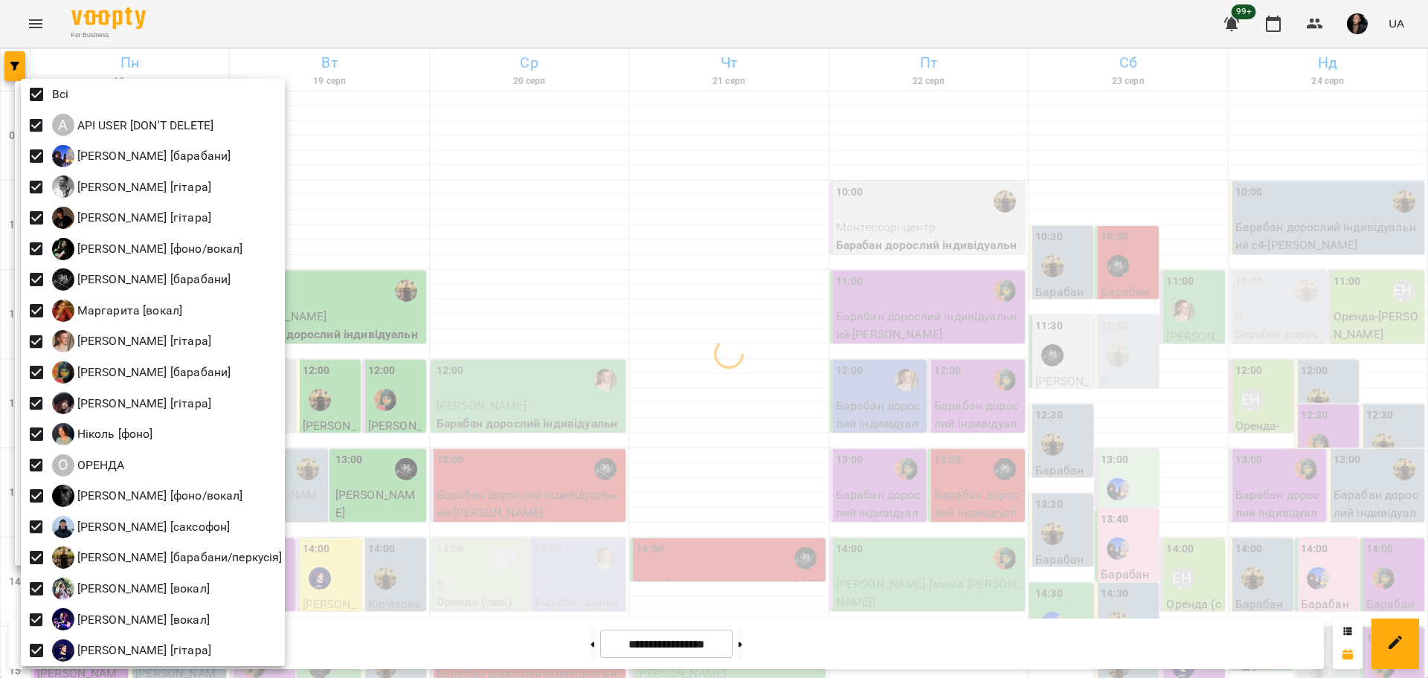
click at [606, 503] on div at bounding box center [714, 339] width 1428 height 678
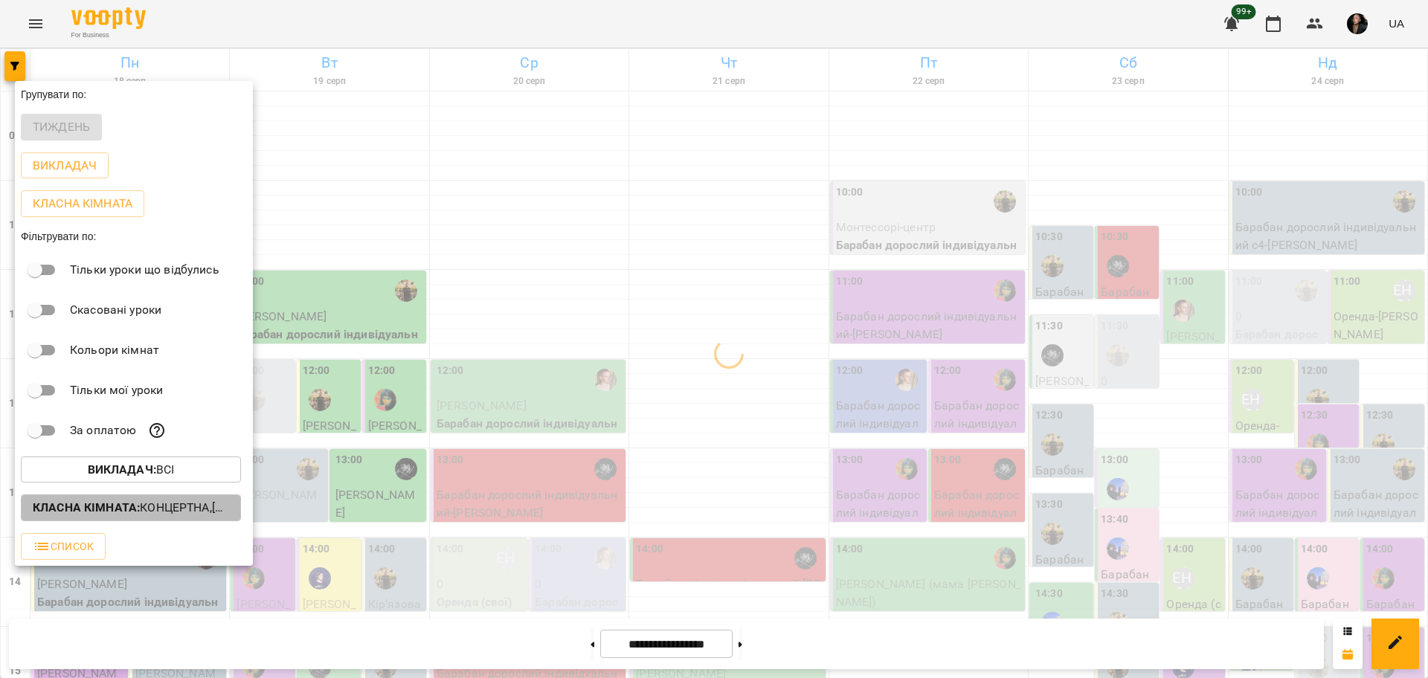
click at [204, 517] on p "Класна кімната : Концертна,[4] Барабанна,[6] Kids Барабанна,Кінозал" at bounding box center [131, 508] width 196 height 18
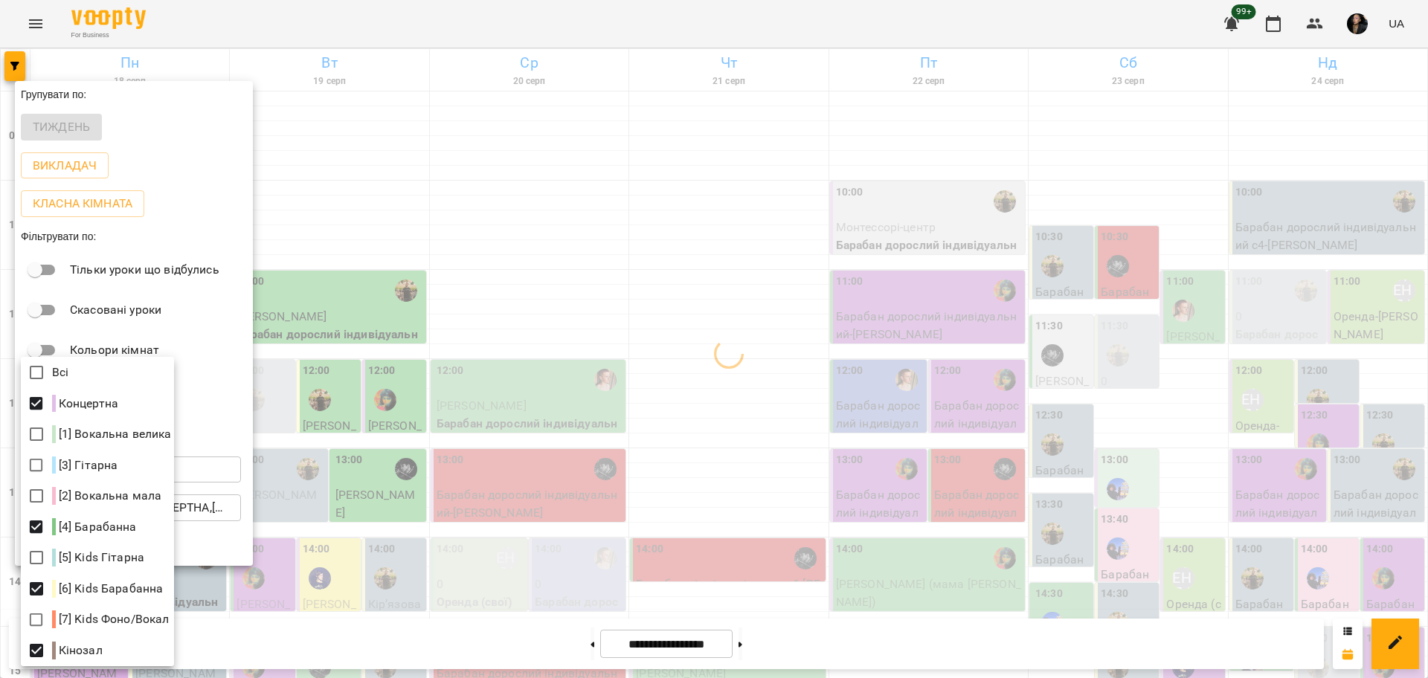
click at [587, 435] on div at bounding box center [714, 339] width 1428 height 678
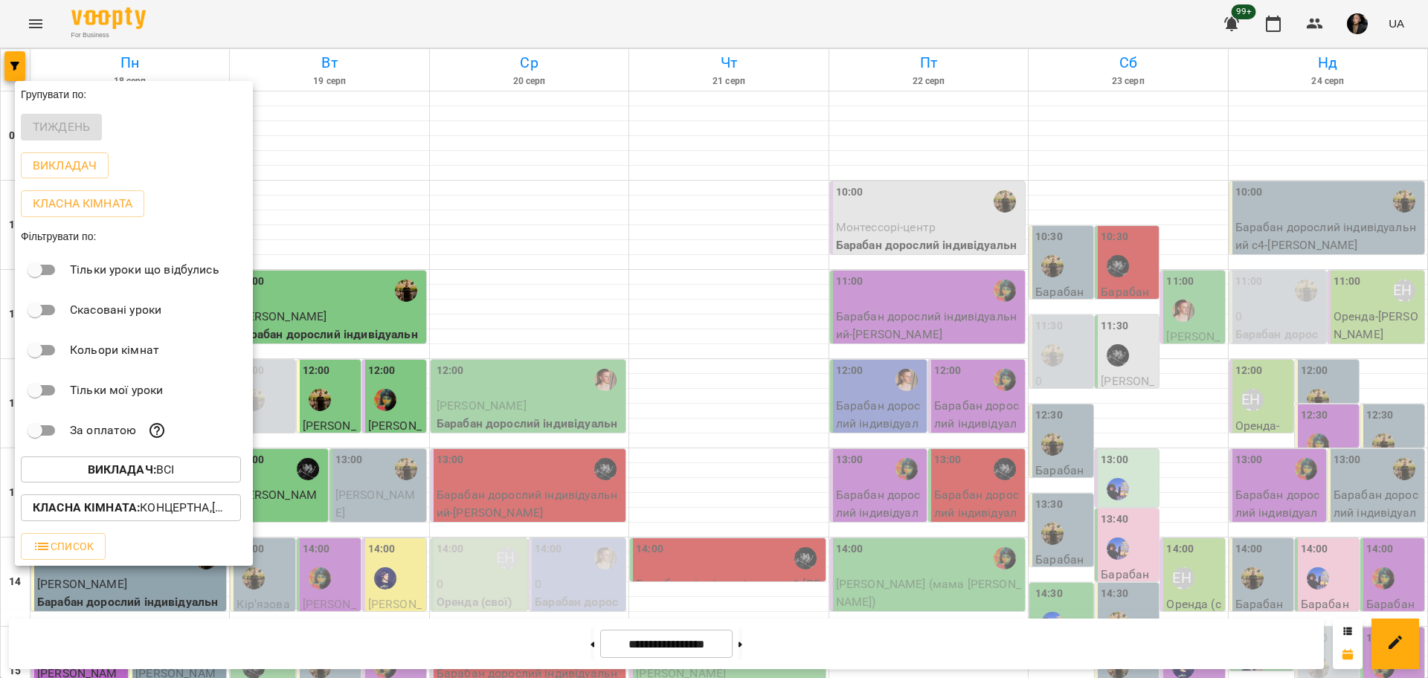
click at [879, 395] on div at bounding box center [714, 339] width 1428 height 678
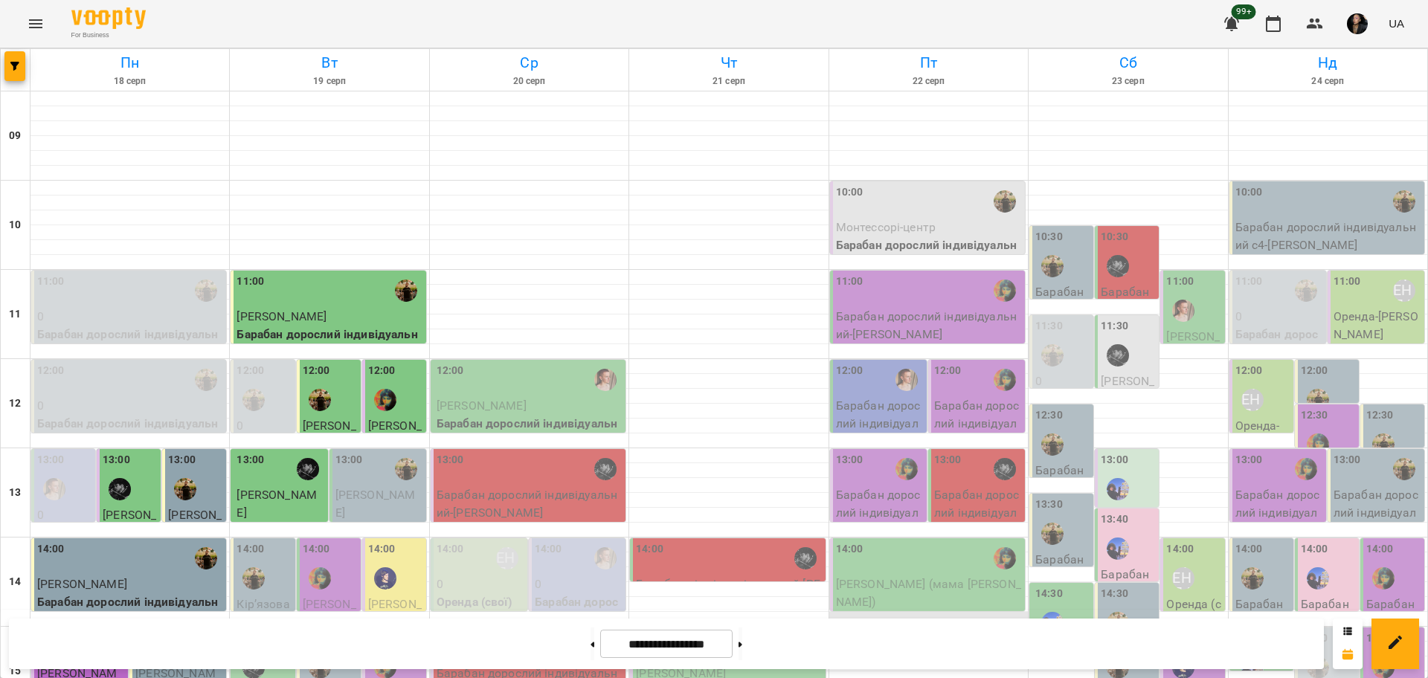
click at [897, 626] on div at bounding box center [928, 626] width 199 height 1
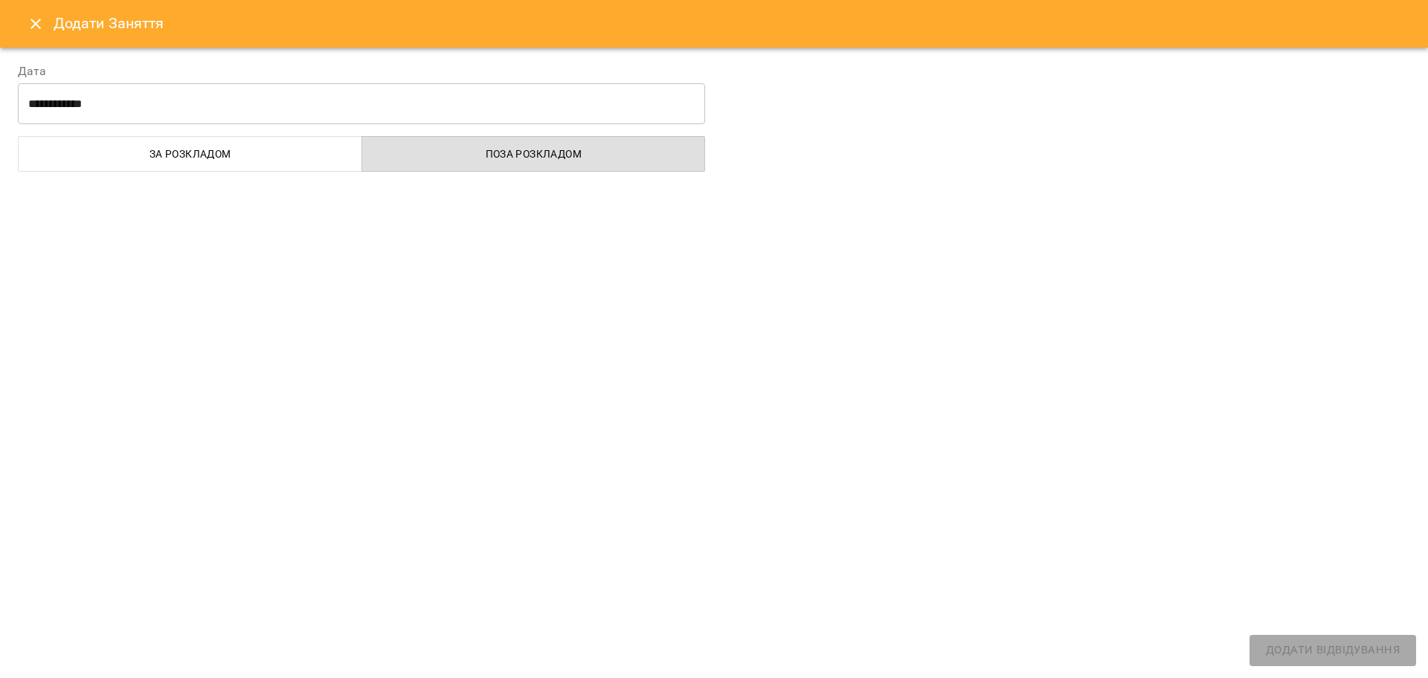
select select
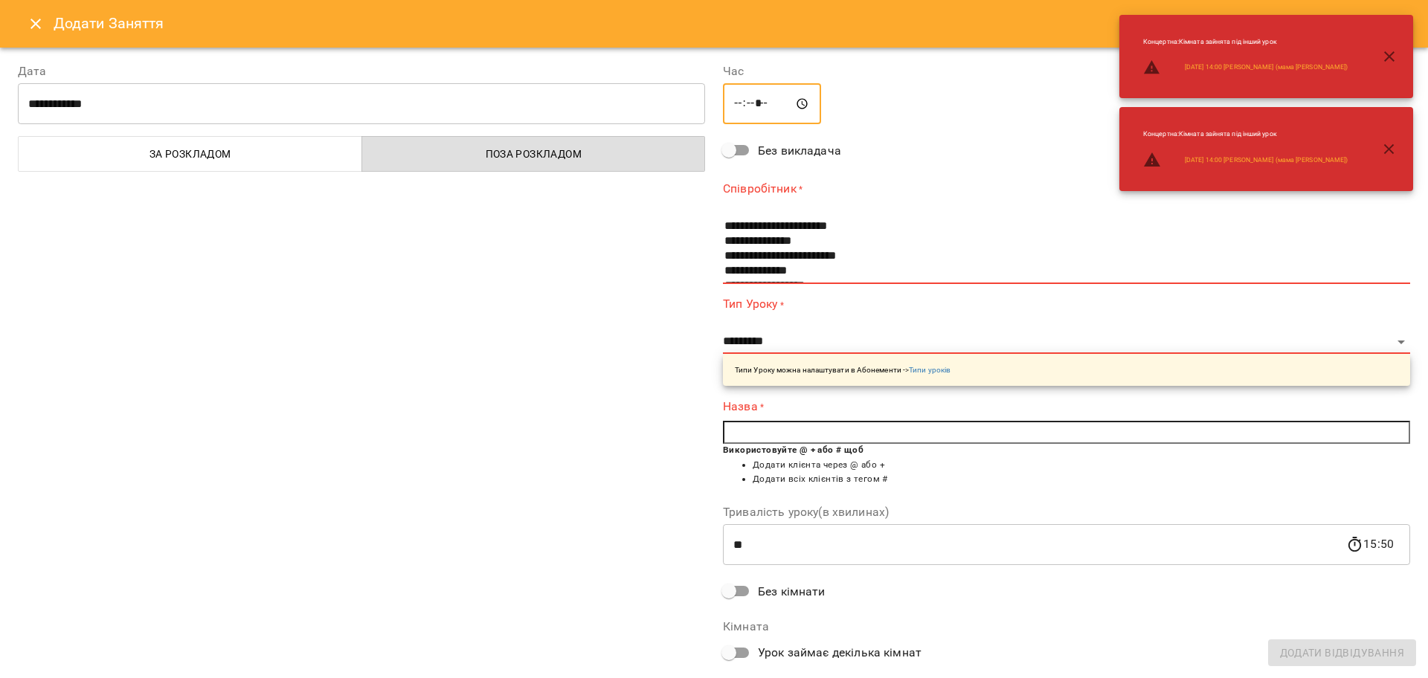
click at [756, 108] on input "*****" at bounding box center [772, 104] width 98 height 42
type input "*****"
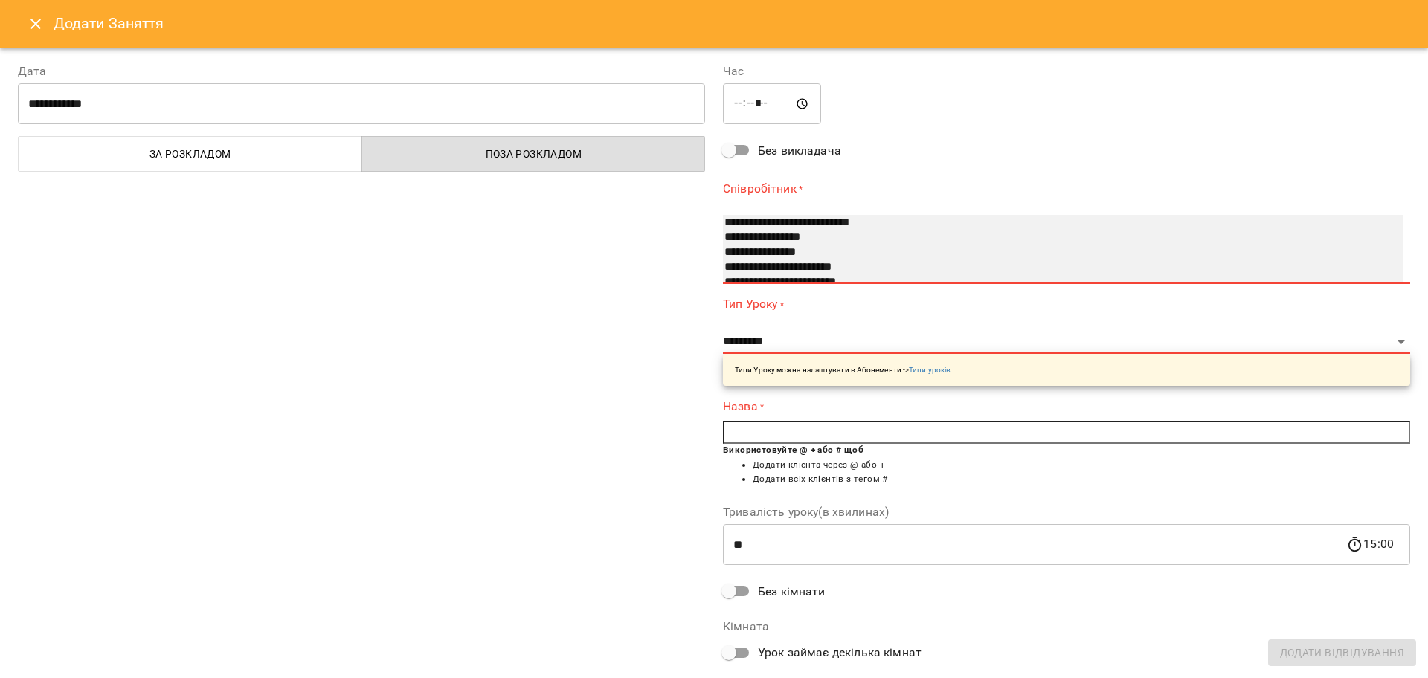
scroll to position [46, 0]
select select "**********"
click at [862, 256] on option "**********" at bounding box center [1047, 255] width 648 height 15
select select "**********"
type input "**"
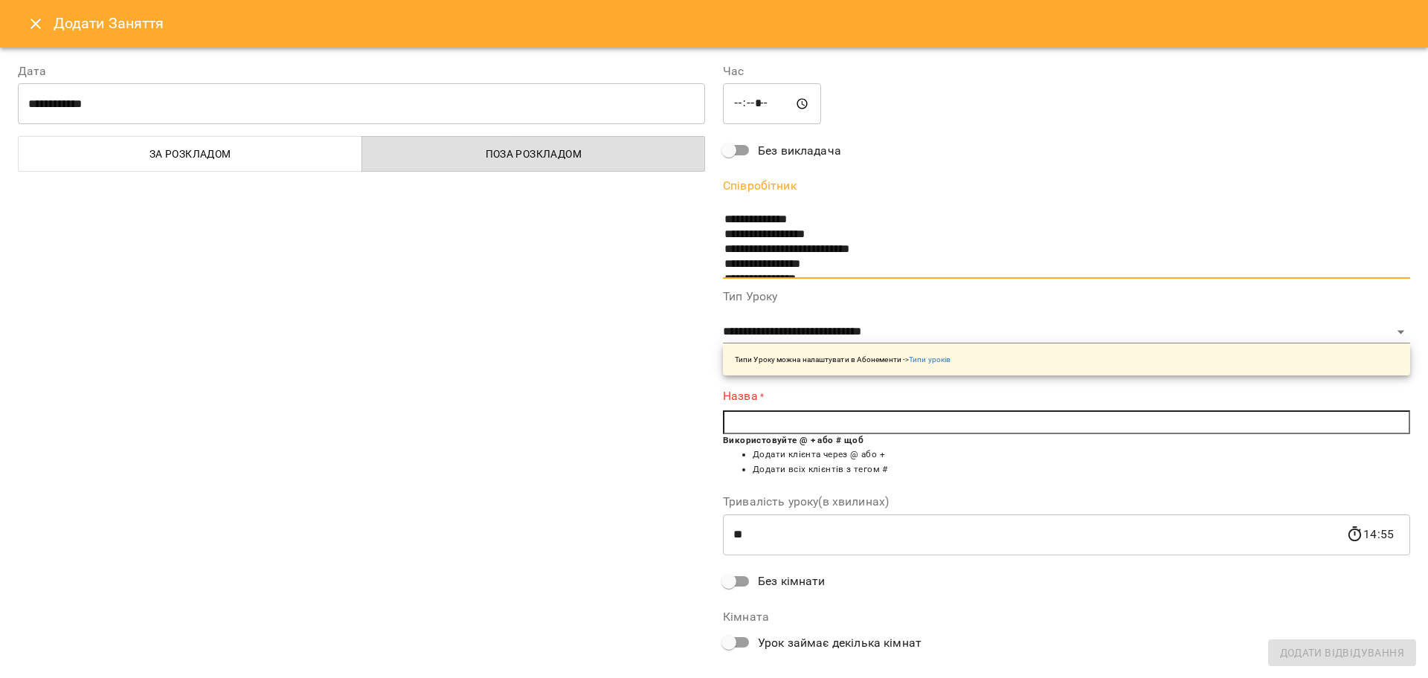
click at [773, 419] on input "text" at bounding box center [1066, 422] width 687 height 24
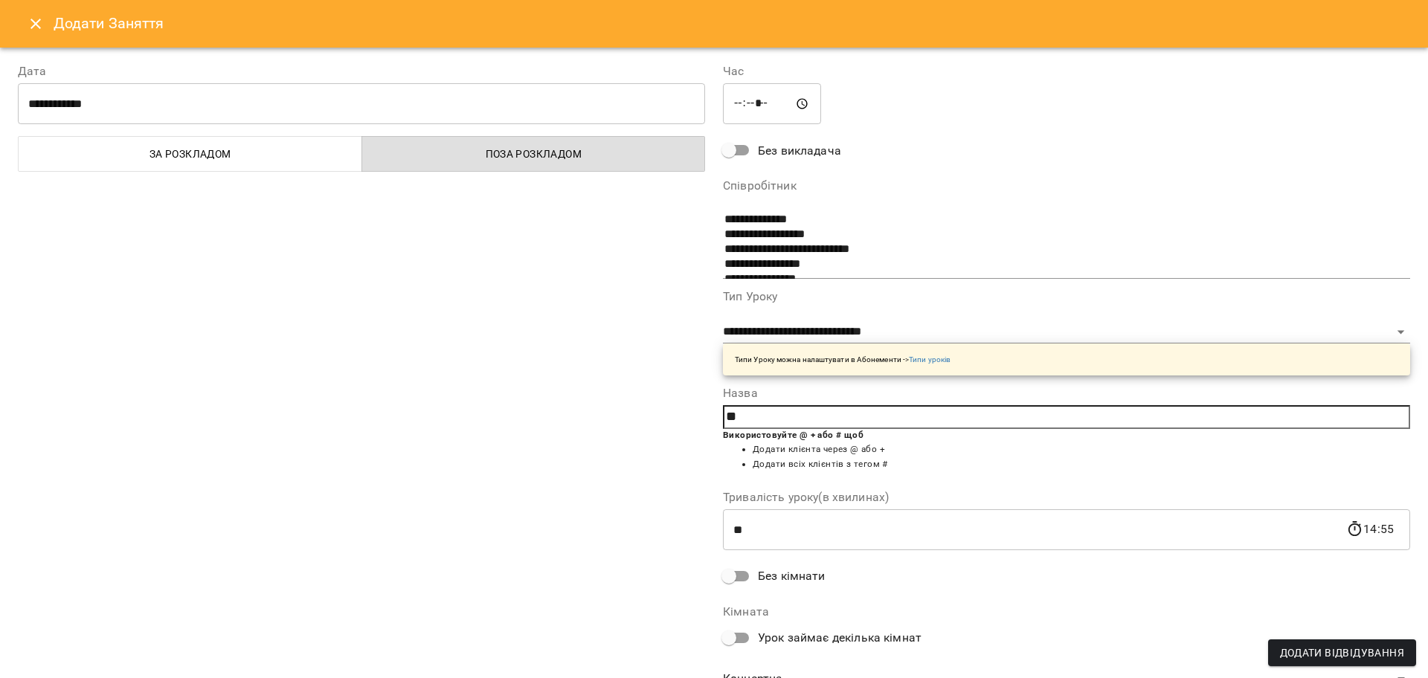
type input "*"
click at [852, 458] on span "Дом [PERSON_NAME]" at bounding box center [809, 454] width 107 height 12
type input "**********"
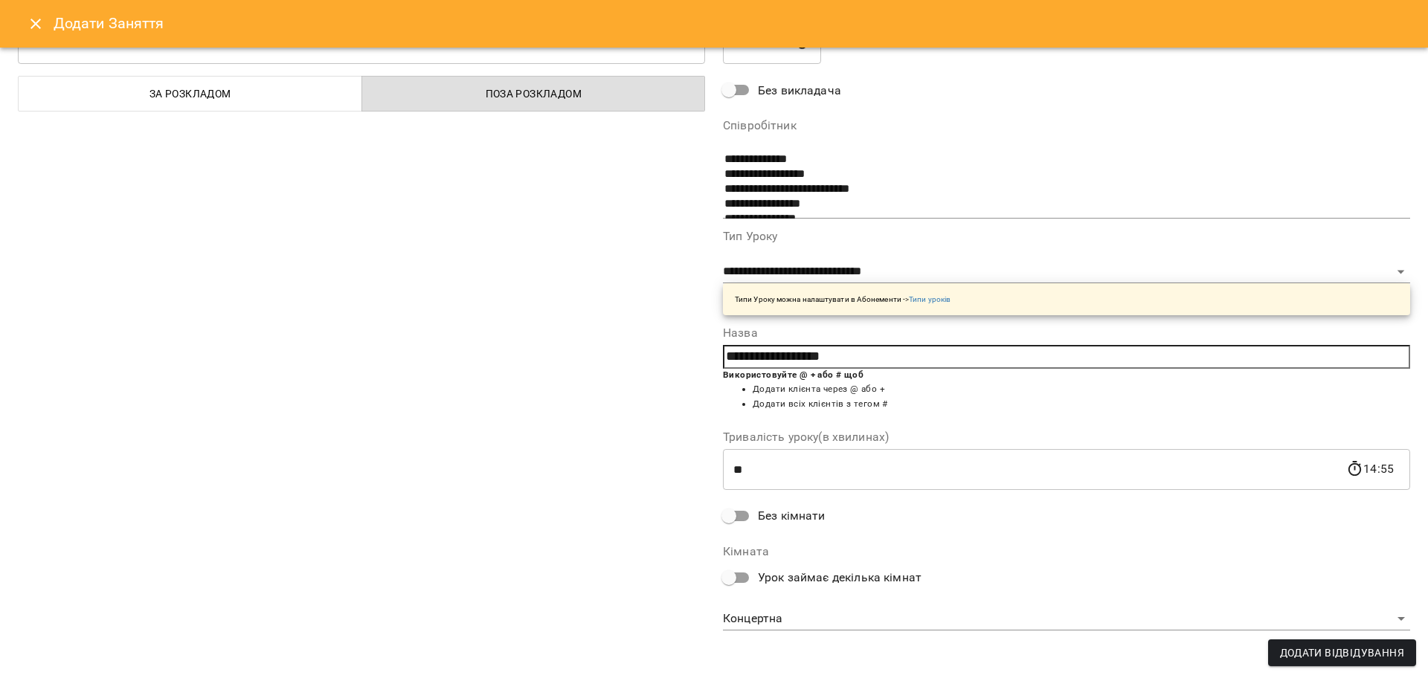
scroll to position [63, 0]
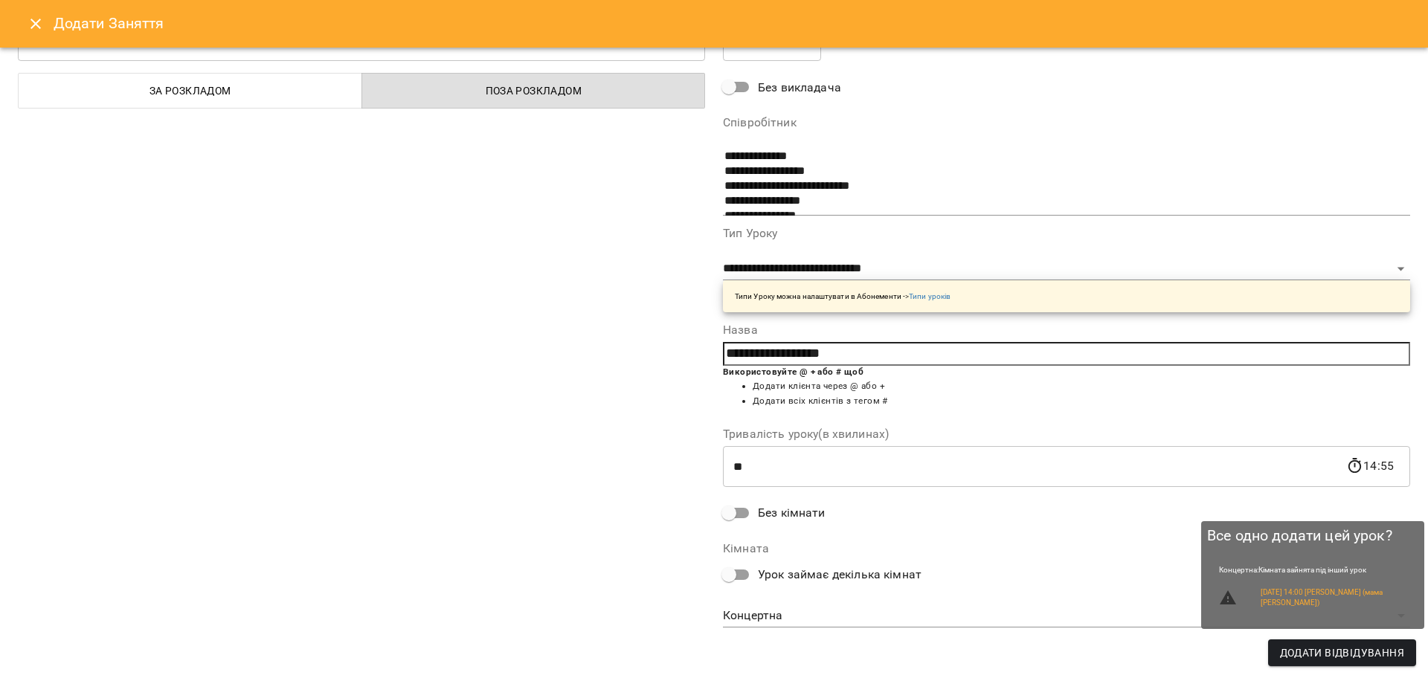
click at [1378, 648] on span "Додати Відвідування" at bounding box center [1342, 653] width 124 height 18
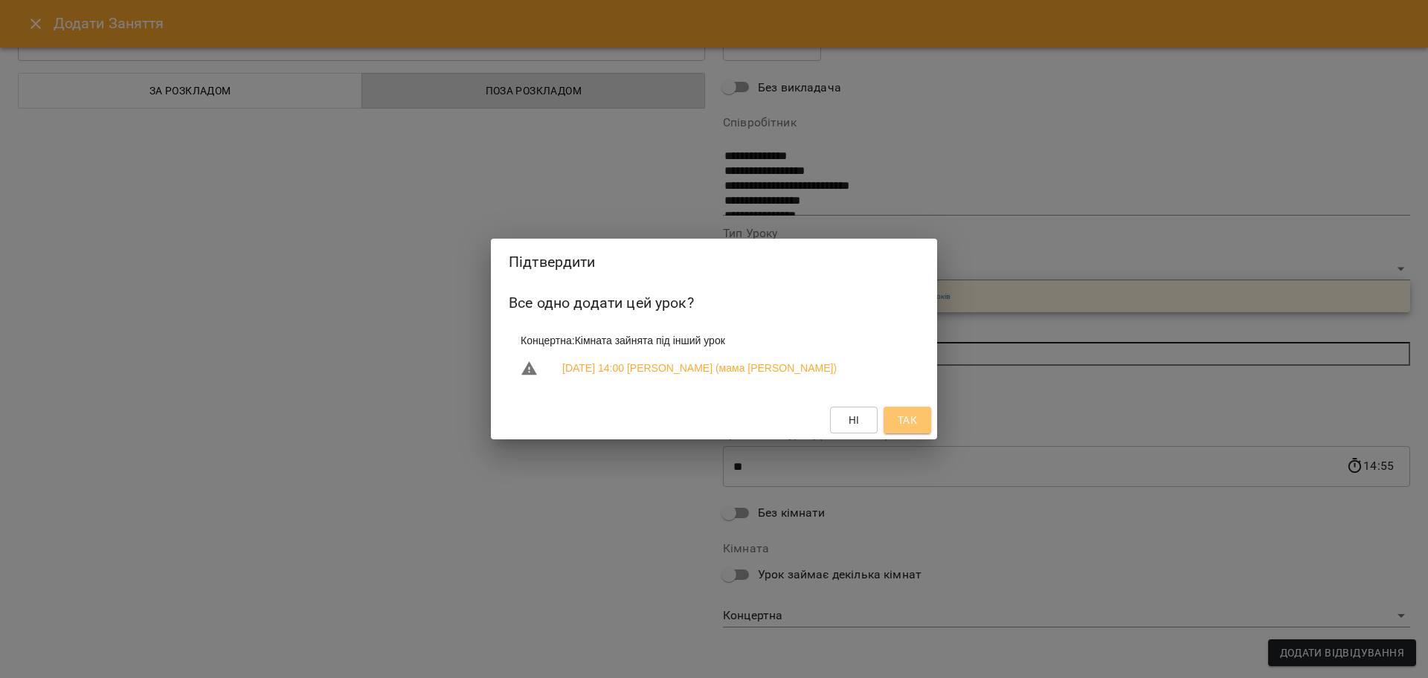
click at [912, 425] on span "Так" at bounding box center [906, 420] width 19 height 18
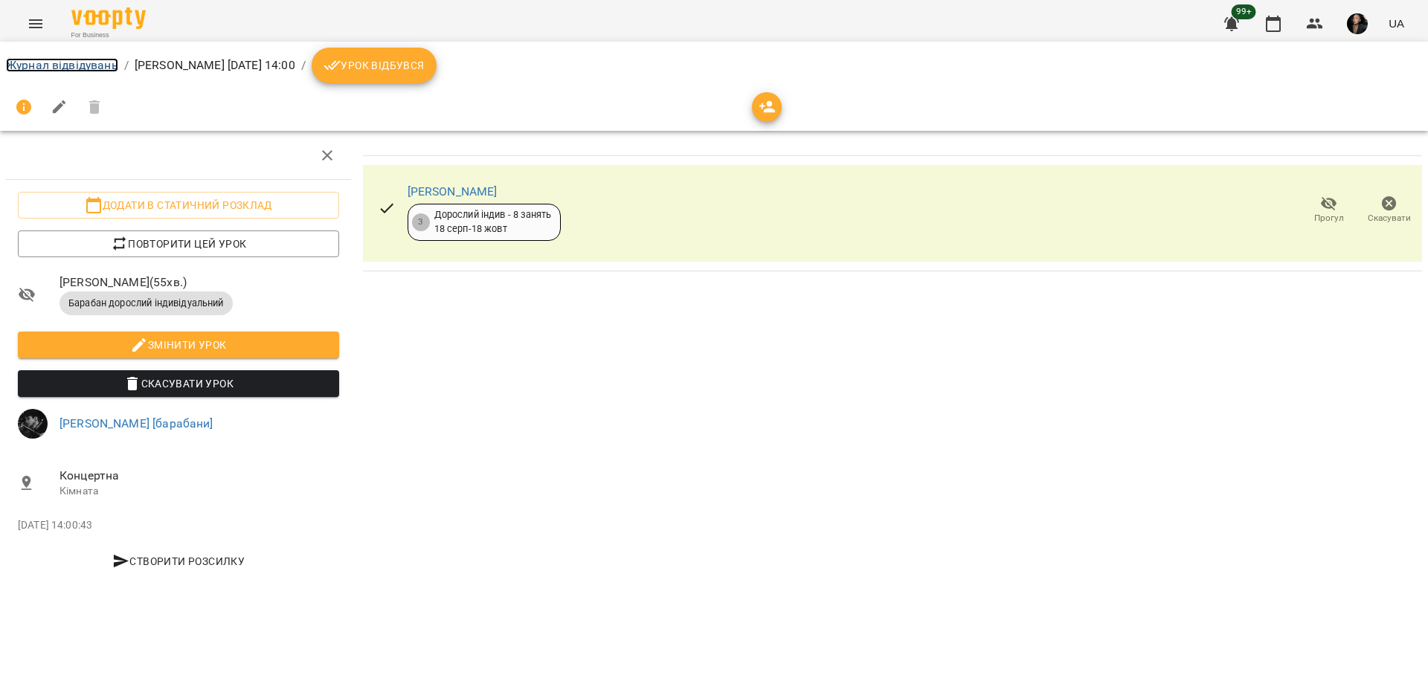
click at [67, 58] on link "Журнал відвідувань" at bounding box center [62, 65] width 112 height 14
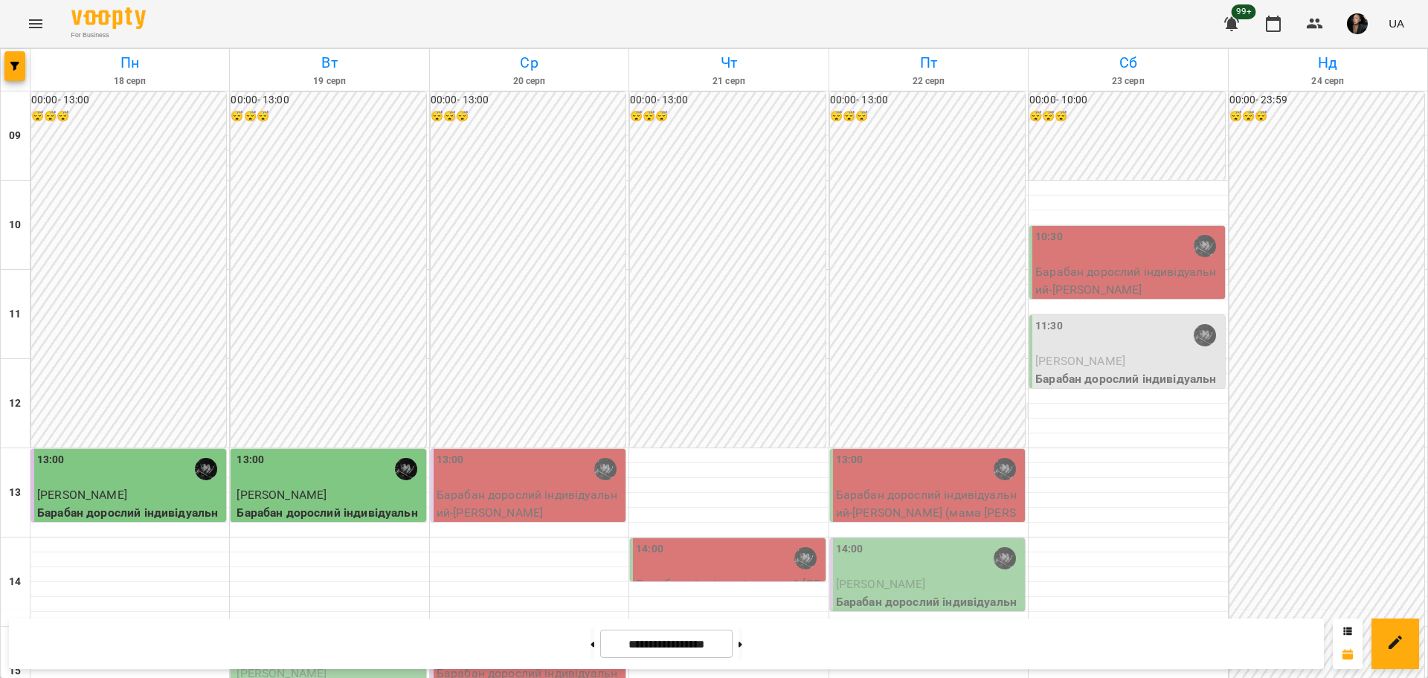
scroll to position [93, 0]
click at [943, 541] on div "14:00" at bounding box center [929, 558] width 186 height 34
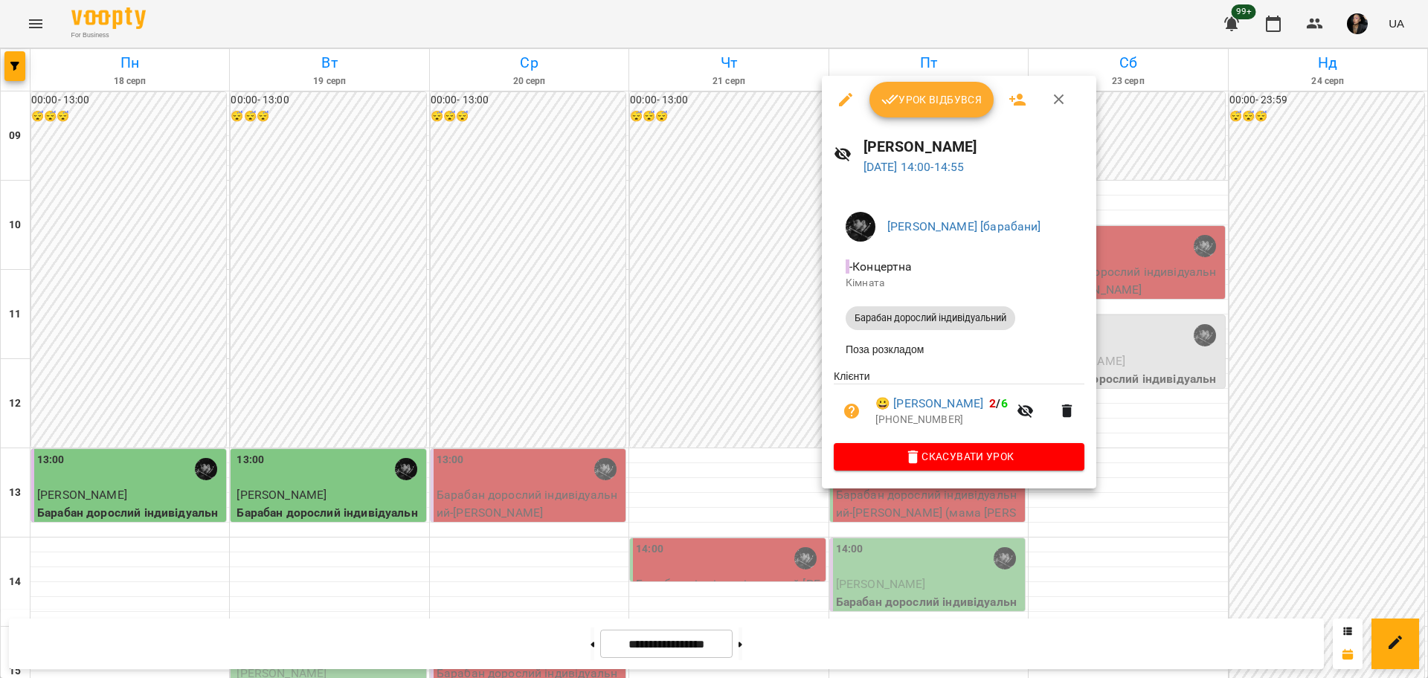
click at [1129, 568] on div at bounding box center [714, 339] width 1428 height 678
